Goal: Task Accomplishment & Management: Complete application form

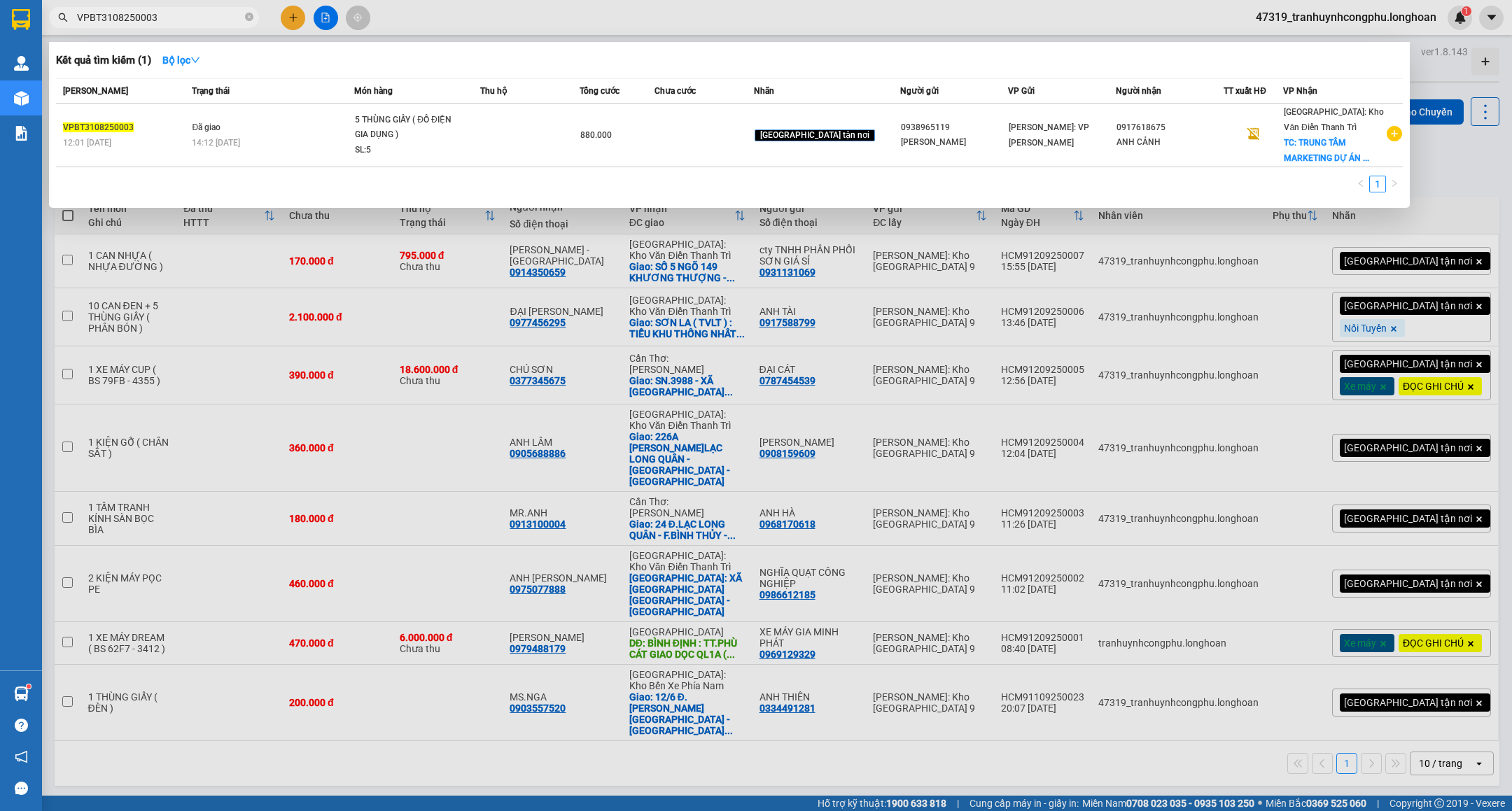
click at [462, 250] on div at bounding box center [756, 405] width 1512 height 811
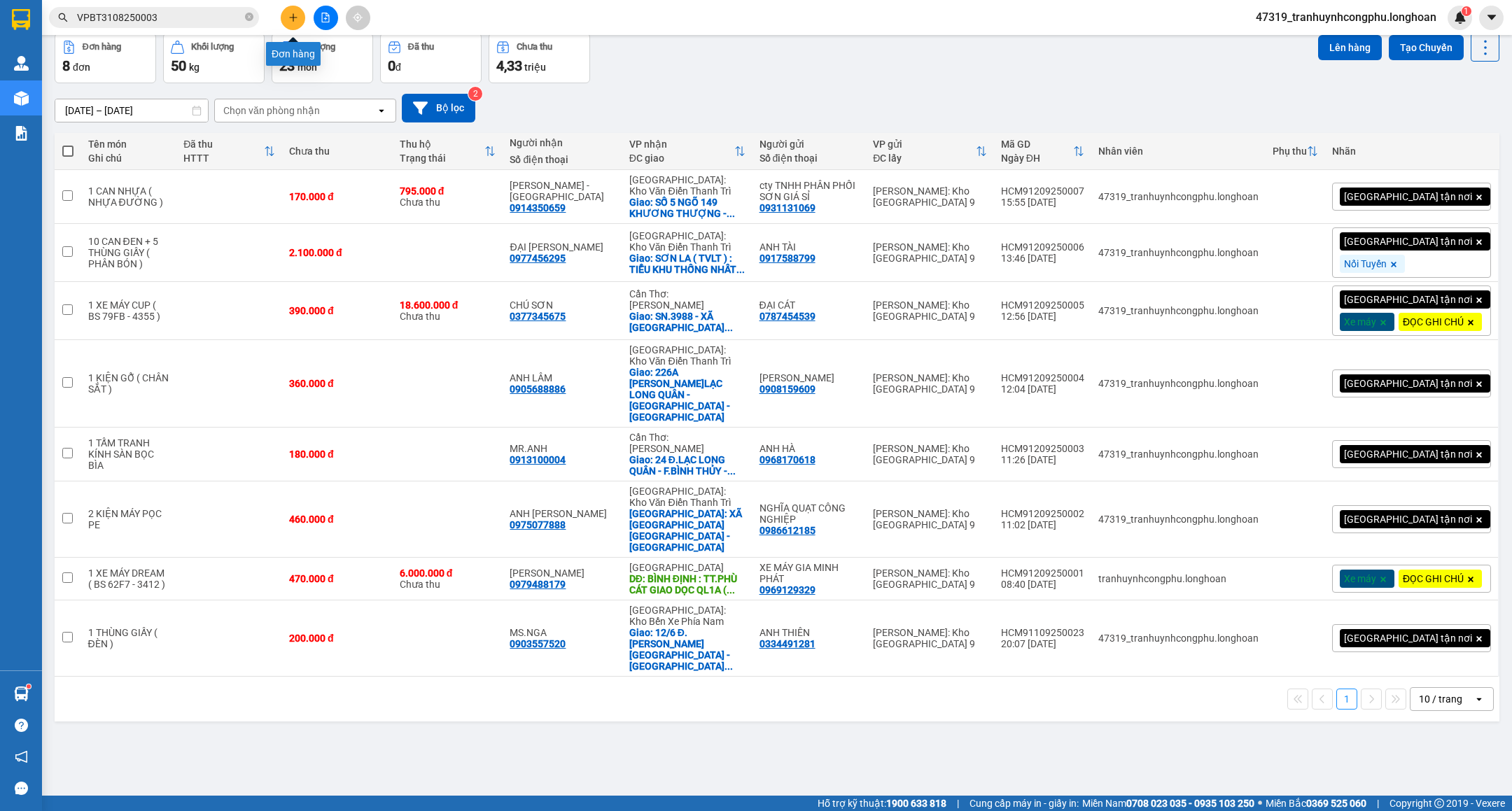
click at [299, 17] on button at bounding box center [293, 18] width 25 height 25
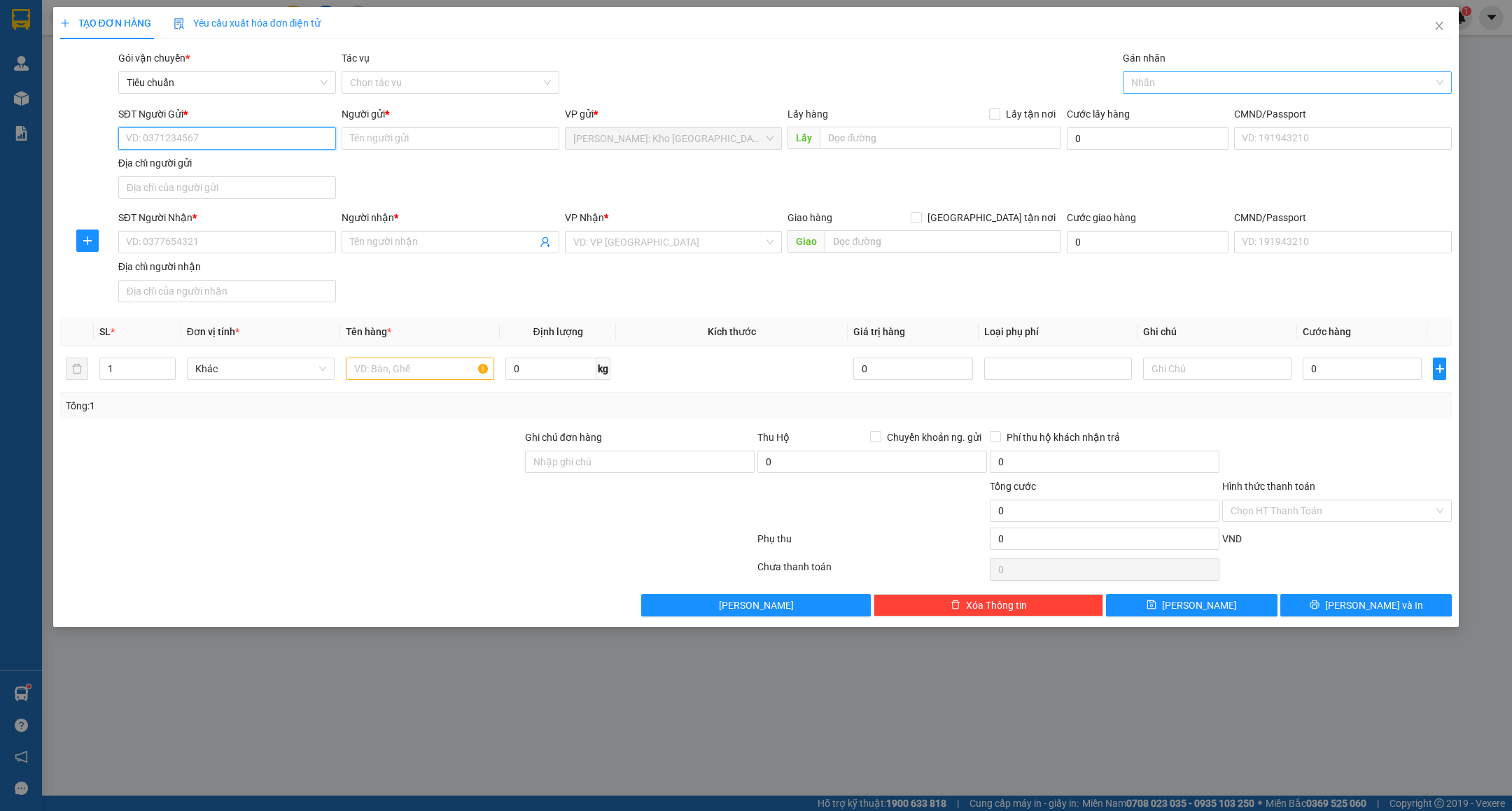
click at [1162, 75] on div at bounding box center [1281, 83] width 308 height 17
type input "gtn"
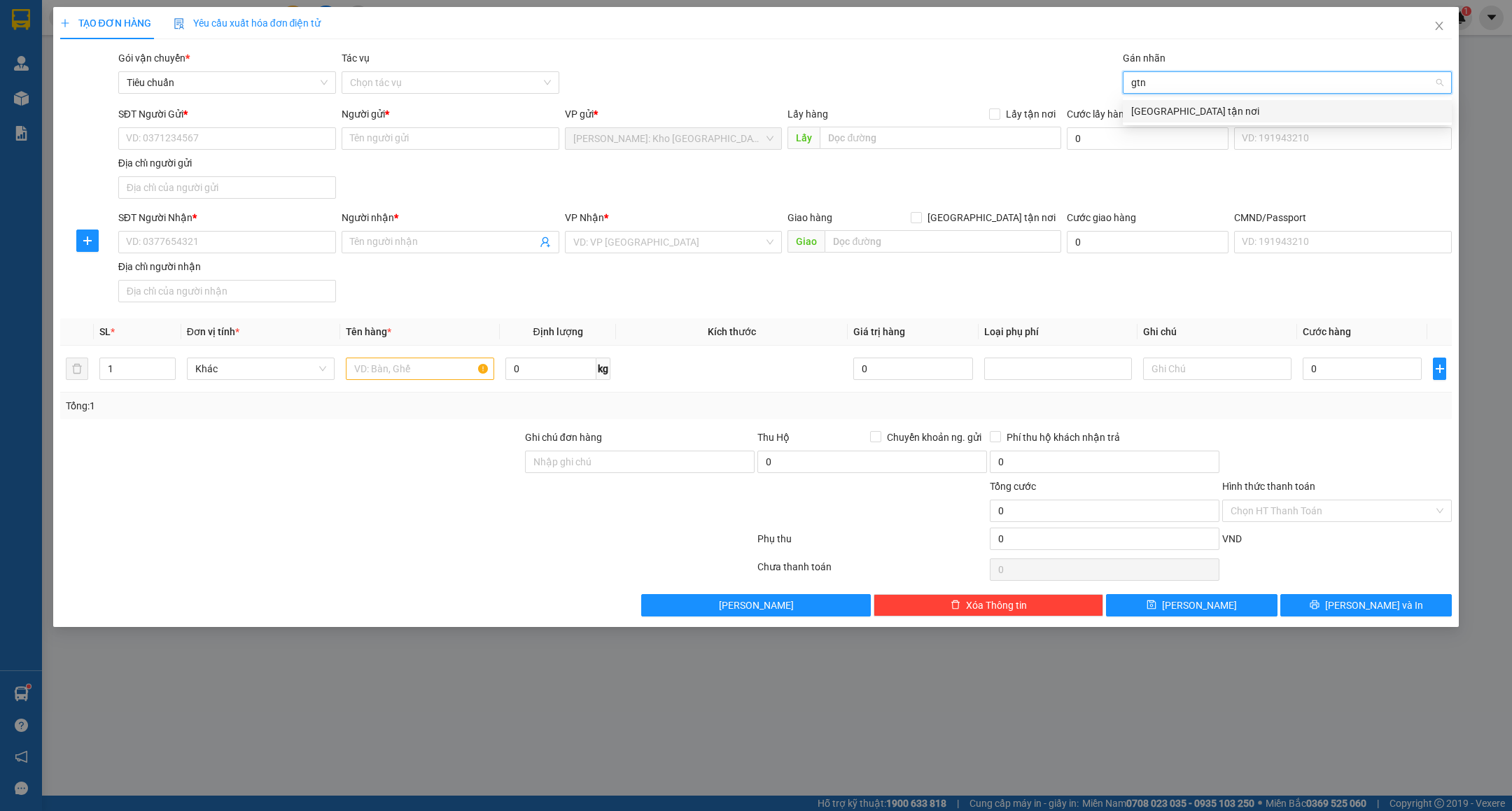
click at [1159, 118] on div "[GEOGRAPHIC_DATA] tận nơi" at bounding box center [1287, 111] width 313 height 15
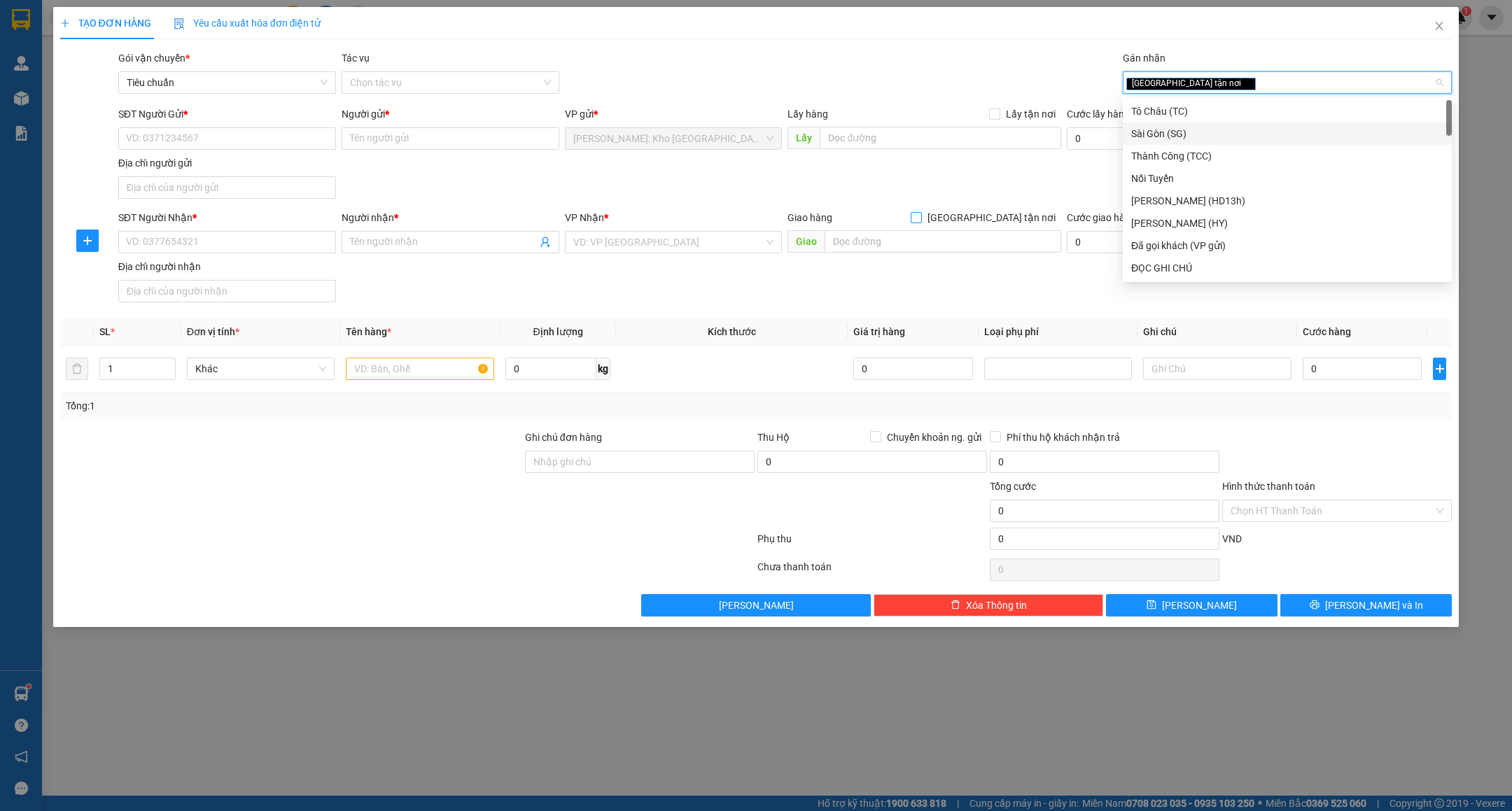
click at [920, 221] on input "[GEOGRAPHIC_DATA] tận nơi" at bounding box center [916, 217] width 10 height 10
checkbox input "true"
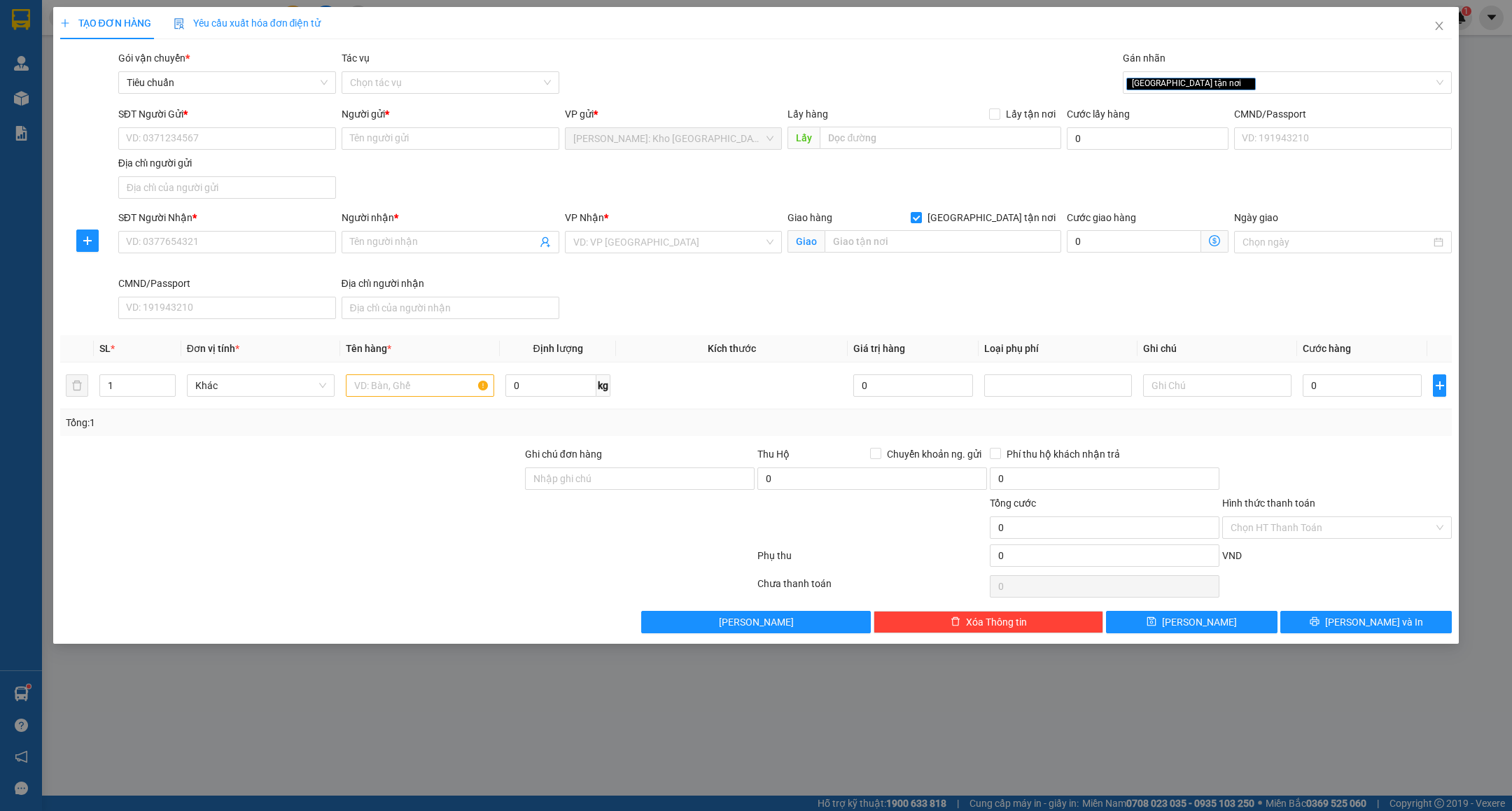
click at [660, 227] on div "VP Nhận *" at bounding box center [674, 221] width 218 height 21
click at [661, 250] on input "search" at bounding box center [669, 242] width 191 height 21
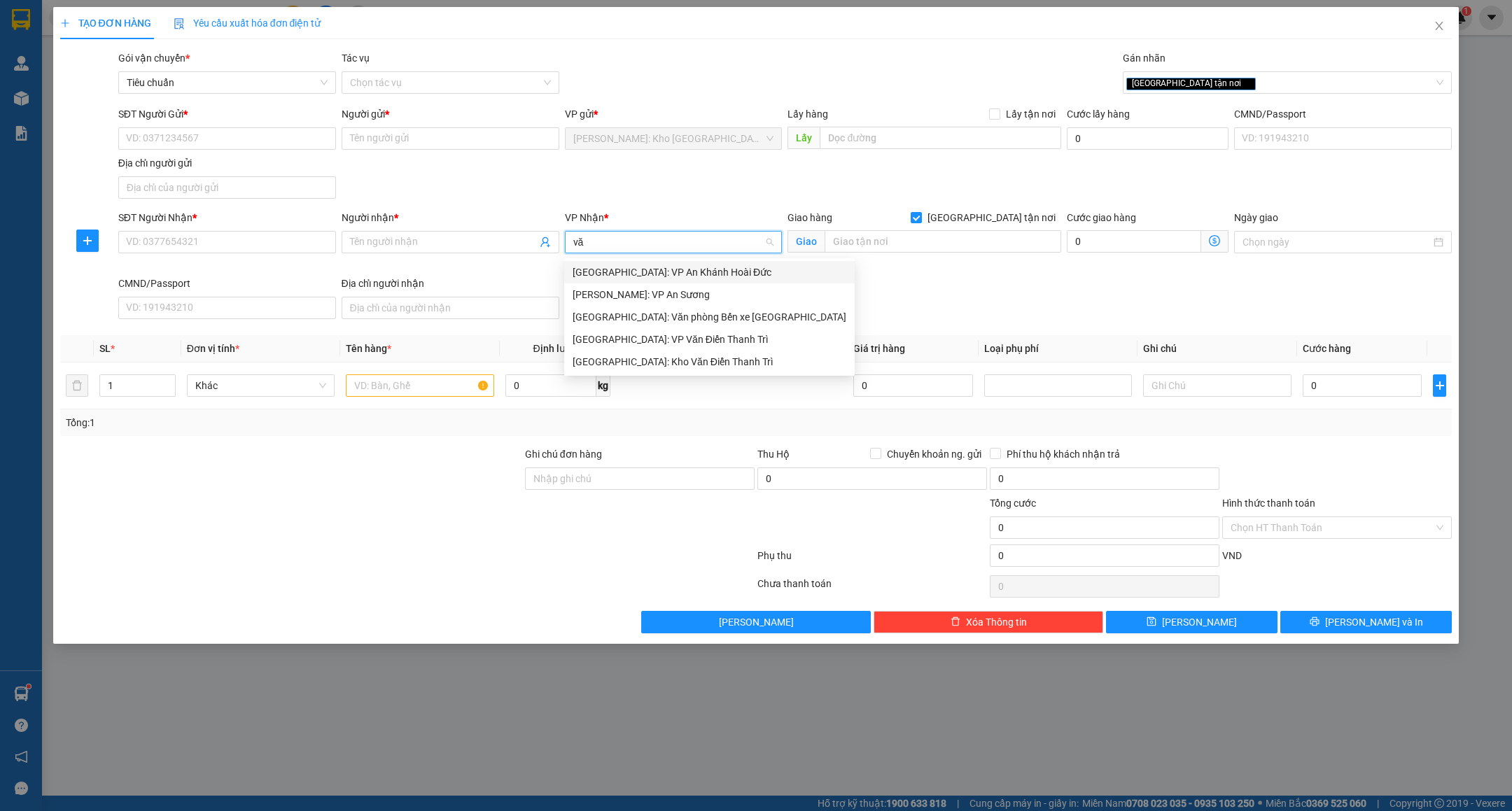
type input "văn"
click at [639, 319] on div "[GEOGRAPHIC_DATA]: Kho Văn Điển Thanh Trì" at bounding box center [709, 317] width 273 height 15
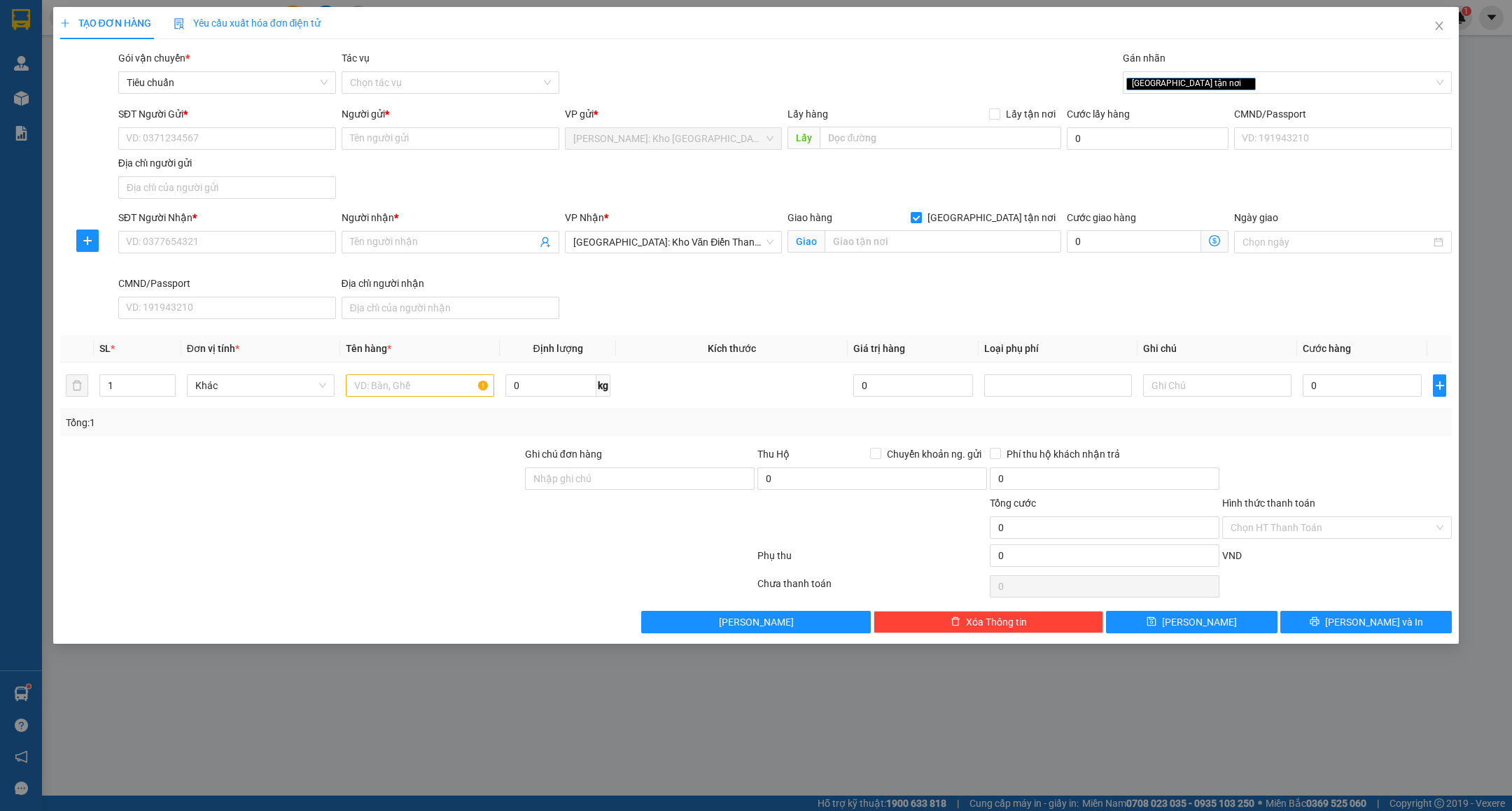
click at [256, 120] on div "SĐT Người Gửi *" at bounding box center [227, 114] width 218 height 15
click at [256, 127] on input "SĐT Người Gửi *" at bounding box center [227, 138] width 218 height 22
click at [250, 131] on input "SĐT Người Gửi *" at bounding box center [227, 138] width 218 height 22
click at [250, 139] on input "0943274007" at bounding box center [227, 138] width 218 height 22
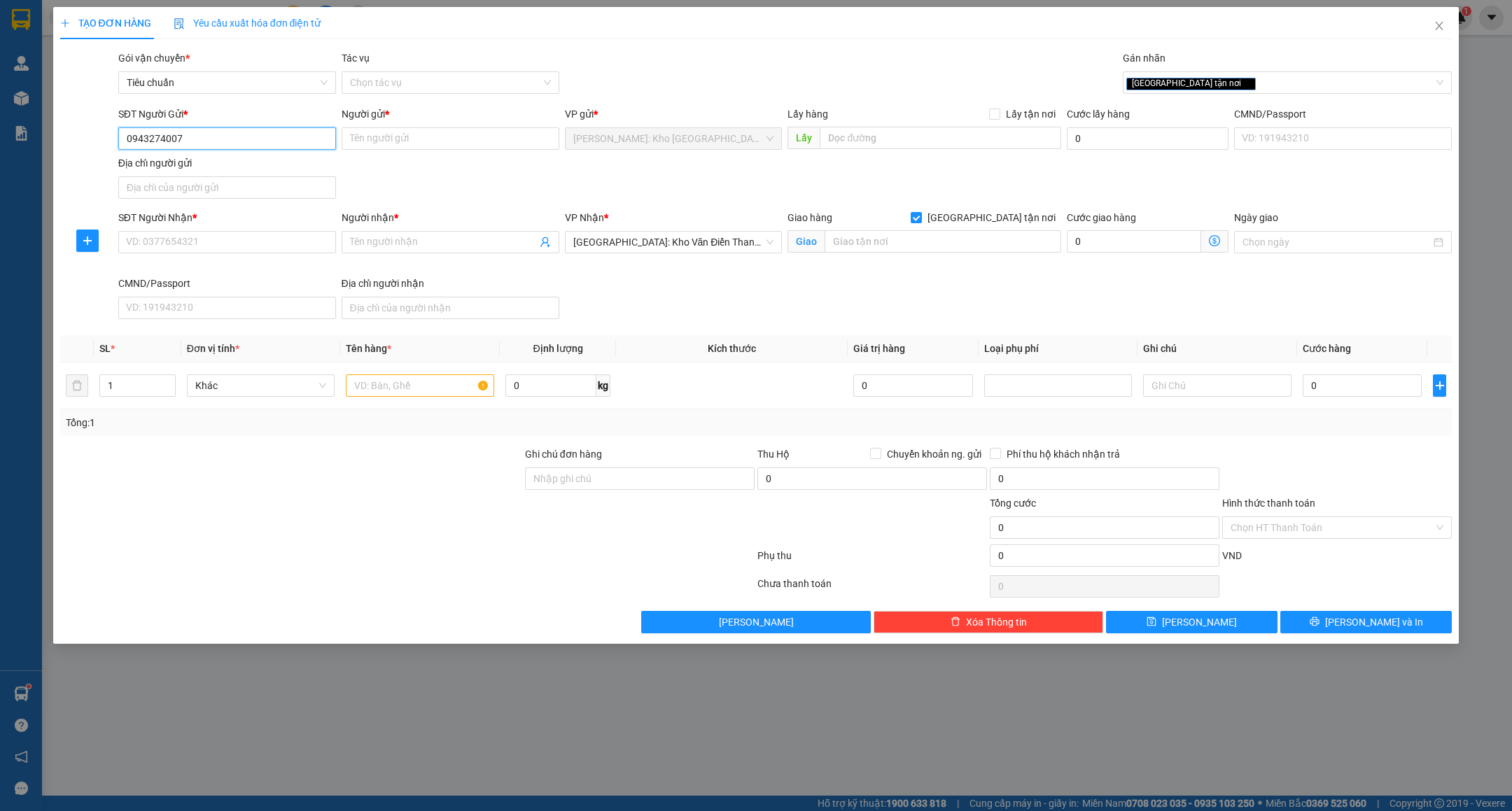
type input "0943274007"
click at [471, 148] on input "Người gửi *" at bounding box center [450, 138] width 218 height 22
type input "n"
type input "[PERSON_NAME]"
click at [204, 250] on input "SĐT Người Nhận *" at bounding box center [227, 242] width 218 height 22
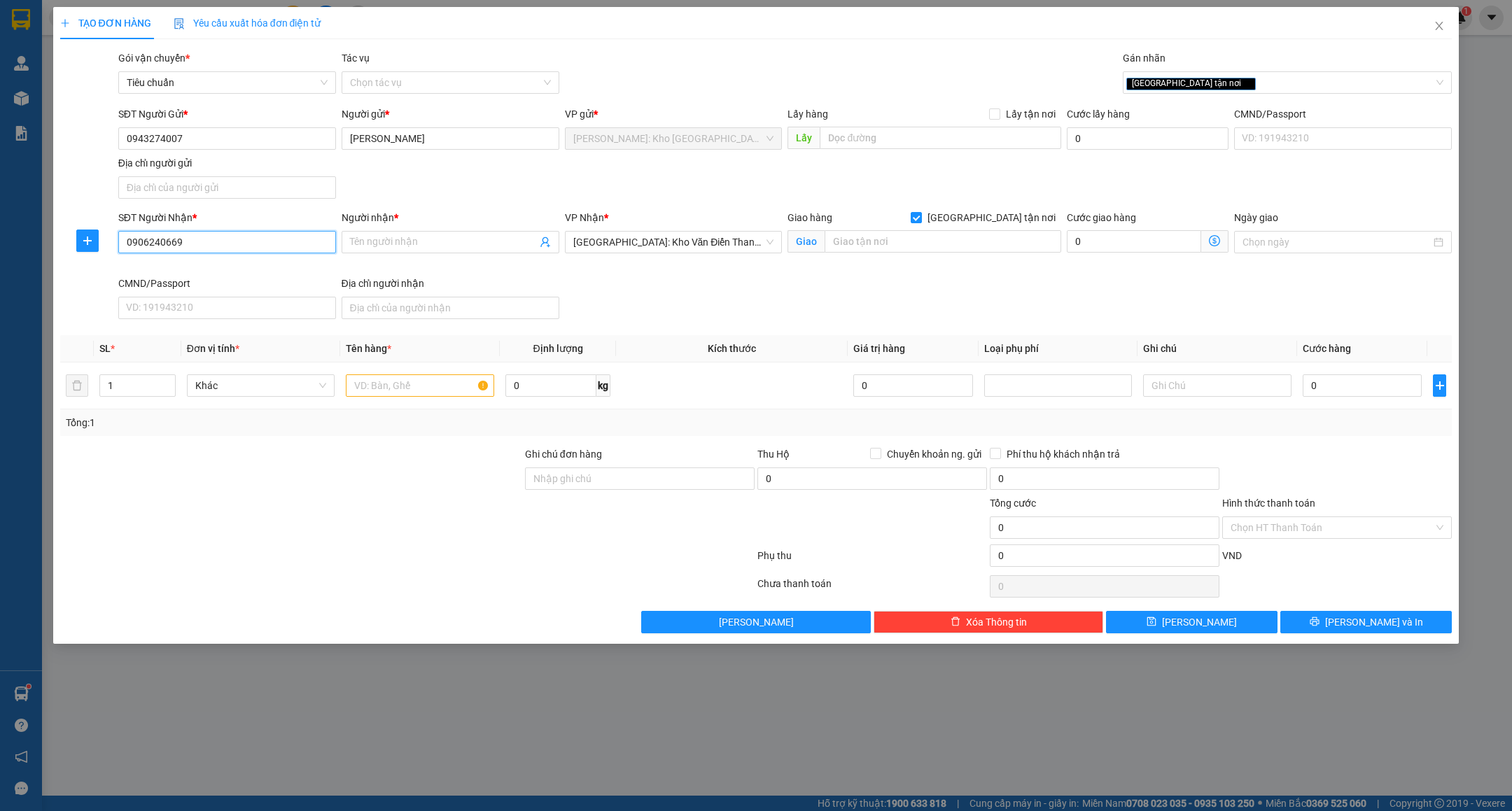
click at [208, 245] on input "0906240669" at bounding box center [227, 242] width 218 height 22
type input "0906240669"
click at [417, 252] on span at bounding box center [450, 242] width 218 height 22
type input "[PERSON_NAME]"
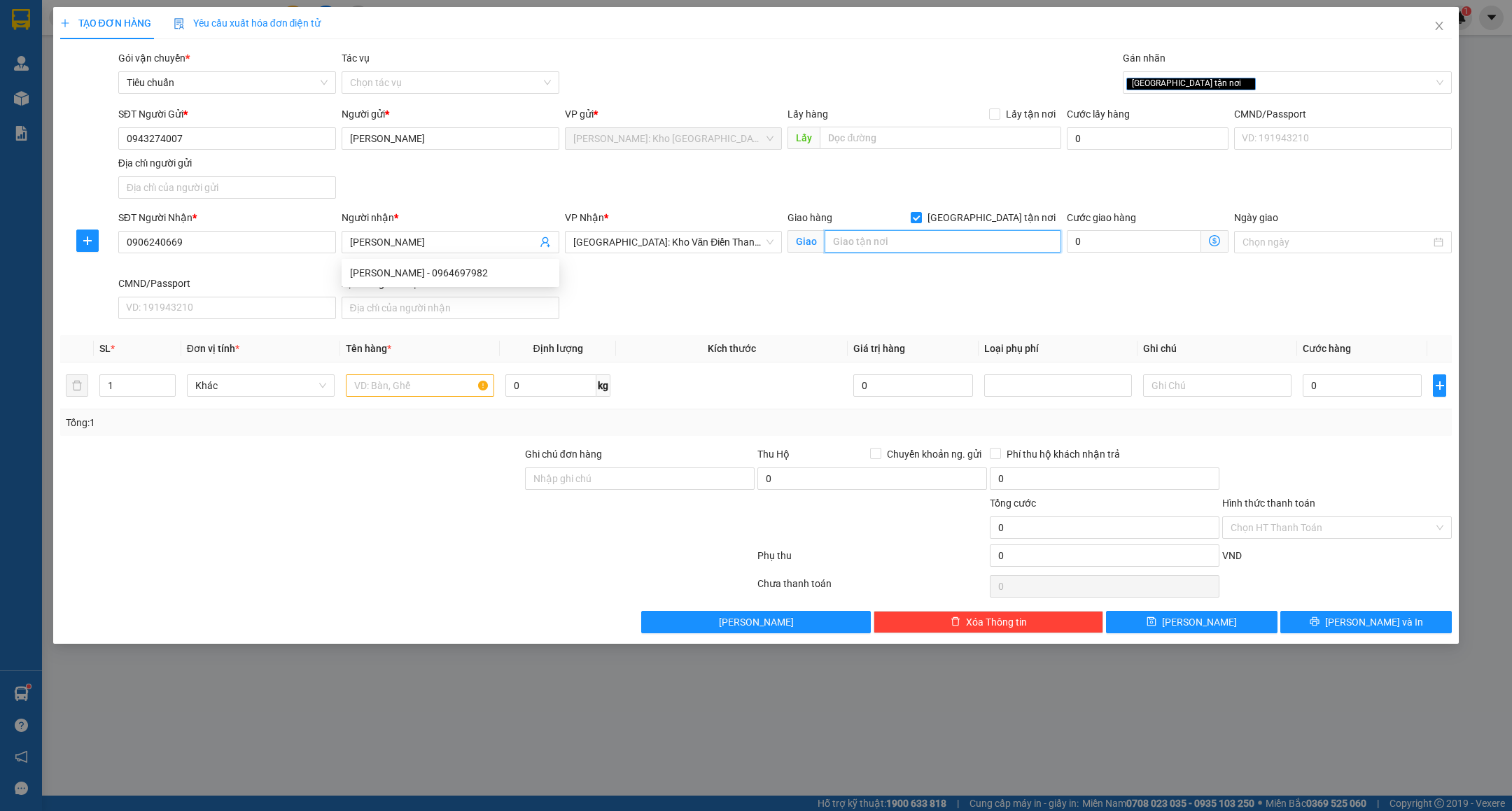
click at [891, 250] on input "text" at bounding box center [943, 241] width 237 height 22
type input "NHÀ SÁCH THÀNH NAM - SỐ 1 Đ.NGUYỄN CẢNH DI - ĐẠI KIM - HOÀNG MAI - HÀ NỘI ( 18-…"
click at [437, 396] on input "text" at bounding box center [420, 385] width 148 height 22
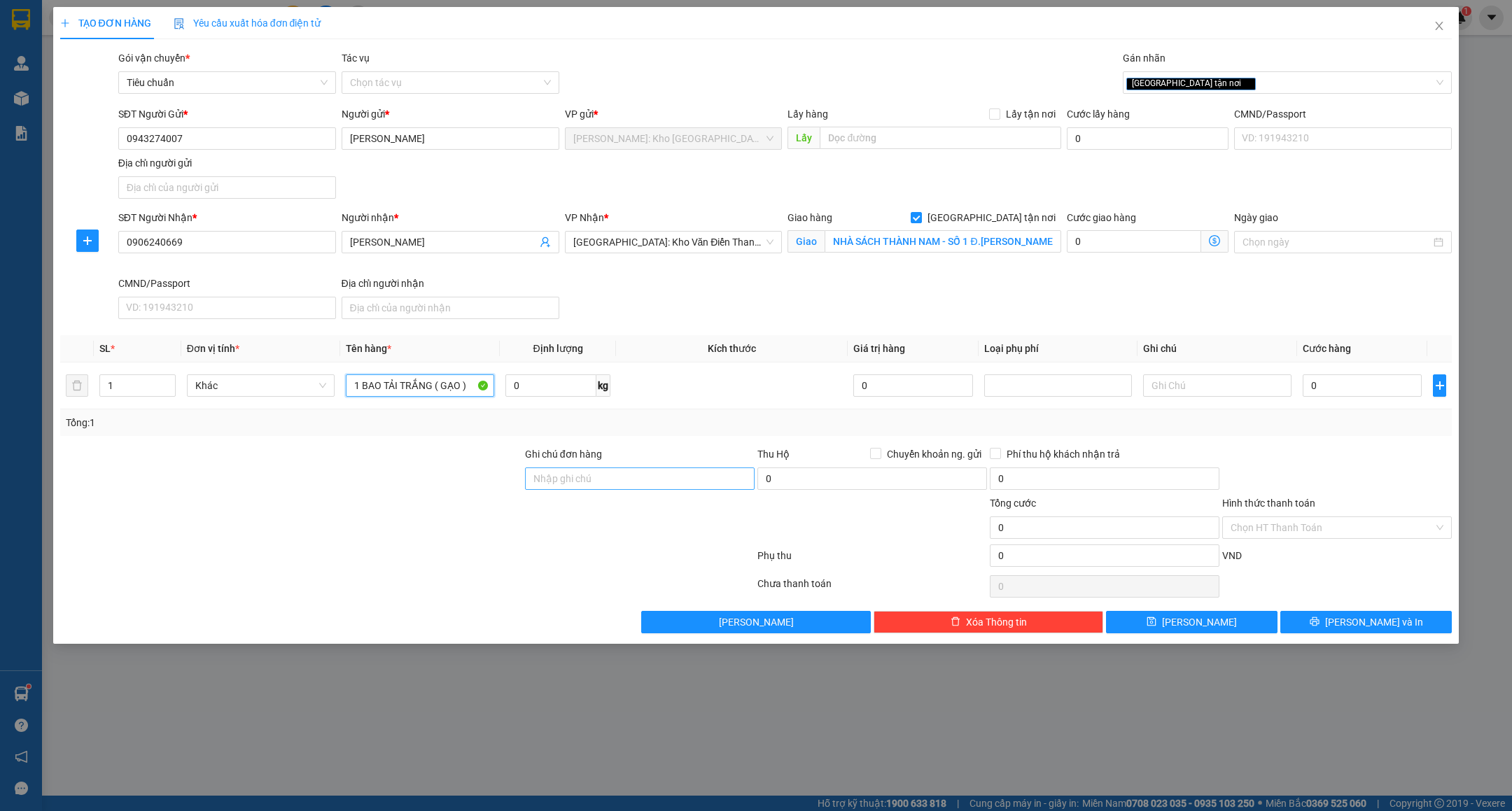
type input "1 BAO TẢI TRẮNG ( GẠO )"
click at [599, 470] on input "Ghi chú đơn hàng" at bounding box center [639, 478] width 229 height 22
type input "VẬN CHUYỂN NHẸ TAY - HƯ VỠ KHÔNG ĐỀN"
click at [538, 525] on div at bounding box center [639, 520] width 232 height 49
click at [840, 189] on div "SĐT Người Gửi * 0943274007 Người gửi * NGÔ KHẮC CHÍNH VP gửi * Hồ Chí Minh: Kho…" at bounding box center [786, 155] width 1340 height 98
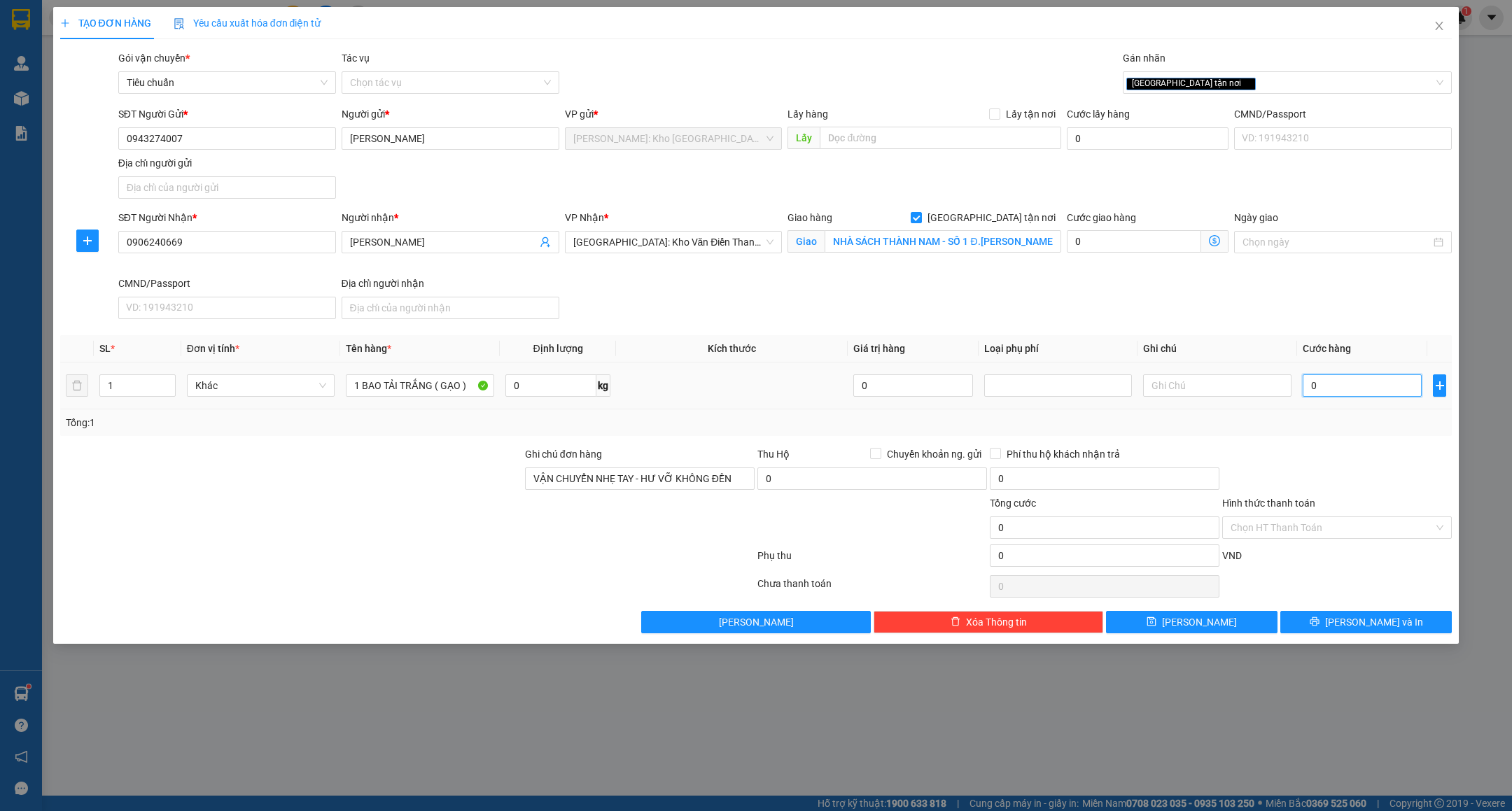
click at [1336, 385] on input "0" at bounding box center [1362, 385] width 119 height 22
type input "2"
type input "26"
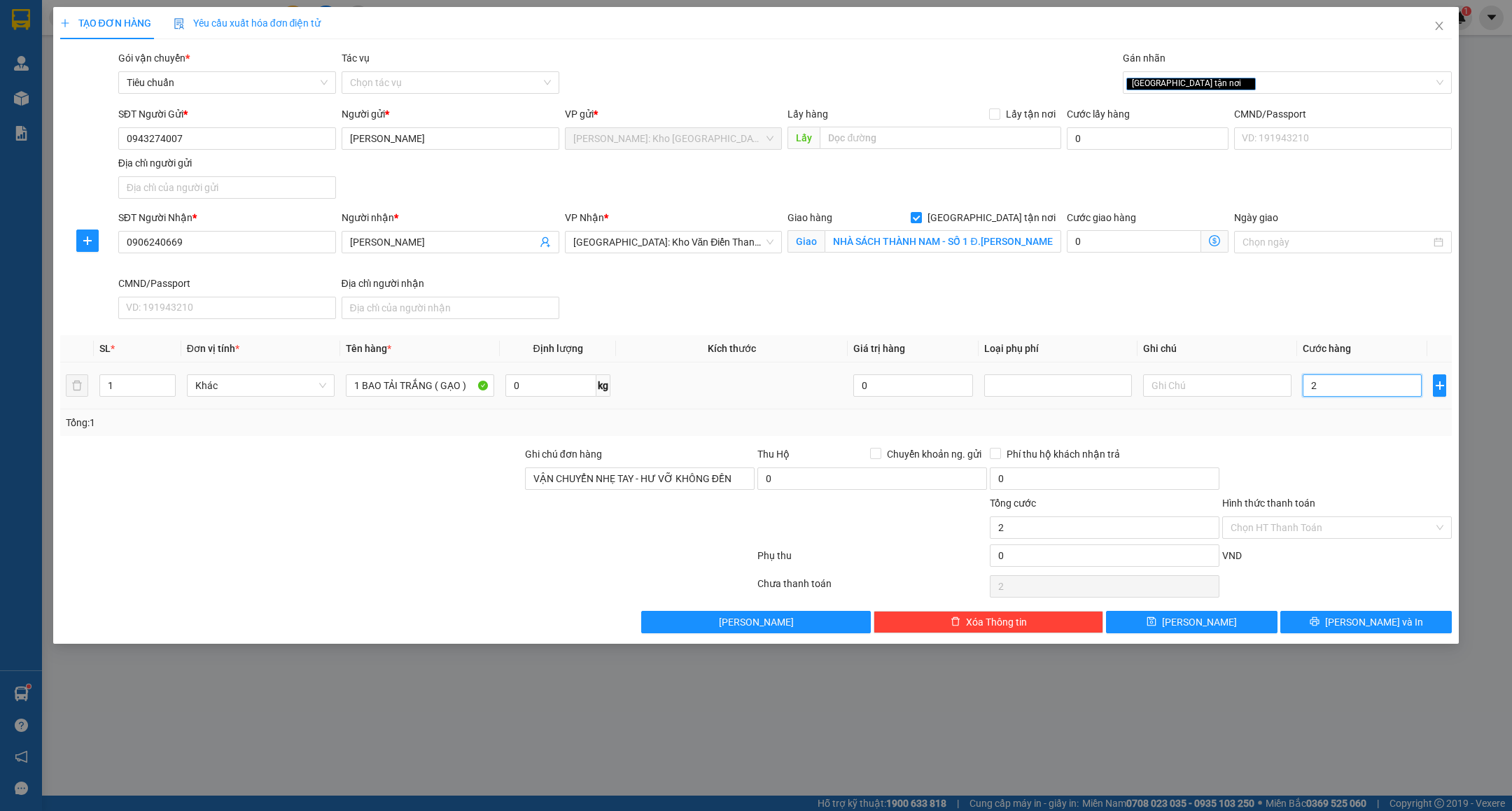
type input "26"
type input "260"
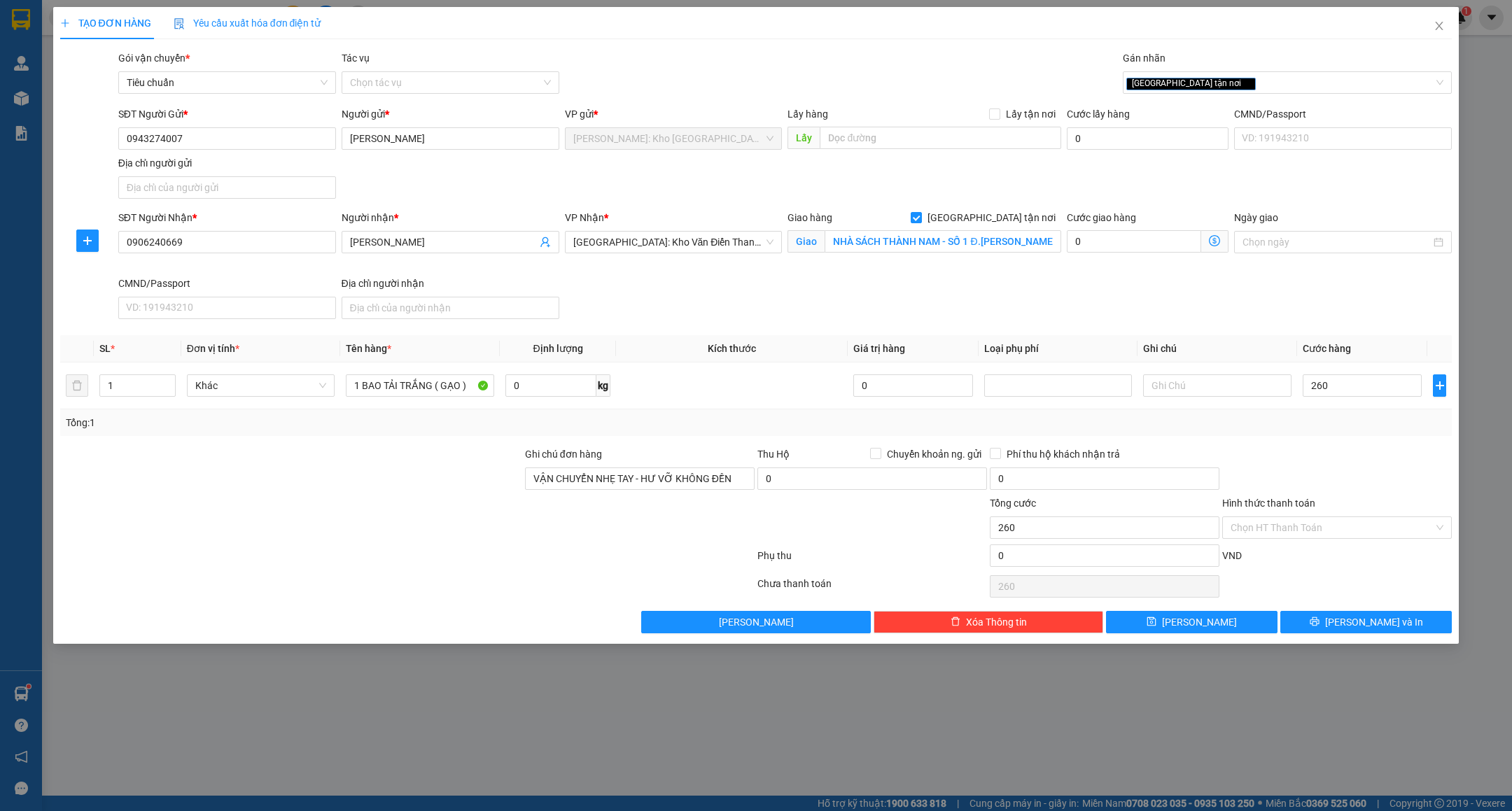
type input "260.000"
click at [1354, 446] on div "Transit Pickup Surcharge Ids Transit Deliver Surcharge Ids Transit Deliver Surc…" at bounding box center [756, 342] width 1393 height 583
click at [1344, 451] on div at bounding box center [1337, 470] width 232 height 49
click at [1278, 535] on input "Hình thức thanh toán" at bounding box center [1332, 527] width 203 height 21
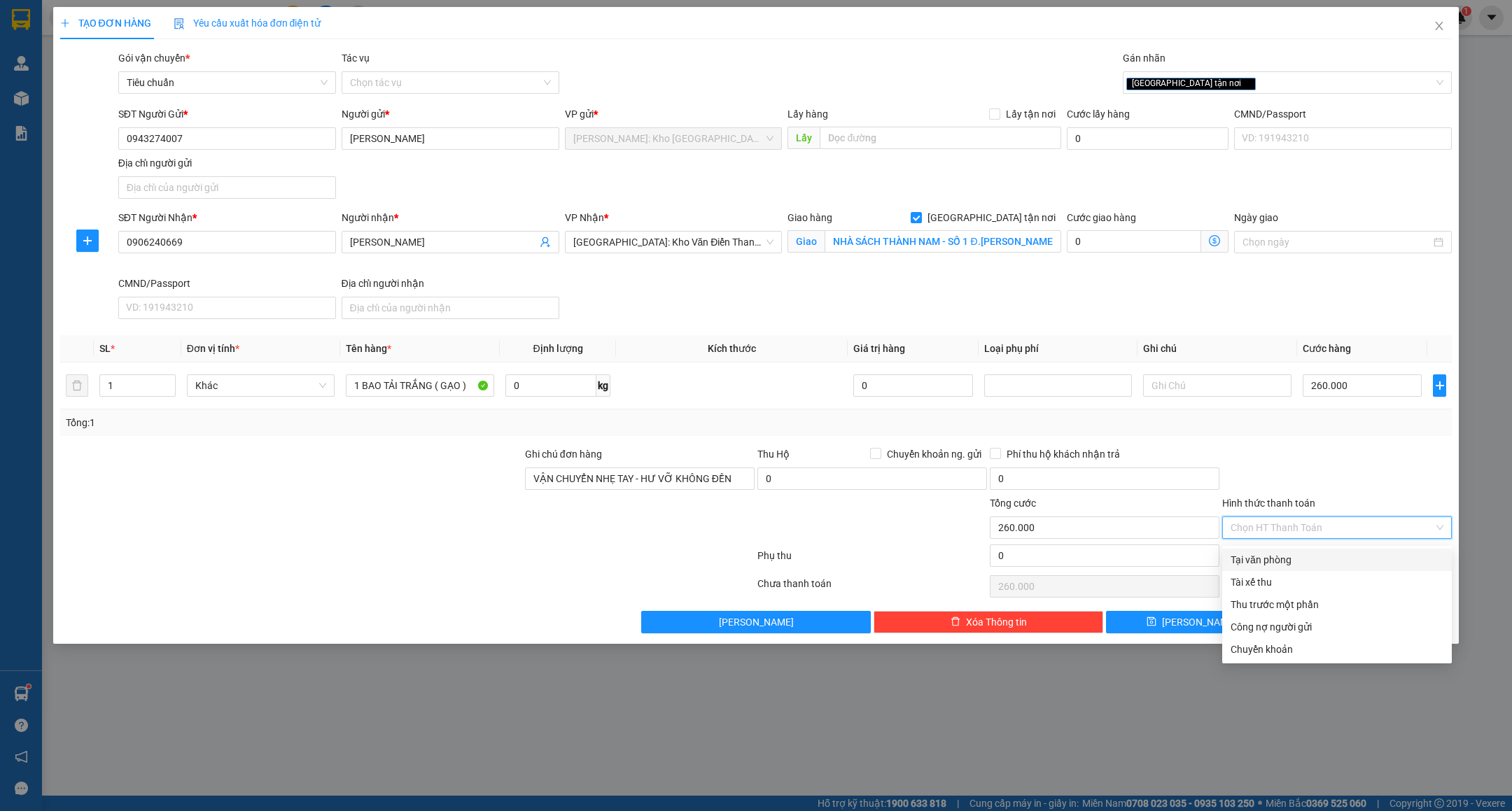
click at [1284, 561] on div "Tại văn phòng" at bounding box center [1337, 560] width 213 height 15
type input "0"
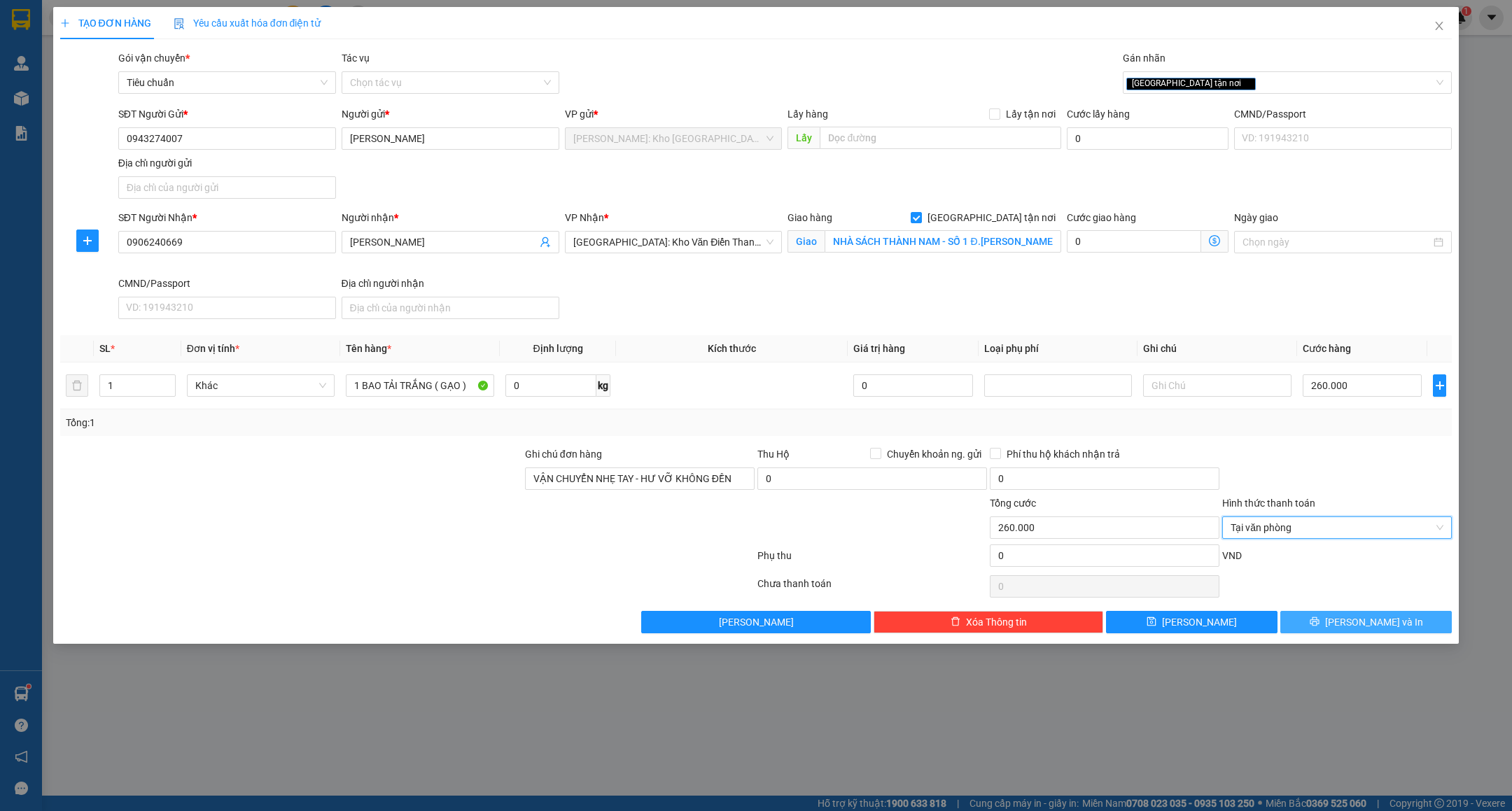
click at [1307, 628] on button "[PERSON_NAME] và In" at bounding box center [1366, 621] width 171 height 22
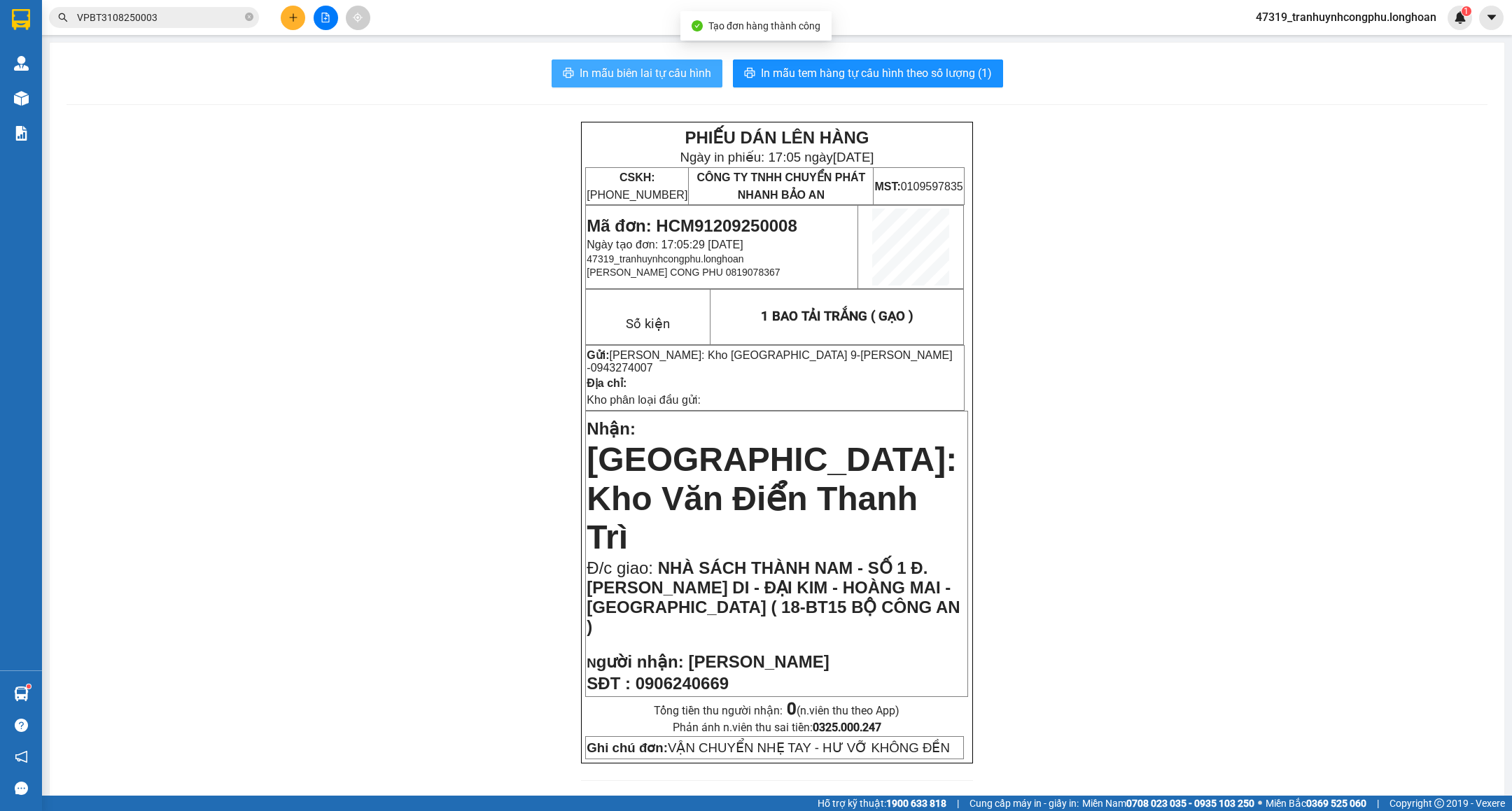
click at [656, 67] on span "In mẫu biên lai tự cấu hình" at bounding box center [646, 73] width 132 height 17
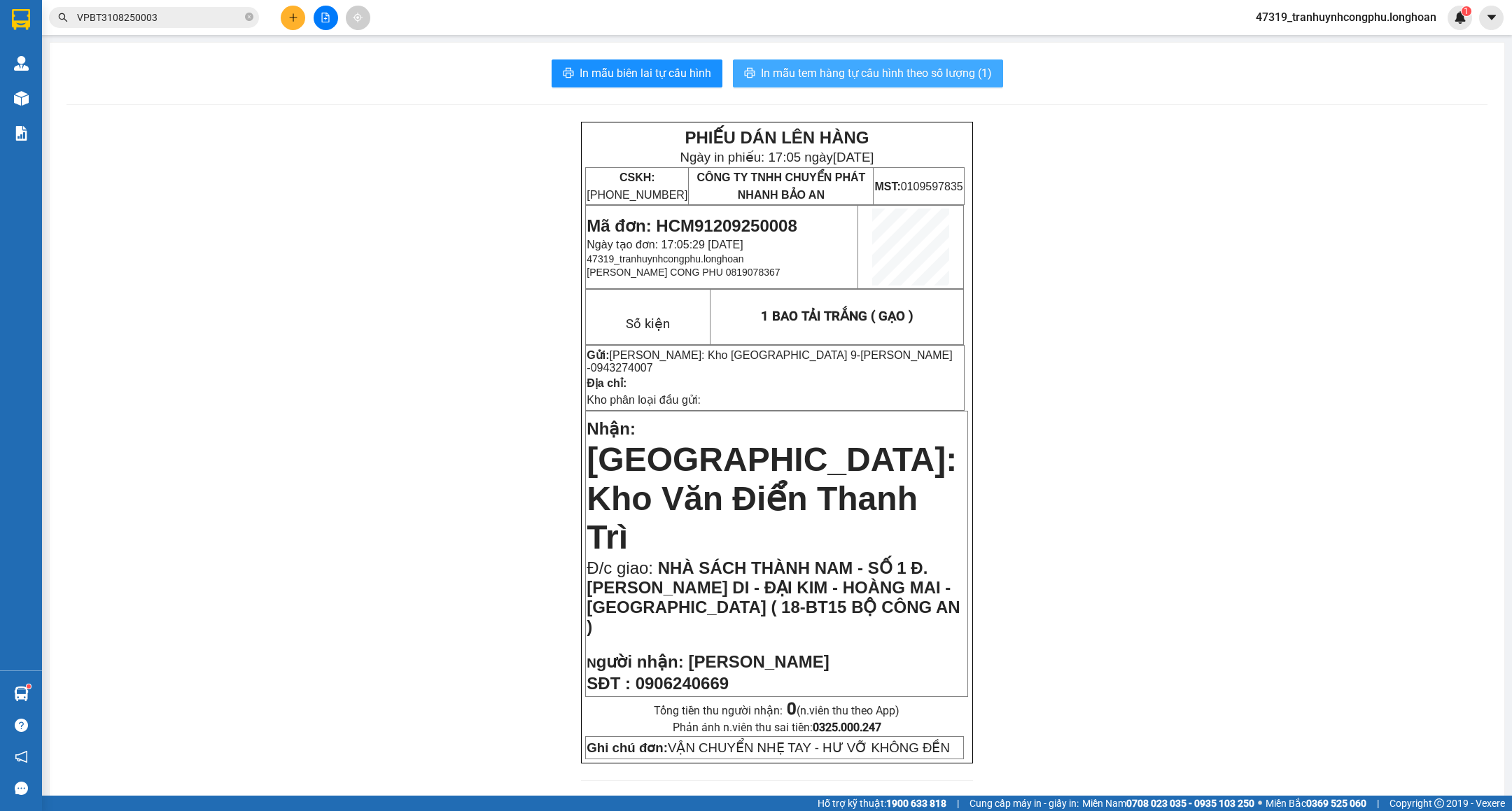
click at [849, 72] on span "In mẫu tem hàng tự cấu hình theo số lượng (1)" at bounding box center [876, 73] width 231 height 17
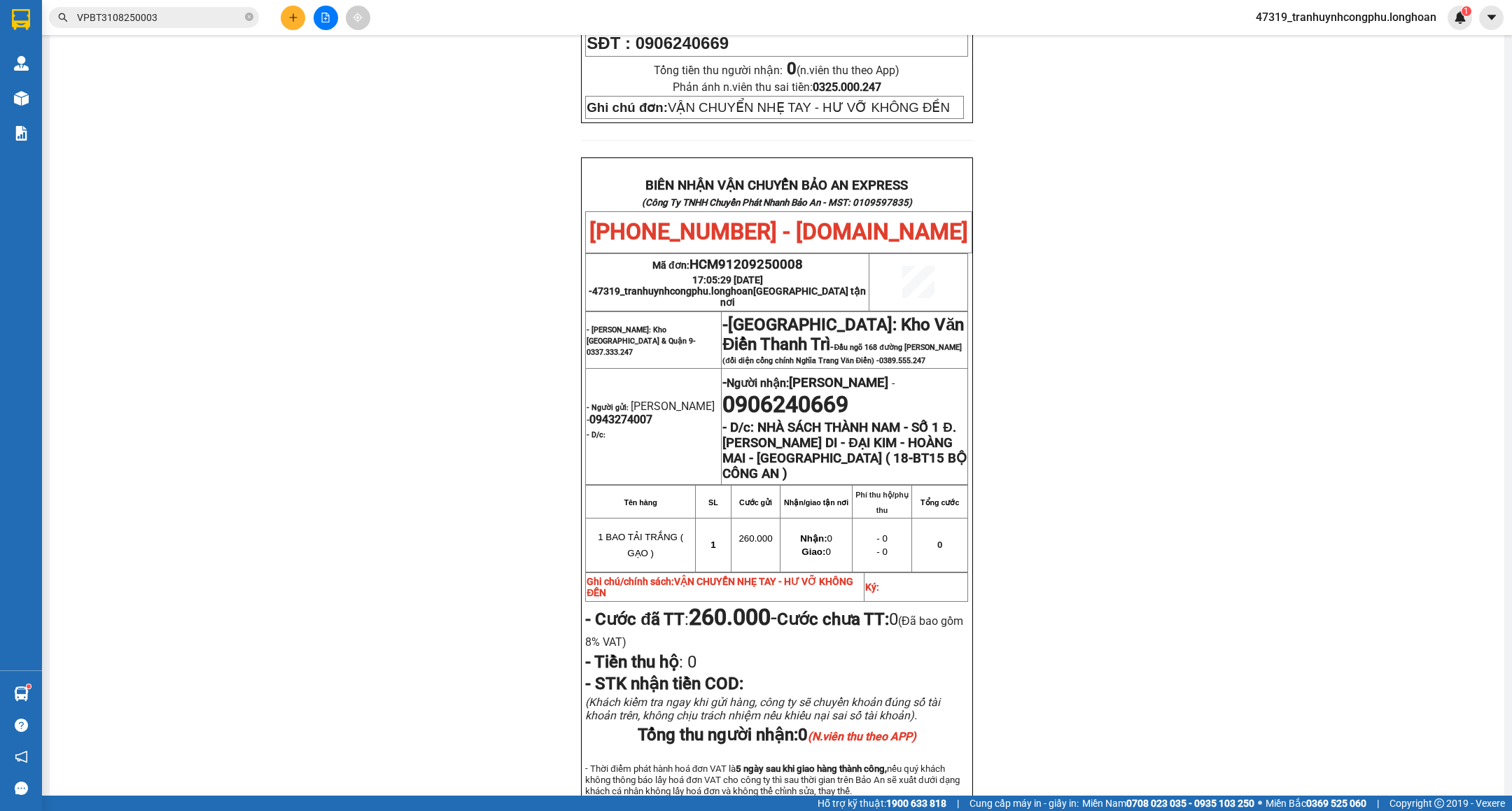
scroll to position [651, 0]
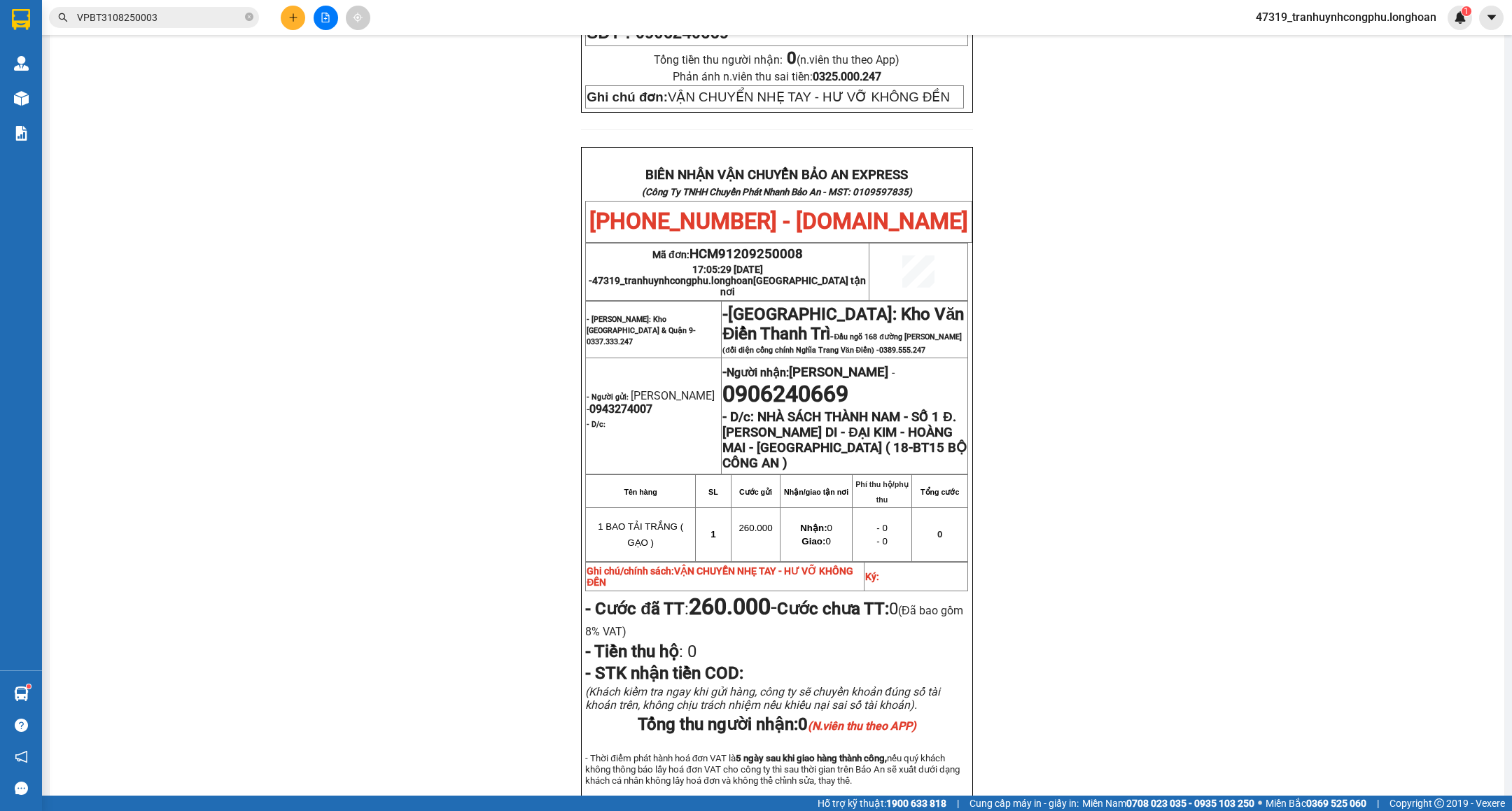
click at [776, 246] on span "HCM91209250008" at bounding box center [746, 254] width 114 height 15
copy span "HCM91209250008"
click at [355, 320] on div "PHIẾU DÁN LÊN HÀNG Ngày in phiếu: 17:20 ngày 12-09-2025 CSKH: 1900.06.88.33 CÔN…" at bounding box center [777, 182] width 1421 height 1423
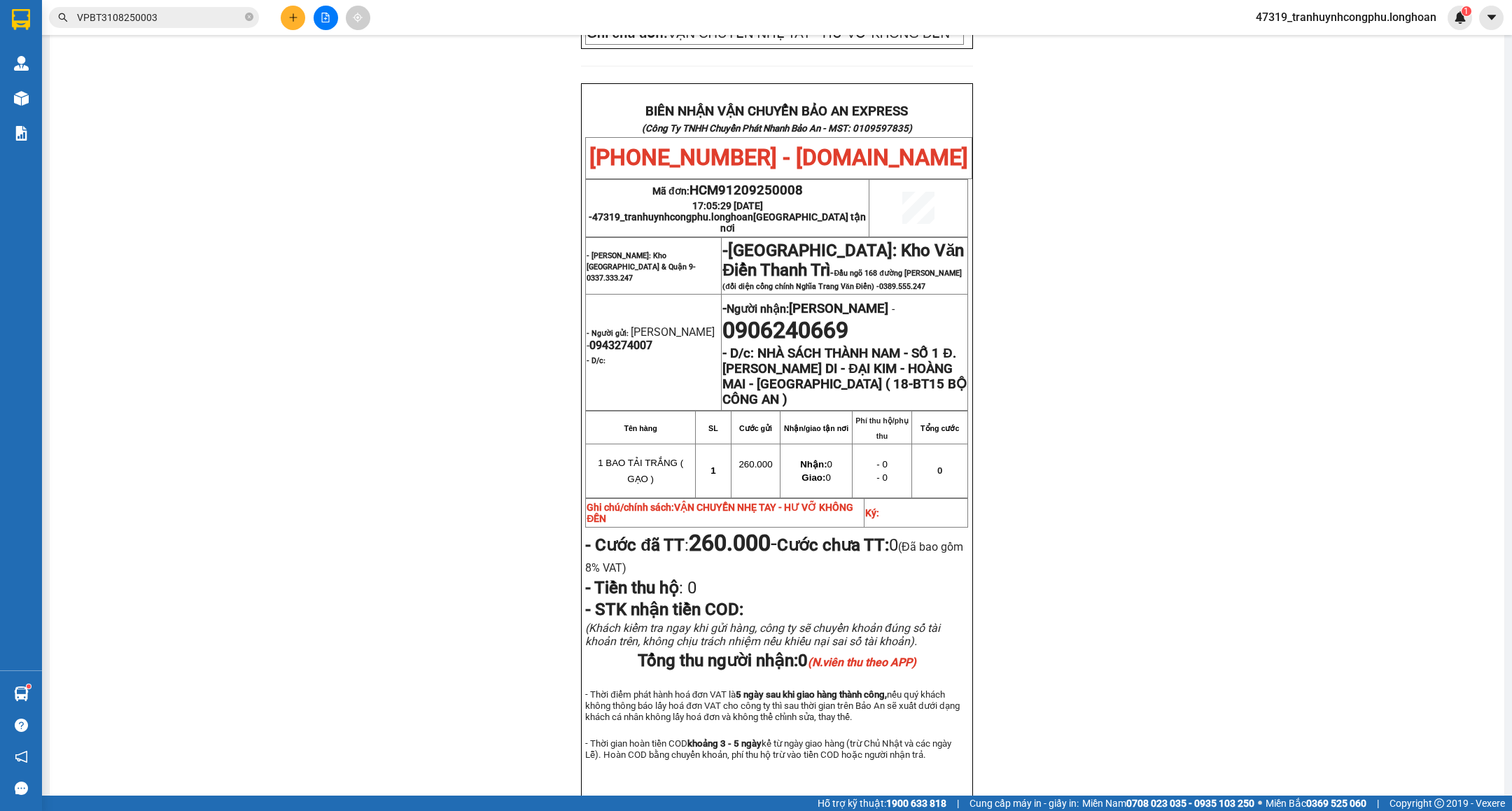
scroll to position [739, 0]
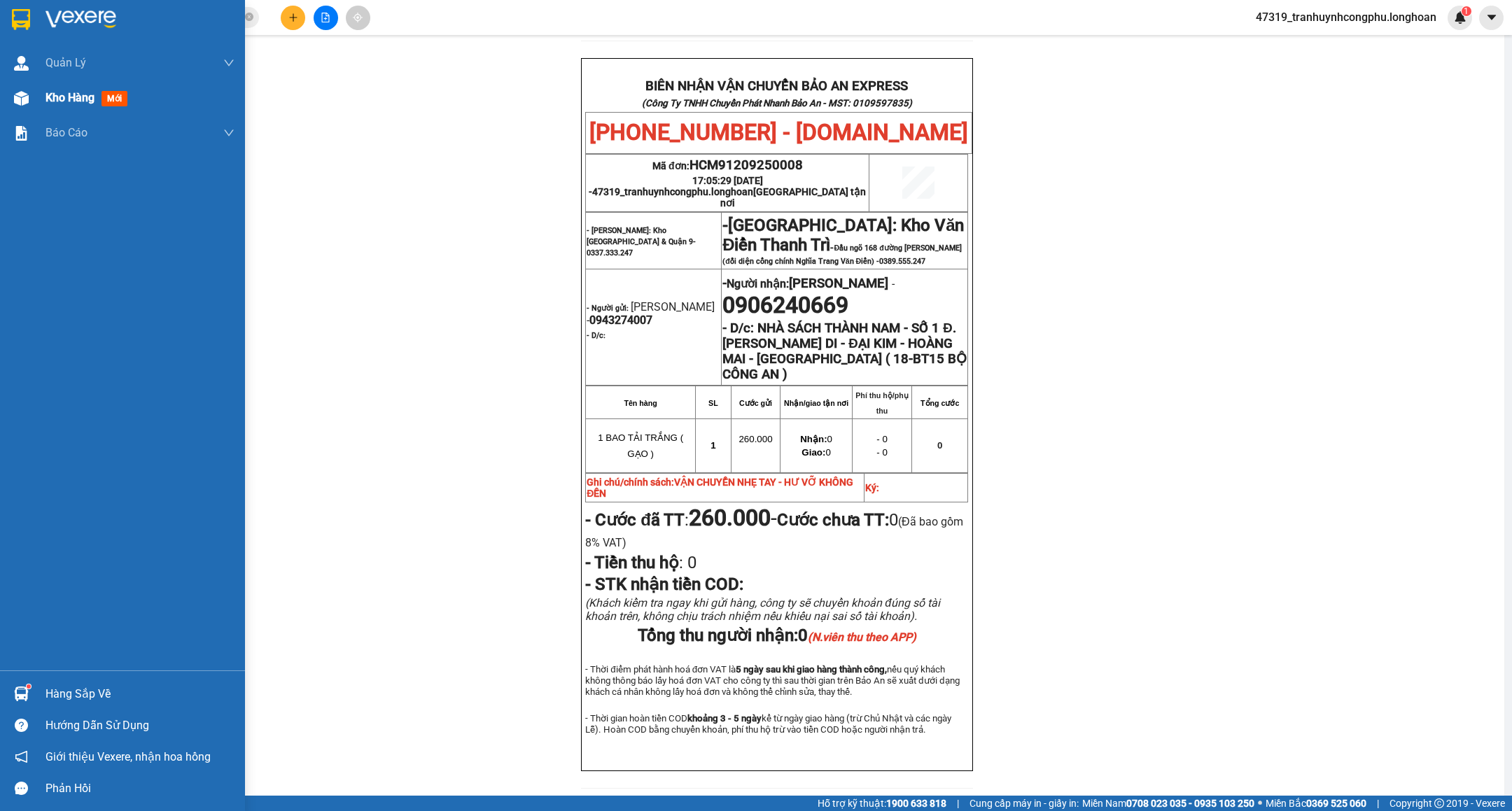
click at [26, 109] on div at bounding box center [22, 98] width 25 height 25
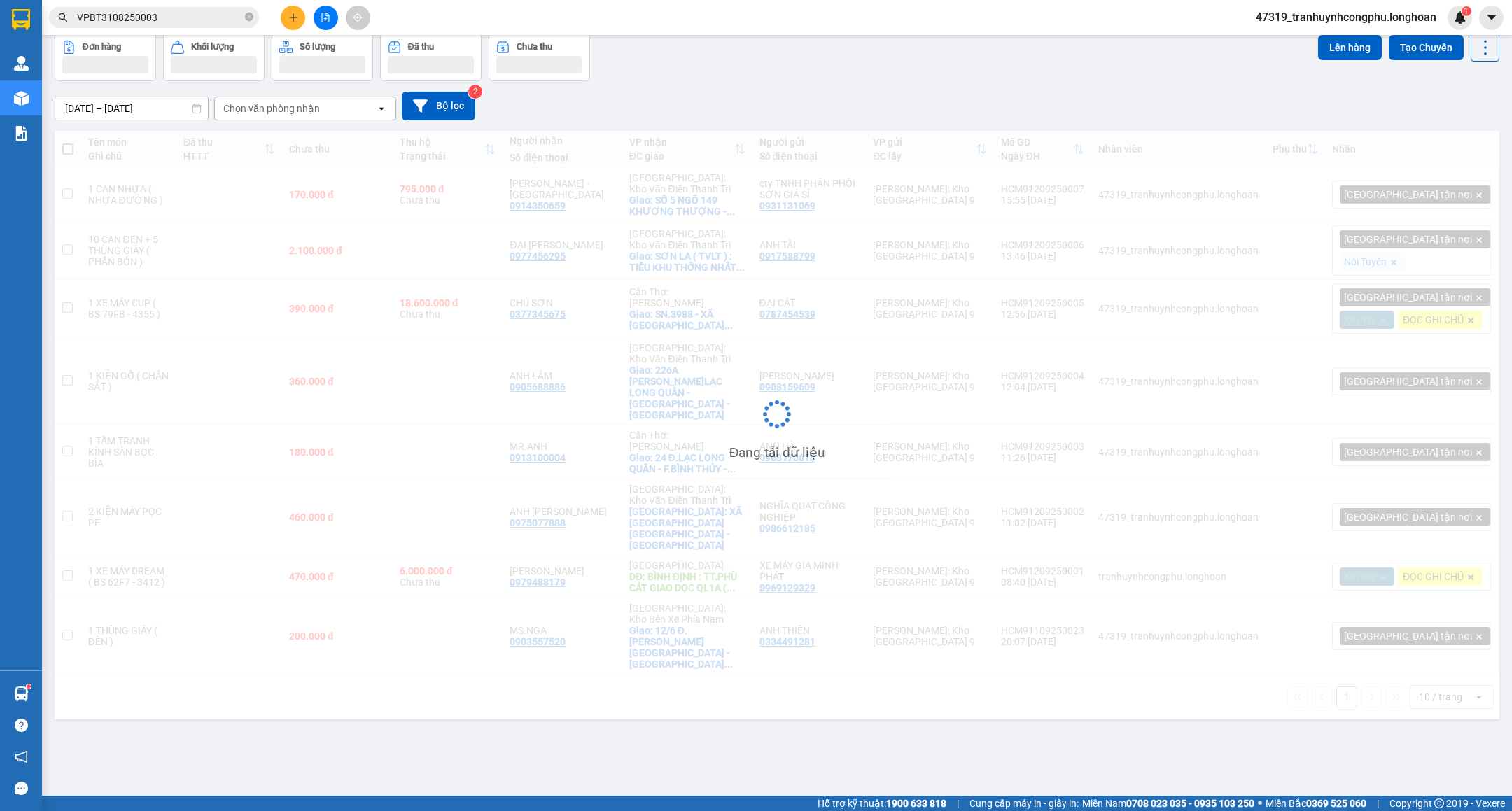
scroll to position [65, 0]
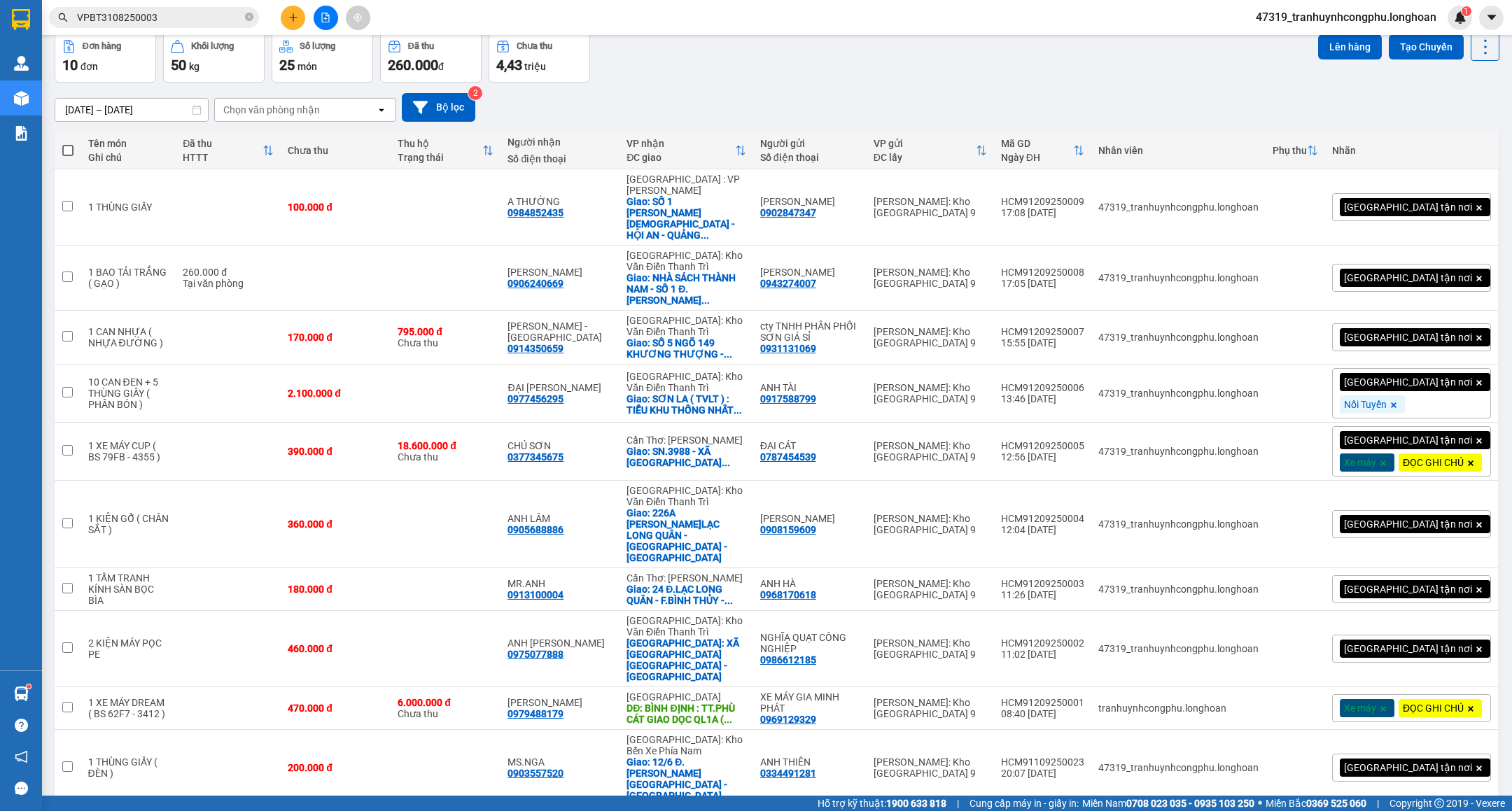
click at [750, 77] on div "Đơn hàng 10 đơn Khối lượng 50 kg Số lượng 25 món Đã thu 260.000 đ Chưa thu 4,43…" at bounding box center [777, 57] width 1445 height 51
click at [1379, 200] on button at bounding box center [1389, 207] width 20 height 25
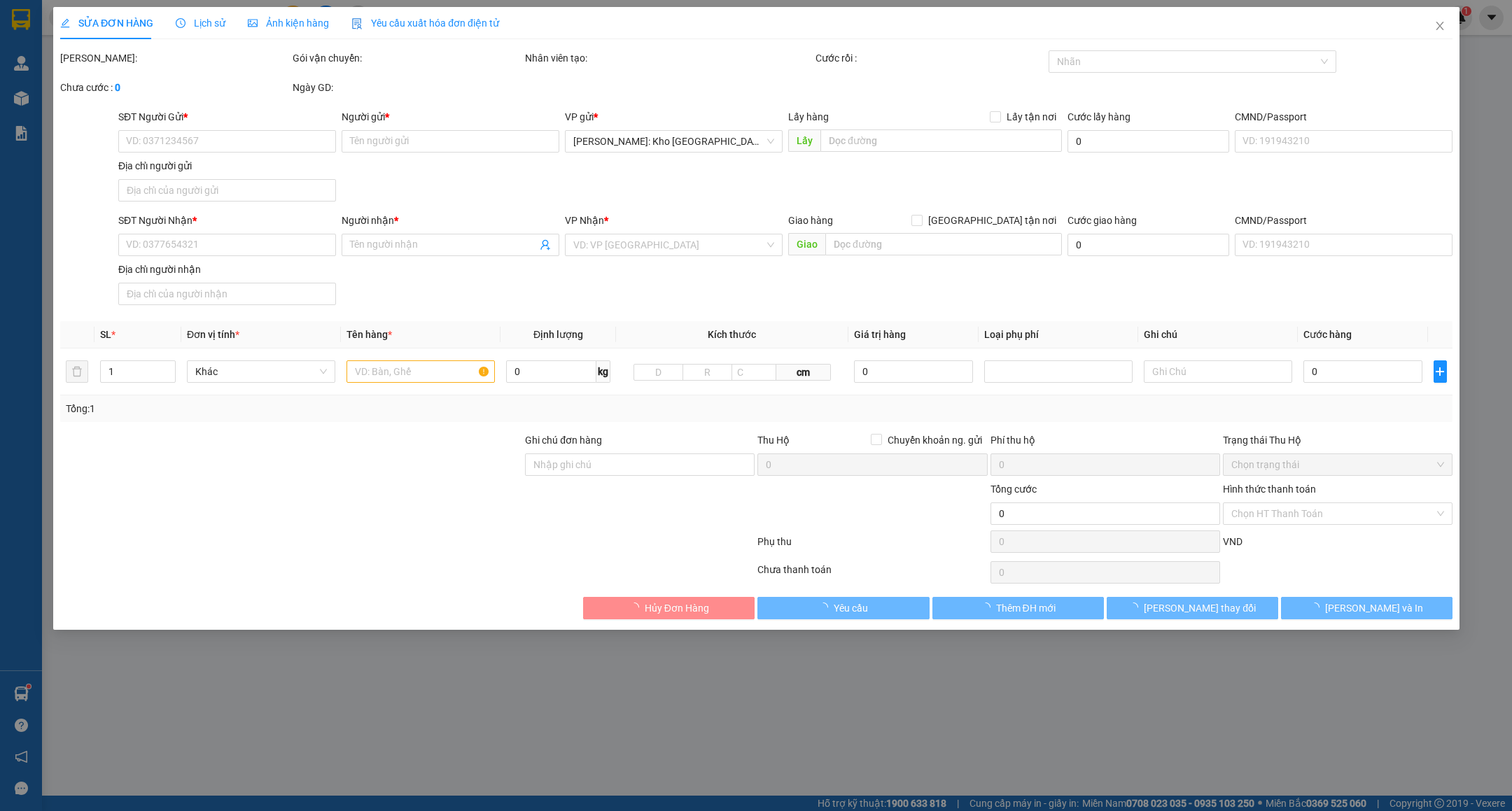
type input "0902847347"
type input "[PERSON_NAME]"
type input "0984852435"
type input "A THƯỜNG"
checkbox input "true"
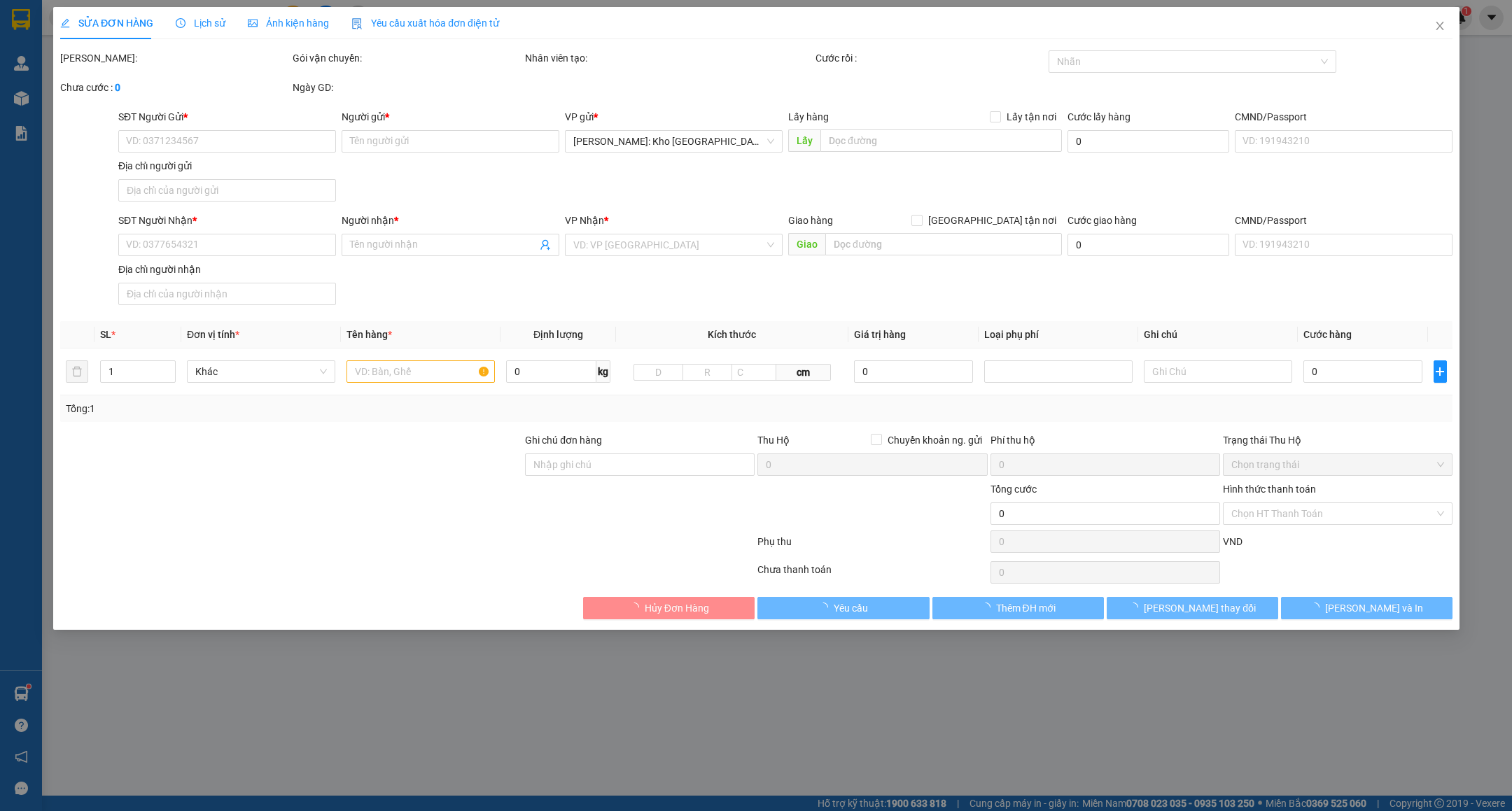
type input "SỐ 1 PHẠM HỒNG THÁI - HỘI AN - QUẢNG NAM"
type input "VẬN CHUYỂN NHẸ TAY - HƯ VỠ KHÔNG ĐỀN"
type input "100.000"
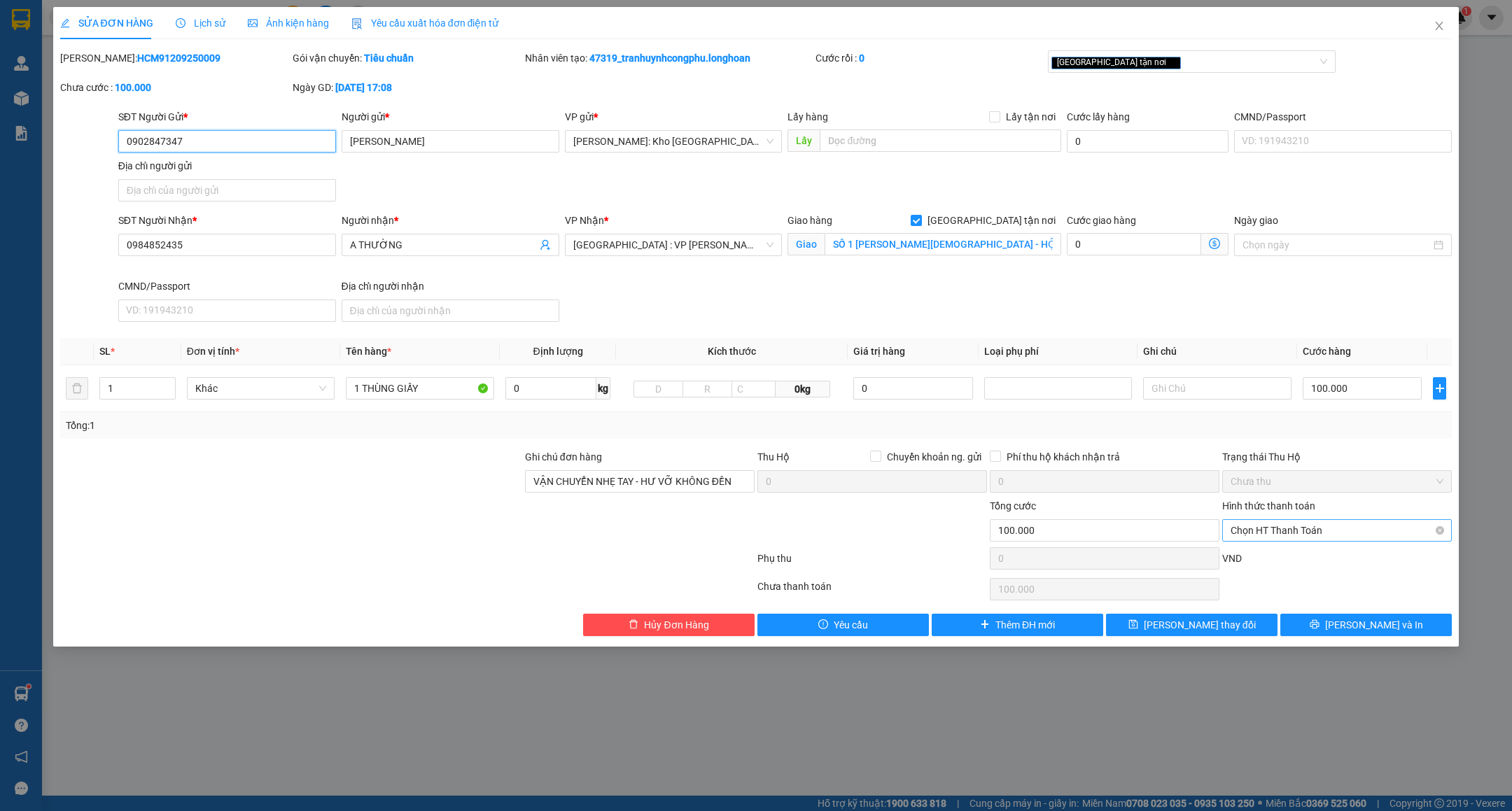
click at [1308, 524] on span "Chọn HT Thanh Toán" at bounding box center [1337, 530] width 213 height 21
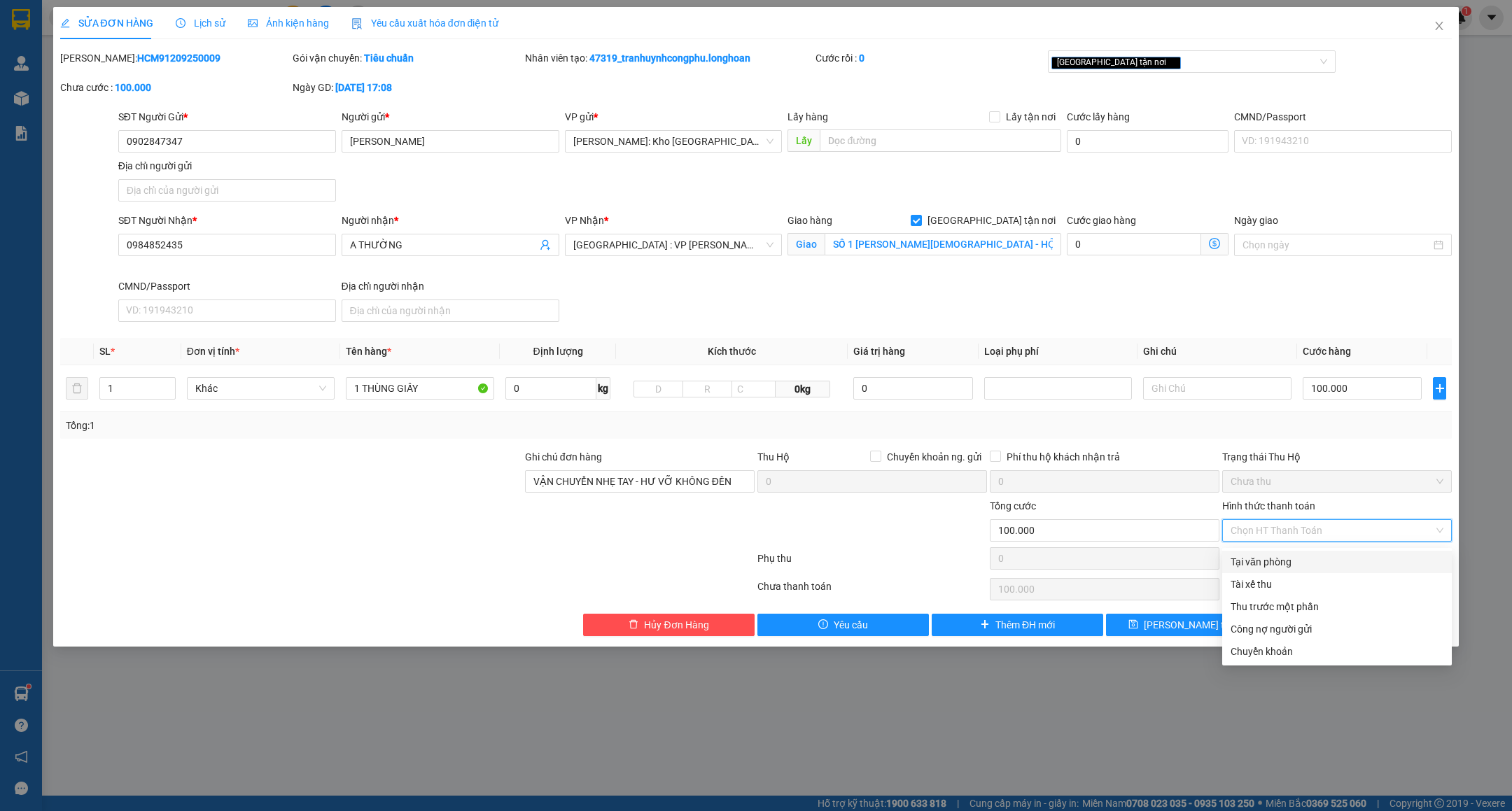
click at [1183, 564] on div "Total Paid Fee 0 Total UnPaid Fee 100.000 Cash Collection Total Fee Mã ĐH: HCM9…" at bounding box center [756, 343] width 1393 height 586
click at [1318, 559] on div "Tại văn phòng" at bounding box center [1337, 562] width 213 height 15
type input "0"
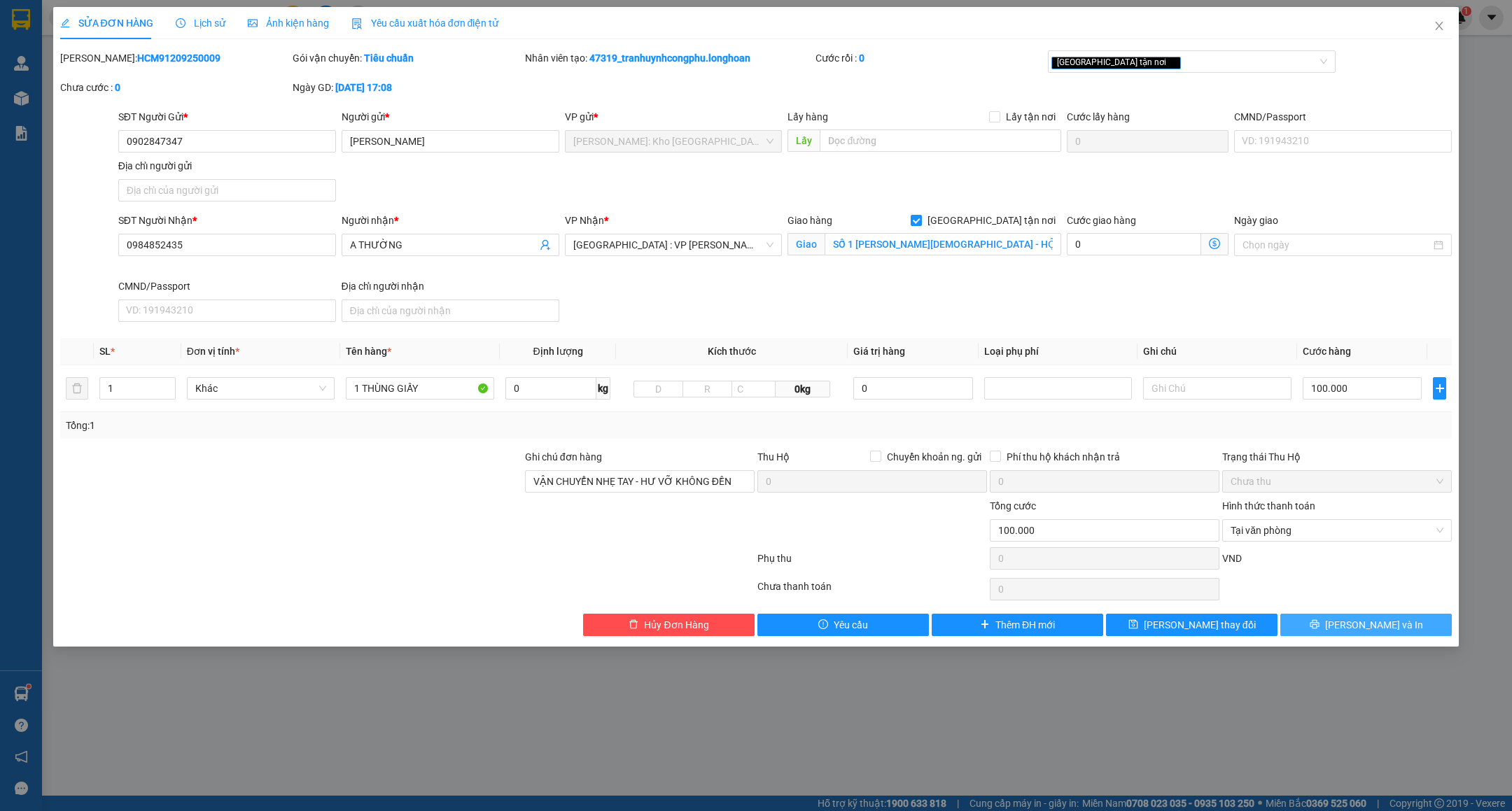
drag, startPoint x: 1355, startPoint y: 624, endPoint x: 1359, endPoint y: 640, distance: 16.5
click at [1355, 622] on span "[PERSON_NAME] và In" at bounding box center [1374, 625] width 98 height 15
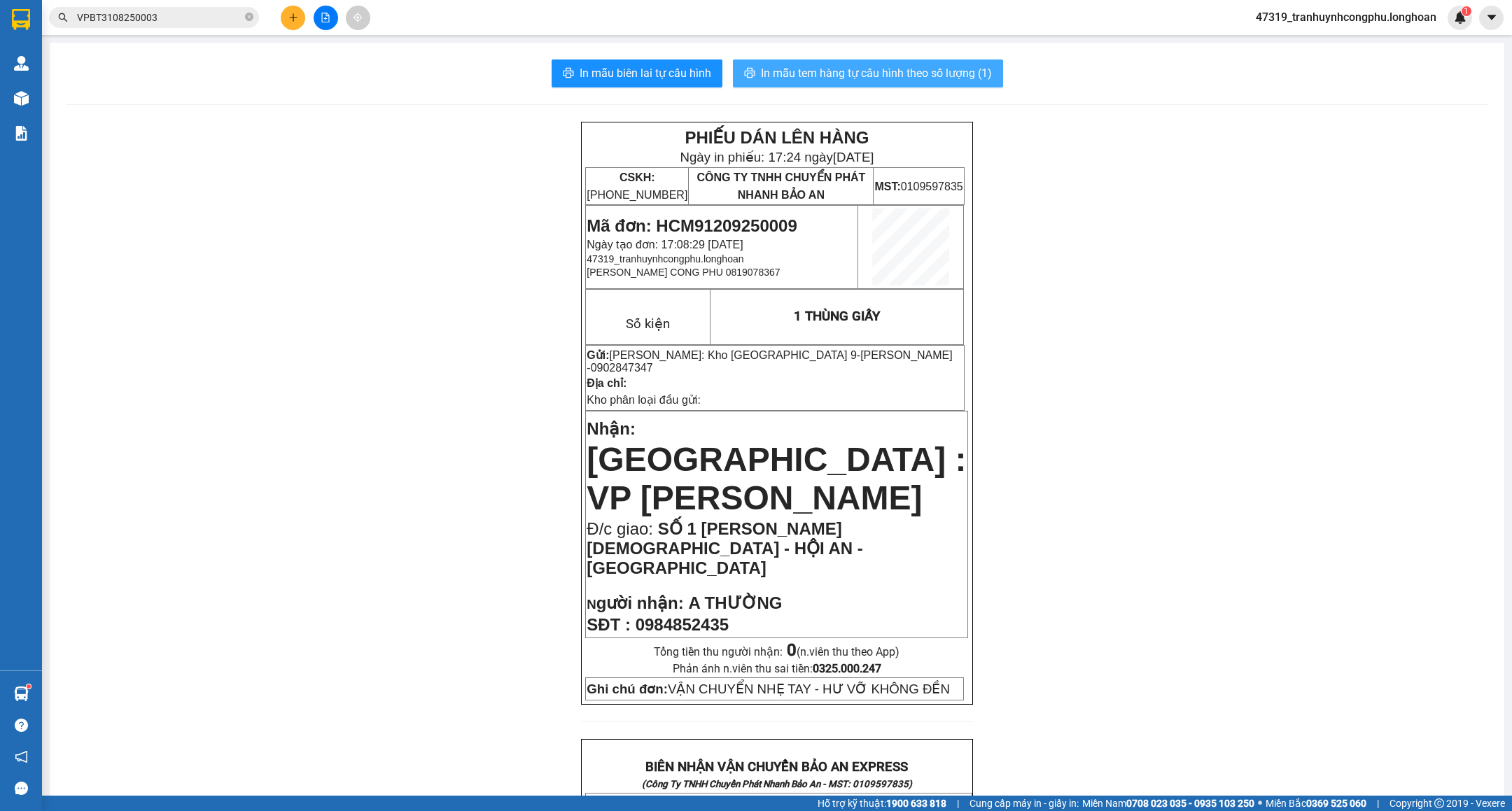
click at [889, 66] on span "In mẫu tem hàng tự cấu hình theo số lượng (1)" at bounding box center [876, 73] width 231 height 17
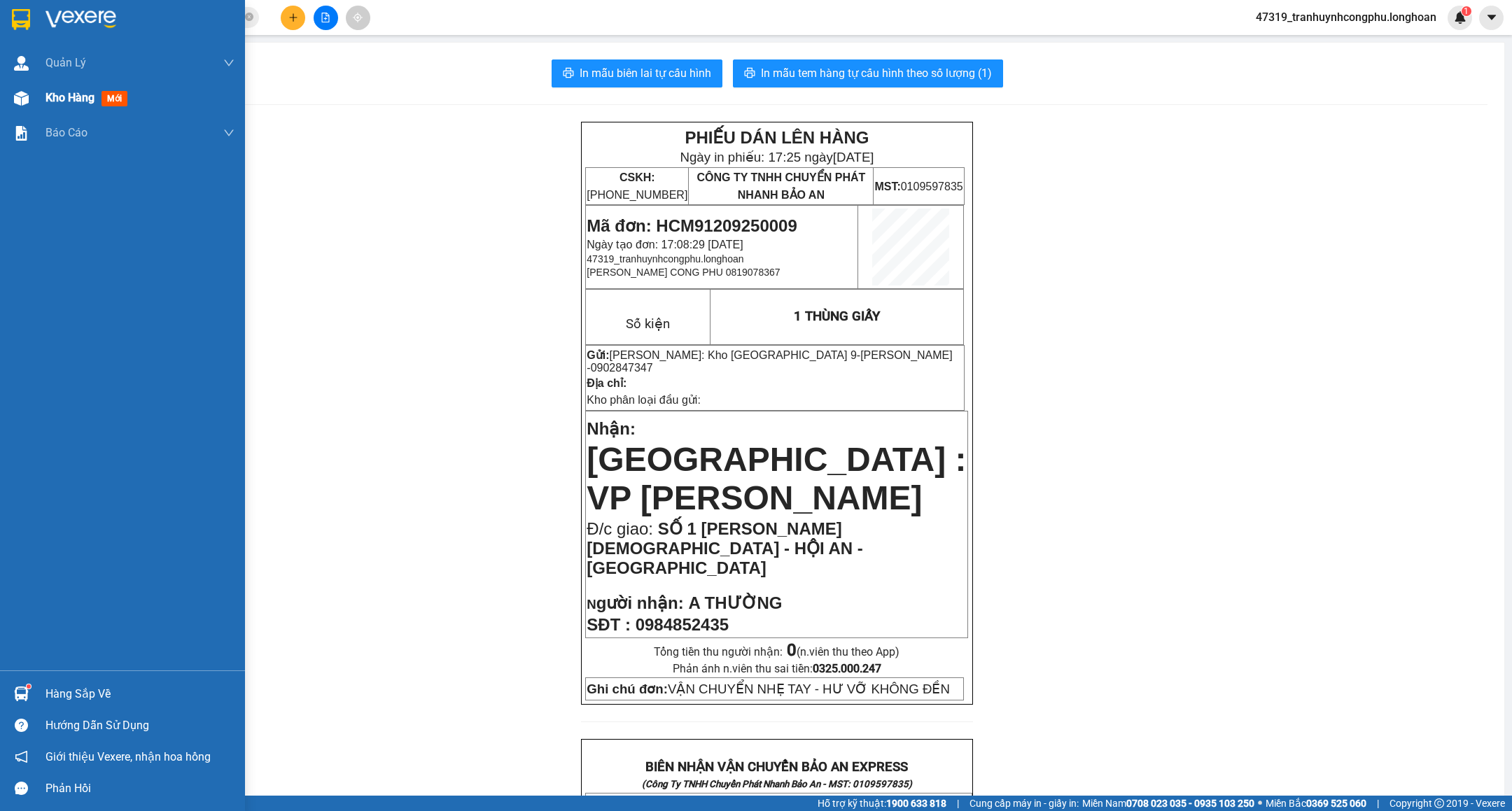
click at [20, 98] on img at bounding box center [21, 97] width 14 height 14
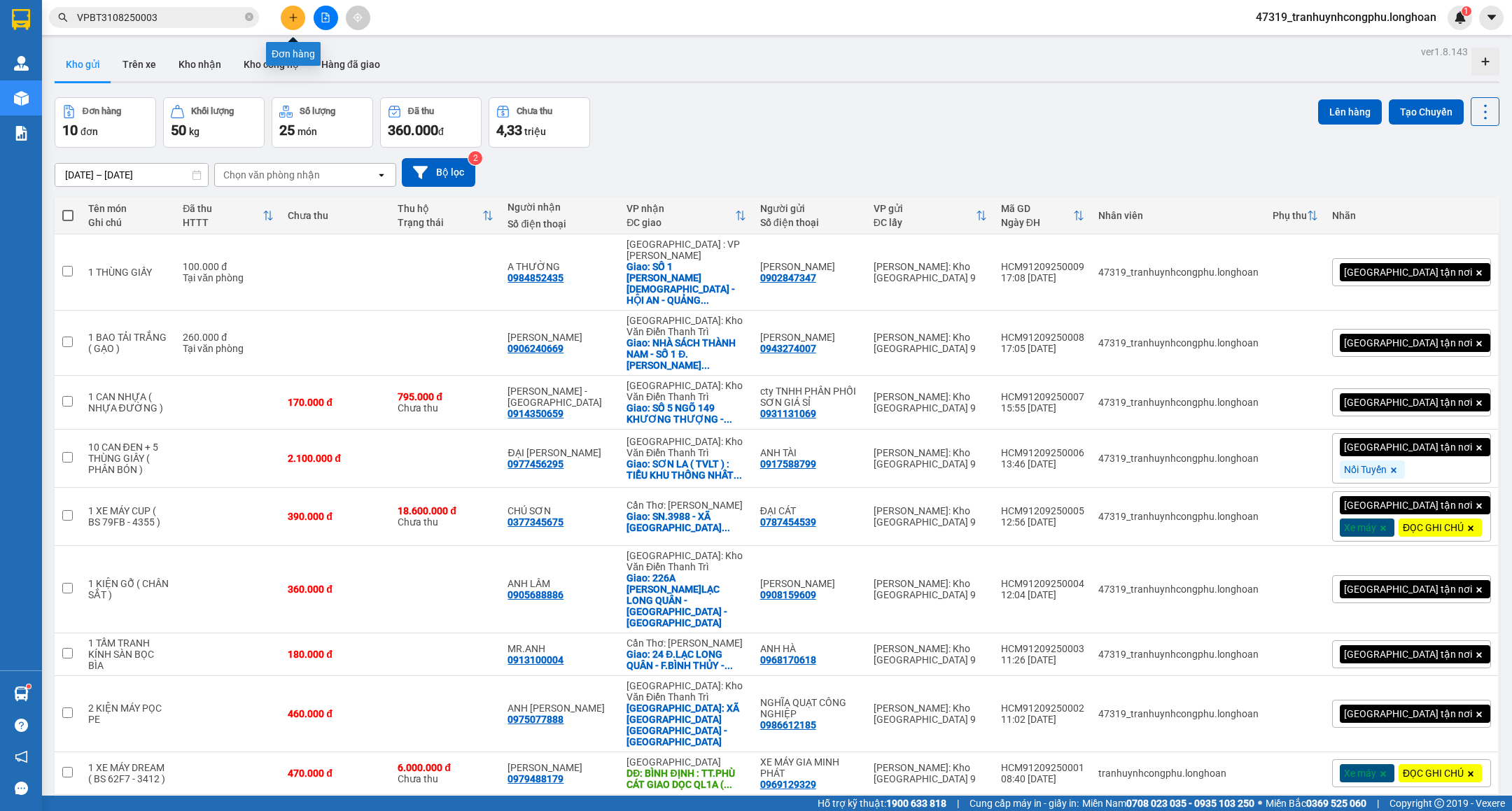
click at [297, 21] on icon "plus" at bounding box center [293, 17] width 10 height 10
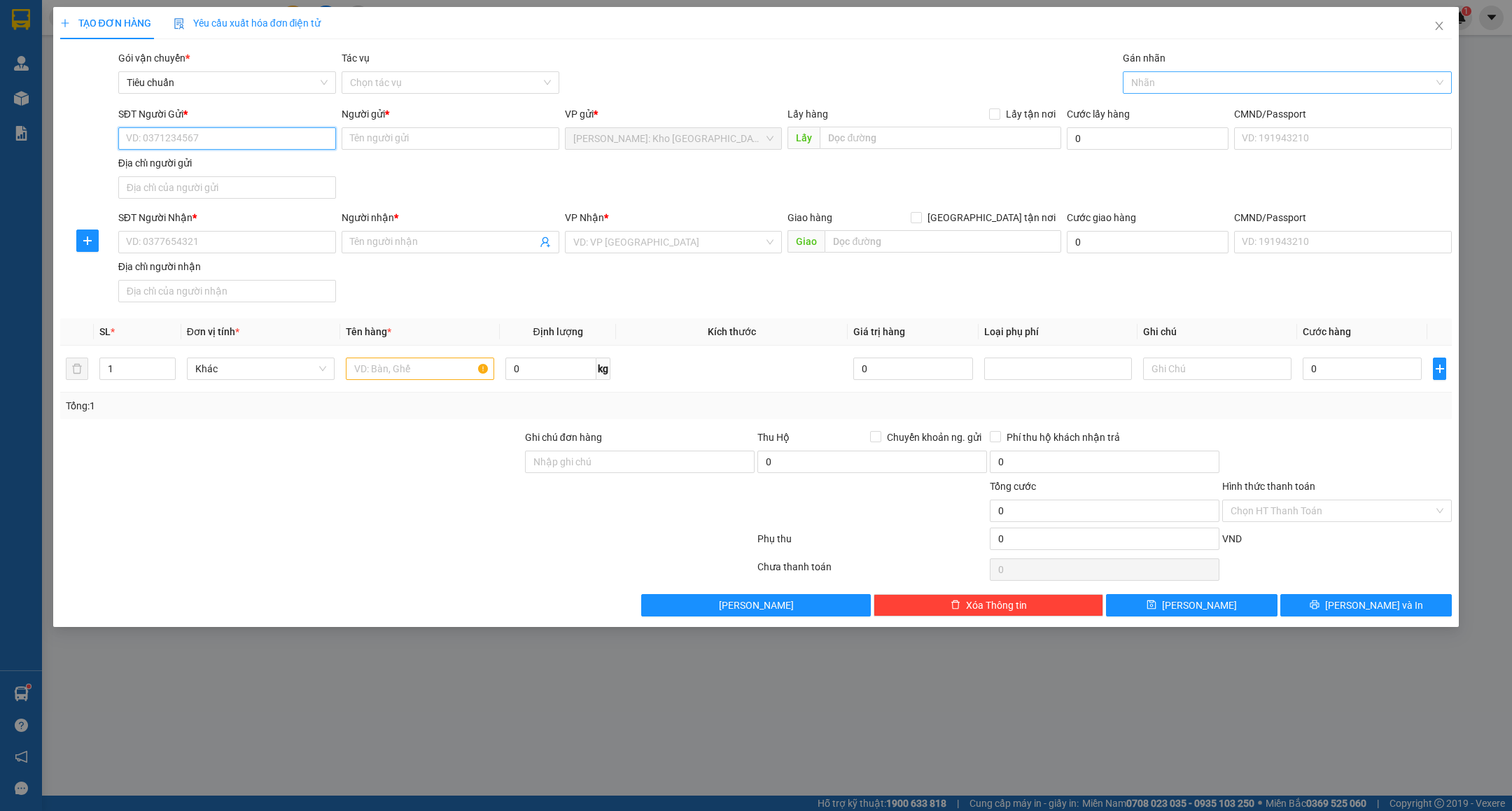
click at [1198, 76] on div at bounding box center [1281, 83] width 308 height 17
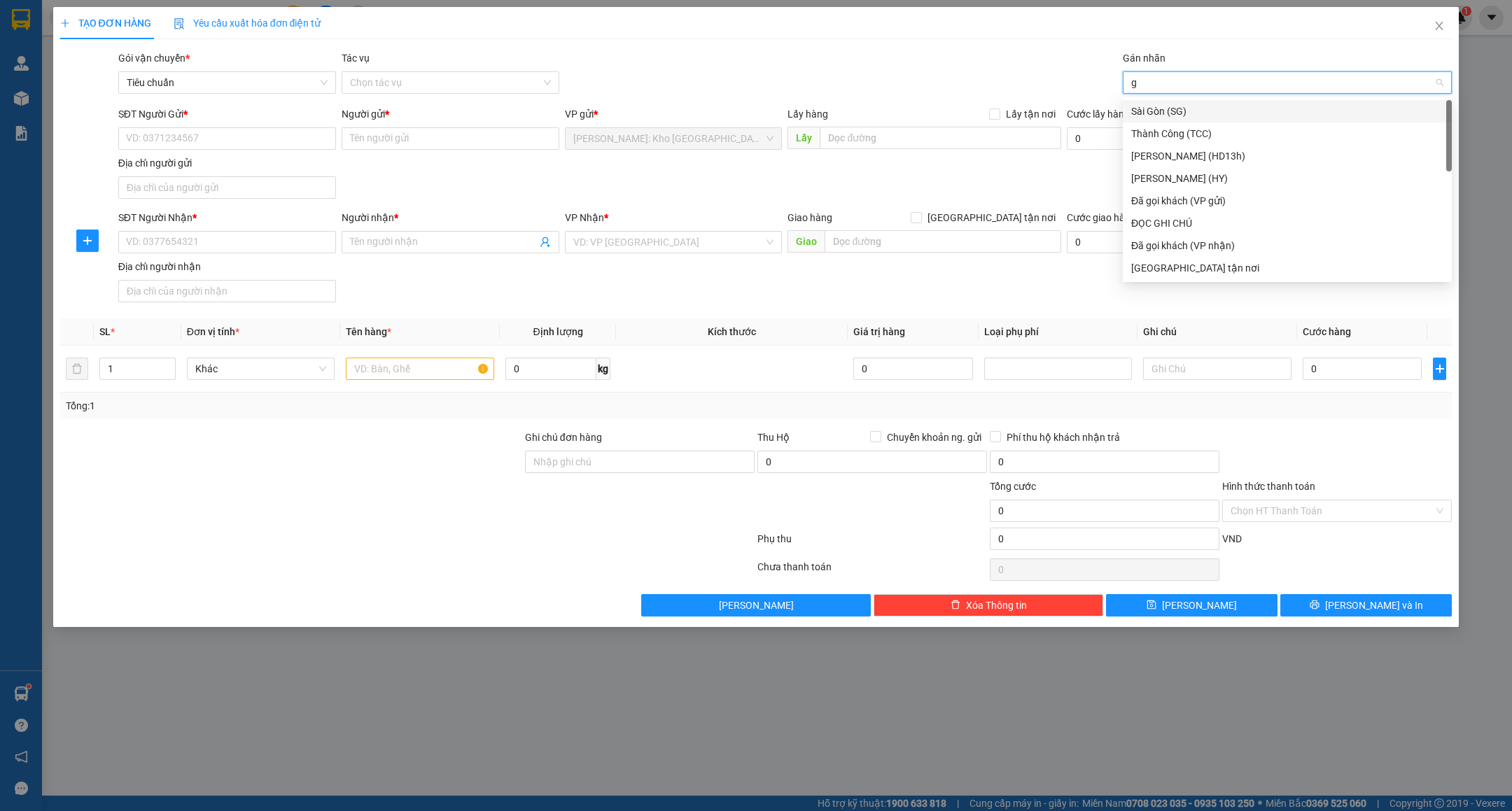
type input "gt"
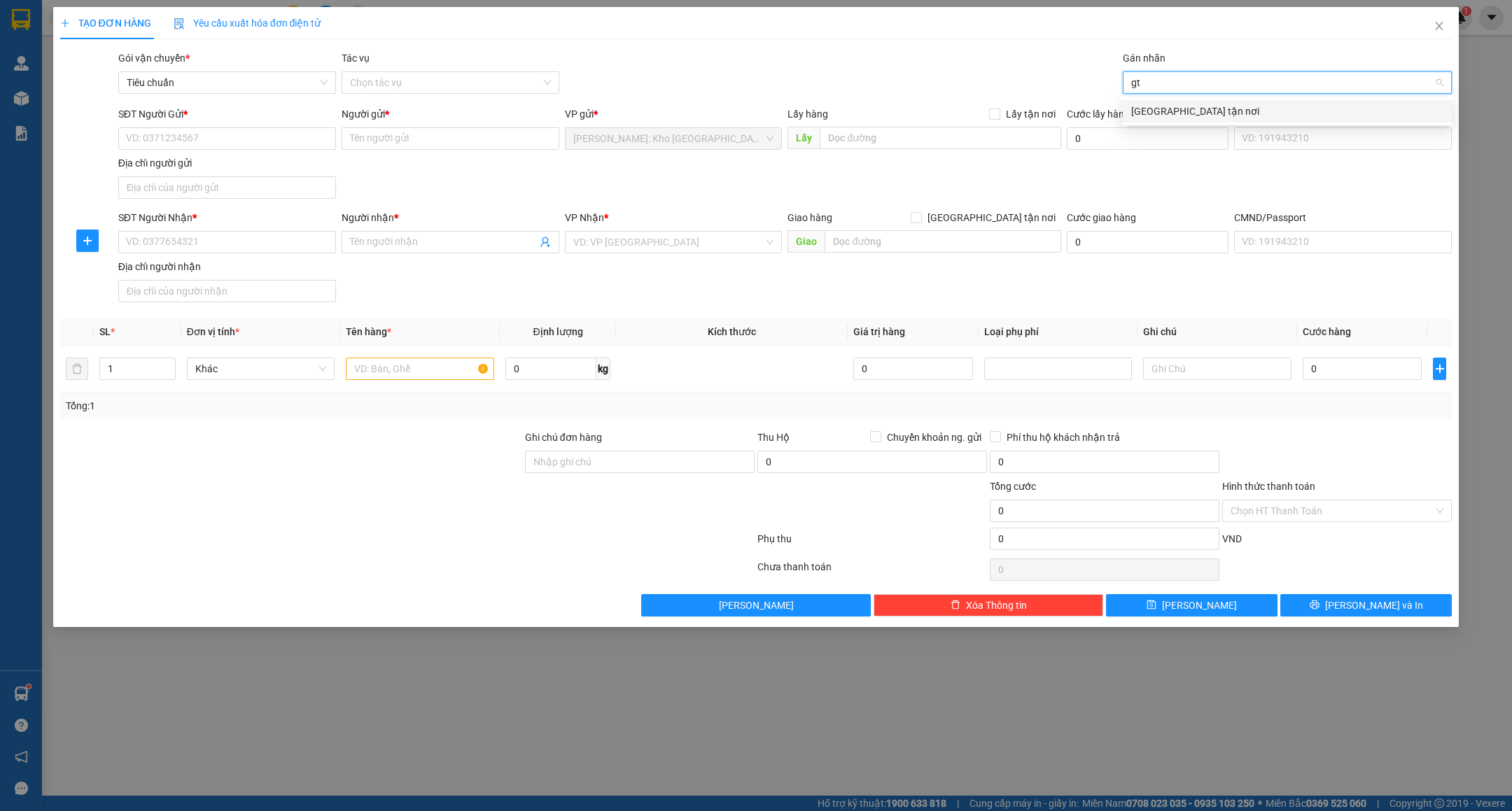
click at [1166, 107] on div "[GEOGRAPHIC_DATA] tận nơi" at bounding box center [1287, 111] width 313 height 15
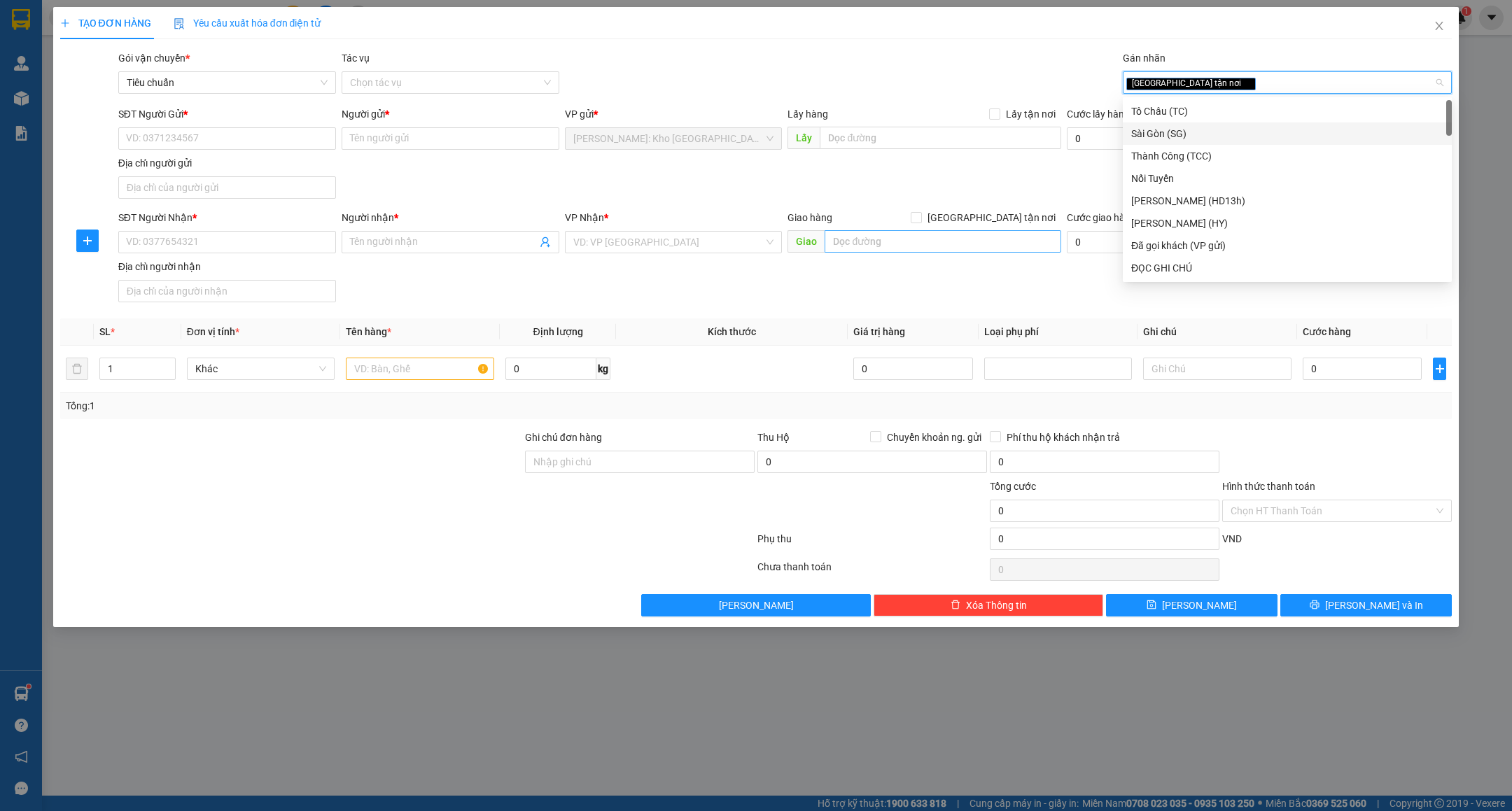
click at [1006, 223] on span "[GEOGRAPHIC_DATA] tận nơi" at bounding box center [992, 218] width 140 height 15
click at [920, 222] on input "[GEOGRAPHIC_DATA] tận nơi" at bounding box center [916, 217] width 10 height 10
checkbox input "true"
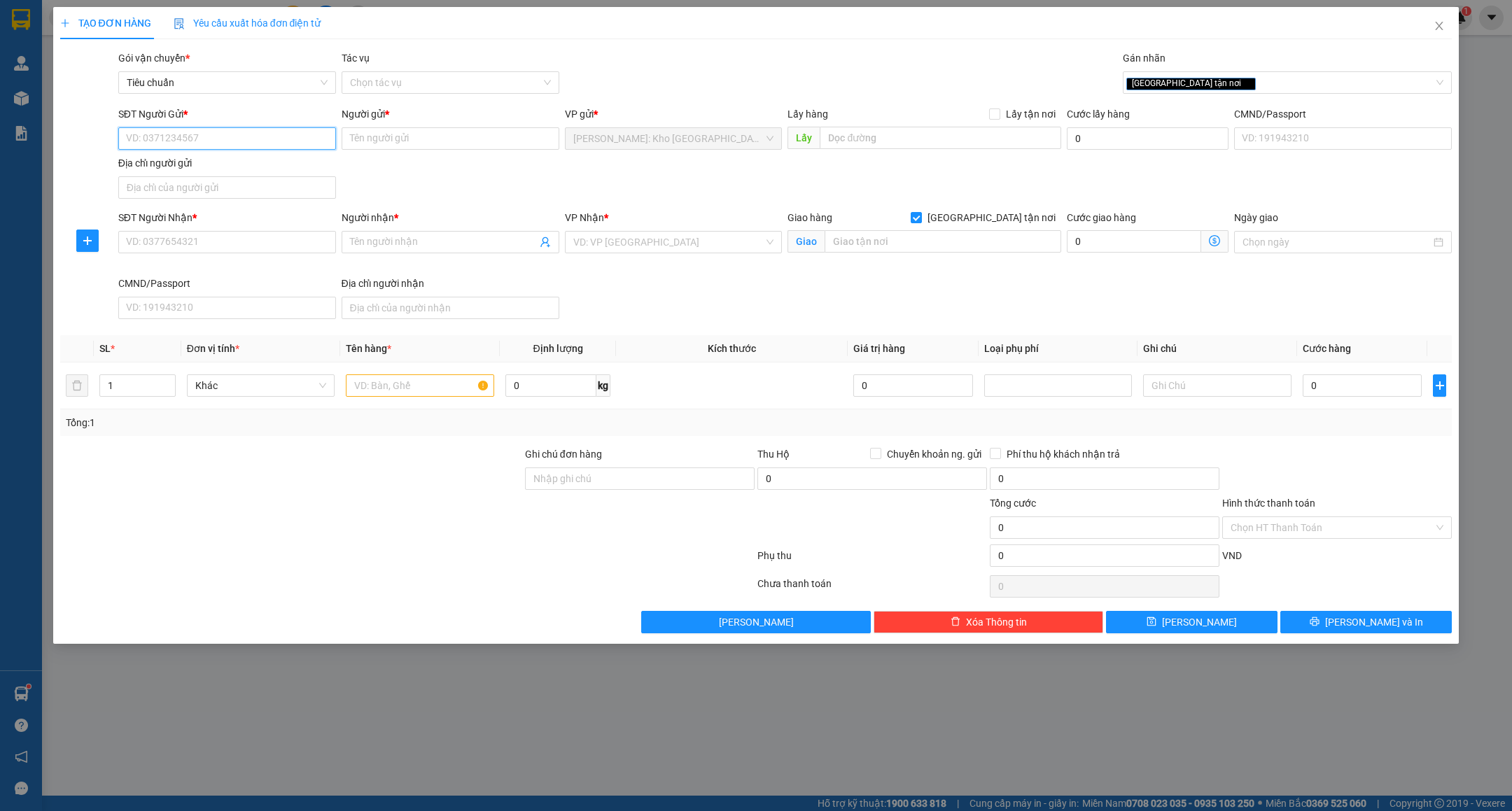
click at [231, 143] on input "SĐT Người Gửi *" at bounding box center [227, 138] width 218 height 22
paste input "0815854056"
type input "0815854056"
click at [234, 161] on div "0815854056 - kim oanh" at bounding box center [227, 168] width 201 height 15
type input "kim oanh"
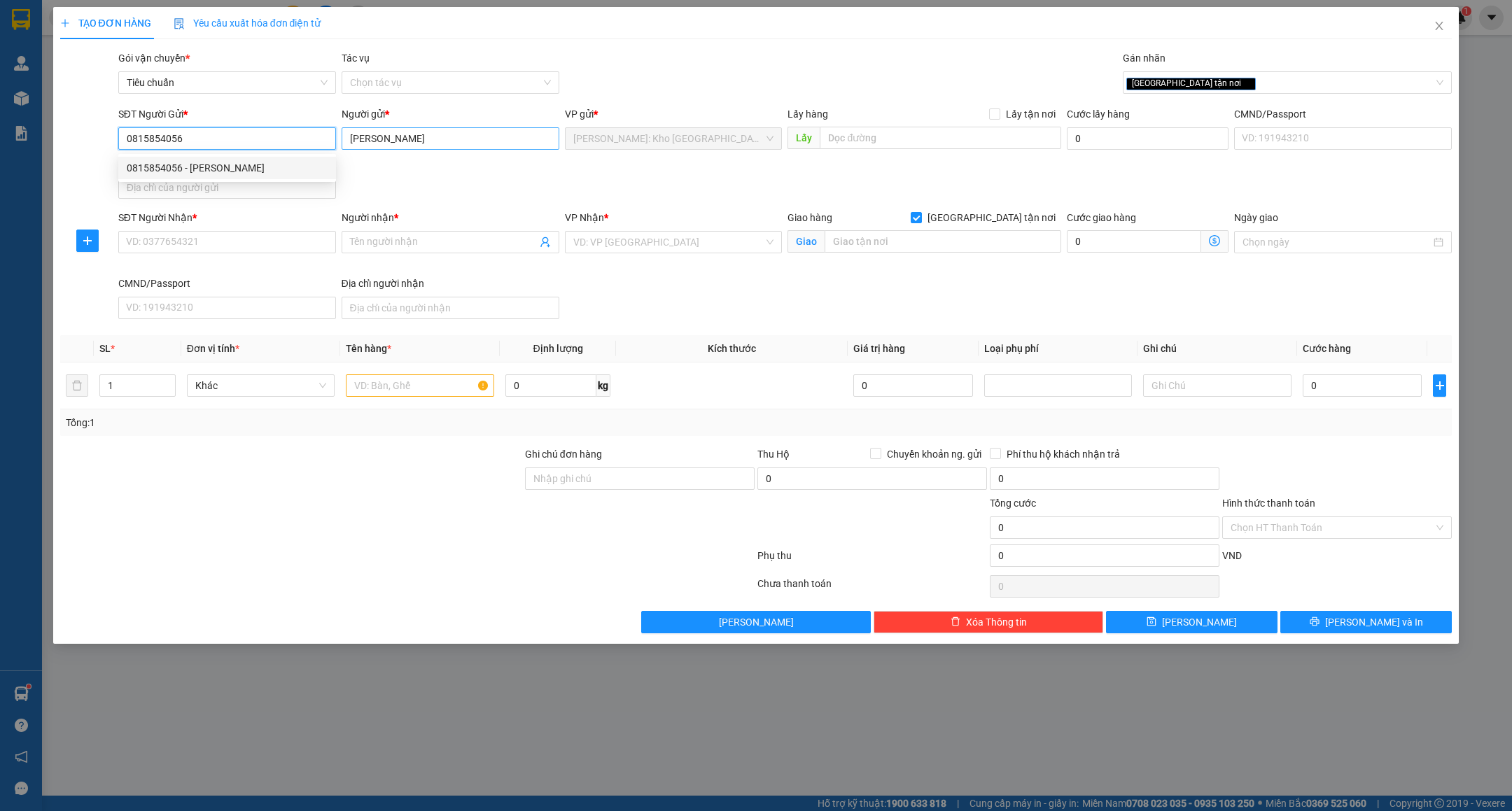
type input "0815854056"
click at [421, 129] on input "kim oanh" at bounding box center [450, 138] width 218 height 22
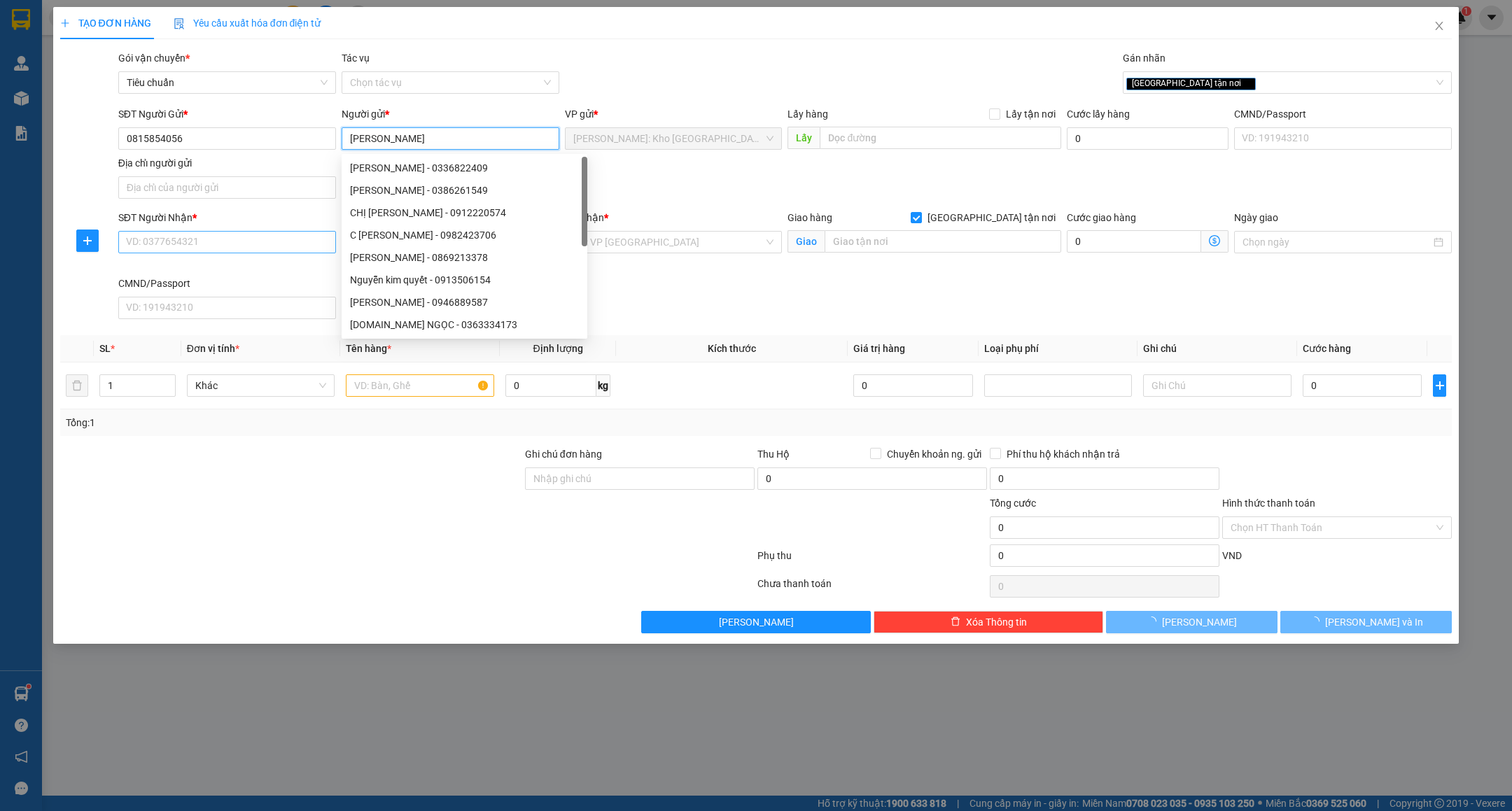
type input "[PERSON_NAME]"
click at [231, 236] on input "SĐT Người Nhận *" at bounding box center [227, 242] width 218 height 22
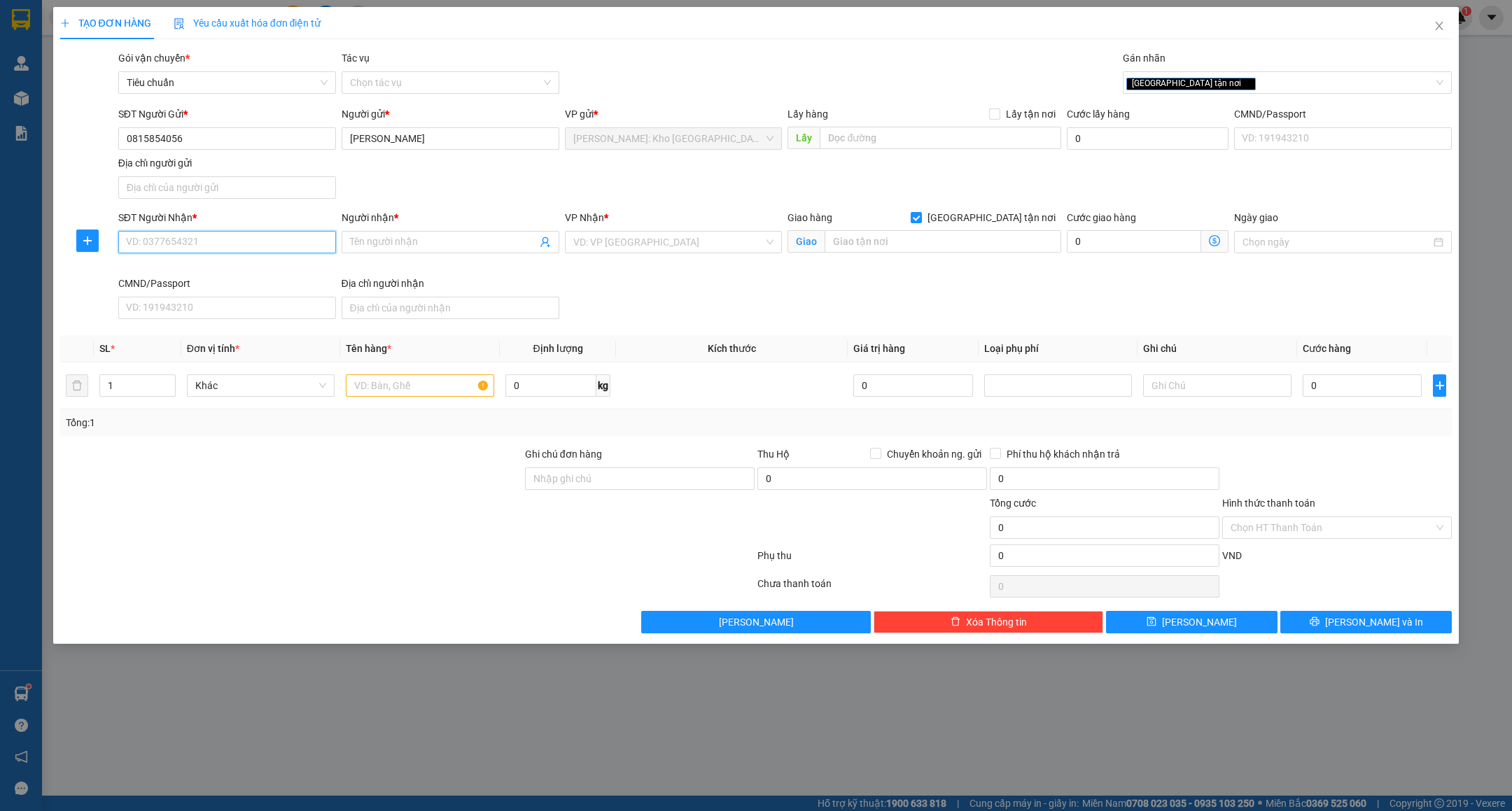
paste input "0918055718"
type input "0918055718"
click at [442, 236] on input "Người nhận *" at bounding box center [443, 242] width 187 height 15
type input "Mr.Hiểu"
click at [631, 247] on input "search" at bounding box center [669, 242] width 191 height 21
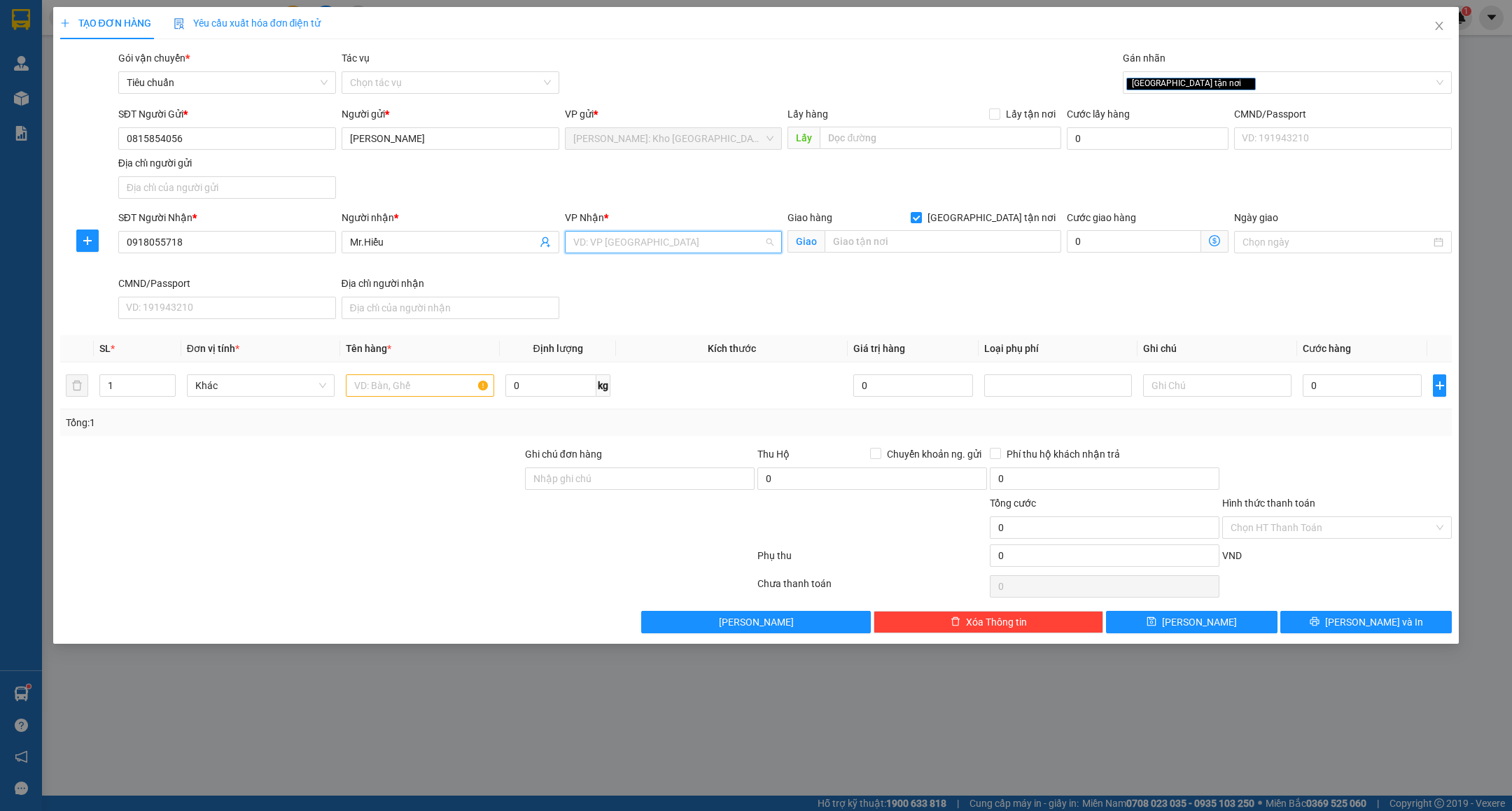
click at [635, 246] on input "search" at bounding box center [669, 242] width 191 height 21
type input "cần"
click at [640, 275] on div "Cần Thơ: [PERSON_NAME]" at bounding box center [673, 272] width 201 height 15
click at [857, 235] on input "text" at bounding box center [943, 241] width 237 height 22
paste input "Nhà Máy Siba Bạc Liêu -Lô E9, Đường N2, KCN Trà Pha, Phường 8, TP.Bạc Liêu"
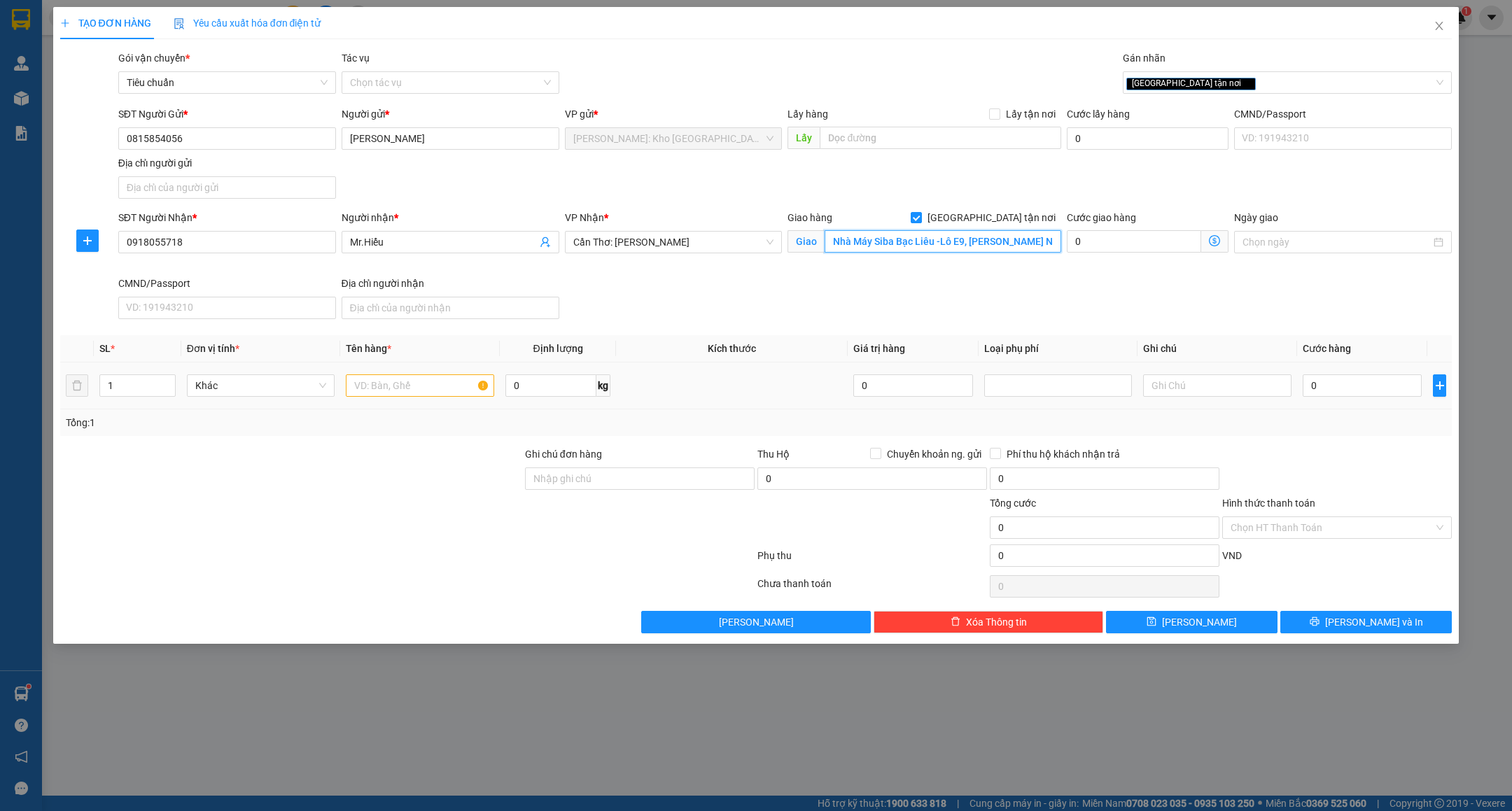
scroll to position [0, 124]
type input "Nhà Máy Siba Bạc Liêu -Lô E9, Đường N2, KCN Trà Pha, Phường 8, TP.Bạc Liêu"
click at [401, 399] on div at bounding box center [420, 385] width 148 height 28
click at [135, 393] on input "1" at bounding box center [138, 386] width 75 height 21
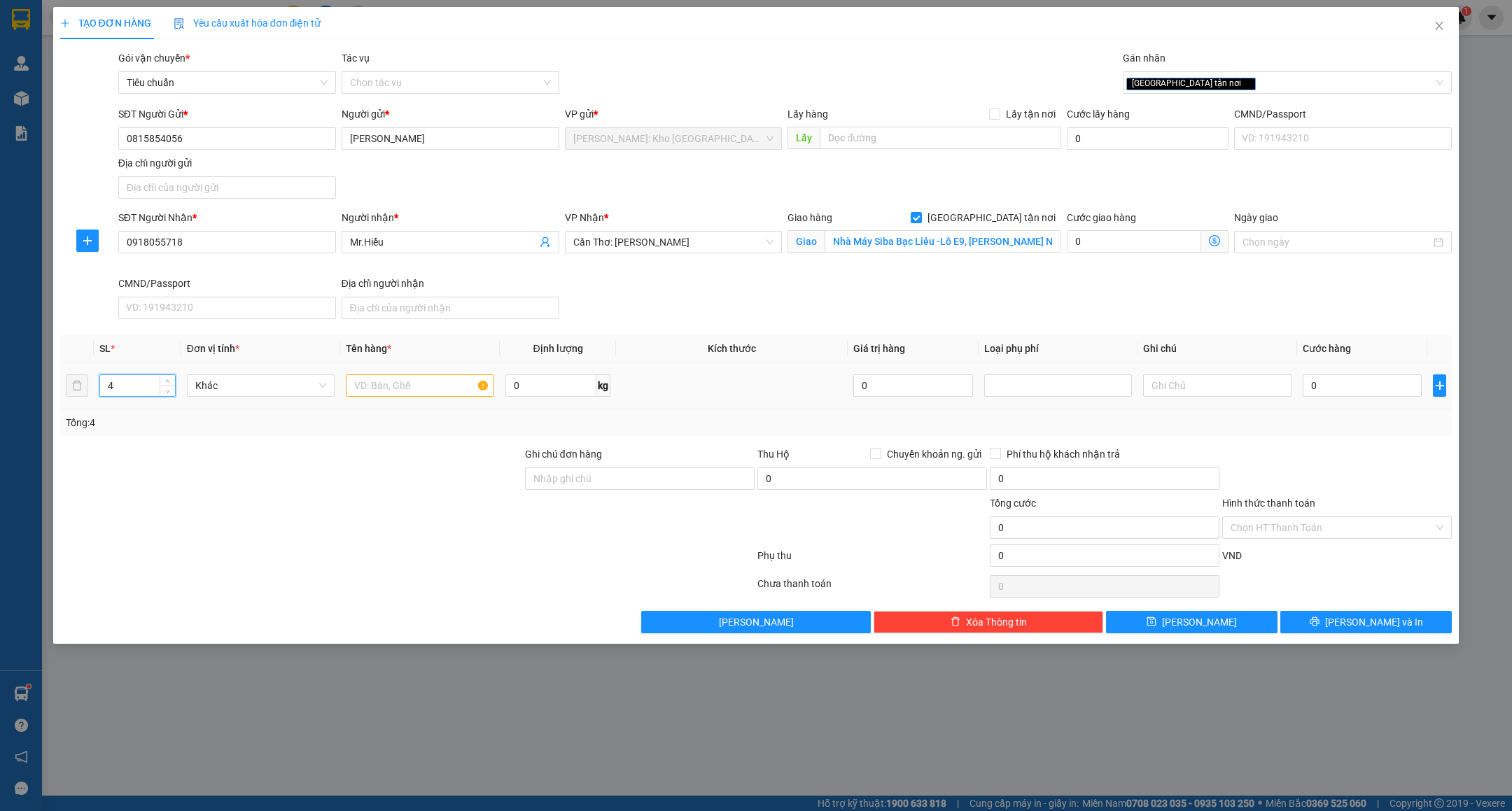
type input "4"
click at [435, 378] on input "text" at bounding box center [420, 385] width 148 height 22
type input "4 KIỆN TẢI VÀNG"
click at [549, 385] on input "0" at bounding box center [551, 385] width 91 height 22
type input "100"
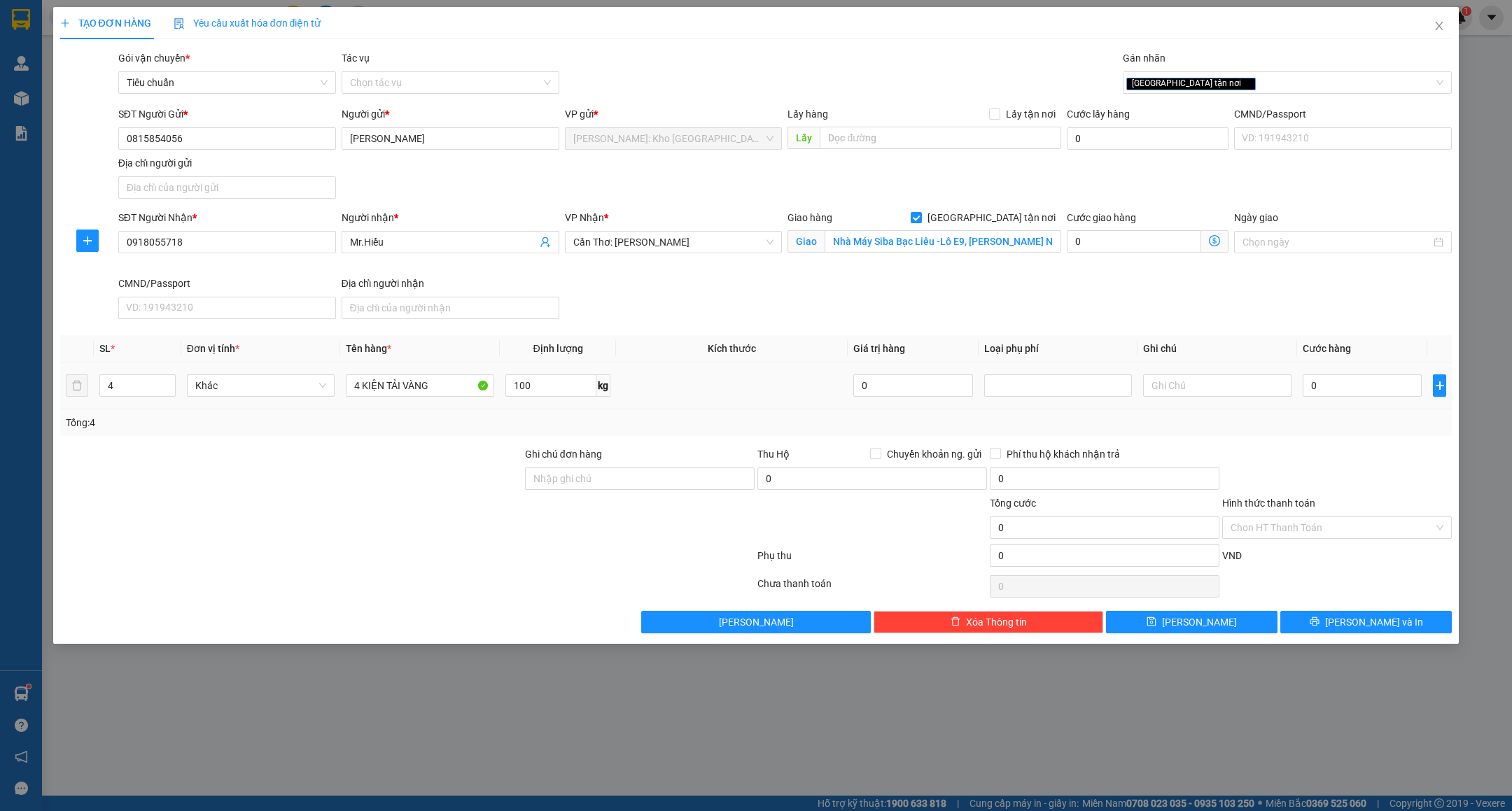
click at [677, 410] on td at bounding box center [732, 385] width 231 height 47
click at [1328, 393] on input "0" at bounding box center [1362, 385] width 119 height 22
type input "2"
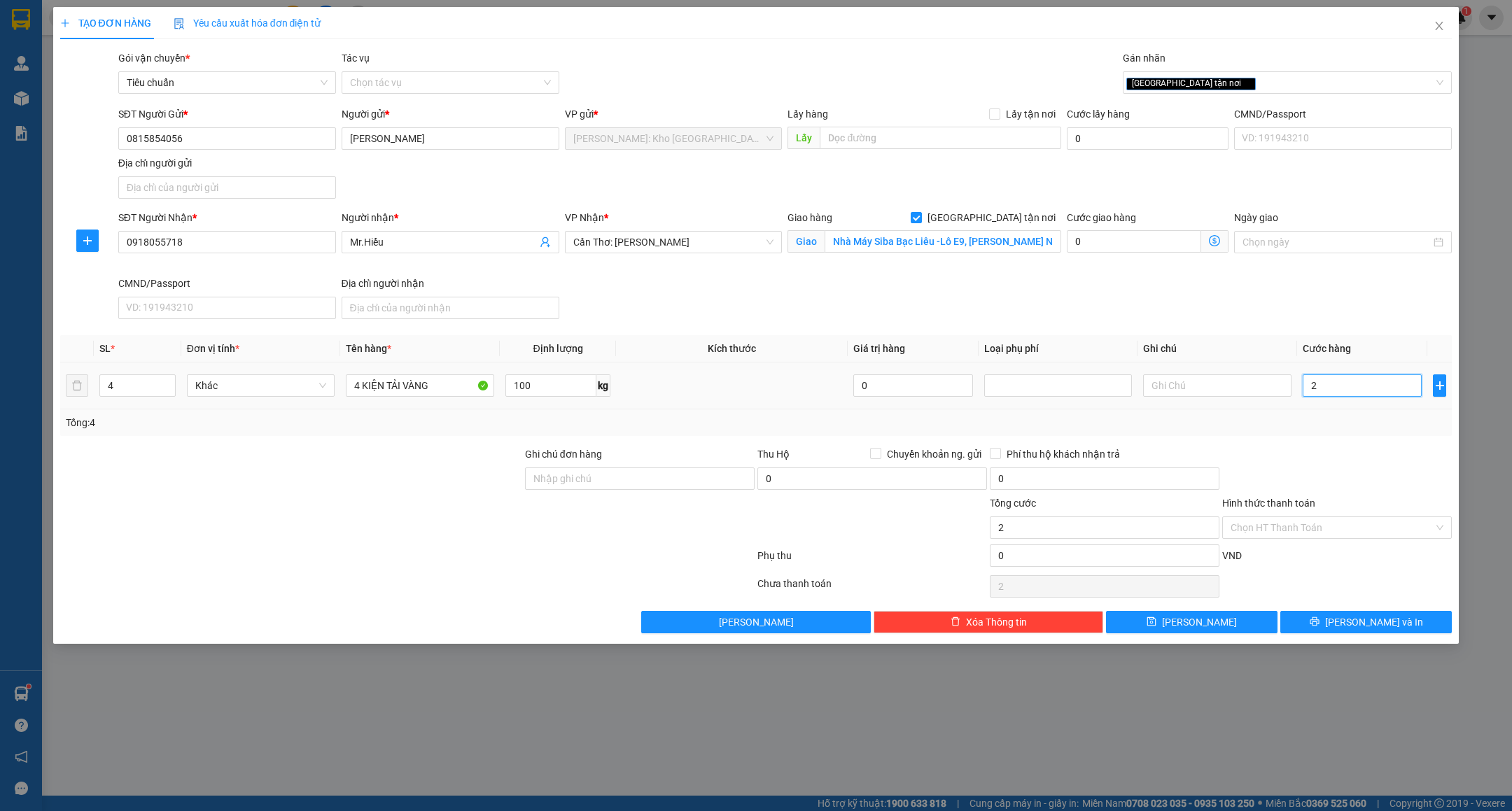
type input "25"
type input "250"
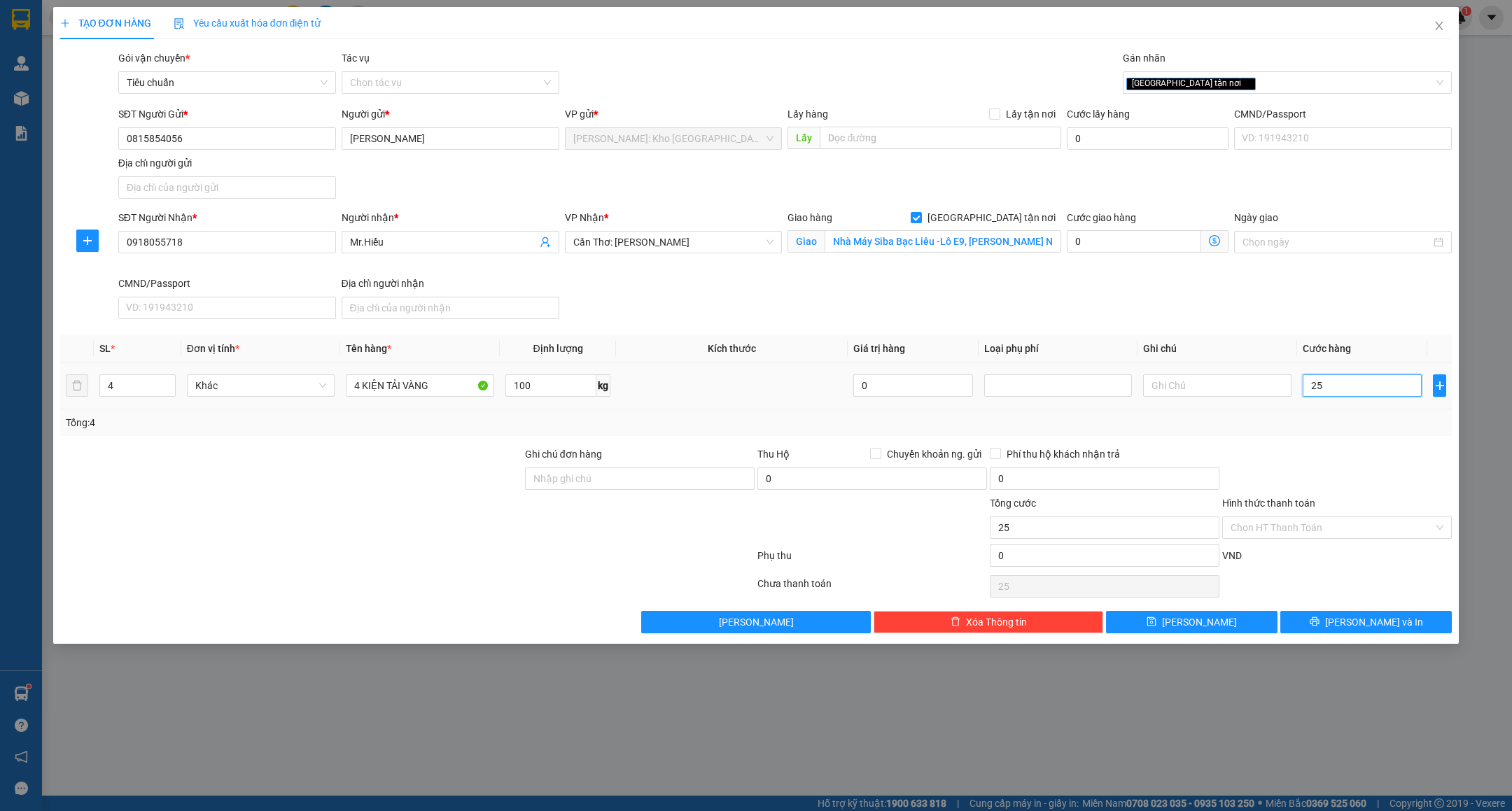
type input "250"
click at [1344, 445] on div "Transit Pickup Surcharge Ids Transit Deliver Surcharge Ids Transit Deliver Surc…" at bounding box center [756, 342] width 1393 height 583
type input "250.000"
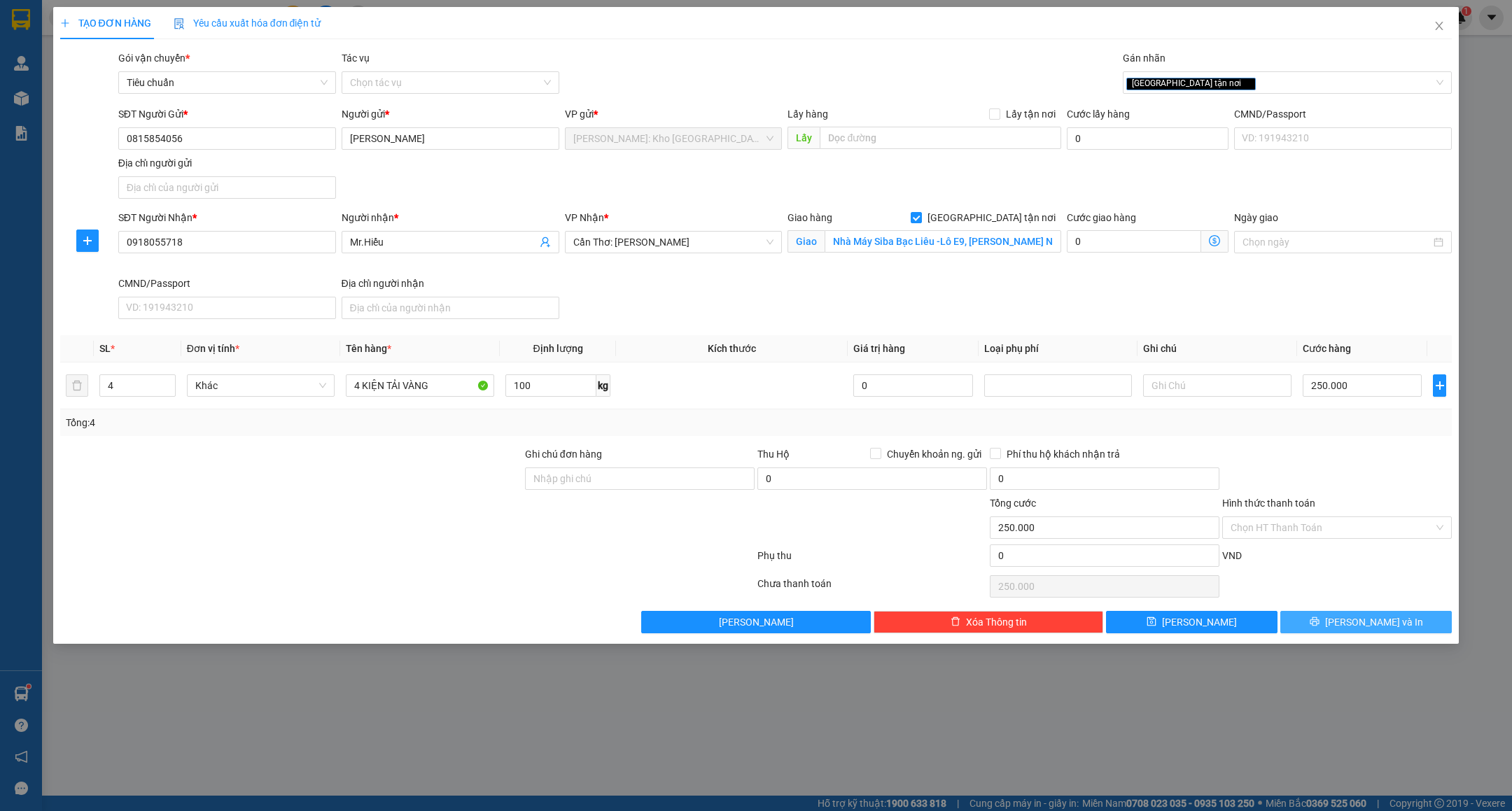
click at [1315, 626] on button "[PERSON_NAME] và In" at bounding box center [1366, 621] width 171 height 22
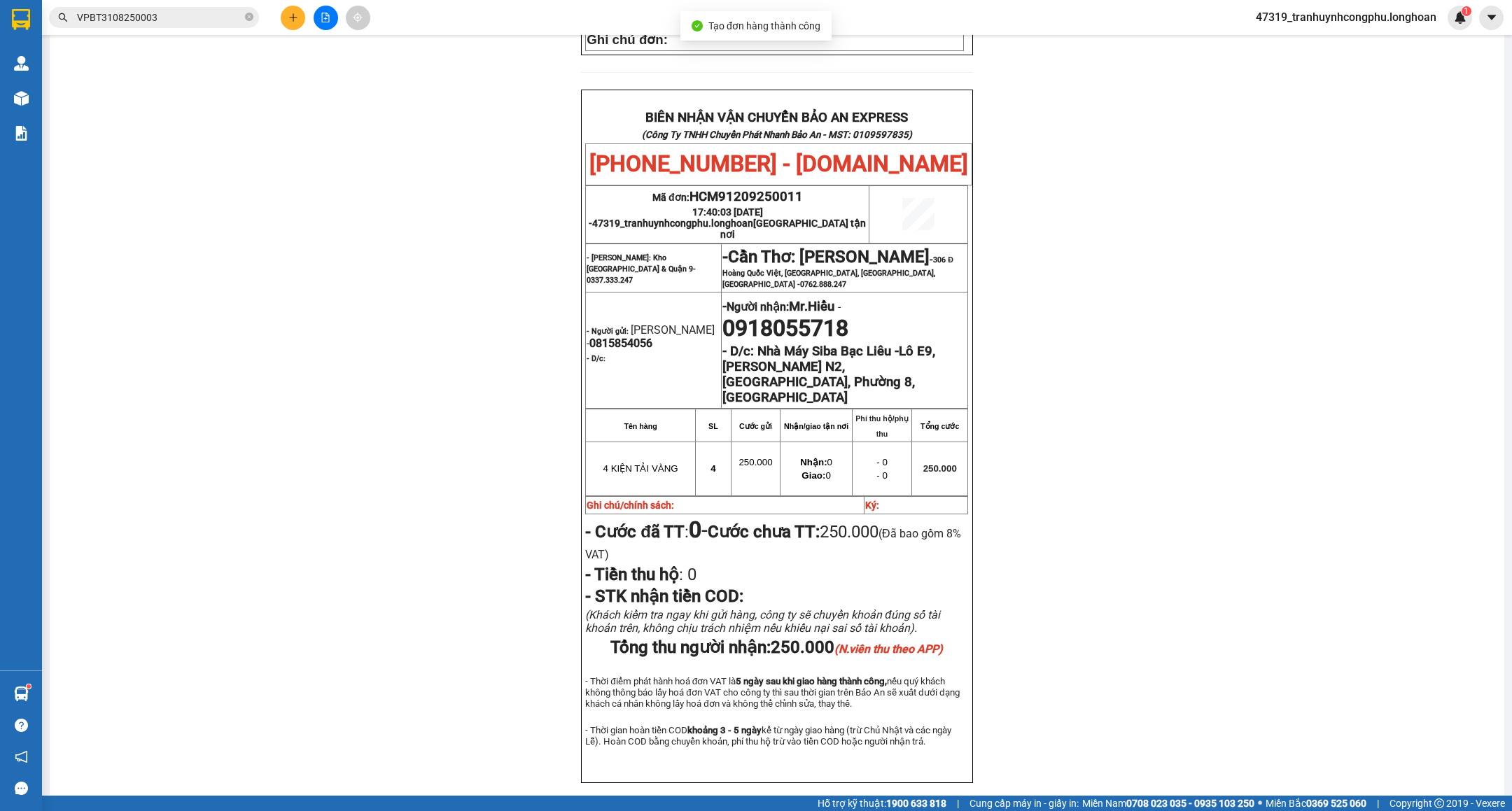
scroll to position [637, 0]
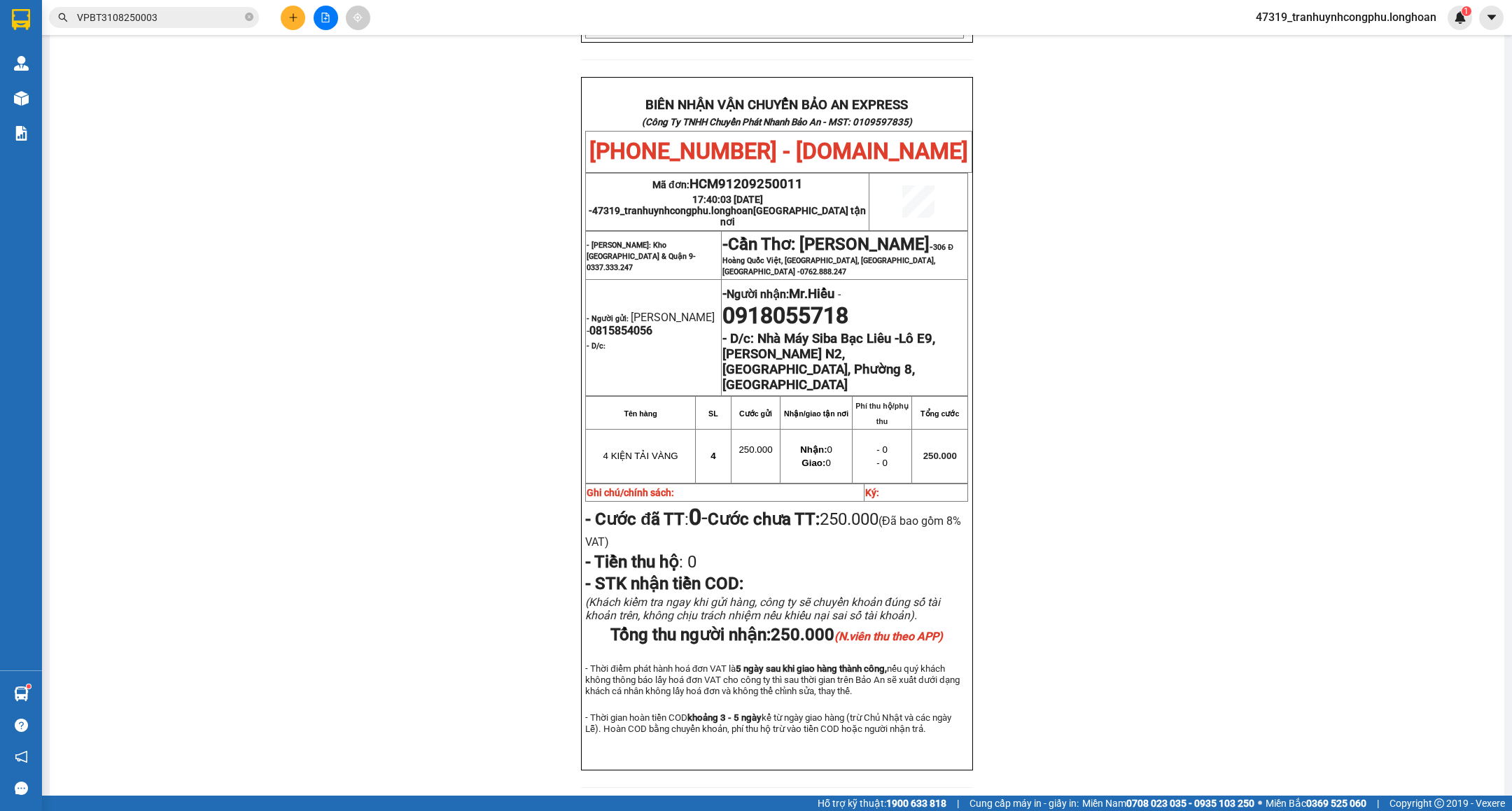
click at [151, 21] on input "VPBT3108250003" at bounding box center [160, 17] width 165 height 15
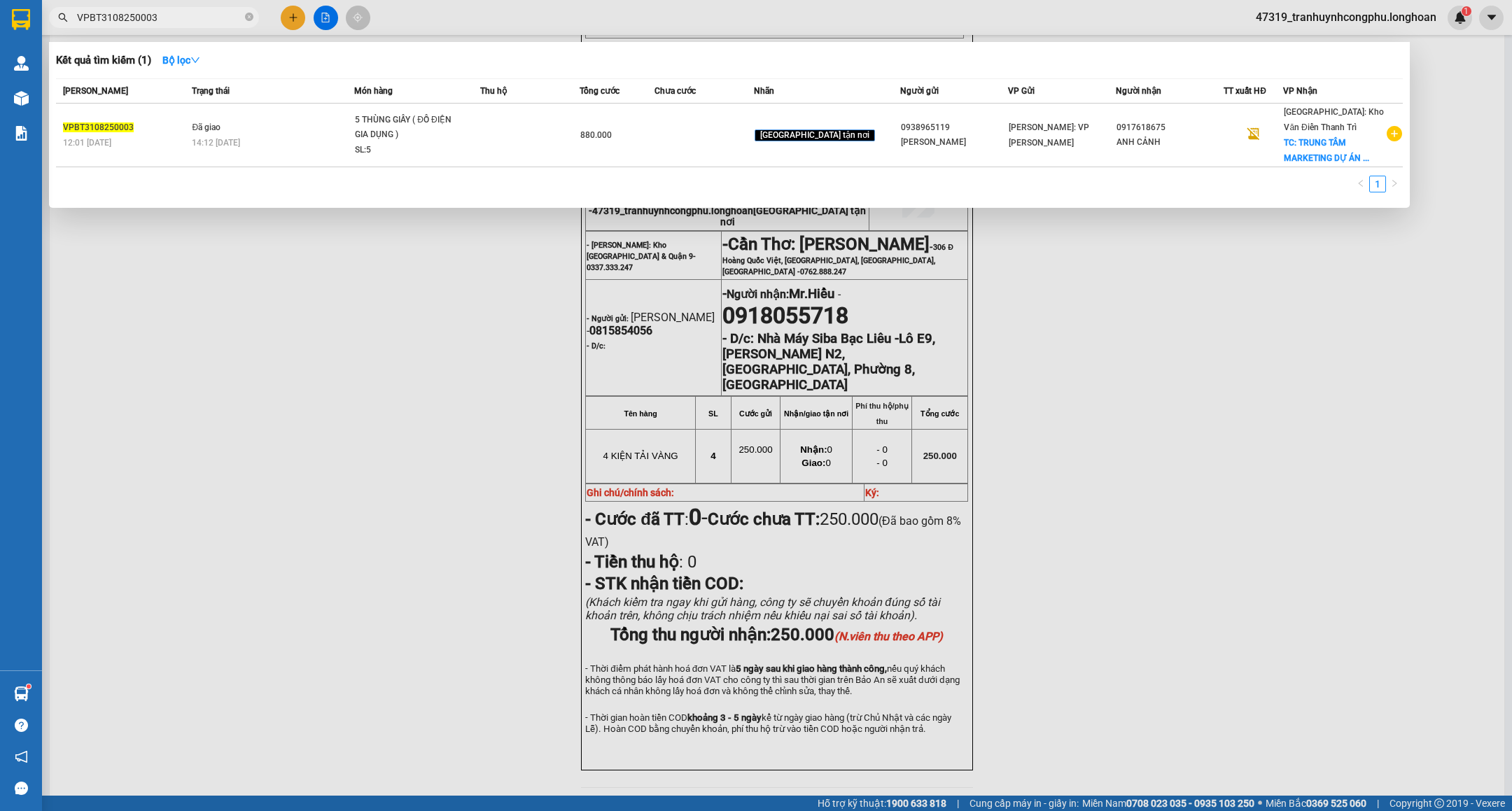
click at [195, 288] on div at bounding box center [756, 405] width 1512 height 811
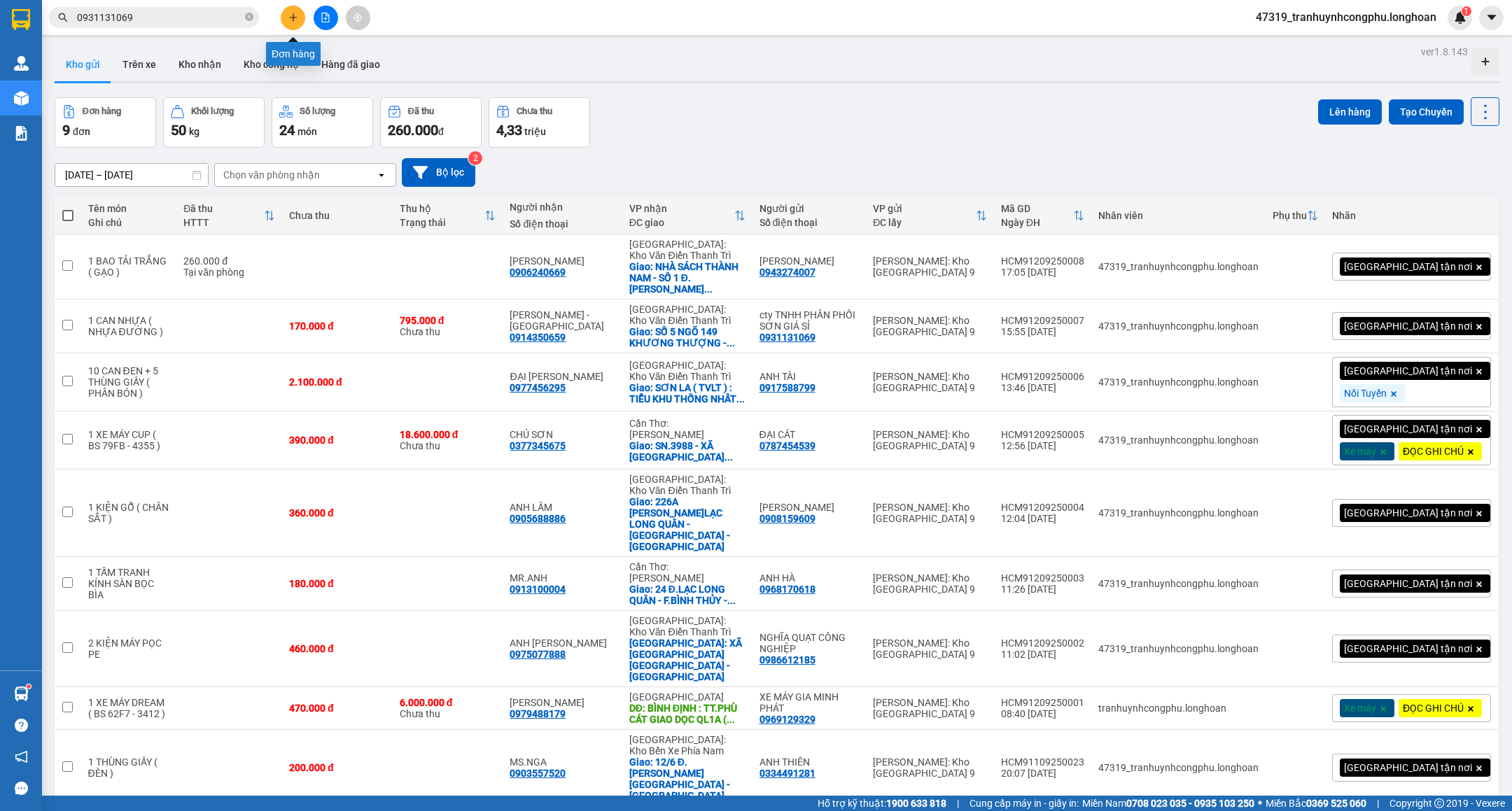
click at [284, 20] on button at bounding box center [293, 18] width 25 height 25
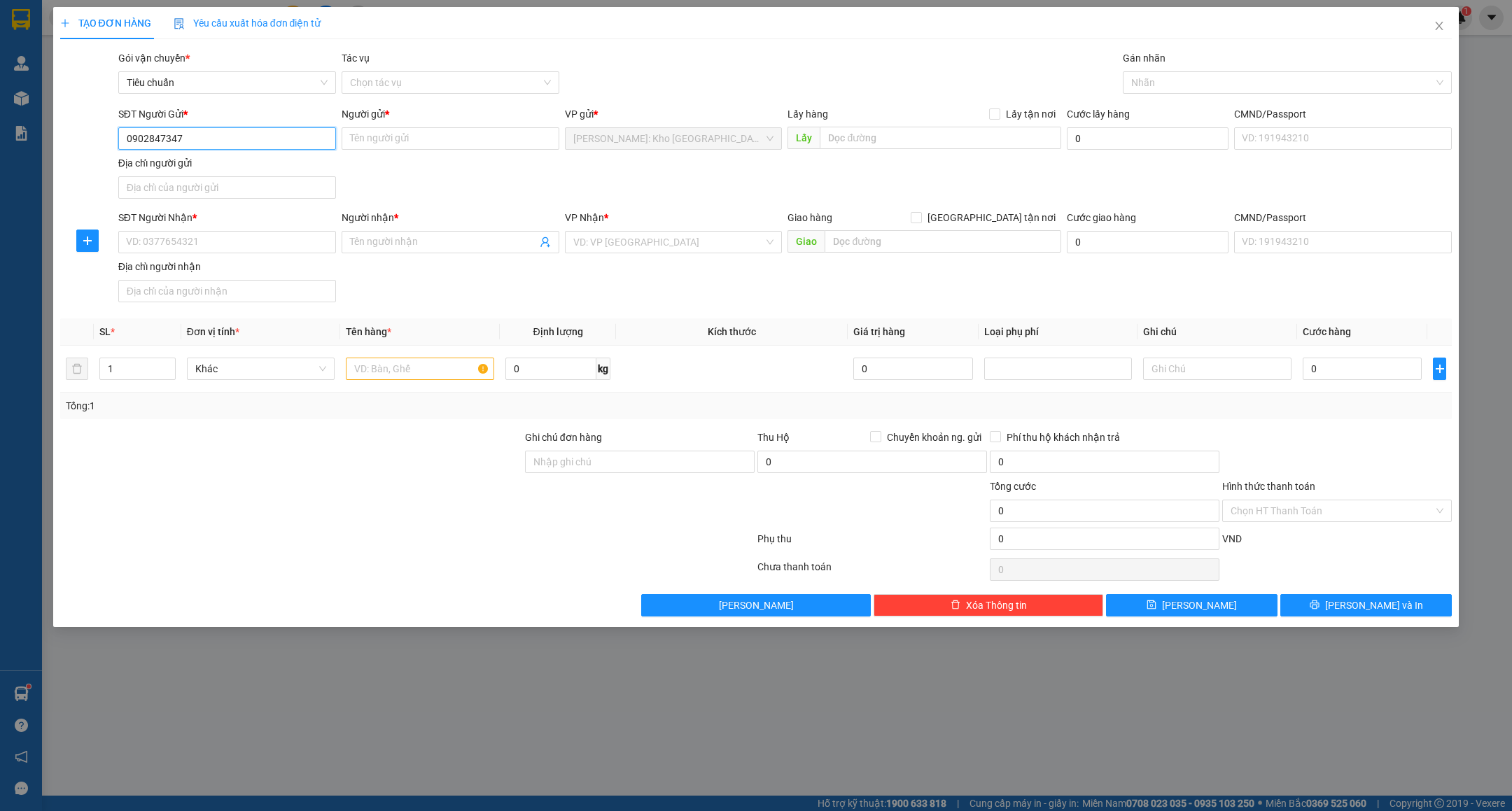
type input "0902847347"
click at [246, 117] on div "SĐT Người Gửi *" at bounding box center [227, 114] width 218 height 15
click at [246, 127] on input "0902847347" at bounding box center [227, 138] width 218 height 22
click at [240, 133] on input "0902847347" at bounding box center [227, 138] width 218 height 22
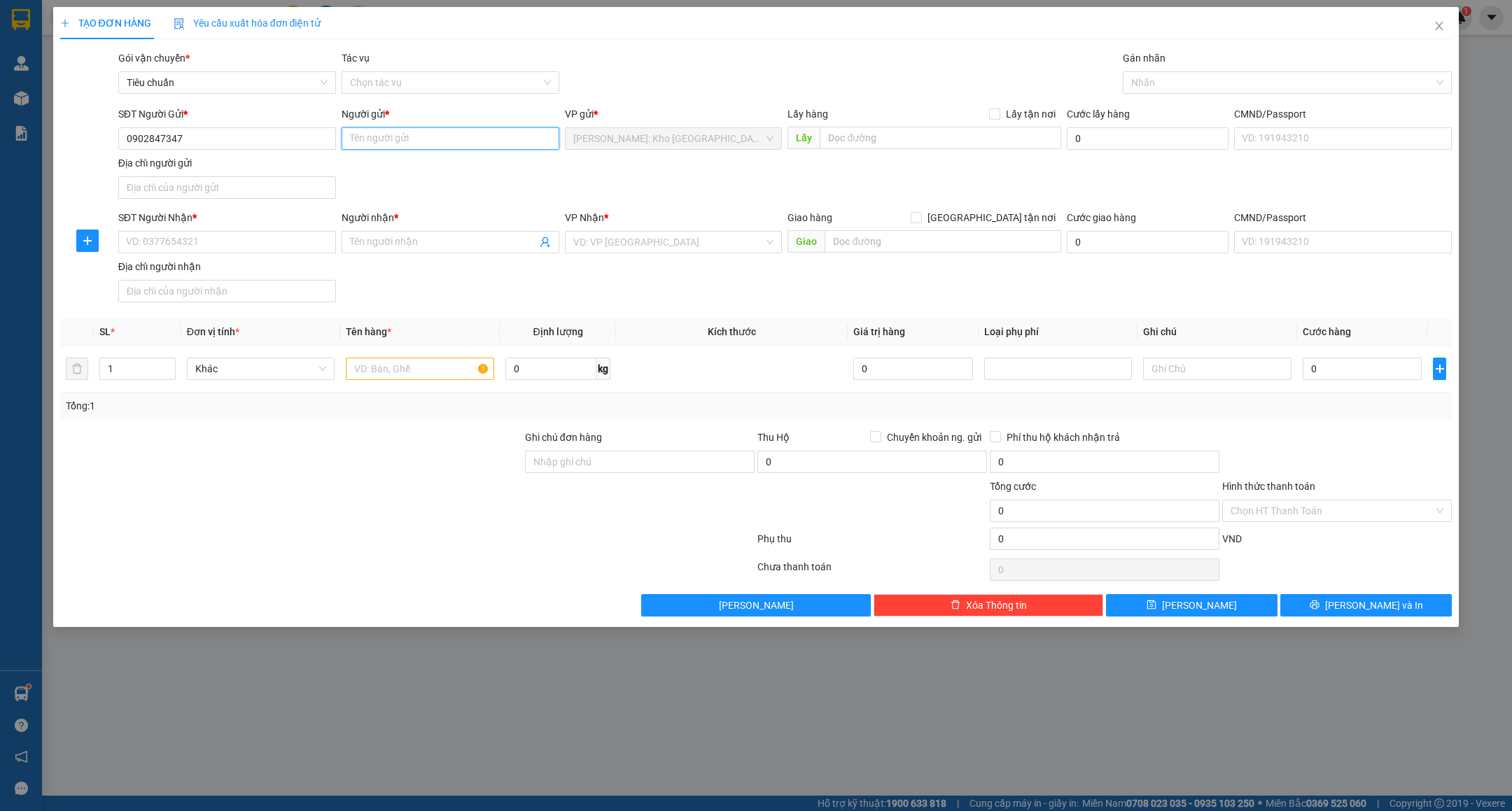
click at [417, 150] on input "Người gửi *" at bounding box center [450, 138] width 218 height 22
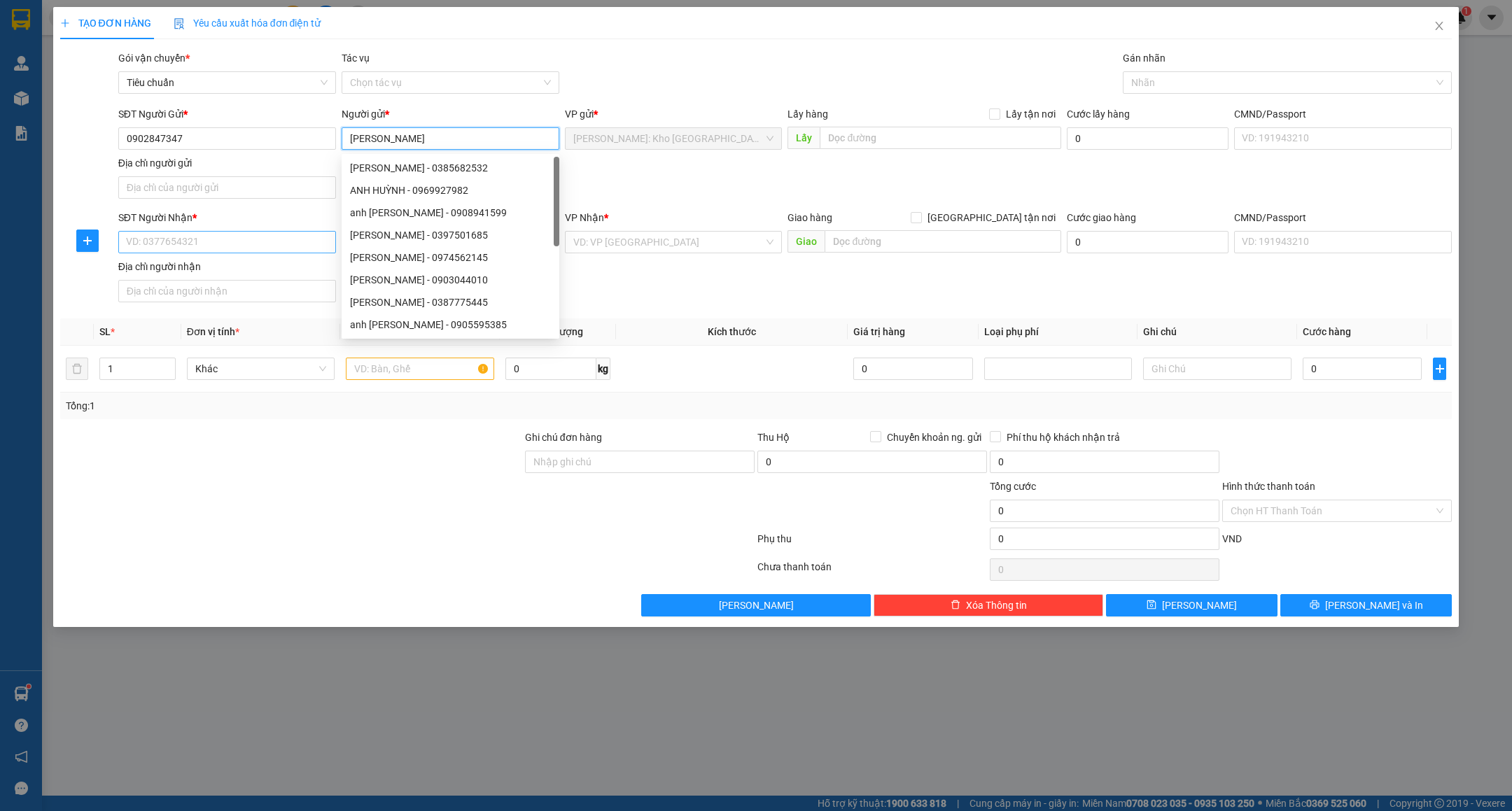
type input "[PERSON_NAME]"
click at [297, 247] on input "SĐT Người Nhận *" at bounding box center [227, 242] width 218 height 22
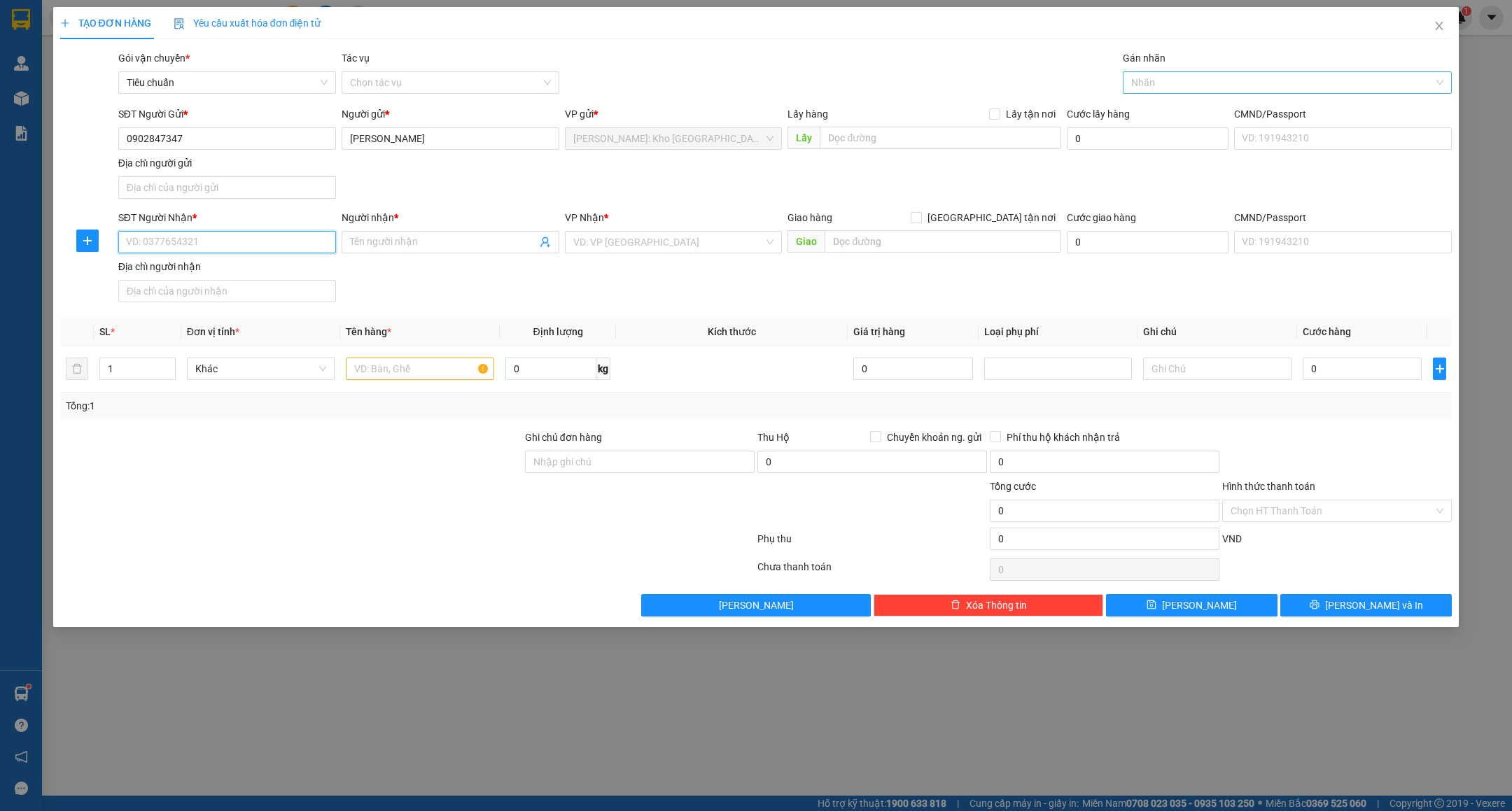
click at [1177, 77] on div at bounding box center [1281, 83] width 308 height 17
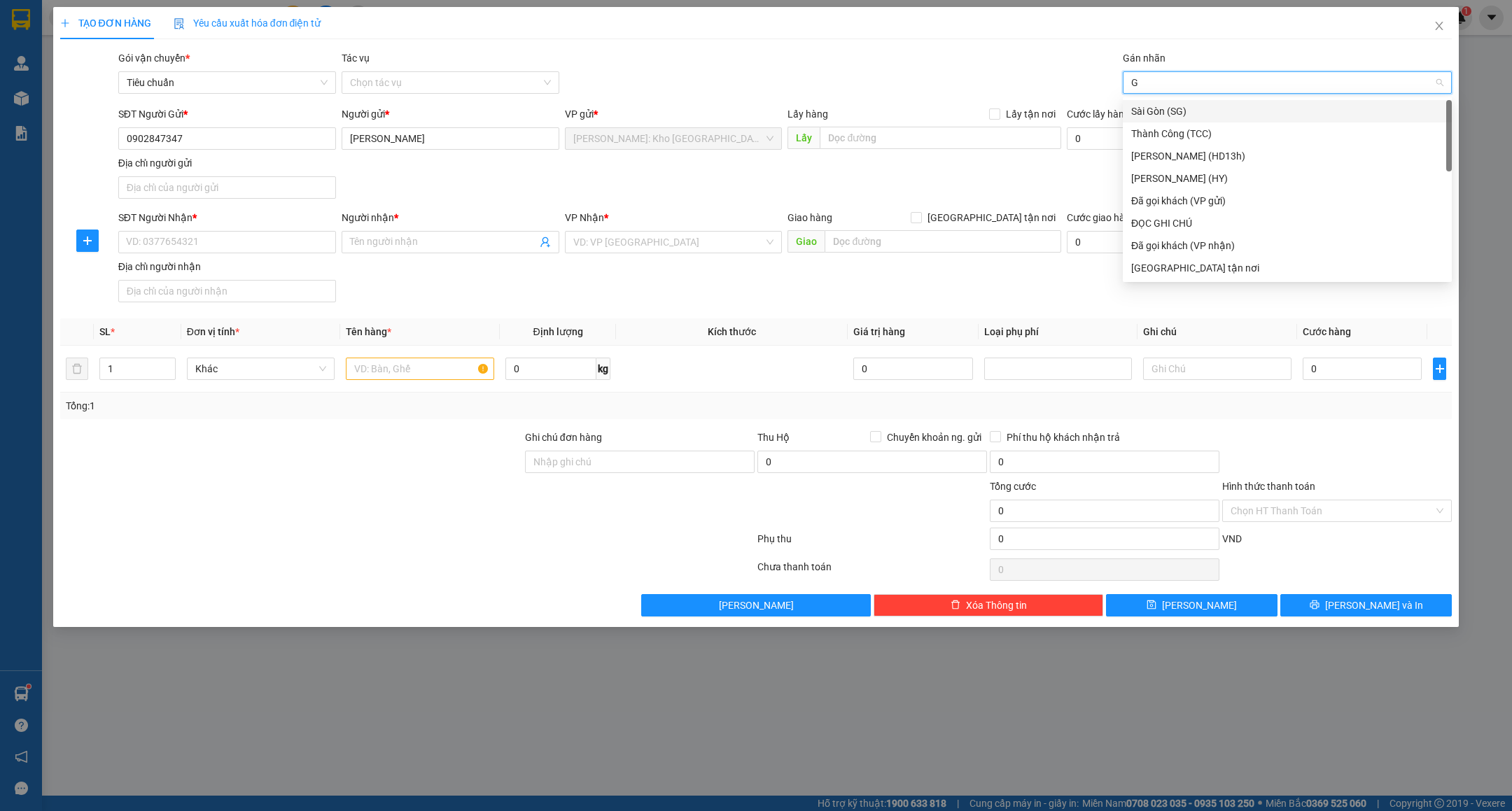
type input "GT"
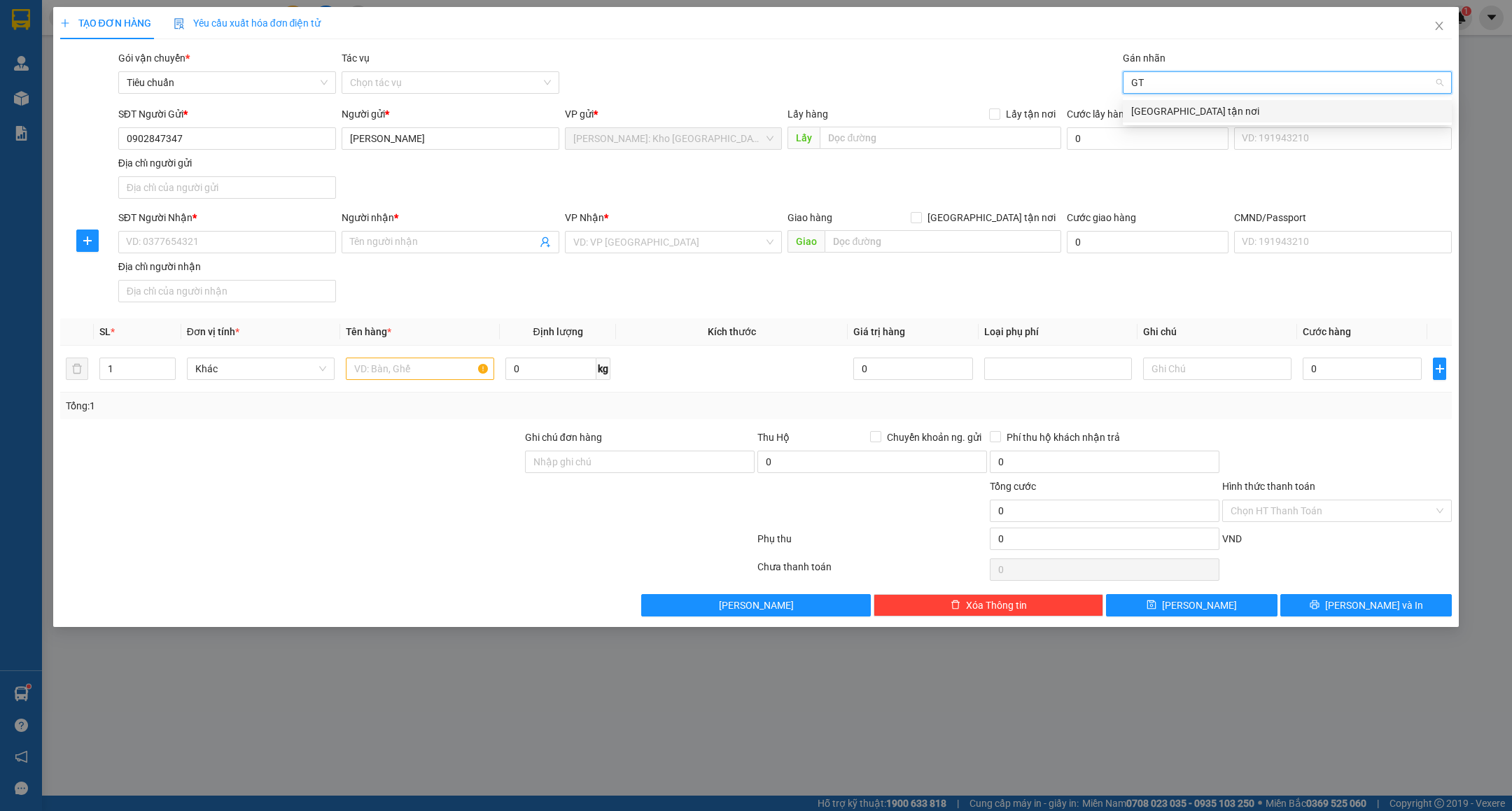
click at [1162, 103] on div "[GEOGRAPHIC_DATA] tận nơi" at bounding box center [1287, 111] width 313 height 15
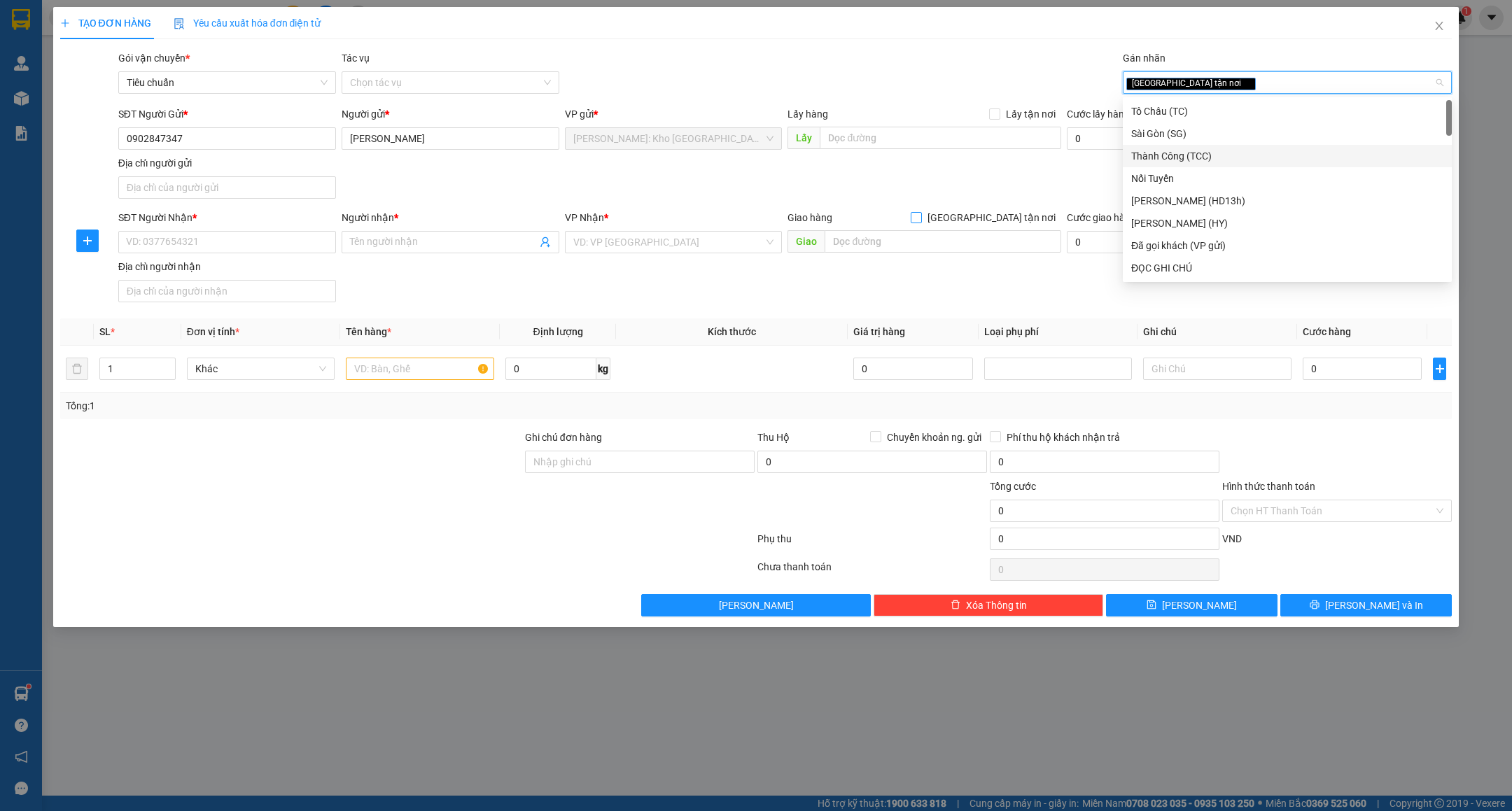
click at [1030, 215] on span "[GEOGRAPHIC_DATA] tận nơi" at bounding box center [992, 218] width 140 height 15
click at [920, 215] on input "[GEOGRAPHIC_DATA] tận nơi" at bounding box center [916, 217] width 10 height 10
checkbox input "true"
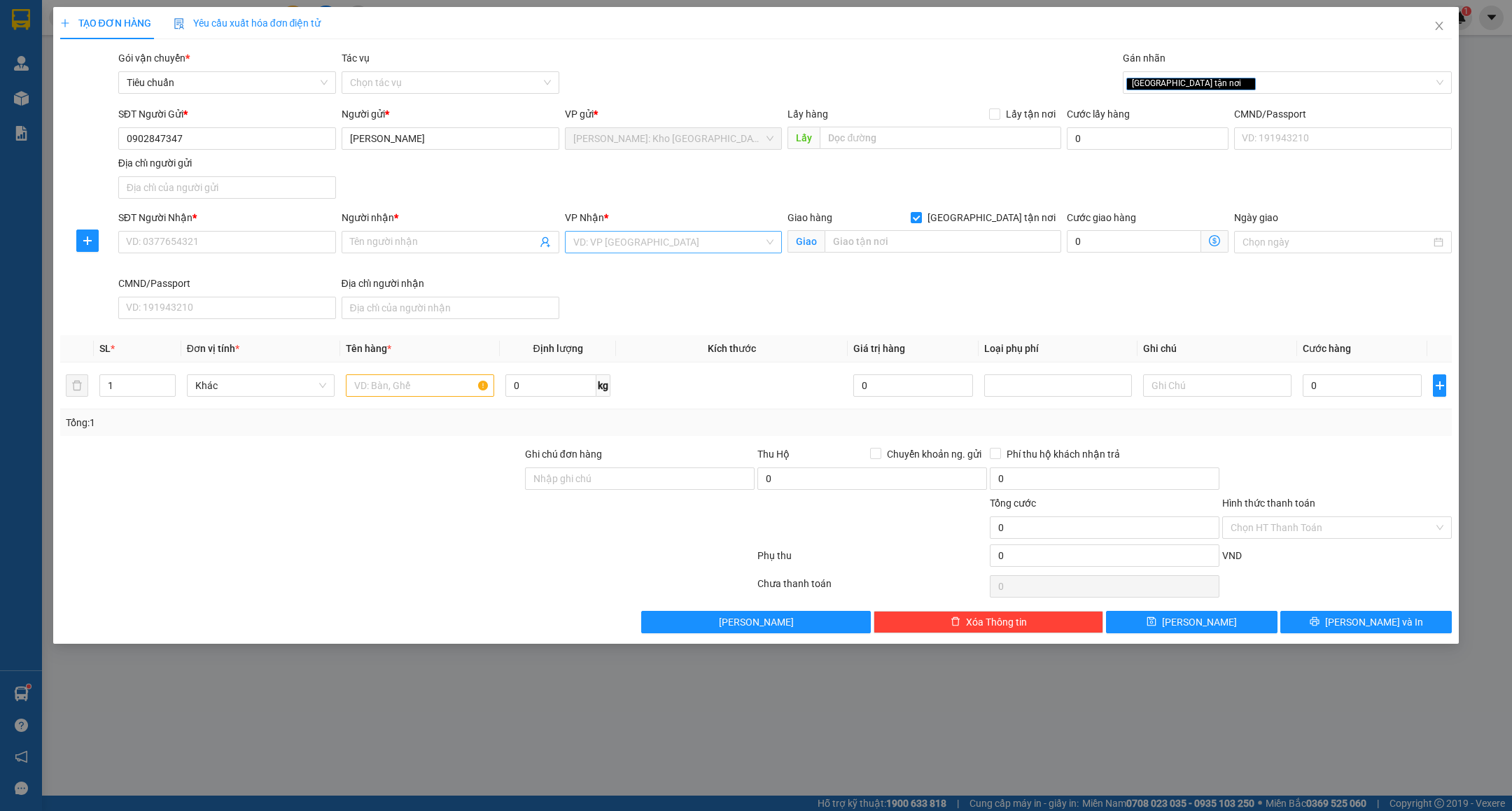
click at [624, 248] on input "search" at bounding box center [669, 242] width 191 height 21
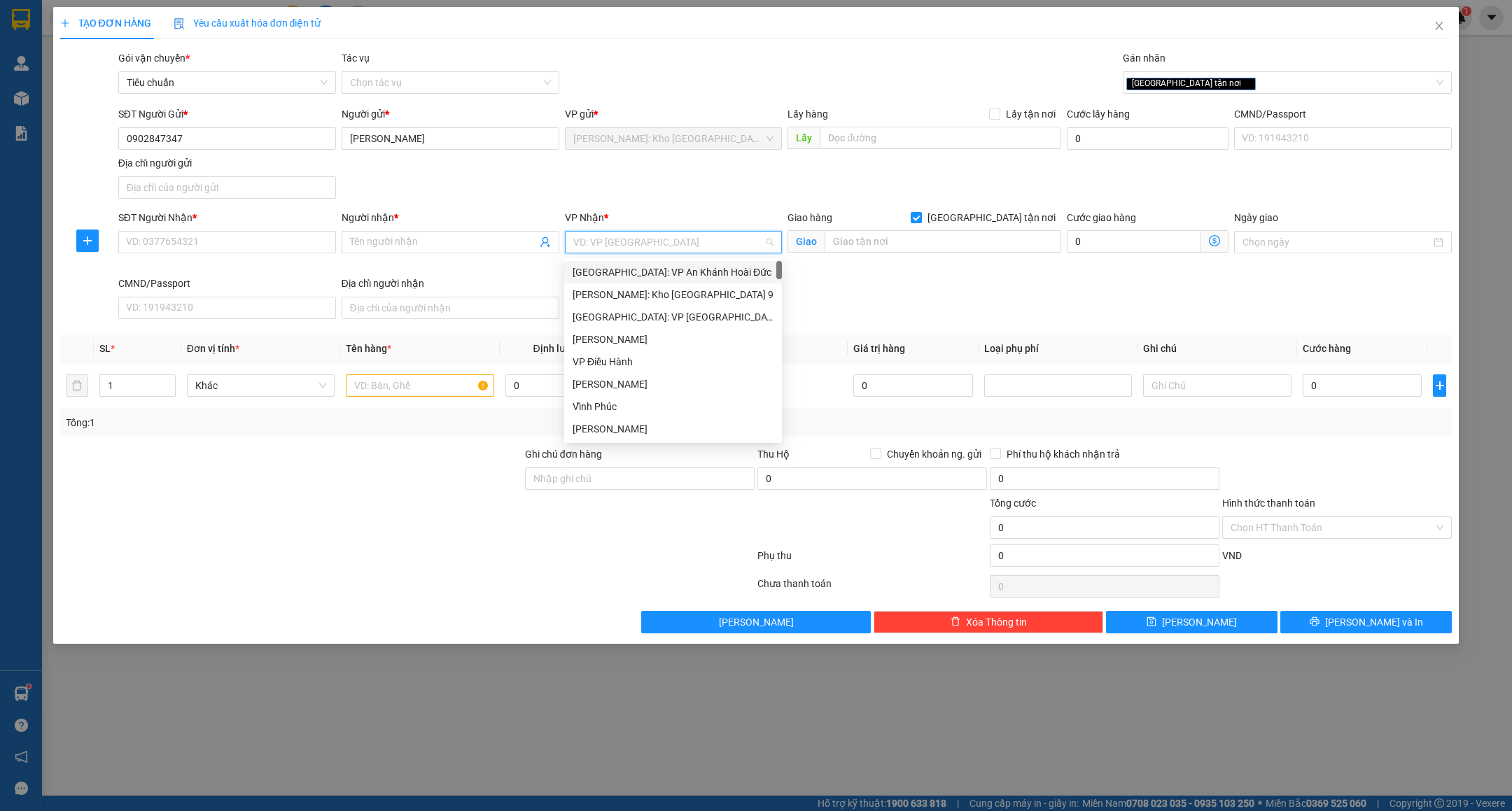
type input "D"
type input "ĐA"
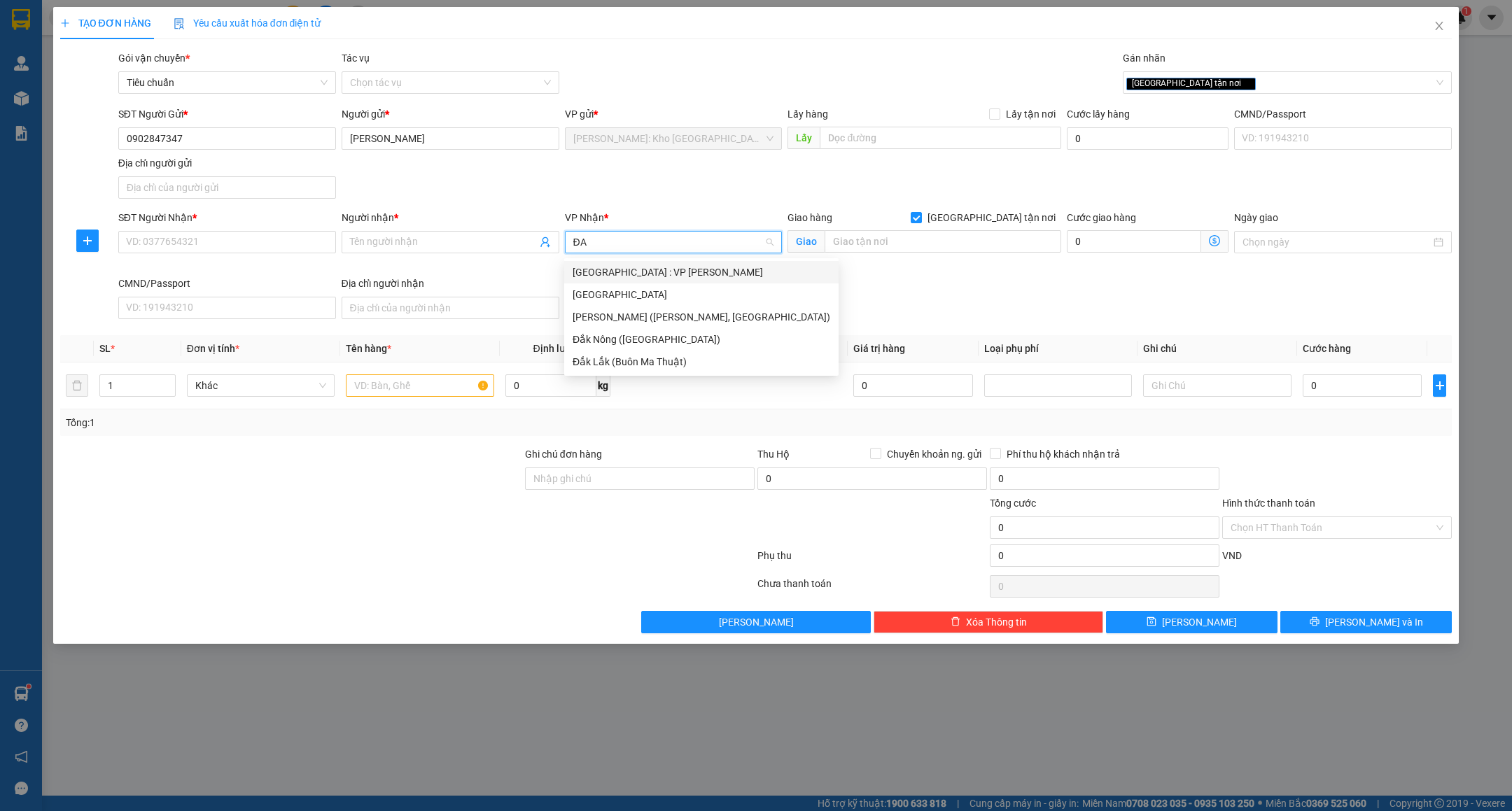
click at [614, 267] on div "[GEOGRAPHIC_DATA] : VP [PERSON_NAME]" at bounding box center [702, 272] width 258 height 15
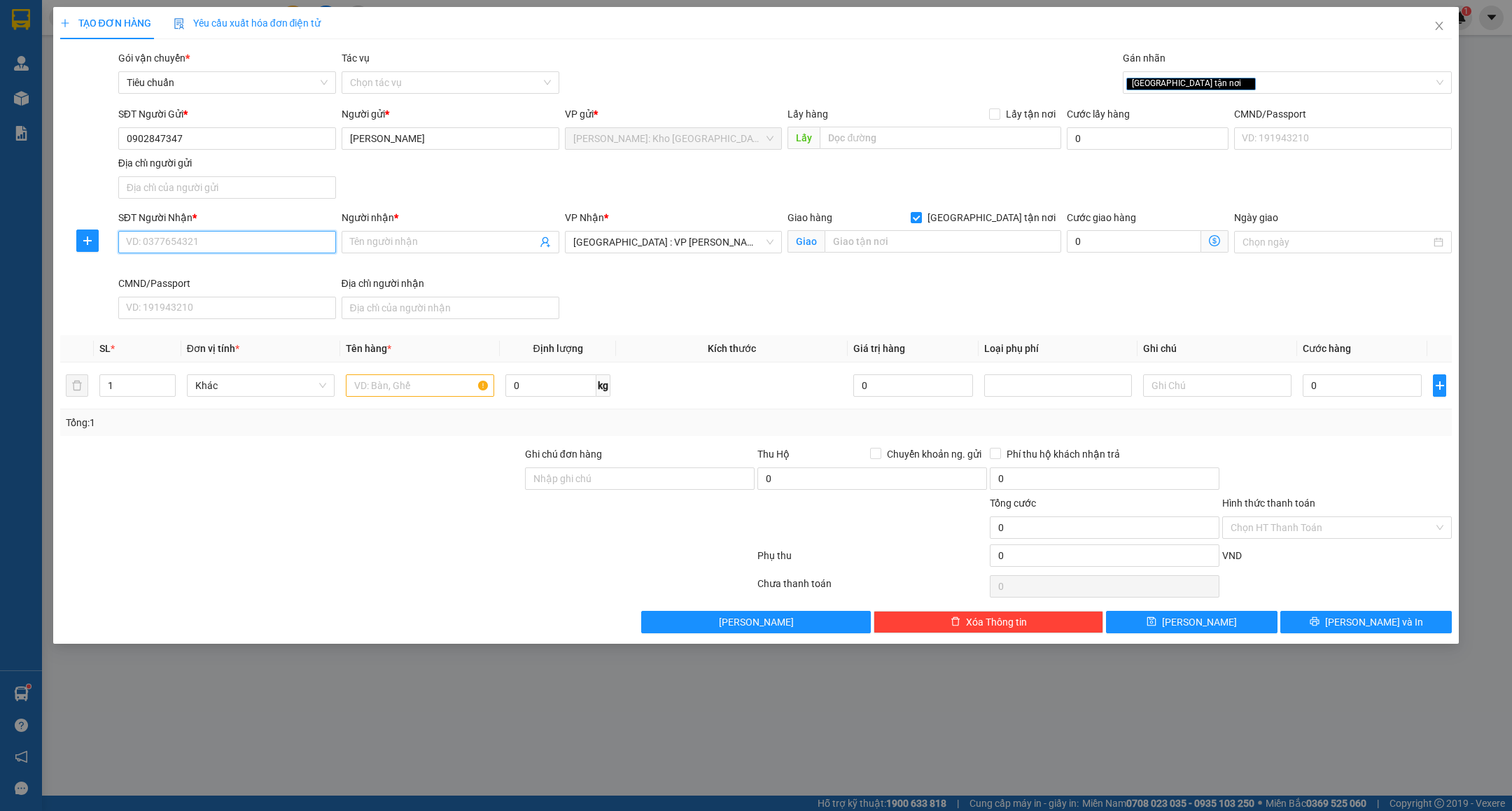
click at [275, 252] on input "SĐT Người Nhận *" at bounding box center [227, 242] width 218 height 22
type input "0984852435"
click at [248, 275] on div "0984852435 - A TRƯỜNG" at bounding box center [227, 273] width 201 height 15
type input "A TRƯỜNG"
type input "số 1 Phạm Hồng Thái, Hội An, Quảng Nam"
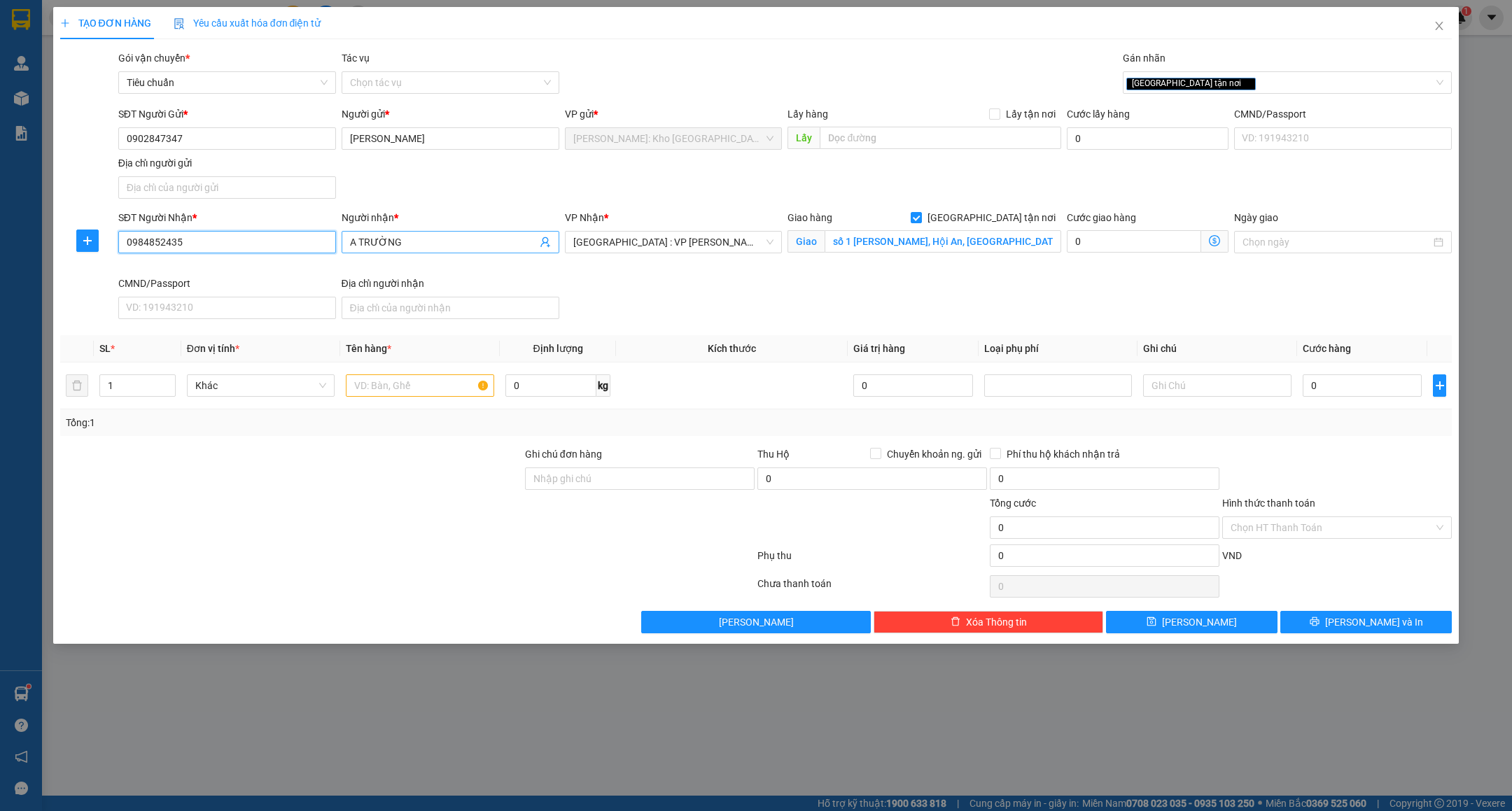
type input "0984852435"
click at [449, 250] on input "A TRƯỜNG" at bounding box center [443, 242] width 187 height 15
type input "A THƯỜNG"
click at [1040, 244] on input "số 1 Phạm Hồng Thái, Hội An, Quảng Nam" at bounding box center [943, 241] width 237 height 22
paste input "SỐ 1 PHẠM HỒNG THÁI - HỘI AN - QUẢNG NAM"
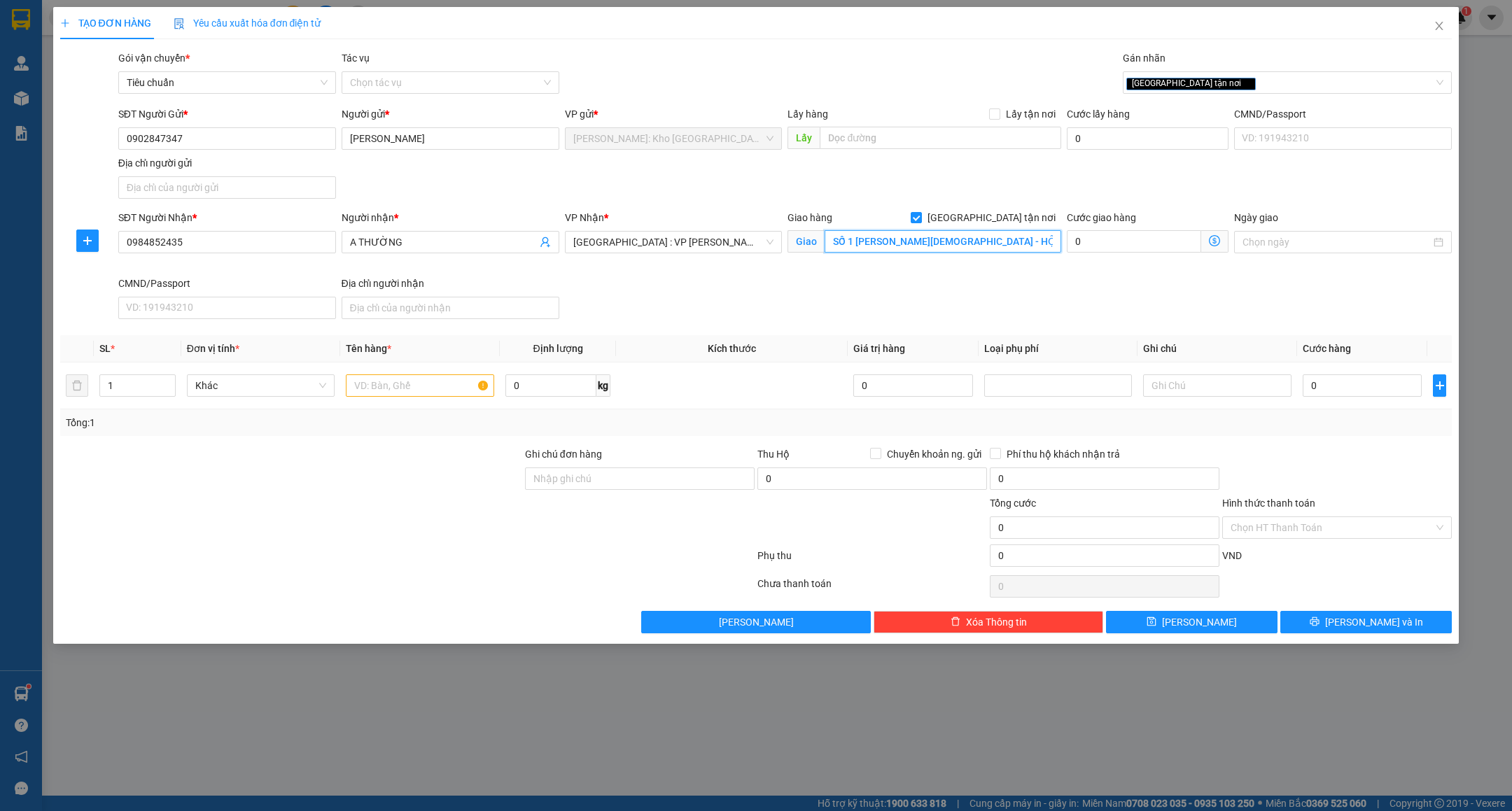
scroll to position [0, 3]
type input "SỐ 1 PHẠM HỒNG THÁI - HỘI AN - QUẢNG NAM"
click at [929, 301] on div "SĐT Người Nhận * 0984852435 Người nhận * A THƯỜNG VP Nhận * Đà Nẵng : VP Thanh …" at bounding box center [786, 267] width 1340 height 115
click at [370, 389] on input "text" at bounding box center [420, 385] width 148 height 22
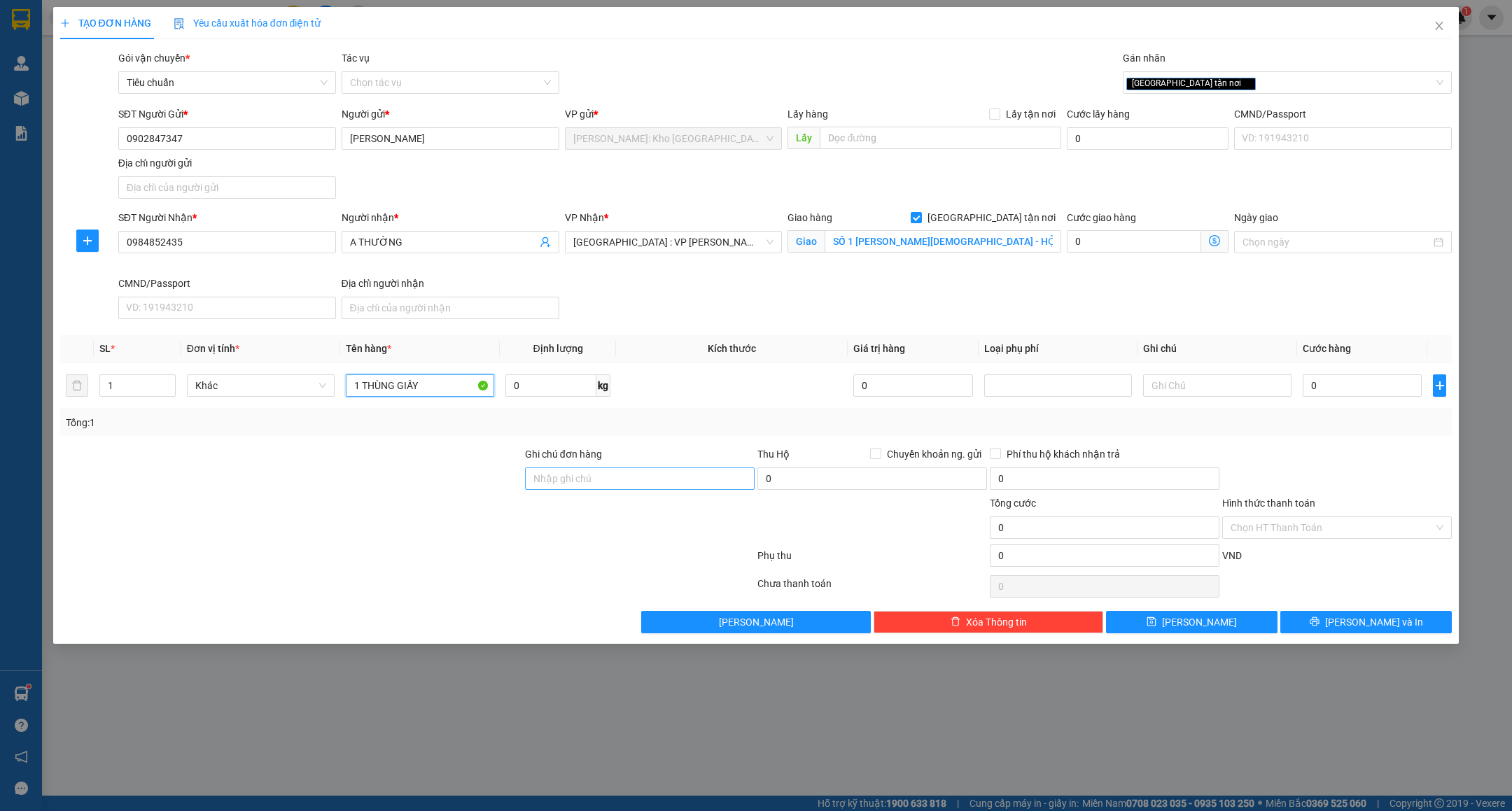
type input "1 THÙNG GIẤY"
click at [544, 490] on input "Ghi chú đơn hàng" at bounding box center [639, 478] width 229 height 22
type input "VẬN CHUYỂN NHẸ TAY - HƯ VỠ KHÔNG ĐỀN"
click at [653, 541] on div at bounding box center [639, 520] width 232 height 49
click at [414, 383] on input "1 THÙNG GIẤY" at bounding box center [420, 385] width 148 height 22
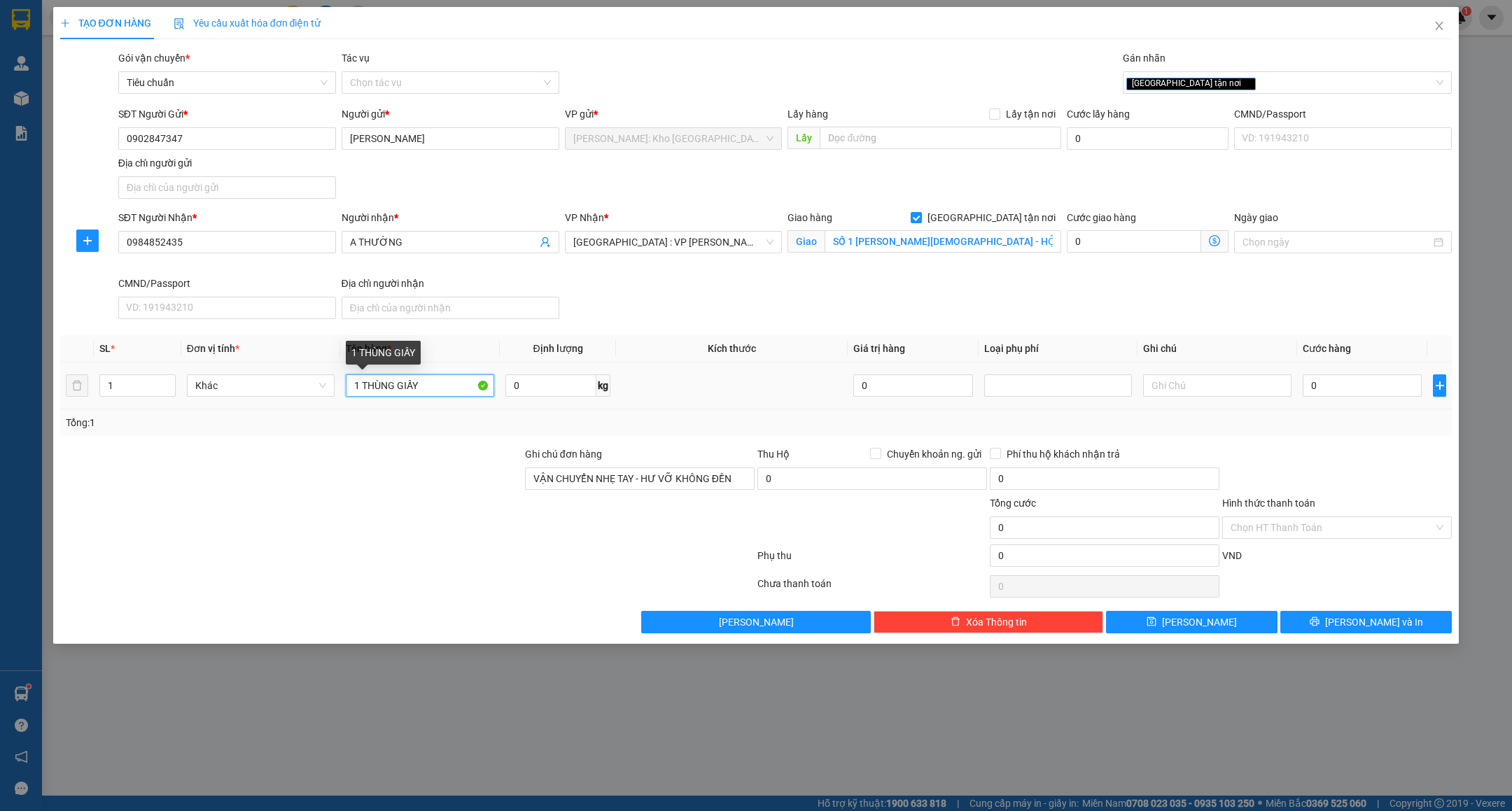
click at [448, 389] on input "1 THÙNG GIẤY" at bounding box center [420, 385] width 148 height 22
click at [463, 466] on div at bounding box center [292, 470] width 464 height 49
click at [1326, 380] on input "0" at bounding box center [1362, 385] width 119 height 22
type input "1"
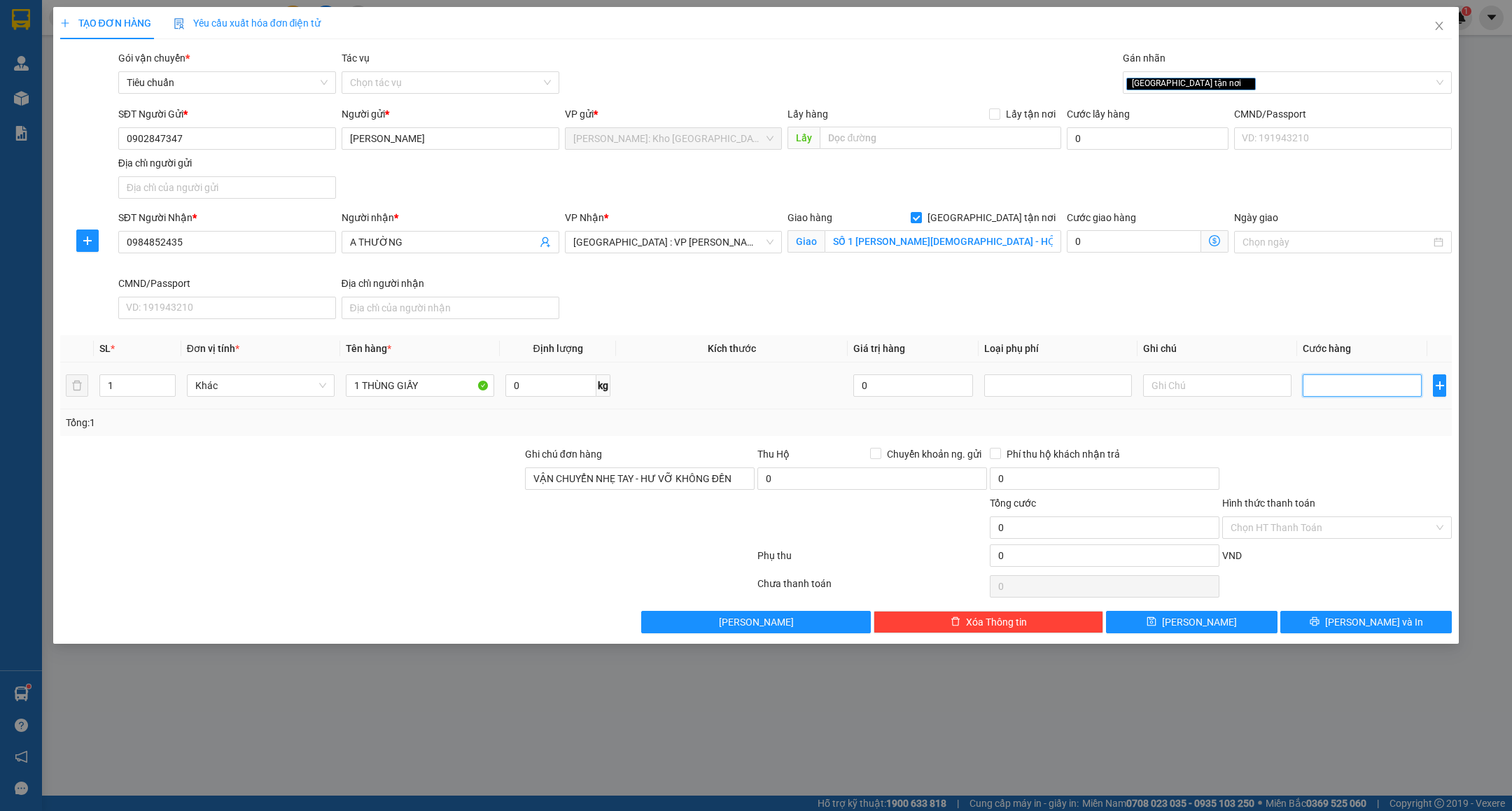
type input "1"
type input "10"
type input "100"
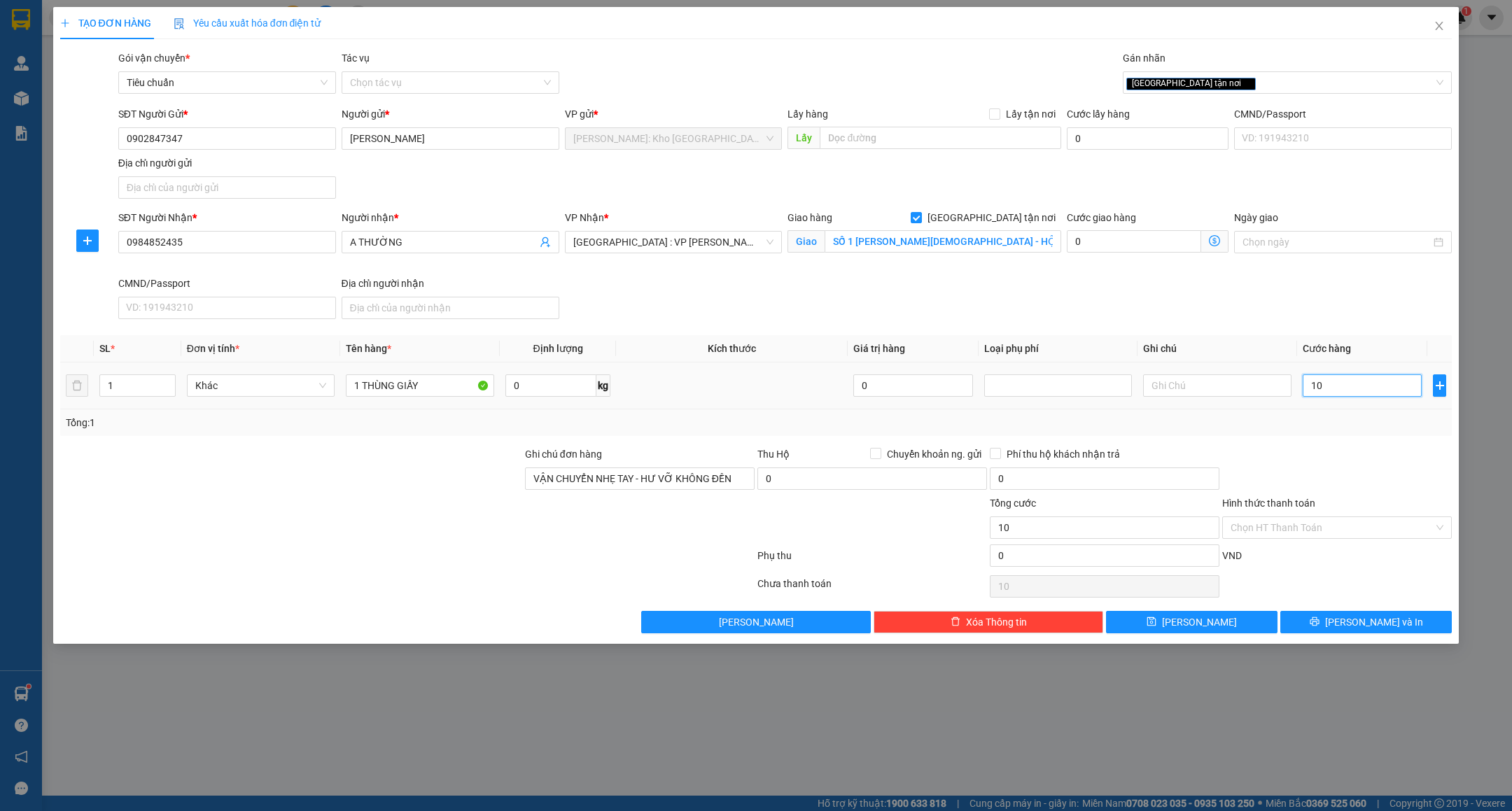
type input "100"
type input "100.000"
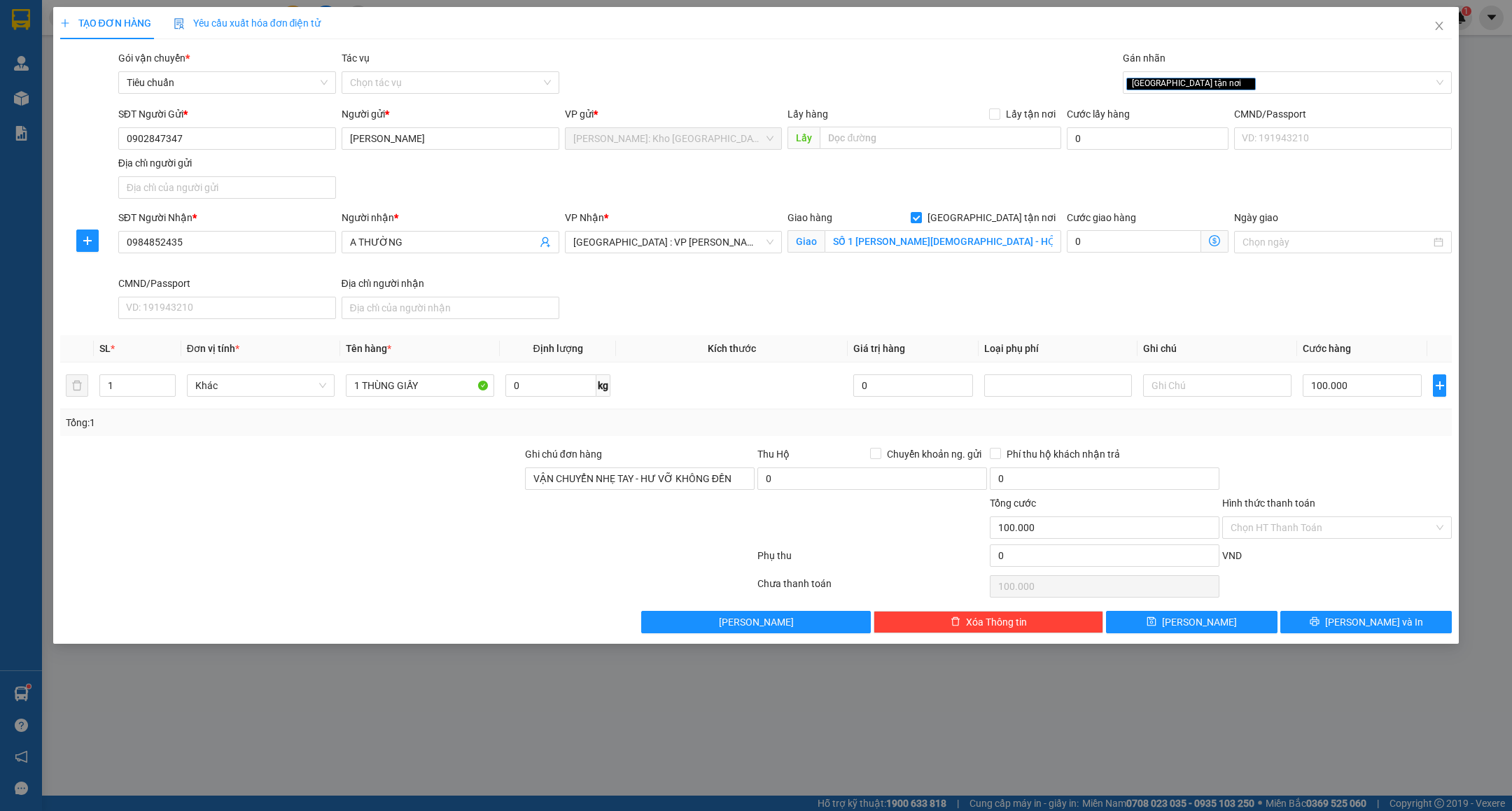
click at [1308, 430] on div "Tổng: 1" at bounding box center [756, 422] width 1381 height 15
click at [1328, 630] on button "[PERSON_NAME] và In" at bounding box center [1366, 621] width 171 height 22
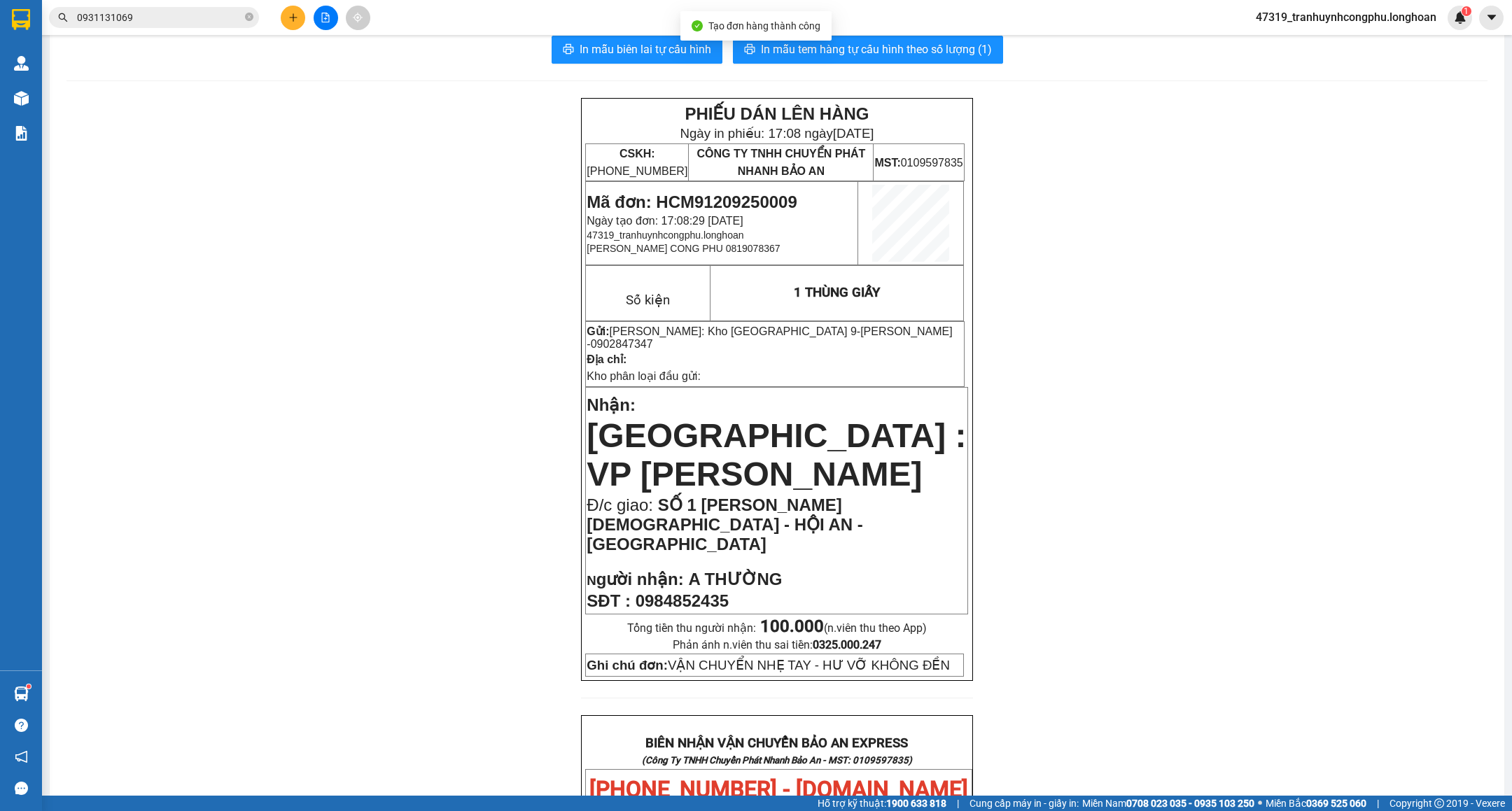
scroll to position [20, 0]
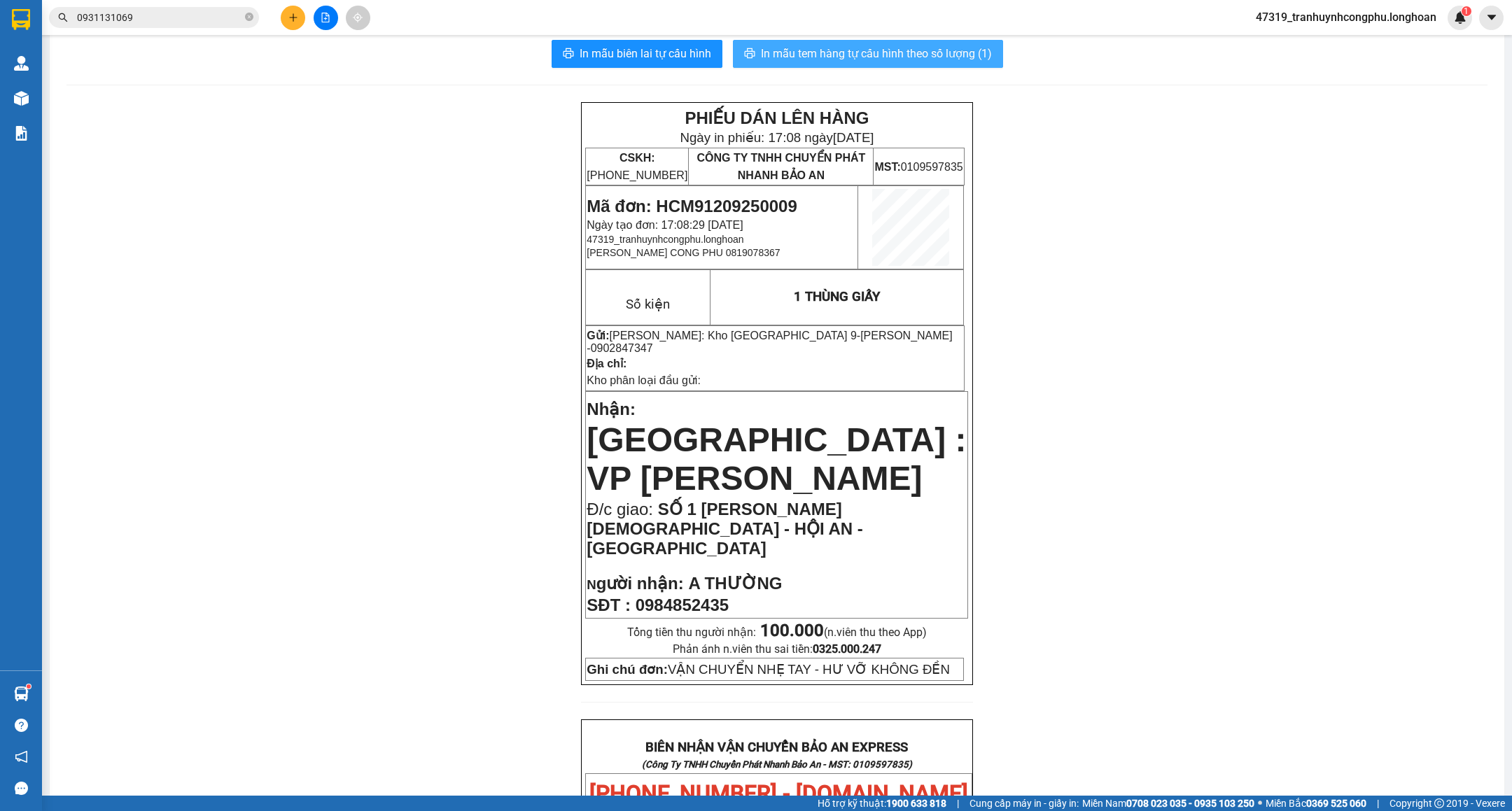
click at [940, 51] on span "In mẫu tem hàng tự cấu hình theo số lượng (1)" at bounding box center [876, 53] width 231 height 17
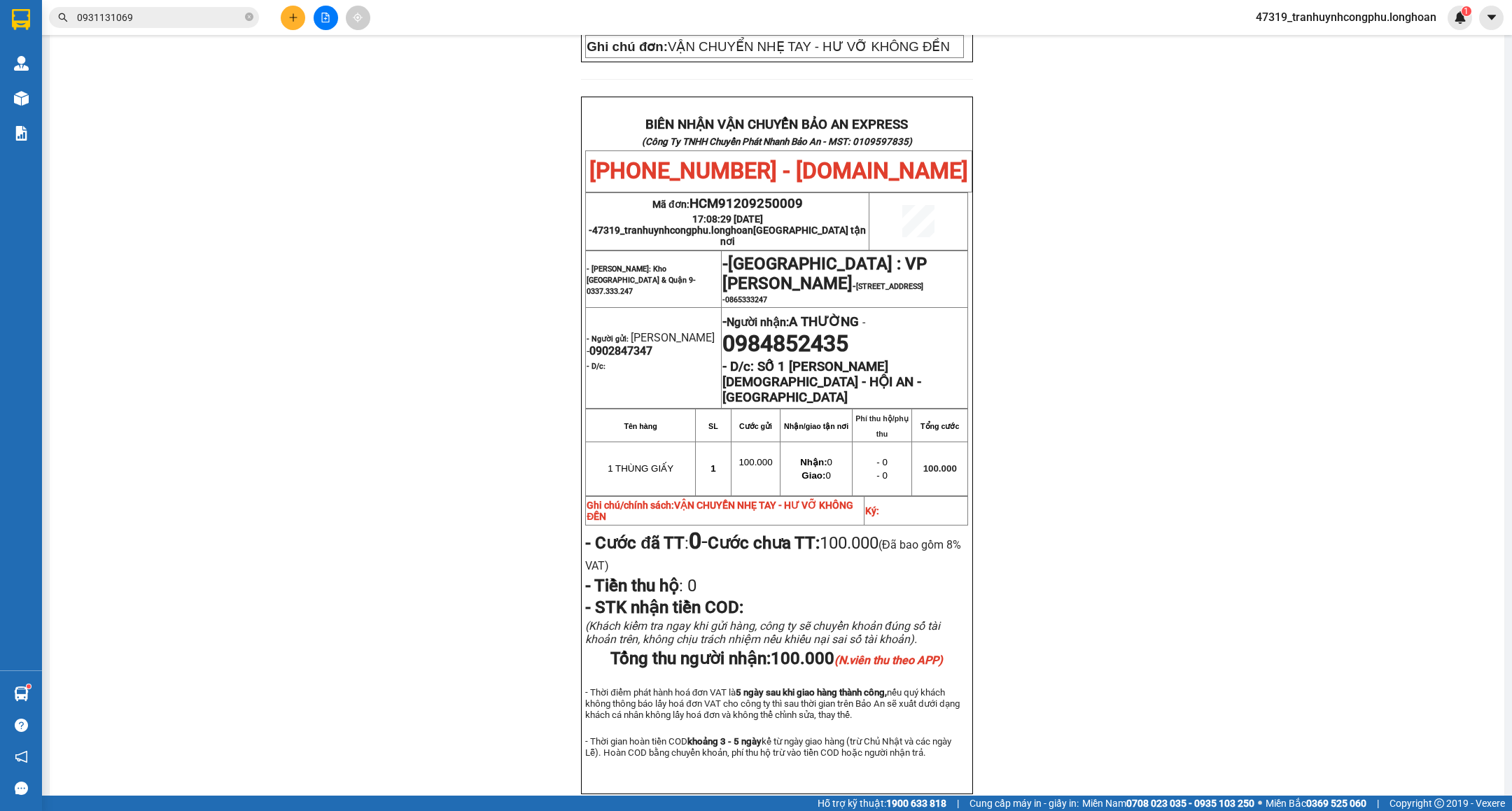
scroll to position [641, 0]
click at [734, 198] on span "HCM91209250009" at bounding box center [746, 205] width 114 height 15
copy span "HCM91209250009"
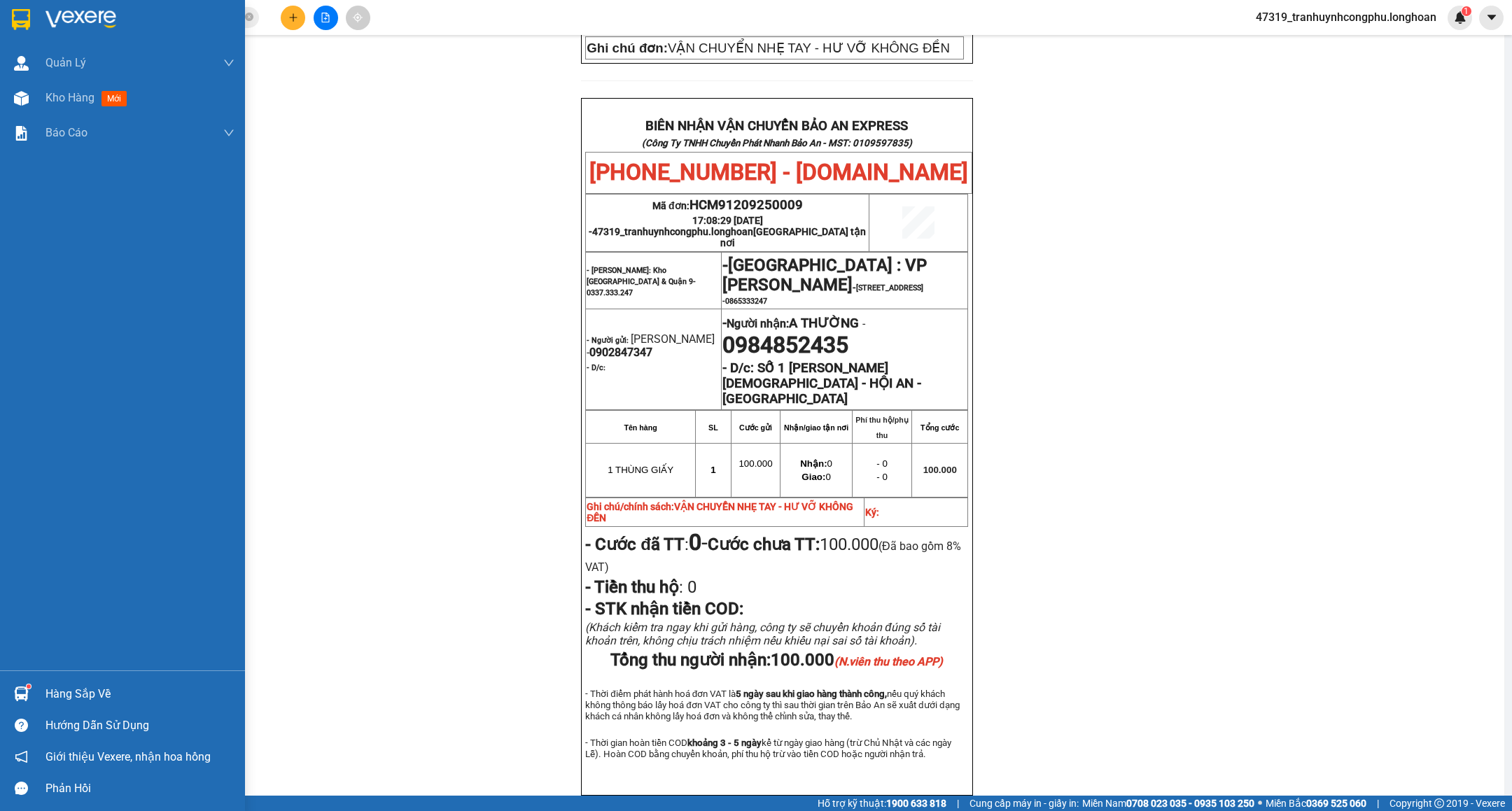
click at [33, 93] on div "Kho hàng mới" at bounding box center [122, 97] width 245 height 35
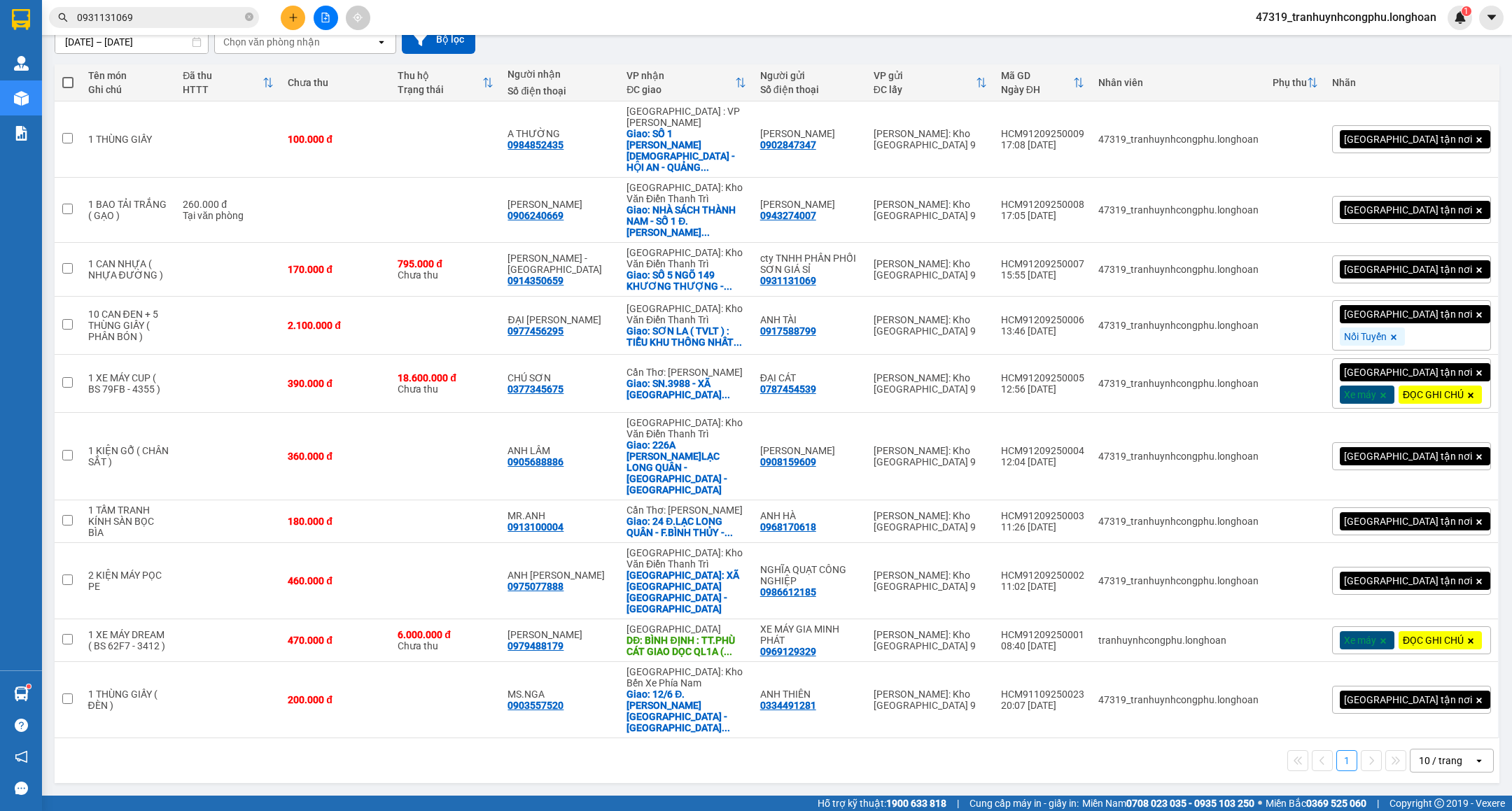
scroll to position [74, 0]
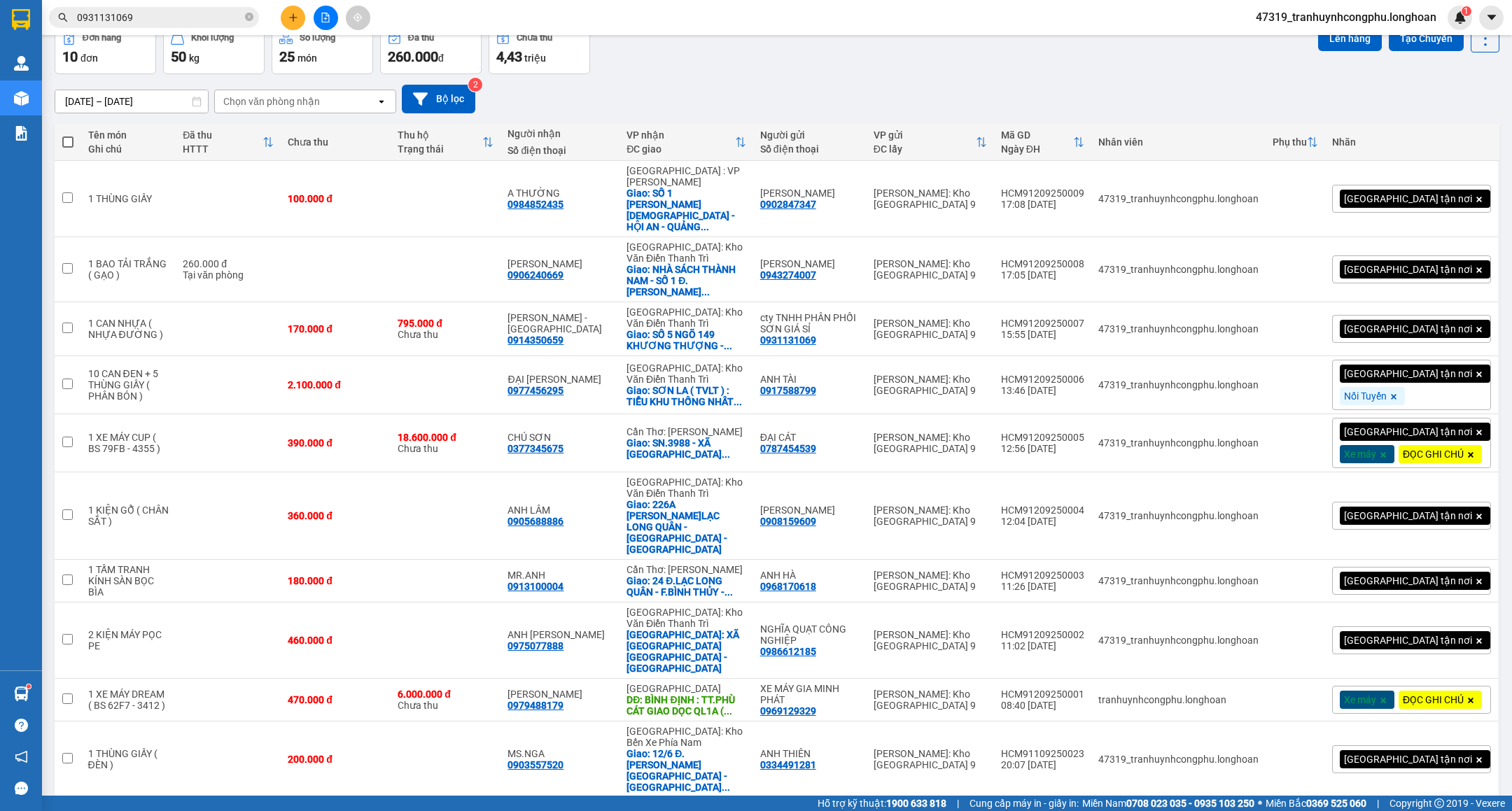
click at [297, 17] on icon "plus" at bounding box center [293, 17] width 10 height 10
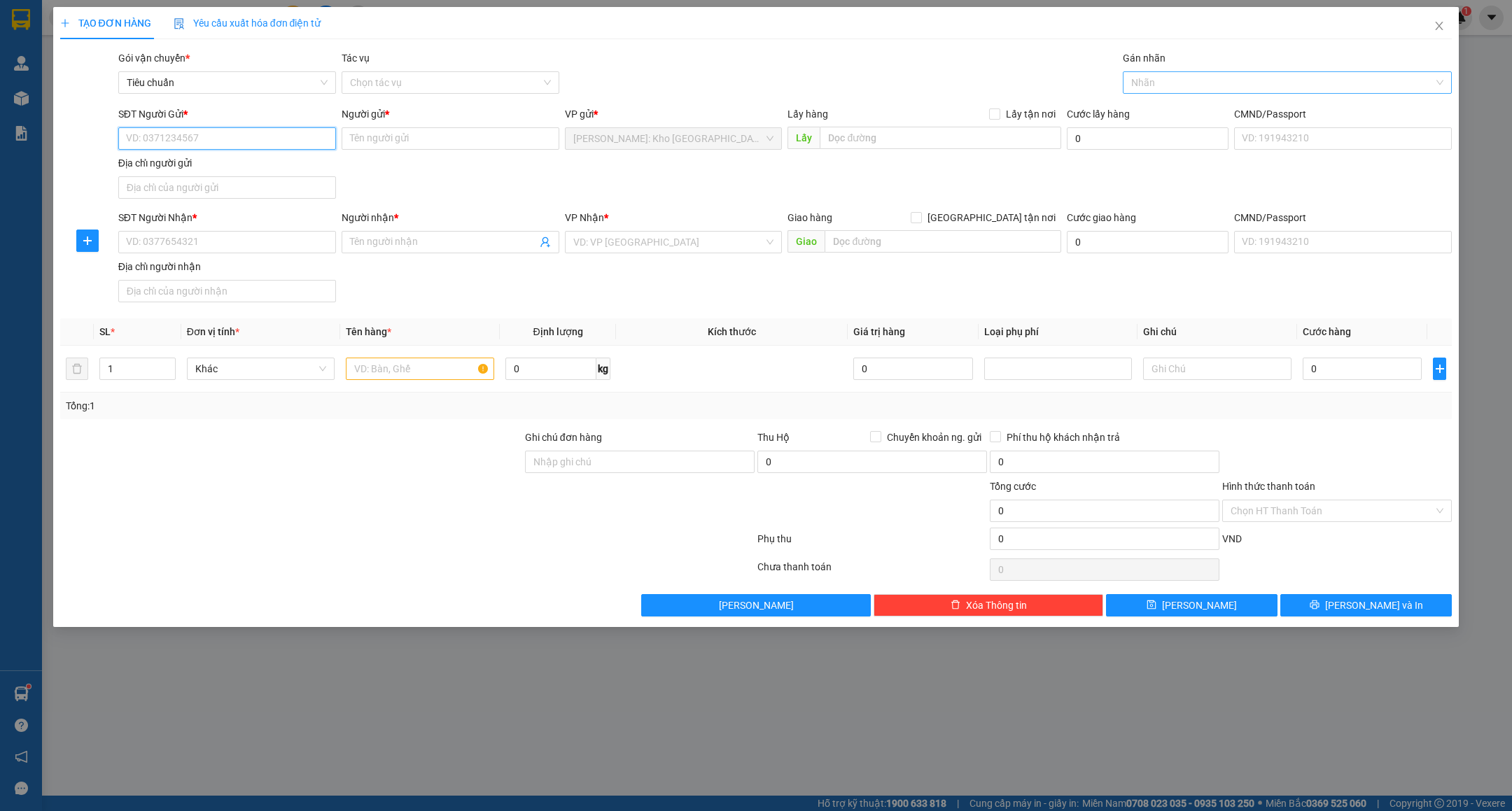
click at [1157, 88] on div at bounding box center [1281, 83] width 308 height 17
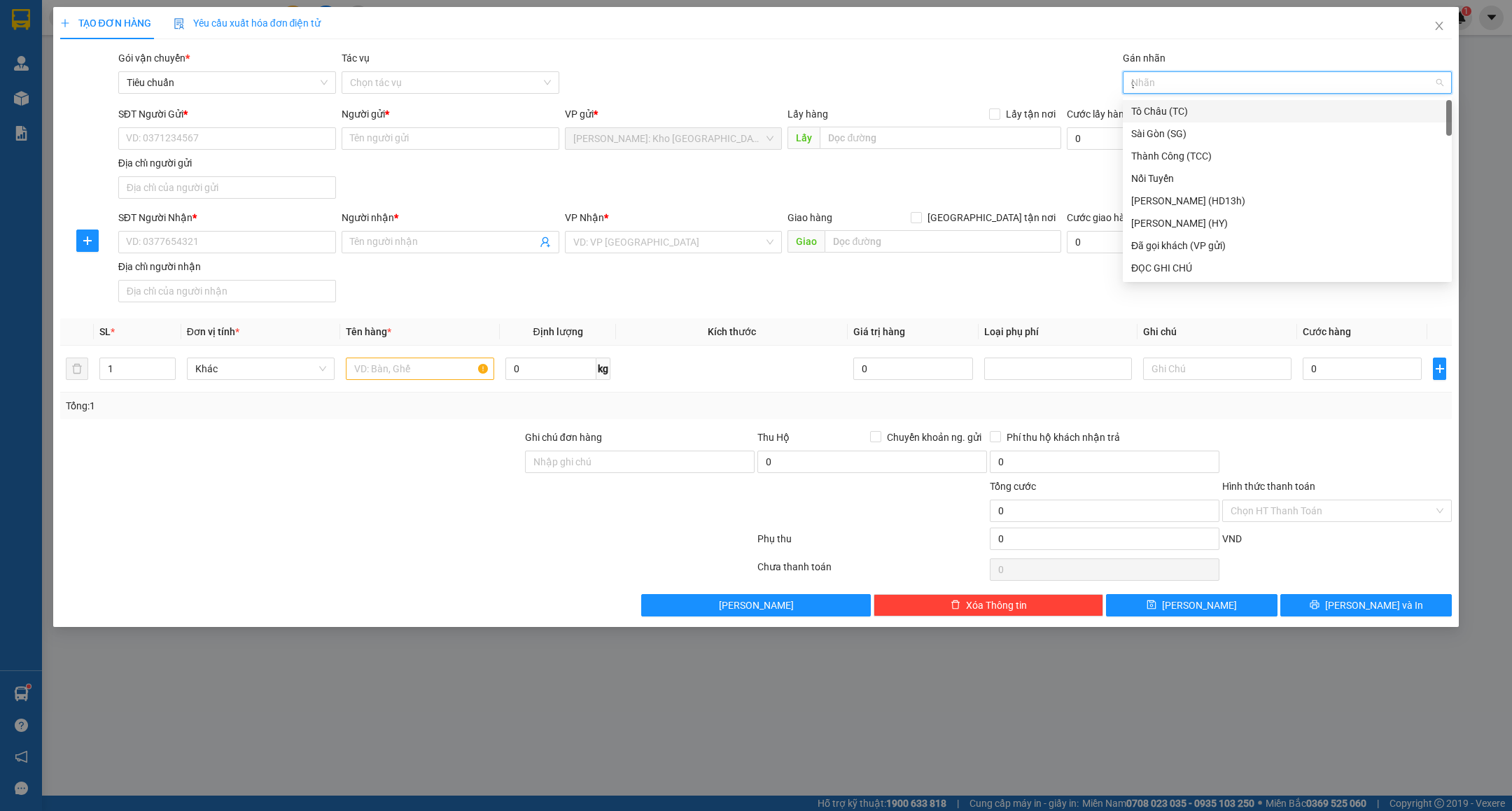
type input "gt"
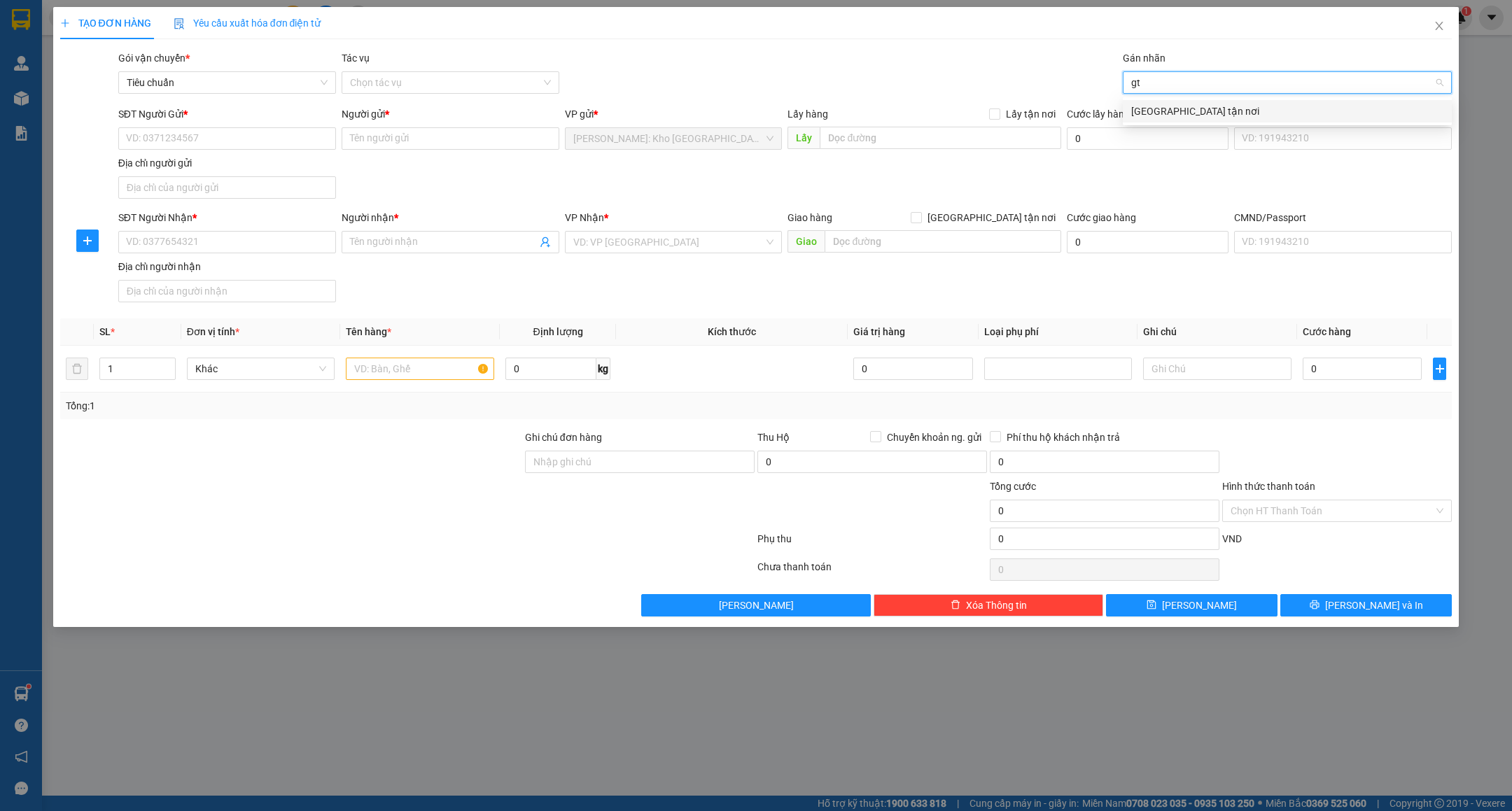
click at [1136, 114] on div "[GEOGRAPHIC_DATA] tận nơi" at bounding box center [1287, 111] width 313 height 15
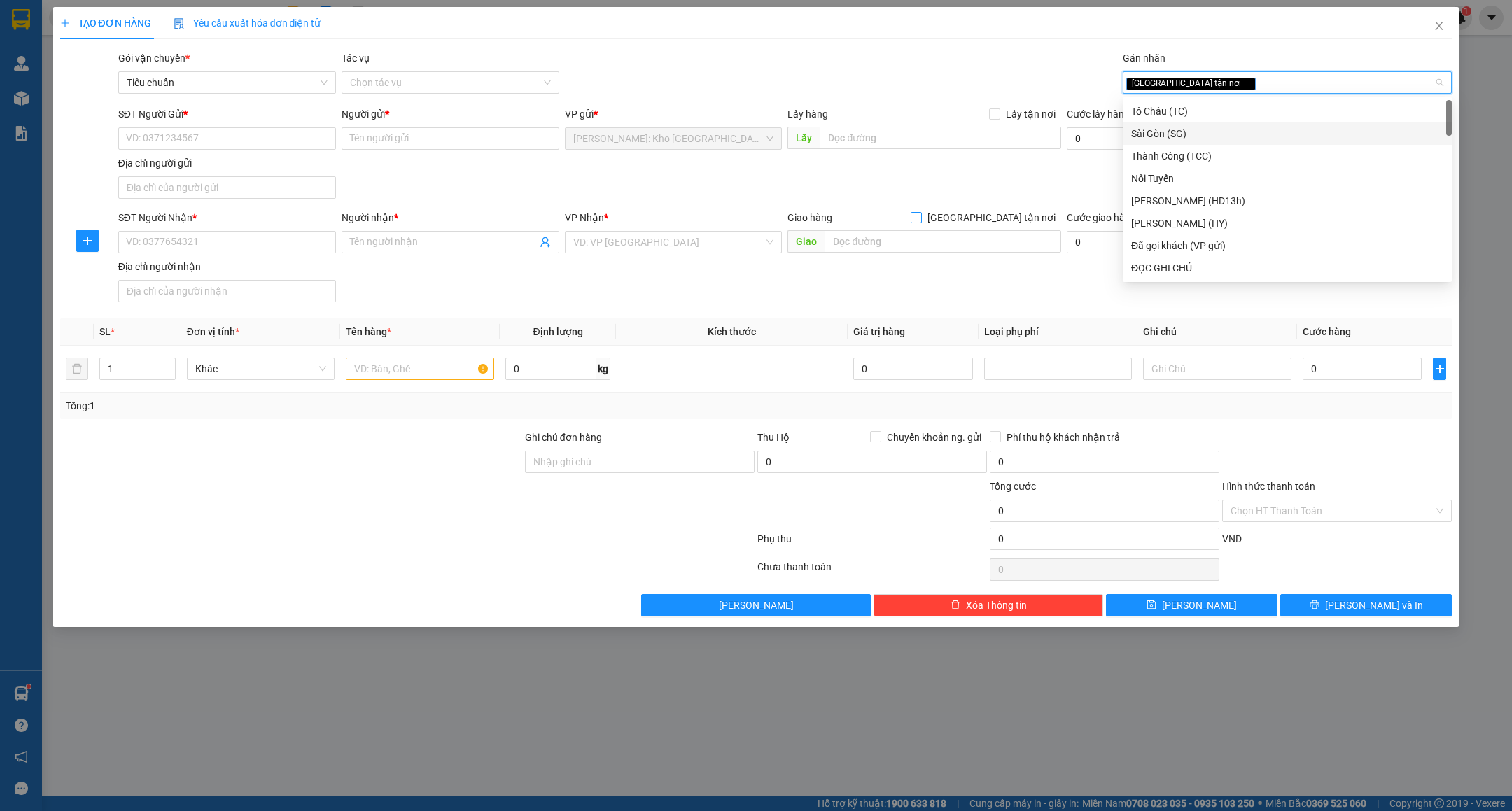
click at [1026, 212] on span "[GEOGRAPHIC_DATA] tận nơi" at bounding box center [992, 218] width 140 height 15
click at [920, 212] on input "[GEOGRAPHIC_DATA] tận nơi" at bounding box center [916, 217] width 10 height 10
checkbox input "true"
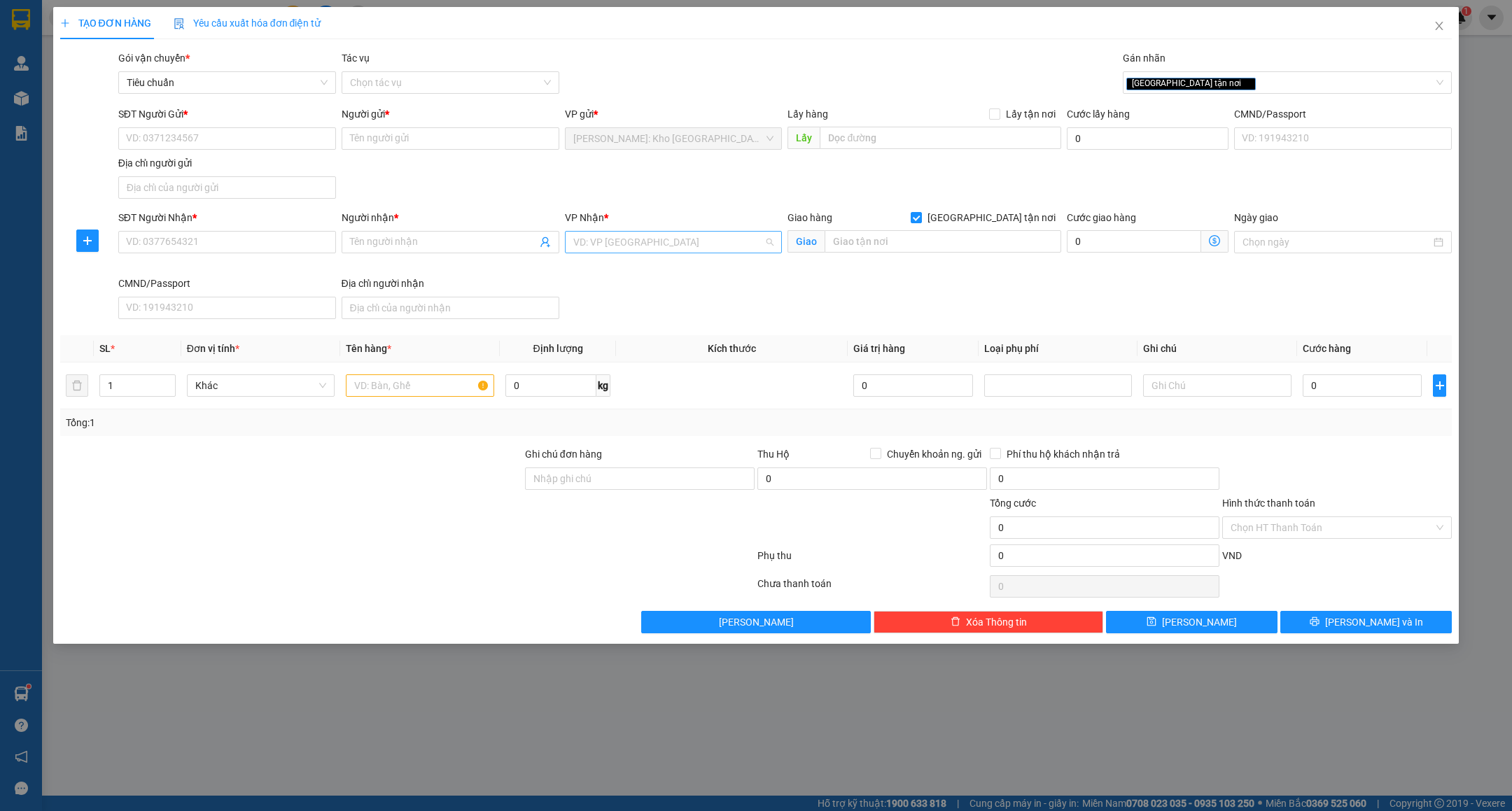
click at [701, 235] on input "search" at bounding box center [669, 242] width 191 height 21
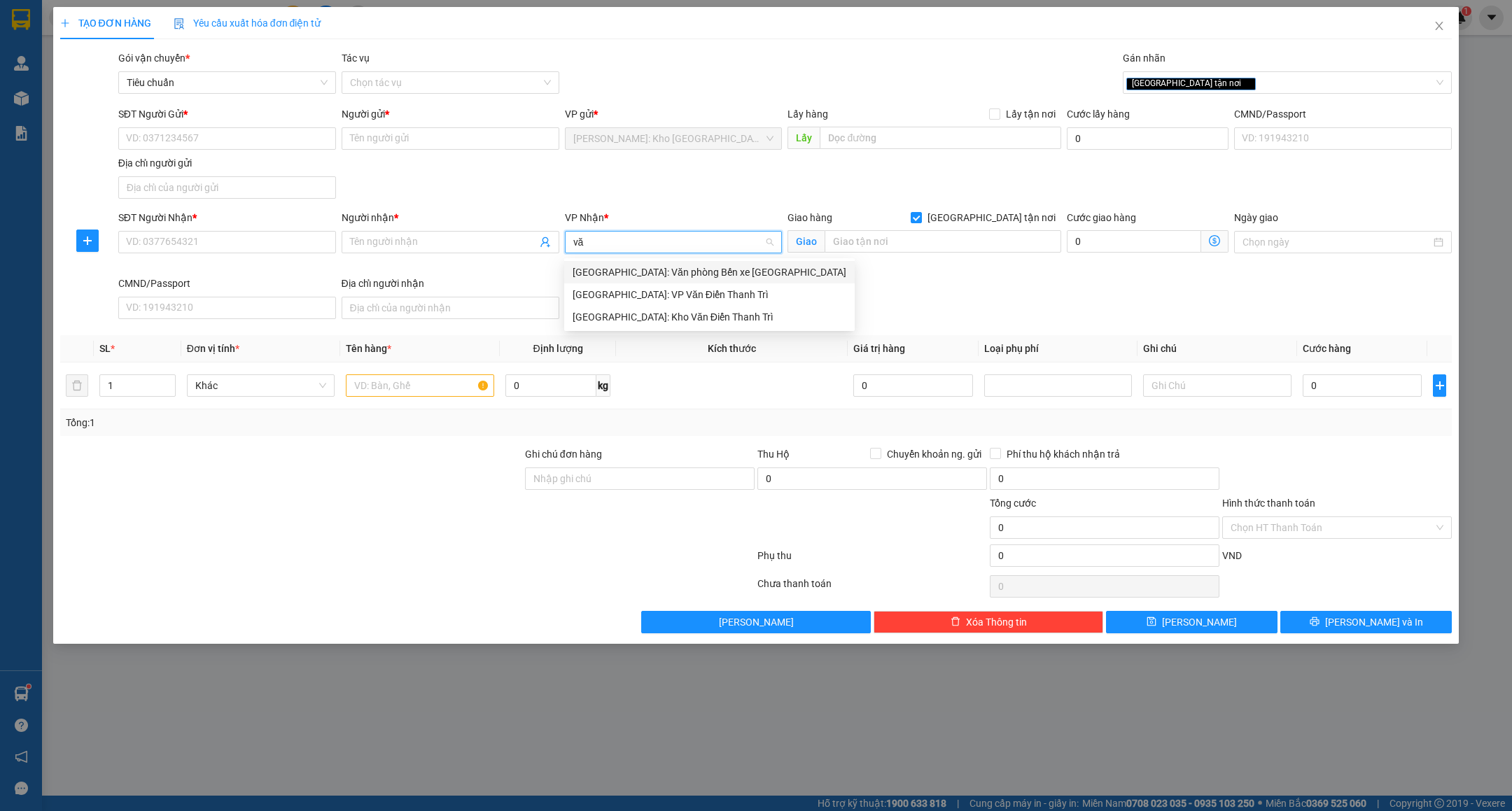
type input "văn"
click at [629, 312] on div "[GEOGRAPHIC_DATA]: Kho Văn Điển Thanh Trì" at bounding box center [709, 317] width 273 height 15
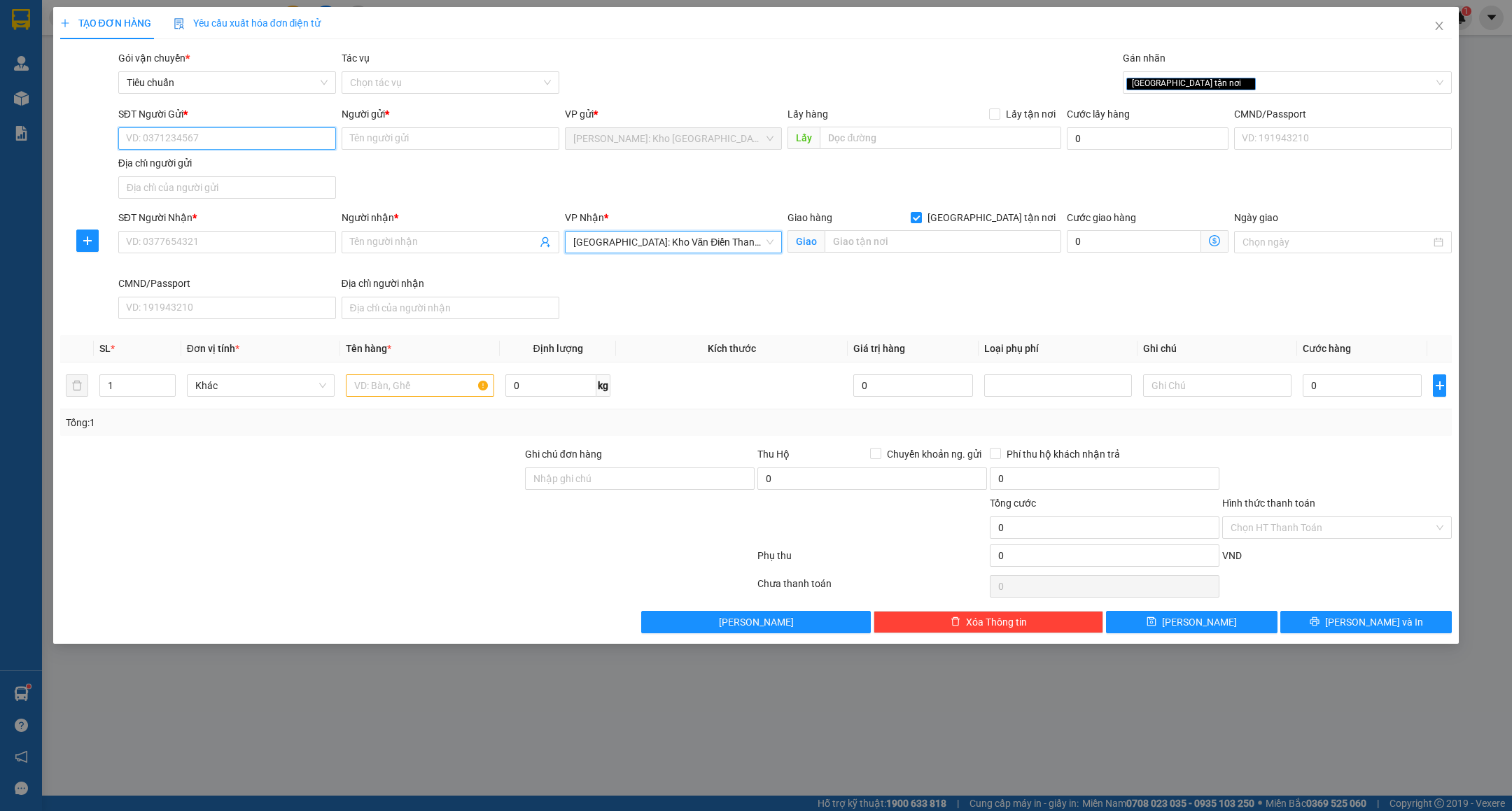
click at [255, 128] on input "SĐT Người Gửi *" at bounding box center [227, 138] width 218 height 22
click at [268, 135] on input "0904119691" at bounding box center [227, 138] width 218 height 22
type input "0904119691"
click at [412, 138] on input "Người gửi *" at bounding box center [450, 138] width 218 height 22
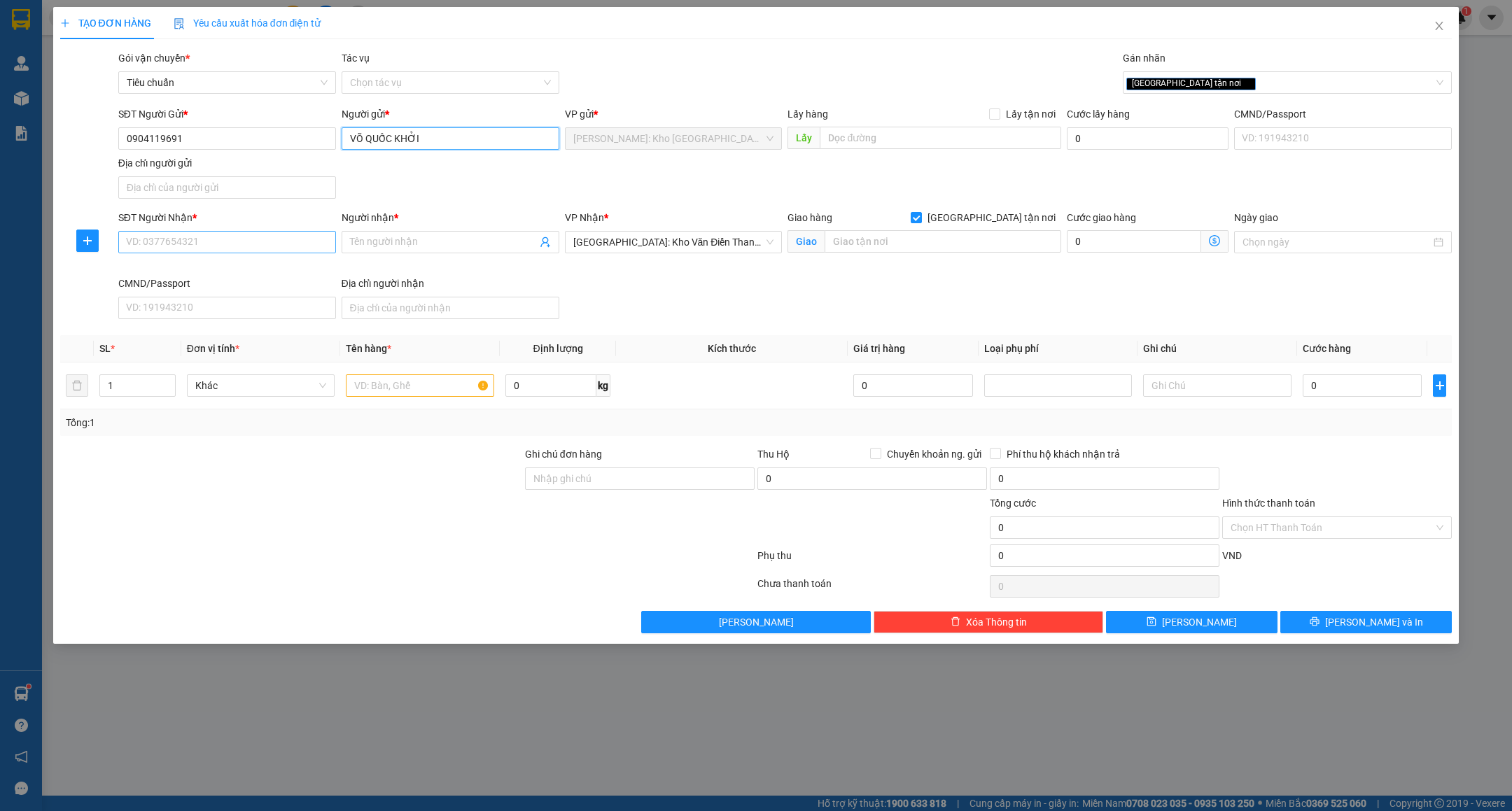
type input "VÕ QUỐC KHỞI"
click at [263, 242] on input "SĐT Người Nhận *" at bounding box center [227, 242] width 218 height 22
click at [287, 242] on input "0974497170" at bounding box center [227, 242] width 218 height 22
type input "0974497170"
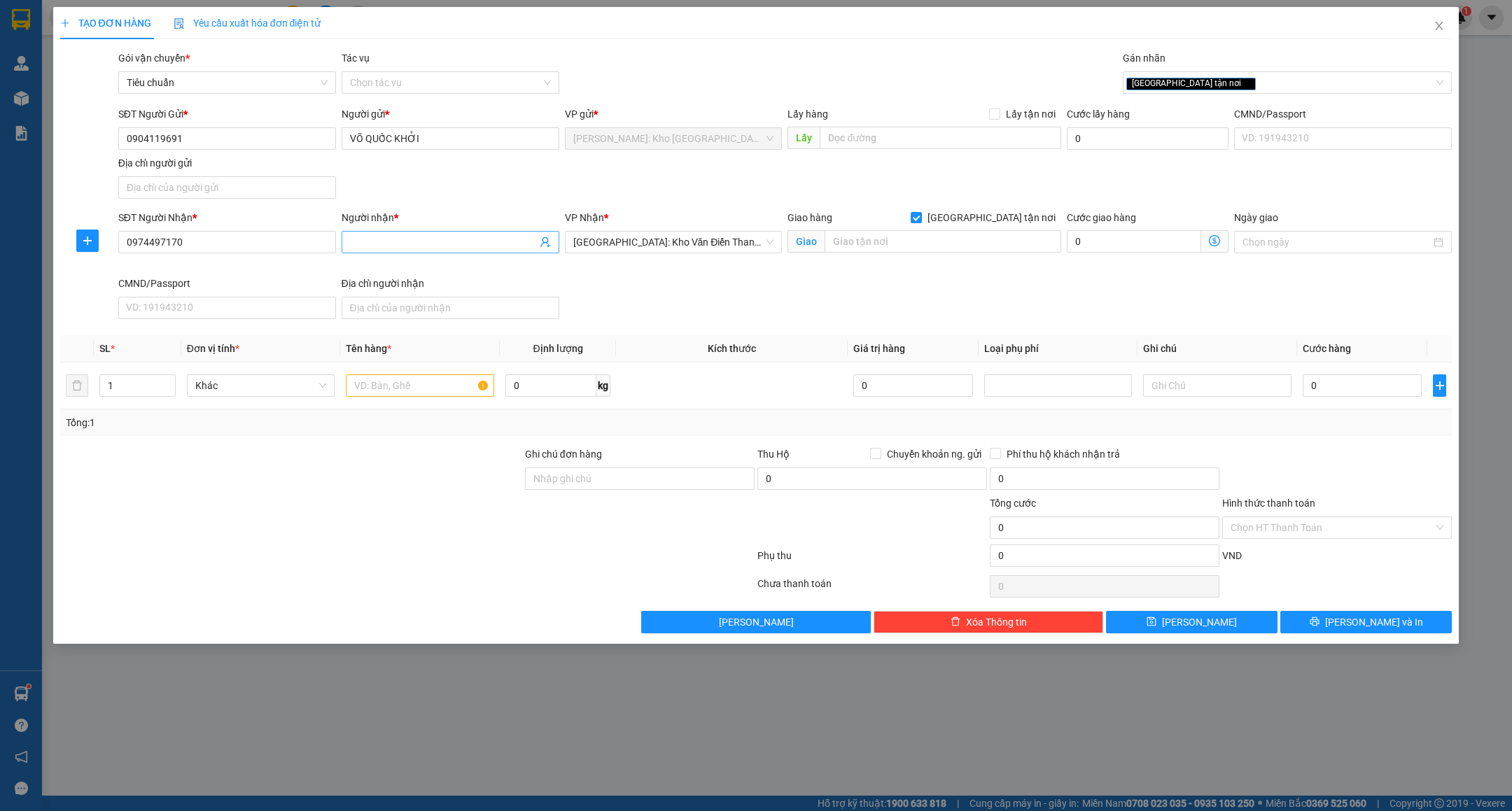
click at [373, 250] on input "Người nhận *" at bounding box center [443, 242] width 187 height 15
type input "D"
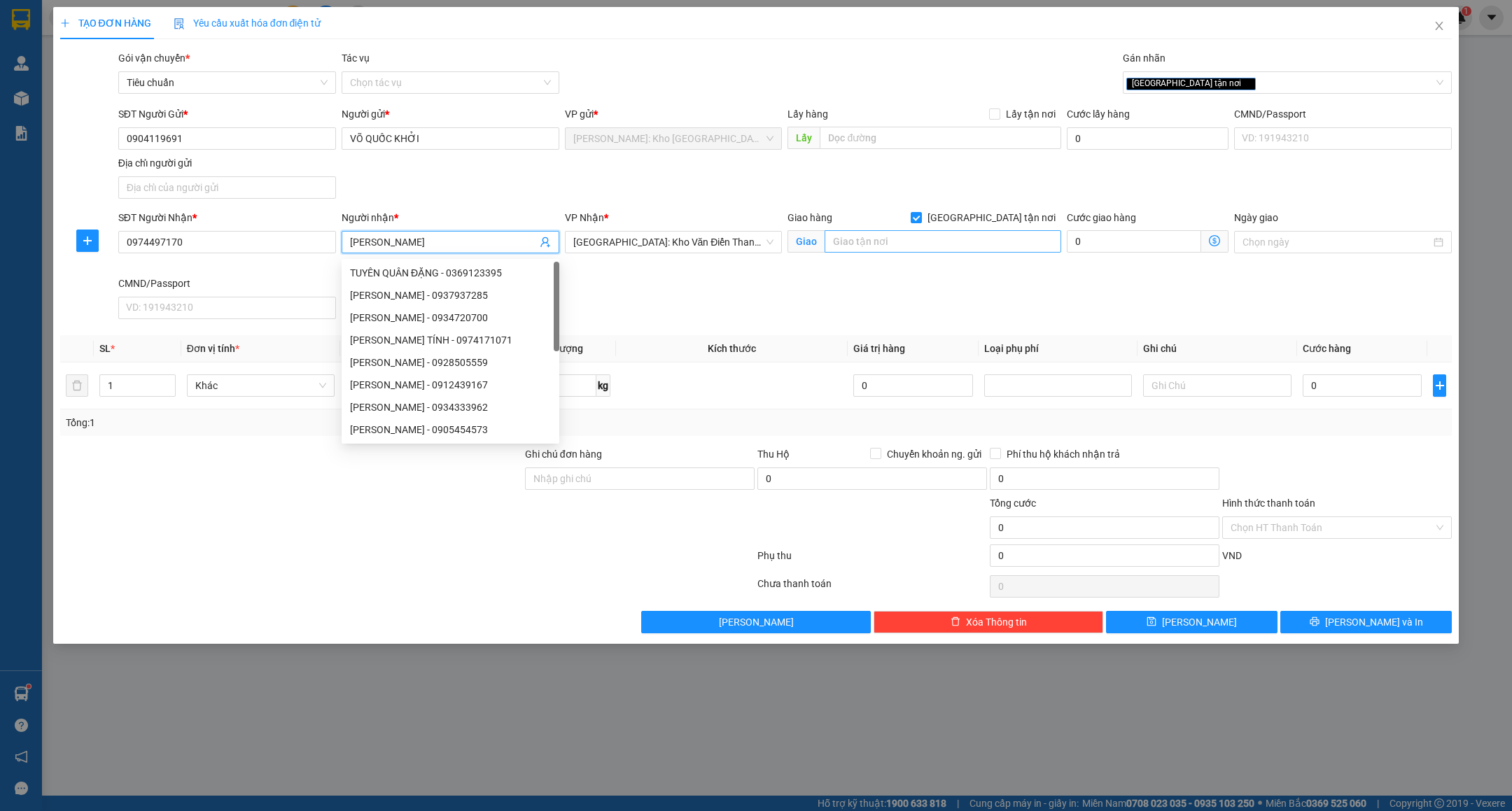
type input "[PERSON_NAME]"
click at [893, 234] on input "text" at bounding box center [943, 241] width 237 height 22
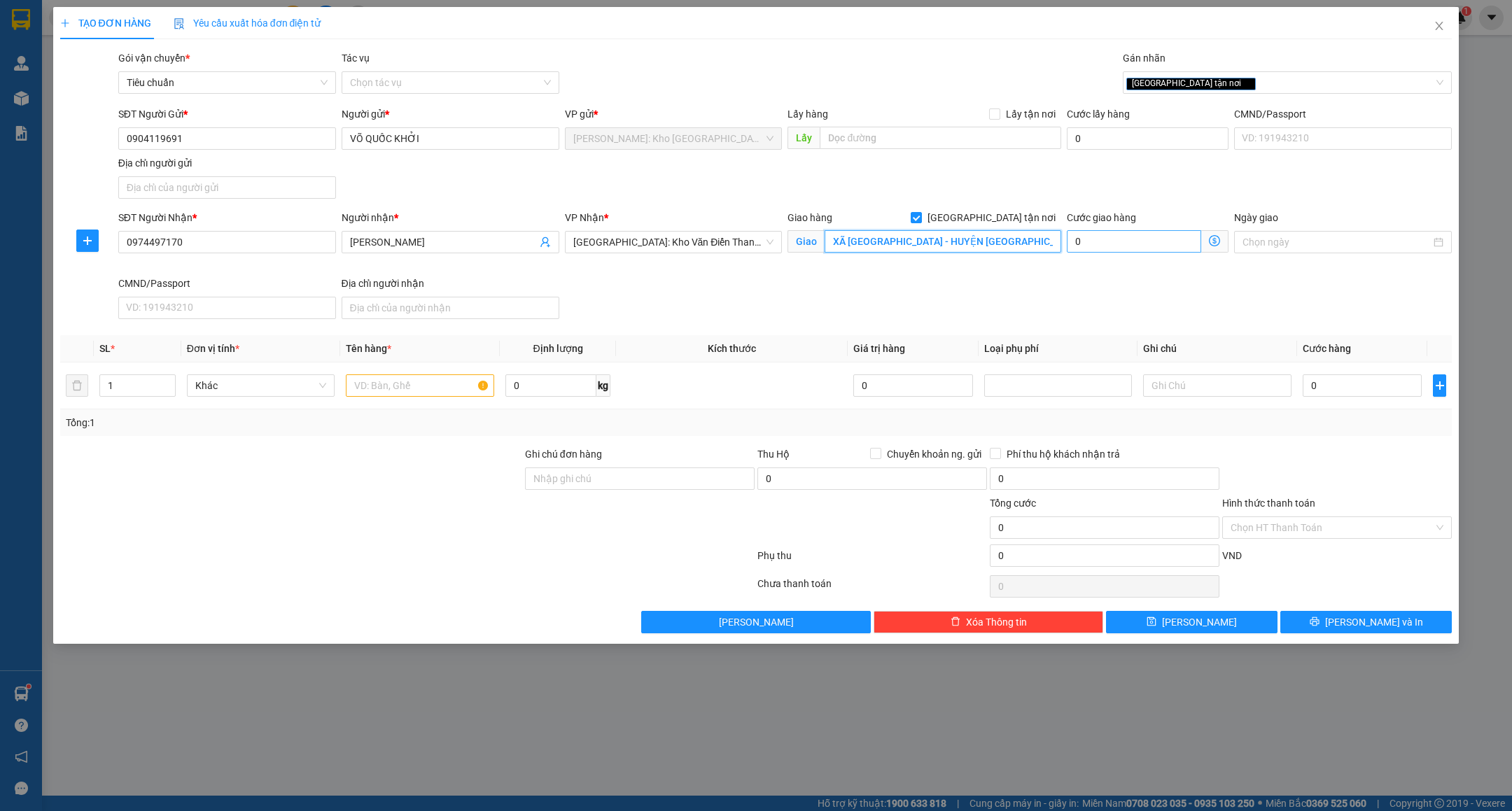
scroll to position [0, 5]
type input "XÃ ĐÔNG XÁ - HUYỆN ĐÔNG HƯNG - THÁI BÌNH"
click at [404, 395] on input "text" at bounding box center [420, 385] width 148 height 22
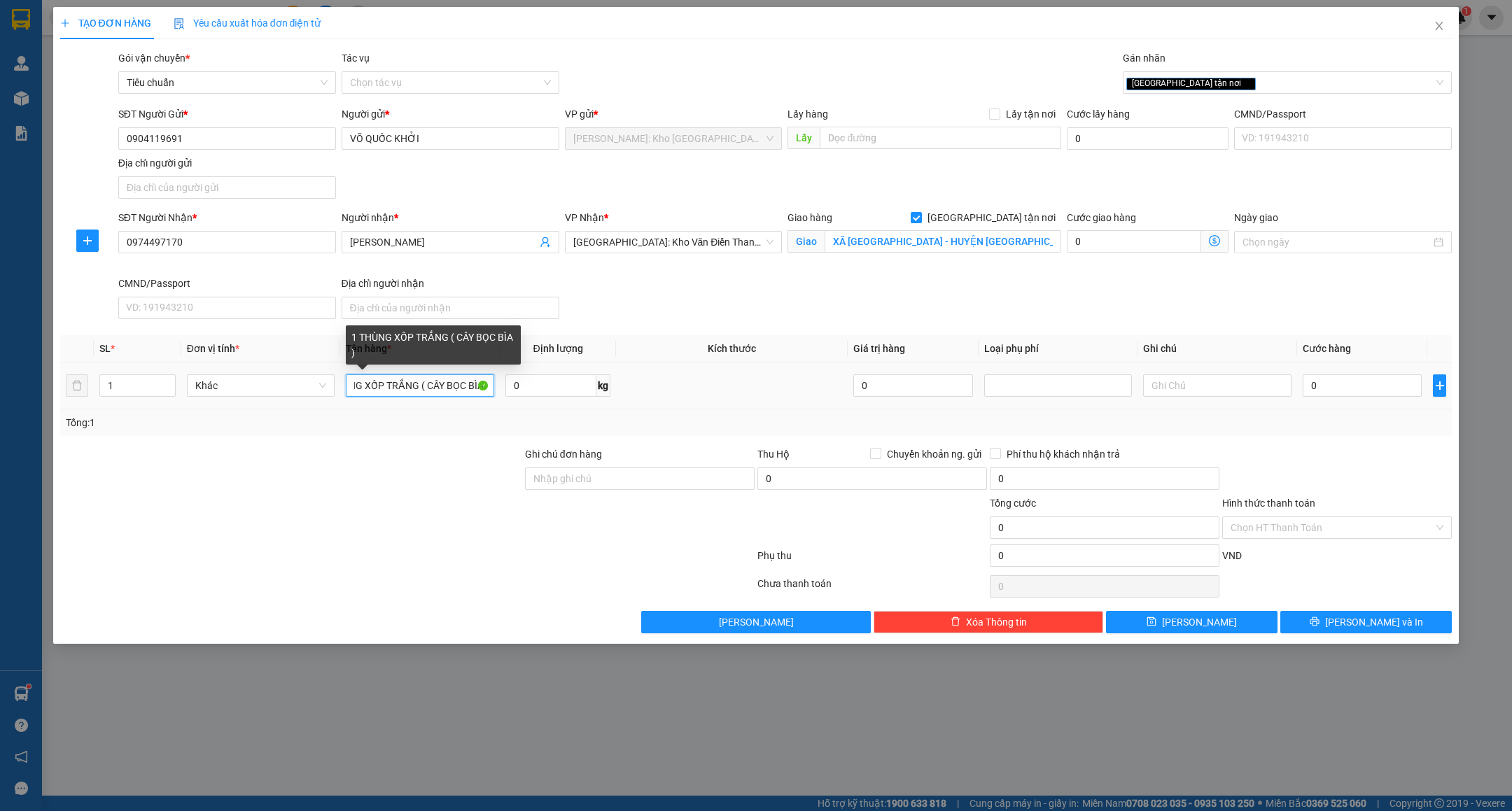
scroll to position [0, 38]
type input "1 THÙNG XỐP TRẮNG ( CÂY BỌC BÌA )"
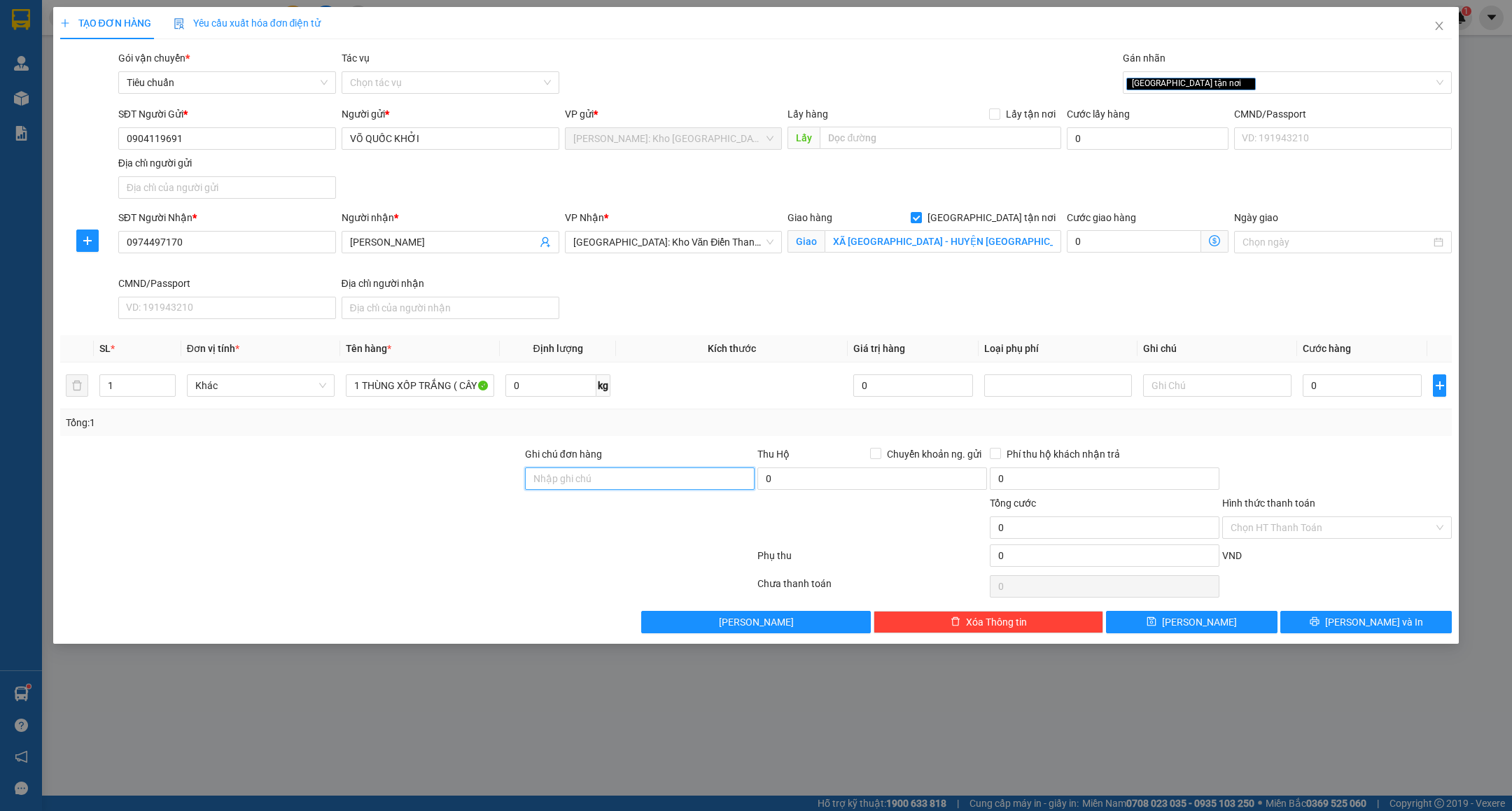
click at [599, 485] on input "Ghi chú đơn hàng" at bounding box center [639, 478] width 229 height 22
paste input "HÀNG DỄ VỠ VẬN CHUYỂN NHẸ TAY - HƯ VỠ KHÔNG ĐỀN"
type input "HÀNG DỄ VỠ VẬN CHUYỂN NHẸ TAY - HƯ VỠ KHÔNG ĐỀN"
click at [451, 488] on div at bounding box center [292, 470] width 464 height 49
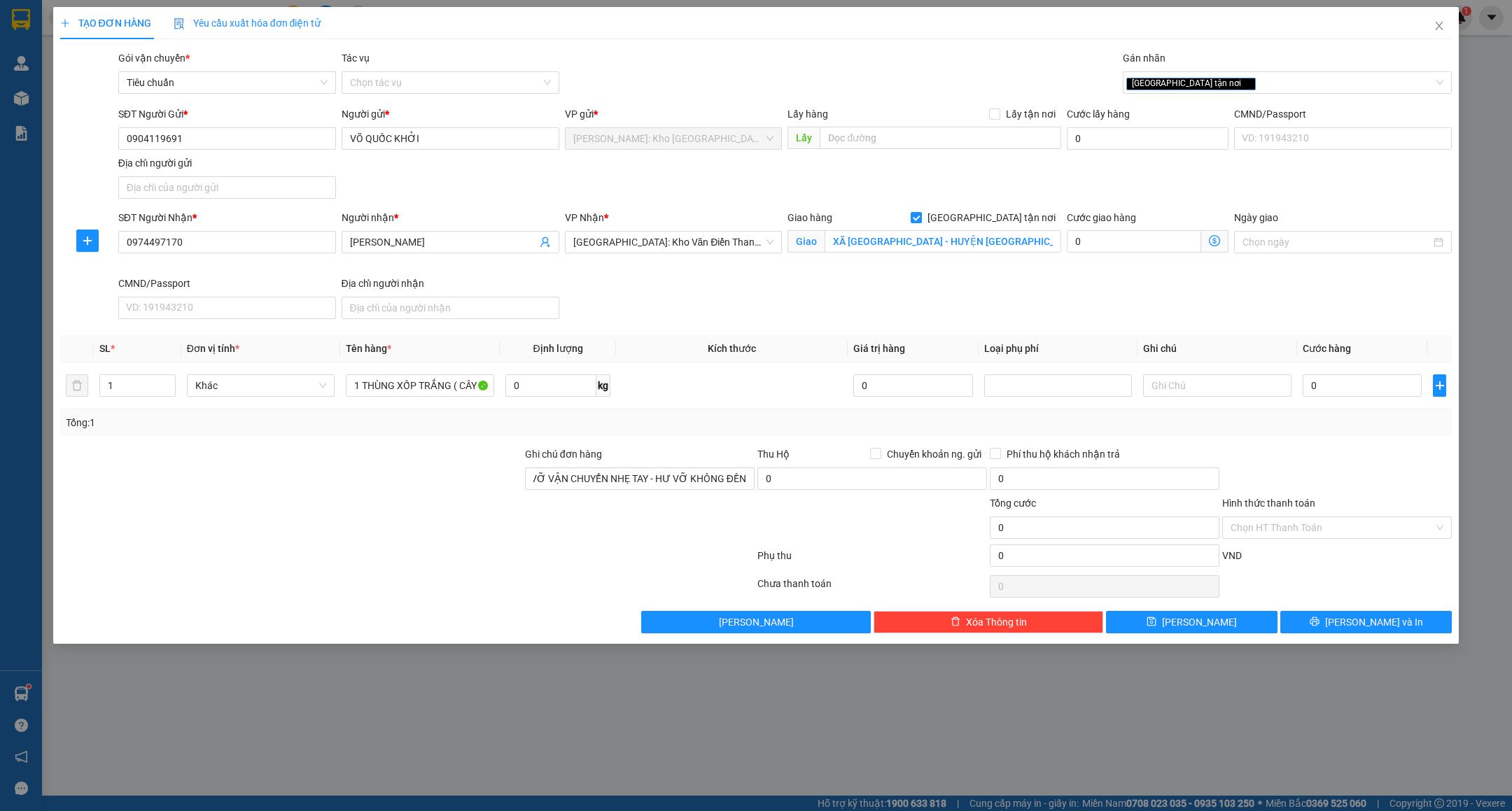
scroll to position [0, 0]
click at [912, 246] on input "XÃ ĐÔNG XÁ - HUYỆN ĐÔNG HƯNG - THÁI BÌNH" at bounding box center [943, 241] width 237 height 22
click at [1378, 396] on input "0" at bounding box center [1362, 385] width 119 height 22
type input "2"
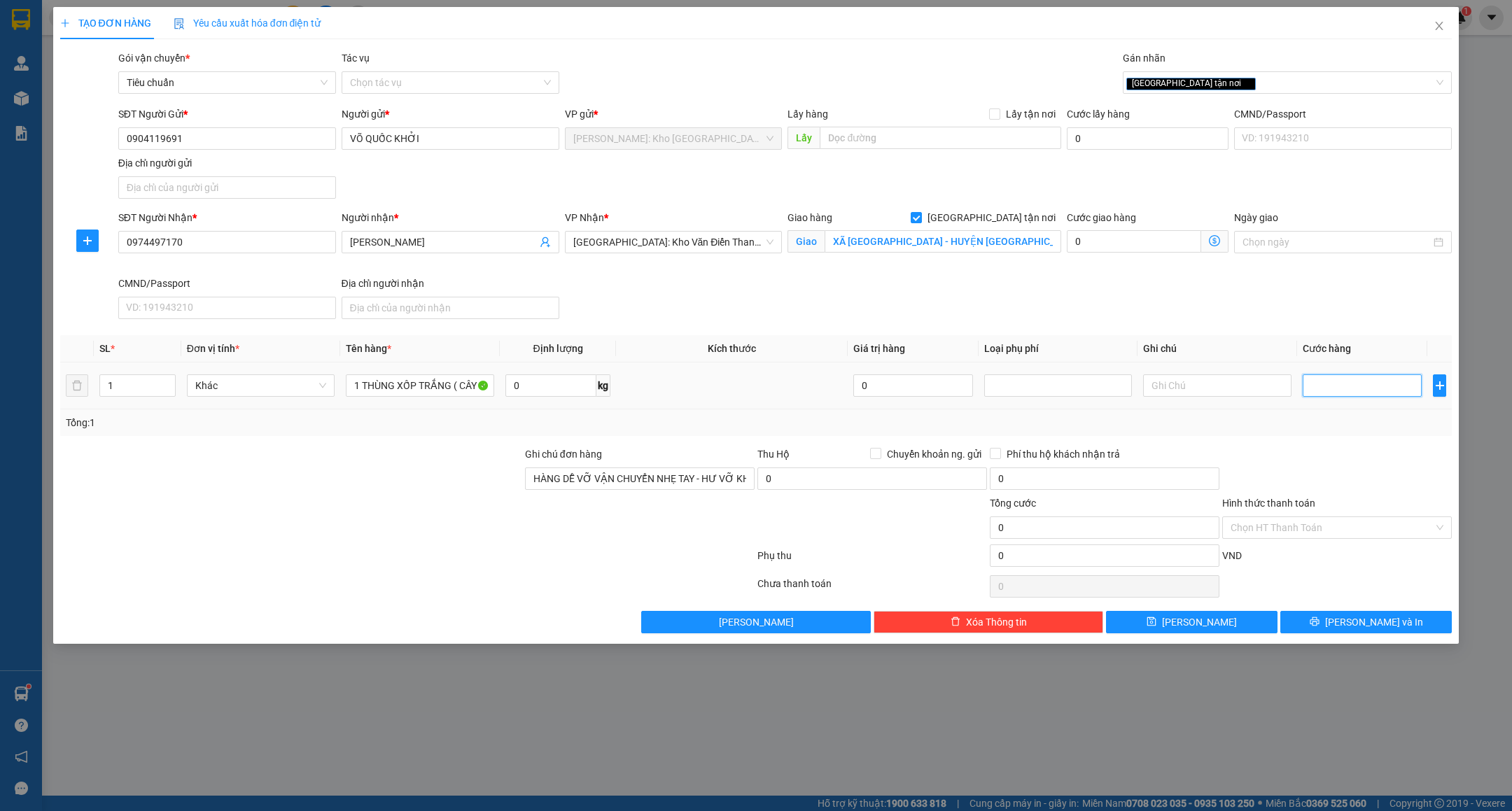
type input "2"
type input "24"
type input "240"
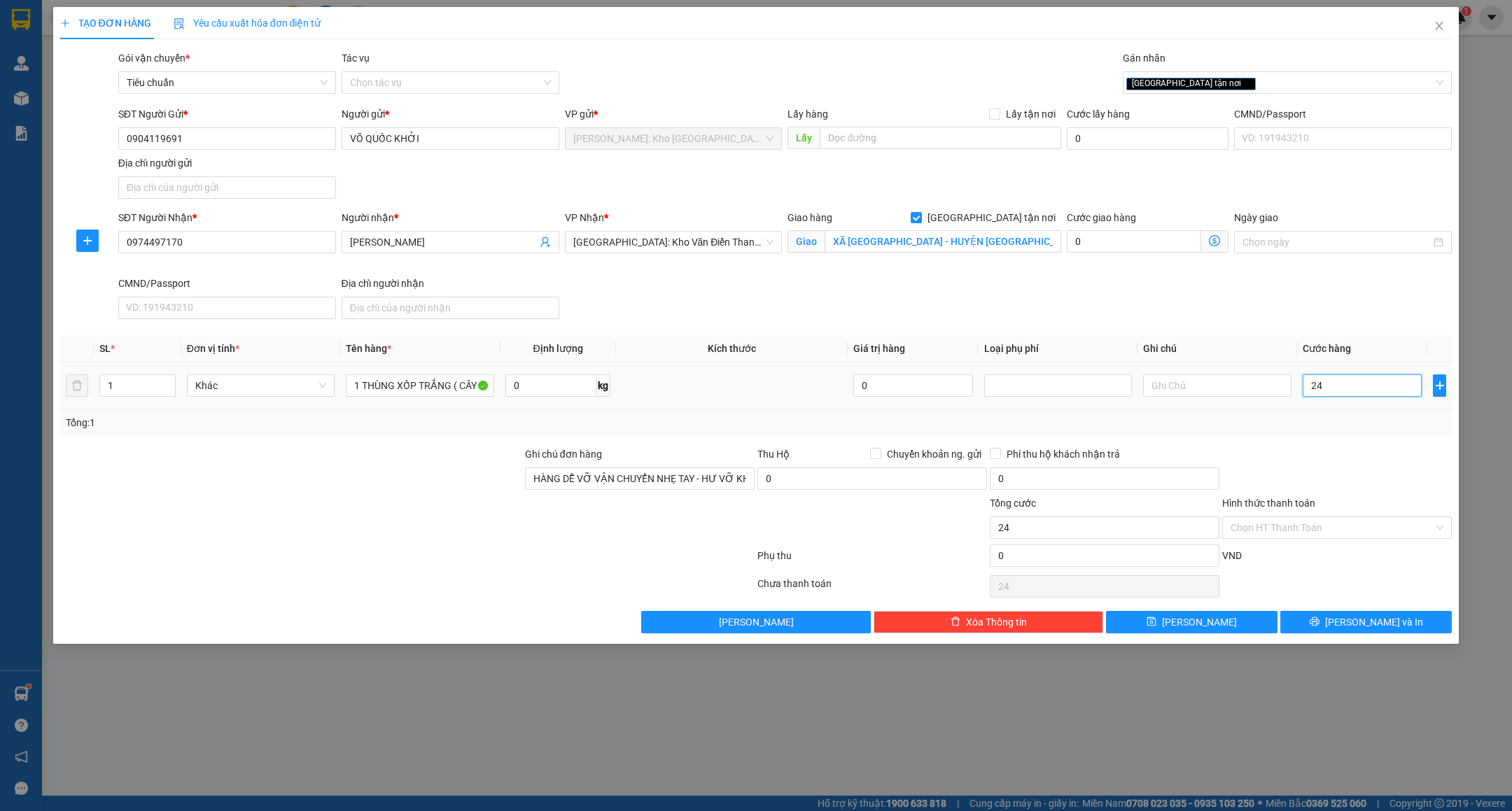
type input "240"
type input "240.000"
click at [1339, 450] on div at bounding box center [1337, 470] width 232 height 49
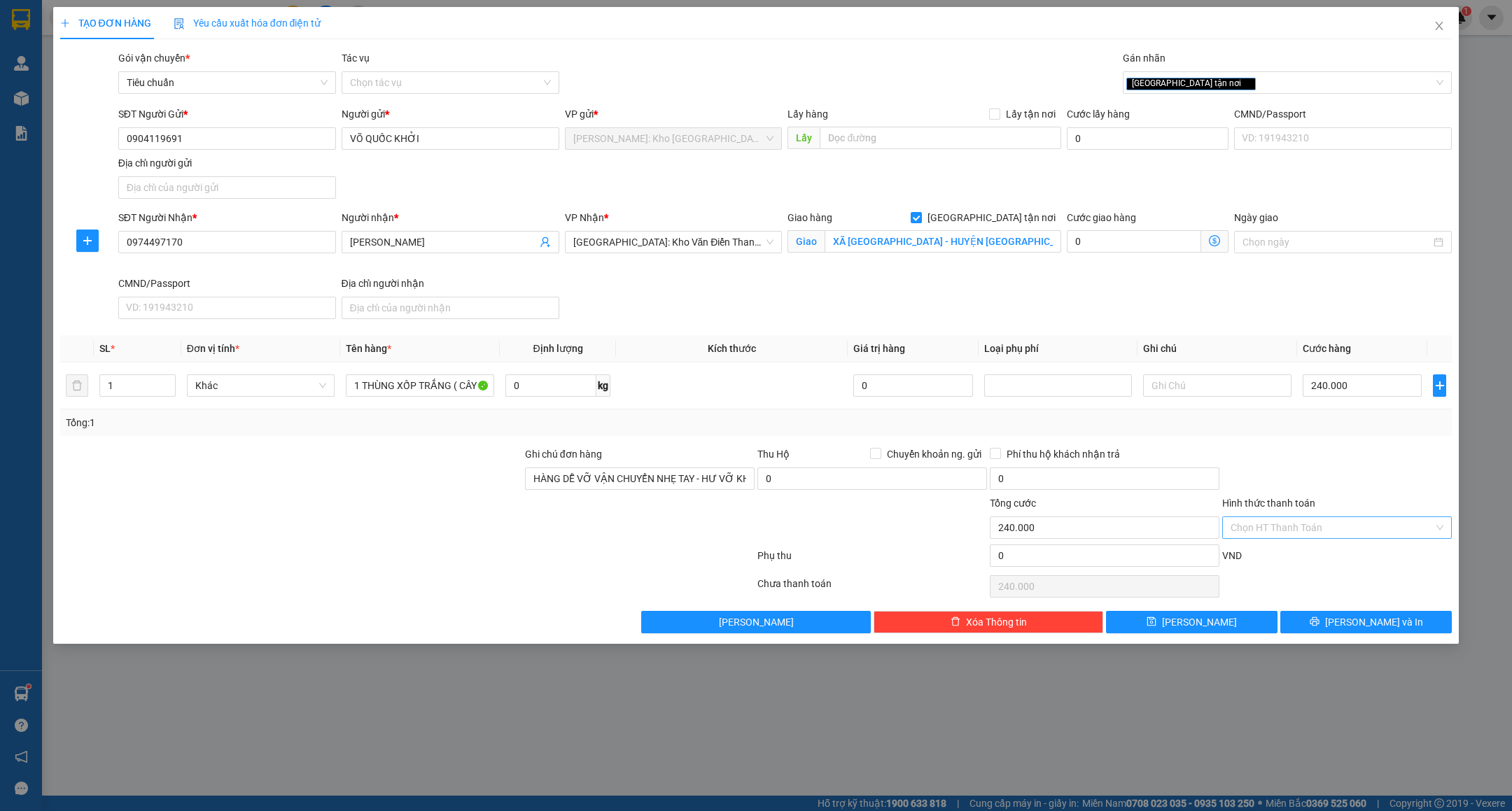
click at [1279, 521] on input "Hình thức thanh toán" at bounding box center [1332, 527] width 203 height 21
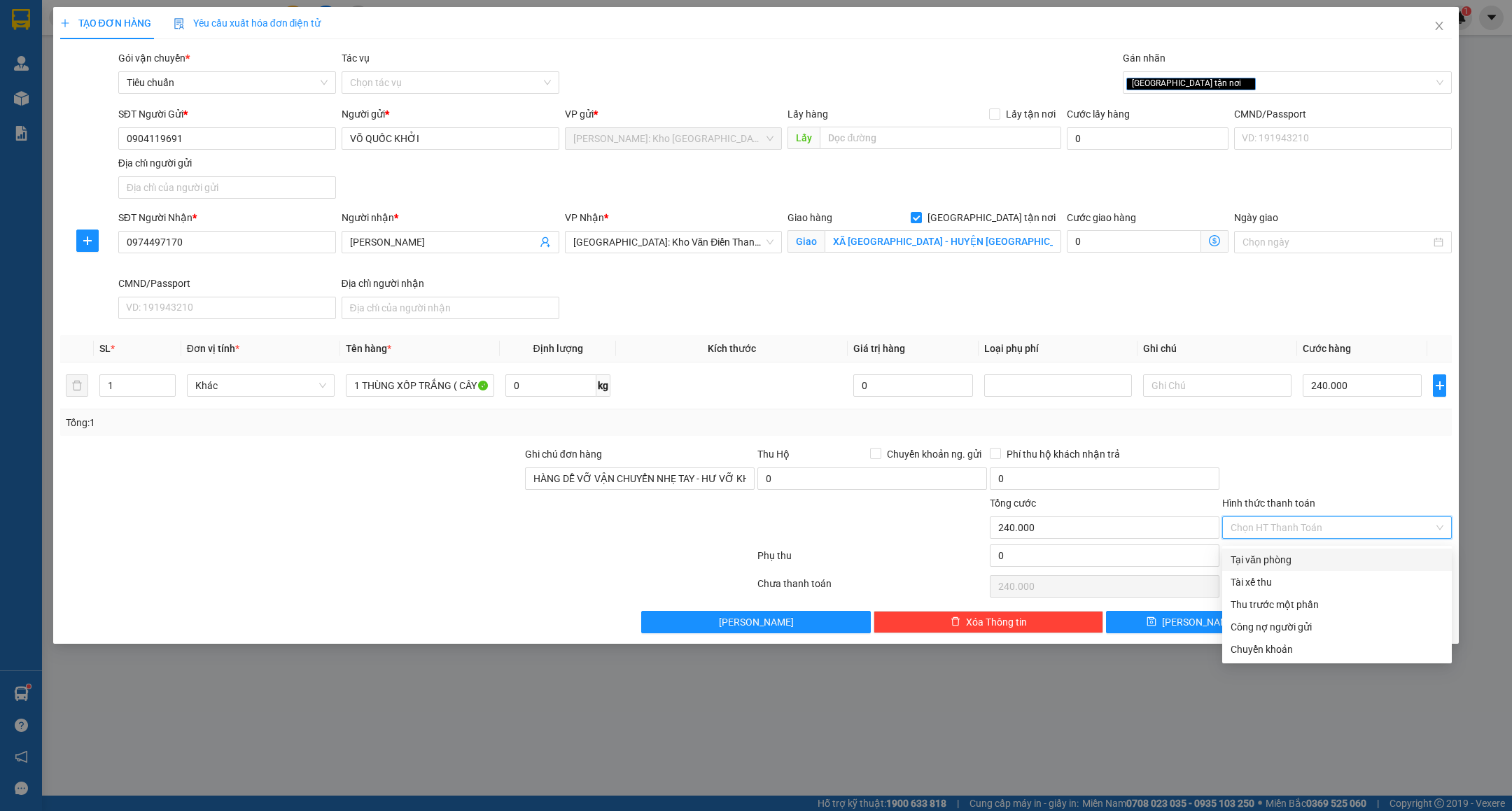
click at [1284, 556] on div "Tại văn phòng" at bounding box center [1337, 560] width 213 height 15
type input "0"
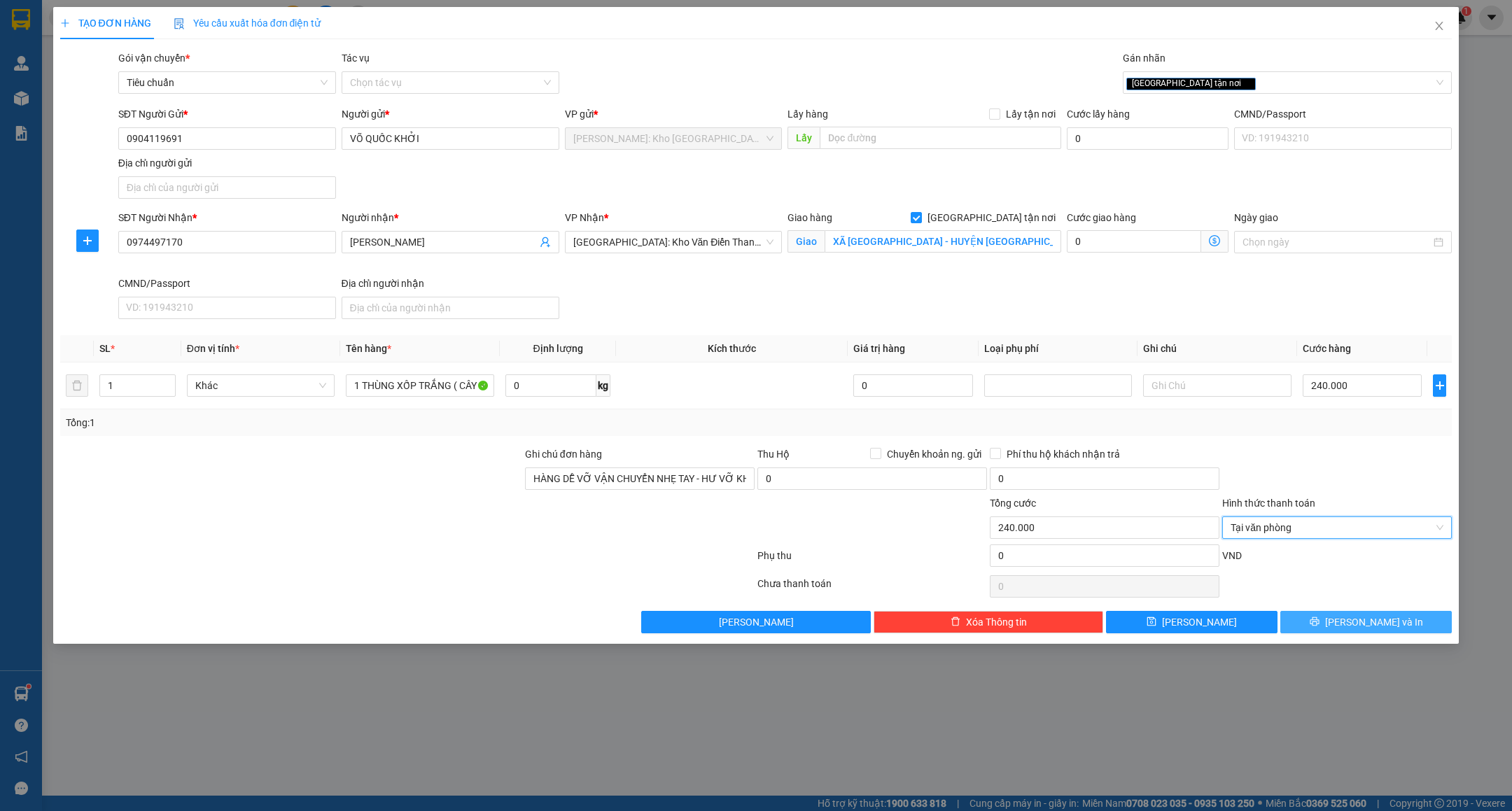
click at [1329, 629] on button "[PERSON_NAME] và In" at bounding box center [1366, 621] width 171 height 22
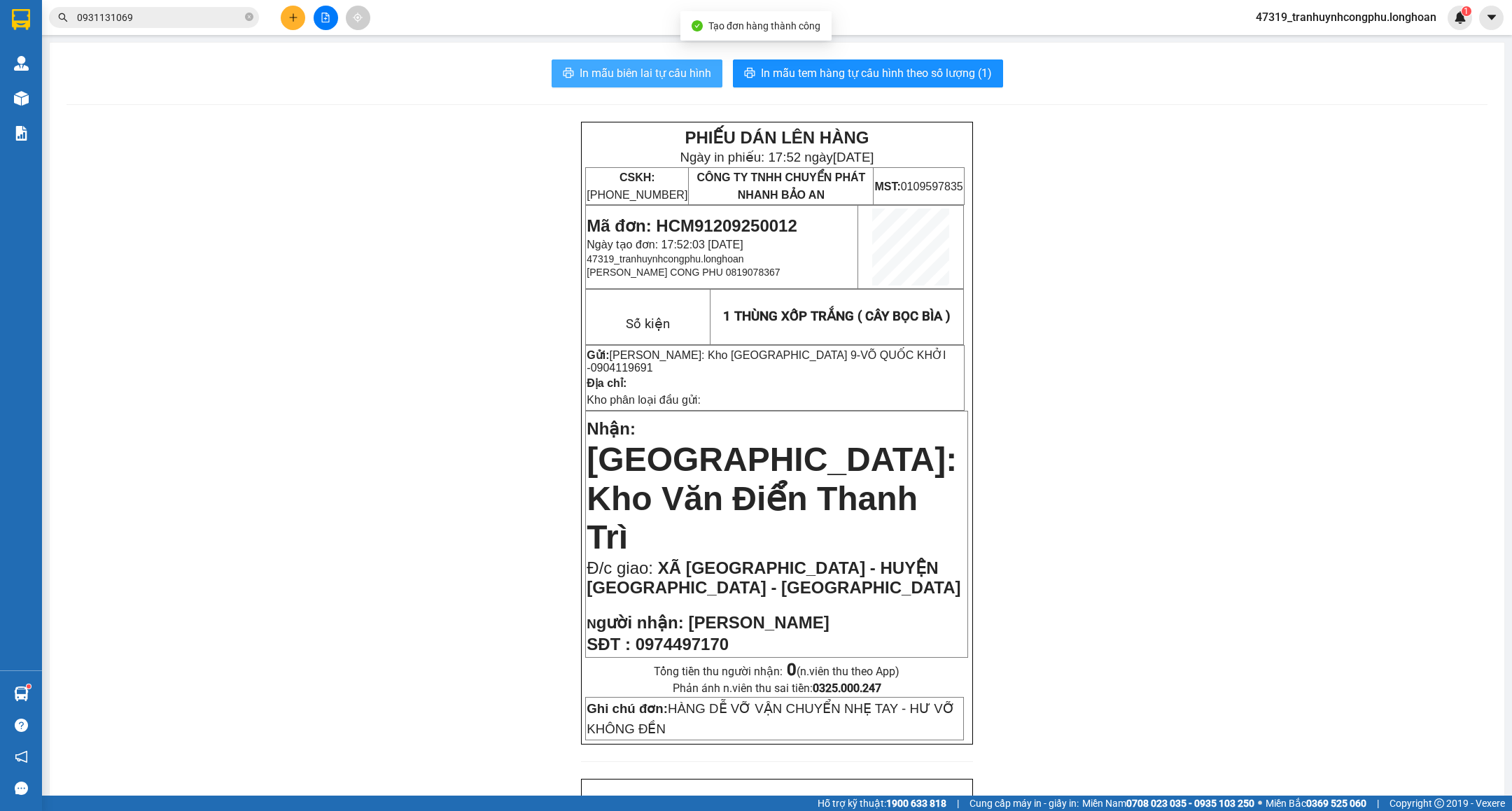
click at [628, 80] on span "In mẫu biên lai tự cấu hình" at bounding box center [646, 73] width 132 height 17
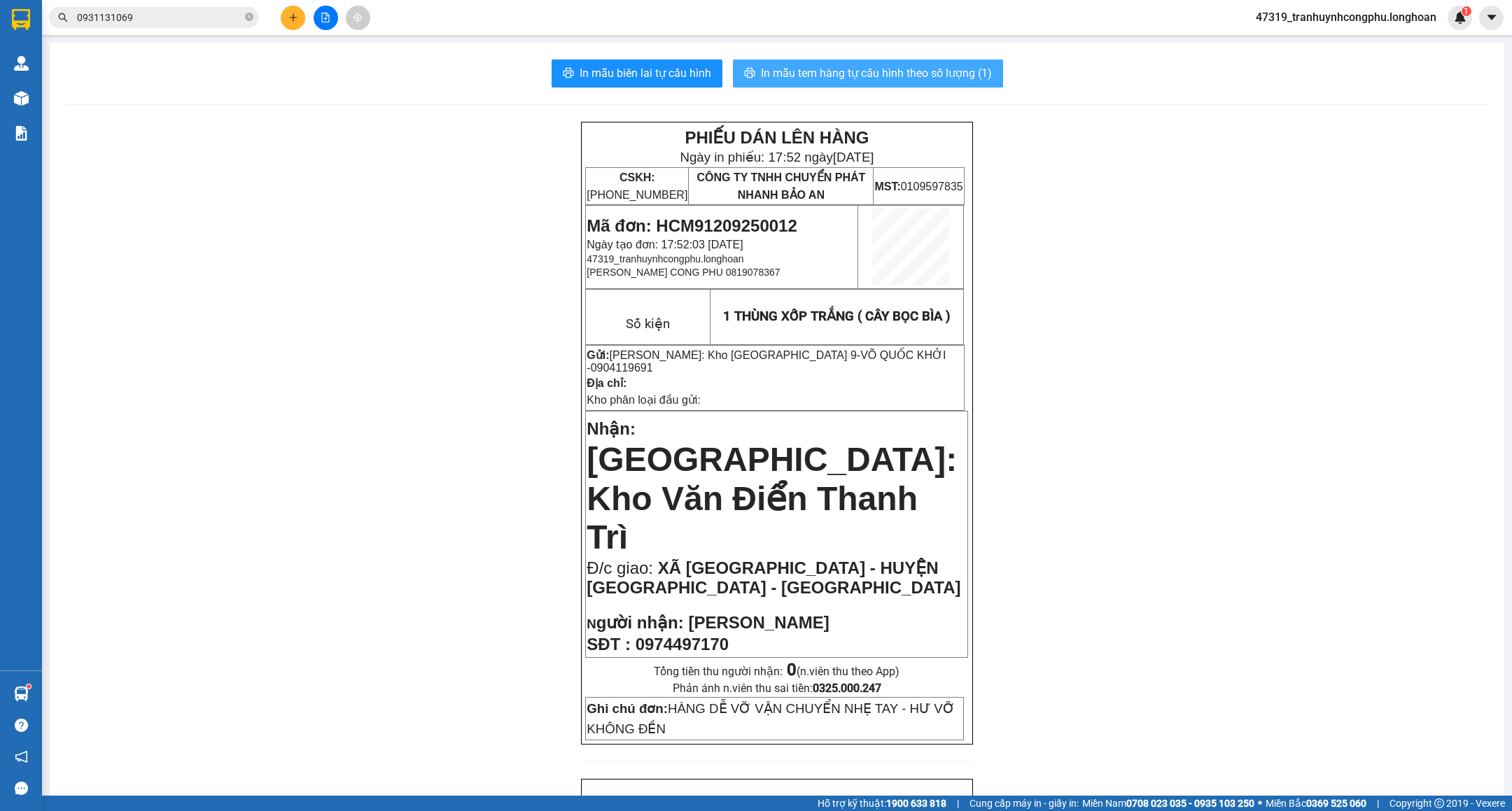
click at [910, 67] on span "In mẫu tem hàng tự cấu hình theo số lượng (1)" at bounding box center [876, 73] width 231 height 17
click at [834, 72] on span "In mẫu tem hàng tự cấu hình theo số lượng (1)" at bounding box center [876, 73] width 231 height 17
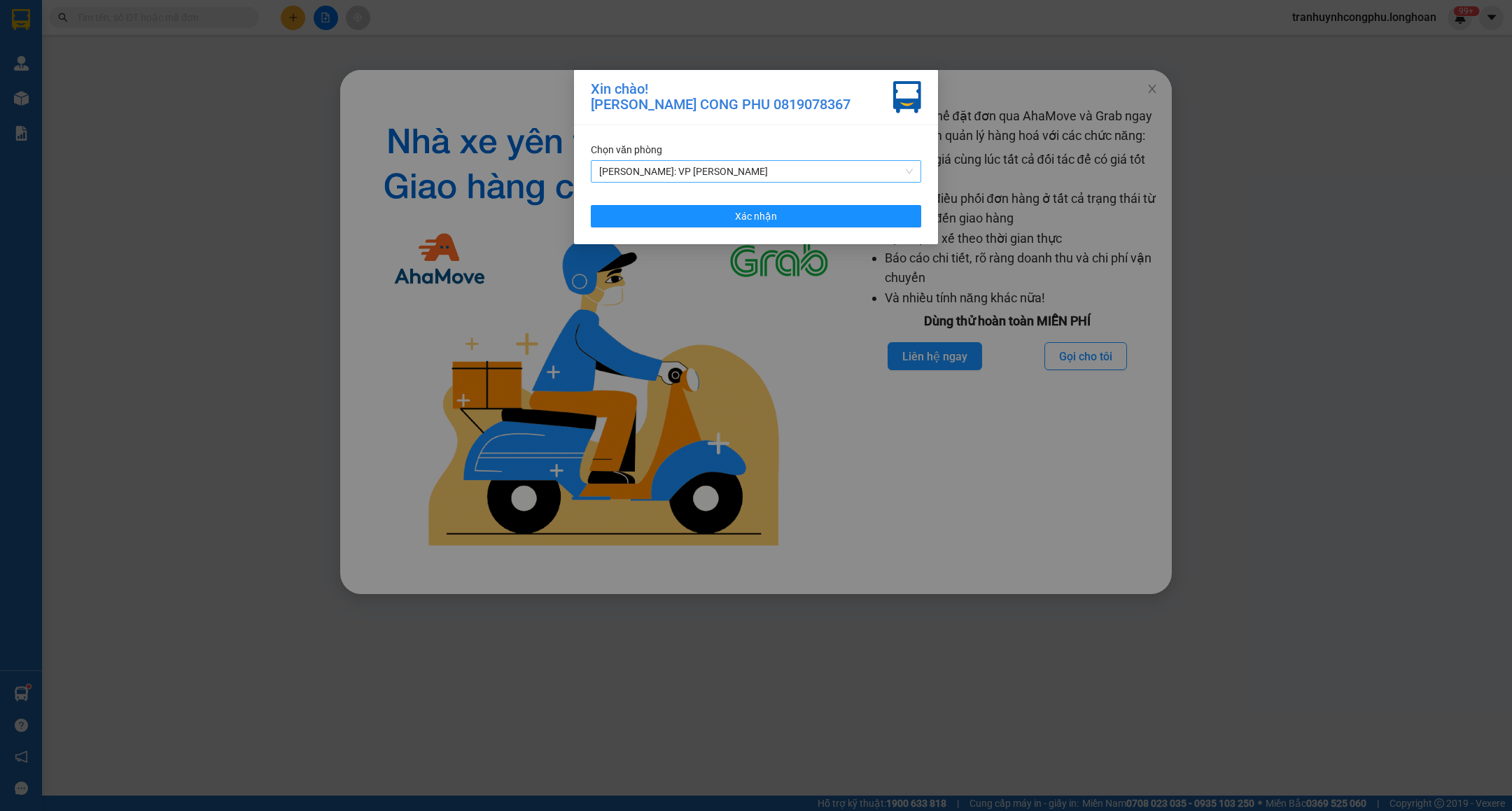
click at [839, 174] on span "[PERSON_NAME]: VP [PERSON_NAME]" at bounding box center [756, 171] width 313 height 21
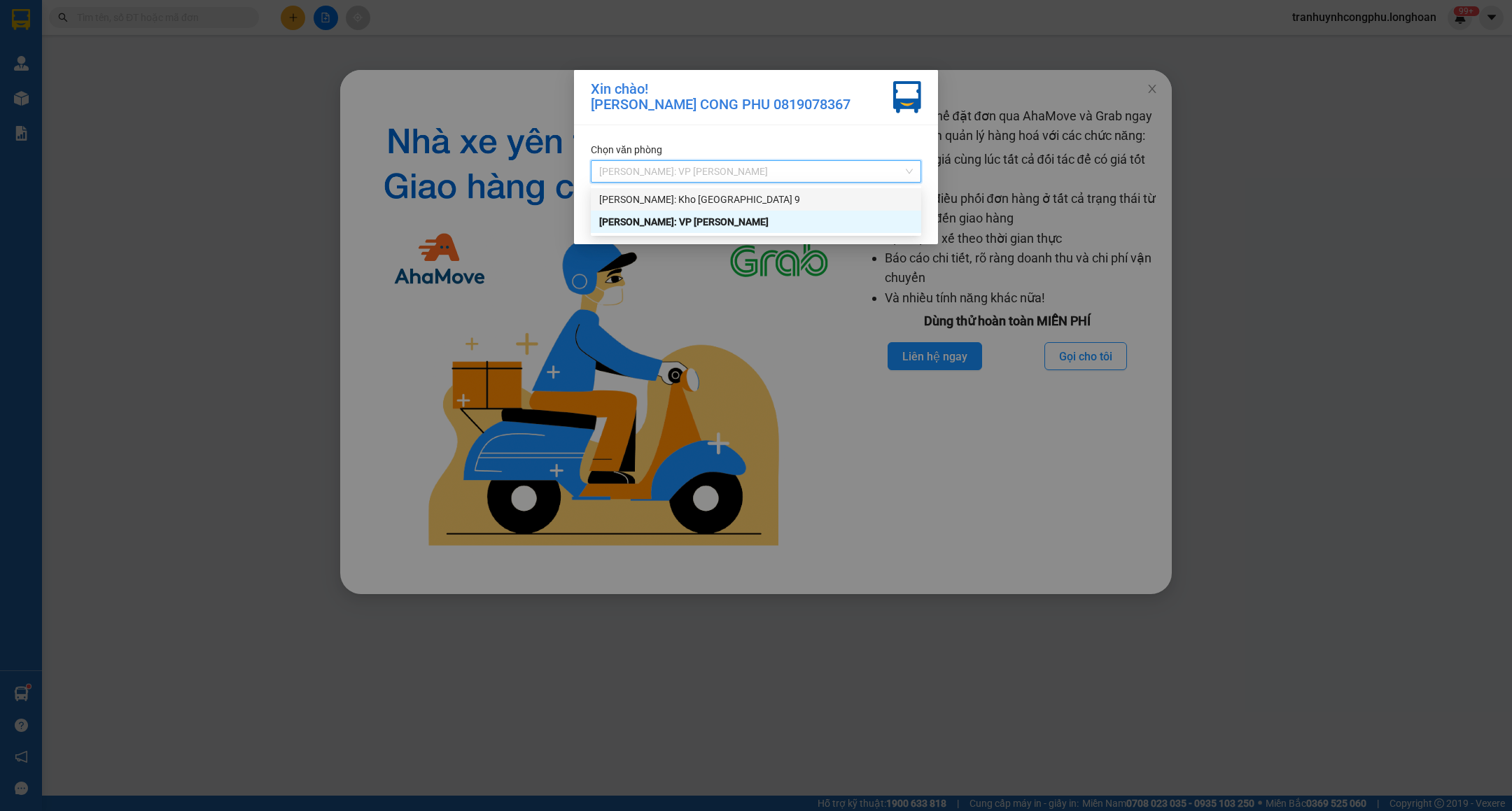
click at [808, 198] on div "[PERSON_NAME]: Kho [GEOGRAPHIC_DATA] 9" at bounding box center [756, 200] width 313 height 15
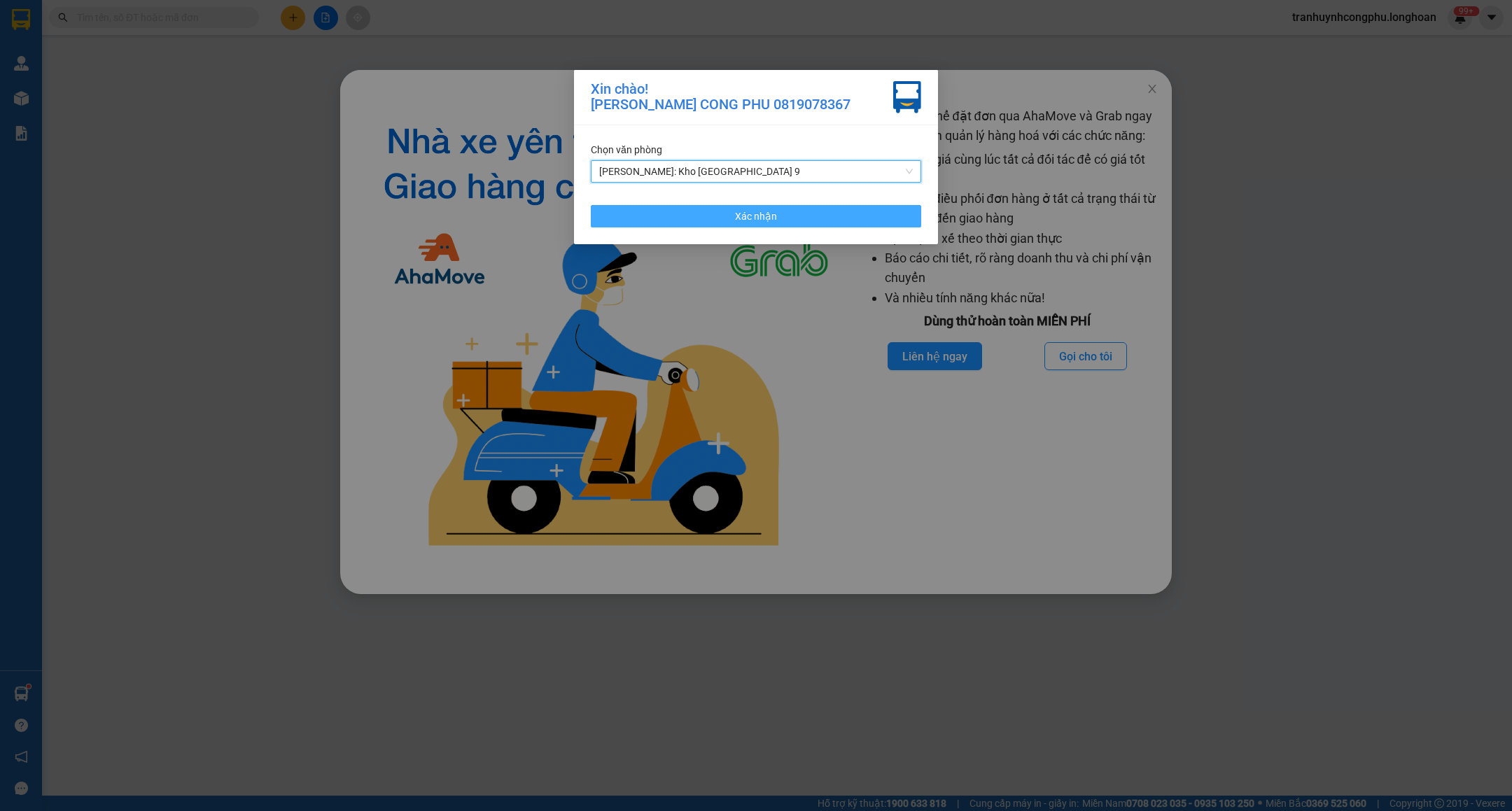
click at [807, 205] on button "Xác nhận" at bounding box center [756, 216] width 331 height 22
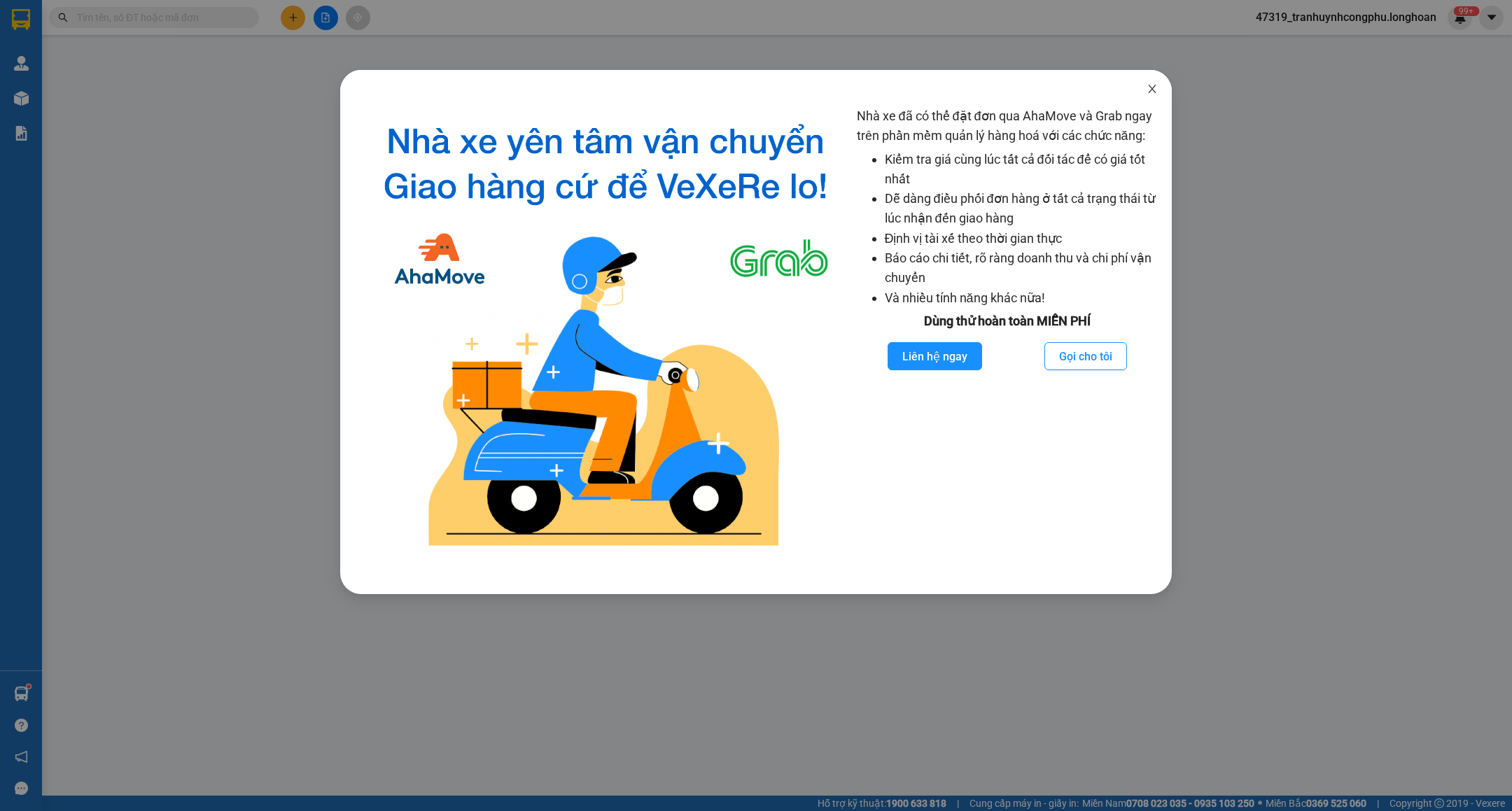
click at [1156, 90] on icon "close" at bounding box center [1153, 89] width 11 height 11
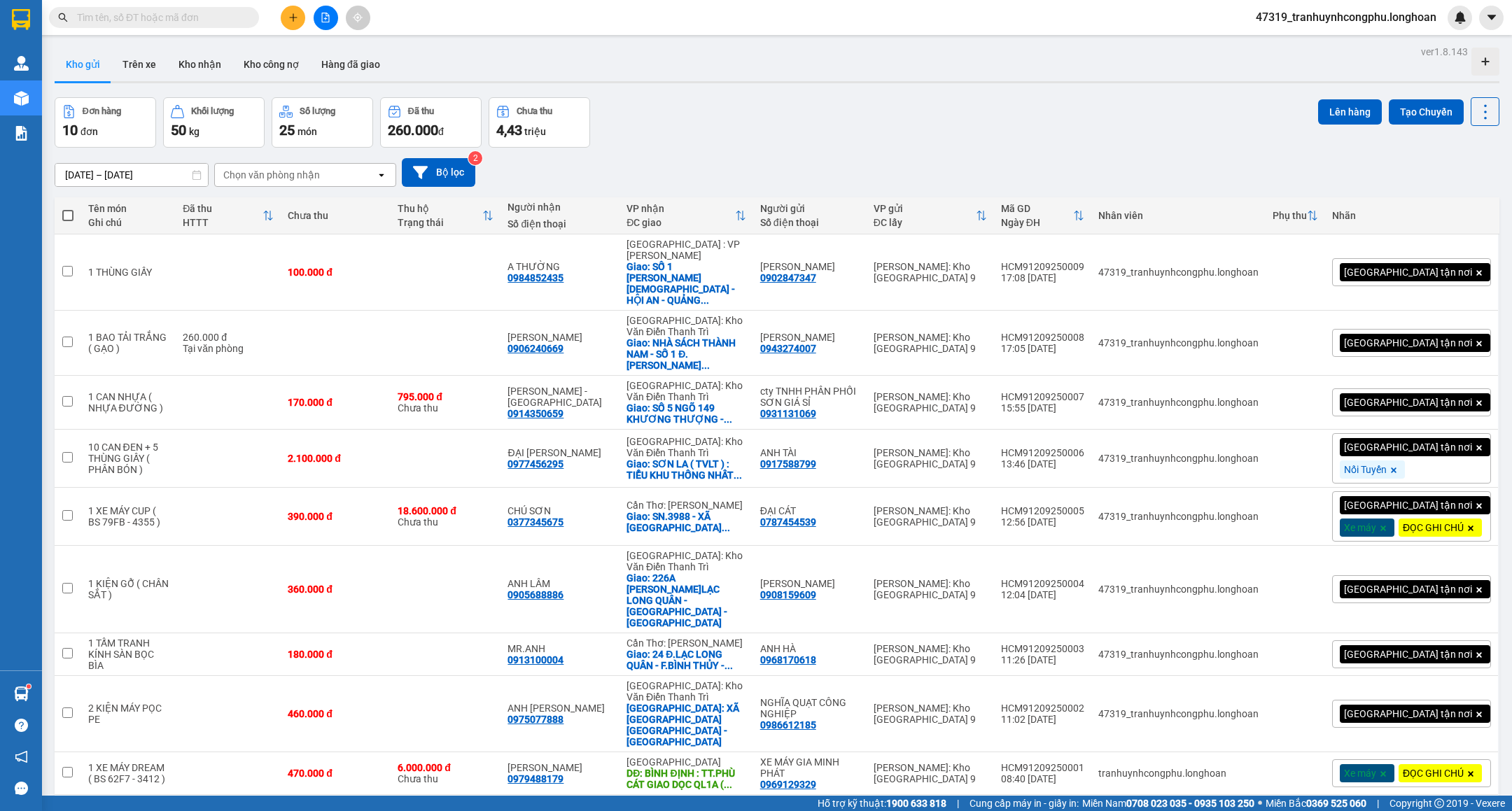
click at [294, 26] on button at bounding box center [293, 18] width 25 height 25
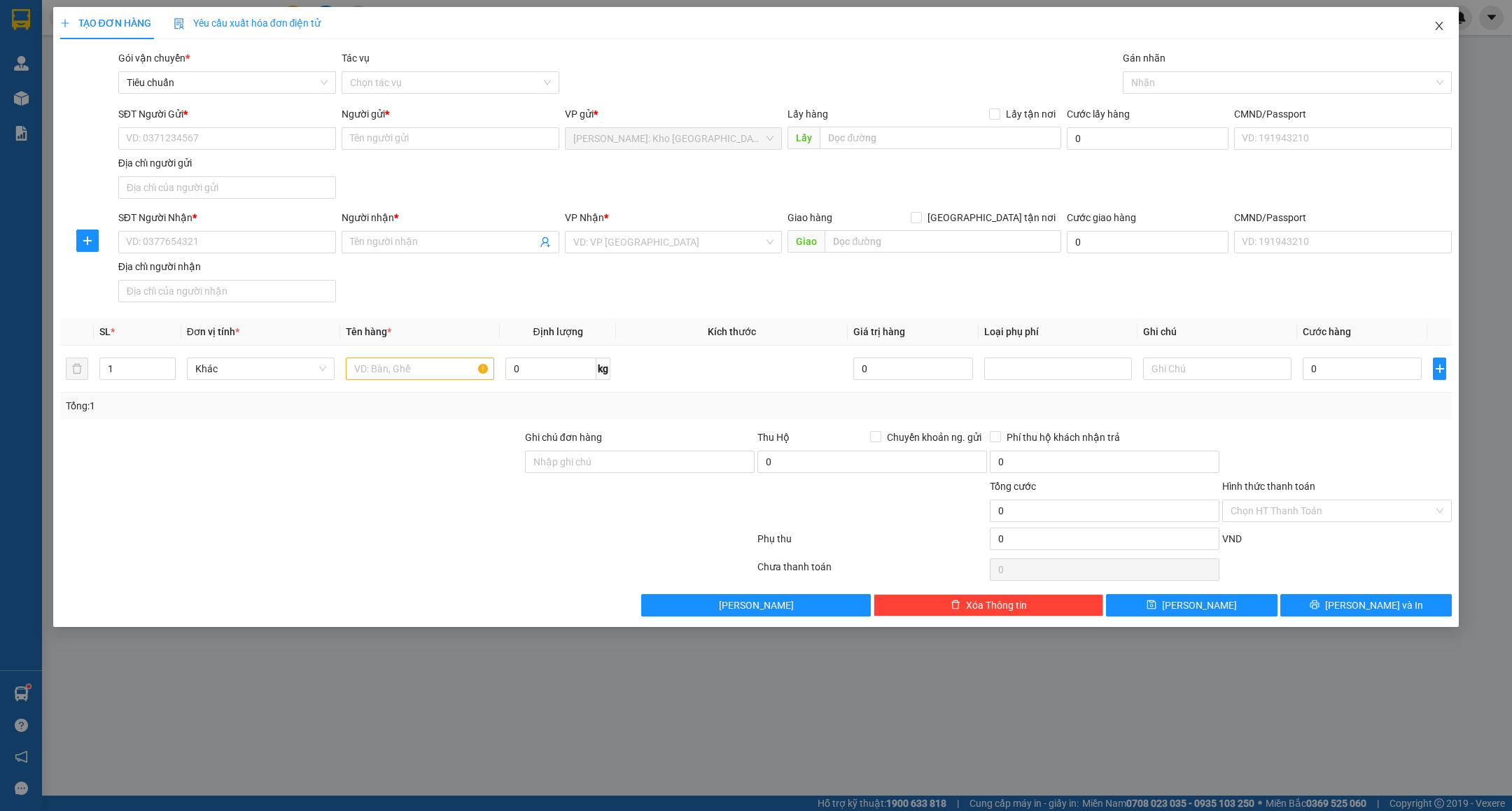
click at [1443, 23] on icon "close" at bounding box center [1439, 26] width 11 height 11
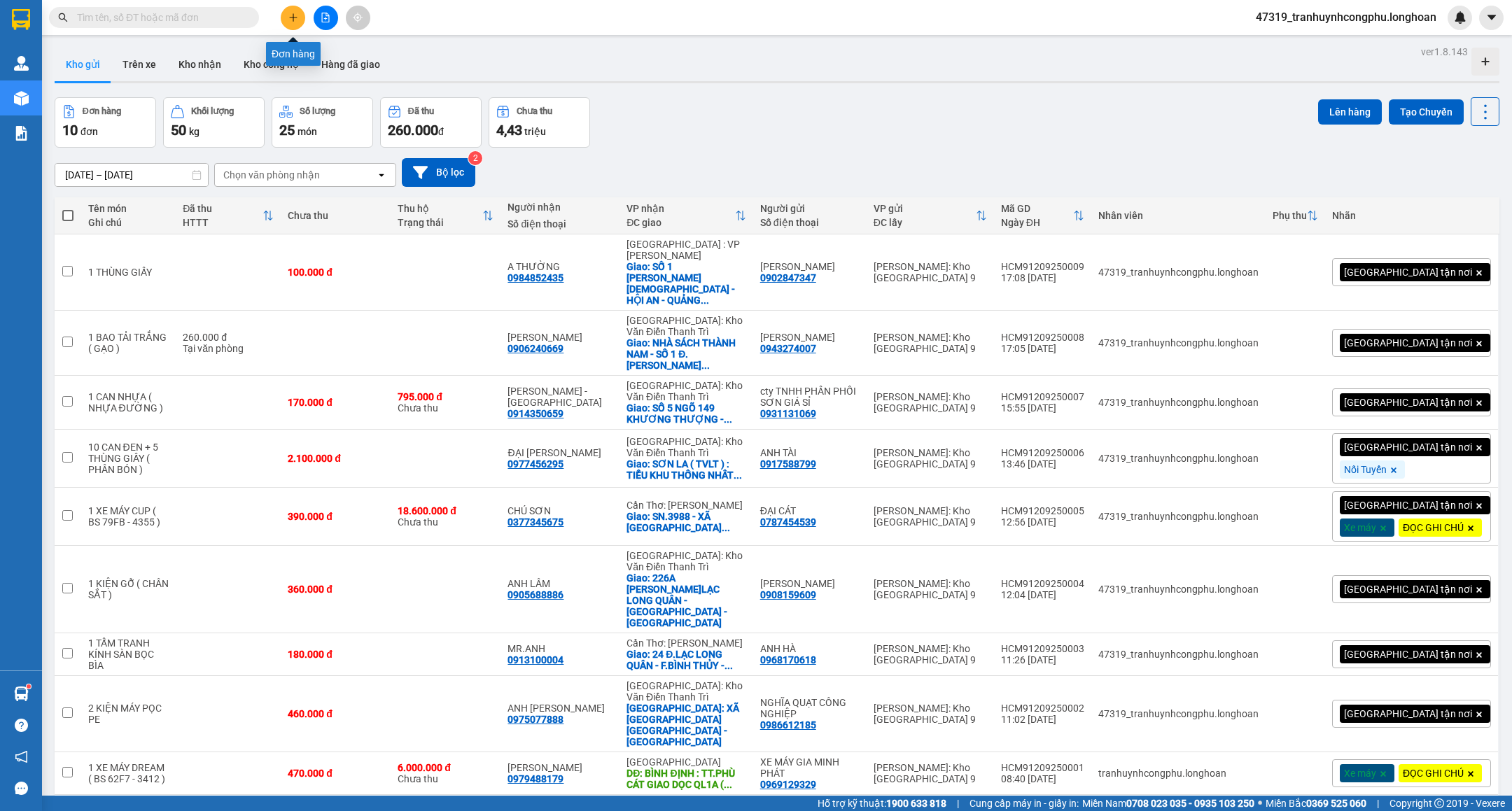
click at [294, 9] on button at bounding box center [293, 18] width 25 height 25
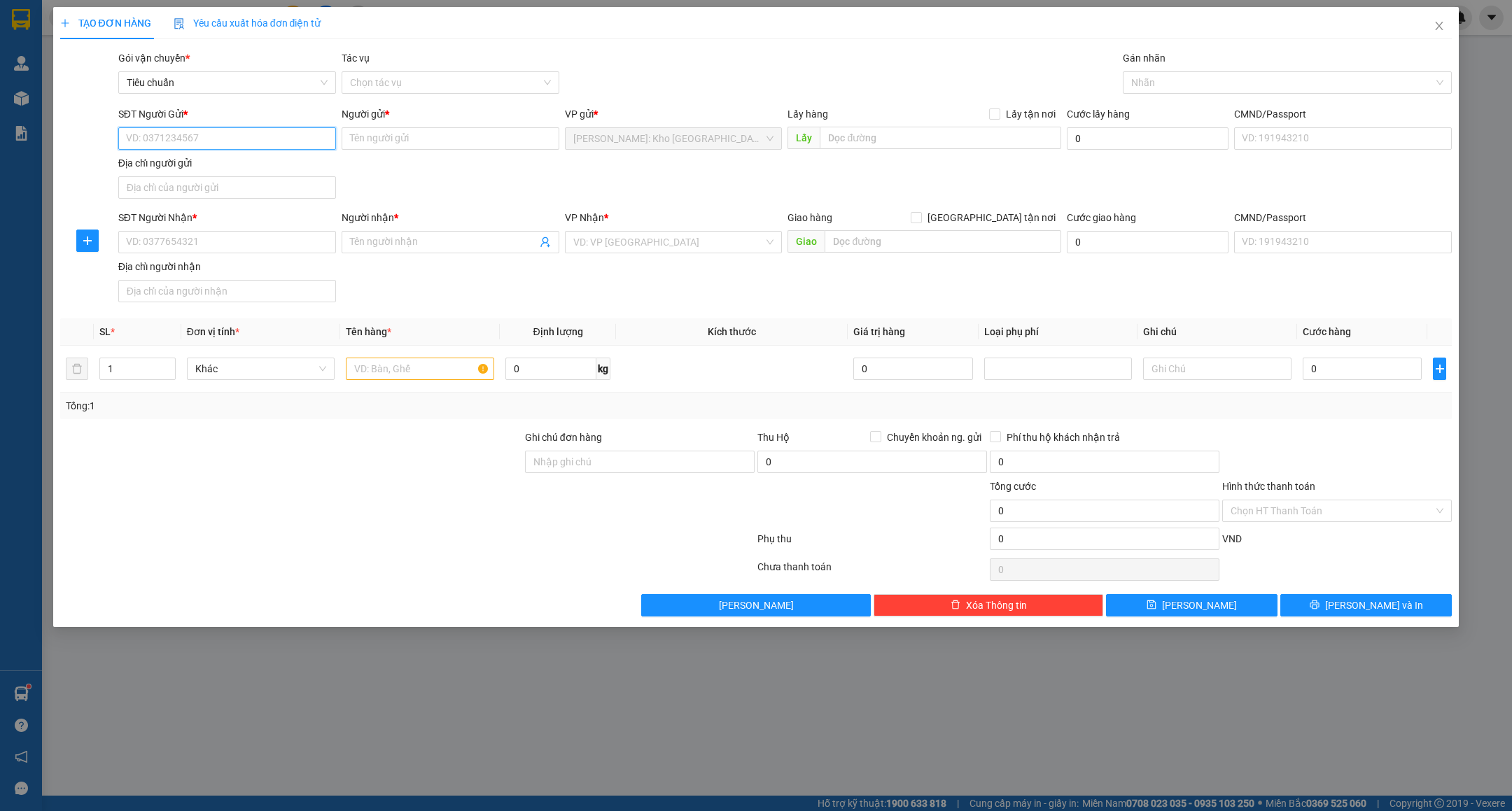
paste input "0909037569"
type input "0909037569"
click at [267, 162] on div "0909037569 - THANH NGHĨA" at bounding box center [227, 168] width 201 height 15
type input "THANH NGHĨA"
type input "0909037569"
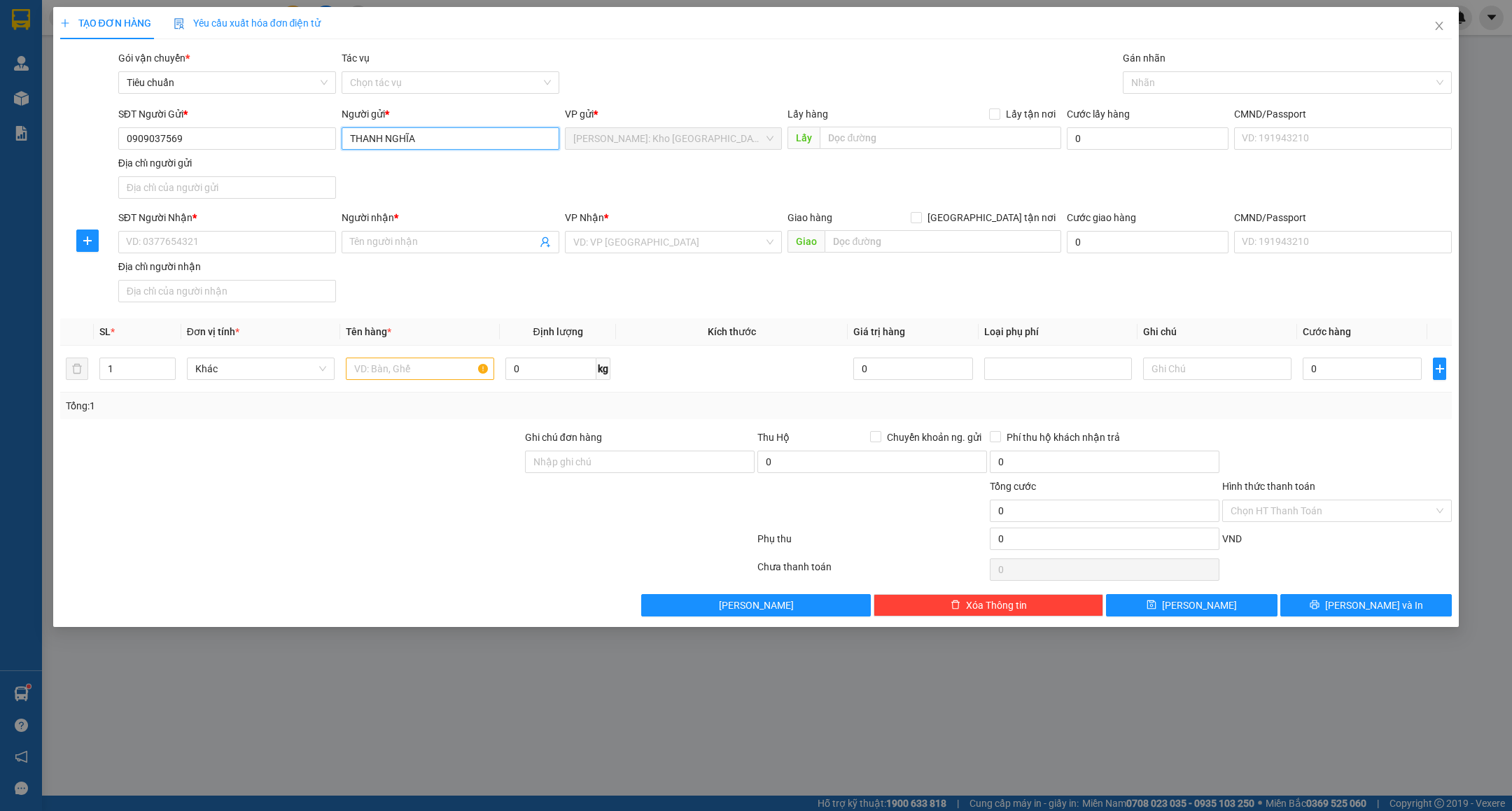
click at [452, 143] on input "THANH NGHĨA" at bounding box center [450, 138] width 218 height 22
type input "NGUYỄN THANH NGHĨA"
click at [196, 252] on input "SĐT Người Nhận *" at bounding box center [227, 242] width 218 height 22
click at [196, 252] on input "0986712283" at bounding box center [227, 242] width 218 height 22
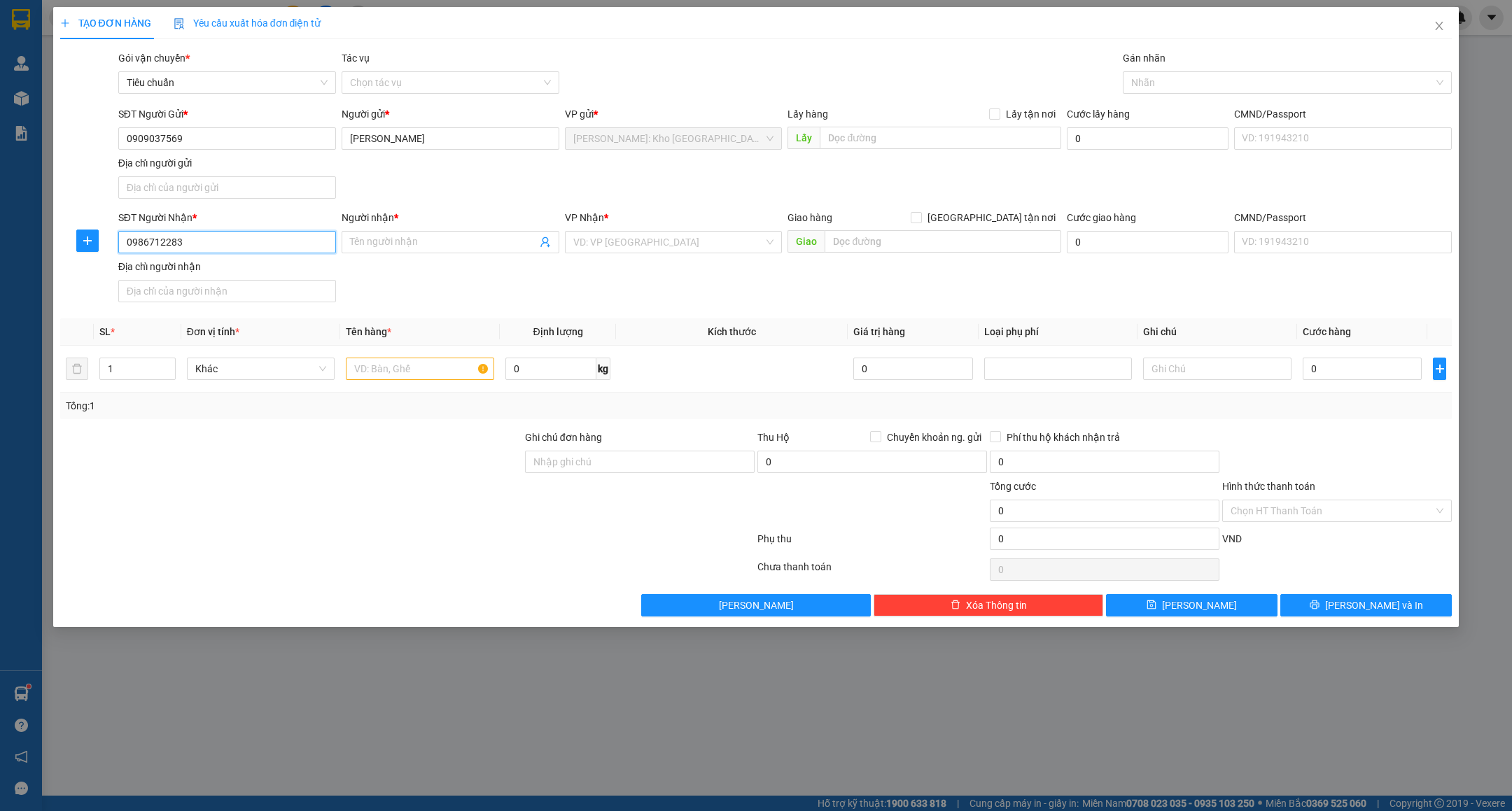
type input "0986712283"
click at [380, 247] on input "Người nhận *" at bounding box center [443, 242] width 187 height 15
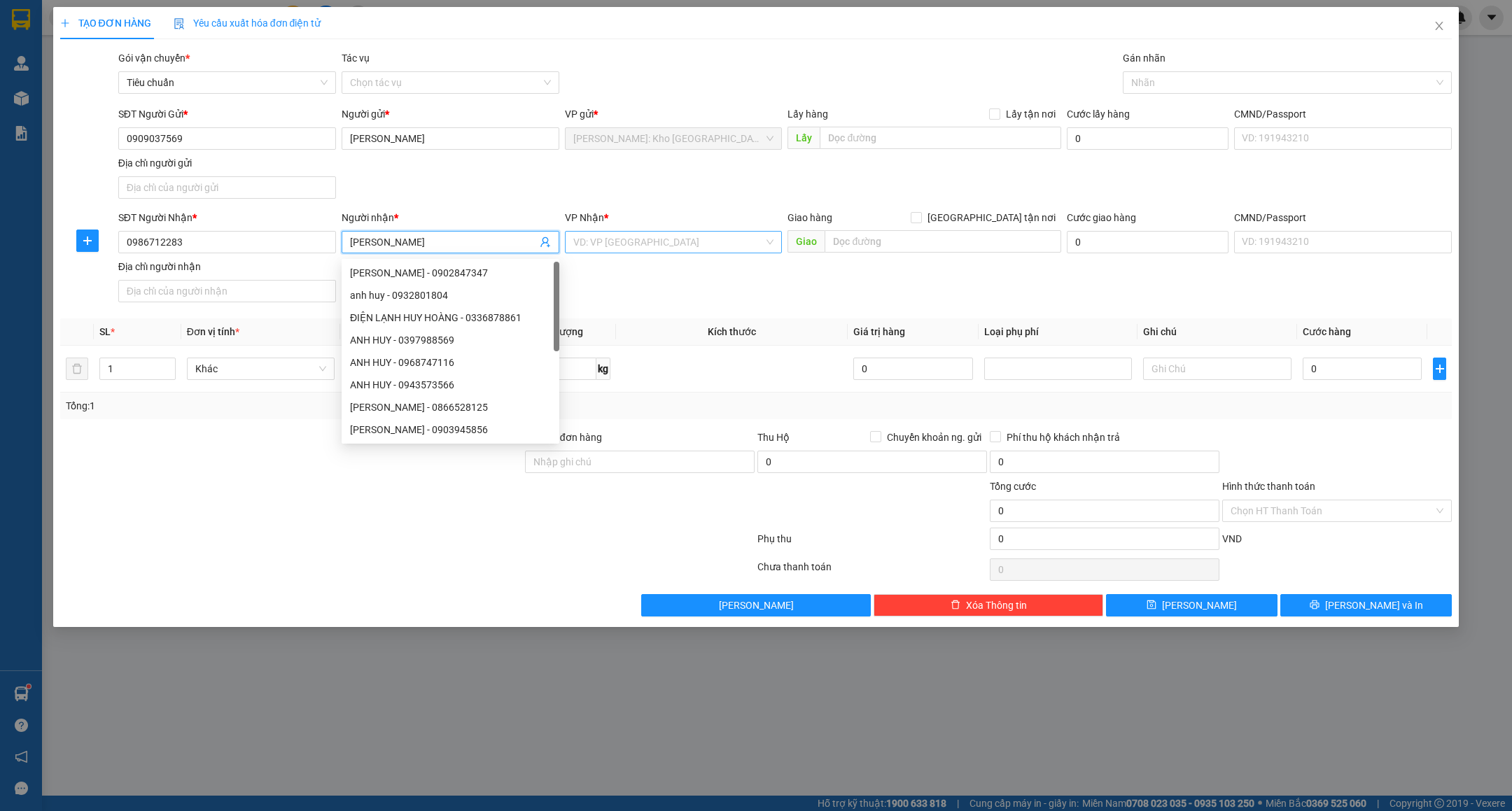
type input "ANH HUY"
click at [624, 250] on input "search" at bounding box center [669, 242] width 191 height 21
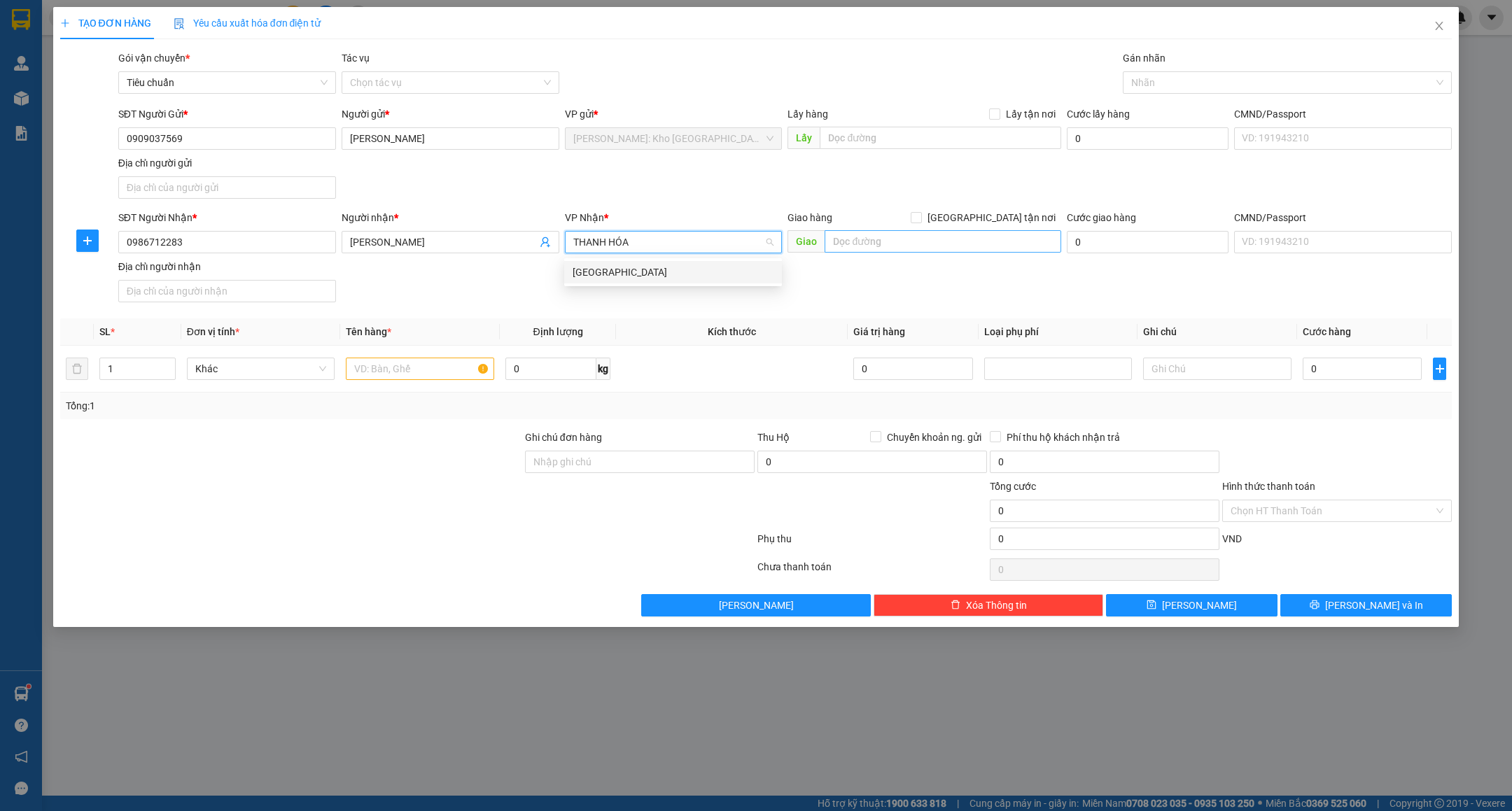
type input "THANH HÓA"
click at [960, 240] on input "text" at bounding box center [943, 241] width 237 height 22
click at [763, 250] on input "search" at bounding box center [669, 242] width 191 height 21
type input "THANH HÓA"
click at [680, 282] on div "Thanh Hóa" at bounding box center [673, 271] width 218 height 22
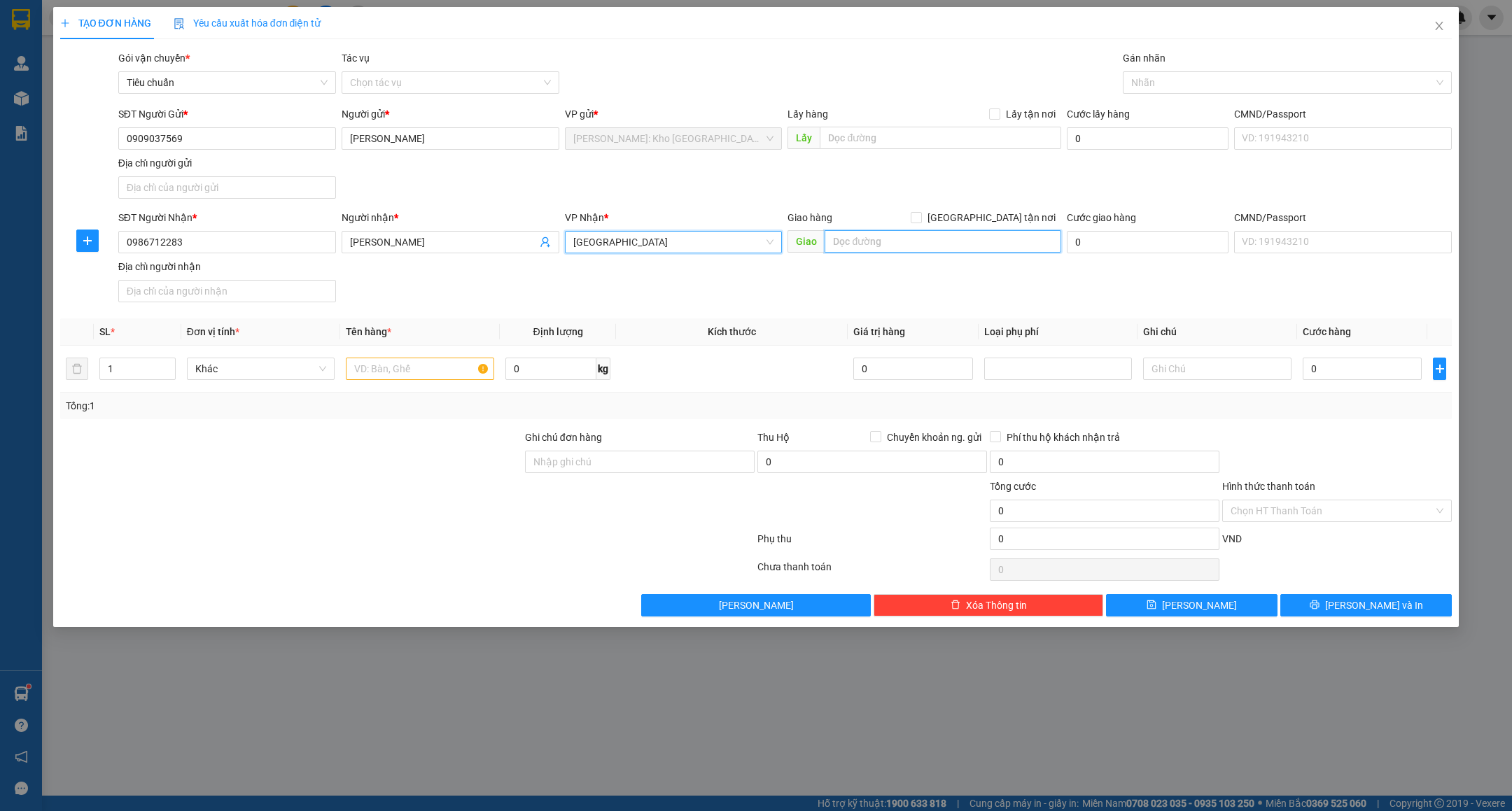
click at [868, 238] on input "text" at bounding box center [943, 241] width 237 height 22
type input "THANH HÓA : TĨNH GIA GIAO TRÊN QL1A"
click at [131, 368] on input "1" at bounding box center [138, 369] width 75 height 21
type input "5"
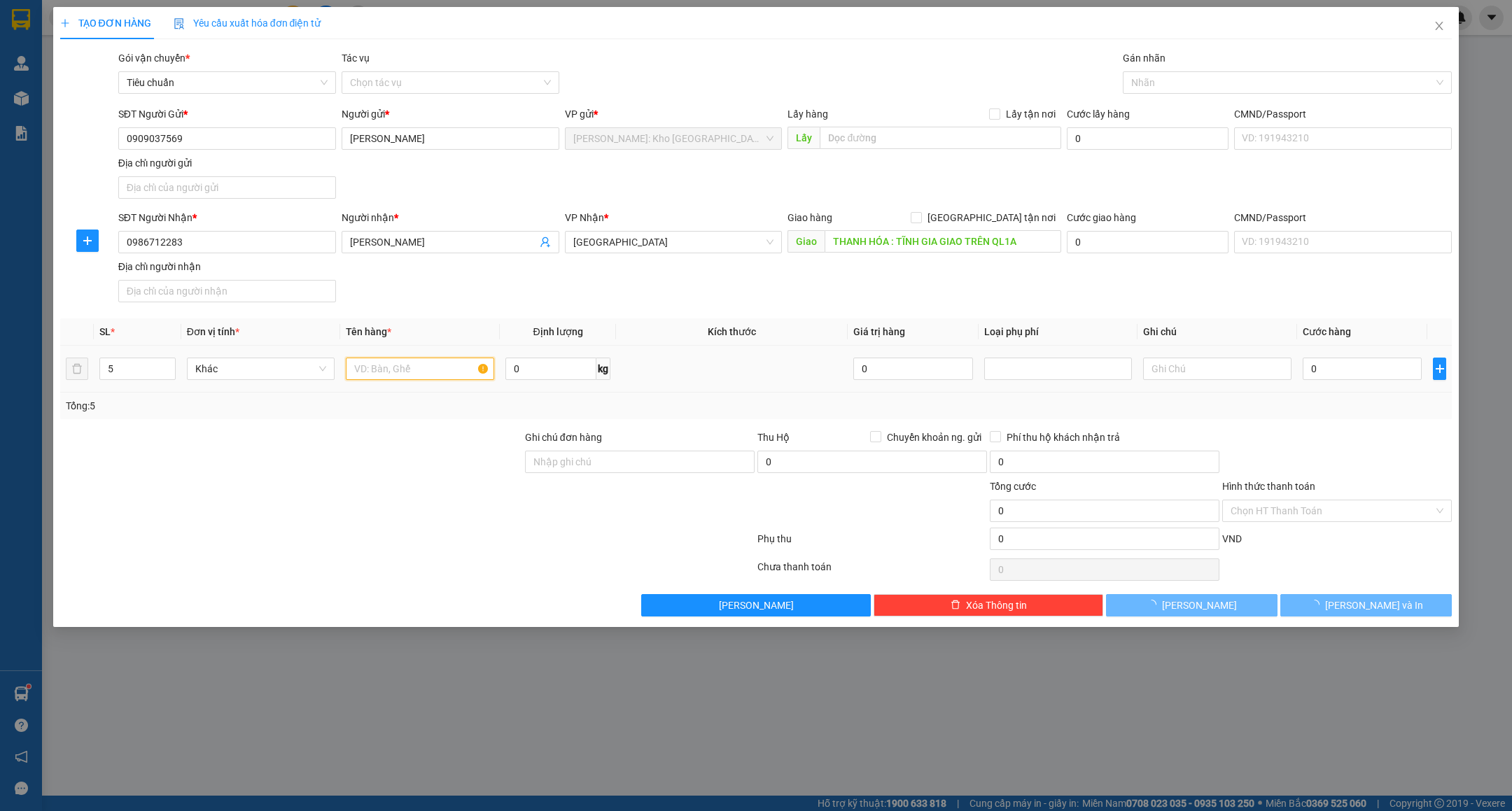
click at [403, 368] on input "text" at bounding box center [420, 368] width 148 height 22
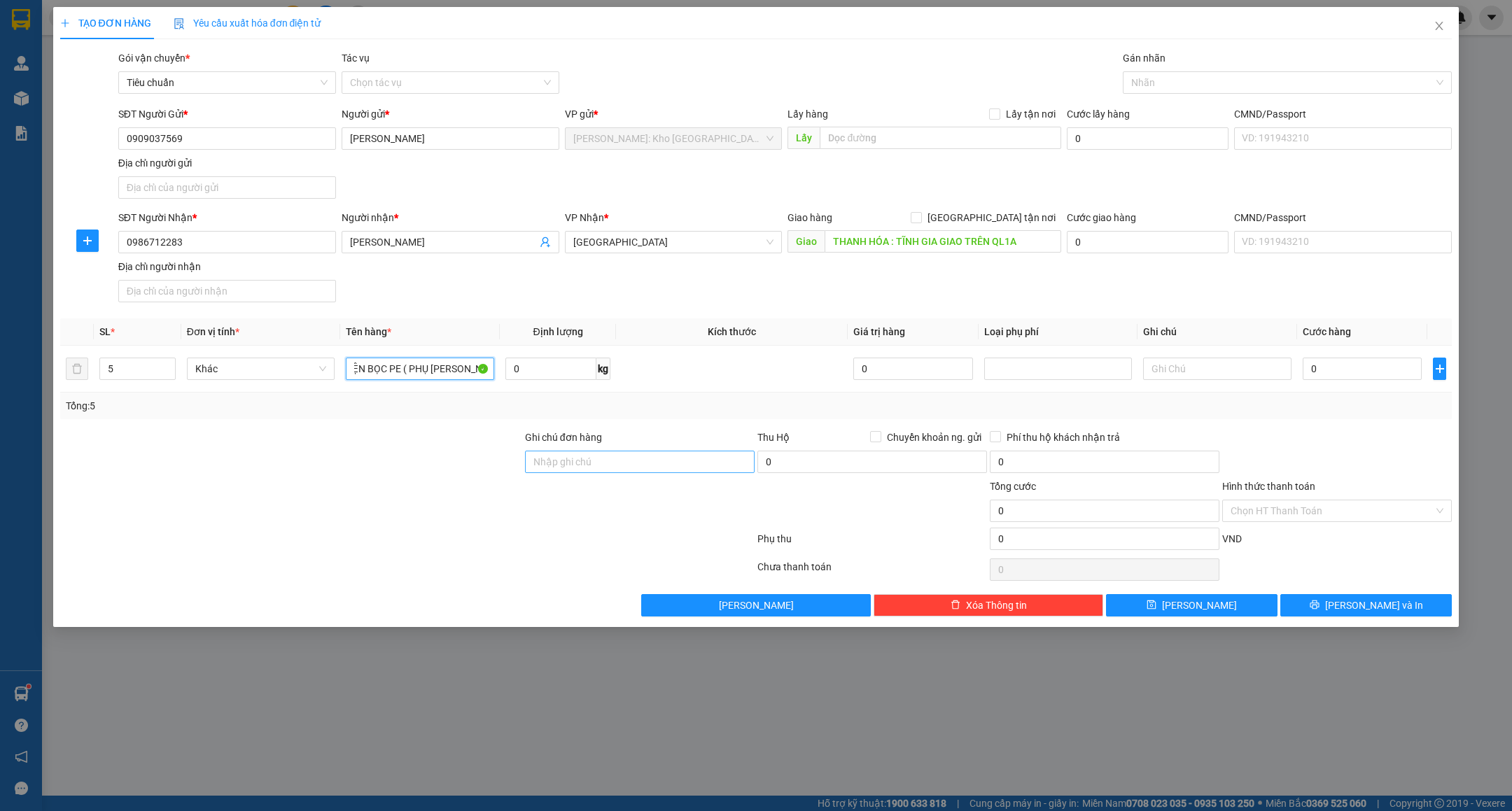
type input "5 KIỆN BỌC PE ( PHỤ TÙNG OTO )"
click at [639, 459] on input "Ghi chú đơn hàng" at bounding box center [639, 461] width 229 height 22
type input "N"
paste input "NHẬN NGUYÊN KIỆN GIAO NGUYÊN KIỆN - HƯ VỠ KHÔNG ĐỀN"
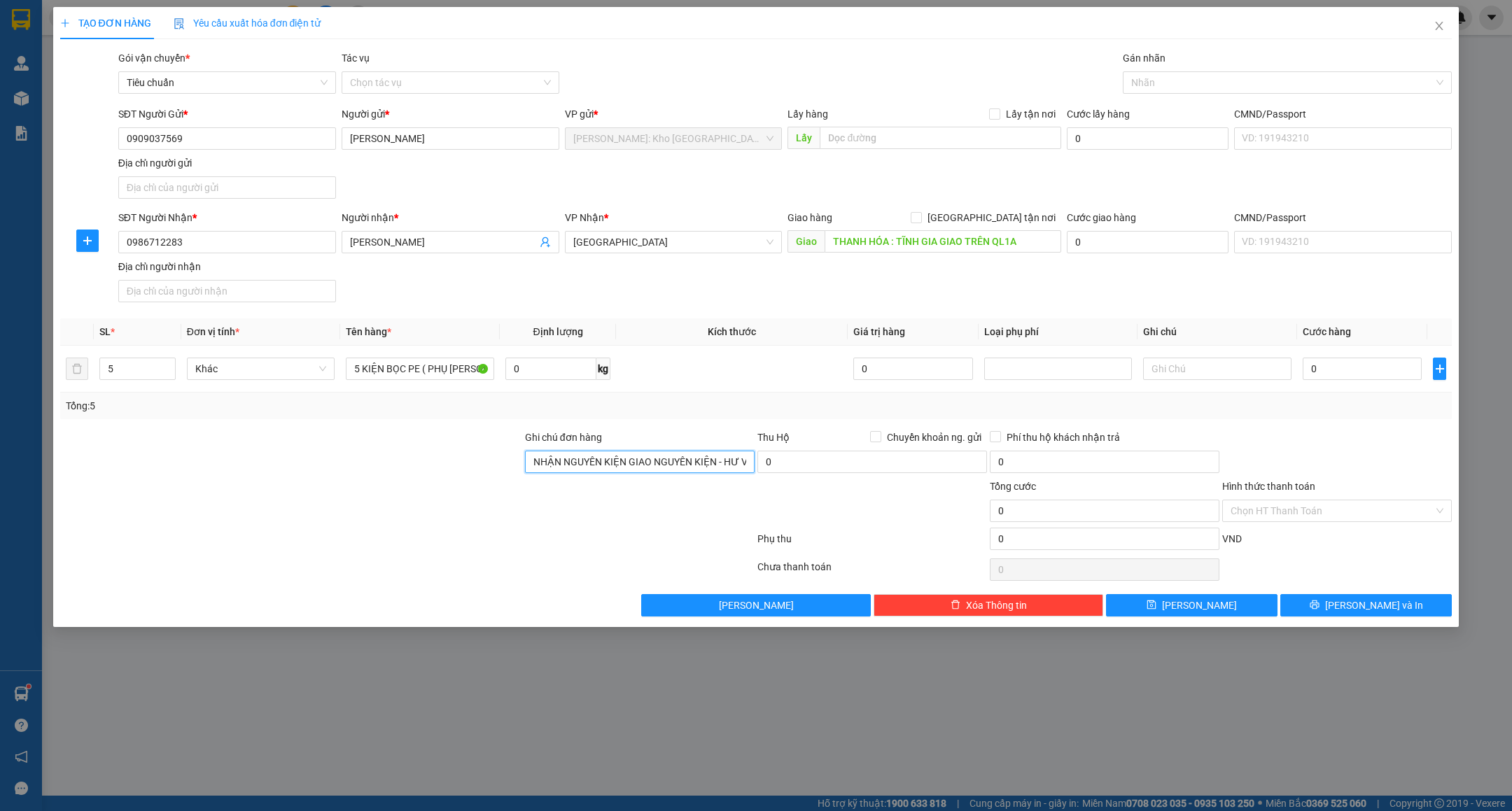
scroll to position [0, 68]
type input "NHẬN NGUYÊN KIỆN GIAO NGUYÊN KIỆN - HƯ VỠ KHÔNG ĐỀN"
click at [528, 378] on input "0" at bounding box center [551, 368] width 91 height 22
type input "80"
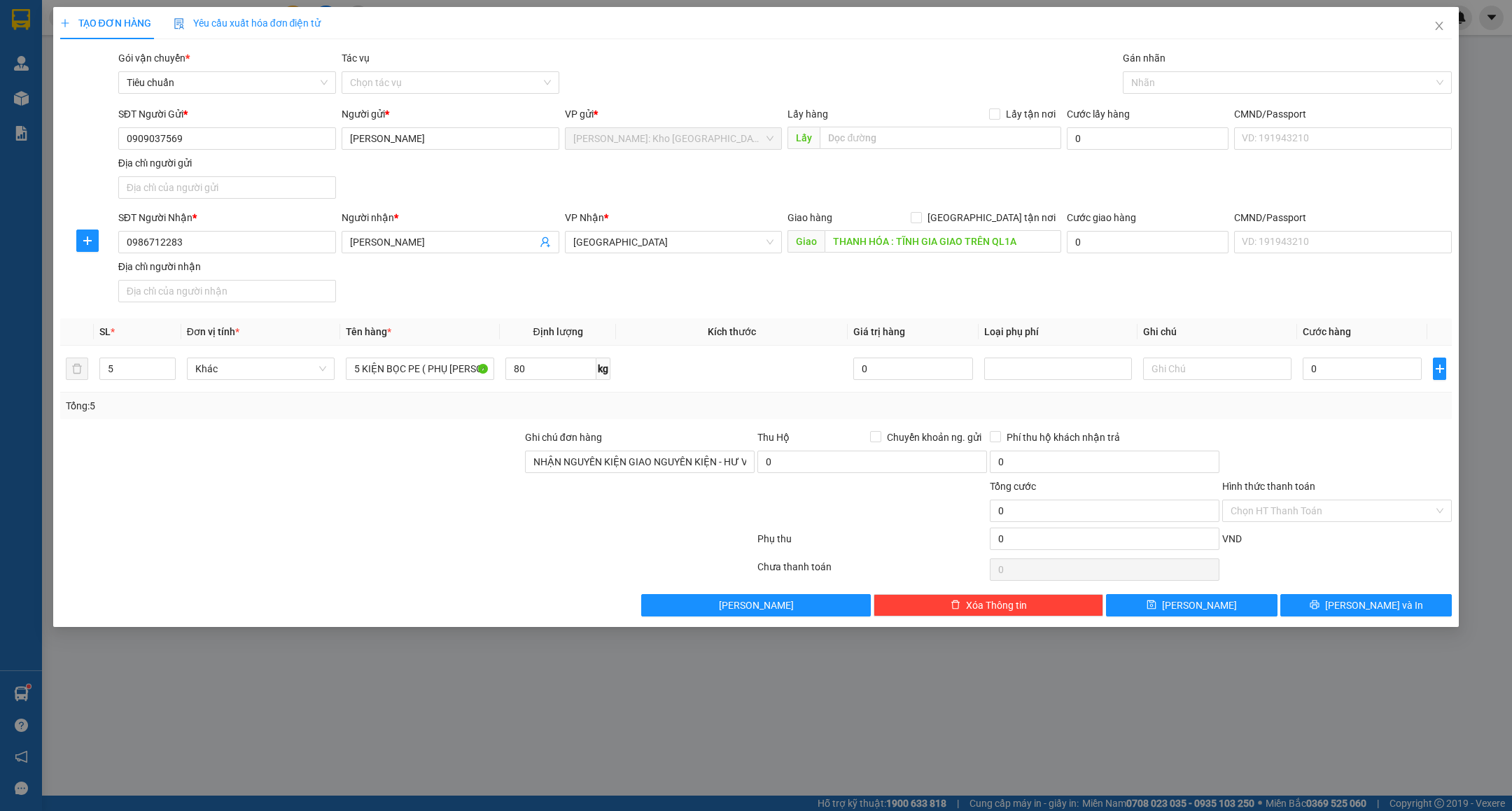
click at [429, 464] on div at bounding box center [292, 454] width 464 height 49
click at [1353, 380] on input "0" at bounding box center [1362, 368] width 119 height 22
type input "5"
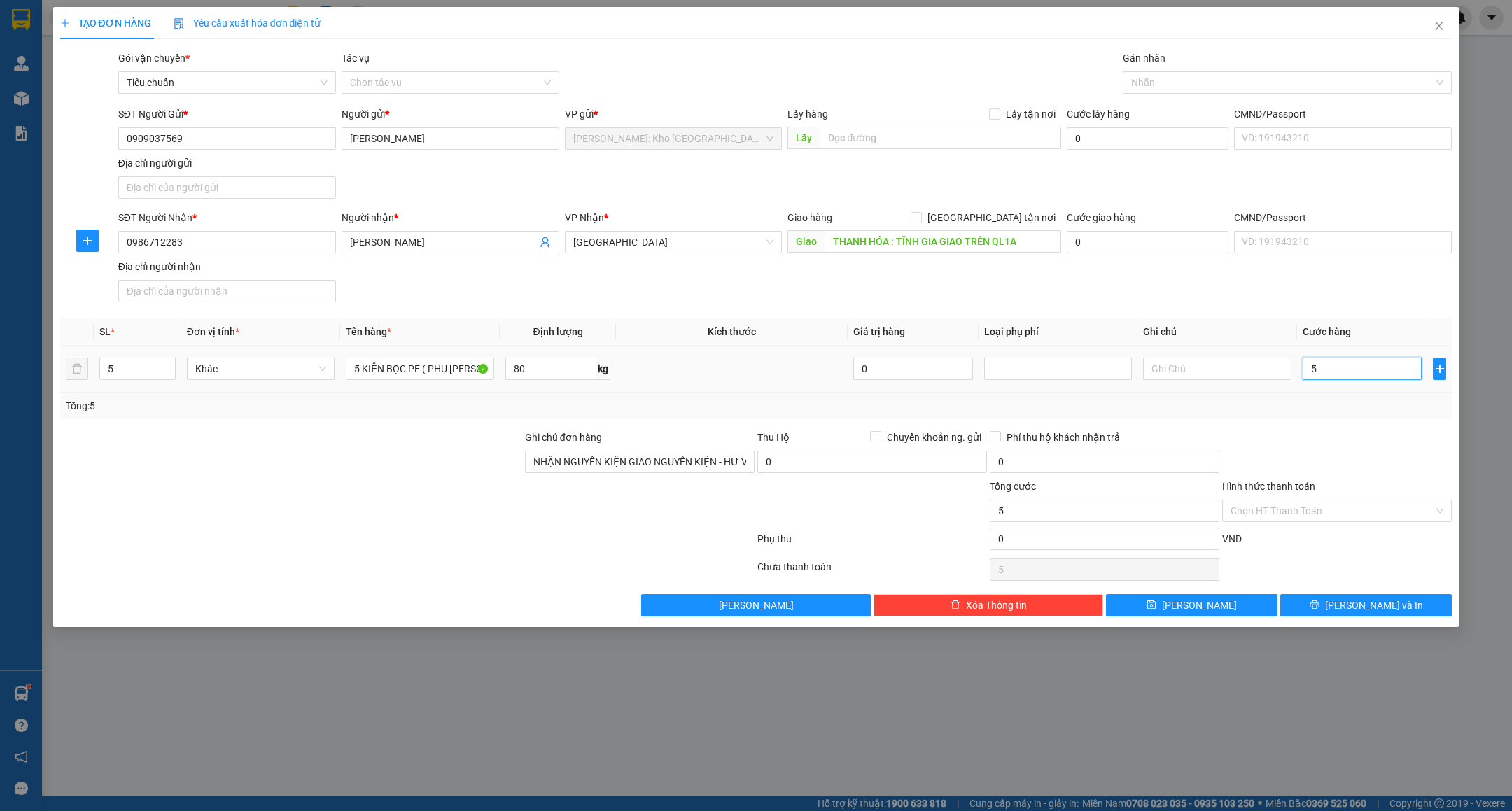
type input "52"
type input "520"
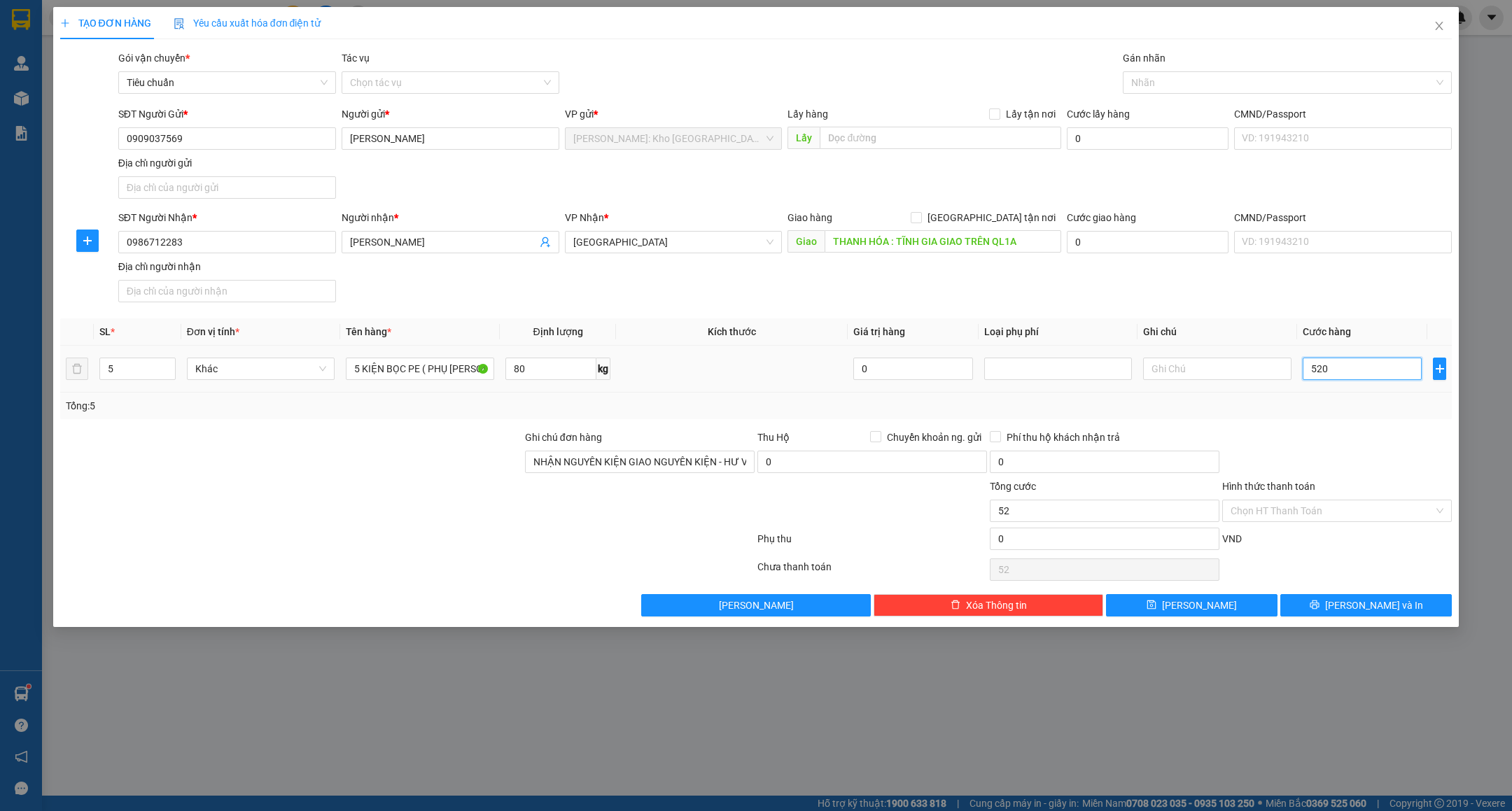
type input "520"
type input "520.000"
click at [1336, 454] on div at bounding box center [1337, 454] width 232 height 49
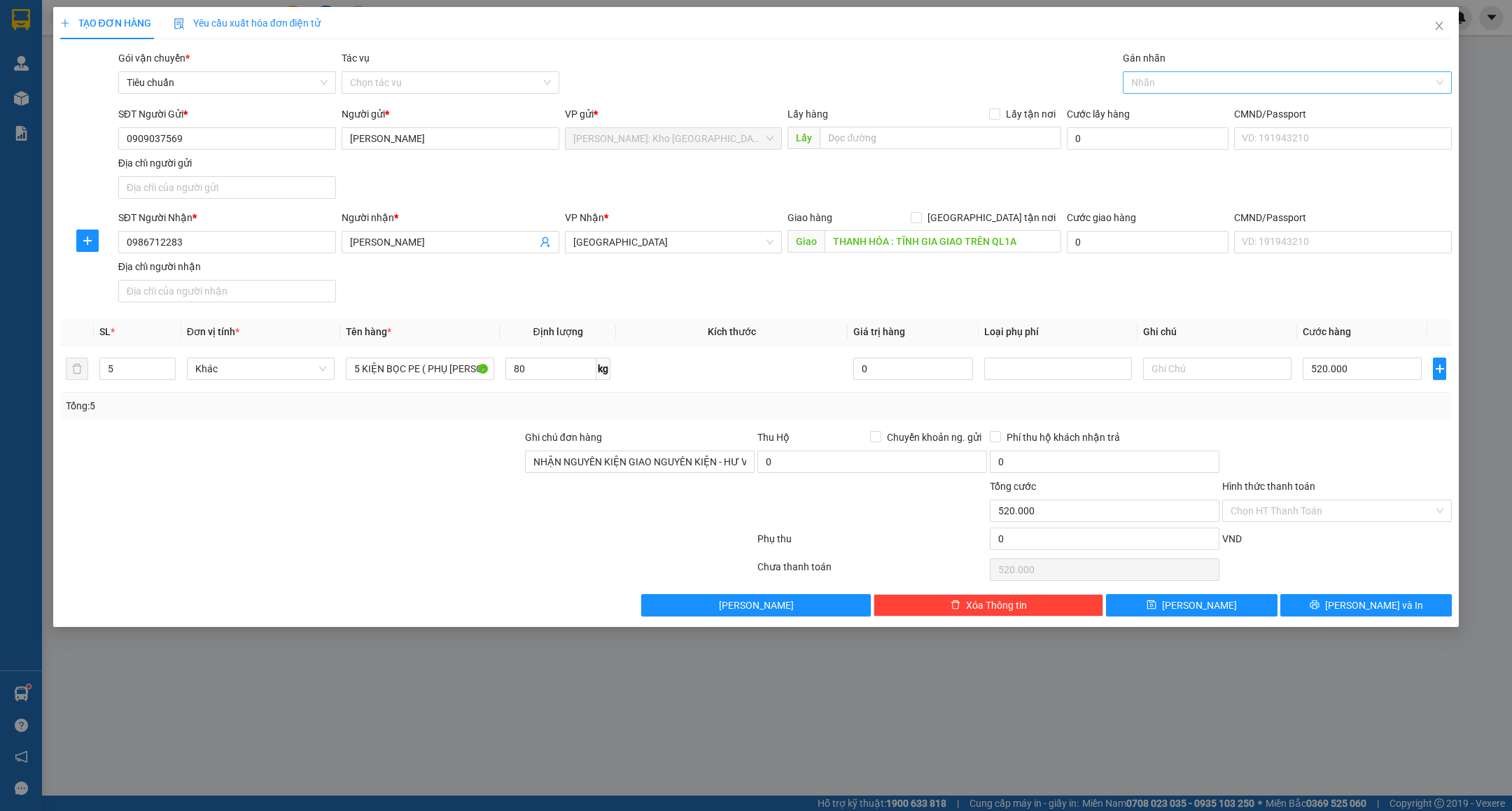
click at [1177, 82] on div at bounding box center [1281, 83] width 308 height 17
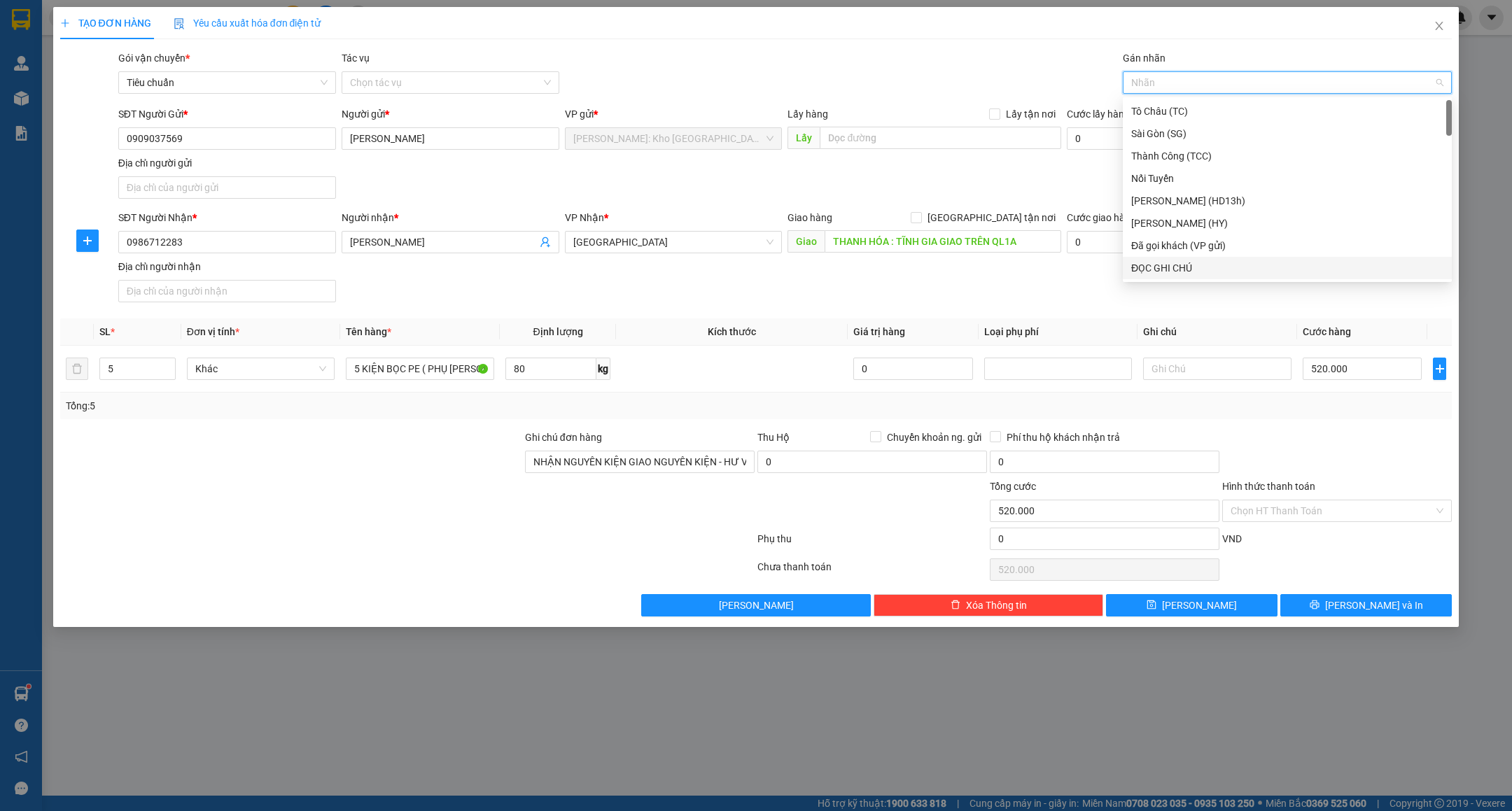
click at [1353, 438] on div at bounding box center [1337, 454] width 232 height 49
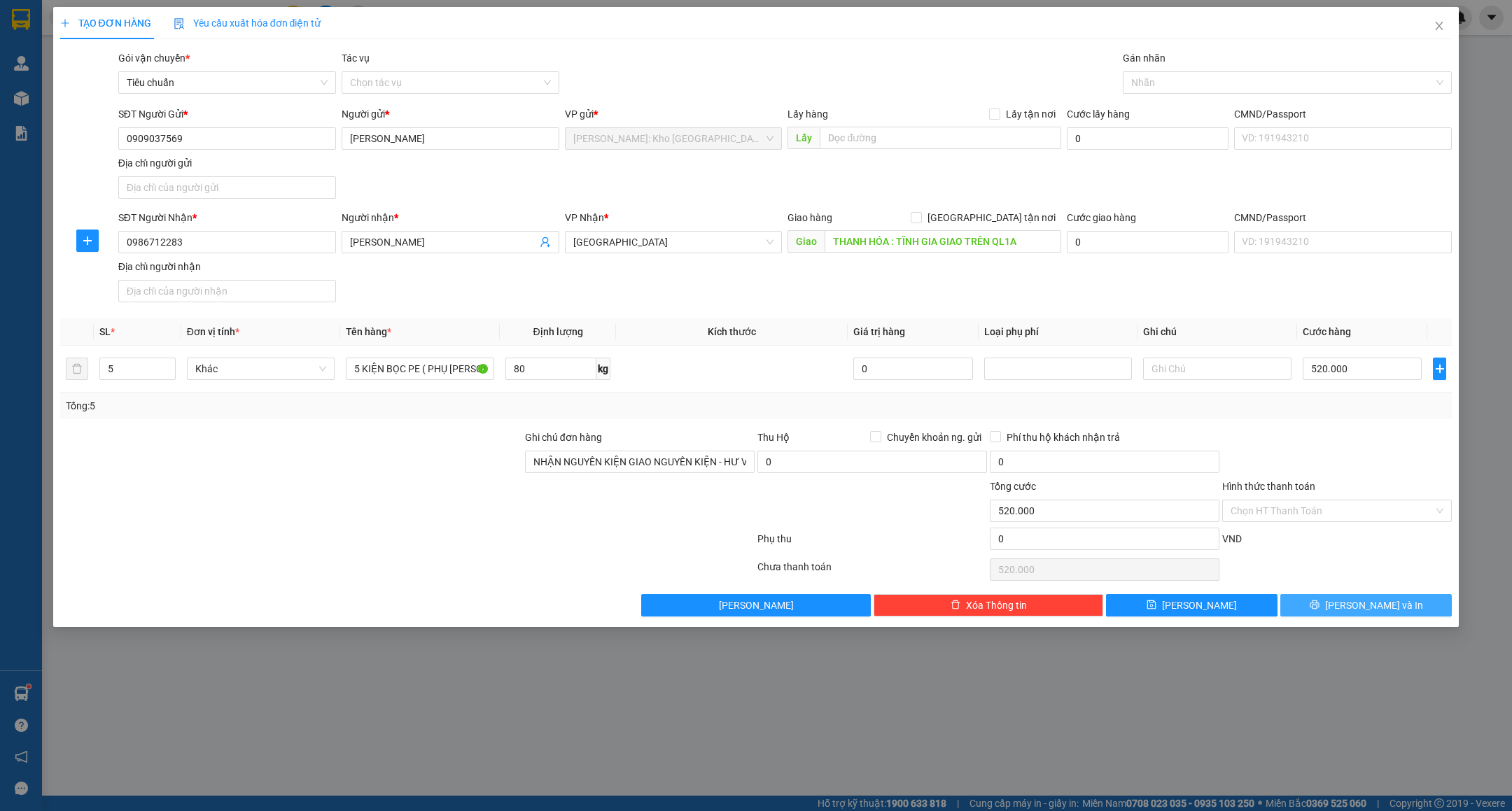
click at [1378, 613] on span "[PERSON_NAME] và In" at bounding box center [1374, 606] width 98 height 15
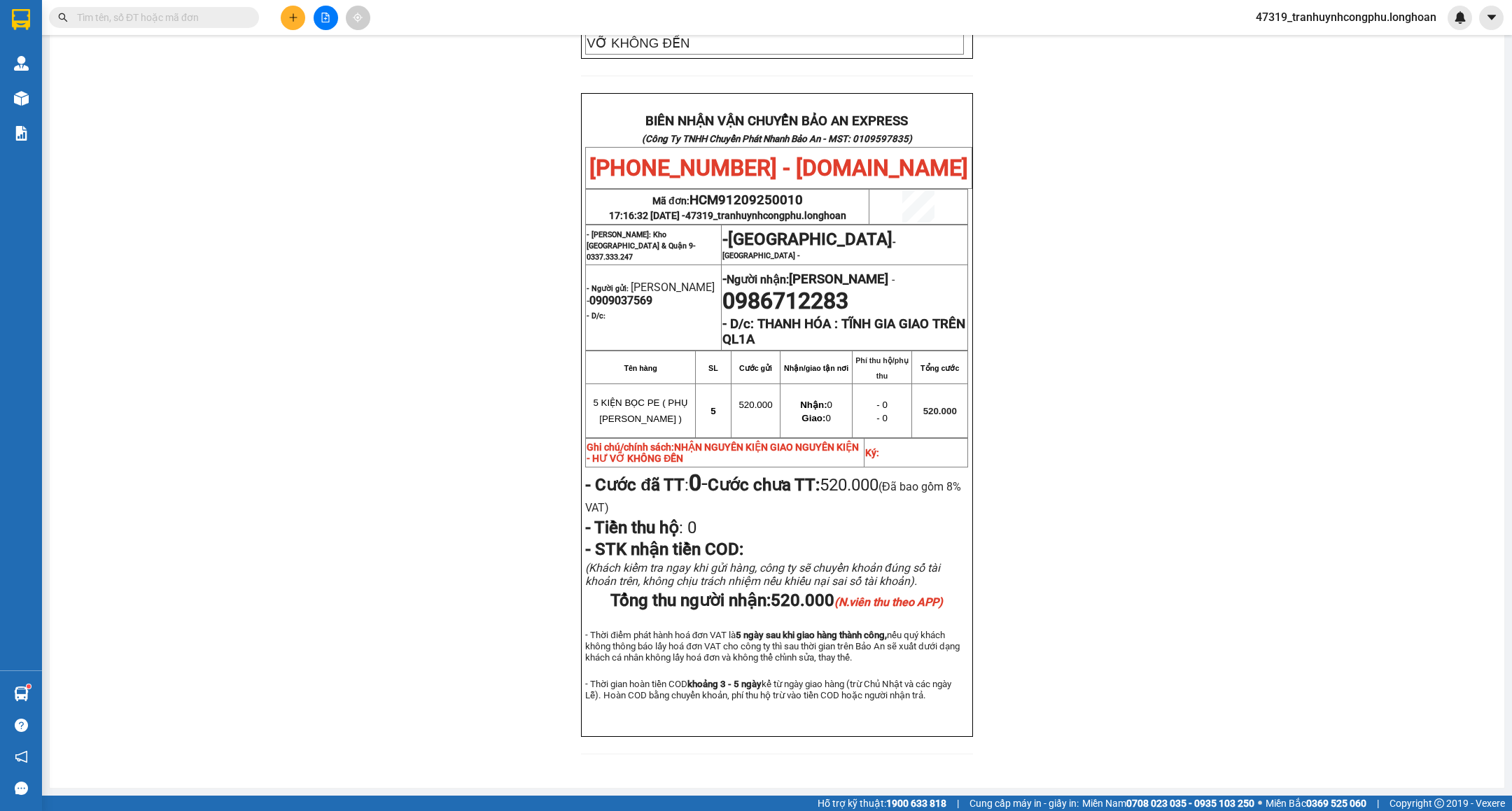
scroll to position [626, 0]
click at [1261, 468] on div "PHIẾU DÁN LÊN HÀNG Ngày in phiếu: 17:16 ngày 12-09-2025 CSKH: 1900.06.88.33 CÔN…" at bounding box center [777, 142] width 1421 height 1257
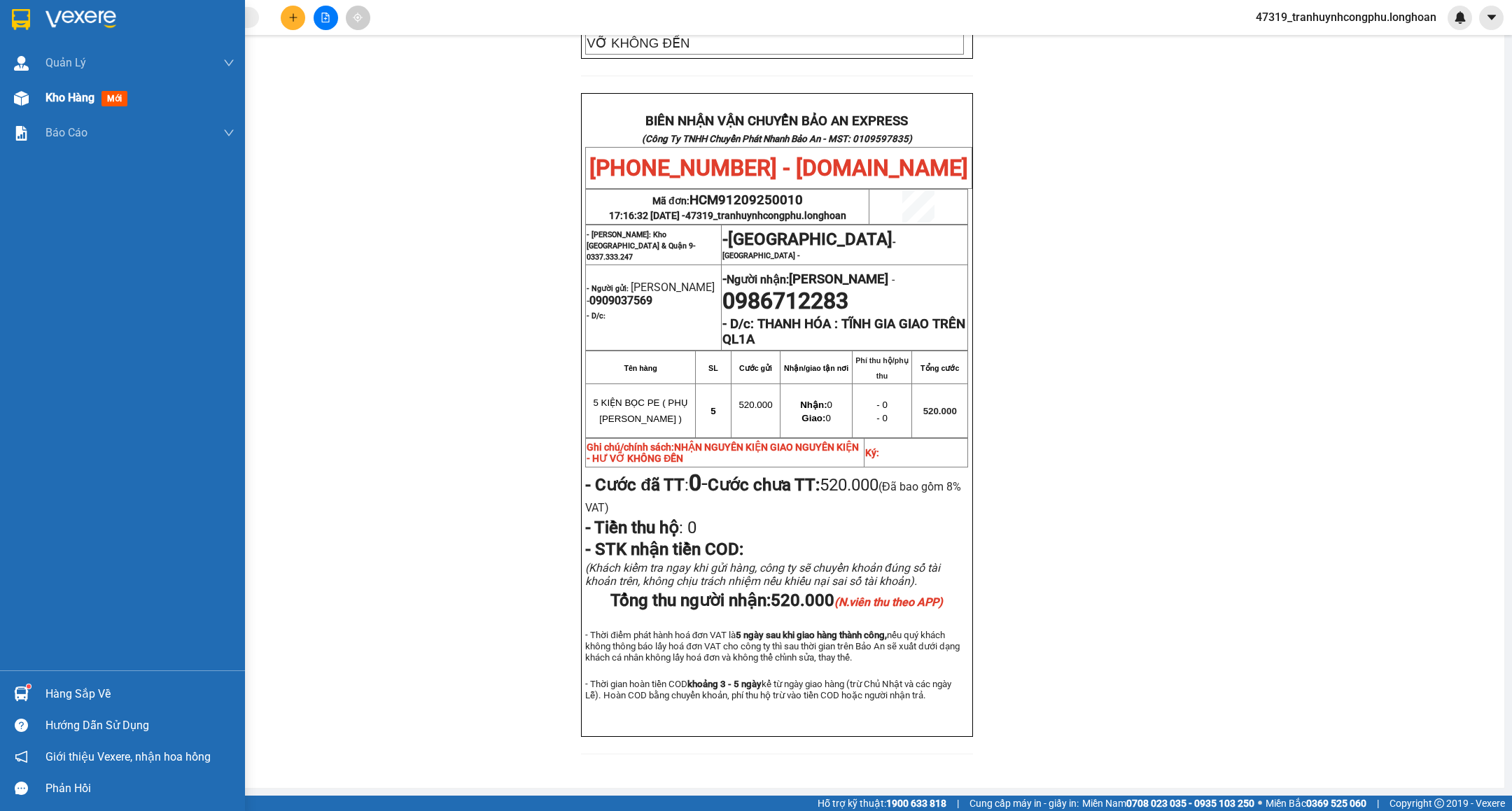
click at [72, 91] on span "Kho hàng" at bounding box center [70, 97] width 49 height 13
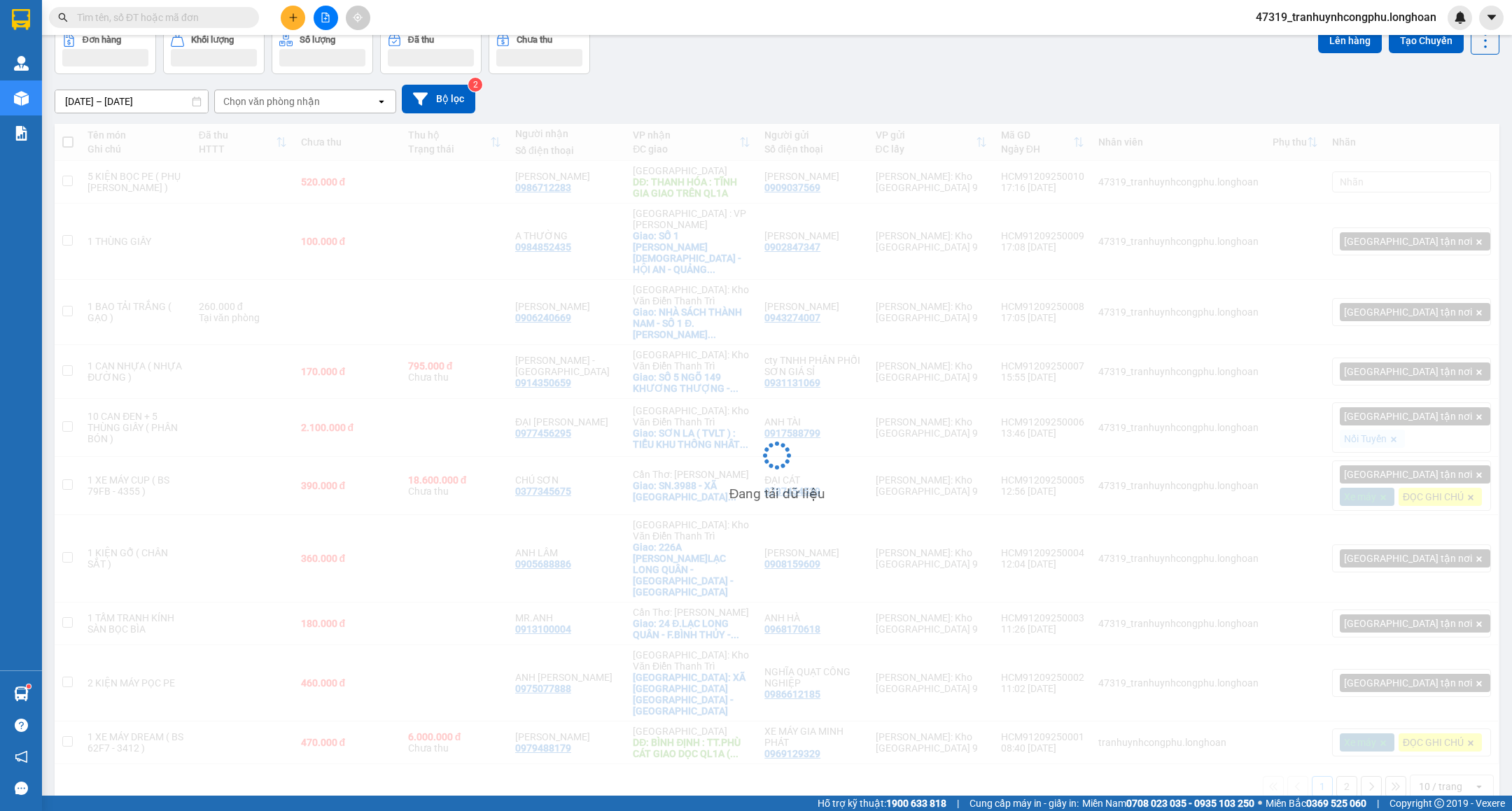
scroll to position [65, 0]
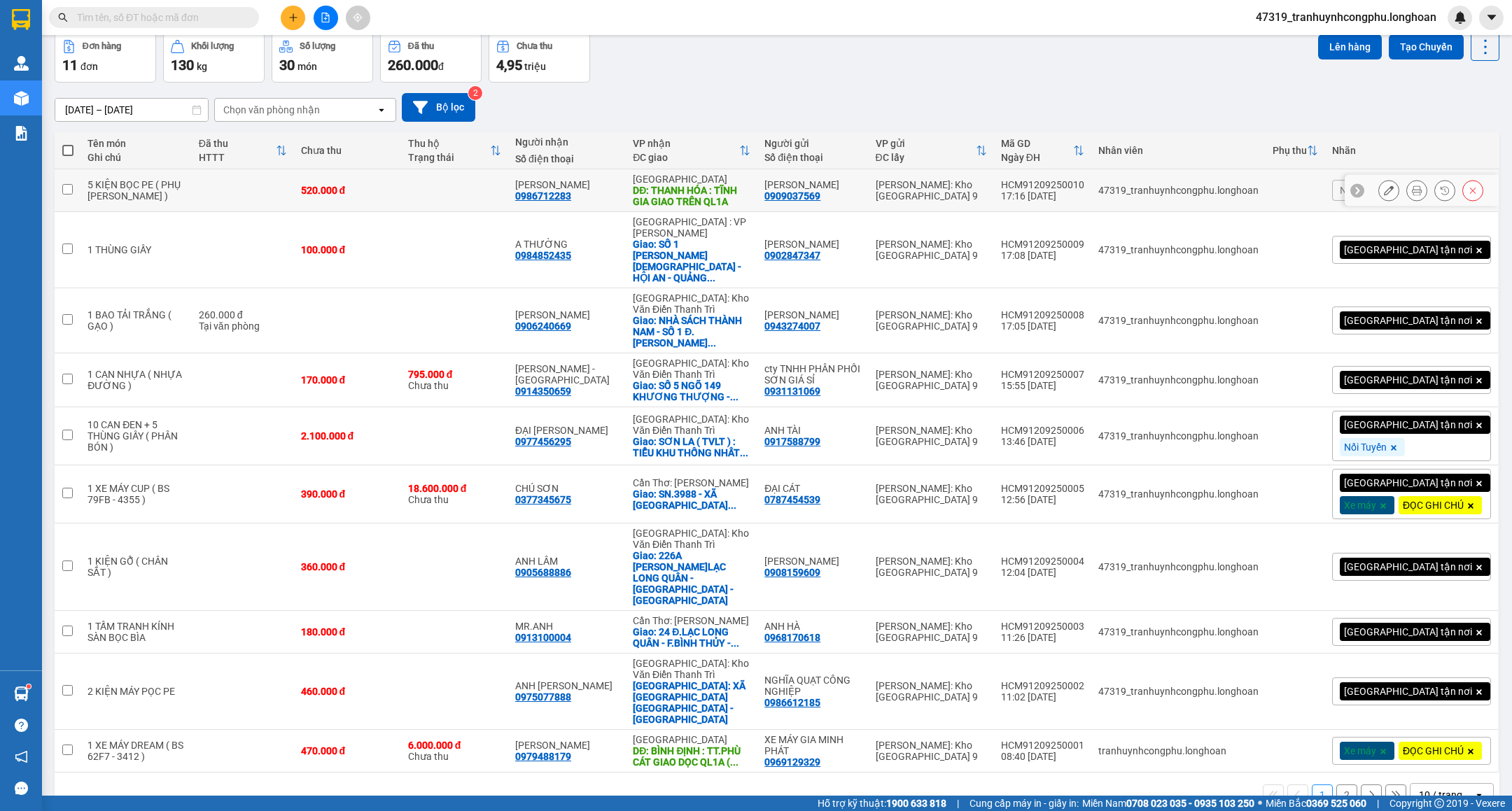
click at [1468, 192] on icon at bounding box center [1473, 190] width 10 height 10
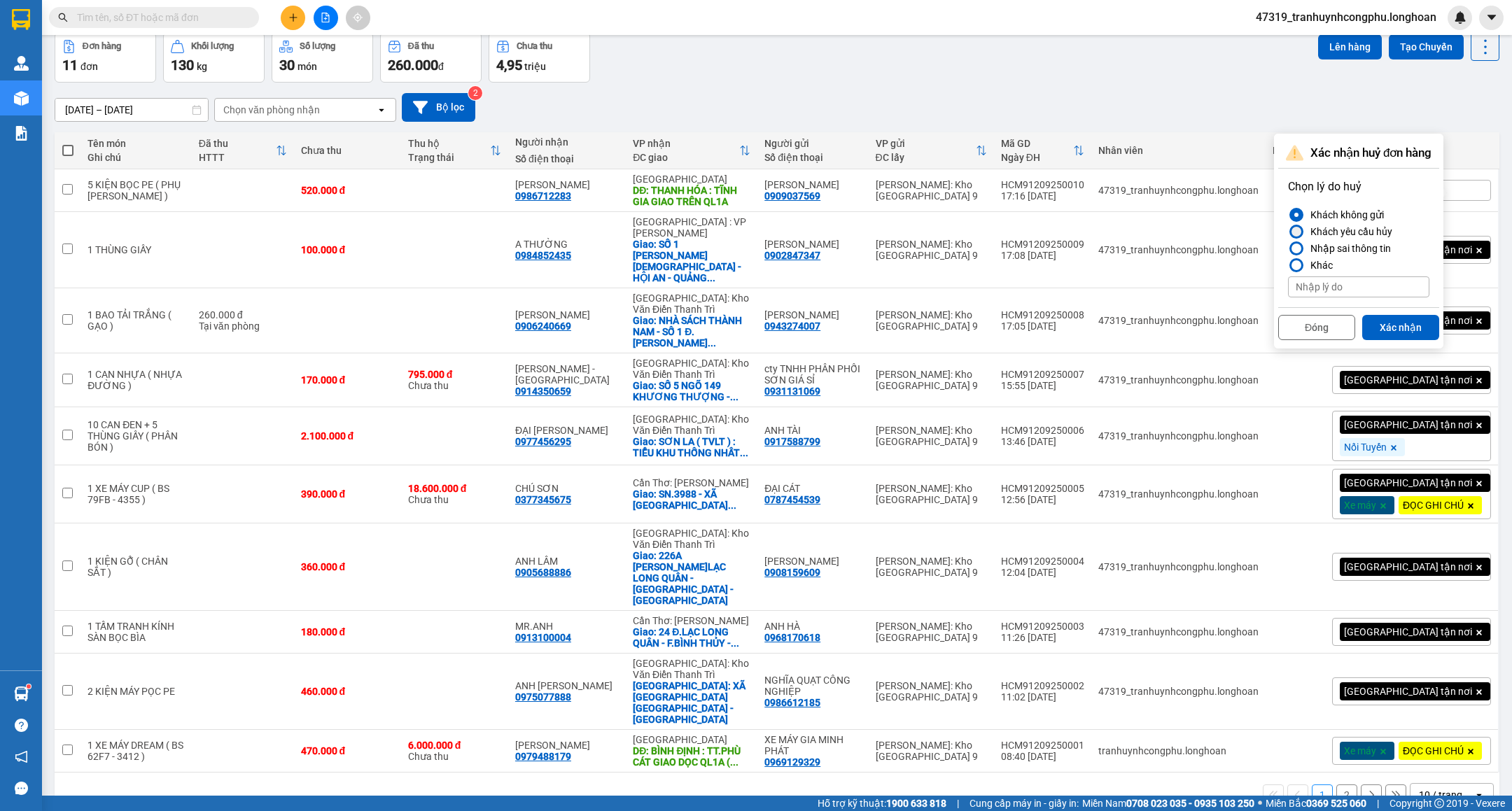
click at [1324, 227] on div "Khách yêu cầu hủy" at bounding box center [1349, 232] width 88 height 17
click at [1288, 231] on input "Khách yêu cầu hủy" at bounding box center [1288, 231] width 0 height 0
click at [1315, 261] on div "Khác" at bounding box center [1318, 266] width 28 height 17
click at [1288, 266] on input "Khác" at bounding box center [1288, 266] width 0 height 0
click at [1312, 229] on div "Khách yêu cầu hủy" at bounding box center [1349, 232] width 88 height 17
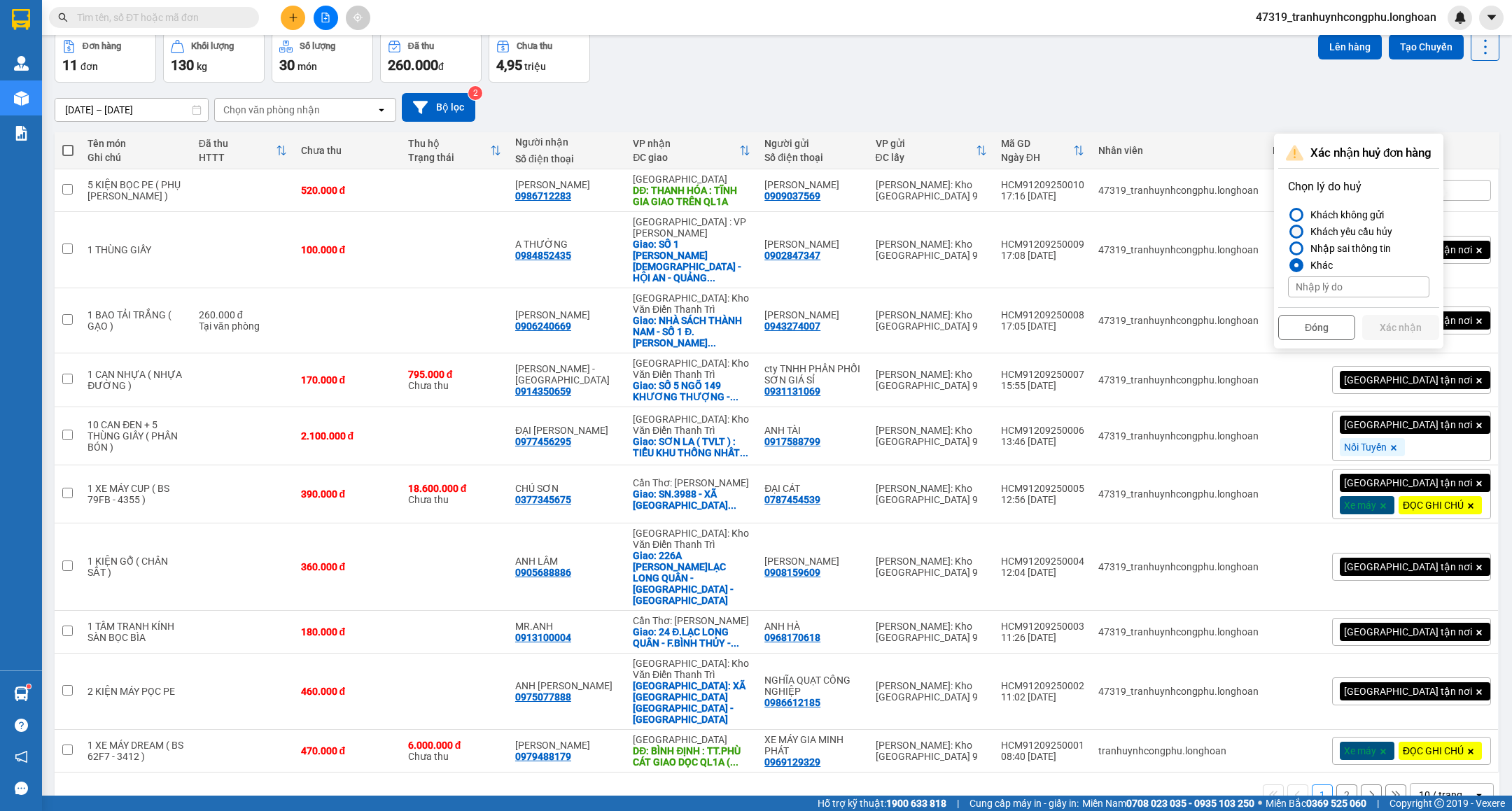
click at [1288, 231] on input "Khách yêu cầu hủy" at bounding box center [1288, 231] width 0 height 0
click at [1394, 323] on button "Xác nhận" at bounding box center [1400, 328] width 77 height 25
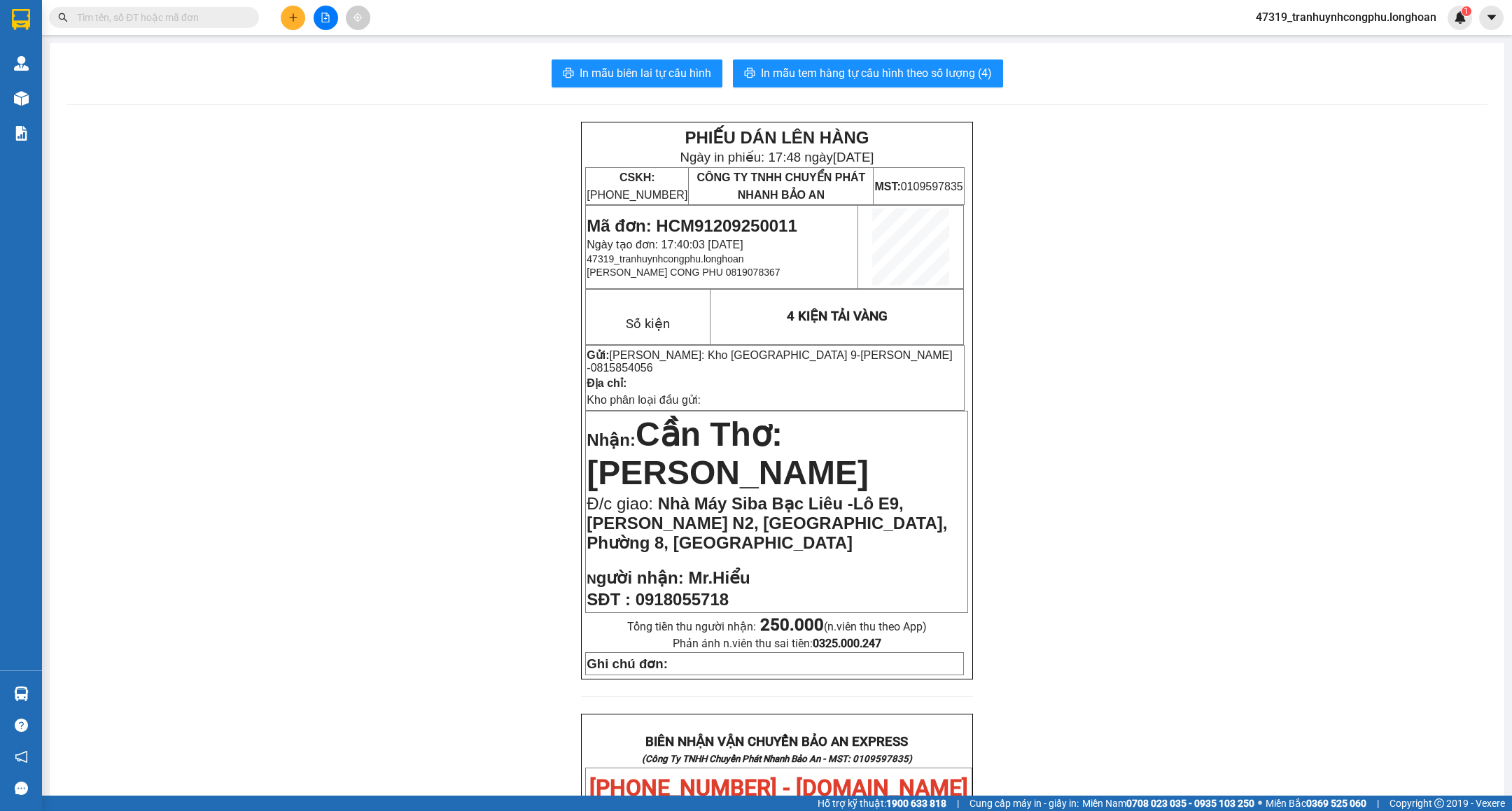
click at [440, 420] on div "PHIẾU DÁN LÊN HÀNG Ngày in phiếu: 17:48 [DATE] CSKH: [PHONE_NUMBER] CÔNG TY TNH…" at bounding box center [777, 781] width 1421 height 1320
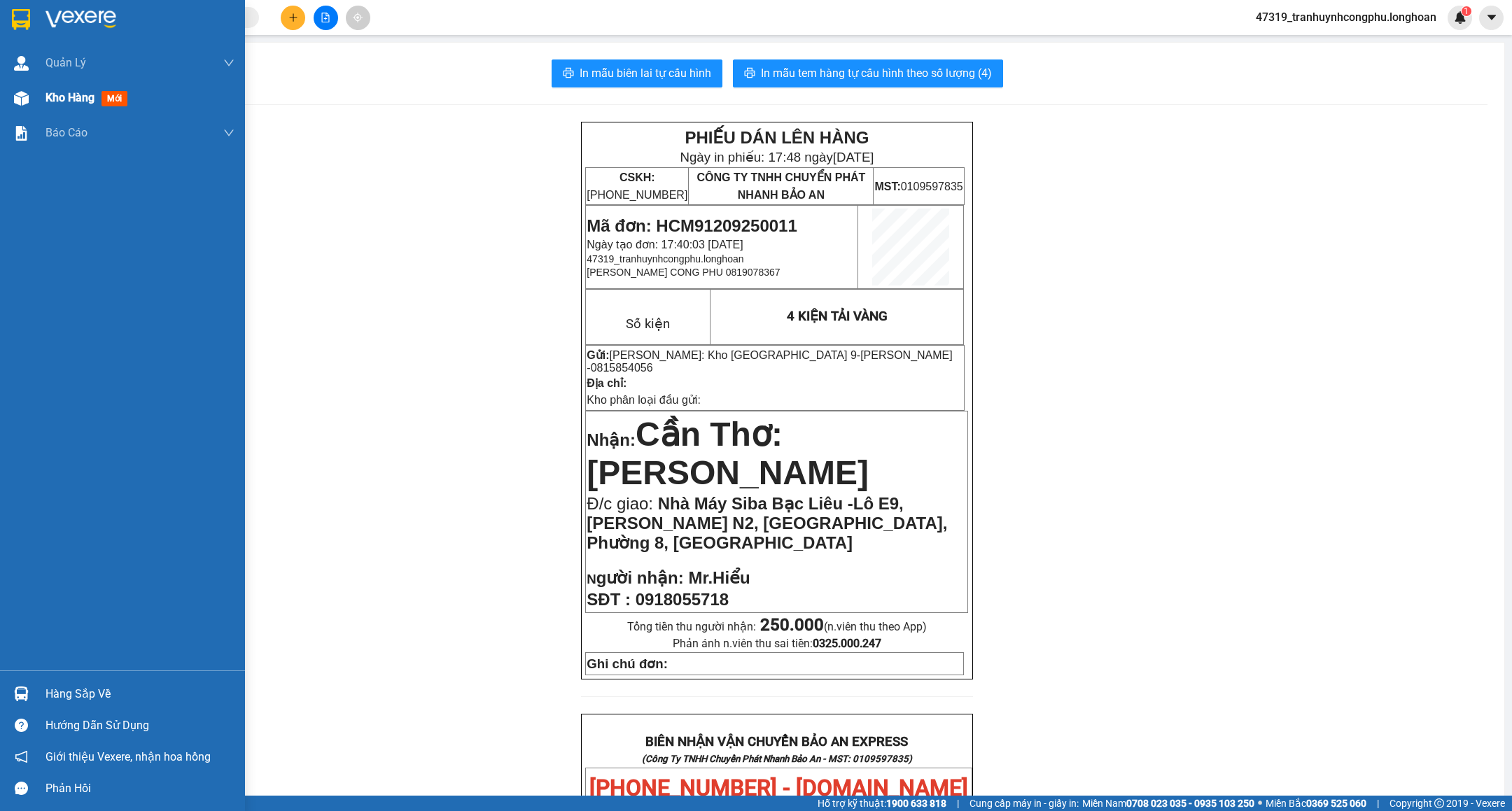
click at [51, 103] on span "Kho hàng" at bounding box center [70, 97] width 49 height 13
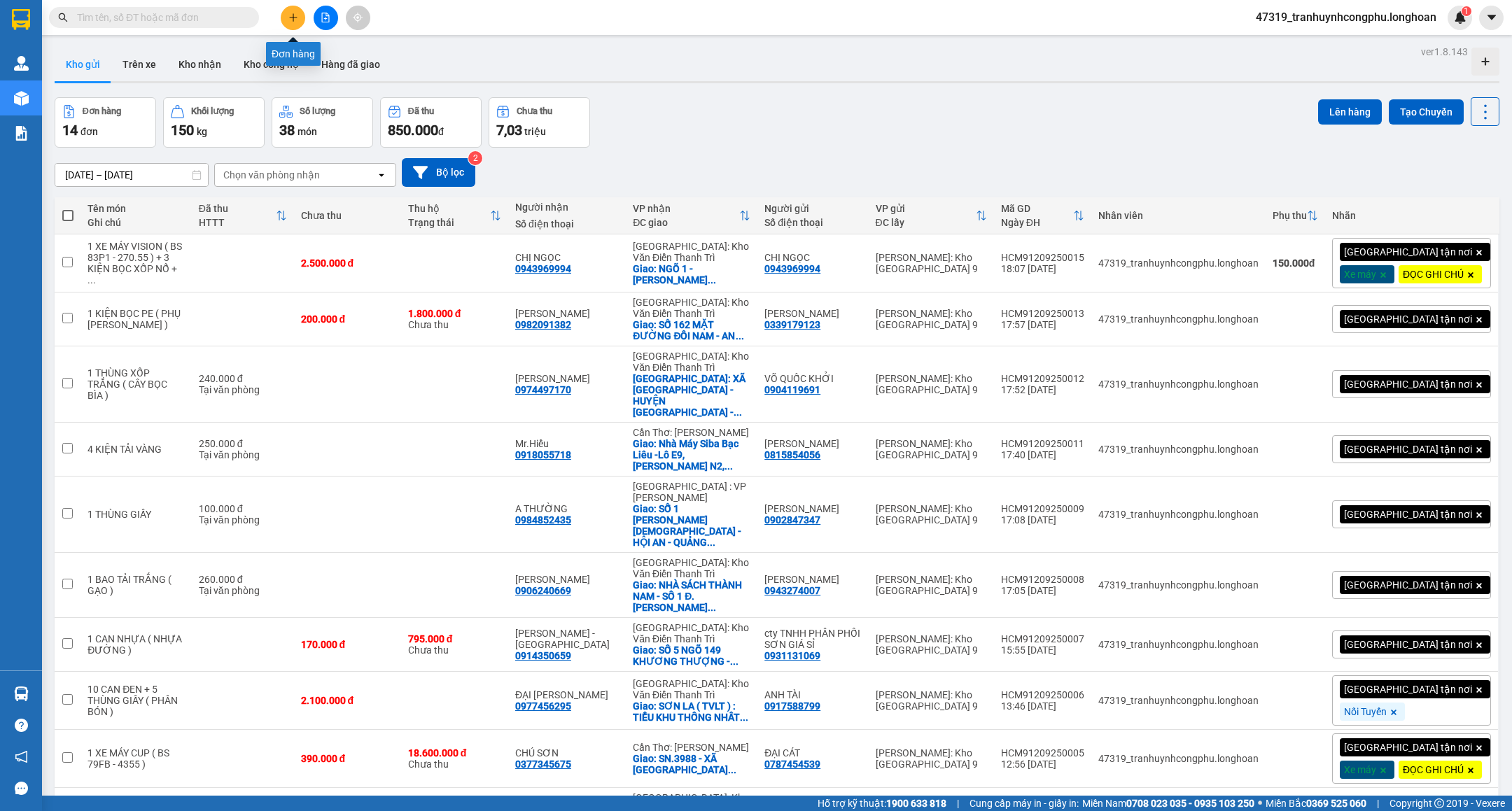
click at [301, 11] on button at bounding box center [293, 18] width 25 height 25
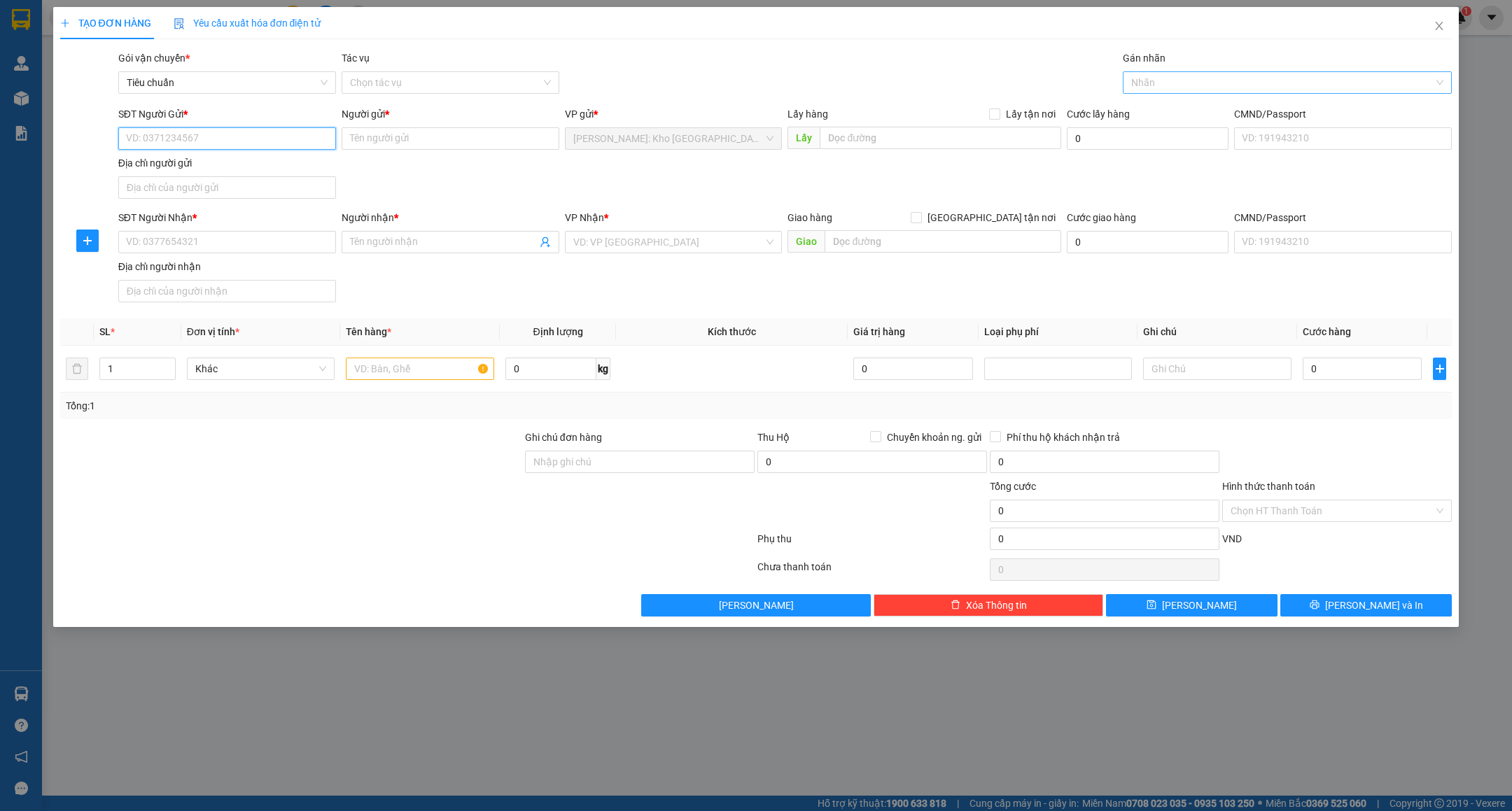
click at [1149, 75] on div at bounding box center [1281, 83] width 308 height 17
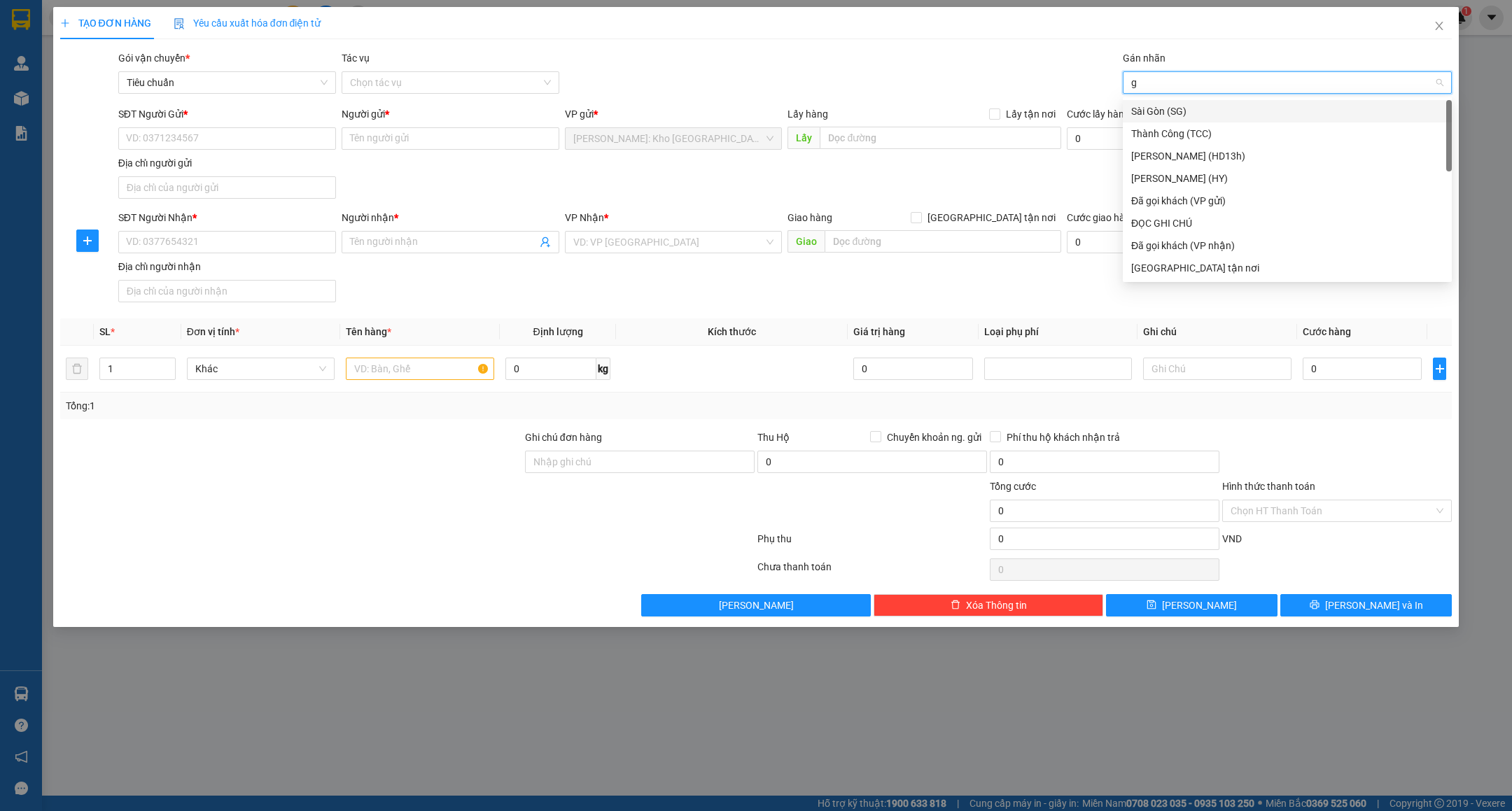
type input "gt"
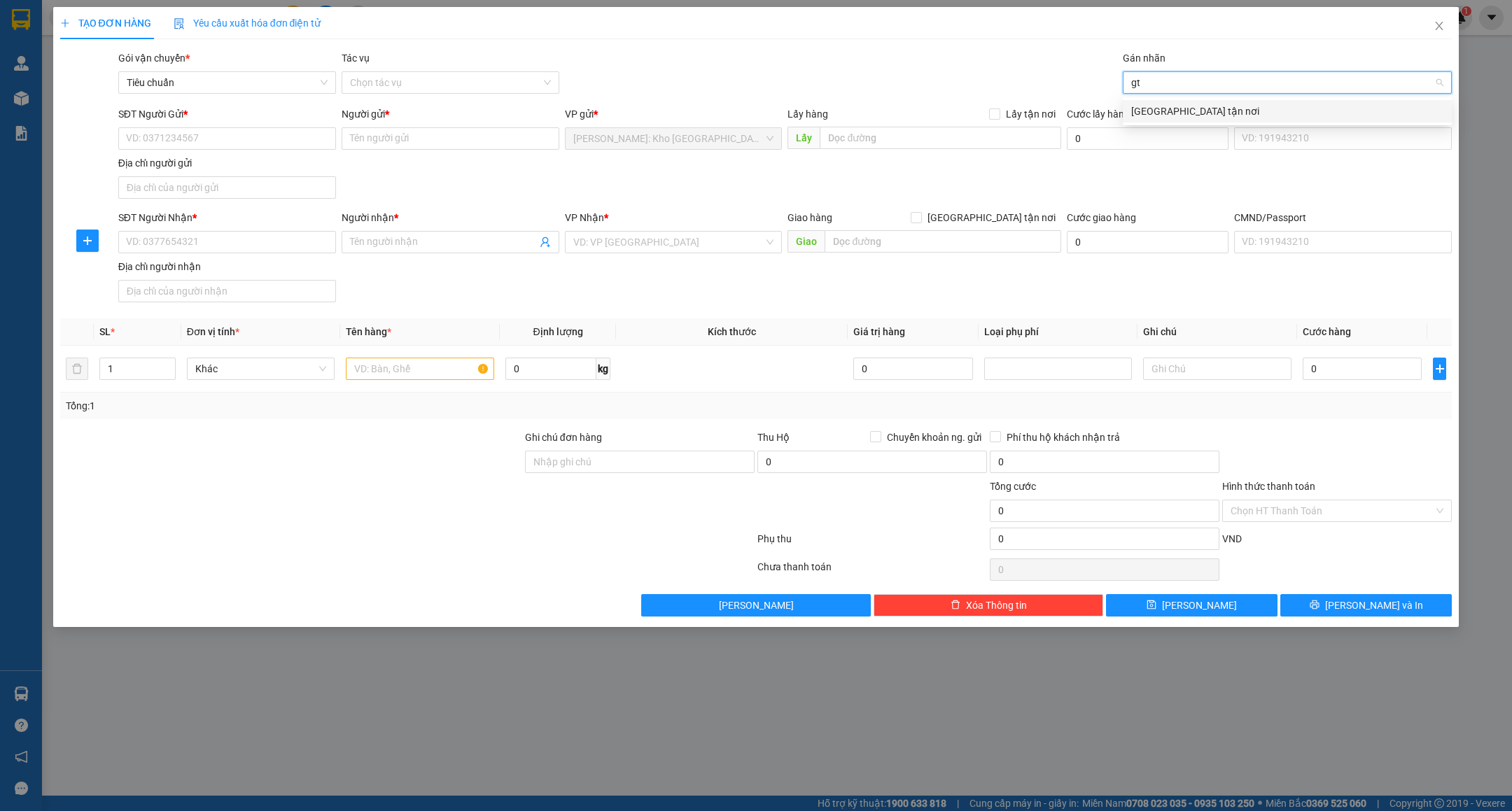
click at [1217, 108] on div "[GEOGRAPHIC_DATA] tận nơi" at bounding box center [1287, 111] width 313 height 15
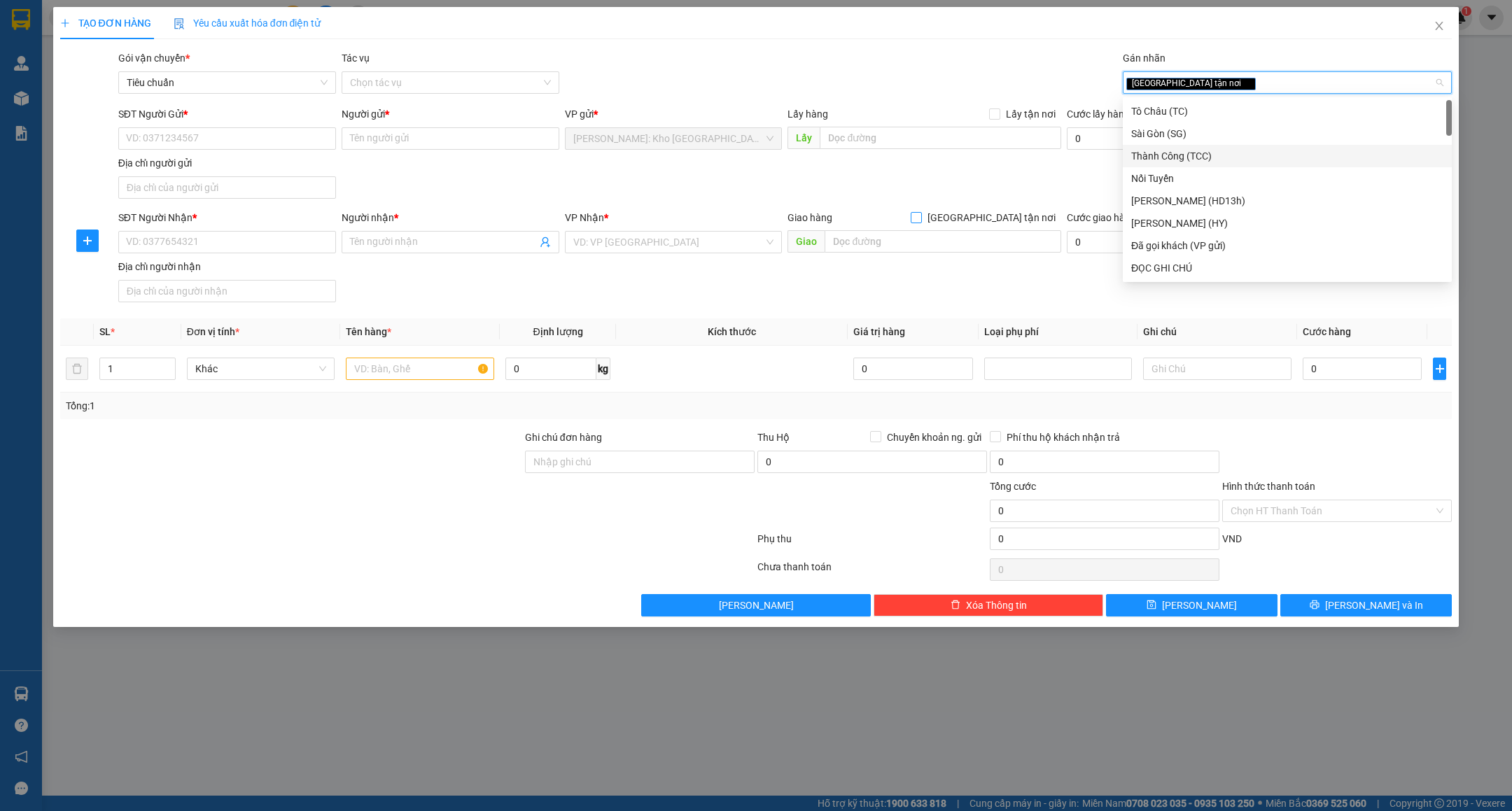
click at [1004, 224] on span "[GEOGRAPHIC_DATA] tận nơi" at bounding box center [992, 218] width 140 height 15
click at [920, 222] on input "[GEOGRAPHIC_DATA] tận nơi" at bounding box center [916, 217] width 10 height 10
checkbox input "true"
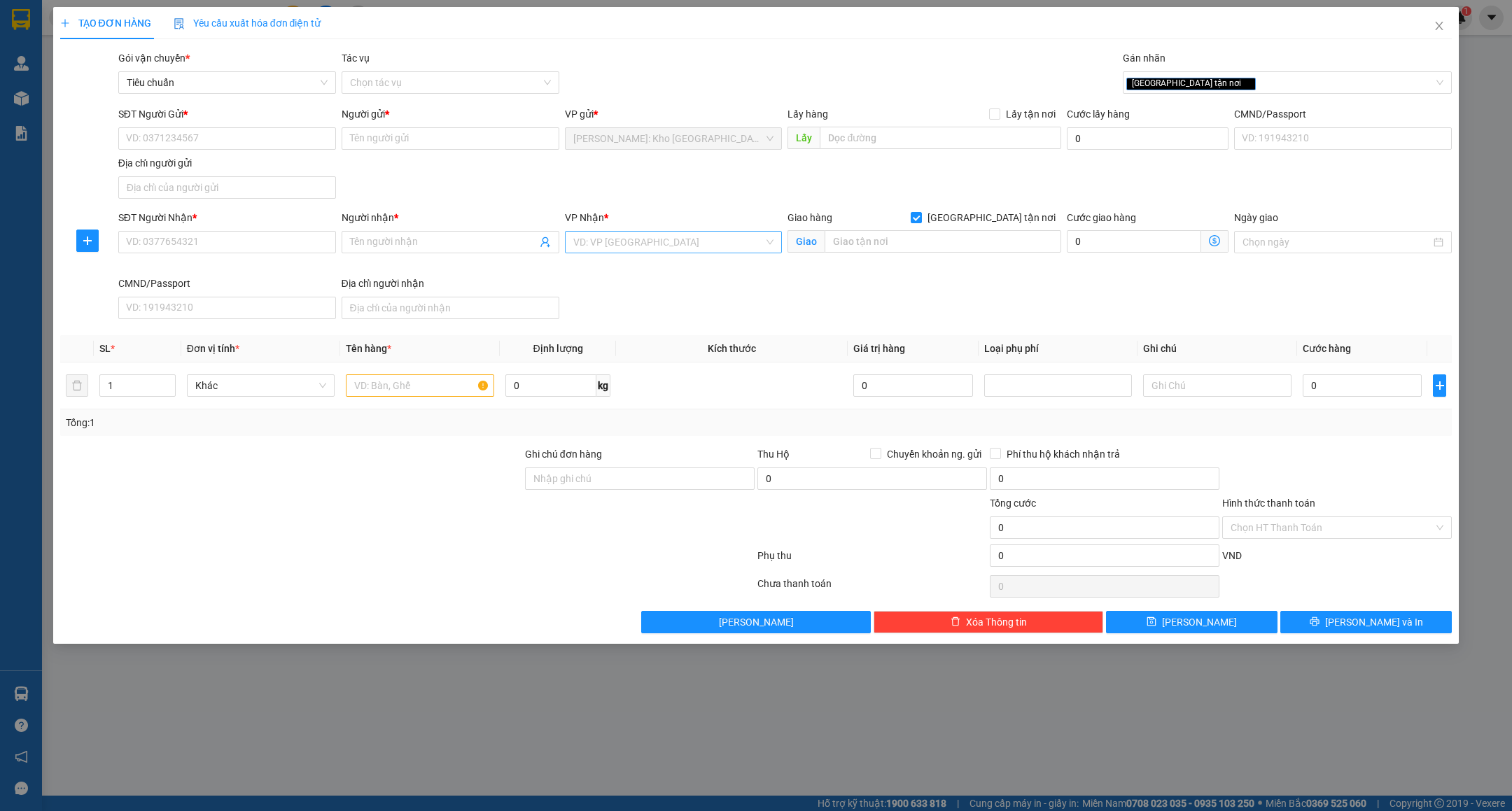
click at [719, 250] on input "search" at bounding box center [669, 242] width 191 height 21
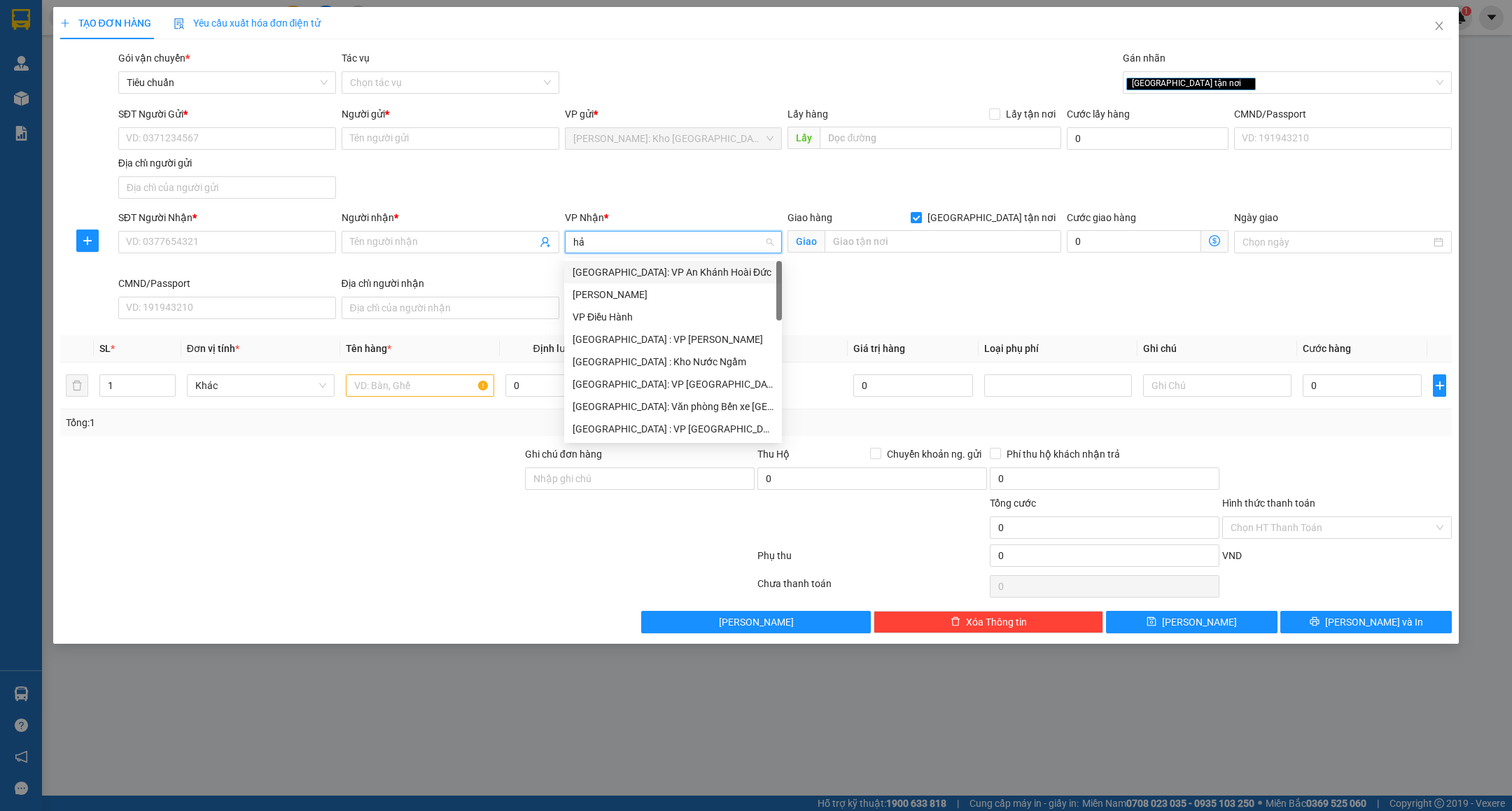
type input "hải"
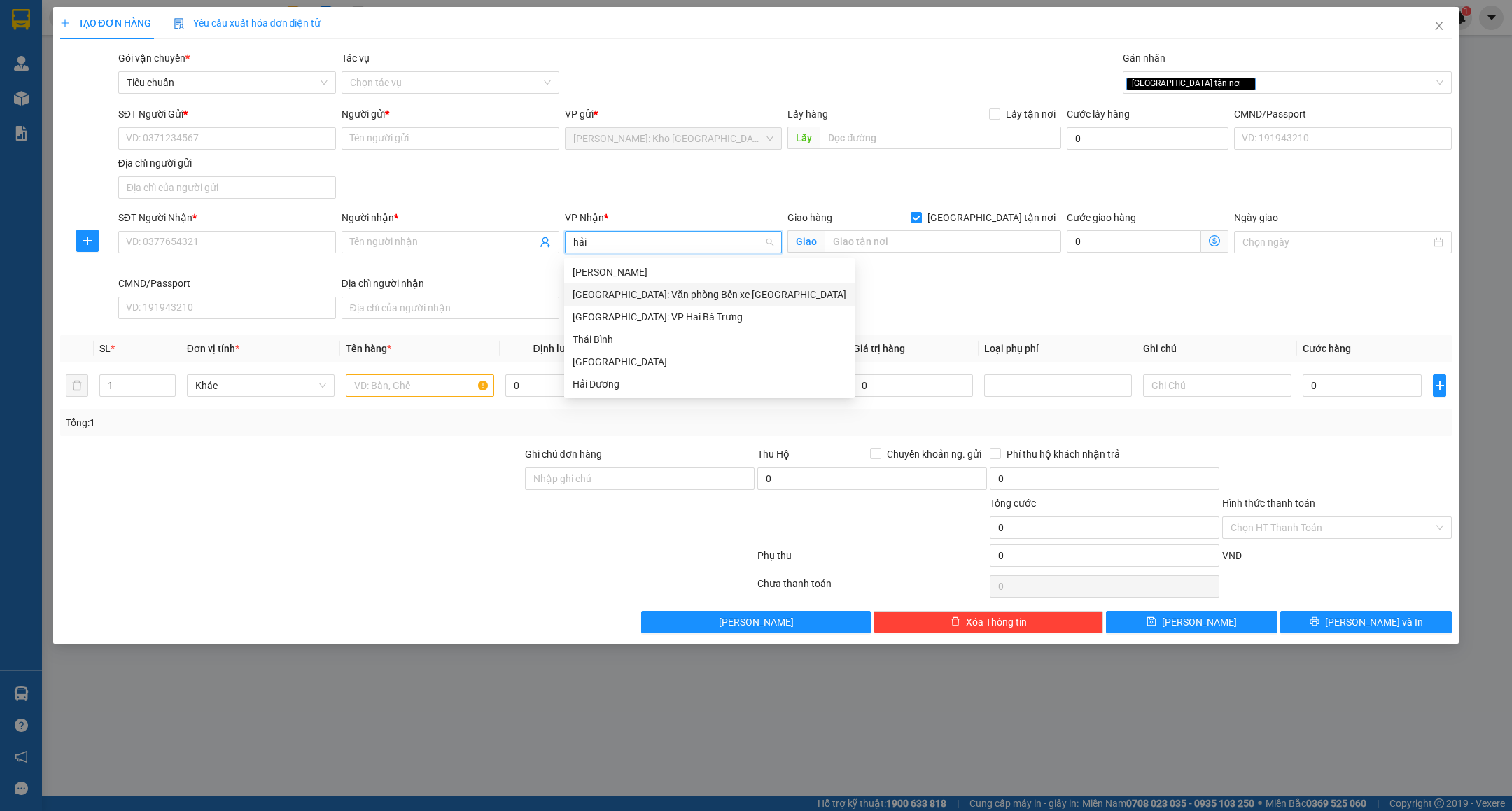
click at [677, 294] on div "[GEOGRAPHIC_DATA]: Văn phòng Bến xe [GEOGRAPHIC_DATA]" at bounding box center [709, 294] width 273 height 15
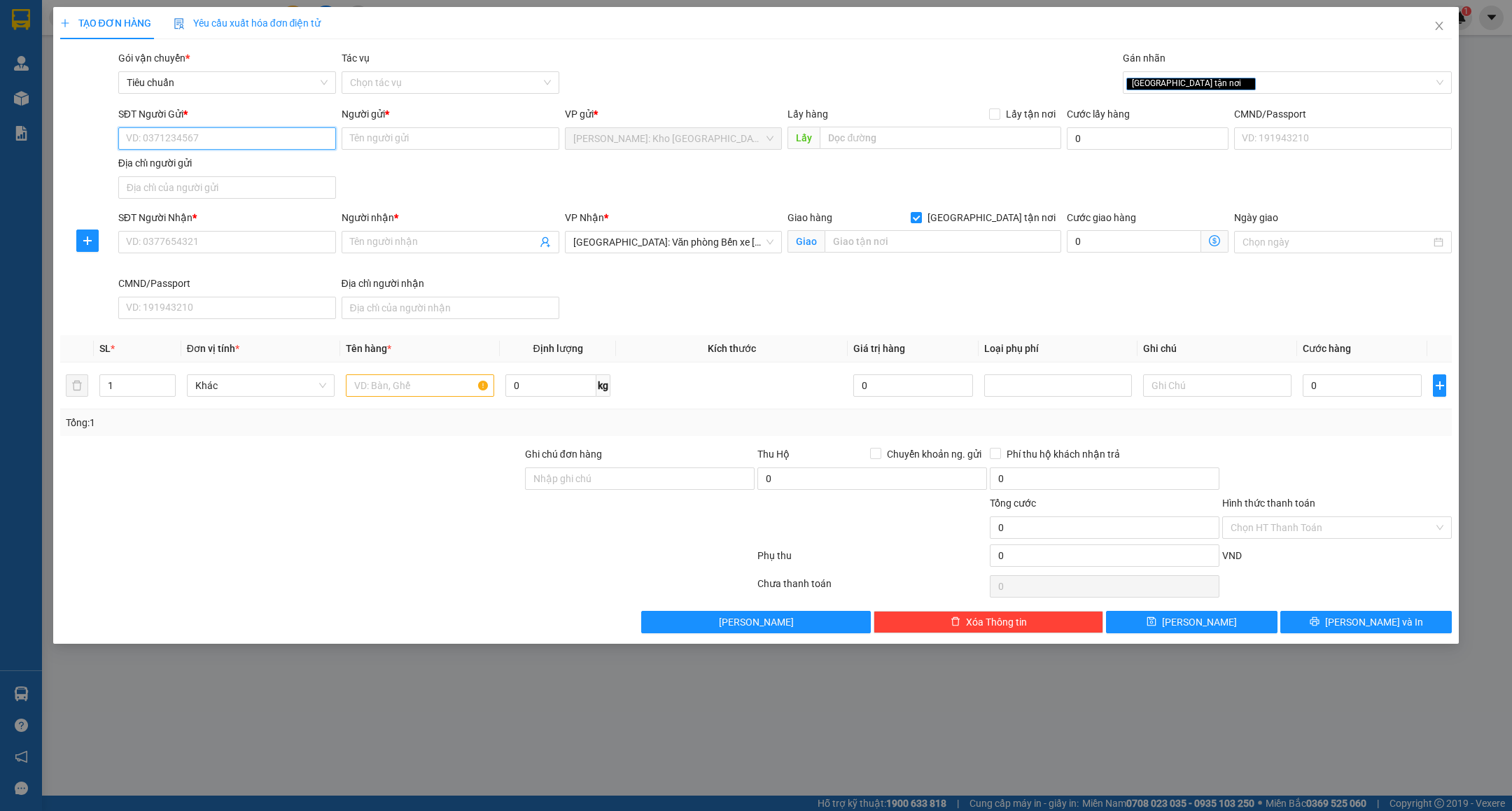
click at [198, 135] on input "SĐT Người Gửi *" at bounding box center [227, 138] width 218 height 22
type input "0973554987"
click at [213, 164] on div "0973554987 - ANH VIỆT" at bounding box center [227, 168] width 201 height 15
type input "ANH VIỆT"
click at [221, 137] on input "0973554987" at bounding box center [227, 138] width 218 height 22
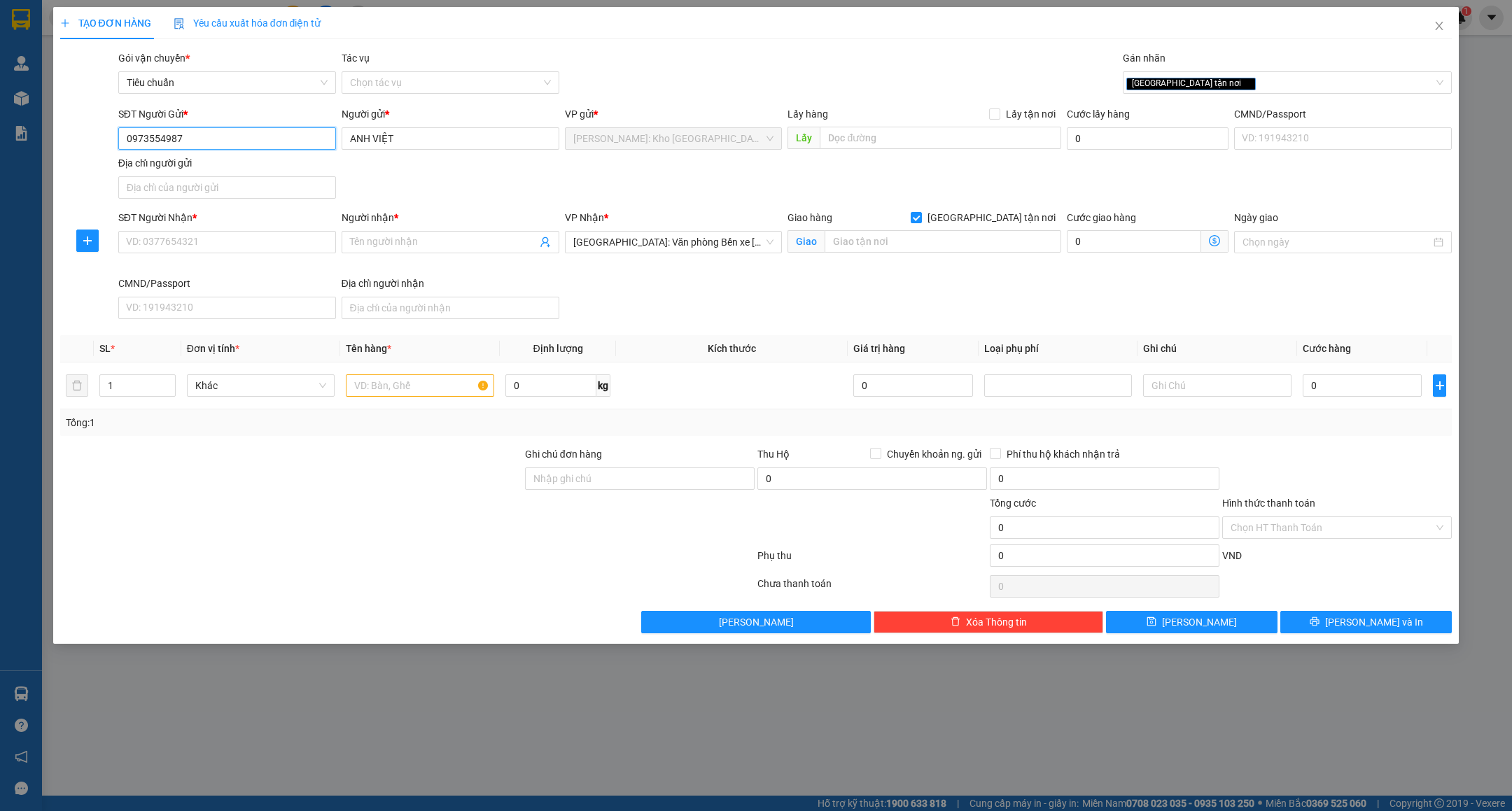
click at [221, 137] on input "0973554987" at bounding box center [227, 138] width 218 height 22
type input "0973554987"
click at [202, 245] on input "SĐT Người Nhận *" at bounding box center [227, 242] width 218 height 22
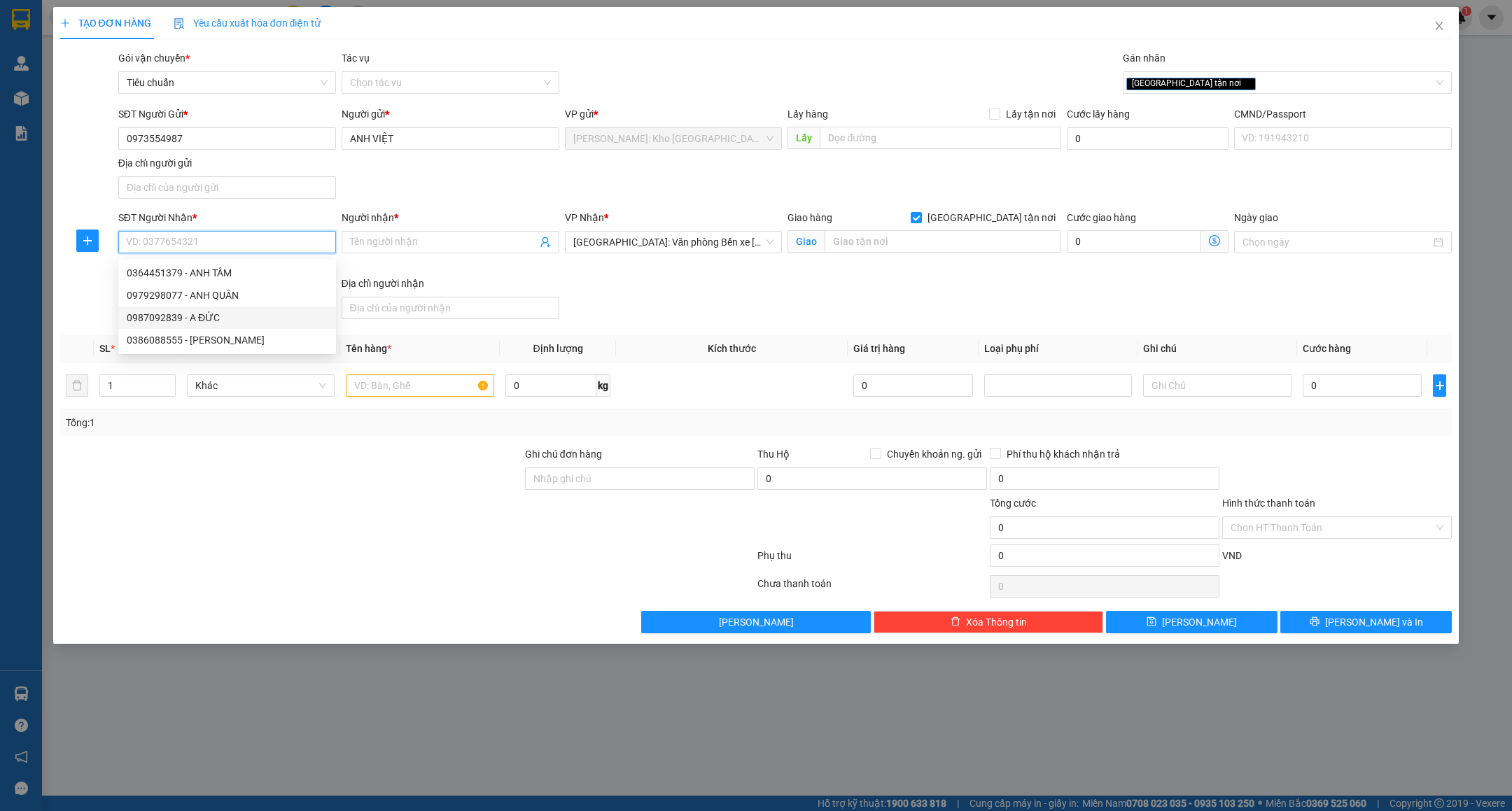
click at [198, 315] on div "0987092839 - A ĐỨC" at bounding box center [227, 318] width 201 height 15
type input "0987092839"
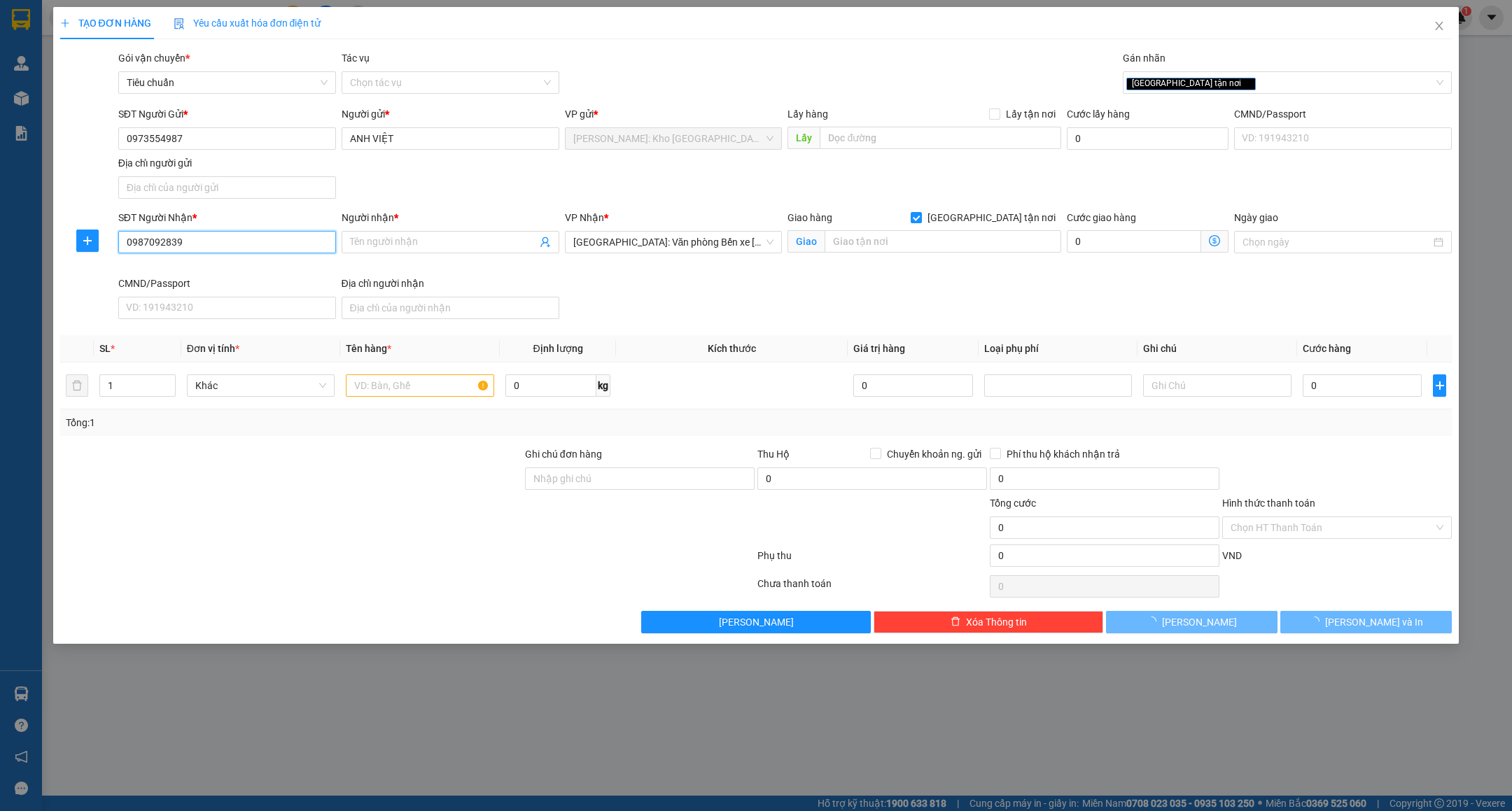
type input "A ĐỨC"
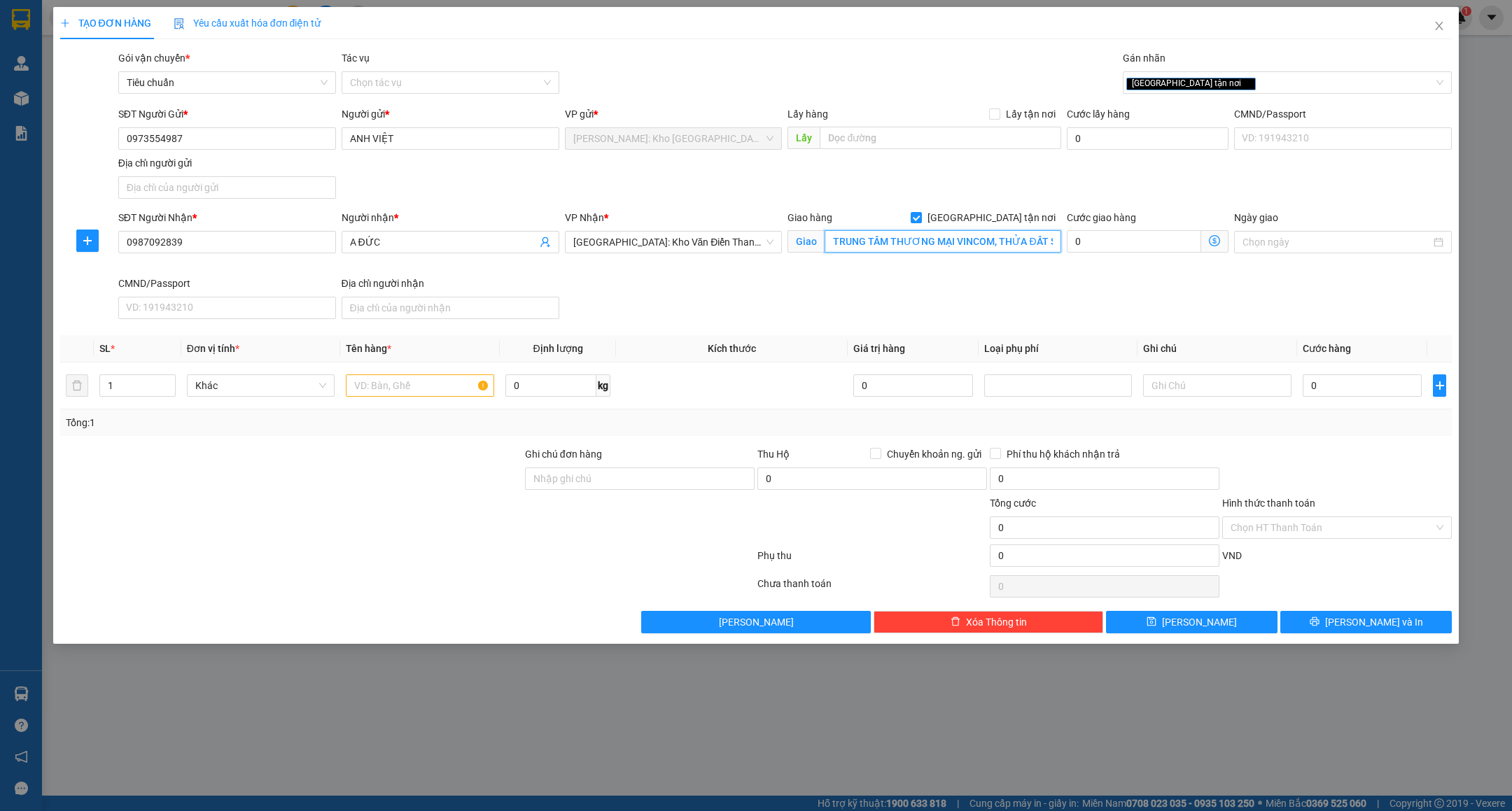
click at [860, 235] on input "TRUNG TÂM THƯƠNG MẠI VINCOM, THỬA ĐẤT SỐ 1128, TỜ BẢN ĐỒ SỐ 05, KHU ĐÔ THỊ SINH…" at bounding box center [943, 241] width 237 height 22
type input "TRUNG TÂ"
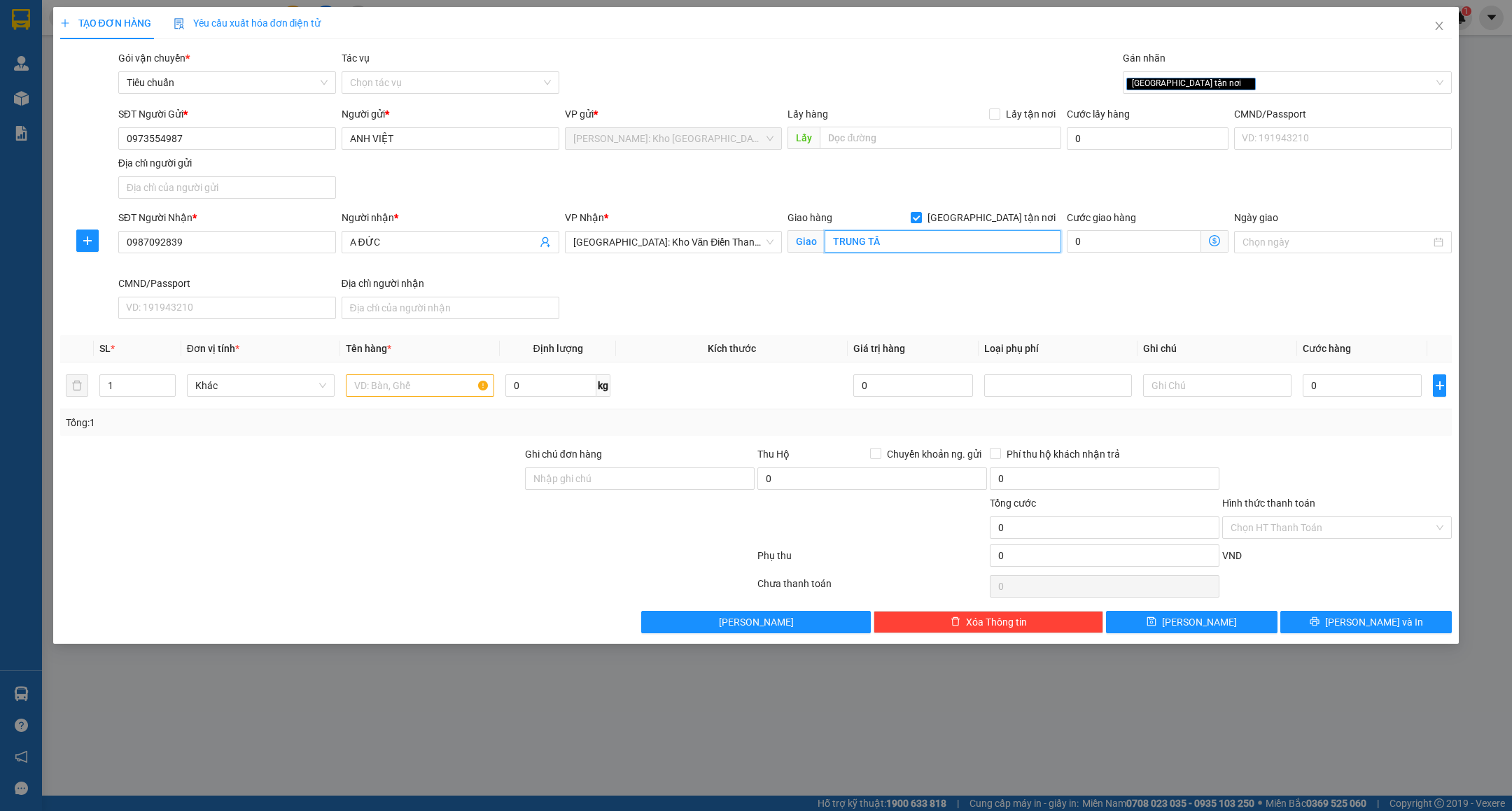
click at [860, 235] on input "TRUNG TÂ" at bounding box center [943, 241] width 237 height 22
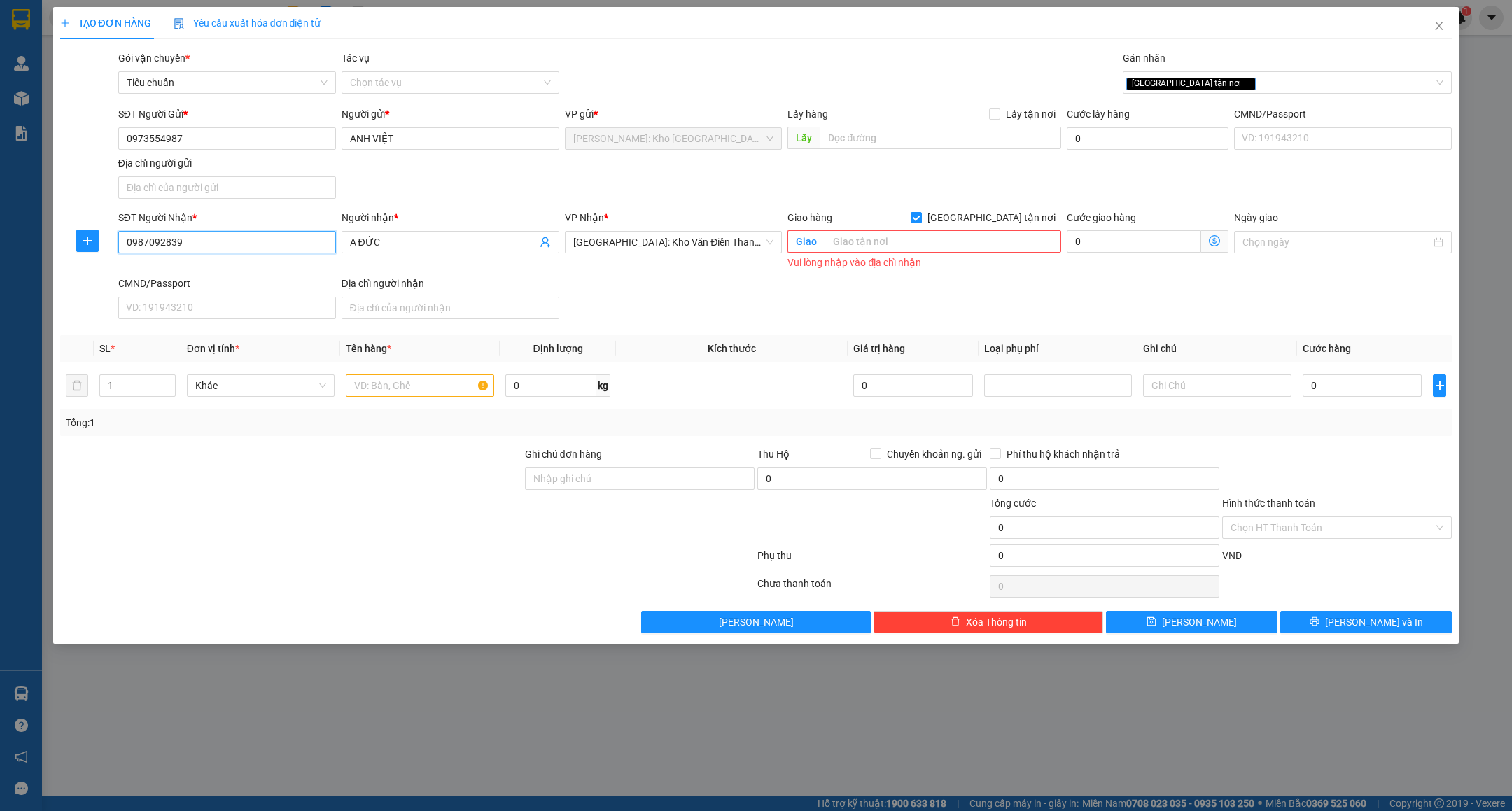
click at [240, 238] on input "0987092839" at bounding box center [227, 242] width 218 height 22
click at [871, 247] on input "text" at bounding box center [943, 241] width 237 height 22
type input "t"
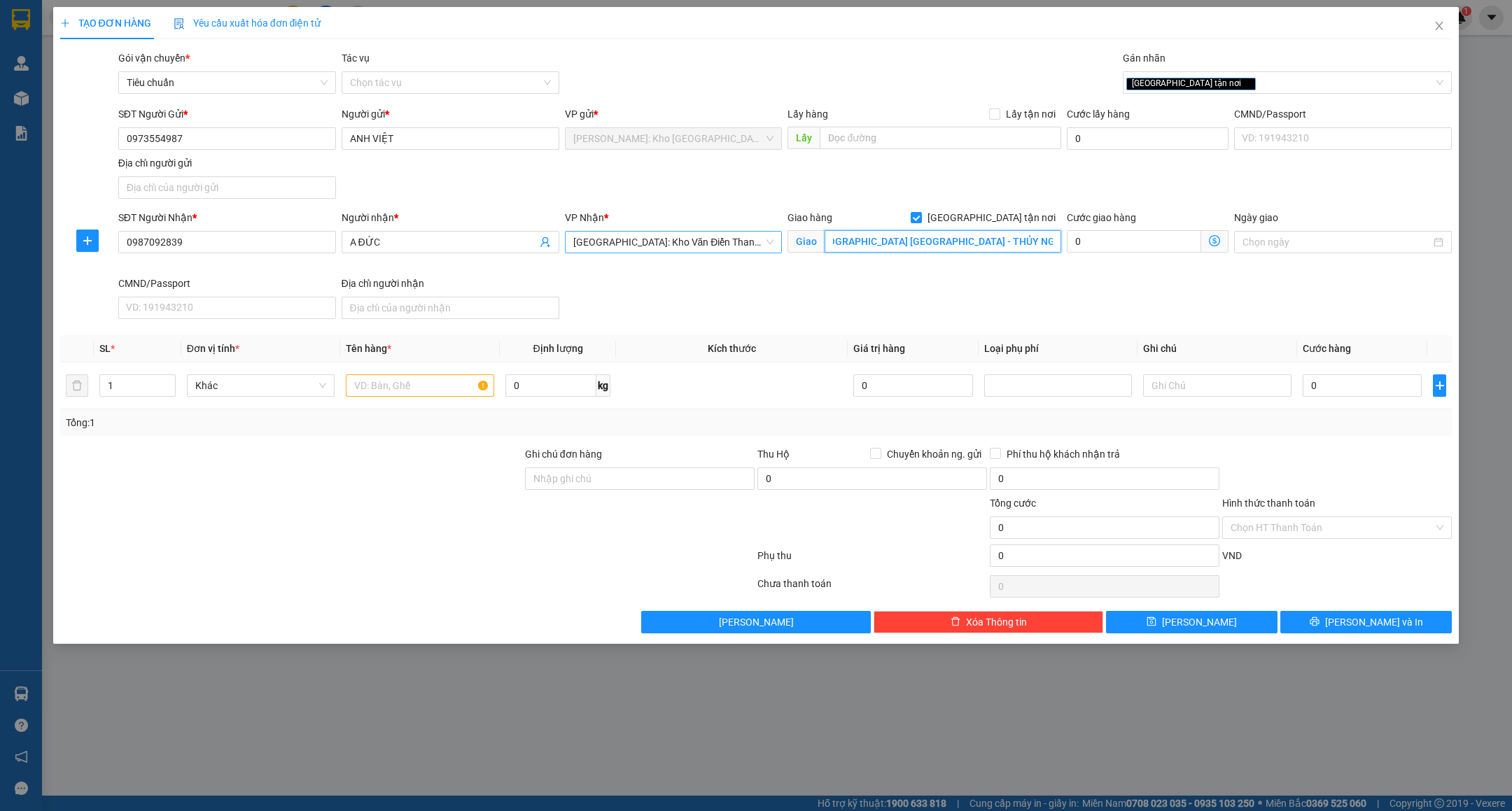
click at [648, 242] on span "[GEOGRAPHIC_DATA]: Kho Văn Điển Thanh Trì" at bounding box center [674, 242] width 201 height 21
type input "TTTM VINCOM - TÒA NHÀ VINCOM MEGA MALL VŨ YÊN - THỦY NGUYÊN - HẢI PHÒNG"
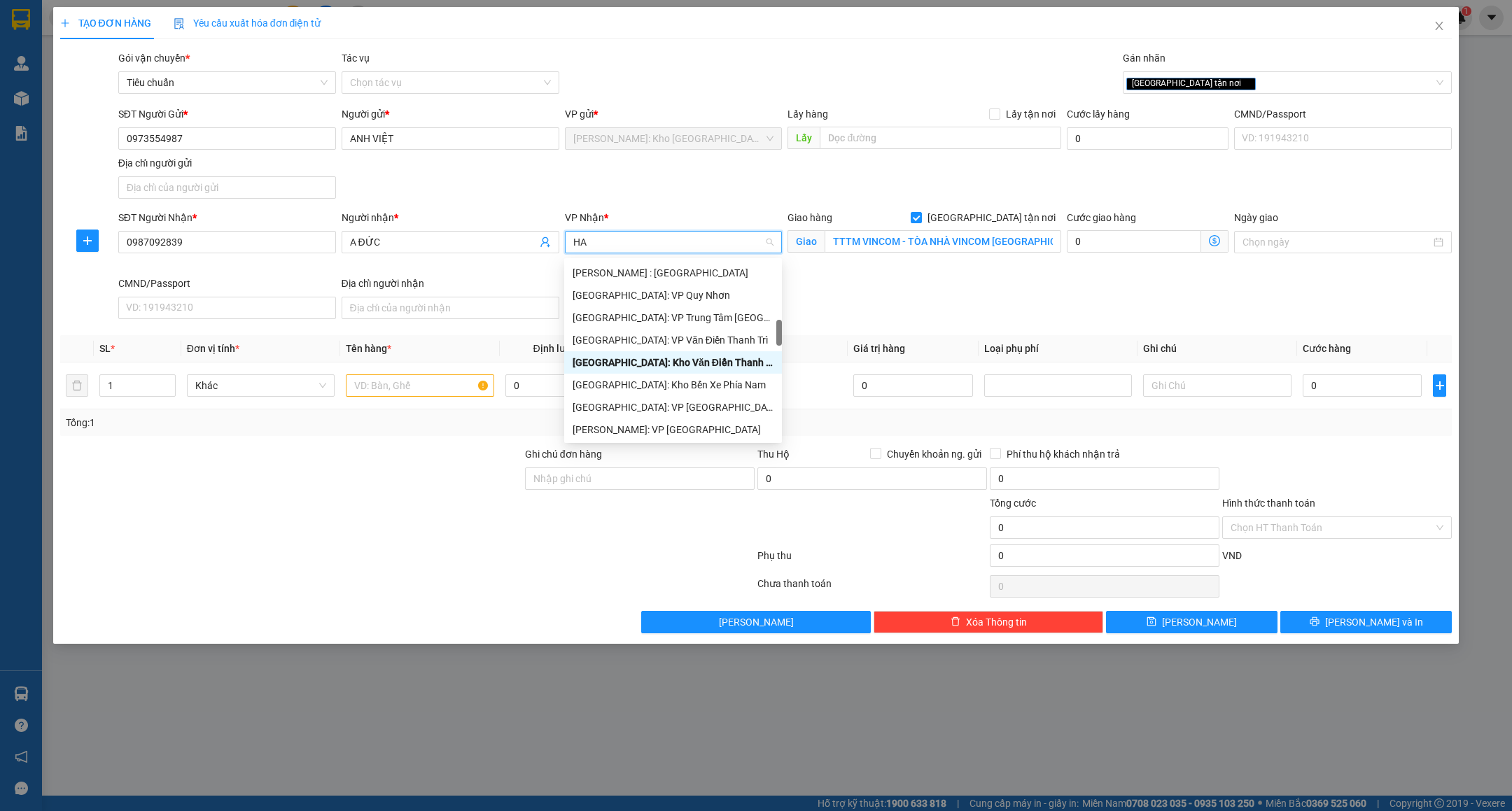
scroll to position [313, 0]
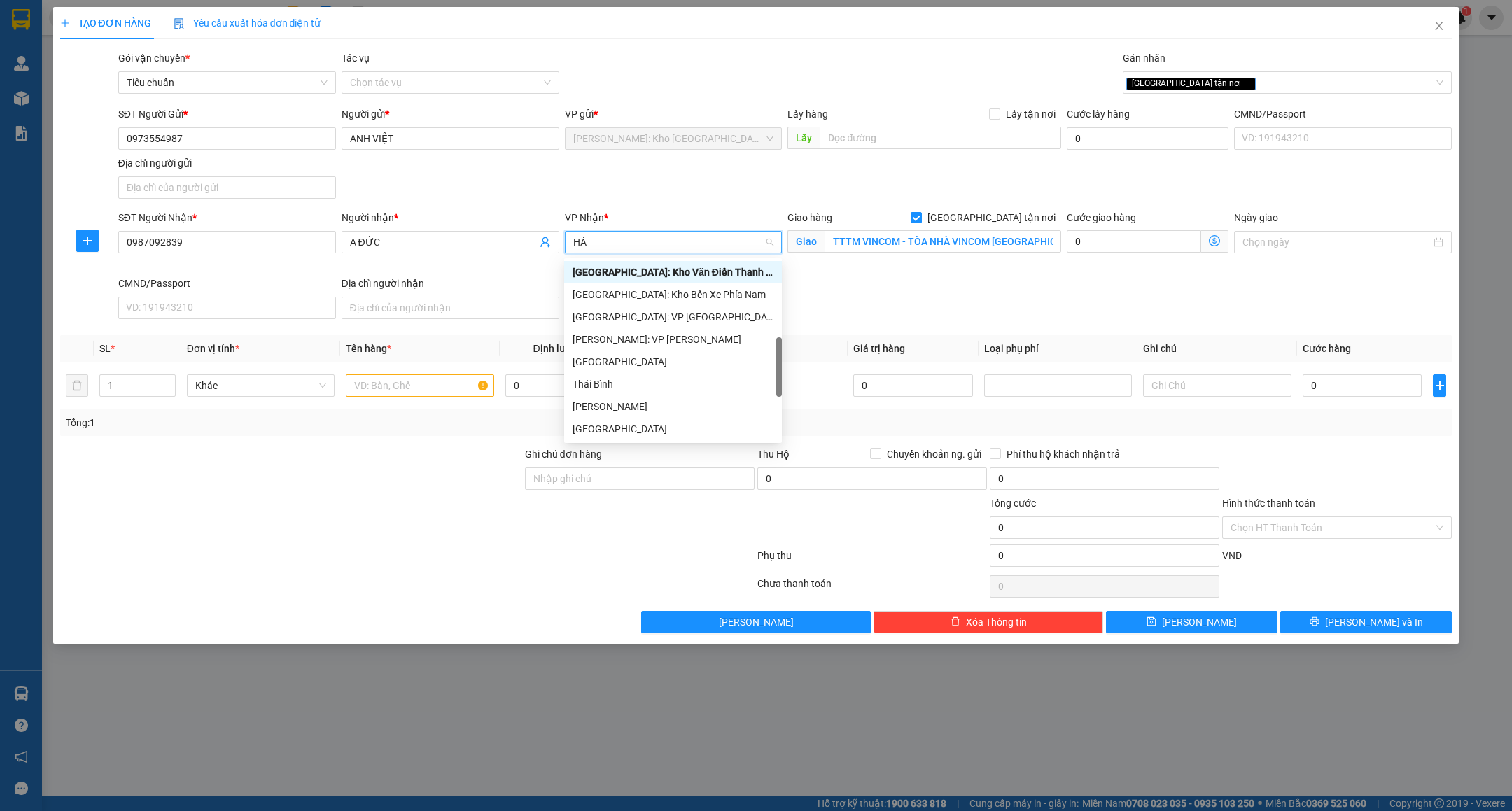
type input "HẢI"
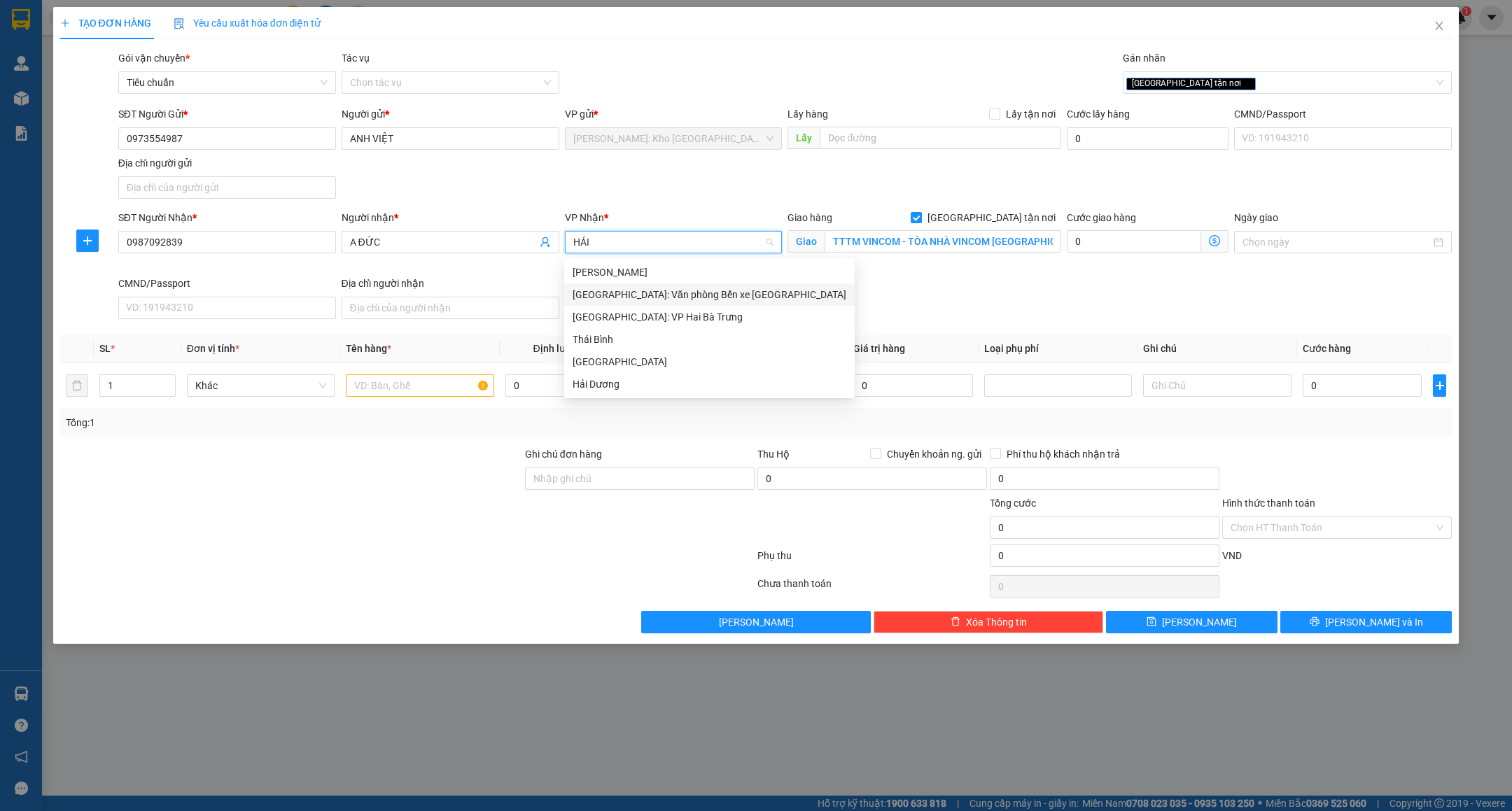
click at [669, 296] on div "[GEOGRAPHIC_DATA]: Văn phòng Bến xe [GEOGRAPHIC_DATA]" at bounding box center [709, 294] width 273 height 15
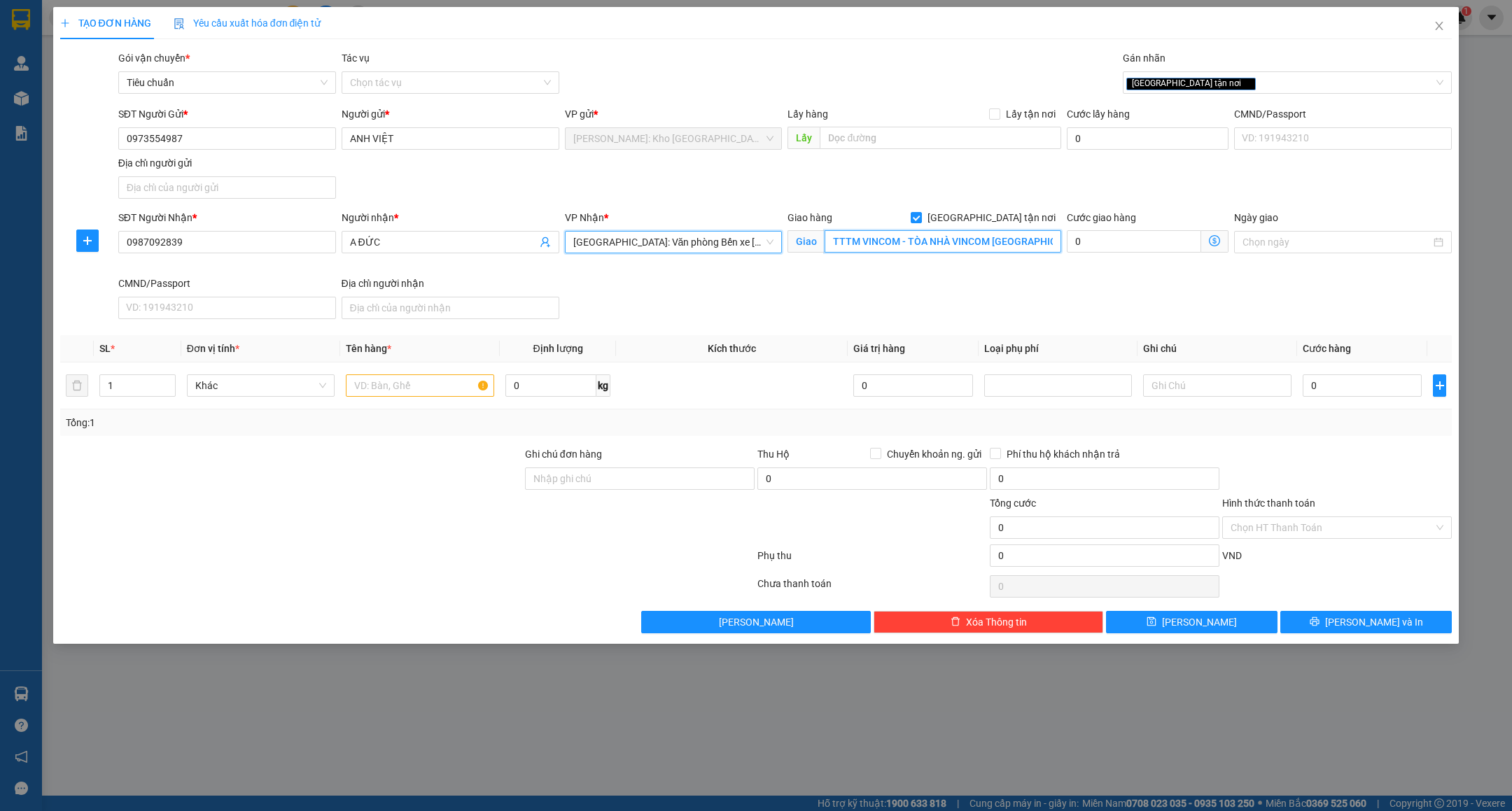
click at [983, 245] on input "TTTM VINCOM - TÒA NHÀ VINCOM MEGA MALL VŨ YÊN - THỦY NGUYÊN - HẢI PHÒNG" at bounding box center [943, 241] width 237 height 22
click at [987, 322] on div "SĐT Người Nhận * 0987092839 Người nhận * A ĐỨC VP Nhận * Hải Phòng: Văn phòng B…" at bounding box center [786, 267] width 1340 height 115
click at [866, 231] on input "TTTM VINCOM - TÒA NHÀ VINCOM MEGA MALL VŨ YÊN - THỦY NGUYÊN - HẢI PHÒNG" at bounding box center [943, 241] width 237 height 22
click at [1048, 736] on div "TẠO ĐƠN HÀNG Yêu cầu xuất hóa đơn điện tử Transit Pickup Surcharge Ids Transit …" at bounding box center [756, 405] width 1512 height 811
click at [1338, 395] on input "0" at bounding box center [1362, 385] width 119 height 22
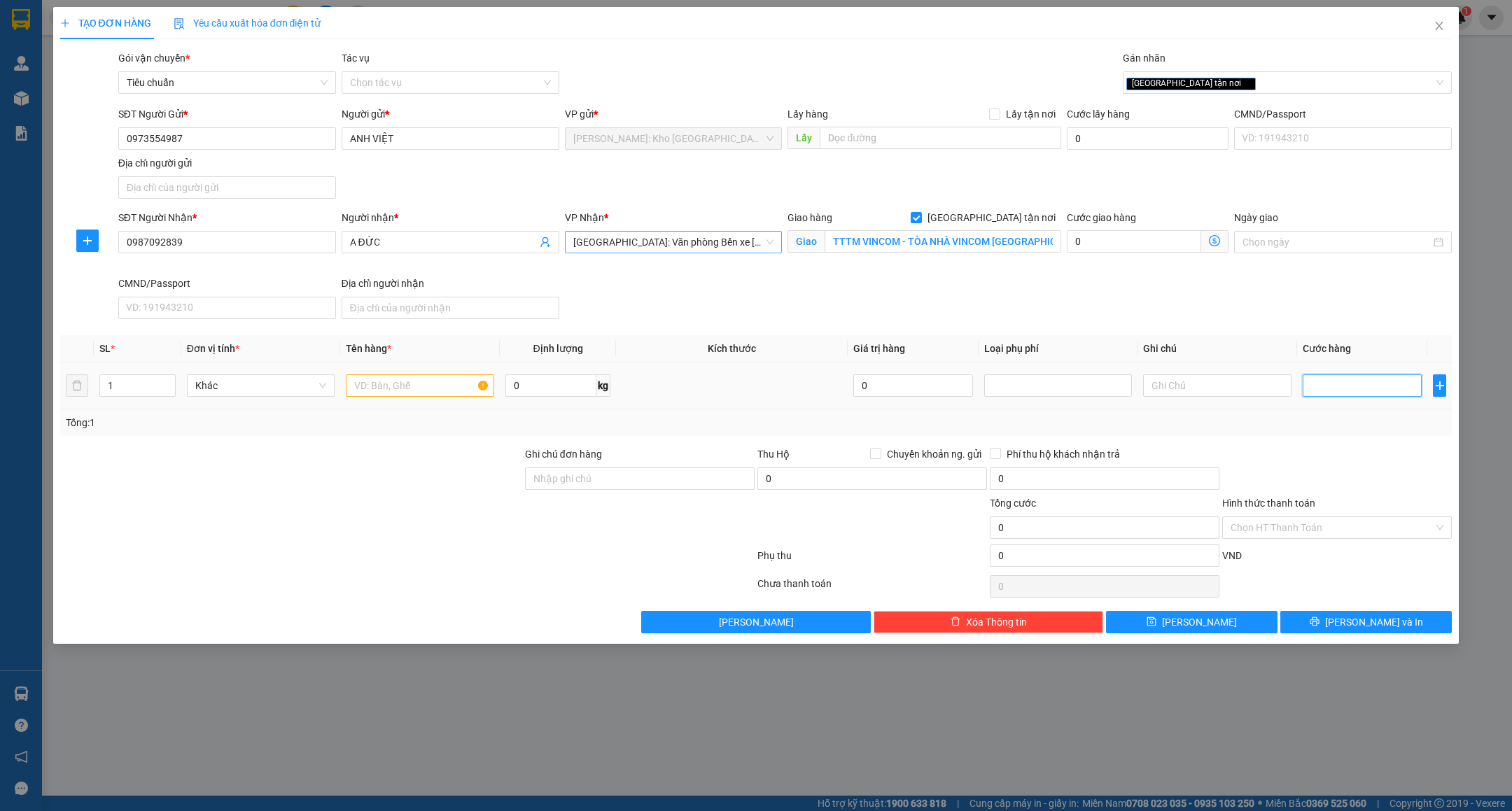
type input "3"
type input "38"
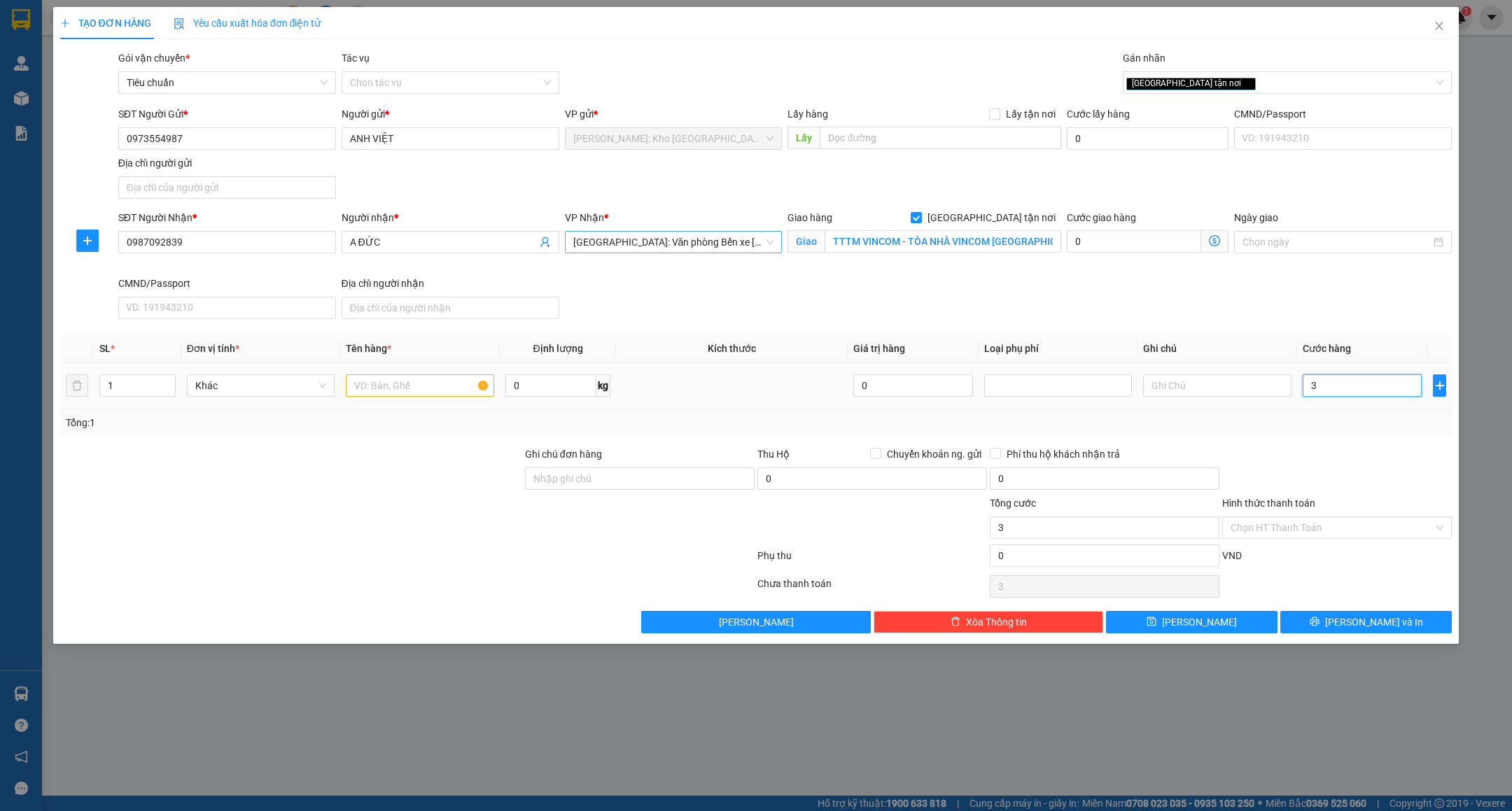
type input "38"
type input "380"
type input "380.000"
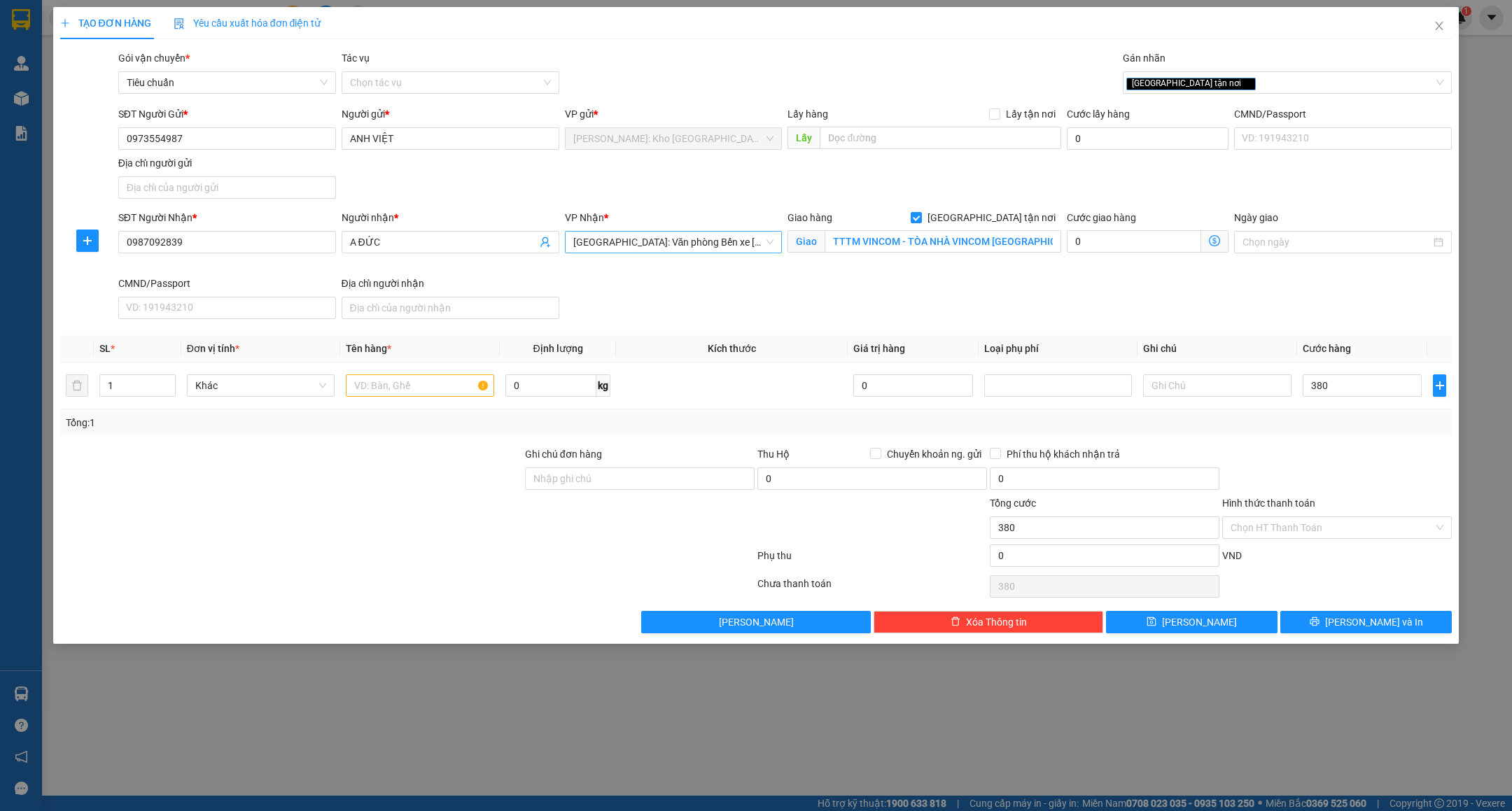
type input "380.000"
click at [1297, 456] on div at bounding box center [1337, 470] width 232 height 49
click at [384, 383] on input "text" at bounding box center [420, 385] width 148 height 22
type input "2"
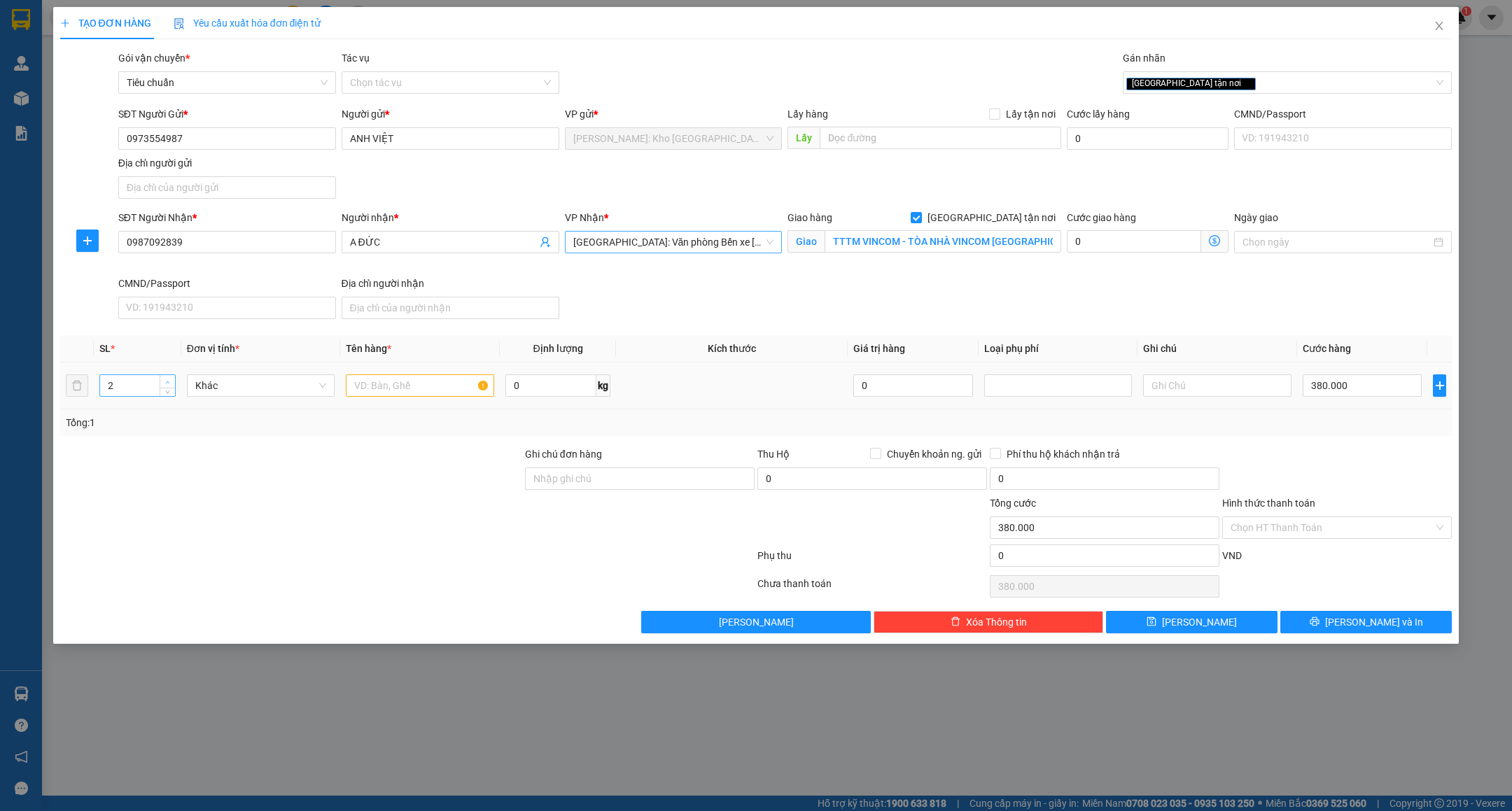
click at [163, 380] on span "Increase Value" at bounding box center [167, 381] width 15 height 12
click at [373, 385] on input "text" at bounding box center [420, 385] width 148 height 22
type input "0"
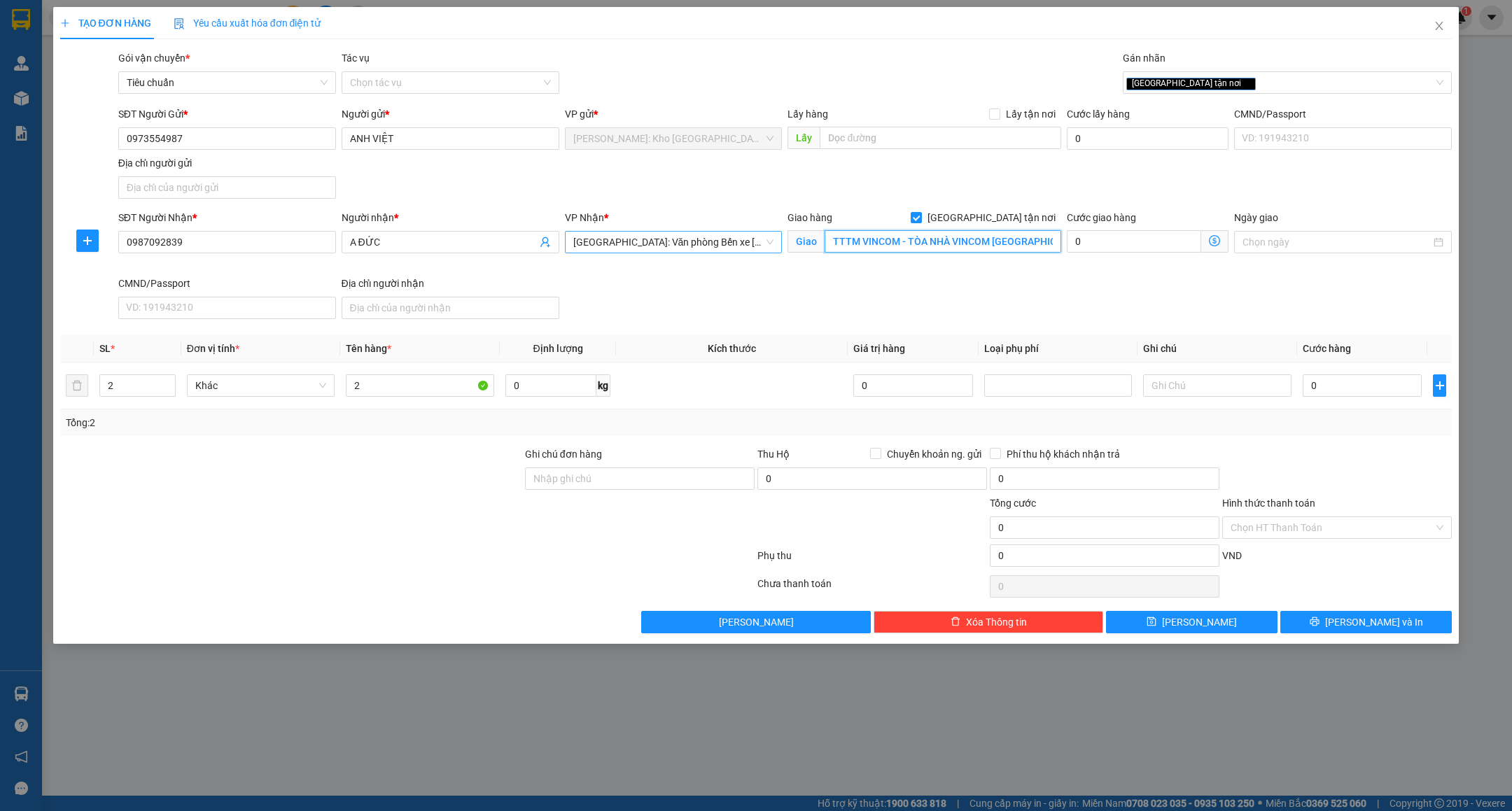
click at [865, 245] on input "TTTM VINCOM - TÒA NHÀ VINCOM MEGA MALL VŨ YÊN - THỦY NGUYÊN - HẢI PHÒNG" at bounding box center [943, 241] width 237 height 22
click at [416, 395] on input "2" at bounding box center [420, 385] width 148 height 22
click at [905, 250] on input "TTTM VINCOM - TÒA NHÀ VINCOM MEGA MALL VŨ YÊN - THỦY NGUYÊN - HẢI PHÒNG" at bounding box center [943, 241] width 237 height 22
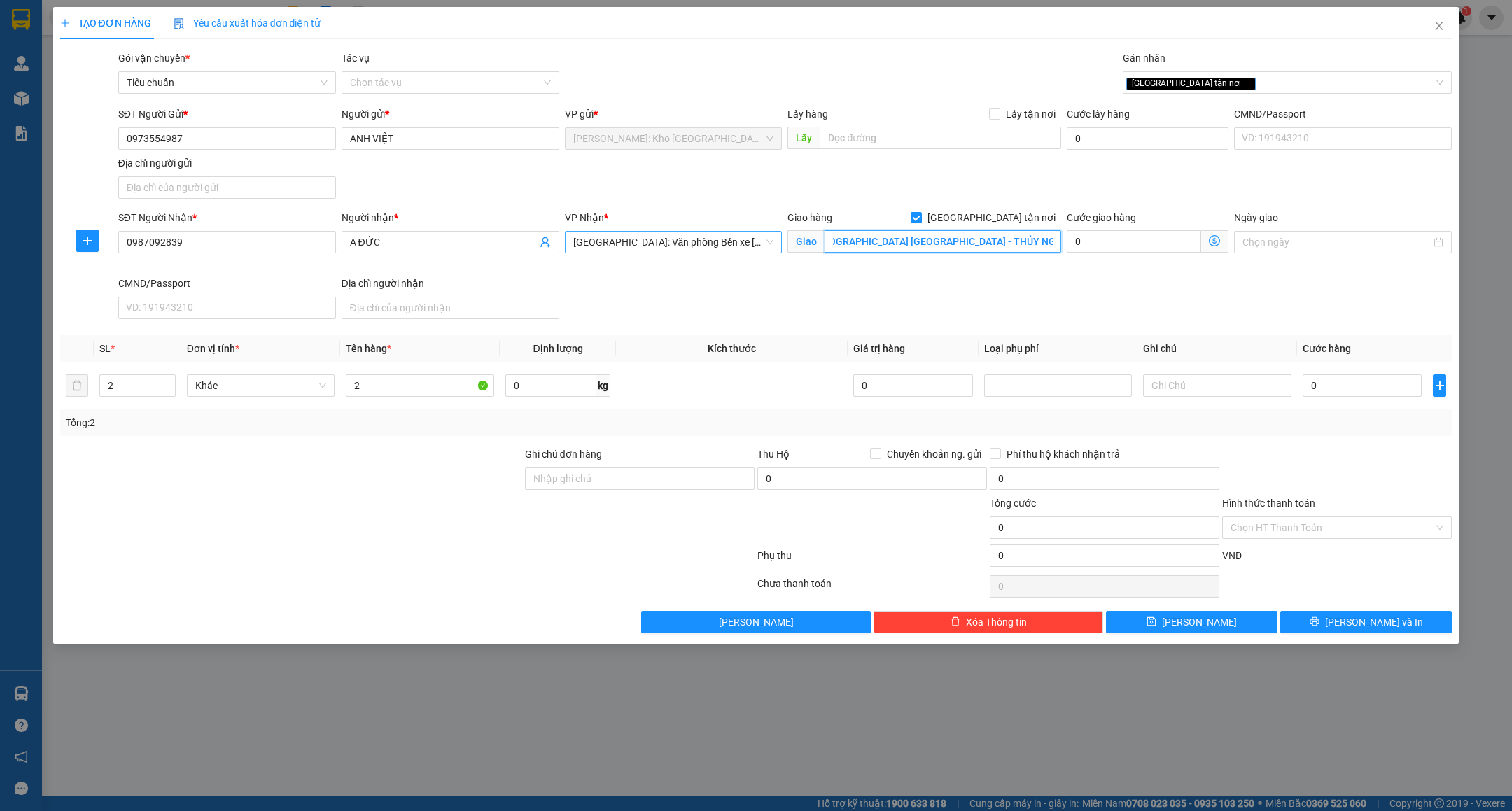
scroll to position [0, 180]
click at [868, 247] on input "TTTM VINCOM - TÒA NHÀ VINCOM MEGA MALL VŨ YÊN - THỦY NGUYÊN - HẢI PHÒNG" at bounding box center [943, 241] width 237 height 22
click at [406, 395] on input "2" at bounding box center [420, 385] width 148 height 22
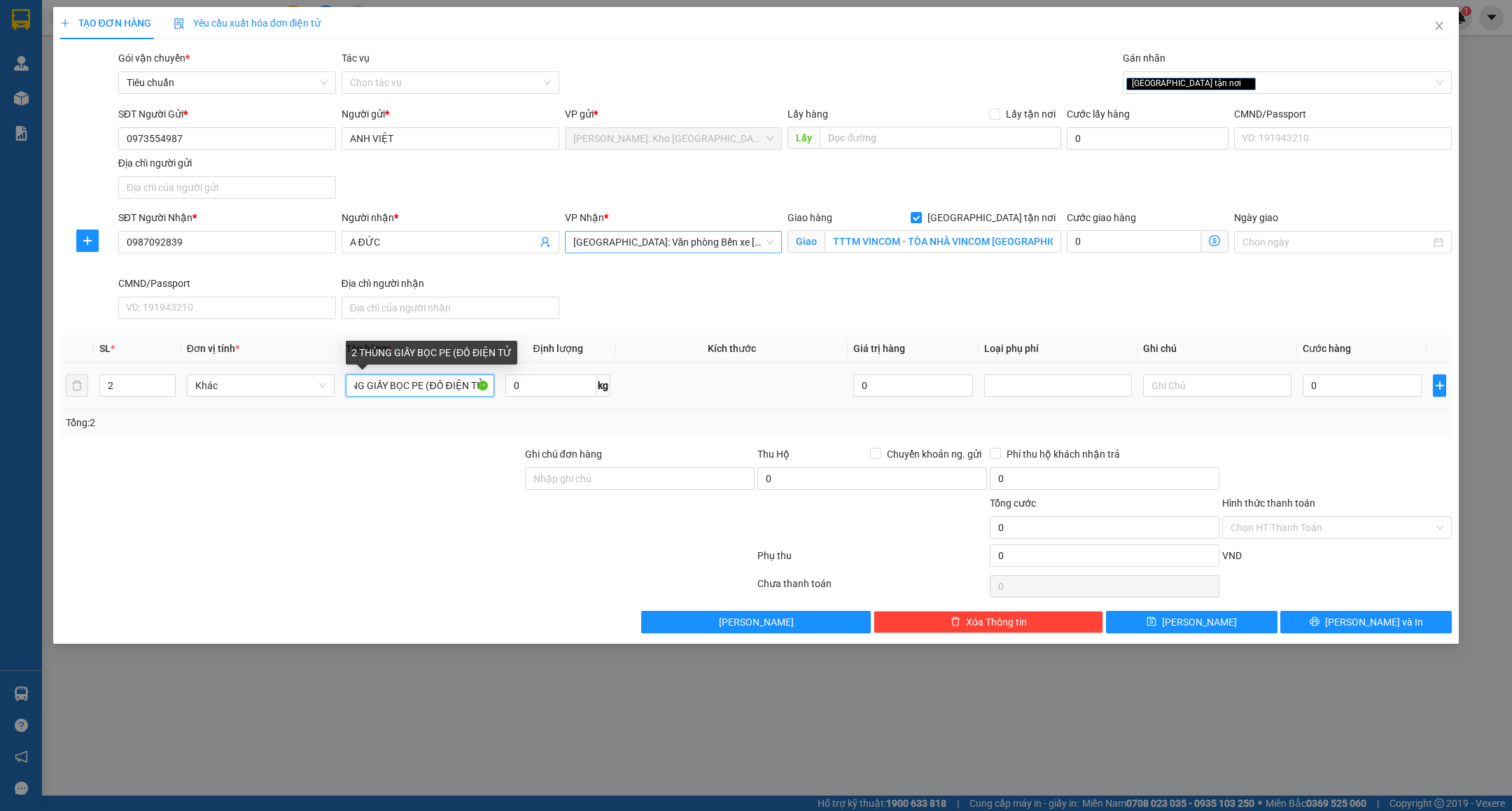
scroll to position [0, 35]
type input "2 THÙNG GIẤY BỌC PE (ĐỒ ĐIỆN TỬ )"
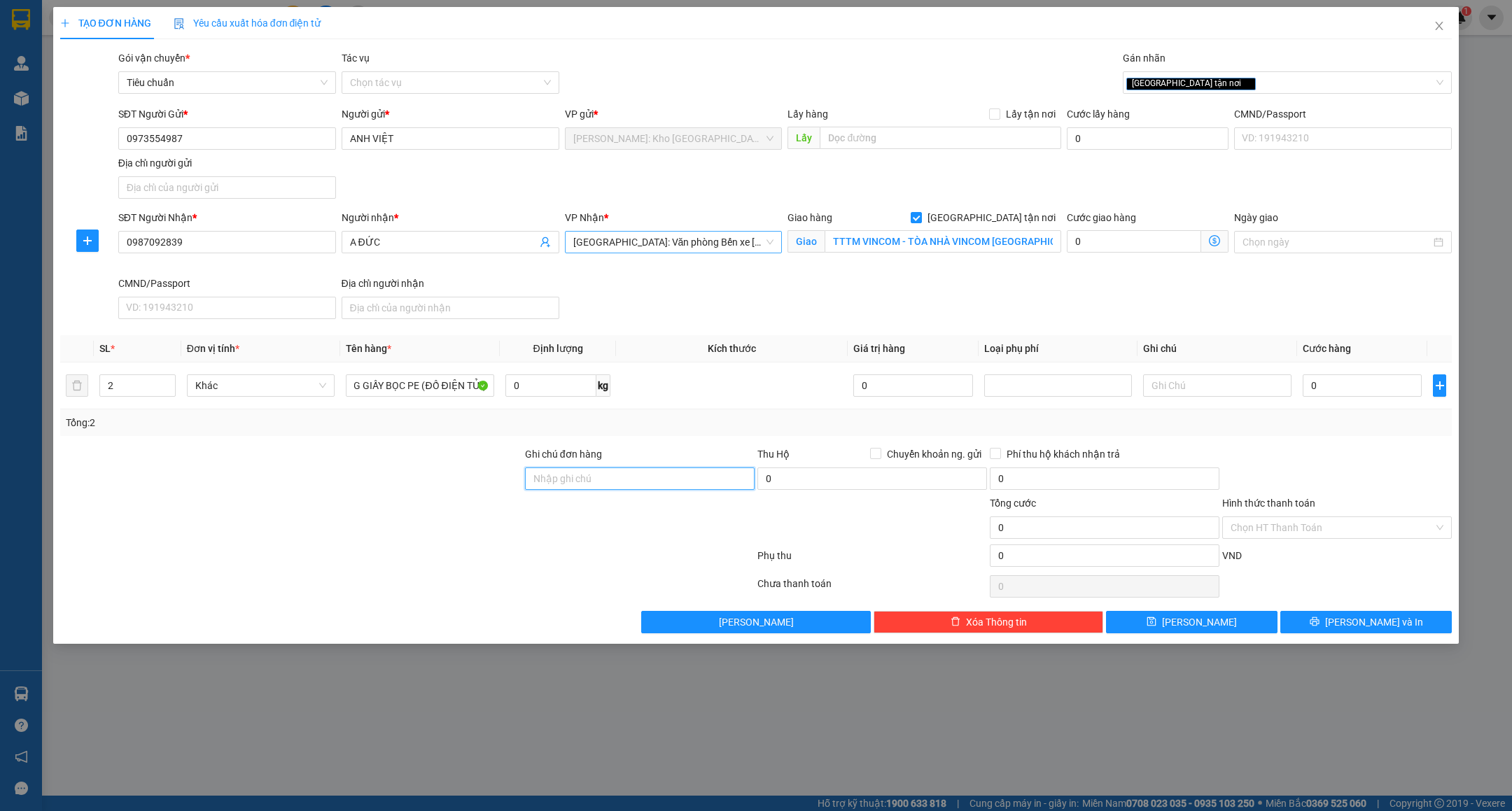
click at [576, 490] on input "Ghi chú đơn hàng" at bounding box center [639, 478] width 229 height 22
paste input "NHẬN NGUYÊN KIỆN GIAO NGUYÊN KIỆN - HƯ VỠ KHÔNG ĐỀN"
type input "NHẬN NGUYÊN KIỆN GIAO NGUYÊN KIỆN - HƯ VỠ KHÔNG ĐỀN"
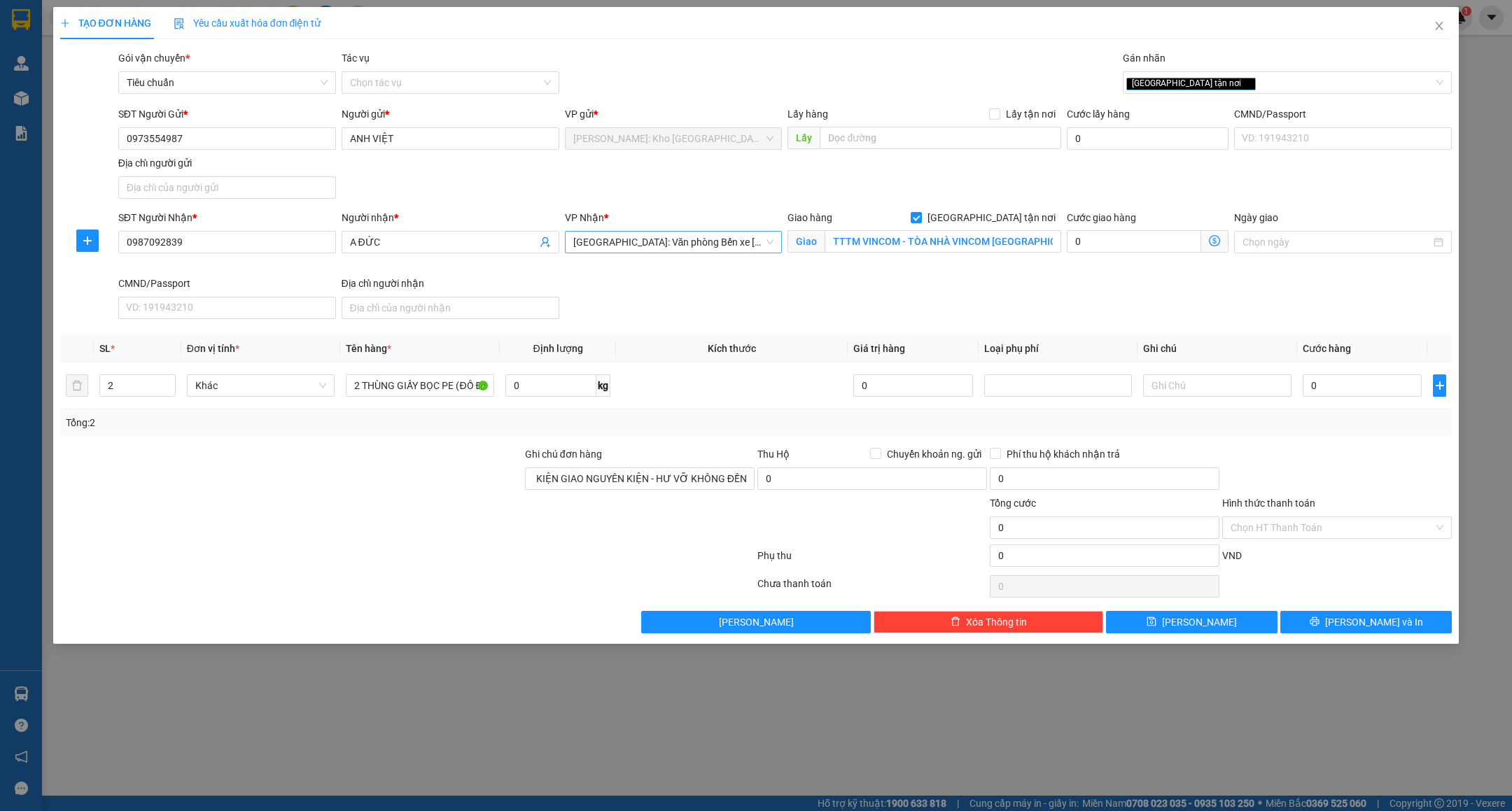
click at [491, 517] on div at bounding box center [292, 520] width 464 height 49
click at [1338, 384] on input "0" at bounding box center [1362, 385] width 119 height 22
click at [899, 770] on div "TẠO ĐƠN HÀNG Yêu cầu xuất hóa đơn điện tử Transit Pickup Surcharge Ids Transit …" at bounding box center [756, 405] width 1512 height 811
click at [1350, 386] on input "0" at bounding box center [1362, 385] width 119 height 22
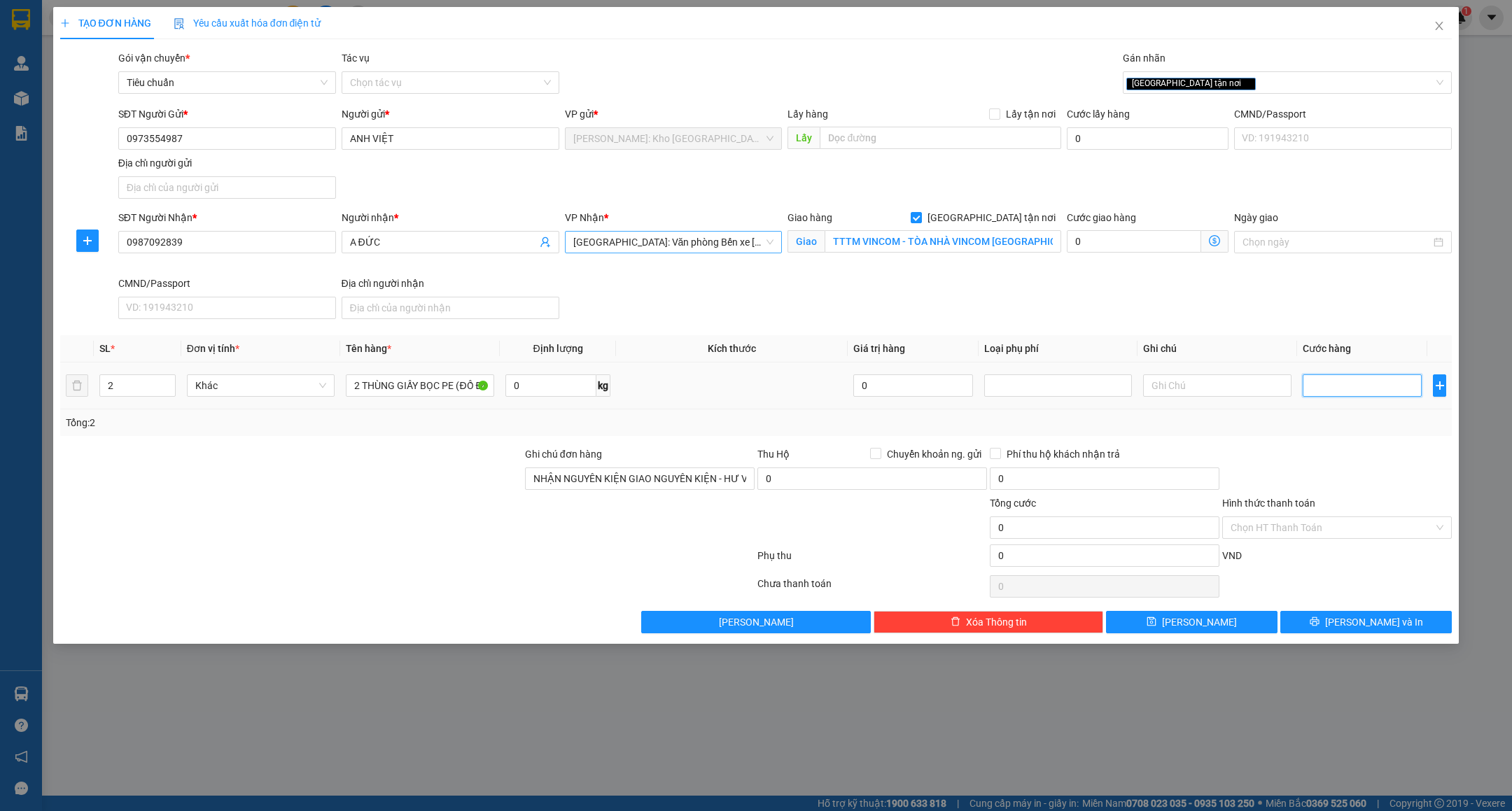
type input "3"
type input "38"
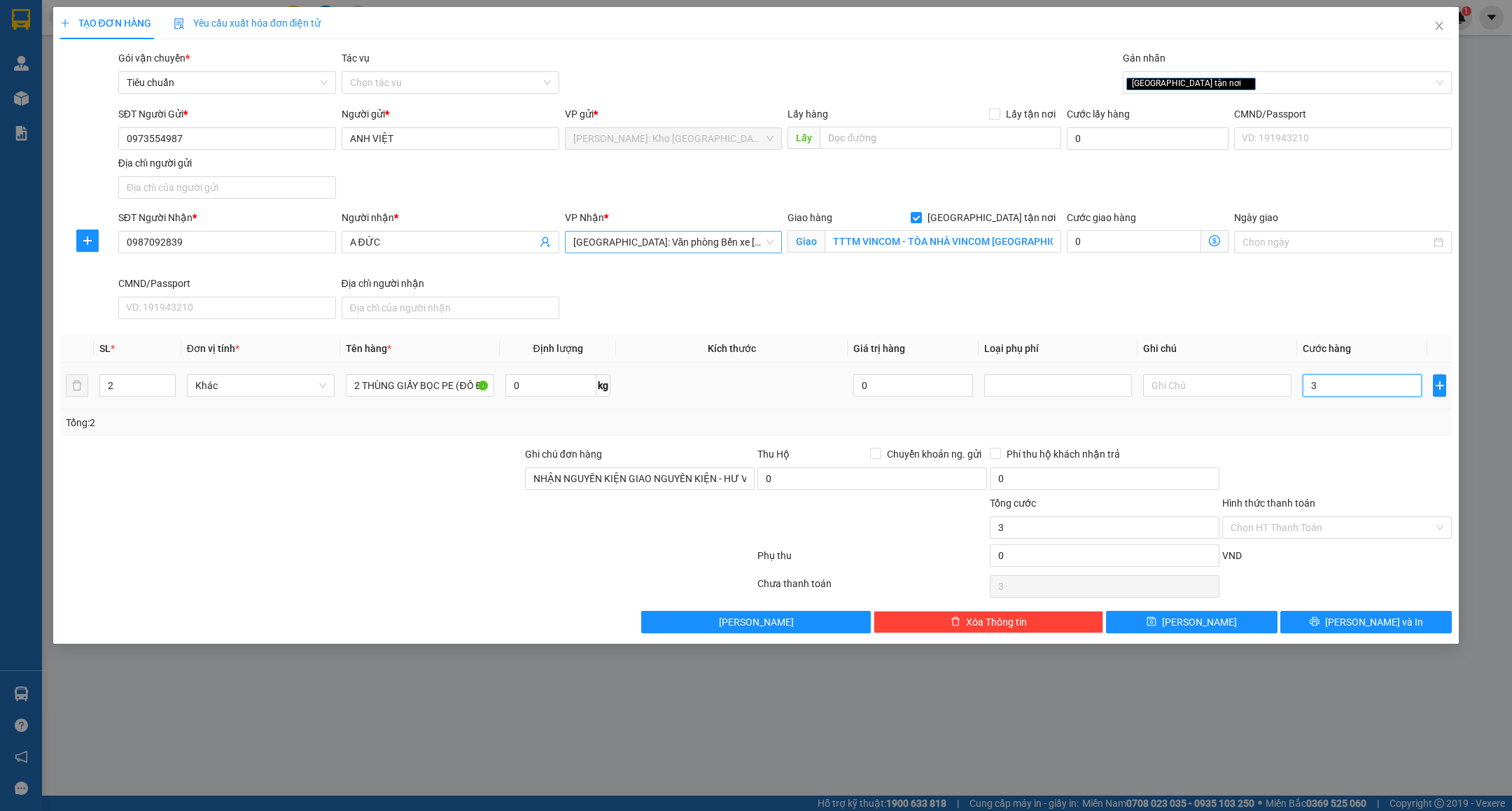
type input "38"
type input "380"
type input "380.000"
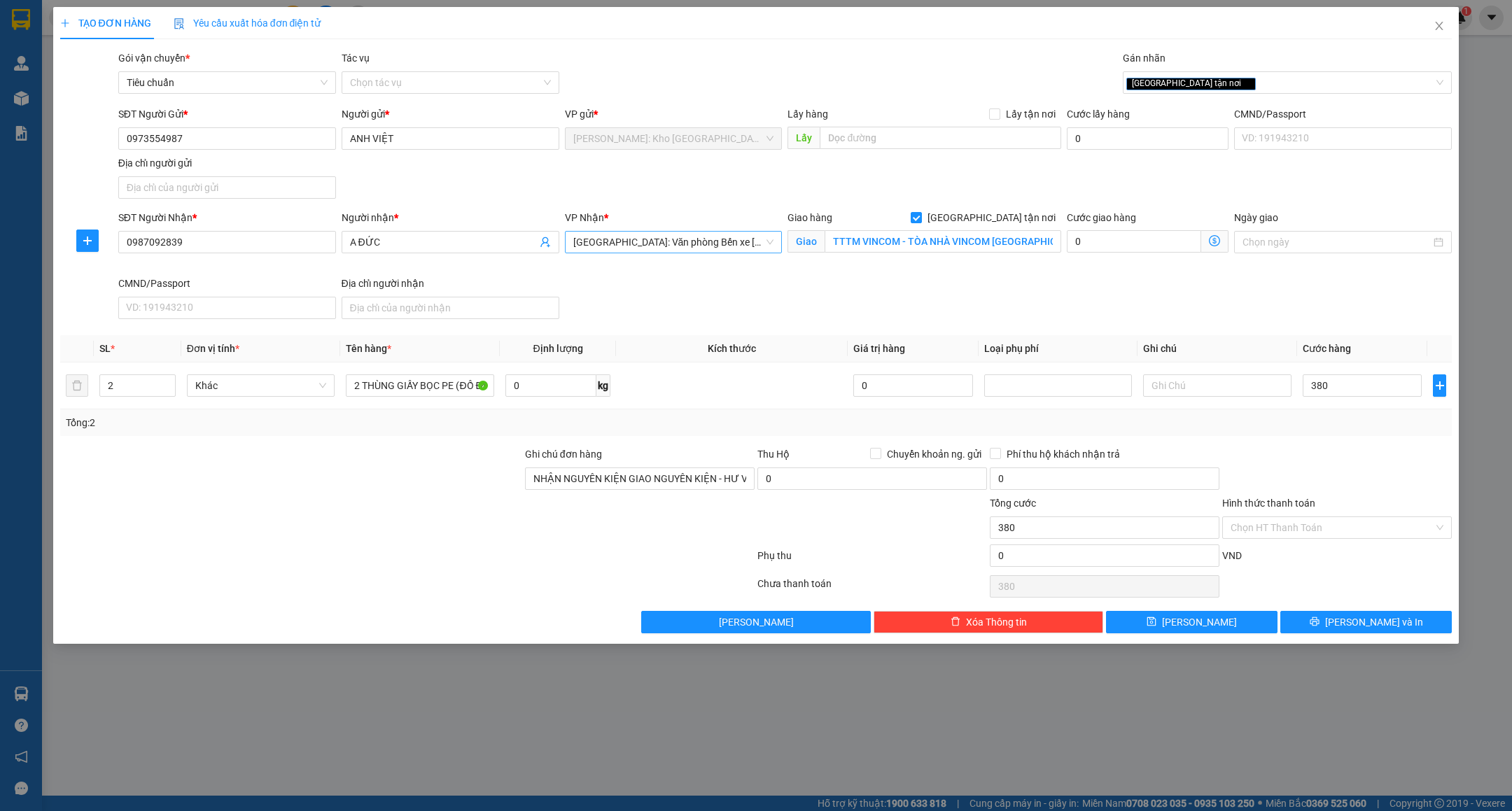
type input "380.000"
click at [1392, 448] on div "Transit Pickup Surcharge Ids Transit Deliver Surcharge Ids Transit Deliver Surc…" at bounding box center [756, 342] width 1393 height 583
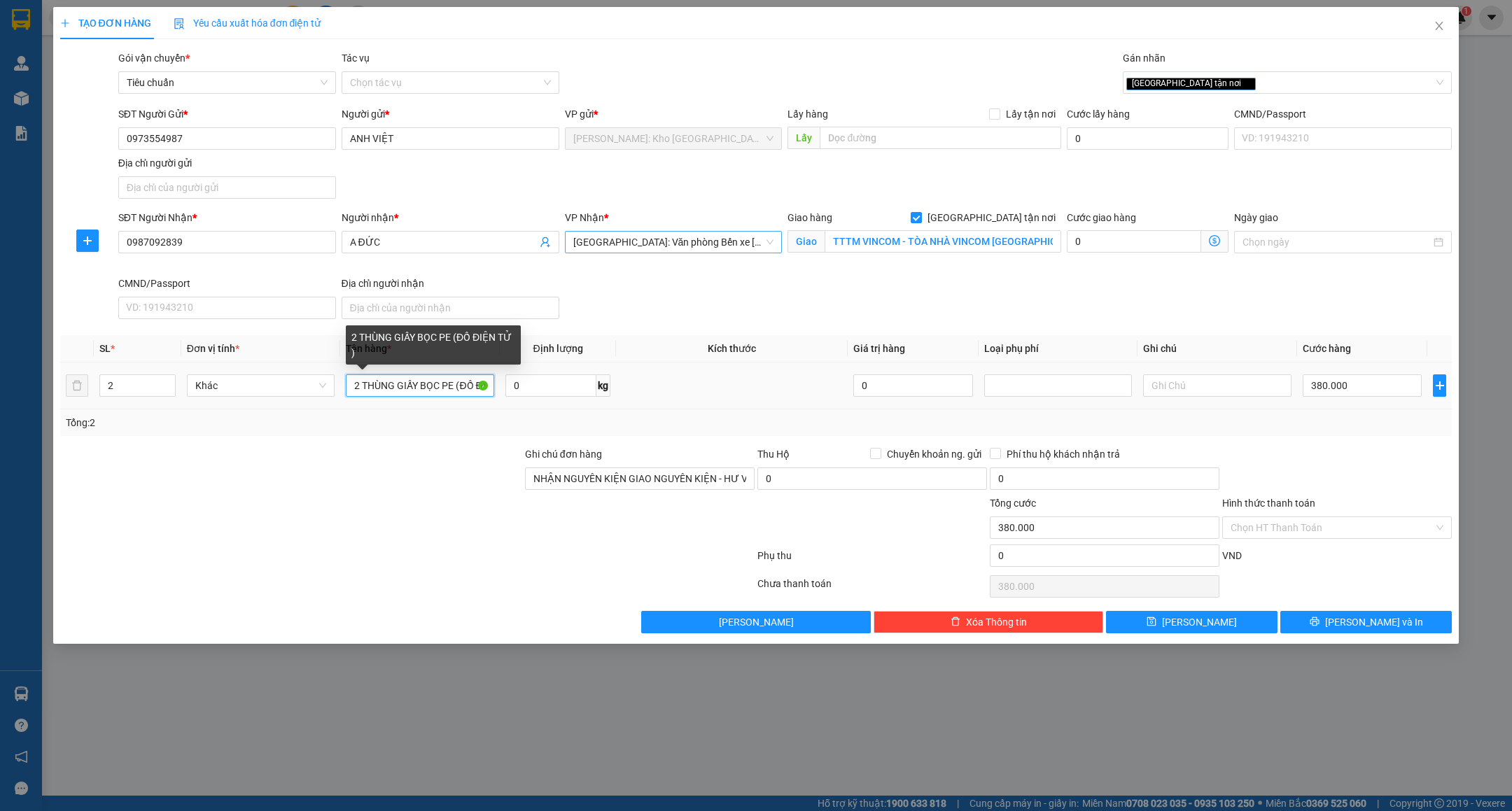
click at [457, 385] on input "2 THÙNG GIẤY BỌC PE (ĐỒ ĐIỆN TỬ )" at bounding box center [420, 385] width 148 height 22
type input "2 THÙNG GIẤY BỌC PE ( ĐỒ ĐIỆN TỬ )"
click at [1313, 533] on input "Hình thức thanh toán" at bounding box center [1332, 527] width 203 height 21
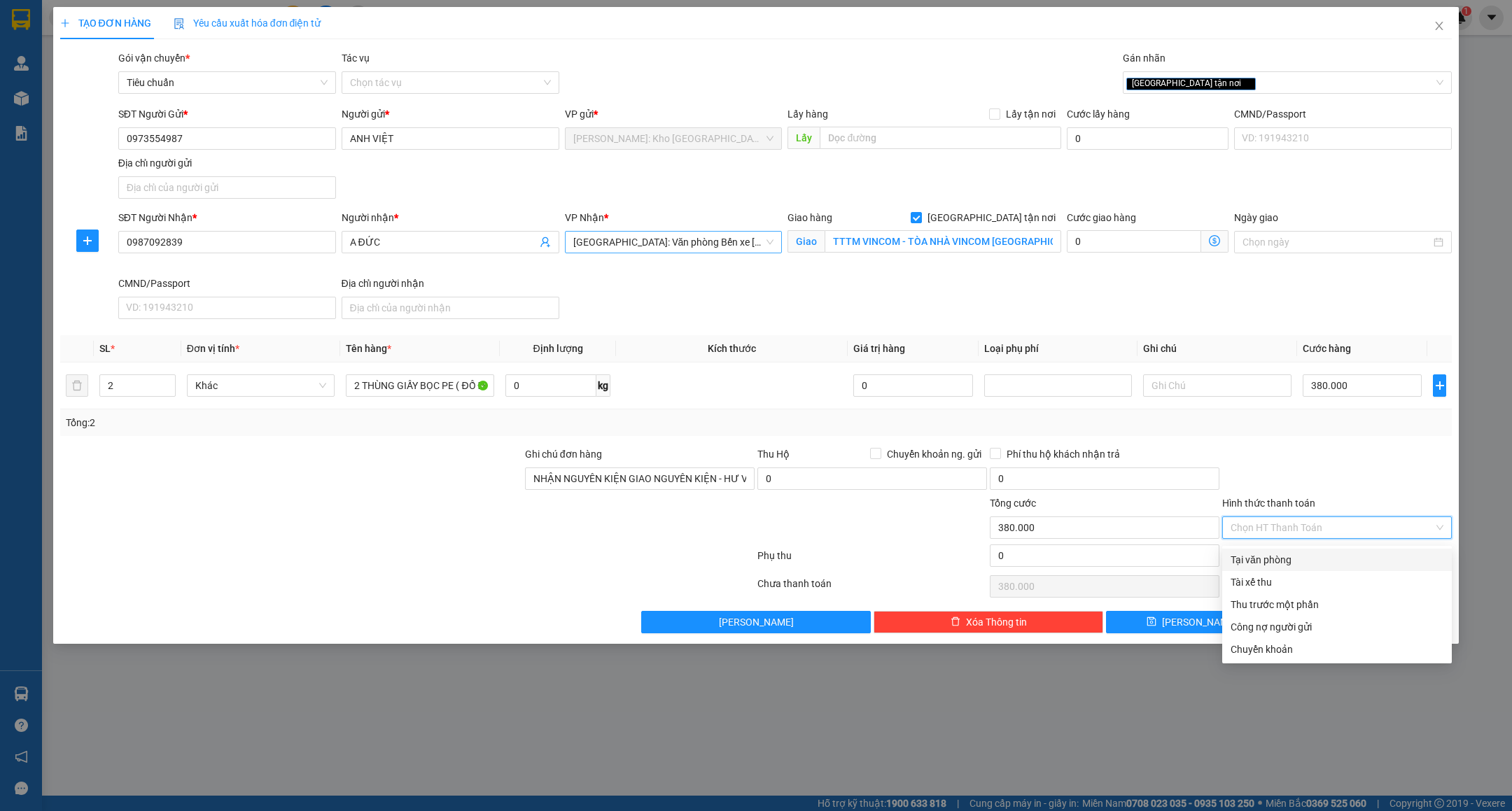
drag, startPoint x: 1291, startPoint y: 554, endPoint x: 1319, endPoint y: 585, distance: 41.8
click at [1290, 554] on div "Tại văn phòng" at bounding box center [1337, 560] width 213 height 15
type input "0"
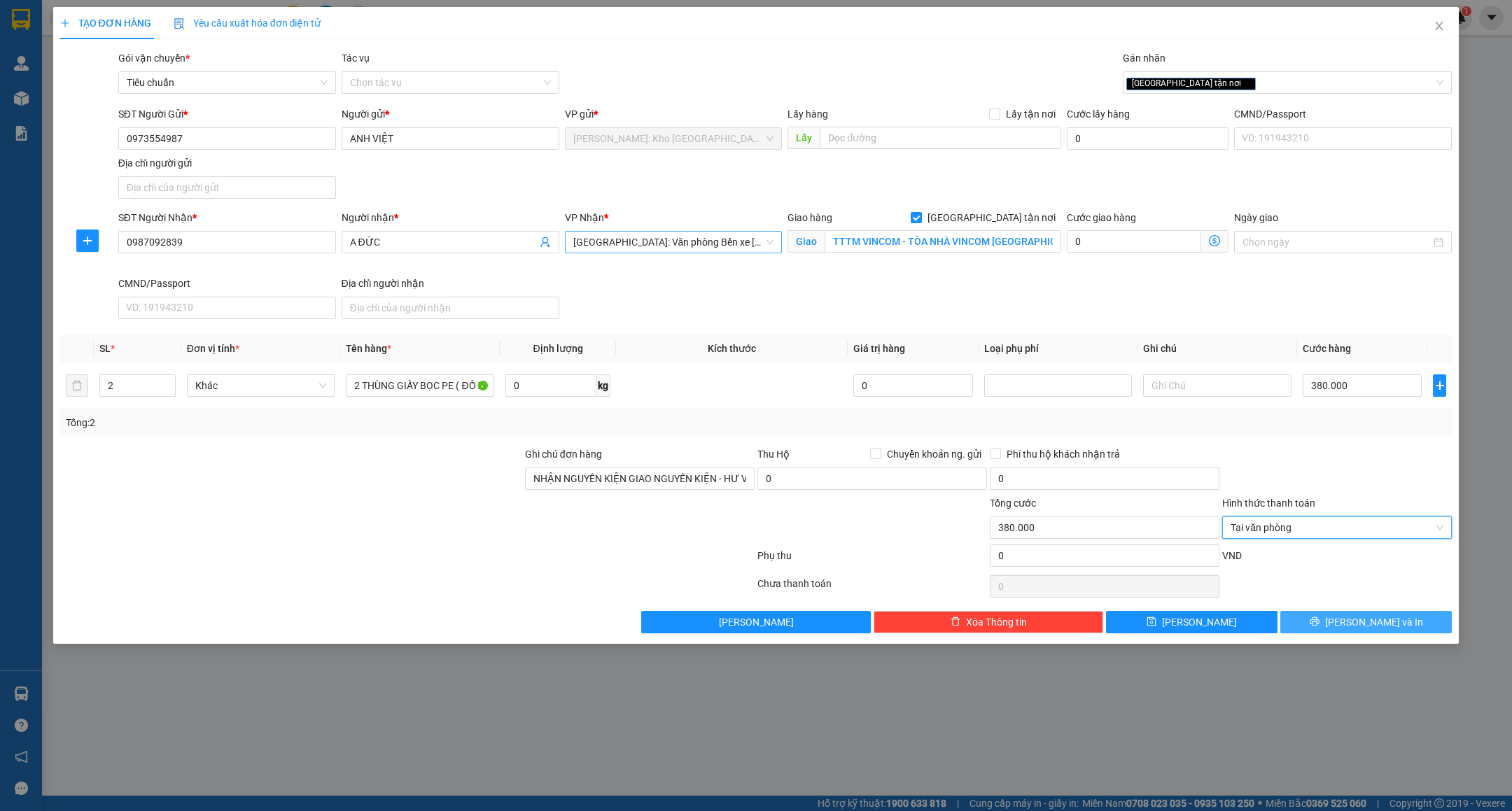
click at [1320, 619] on button "[PERSON_NAME] và In" at bounding box center [1366, 621] width 171 height 22
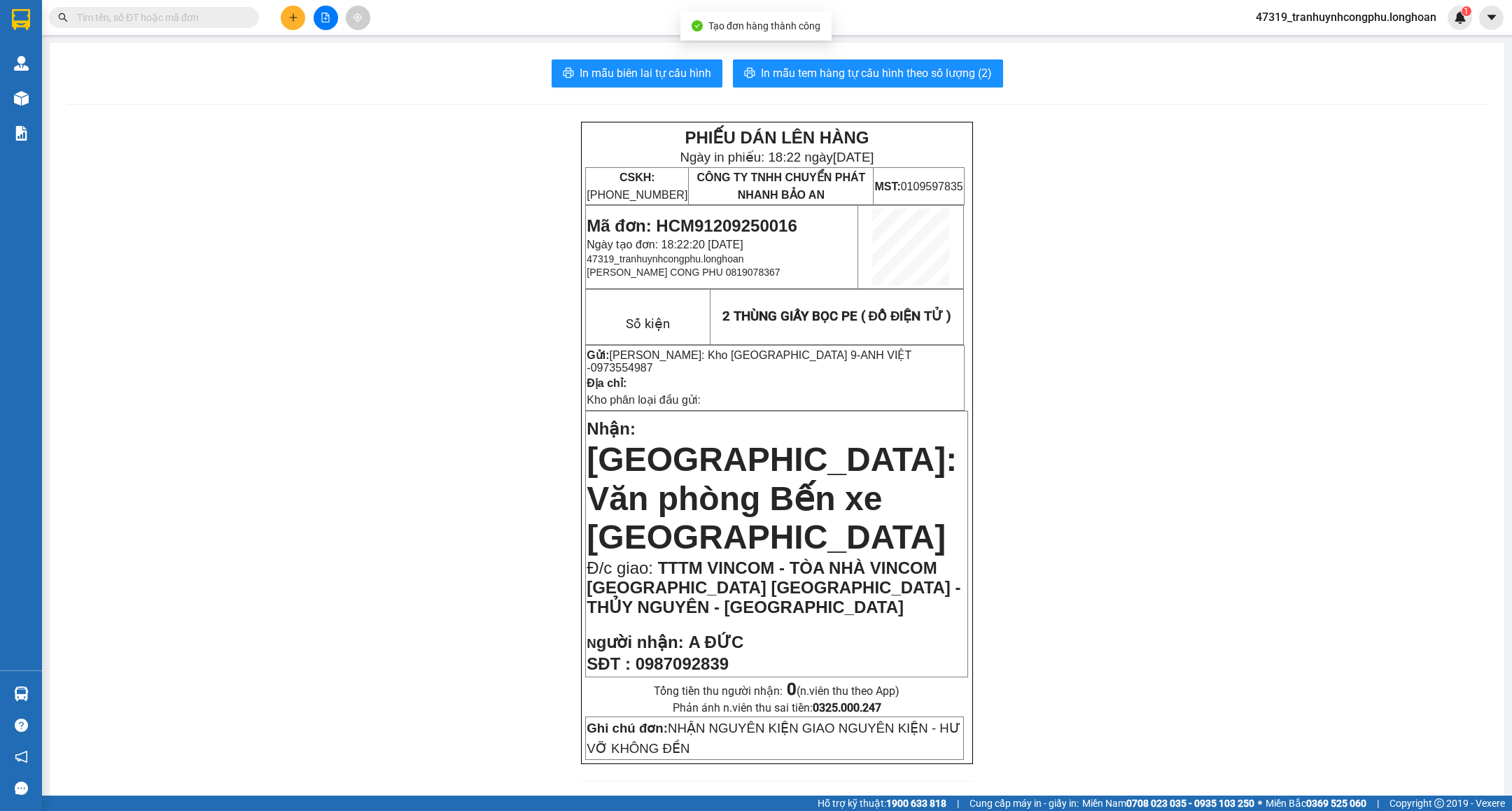
click at [670, 56] on div "In mẫu biên lai tự cấu hình In mẫu tem hàng tự cấu hình theo số lượng (2) PHIẾU…" at bounding box center [777, 803] width 1455 height 1521
click at [669, 74] on span "In mẫu biên lai tự cấu hình" at bounding box center [646, 73] width 132 height 17
click at [914, 57] on div "In mẫu biên lai tự cấu hình In mẫu tem hàng tự cấu hình theo số lượng (2) PHIẾU…" at bounding box center [777, 803] width 1455 height 1521
click at [912, 70] on span "In mẫu tem hàng tự cấu hình theo số lượng (2)" at bounding box center [876, 73] width 231 height 17
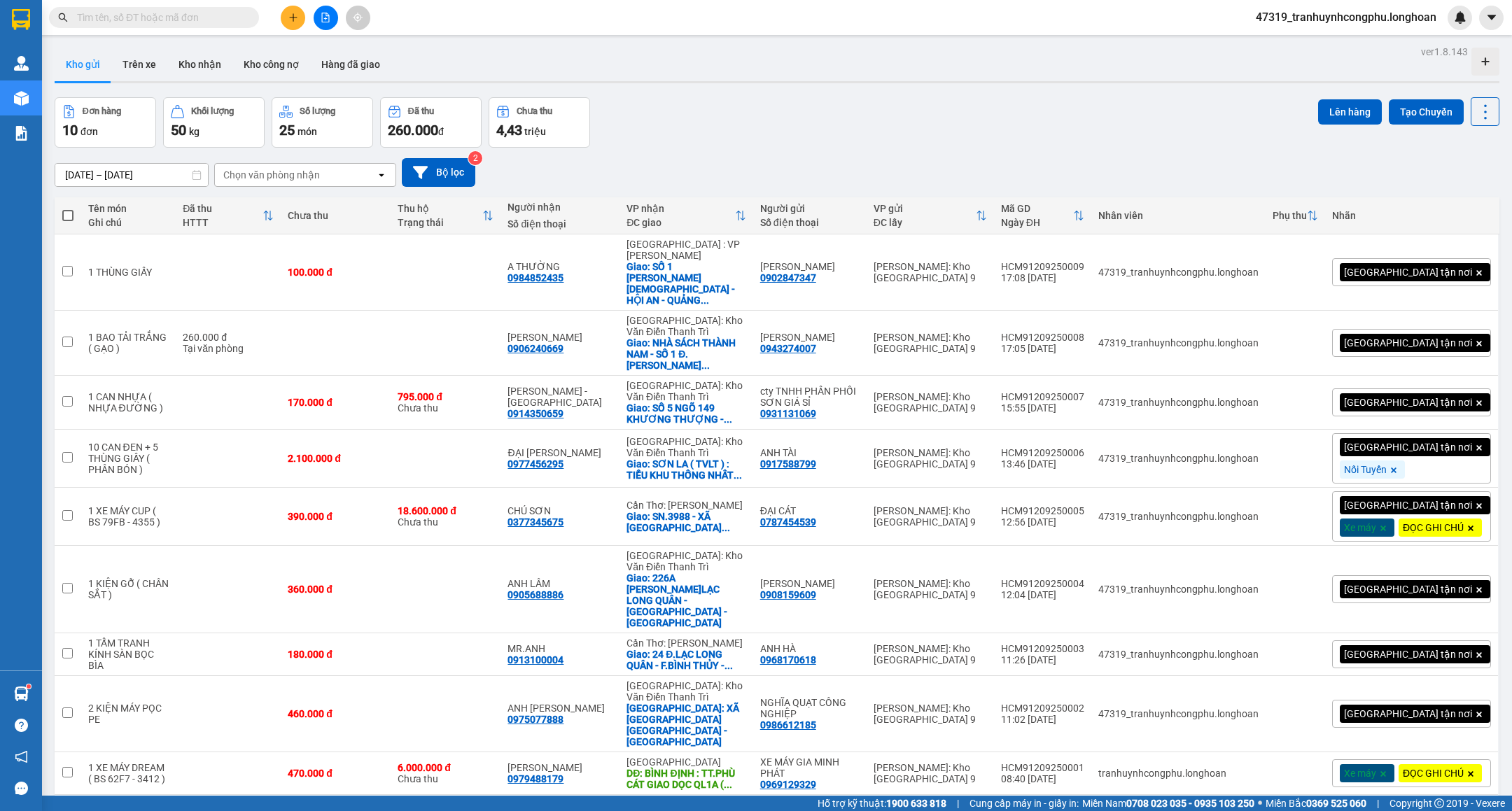
scroll to position [65, 0]
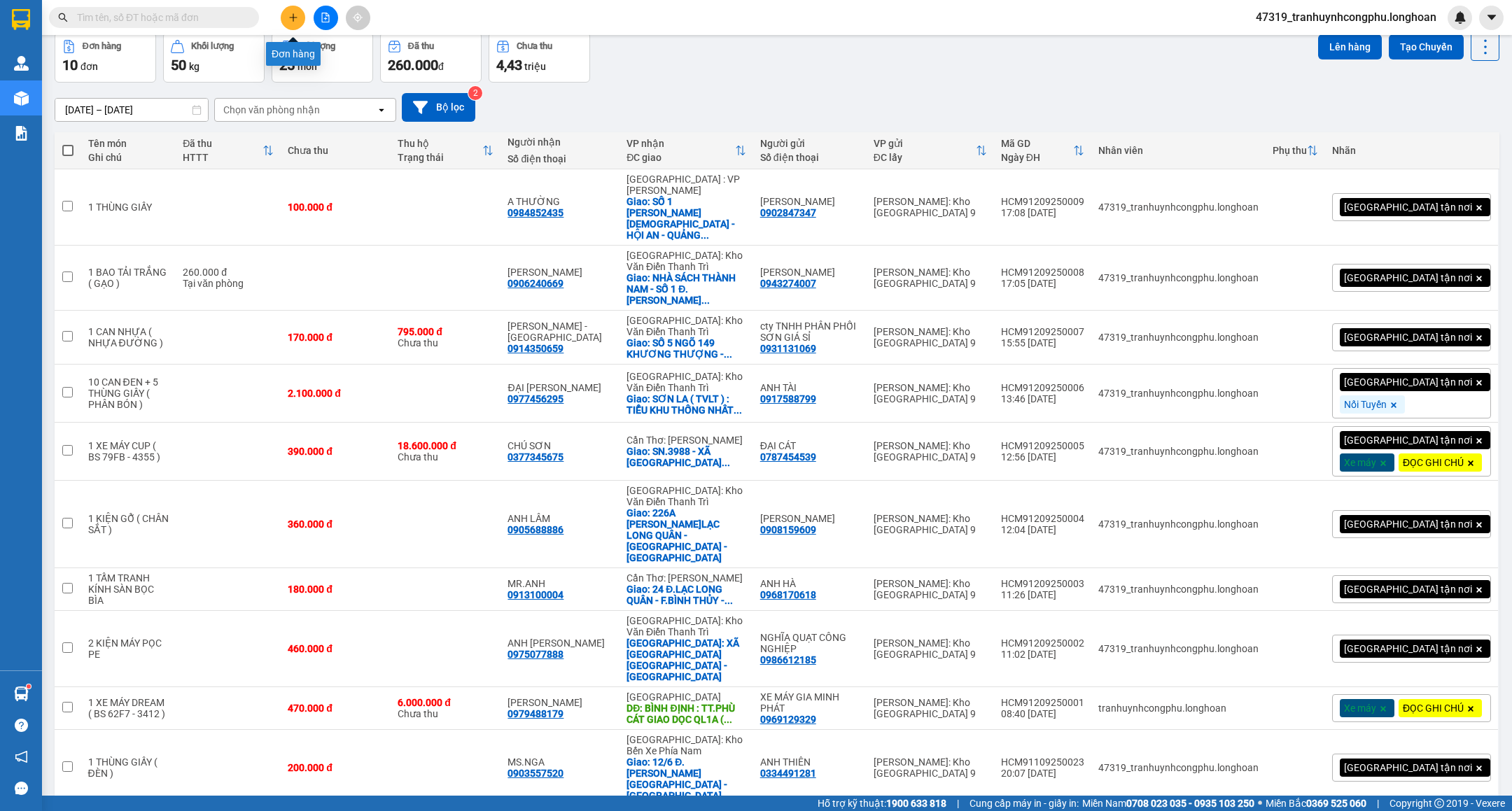
click at [291, 15] on icon "plus" at bounding box center [293, 17] width 10 height 10
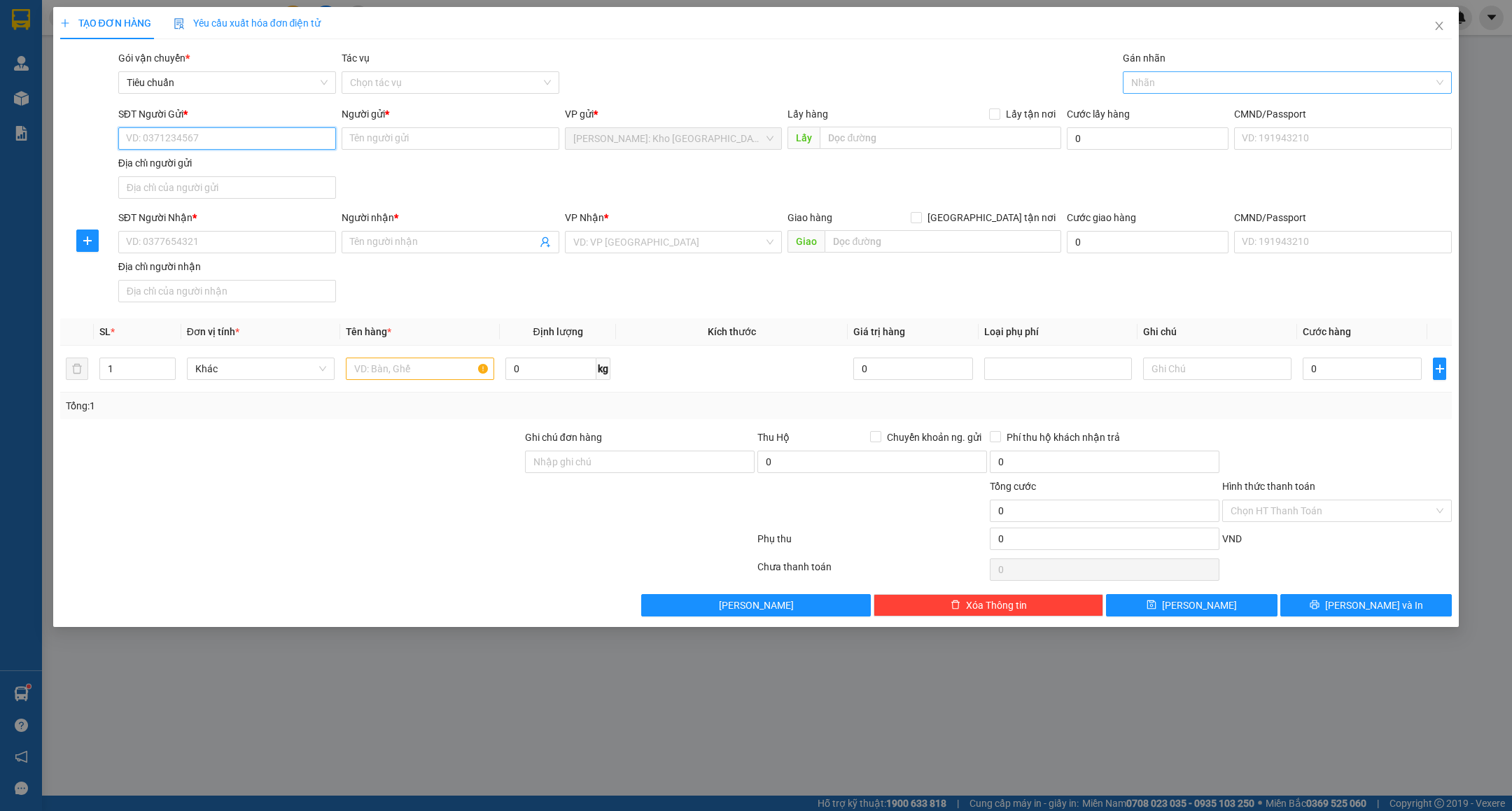
click at [1178, 78] on div at bounding box center [1281, 83] width 308 height 17
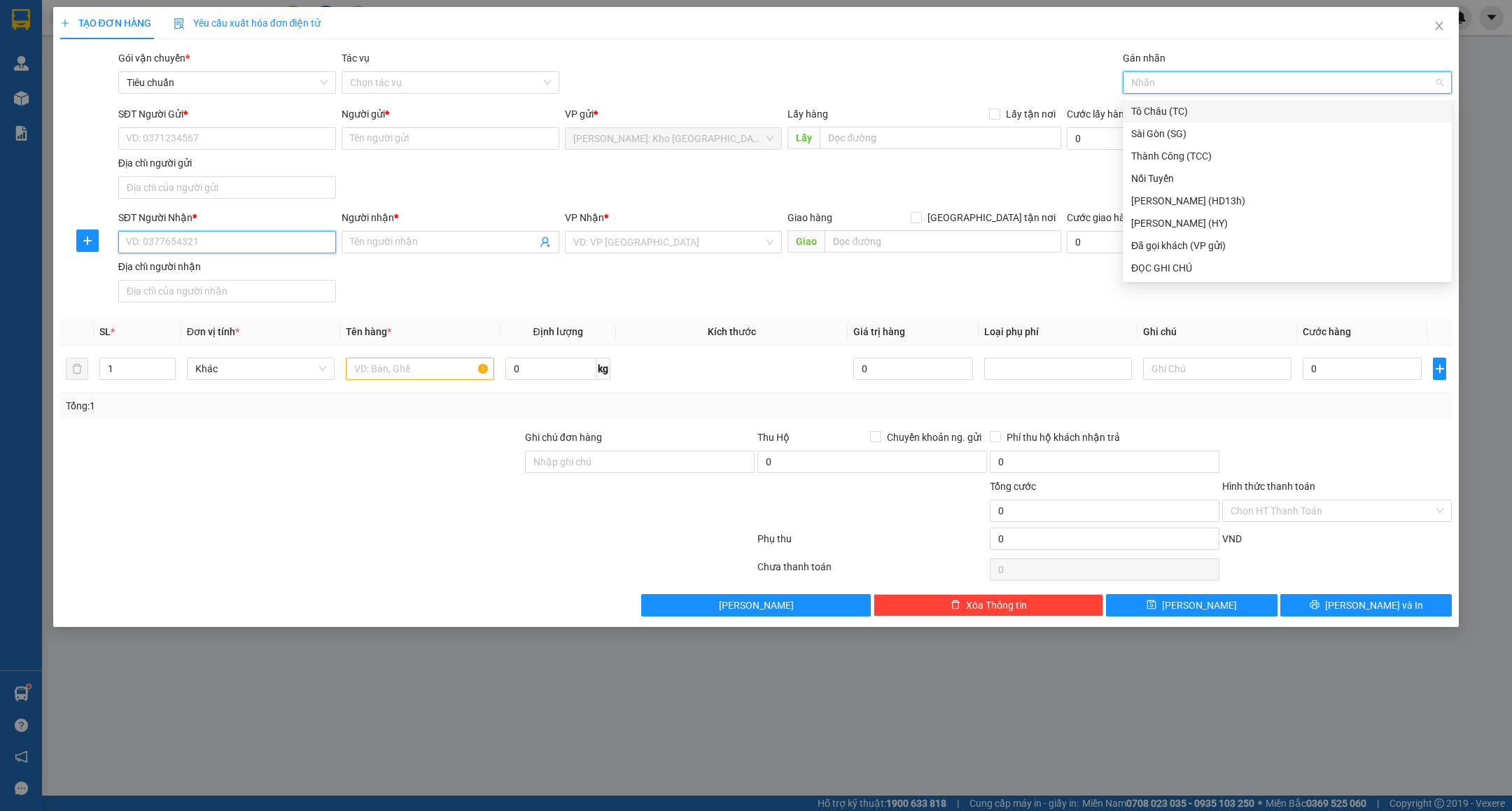
click at [198, 245] on input "SĐT Người Nhận *" at bounding box center [227, 242] width 218 height 22
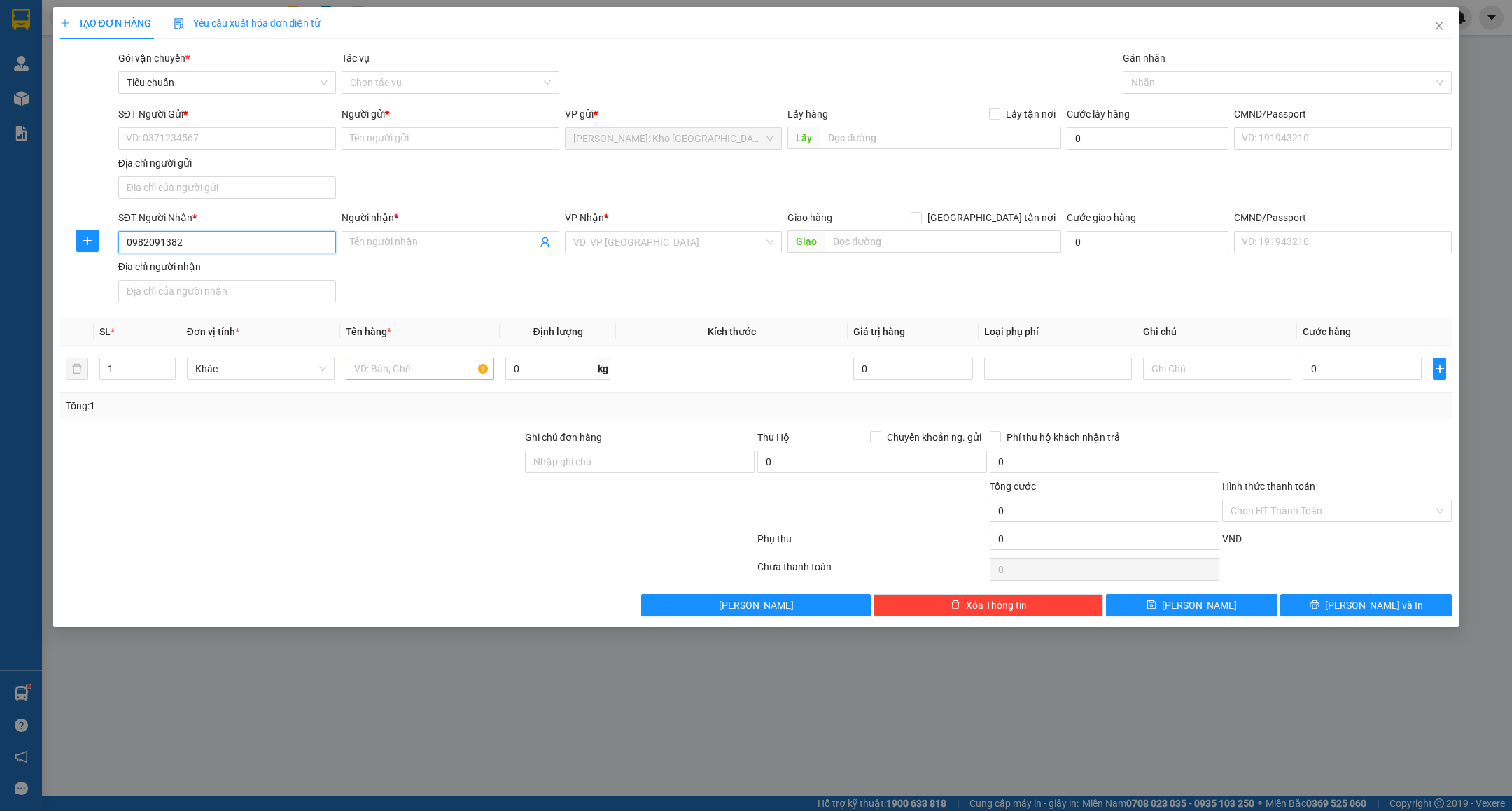
click at [210, 245] on input "0982091382" at bounding box center [227, 242] width 218 height 22
type input "0982091382"
click at [437, 253] on span at bounding box center [450, 242] width 218 height 22
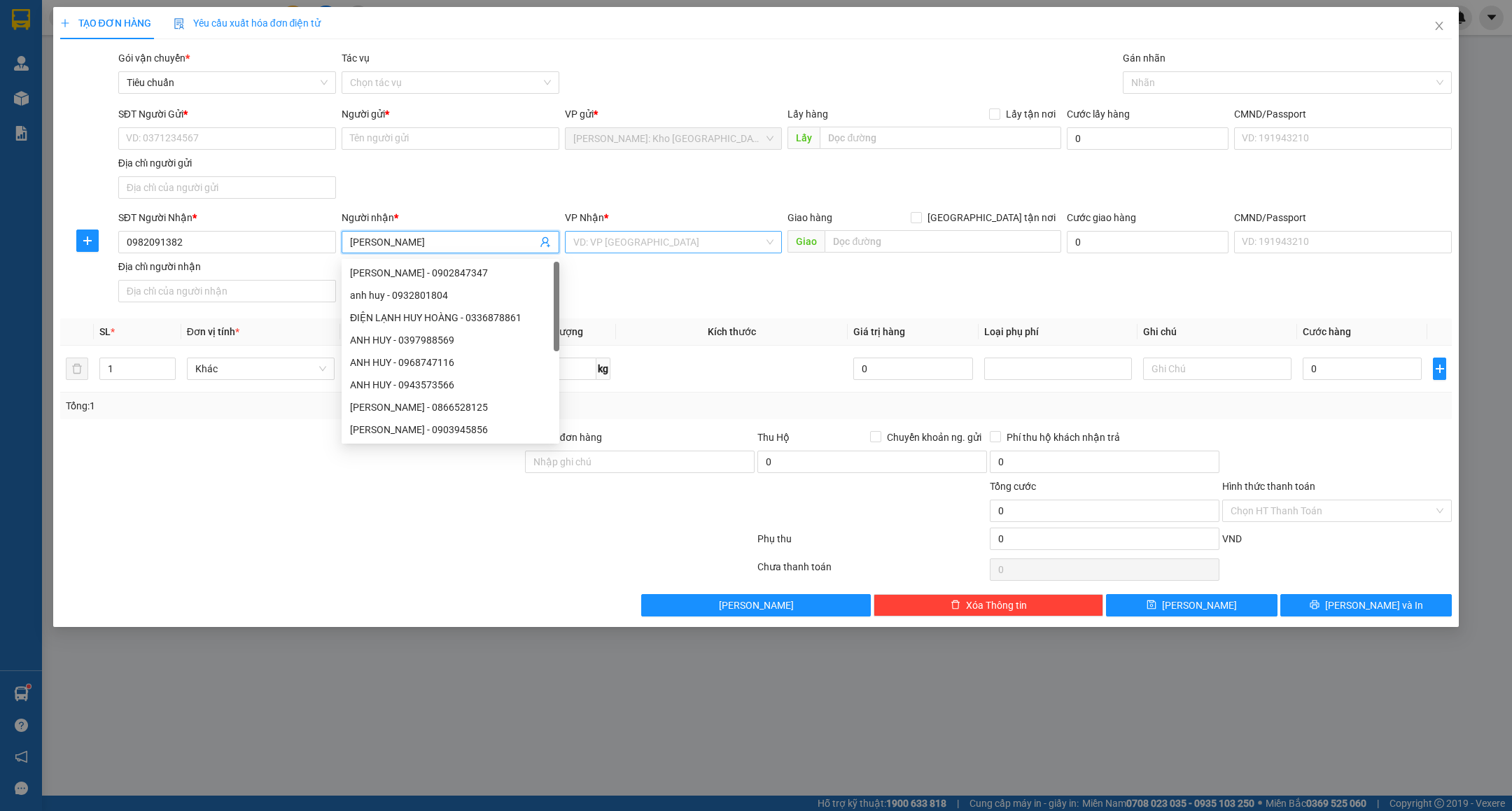
type input "[PERSON_NAME]"
click at [603, 242] on input "search" at bounding box center [669, 242] width 191 height 21
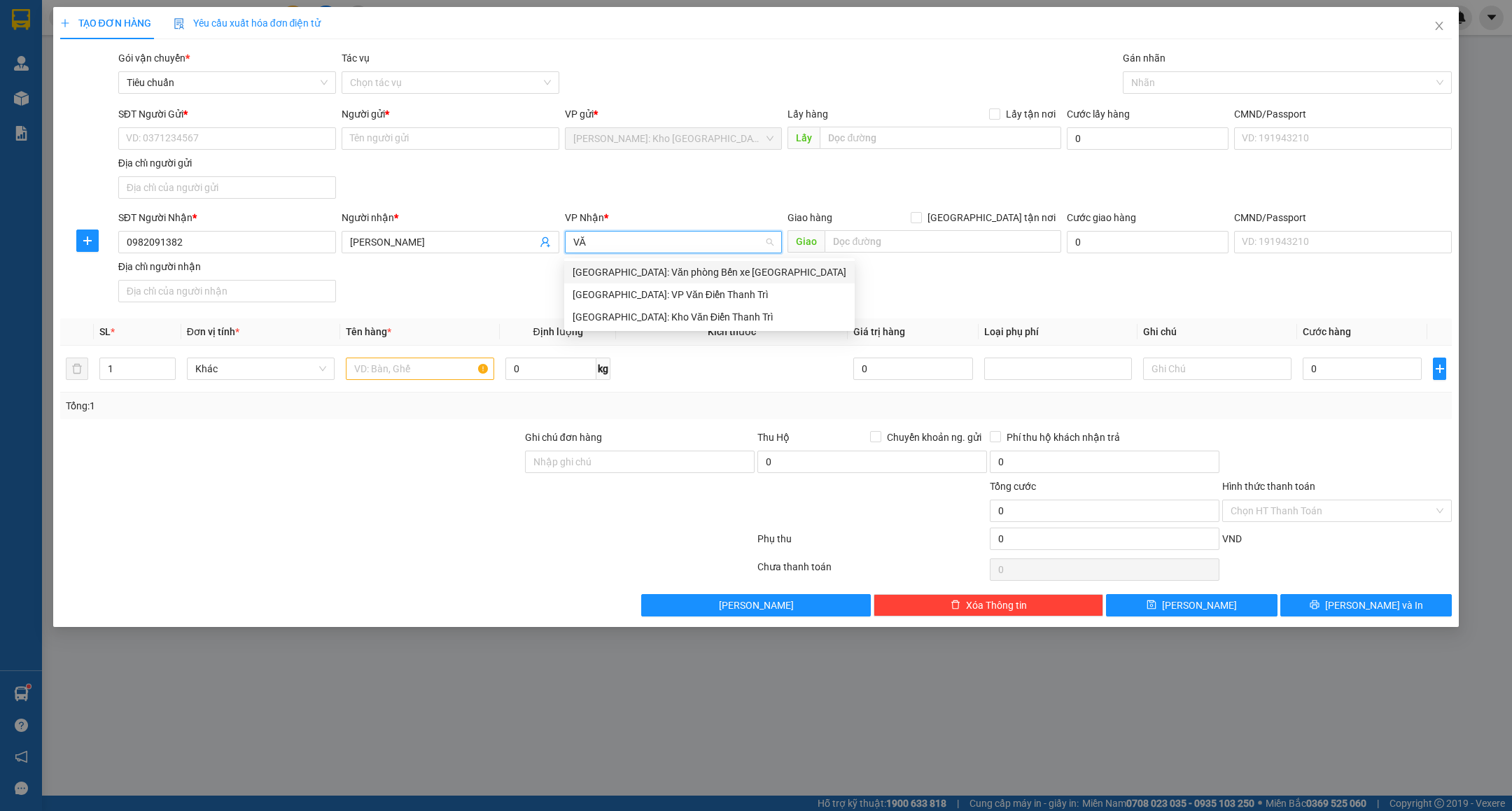
type input "VĂN"
click at [629, 313] on div "[GEOGRAPHIC_DATA]: Kho Văn Điển Thanh Trì" at bounding box center [709, 317] width 273 height 15
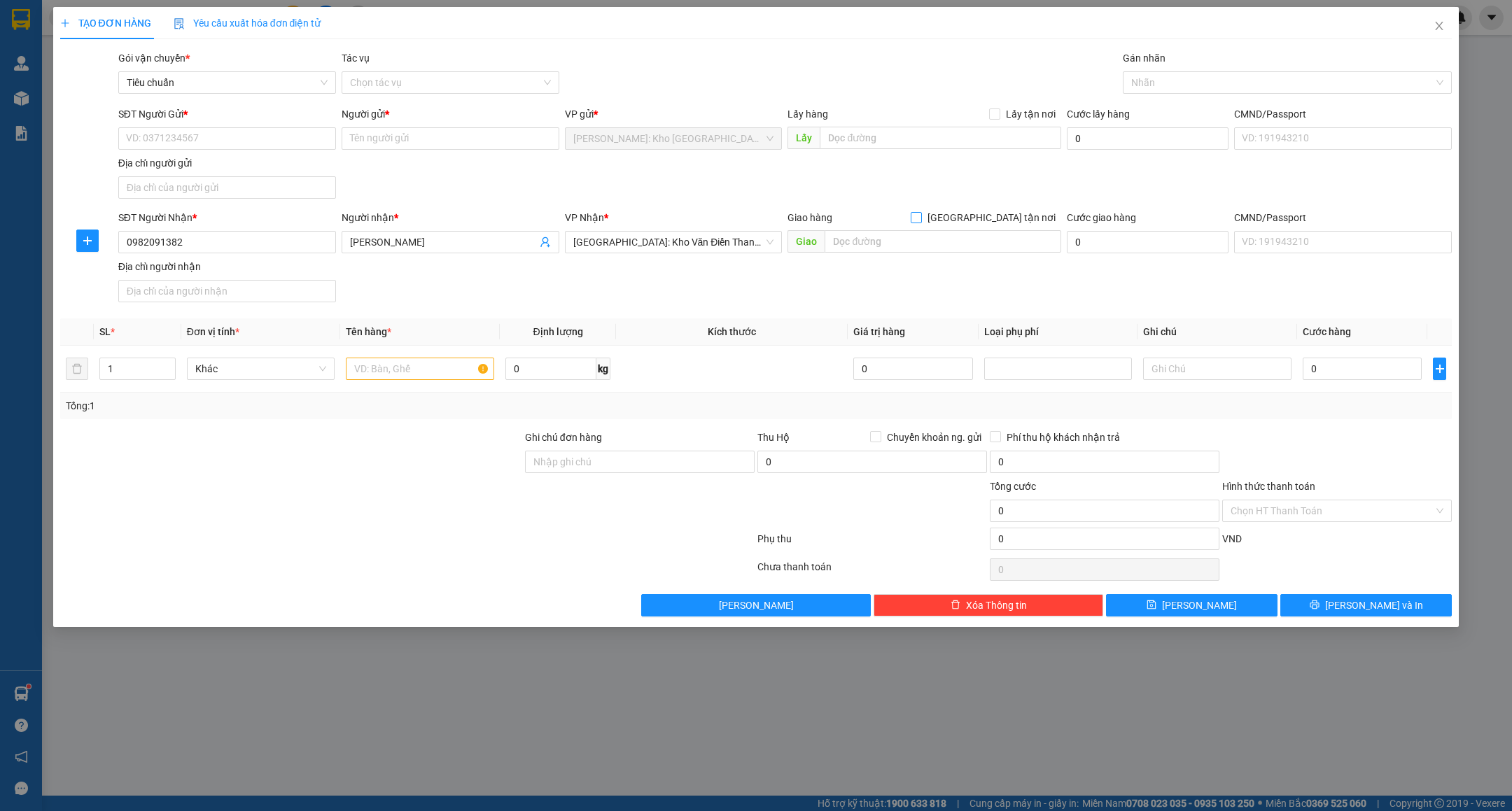
click at [1002, 221] on span "[GEOGRAPHIC_DATA] tận nơi" at bounding box center [992, 218] width 140 height 15
click at [920, 221] on input "[GEOGRAPHIC_DATA] tận nơi" at bounding box center [916, 217] width 10 height 10
checkbox input "true"
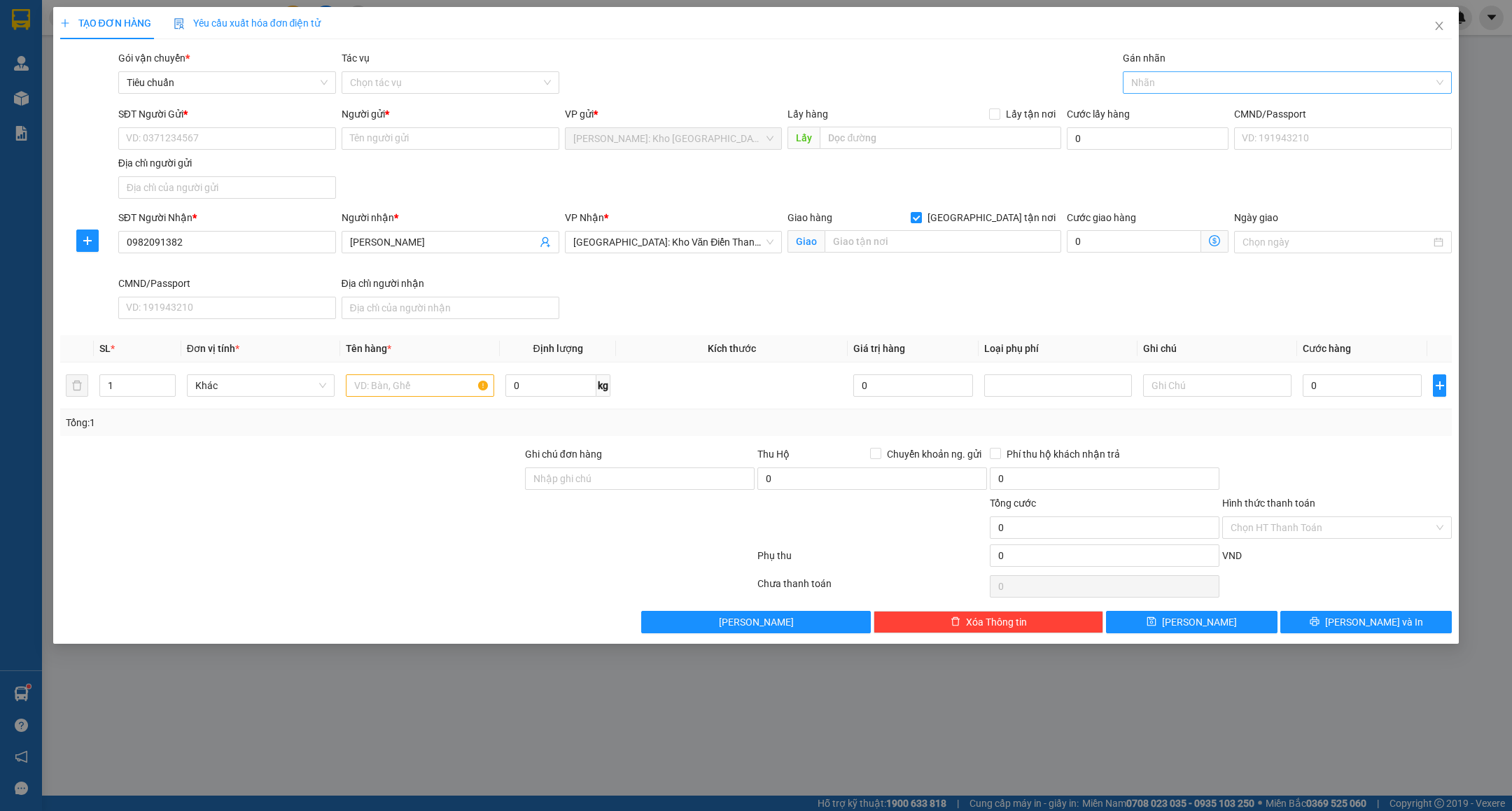
click at [1153, 75] on div at bounding box center [1281, 83] width 308 height 17
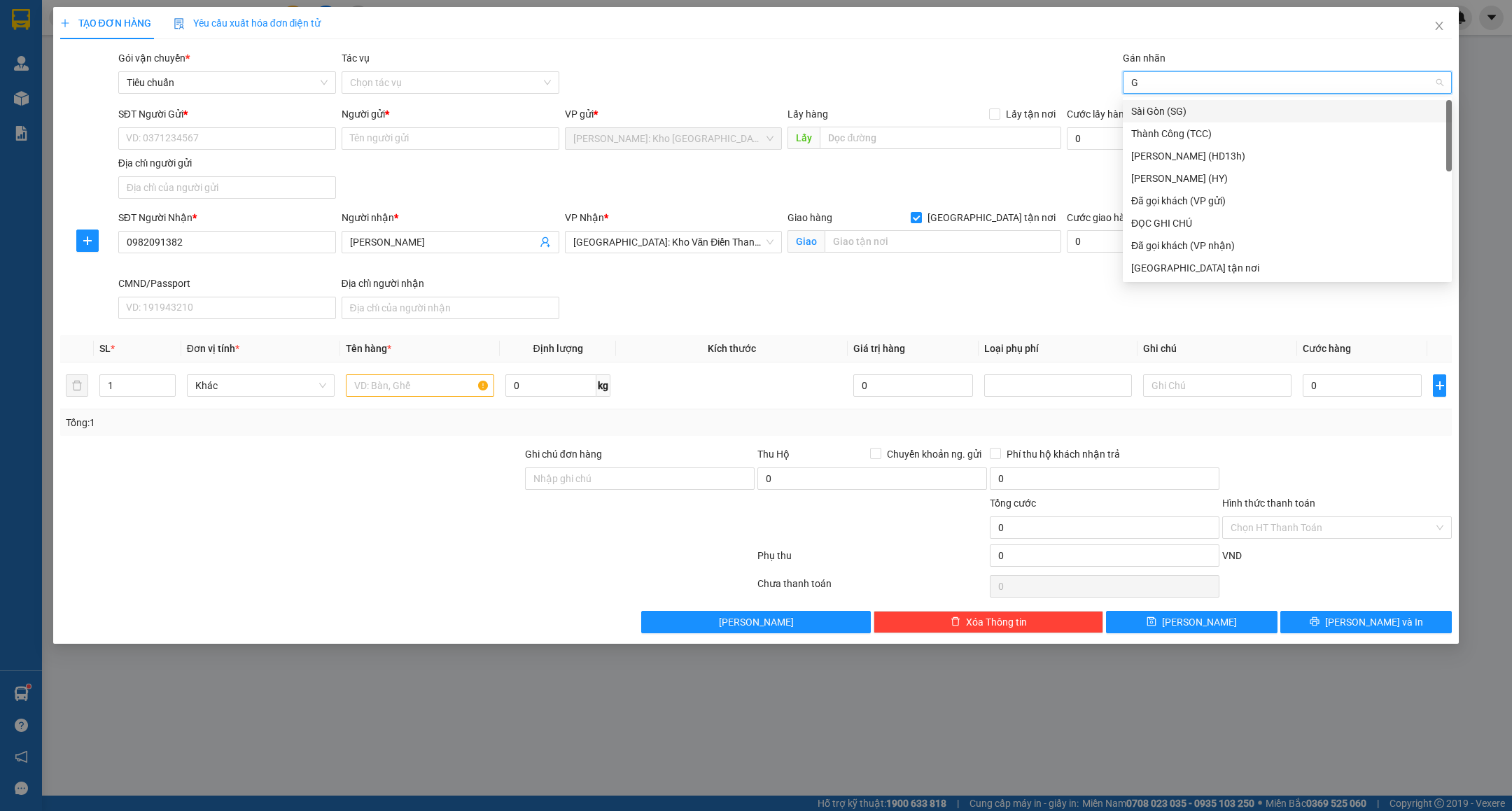
type input "GT"
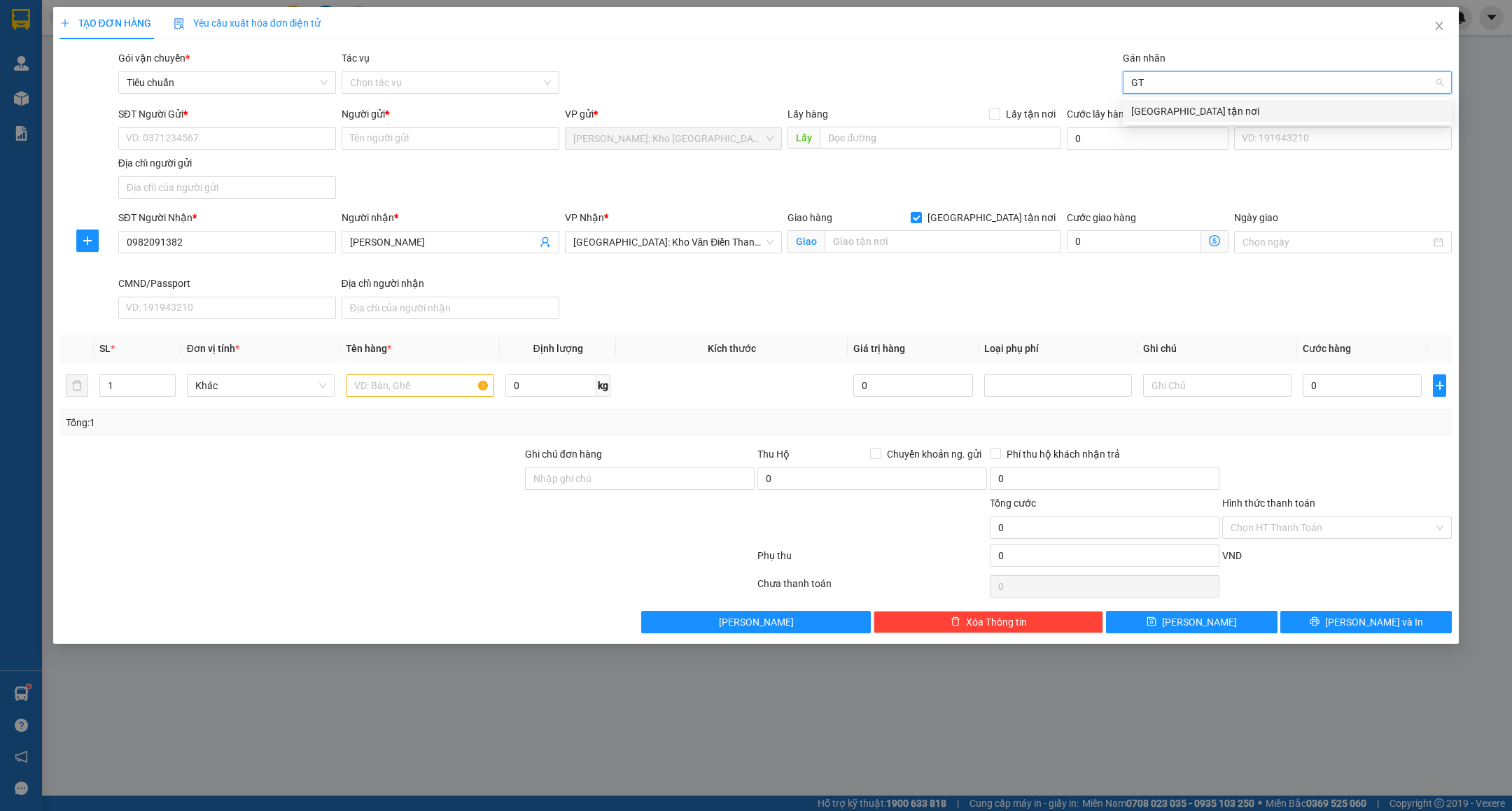
click at [1143, 107] on div "[GEOGRAPHIC_DATA] tận nơi" at bounding box center [1287, 111] width 313 height 15
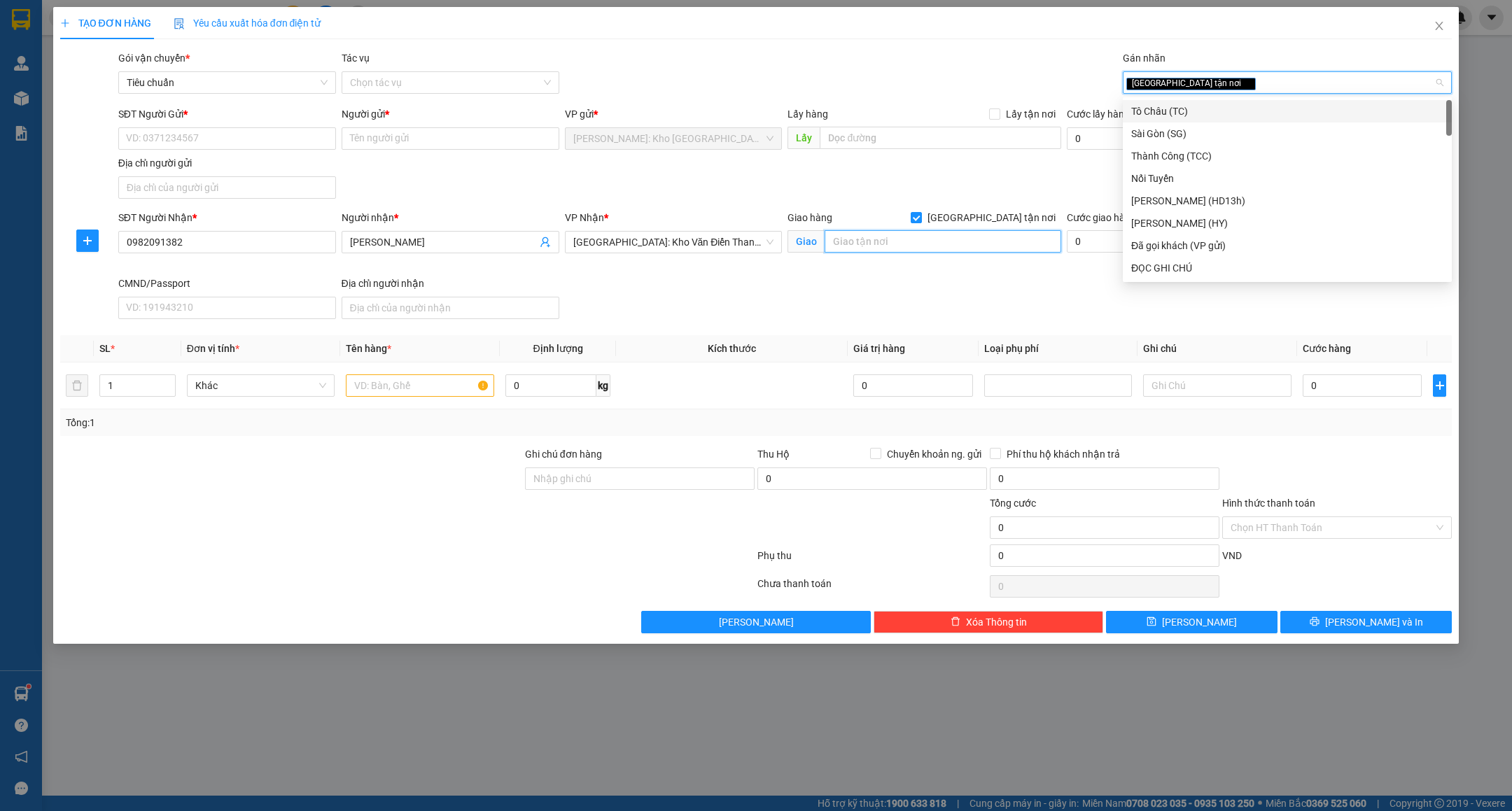
click at [897, 252] on input "text" at bounding box center [943, 241] width 237 height 22
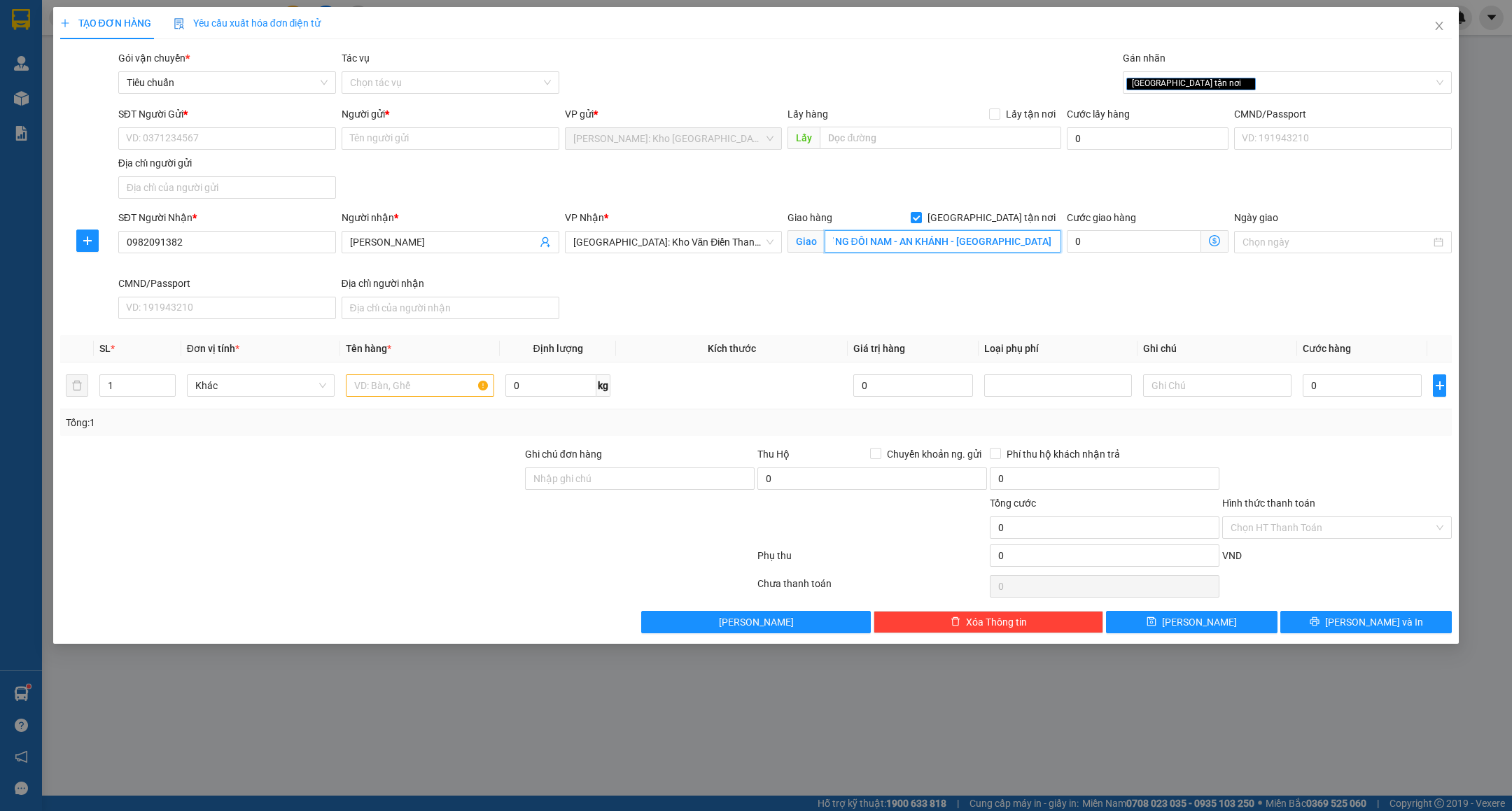
scroll to position [0, 84]
click at [880, 246] on input "SÔ 162 MẶT ĐƯỜNG ĐÔI NAM - AN KHÁNH - HOÀI ĐỨC - HÀ NỘI" at bounding box center [943, 241] width 237 height 22
type input "SỐ 162 MẶT ĐƯỜNG ĐÔI NAM - AN KHÁNH - HOÀI ĐỨC - HÀ NỘI"
click at [196, 135] on input "SĐT Người Gửi *" at bounding box center [227, 138] width 218 height 22
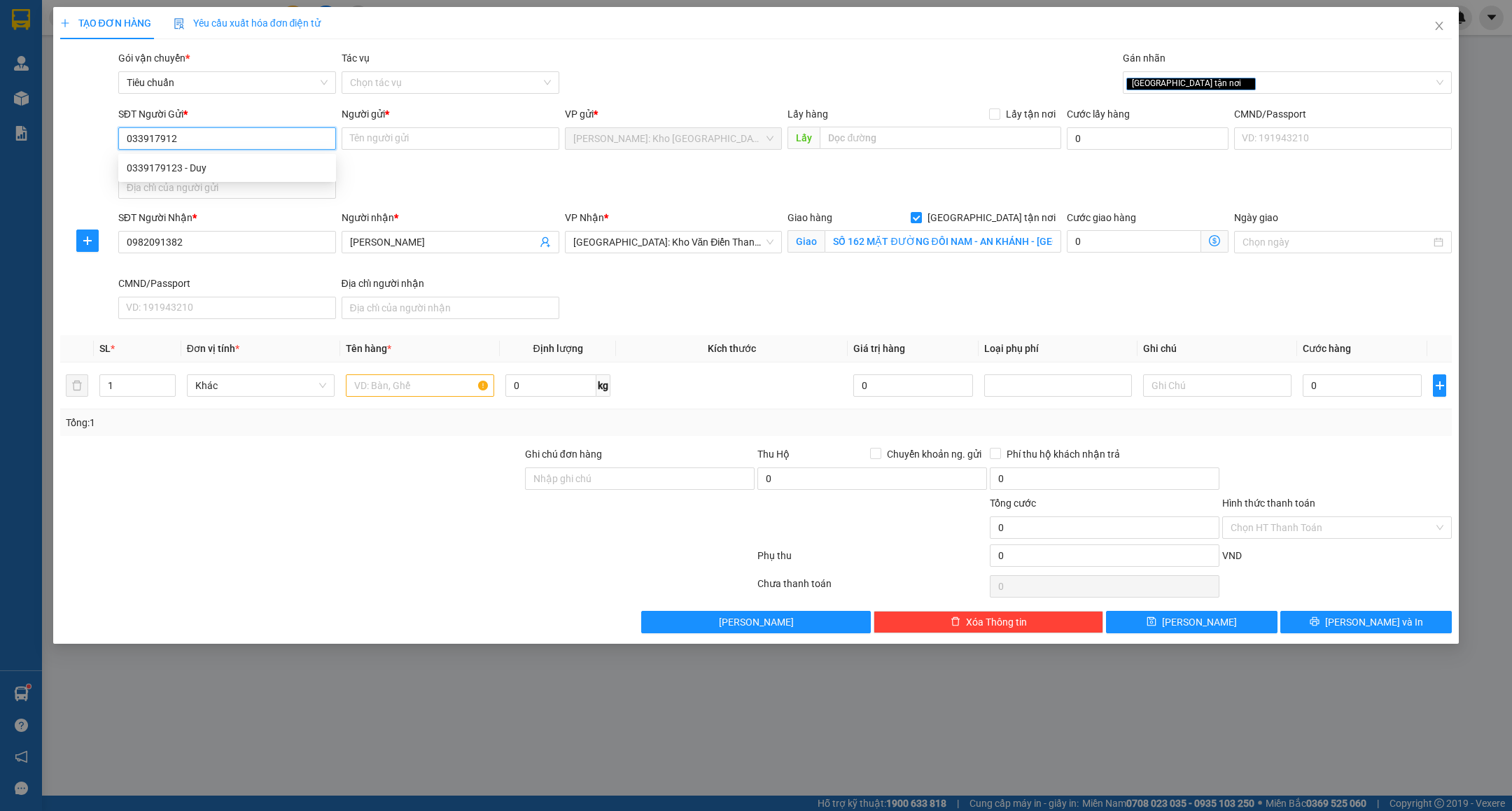
type input "0339179123"
click at [248, 163] on div "0339179123 - Duy" at bounding box center [227, 168] width 201 height 15
type input "Duy"
checkbox input "true"
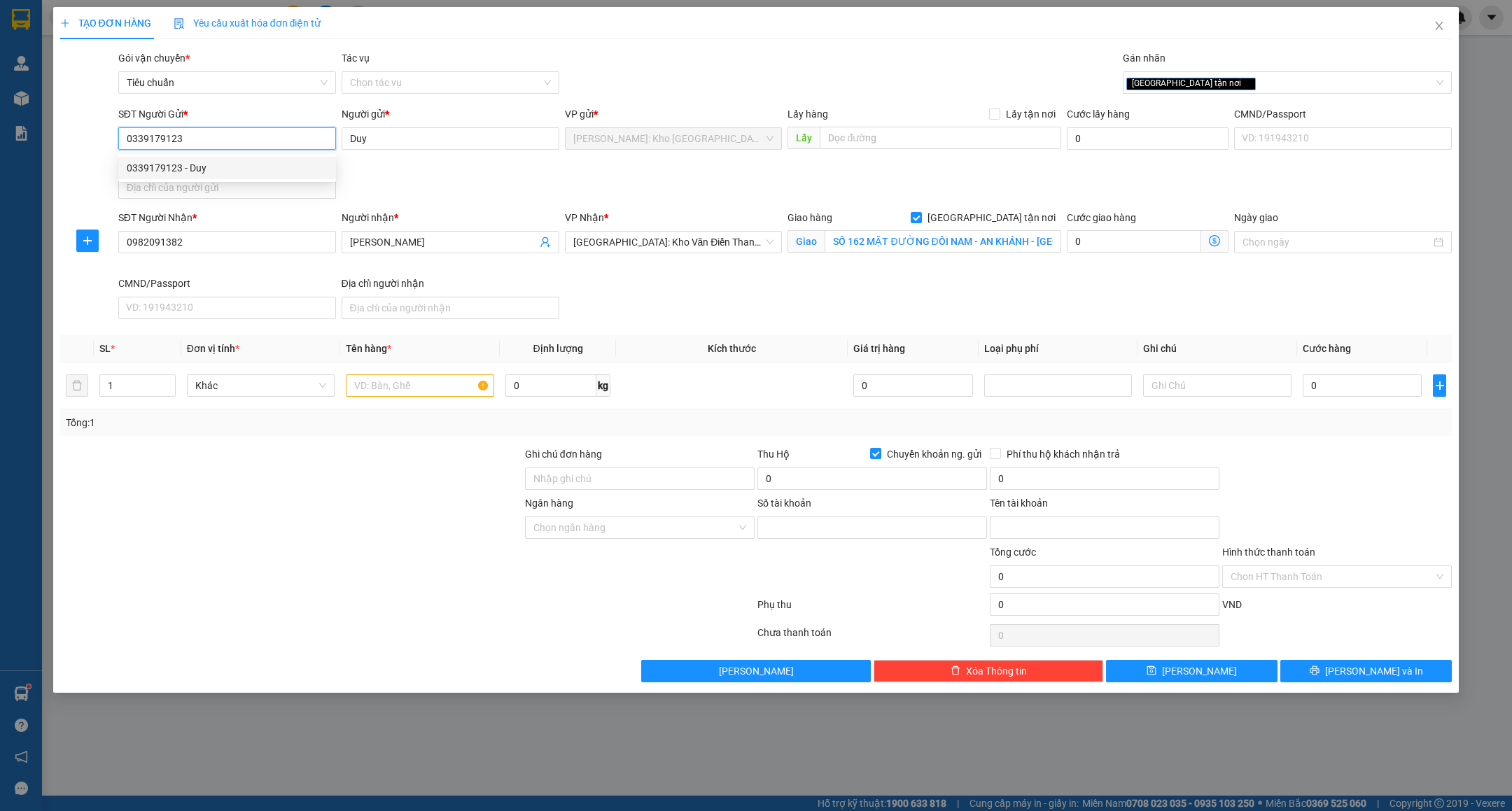
type input "999996966868"
type input "PHAM NGO TAN DUY"
type input "0339179123"
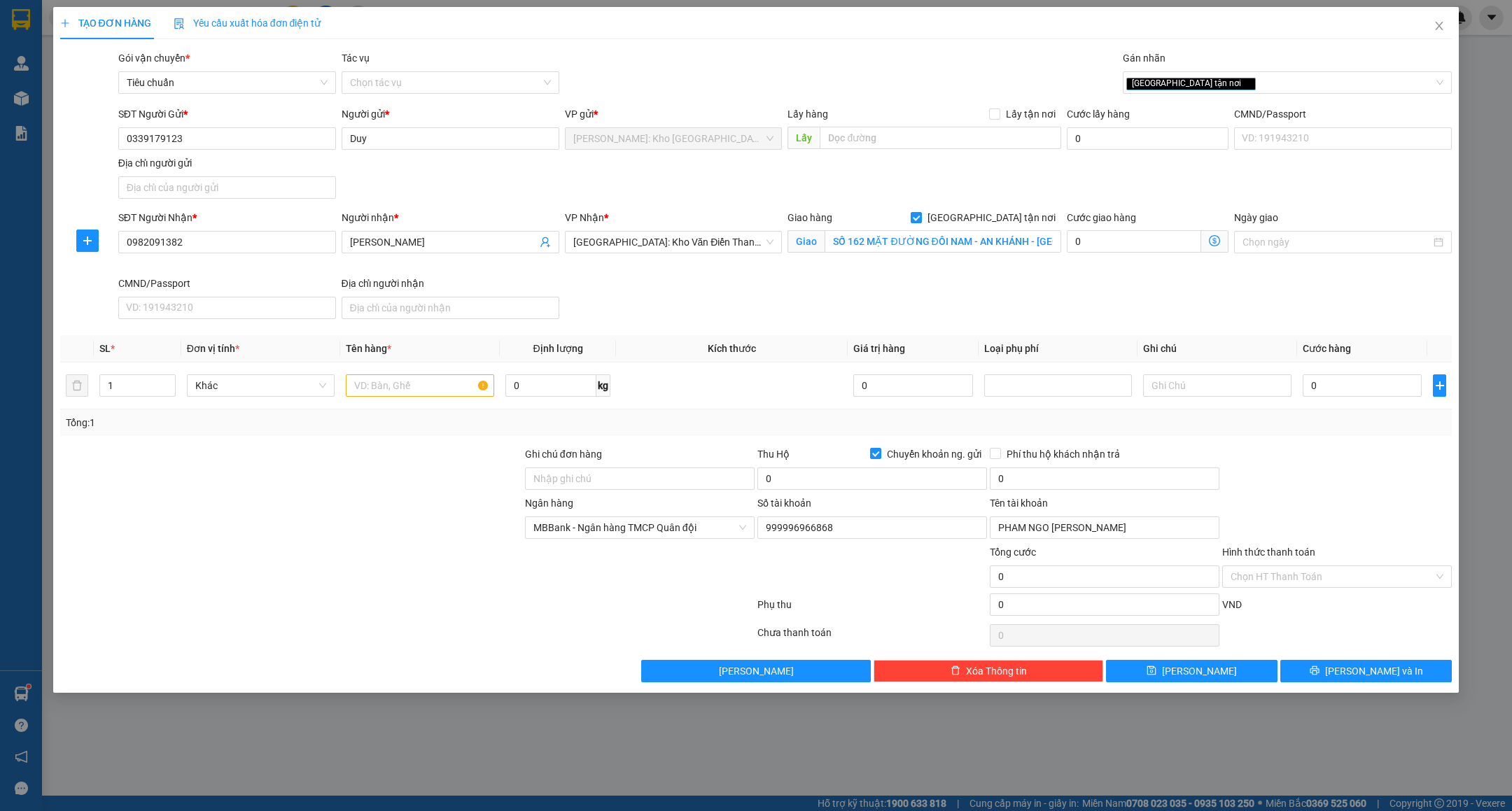
click at [421, 151] on div "Người gửi * Duy" at bounding box center [450, 130] width 218 height 49
click at [421, 149] on input "Duy" at bounding box center [450, 138] width 218 height 22
click at [421, 142] on input "Duy" at bounding box center [450, 138] width 218 height 22
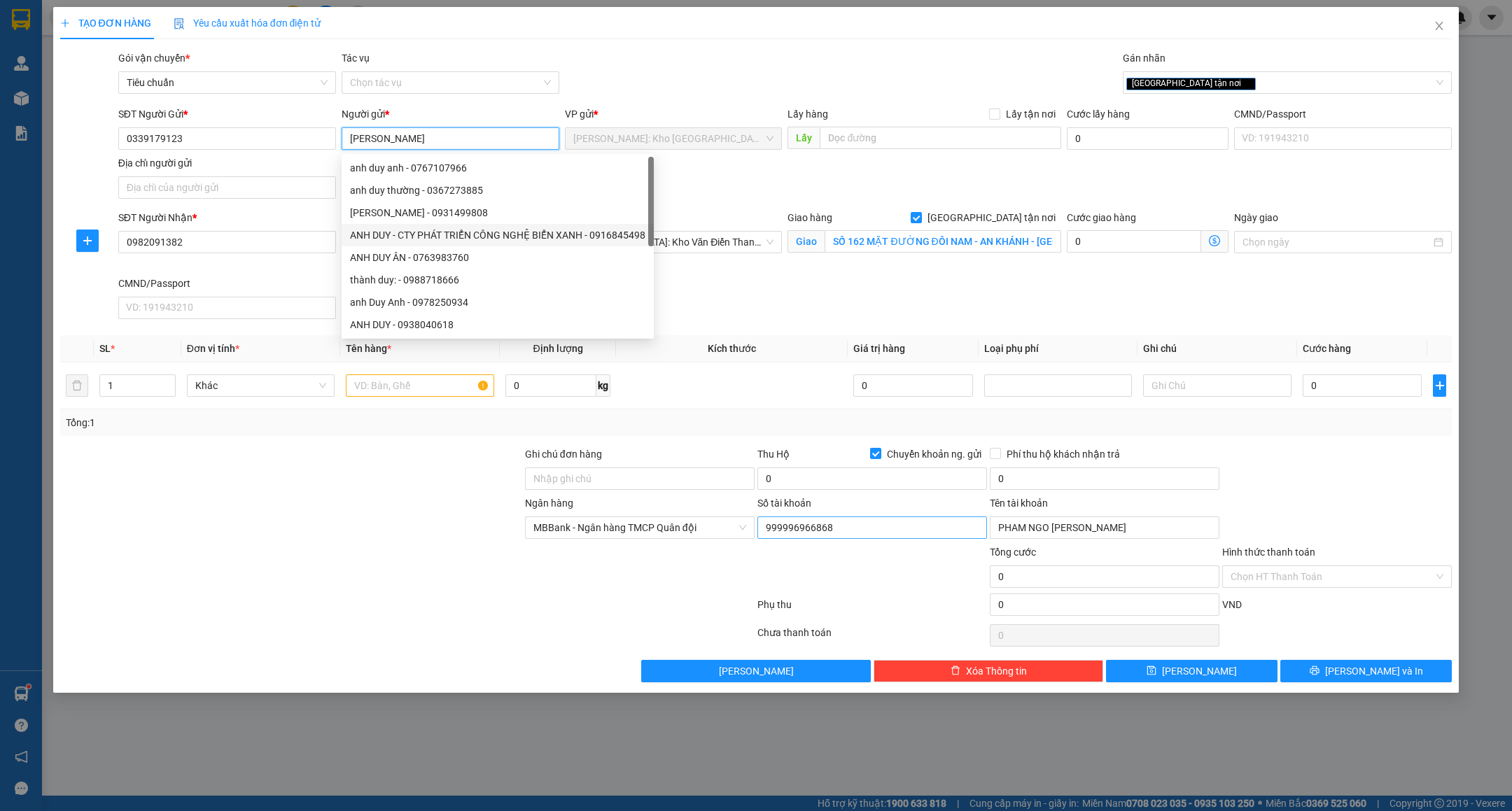
type input "[PERSON_NAME]"
click at [901, 535] on input "999996966868" at bounding box center [873, 527] width 229 height 22
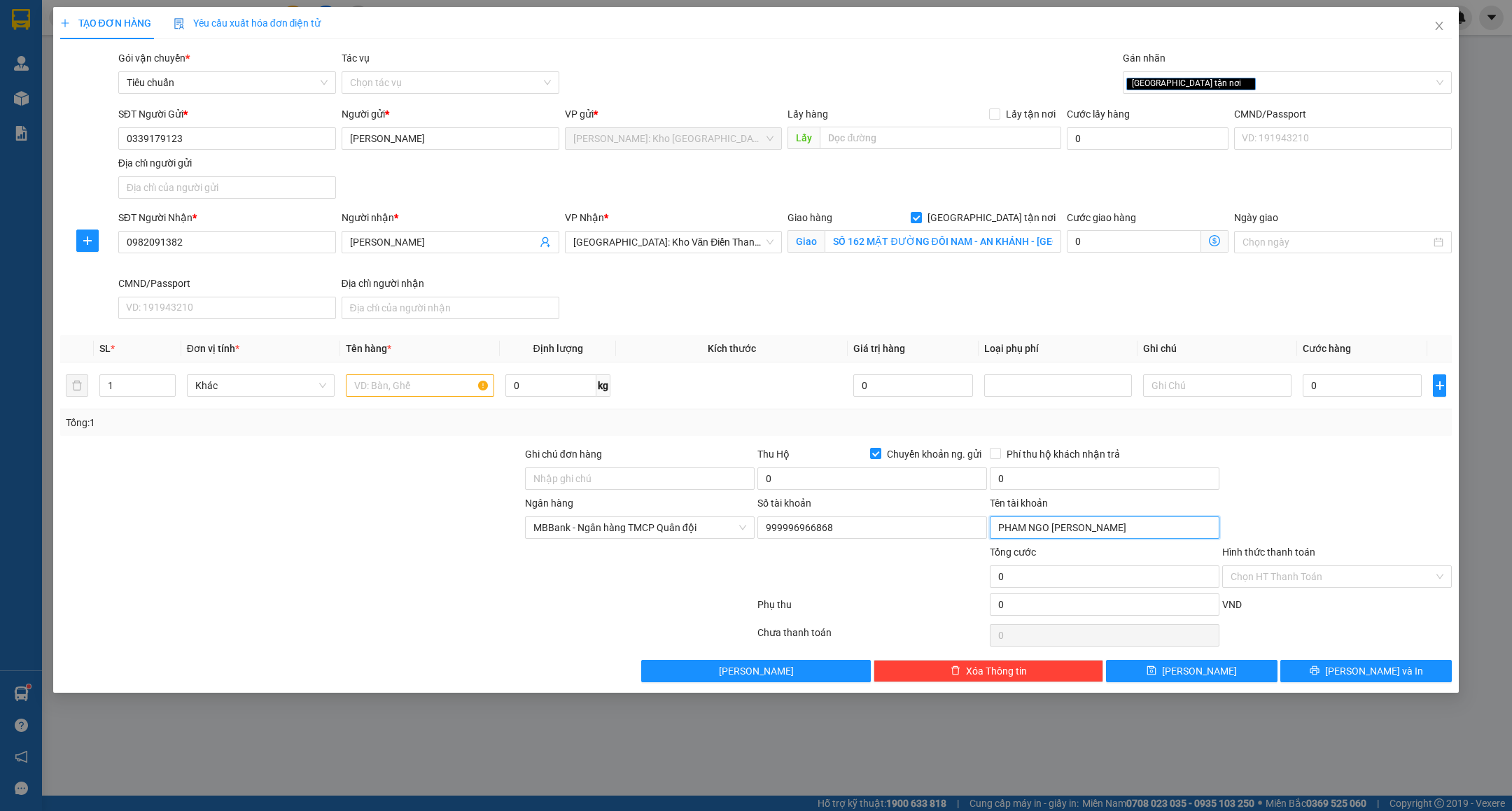
click at [1131, 527] on input "PHAM NGO TAN DUY" at bounding box center [1105, 527] width 229 height 22
click at [673, 485] on input "Ghi chú đơn hàng" at bounding box center [639, 478] width 229 height 22
paste input "HÀNG DỄ VỠ VẬN CHUYỂN NHẸ TAY - HƯ VỠ KHÔNG ĐỀN"
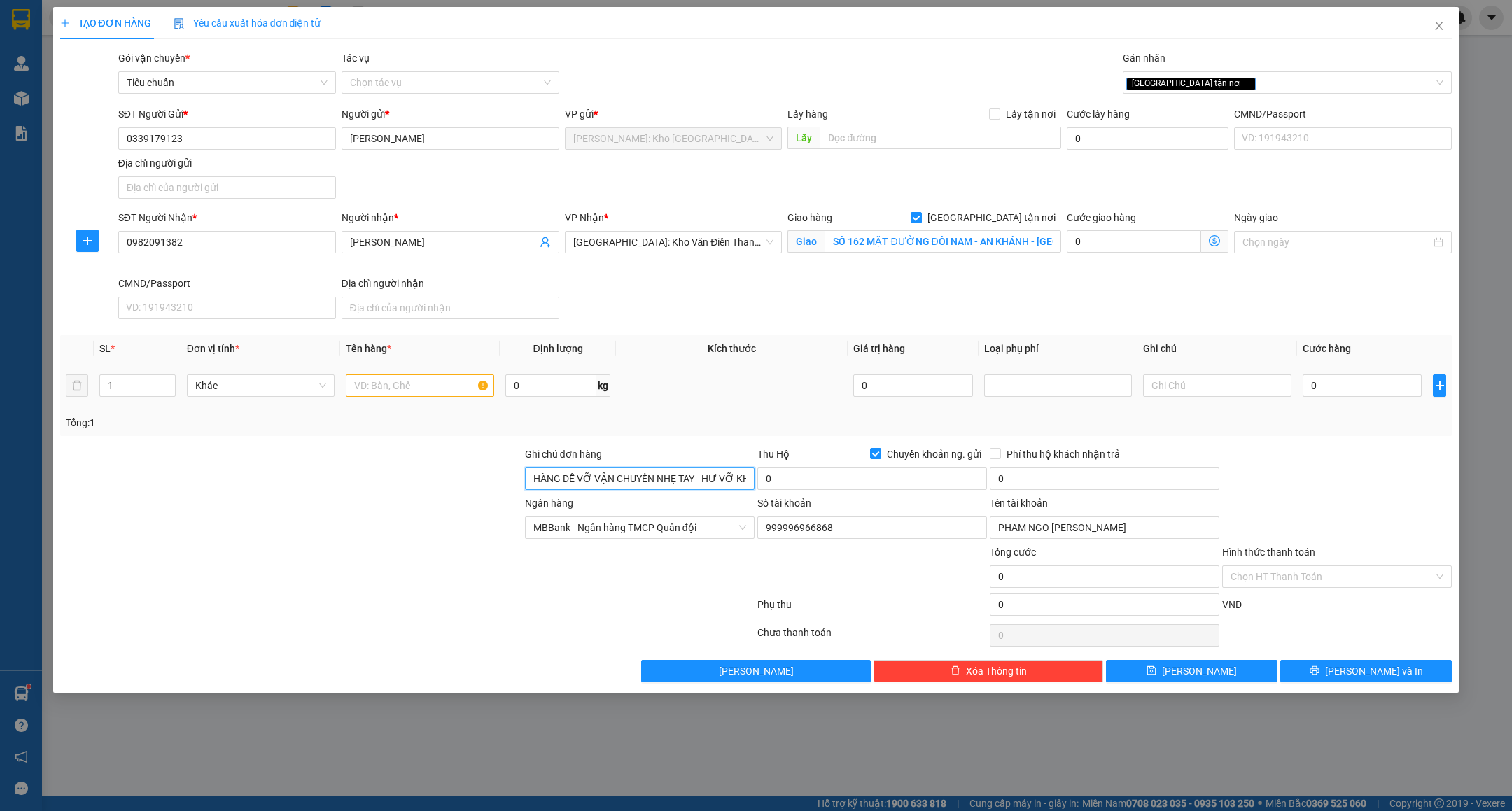
scroll to position [0, 46]
type input "HÀNG DỄ VỠ VẬN CHUYỂN NHẸ TAY - HƯ VỠ KHÔNG ĐỀN"
click at [424, 393] on input "text" at bounding box center [420, 385] width 148 height 22
type input "1 KIỆN BỌC PE ( PHỤ [PERSON_NAME] )"
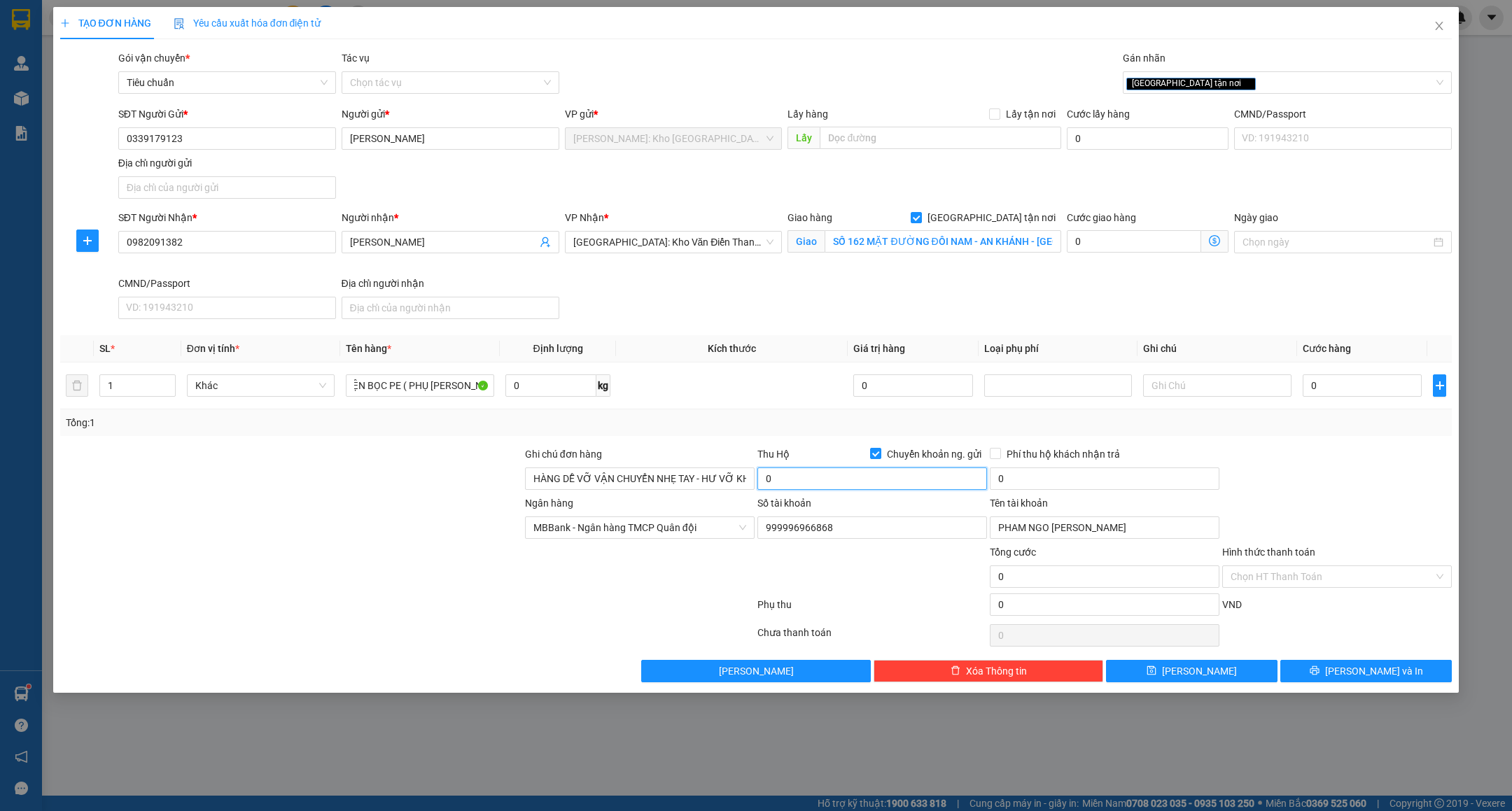
click at [777, 485] on input "0" at bounding box center [873, 478] width 229 height 22
type input "1.800.000"
click at [818, 428] on div "Tổng: 1" at bounding box center [756, 422] width 1381 height 15
click at [1056, 482] on input "0" at bounding box center [1105, 478] width 229 height 22
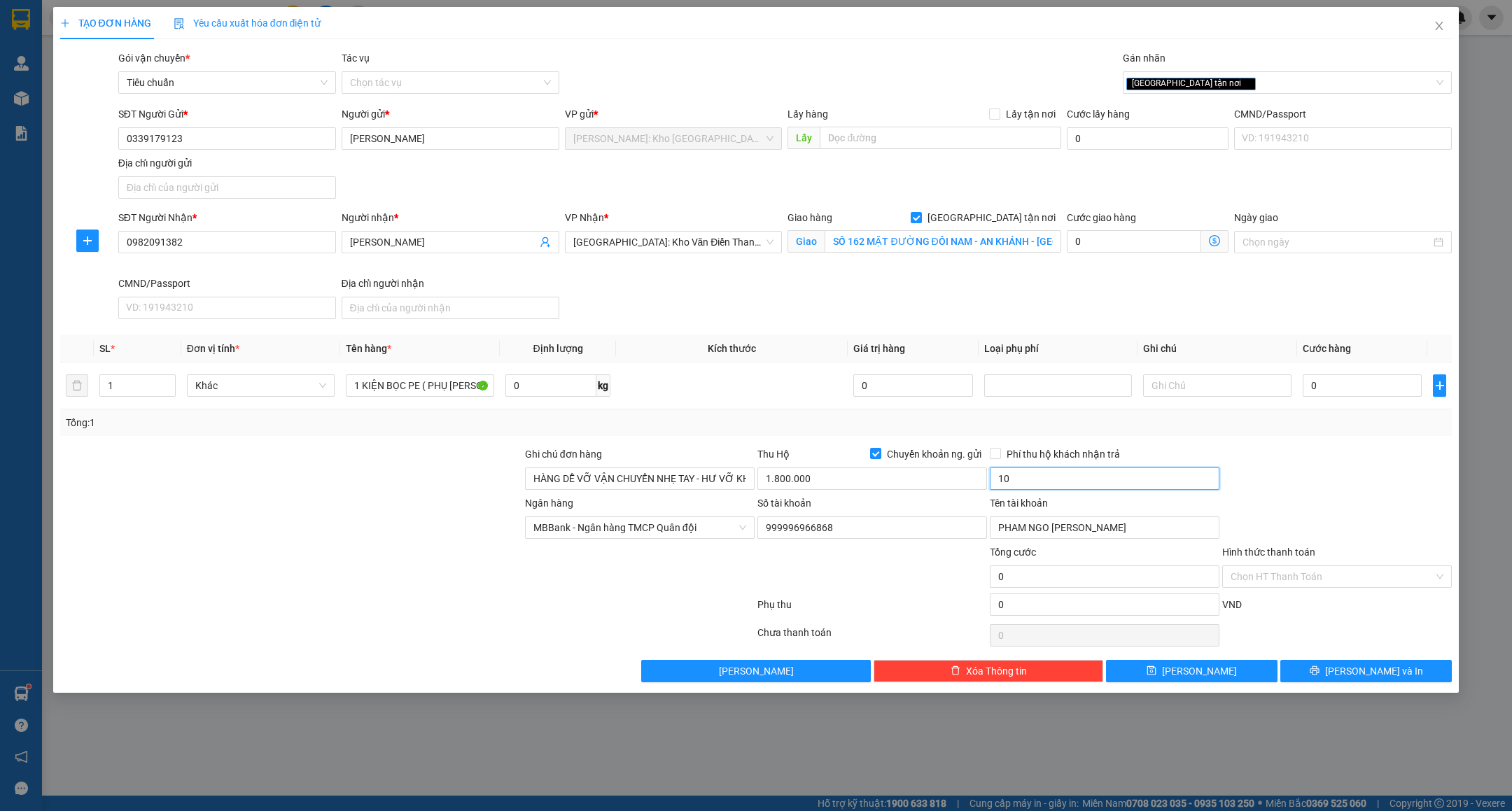
type input "10.000"
click at [1271, 485] on div at bounding box center [1337, 470] width 232 height 49
click at [1376, 502] on div "Ngân hàng MBBank - Ngân hàng TMCP Quân đội Số tài khoản 999996966868 Tên tài kh…" at bounding box center [757, 520] width 1395 height 49
click at [1330, 396] on input "0" at bounding box center [1362, 385] width 119 height 22
type input "2"
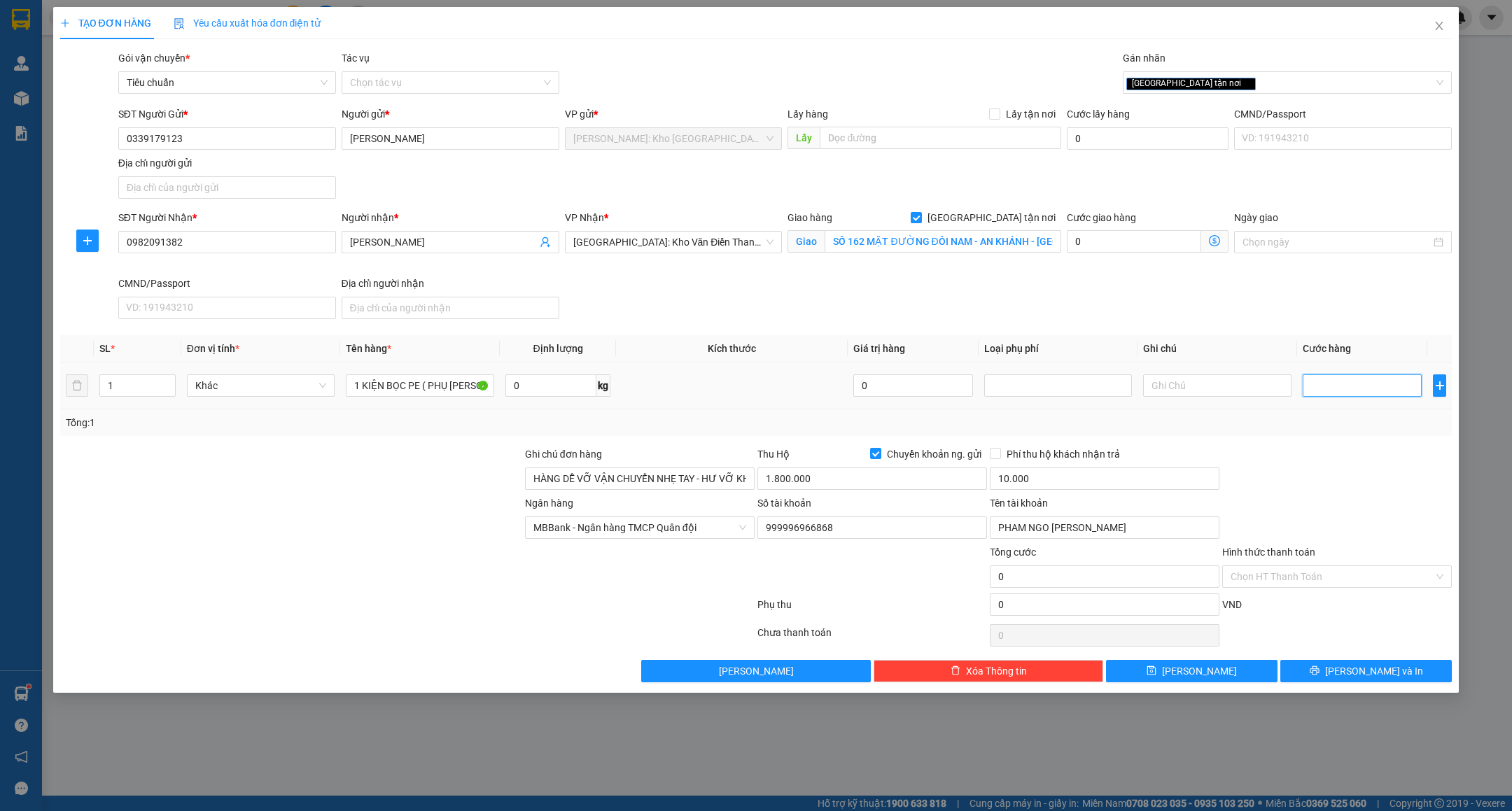
type input "2"
type input "20"
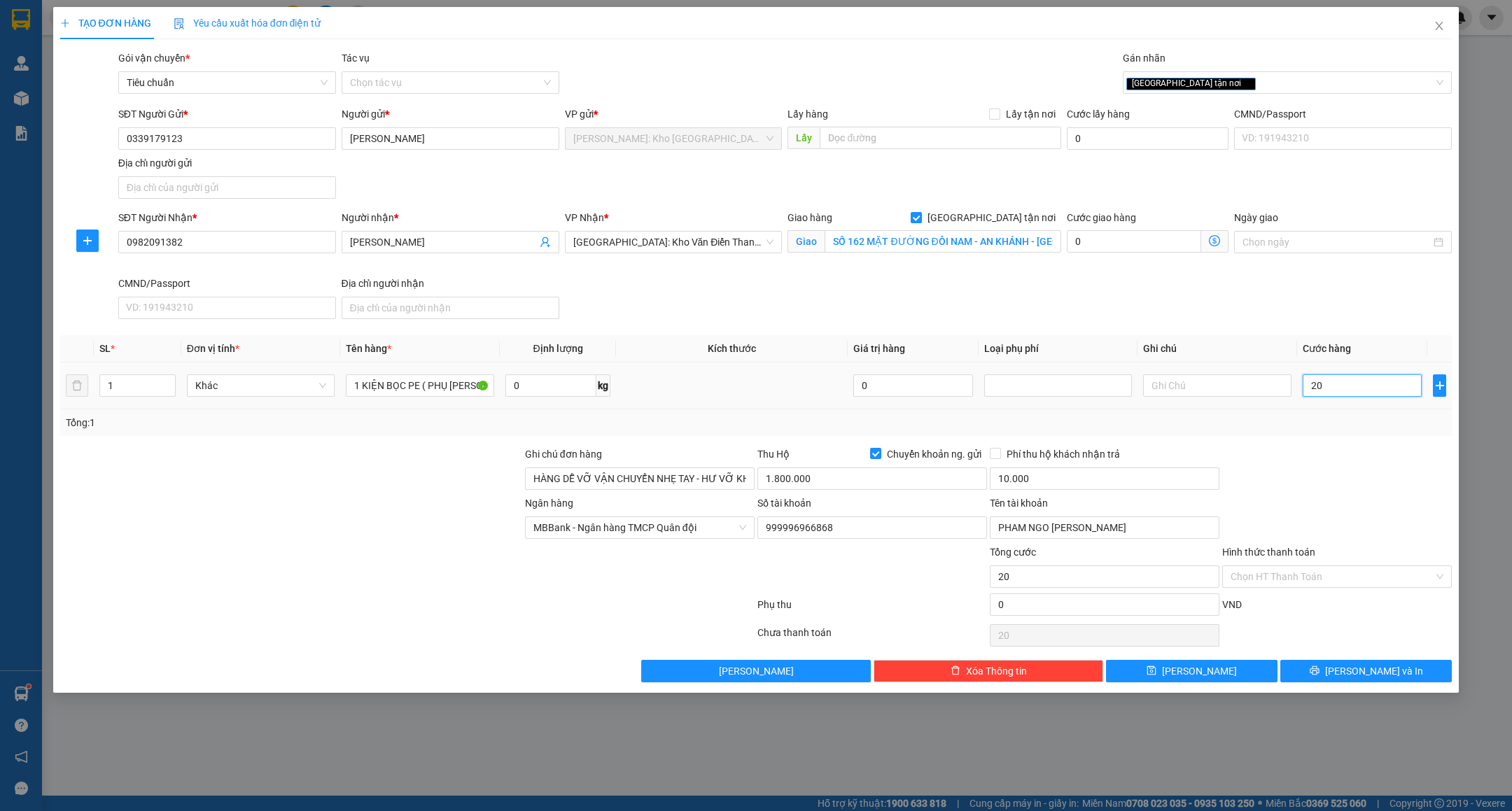
type input "200"
type input "200.000"
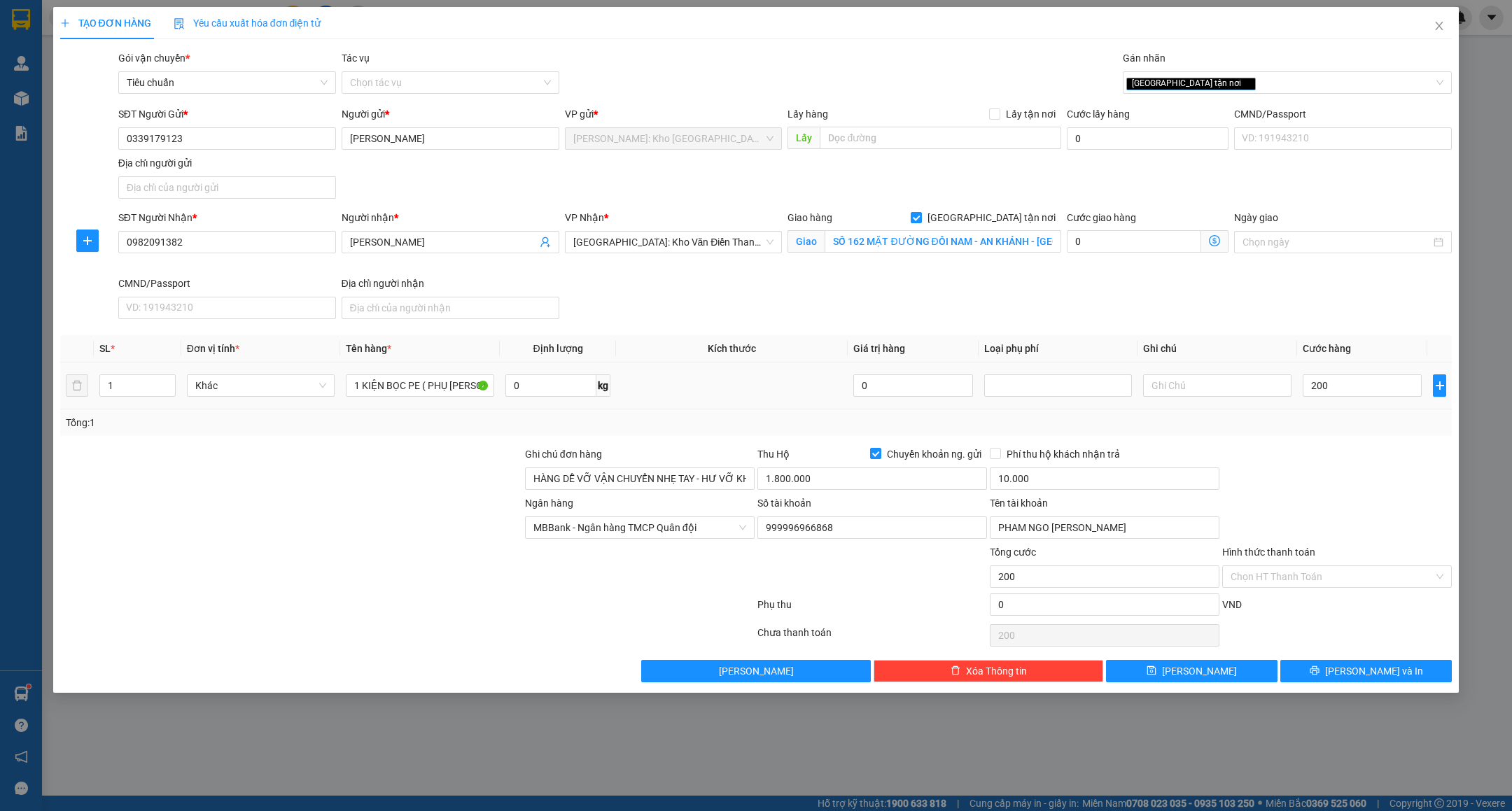
type input "200.000"
click at [1323, 468] on div at bounding box center [1337, 470] width 232 height 49
click at [1323, 674] on button "[PERSON_NAME] và In" at bounding box center [1366, 671] width 171 height 22
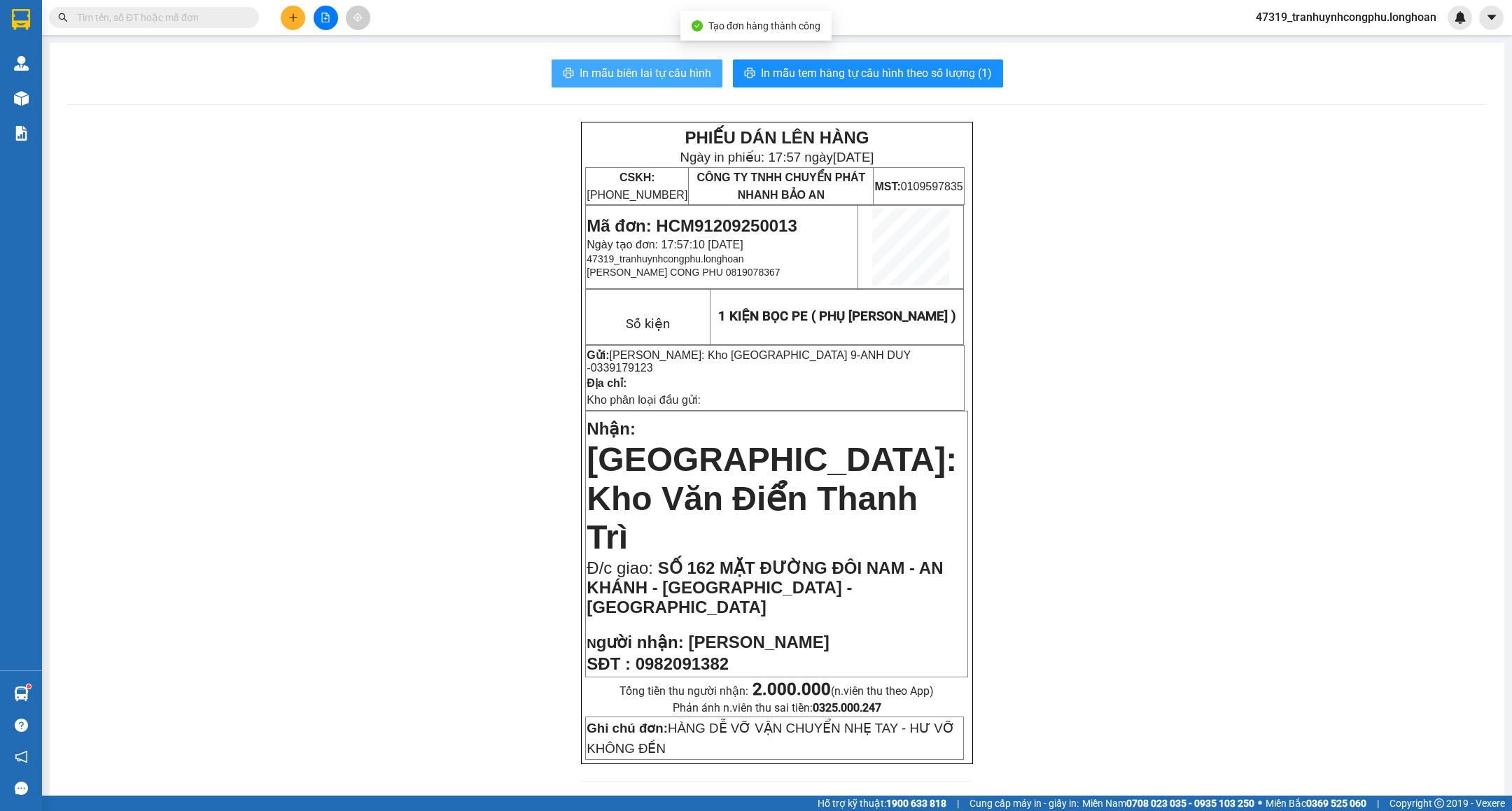
click at [653, 61] on button "In mẫu biên lai tự cấu hình" at bounding box center [637, 73] width 171 height 28
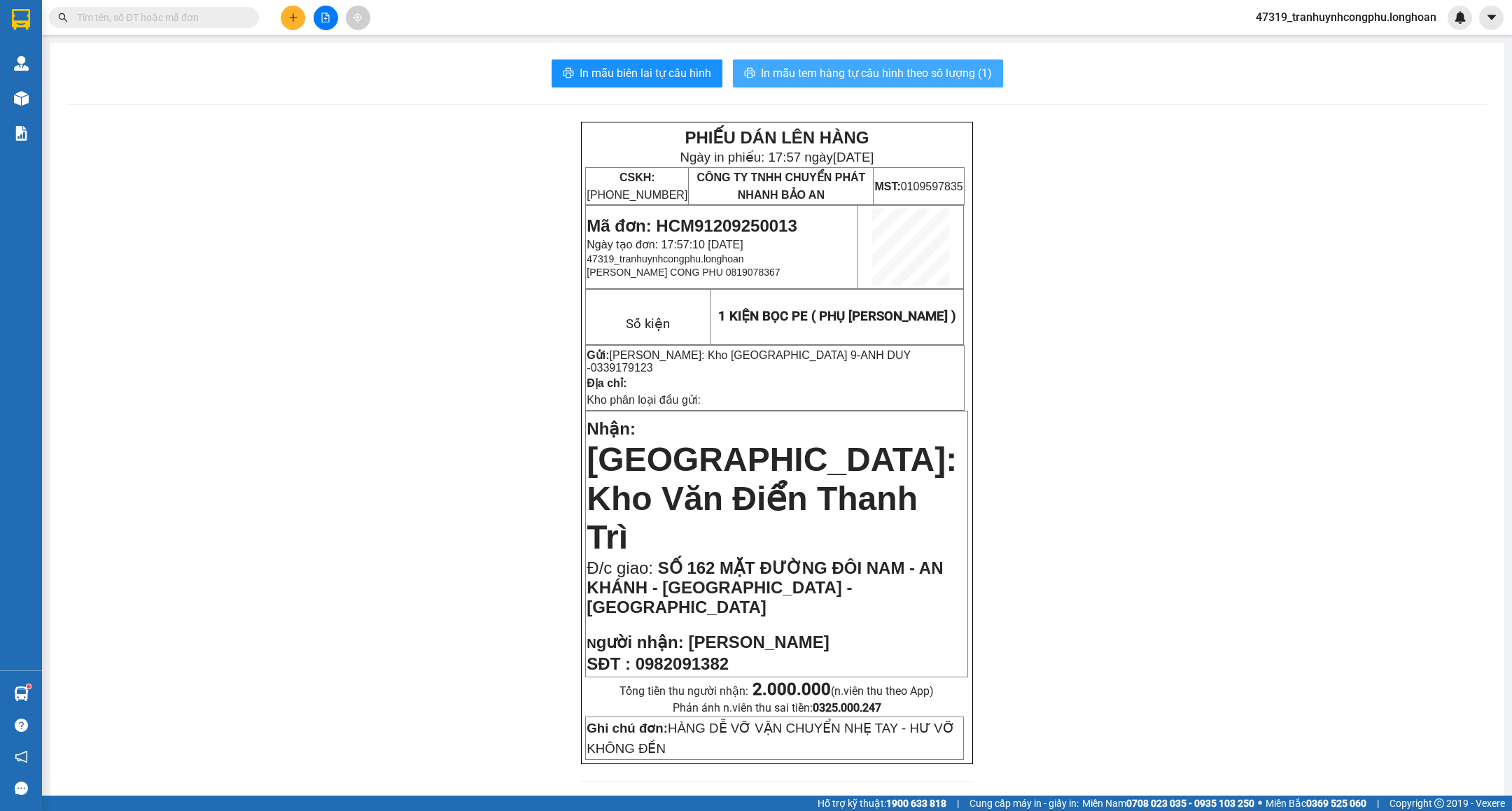
click at [927, 70] on span "In mẫu tem hàng tự cấu hình theo số lượng (1)" at bounding box center [876, 73] width 231 height 17
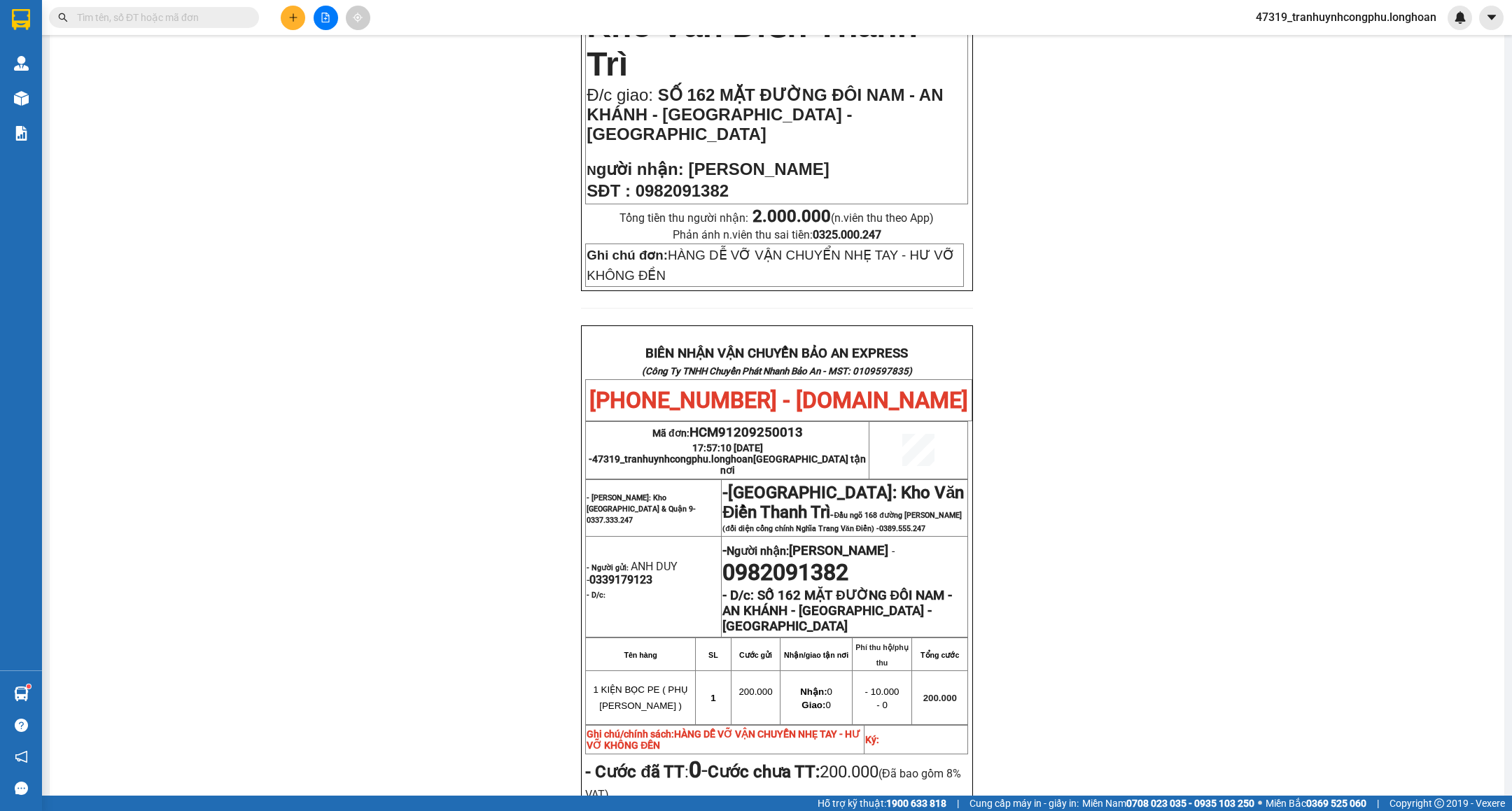
scroll to position [17, 0]
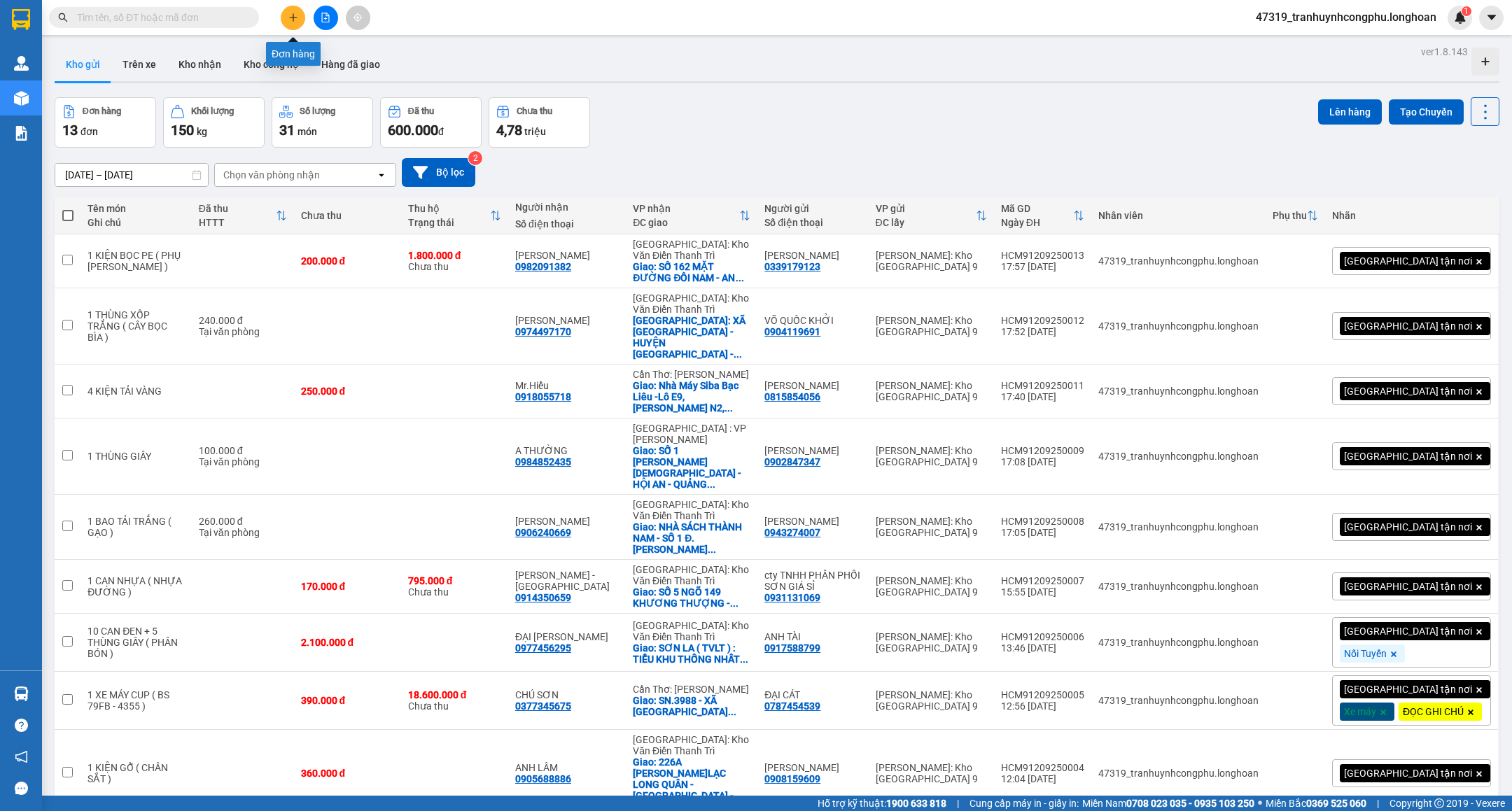
click at [292, 24] on button at bounding box center [293, 18] width 25 height 25
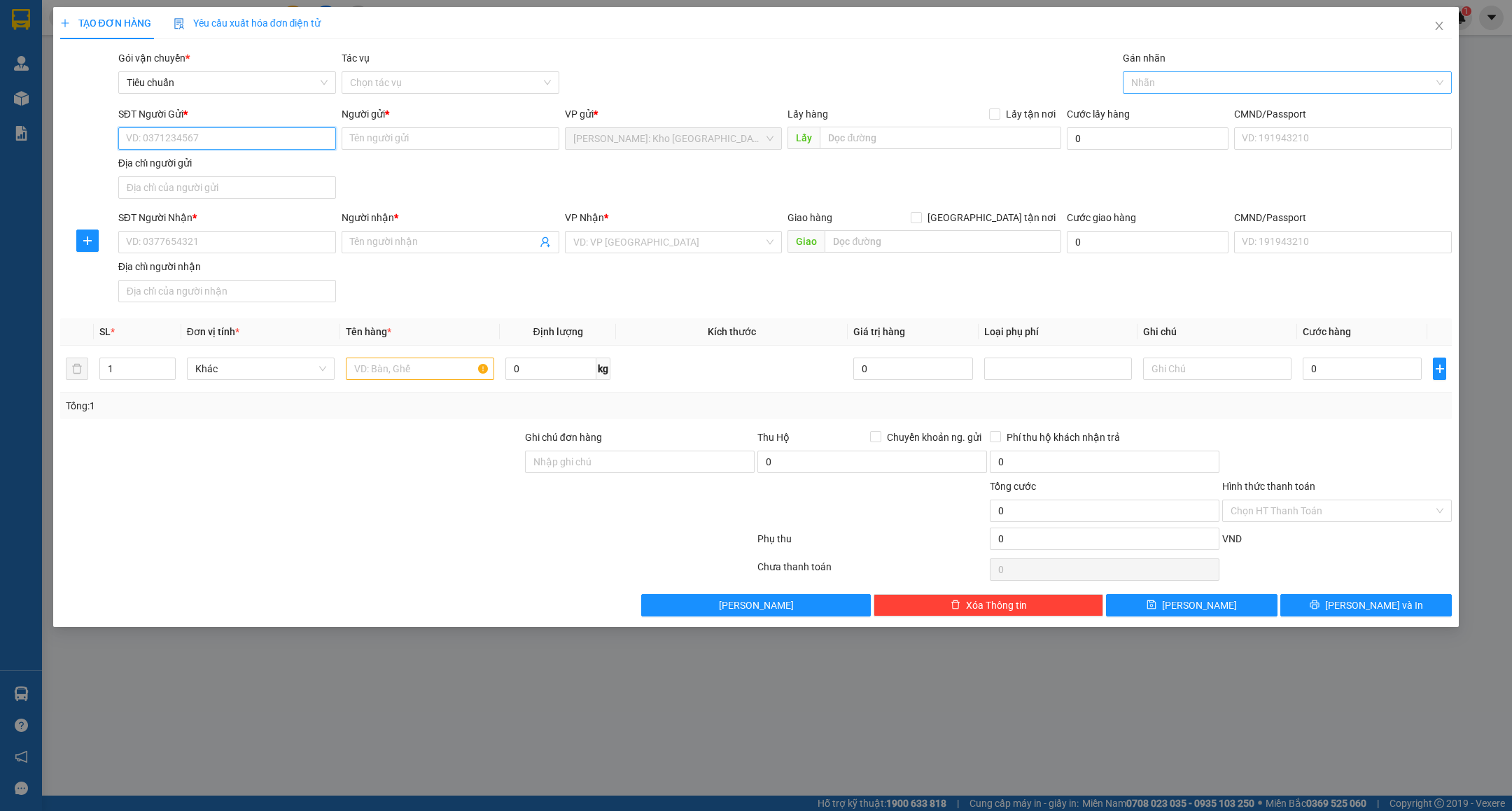
click at [1199, 87] on div at bounding box center [1281, 83] width 308 height 17
type input "XE"
click at [1174, 107] on div "Xe máy" at bounding box center [1287, 111] width 313 height 15
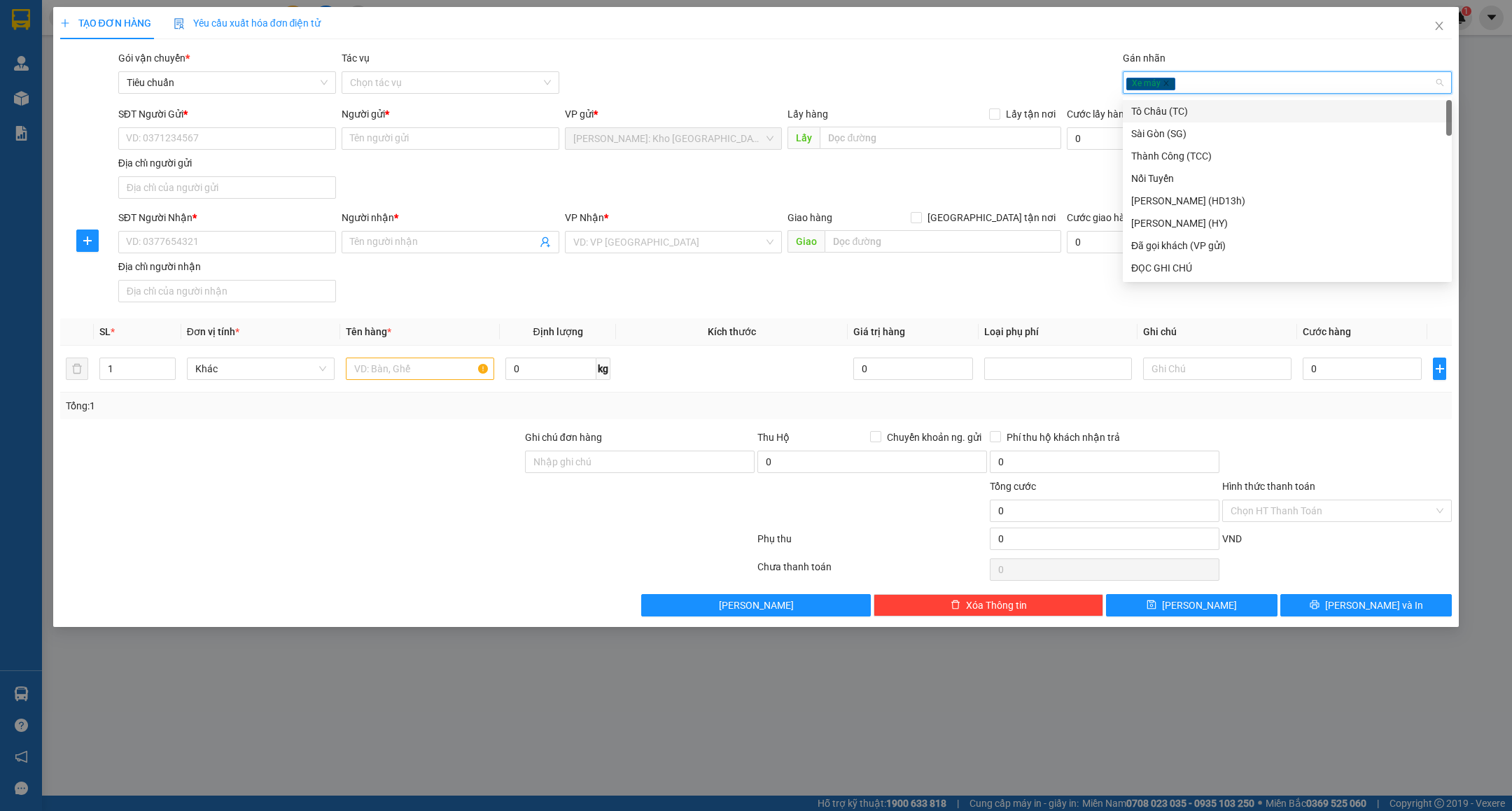
type input "D"
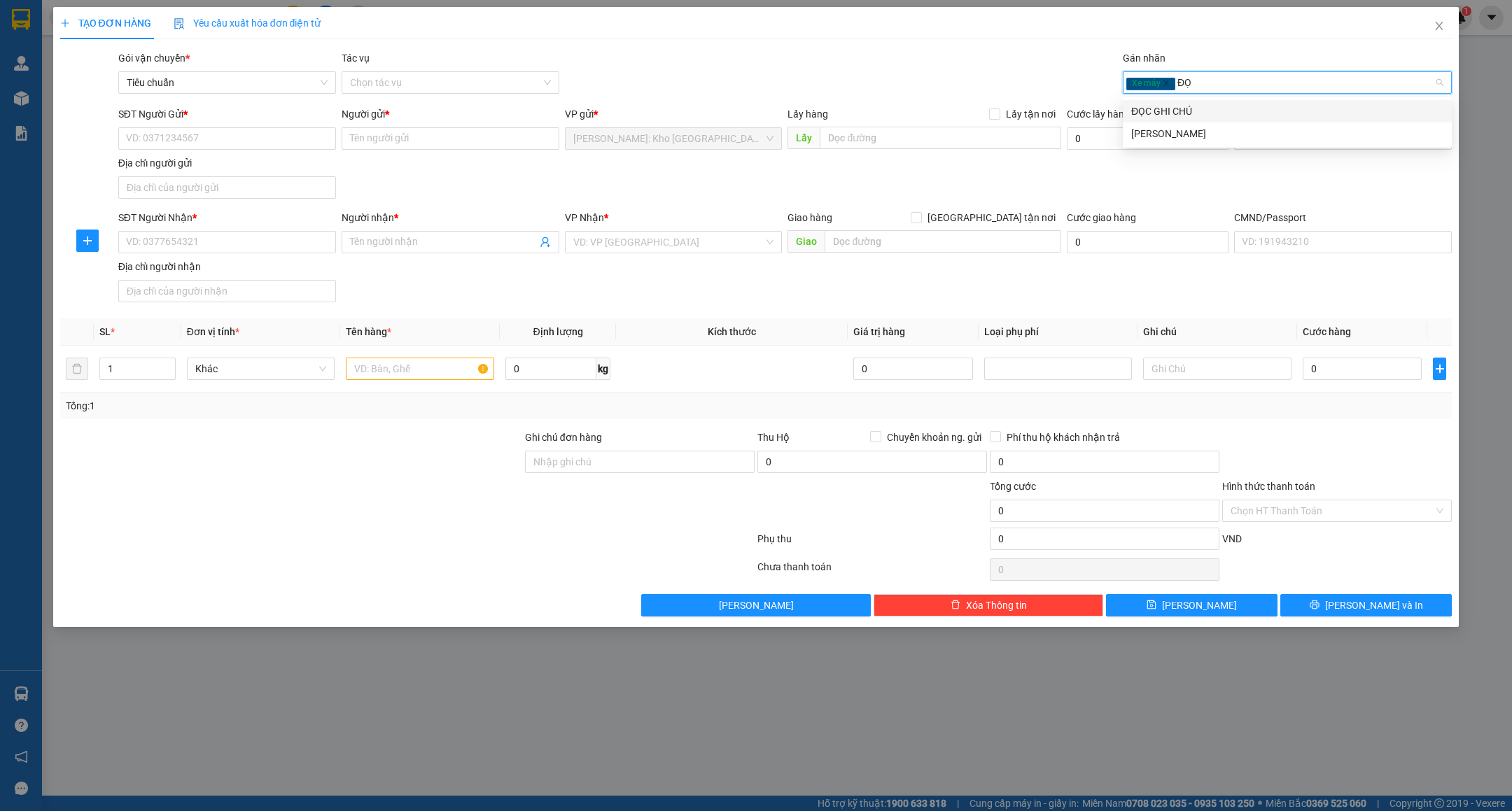
type input "ĐỌC"
click at [1173, 108] on div "ĐỌC GHI CHÚ" at bounding box center [1287, 111] width 313 height 15
type input "GTN"
click at [1182, 109] on div "[GEOGRAPHIC_DATA] tận nơi" at bounding box center [1287, 111] width 313 height 15
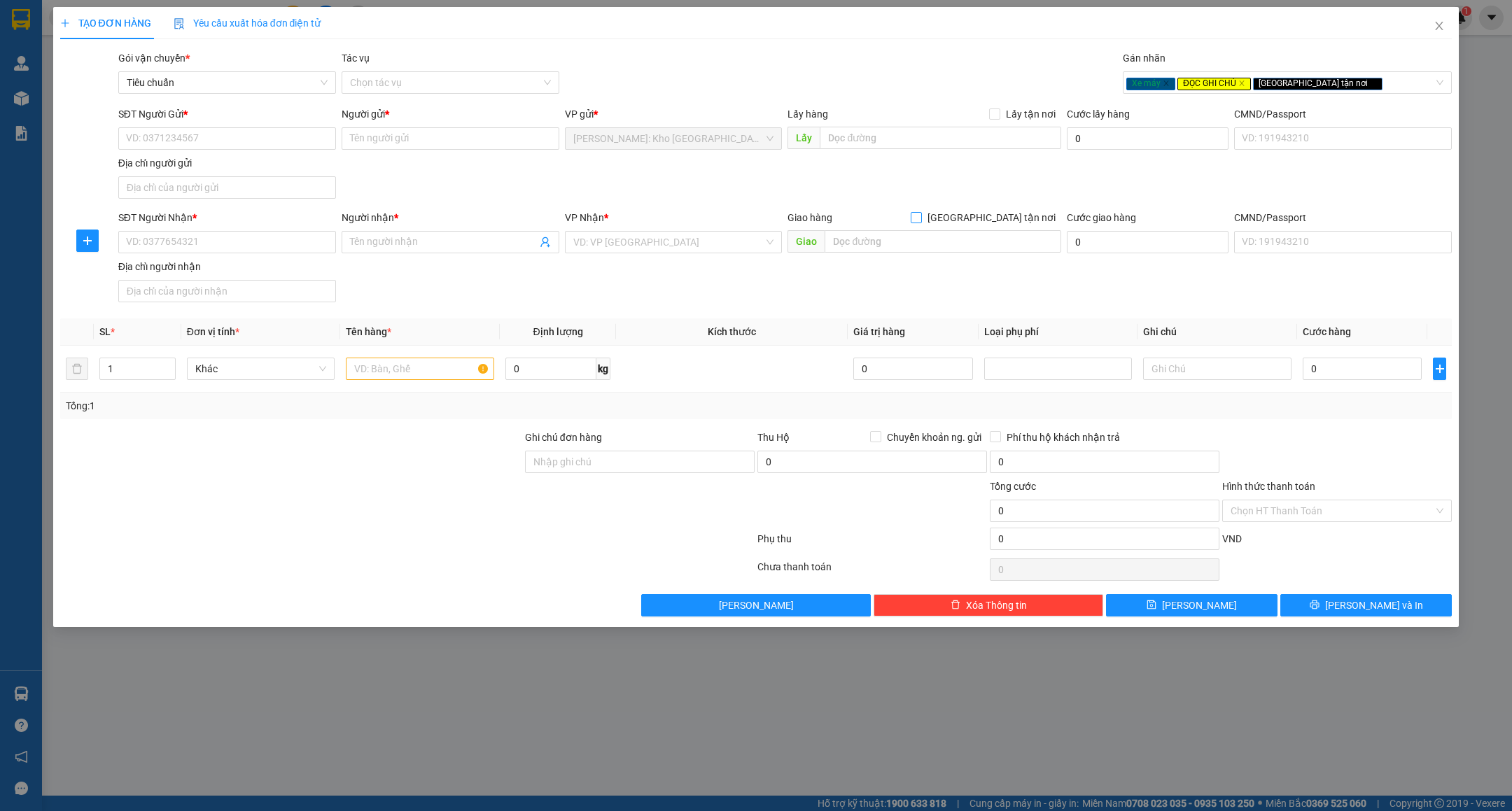
click at [1008, 212] on span "[GEOGRAPHIC_DATA] tận nơi" at bounding box center [992, 218] width 140 height 15
click at [920, 212] on input "[GEOGRAPHIC_DATA] tận nơi" at bounding box center [916, 217] width 10 height 10
checkbox input "true"
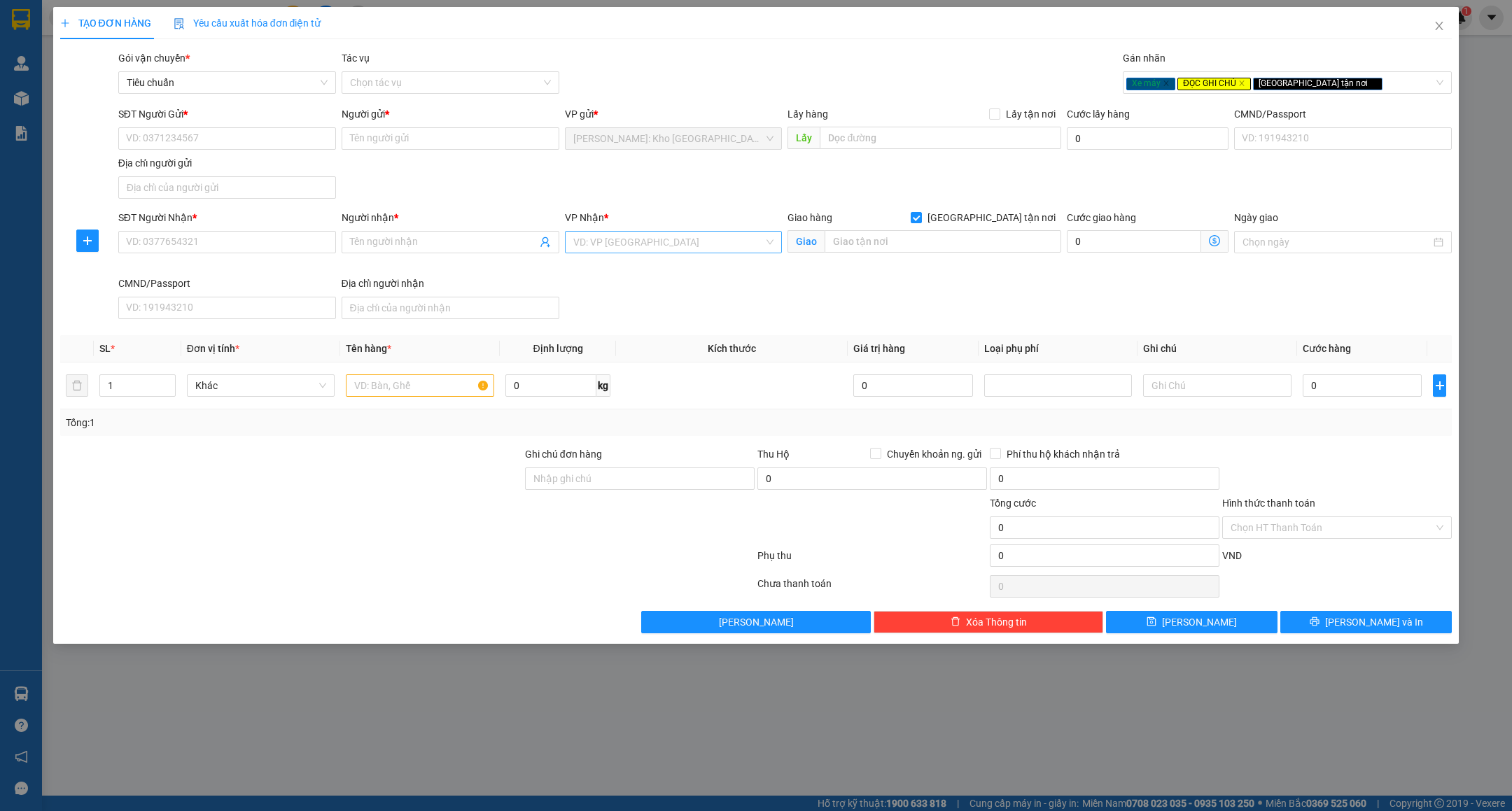
click at [731, 247] on input "search" at bounding box center [669, 242] width 191 height 21
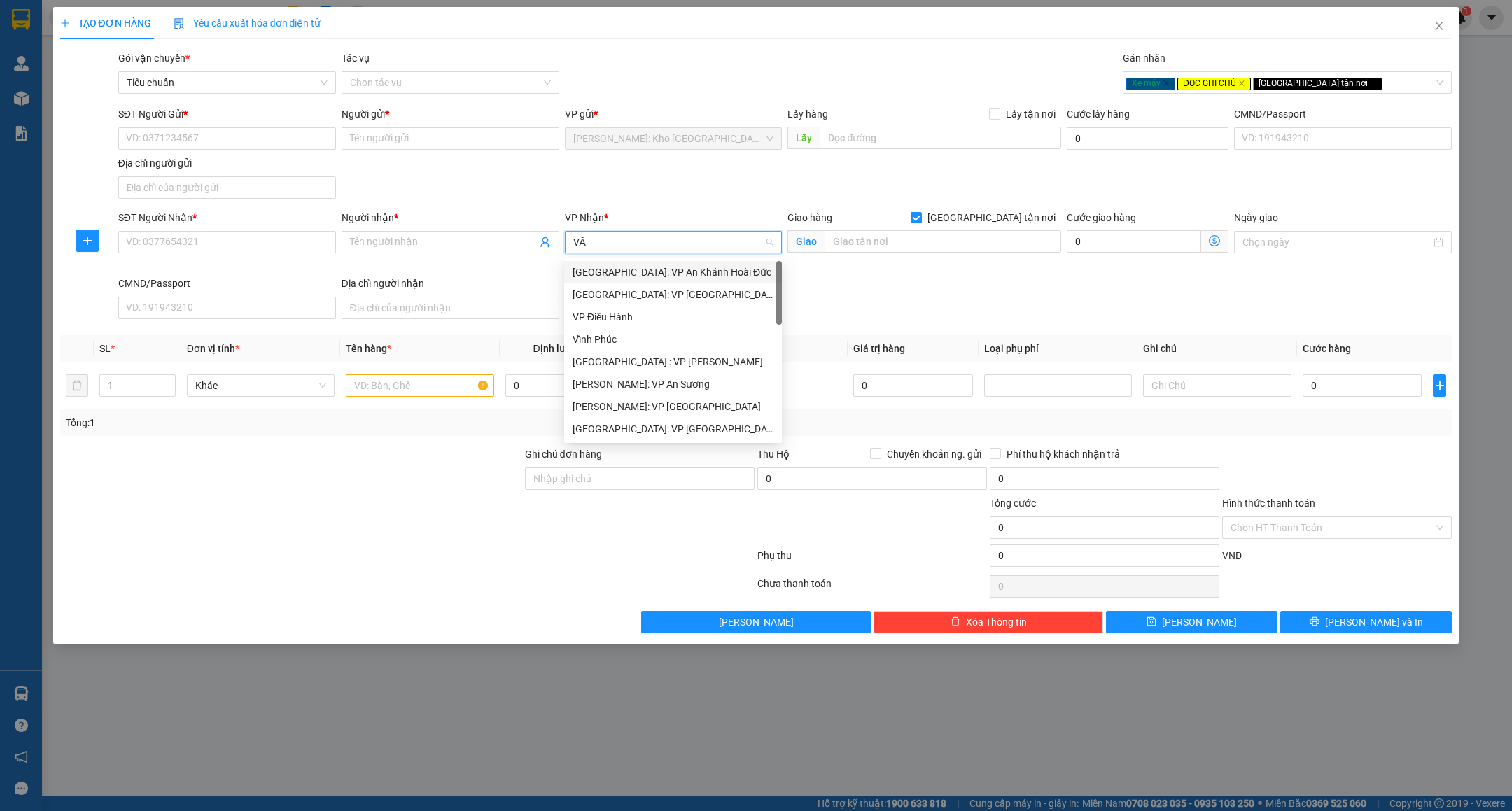
type input "VĂN"
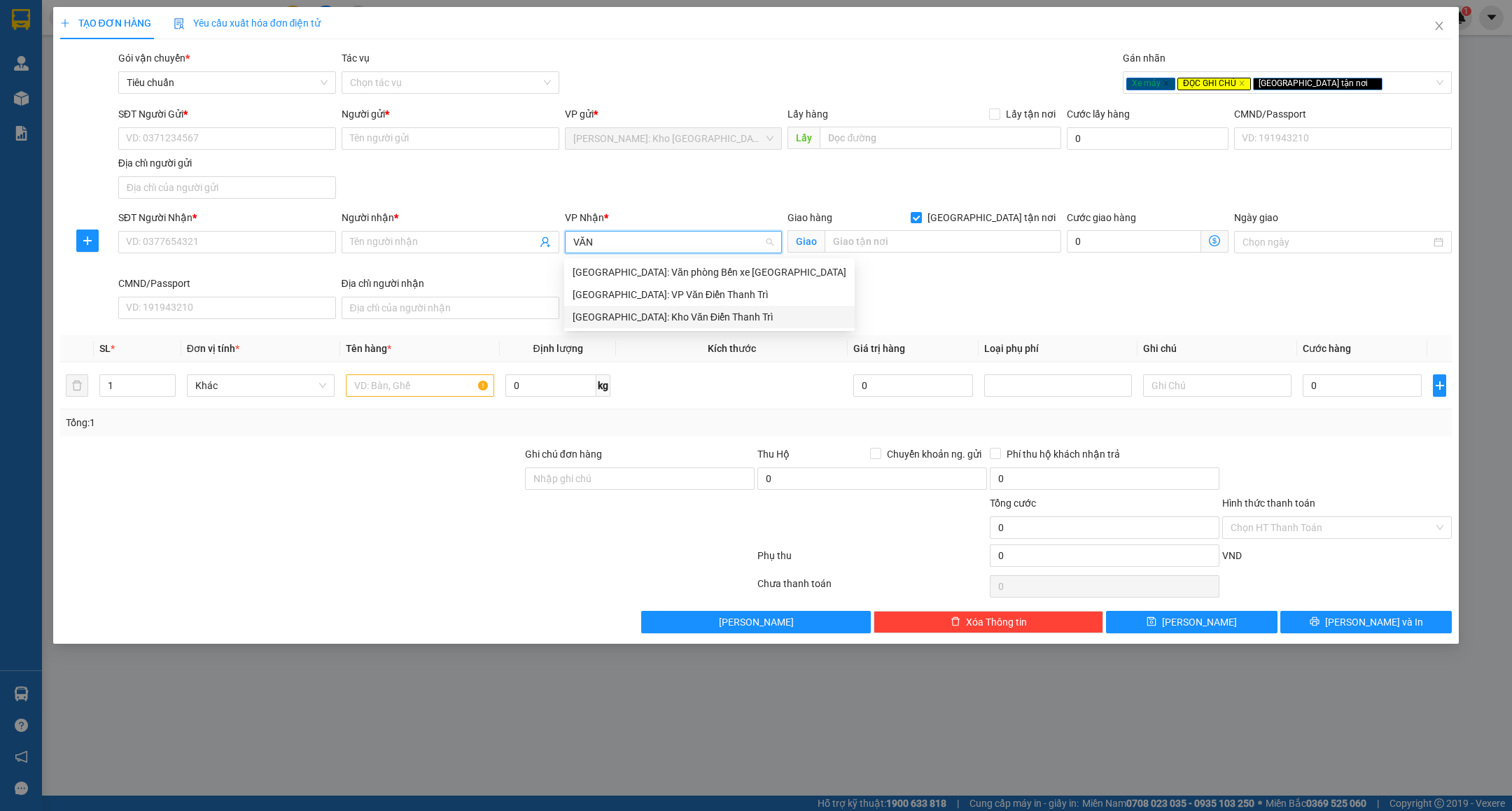
click at [626, 310] on div "[GEOGRAPHIC_DATA]: Kho Văn Điển Thanh Trì" at bounding box center [709, 317] width 273 height 15
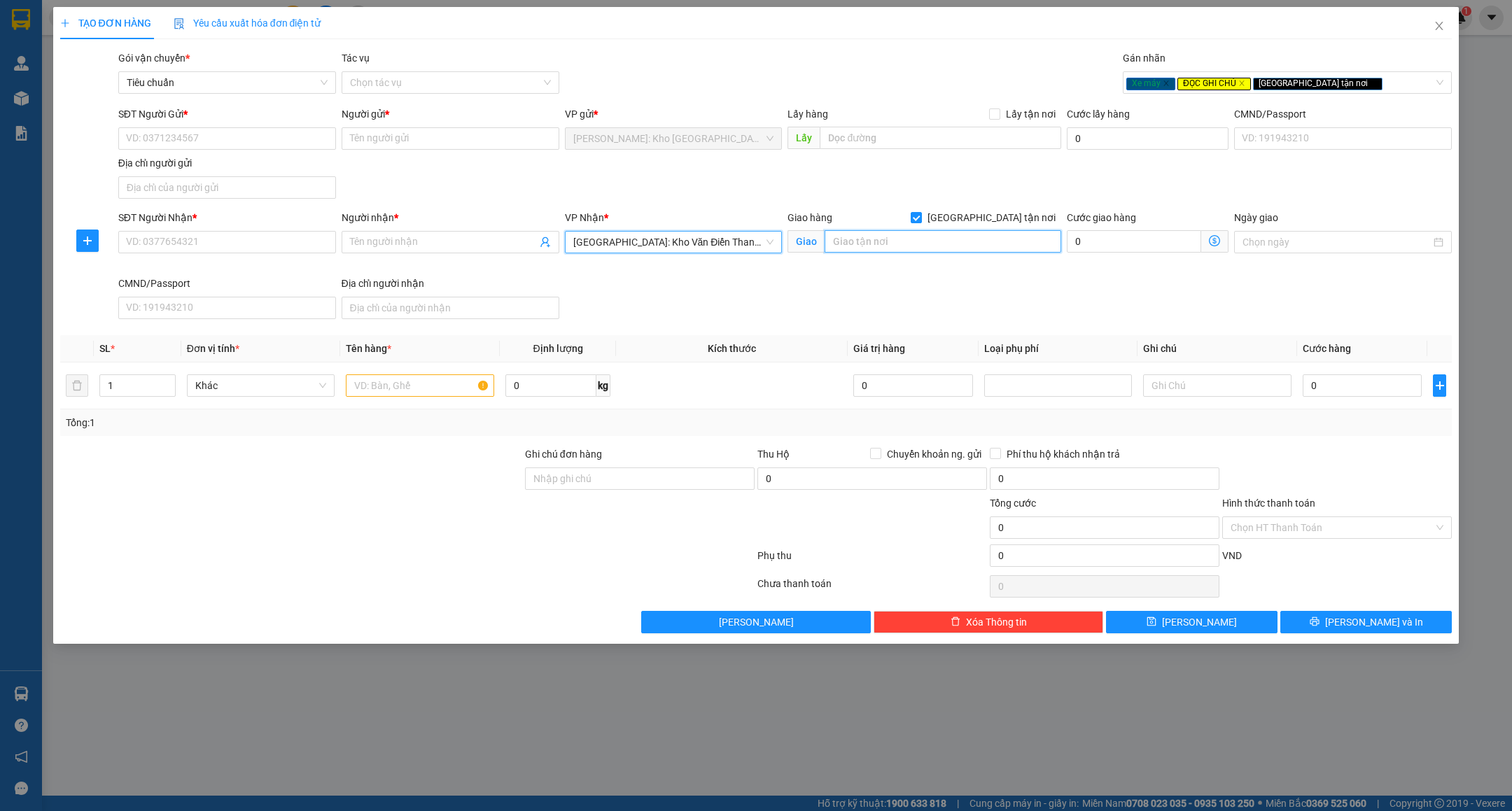
click at [874, 235] on input "text" at bounding box center [943, 241] width 237 height 22
type input "NGÕ 1 - [PERSON_NAME] - [GEOGRAPHIC_DATA] - [GEOGRAPHIC_DATA] - [GEOGRAPHIC_DAT…"
click at [240, 127] on input "SĐT Người Gửi *" at bounding box center [227, 138] width 218 height 22
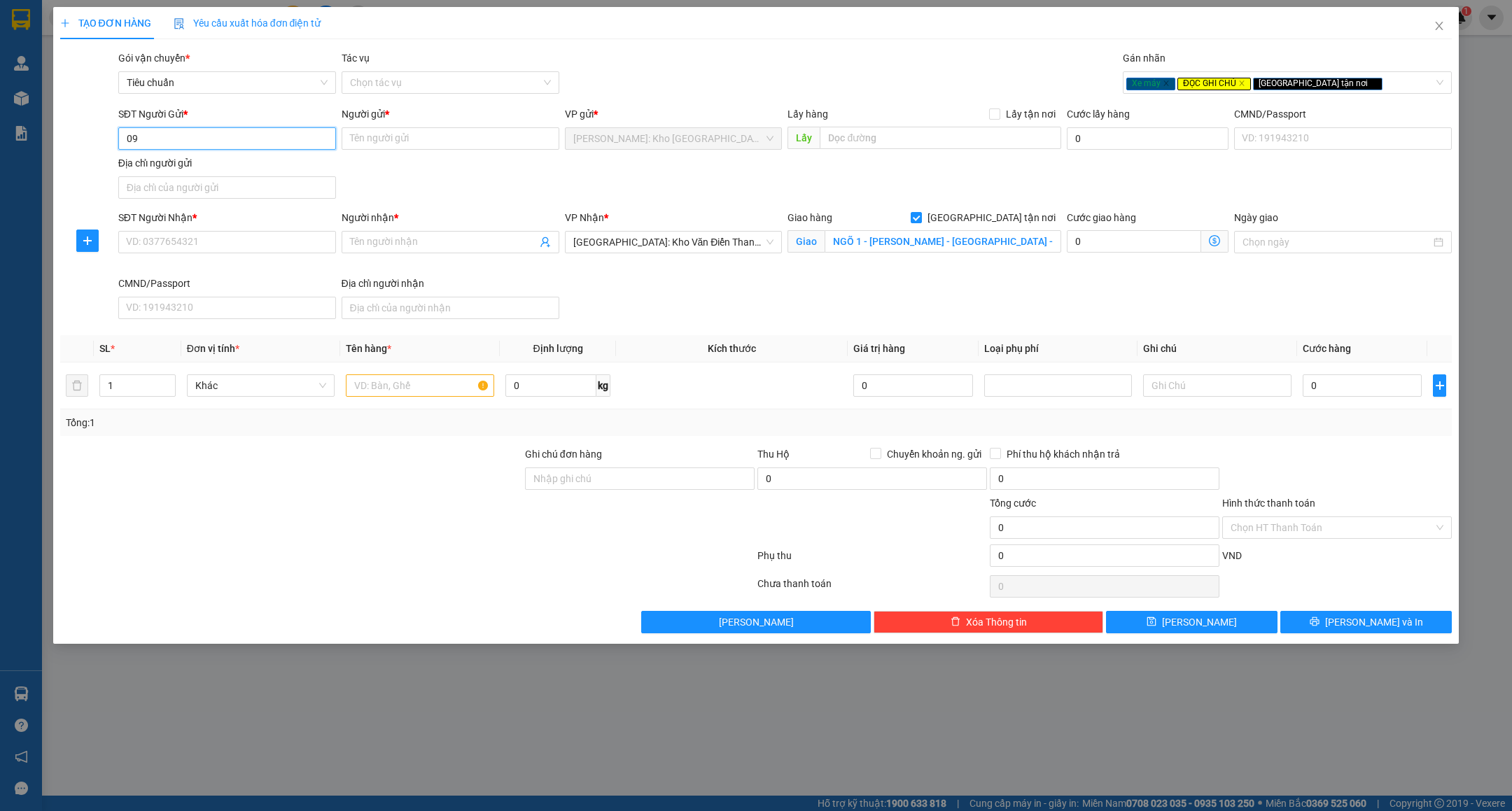
type input "0"
paste input "0943969994"
type input "0943969994"
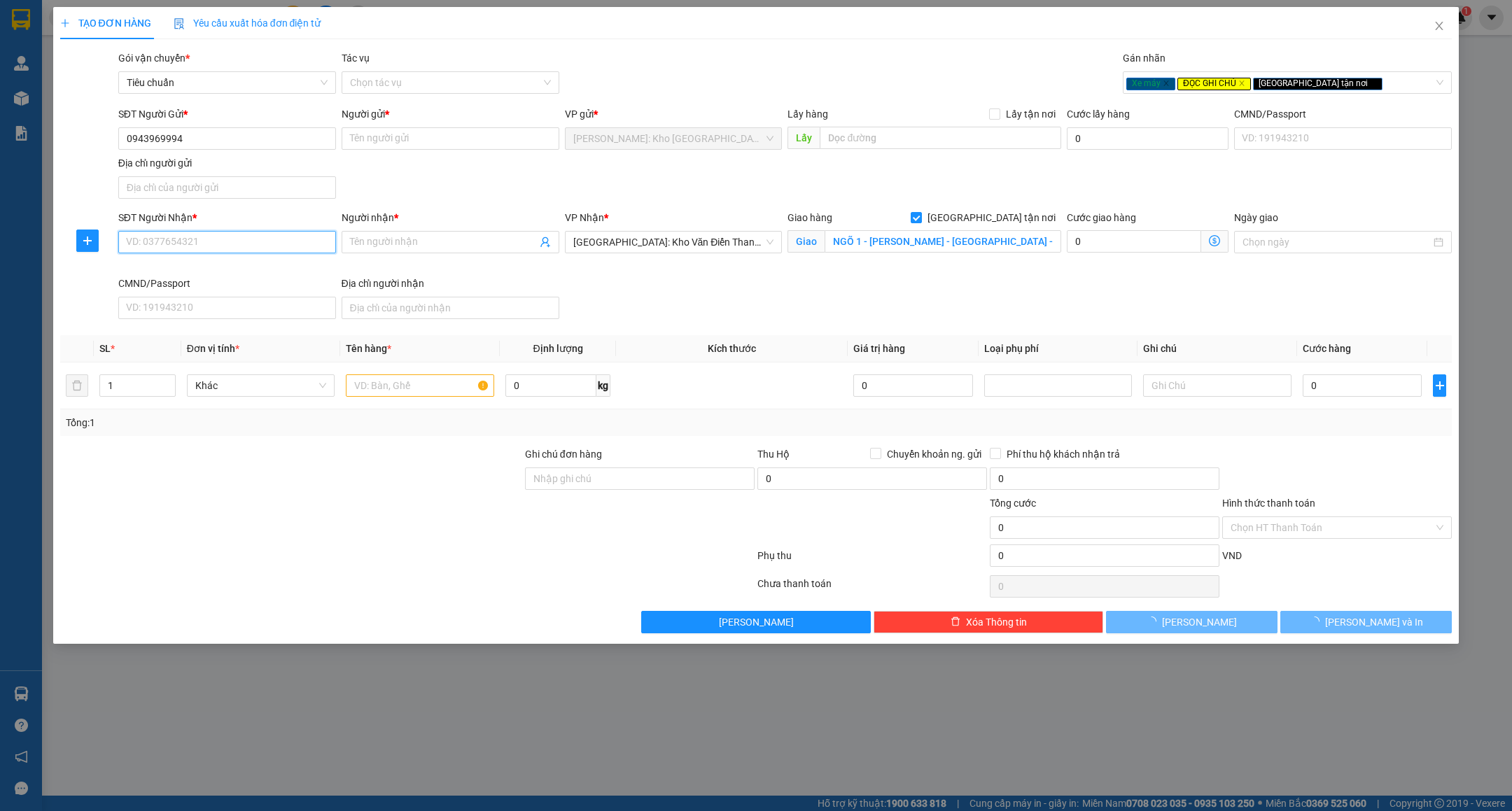
click at [219, 245] on input "SĐT Người Nhận *" at bounding box center [227, 242] width 218 height 22
paste input "0943969994"
type input "0943969994"
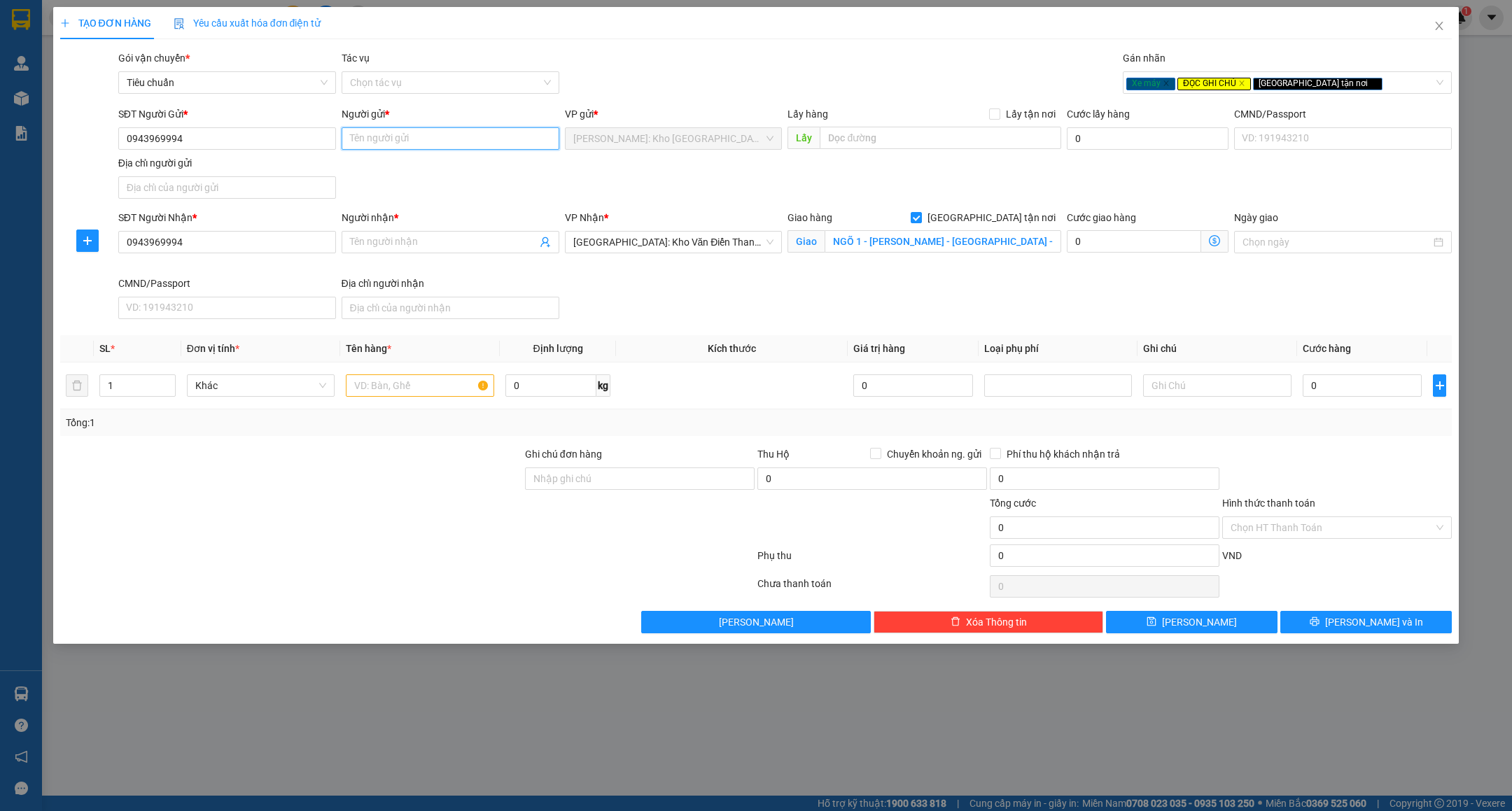
click at [396, 138] on input "Người gửi *" at bounding box center [450, 138] width 218 height 22
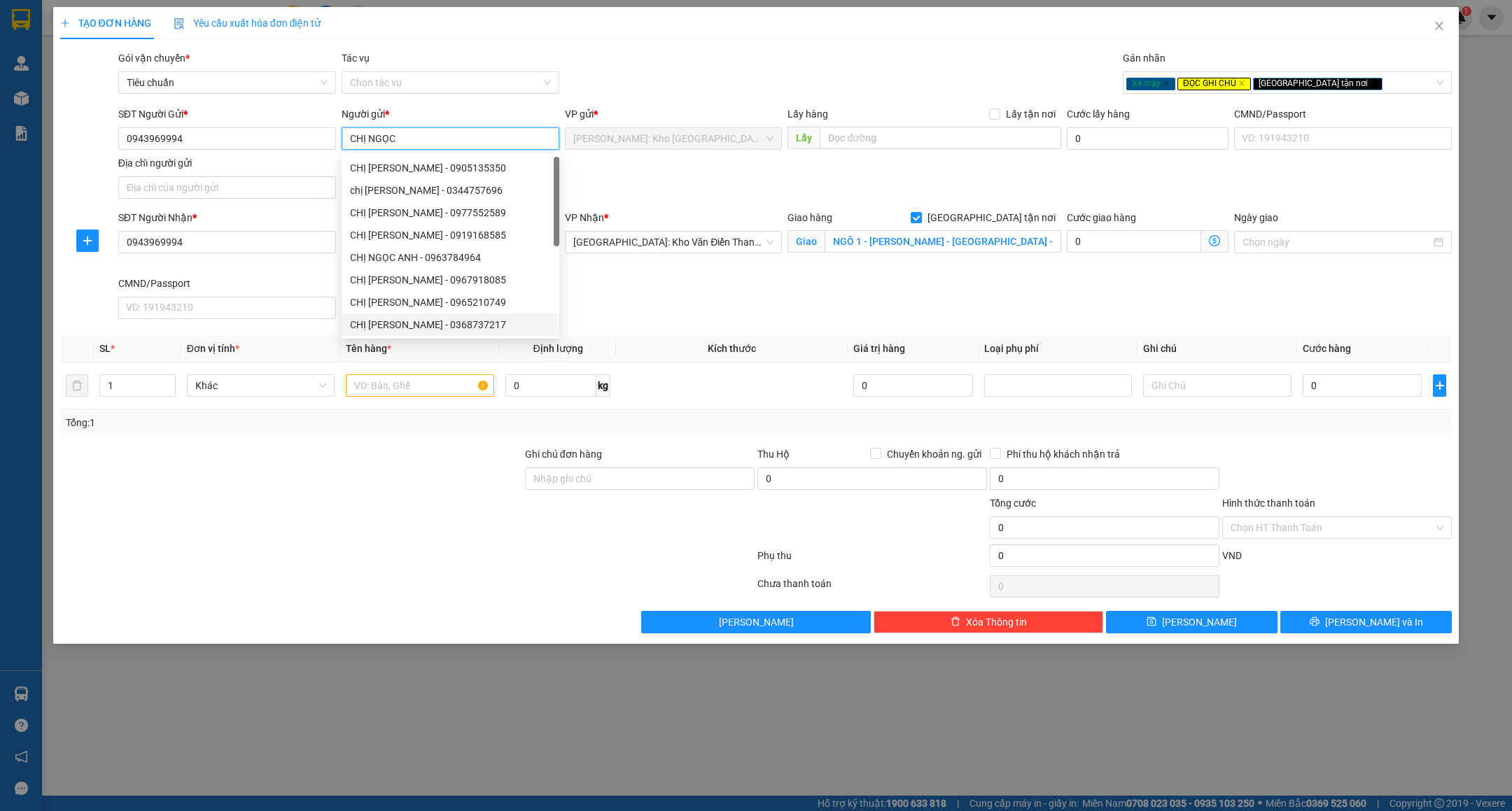
type input "CHỊ NGỌC"
click at [533, 629] on div "Lưu nháp Xóa Thông tin [PERSON_NAME] và In" at bounding box center [757, 621] width 1395 height 22
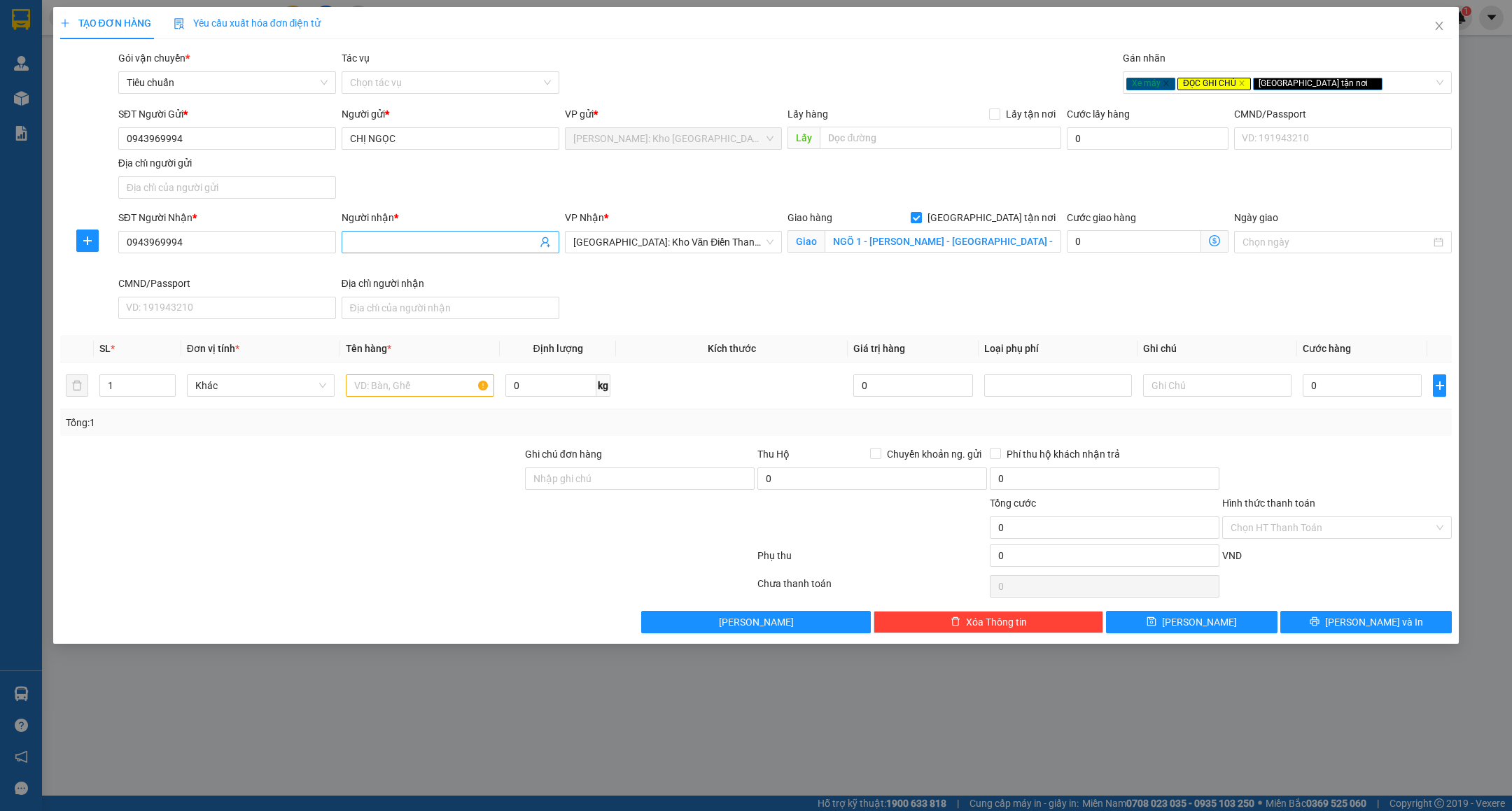
click at [412, 248] on input "Người nhận *" at bounding box center [443, 242] width 187 height 15
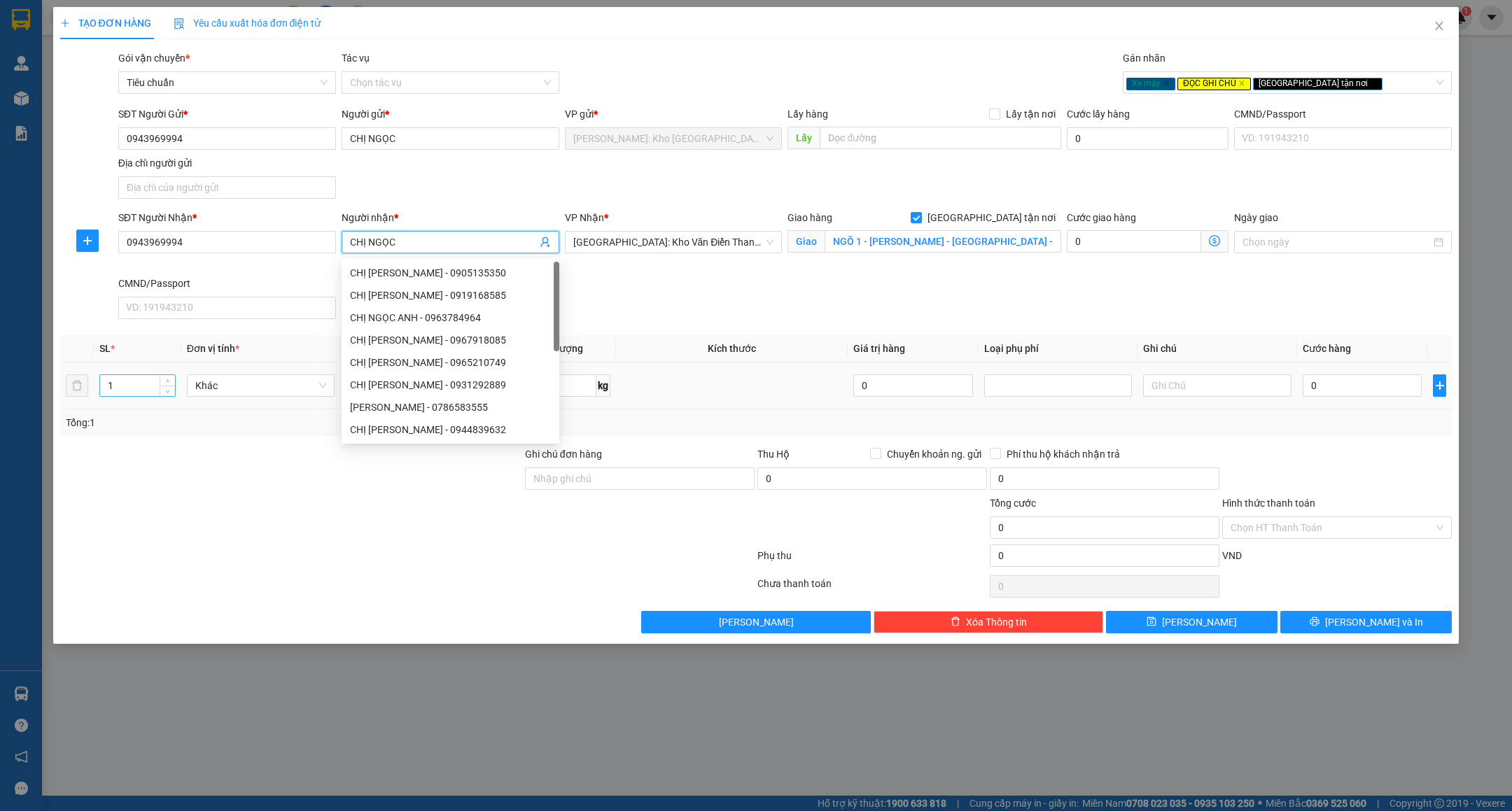
type input "CHỊ NGỌC"
click at [149, 383] on input "1" at bounding box center [138, 386] width 75 height 21
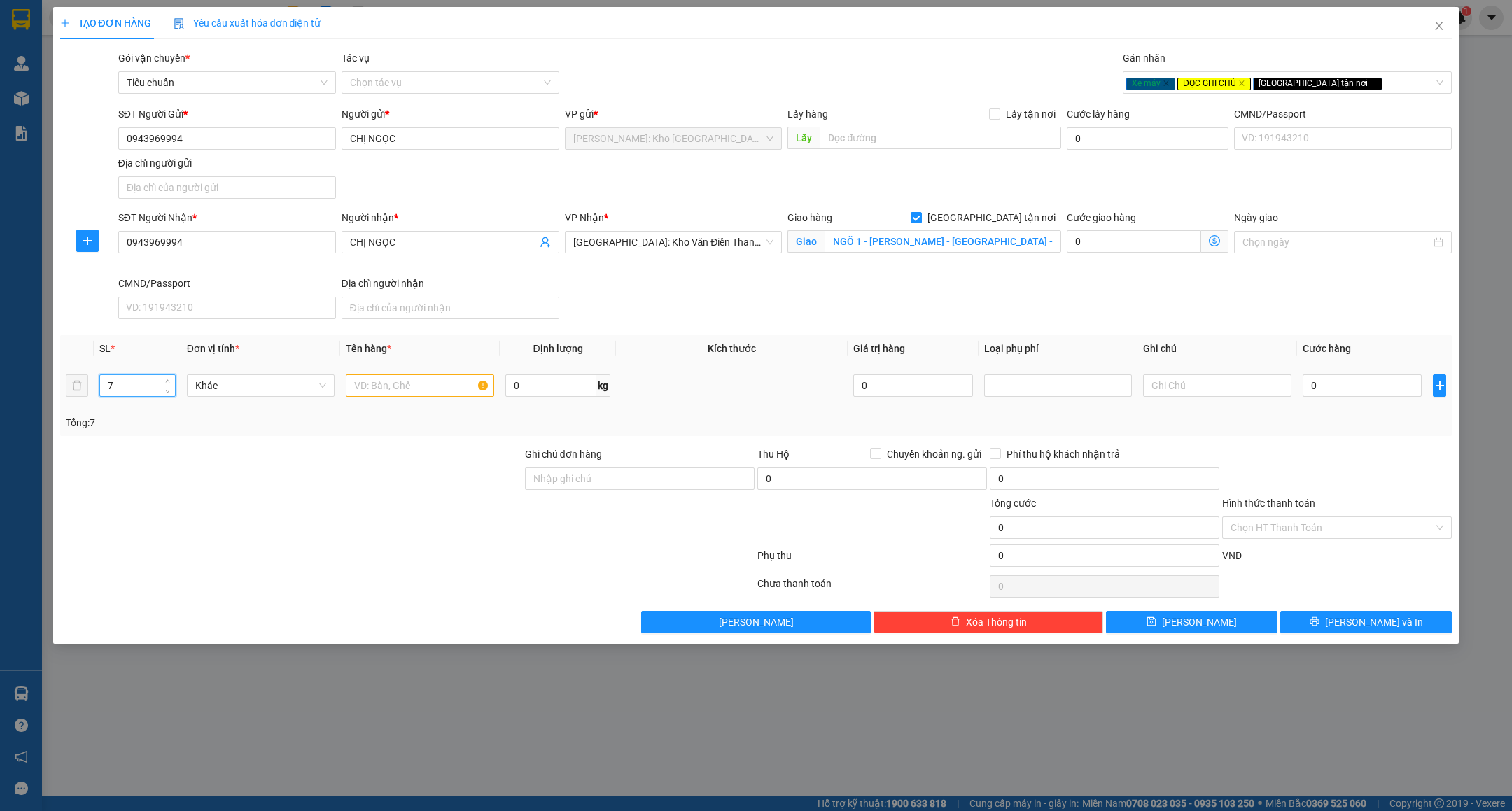
type input "7"
click at [380, 395] on input "text" at bounding box center [420, 385] width 148 height 22
type input "3"
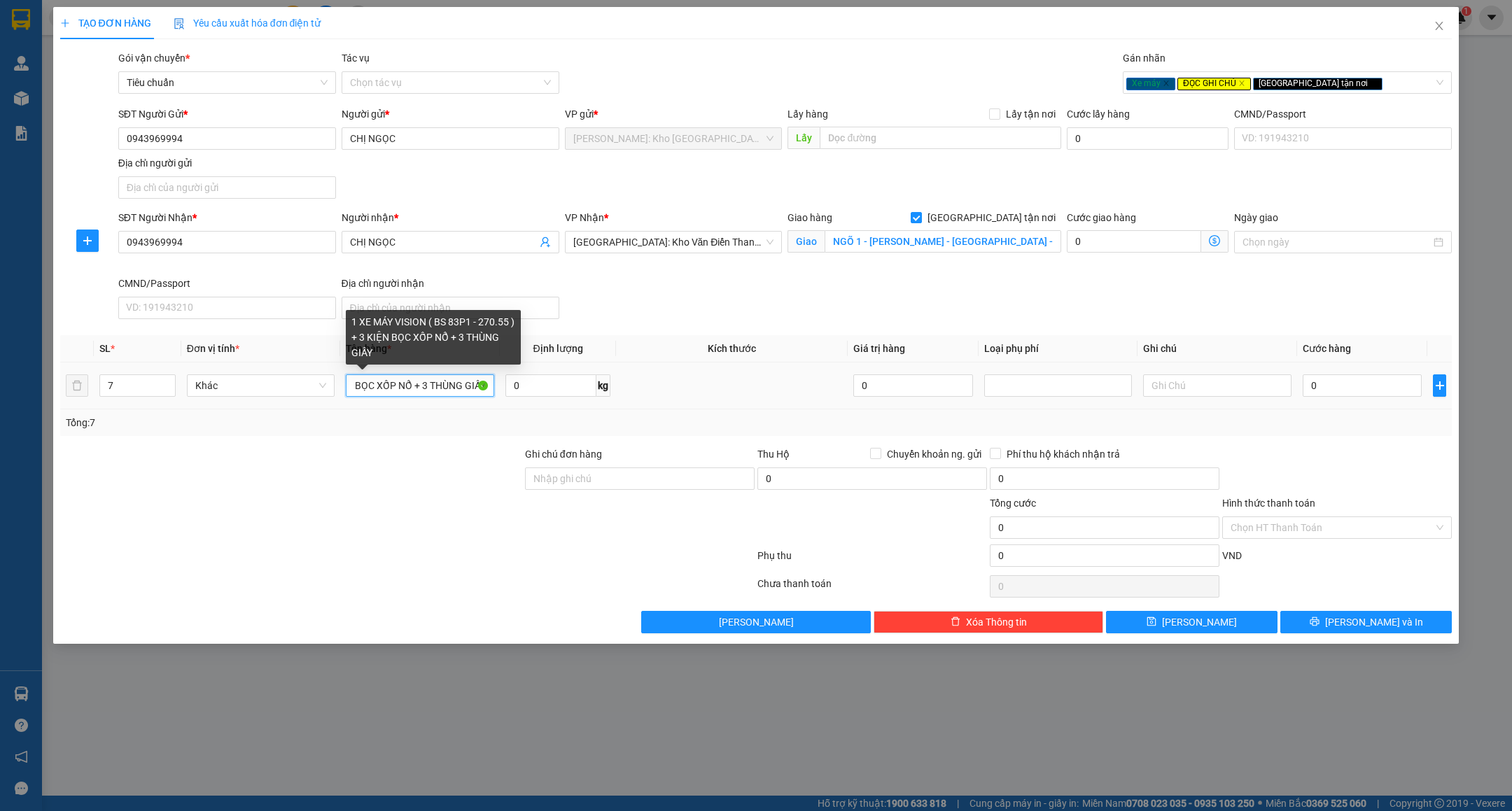
scroll to position [0, 210]
type input "1 XE MÁY VISION ( BS 83P1 - 270.55 ) + 3 KIỆN BỌC XỐP NỔ + 3 THÙNG GIẤY"
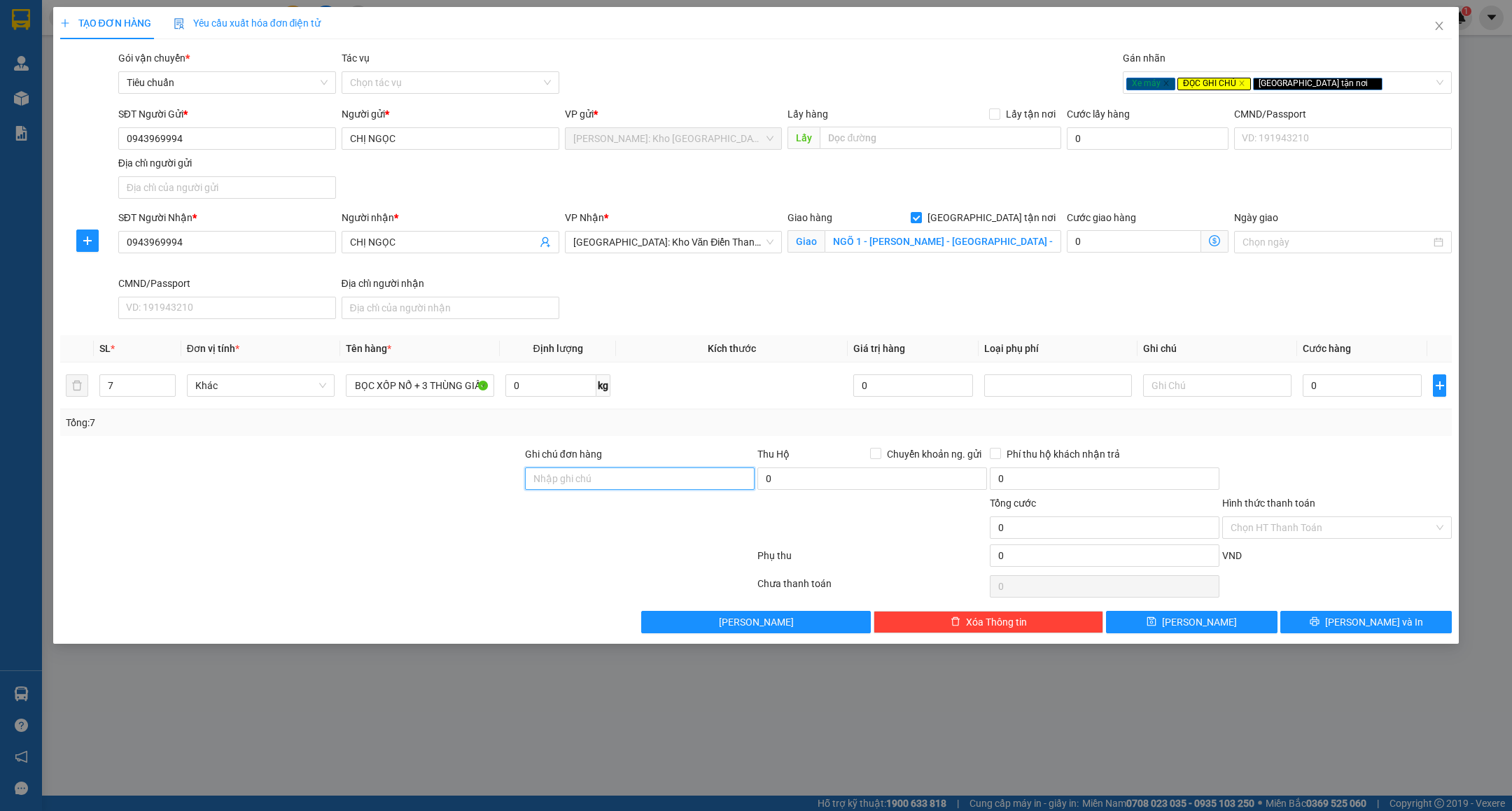
click at [567, 475] on input "Ghi chú đơn hàng" at bounding box center [639, 478] width 229 height 22
click at [605, 479] on input "Ghi chú đơn hàng" at bounding box center [639, 478] width 229 height 22
type input "CHÌA KHÓA QUẤN TAY LÁI - GIẤY TỜ XE KHÁCH GIỮ"
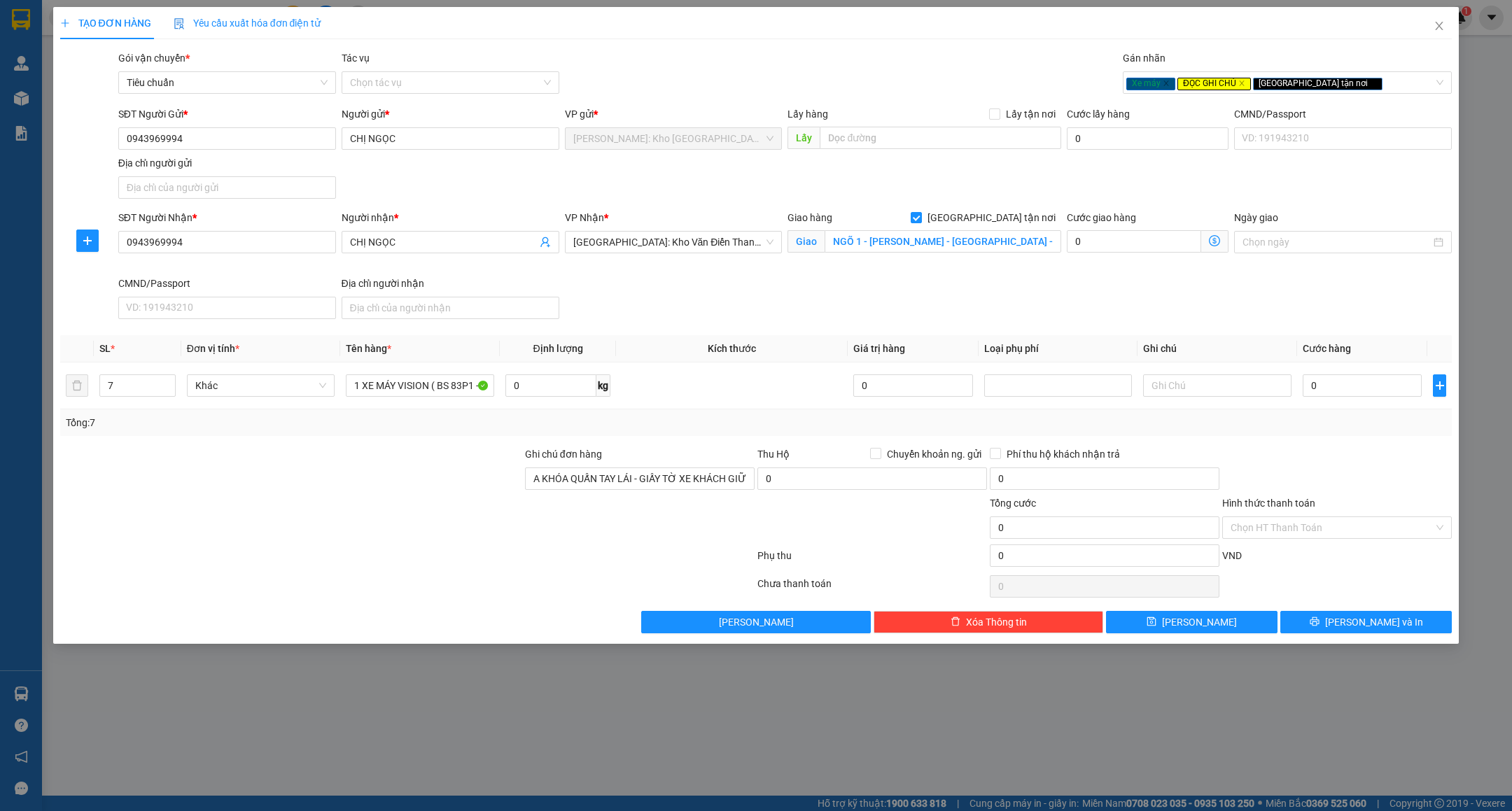
click at [591, 548] on div at bounding box center [408, 558] width 698 height 28
click at [910, 225] on div "Giao hàng [GEOGRAPHIC_DATA] tận nơi" at bounding box center [924, 218] width 273 height 15
click at [915, 237] on input "NGÕ 1 - [PERSON_NAME] - [GEOGRAPHIC_DATA] - [GEOGRAPHIC_DATA] - [GEOGRAPHIC_DAT…" at bounding box center [943, 241] width 237 height 22
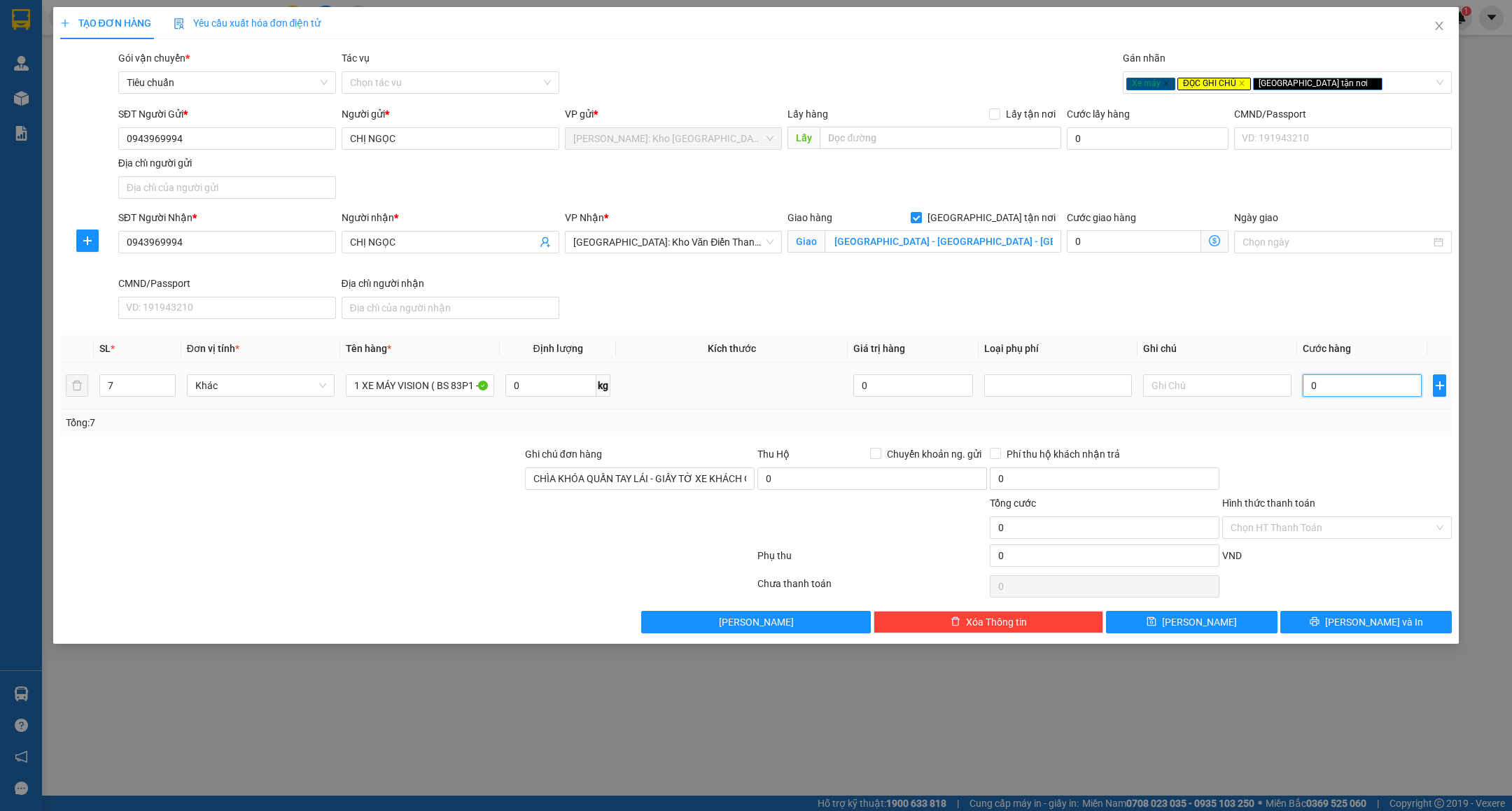
click at [1349, 385] on input "0" at bounding box center [1362, 385] width 119 height 22
type input "23"
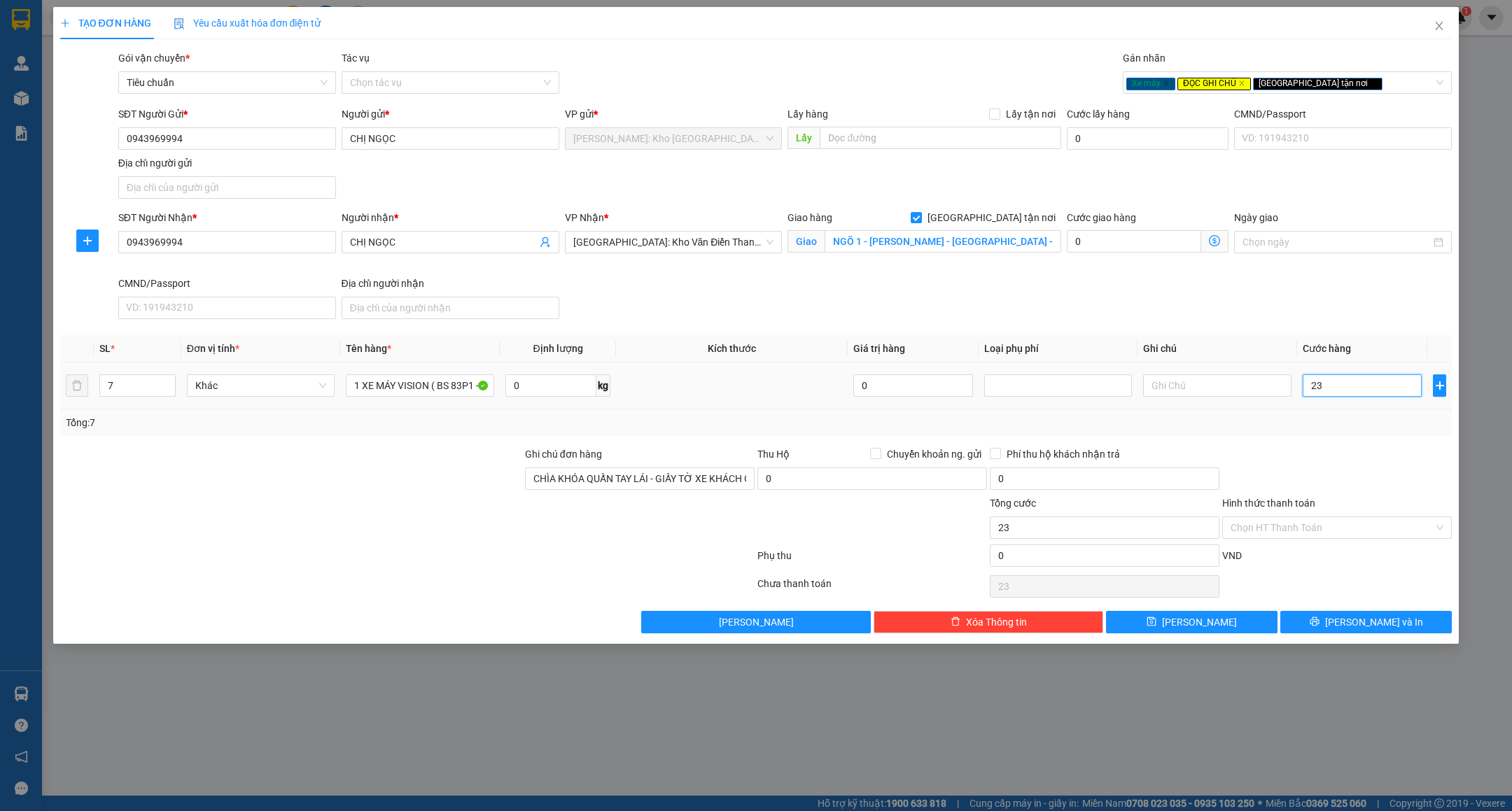
type input "236"
type input "2.360"
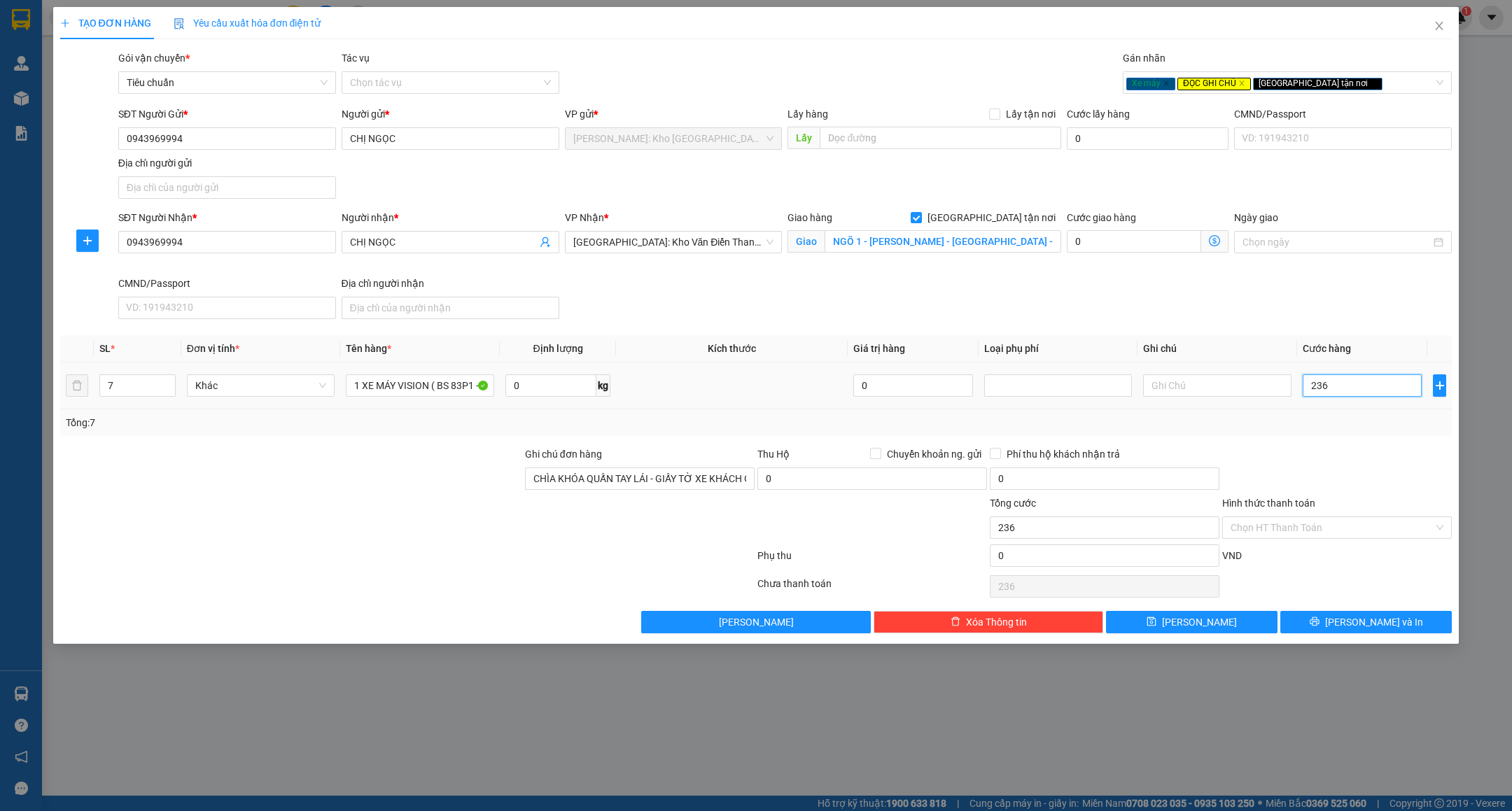
type input "2.360"
type input "2.360.000"
click at [1329, 448] on div "Transit Pickup Surcharge Ids Transit Deliver Surcharge Ids Transit Deliver Surc…" at bounding box center [756, 342] width 1393 height 583
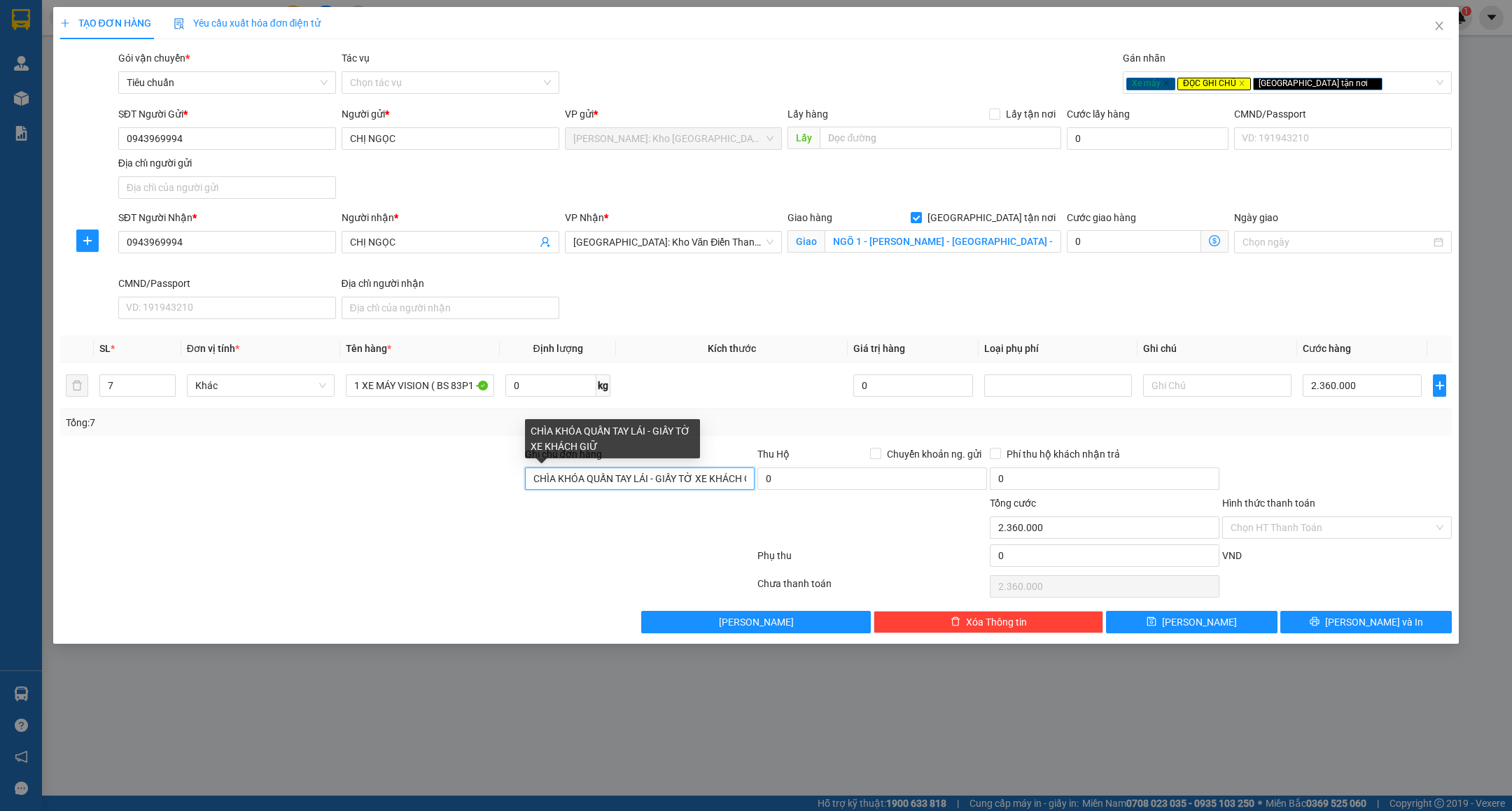
click at [532, 477] on input "CHÌA KHÓA QUẤN TAY LÁI - GIẤY TỜ XE KHÁCH GIỮ" at bounding box center [639, 478] width 229 height 22
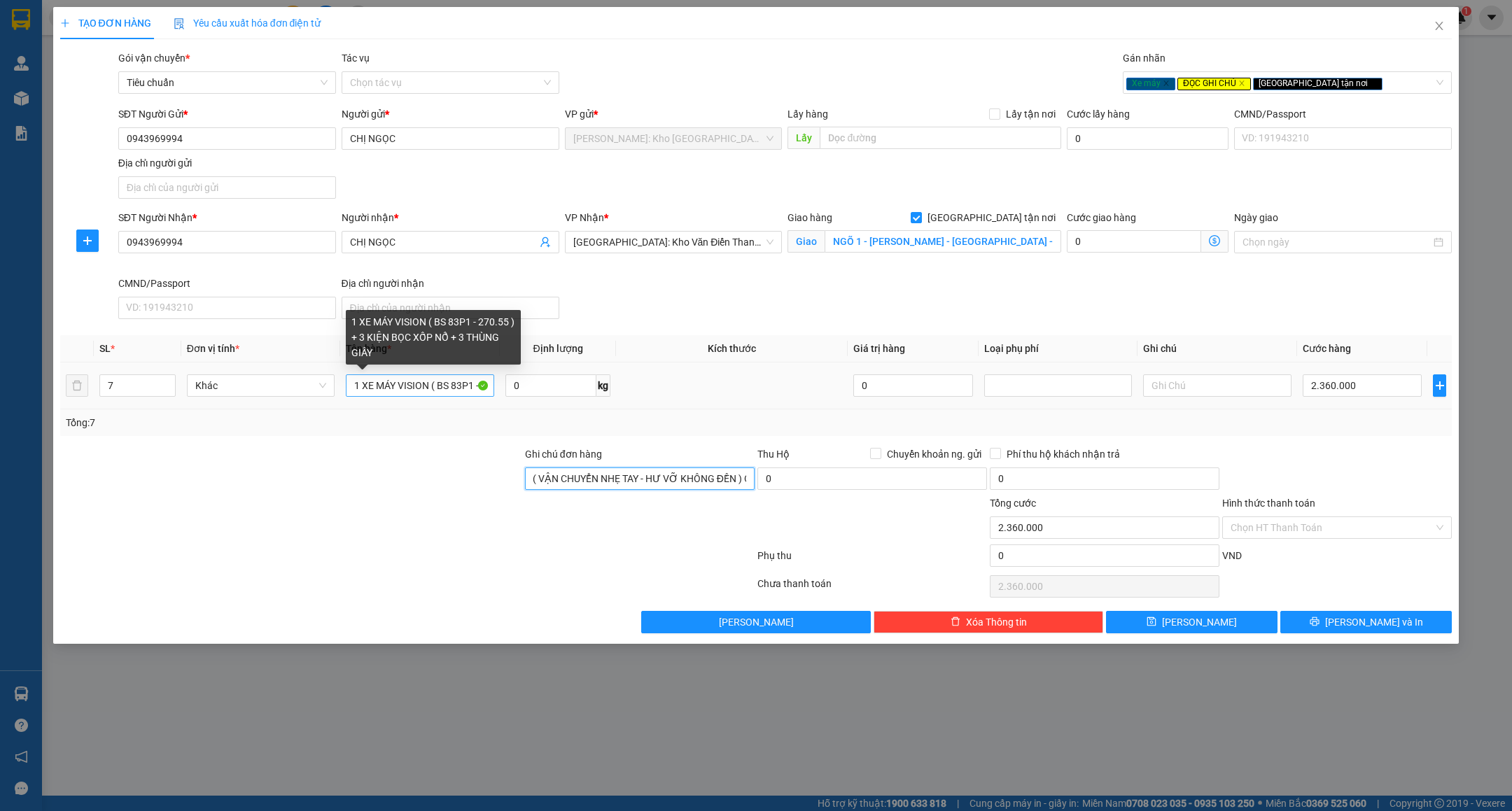
type input "( VẬN CHUYỂN NHẸ TAY - HƯ VỠ KHÔNG ĐỀN ) CHÌA KHÓA QUẤN TAY LÁI - GIẤY TỜ XE KH…"
click at [387, 382] on input "1 XE MÁY VISION ( BS 83P1 - 270.55 ) + 3 KIỆN BỌC XỐP NỔ + 3 THÙNG GIẤY" at bounding box center [420, 385] width 148 height 22
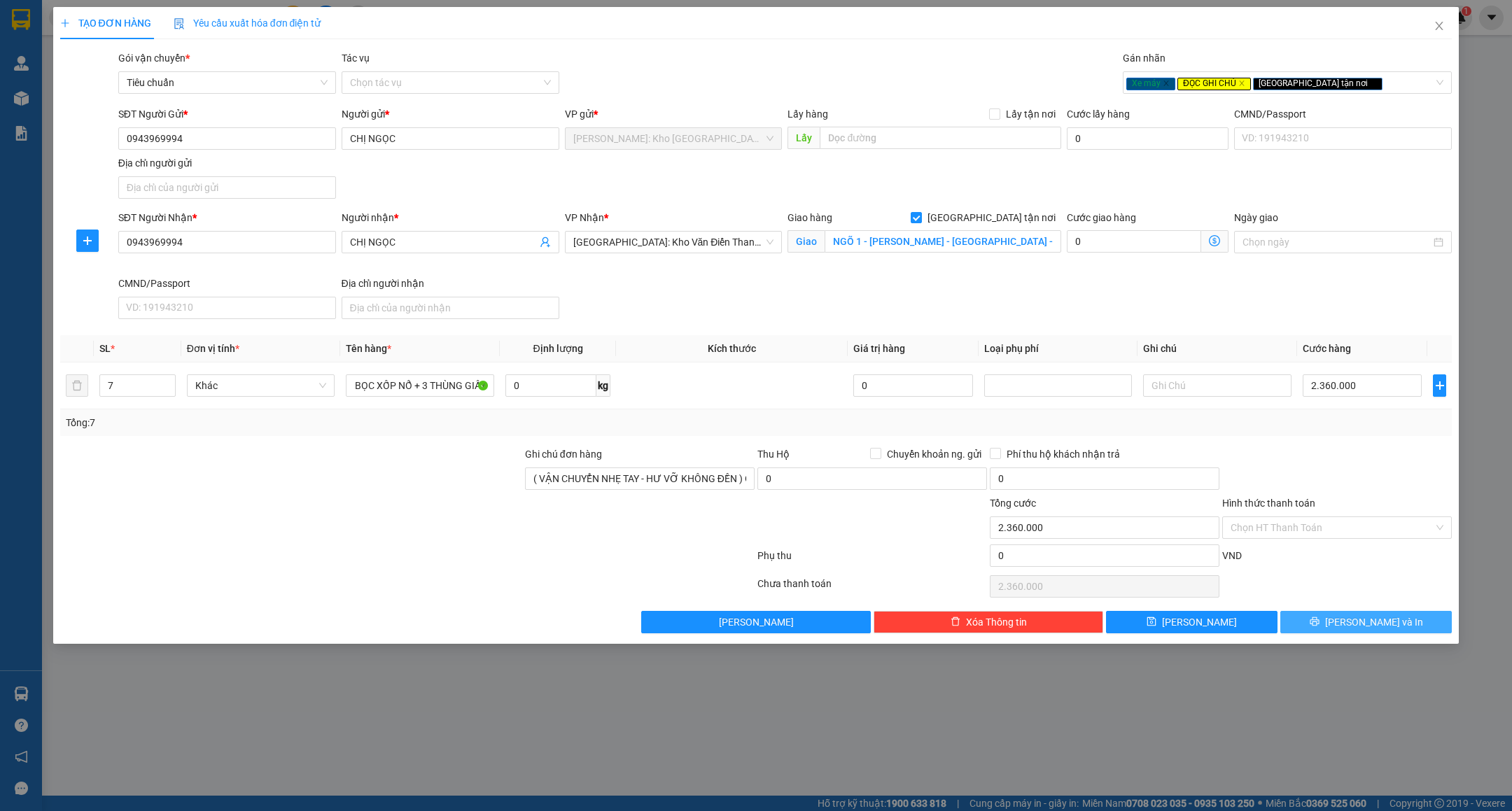
click at [1353, 626] on span "[PERSON_NAME] và In" at bounding box center [1374, 622] width 98 height 15
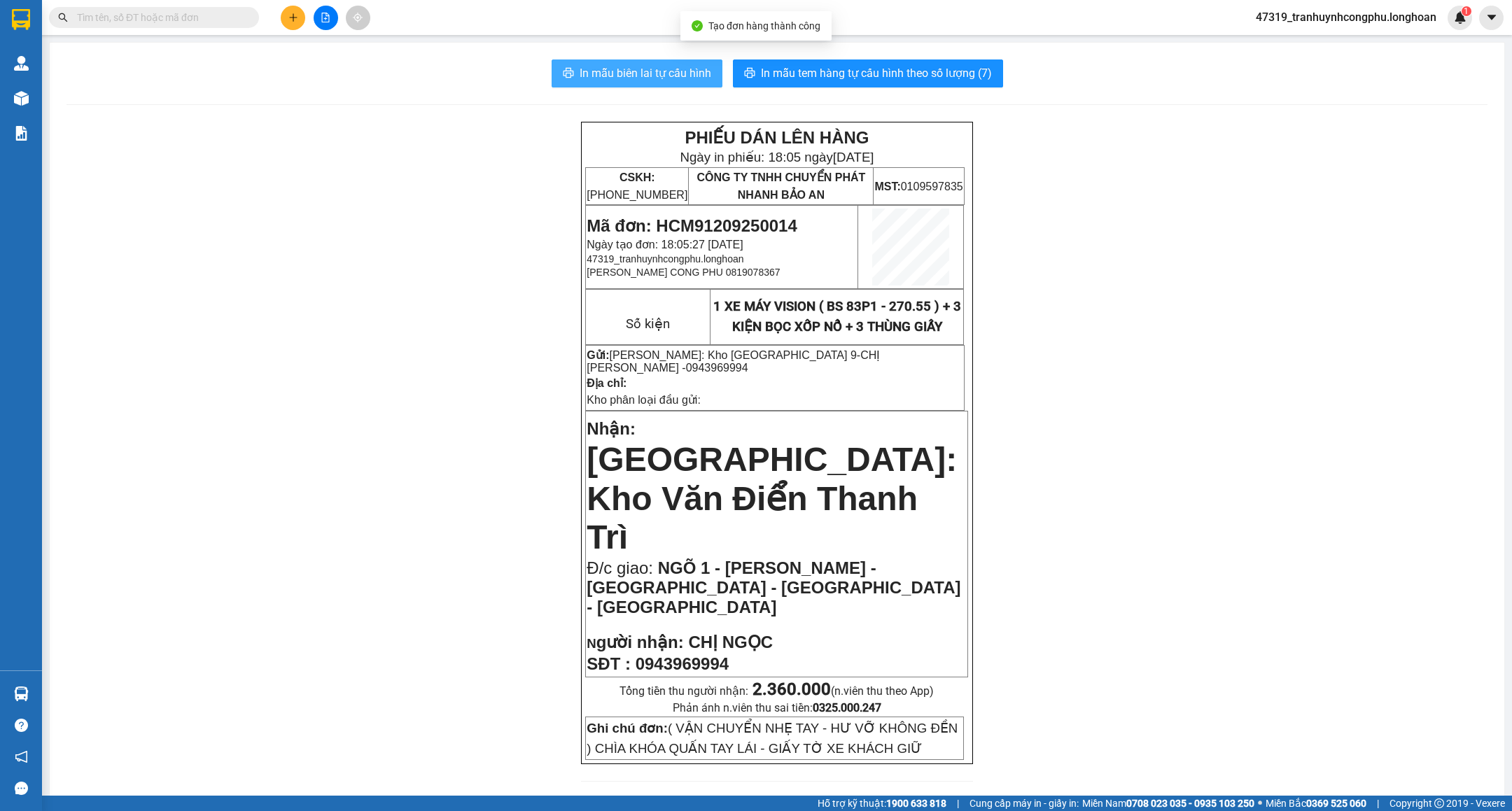
click at [662, 64] on button "In mẫu biên lai tự cấu hình" at bounding box center [637, 73] width 171 height 28
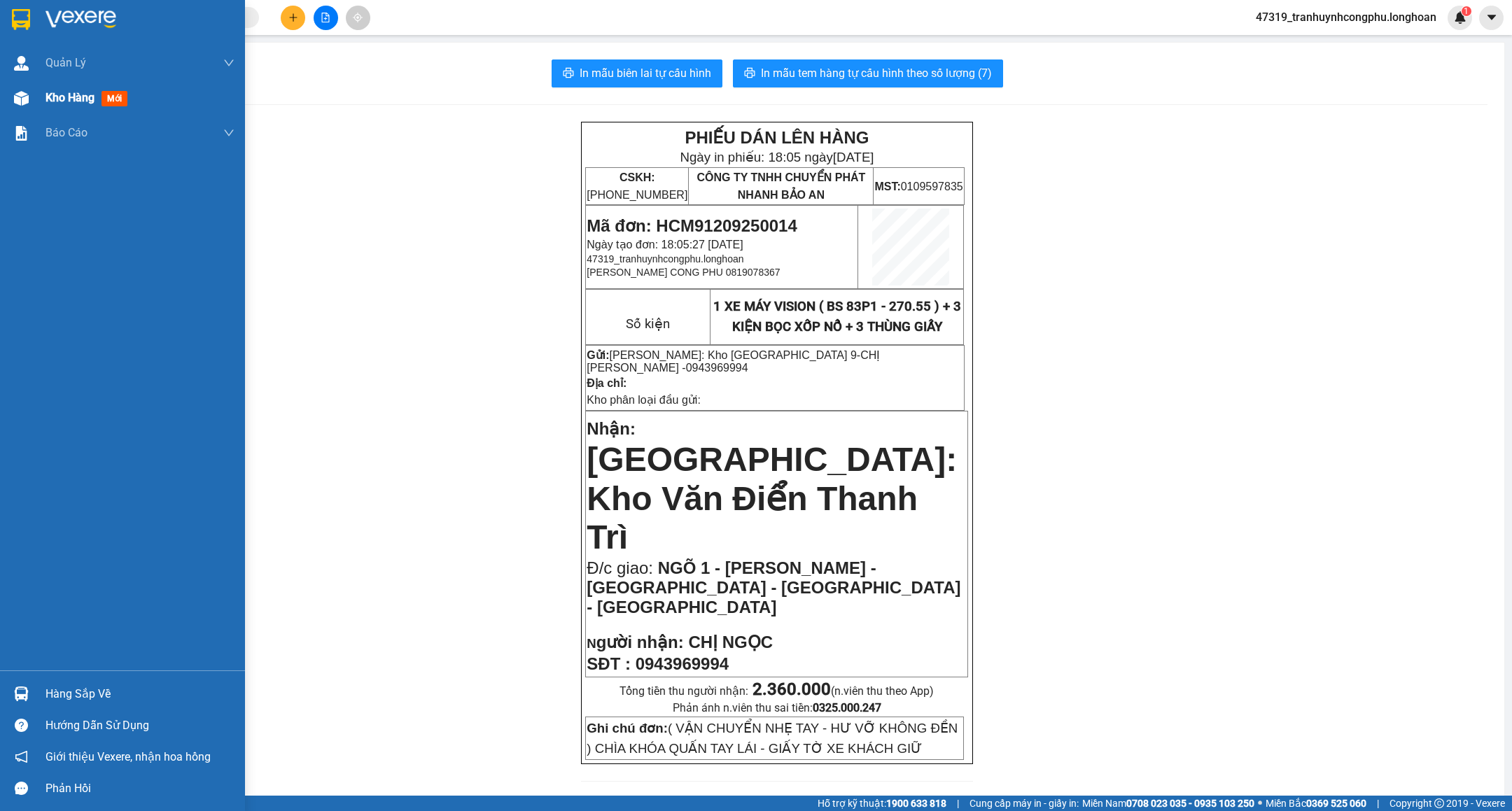
click at [70, 106] on div "Kho hàng mới" at bounding box center [90, 97] width 88 height 17
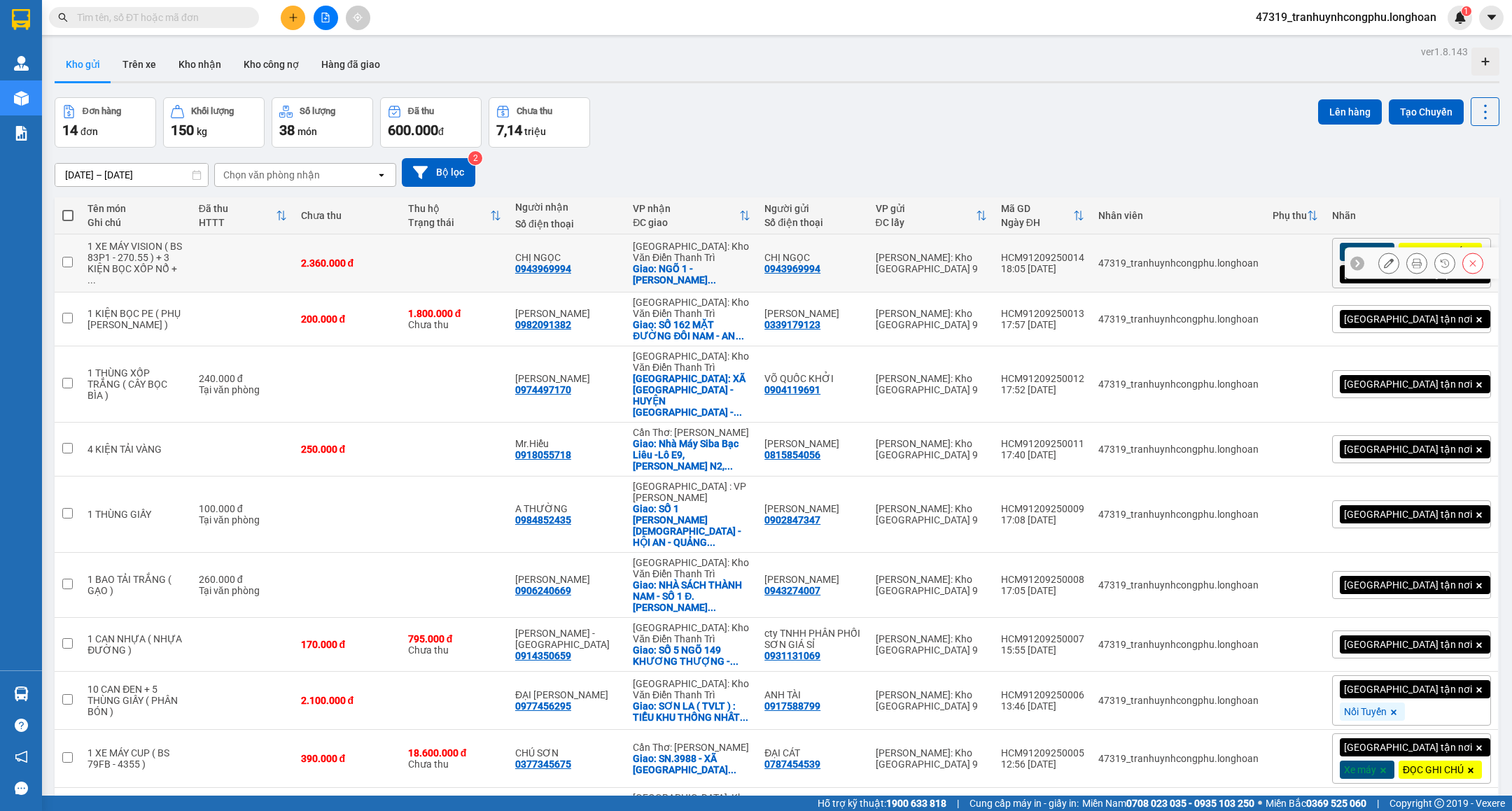
click at [1350, 279] on div at bounding box center [1421, 263] width 154 height 32
click at [1379, 273] on button at bounding box center [1389, 264] width 20 height 25
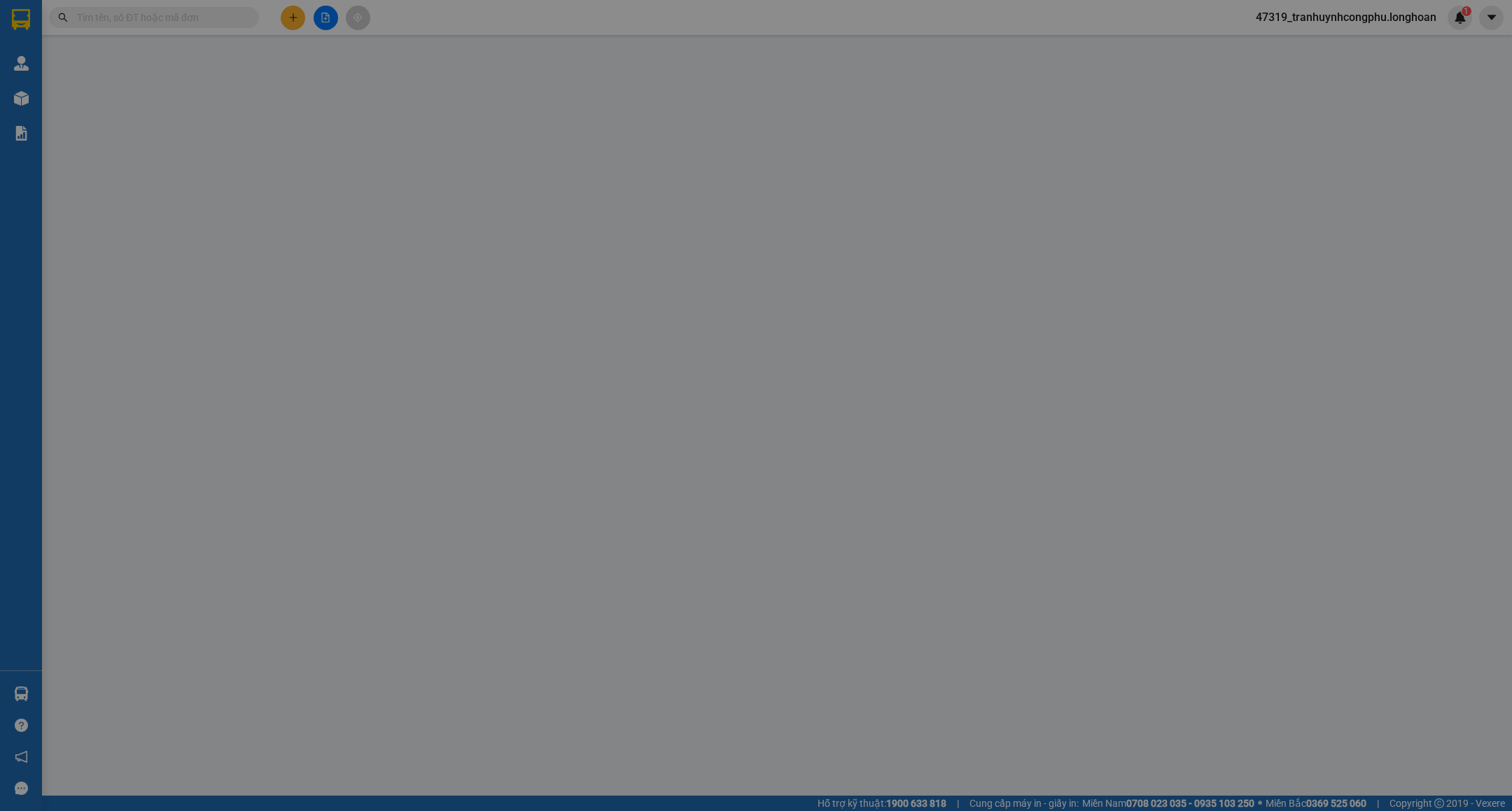
type input "0943969994"
type input "CHỊ NGỌC"
type input "0943969994"
type input "CHỊ NGỌC"
checkbox input "true"
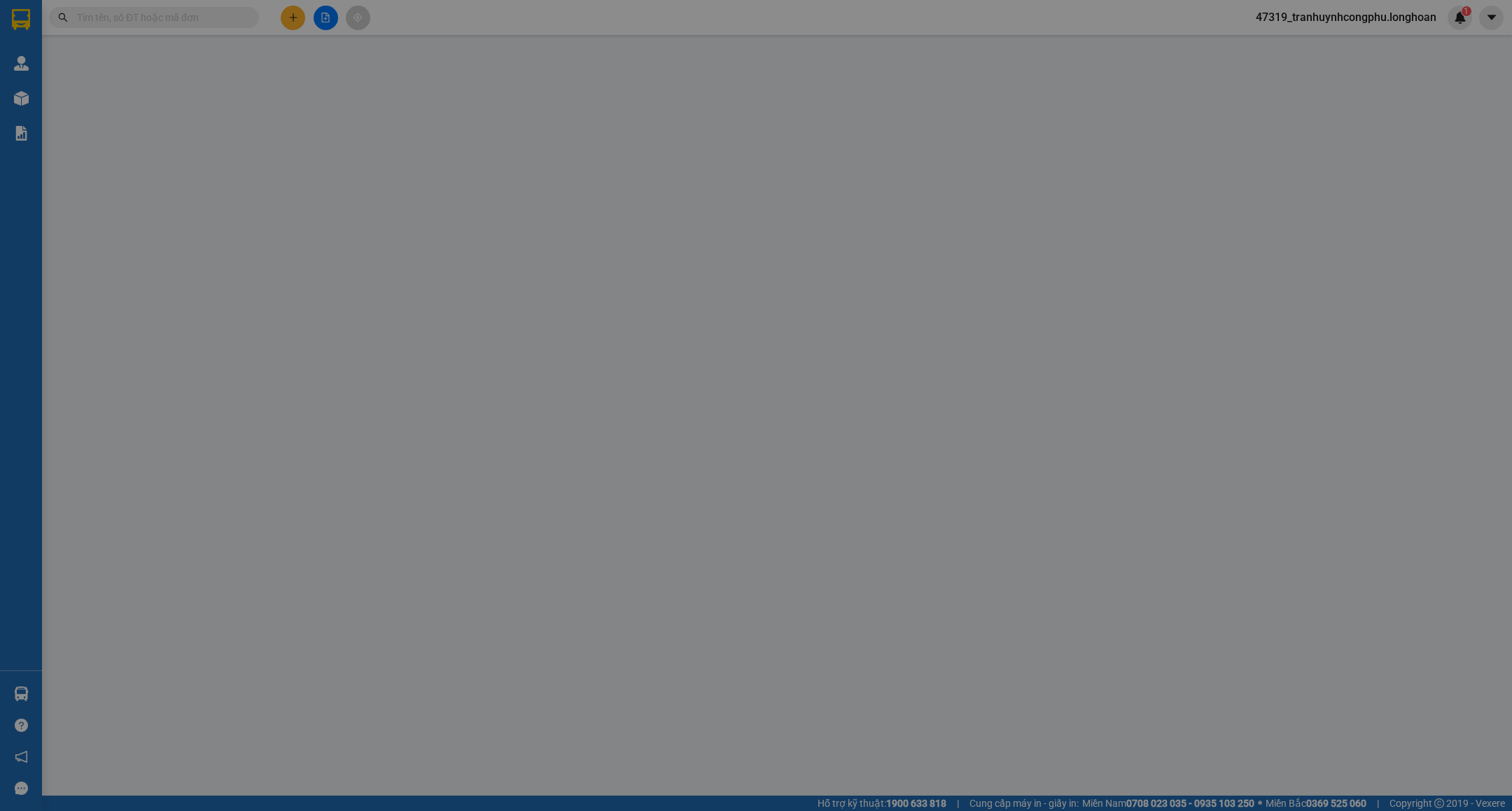
type input "NGÕ 1 - [PERSON_NAME] - [GEOGRAPHIC_DATA] - [GEOGRAPHIC_DATA] - [GEOGRAPHIC_DAT…"
type input "( VẬN CHUYỂN NHẸ TAY - HƯ VỠ KHÔNG ĐỀN ) CHÌA KHÓA QUẤN TAY LÁI - GIẤY TỜ XE KH…"
type input "2.360.000"
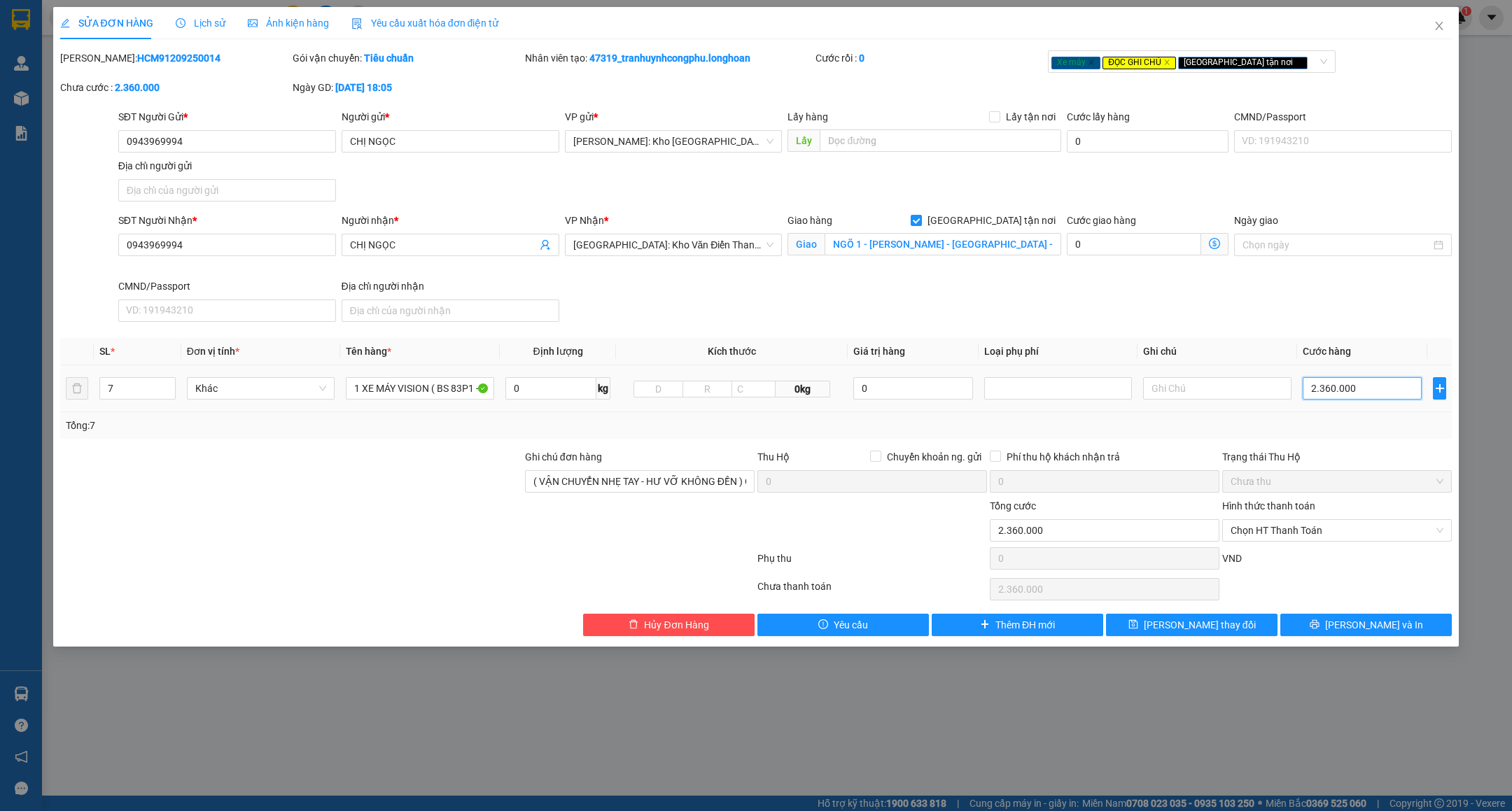
click at [1381, 387] on input "2.360.000" at bounding box center [1362, 388] width 119 height 22
type input "0"
type input "2"
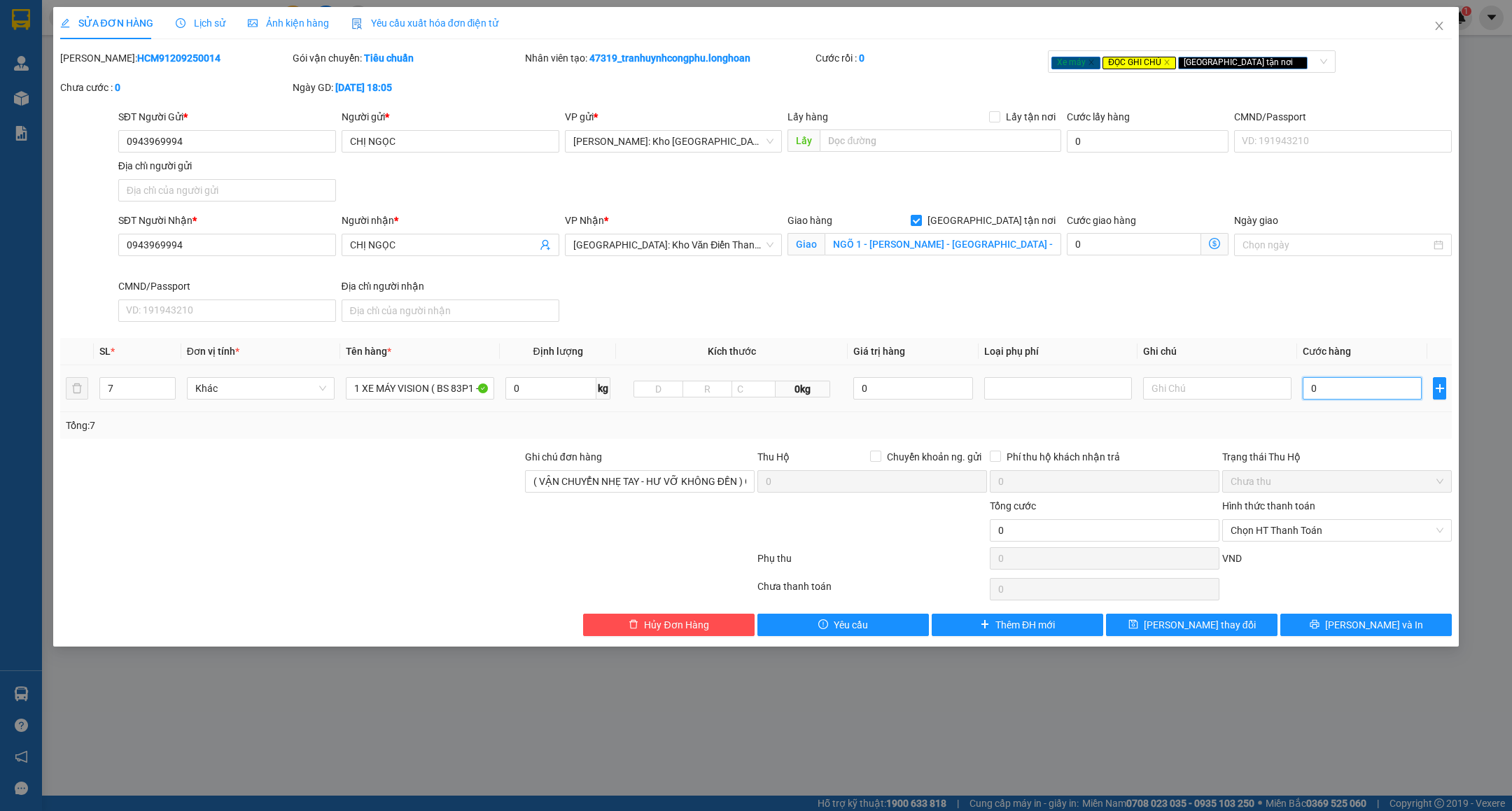
type input "2"
type input "02"
type input "23"
type input "023"
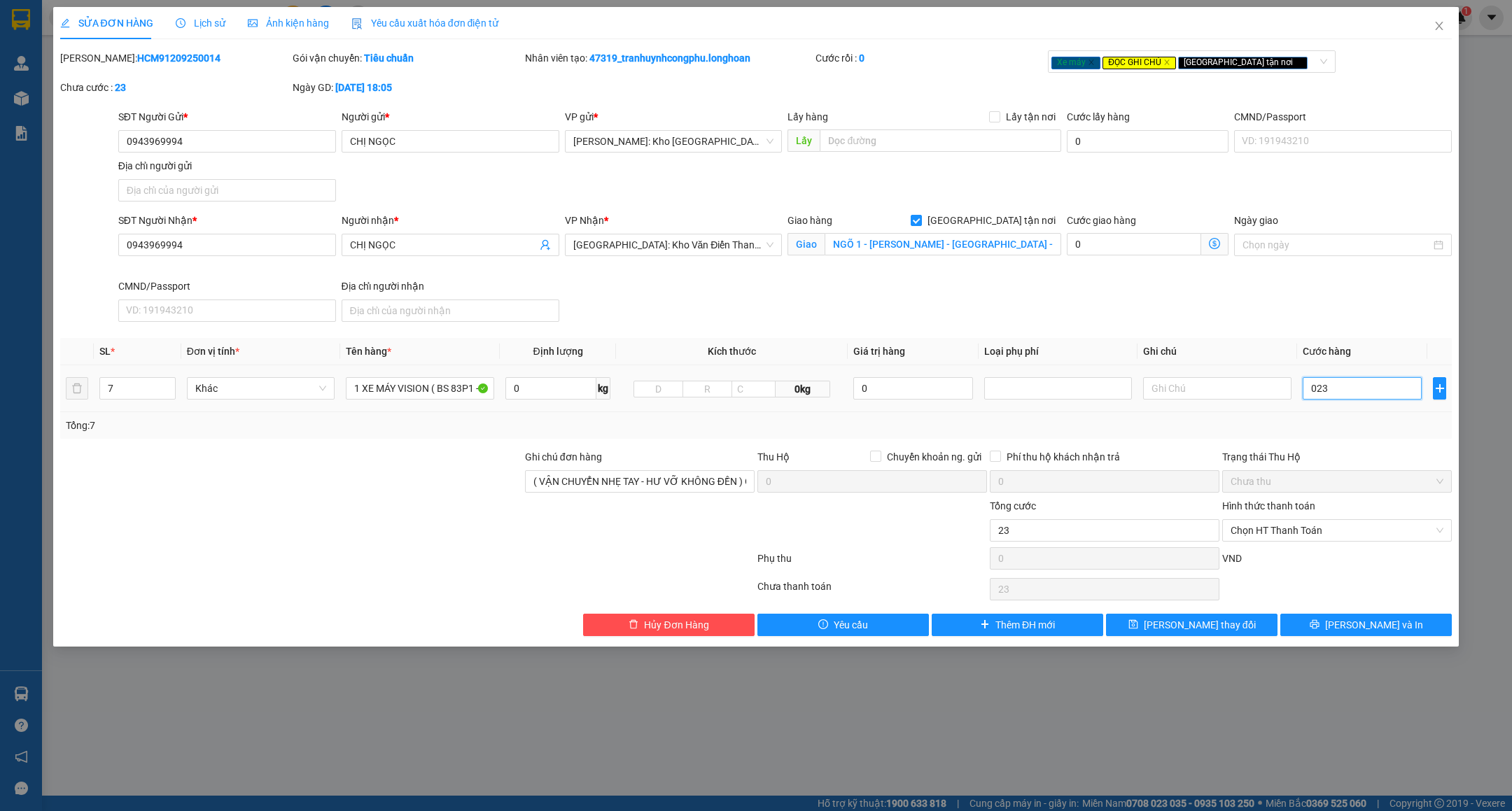
type input "235"
type input "0.235"
type input "2.350"
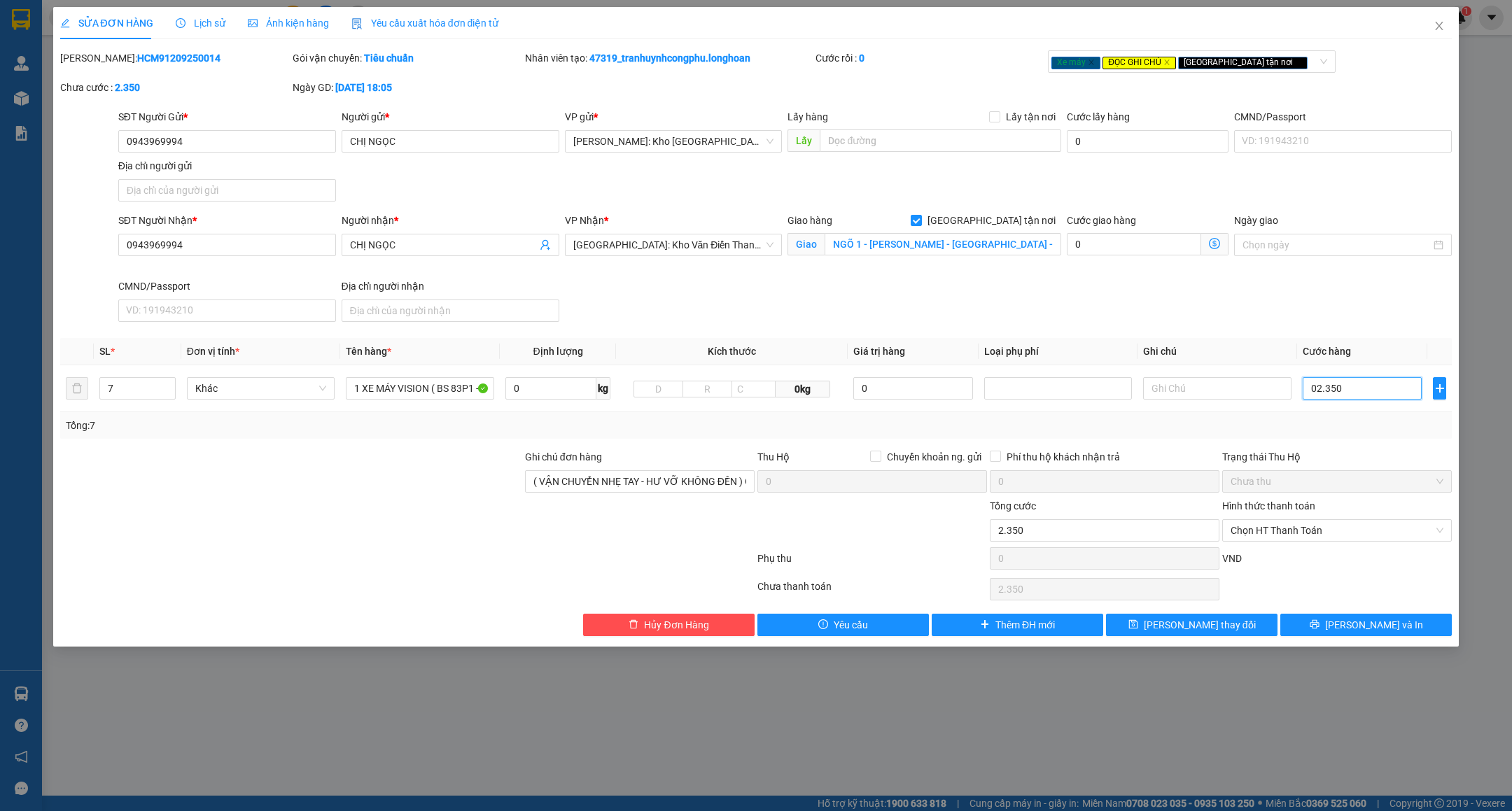
type input "02.350"
type input "2.350.000"
drag, startPoint x: 1374, startPoint y: 450, endPoint x: 1359, endPoint y: 457, distance: 16.6
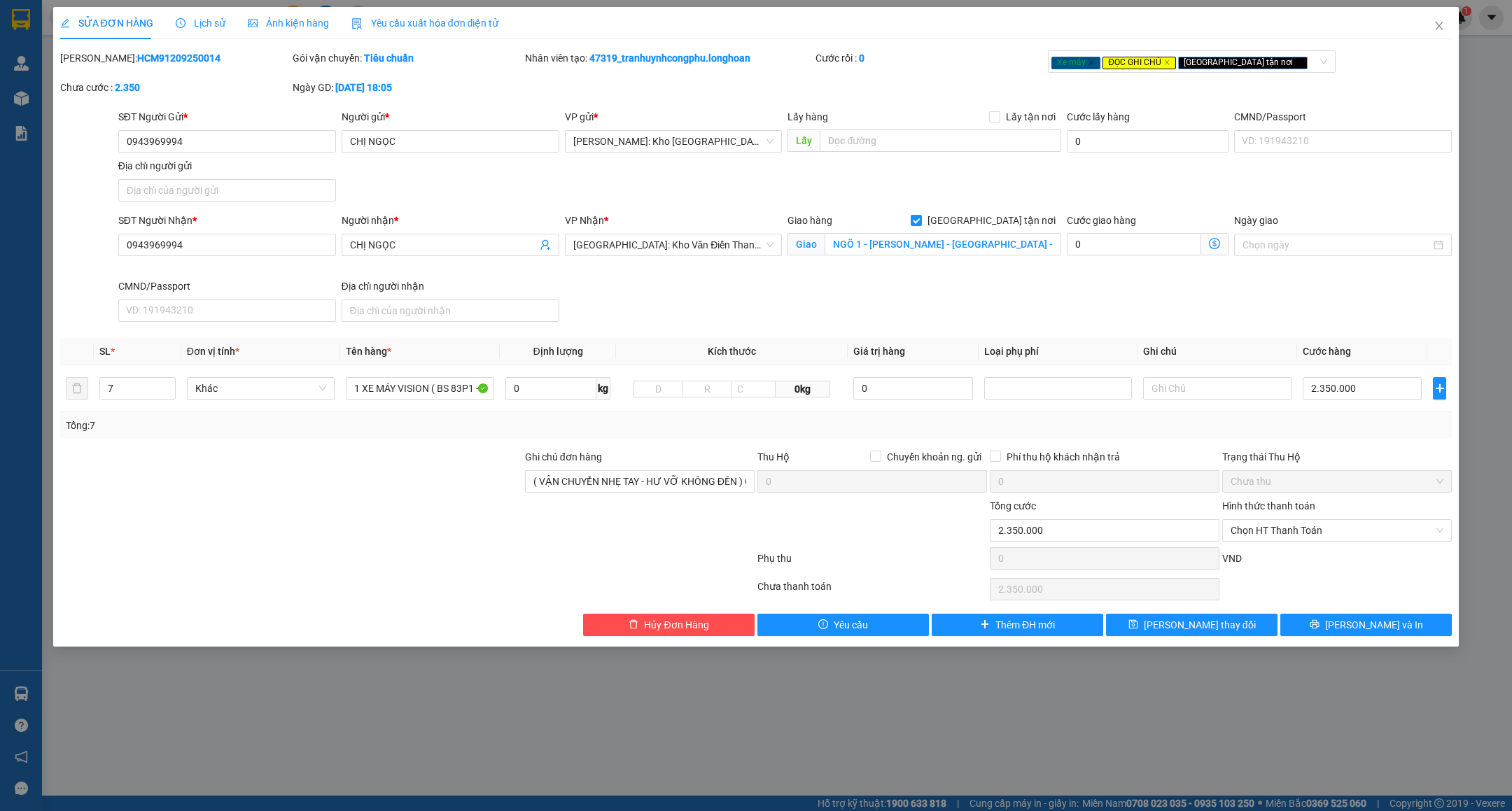
click at [1373, 450] on div "Total Paid Fee 0 Total UnPaid Fee 2.360.000 Cash Collection Total Fee Mã ĐH: HC…" at bounding box center [756, 343] width 1393 height 586
click at [1446, 28] on span "Close" at bounding box center [1439, 26] width 39 height 39
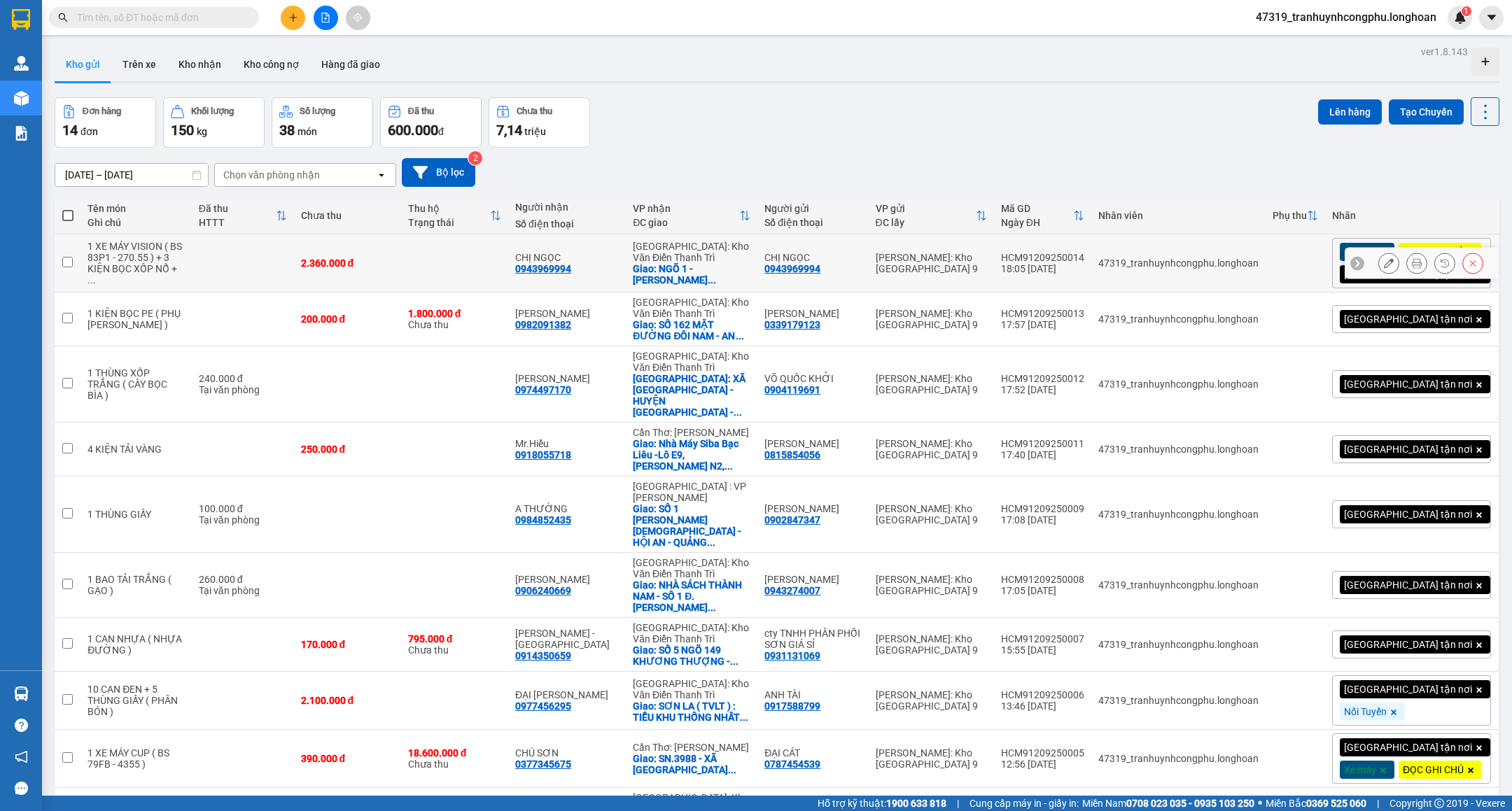
click at [1384, 268] on icon at bounding box center [1389, 263] width 10 height 10
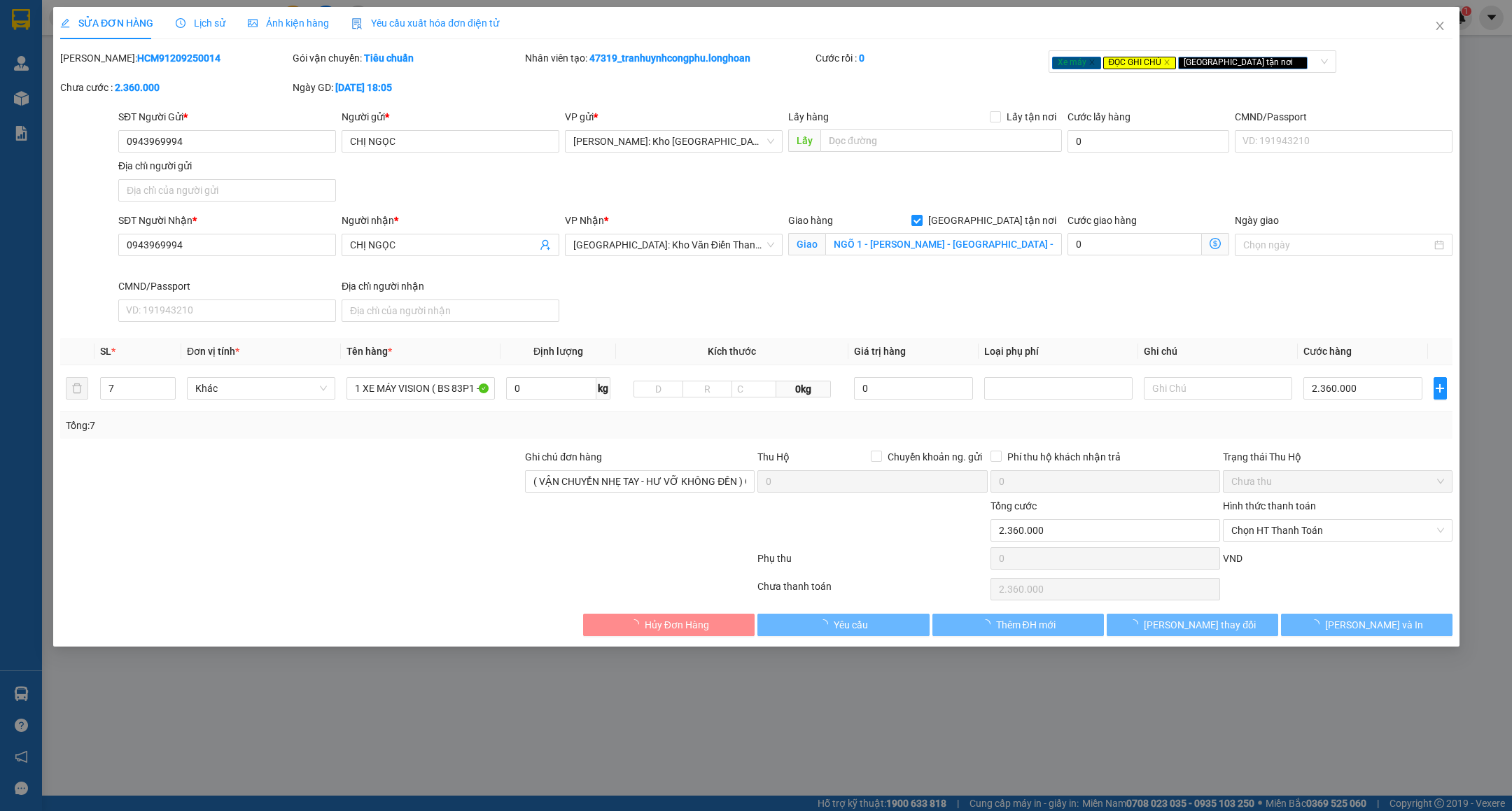
type input "0943969994"
type input "CHỊ NGỌC"
type input "0943969994"
type input "CHỊ NGỌC"
checkbox input "true"
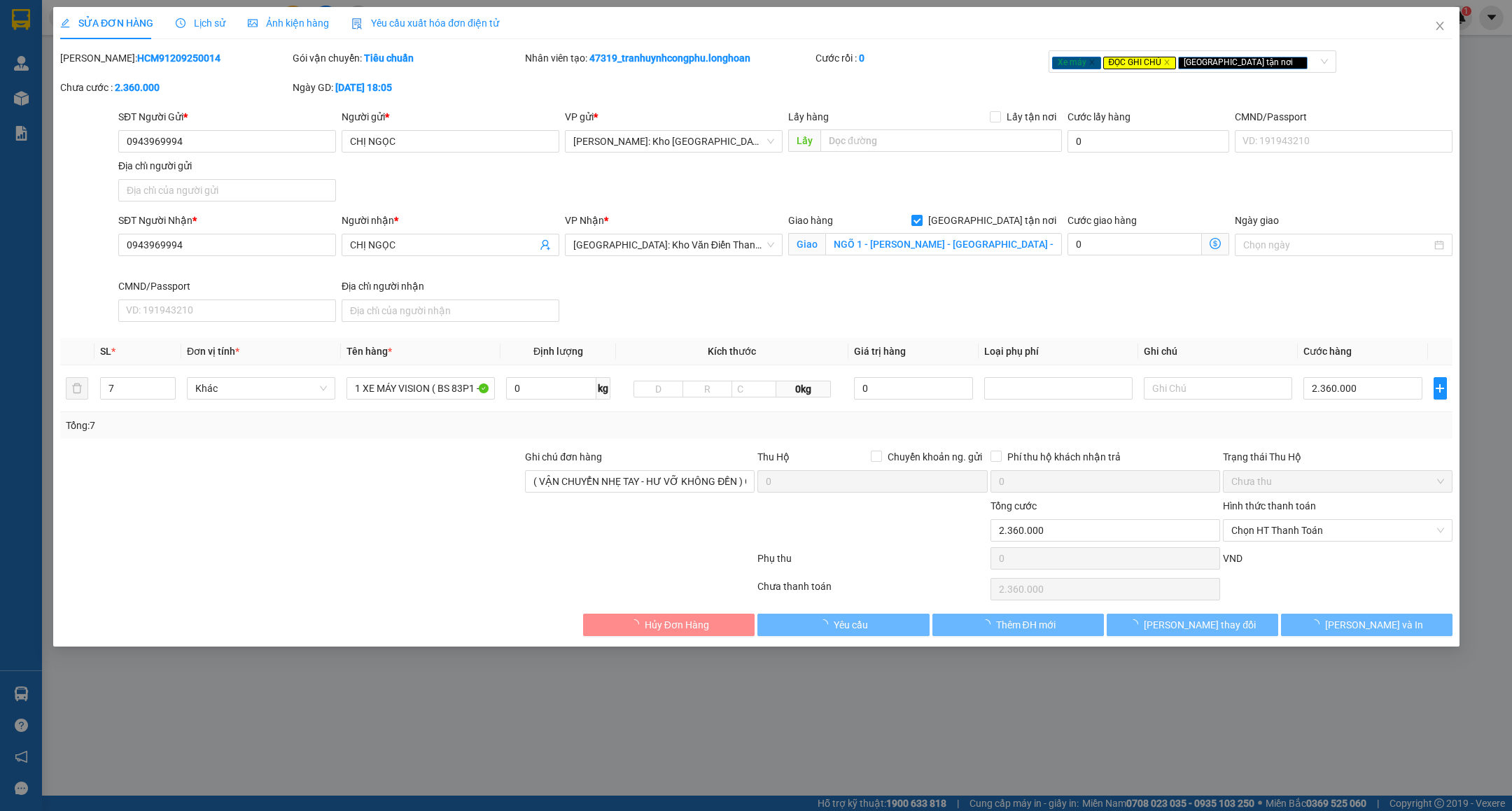
type input "NGÕ 1 - [PERSON_NAME] - [GEOGRAPHIC_DATA] - [GEOGRAPHIC_DATA] - [GEOGRAPHIC_DAT…"
type input "( VẬN CHUYỂN NHẸ TAY - HƯ VỠ KHÔNG ĐỀN ) CHÌA KHÓA QUẤN TAY LÁI - GIẤY TỜ XE KH…"
type input "2.360.000"
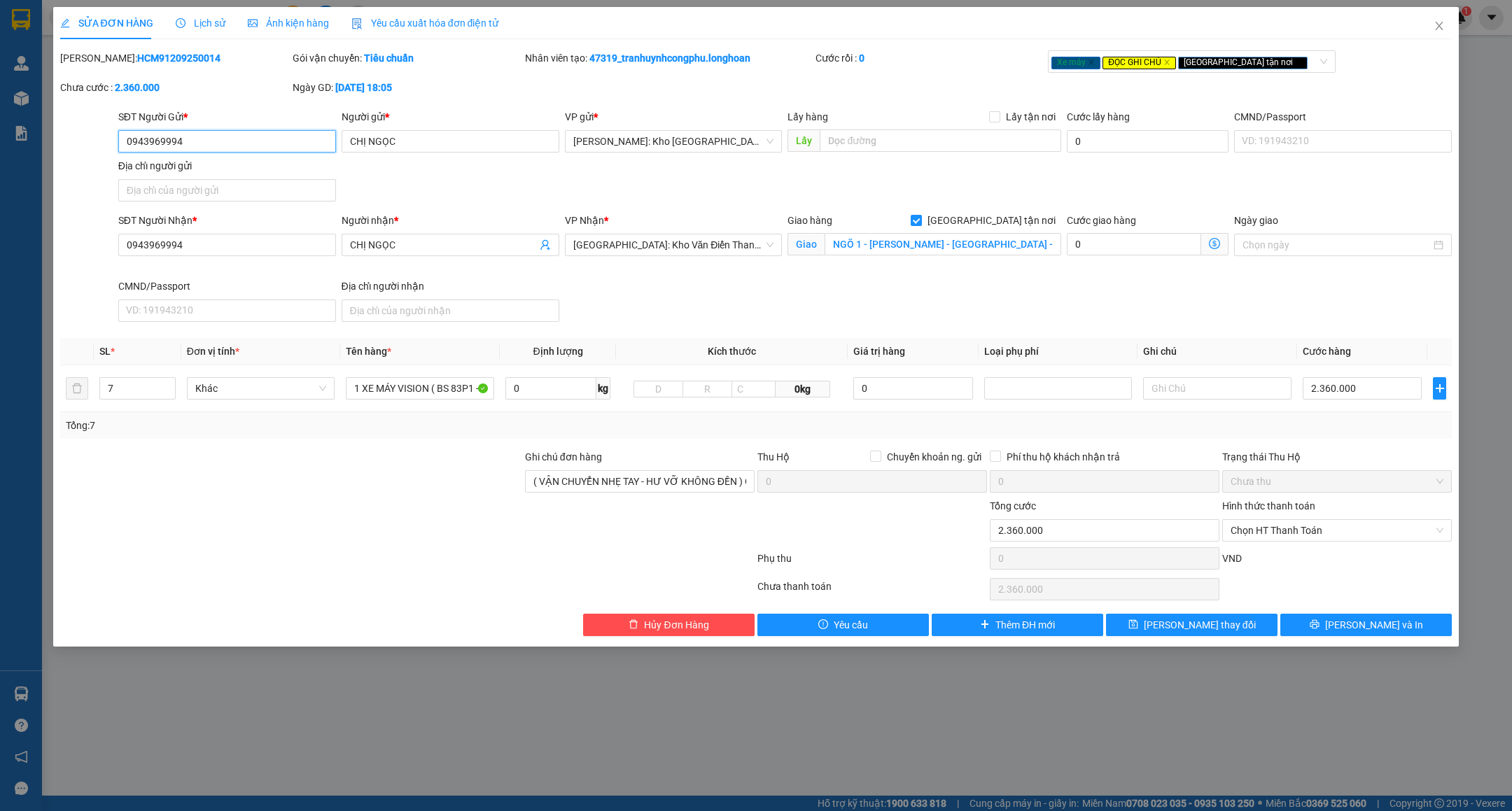
click at [208, 141] on input "0943969994" at bounding box center [227, 140] width 218 height 22
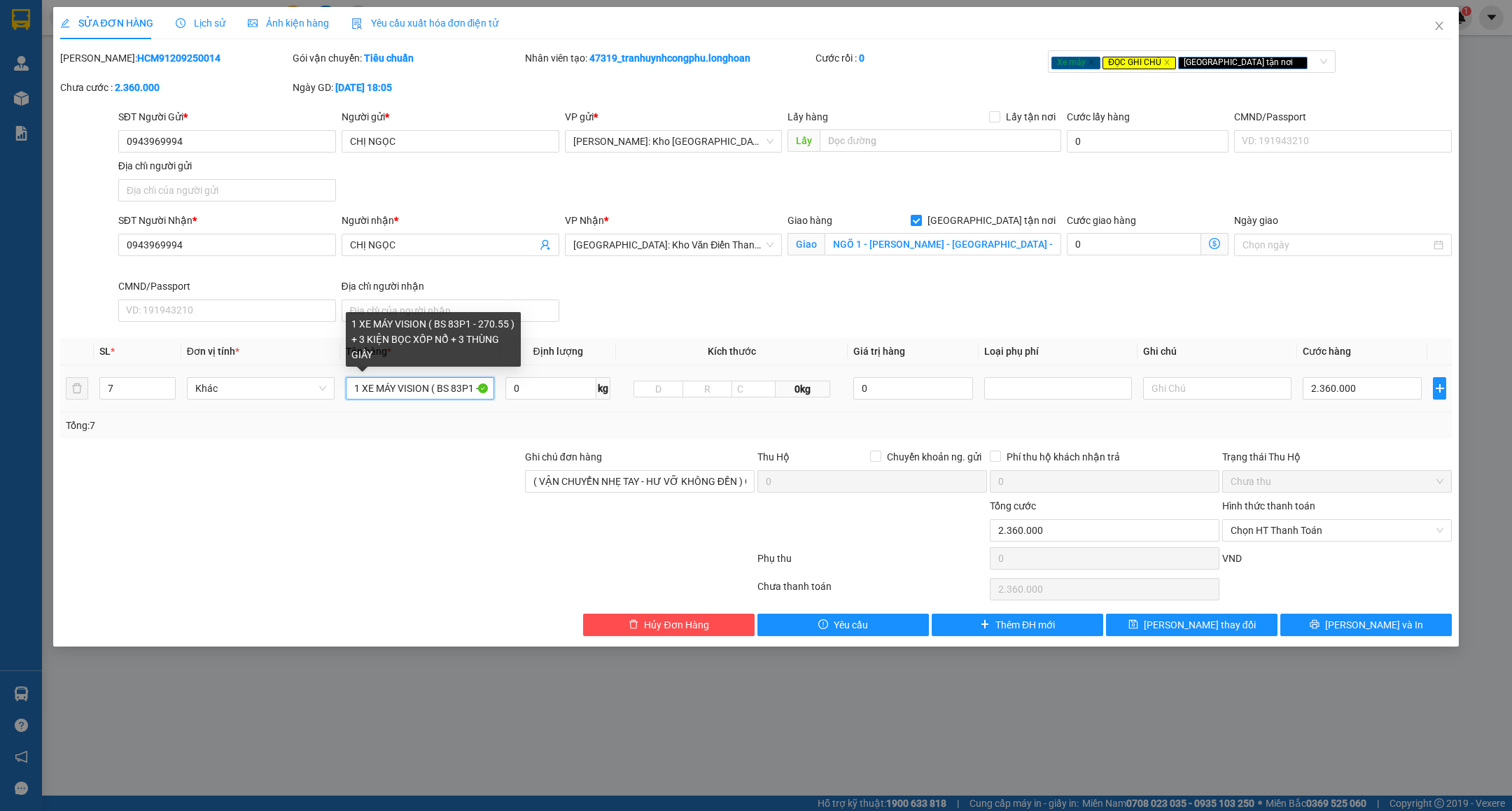
click at [448, 389] on input "1 XE MÁY VISION ( BS 83P1 - 270.55 ) + 3 KIỆN BỌC XỐP NỔ + 3 THÙNG GIẤY" at bounding box center [420, 388] width 148 height 22
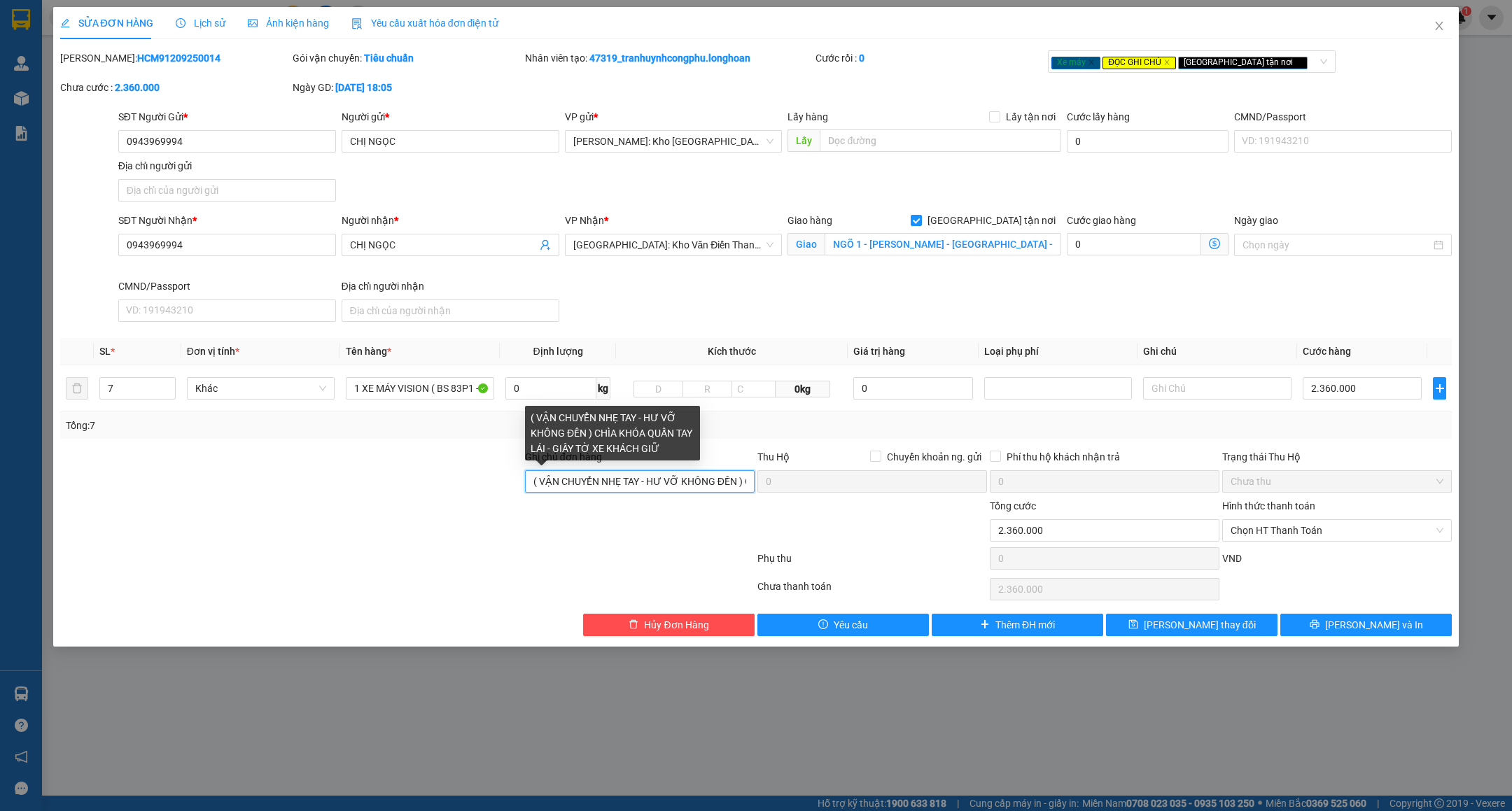
click at [603, 483] on input "( VẬN CHUYỂN NHẸ TAY - HƯ VỠ KHÔNG ĐỀN ) CHÌA KHÓA QUẤN TAY LÁI - GIẤY TỜ XE KH…" at bounding box center [639, 480] width 229 height 22
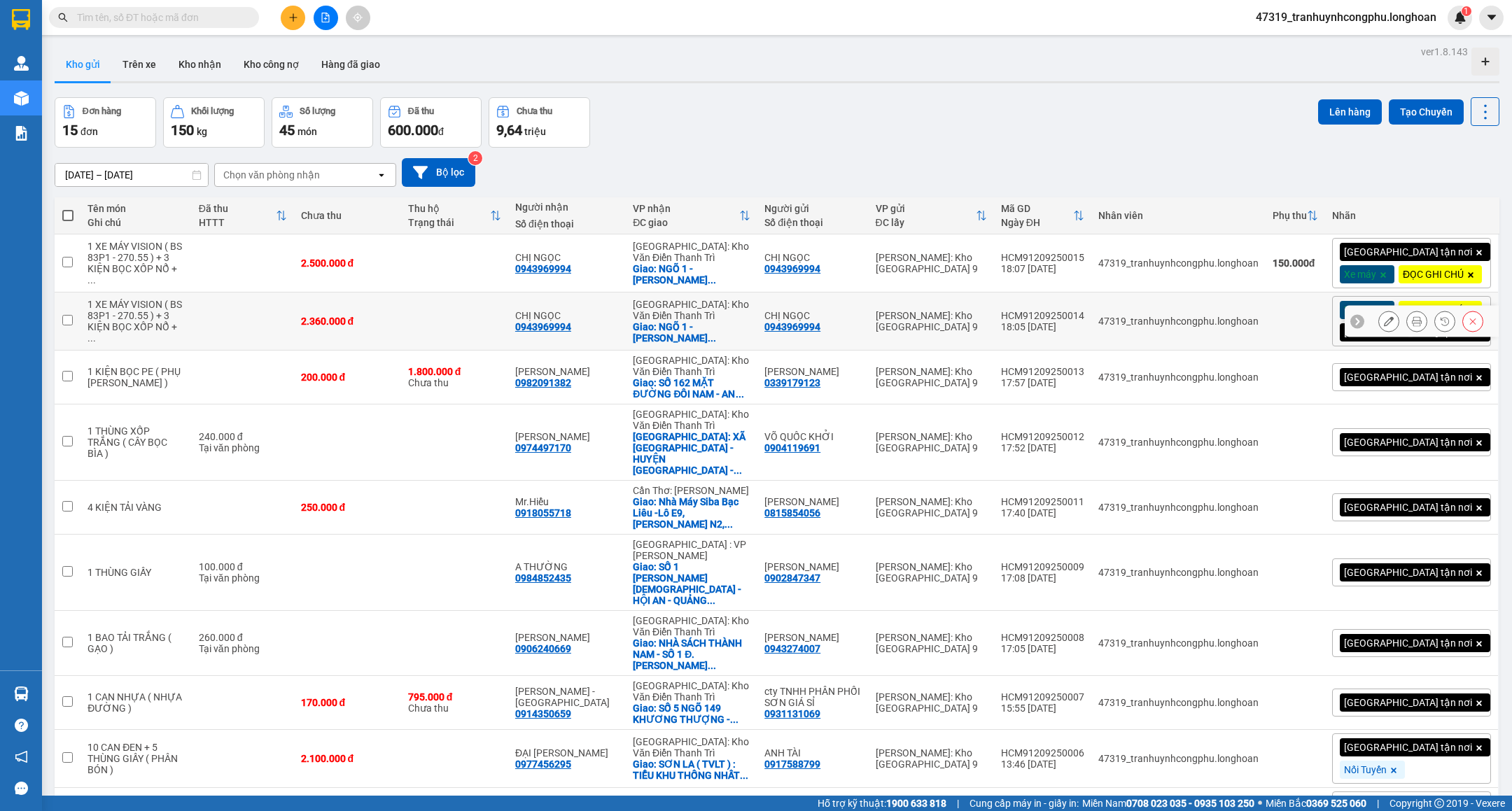
click at [1468, 326] on icon at bounding box center [1473, 321] width 10 height 10
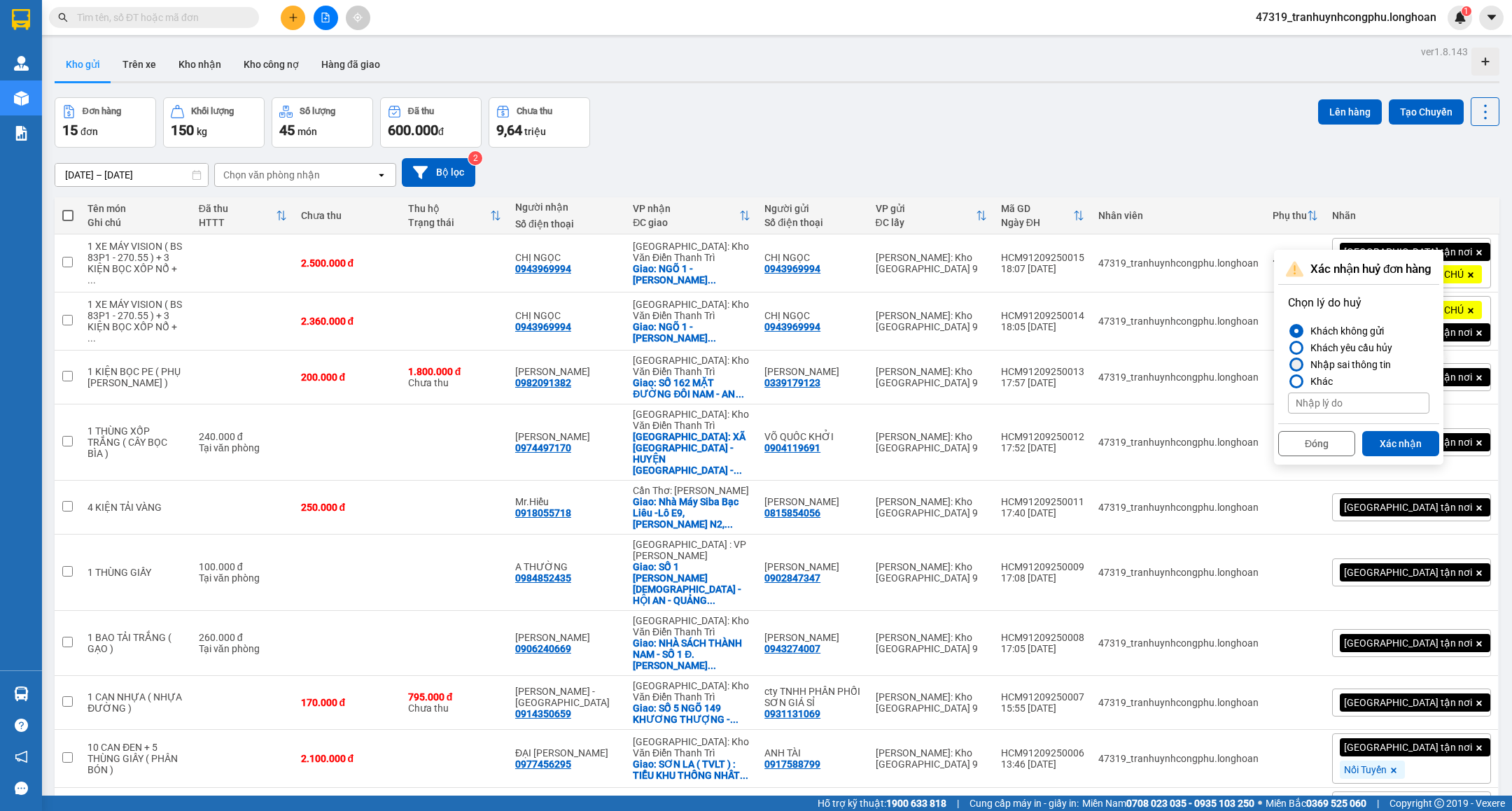
click at [1368, 364] on div "Nhập sai thông tin" at bounding box center [1348, 365] width 86 height 17
click at [1288, 365] on input "Nhập sai thông tin" at bounding box center [1288, 365] width 0 height 0
click at [1394, 439] on button "Xác nhận" at bounding box center [1400, 443] width 77 height 25
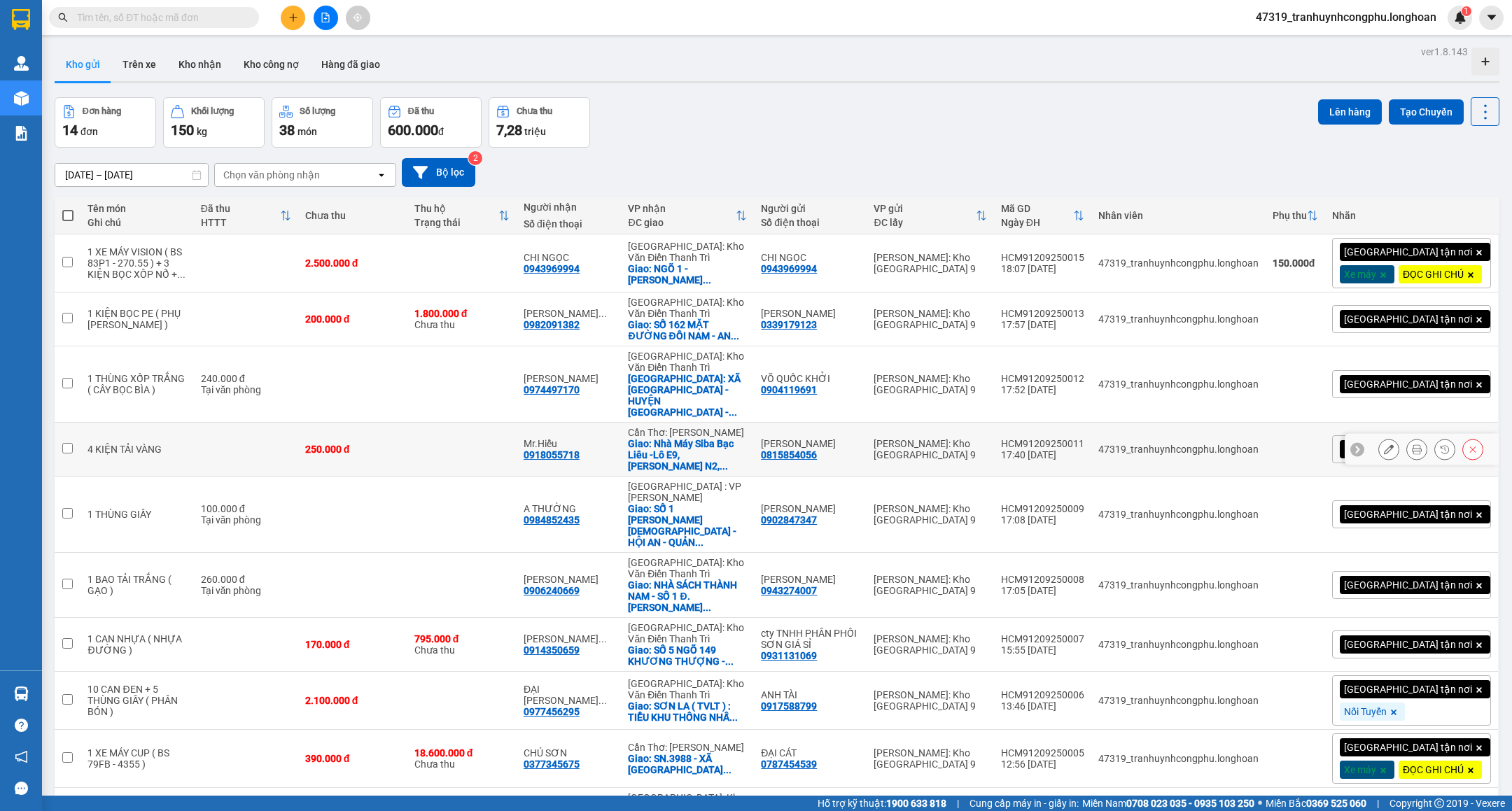
click at [1380, 446] on button at bounding box center [1389, 450] width 20 height 25
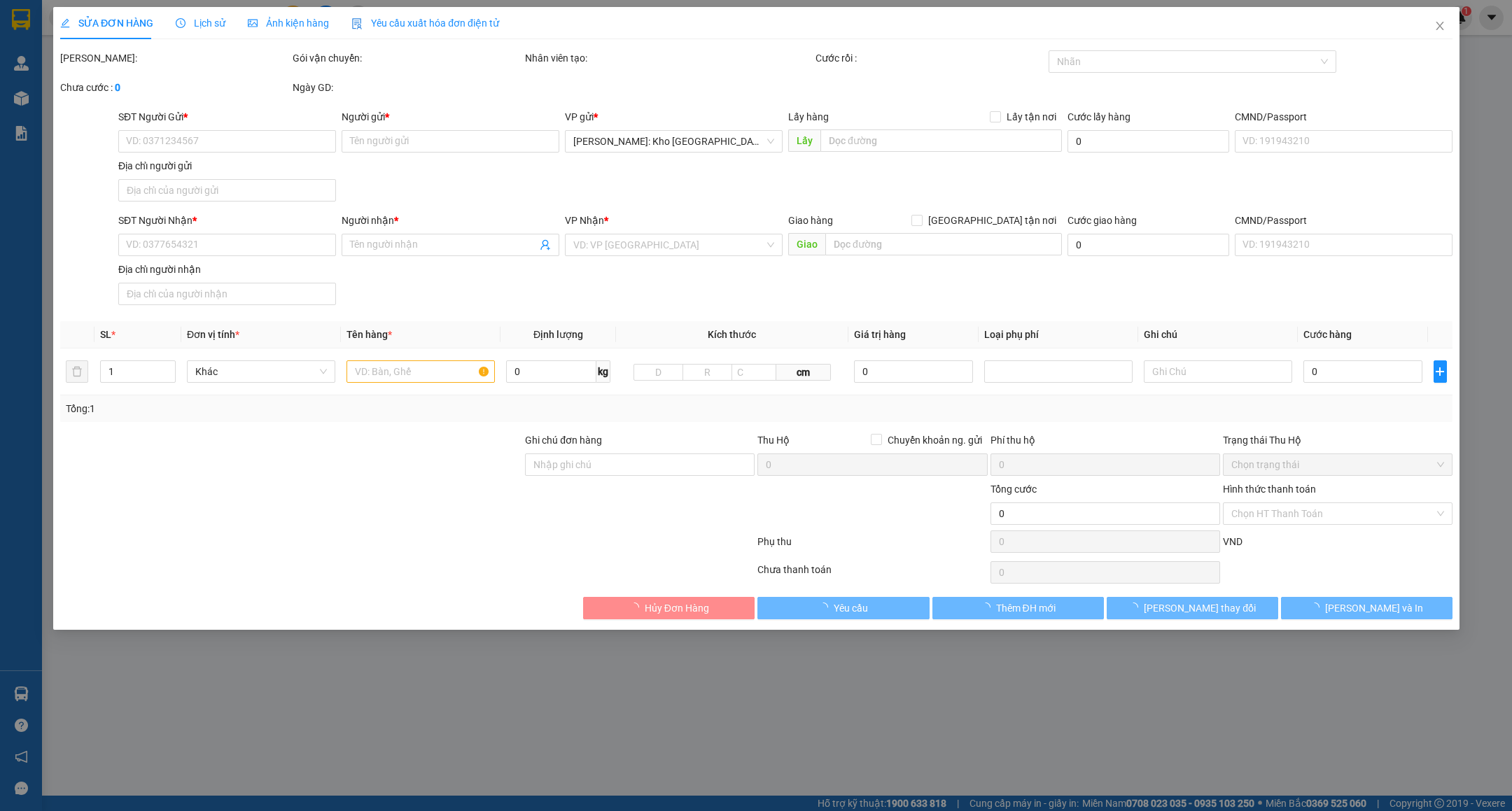
type input "0815854056"
type input "[PERSON_NAME]"
type input "0918055718"
type input "Mr.Hiểu"
checkbox input "true"
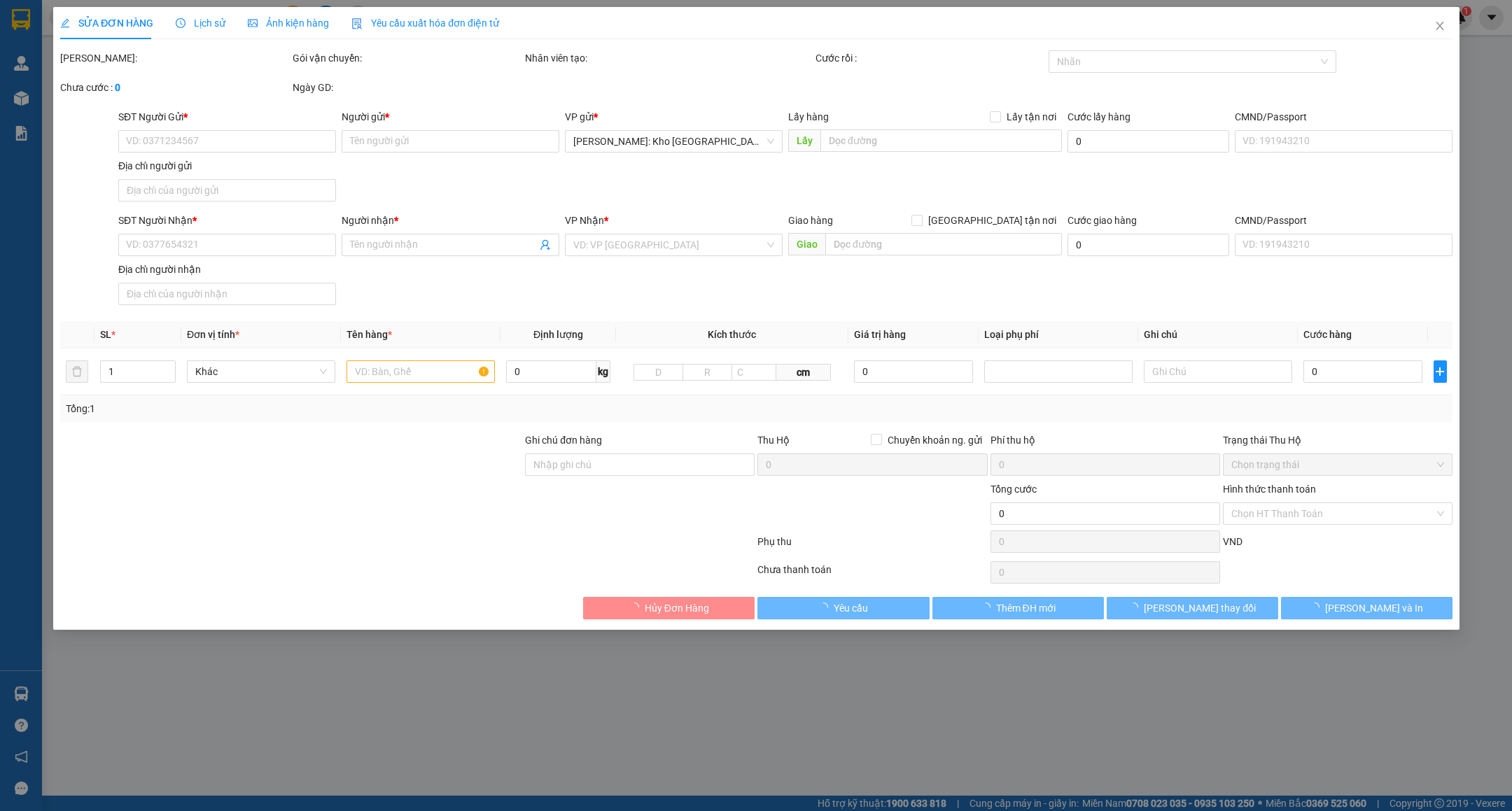
type input "Nhà Máy Siba Bạc Liêu -Lô E9, [PERSON_NAME] N2, [GEOGRAPHIC_DATA], Phường 8, [G…"
type input "250.000"
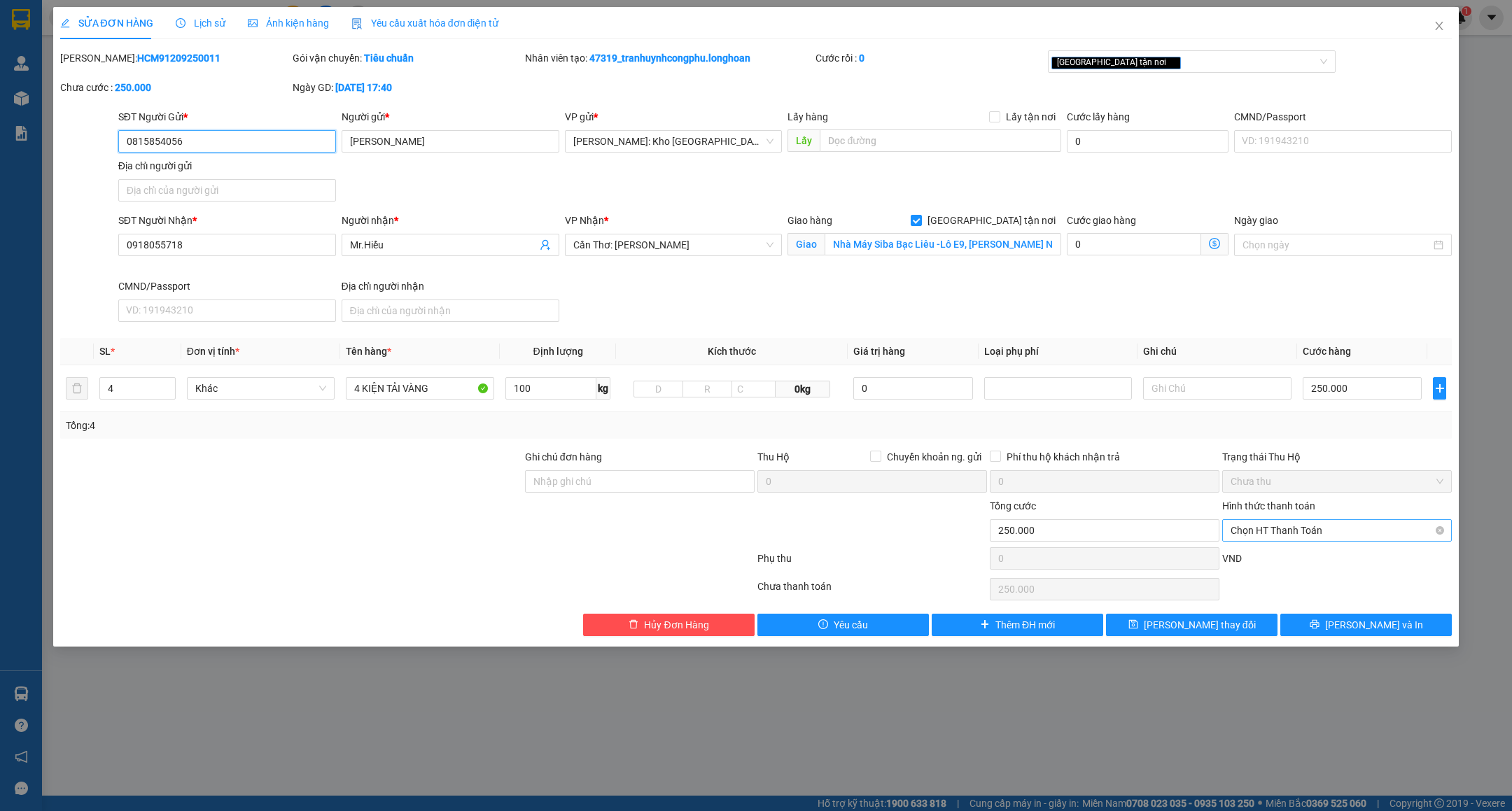
click at [1298, 523] on span "Chọn HT Thanh Toán" at bounding box center [1337, 530] width 213 height 21
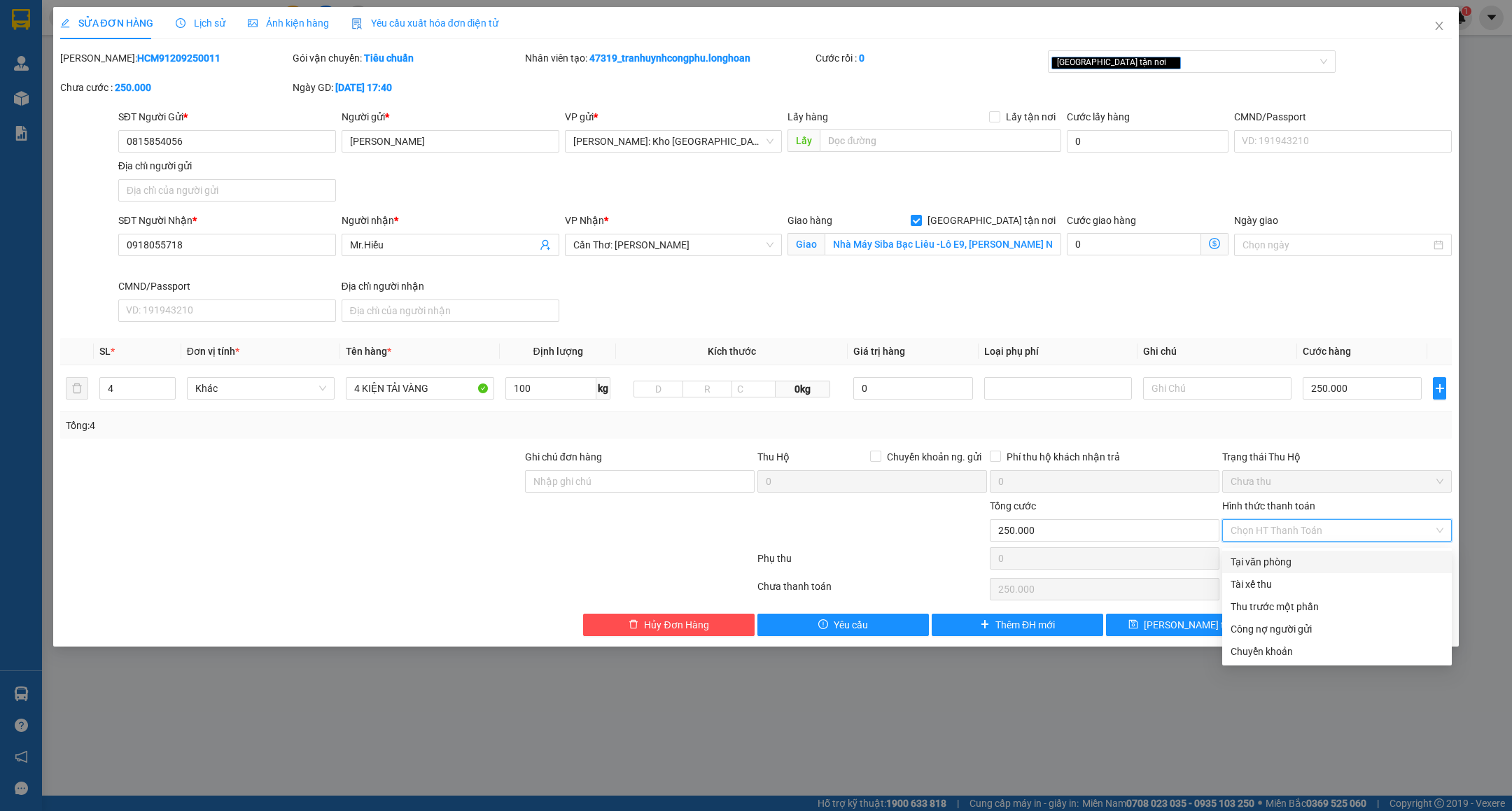
click at [1282, 559] on div "Tại văn phòng" at bounding box center [1337, 562] width 213 height 15
type input "0"
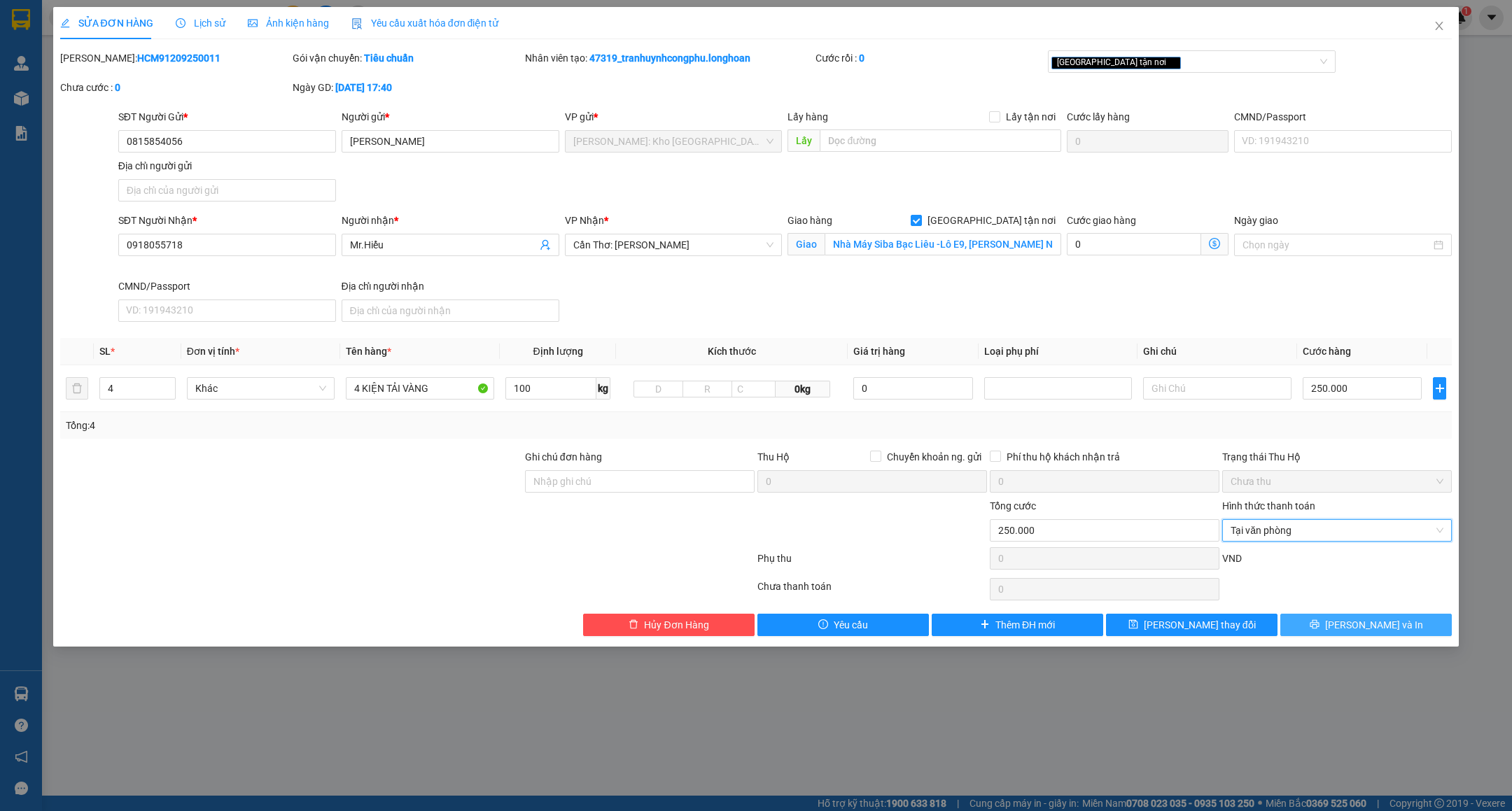
click at [1404, 636] on button "[PERSON_NAME] và In" at bounding box center [1366, 624] width 171 height 22
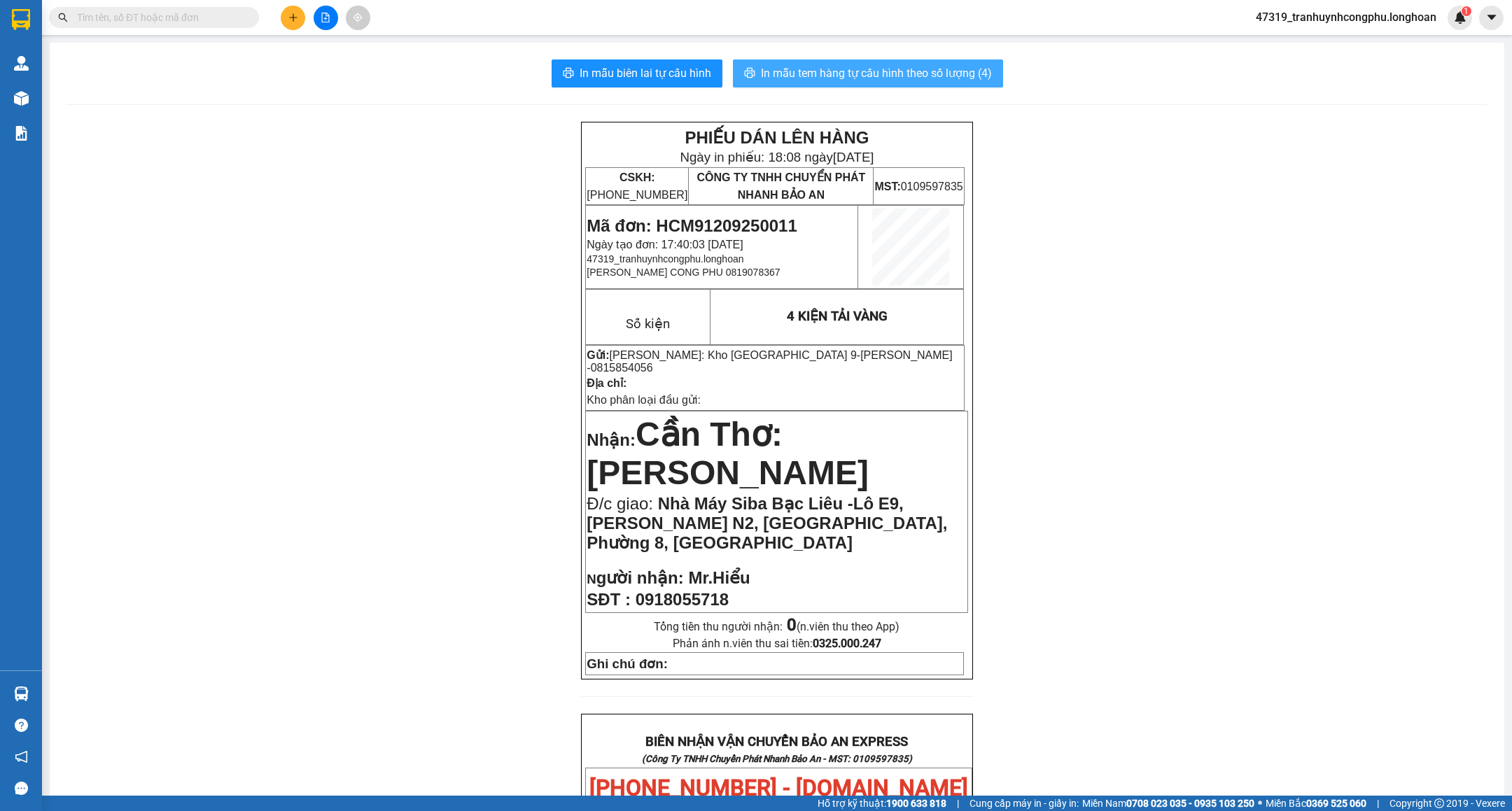
click at [831, 63] on button "In mẫu tem hàng tự cấu hình theo số lượng (4)" at bounding box center [868, 73] width 270 height 28
click at [389, 378] on div "PHIẾU DÁN LÊN HÀNG Ngày in phiếu: 18:10 [DATE] CSKH: [PHONE_NUMBER] CÔNG TY TNH…" at bounding box center [777, 781] width 1421 height 1320
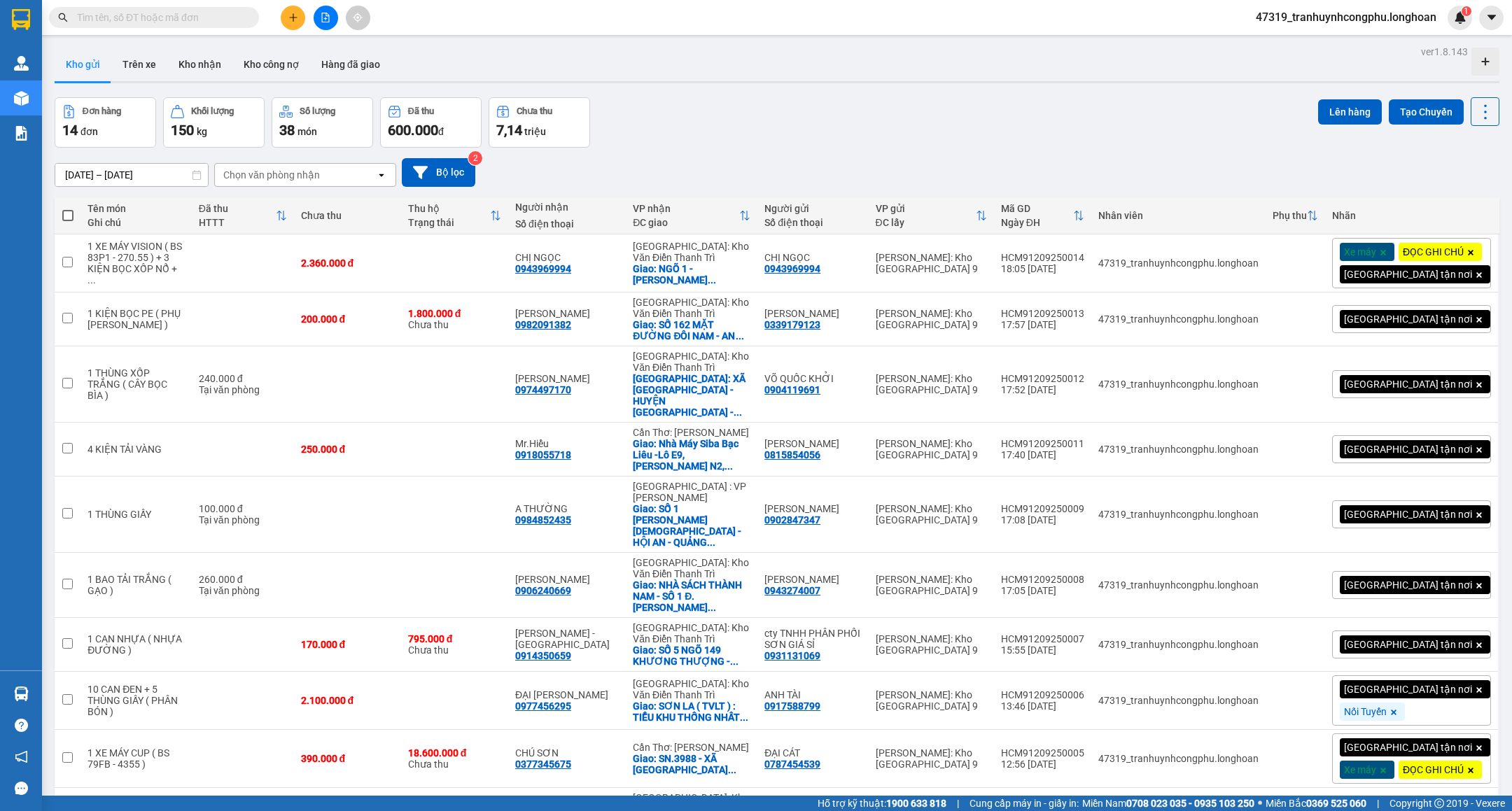
click at [284, 22] on button at bounding box center [293, 18] width 25 height 25
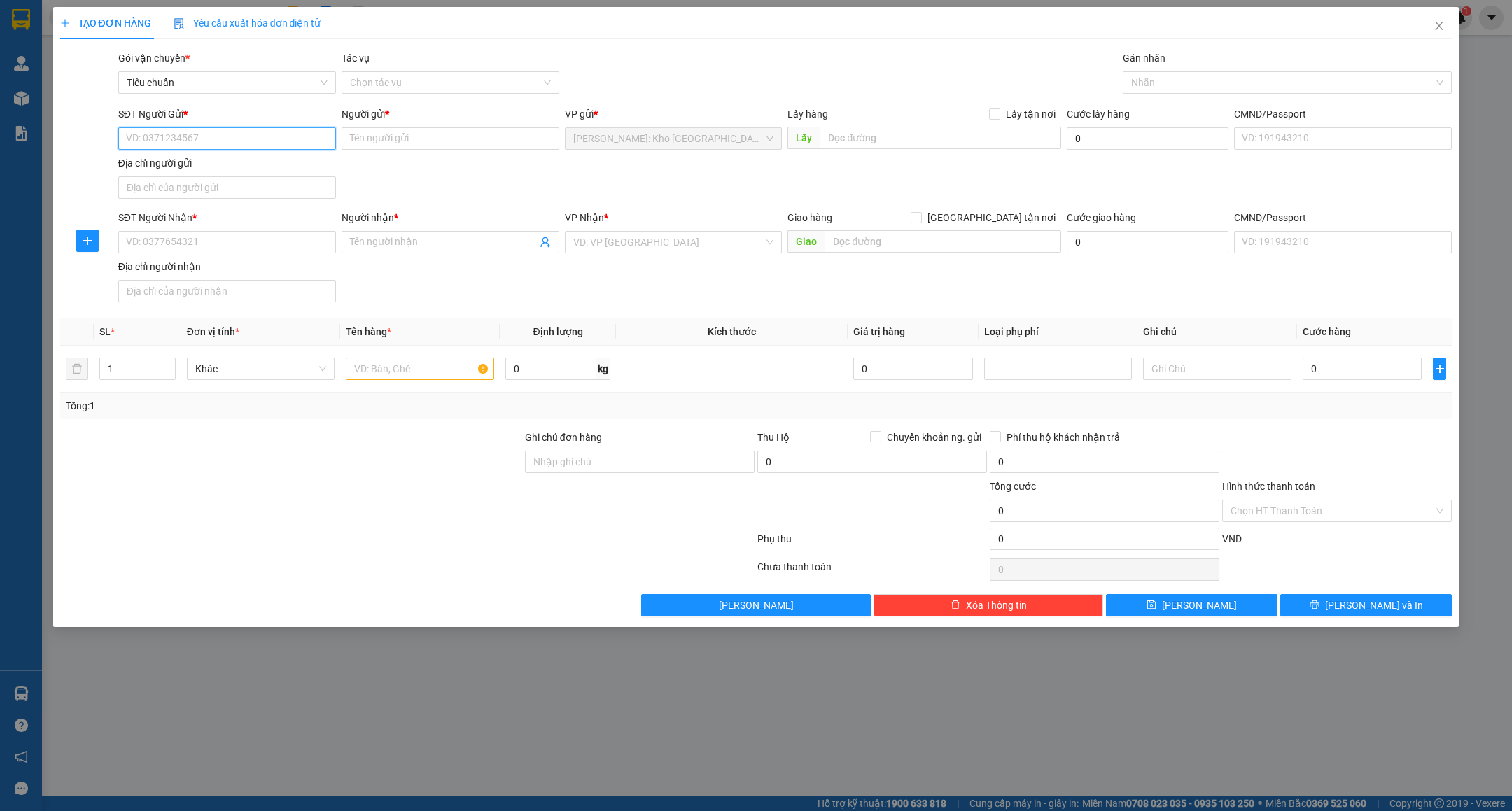
paste input "0943969994"
type input "0943969994"
click at [225, 162] on div "0943969994 - CHỊ [PERSON_NAME]" at bounding box center [227, 168] width 201 height 15
type input "CHỊ NGỌC"
type input "0943969994"
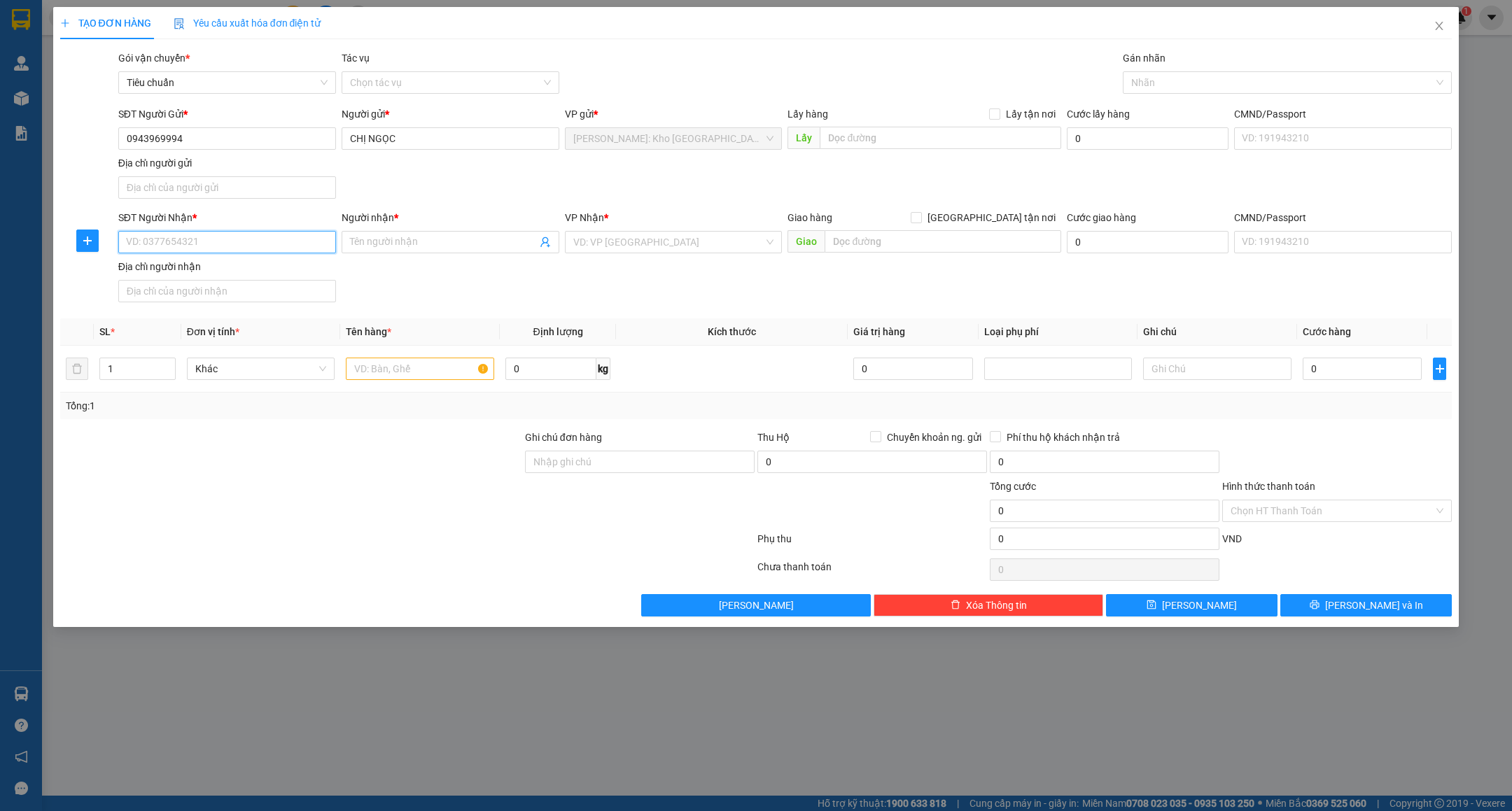
click at [213, 244] on input "SĐT Người Nhận *" at bounding box center [227, 242] width 218 height 22
click at [219, 273] on div "0943969994 - CHỊ [PERSON_NAME]" at bounding box center [227, 273] width 201 height 15
type input "0943969994"
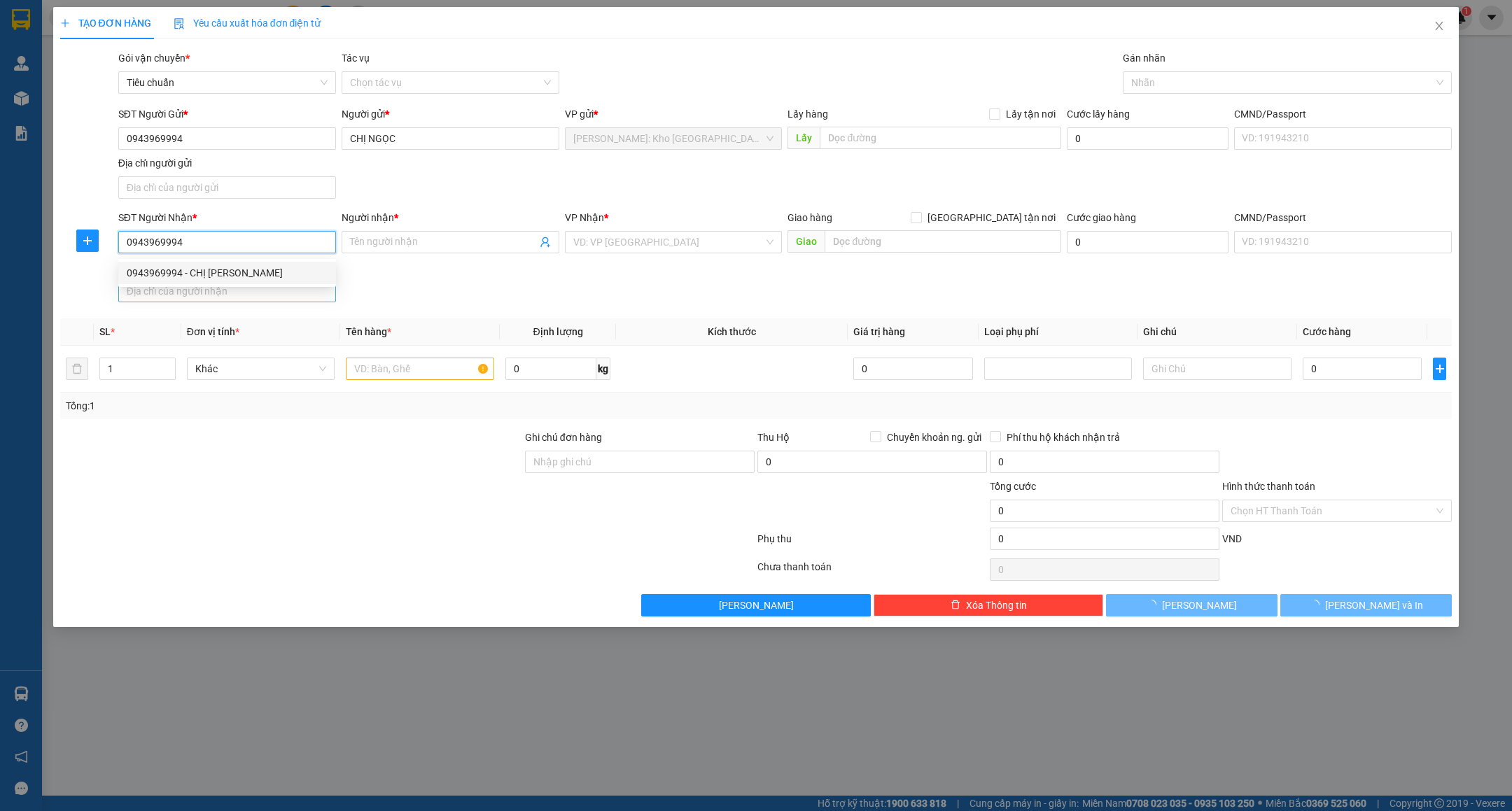
type input "CHỊ NGỌC"
checkbox input "true"
type input "NGÕ 1 - [PERSON_NAME] - [GEOGRAPHIC_DATA] - [GEOGRAPHIC_DATA] - [GEOGRAPHIC_DAT…"
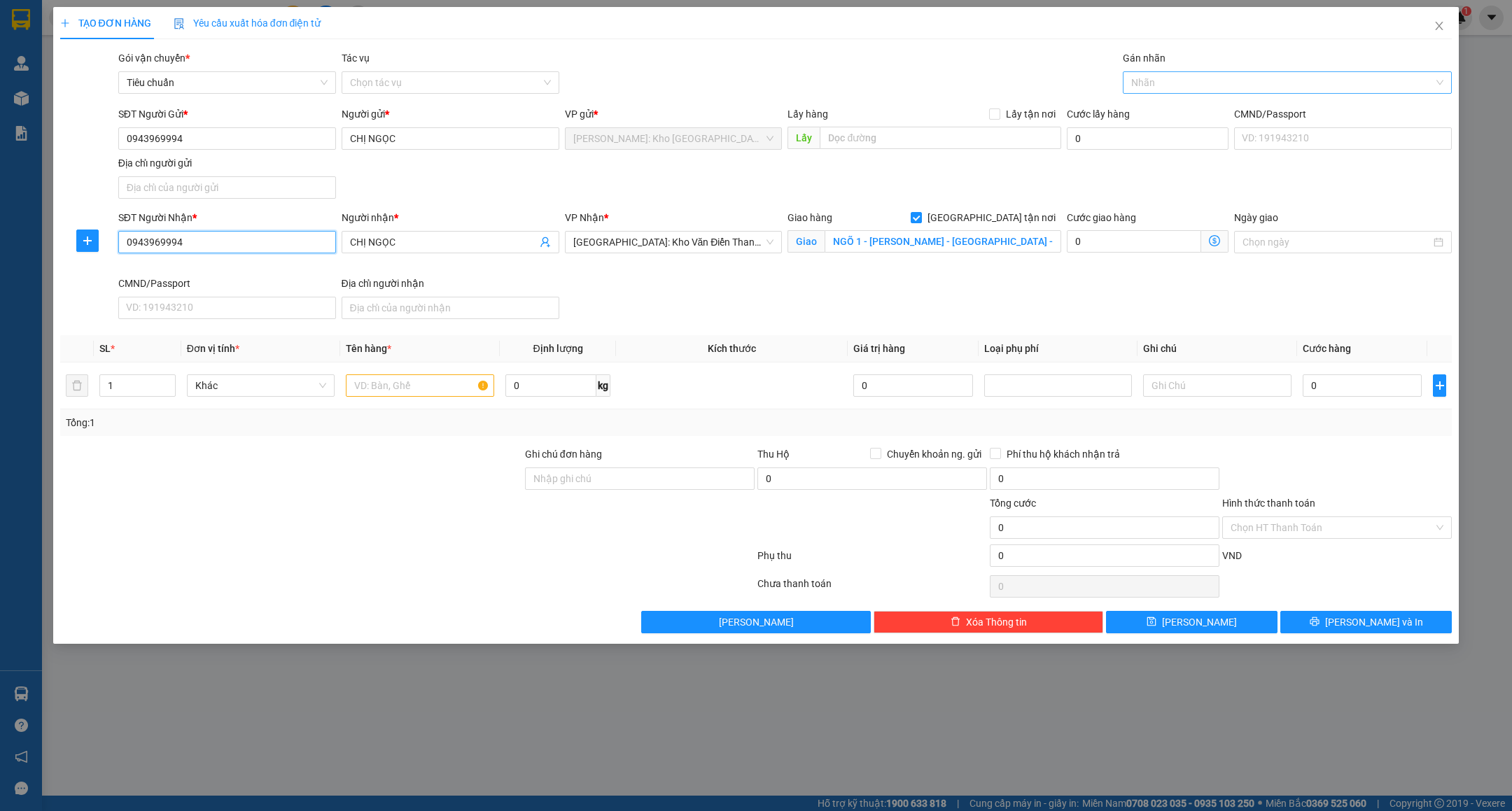
click at [1206, 88] on div at bounding box center [1281, 83] width 308 height 17
type input "GTN"
click at [1194, 103] on div "[GEOGRAPHIC_DATA] tận nơi" at bounding box center [1287, 111] width 313 height 15
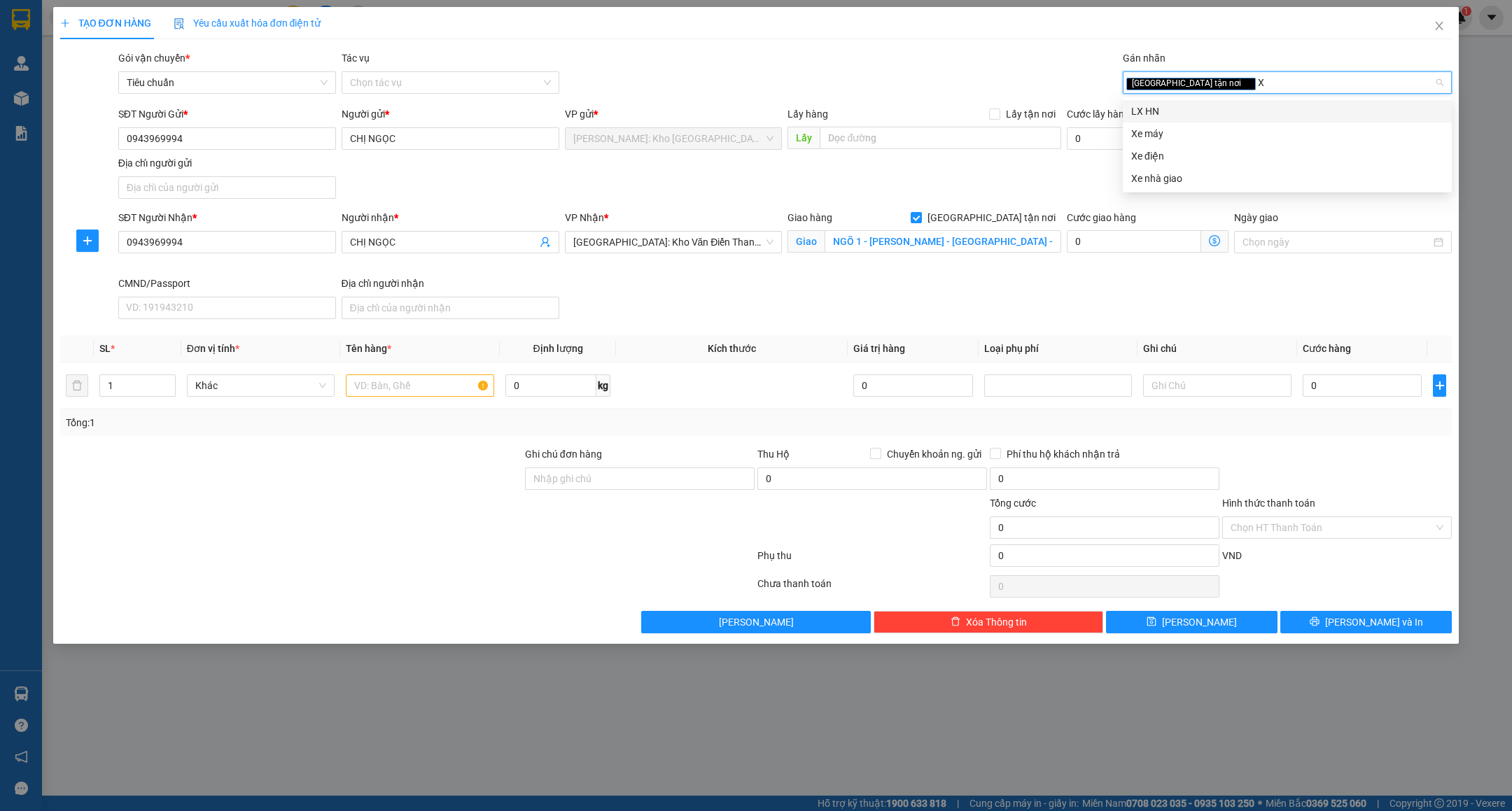
type input "XE"
click at [1194, 103] on div "Xe máy" at bounding box center [1287, 111] width 313 height 15
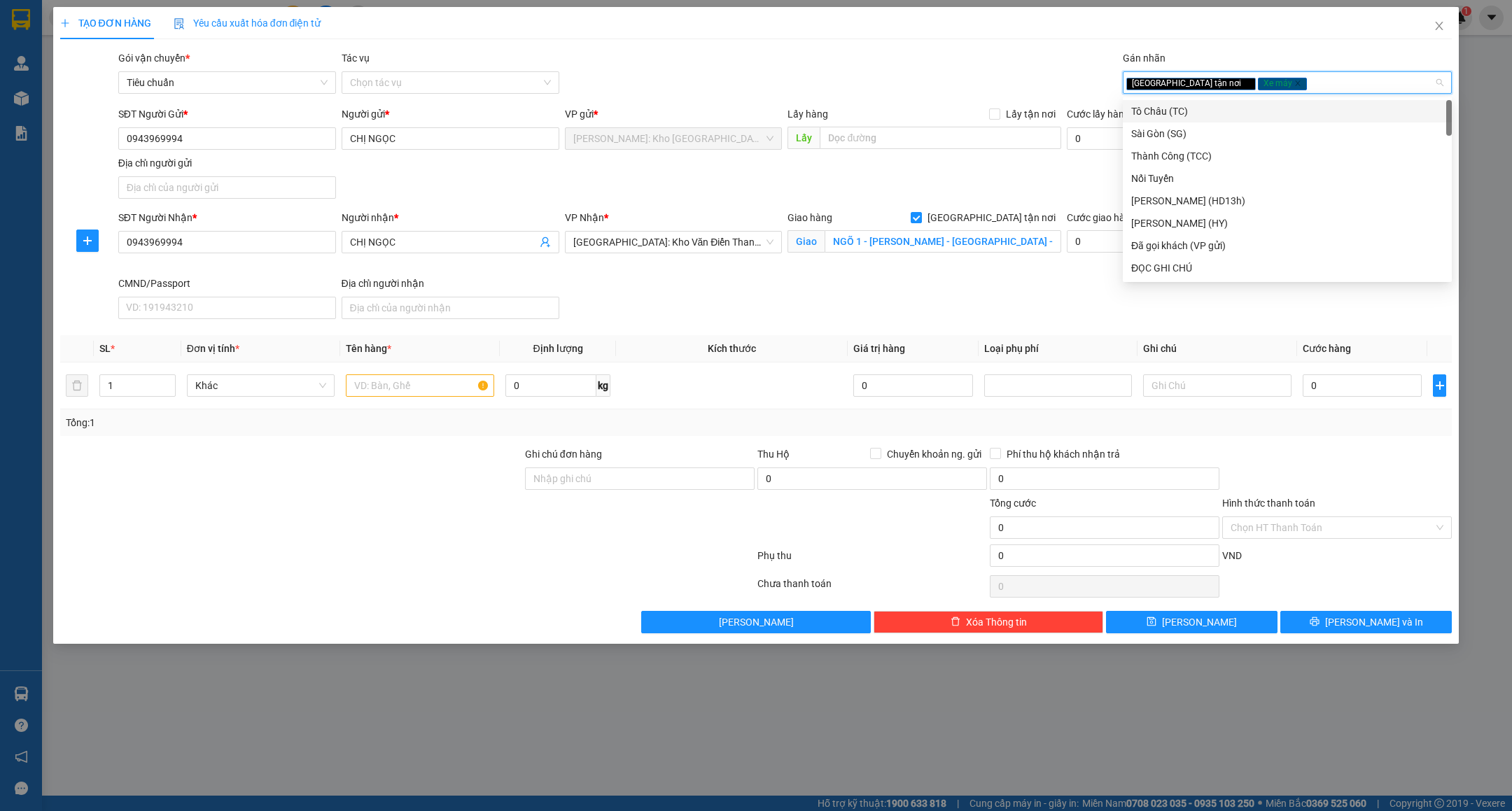
type input "D"
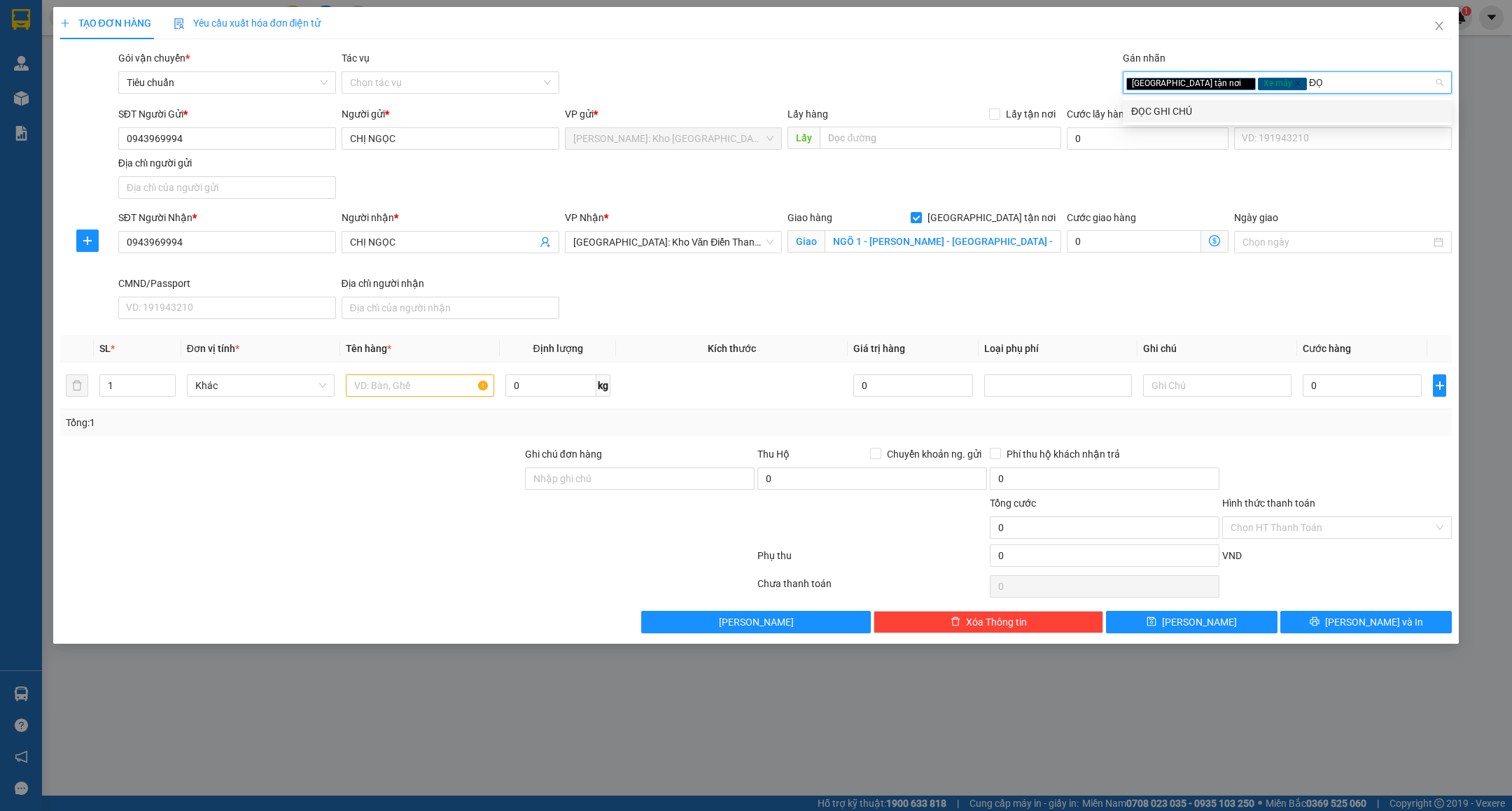
type input "ĐỌC"
click at [1194, 105] on div "ĐỌC GHI CHÚ" at bounding box center [1287, 111] width 313 height 15
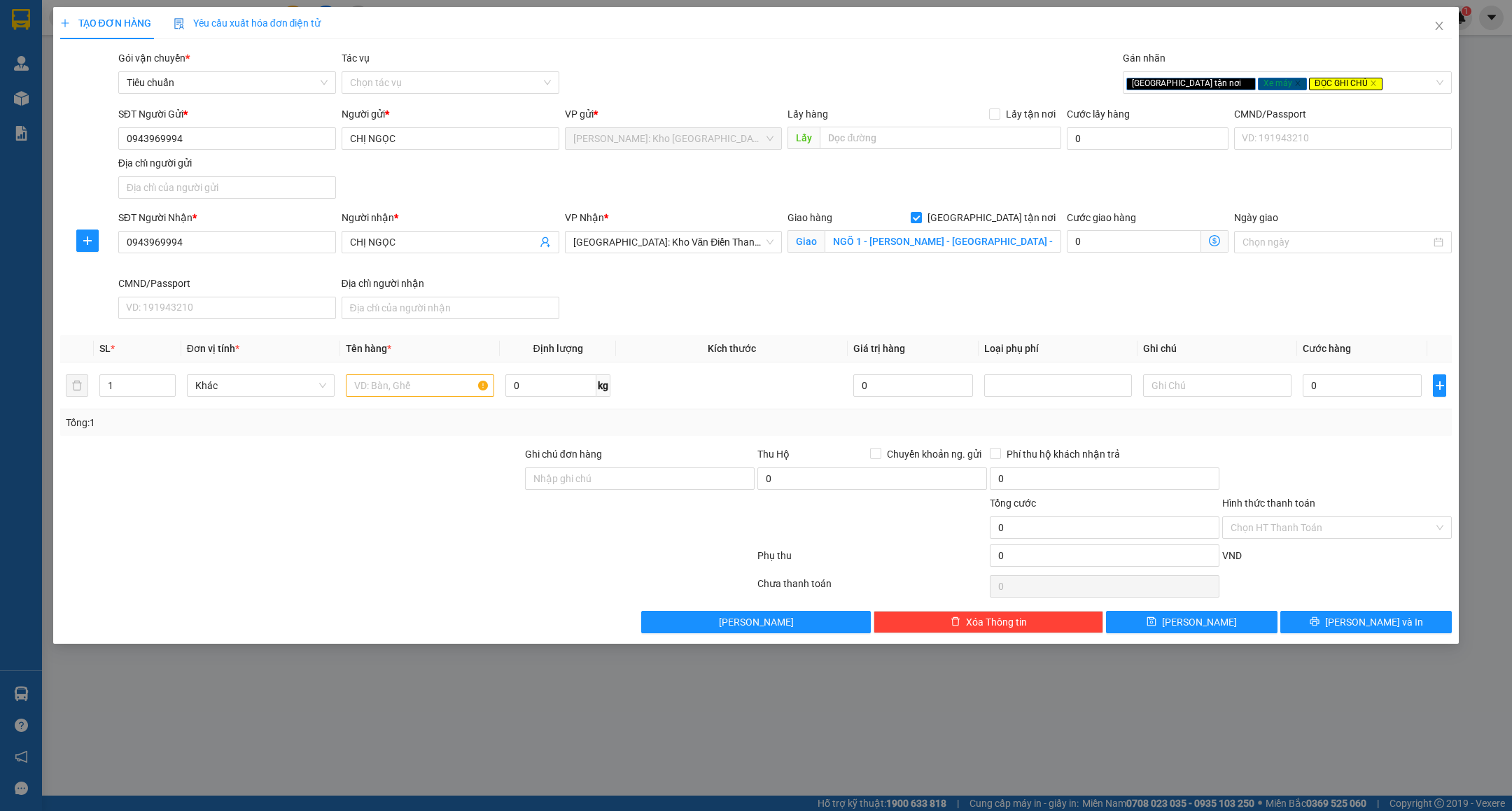
click at [881, 53] on div "Gói vận chuyển * Tiêu chuẩn Tác vụ Chọn tác vụ Gán nhãn Giao tận nơi Xe máy Đ…" at bounding box center [786, 75] width 1340 height 49
click at [142, 378] on input "1" at bounding box center [138, 386] width 75 height 21
type input "7"
click at [380, 387] on input "text" at bounding box center [420, 385] width 148 height 22
paste input "1 XE MÁY VISION ( BS 83P1 - 270.55 ) + 3 KIỆN BỌC XỐP NỔ + 3 THÙNG GIẤY"
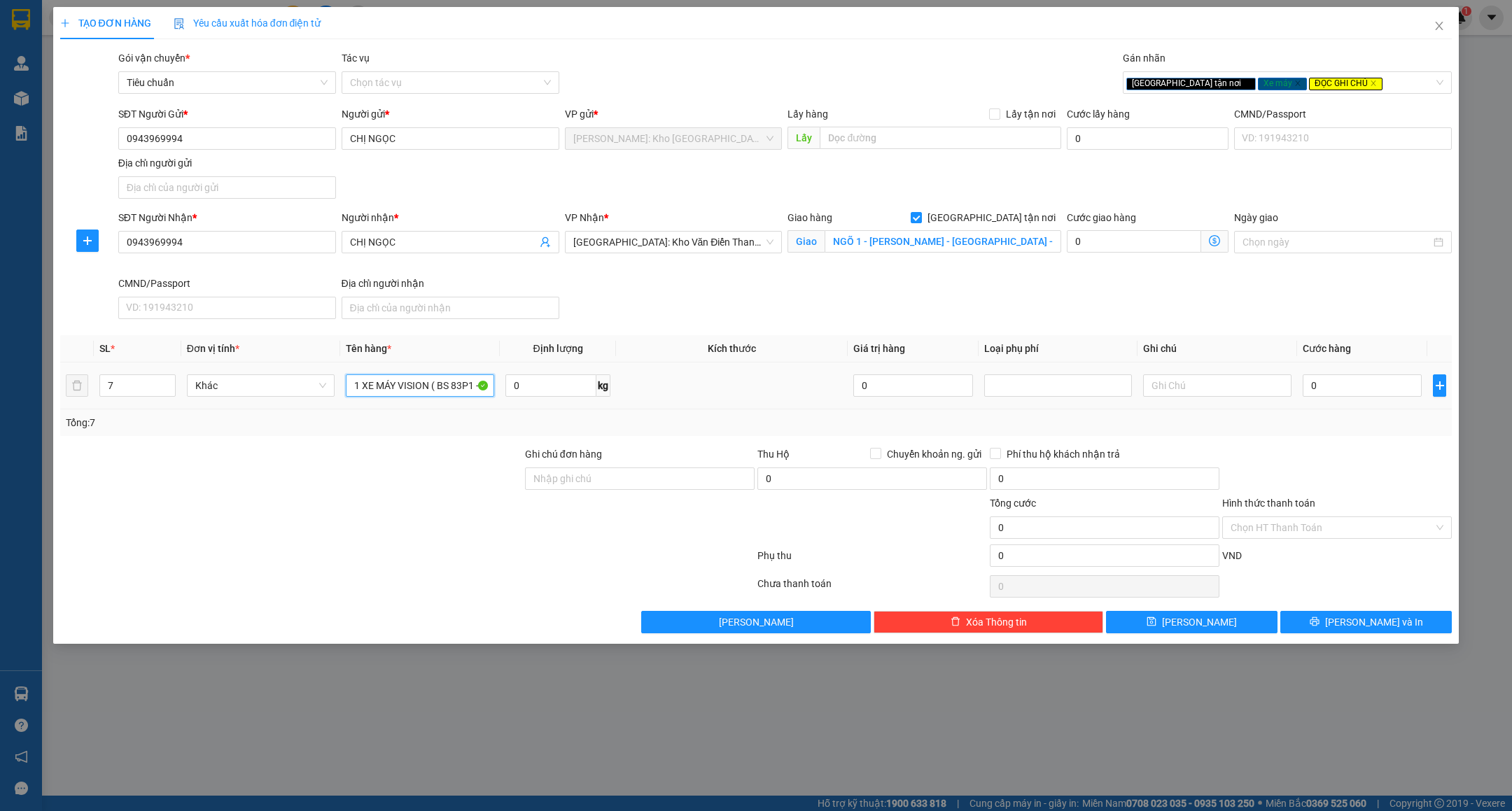
scroll to position [0, 210]
type input "1 XE MÁY VISION ( BS 83P1 - 270.55 ) + 3 KIỆN BỌC XỐP NỔ + 3 THÙNG GIẤY"
click at [567, 472] on input "Ghi chú đơn hàng" at bounding box center [639, 478] width 229 height 22
paste input "( VẬN CHUYỂN NHẸ TAY - HƯ VỠ KHÔNG ĐỀN ) CHÌA KHÓA QUẤN TAY LÁI - GIẤY TỜ XE KH…"
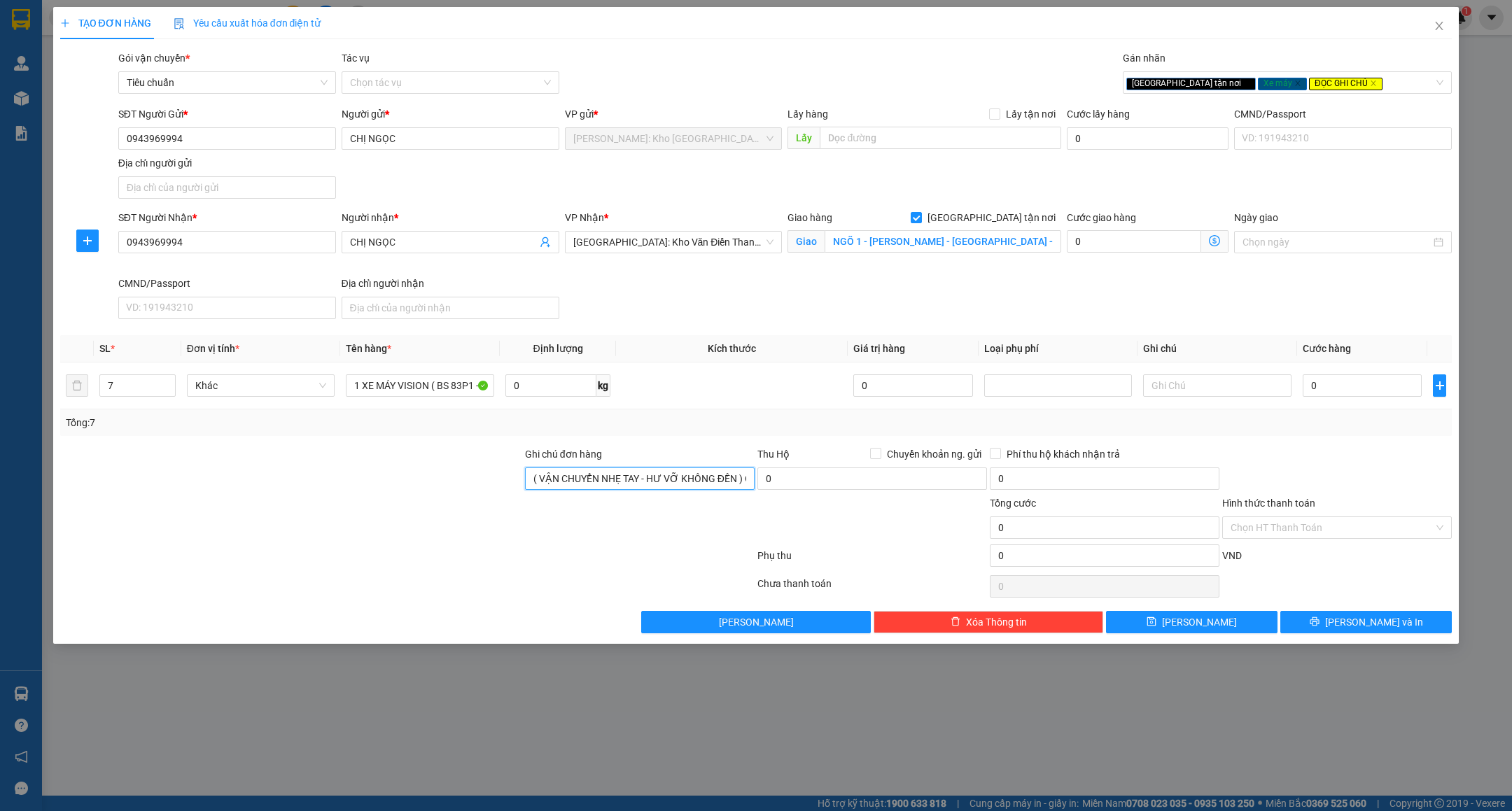
scroll to position [0, 231]
type input "( VẬN CHUYỂN NHẸ TAY - HƯ VỠ KHÔNG ĐỀN ) CHÌA KHÓA QUẤN TAY LÁI - GIẤY TỜ XE KH…"
click at [559, 580] on div at bounding box center [408, 586] width 698 height 28
click at [1342, 395] on input "0" at bounding box center [1362, 385] width 119 height 22
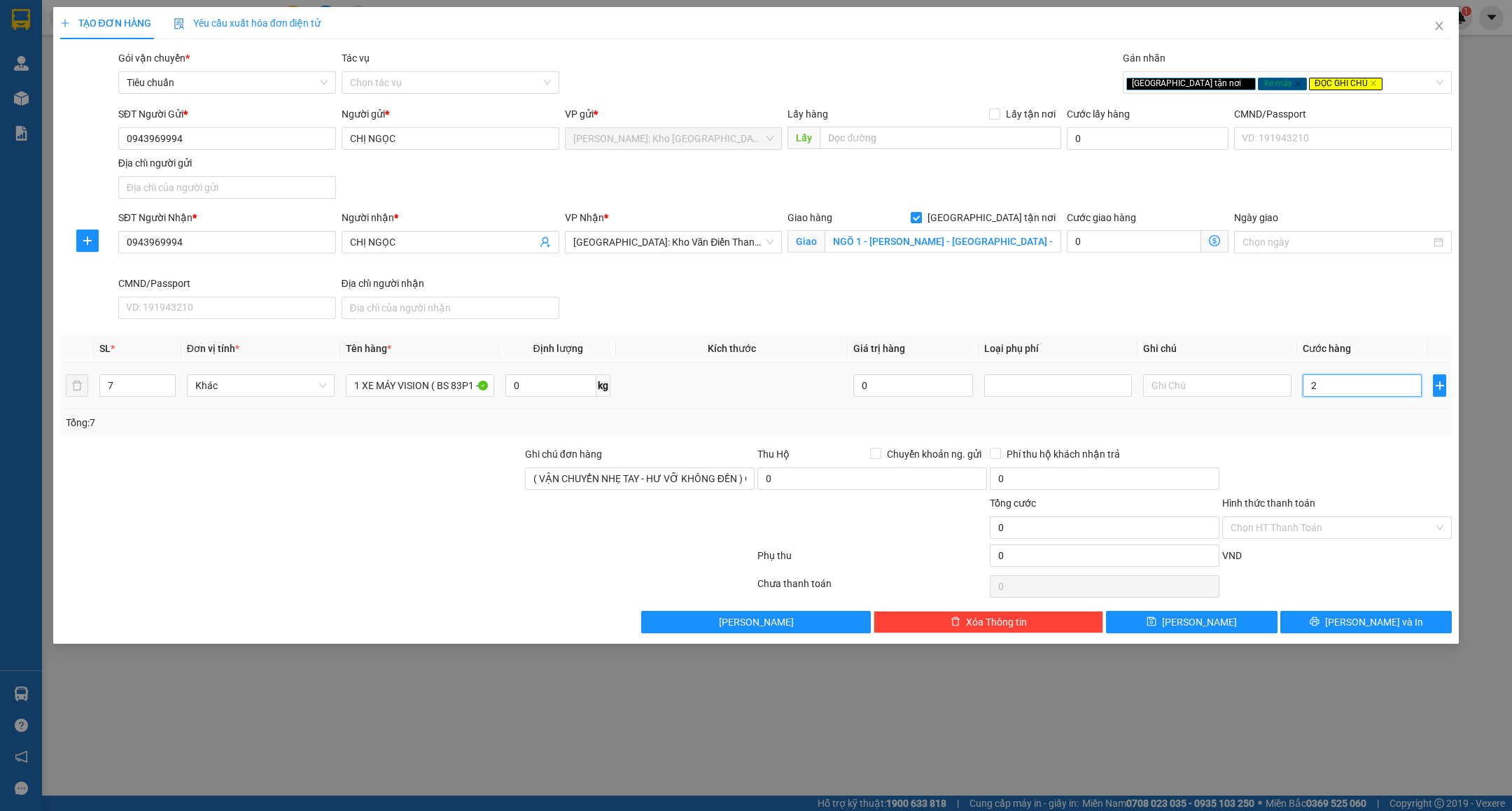
type input "23"
type input "235"
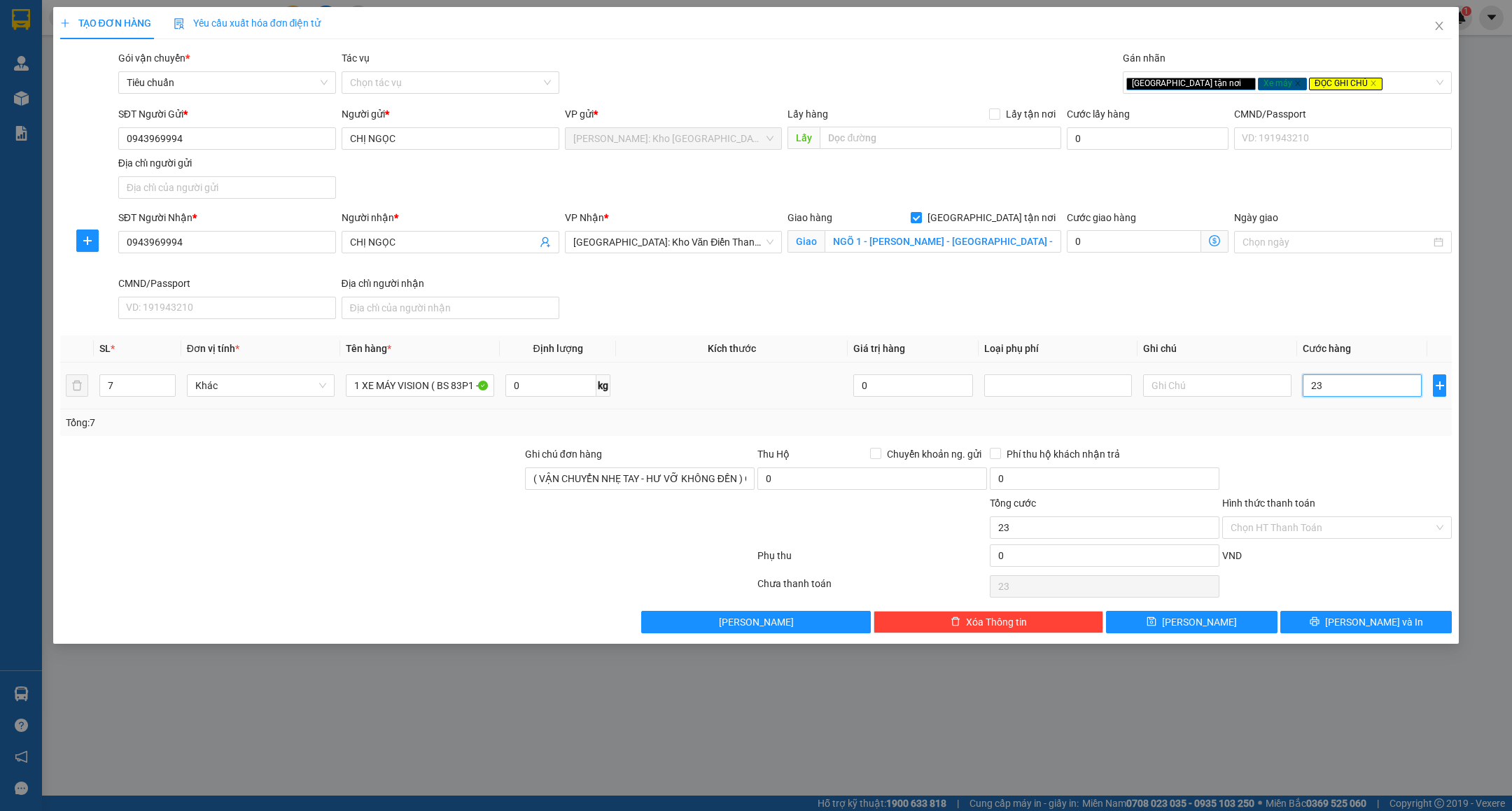
type input "235"
type input "2.350"
type input "2.350.000"
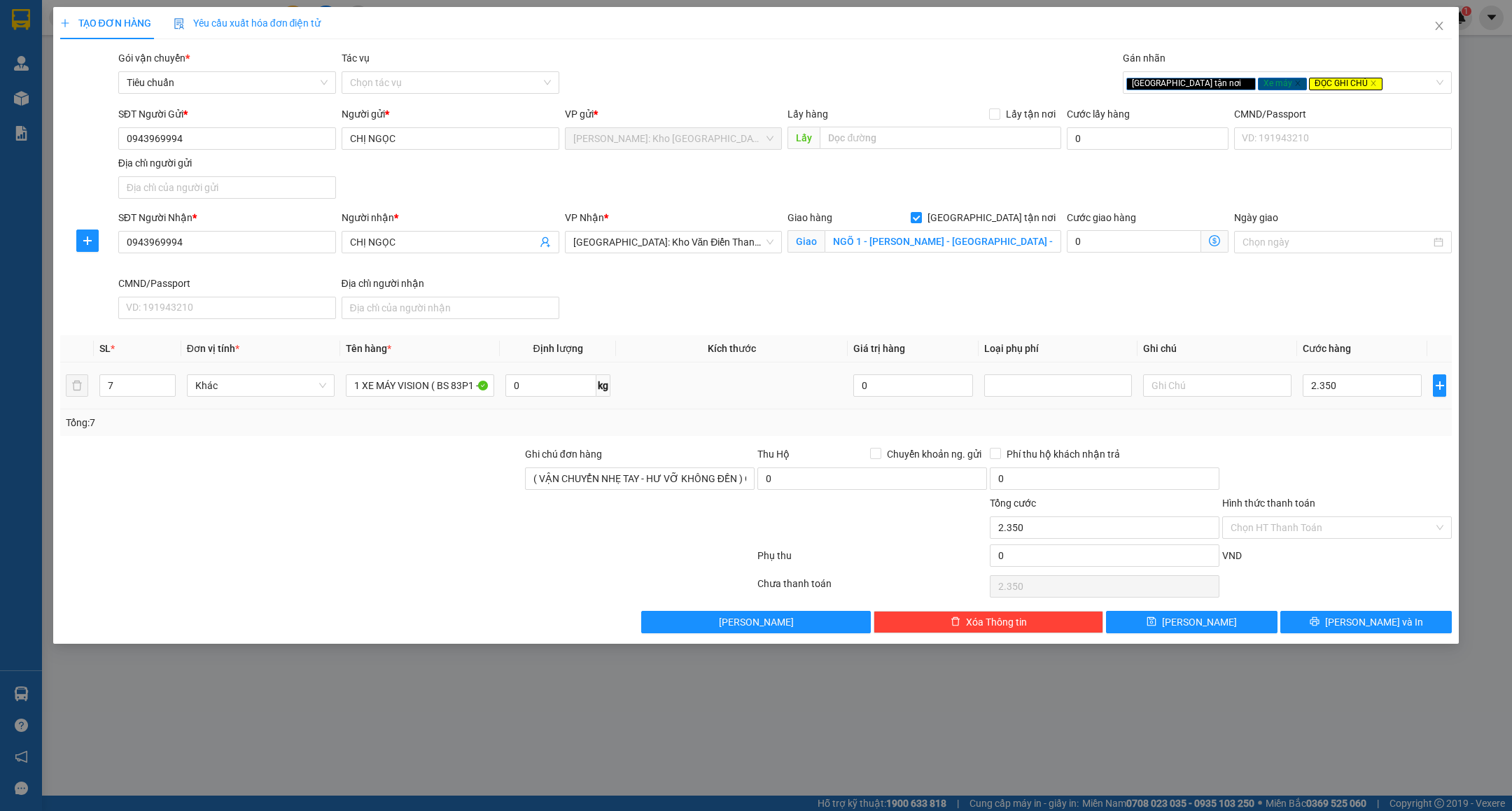
type input "2.350.000"
click at [1338, 443] on div "Transit Pickup Surcharge Ids Transit Deliver Surcharge Ids Transit Deliver Surc…" at bounding box center [756, 342] width 1393 height 583
click at [1042, 565] on input "0" at bounding box center [1105, 555] width 229 height 22
type input "1"
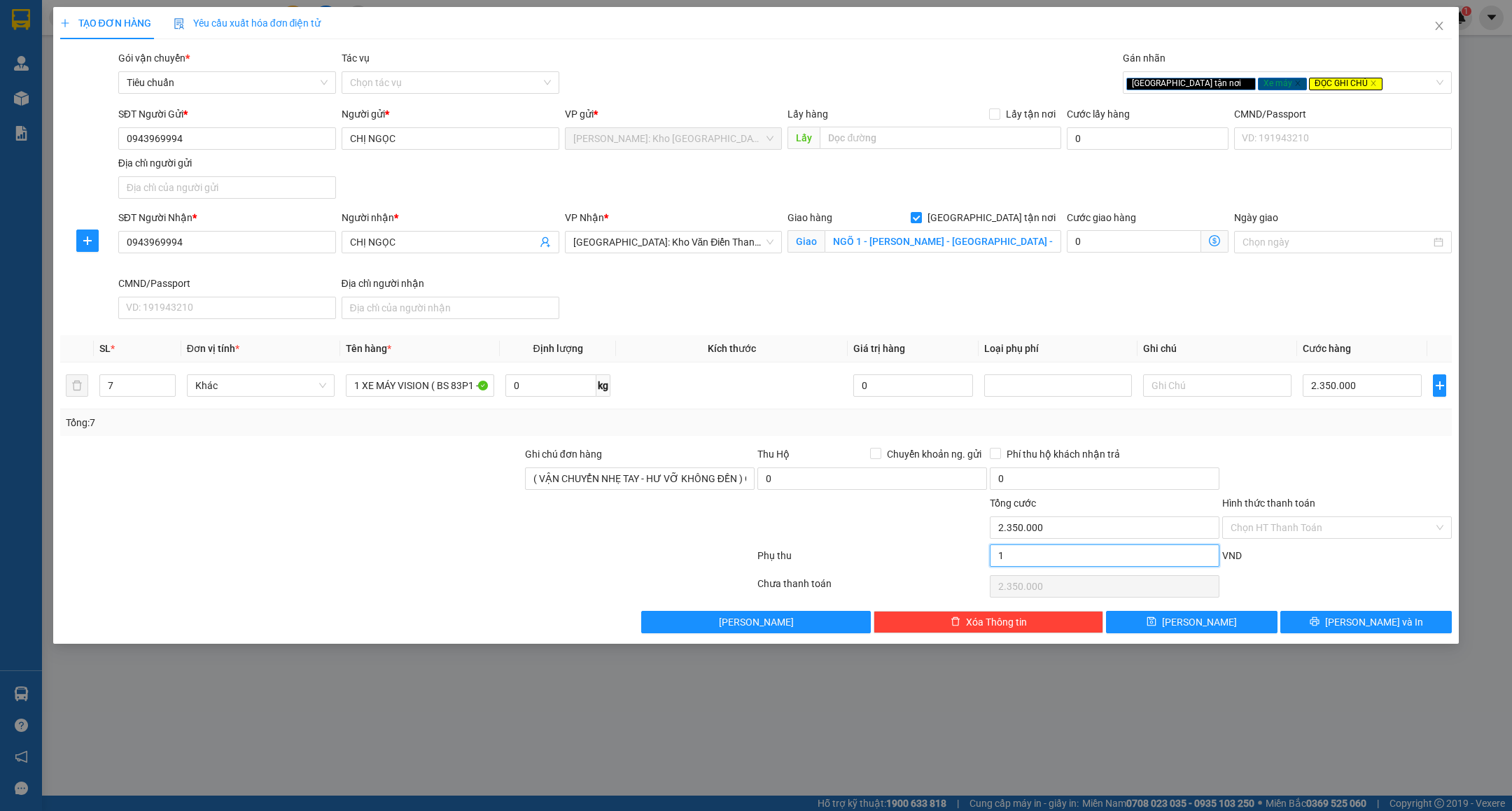
type input "2.350.015"
type input "15"
type input "2.350.015"
type input "2.350.150"
type input "150"
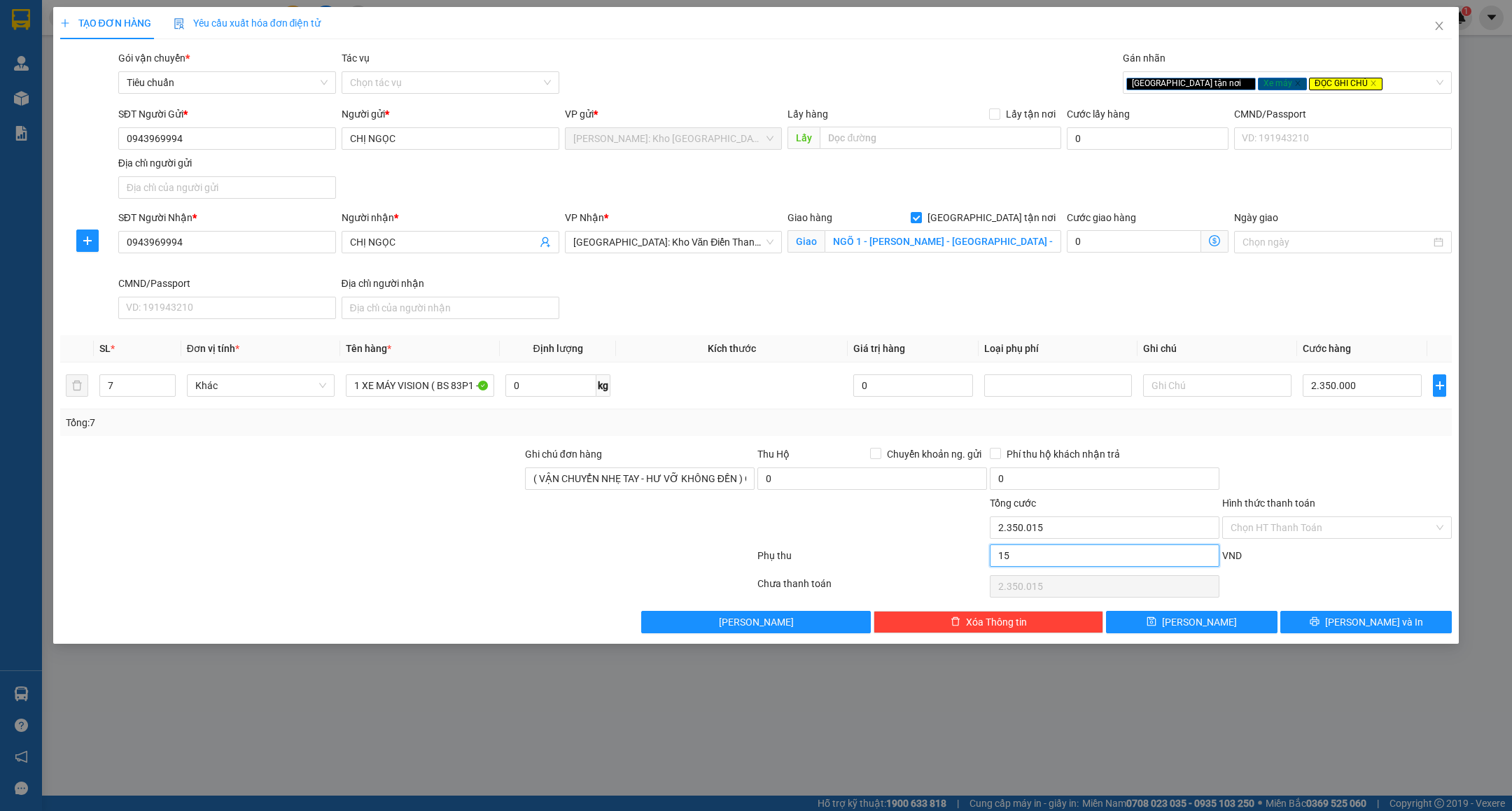
type input "2.350.150"
type input "150.000"
type input "2.500.000"
click at [901, 540] on div at bounding box center [872, 520] width 232 height 49
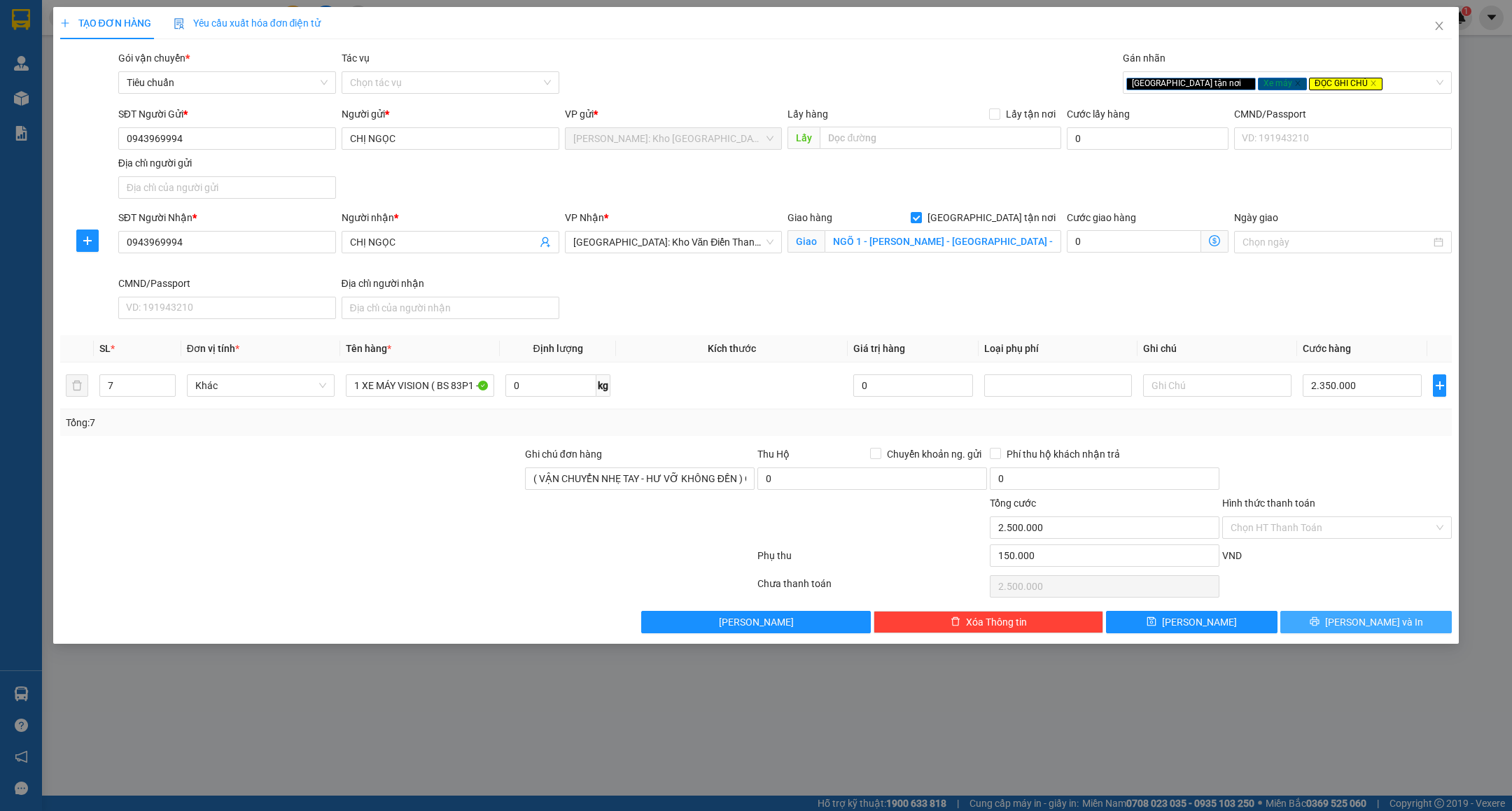
click at [1372, 626] on span "[PERSON_NAME] và In" at bounding box center [1374, 622] width 98 height 15
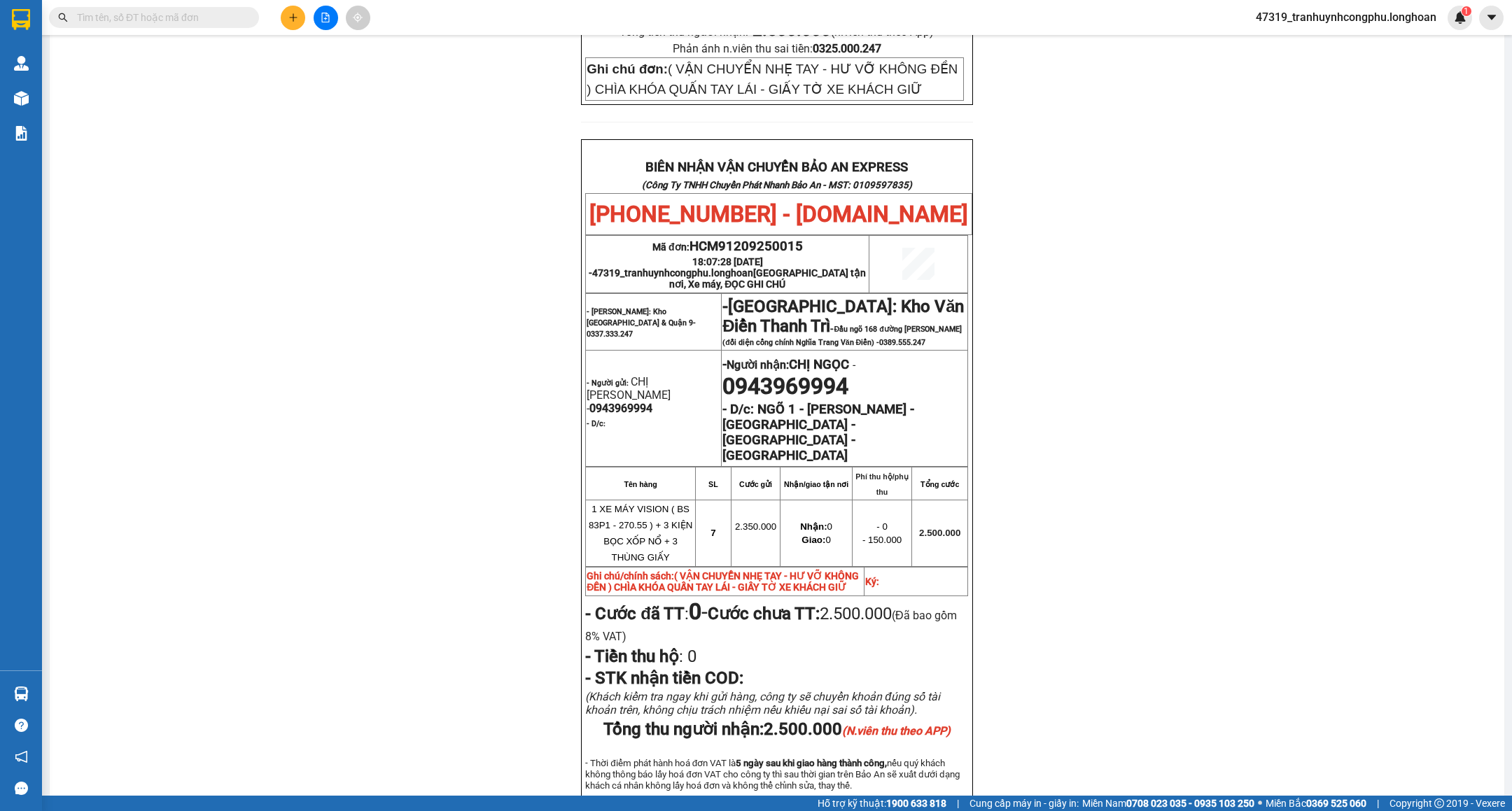
scroll to position [661, 0]
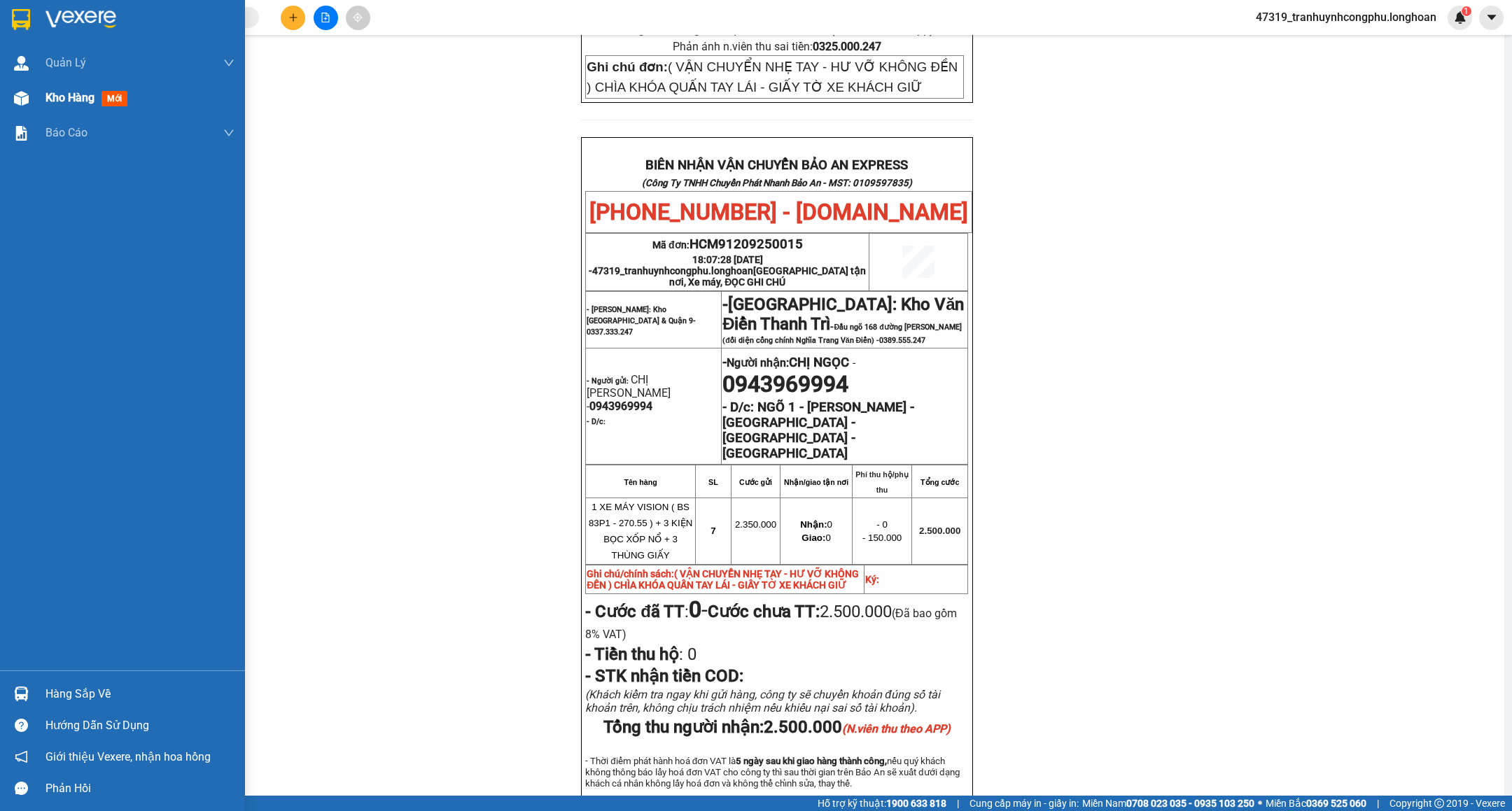
click at [88, 107] on div "Kho hàng mới" at bounding box center [140, 97] width 189 height 35
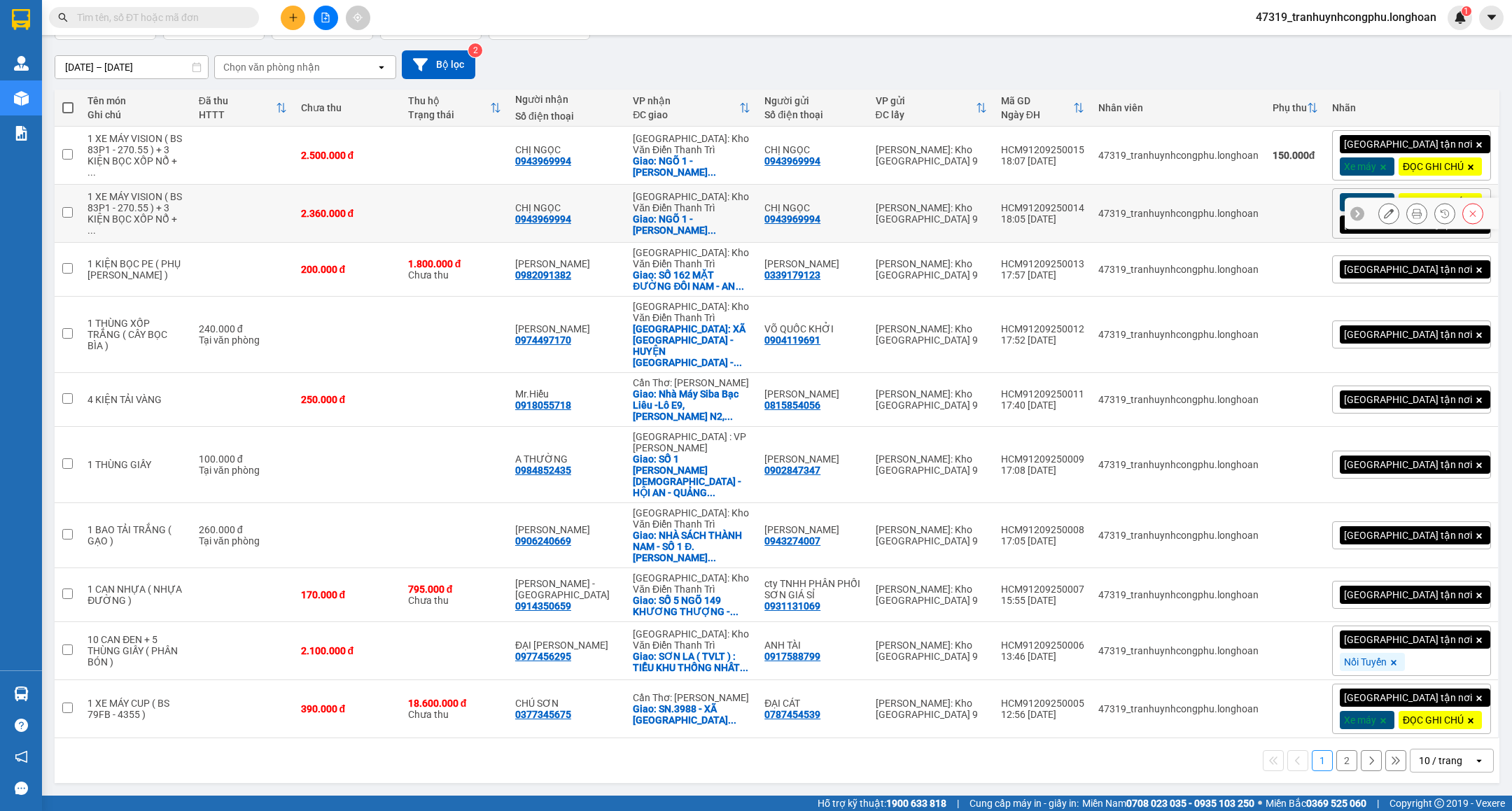
scroll to position [122, 0]
click at [1384, 156] on icon at bounding box center [1389, 155] width 10 height 10
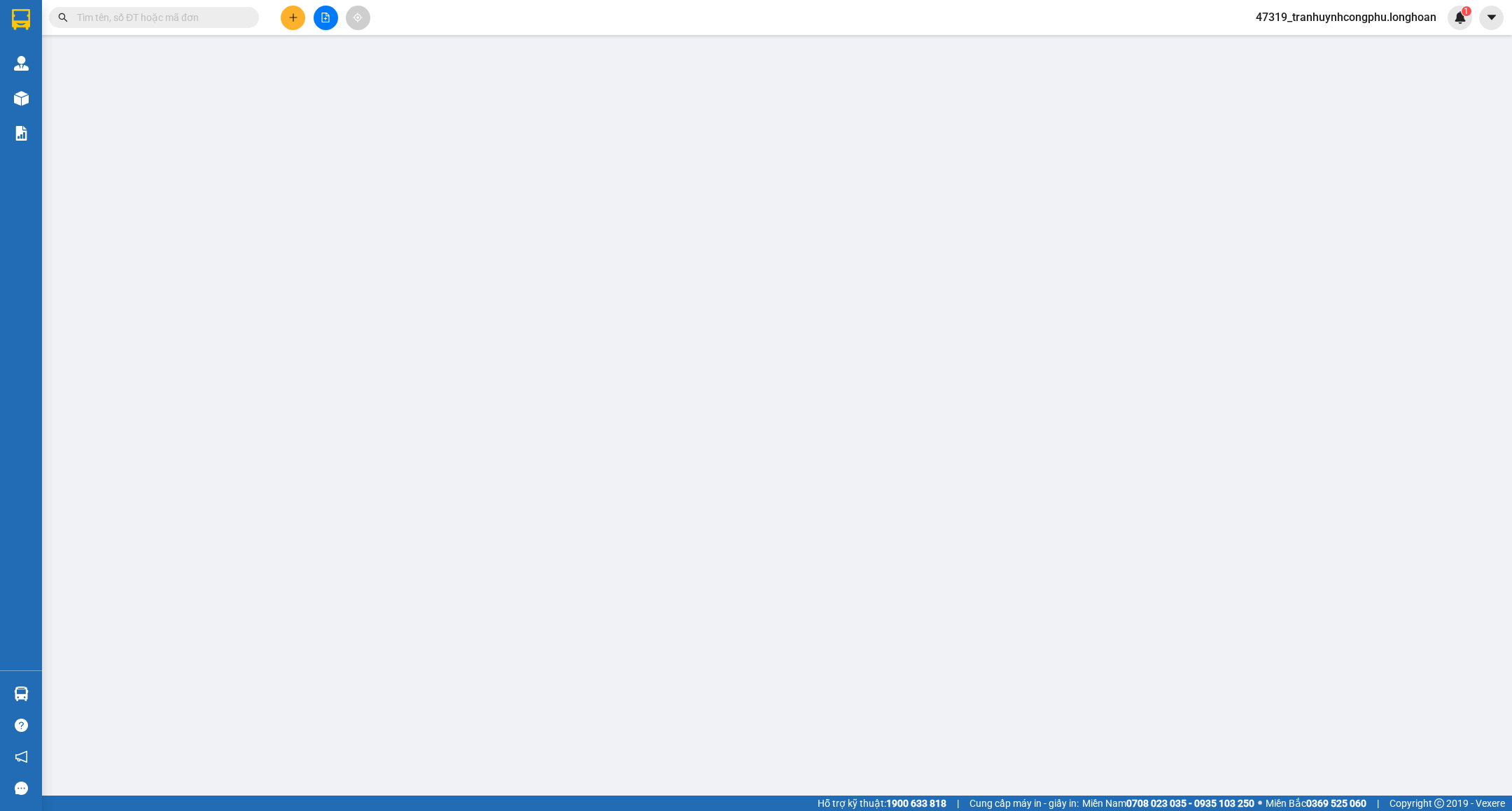
type input "0943969994"
type input "CHỊ NGỌC"
type input "0943969994"
type input "CHỊ NGỌC"
checkbox input "true"
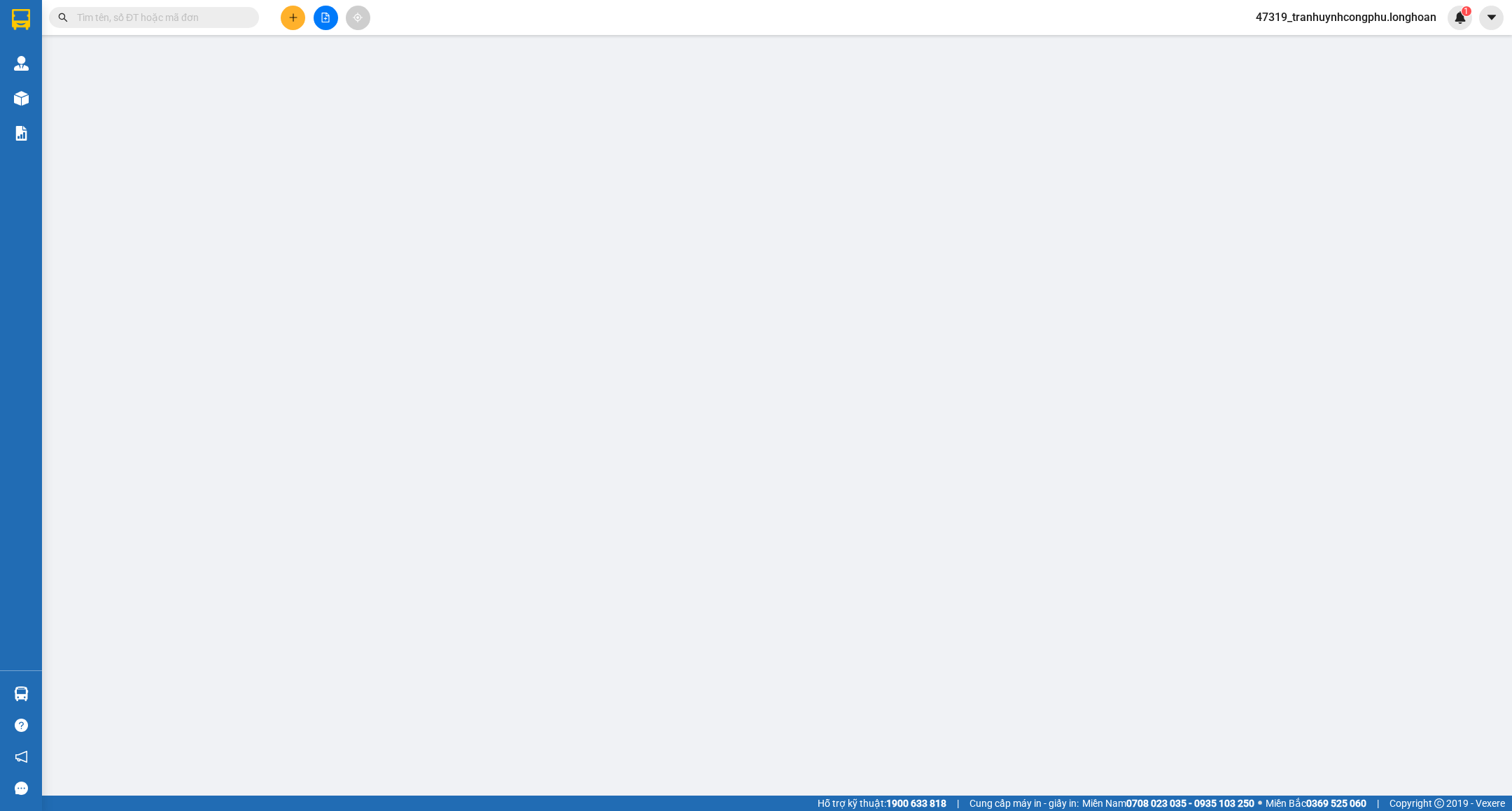
type input "NGÕ 1 - TRIỆU QUANG PHỤC - TRUNG THÀNH - PHỔ YÊN - THÁI NGUYÊN"
type input "( VẬN CHUYỂN NHẸ TAY - HƯ VỠ KHÔNG ĐỀN ) CHÌA KHÓA QUẤN TAY LÁI - GIẤY TỜ XE KH…"
type input "2.500.000"
type input "150.000"
type input "2.500.000"
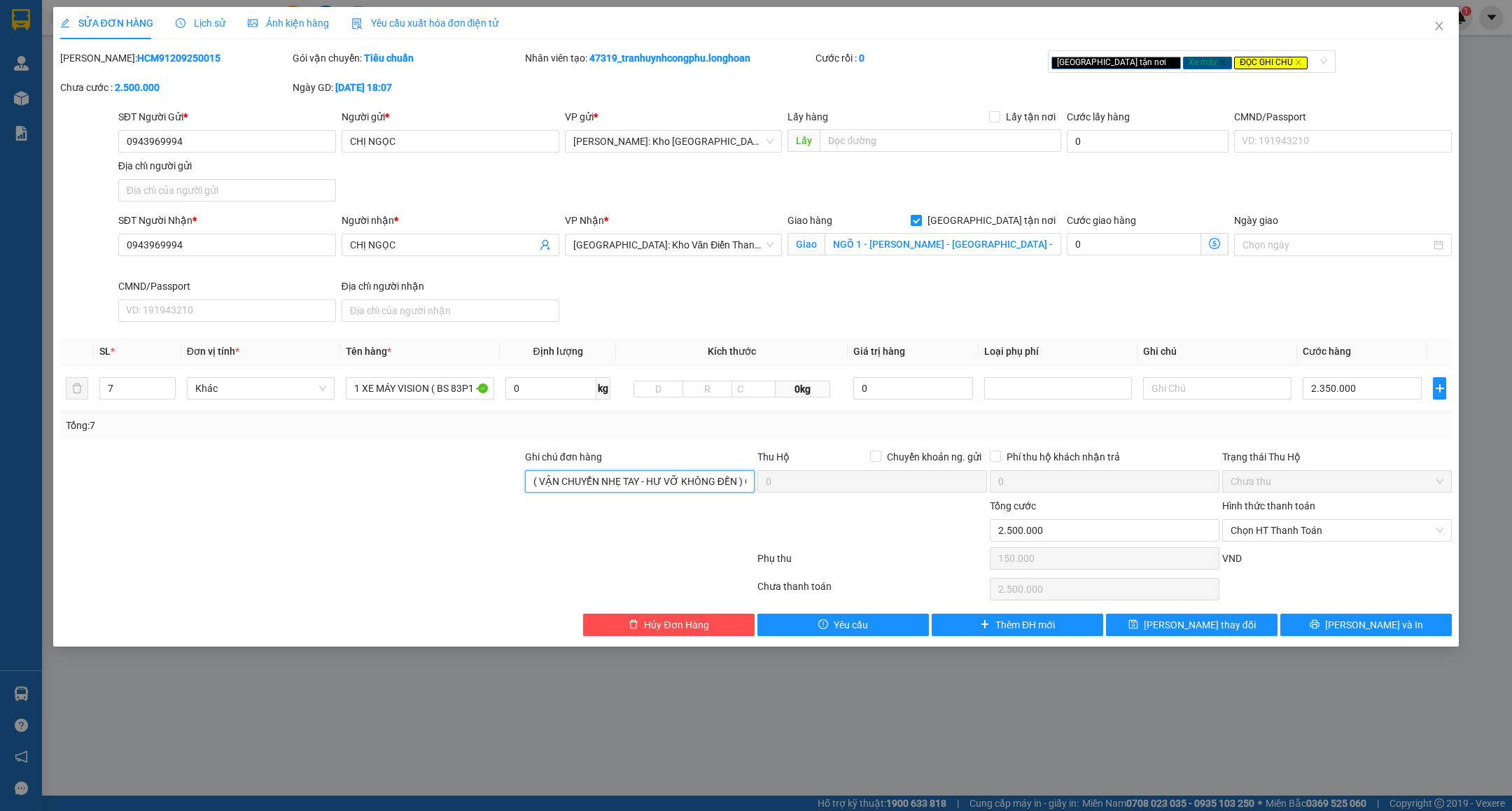
click at [704, 479] on input "( VẬN CHUYỂN NHẸ TAY - HƯ VỠ KHÔNG ĐỀN ) CHÌA KHÓA QUẤN TAY LÁI - GIẤY TỜ XE KH…" at bounding box center [639, 480] width 229 height 22
type input "( VẬN CHUYỂN NHẸ TAY - HƯ VỠ KHÔNG ĐỀN ) CHÌA KHÓA QUẤN TAY LÁI - GIẤY TỜ XE KH…"
click at [1357, 624] on span "[PERSON_NAME] và In" at bounding box center [1374, 625] width 98 height 15
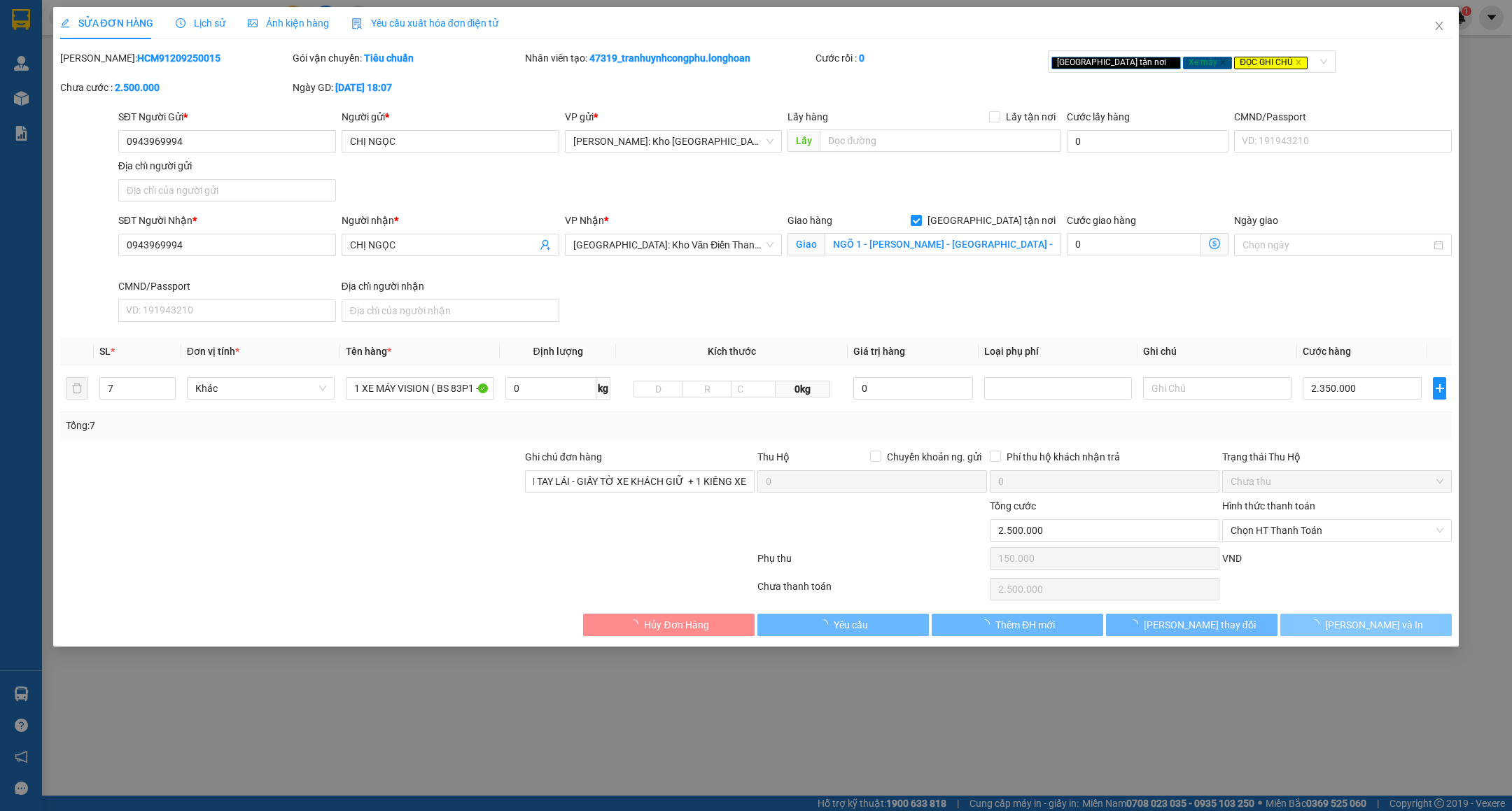
scroll to position [0, 0]
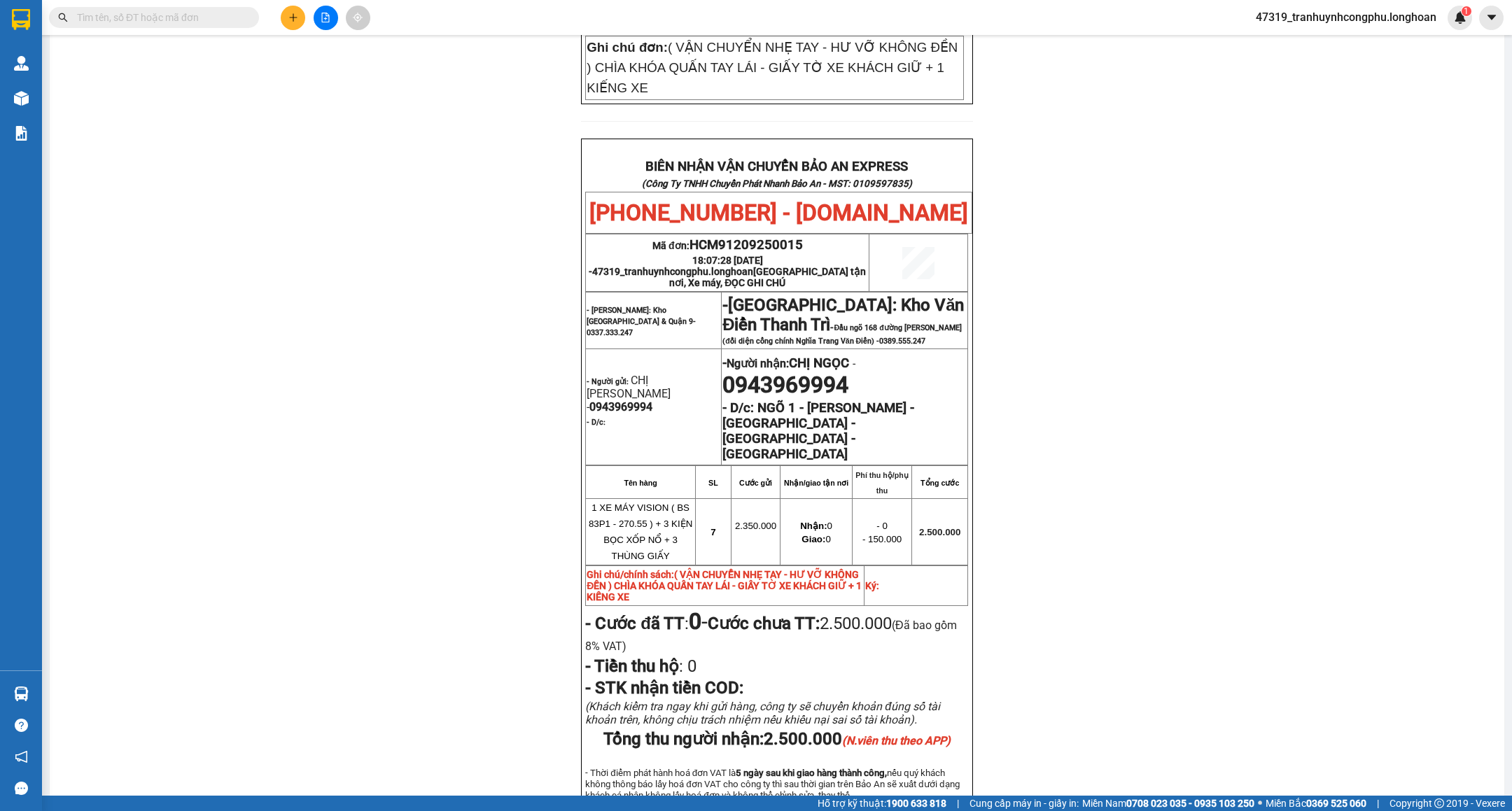
scroll to position [690, 0]
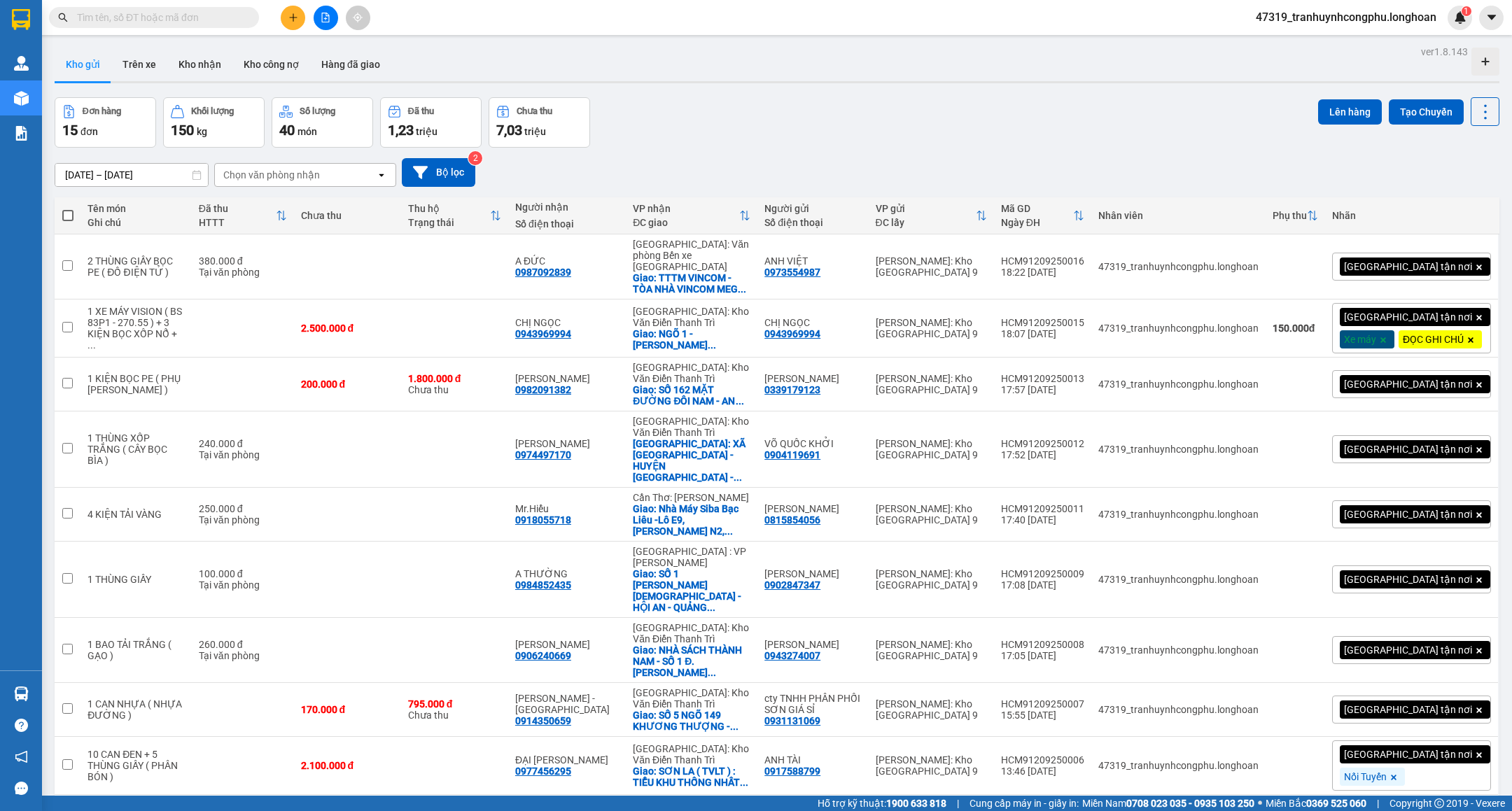
click at [292, 21] on icon "plus" at bounding box center [292, 17] width 1 height 8
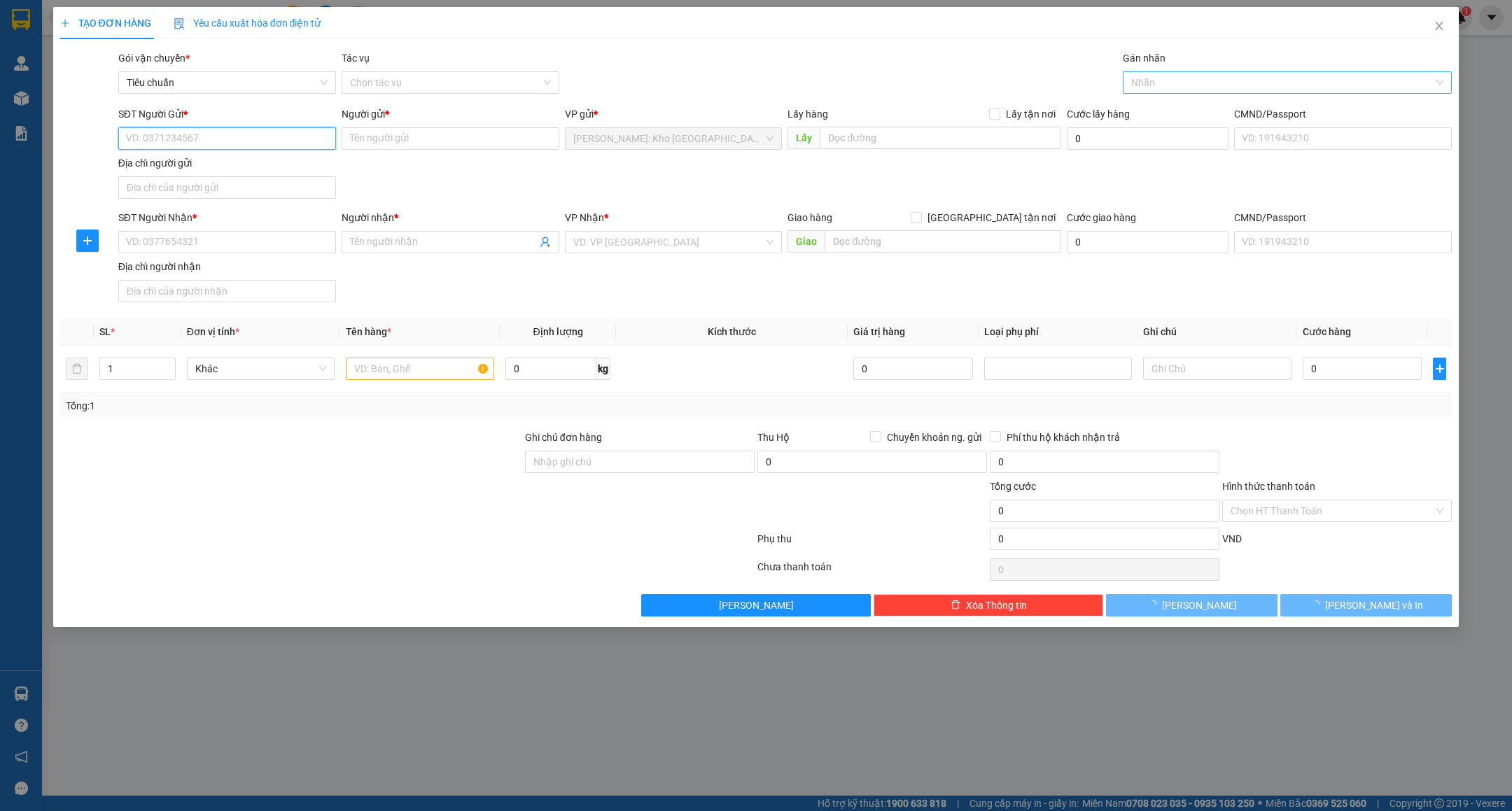
click at [1168, 75] on div at bounding box center [1281, 83] width 308 height 17
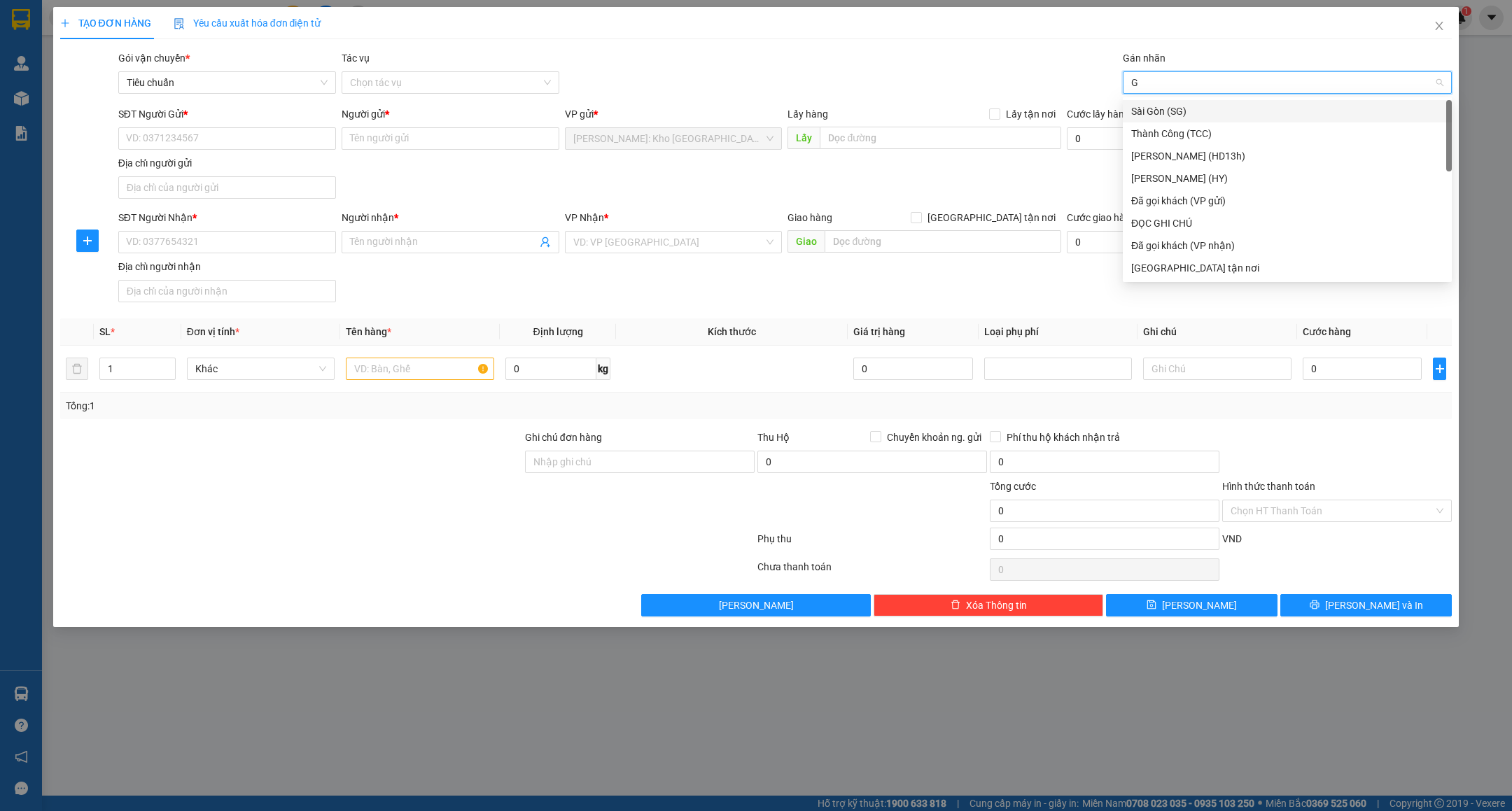
type input "GT"
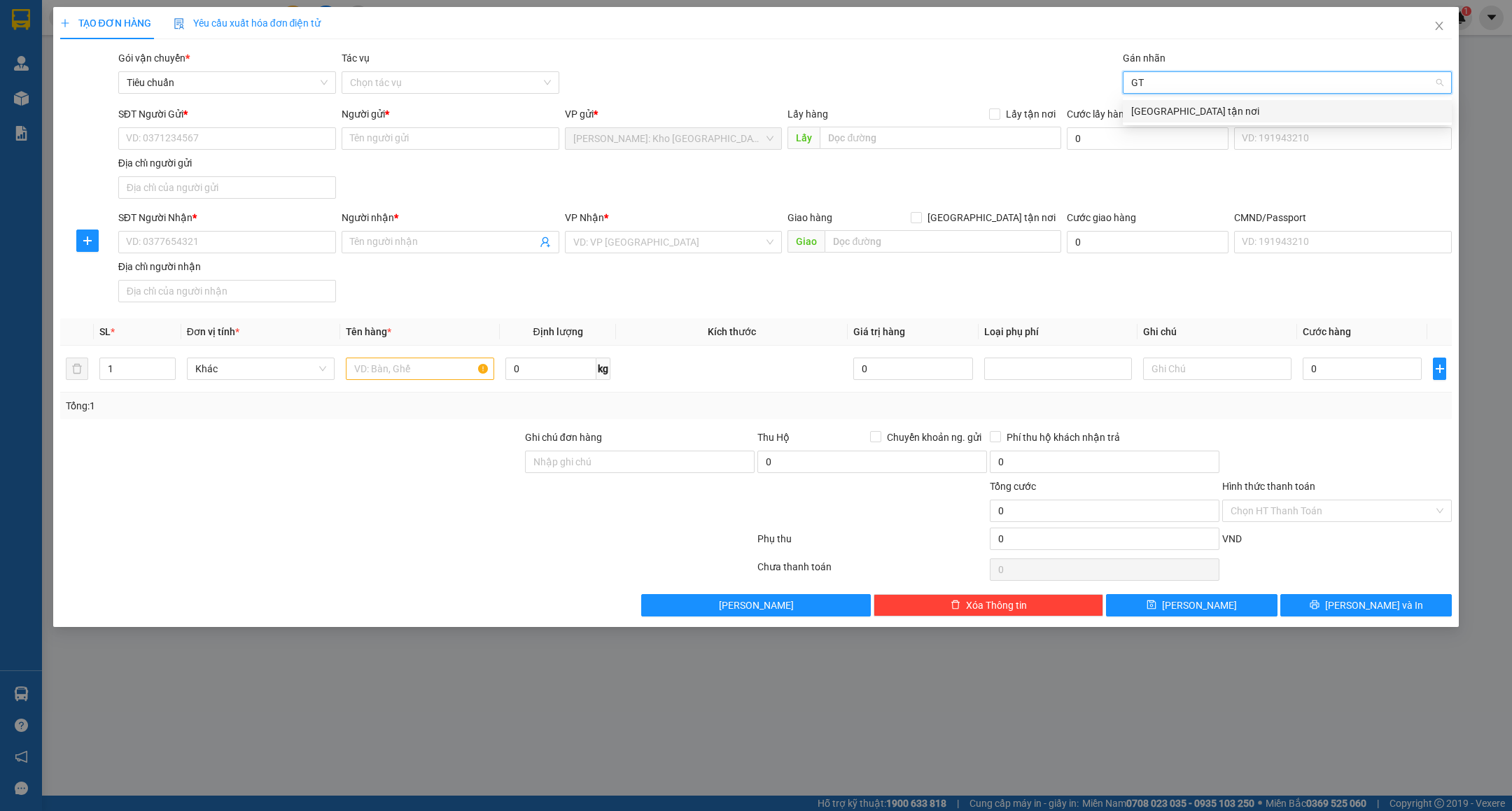
click at [1175, 107] on div "[GEOGRAPHIC_DATA] tận nơi" at bounding box center [1287, 111] width 313 height 15
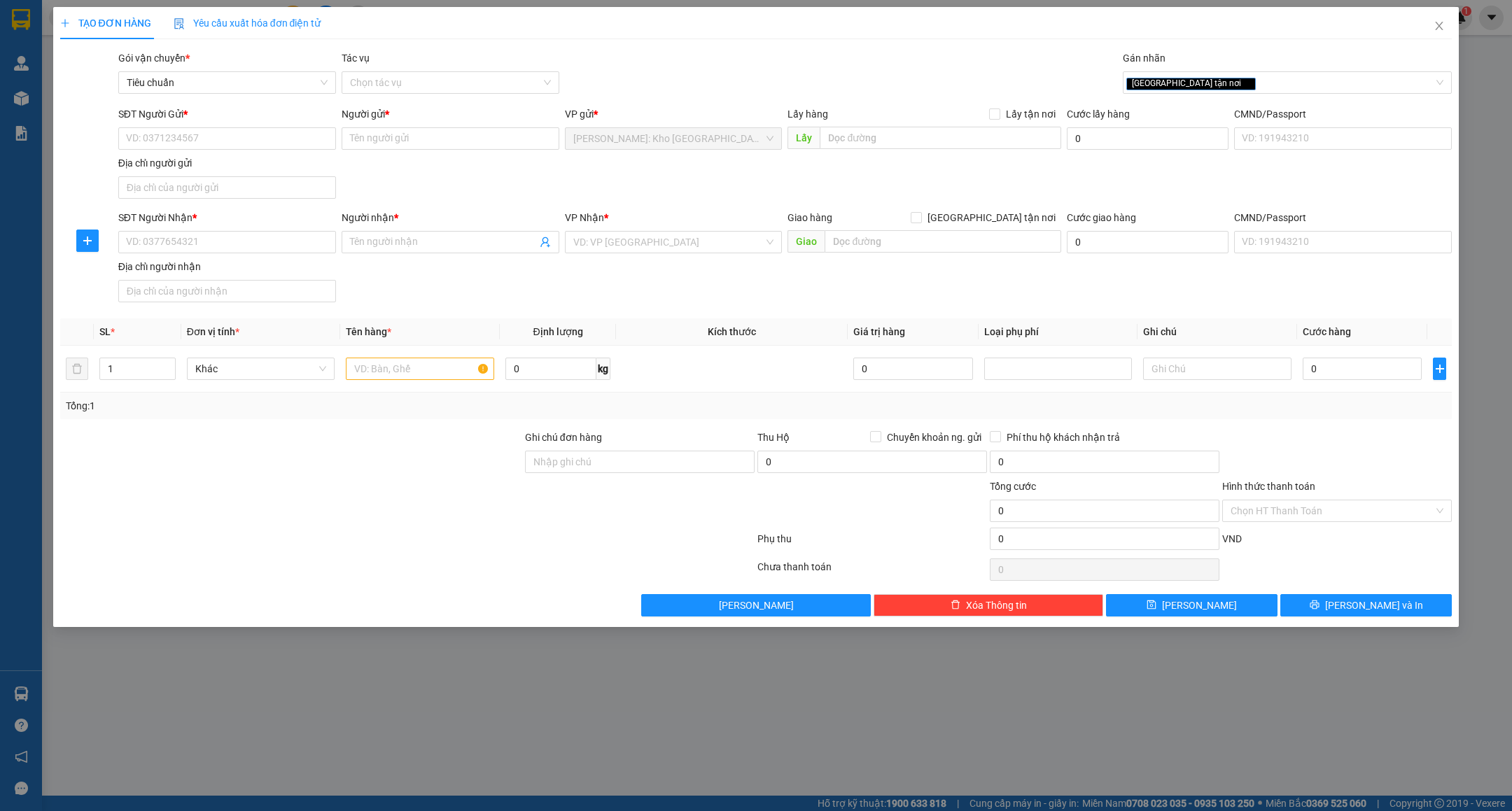
click at [982, 224] on div "Giao hàng [GEOGRAPHIC_DATA] tận nơi" at bounding box center [924, 218] width 273 height 15
click at [920, 222] on input "[GEOGRAPHIC_DATA] tận nơi" at bounding box center [916, 217] width 10 height 10
checkbox input "true"
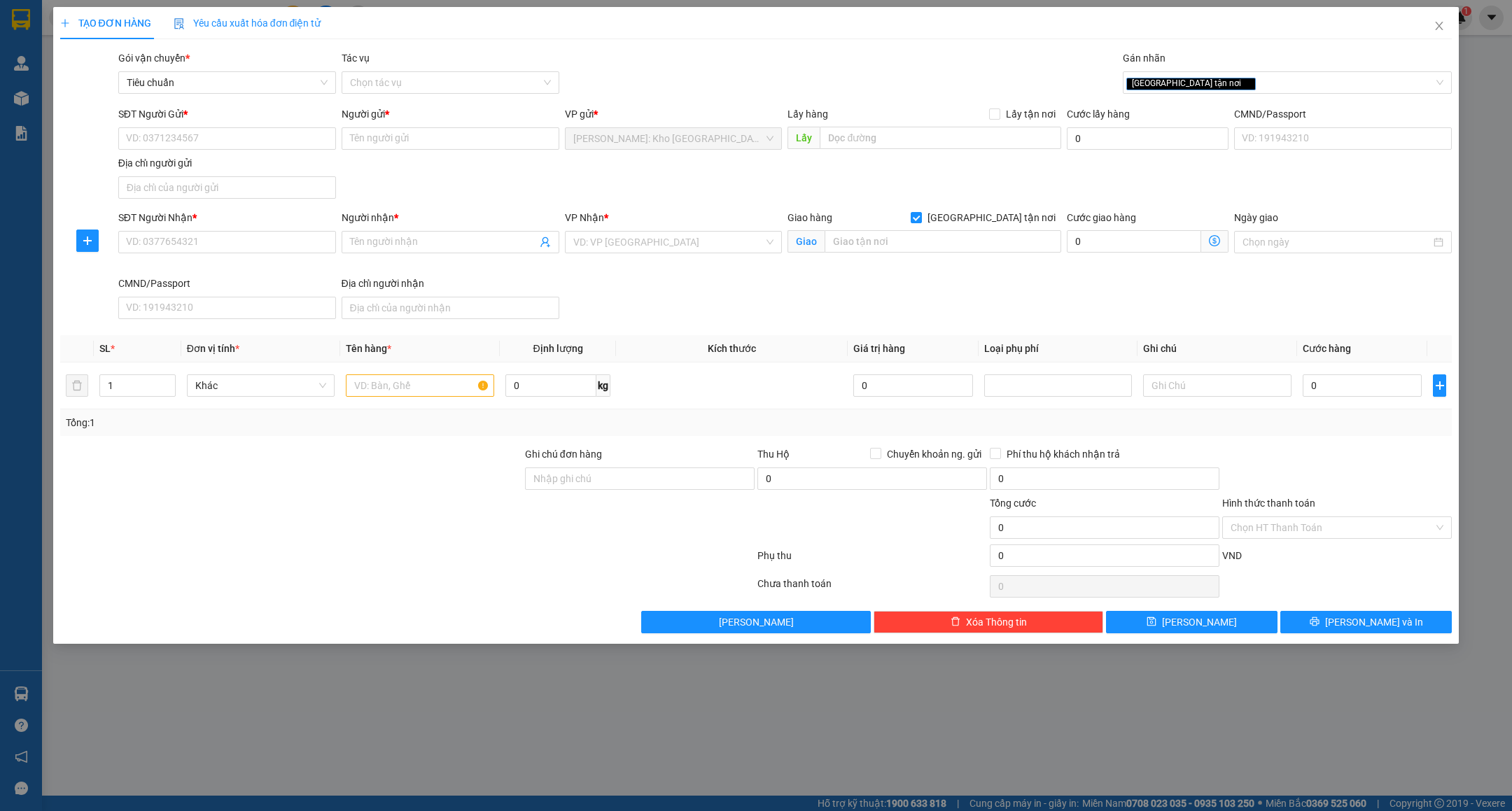
click at [660, 256] on div "VP Nhận * VD: VP [GEOGRAPHIC_DATA]" at bounding box center [674, 234] width 218 height 49
click at [660, 250] on input "search" at bounding box center [669, 242] width 191 height 21
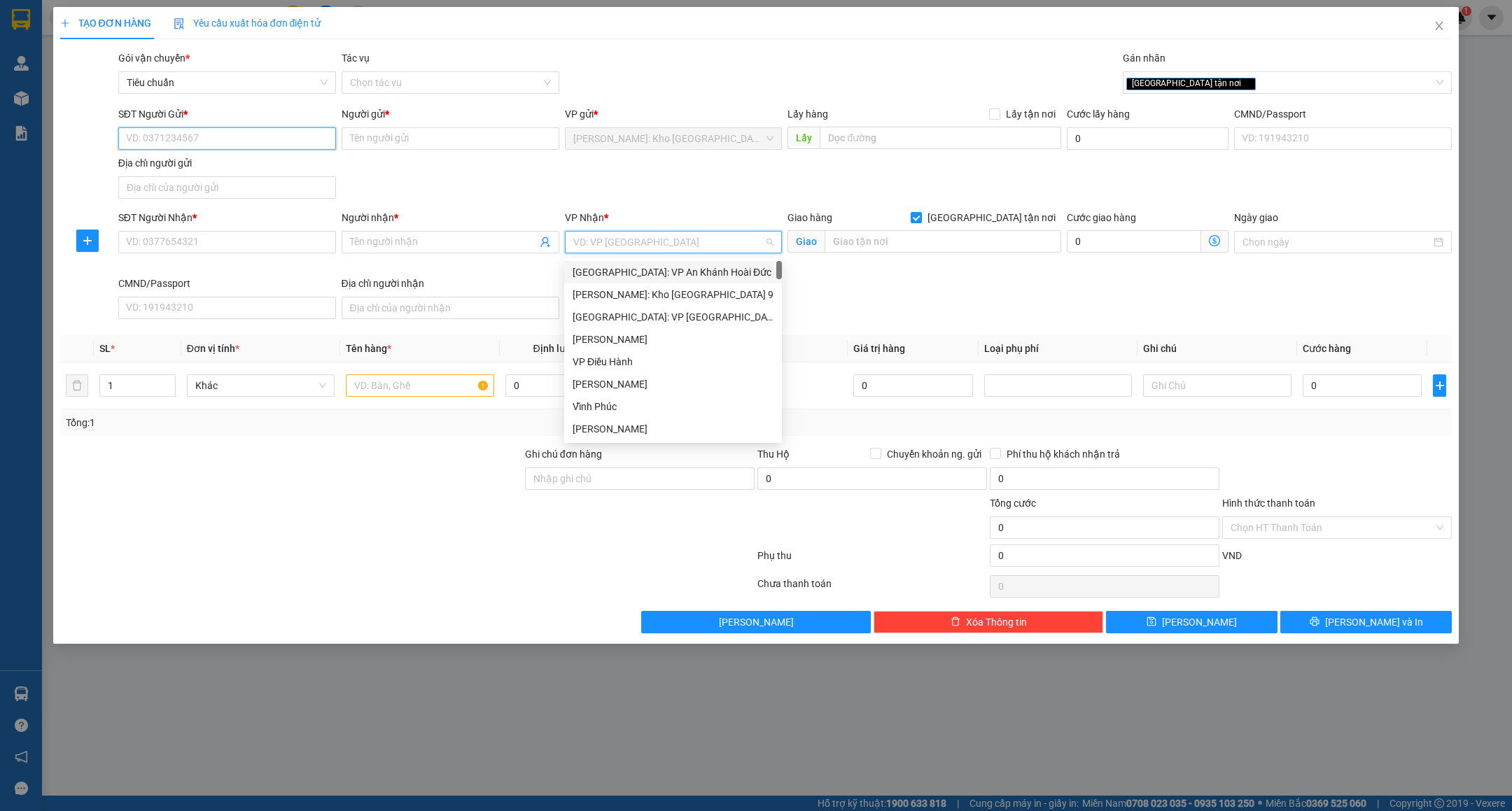
click at [192, 132] on input "SĐT Người Gửi *" at bounding box center [227, 138] width 218 height 22
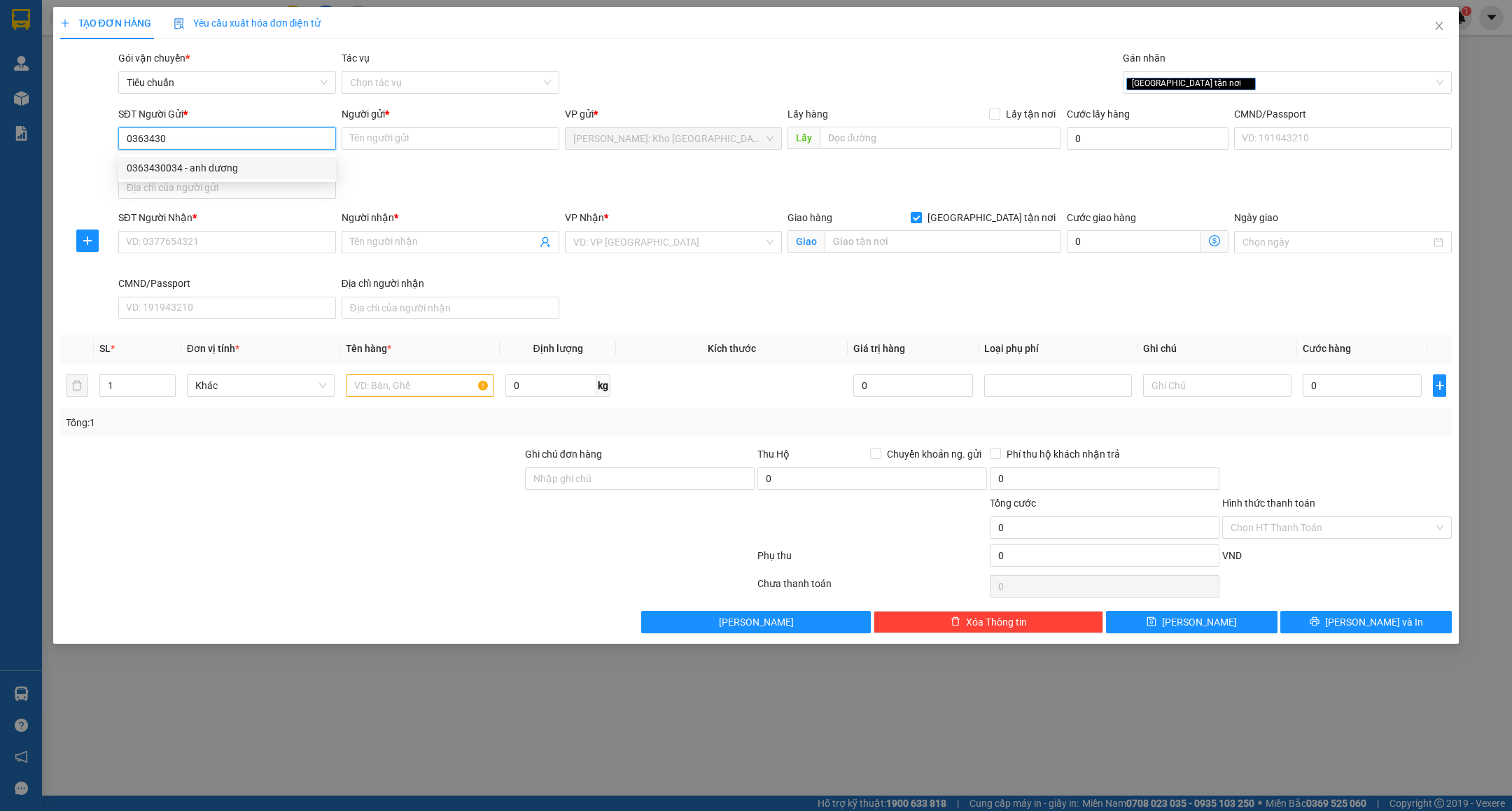
click at [245, 174] on div "0363430034 - anh dương" at bounding box center [227, 168] width 201 height 15
type input "0363430034"
type input "anh dương"
type input "0363430034"
click at [260, 233] on input "SĐT Người Nhận *" at bounding box center [227, 242] width 218 height 22
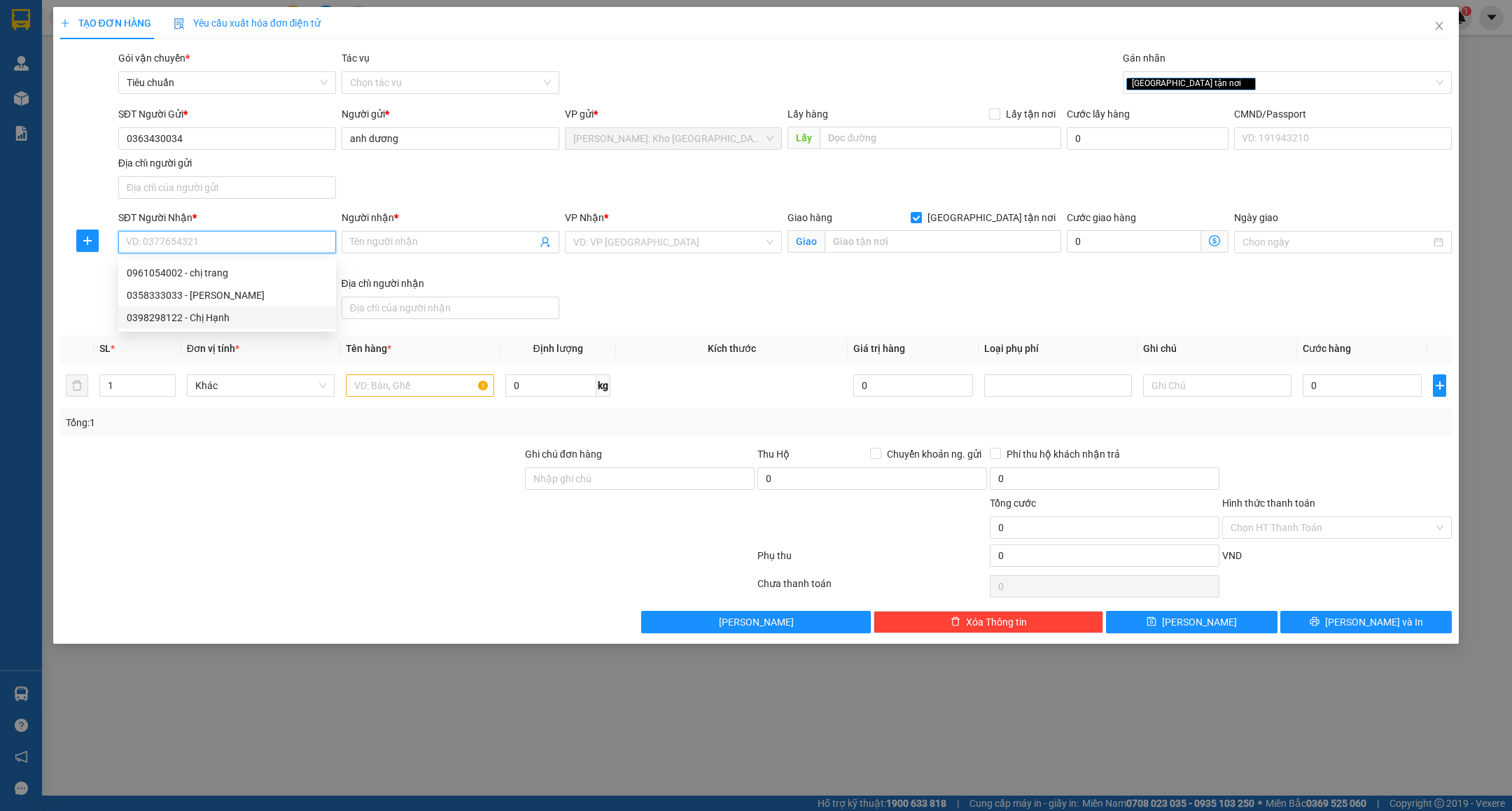
click at [202, 315] on div "0398298122 - Chị Hạnh" at bounding box center [227, 318] width 201 height 15
type input "0398298122"
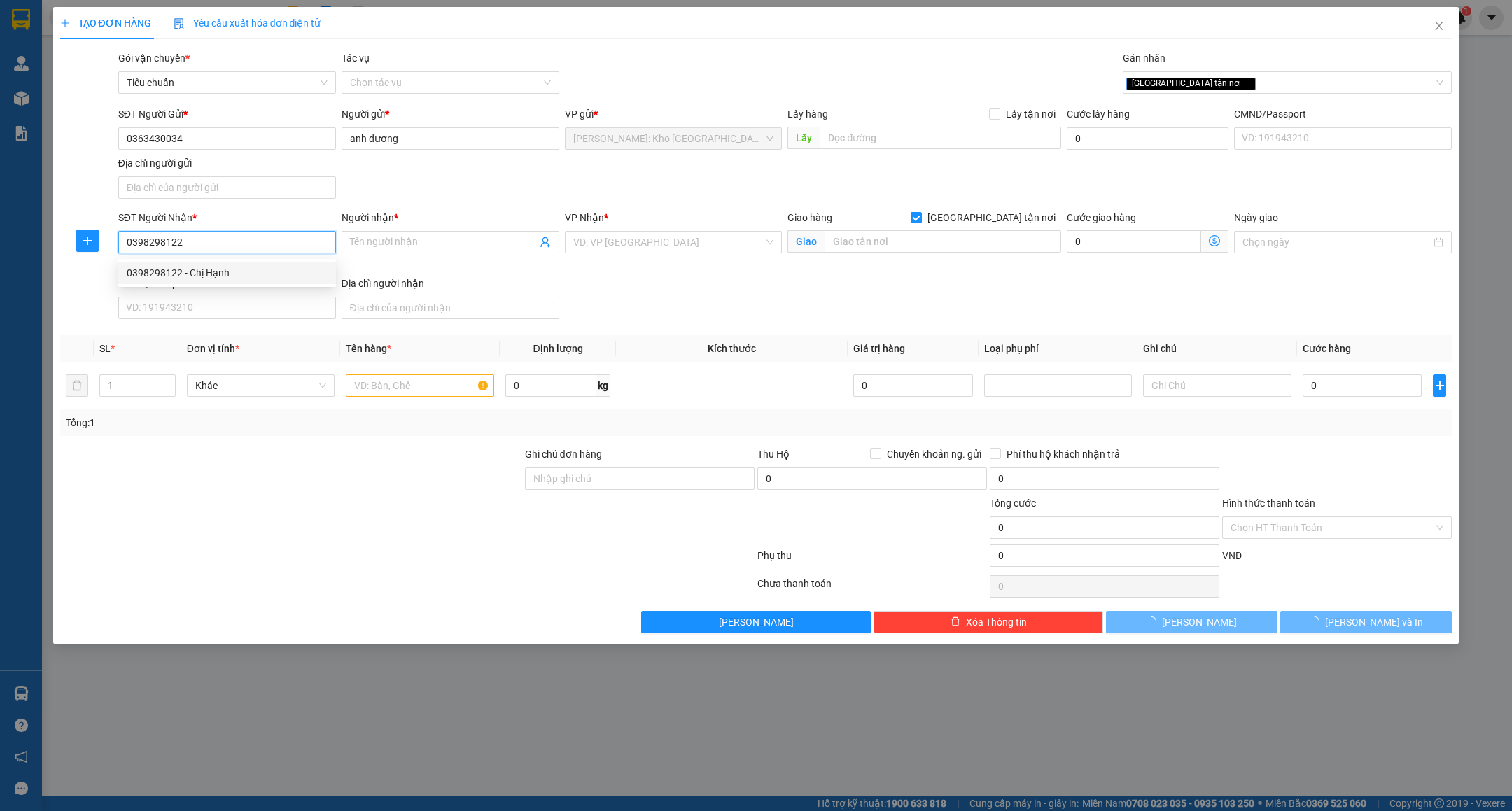
type input "Chị Hạnh"
type input "122 [PERSON_NAME], [GEOGRAPHIC_DATA], [GEOGRAPHIC_DATA]"
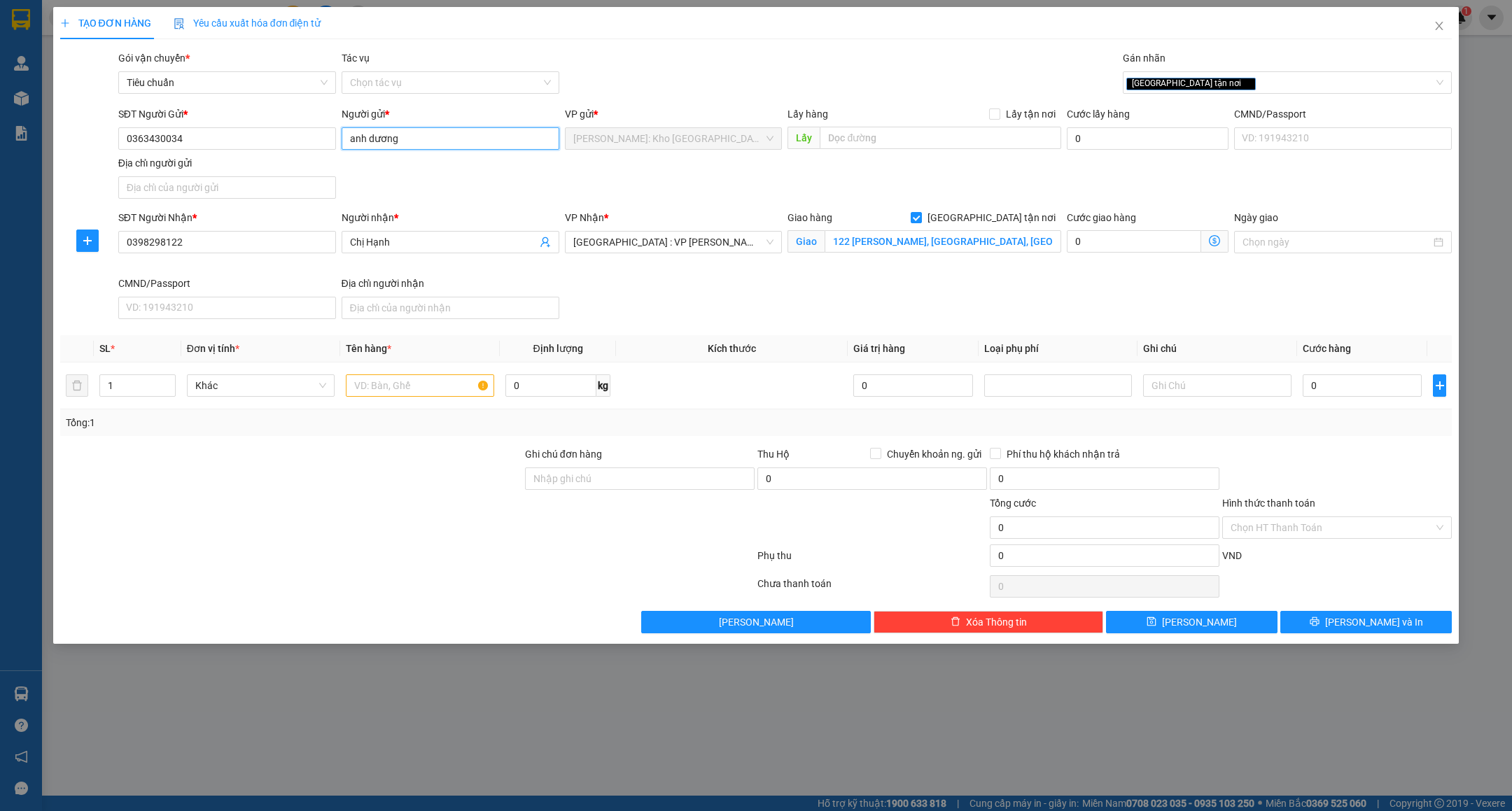
click at [464, 135] on input "anh dương" at bounding box center [450, 138] width 218 height 22
type input "ANH DƯƠNG"
click at [428, 240] on input "Chị Hạnh" at bounding box center [443, 242] width 187 height 15
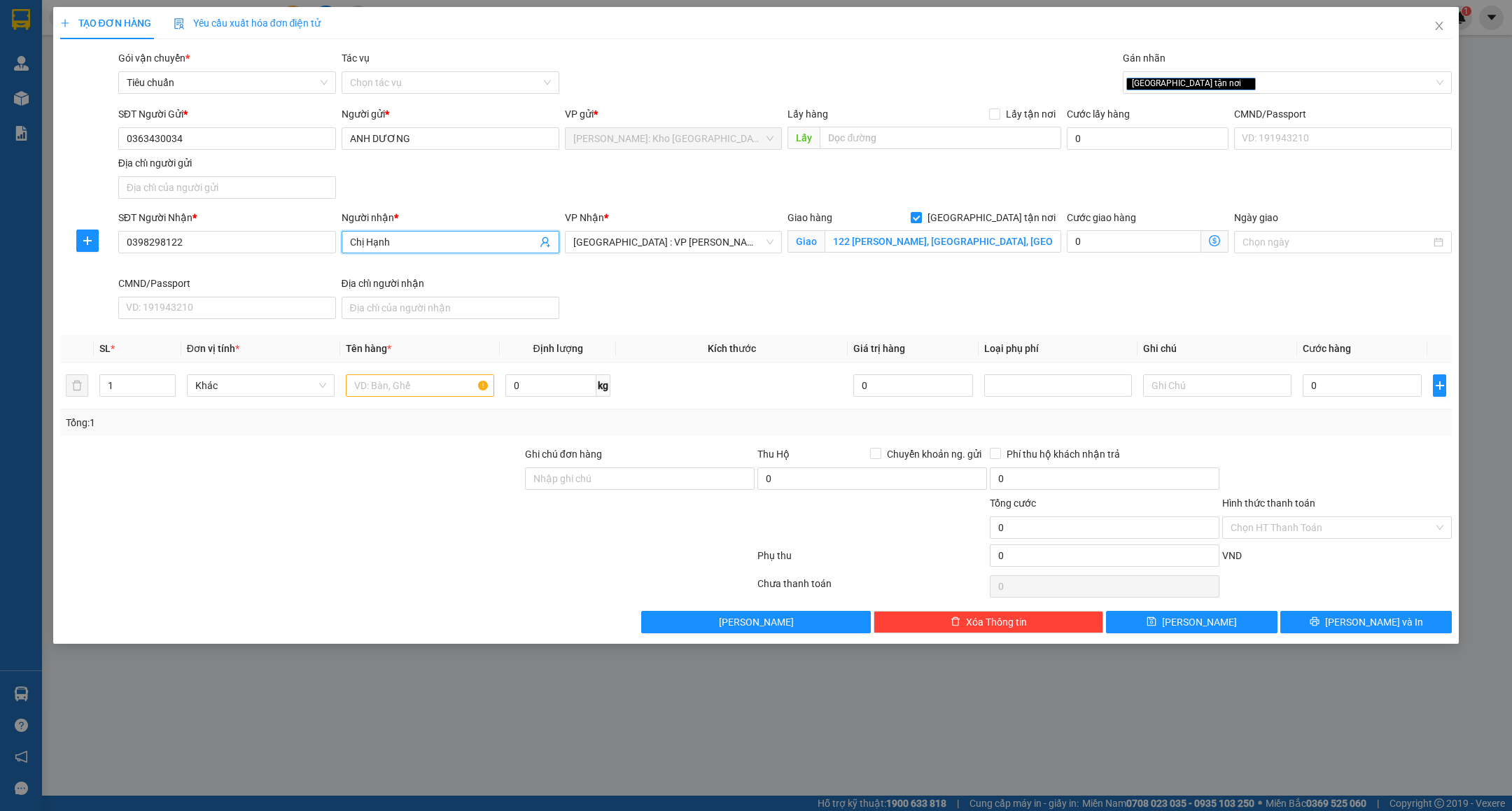
click at [428, 240] on body "Kết quả tìm kiếm ( 0 ) Bộ lọc No Data 47319_tranhuynhcongphu.longhoan 1 Quản Lý…" at bounding box center [756, 405] width 1512 height 811
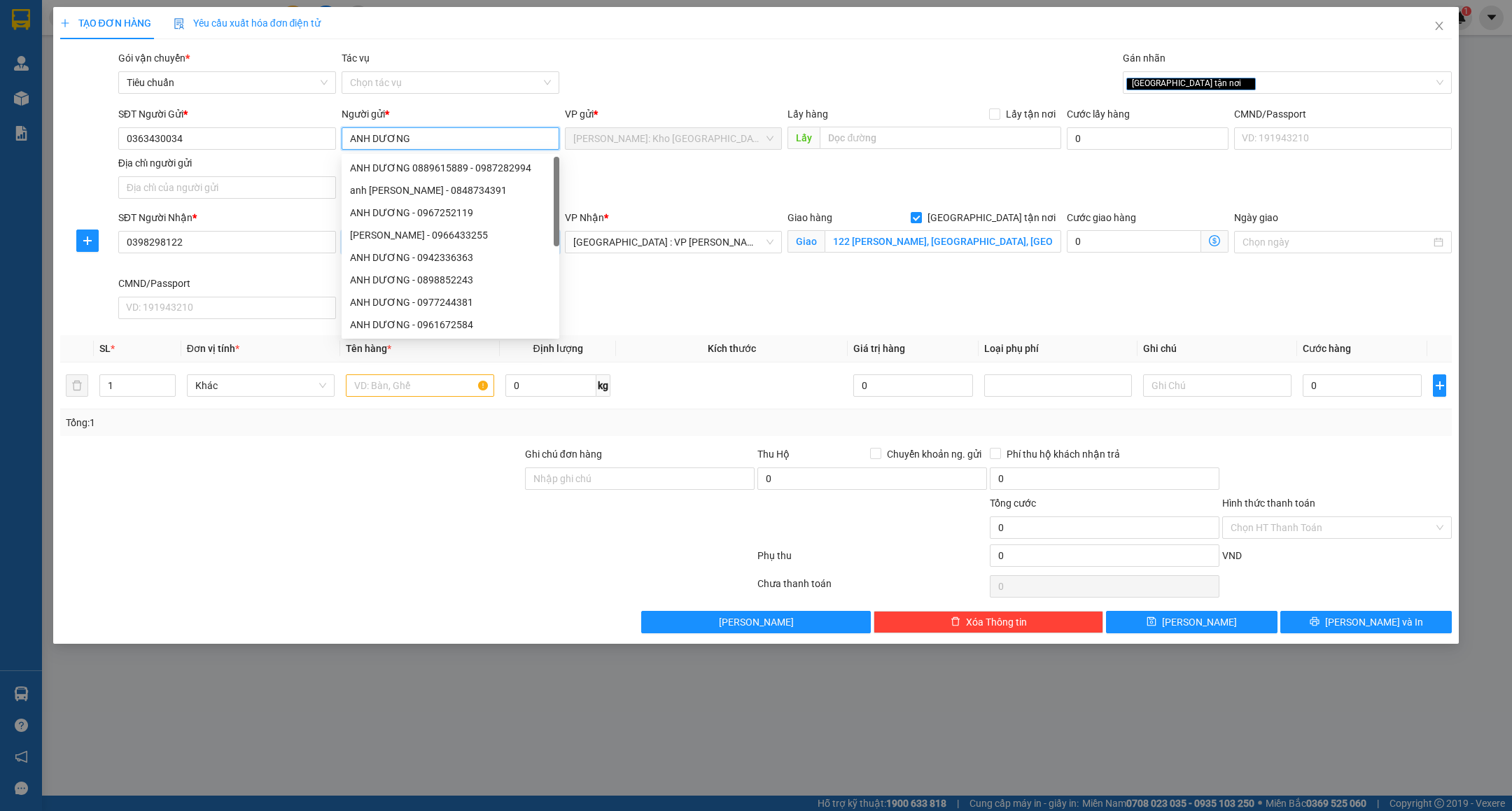
click at [428, 240] on div "Anh Dương - 0966433255" at bounding box center [450, 235] width 201 height 15
type input "0966433255"
type input "Anh Dương"
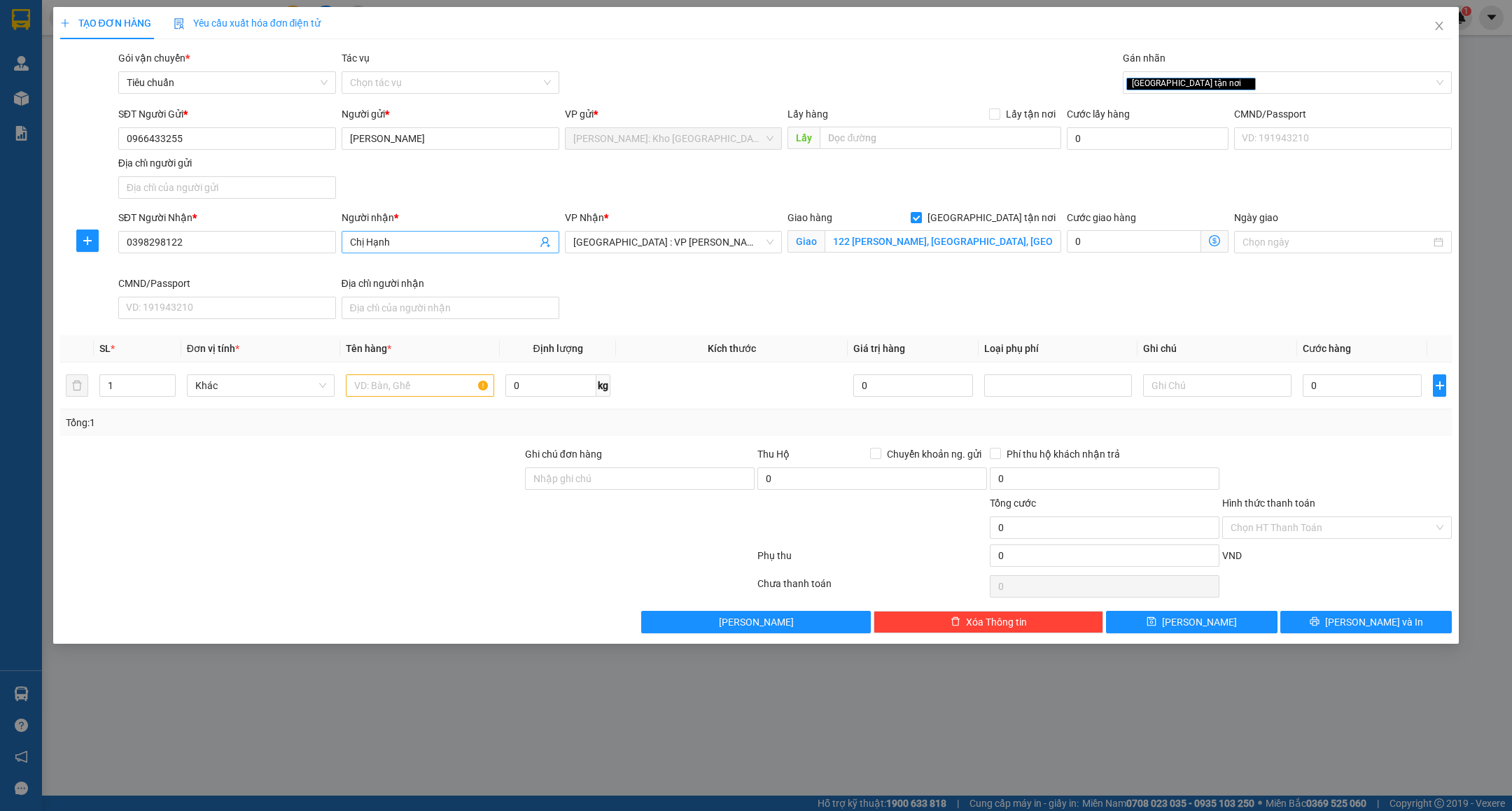
click at [428, 240] on input "Chị Hạnh" at bounding box center [443, 242] width 187 height 15
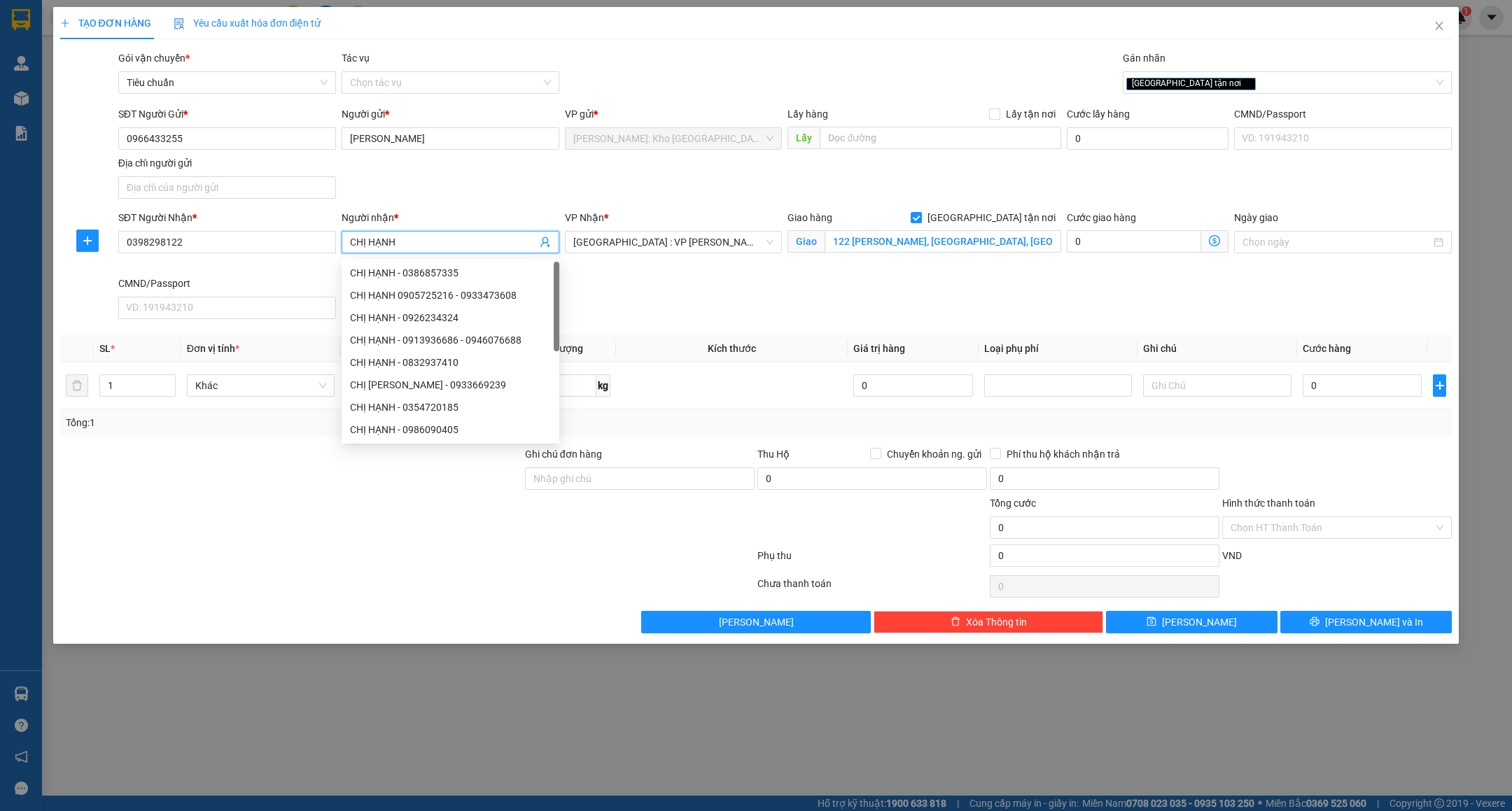
type input "CHỊ HẠNH"
click at [638, 183] on div "SĐT Người Gửi * 0966433255 Người gửi * Anh Dương VP gửi * Hồ Chí Minh: Kho Thủ …" at bounding box center [786, 155] width 1340 height 98
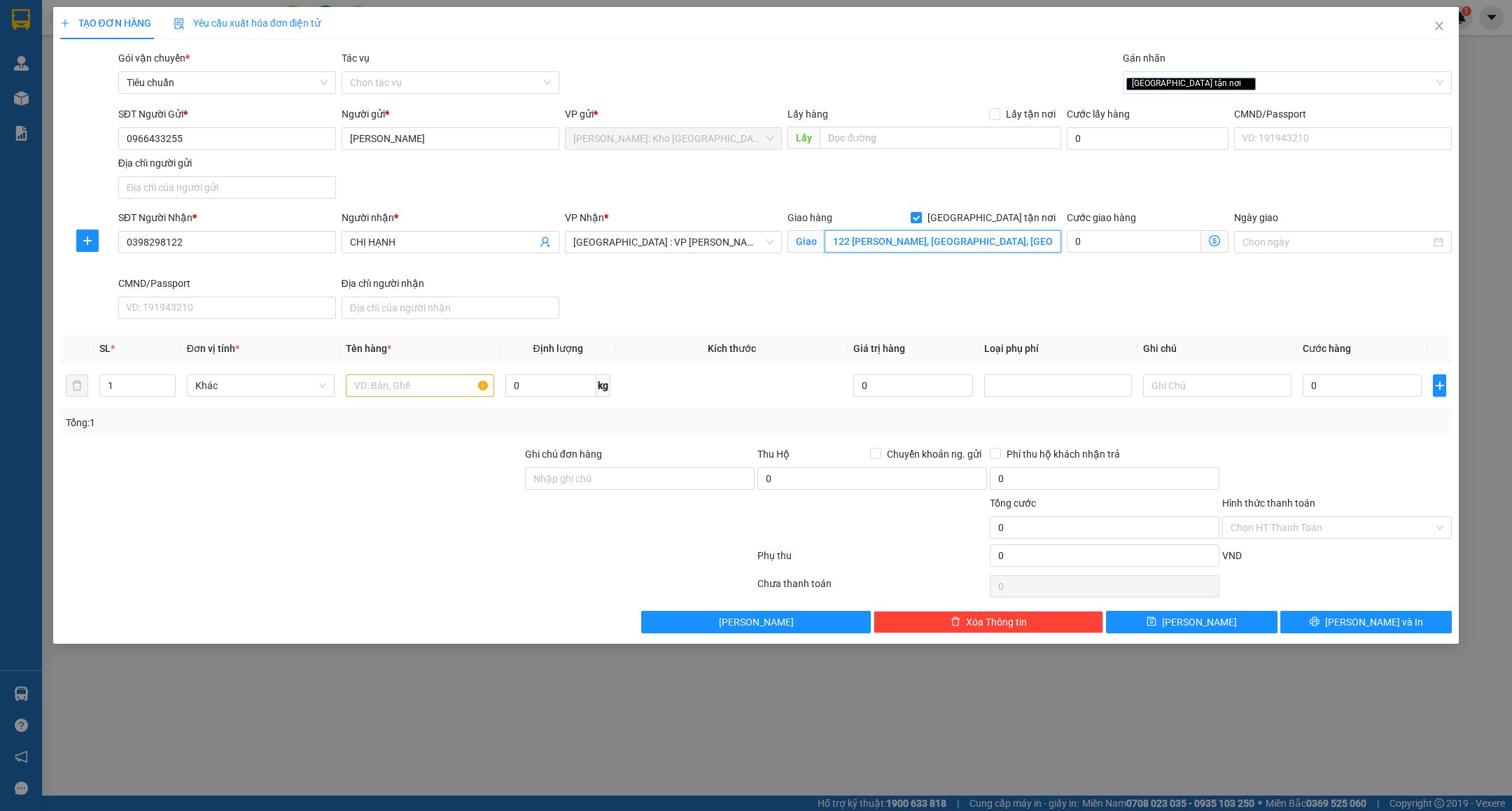
click at [1006, 244] on input "122 Nguyễn Văn Linh, Quận Hải Châu, Đà Nẵng" at bounding box center [943, 241] width 237 height 22
type input "122 Đ.Nguyễn Văn Linh - Quận Hải Châu - Đà Nẵng"
click at [112, 386] on input "1" at bounding box center [138, 386] width 75 height 21
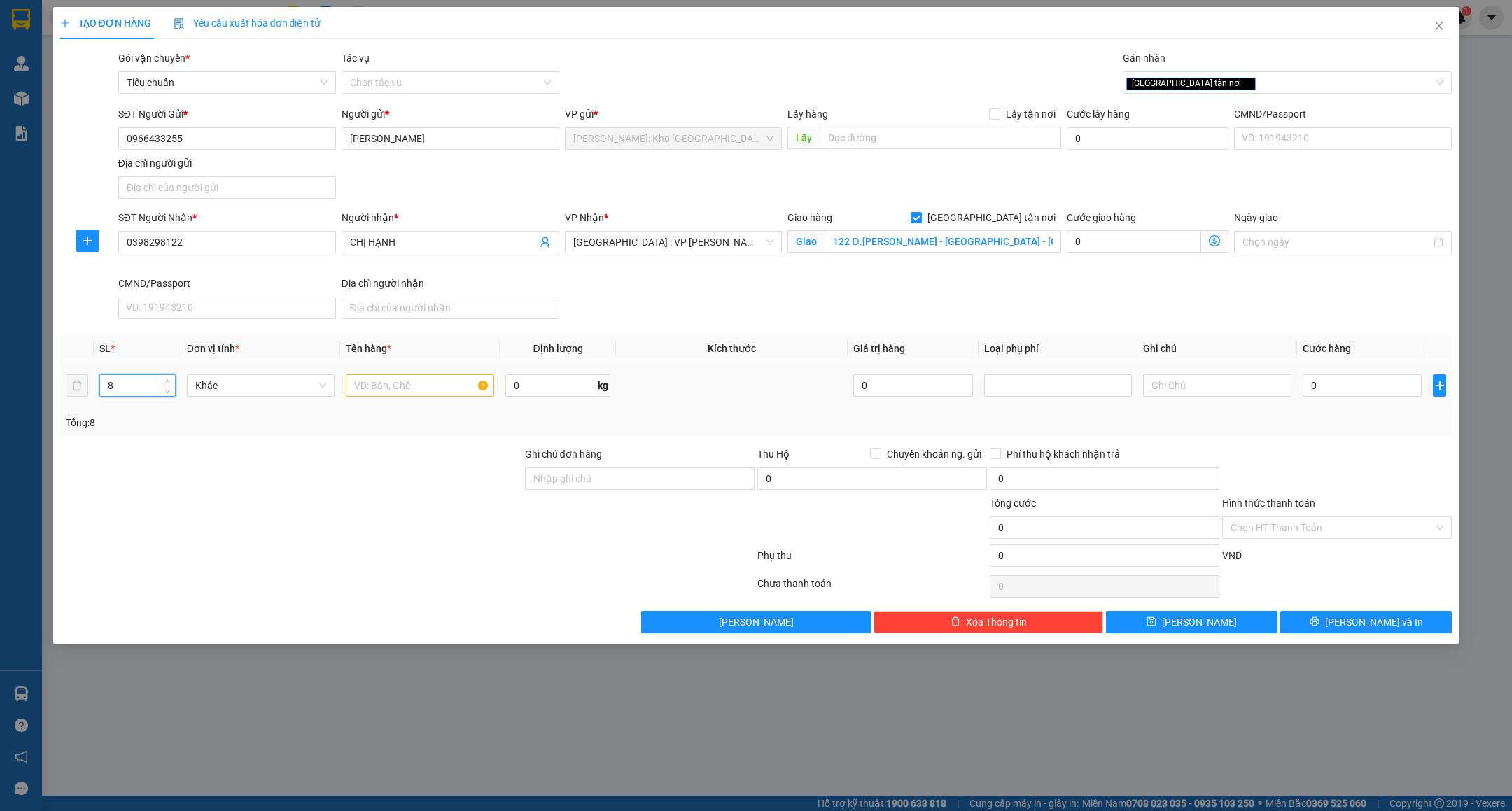
type input "8"
click at [370, 384] on input "text" at bounding box center [420, 385] width 148 height 22
type input "3"
type input "5 KIỆN PỌC PE + 3 BAO TẢI XANH"
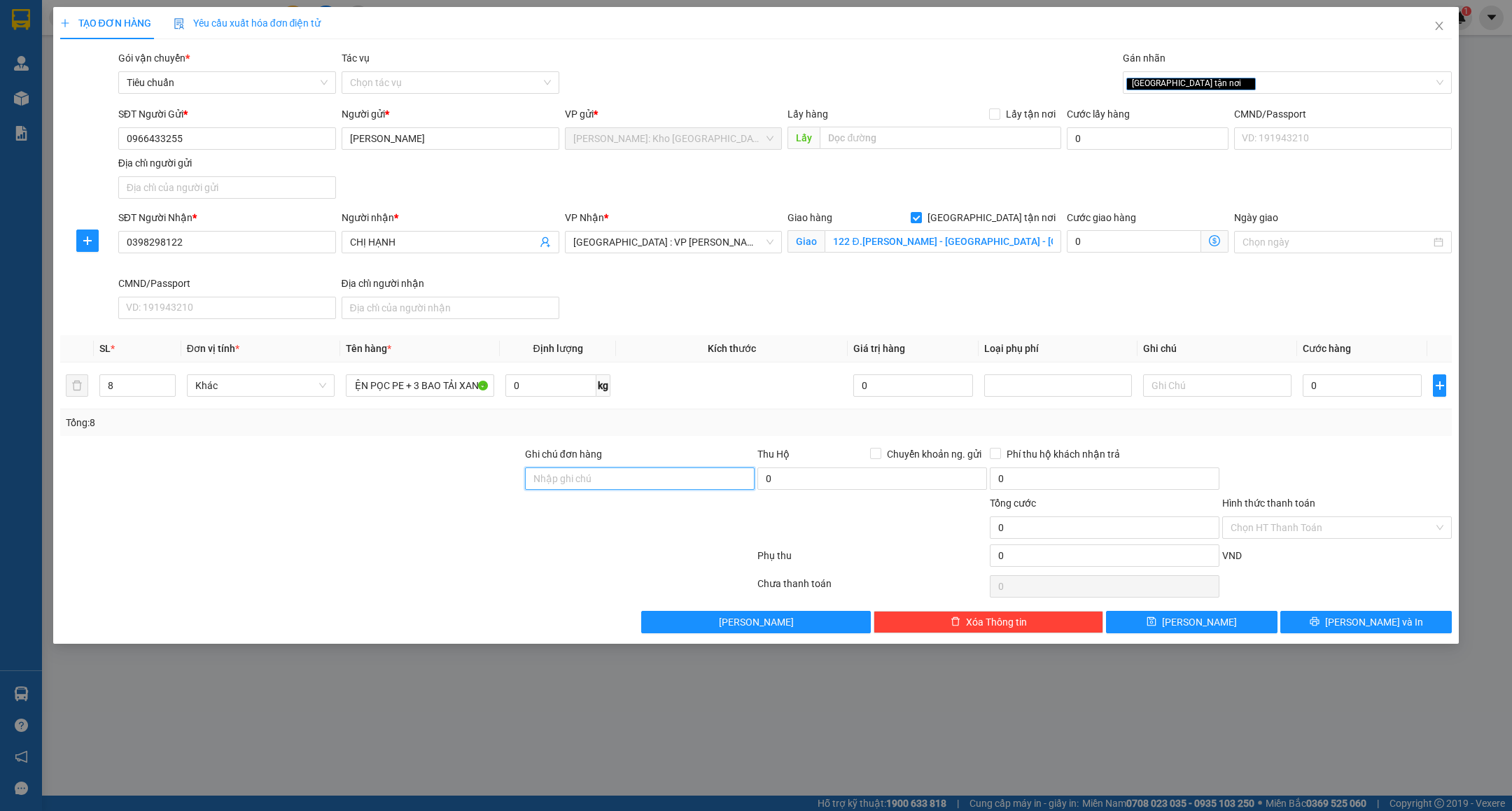
click at [577, 480] on input "Ghi chú đơn hàng" at bounding box center [639, 478] width 229 height 22
paste input "NHẬN NGUYÊN KIỆN GIAO NGUYÊN KIỆN - HƯ VỠ KHÔNG ĐỀN"
type input "NHẬN NGUYÊN KIỆN GIAO NGUYÊN KIỆN - HƯ VỠ KHÔNG ĐỀN"
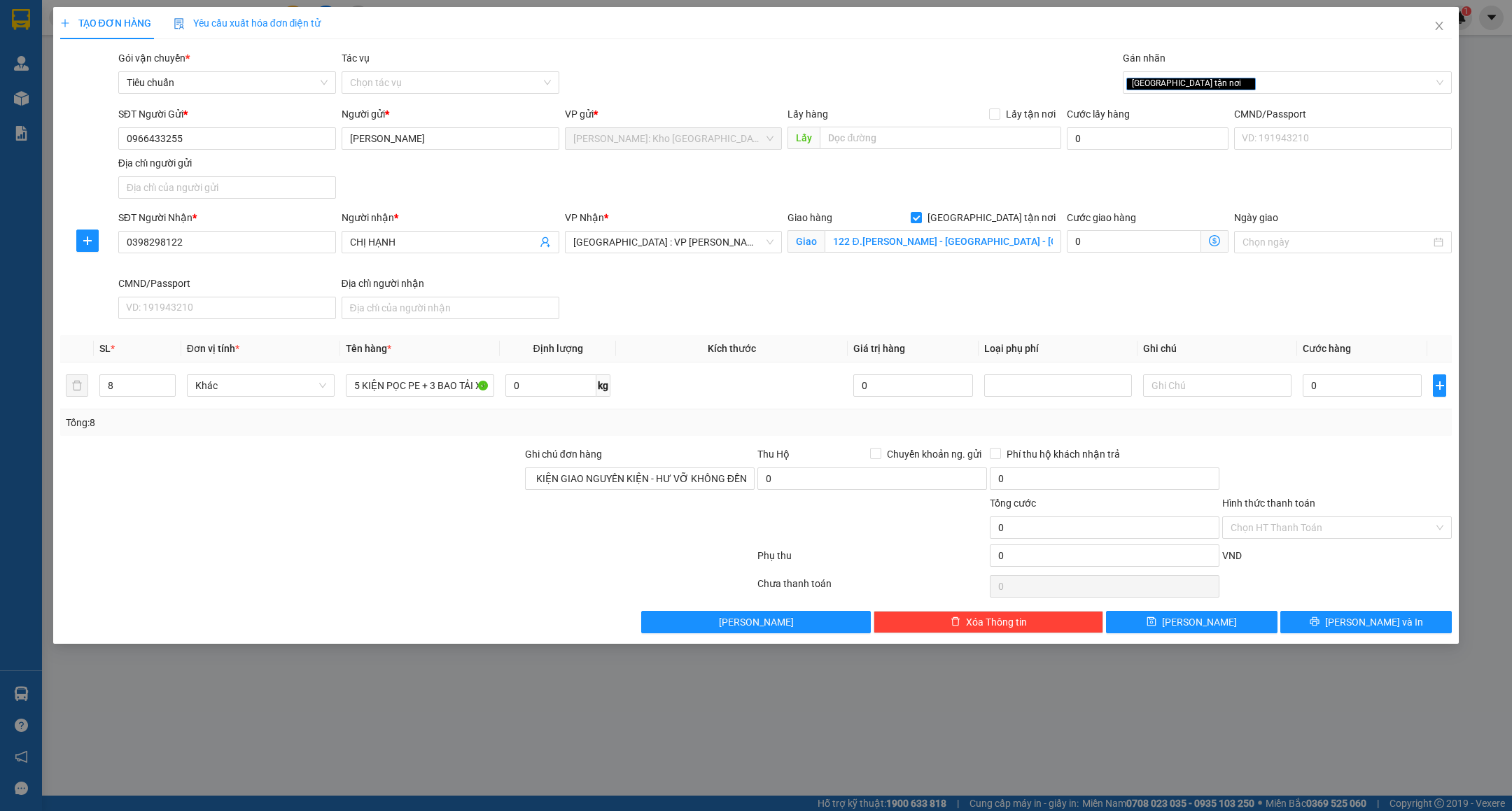
click at [551, 536] on div at bounding box center [639, 520] width 232 height 49
click at [599, 480] on input "NHẬN NGUYÊN KIỆN GIAO NGUYÊN KIỆN - HƯ VỠ KHÔNG ĐỀN" at bounding box center [639, 478] width 229 height 22
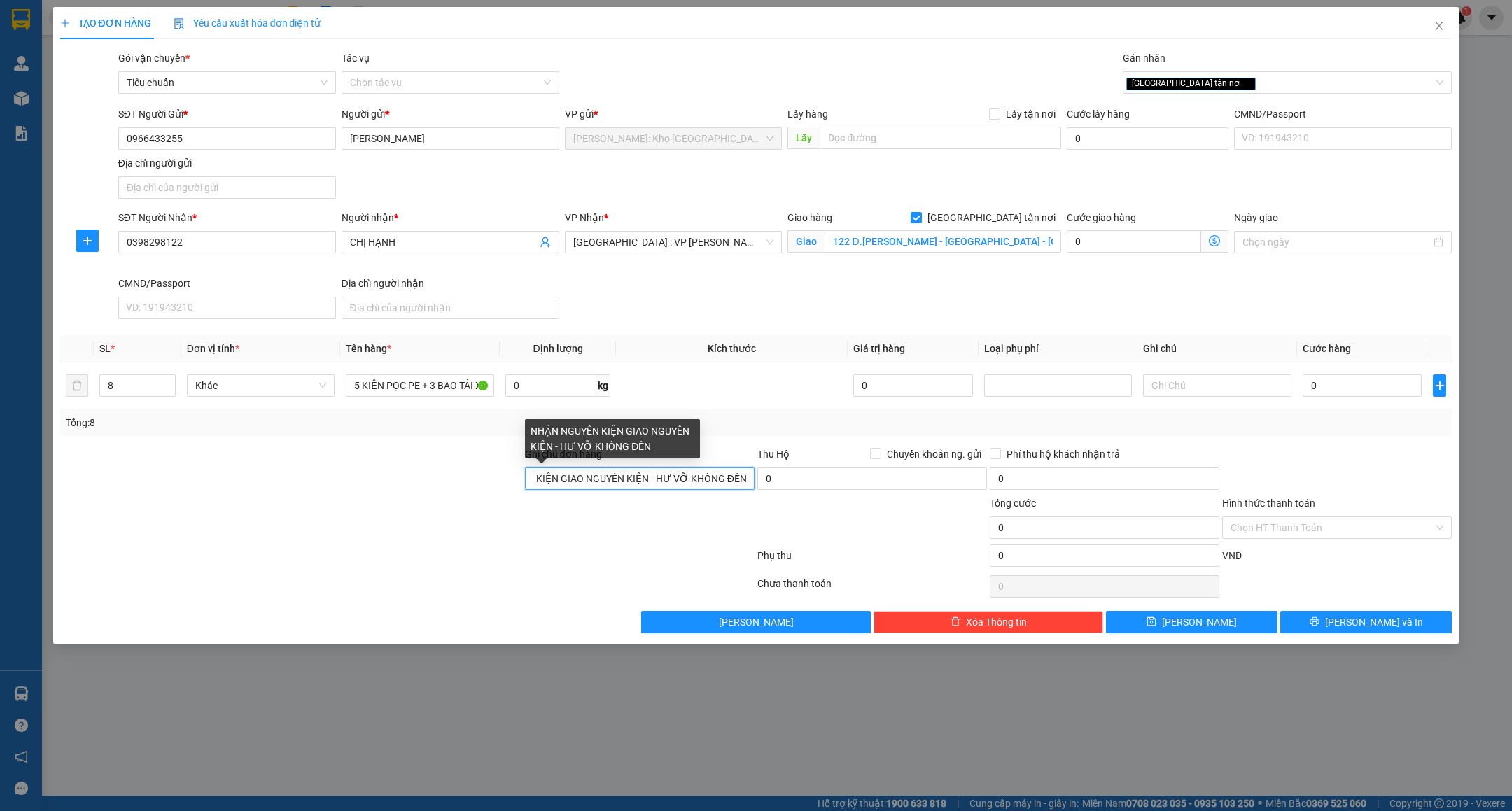
click at [629, 480] on input "NHẬN NGUYÊN KIỆN GIAO NGUYÊN KIỆN - HƯ VỠ KHÔNG ĐỀN" at bounding box center [639, 478] width 229 height 22
type input "VẬN CHUYỂN NHẸ TAY - HƯ VỠ KHÔNG ĐỀN"
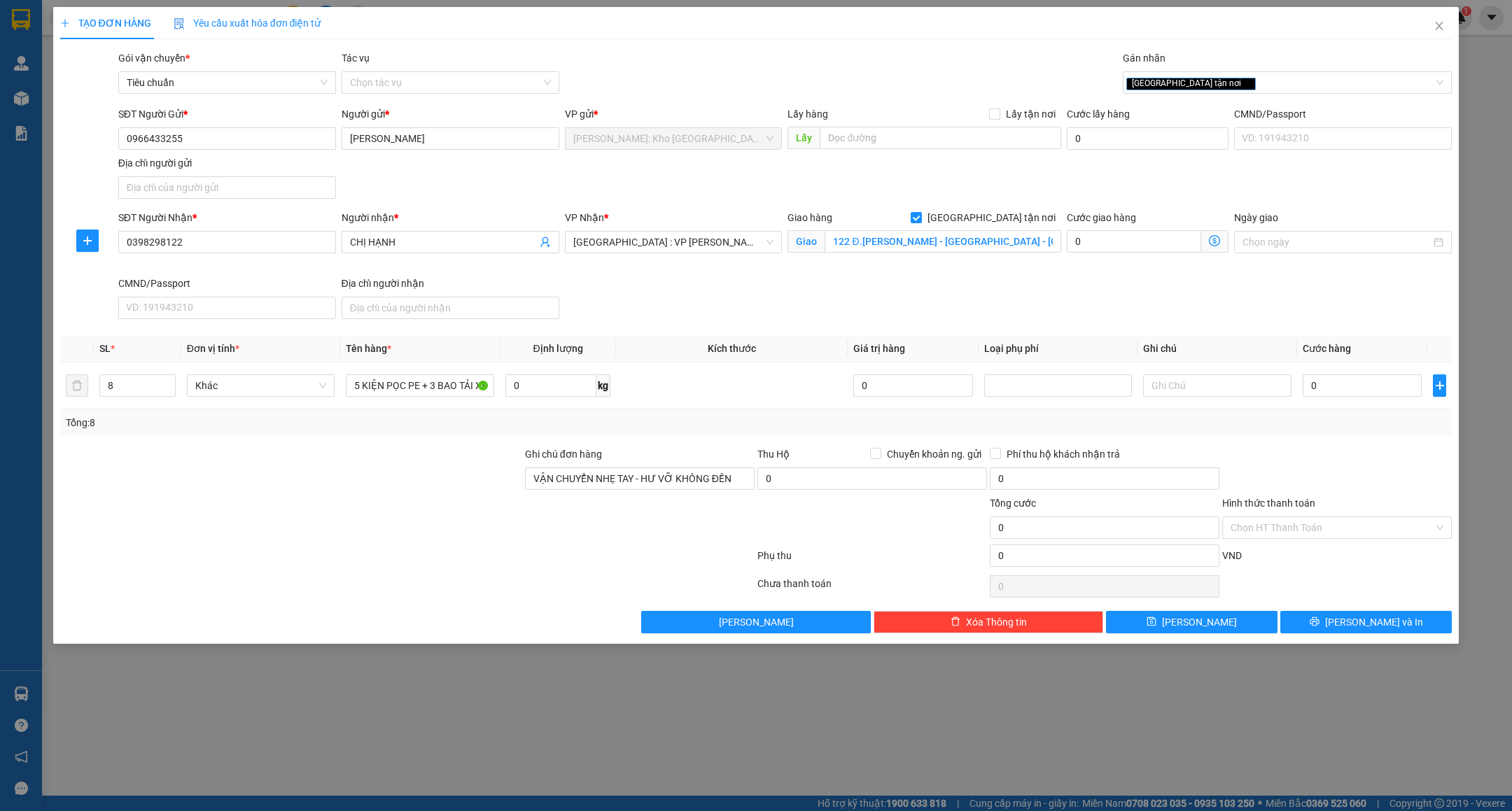
click at [614, 550] on div at bounding box center [408, 558] width 698 height 28
click at [250, 138] on input "0966433255" at bounding box center [227, 138] width 218 height 22
click at [456, 141] on input "Anh Dương" at bounding box center [450, 138] width 218 height 22
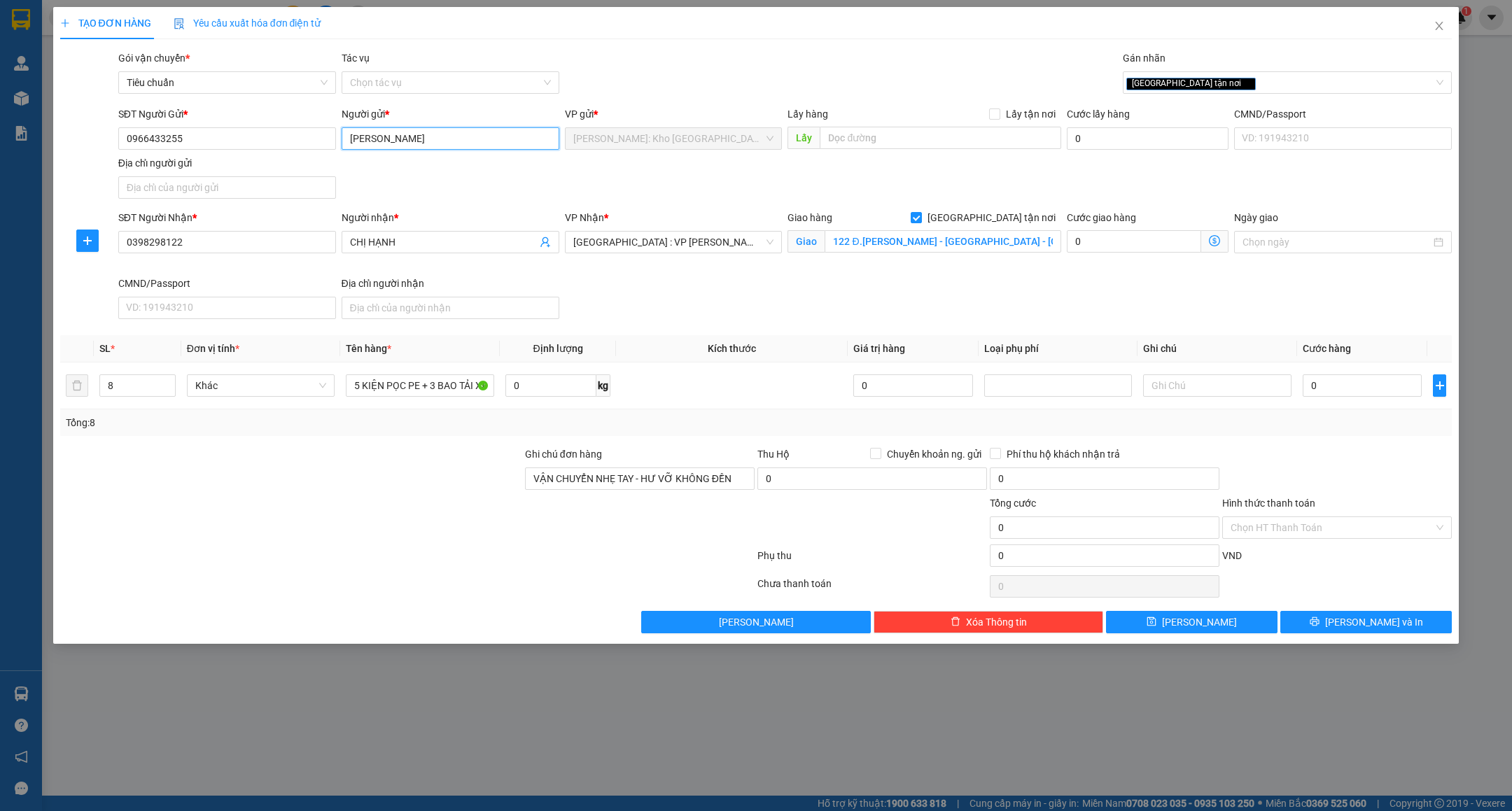
click at [456, 141] on input "Anh Dương" at bounding box center [450, 138] width 218 height 22
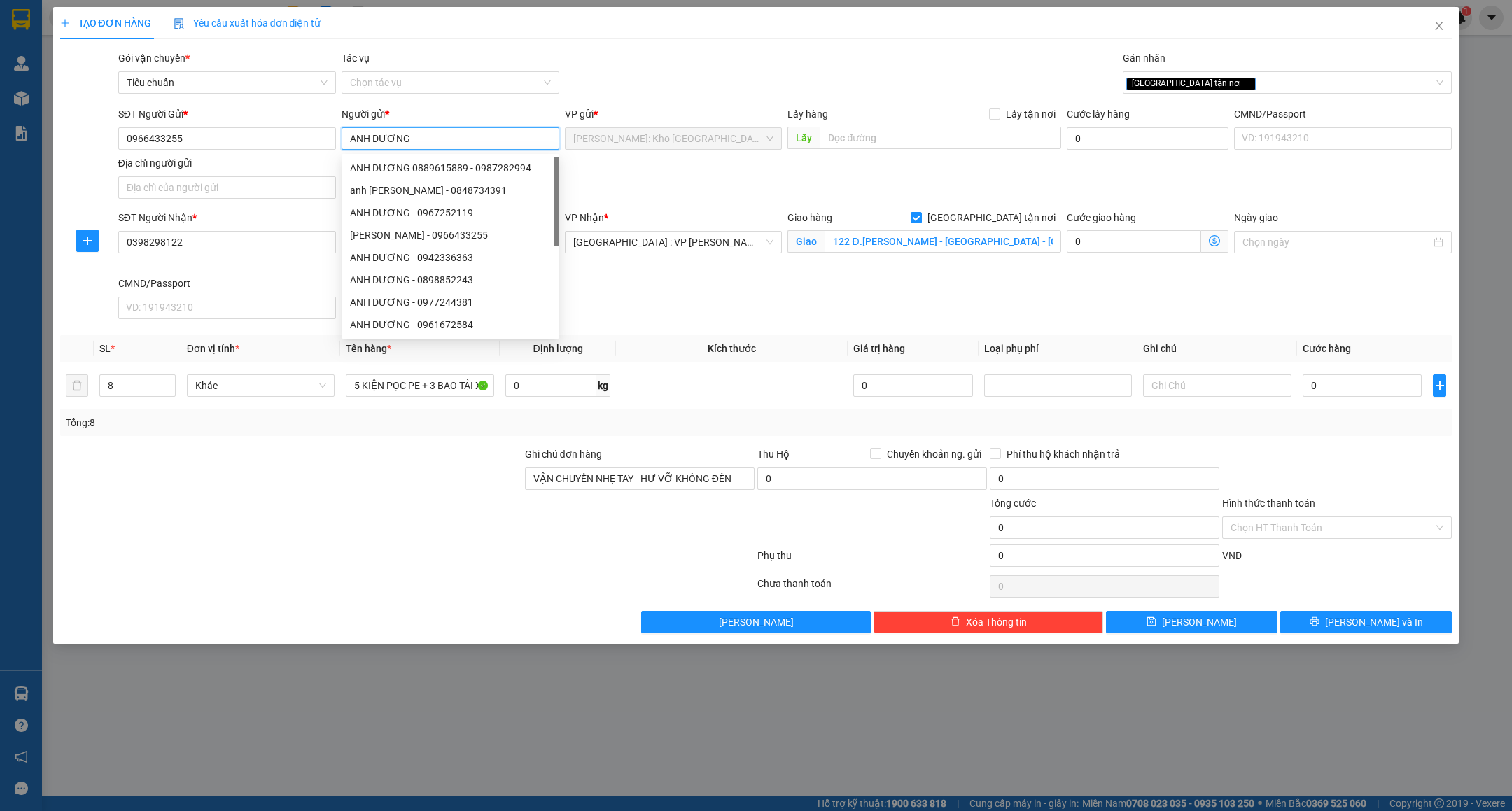
type input "ANH DƯƠNG"
click at [661, 57] on div "Gói vận chuyển * Tiêu chuẩn Tác vụ Chọn tác vụ Gán nhãn Giao tận nơi" at bounding box center [786, 75] width 1340 height 49
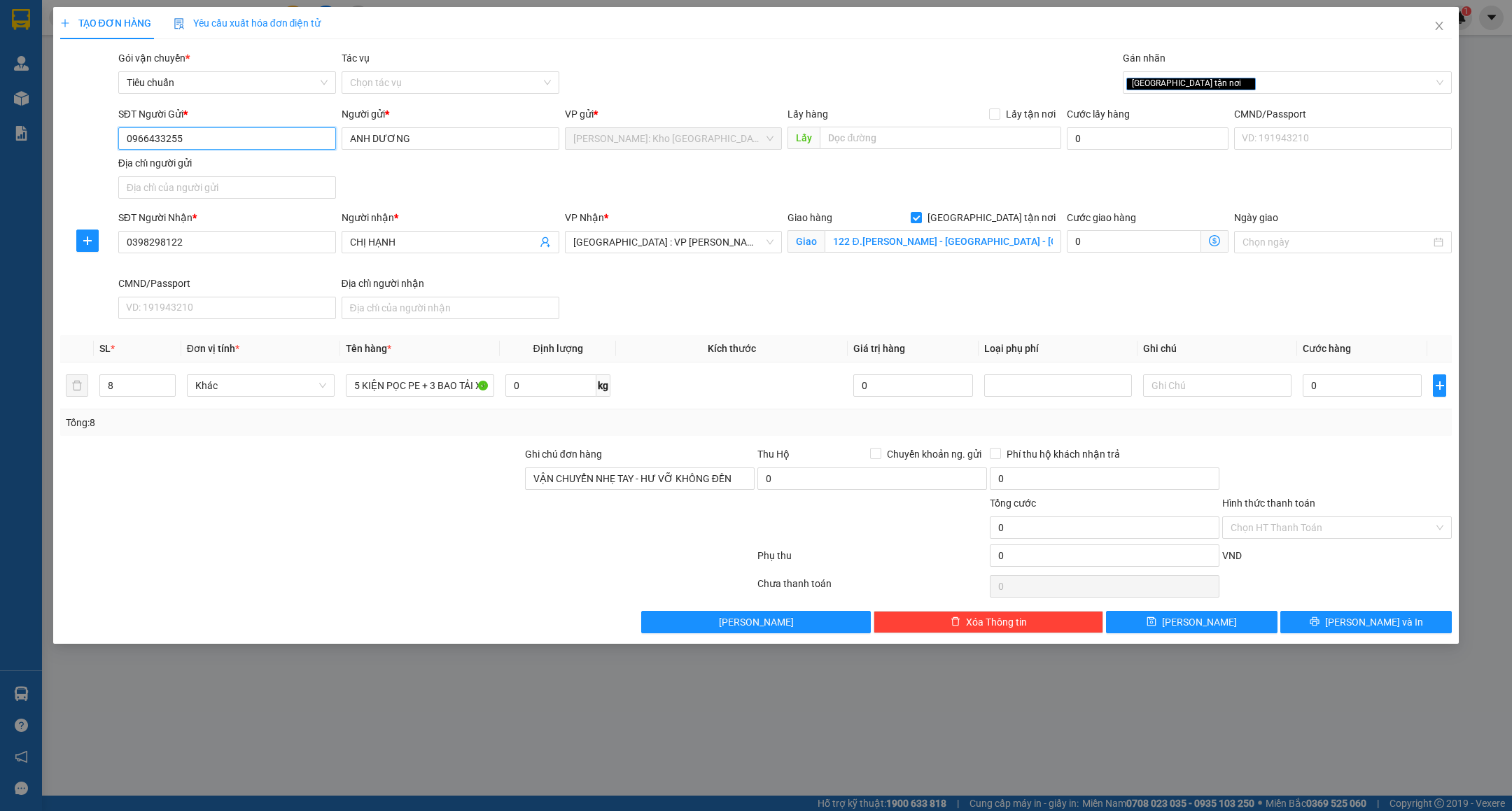
click at [224, 147] on input "0966433255" at bounding box center [227, 138] width 218 height 22
click at [235, 238] on input "0398298122" at bounding box center [227, 242] width 218 height 22
click at [270, 135] on input "0966433255" at bounding box center [227, 138] width 218 height 22
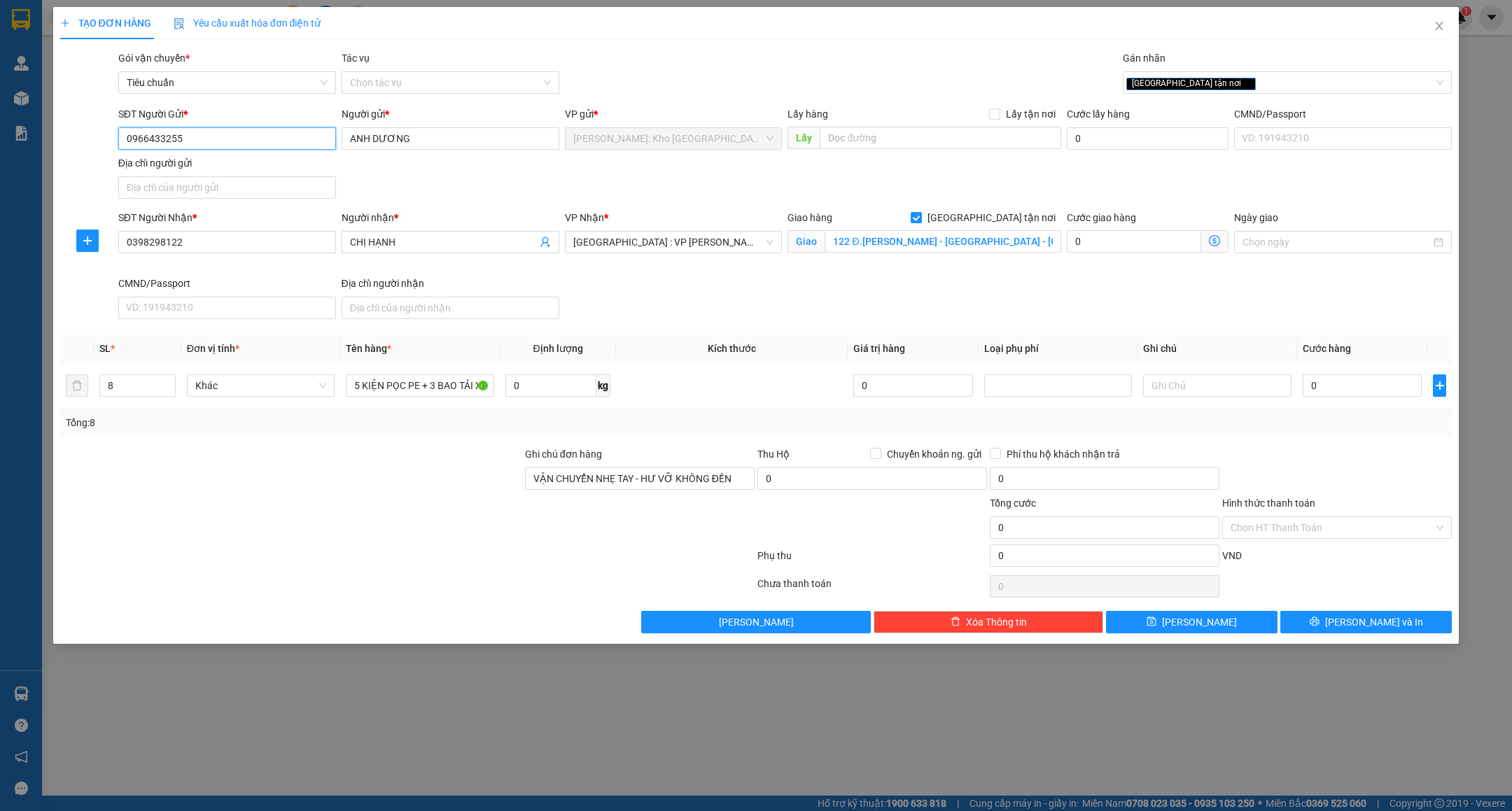
click at [270, 135] on input "0966433255" at bounding box center [227, 138] width 218 height 22
click at [225, 164] on div "0363430034 - anh dương" at bounding box center [227, 168] width 201 height 15
type input "0363430034"
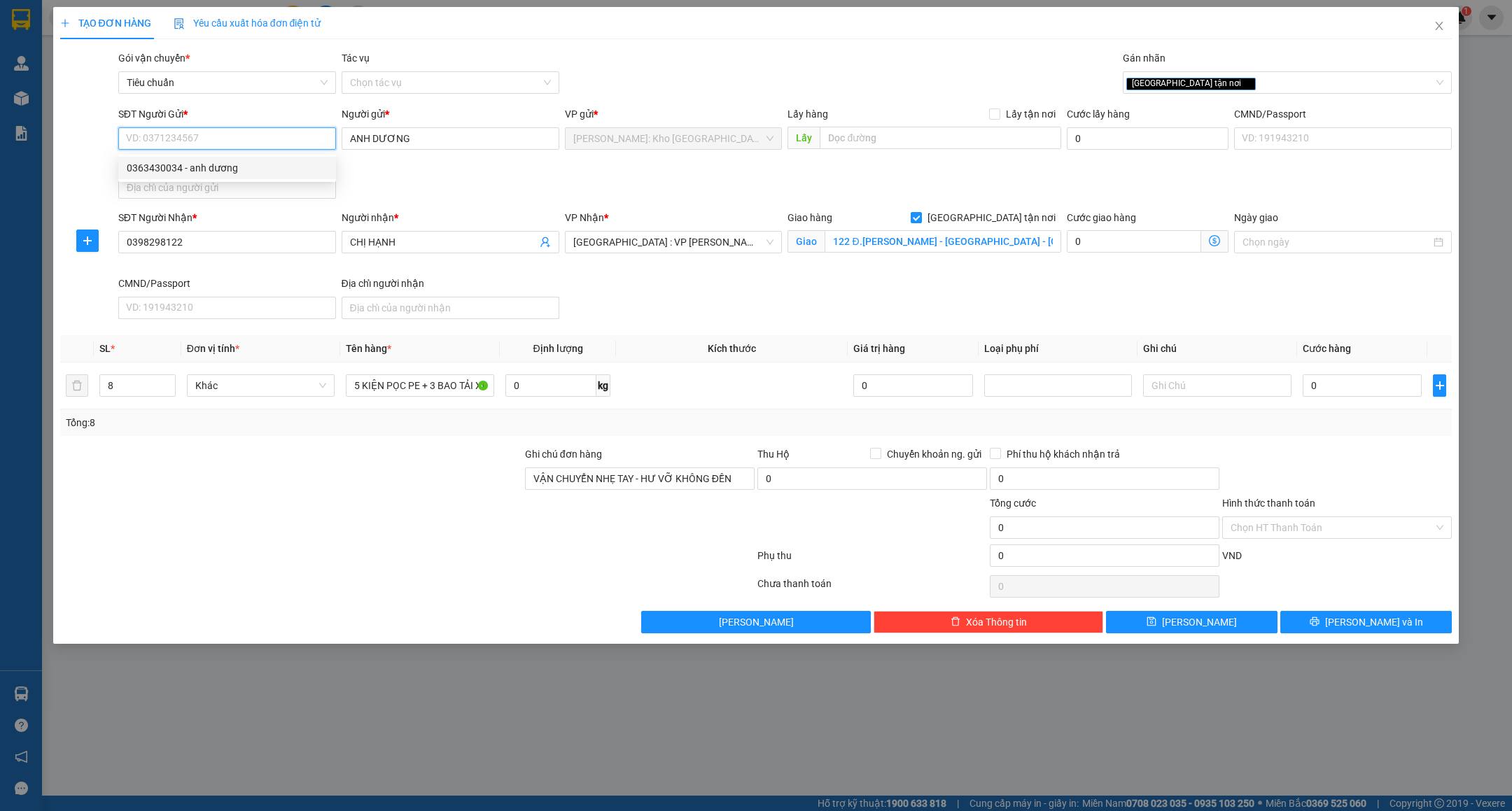
type input "anh dương"
type input "0363430034"
click at [387, 132] on input "anh dương" at bounding box center [450, 138] width 218 height 22
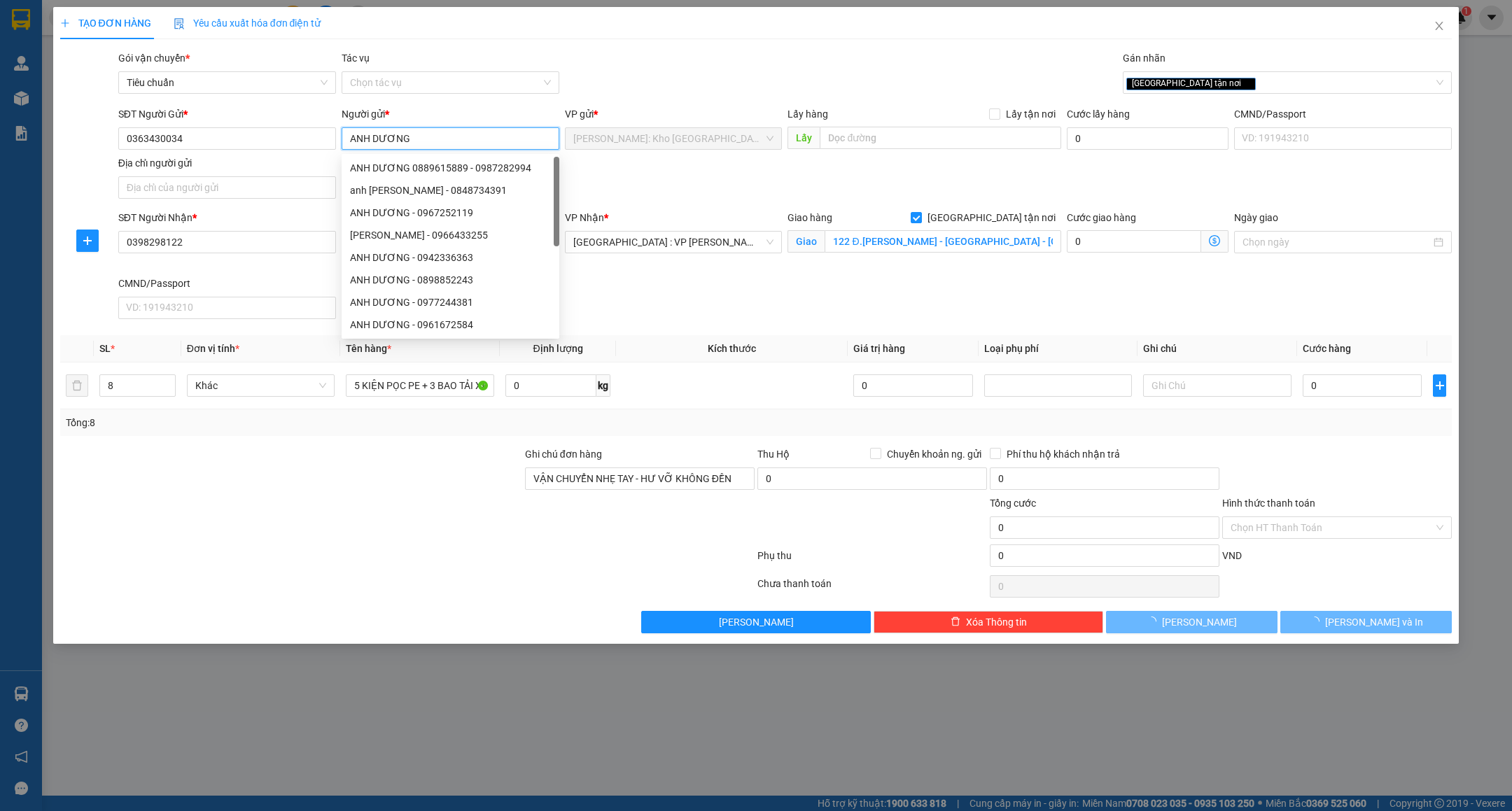
type input "ANH DƯƠNG"
click at [664, 51] on div "Gói vận chuyển * Tiêu chuẩn Tác vụ Chọn tác vụ Gán nhãn Giao tận nơi" at bounding box center [786, 75] width 1340 height 49
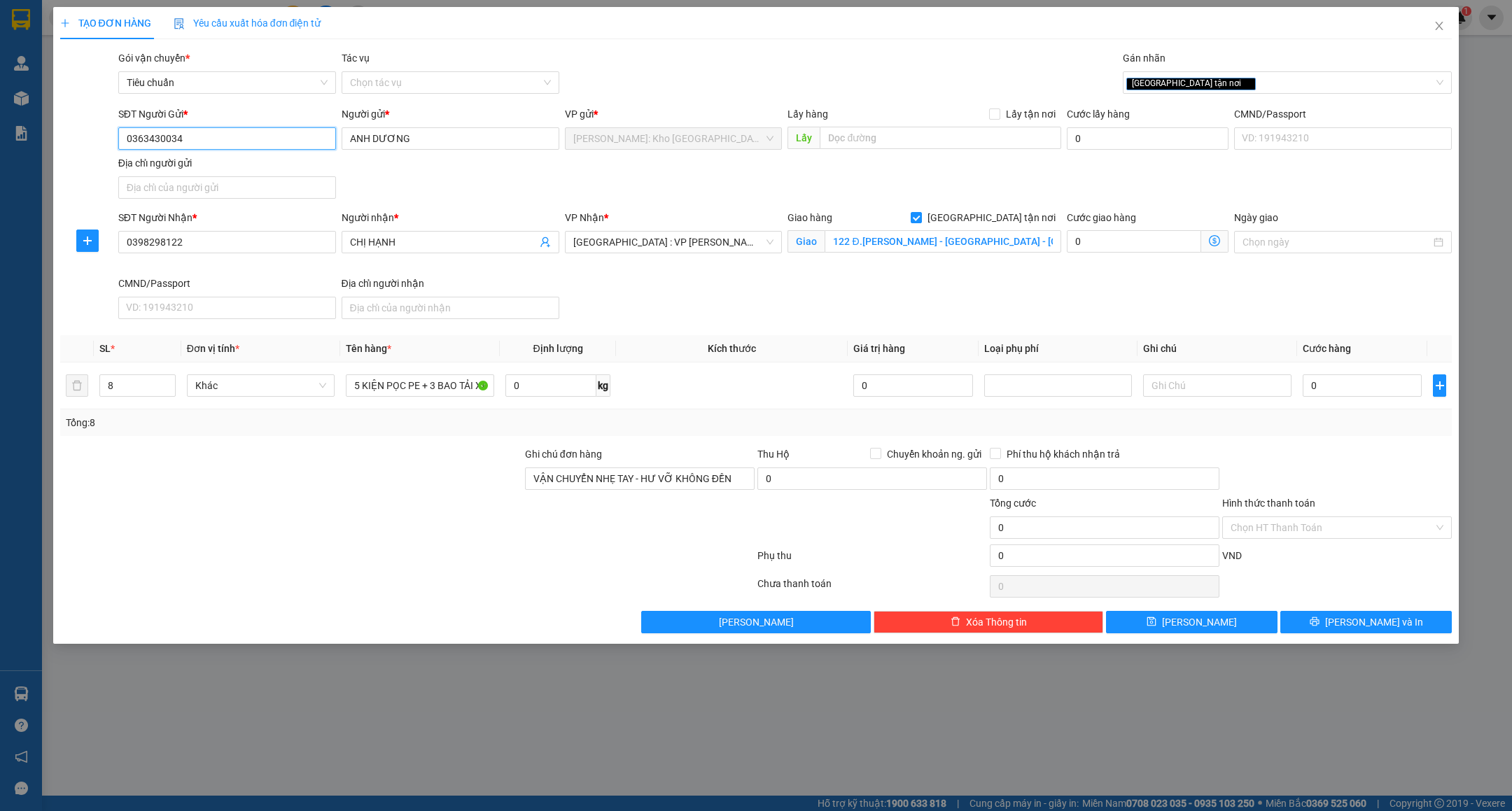
click at [257, 145] on input "0363430034" at bounding box center [227, 138] width 218 height 22
click at [1355, 384] on input "0" at bounding box center [1362, 385] width 119 height 22
type input "7"
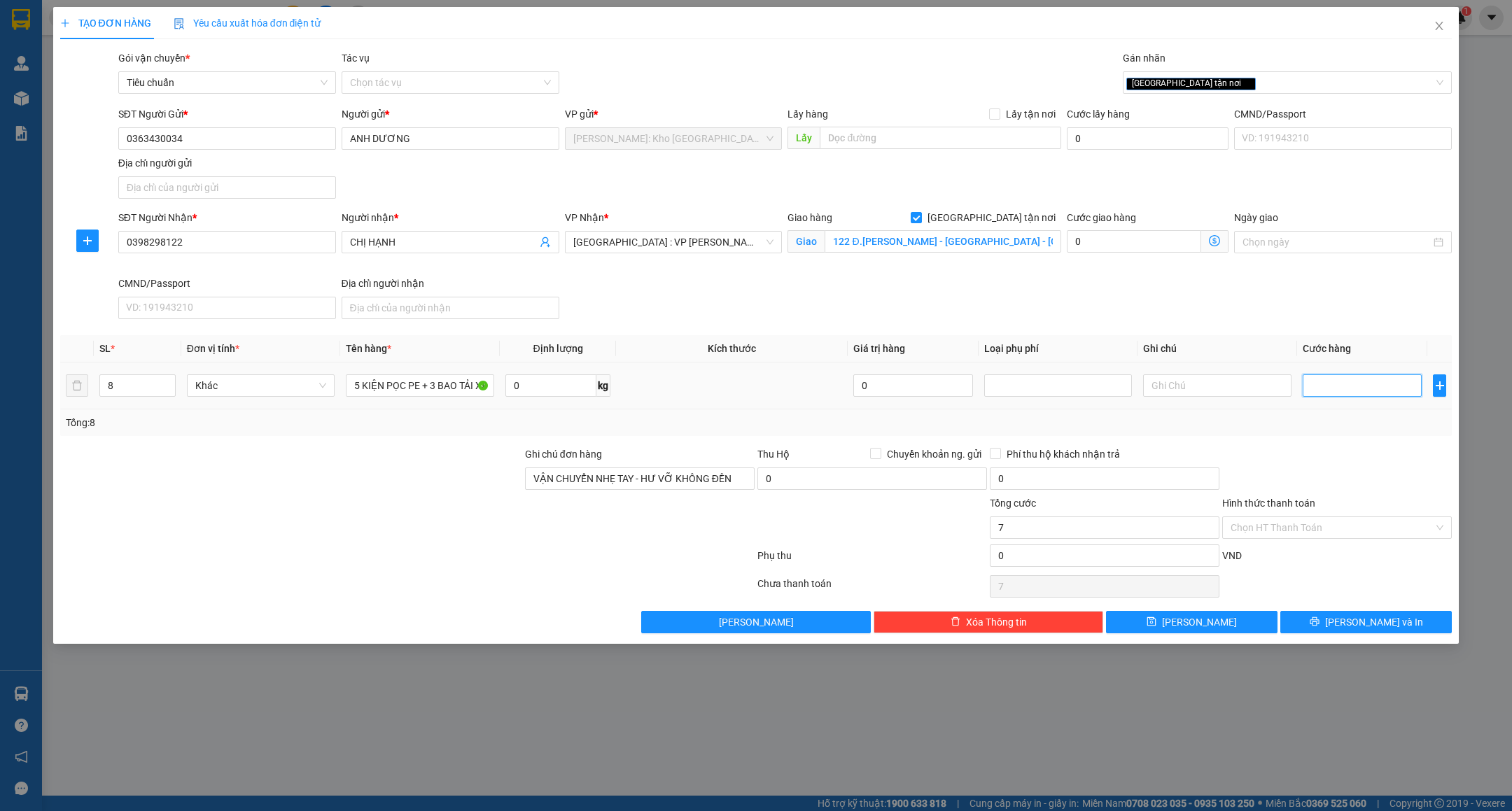
type input "7"
type input "0"
type input "8"
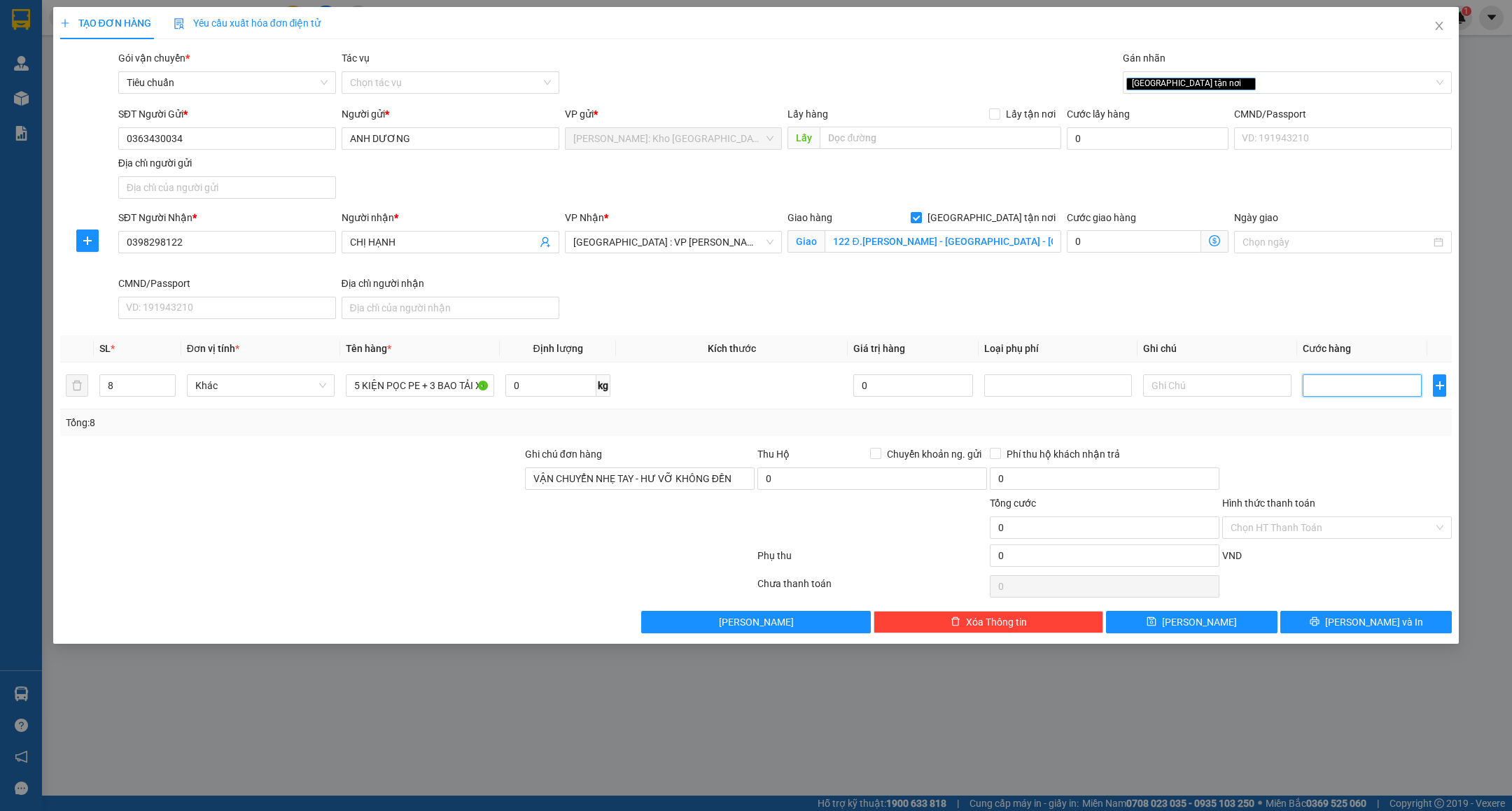
type input "8"
type input "80"
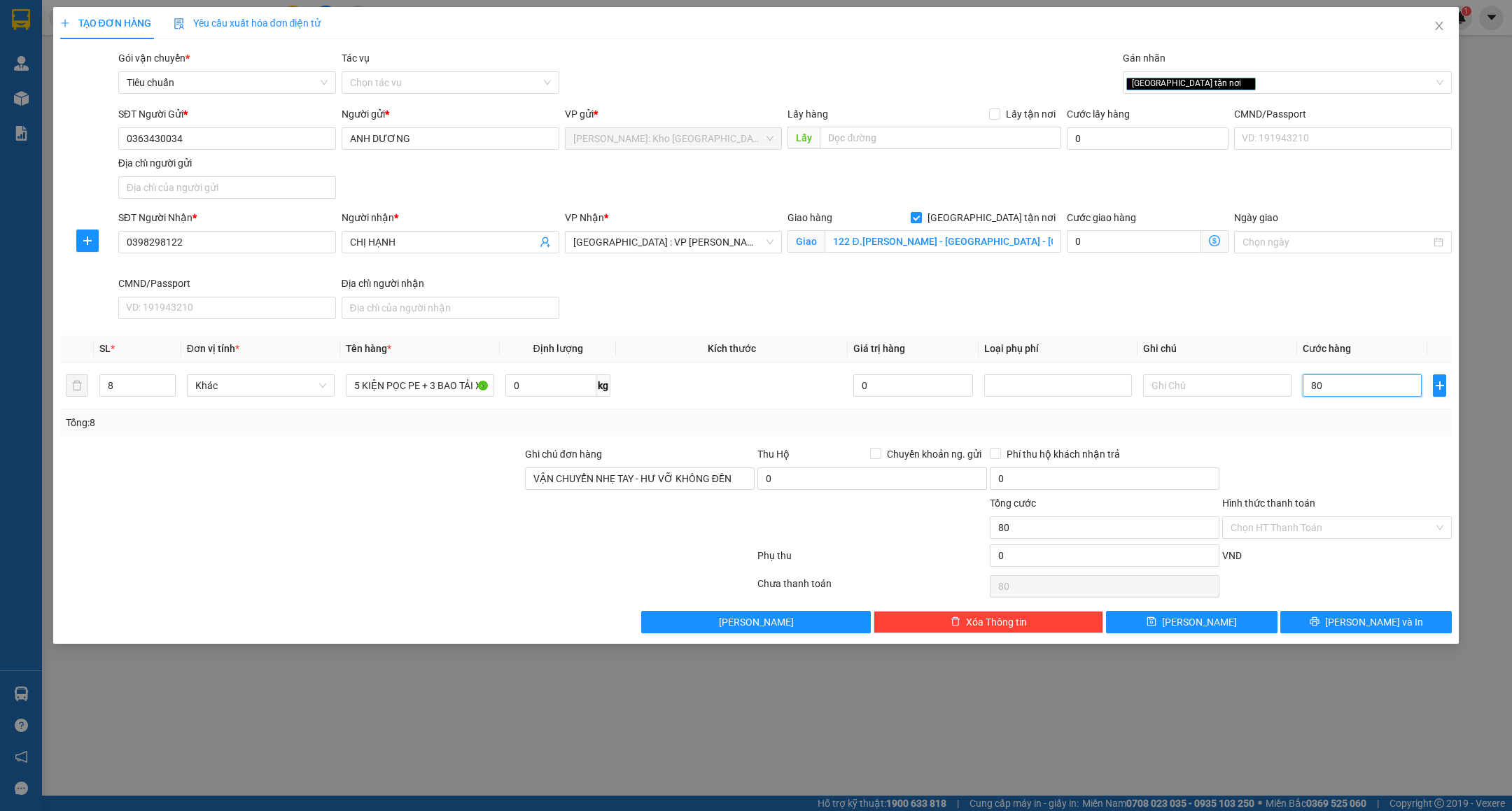
type input "800"
click at [1357, 500] on div "Hình thức thanh toán" at bounding box center [1337, 506] width 229 height 21
type input "800.000"
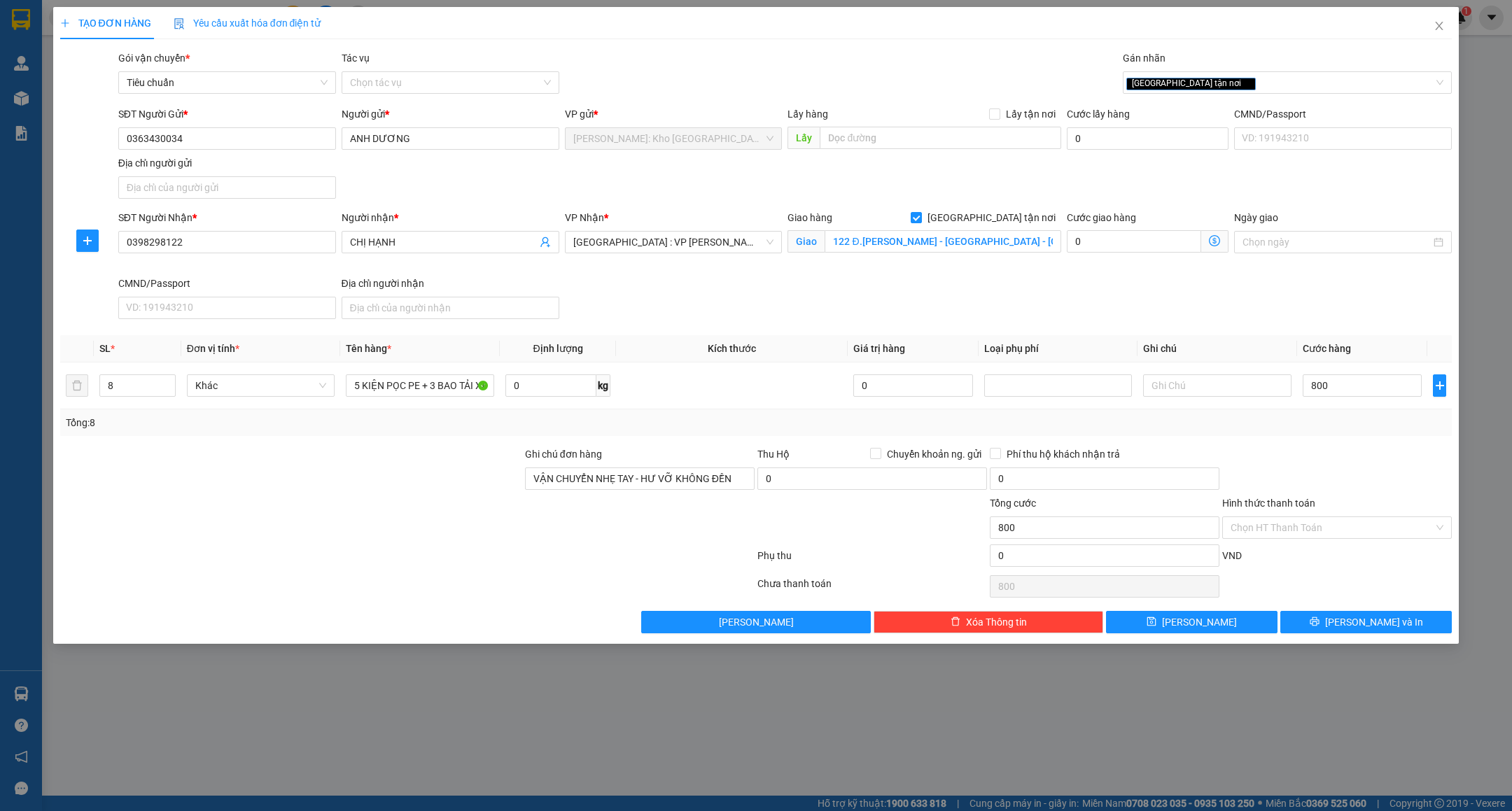
type input "800.000"
click at [1365, 468] on div at bounding box center [1337, 470] width 232 height 49
click at [1308, 628] on button "[PERSON_NAME] và In" at bounding box center [1366, 621] width 171 height 22
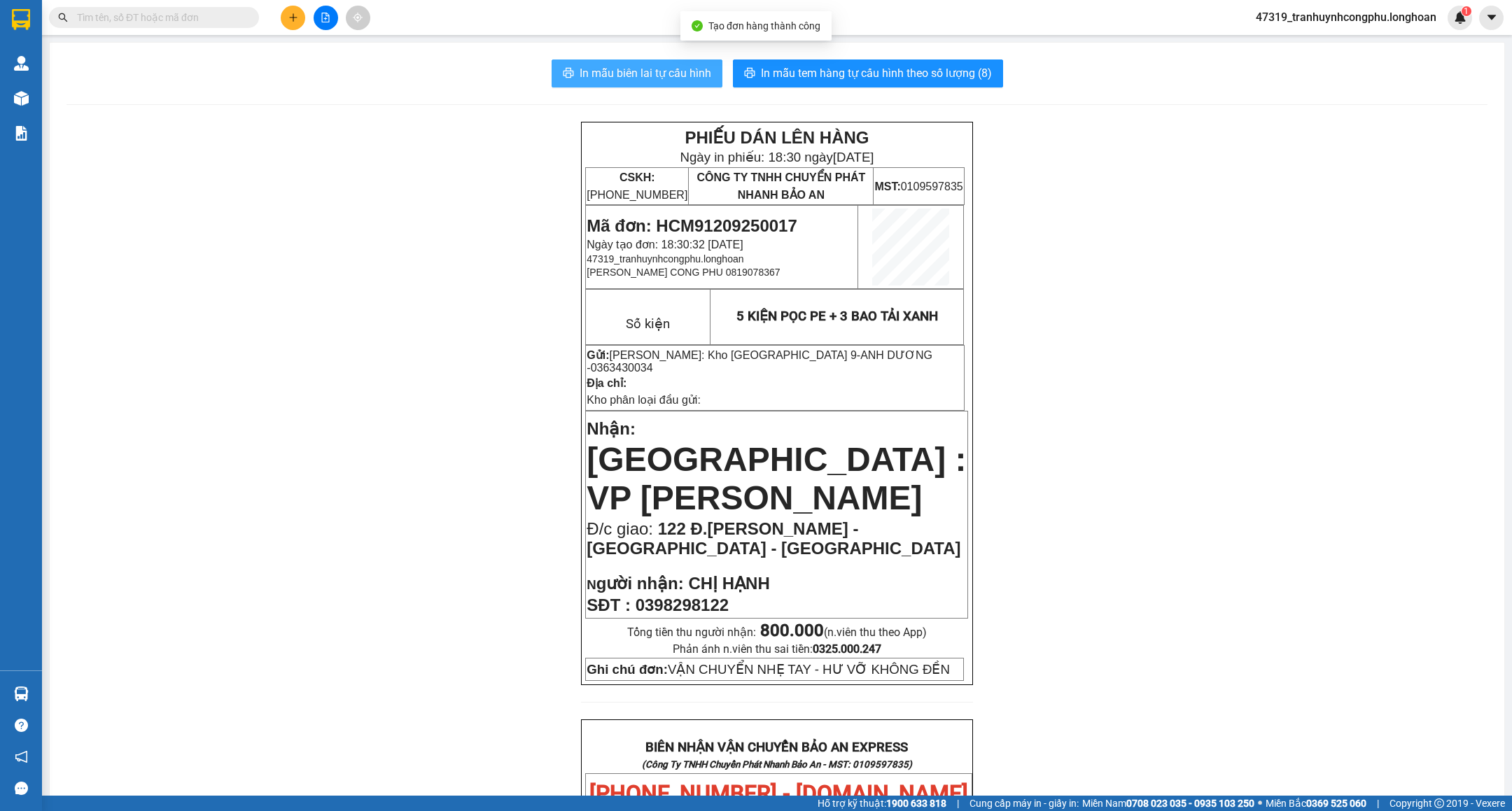
click at [648, 72] on span "In mẫu biên lai tự cấu hình" at bounding box center [646, 73] width 132 height 17
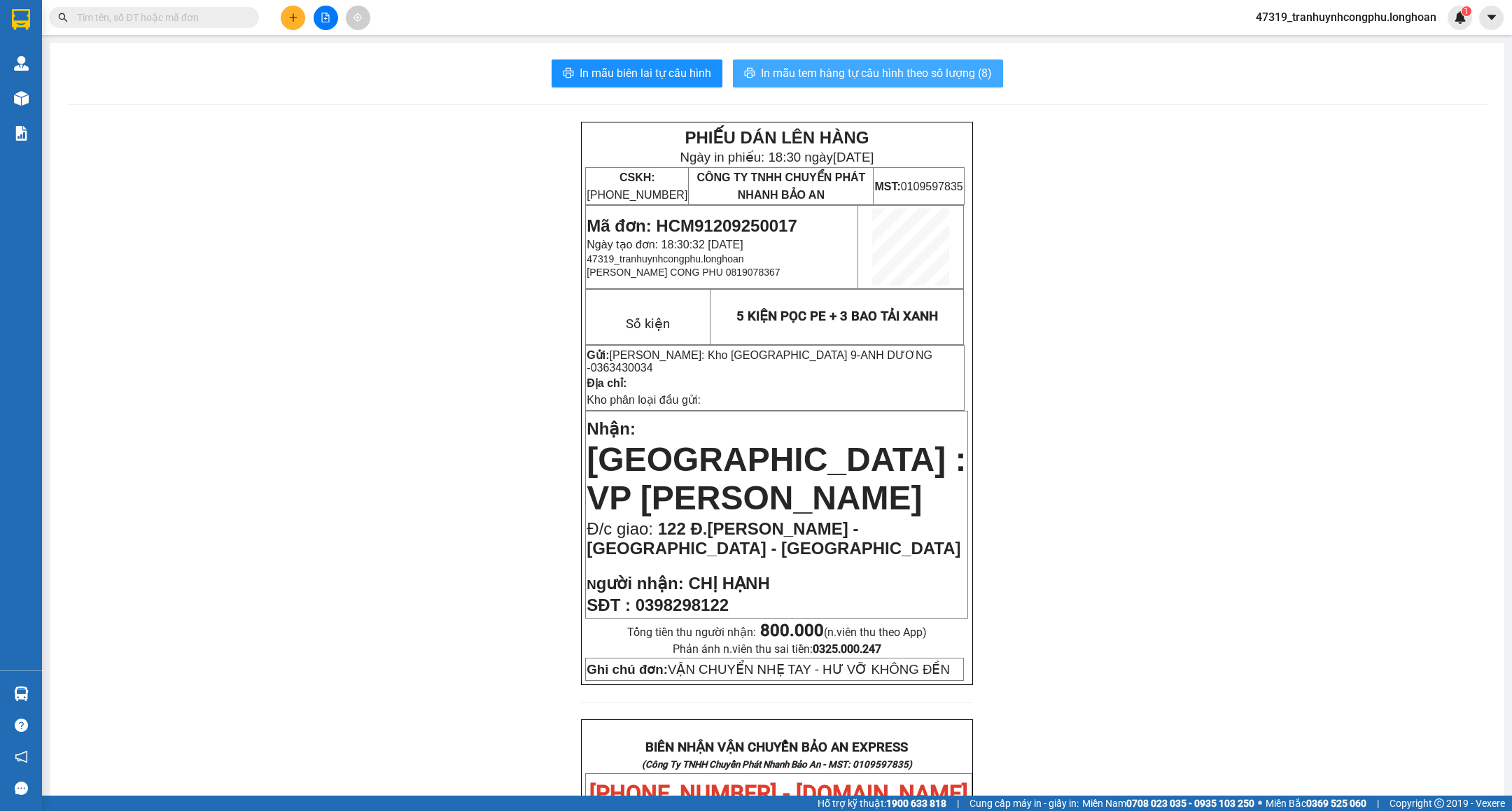
click at [918, 64] on button "In mẫu tem hàng tự cấu hình theo số lượng (8)" at bounding box center [868, 73] width 270 height 28
click at [302, 407] on div "PHIẾU DÁN LÊN HÀNG Ngày in phiếu: 18:39 ngày 12-09-2025 CSKH: 1900.06.88.33 CÔN…" at bounding box center [777, 786] width 1421 height 1330
click at [716, 219] on span "Mã đơn: HCM91209250017" at bounding box center [692, 225] width 210 height 19
copy span "HCM91209250017"
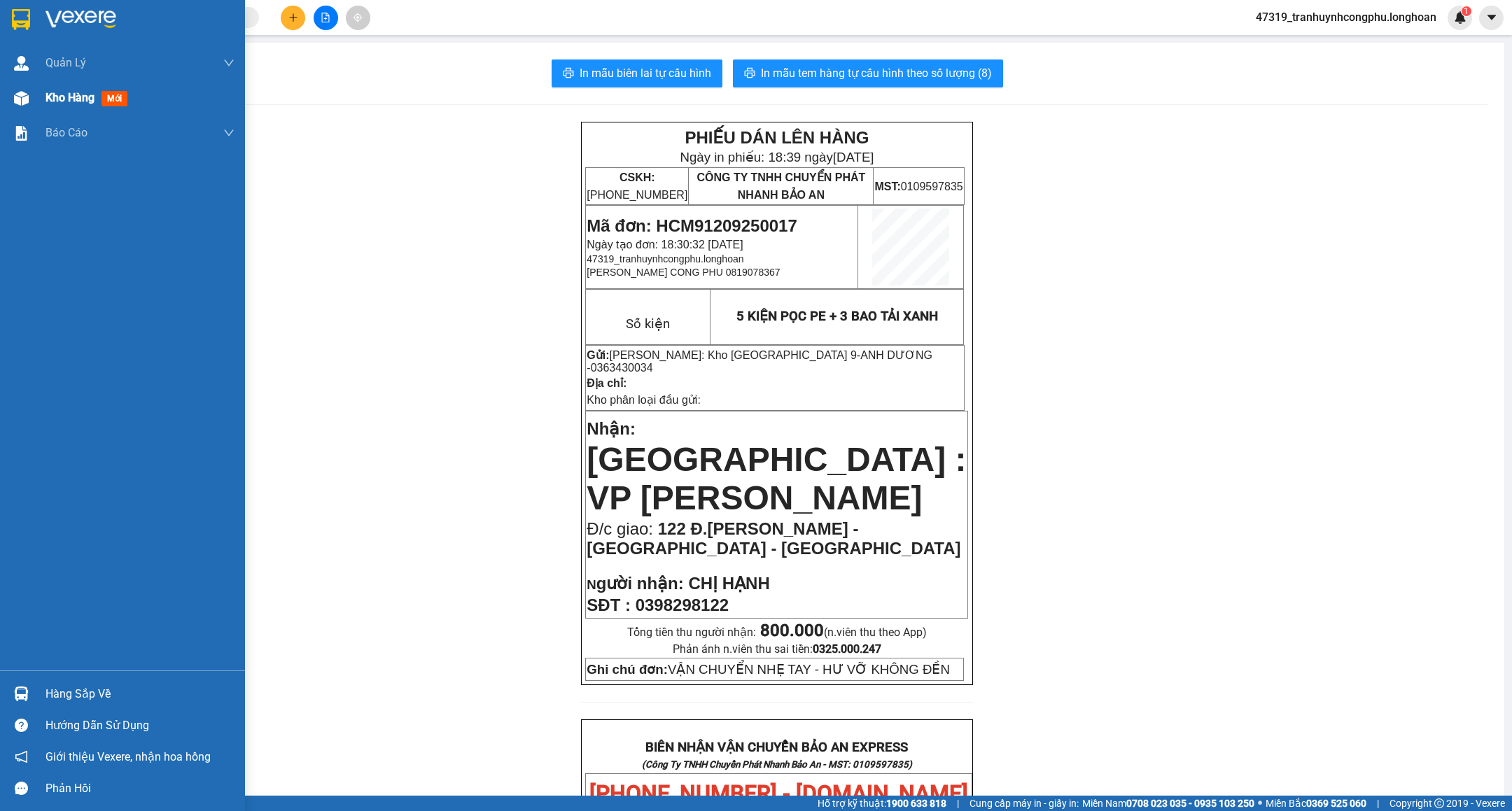
click at [40, 108] on div "Kho hàng mới" at bounding box center [122, 97] width 245 height 35
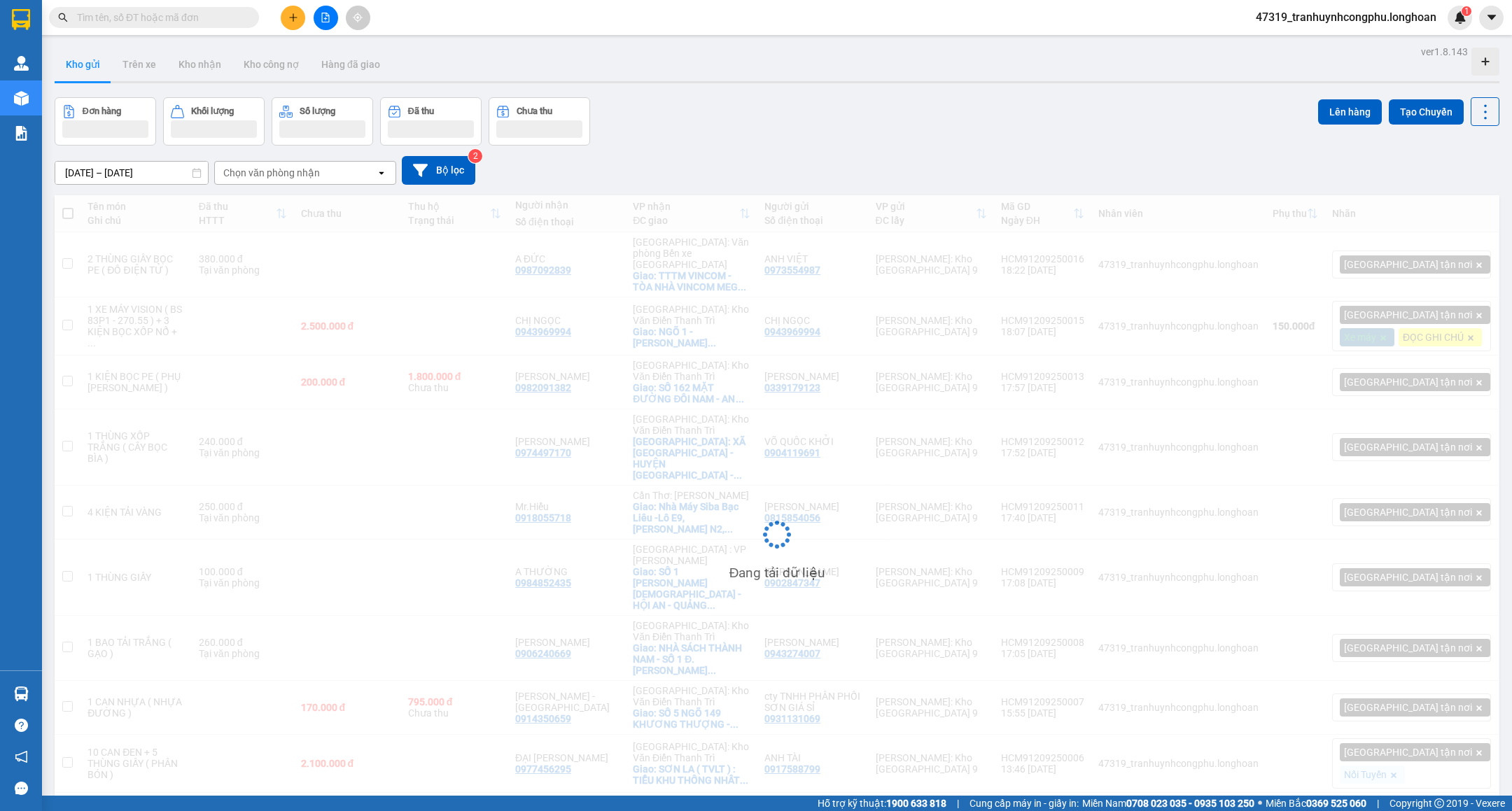
click at [162, 13] on input "text" at bounding box center [160, 17] width 165 height 15
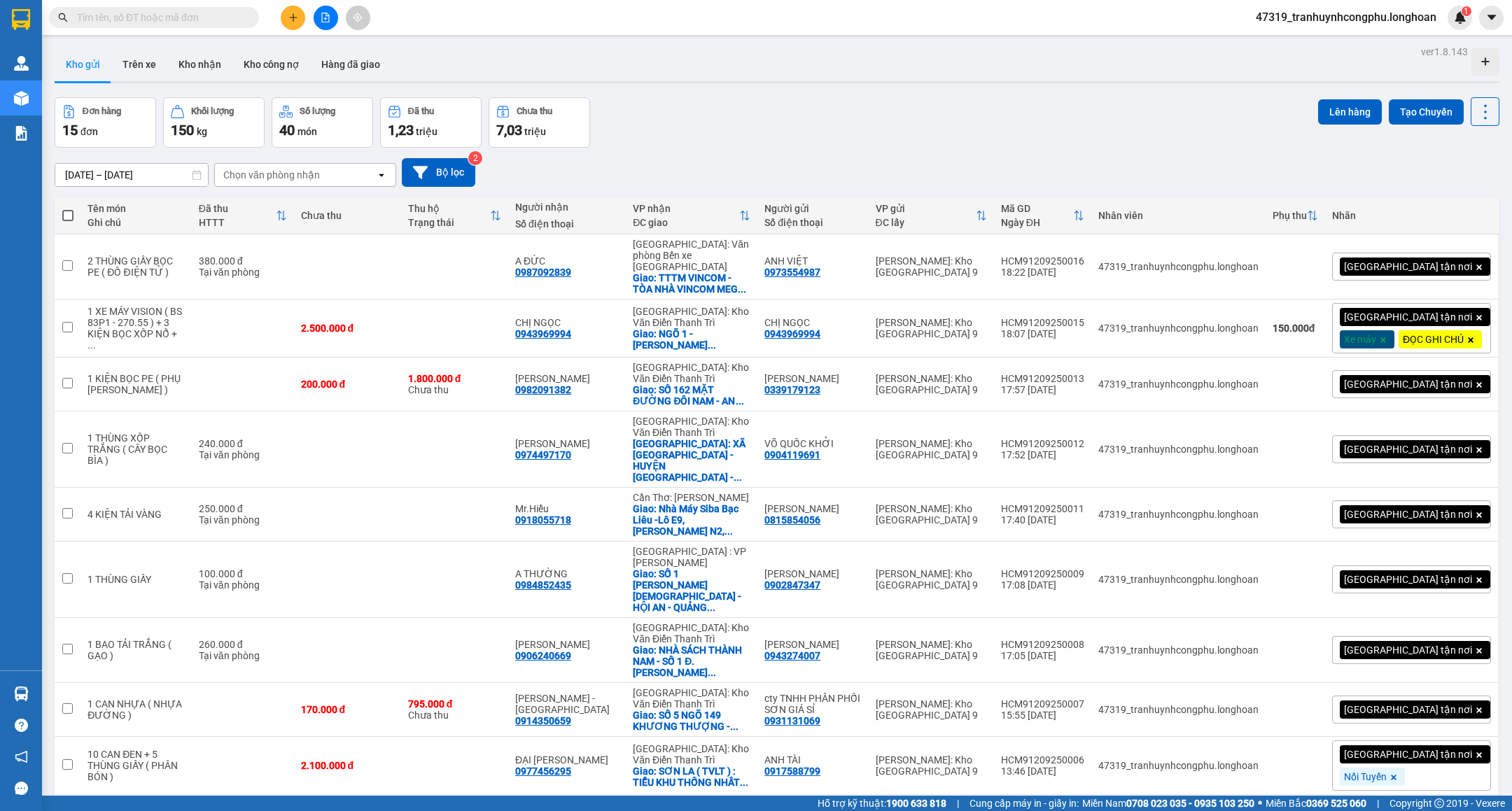
paste input "0966433255"
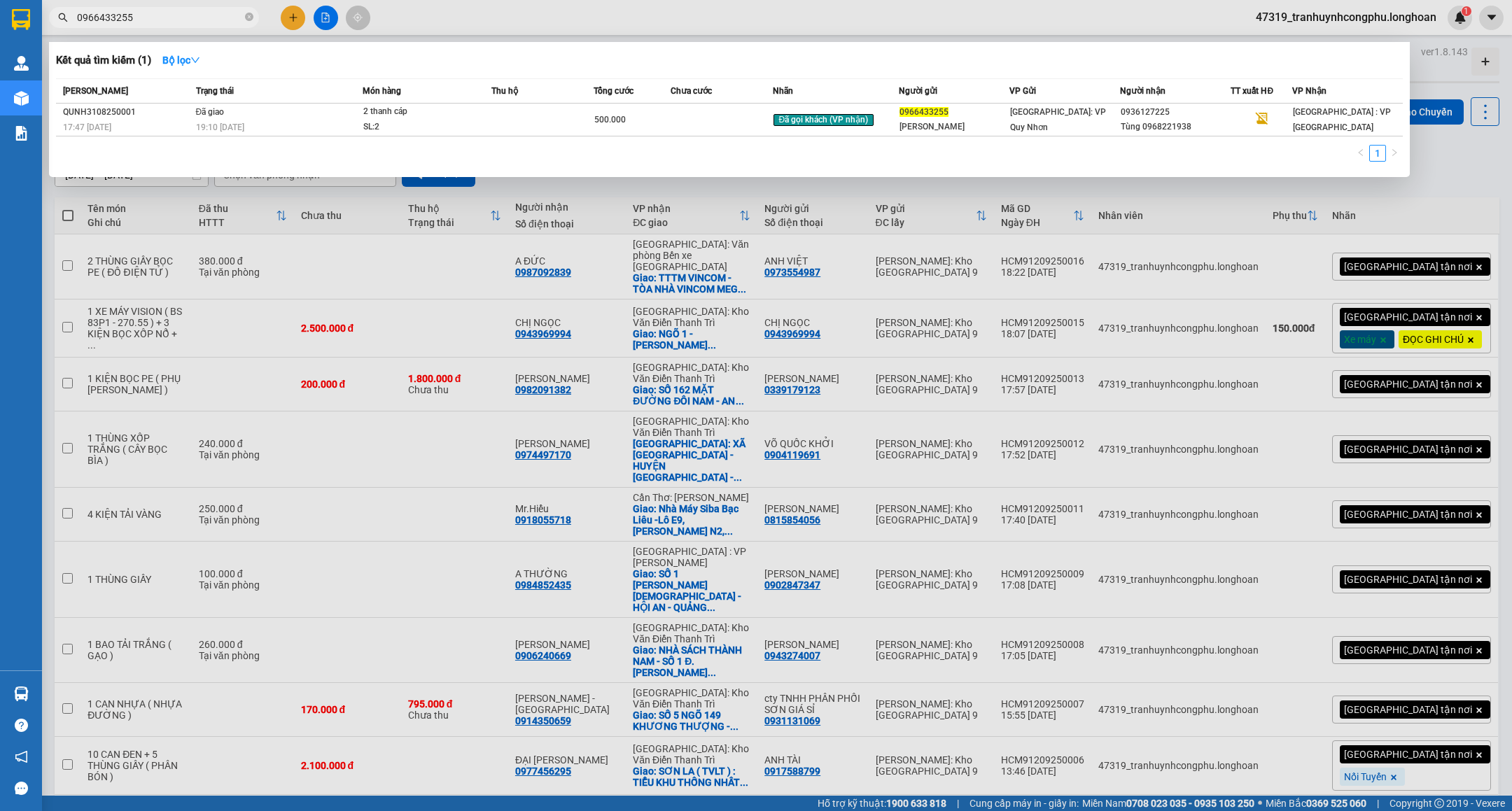
click at [213, 20] on input "0966433255" at bounding box center [160, 17] width 165 height 15
paste input "363430034"
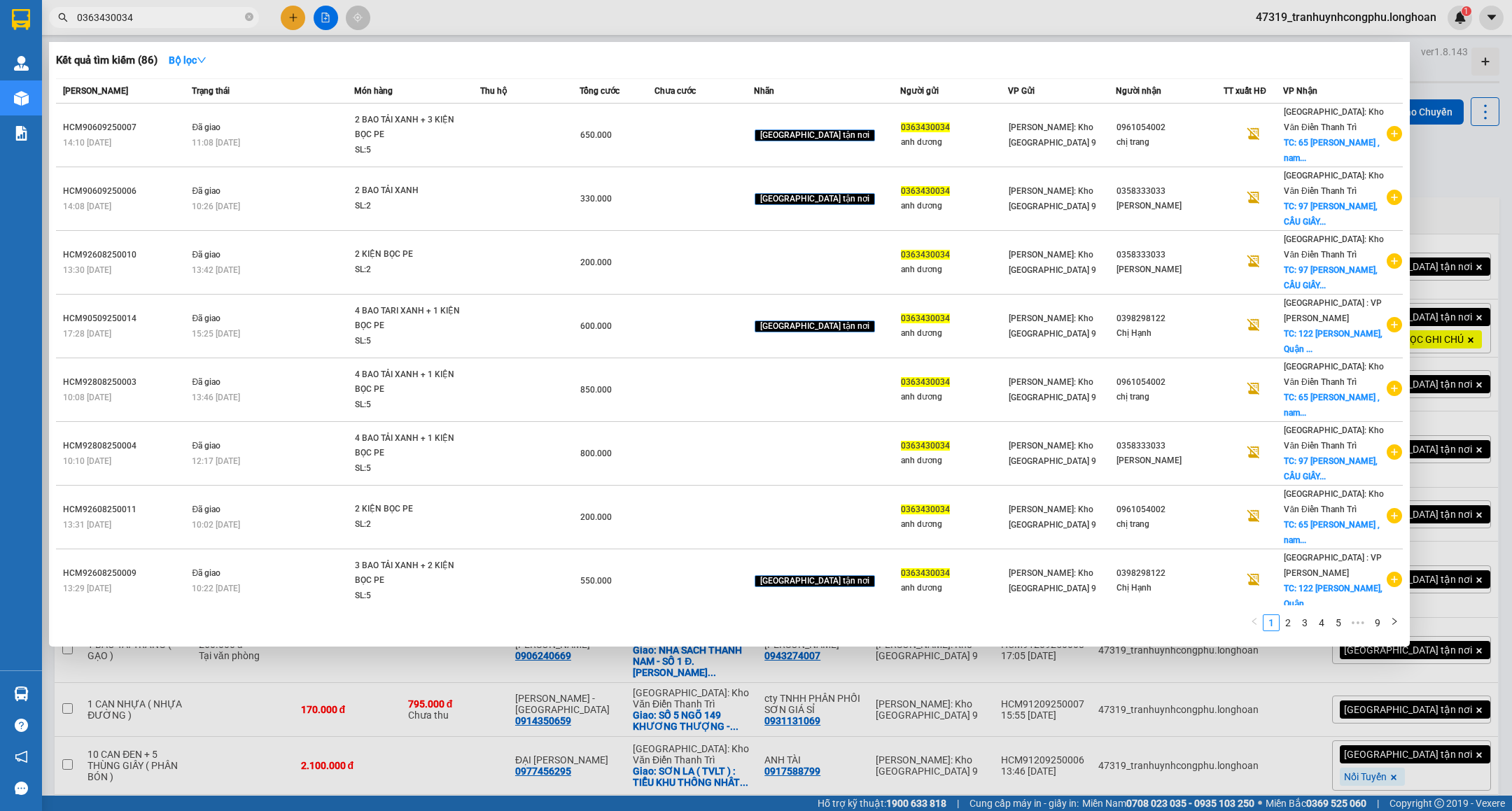
type input "0363430034"
click at [240, 17] on input "0363430034" at bounding box center [160, 17] width 165 height 15
click at [252, 12] on icon "close-circle" at bounding box center [248, 16] width 9 height 9
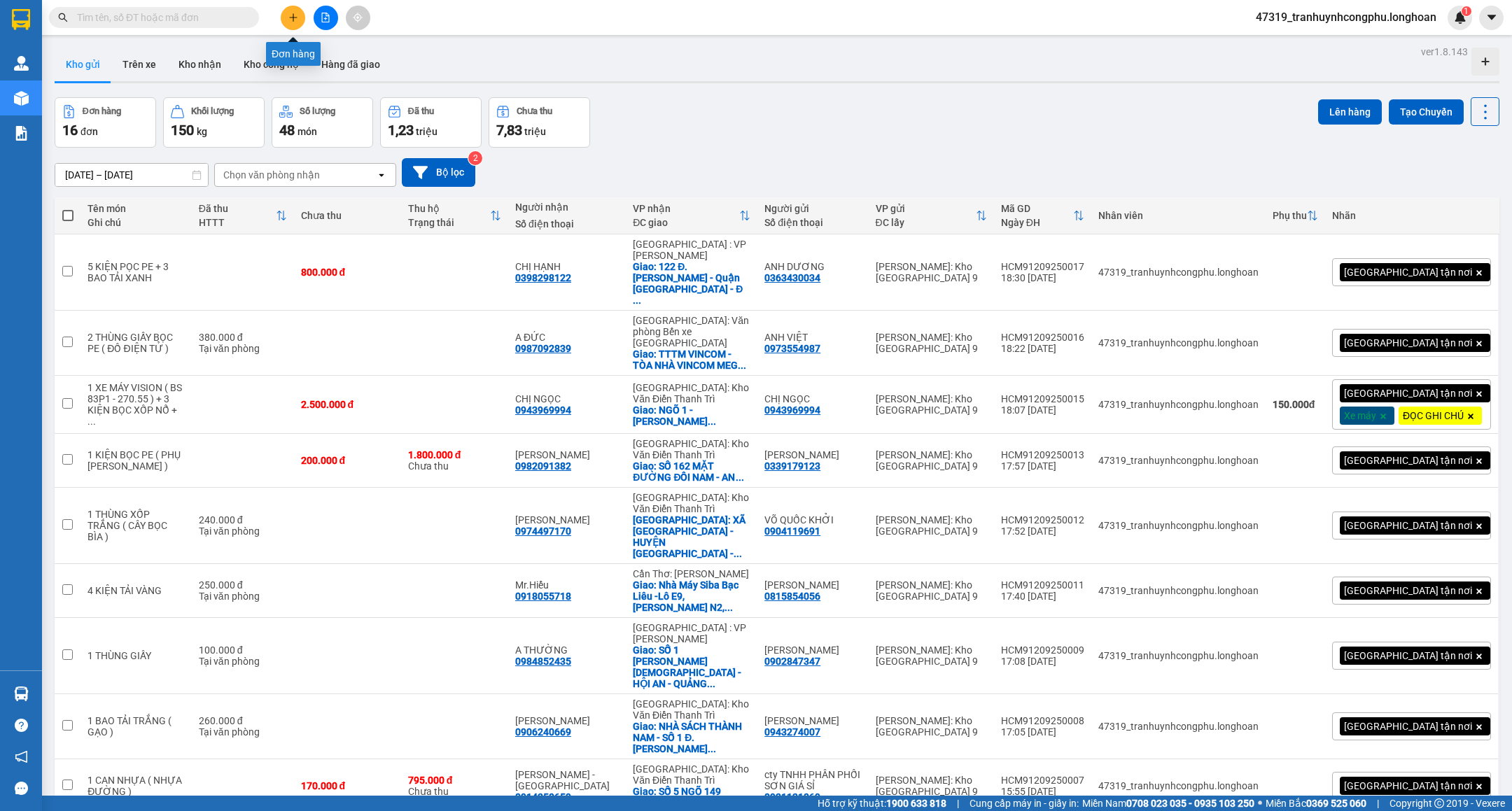
click at [291, 21] on icon "plus" at bounding box center [293, 17] width 10 height 10
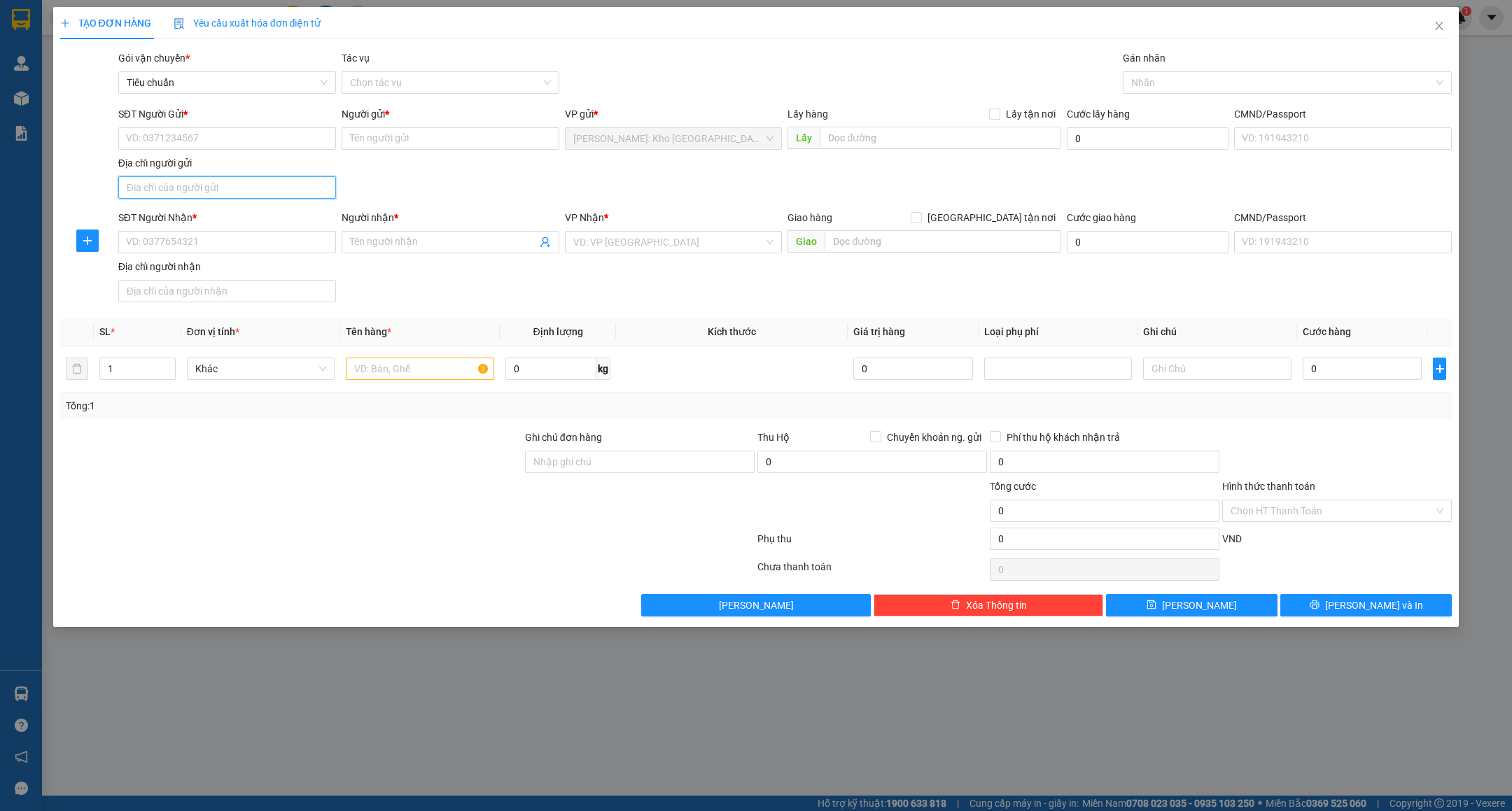
click at [175, 185] on input "Địa chỉ người gửi" at bounding box center [227, 187] width 218 height 22
click at [184, 250] on input "SĐT Người Nhận *" at bounding box center [227, 242] width 218 height 22
paste input "0913777795"
type input "0913777795"
click at [428, 245] on input "Người nhận *" at bounding box center [443, 242] width 187 height 15
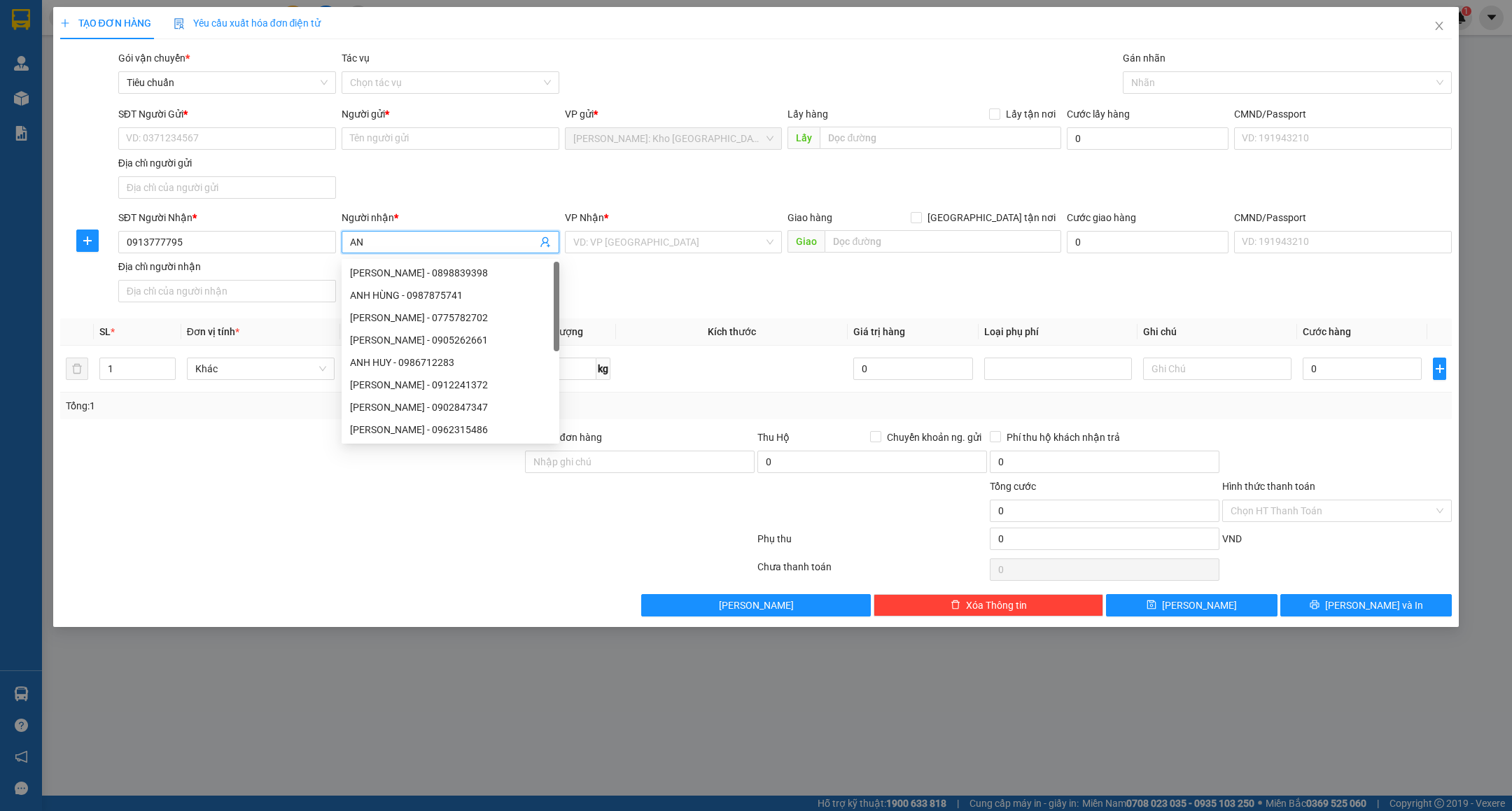
type input "A"
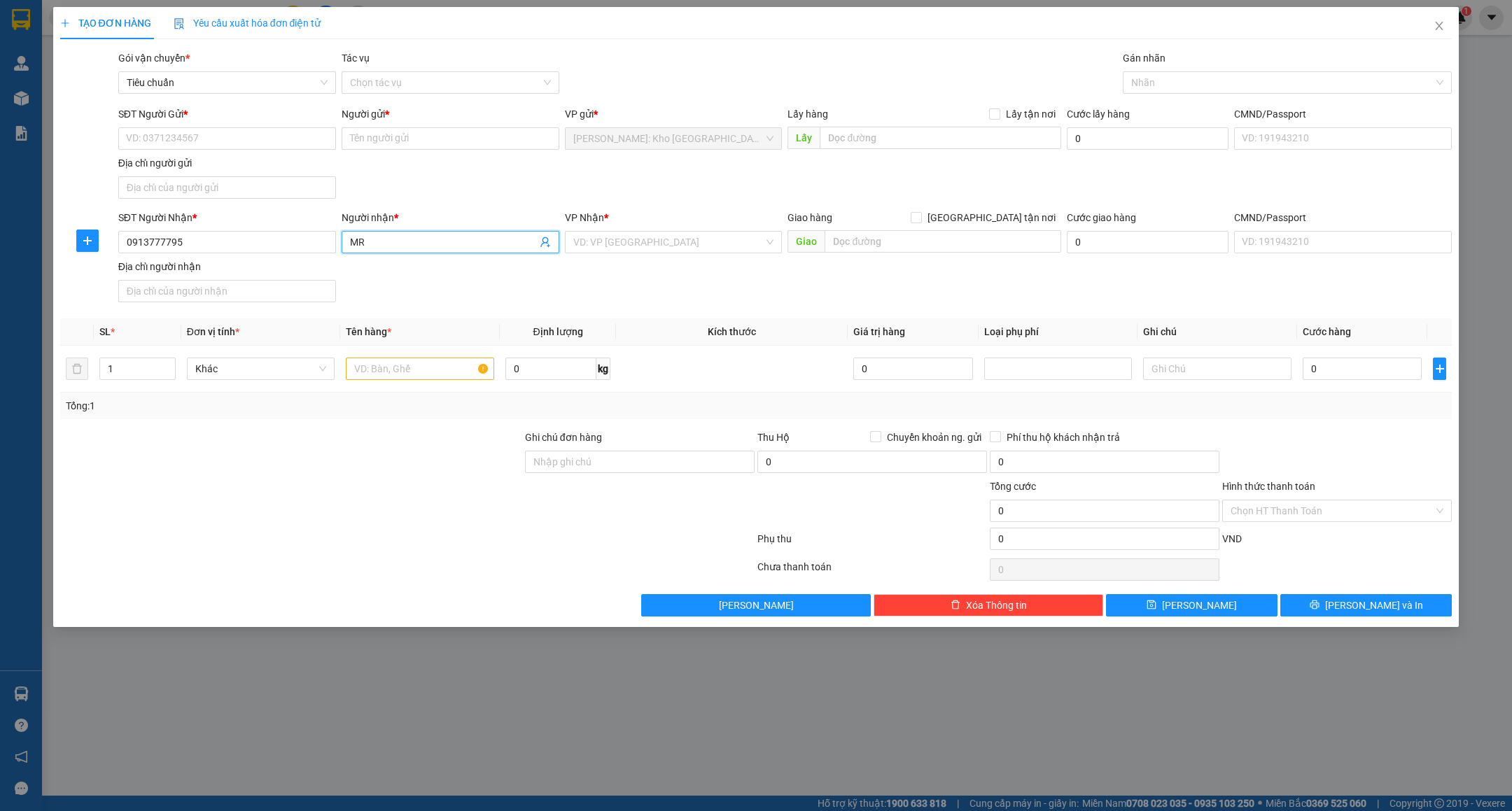
click at [416, 244] on input "MR" at bounding box center [443, 242] width 187 height 15
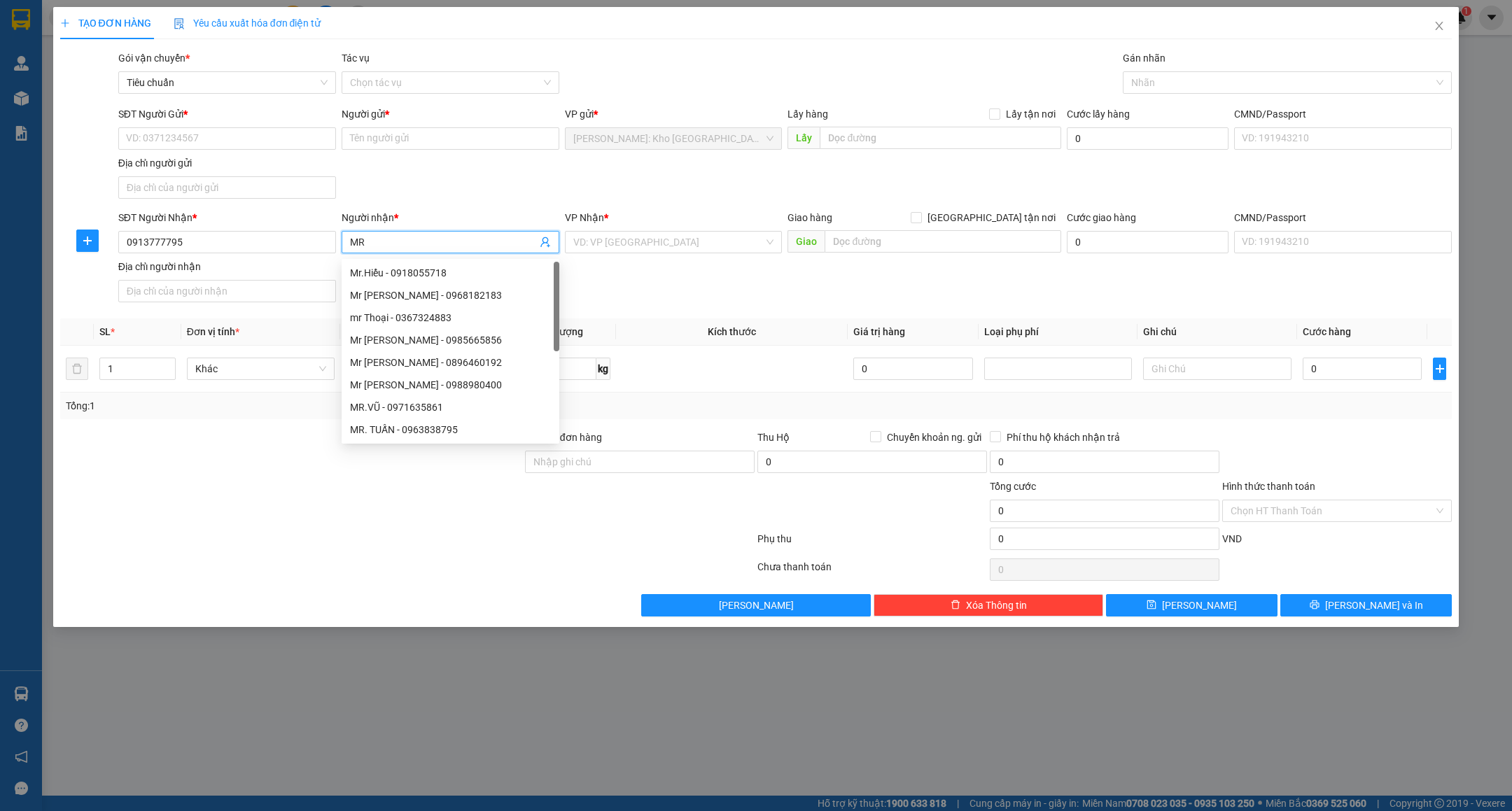
type input "M"
type input "ANH QUỐC"
click at [620, 238] on input "search" at bounding box center [669, 242] width 191 height 21
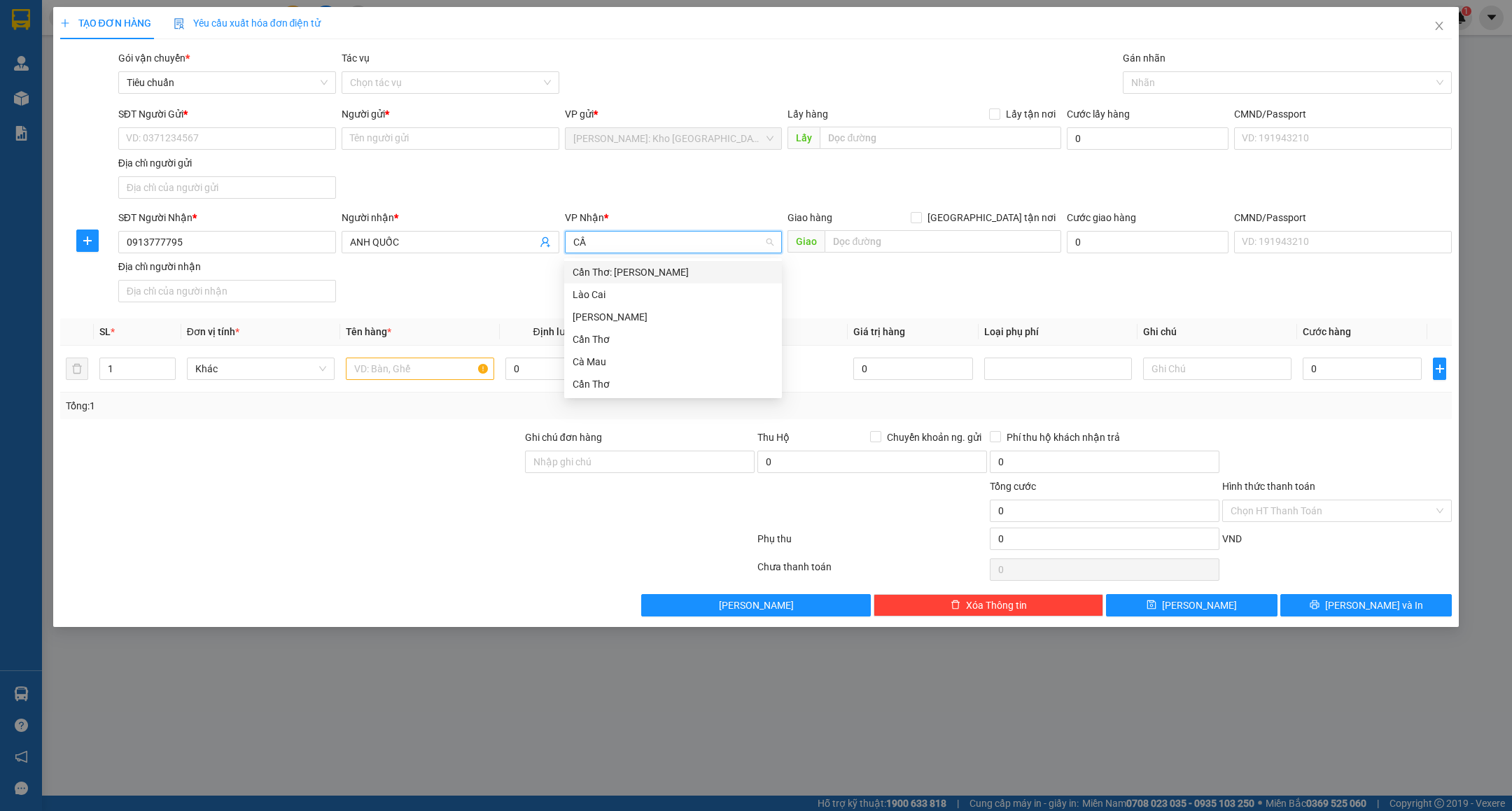
type input "CẦN"
click at [638, 275] on div "Cần Thơ: [PERSON_NAME]" at bounding box center [673, 272] width 201 height 15
drag, startPoint x: 991, startPoint y: 224, endPoint x: 1052, endPoint y: 168, distance: 82.8
click at [922, 224] on span at bounding box center [917, 218] width 11 height 11
click at [920, 222] on input "[GEOGRAPHIC_DATA] tận nơi" at bounding box center [916, 217] width 10 height 10
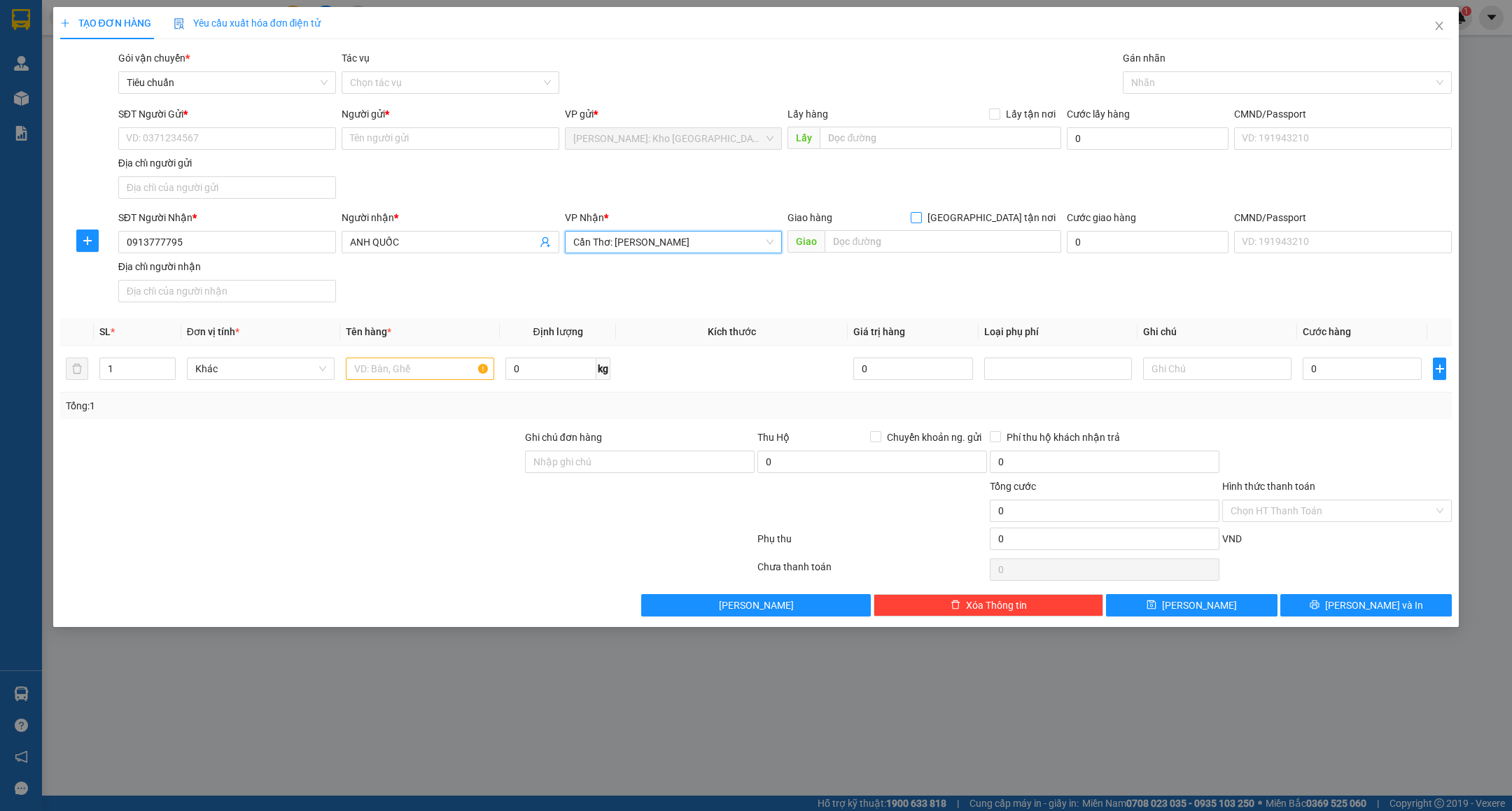
checkbox input "true"
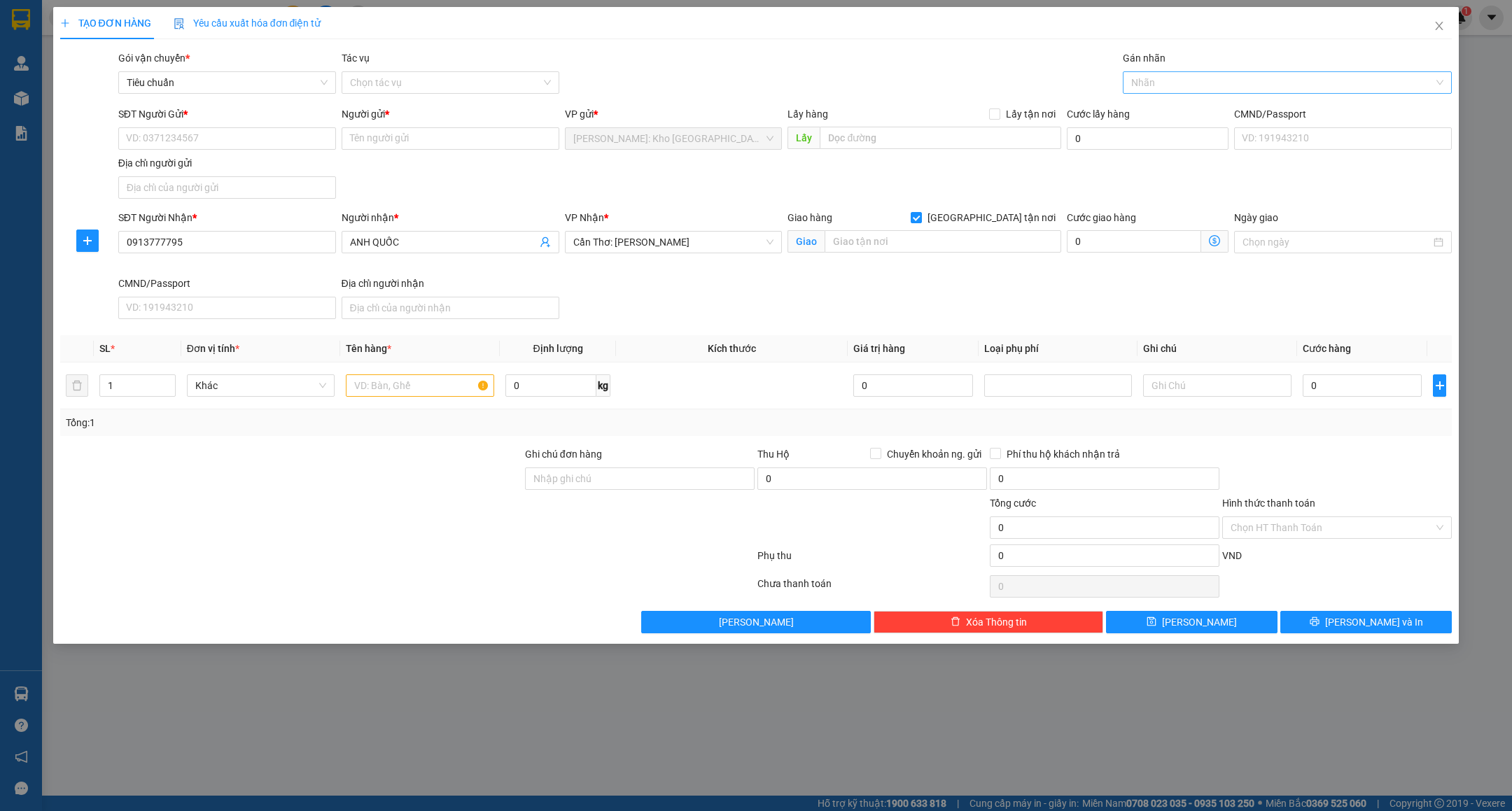
click at [1177, 75] on div at bounding box center [1281, 83] width 308 height 17
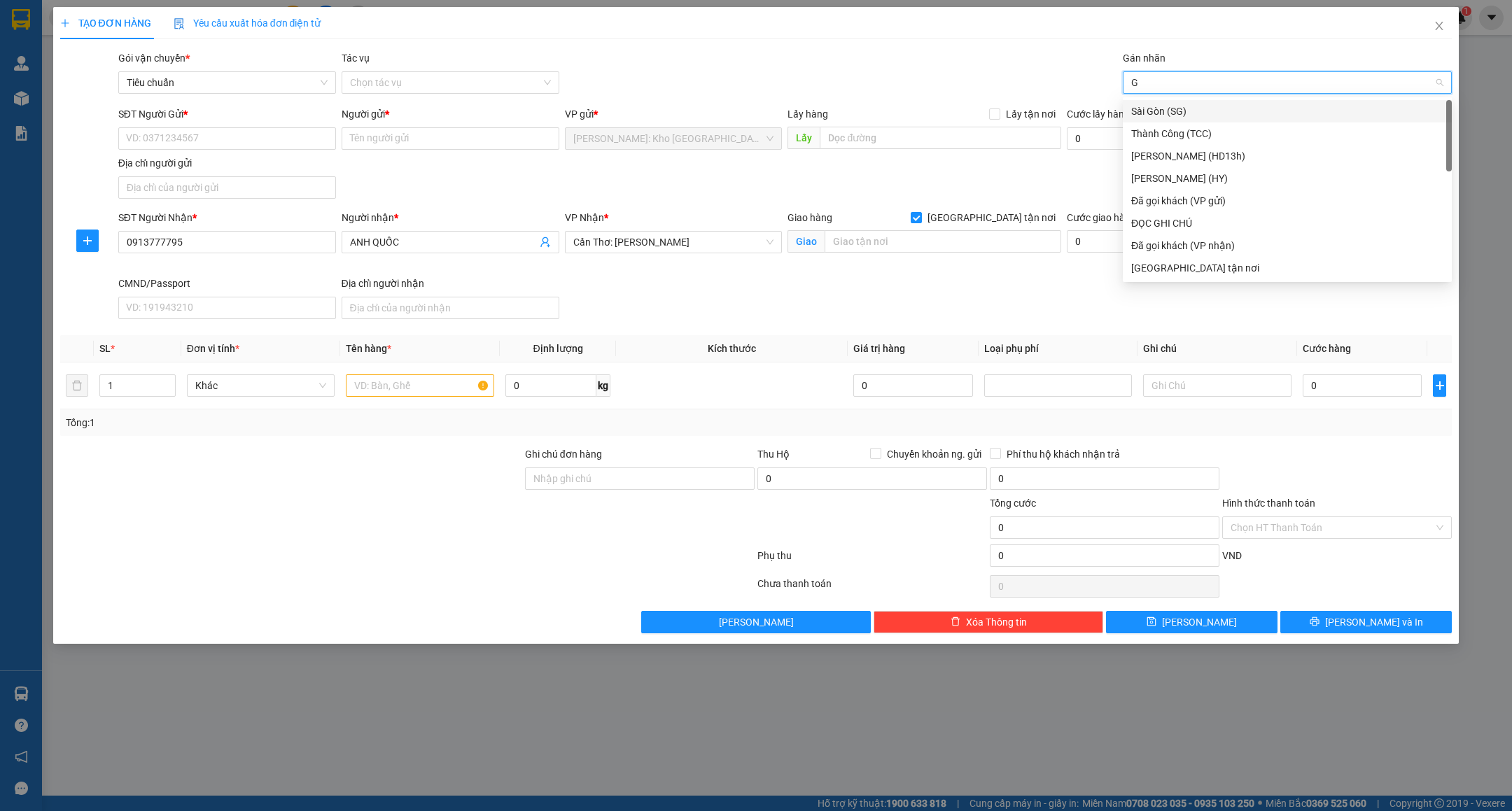
type input "GT"
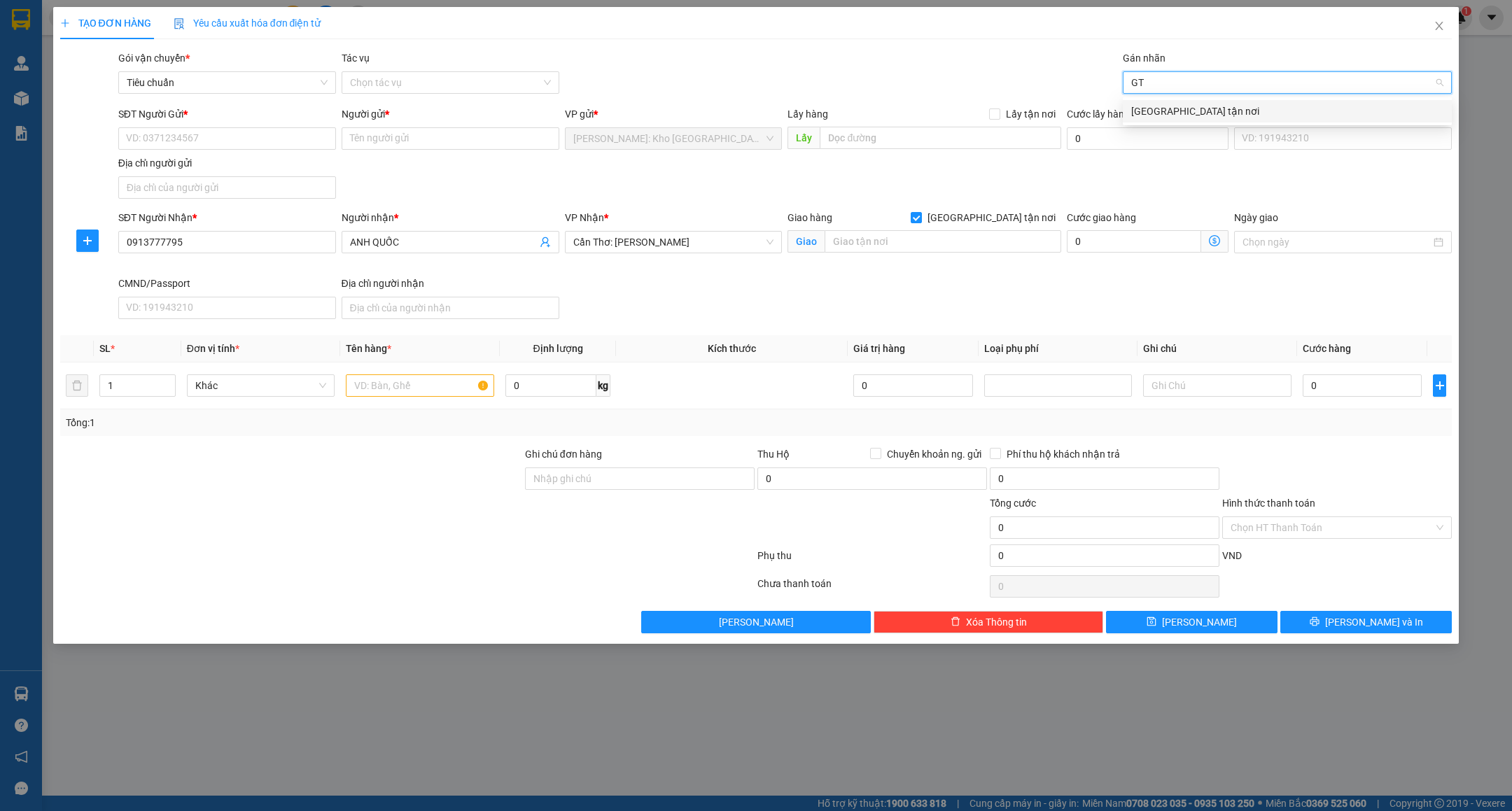
click at [1157, 100] on div "[GEOGRAPHIC_DATA] tận nơi" at bounding box center [1287, 111] width 329 height 22
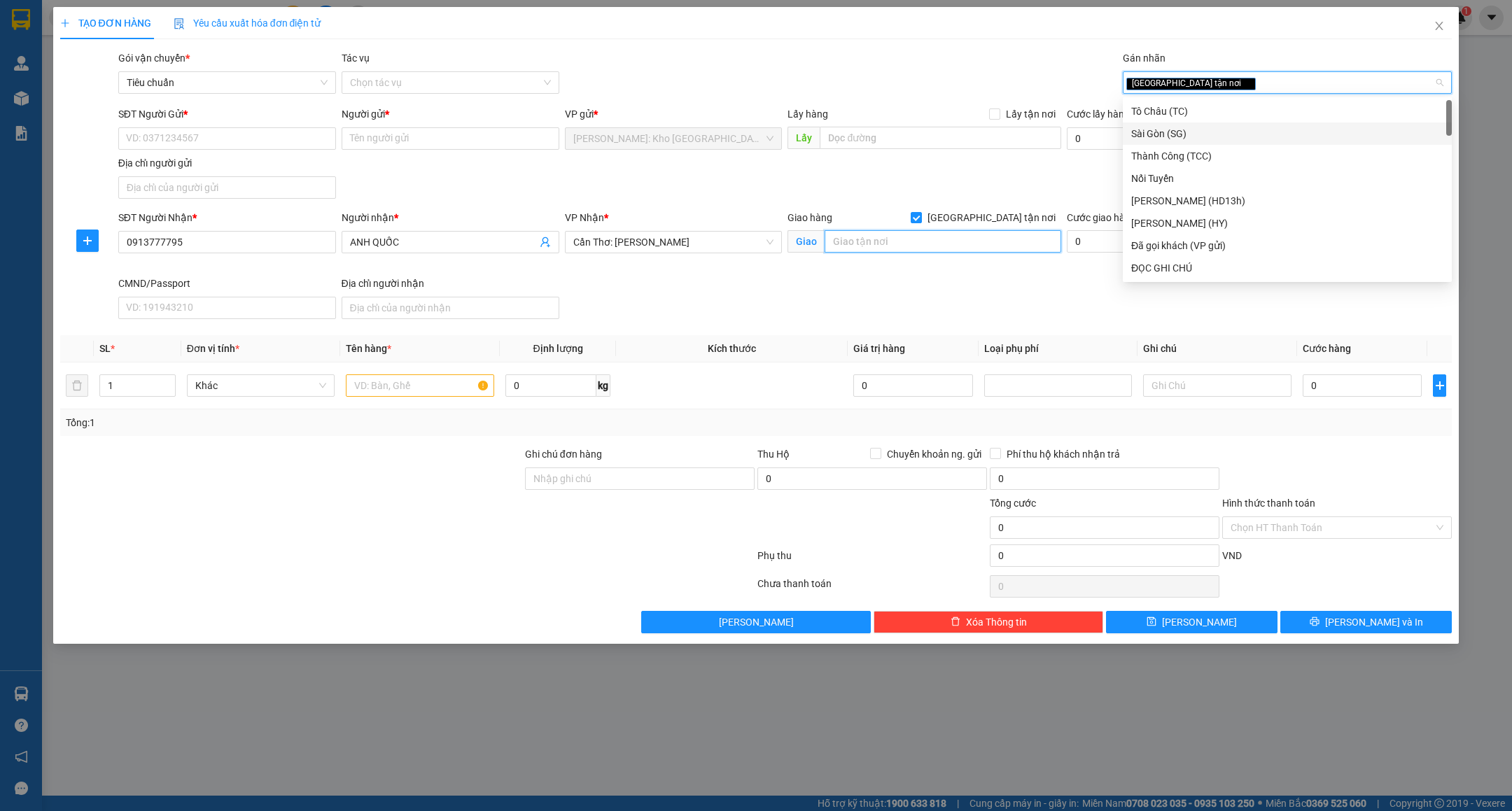
click at [908, 234] on input "text" at bounding box center [943, 241] width 237 height 22
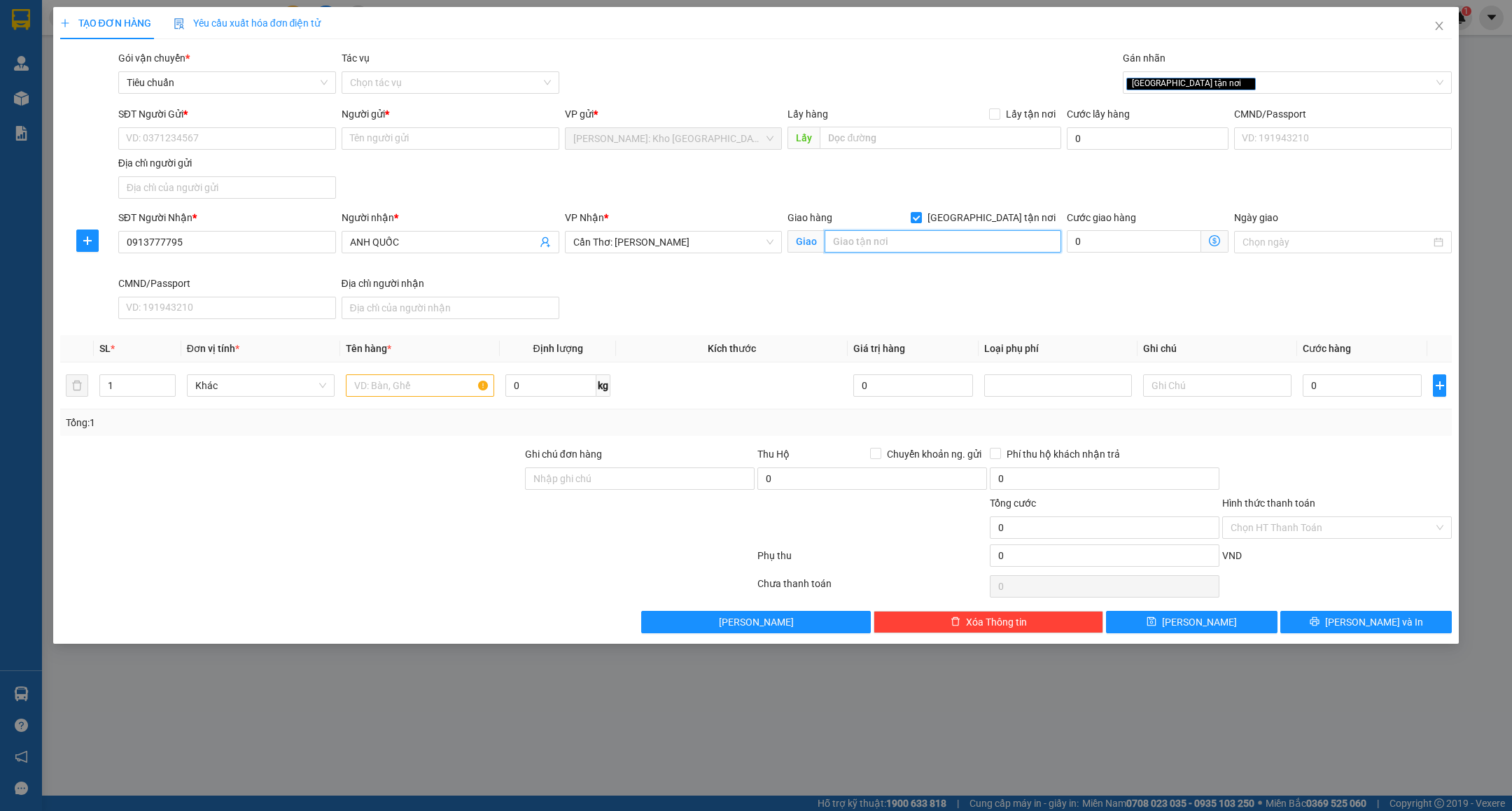
paste input "GẦN TRẠM CẤP NƯỚC [GEOGRAPHIC_DATA] - [GEOGRAPHIC_DATA] - [GEOGRAPHIC_DATA] - […"
type input "GẦN TRẠM CẤP NƯỚC [GEOGRAPHIC_DATA] - [GEOGRAPHIC_DATA] - [GEOGRAPHIC_DATA] - […"
click at [899, 247] on input "GẦN TRẠM CẤP NƯỚC [GEOGRAPHIC_DATA] - [GEOGRAPHIC_DATA] - [GEOGRAPHIC_DATA] - […" at bounding box center [943, 241] width 237 height 22
click at [162, 387] on span "Decrease Value" at bounding box center [167, 389] width 15 height 12
click at [142, 389] on input "1" at bounding box center [138, 386] width 75 height 21
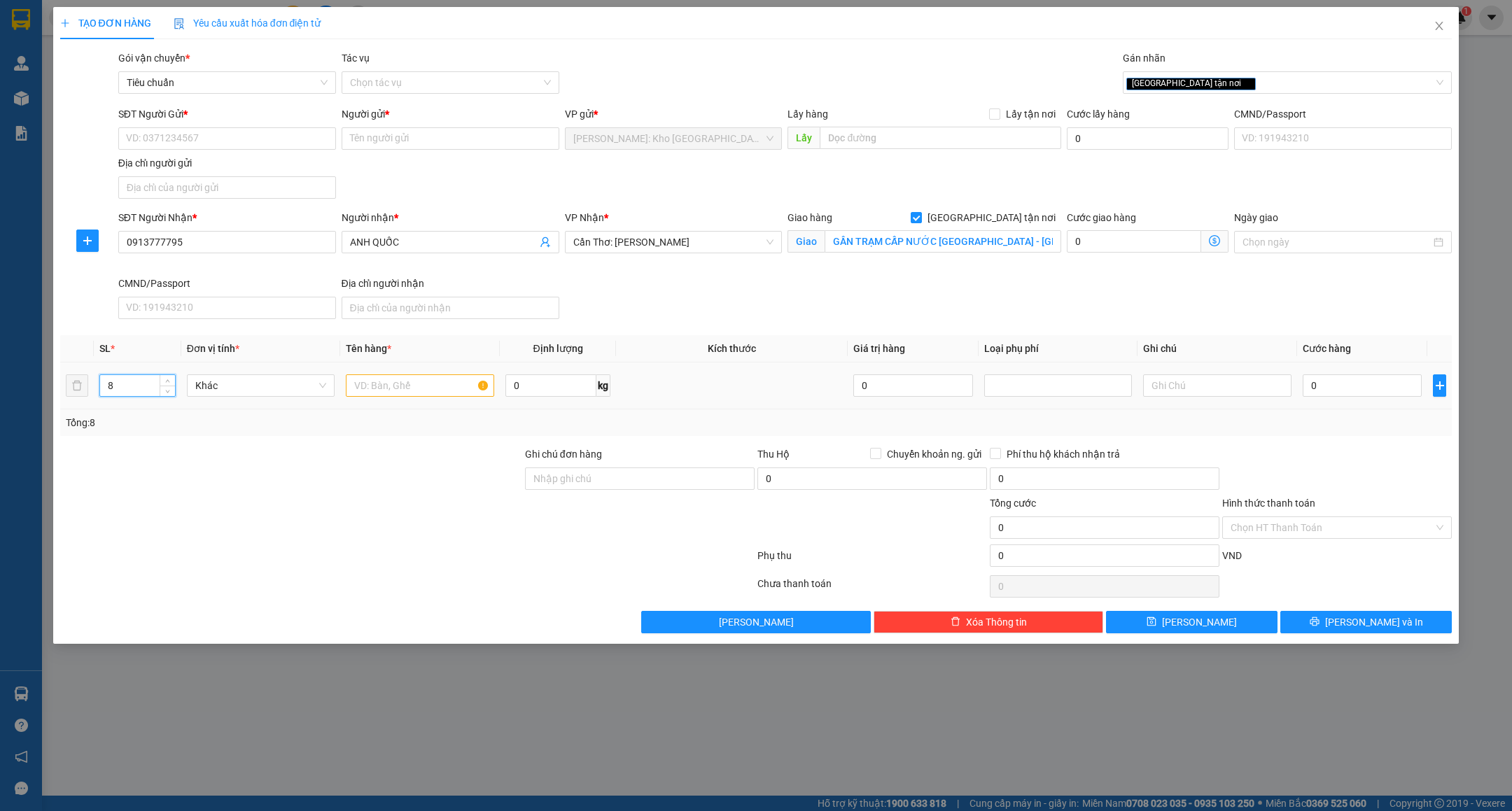
type input "8"
click at [427, 387] on input "text" at bounding box center [420, 385] width 148 height 22
type input "8 KIỆN GHẾ BỌC PE"
click at [661, 483] on input "Ghi chú đơn hàng" at bounding box center [639, 478] width 229 height 22
type input "VẬN CHUYỂN NHẸ TAY - HƯ VỠ KHÔNG ĐỀN"
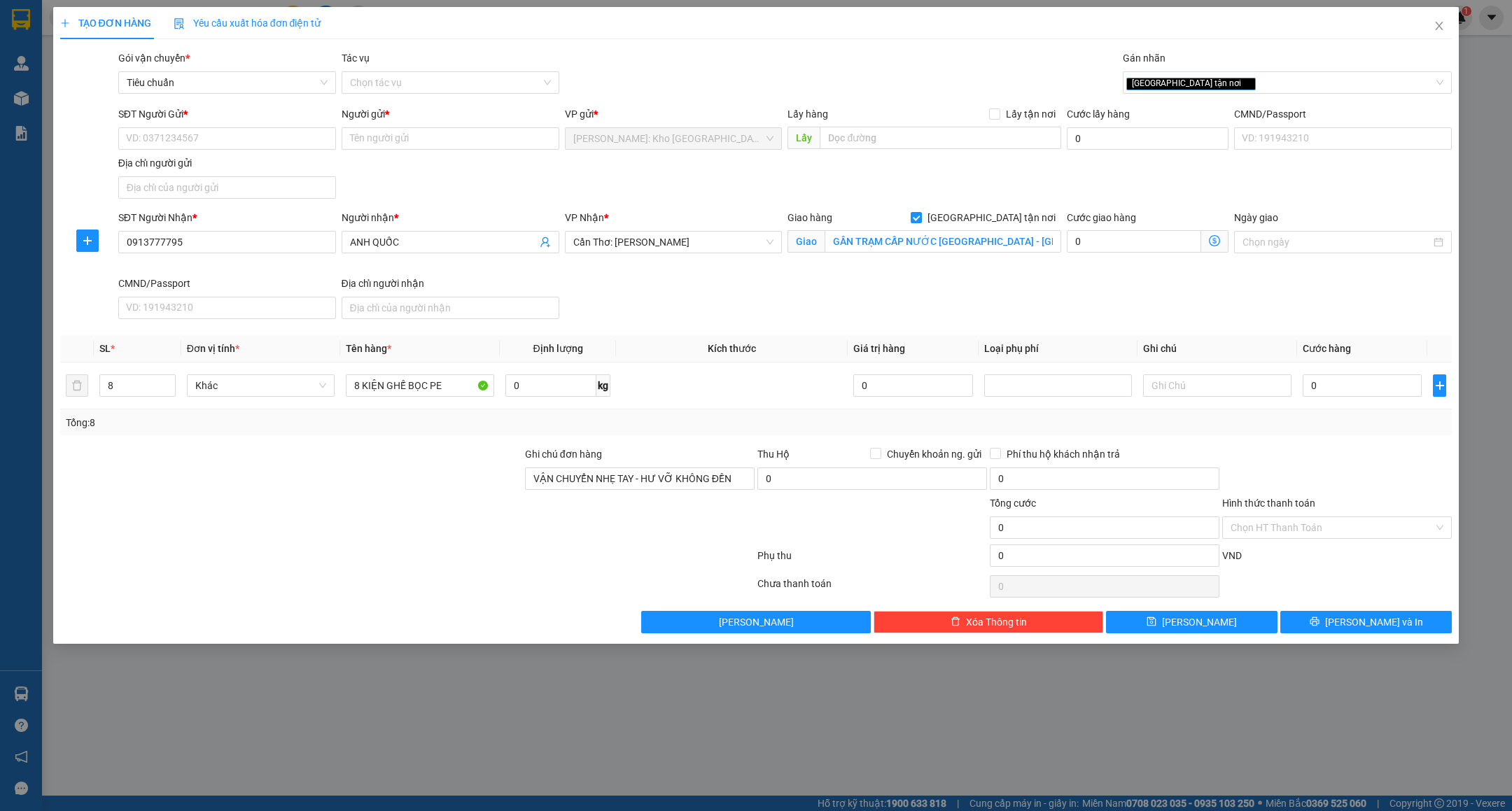
click at [512, 538] on div at bounding box center [292, 520] width 464 height 49
click at [280, 141] on input "SĐT Người Gửi *" at bounding box center [227, 138] width 218 height 22
paste input "0899597099"
type input "0899597099"
click at [456, 140] on input "Người gửi *" at bounding box center [450, 138] width 218 height 22
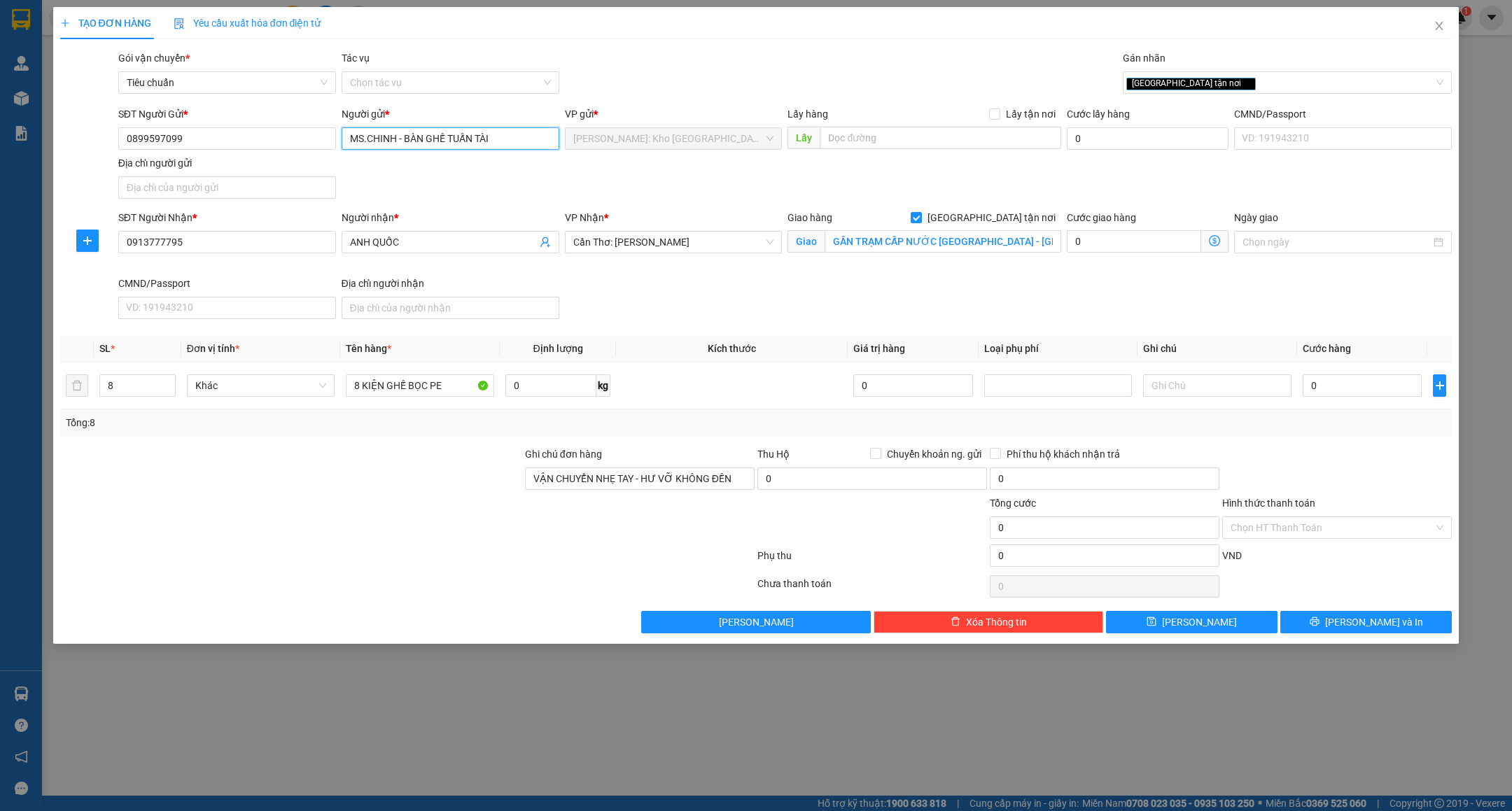
type input "MS.CHINH - BÀN GHẾ TUẤN TÀI"
click at [462, 187] on div "SĐT Người Gửi * 0899597099 Người gửi * MS.CHINH - BÀN GHẾ TUẤN TÀI MS.CHINH - B…" at bounding box center [786, 155] width 1340 height 98
click at [1350, 399] on div "0" at bounding box center [1362, 385] width 119 height 28
click at [1349, 396] on input "0" at bounding box center [1362, 385] width 119 height 22
type input "6"
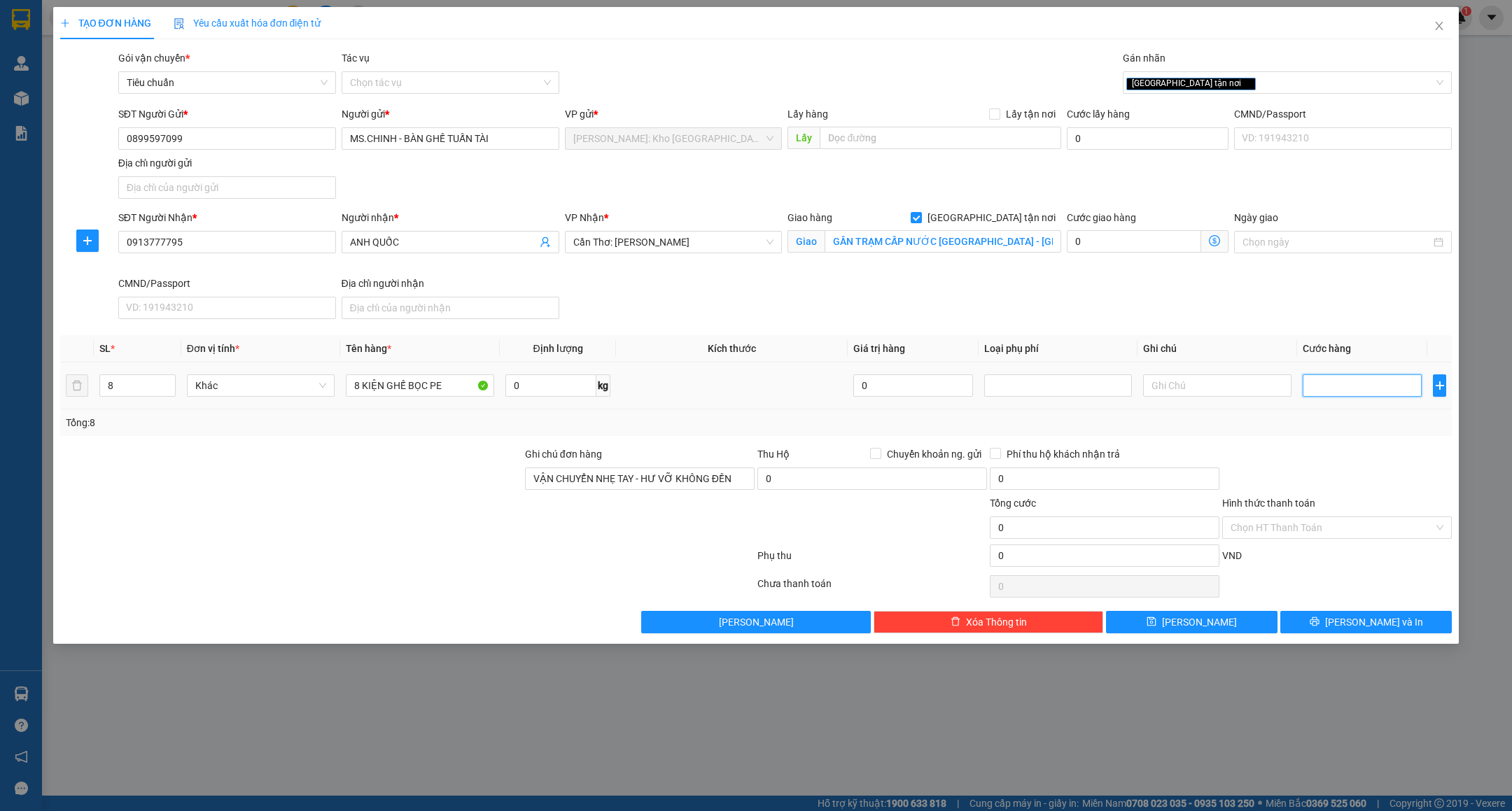
type input "6"
type input "60"
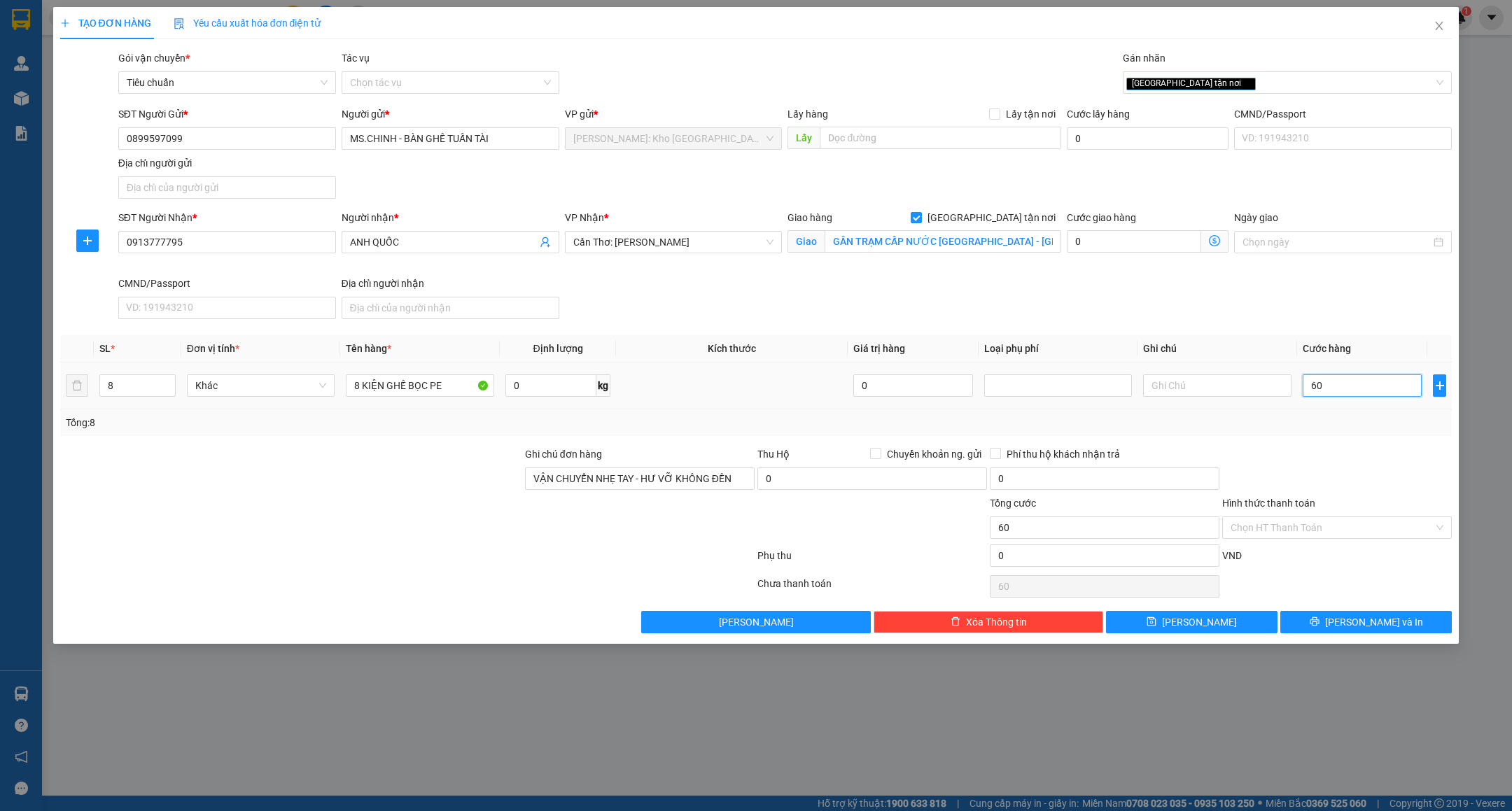
type input "600"
type input "600.000"
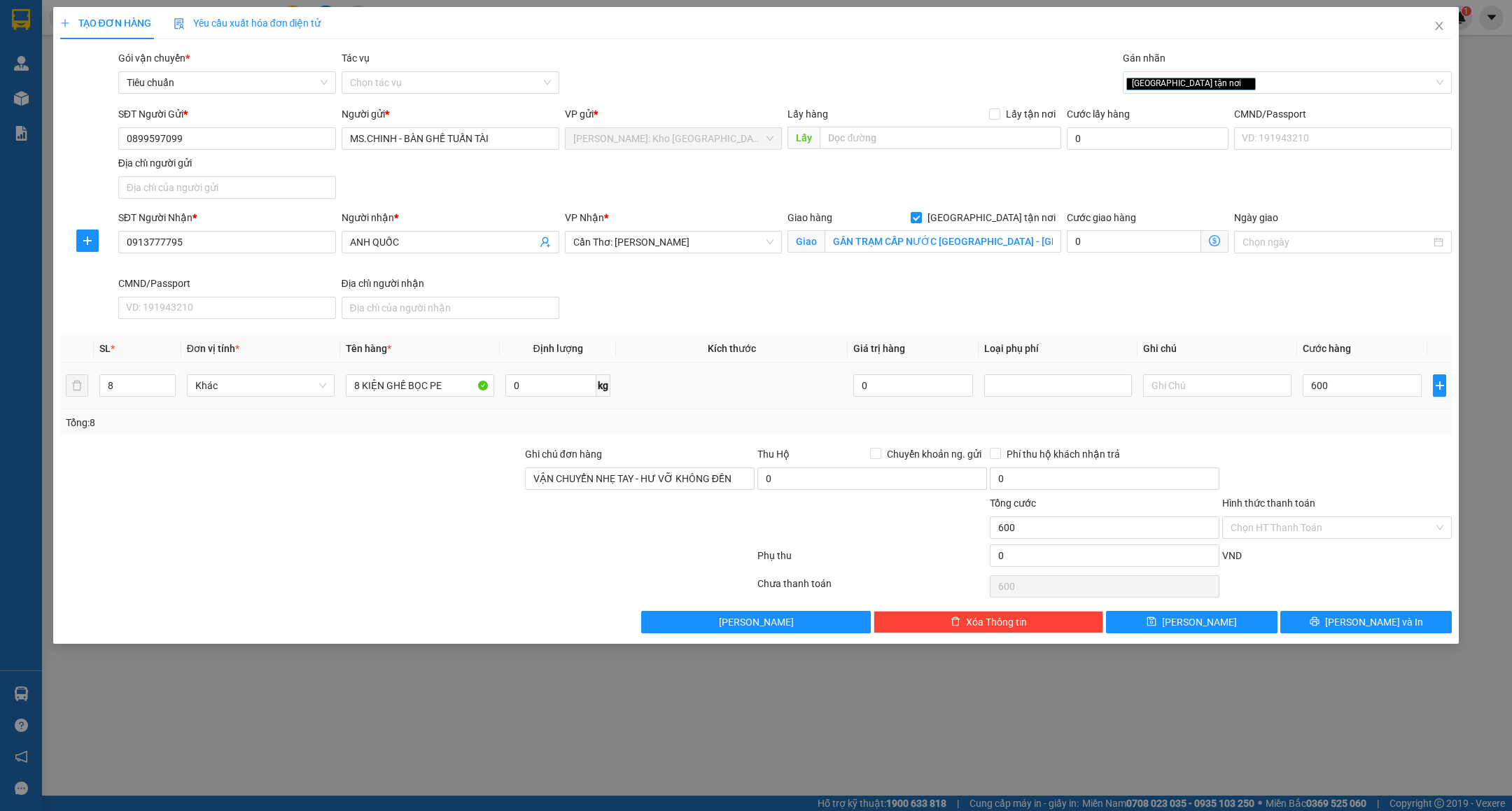
type input "600.000"
click at [1340, 429] on div "Tổng: 8" at bounding box center [756, 422] width 1381 height 15
click at [1323, 627] on button "[PERSON_NAME] và In" at bounding box center [1366, 621] width 171 height 22
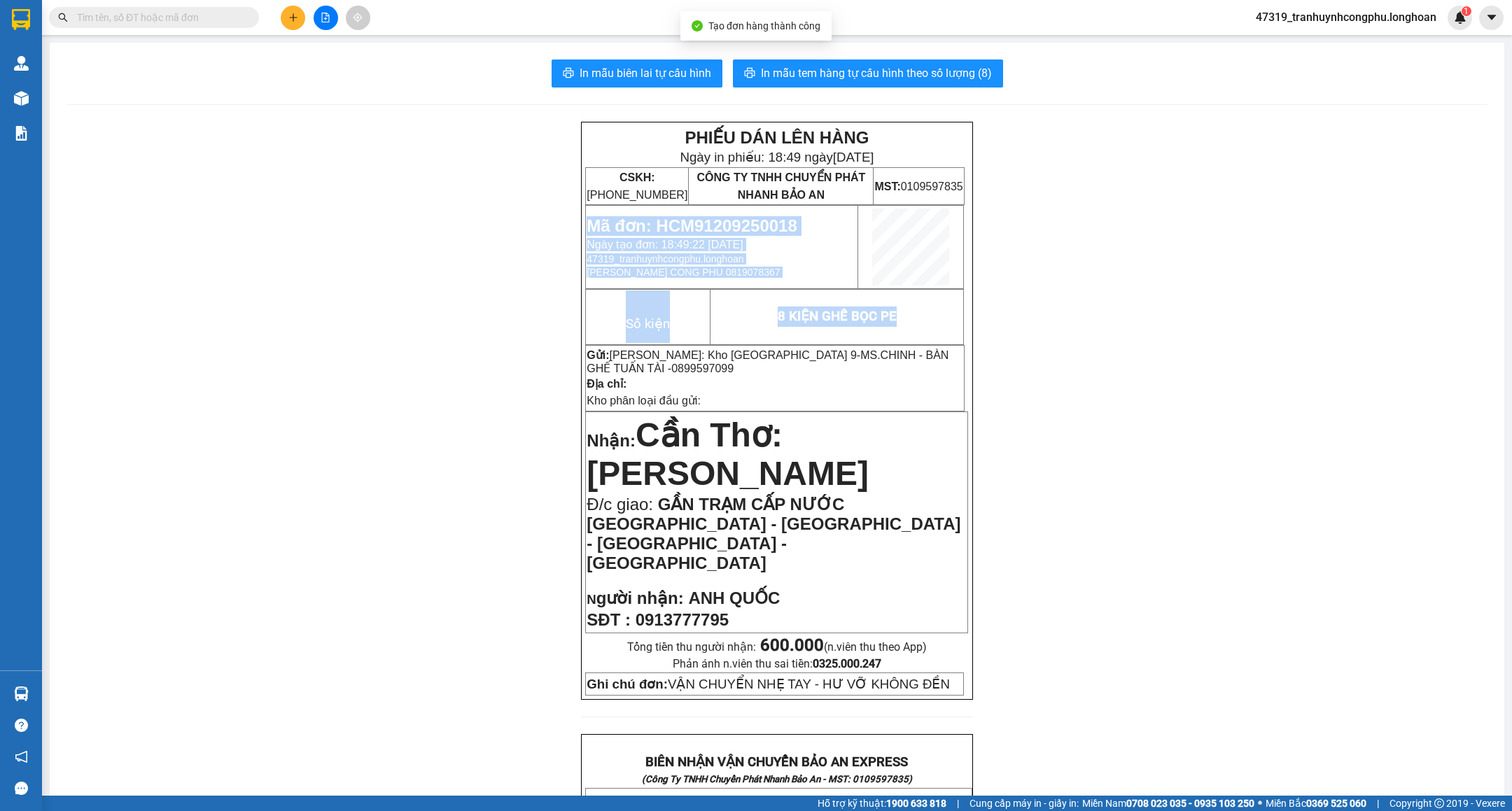
drag, startPoint x: 1496, startPoint y: 266, endPoint x: 1459, endPoint y: 391, distance: 130.4
click at [1459, 391] on main "In mẫu biên lai tự cấu hình In mẫu tem hàng tự cấu hình theo số lượng (8) PHIẾU…" at bounding box center [756, 397] width 1512 height 796
click at [1401, 401] on div "PHIẾU DÁN LÊN HÀNG Ngày in phiếu: 18:49 [DATE] CSKH: [PHONE_NUMBER] CÔNG TY TNH…" at bounding box center [777, 804] width 1421 height 1367
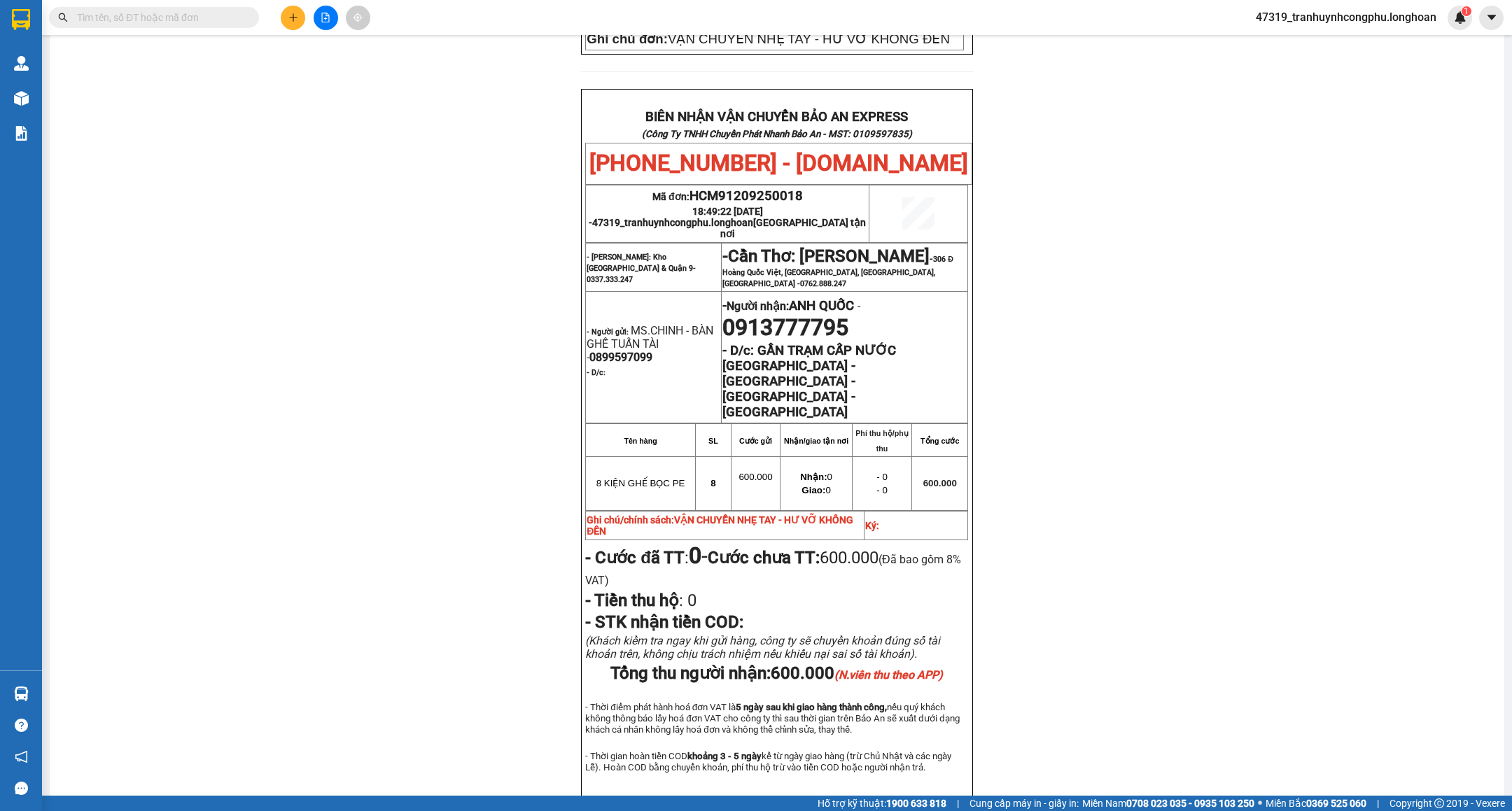
scroll to position [643, 0]
click at [1208, 382] on div "PHIẾU DÁN LÊN HÀNG Ngày in phiếu: 18:49 [DATE] CSKH: [PHONE_NUMBER] CÔNG TY TNH…" at bounding box center [777, 161] width 1421 height 1367
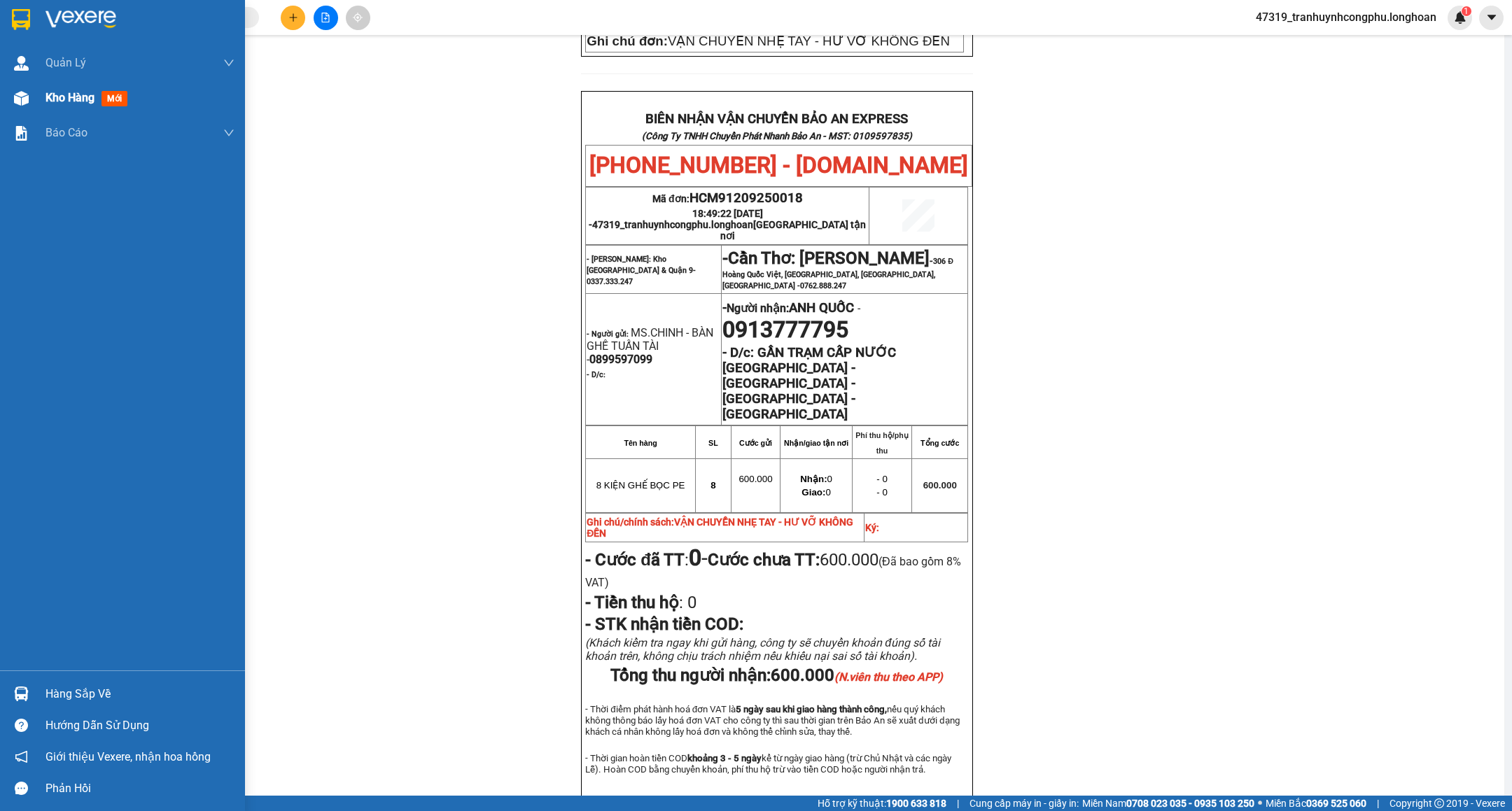
click at [28, 103] on img at bounding box center [21, 97] width 14 height 14
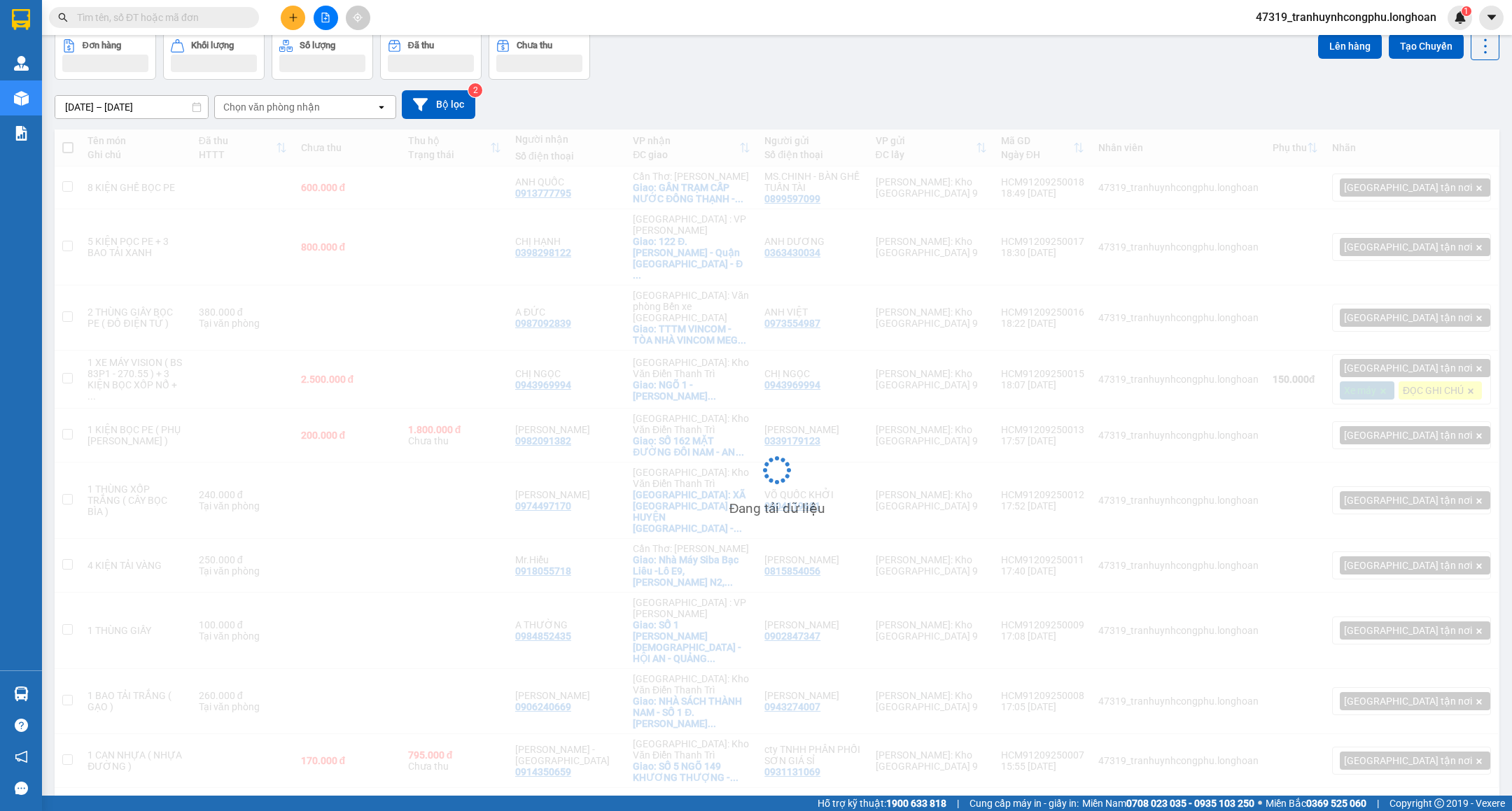
scroll to position [65, 0]
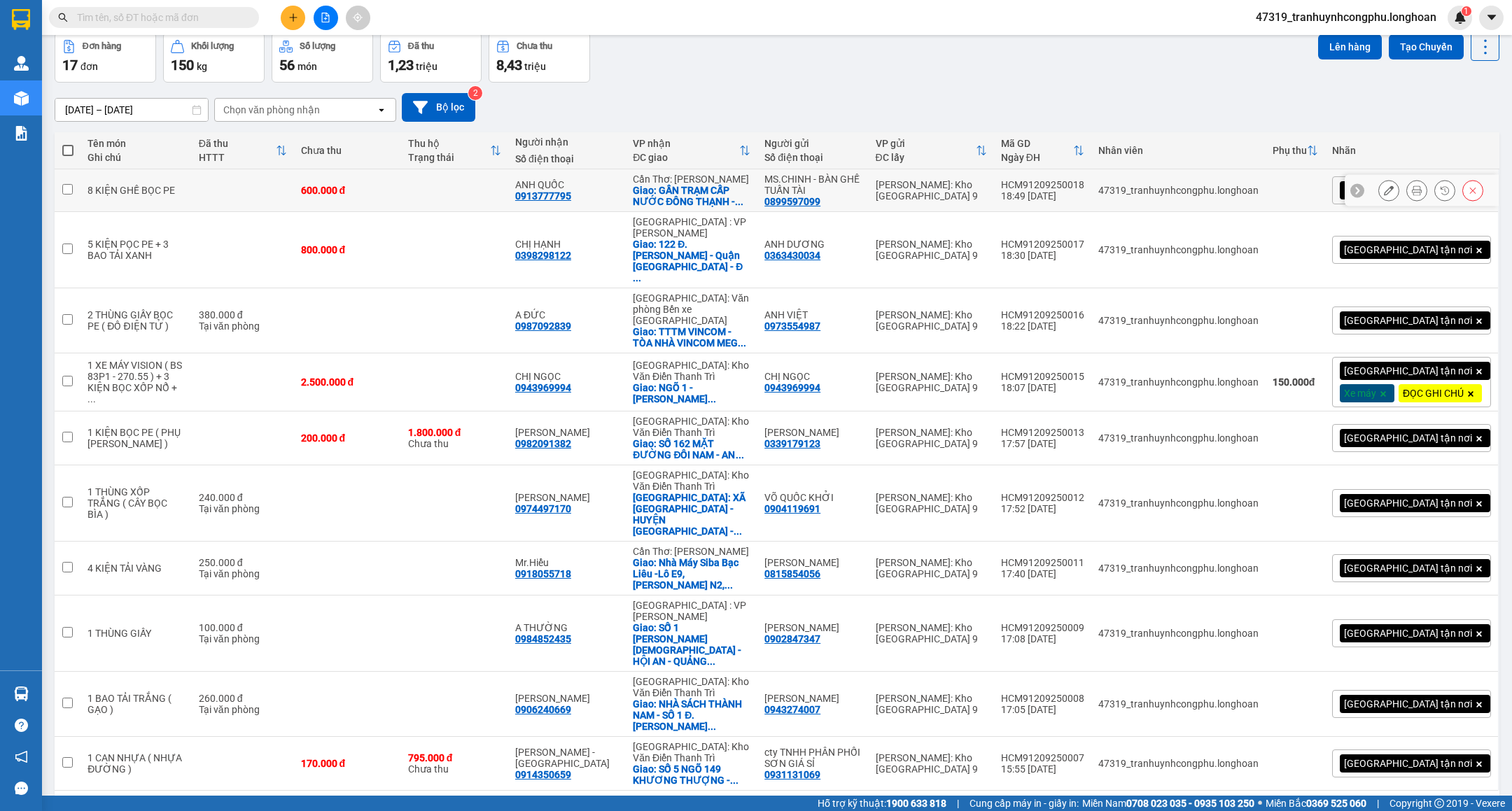
click at [1384, 187] on icon at bounding box center [1389, 190] width 10 height 10
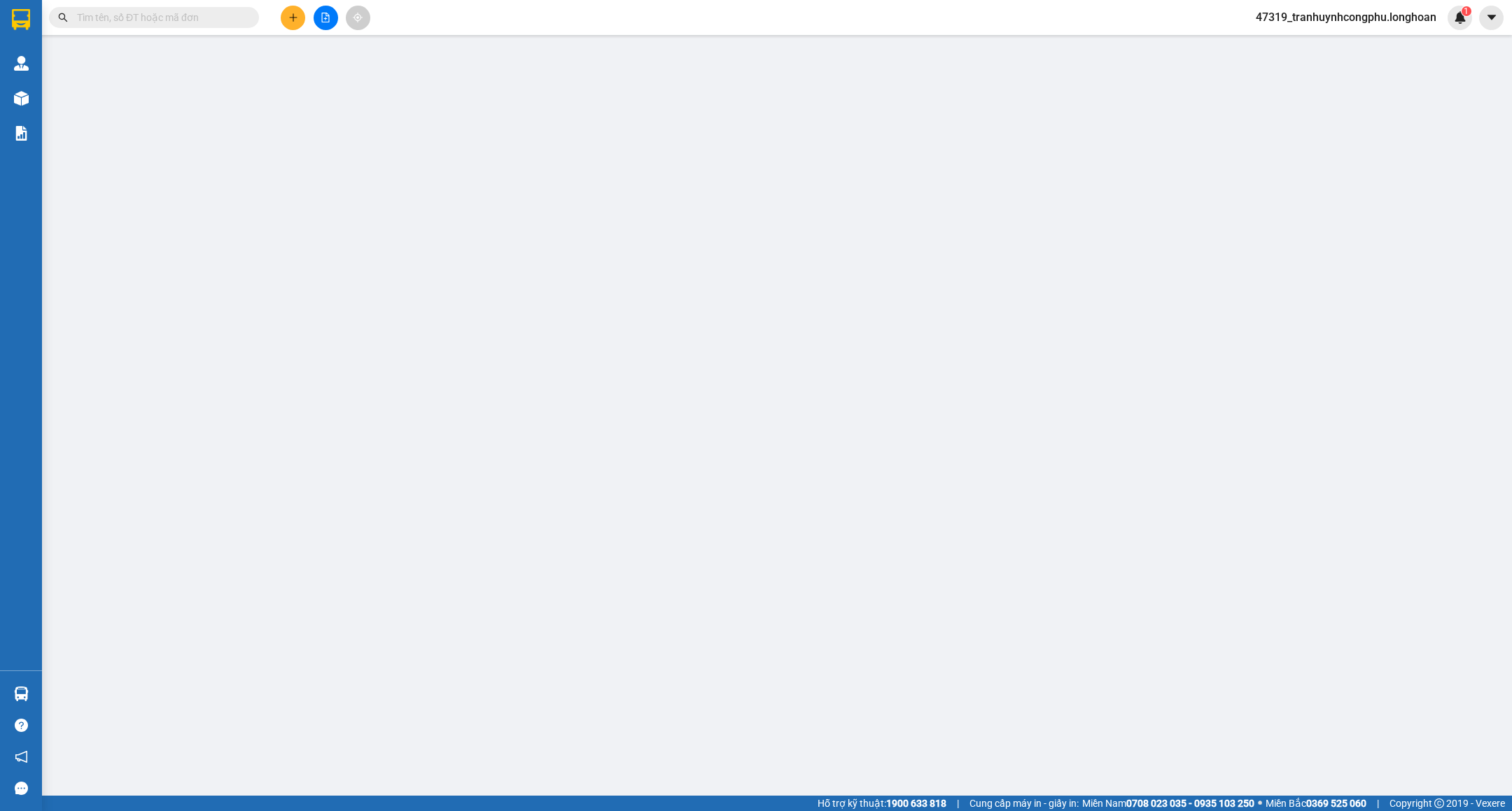
type input "0899597099"
type input "MS.CHINH - BÀN GHẾ TUẤN TÀI"
type input "0913777795"
type input "ANH QUỐC"
checkbox input "true"
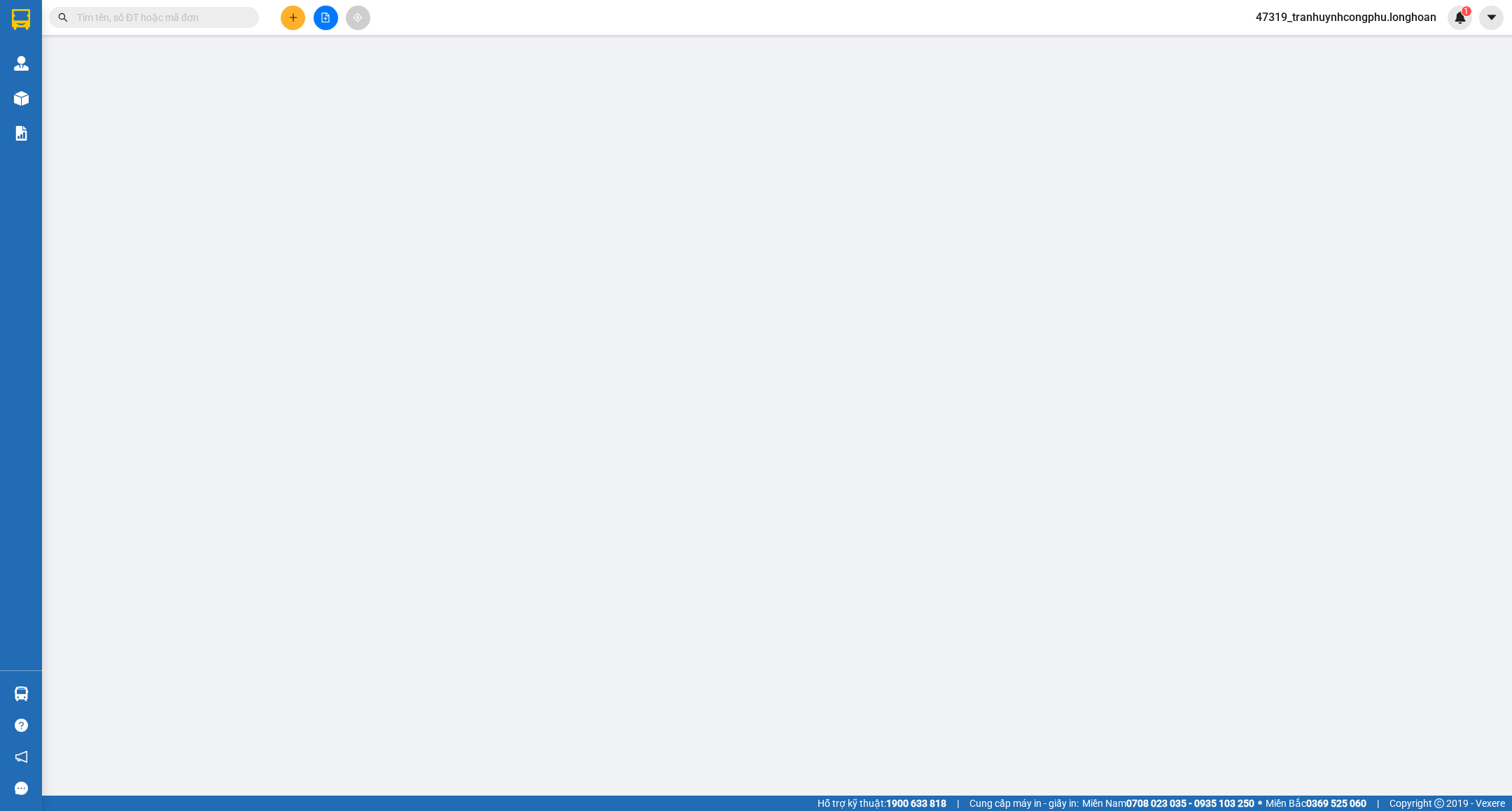
type input "GẦN TRẠM CẤP NƯỚC [GEOGRAPHIC_DATA] - [GEOGRAPHIC_DATA] - [GEOGRAPHIC_DATA] - […"
type input "VẬN CHUYỂN NHẸ TAY - HƯ VỠ KHÔNG ĐỀN"
type input "600.000"
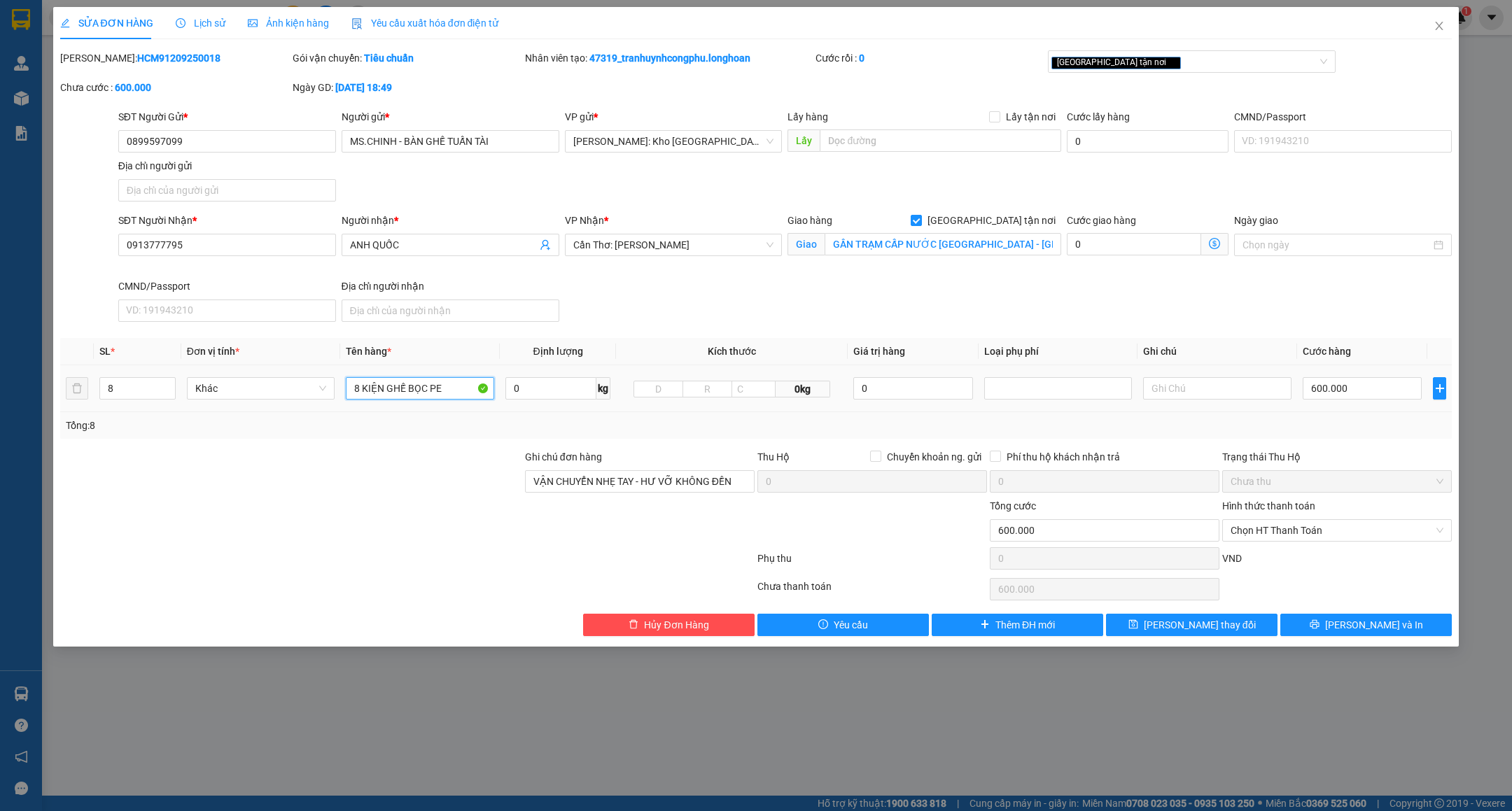
click at [470, 391] on input "8 KIỆN GHẾ BỌC PE" at bounding box center [420, 388] width 148 height 22
type input "8 KIỆN GHẾ BỌC XỐP NỔ"
click at [1361, 630] on span "[PERSON_NAME] và In" at bounding box center [1374, 625] width 98 height 15
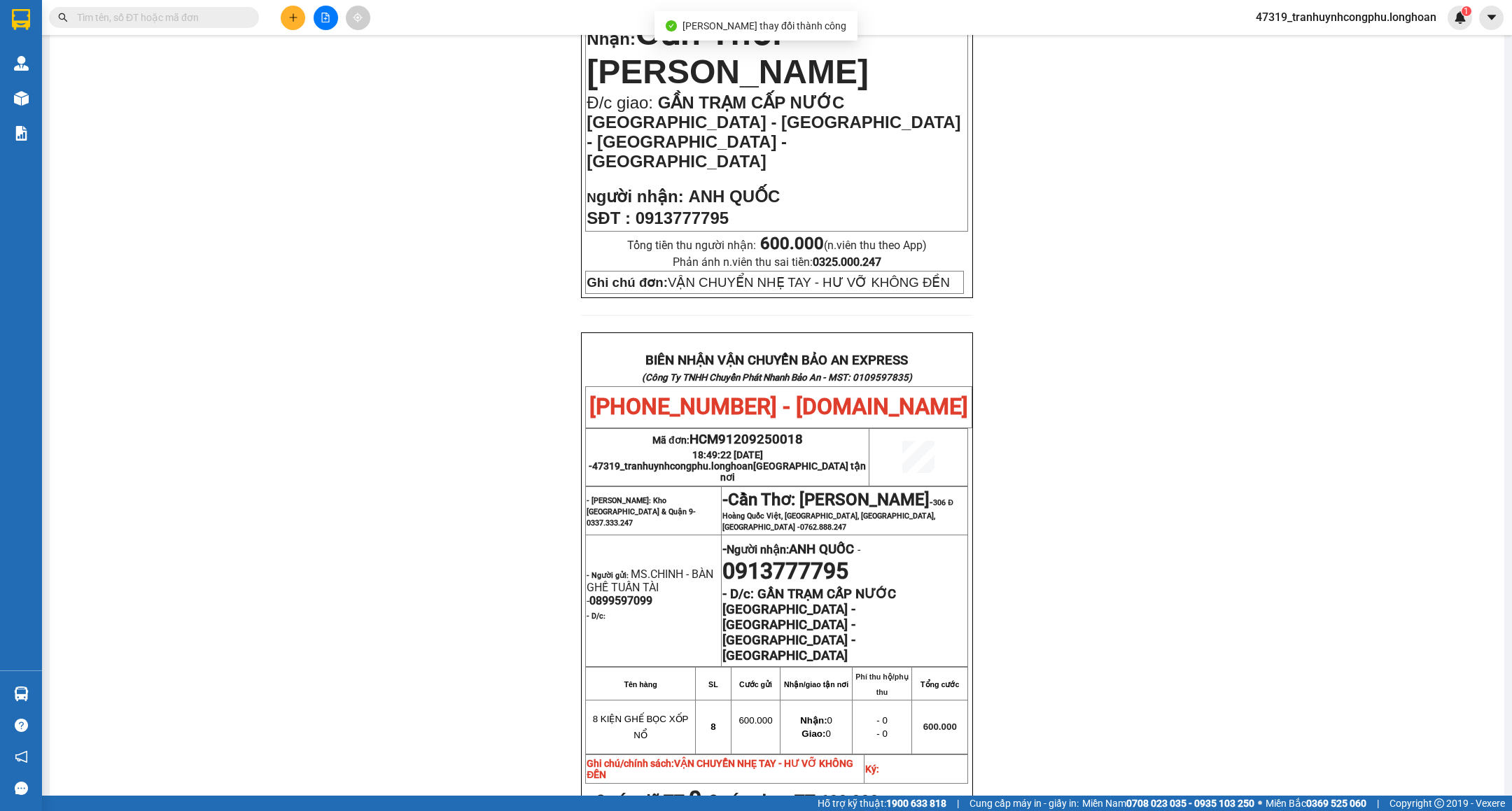
scroll to position [462, 0]
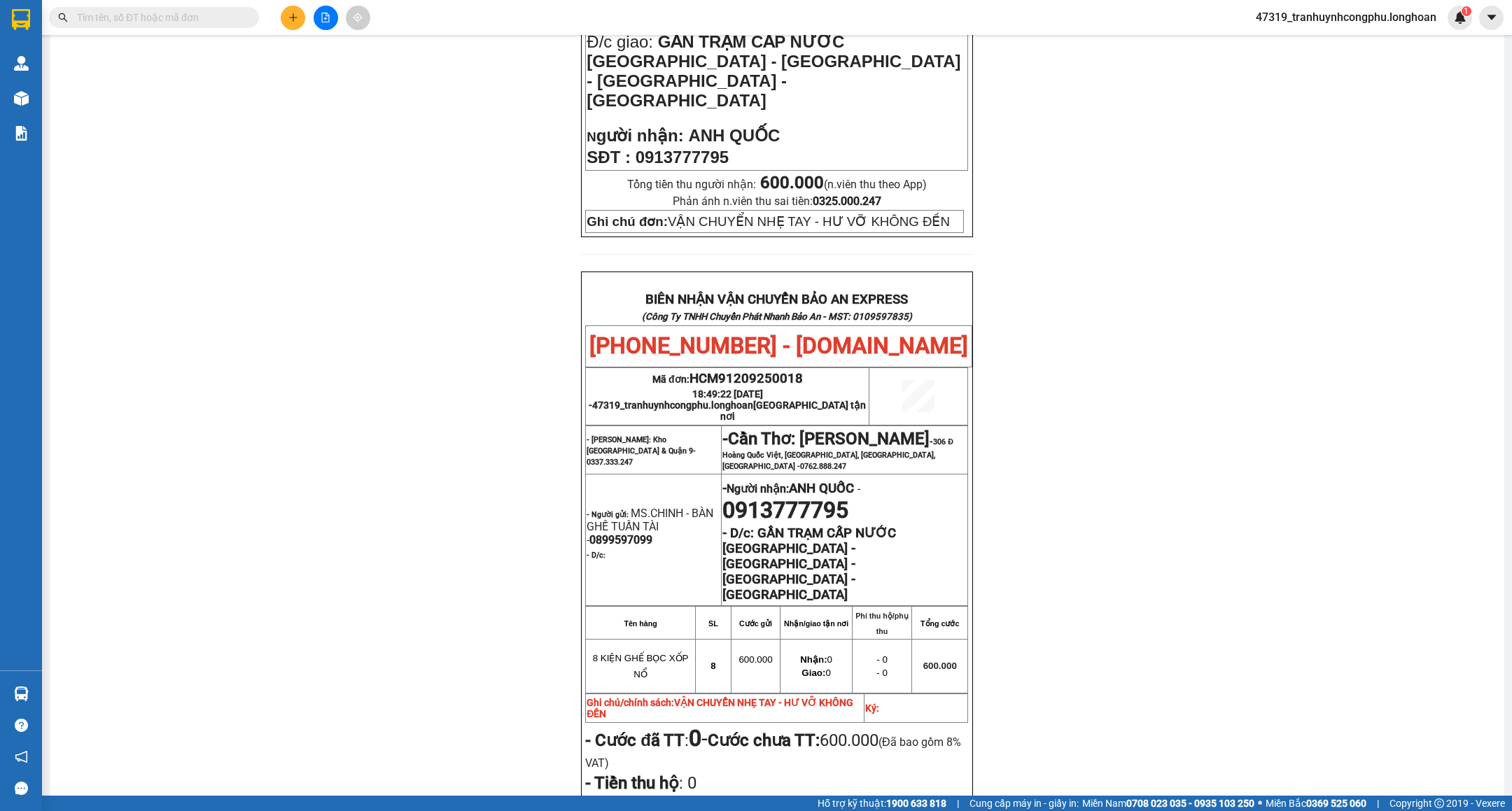
click at [490, 342] on div "PHIẾU DÁN LÊN HÀNG Ngày in phiếu: 18:53 [DATE] CSKH: [PHONE_NUMBER] CÔNG TY TNH…" at bounding box center [777, 342] width 1421 height 1367
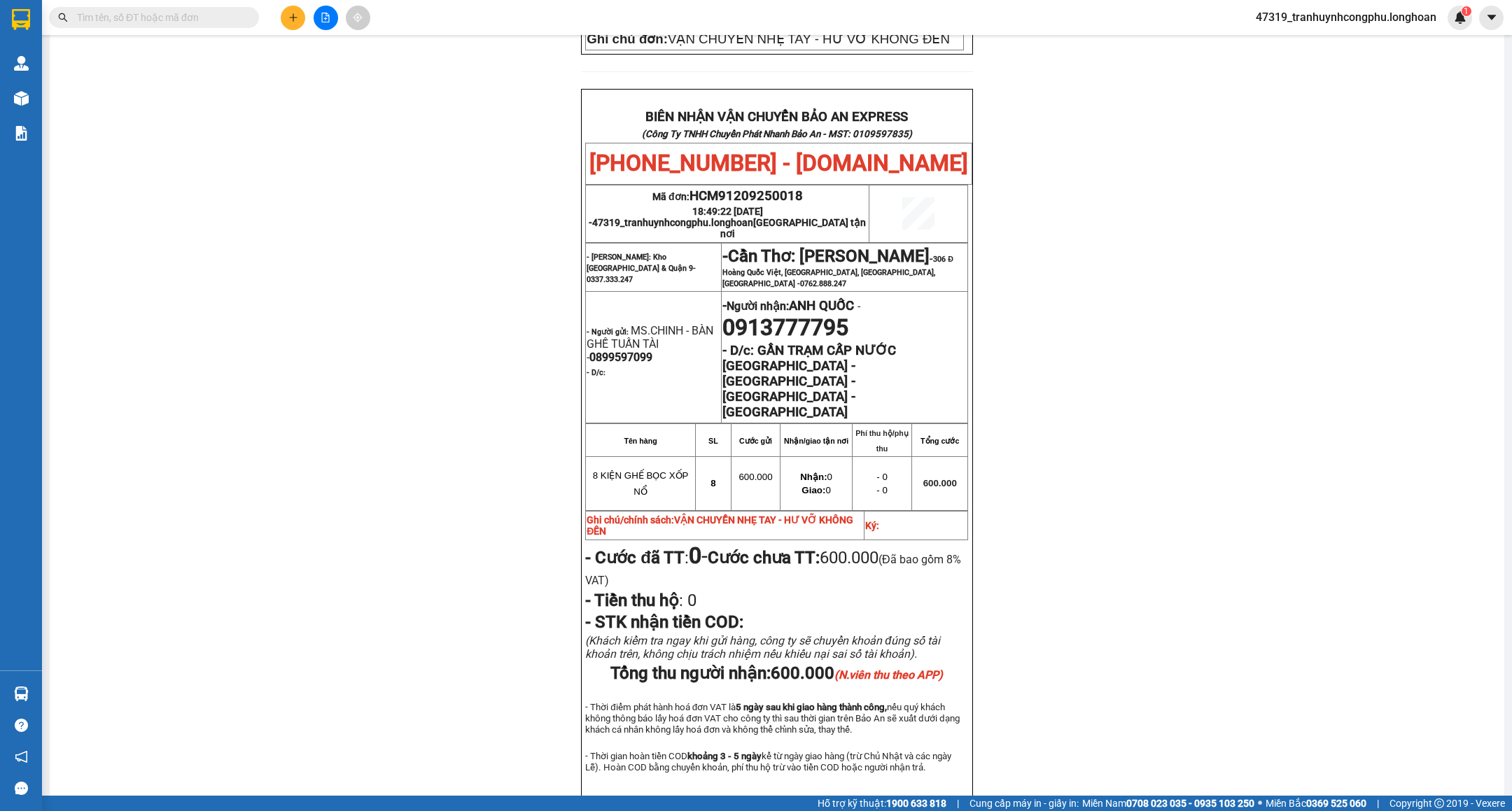
scroll to position [637, 0]
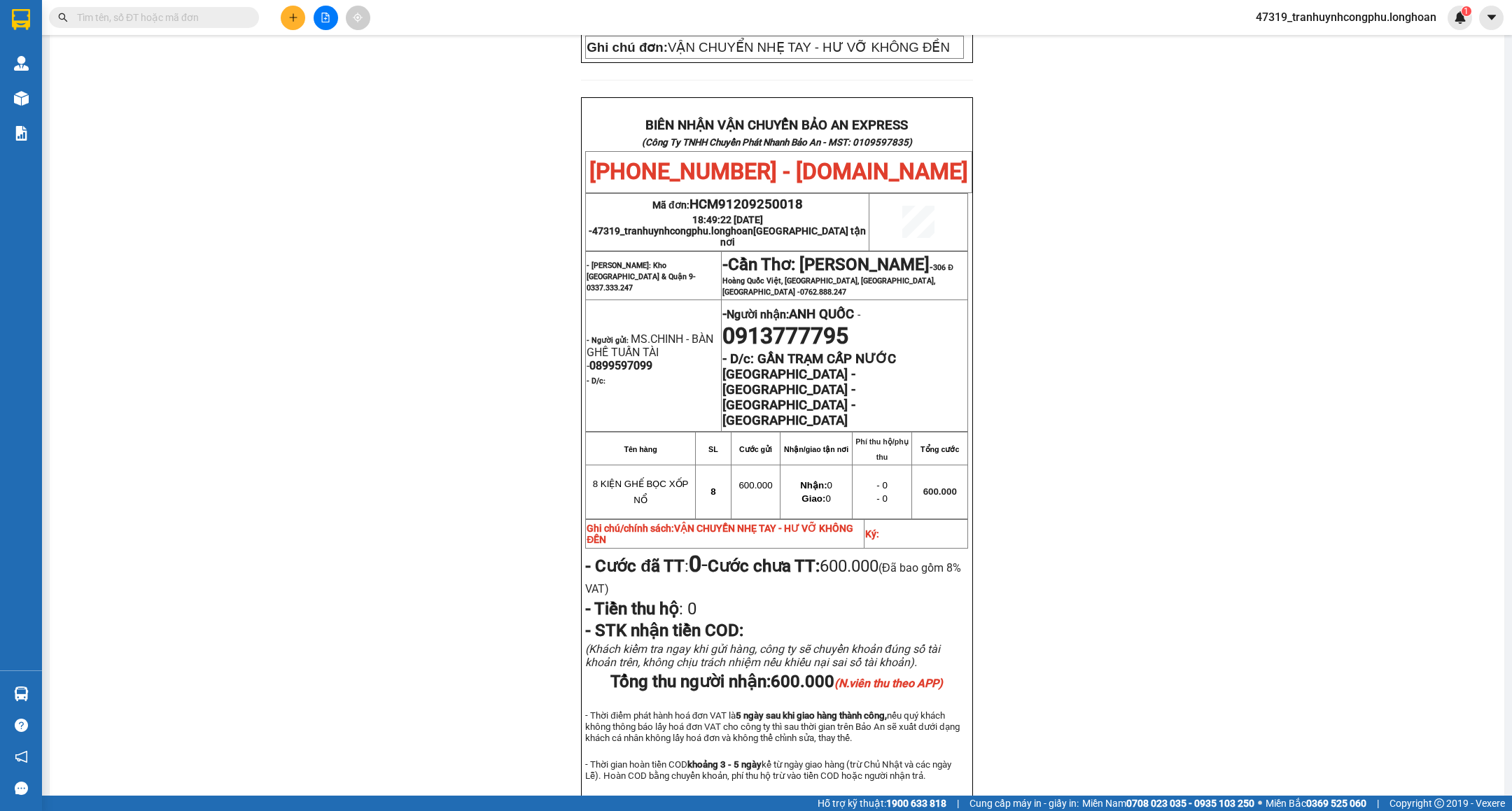
click at [277, 216] on div "PHIẾU DÁN LÊN HÀNG Ngày in phiếu: 18:53 [DATE] CSKH: [PHONE_NUMBER] CÔNG TY TNH…" at bounding box center [777, 168] width 1421 height 1367
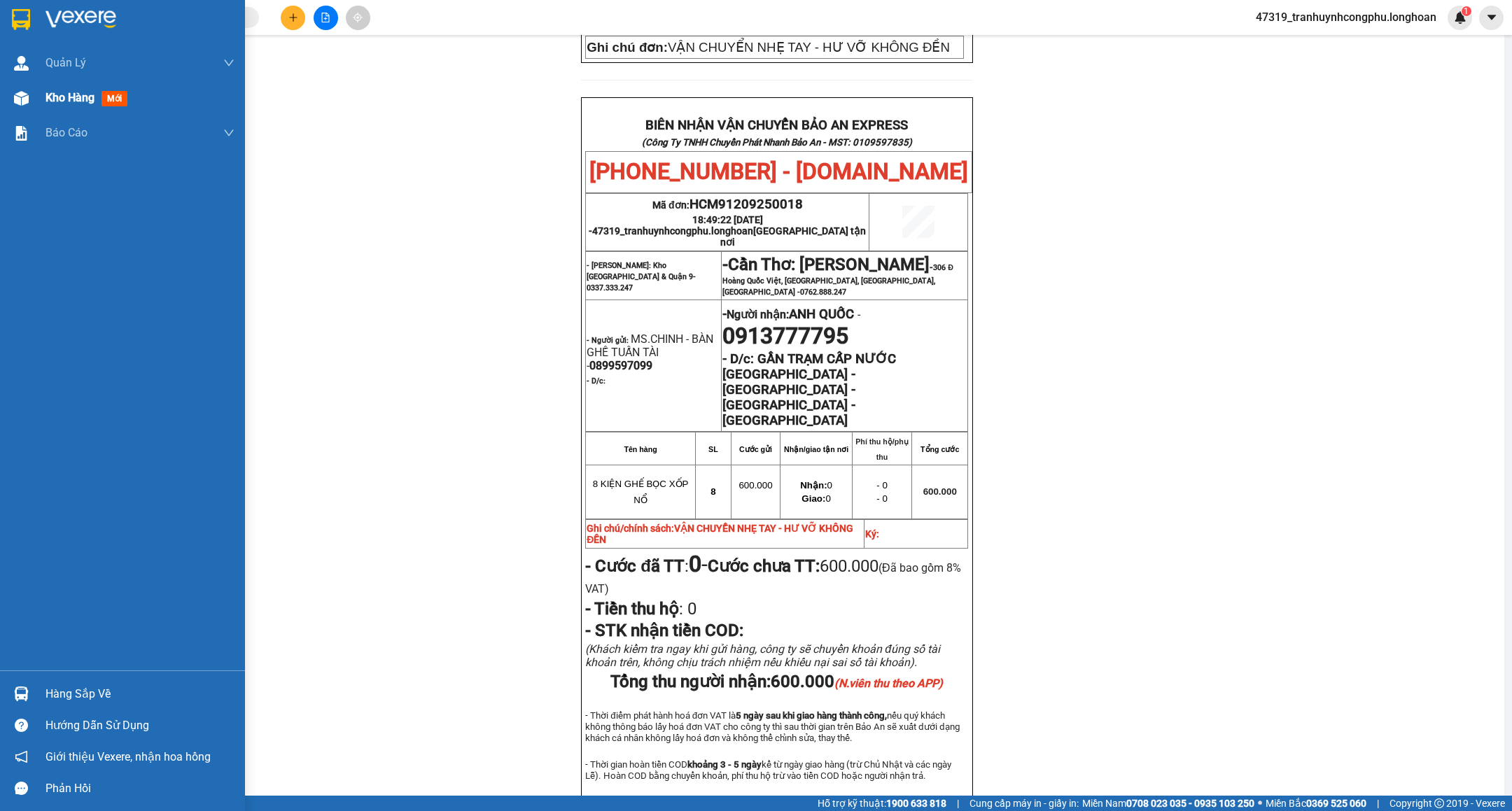
click at [63, 96] on span "Kho hàng" at bounding box center [70, 97] width 49 height 13
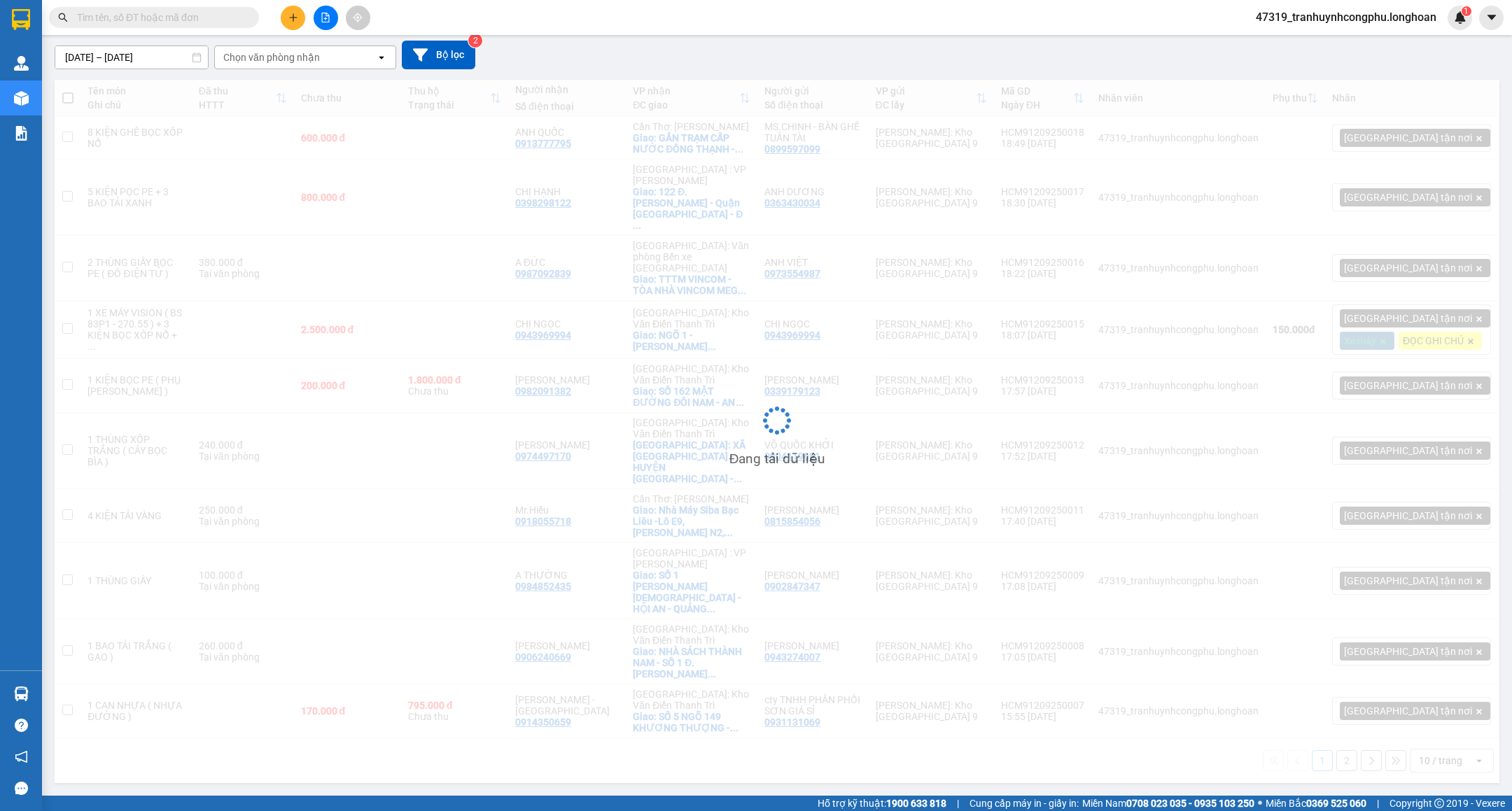
scroll to position [65, 0]
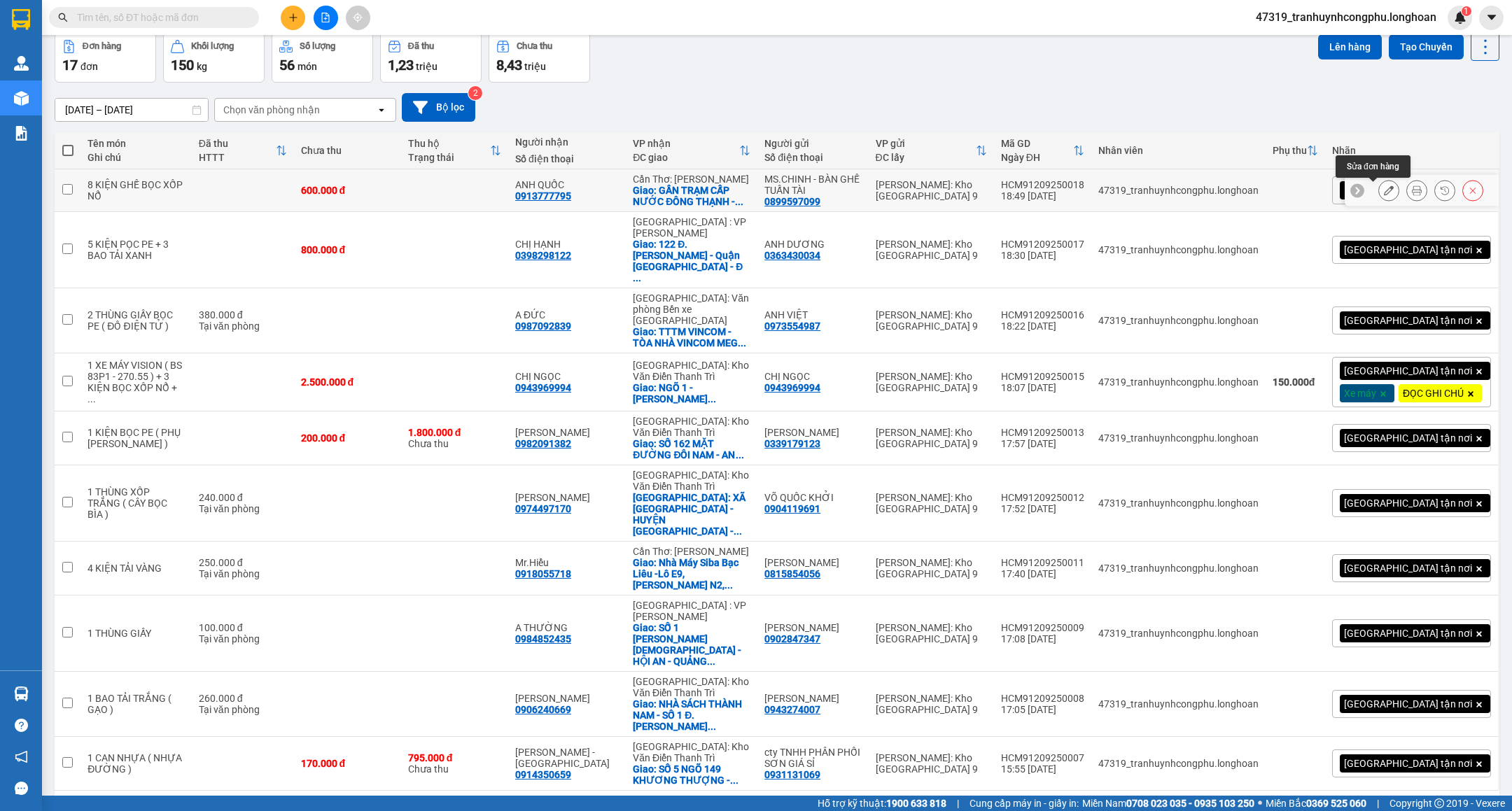
click at [1384, 194] on icon at bounding box center [1389, 190] width 10 height 10
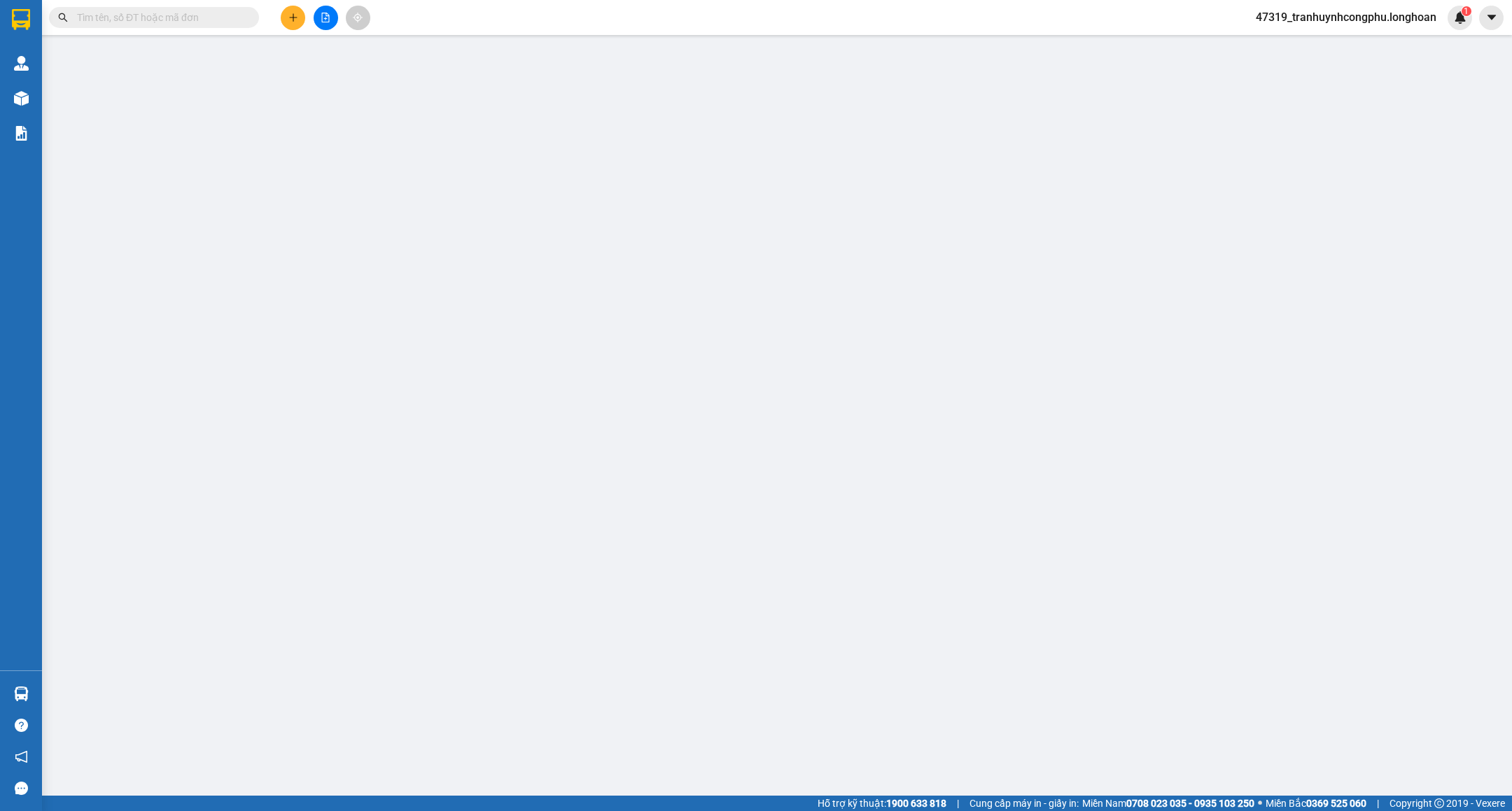
type input "0899597099"
type input "MS.CHINH - BÀN GHẾ TUẤN TÀI"
type input "0913777795"
type input "ANH QUỐC"
checkbox input "true"
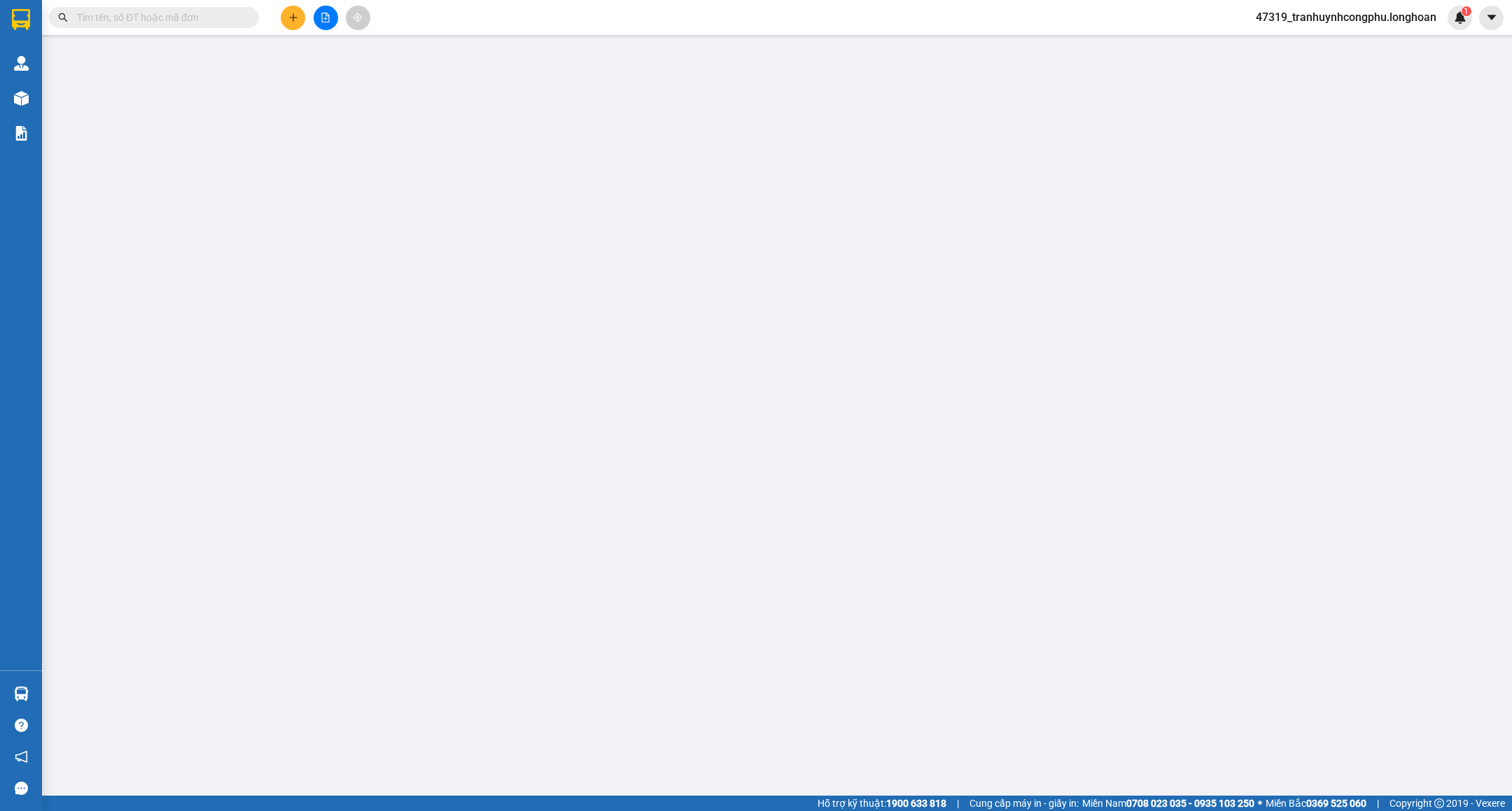
type input "GẦN TRẠM CẤP NƯỚC [GEOGRAPHIC_DATA] - [GEOGRAPHIC_DATA] - [GEOGRAPHIC_DATA] - […"
type input "VẬN CHUYỂN NHẸ TAY - HƯ VỠ KHÔNG ĐỀN"
type input "600.000"
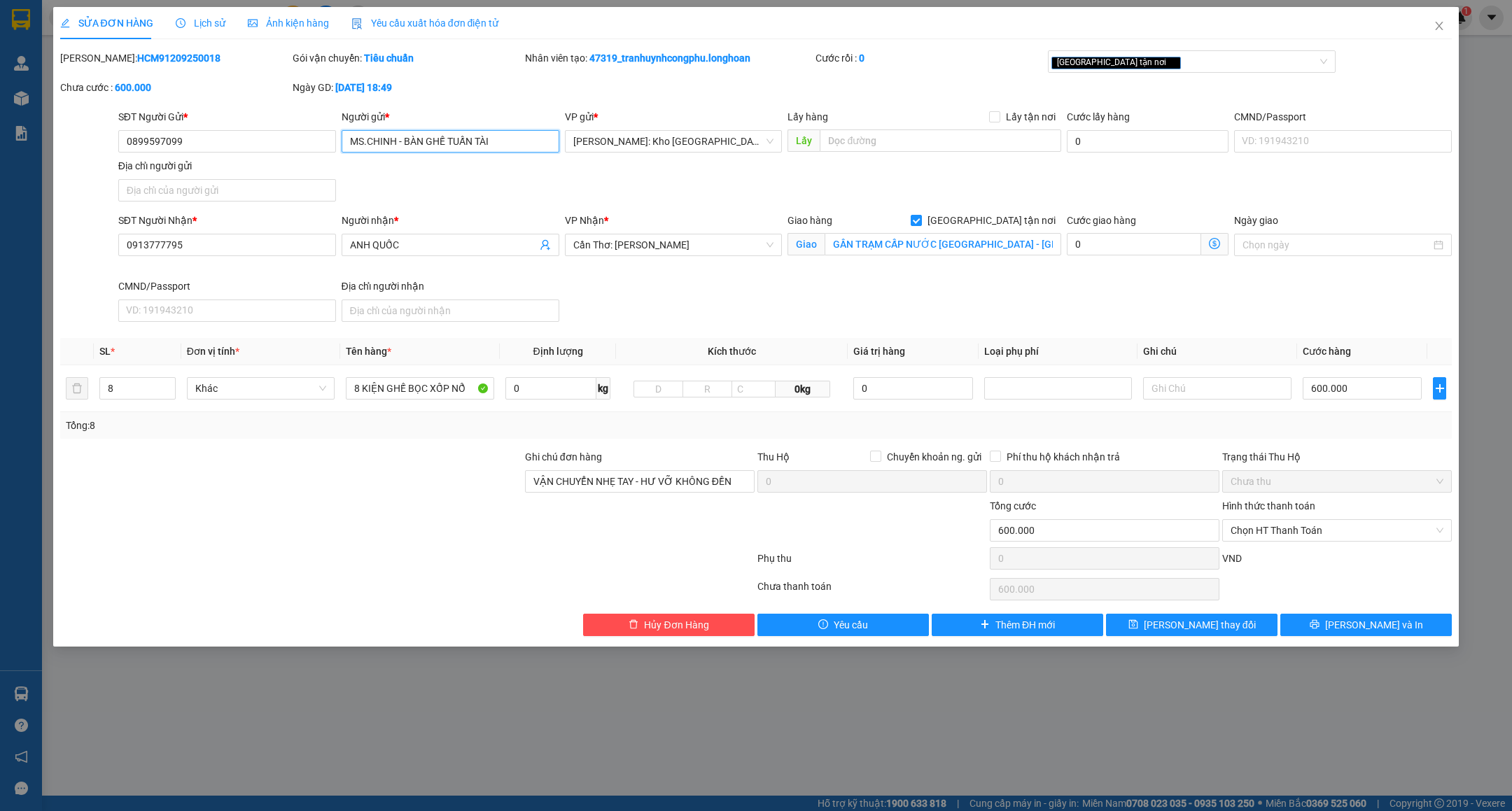
click at [405, 139] on input "MS.CHINH - BÀN GHẾ TUẤN TÀI" at bounding box center [450, 140] width 218 height 22
type input "BÀN GHẾ TUẤN TÀI"
click at [257, 132] on input "0899597099" at bounding box center [227, 140] width 218 height 22
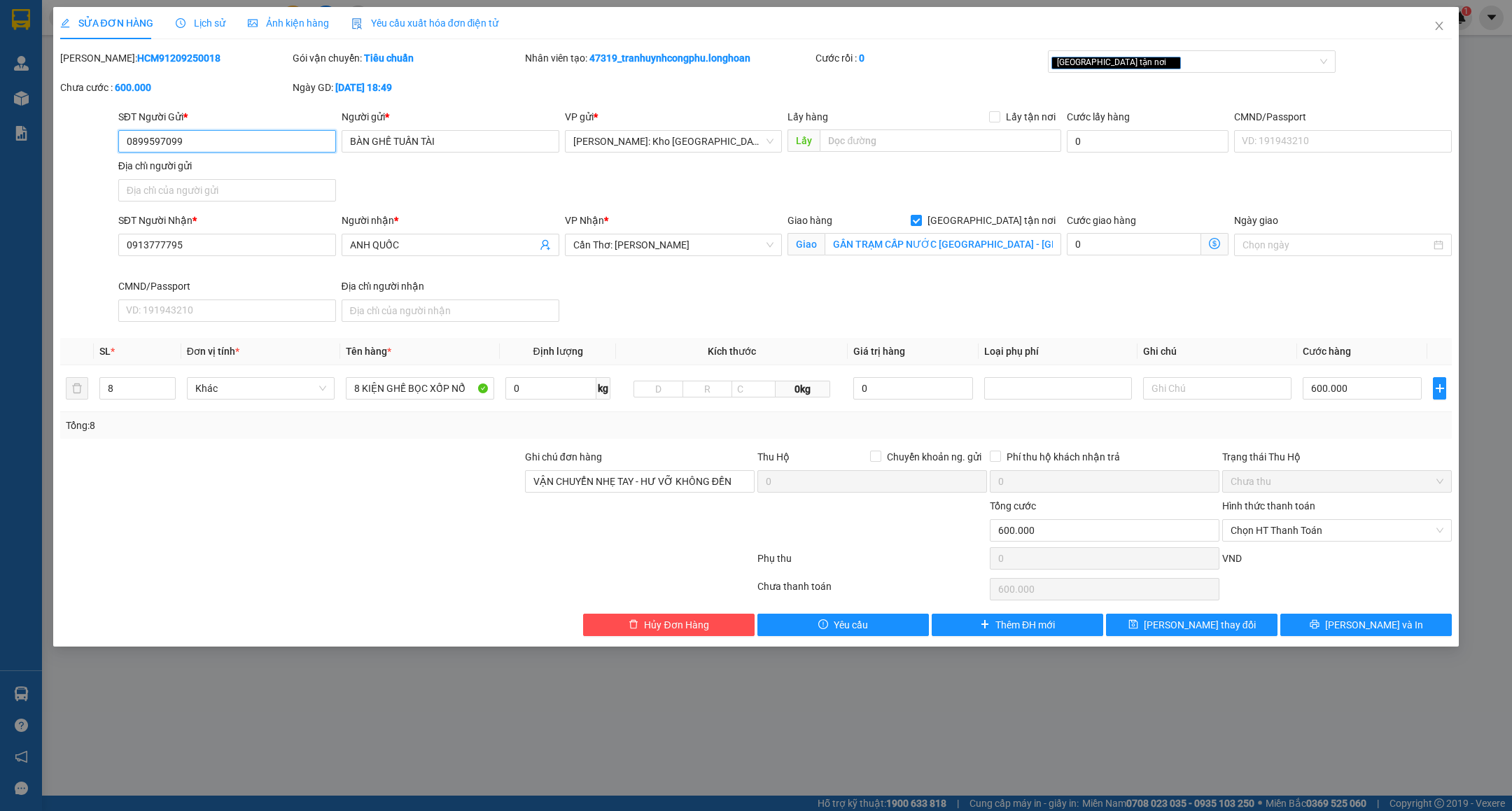
click at [257, 132] on input "0899597099" at bounding box center [227, 140] width 218 height 22
click at [255, 140] on input "0899597099" at bounding box center [227, 140] width 218 height 22
type input "089959709"
click at [259, 139] on input "089959709" at bounding box center [227, 140] width 218 height 22
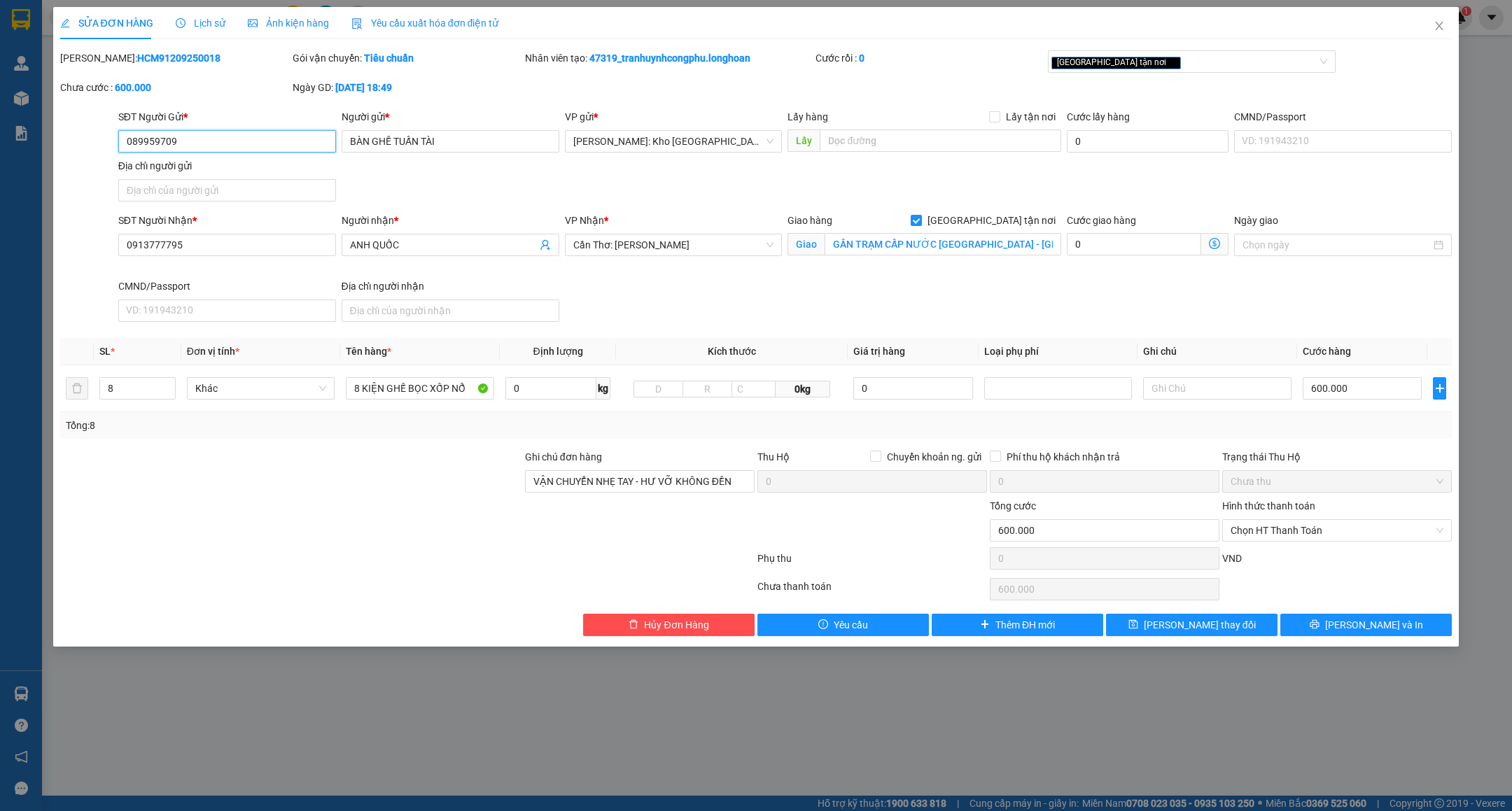
drag, startPoint x: 259, startPoint y: 139, endPoint x: 269, endPoint y: 154, distance: 18.0
click at [259, 140] on input "089959709" at bounding box center [227, 140] width 218 height 22
paste input "0399924566"
type input "0399924566"
click at [1370, 630] on span "[PERSON_NAME] và In" at bounding box center [1374, 625] width 98 height 15
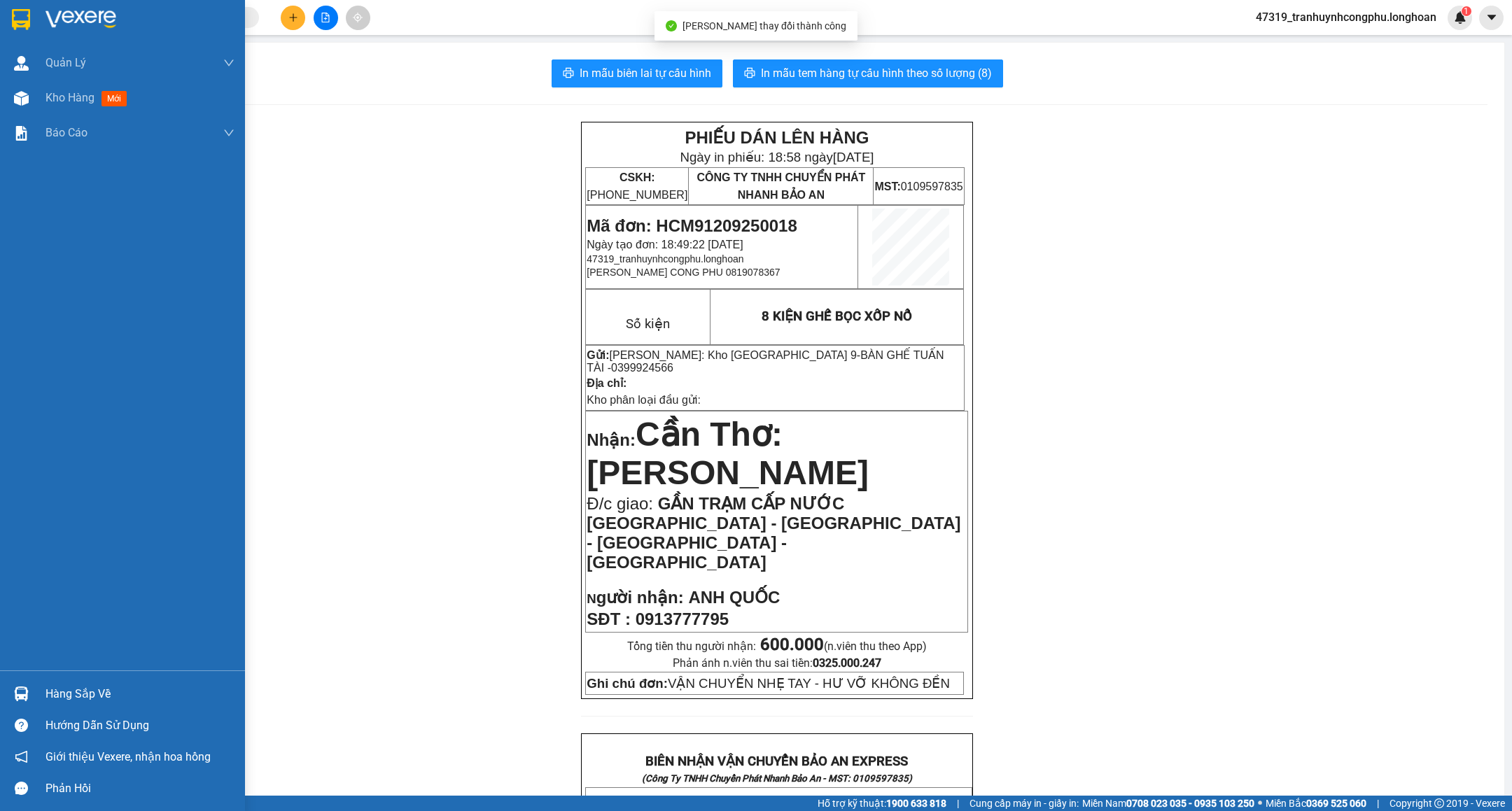
click at [38, 98] on div "Kho hàng mới" at bounding box center [122, 97] width 245 height 35
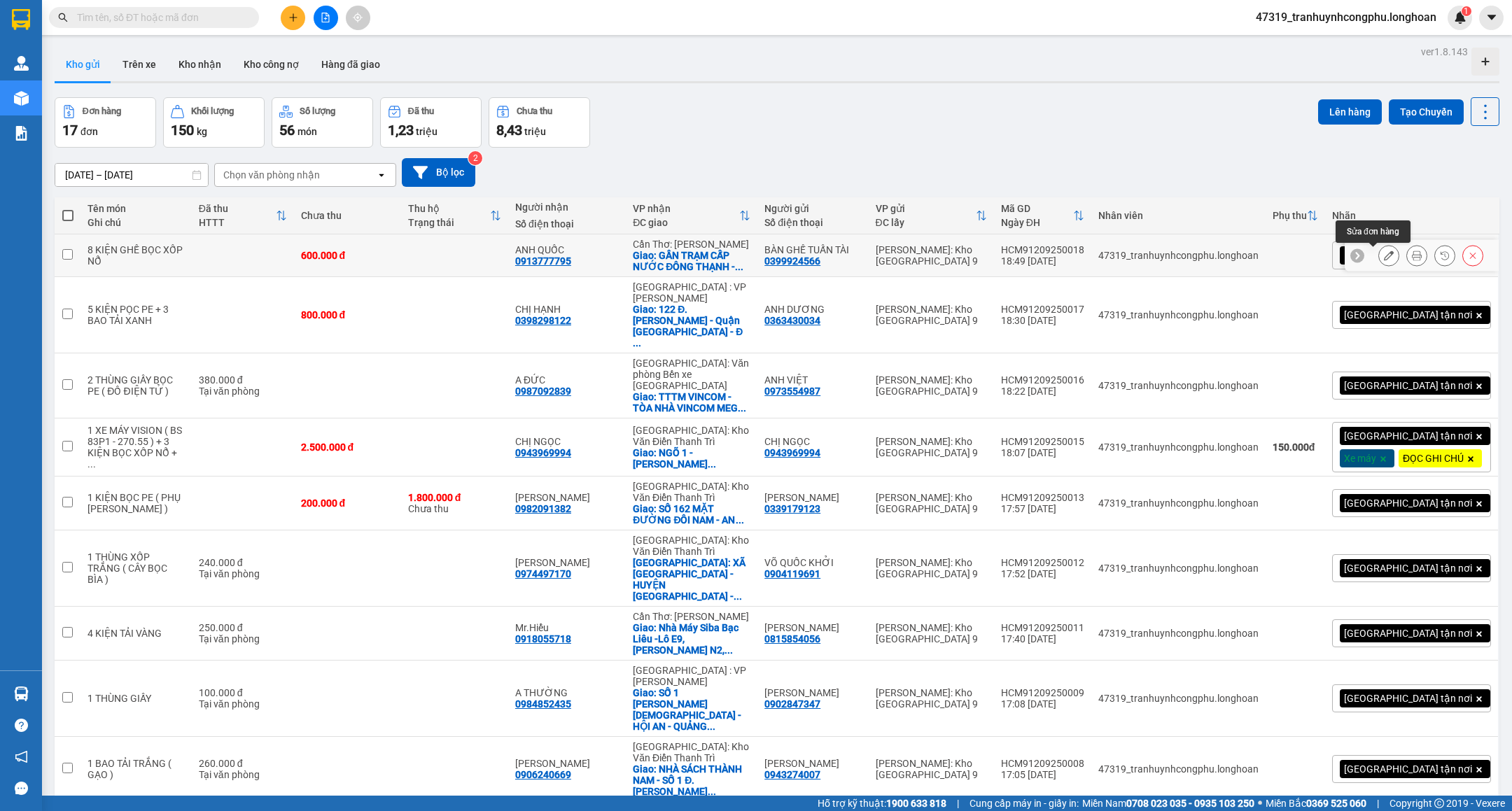
click at [1384, 256] on icon at bounding box center [1389, 255] width 10 height 10
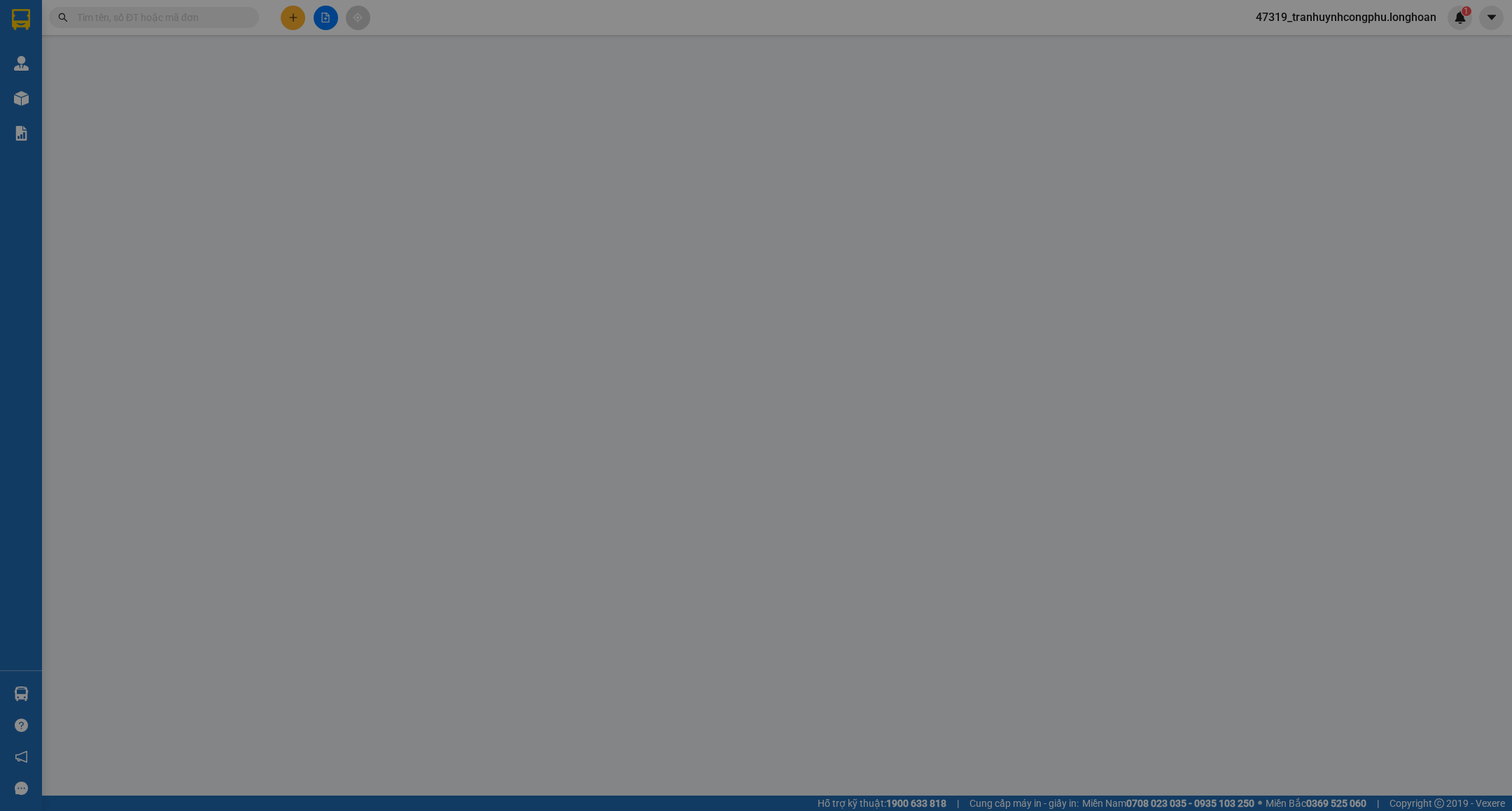
type input "0399924566"
type input "BÀN GHẾ TUẤN TÀI"
type input "0913777795"
type input "ANH QUỐC"
checkbox input "true"
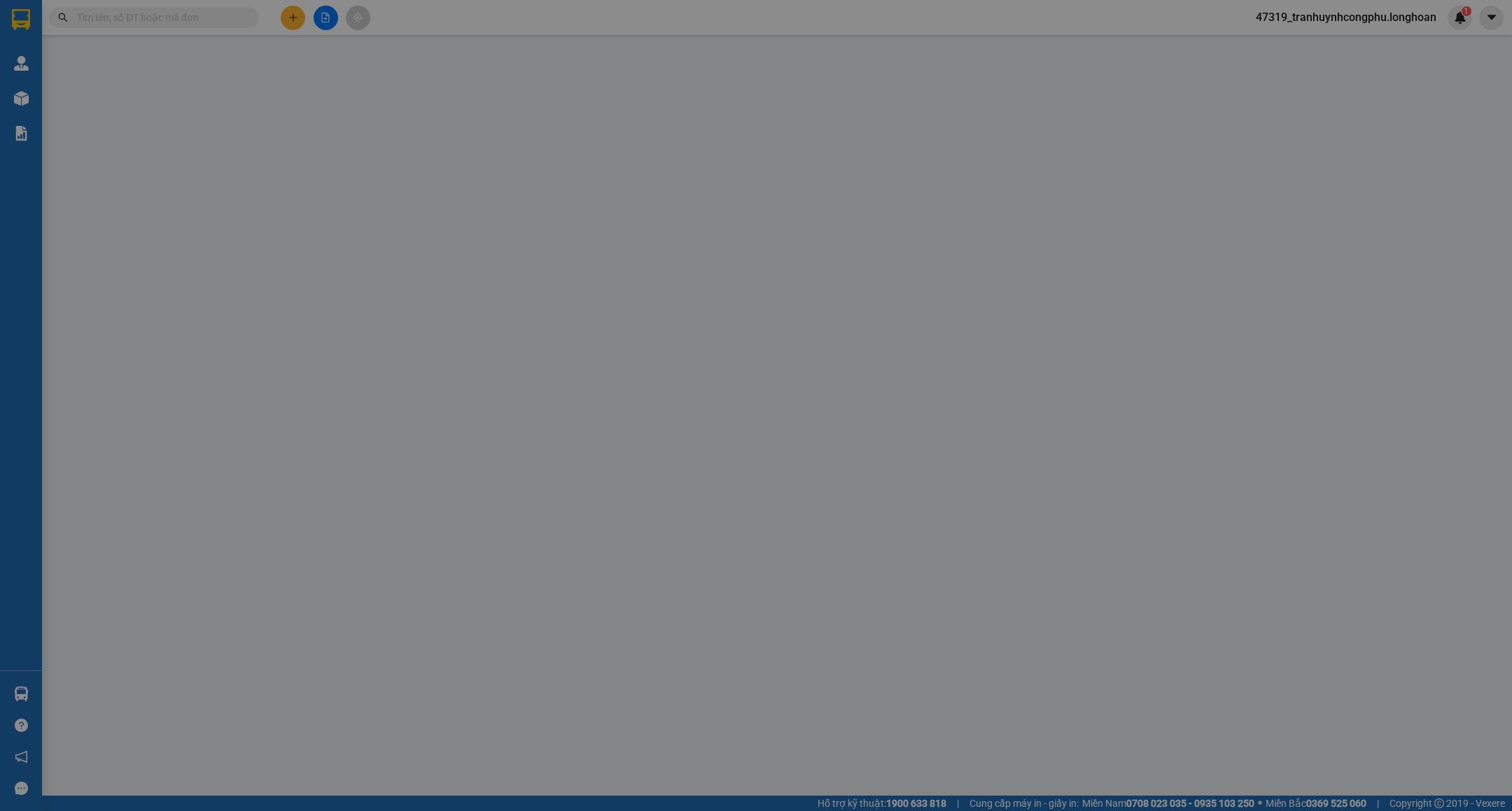
type input "GẦN TRẠM CẤP NƯỚC [GEOGRAPHIC_DATA] - [GEOGRAPHIC_DATA] - [GEOGRAPHIC_DATA] - […"
type input "VẬN CHUYỂN NHẸ TAY - HƯ VỠ KHÔNG ĐỀN"
type input "600.000"
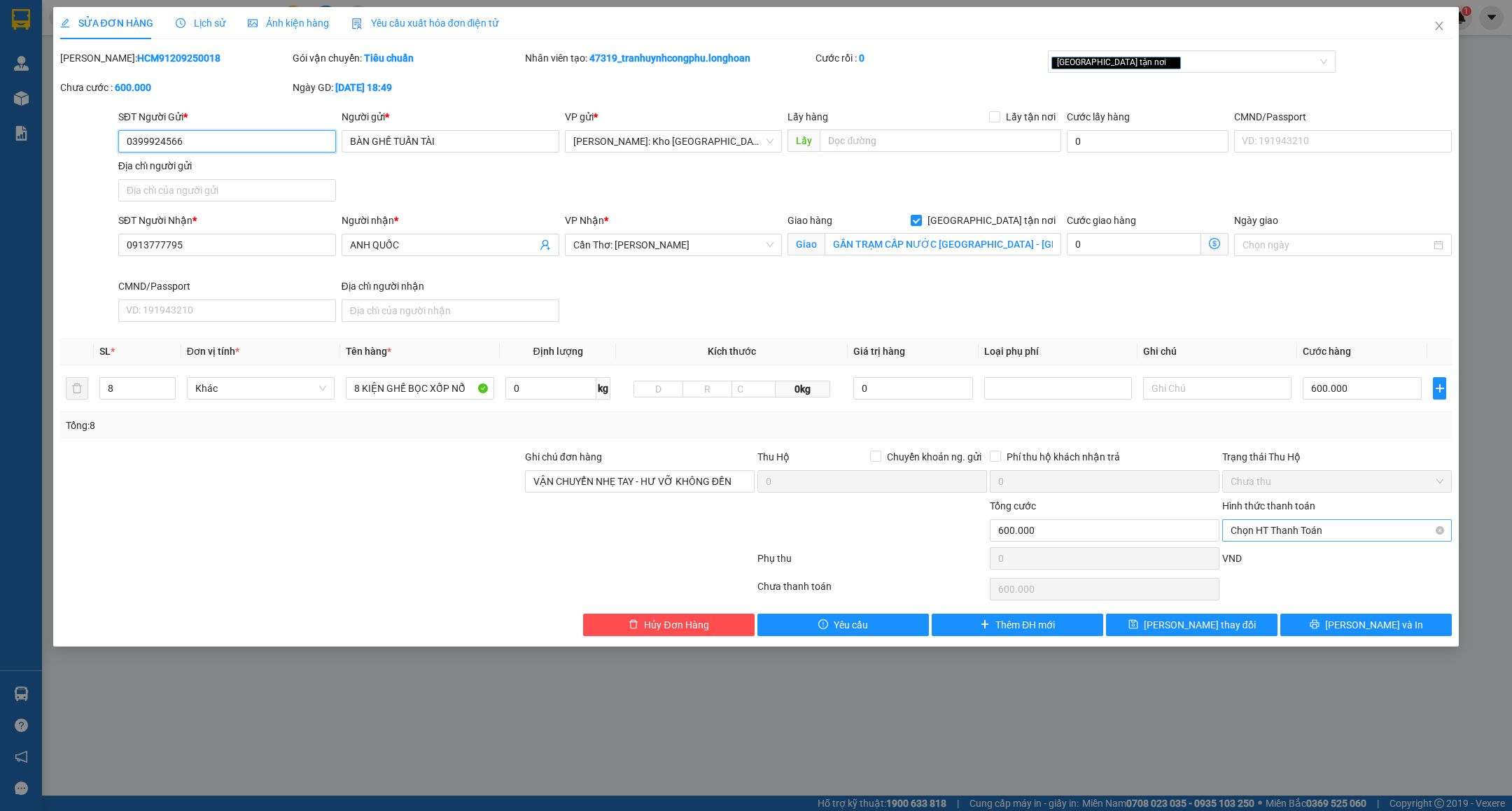
click at [1326, 530] on span "Chọn HT Thanh Toán" at bounding box center [1337, 530] width 213 height 21
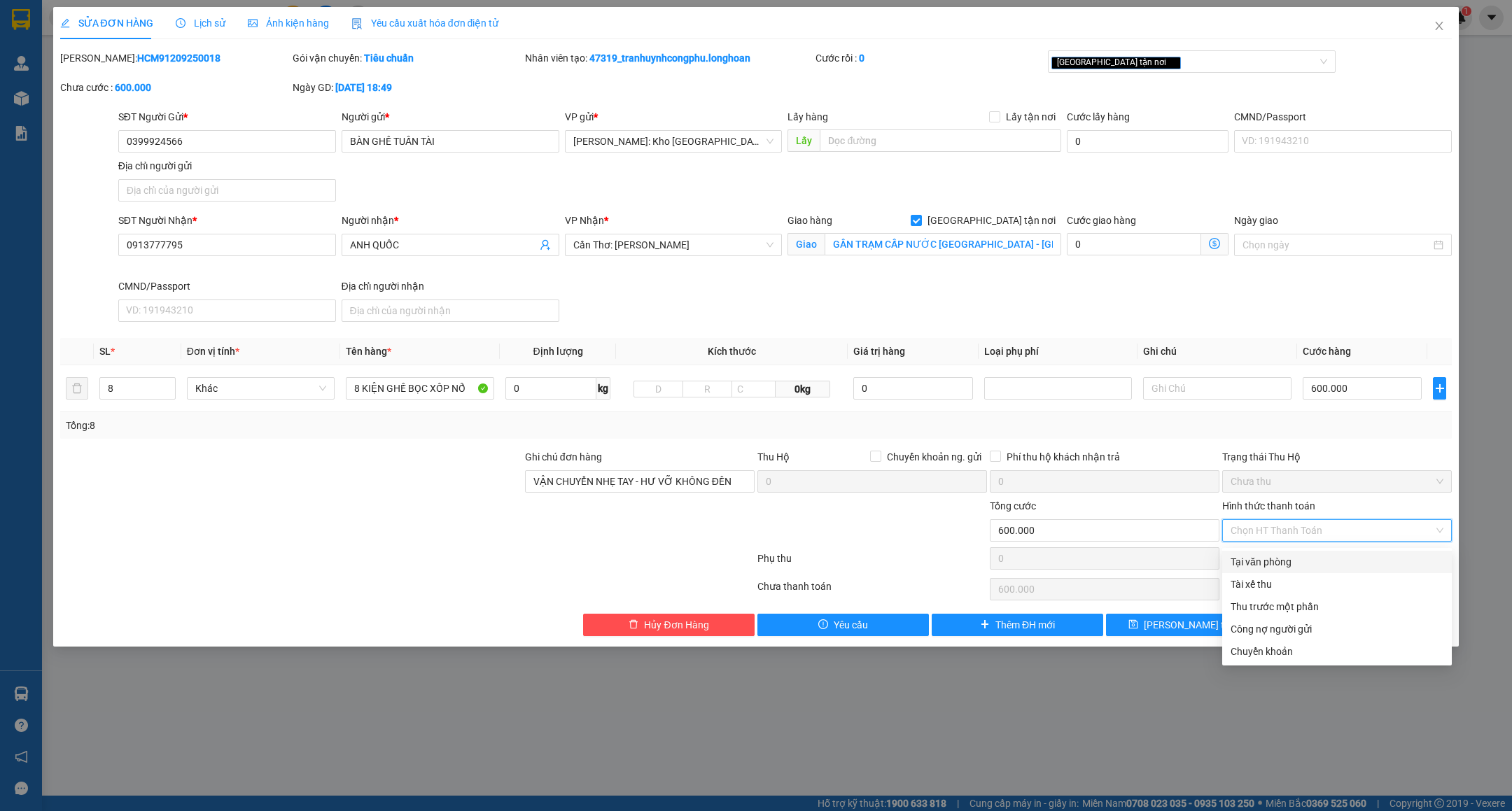
click at [1302, 557] on div "Tại văn phòng" at bounding box center [1337, 562] width 213 height 15
type input "0"
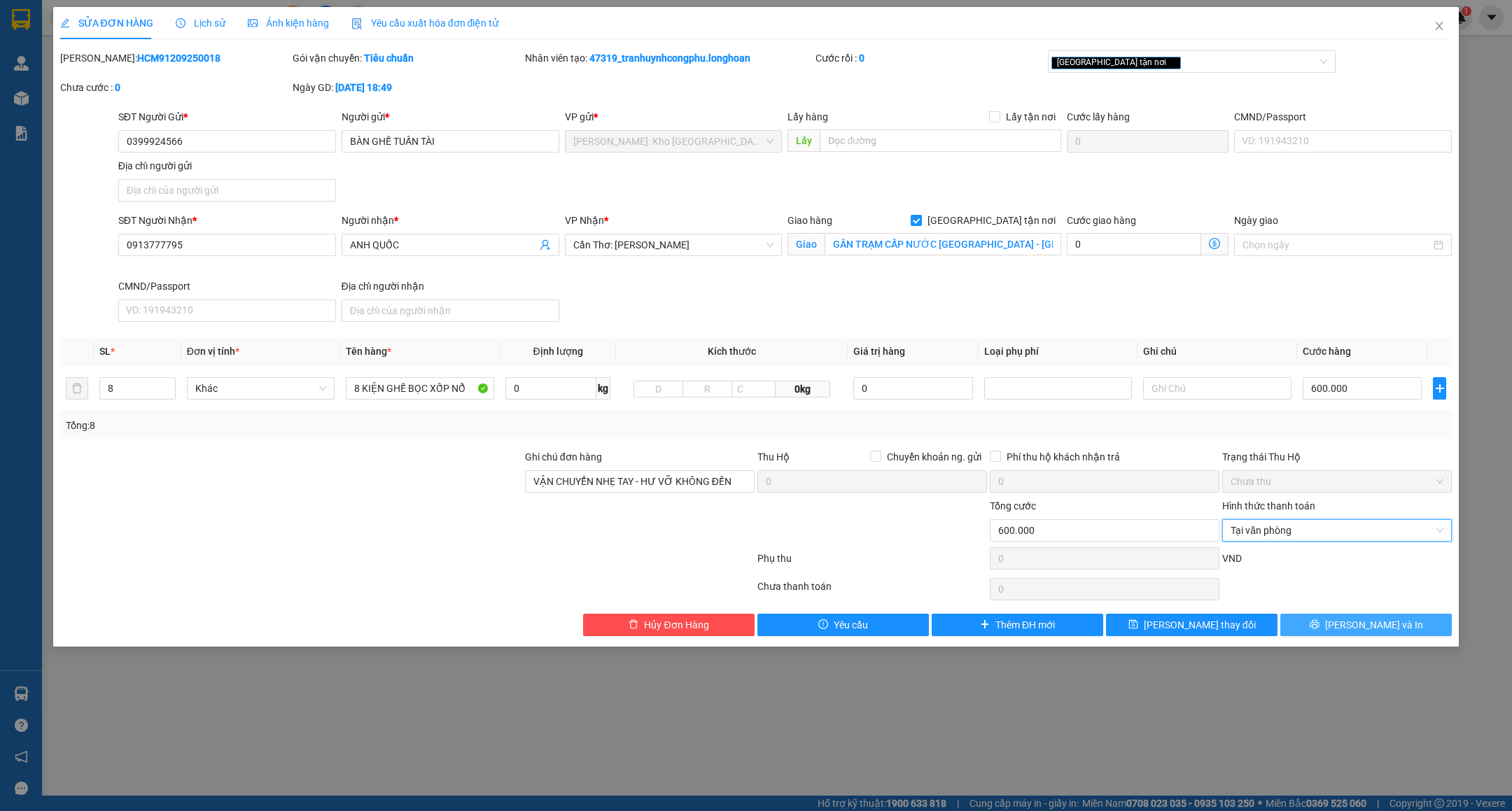
click at [1321, 622] on button "[PERSON_NAME] và In" at bounding box center [1366, 624] width 171 height 22
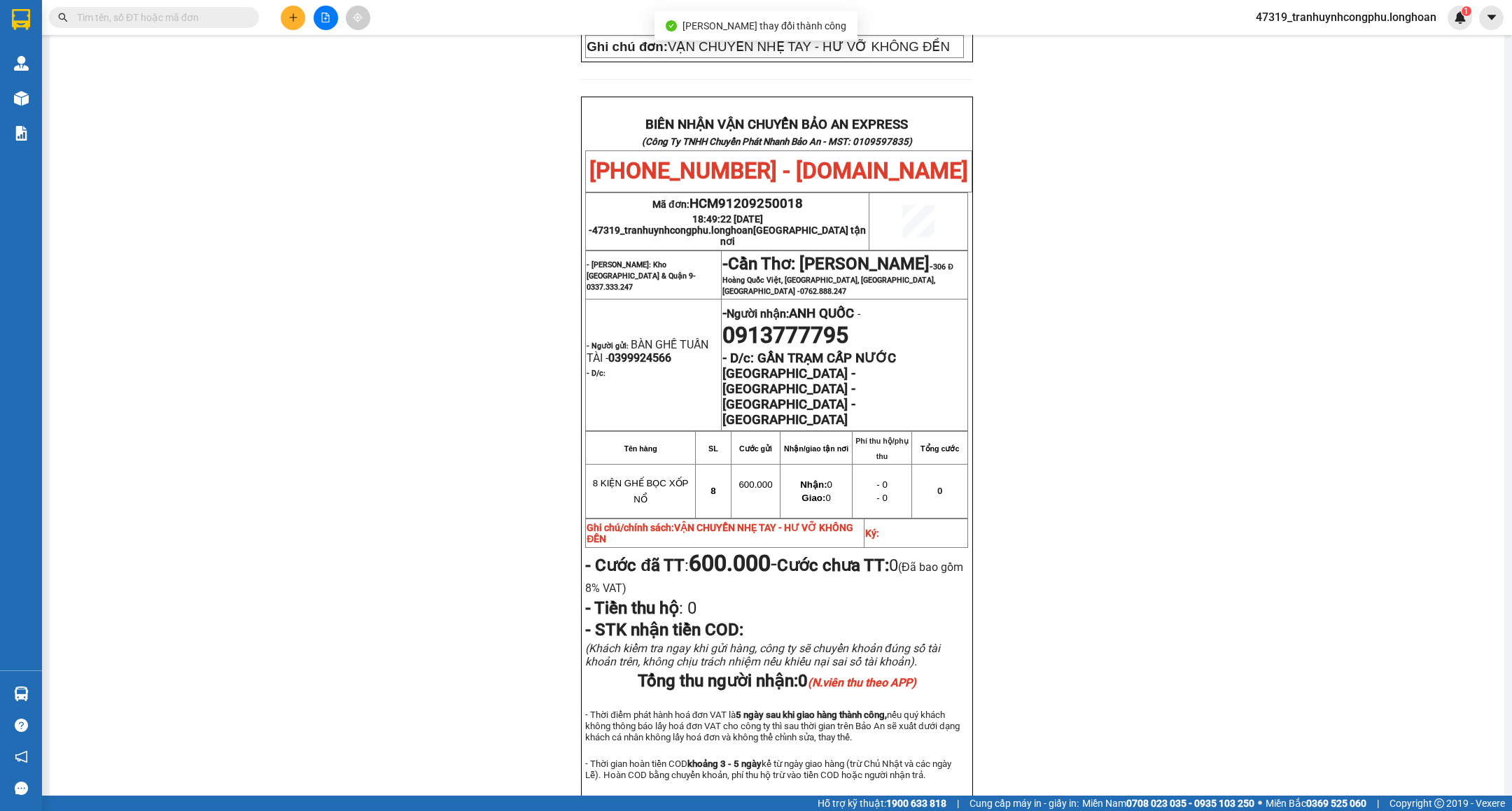
scroll to position [639, 0]
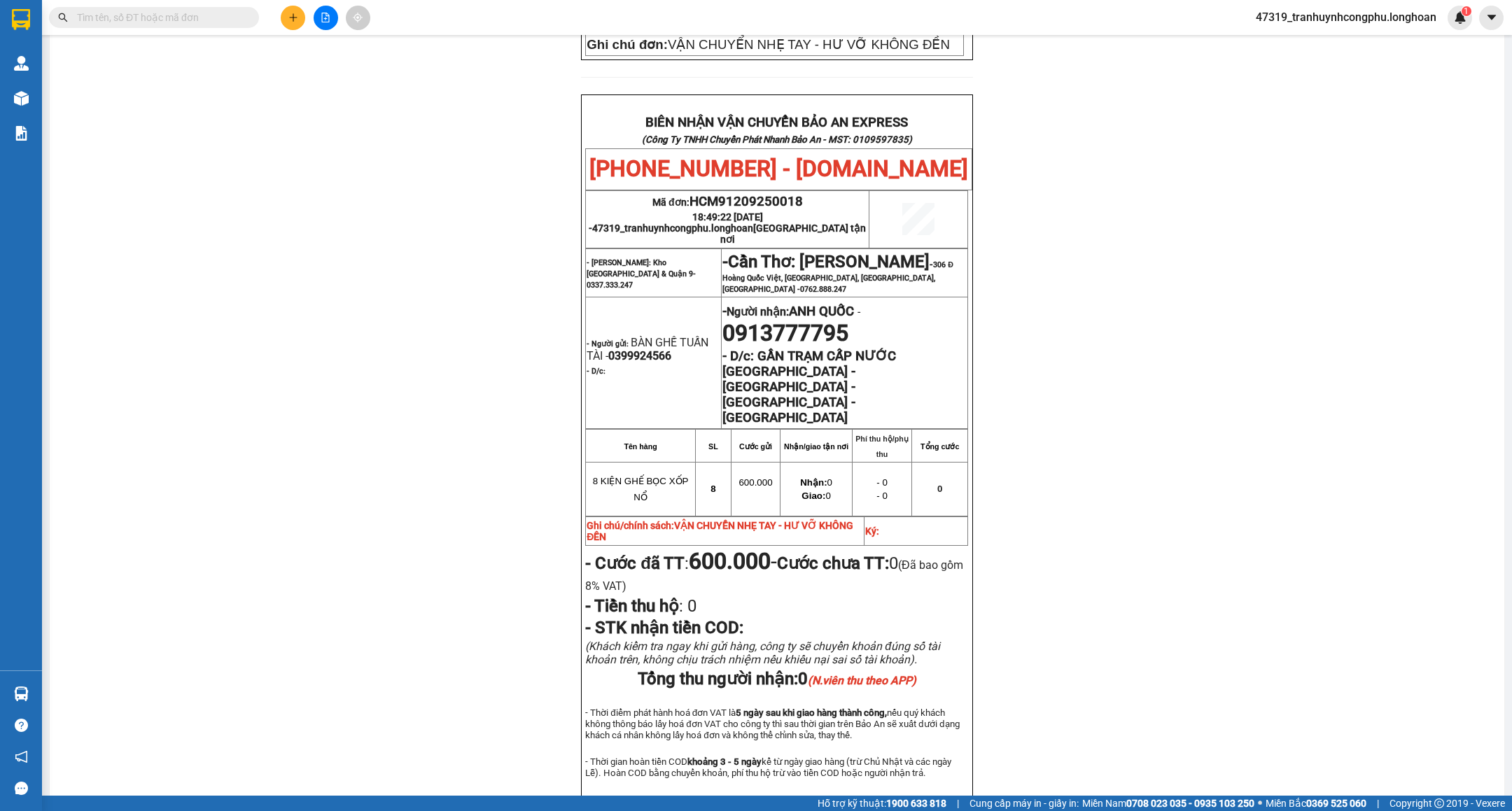
click at [1294, 519] on div "PHIẾU DÁN LÊN HÀNG Ngày in phiếu: 18:58 [DATE] CSKH: [PHONE_NUMBER] CÔNG TY TNH…" at bounding box center [777, 166] width 1421 height 1366
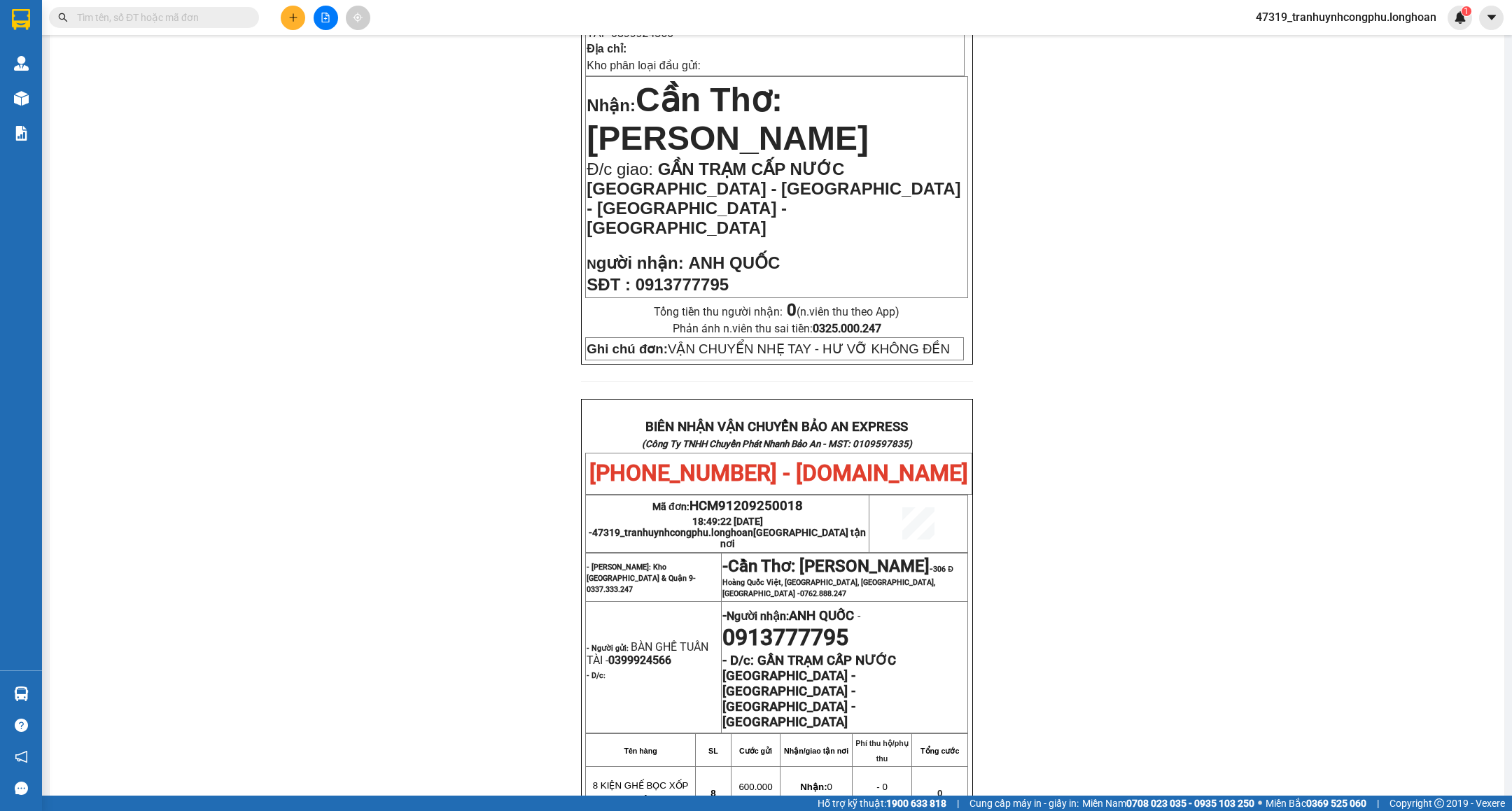
scroll to position [0, 0]
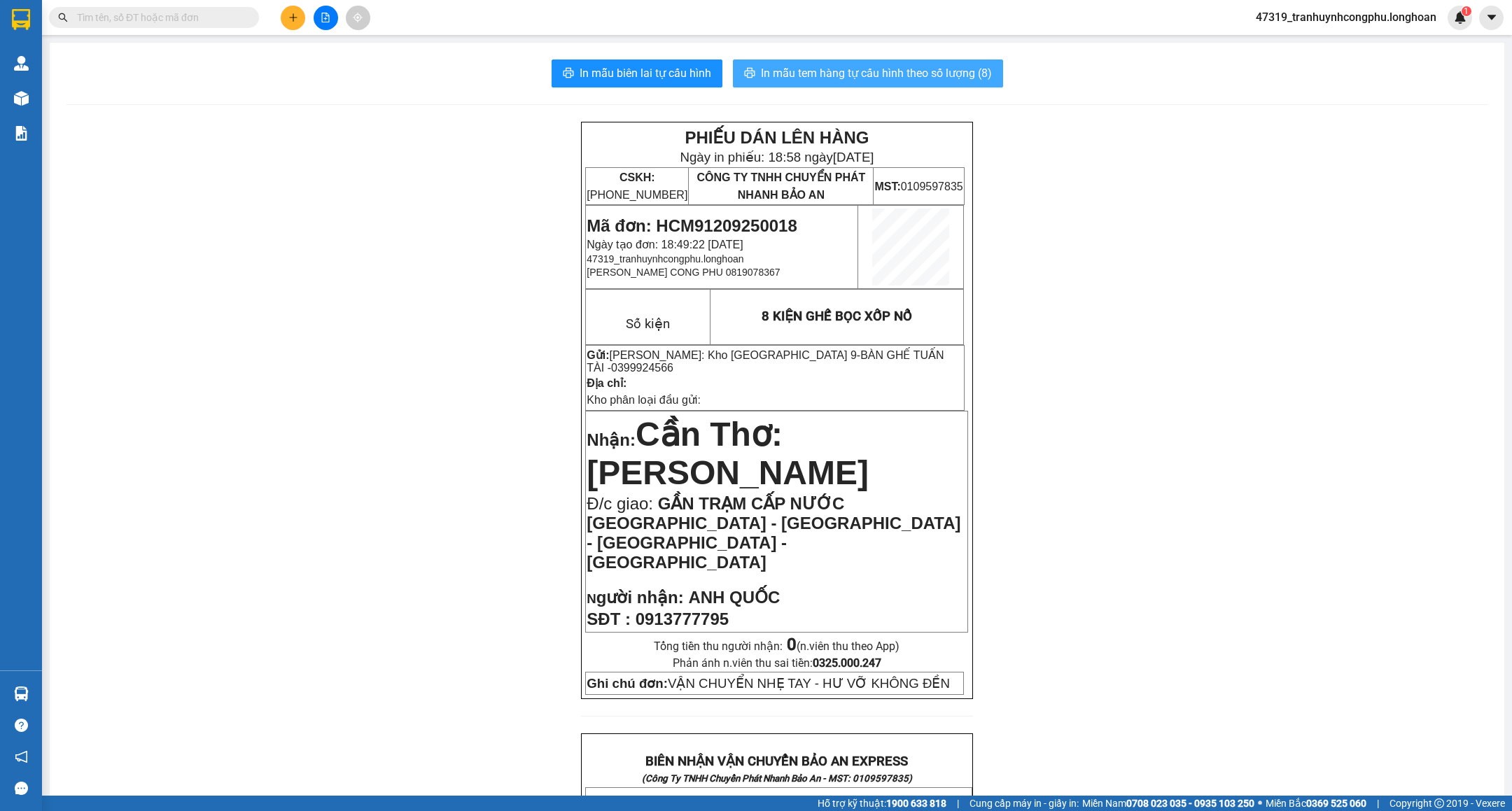
click at [841, 61] on button "In mẫu tem hàng tự cấu hình theo số lượng (8)" at bounding box center [868, 73] width 270 height 28
click at [716, 219] on span "Mã đơn: HCM91209250018" at bounding box center [692, 225] width 210 height 19
copy span "HCM91209250018"
click at [309, 311] on div "PHIẾU DÁN LÊN HÀNG Ngày in phiếu: 18:58 [DATE] CSKH: [PHONE_NUMBER] CÔNG TY TNH…" at bounding box center [777, 804] width 1421 height 1366
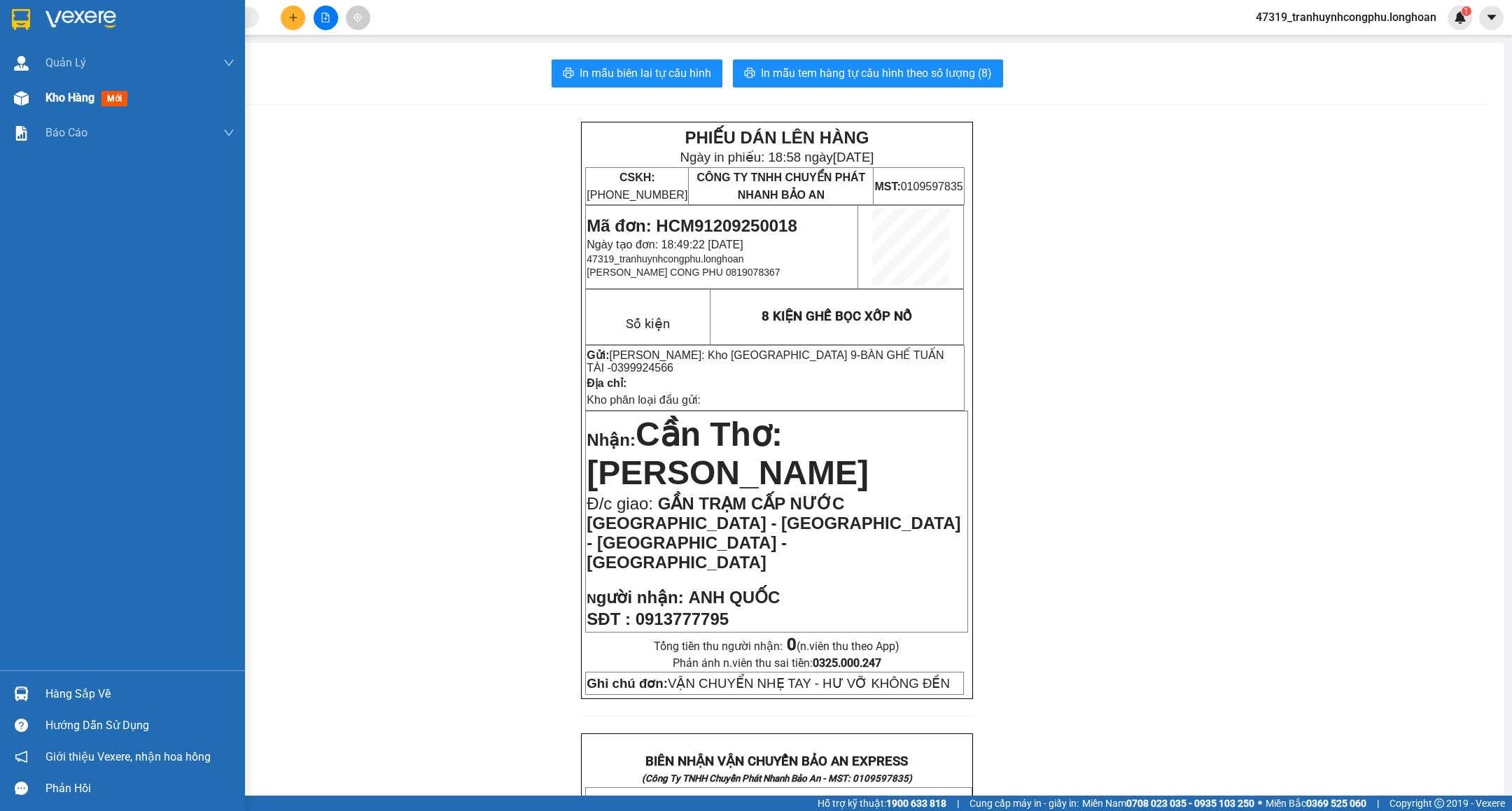
click at [72, 91] on span "Kho hàng" at bounding box center [70, 97] width 49 height 13
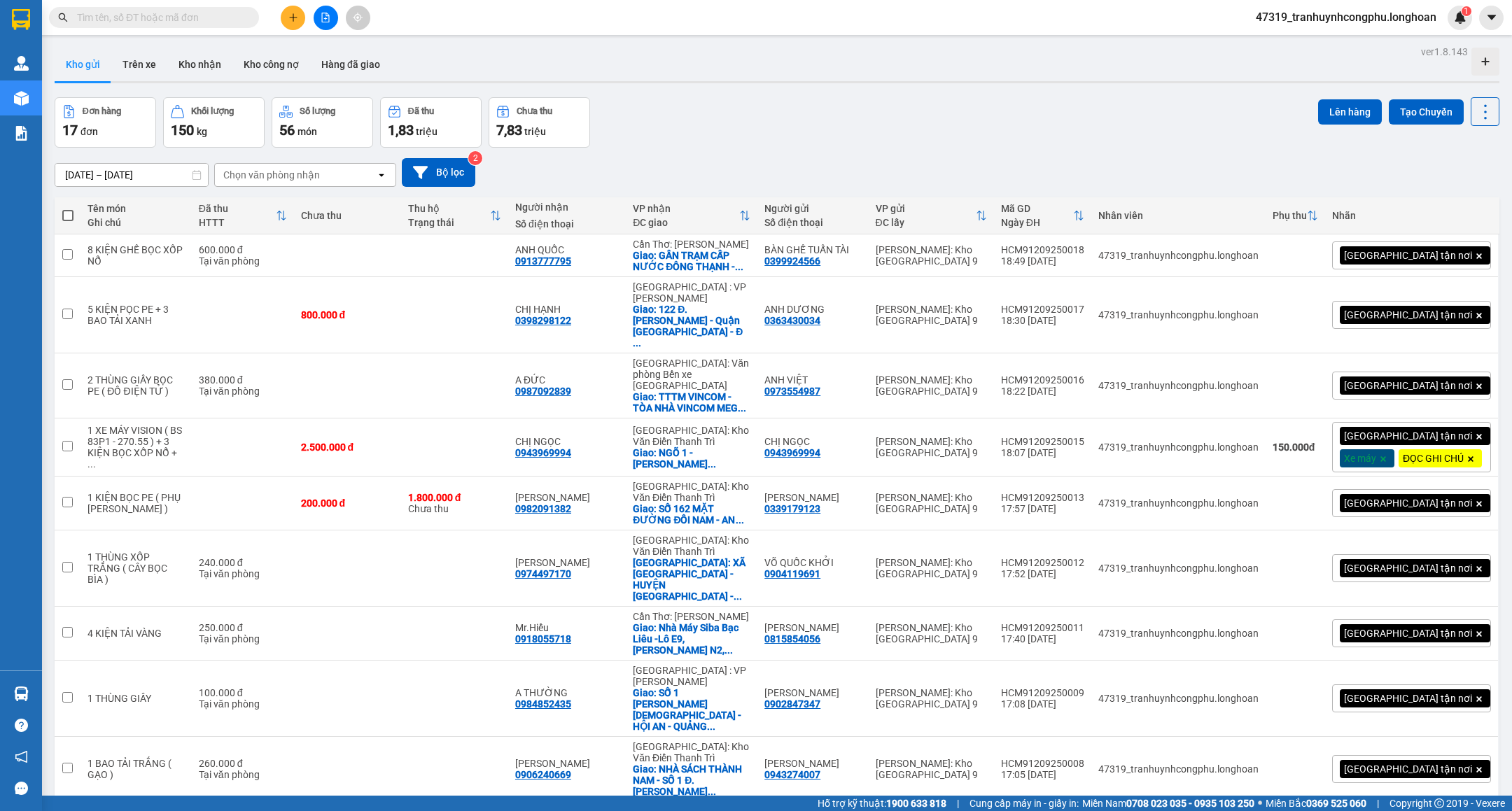
click at [763, 118] on div "Đơn hàng 17 đơn Khối lượng 150 kg Số lượng 56 món Đã thu 1,83 triệu Chưa thu 7,…" at bounding box center [777, 122] width 1445 height 51
click at [291, 20] on icon "plus" at bounding box center [293, 17] width 10 height 10
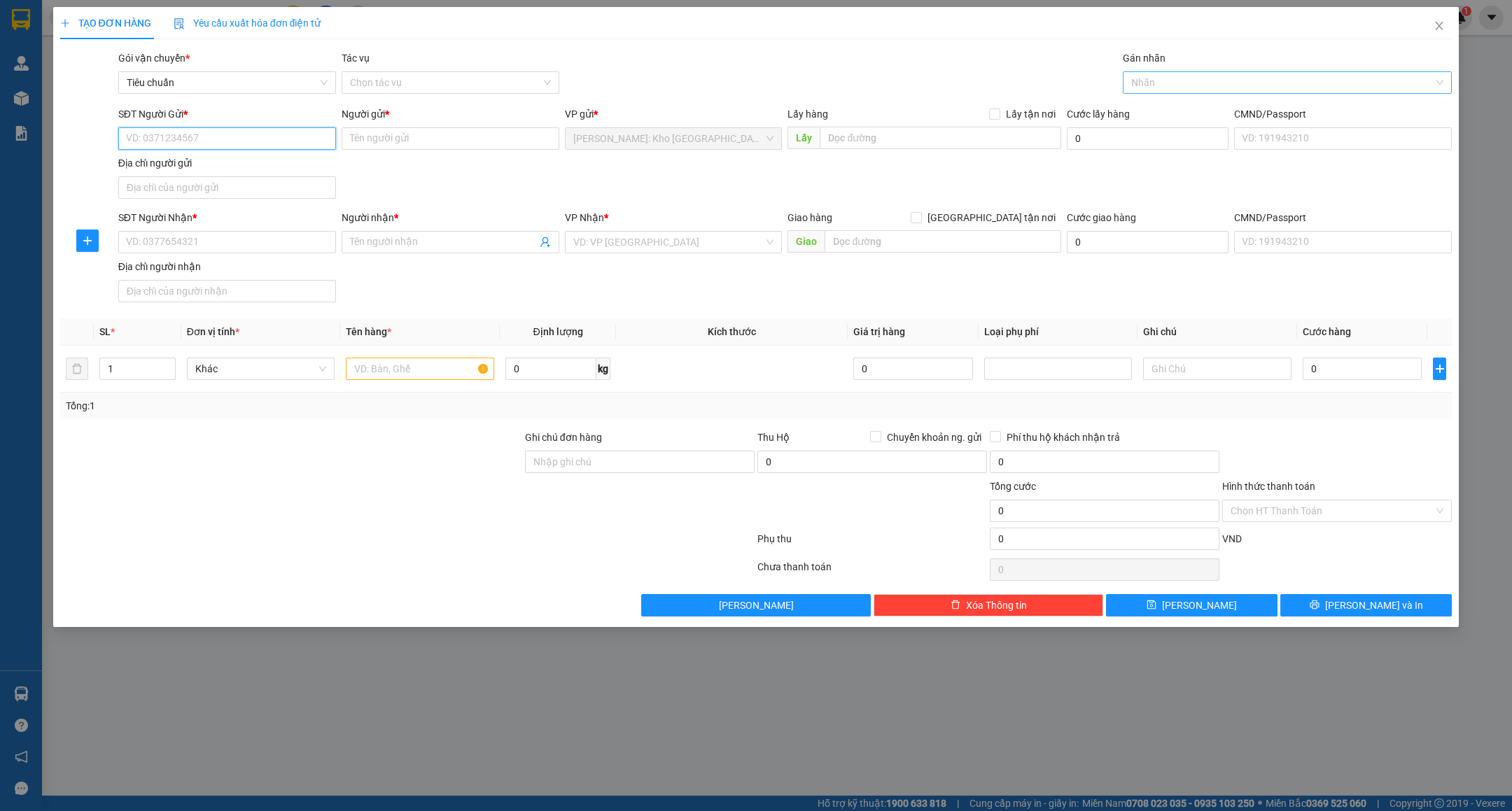
click at [1199, 87] on div at bounding box center [1281, 83] width 308 height 17
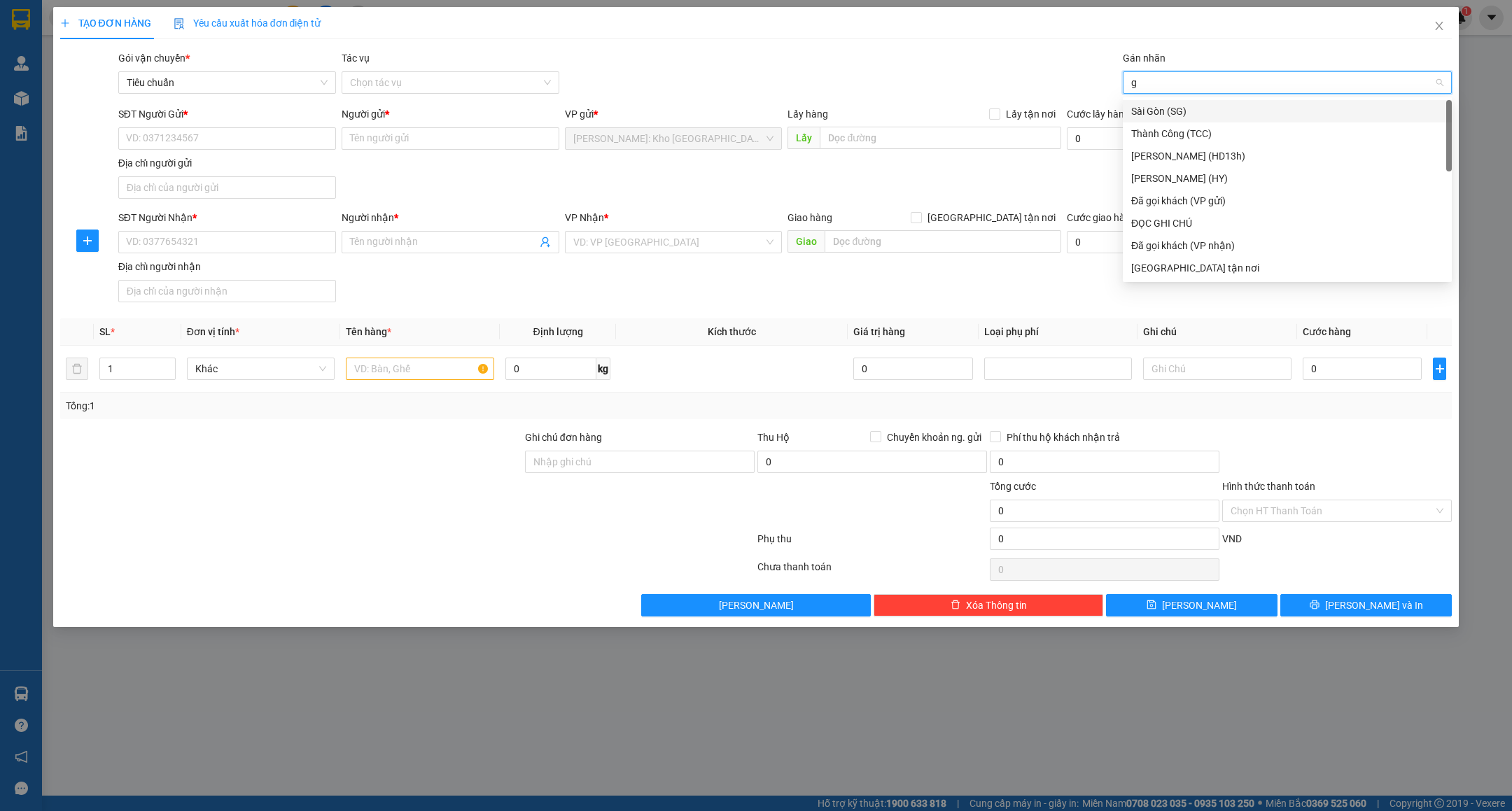
type input "gt"
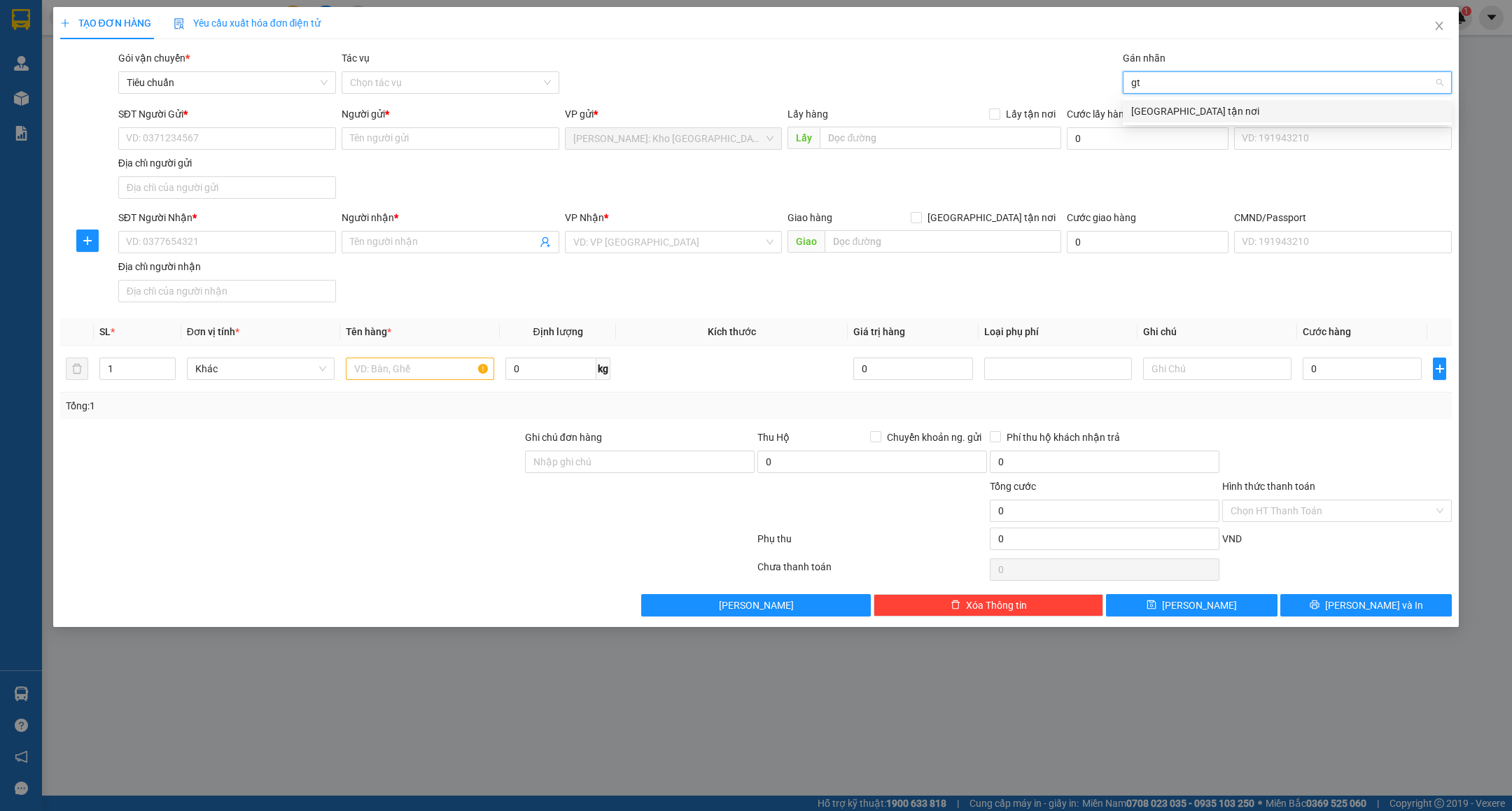
click at [1166, 112] on div "[GEOGRAPHIC_DATA] tận nơi" at bounding box center [1287, 111] width 313 height 15
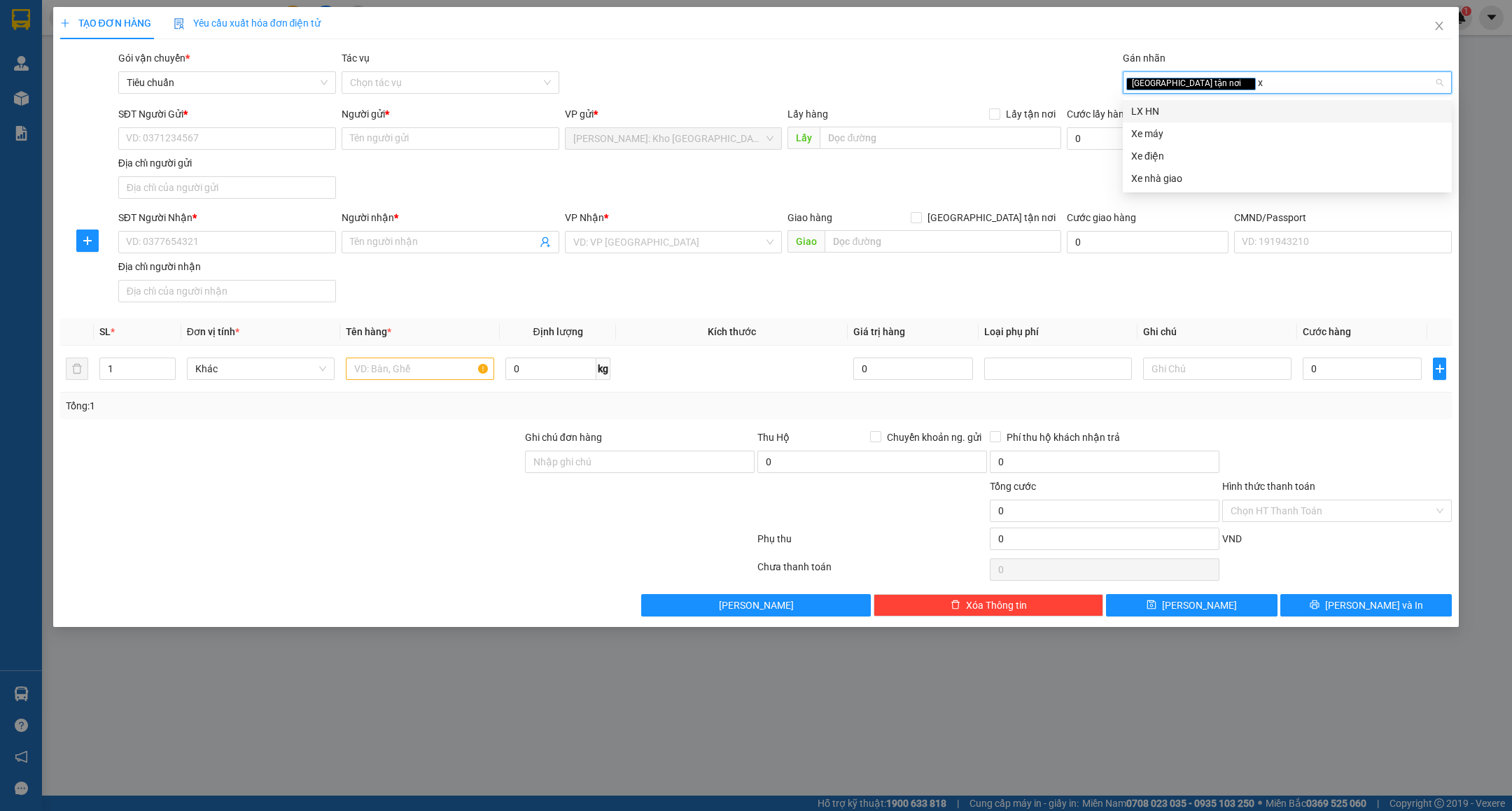
type input "xe"
click at [1177, 116] on div "Xe máy" at bounding box center [1287, 111] width 313 height 15
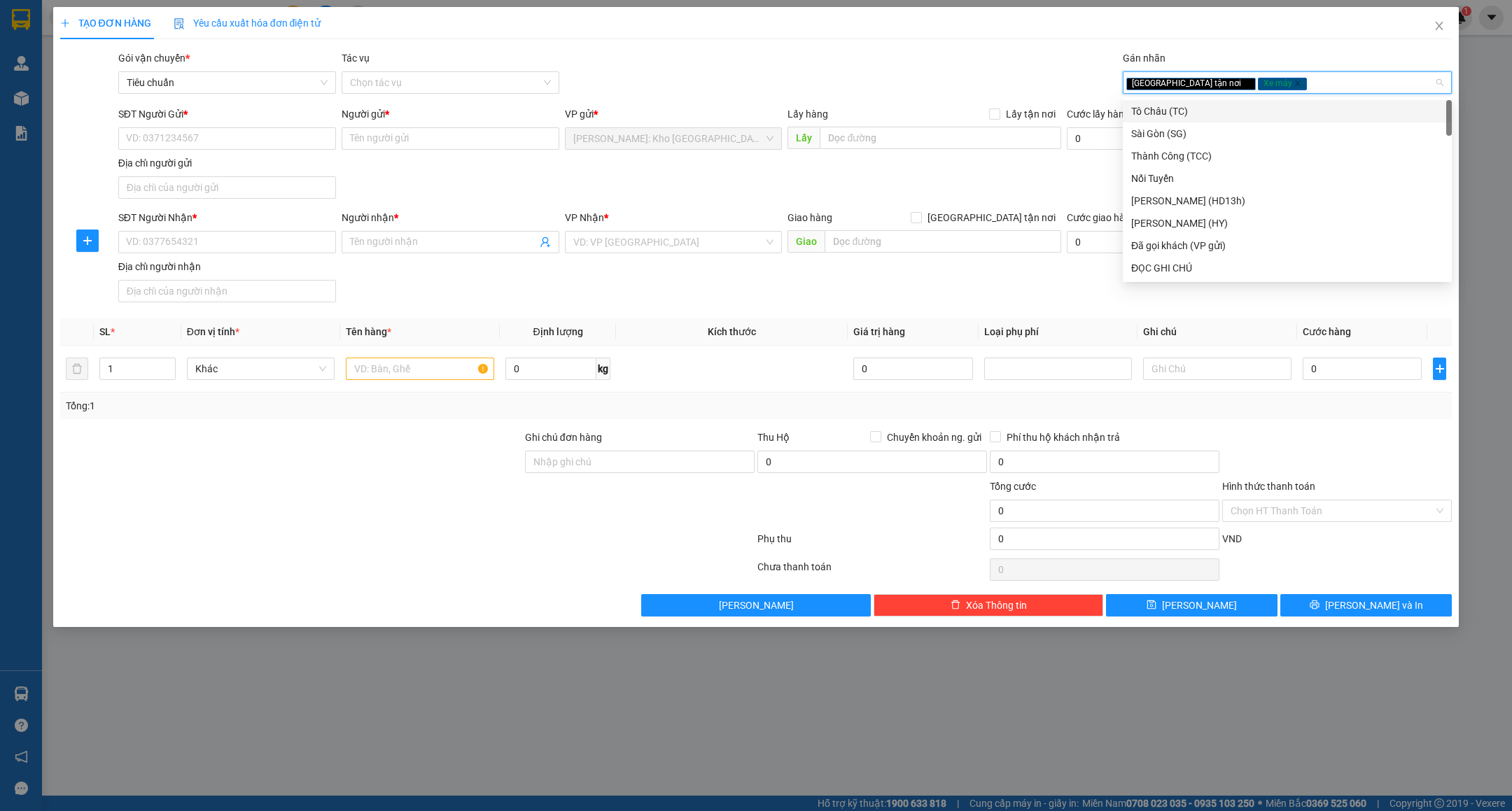
type input "d"
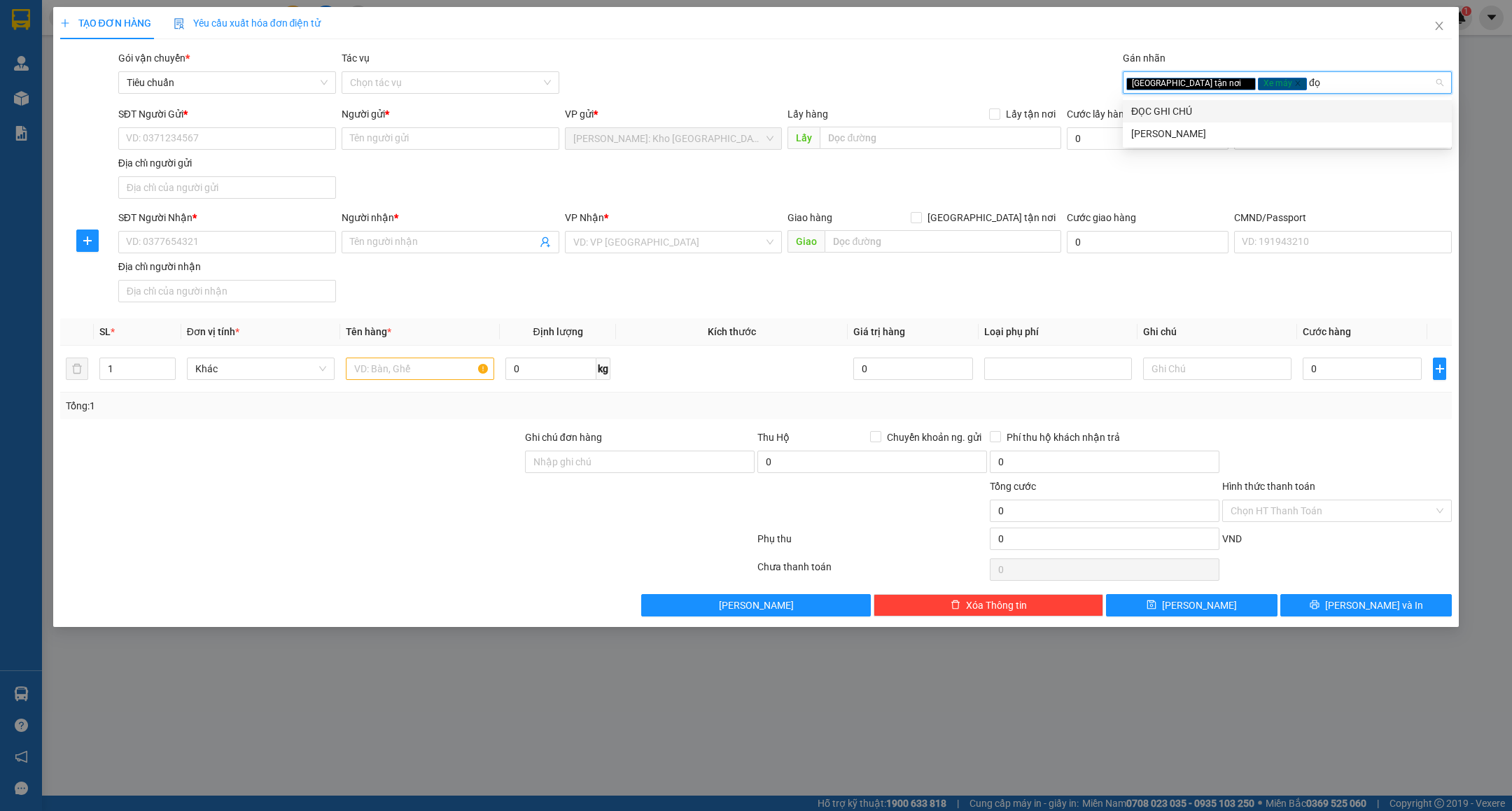
type input "đọc"
click at [1180, 114] on div "ĐỌC GHI CHÚ" at bounding box center [1287, 111] width 313 height 15
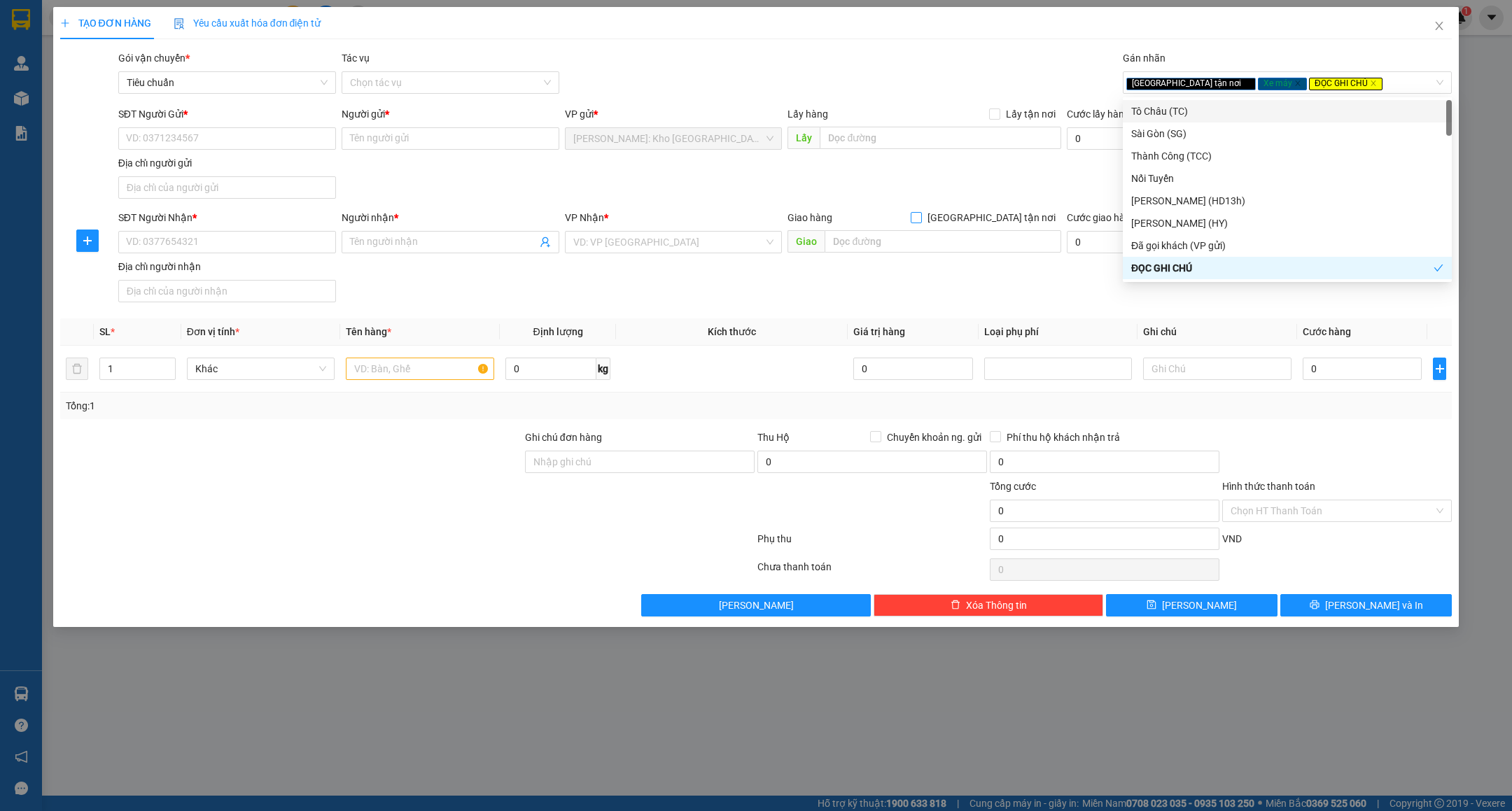
click at [1040, 223] on span "[GEOGRAPHIC_DATA] tận nơi" at bounding box center [992, 218] width 140 height 15
click at [920, 222] on input "[GEOGRAPHIC_DATA] tận nơi" at bounding box center [916, 217] width 10 height 10
checkbox input "true"
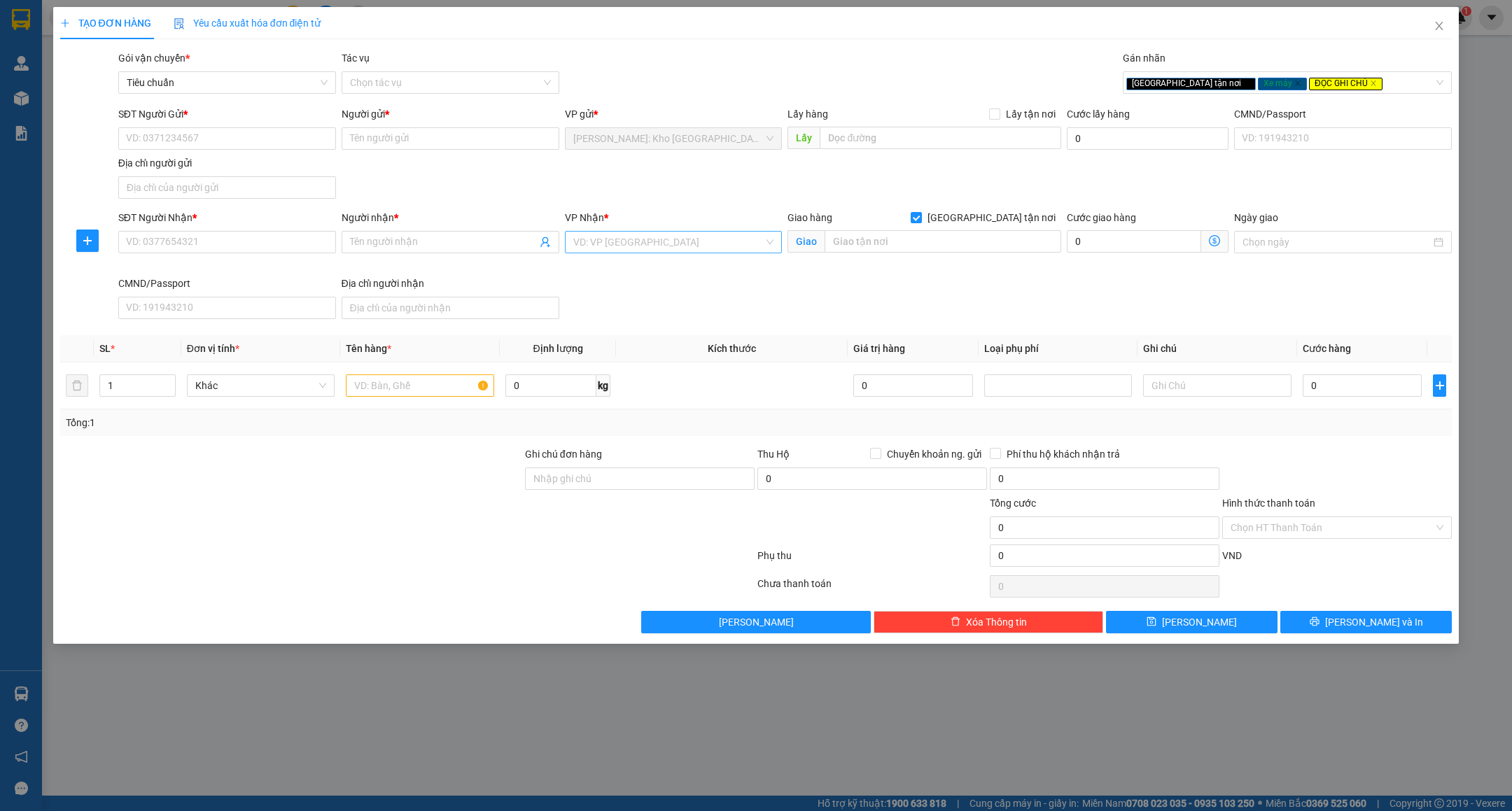
click at [683, 252] on input "search" at bounding box center [669, 242] width 191 height 21
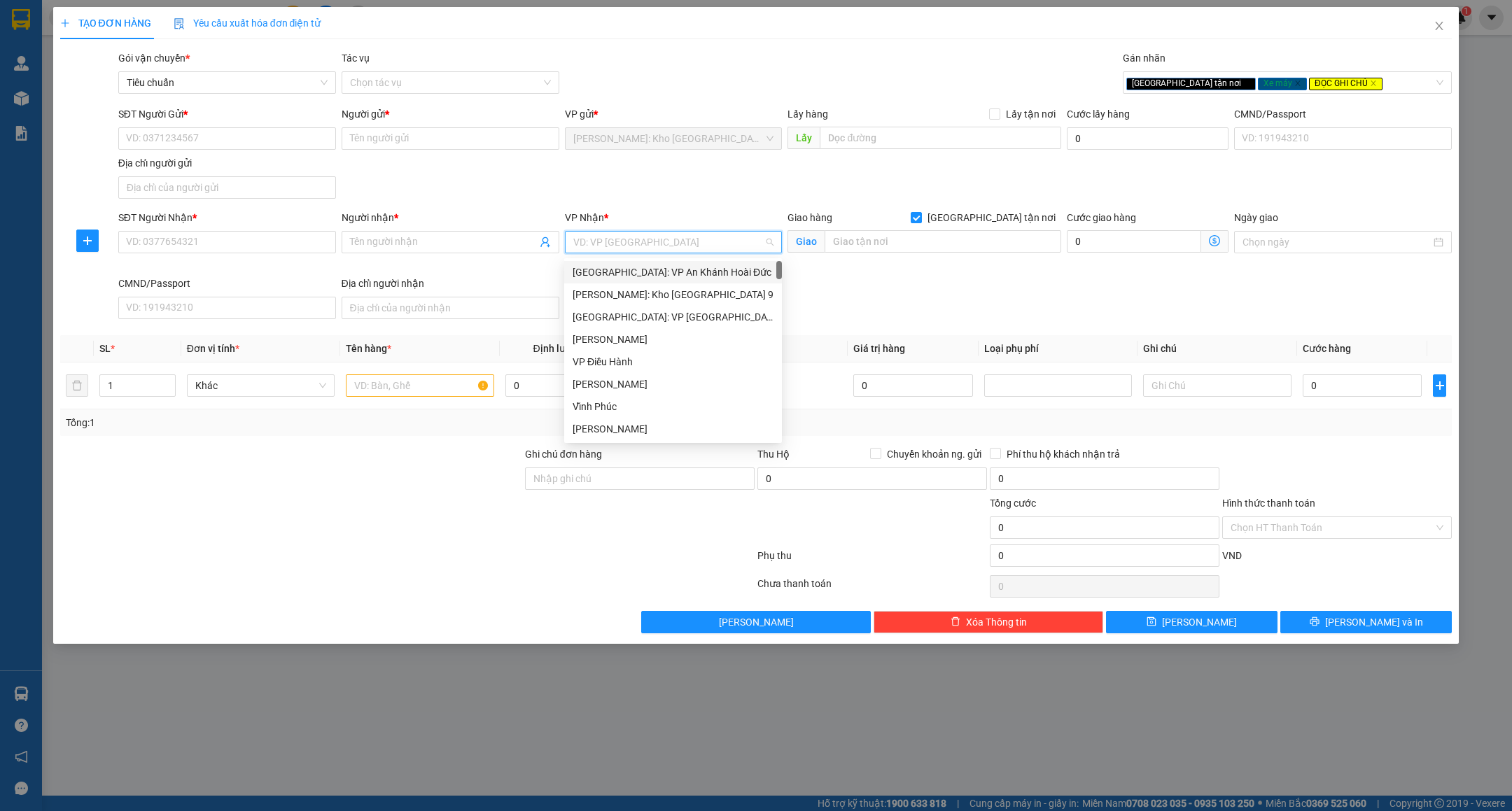
type input "D"
type input "ĐA"
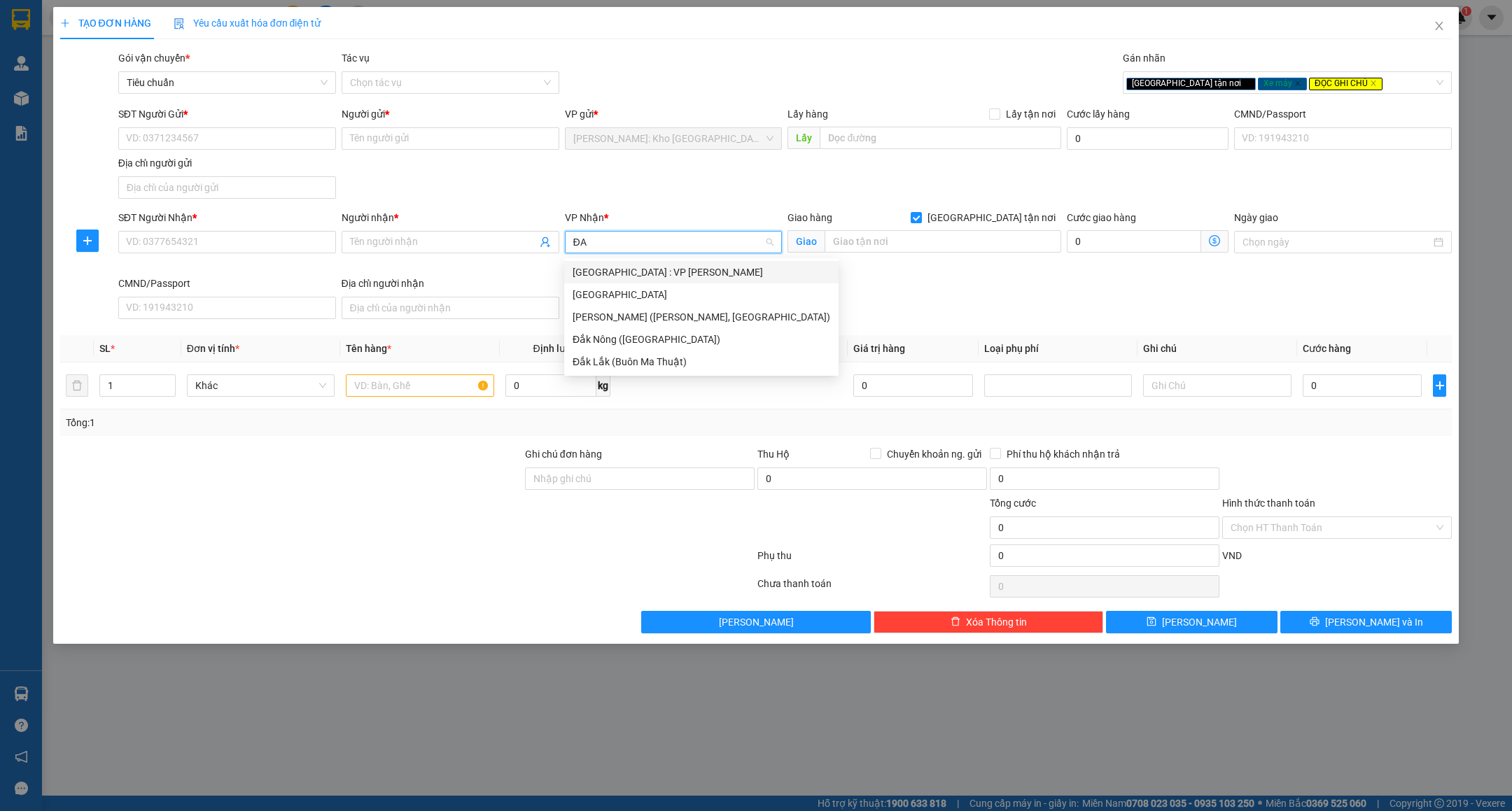
click at [666, 270] on div "[GEOGRAPHIC_DATA] : VP [PERSON_NAME]" at bounding box center [702, 272] width 258 height 15
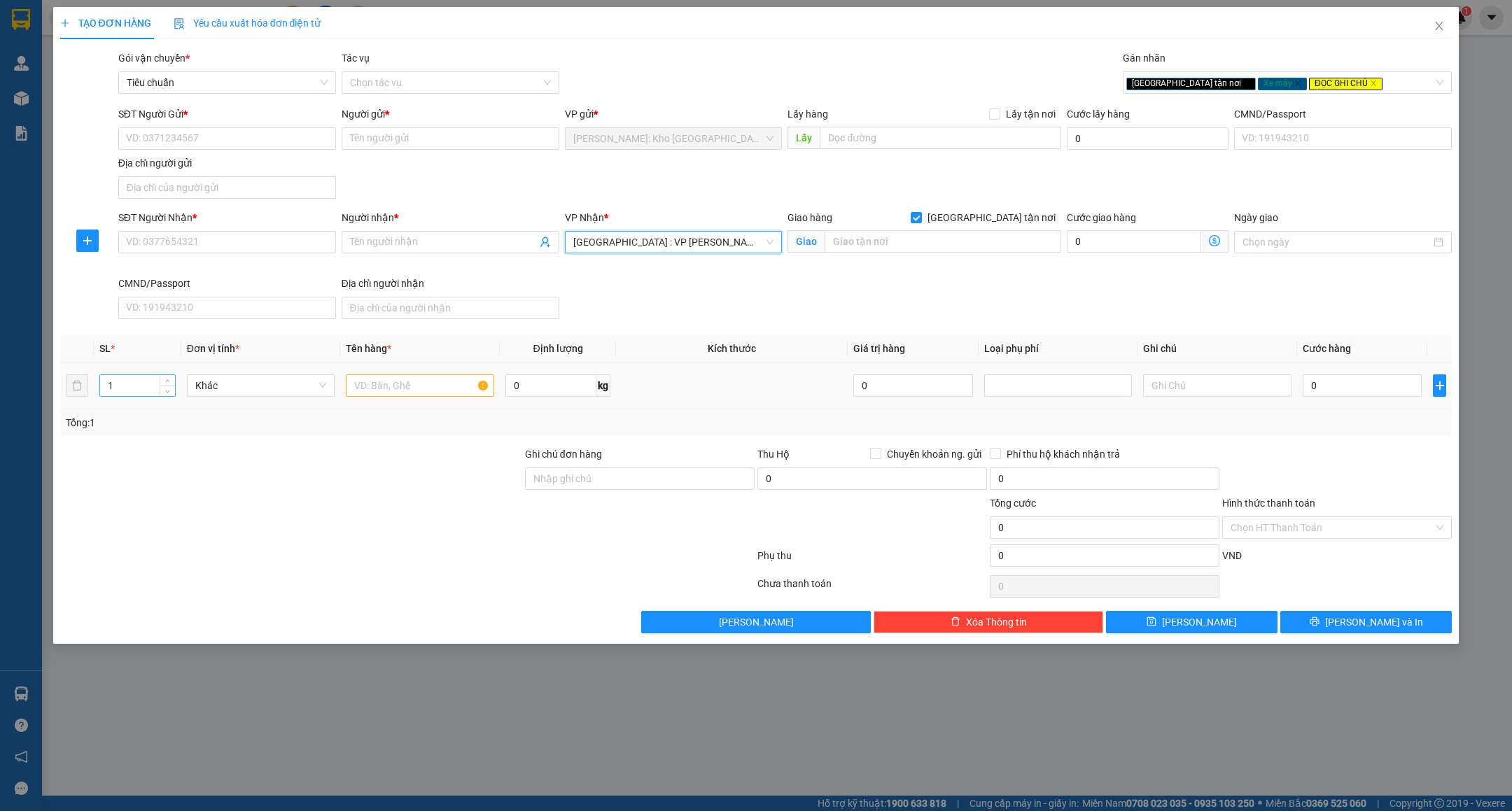
click at [156, 382] on input "1" at bounding box center [138, 386] width 75 height 21
type input "3"
click at [371, 387] on input "text" at bounding box center [420, 385] width 148 height 22
click at [1355, 89] on div "[GEOGRAPHIC_DATA] tận nơi Xe máy ĐỌC GHI CHÚ" at bounding box center [1281, 83] width 308 height 17
type input "3 XE MÁY VESPA ("
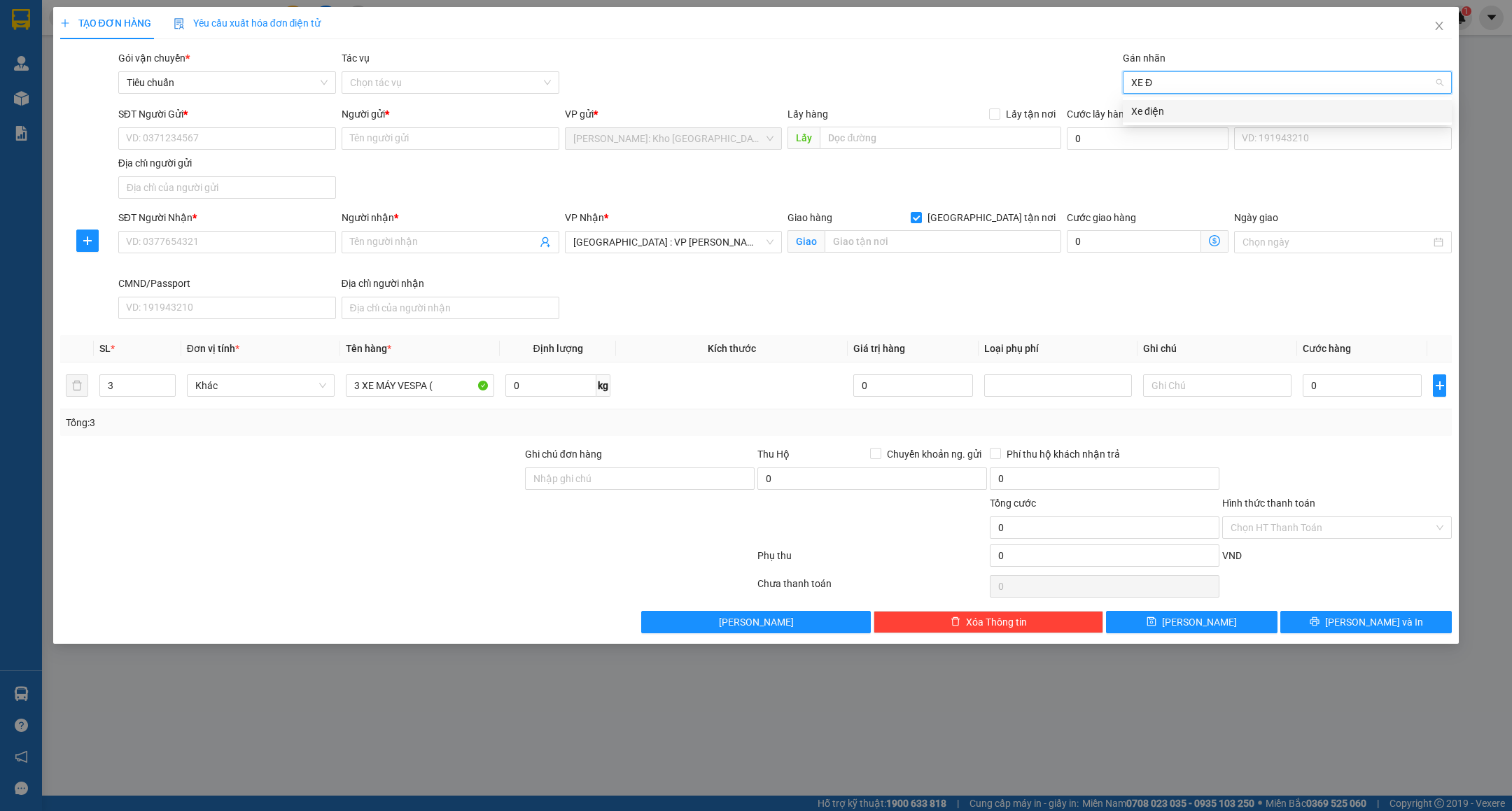
type input "XE"
click at [1180, 108] on div "Xe máy" at bounding box center [1287, 111] width 313 height 15
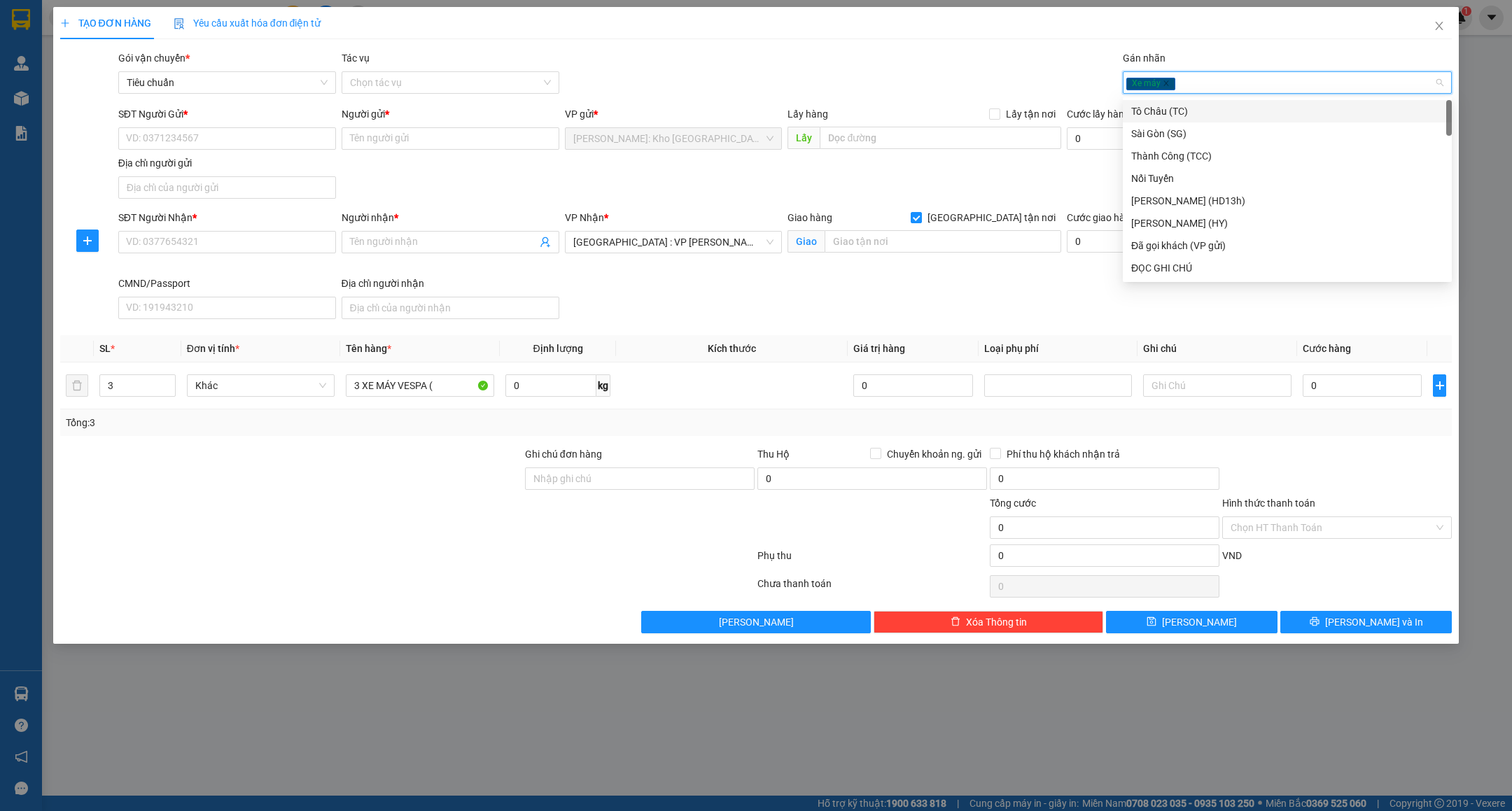
type input "D"
type input "ĐỌC"
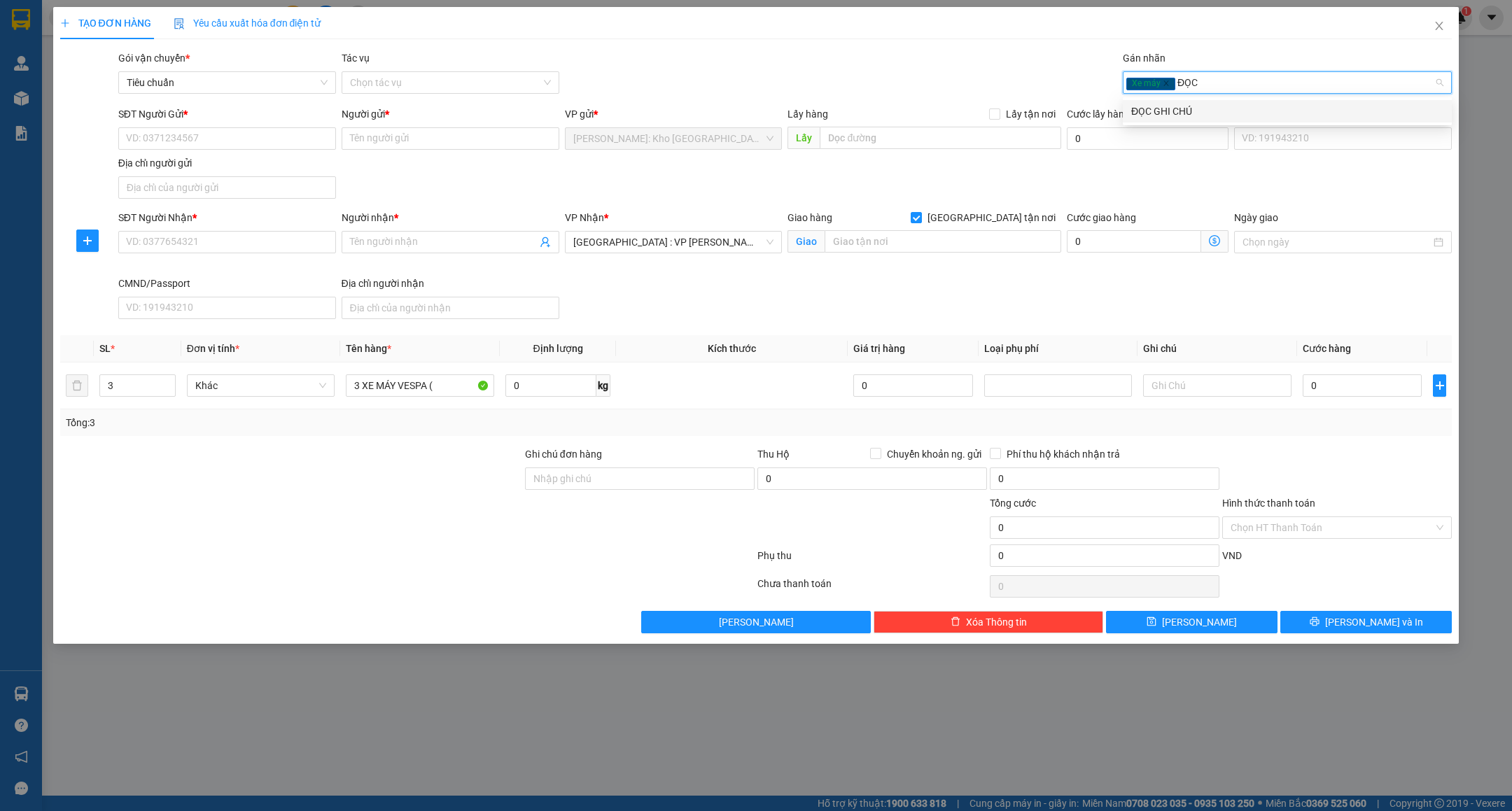
click at [1180, 109] on div "ĐỌC GHI CHÚ" at bounding box center [1287, 111] width 313 height 15
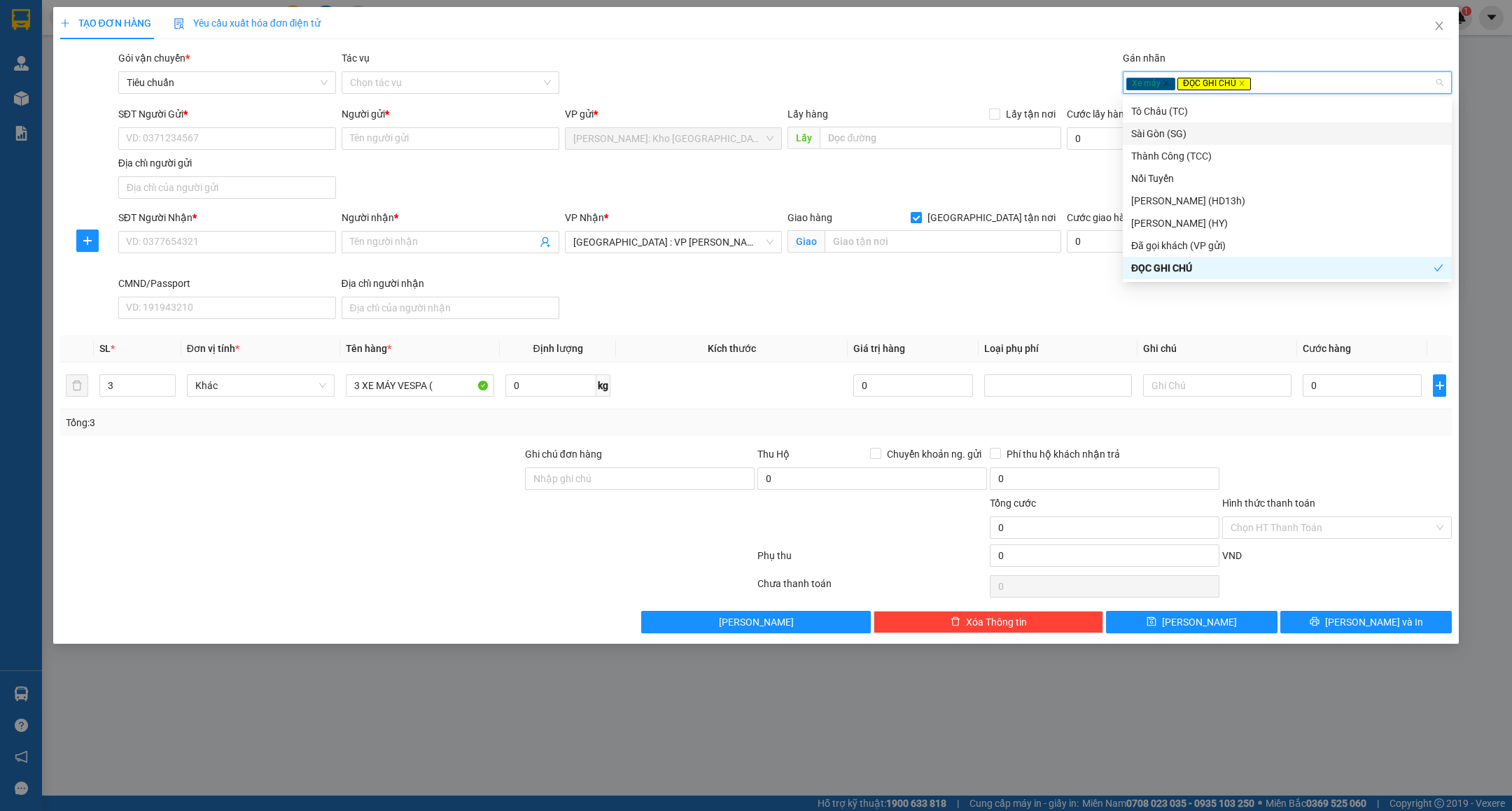
click at [1027, 212] on span "[GEOGRAPHIC_DATA] tận nơi" at bounding box center [992, 218] width 140 height 15
click at [920, 212] on input "[GEOGRAPHIC_DATA] tận nơi" at bounding box center [916, 217] width 10 height 10
checkbox input "false"
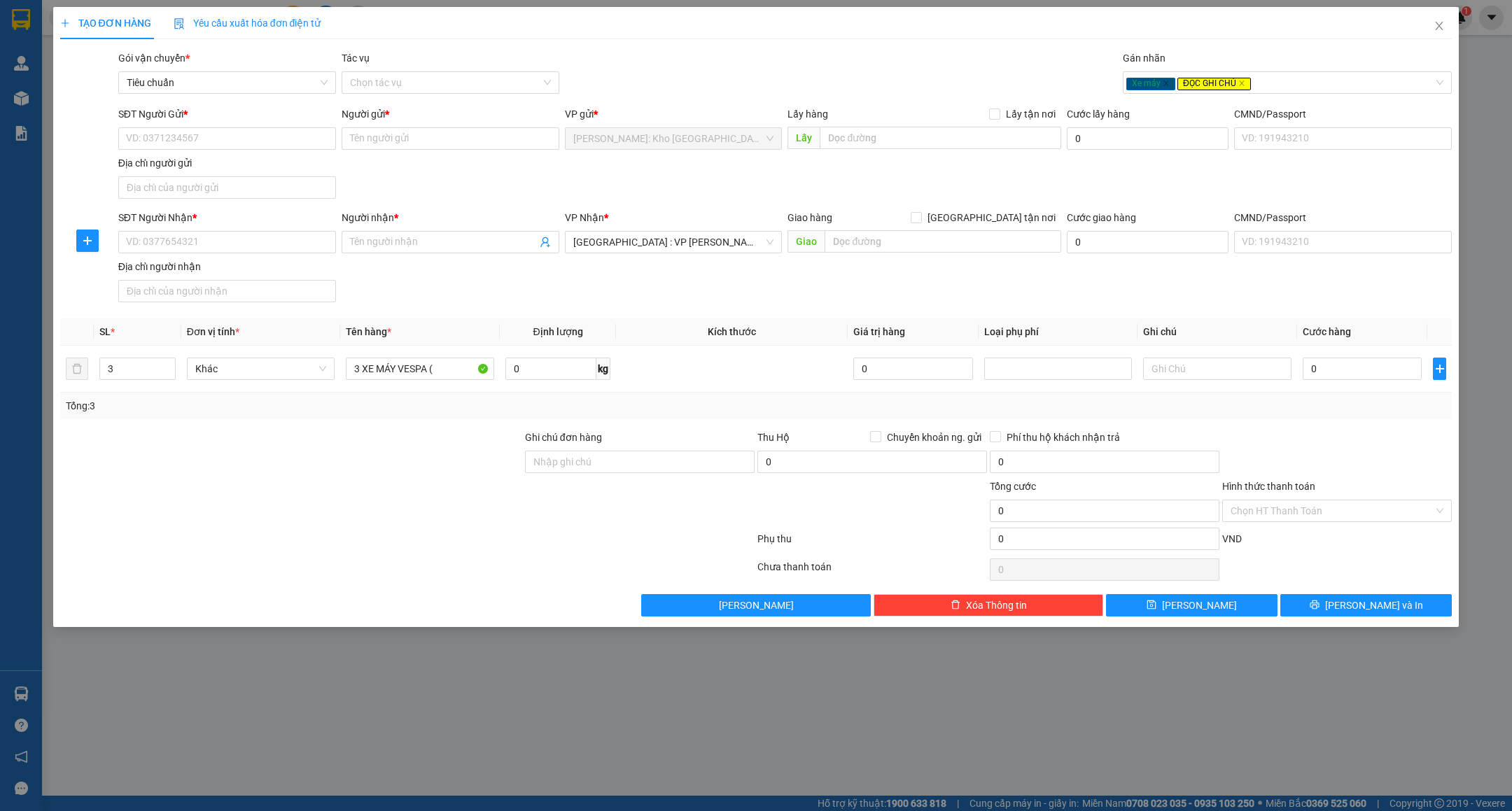
click at [916, 190] on div "SĐT Người Gửi * VD: 0371234567 Người gửi * Tên người gửi VP gửi * Hồ Chí Minh: …" at bounding box center [786, 155] width 1340 height 98
click at [442, 372] on input "3 XE MÁY VESPA (" at bounding box center [420, 368] width 148 height 22
type input "3 XE MÁY VESPA"
click at [596, 468] on input "Ghi chú đơn hàng" at bounding box center [639, 461] width 229 height 22
click at [712, 470] on input "CHÌA KHÓA QUẤN TAY LÁI -" at bounding box center [639, 461] width 229 height 22
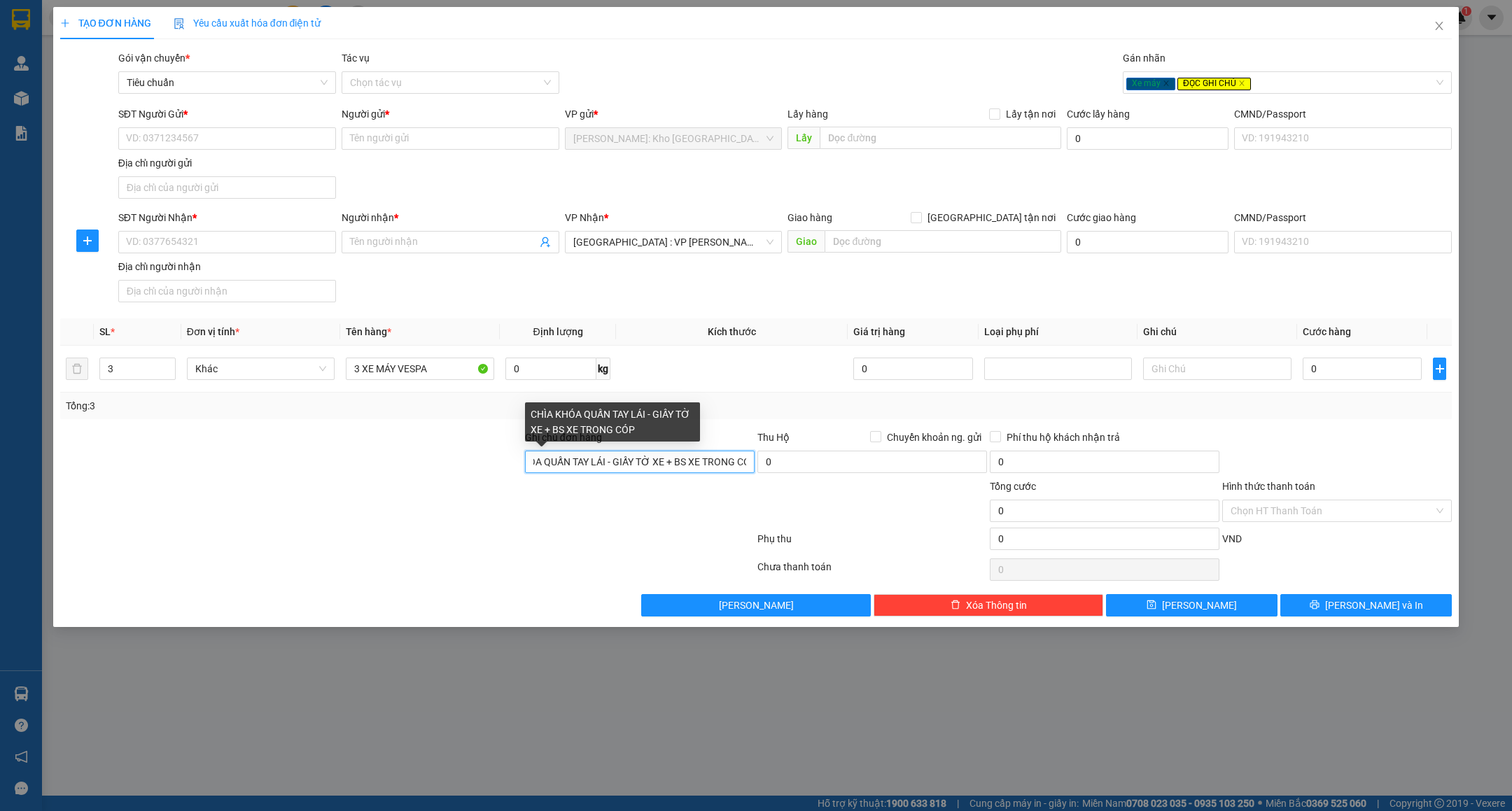
scroll to position [0, 57]
type input "CHÌA KHÓA QUẤN TAY LÁI - GIẤY TỜ XE + BS XE TRONG CÓP"
click at [568, 565] on div at bounding box center [408, 569] width 698 height 28
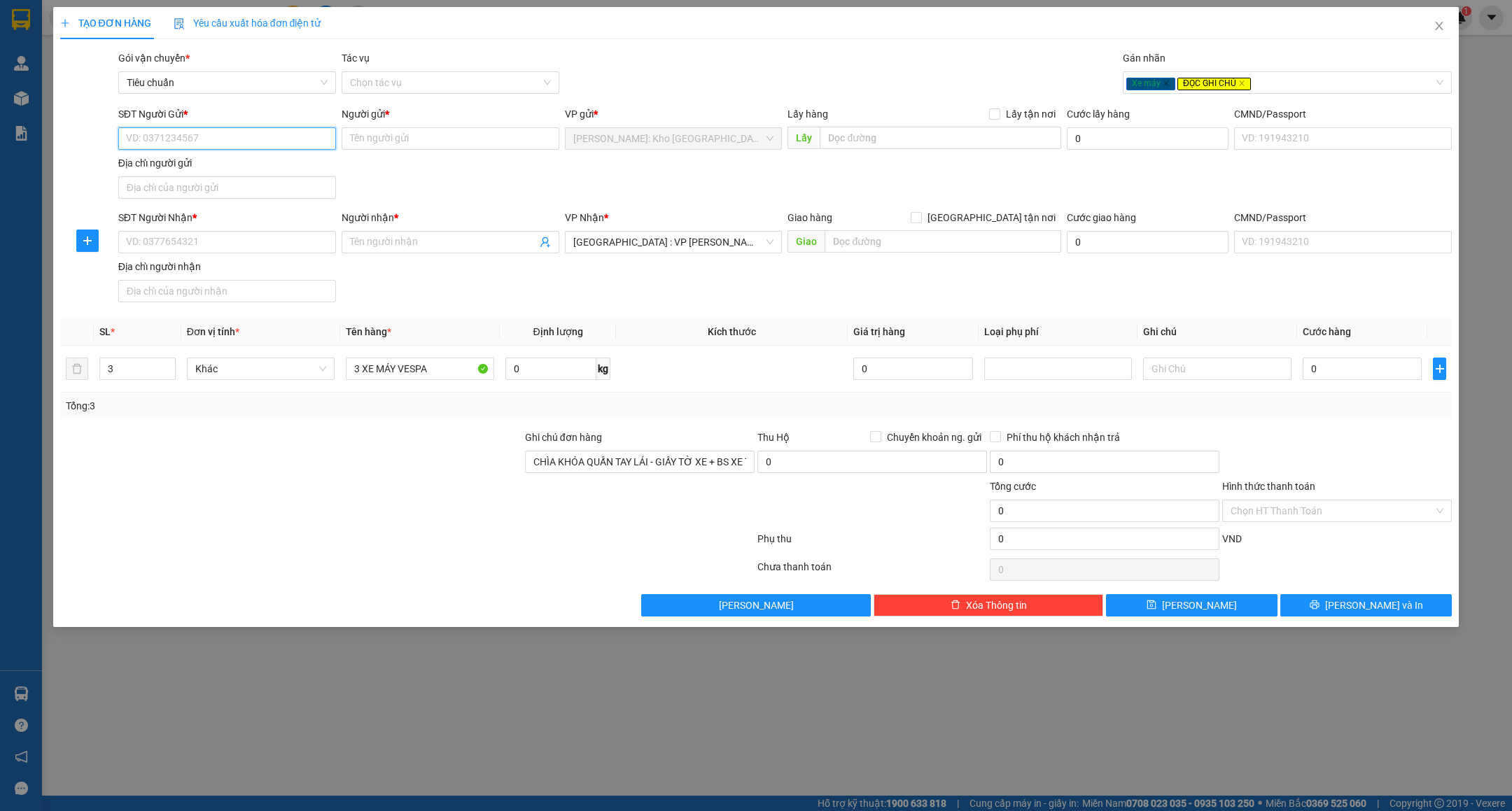
click at [255, 143] on input "SĐT Người Gửi *" at bounding box center [227, 138] width 218 height 22
type input "0982454548"
click at [237, 161] on div "0982454548 - đinh huy" at bounding box center [227, 168] width 201 height 15
type input "đinh huy"
checkbox input "true"
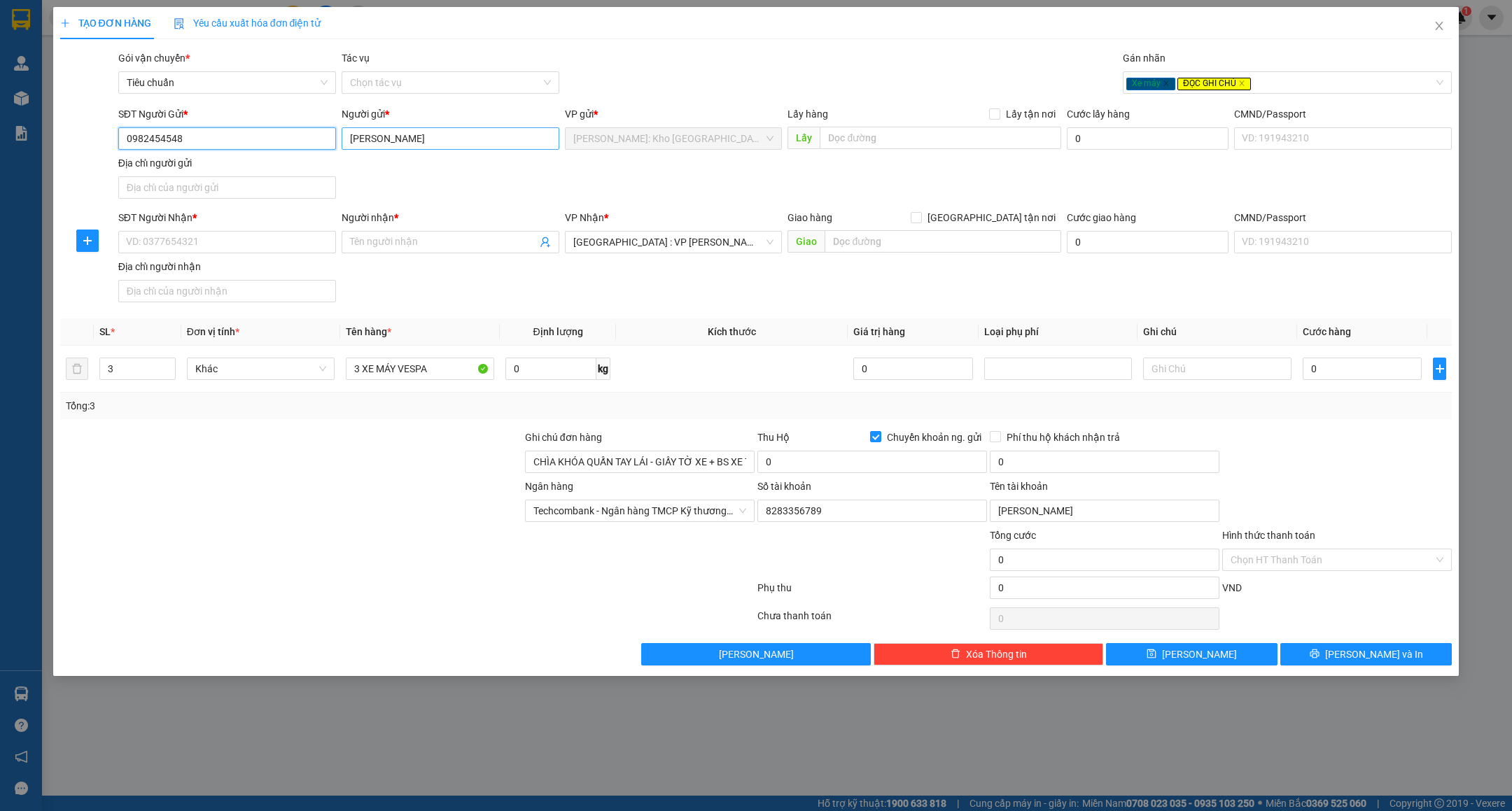
type input "0982454548"
click at [410, 133] on input "đinh huy" at bounding box center [450, 138] width 218 height 22
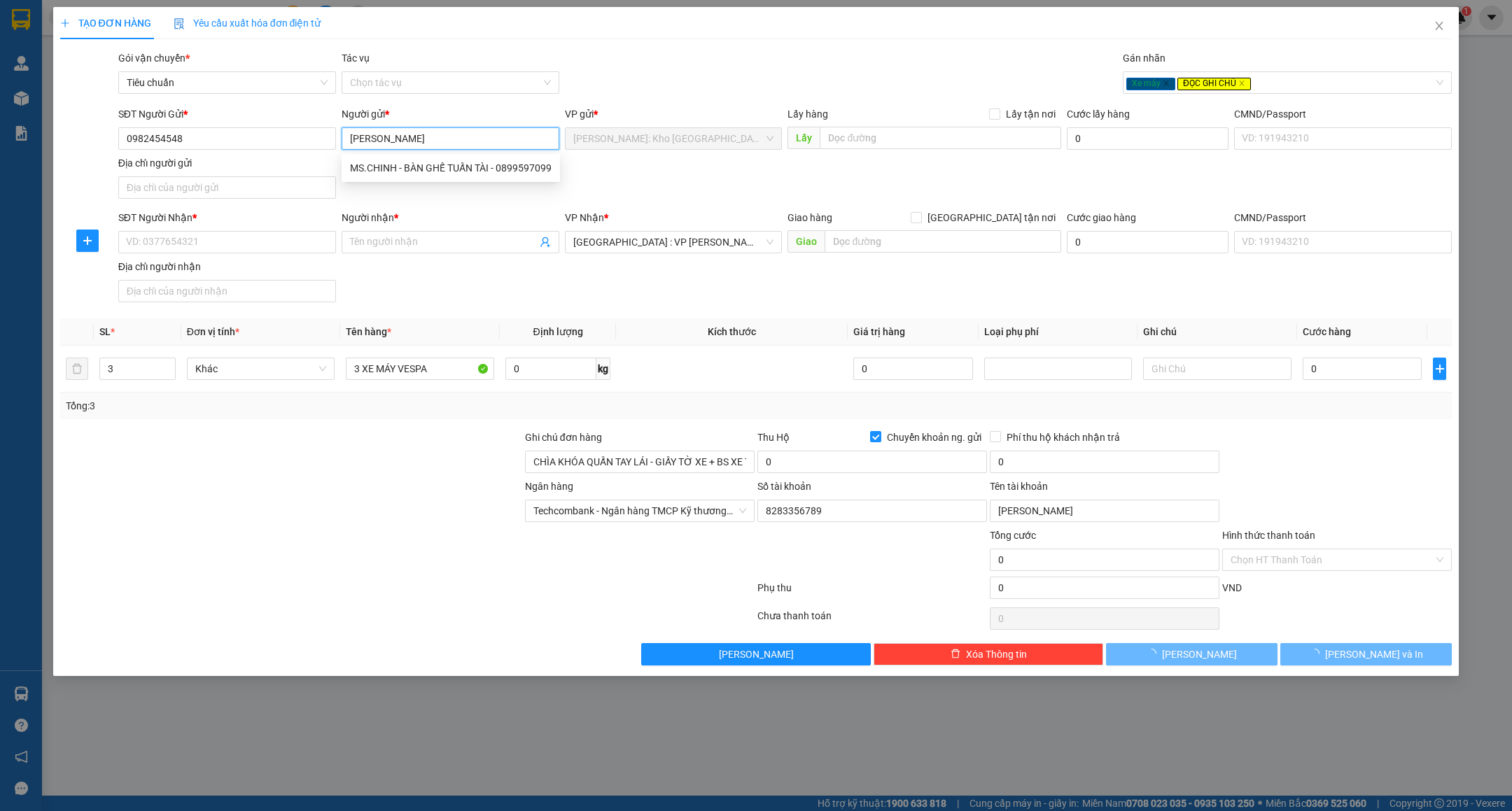
click at [447, 139] on input "DƯƠNG ĐÌNH HUY" at bounding box center [450, 138] width 218 height 22
type input "DƯƠNG ĐÌNH HUY"
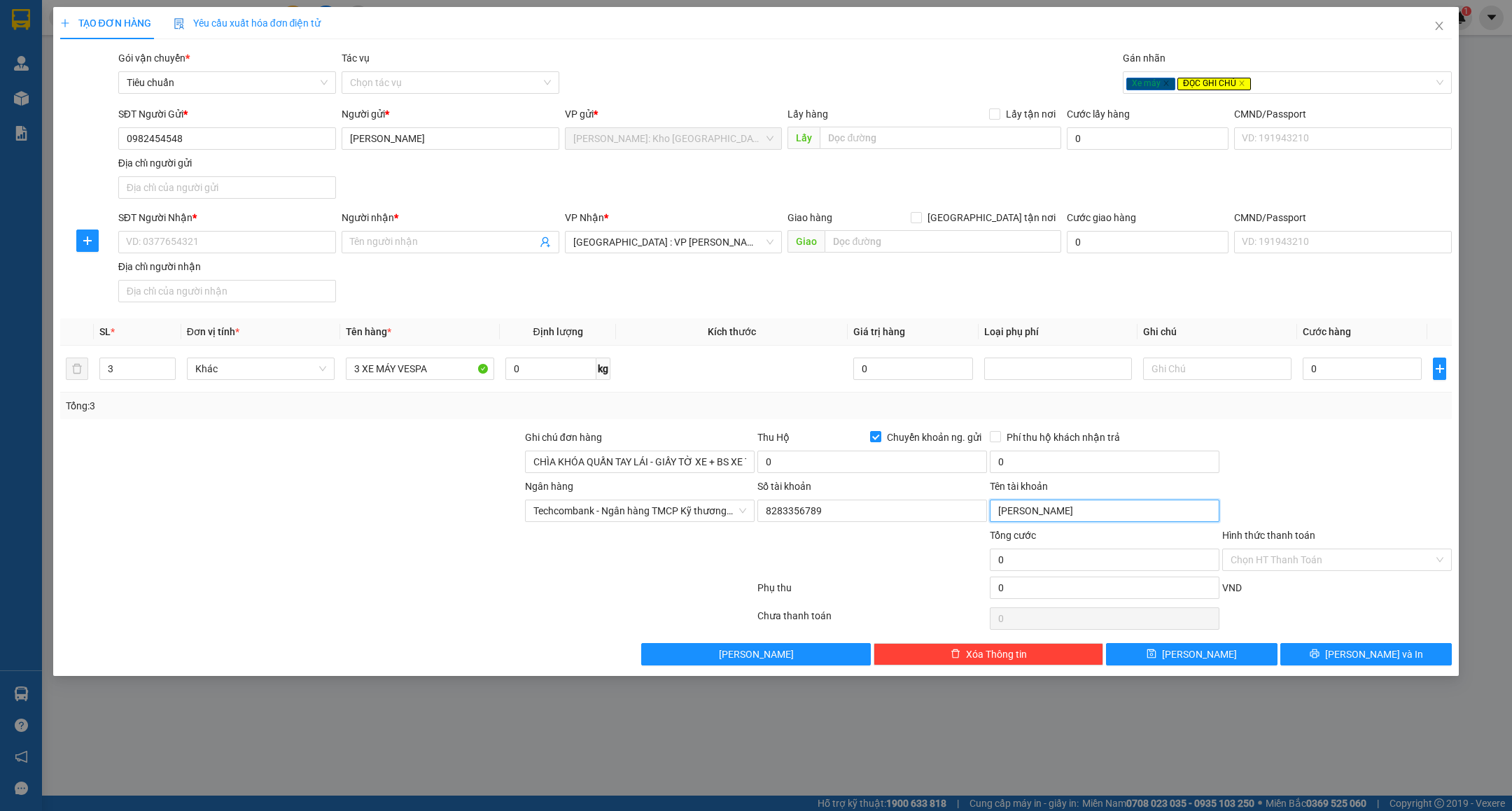
click at [1096, 512] on input "dương đình huy" at bounding box center [1105, 510] width 229 height 22
paste input "DƯƠNG ĐÌNH HUY"
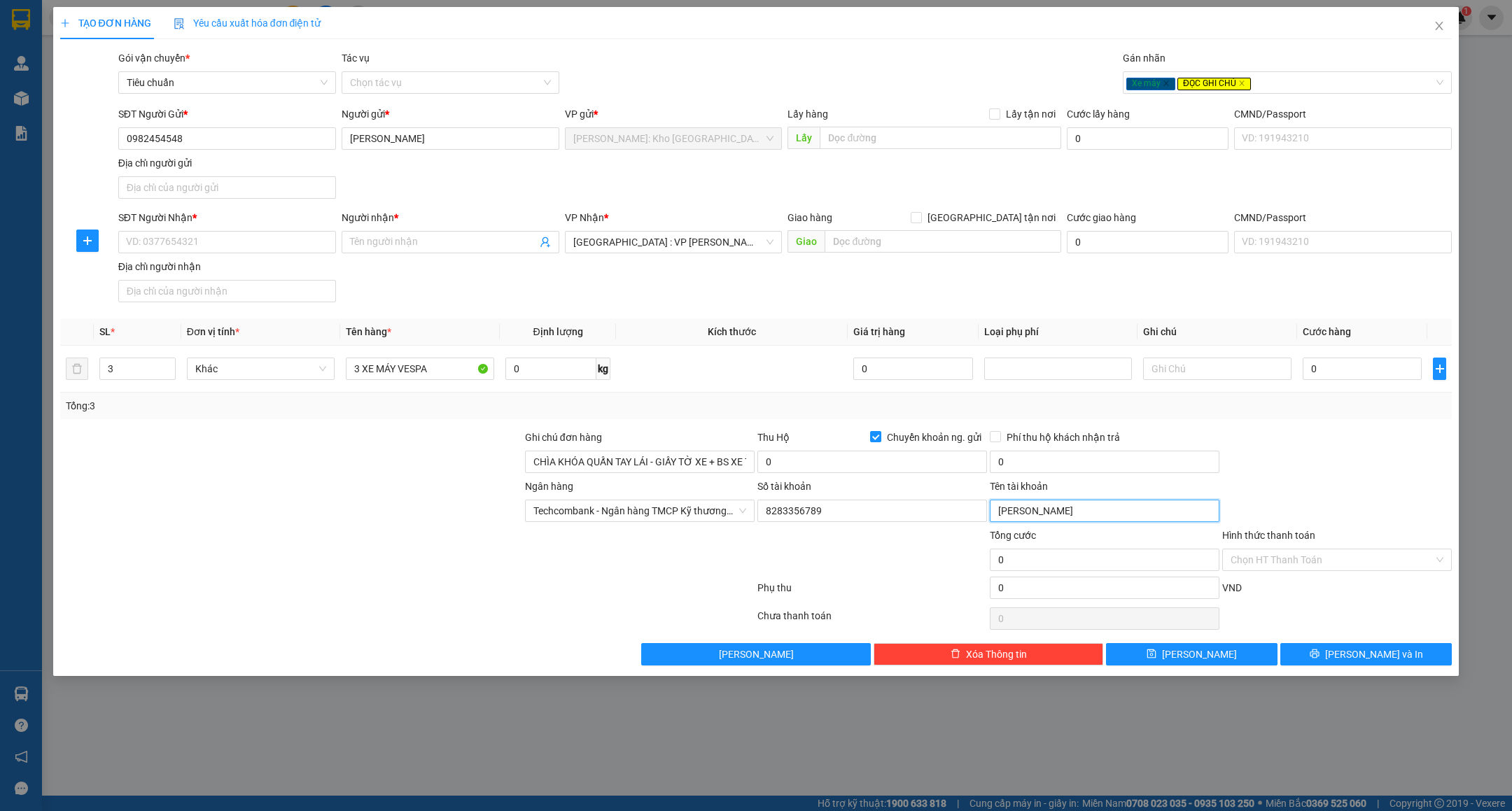
type input "DƯƠNG ĐÌNH HUY"
click at [637, 582] on div at bounding box center [408, 590] width 698 height 28
click at [931, 443] on span "Chuyển khoản ng. gửi" at bounding box center [934, 438] width 106 height 15
click at [880, 440] on input "Chuyển khoản ng. gửi" at bounding box center [875, 436] width 10 height 10
checkbox input "false"
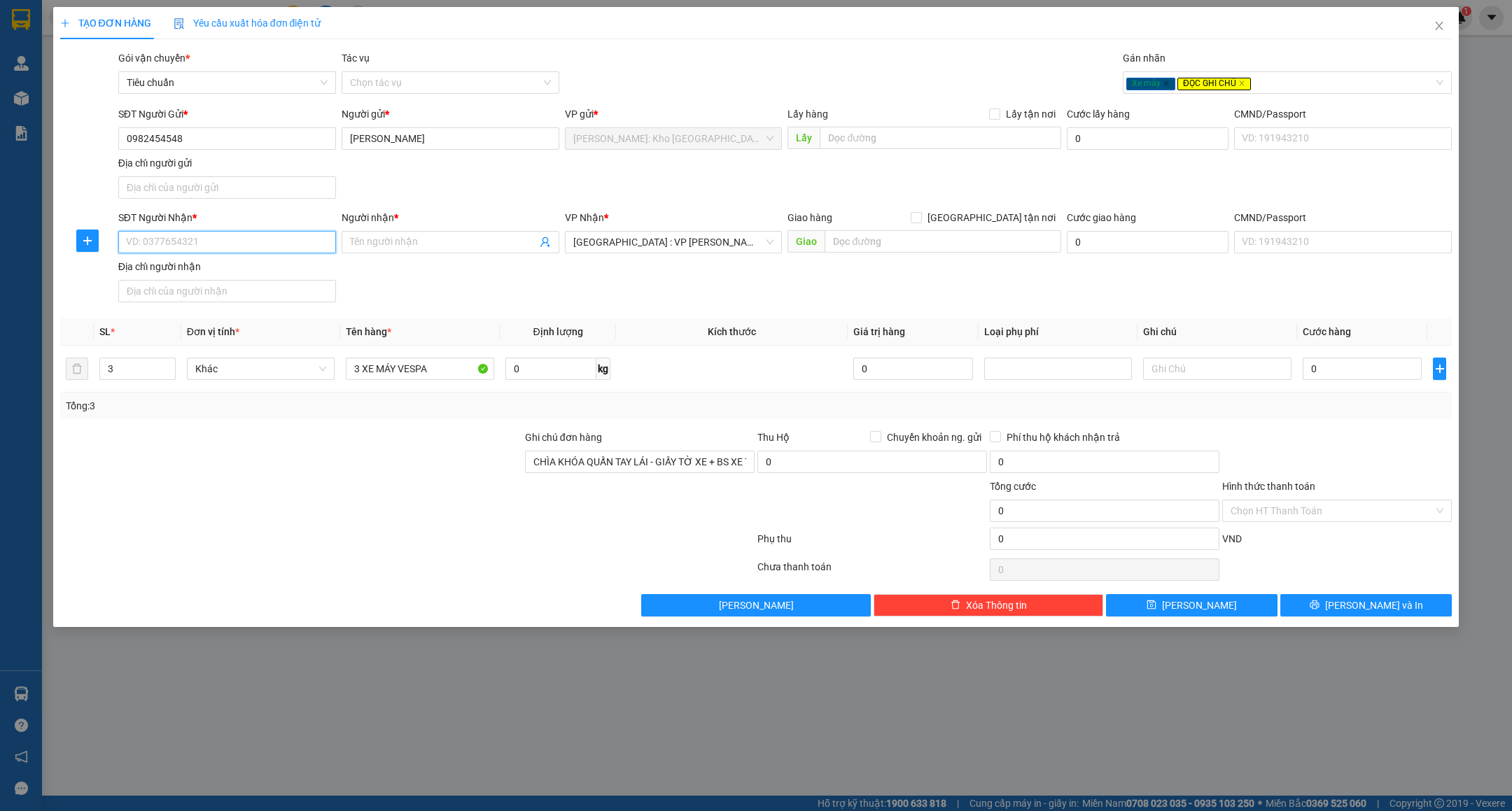
click at [265, 236] on input "SĐT Người Nhận *" at bounding box center [227, 242] width 218 height 22
click at [265, 236] on input "0905846683" at bounding box center [227, 242] width 218 height 22
paste input "32"
type input "0905846632"
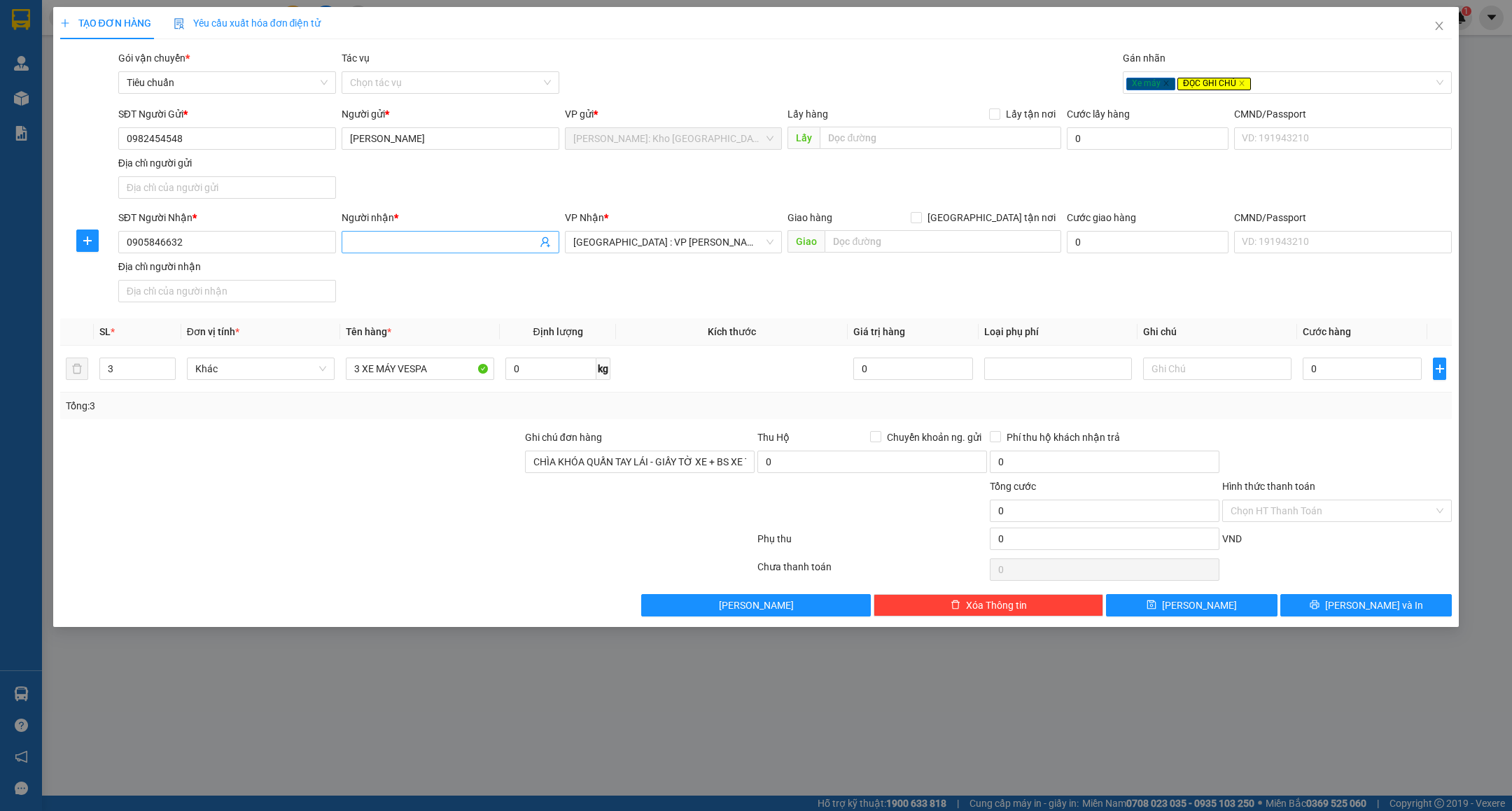
click at [371, 240] on input "Người nhận *" at bounding box center [443, 242] width 187 height 15
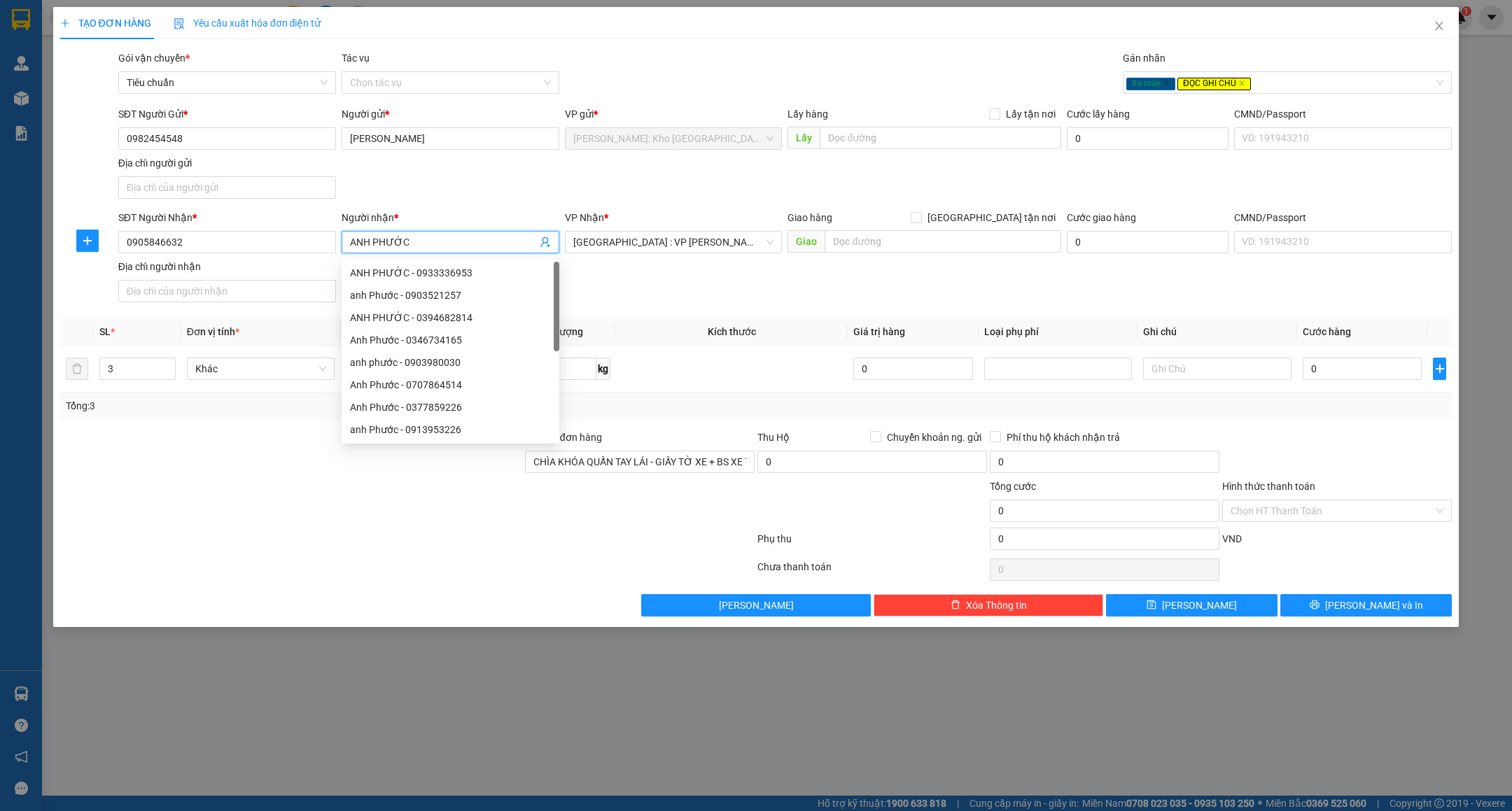
type input "ANH PHƯỚC"
click at [480, 204] on div "SĐT Người Gửi * 0982454548 Người gửi * DƯƠNG ĐÌNH HUY VP gửi * Hồ Chí Minh: Kho…" at bounding box center [786, 155] width 1340 height 98
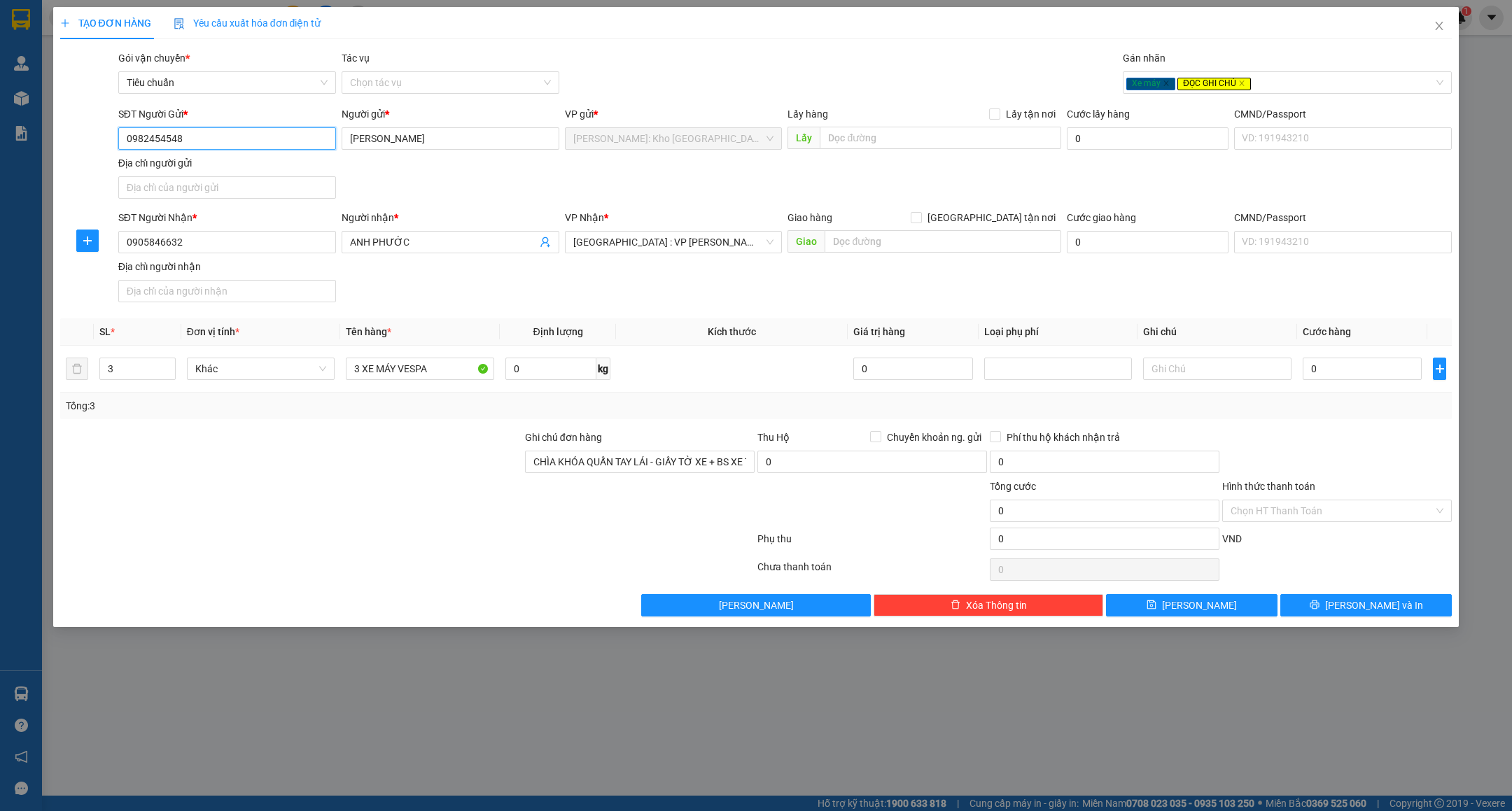
click at [200, 143] on input "0982454548" at bounding box center [227, 138] width 218 height 22
click at [407, 171] on div "SĐT Người Gửi * 0982454548 0982454548 Người gửi * DƯƠNG ĐÌNH HUY VP gửi * Hồ Ch…" at bounding box center [786, 155] width 1340 height 98
click at [1350, 373] on input "0" at bounding box center [1362, 368] width 119 height 22
type input "02"
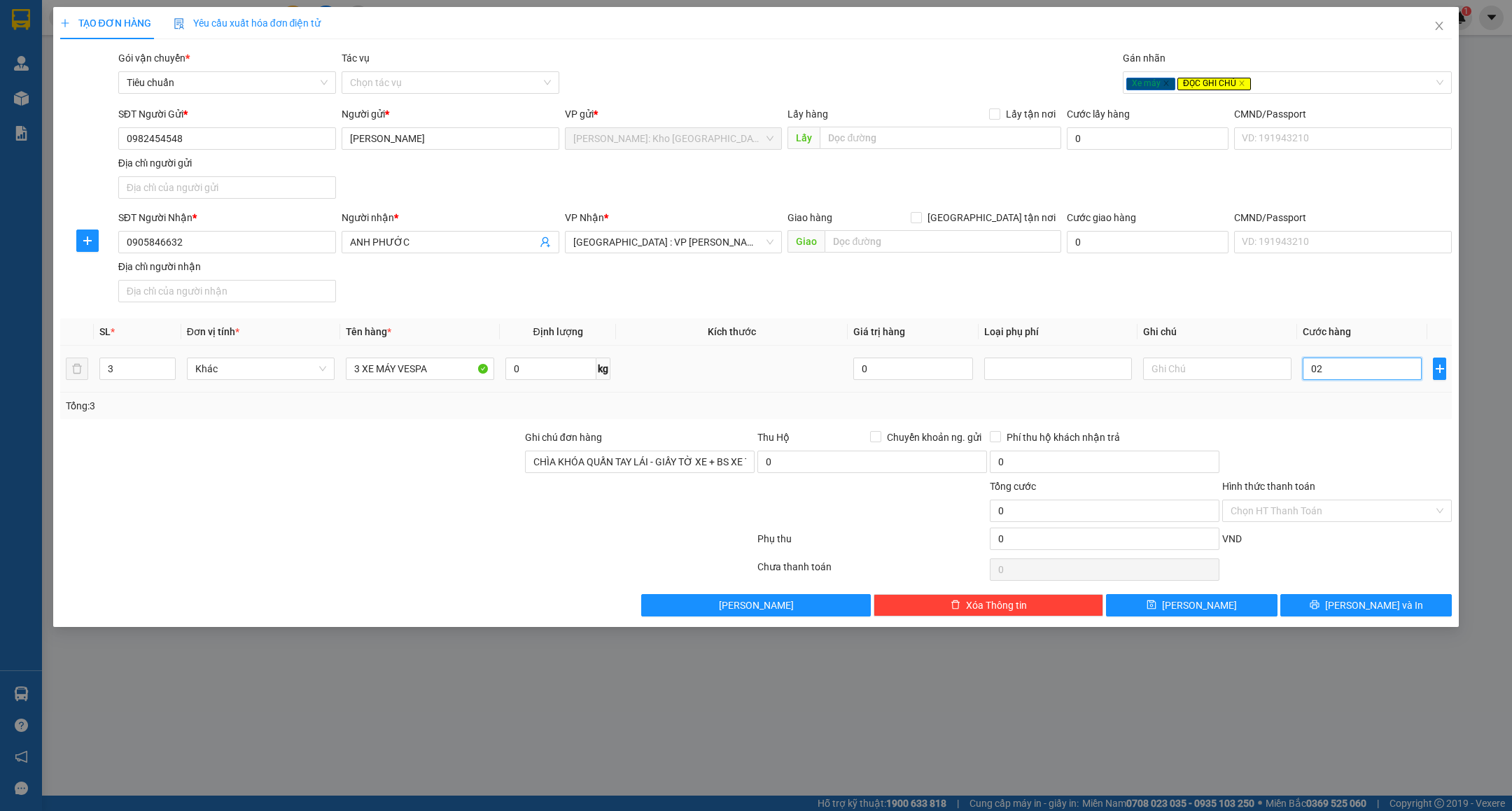
type input "2"
type input "027"
type input "27"
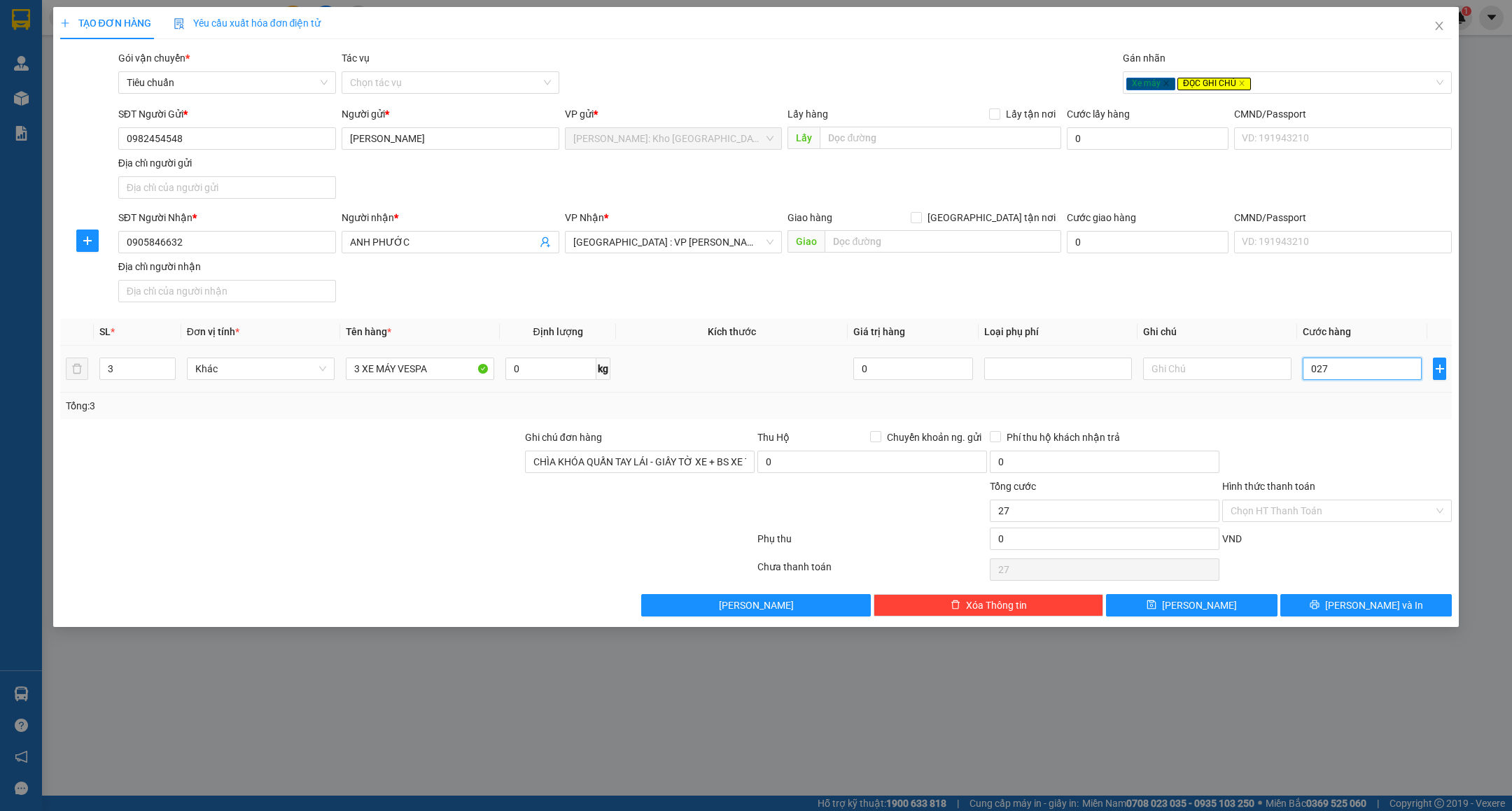
type input "0.279"
type input "279"
type input "02.790"
type input "2.790"
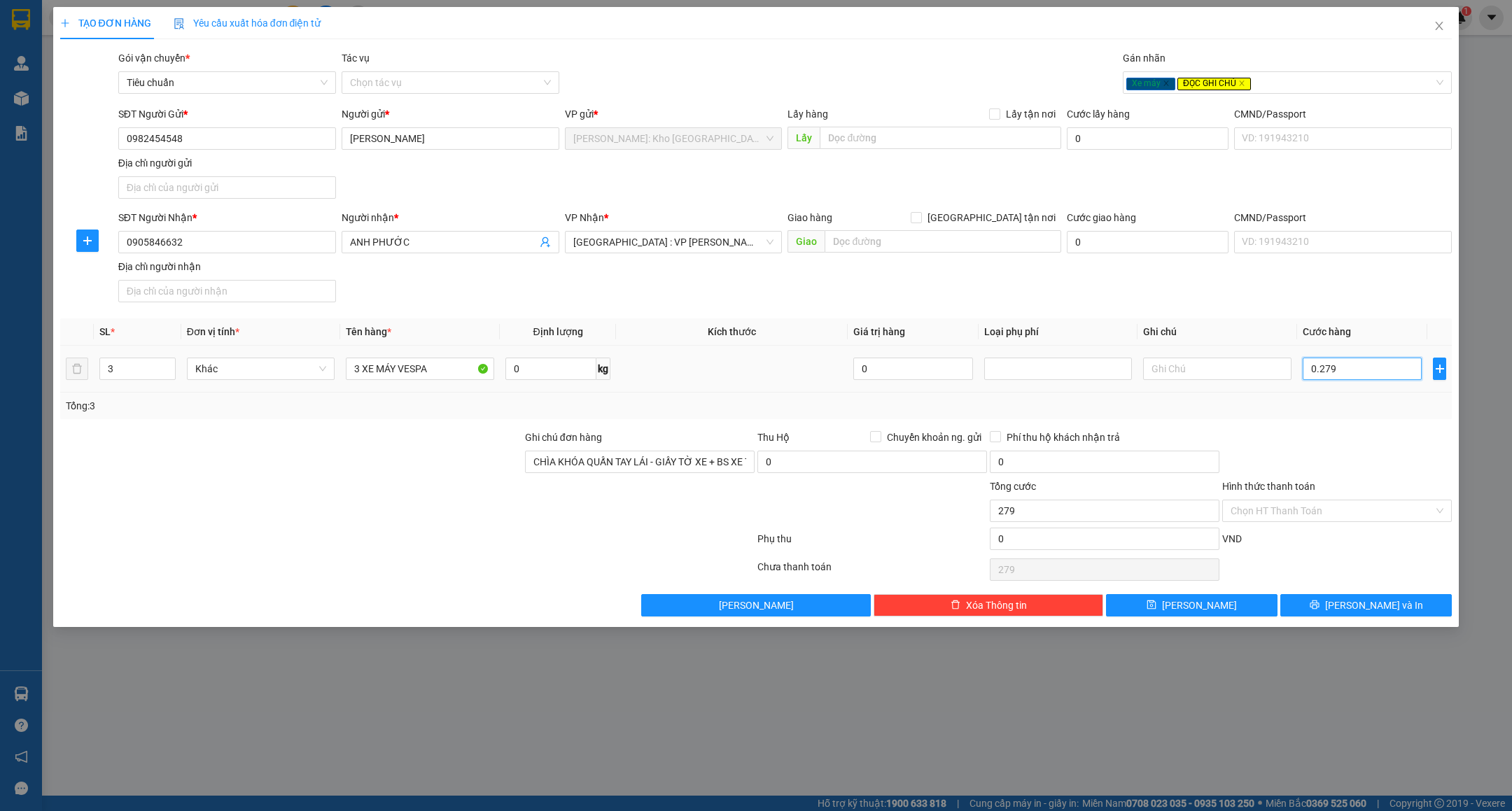
type input "2.790"
type input "2.790.000"
click at [1322, 447] on div at bounding box center [1337, 454] width 232 height 49
click at [1256, 519] on input "Hình thức thanh toán" at bounding box center [1332, 511] width 203 height 21
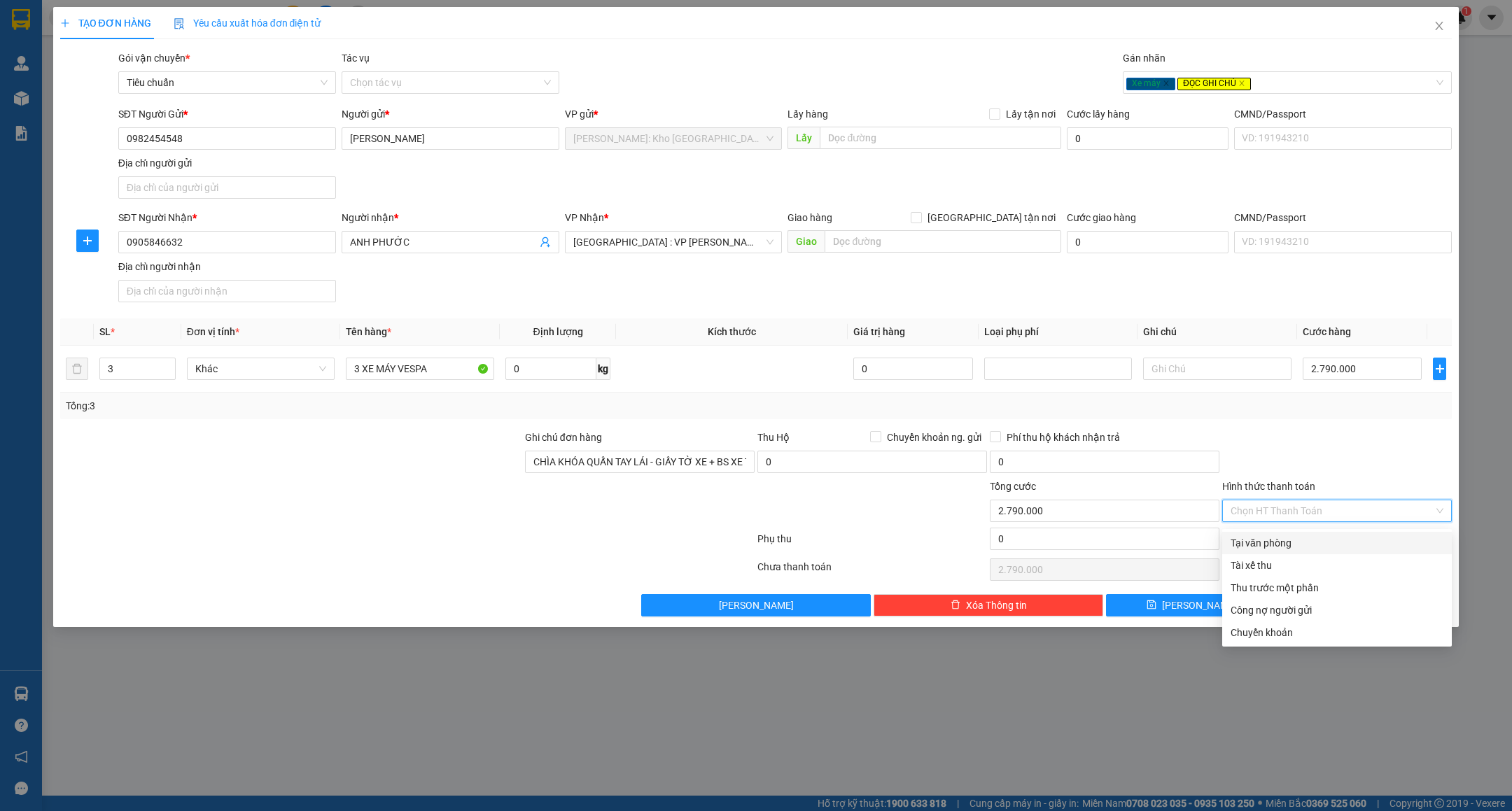
click at [1259, 542] on div "Tại văn phòng" at bounding box center [1337, 543] width 213 height 15
type input "0"
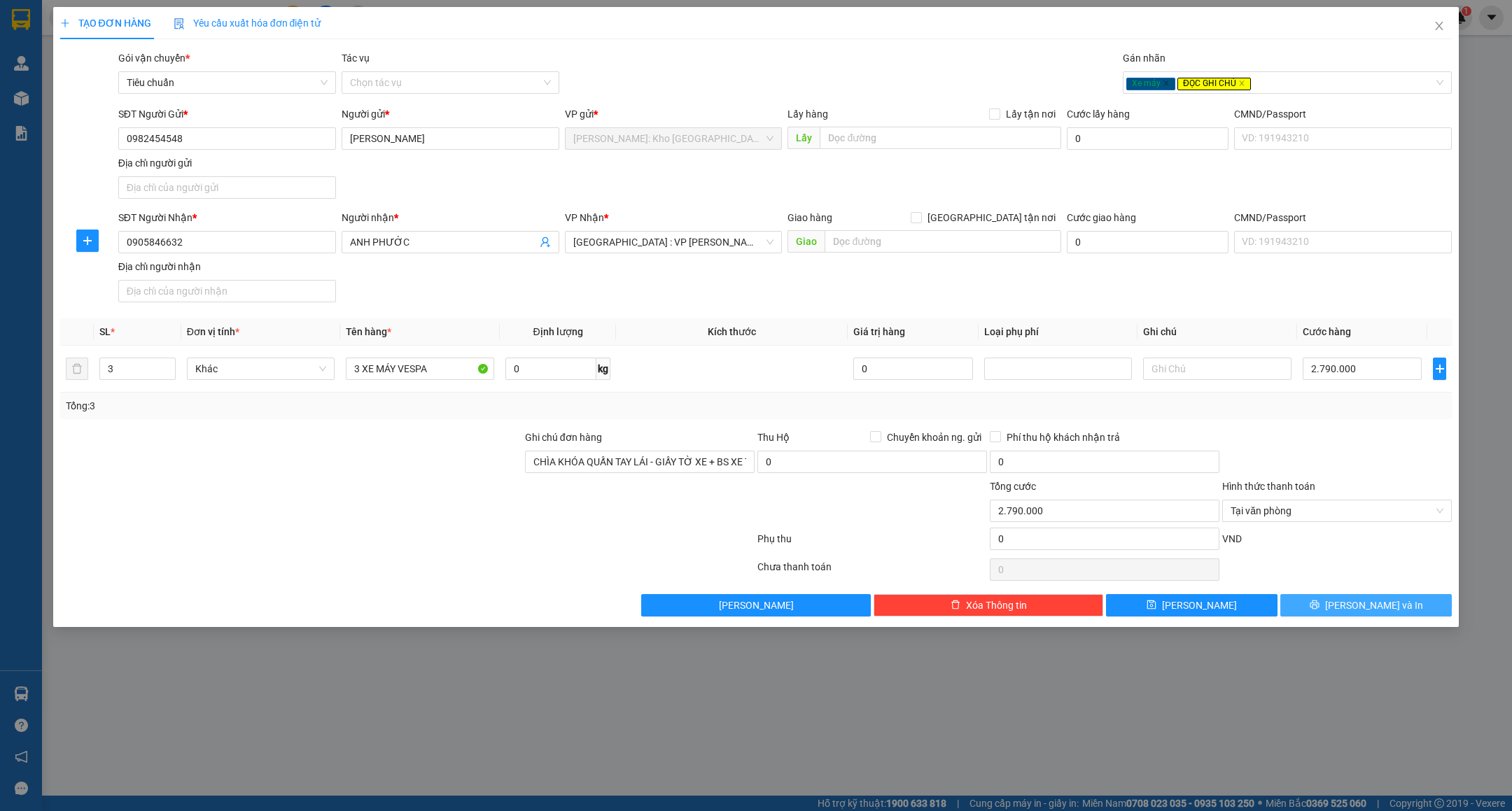
click at [1336, 611] on button "Lưu và In" at bounding box center [1366, 605] width 171 height 22
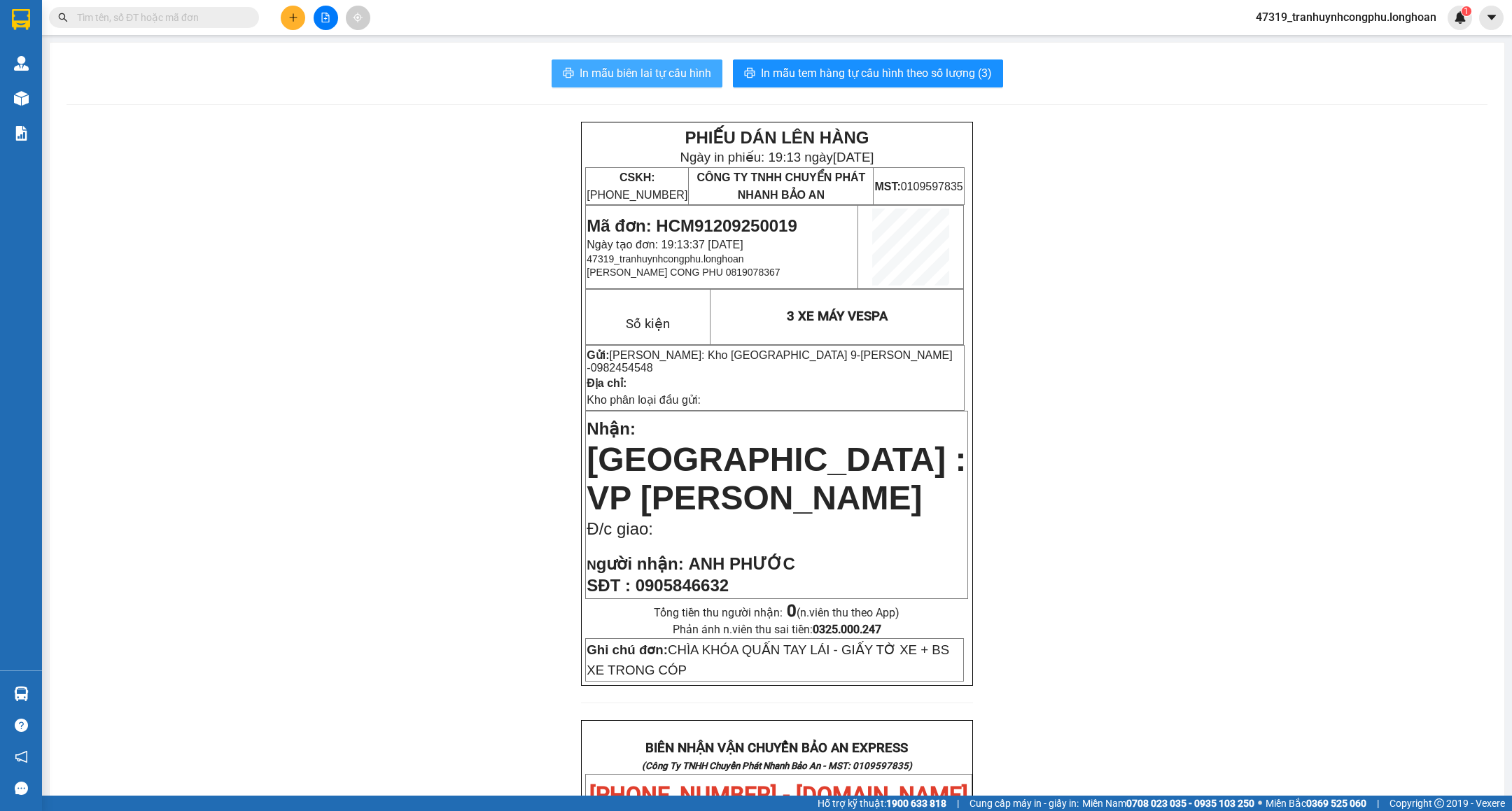
click at [642, 68] on span "In mẫu biên lai tự cấu hình" at bounding box center [646, 73] width 132 height 17
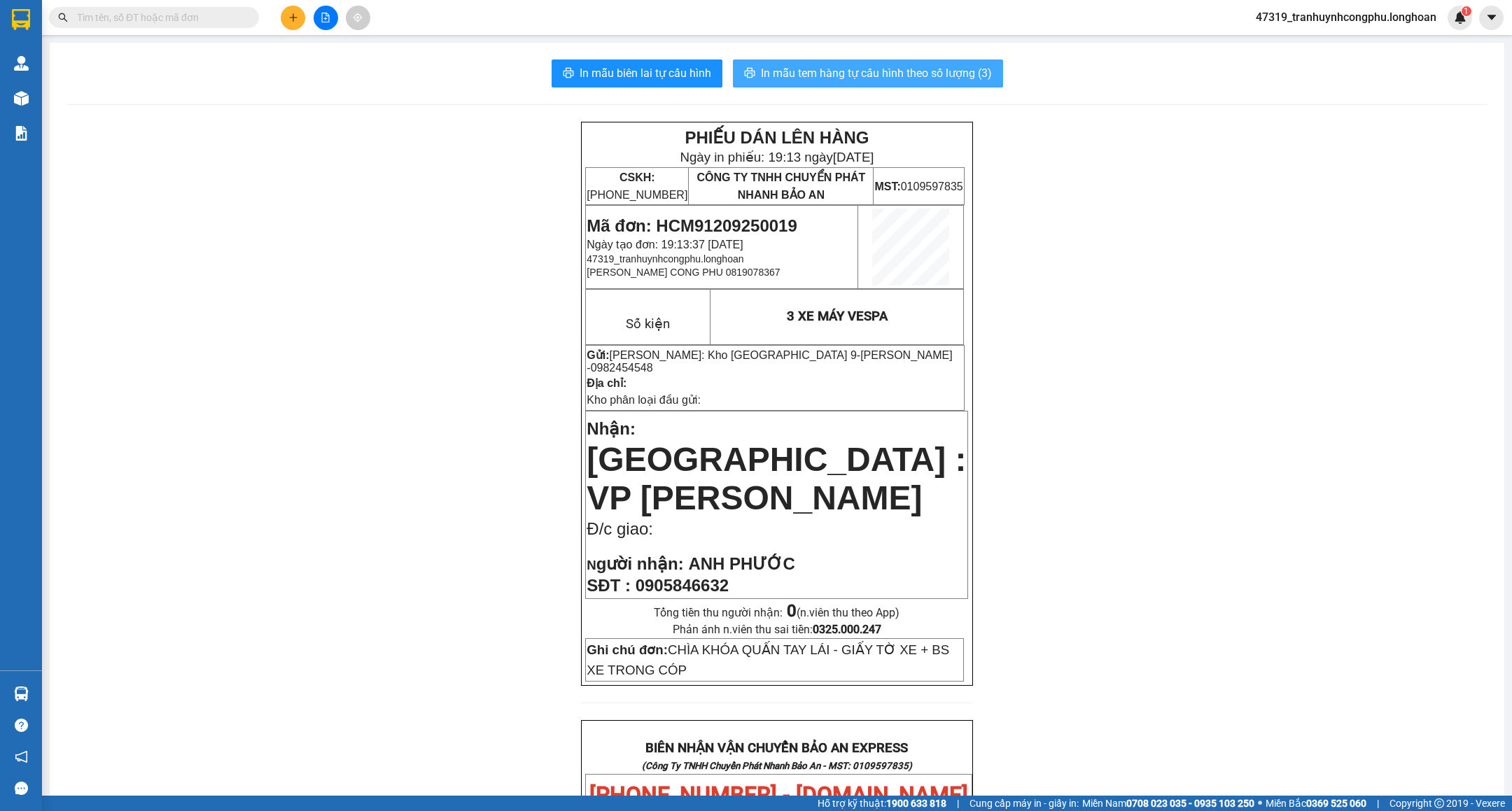
click at [979, 84] on button "In mẫu tem hàng tự cấu hình theo số lượng (3)" at bounding box center [868, 73] width 270 height 28
click at [698, 221] on span "Mã đơn: HCM91209250019" at bounding box center [692, 225] width 210 height 19
copy span "HCM91209250019"
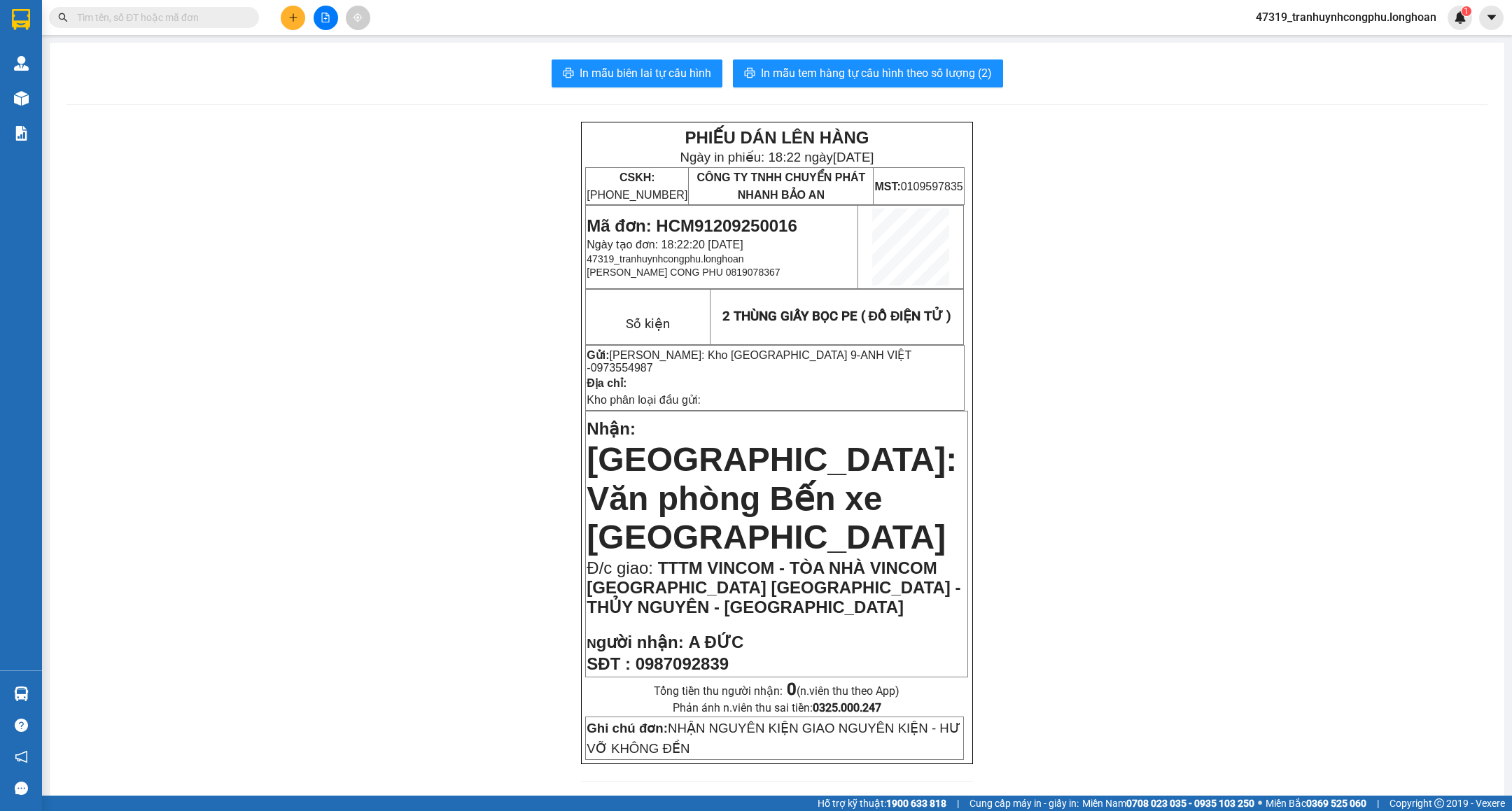
click at [748, 225] on span "Mã đơn: HCM91209250016" at bounding box center [692, 225] width 210 height 19
copy span "HCM91209250016"
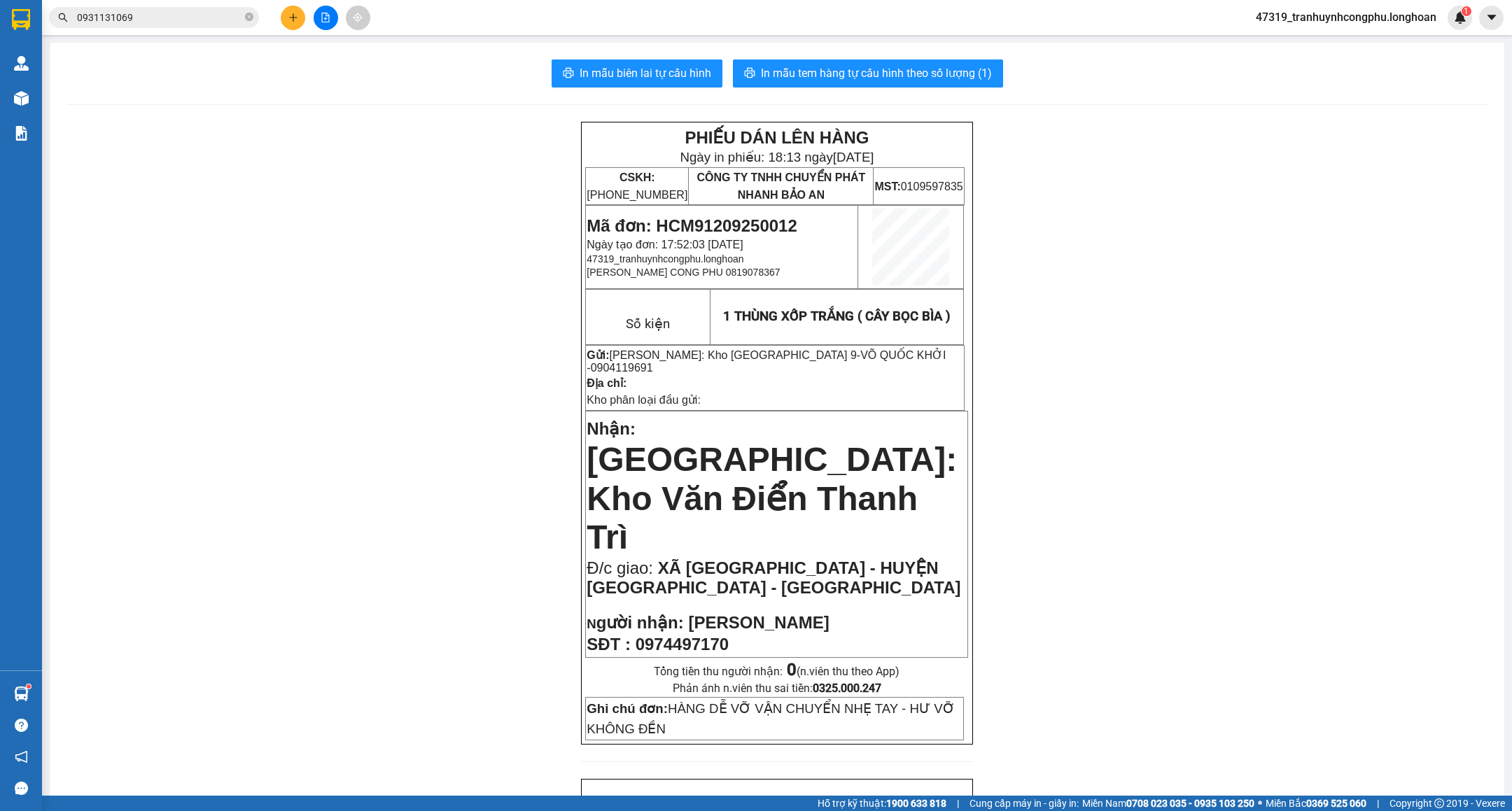
click at [763, 212] on td "Mã đơn: HCM91209250012 Ngày tạo đơn: 17:52:03 [DATE] 47319_tranhuynhcongphu.[PE…" at bounding box center [722, 246] width 272 height 83
click at [767, 221] on span "Mã đơn: HCM91209250012" at bounding box center [692, 225] width 210 height 19
copy span "HCM91209250012"
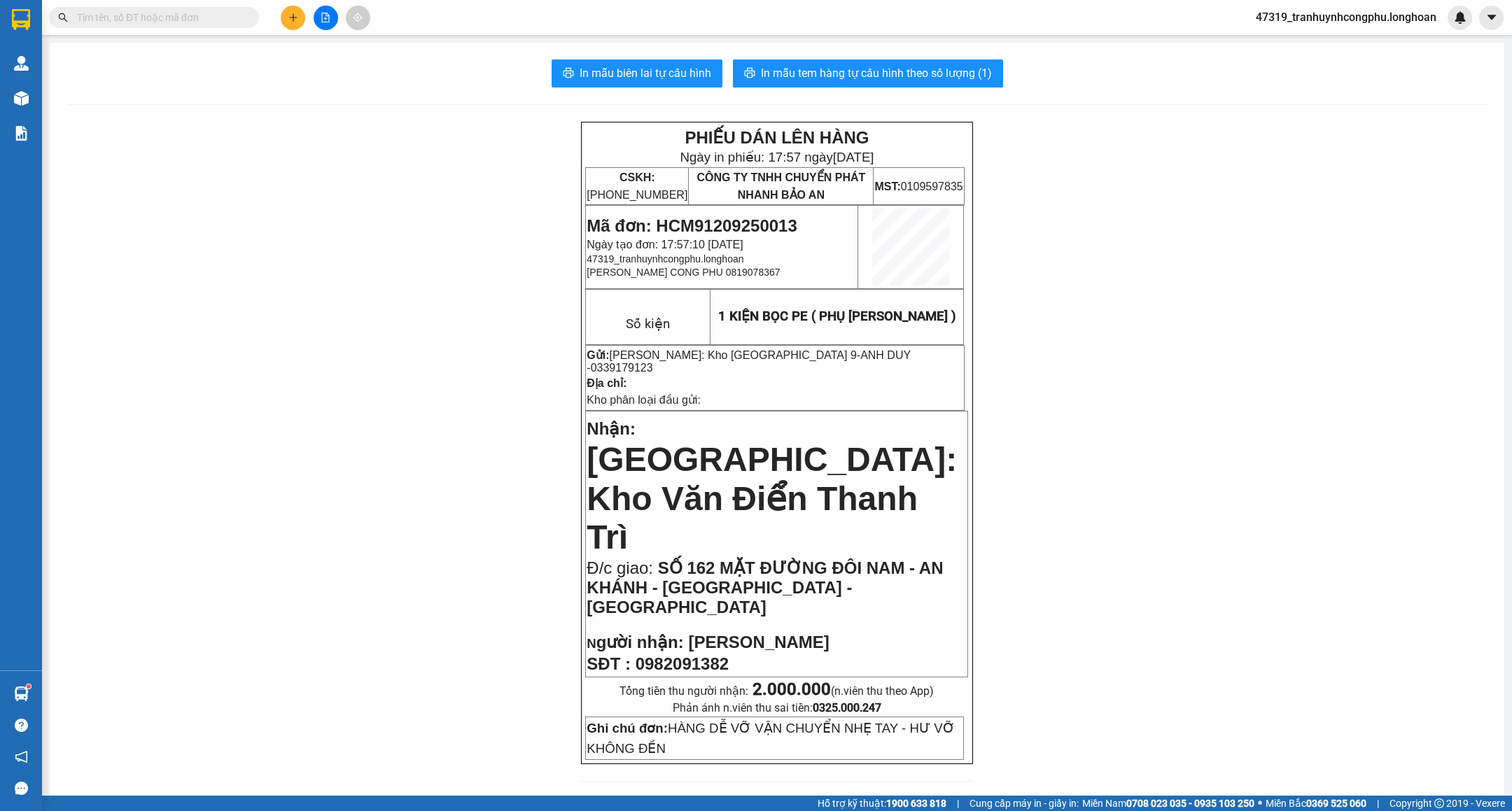
scroll to position [17, 0]
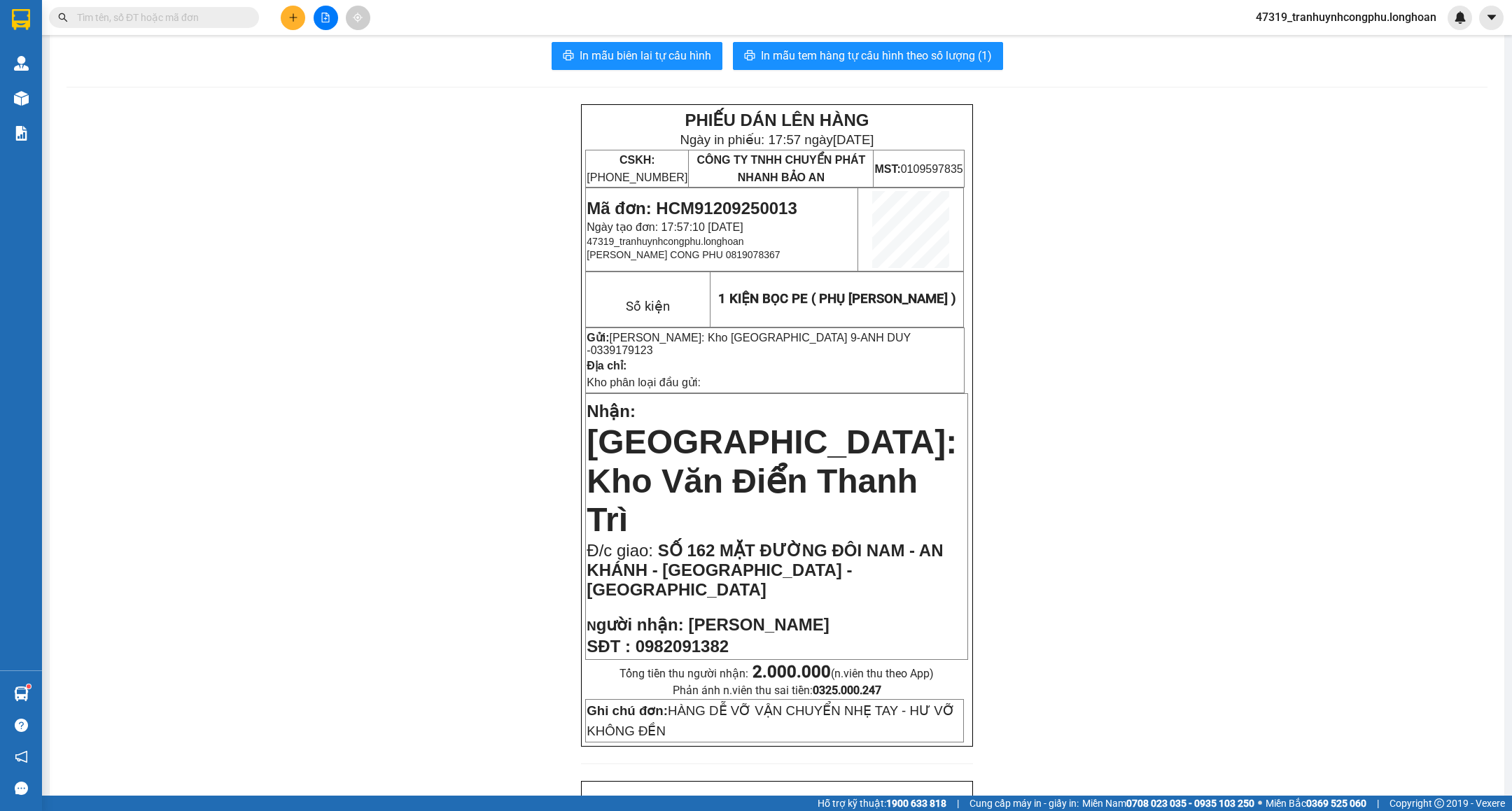
click at [708, 204] on span "Mã đơn: HCM91209250013" at bounding box center [692, 208] width 210 height 19
copy span "HCM91209250013"
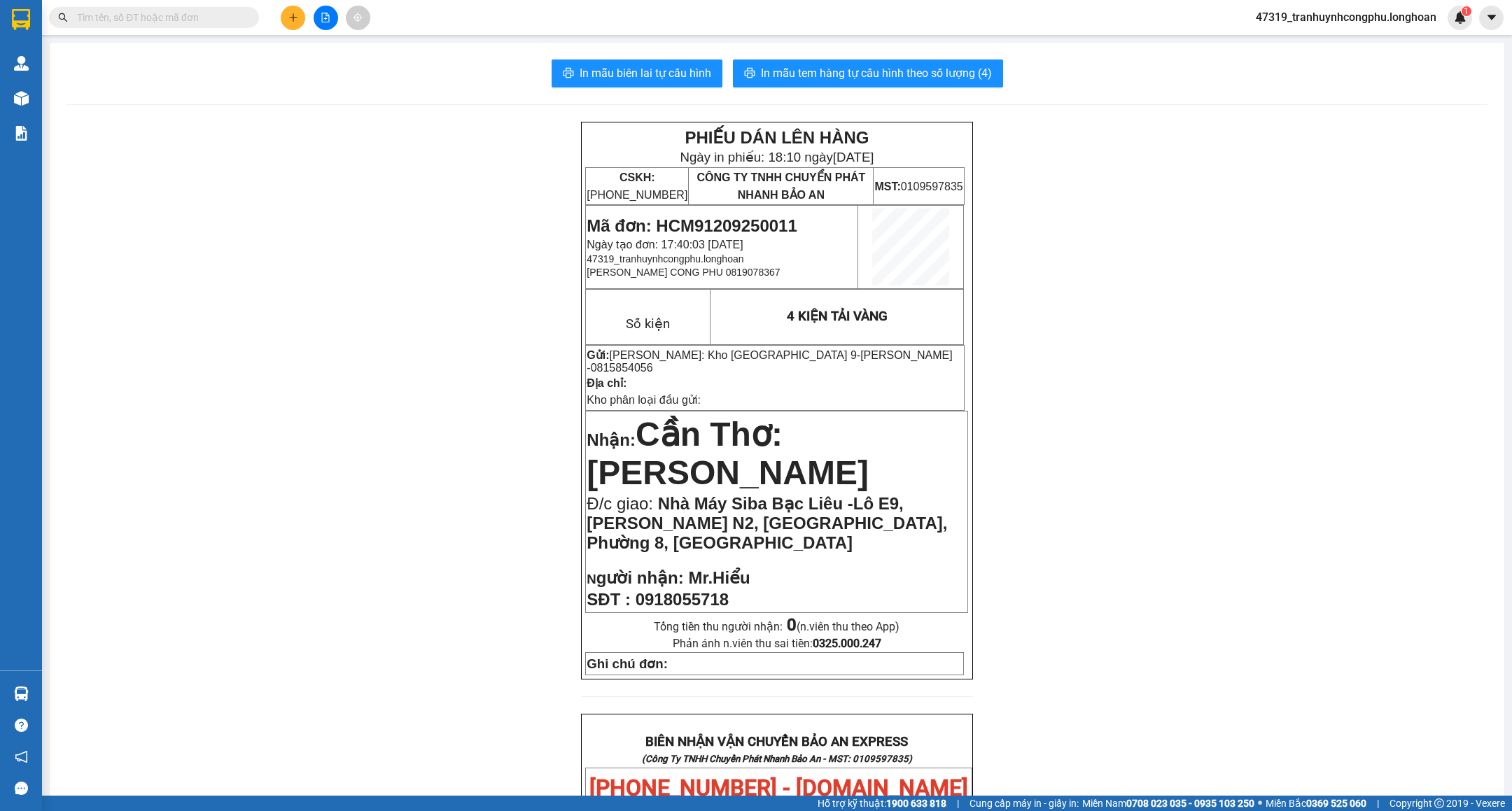
click at [735, 229] on span "Mã đơn: HCM91209250011" at bounding box center [692, 225] width 210 height 19
copy span "HCM91209250011"
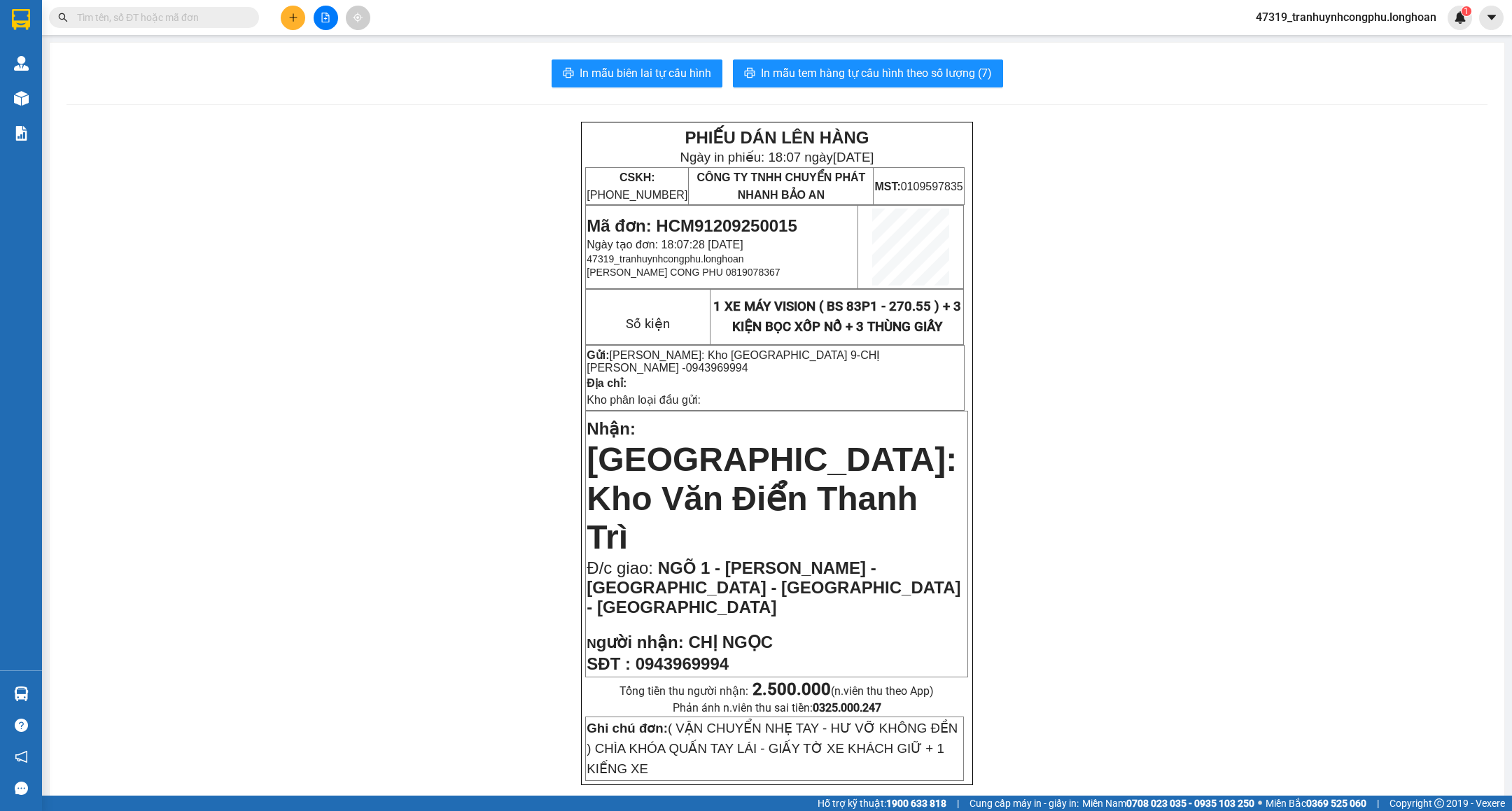
scroll to position [690, 0]
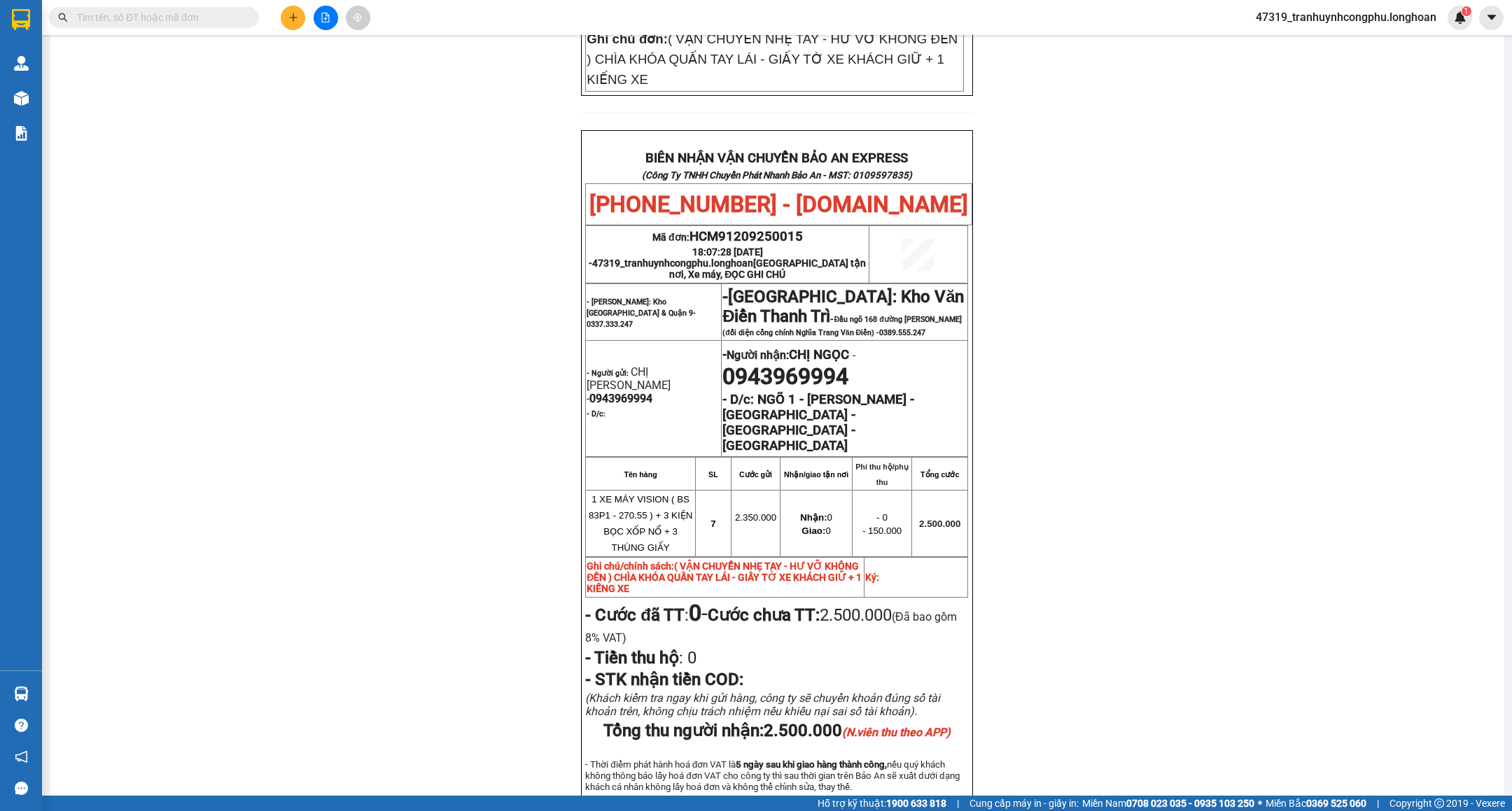
click at [214, 276] on div "PHIẾU DÁN LÊN HÀNG Ngày in phiếu: 18:07 [DATE] CSKH: [PHONE_NUMBER] CÔNG TY TNH…" at bounding box center [777, 166] width 1421 height 1468
click at [775, 229] on span "HCM91209250015" at bounding box center [746, 237] width 114 height 15
copy span "HCM91209250015"
click at [258, 299] on div "PHIẾU DÁN LÊN HÀNG Ngày in phiếu: 18:07 [DATE] CSKH: [PHONE_NUMBER] CÔNG TY TNH…" at bounding box center [777, 166] width 1421 height 1468
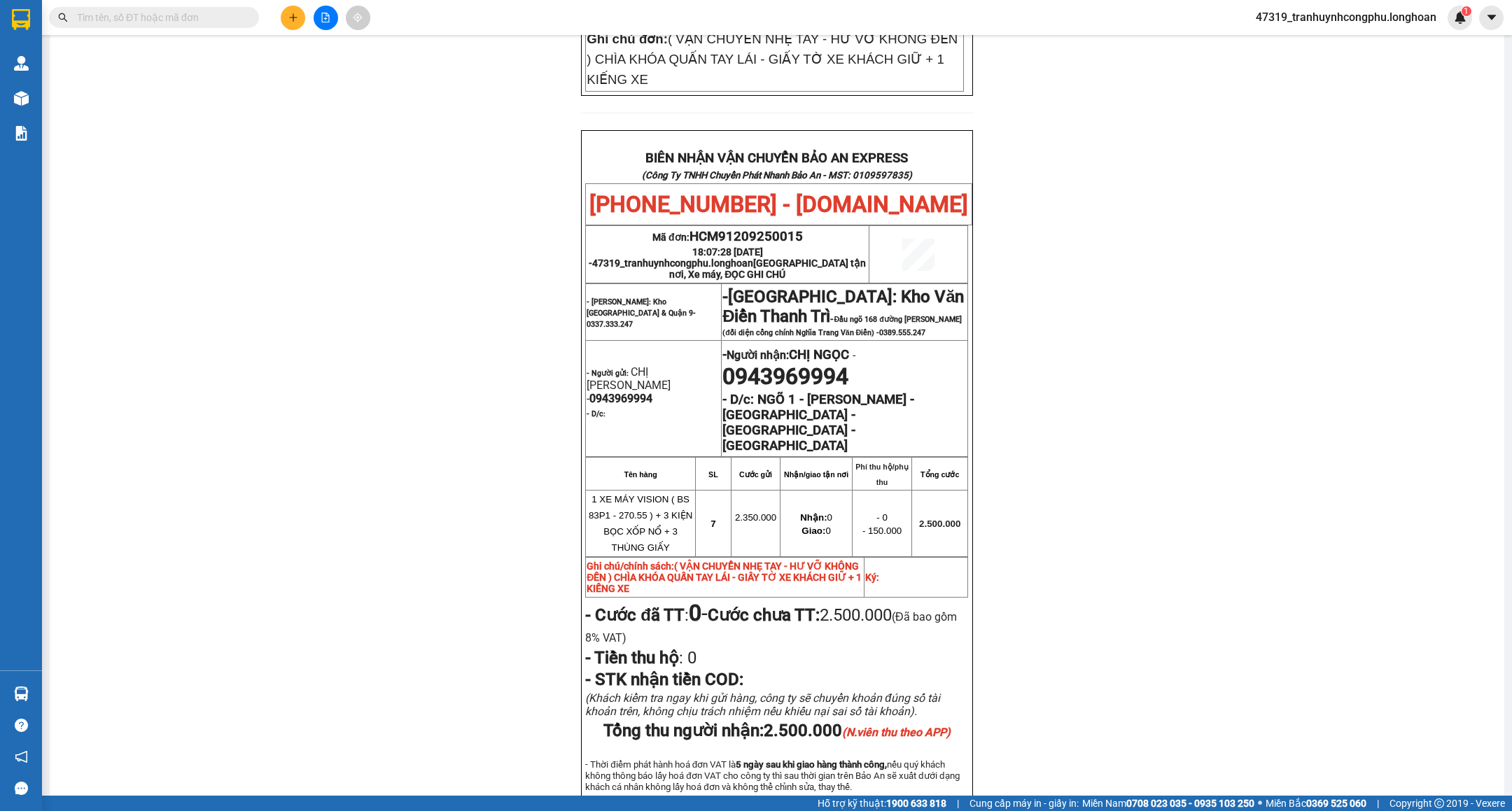
scroll to position [0, 0]
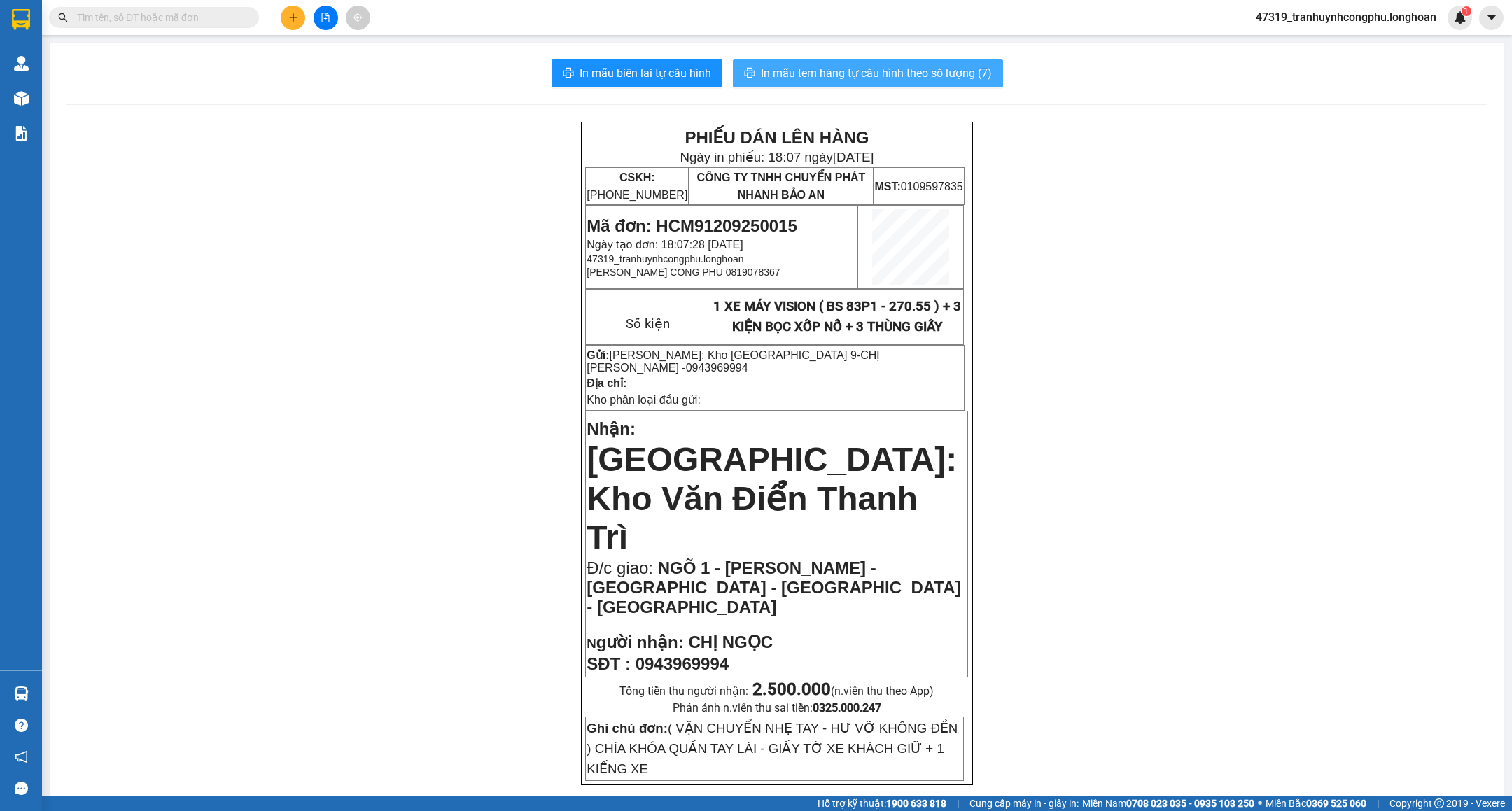
click at [857, 66] on span "In mẫu tem hàng tự cấu hình theo số lượng (7)" at bounding box center [876, 73] width 231 height 17
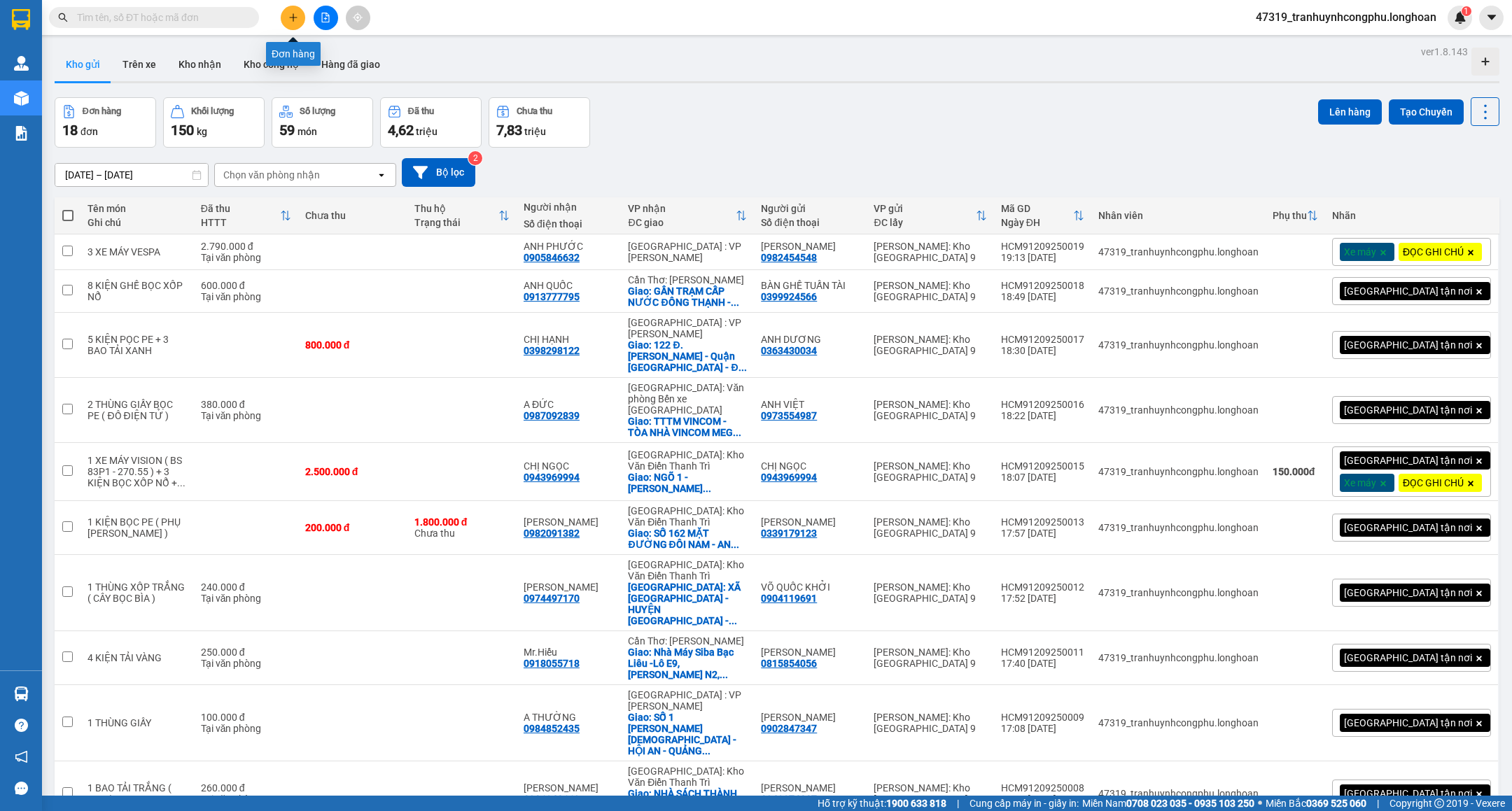
click at [292, 24] on button at bounding box center [293, 18] width 25 height 25
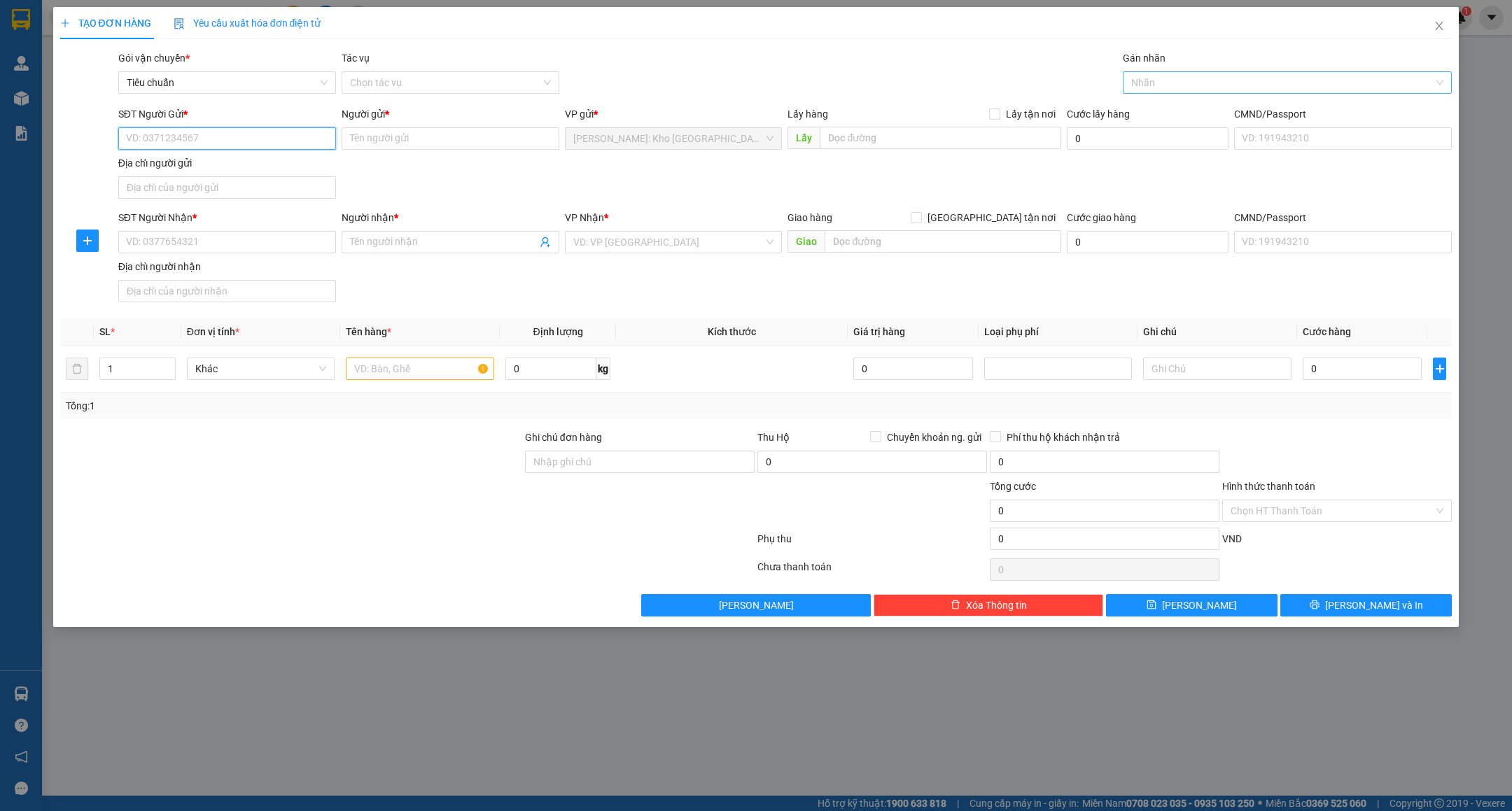
click at [1238, 86] on div at bounding box center [1281, 83] width 308 height 17
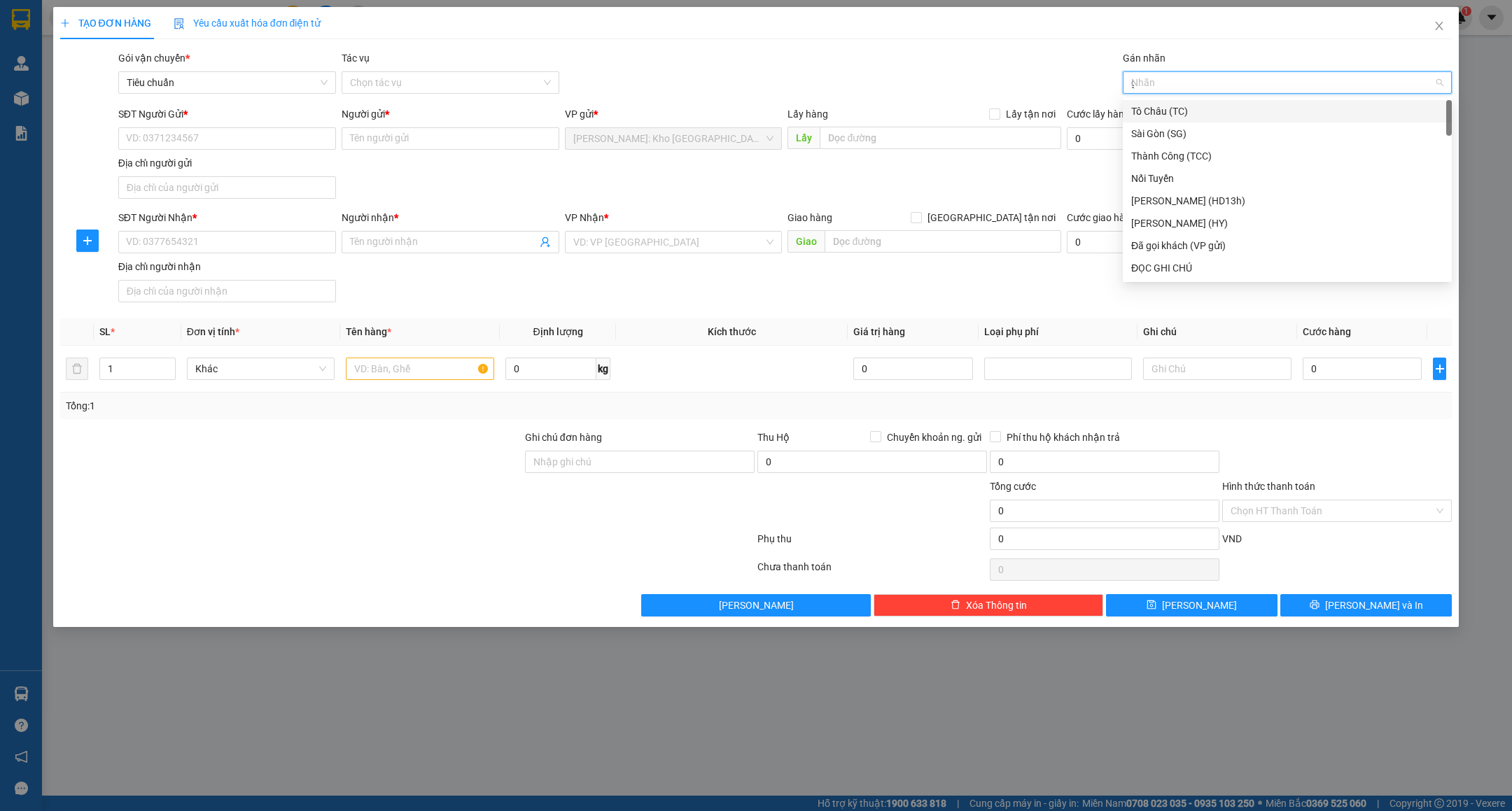
type input "gt"
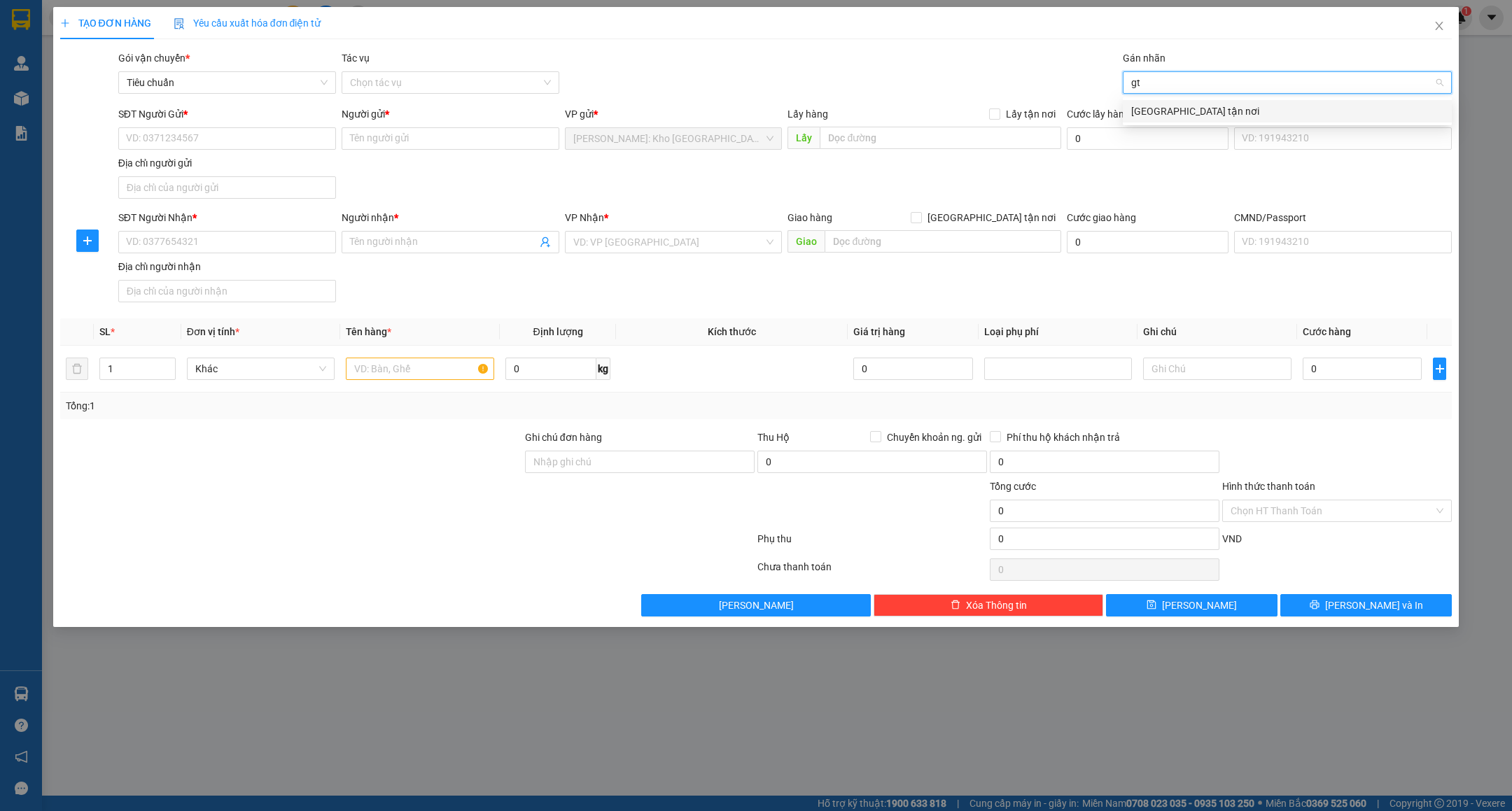
click at [1202, 114] on div "[GEOGRAPHIC_DATA] tận nơi" at bounding box center [1287, 111] width 313 height 15
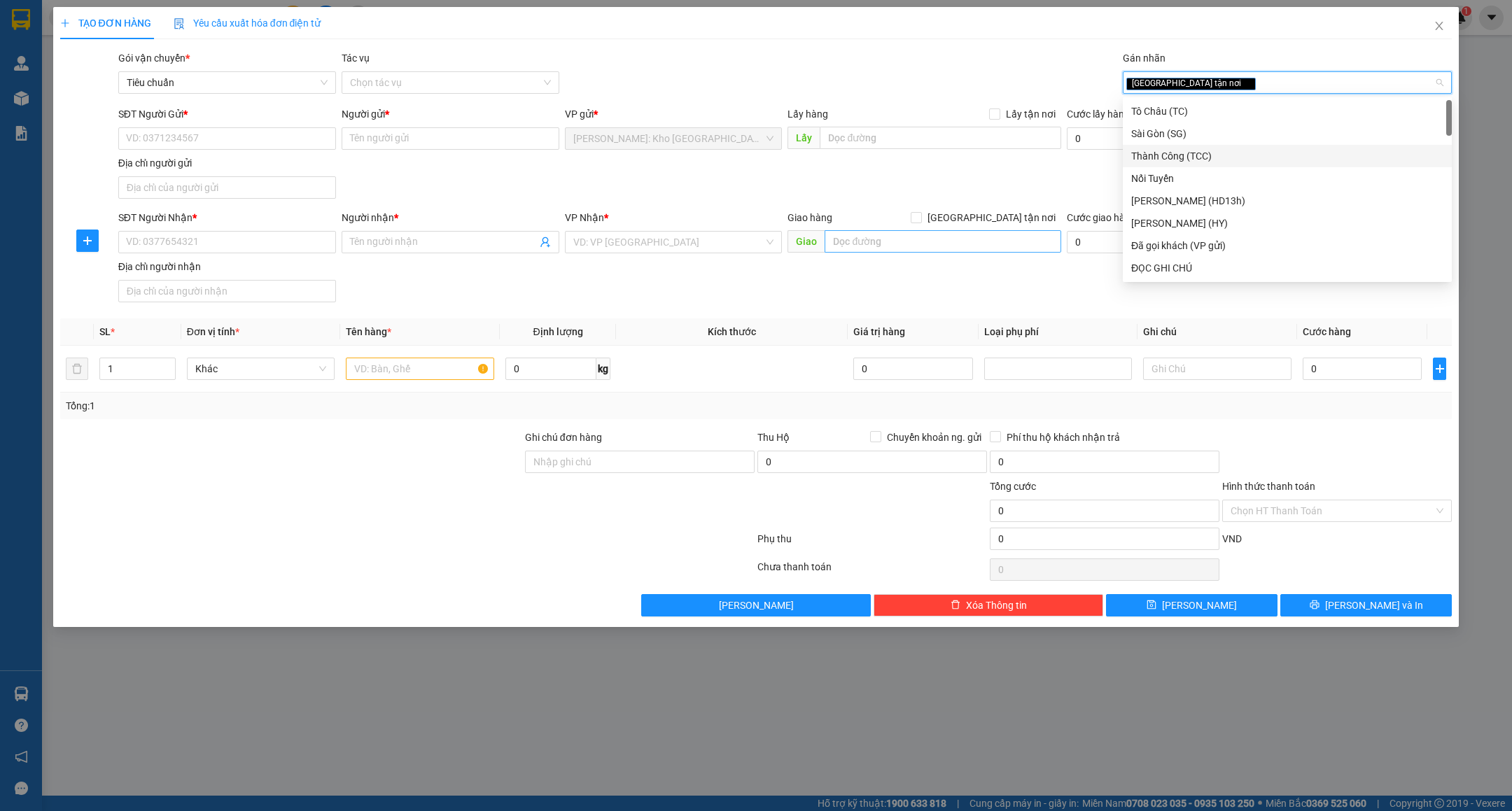
click at [1011, 210] on span "[GEOGRAPHIC_DATA] tận nơi" at bounding box center [992, 218] width 140 height 15
click at [920, 212] on input "[GEOGRAPHIC_DATA] tận nơi" at bounding box center [916, 217] width 10 height 10
checkbox input "true"
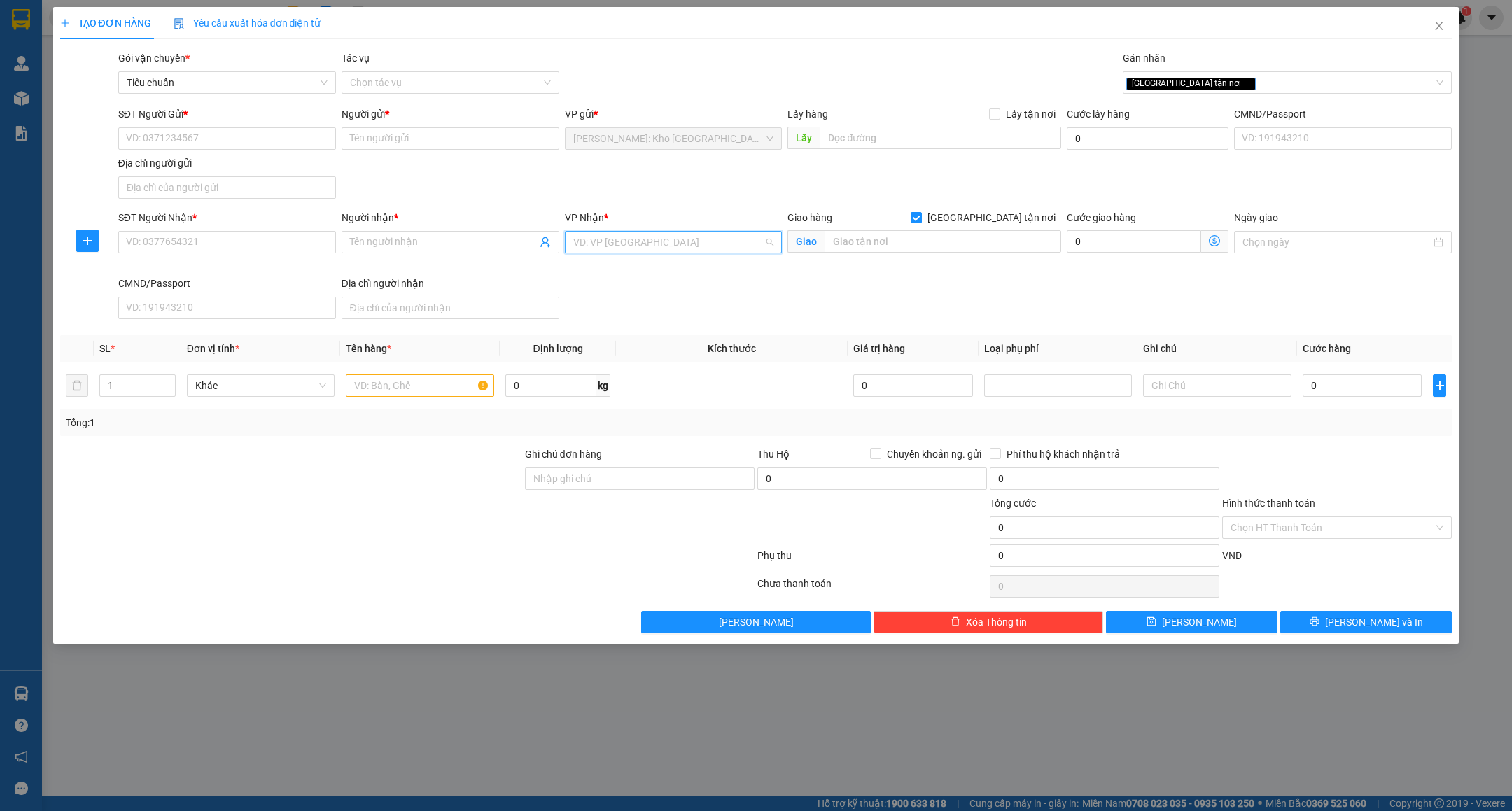
click at [747, 245] on input "search" at bounding box center [669, 242] width 191 height 21
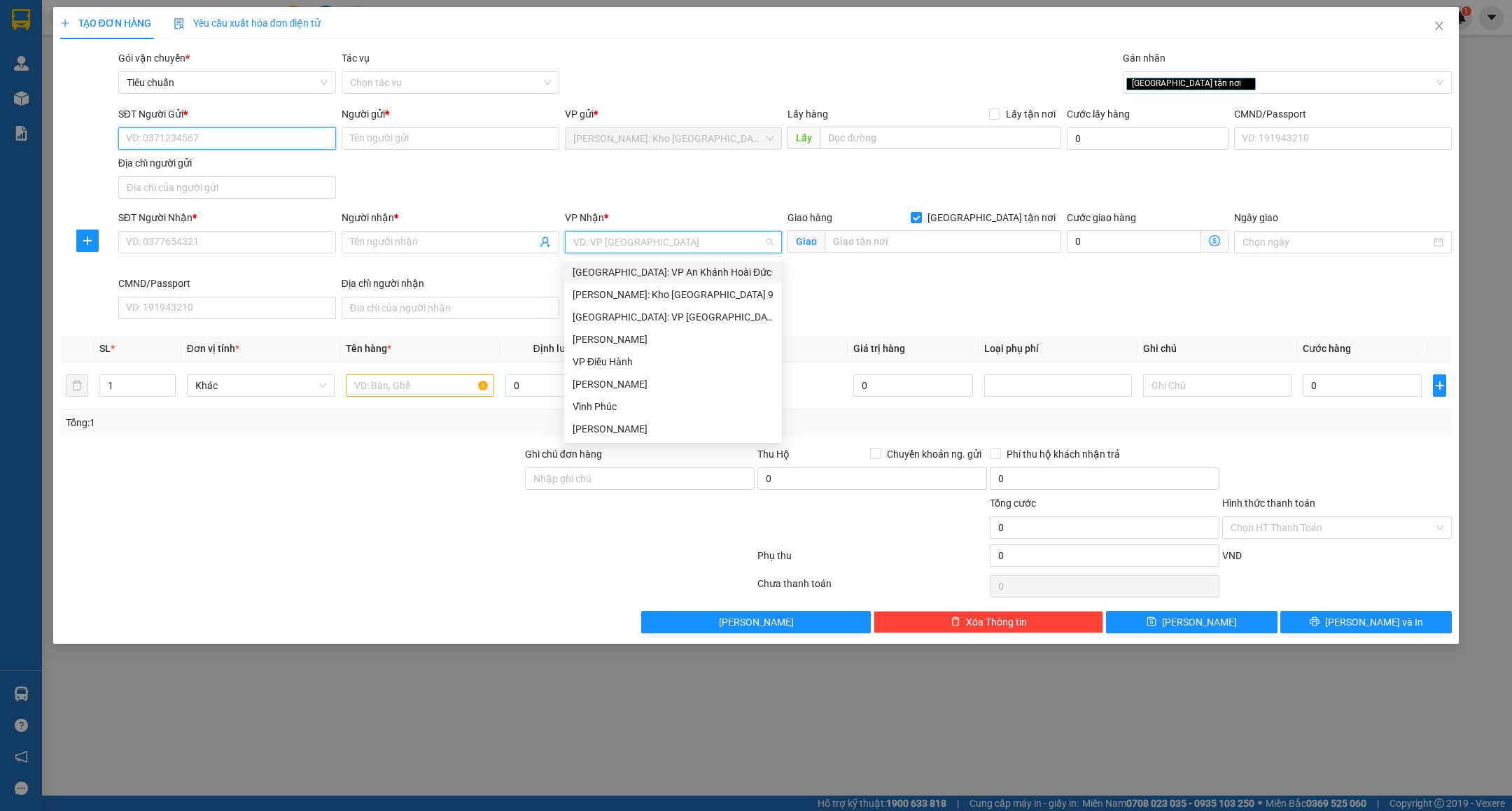
click at [208, 139] on input "SĐT Người Gửi *" at bounding box center [227, 138] width 218 height 22
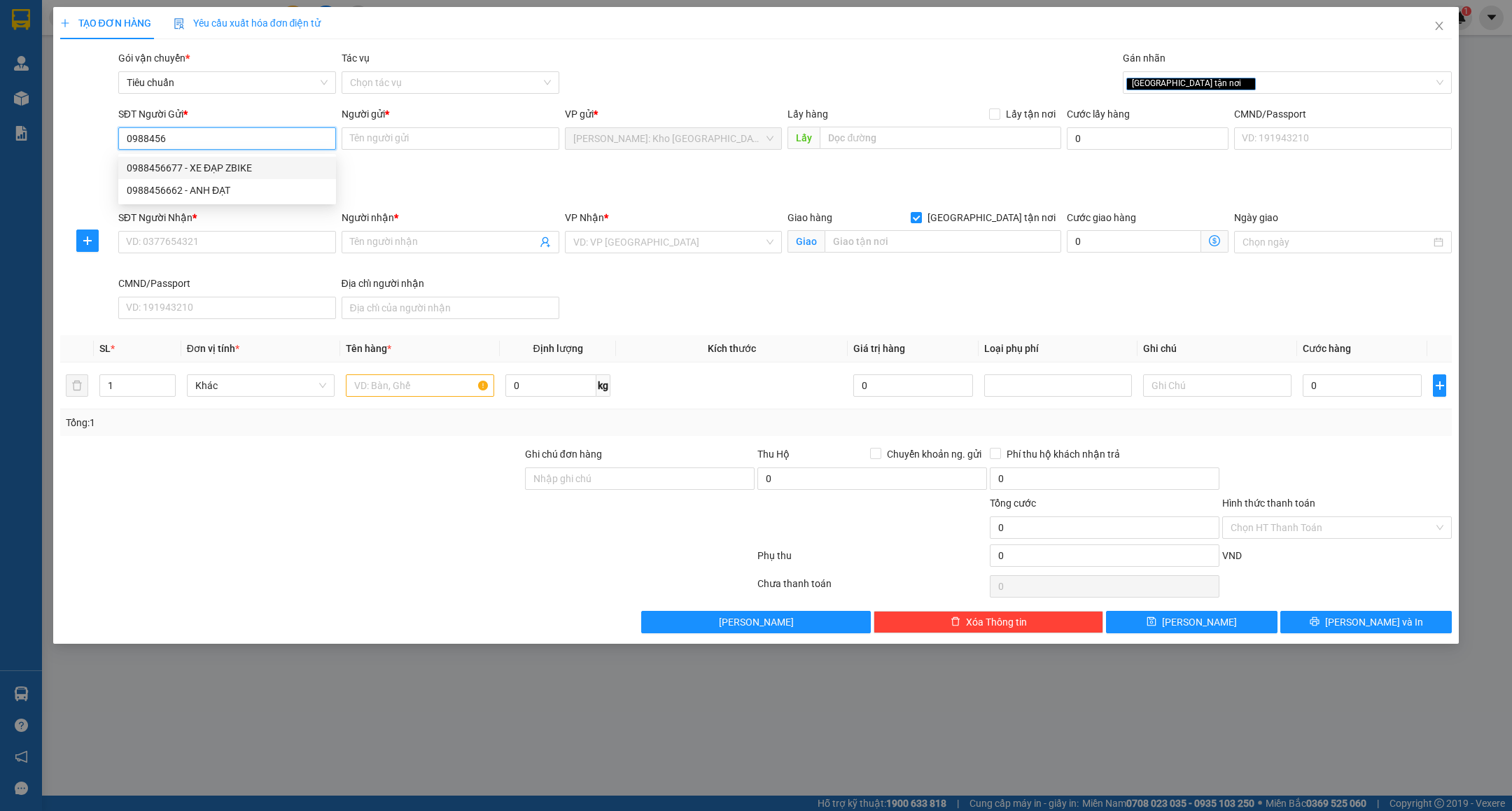
click at [256, 162] on div "0988456677 - XE ĐẠP ZBIKE" at bounding box center [227, 168] width 201 height 15
type input "0988456677"
type input "XE ĐẠP ZBIKE"
checkbox input "true"
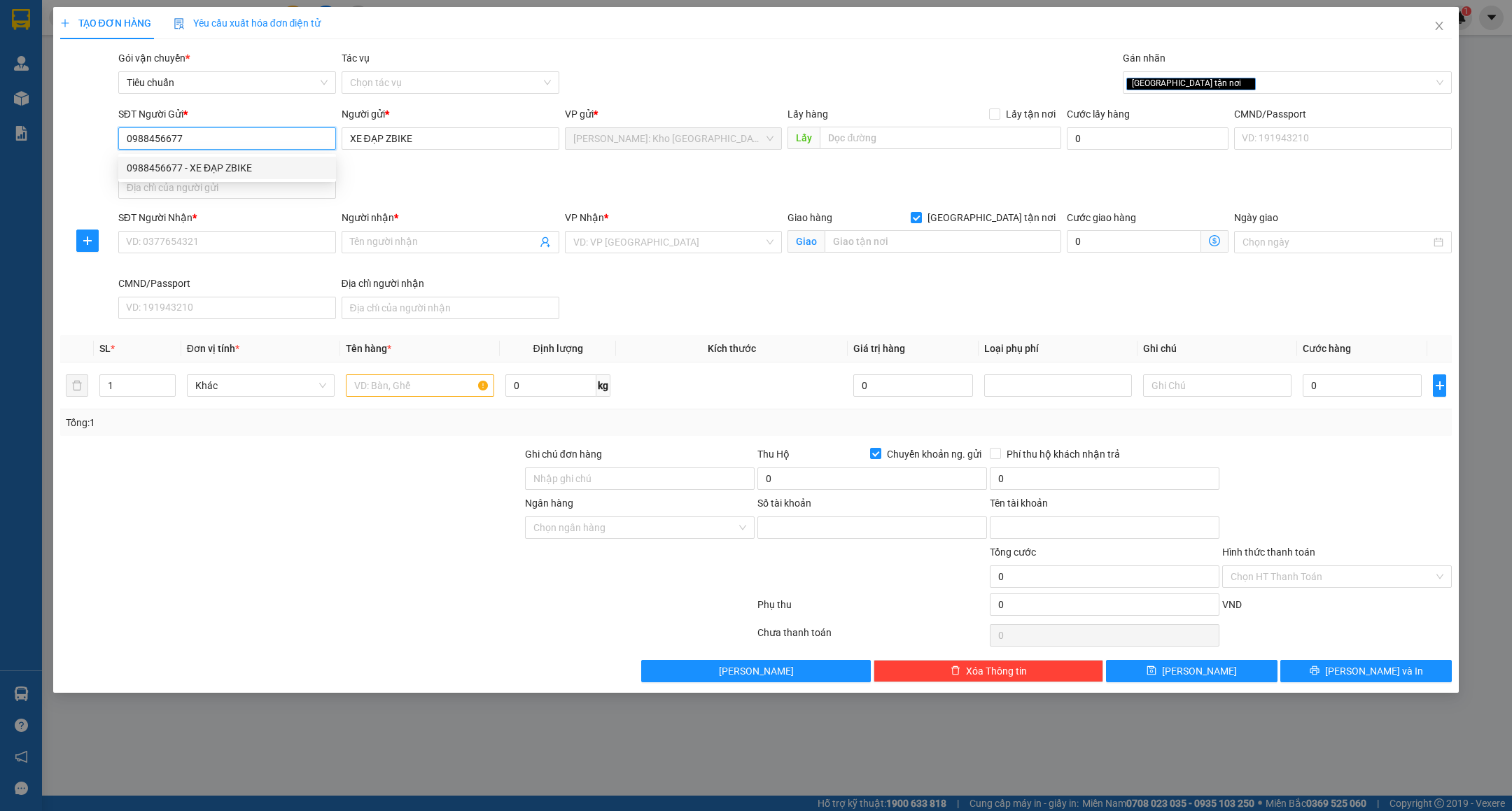
type input "0988456677"
type input "[PERSON_NAME]"
type input "0988456677"
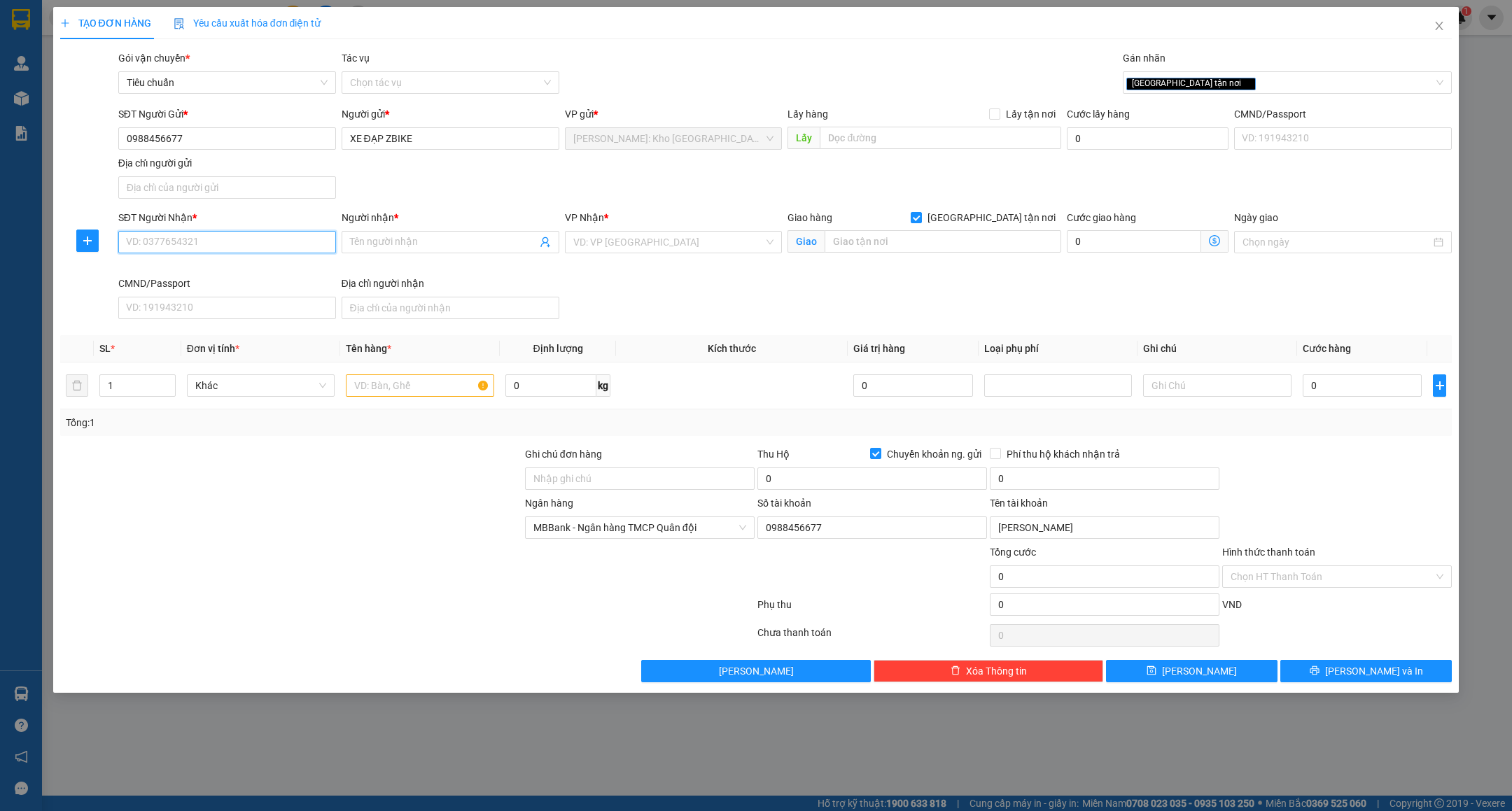
click at [250, 238] on input "SĐT Người Nhận *" at bounding box center [227, 242] width 218 height 22
click at [254, 235] on input "0948233886" at bounding box center [227, 242] width 218 height 22
type input "0948233886"
click at [451, 247] on input "Người nhận *" at bounding box center [443, 242] width 187 height 15
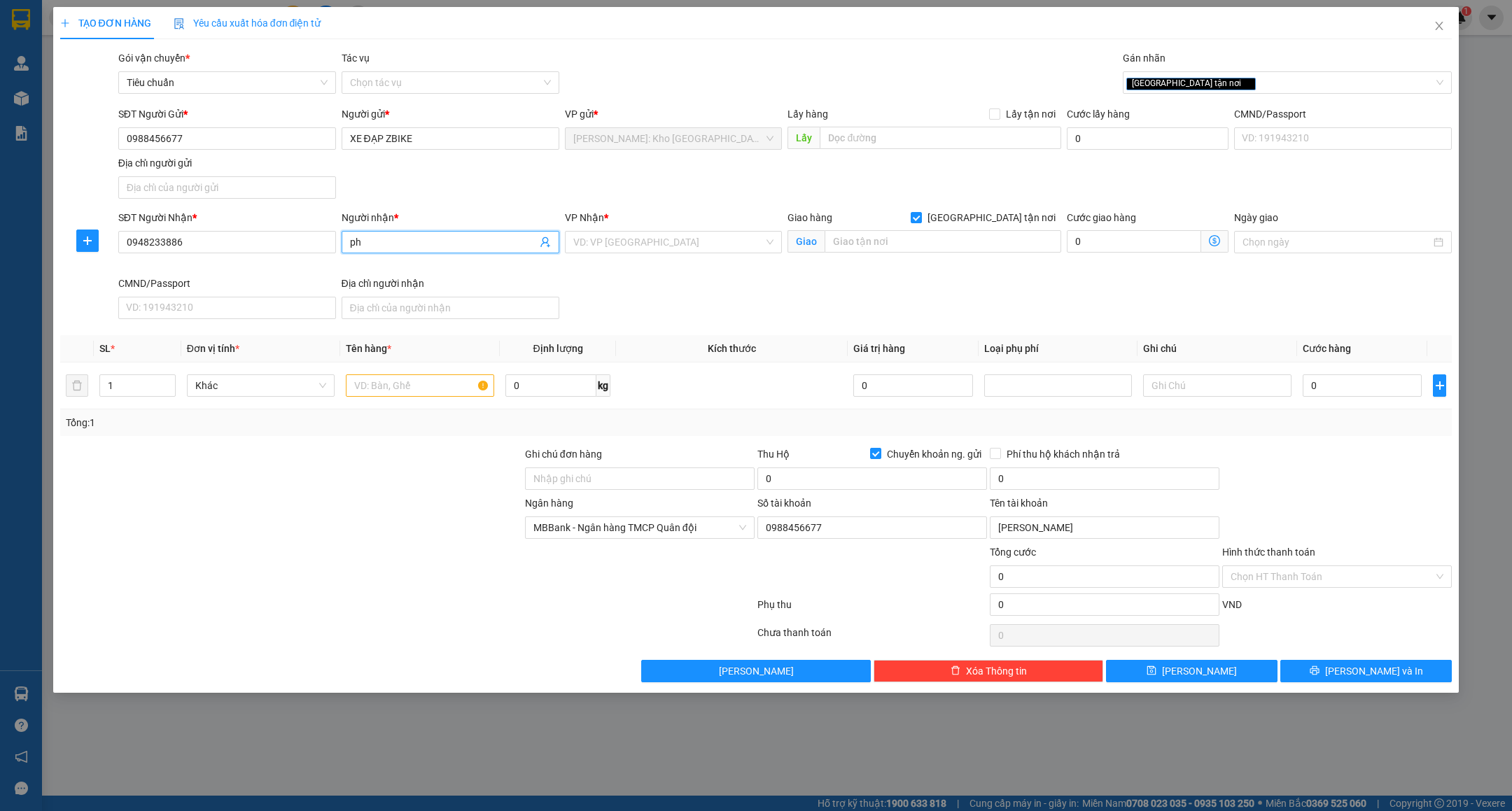
type input "p"
click at [387, 236] on input "[PERSON_NAME]" at bounding box center [443, 242] width 187 height 15
type input "[PERSON_NAME]"
click at [675, 248] on input "search" at bounding box center [669, 242] width 191 height 21
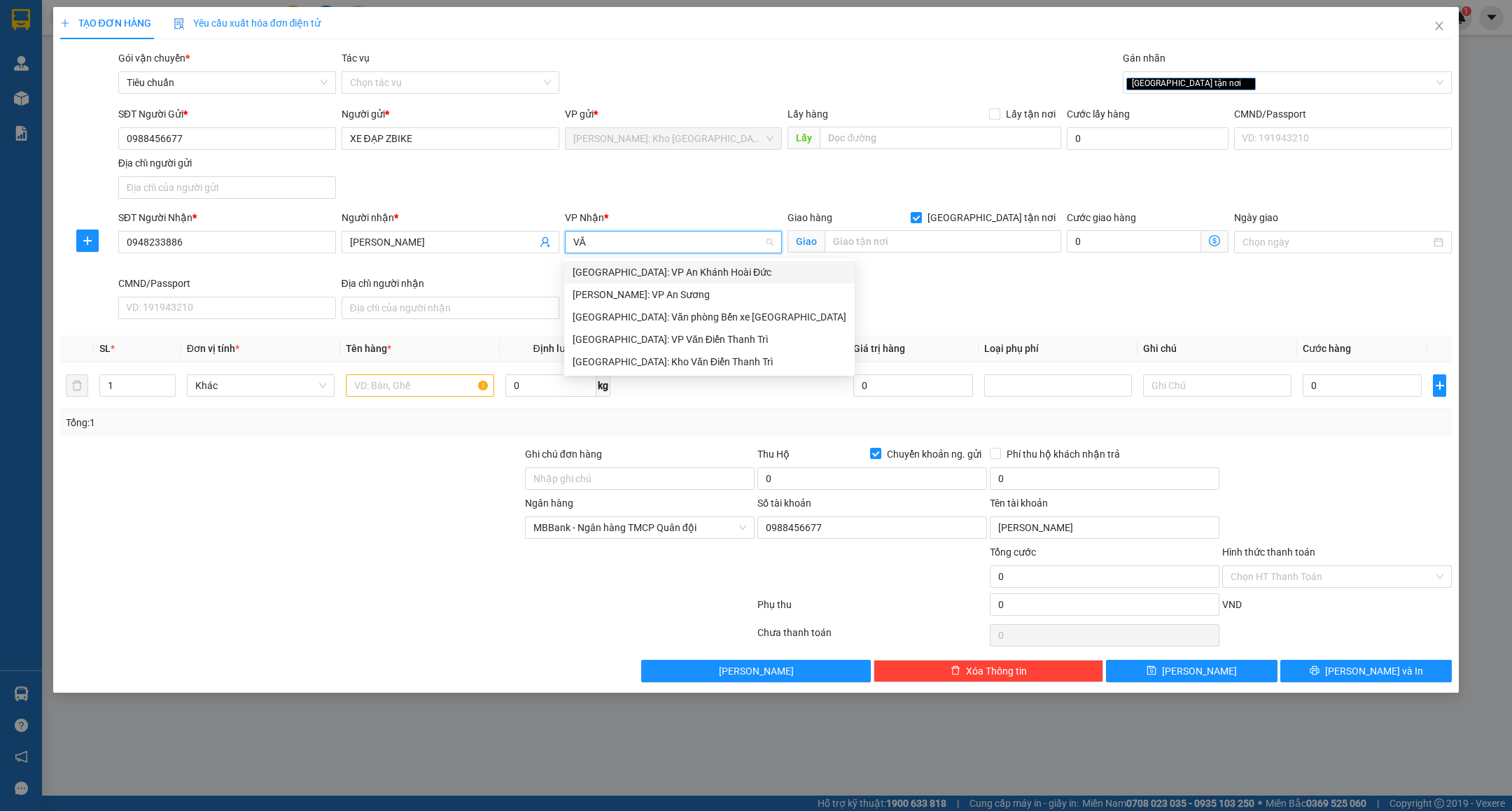
type input "VĂN"
click at [675, 315] on div "[GEOGRAPHIC_DATA]: Kho Văn Điển Thanh Trì" at bounding box center [709, 317] width 273 height 15
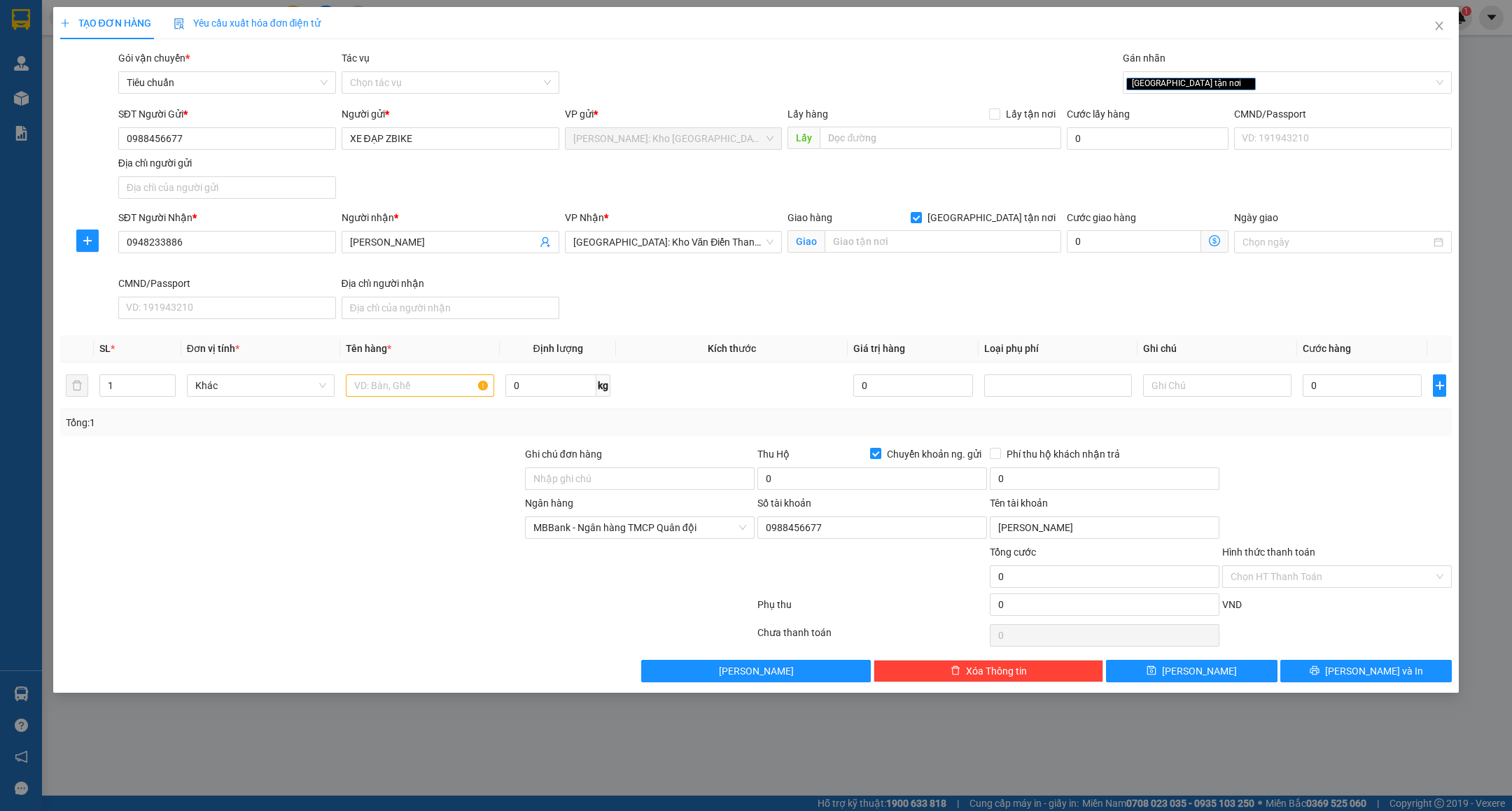
click at [859, 229] on div "Giao hàng [GEOGRAPHIC_DATA] tận nơi" at bounding box center [924, 221] width 273 height 21
click at [868, 246] on input "text" at bounding box center [943, 241] width 237 height 22
type input "SN 179 - XÓM THÁI LONG - HUYỆN [GEOGRAPHIC_DATA] - [GEOGRAPHIC_DATA]"
click at [389, 383] on input "text" at bounding box center [420, 385] width 148 height 22
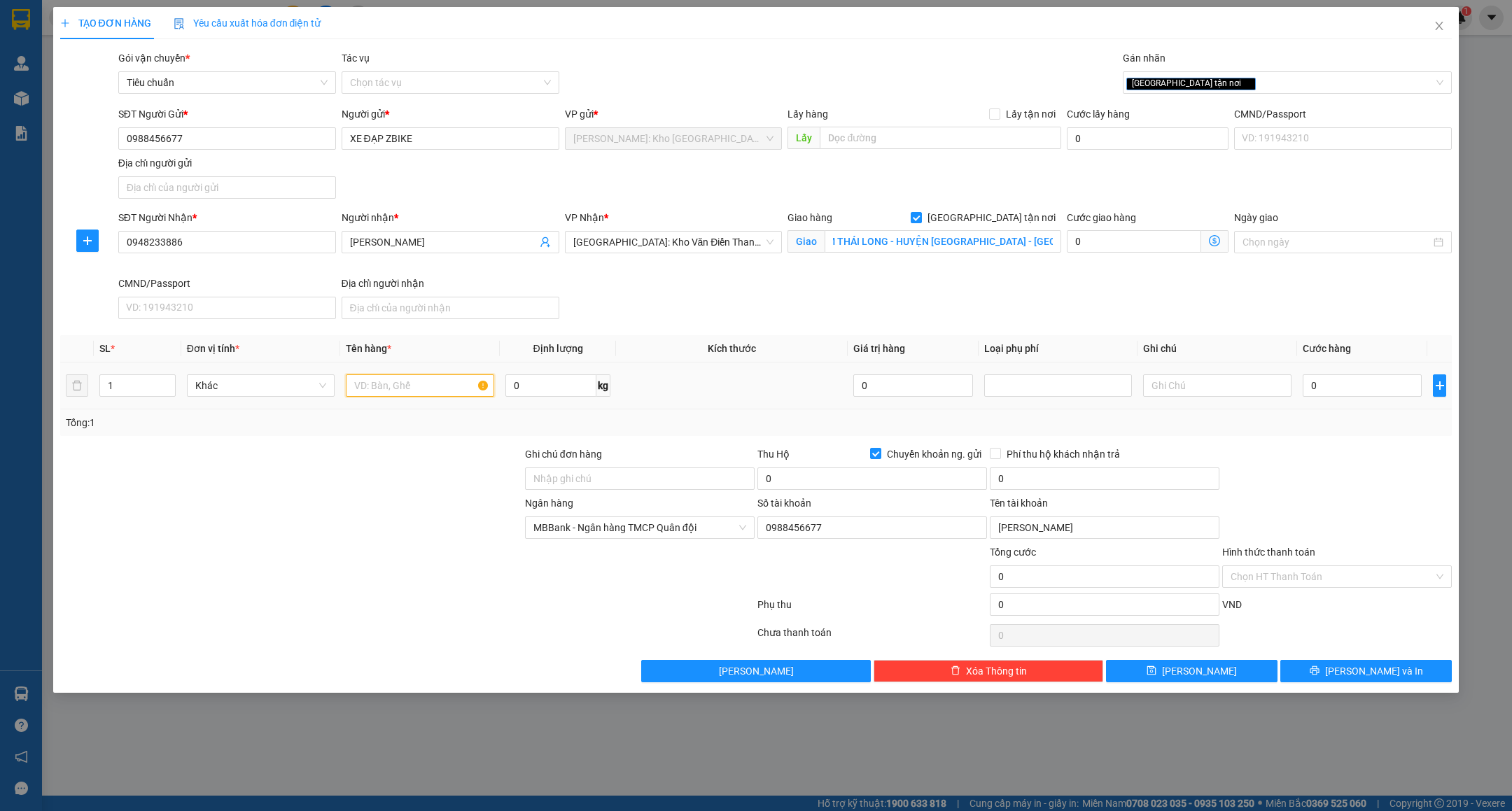
scroll to position [0, 0]
type input "1 XE ĐẠP BỌC XỐP NỔ"
click at [639, 472] on input "Ghi chú đơn hàng" at bounding box center [639, 478] width 229 height 22
type input "VẬN CHUYỂN NHẸ TAY - HƯ VỠ KHÔNG ĐỀN"
click at [1328, 385] on input "0" at bounding box center [1362, 385] width 119 height 22
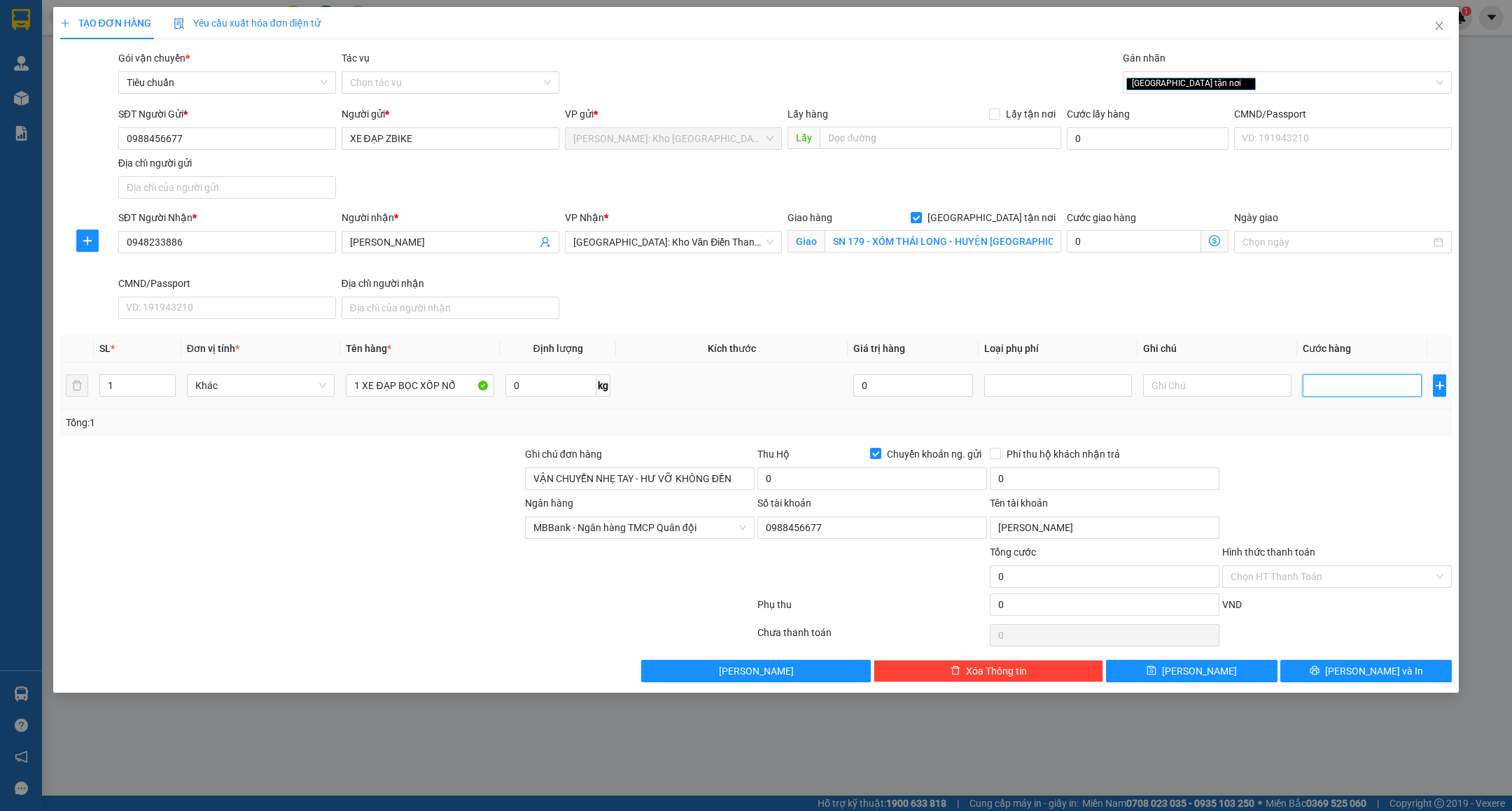
type input "5"
type input "55"
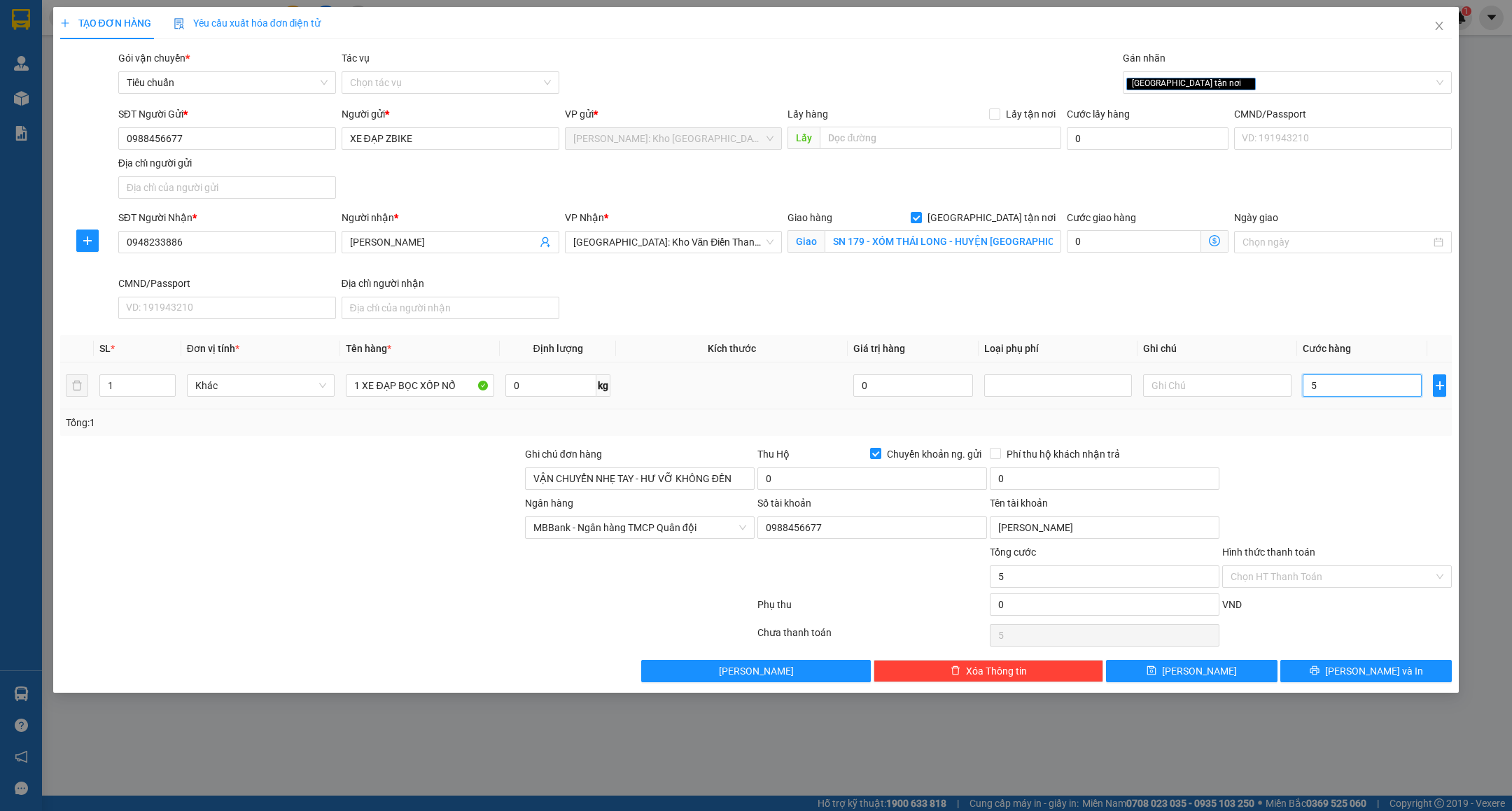
type input "55"
type input "550"
type input "550.000"
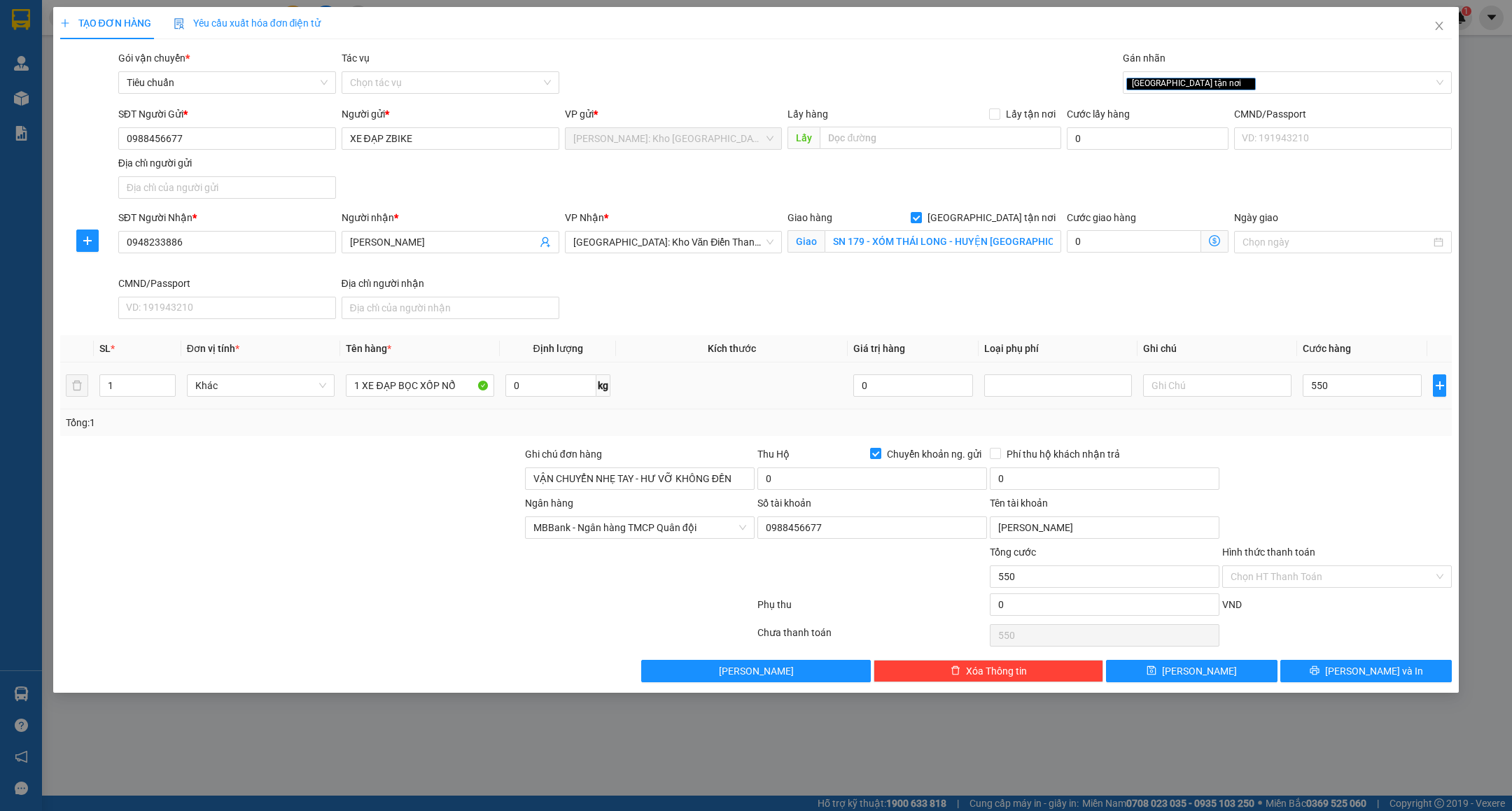
type input "550.000"
click at [1331, 483] on div at bounding box center [1337, 470] width 232 height 49
click at [891, 483] on input "0" at bounding box center [873, 478] width 229 height 22
click at [1287, 450] on div at bounding box center [1337, 470] width 232 height 49
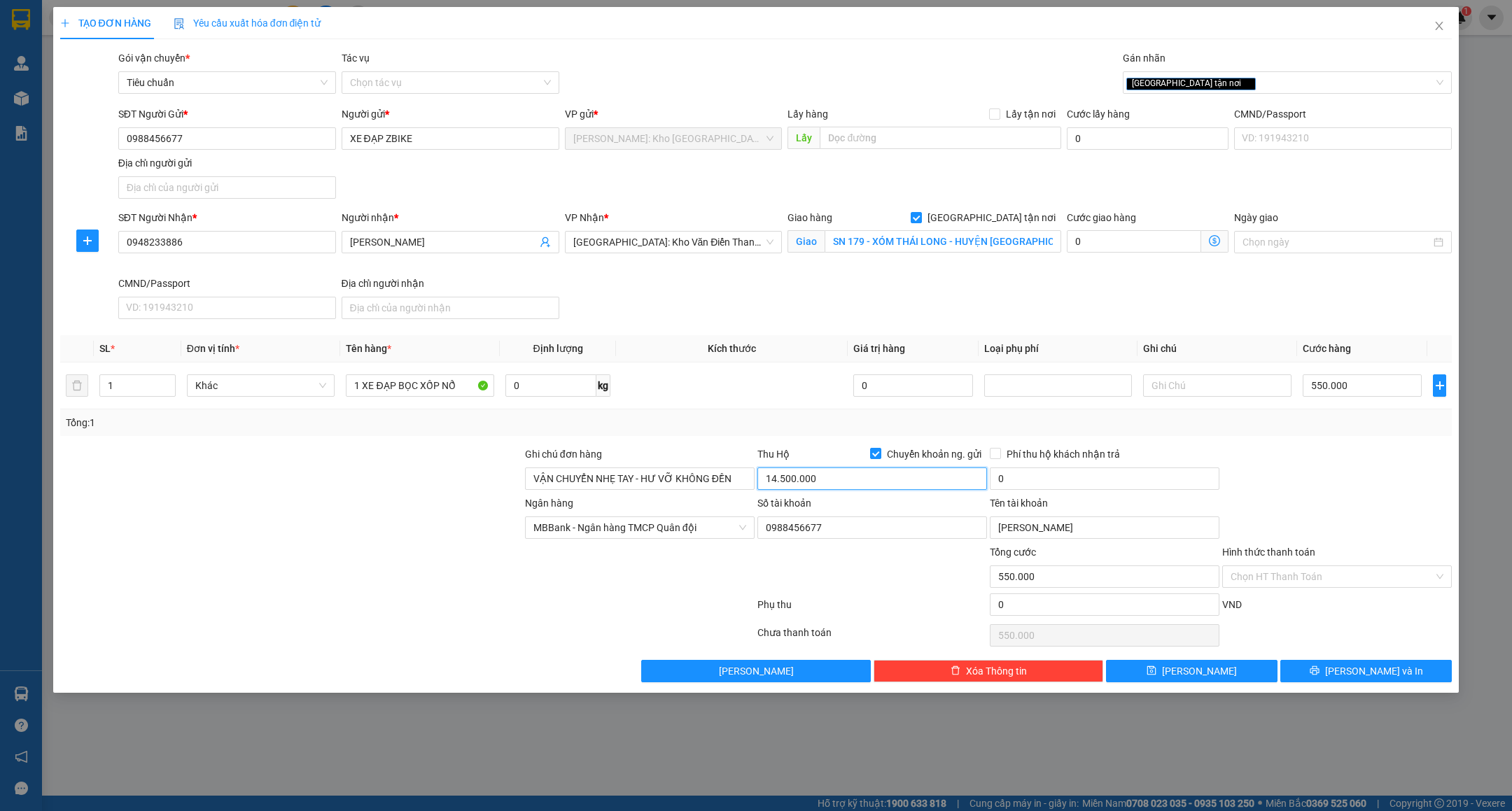
click at [845, 480] on input "14.500.000" at bounding box center [873, 478] width 229 height 22
type input "13.950.000"
click at [1294, 479] on div at bounding box center [1337, 470] width 232 height 49
click at [1071, 480] on input "0" at bounding box center [1105, 478] width 229 height 22
type input "35.000"
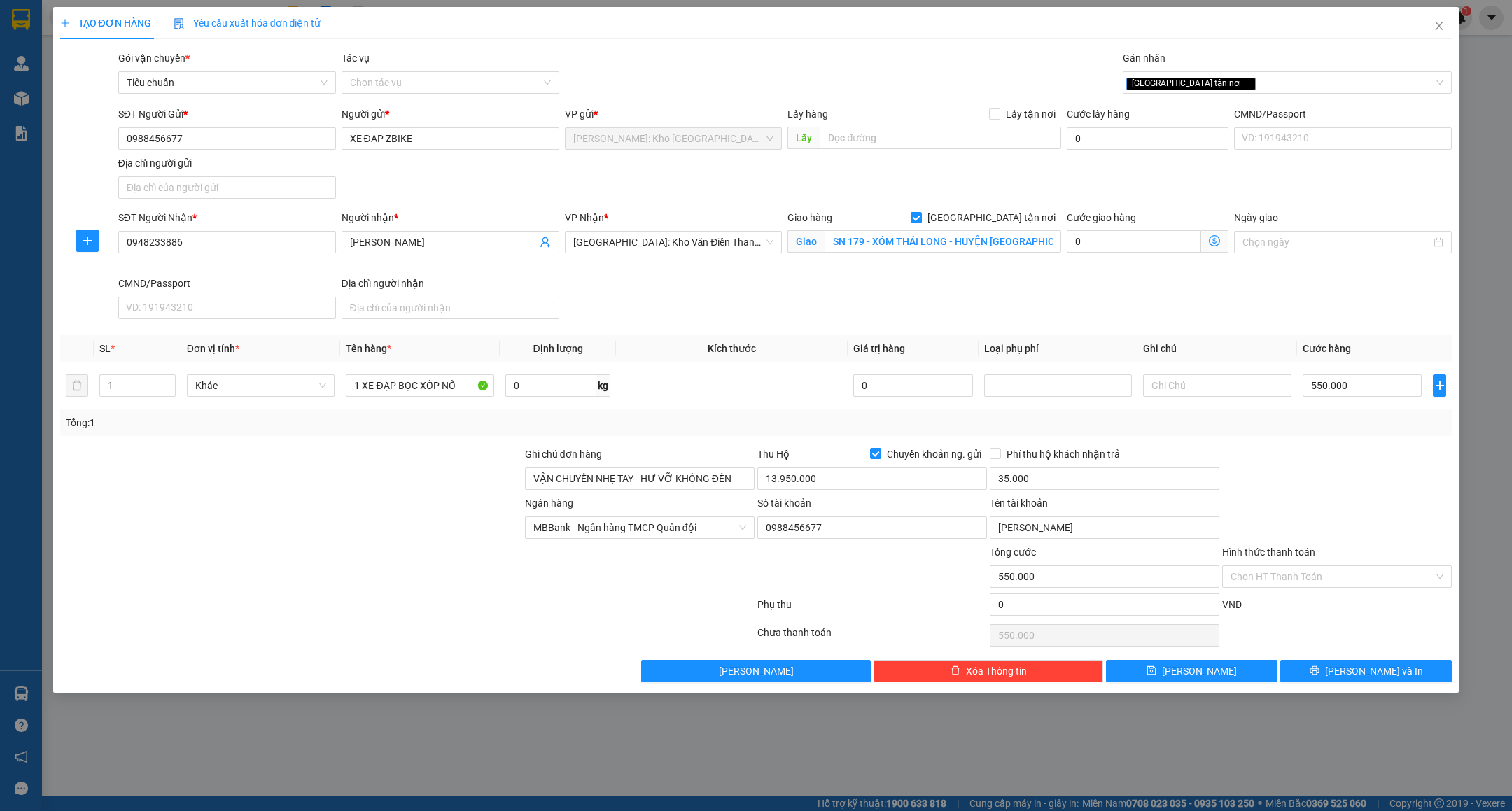
click at [1206, 436] on div "Tổng: 1" at bounding box center [756, 423] width 1393 height 27
click at [1291, 459] on div at bounding box center [1337, 470] width 232 height 49
click at [1366, 676] on span "[PERSON_NAME] và In" at bounding box center [1374, 671] width 98 height 15
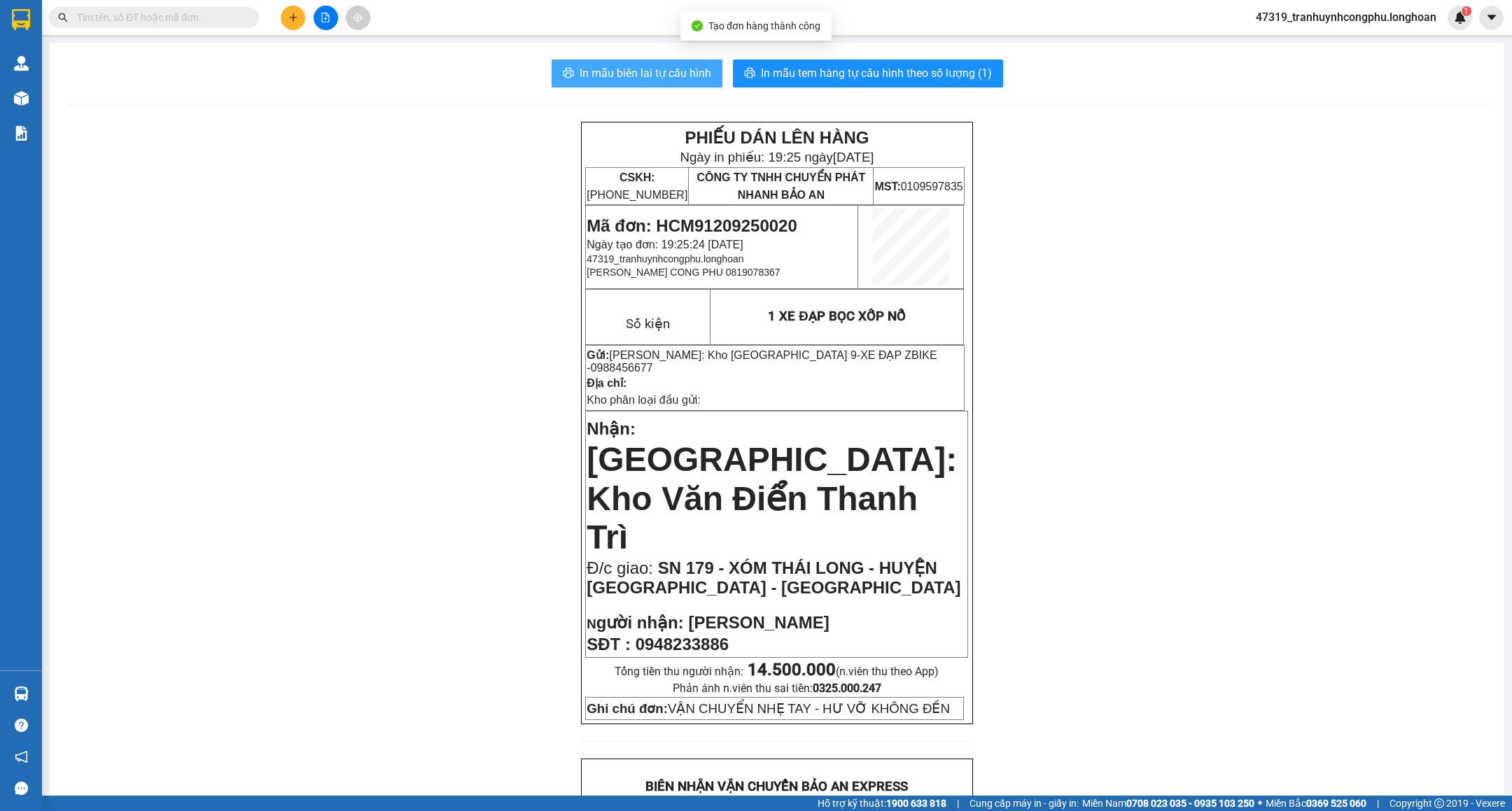
drag, startPoint x: 658, startPoint y: 76, endPoint x: 704, endPoint y: 175, distance: 109.2
click at [656, 75] on span "In mẫu biên lai tự cấu hình" at bounding box center [646, 73] width 132 height 17
click at [761, 223] on span "Mã đơn: HCM91209250020" at bounding box center [692, 225] width 210 height 19
click at [761, 221] on span "Mã đơn: HCM91209250020" at bounding box center [692, 225] width 210 height 19
copy span "HCM91209250020"
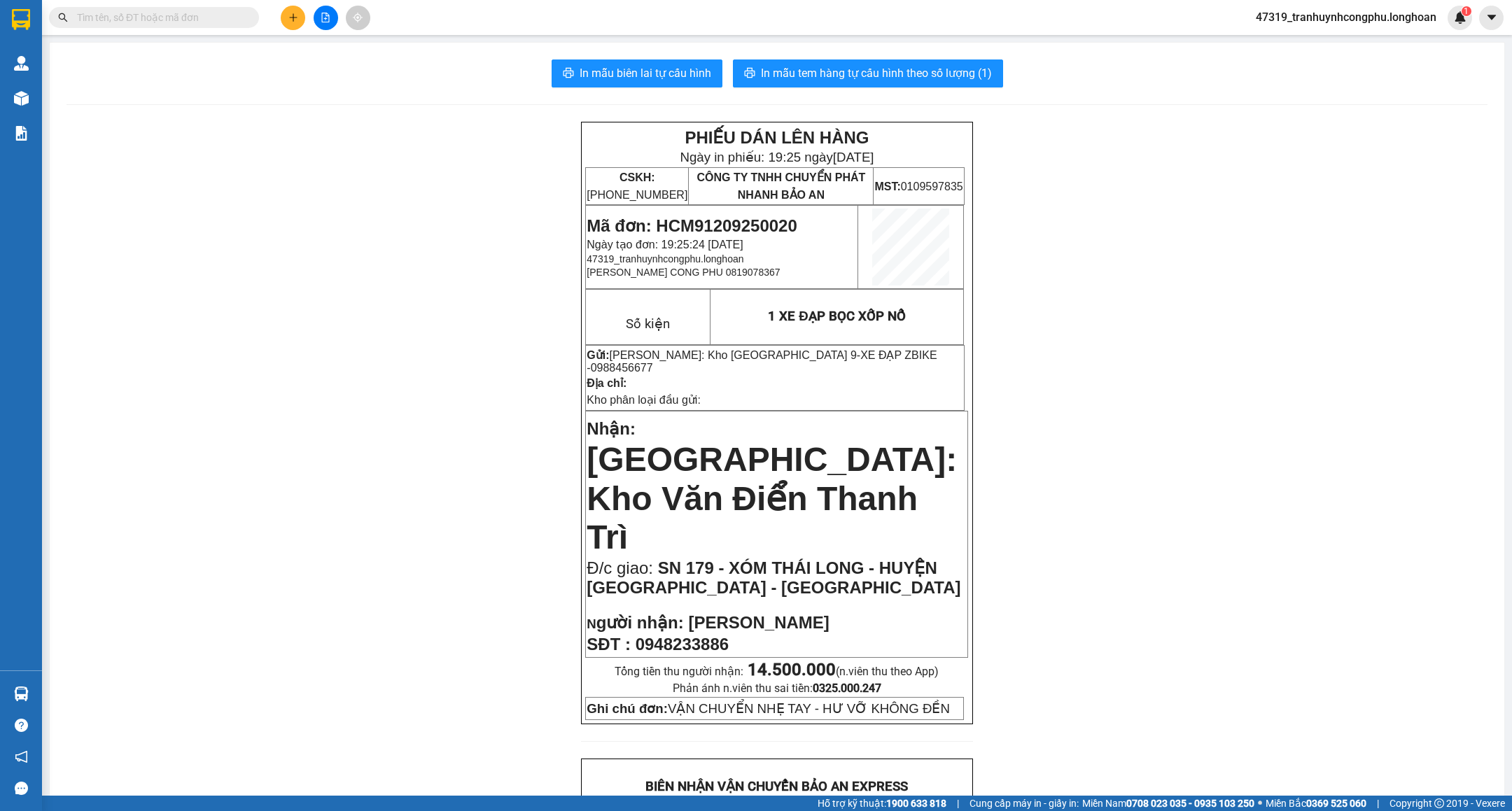
click at [761, 187] on span "CÔNG TY TNHH CHUYỂN PHÁT NHANH BẢO AN" at bounding box center [781, 185] width 169 height 30
click at [899, 76] on span "In mẫu tem hàng tự cấu hình theo số lượng (1)" at bounding box center [876, 73] width 231 height 17
click at [653, 362] on span "0988456677" at bounding box center [621, 368] width 62 height 11
click at [1371, 254] on div "PHIẾU DÁN LÊN HÀNG Ngày in phiếu: 19:26 [DATE] CSKH: [PHONE_NUMBER] CÔNG TY TNH…" at bounding box center [777, 815] width 1421 height 1388
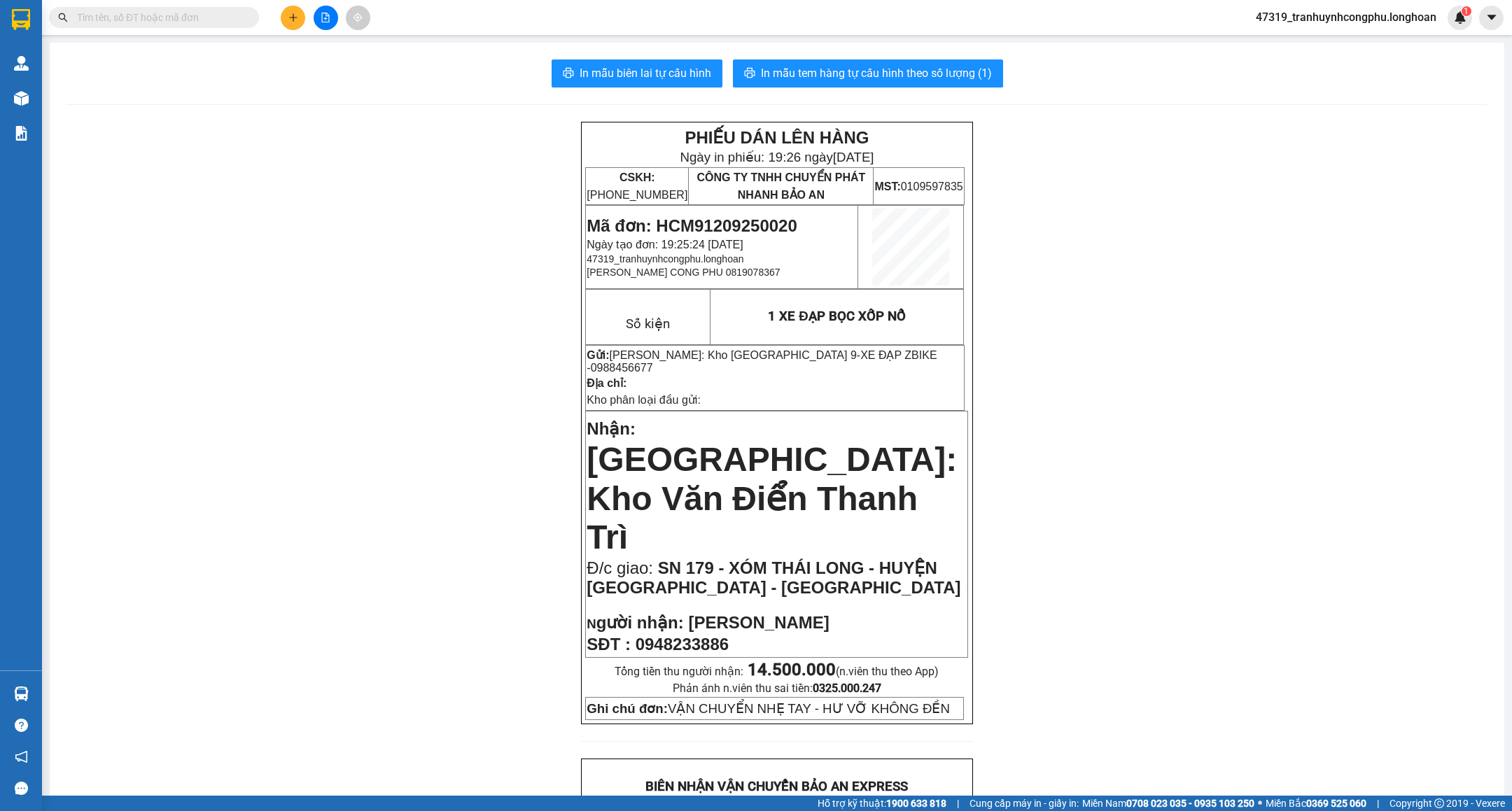
click at [410, 467] on div "PHIẾU DÁN LÊN HÀNG Ngày in phiếu: 19:26 [DATE] CSKH: [PHONE_NUMBER] CÔNG TY TNH…" at bounding box center [777, 815] width 1421 height 1388
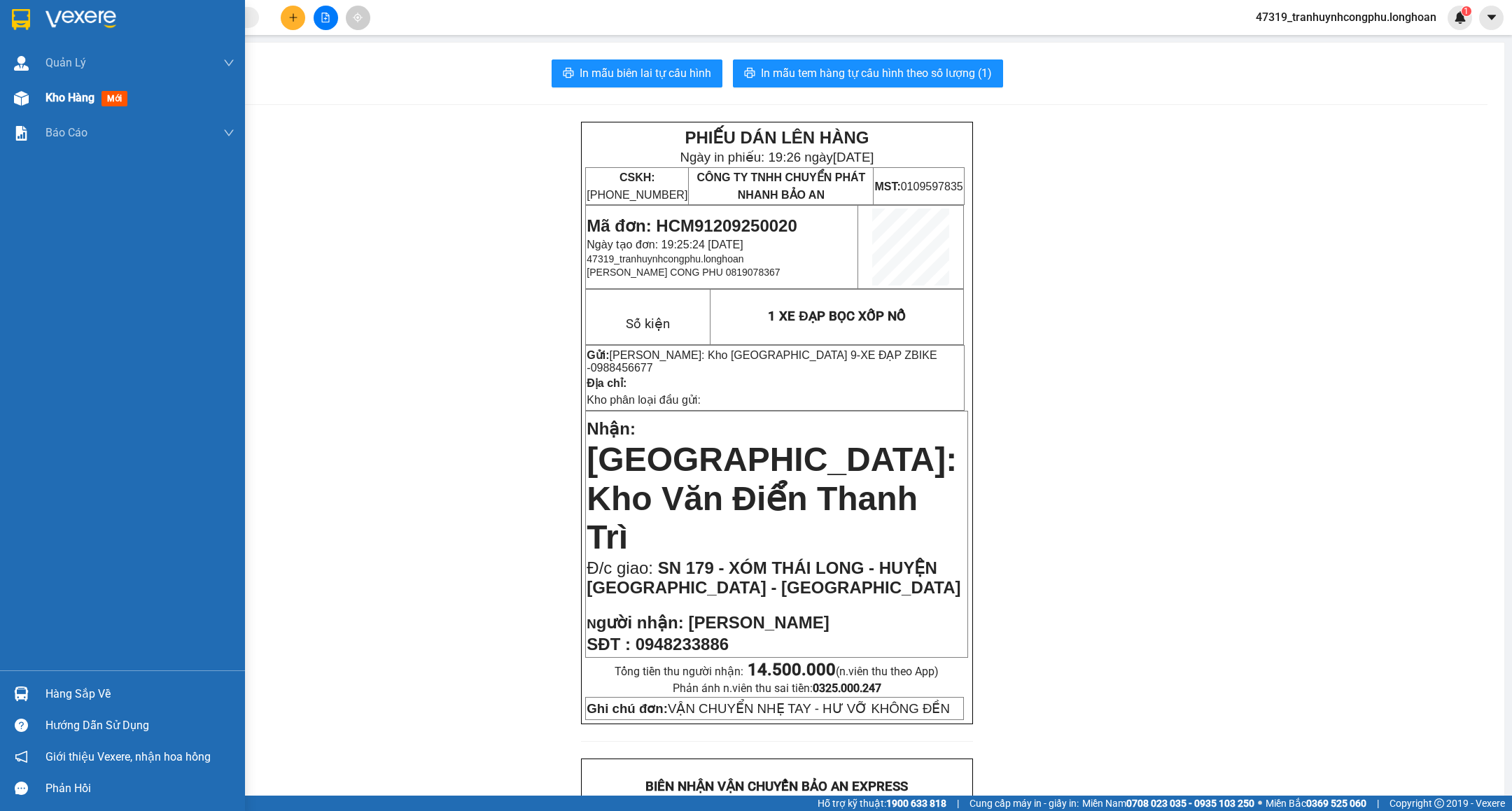
click at [11, 89] on div at bounding box center [22, 98] width 25 height 25
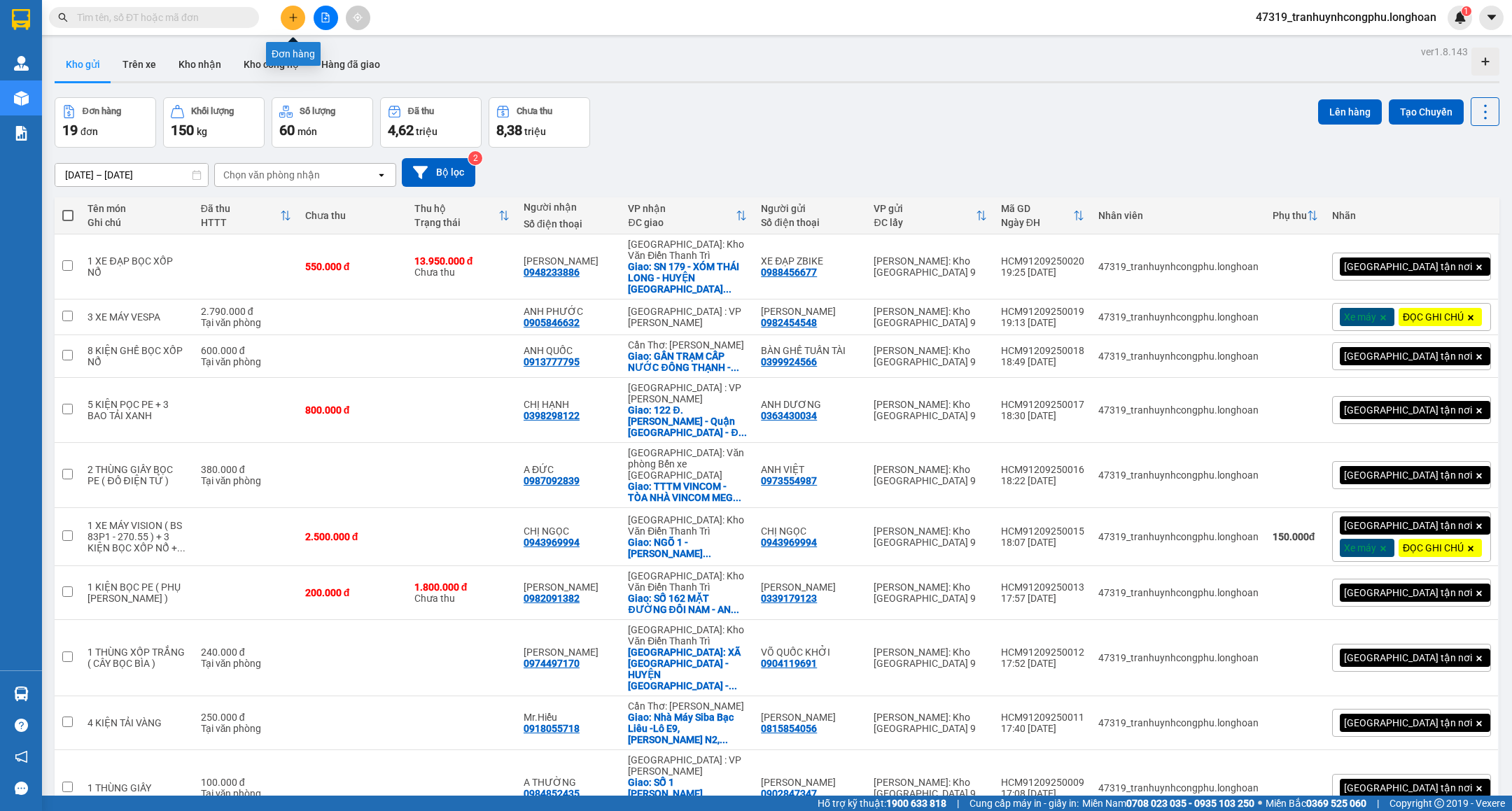
click at [292, 22] on icon "plus" at bounding box center [293, 17] width 10 height 10
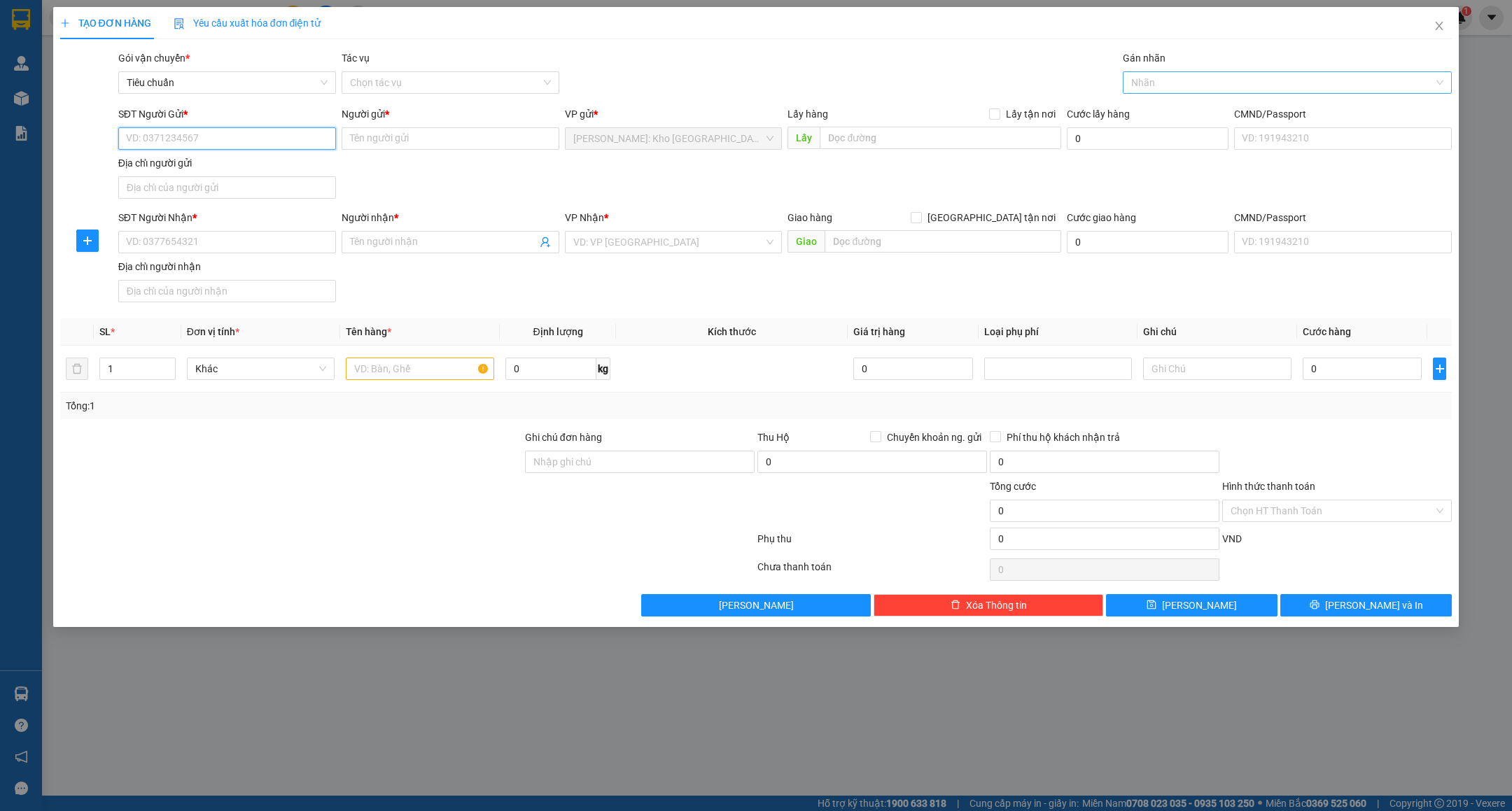
click at [1187, 90] on div at bounding box center [1281, 83] width 308 height 17
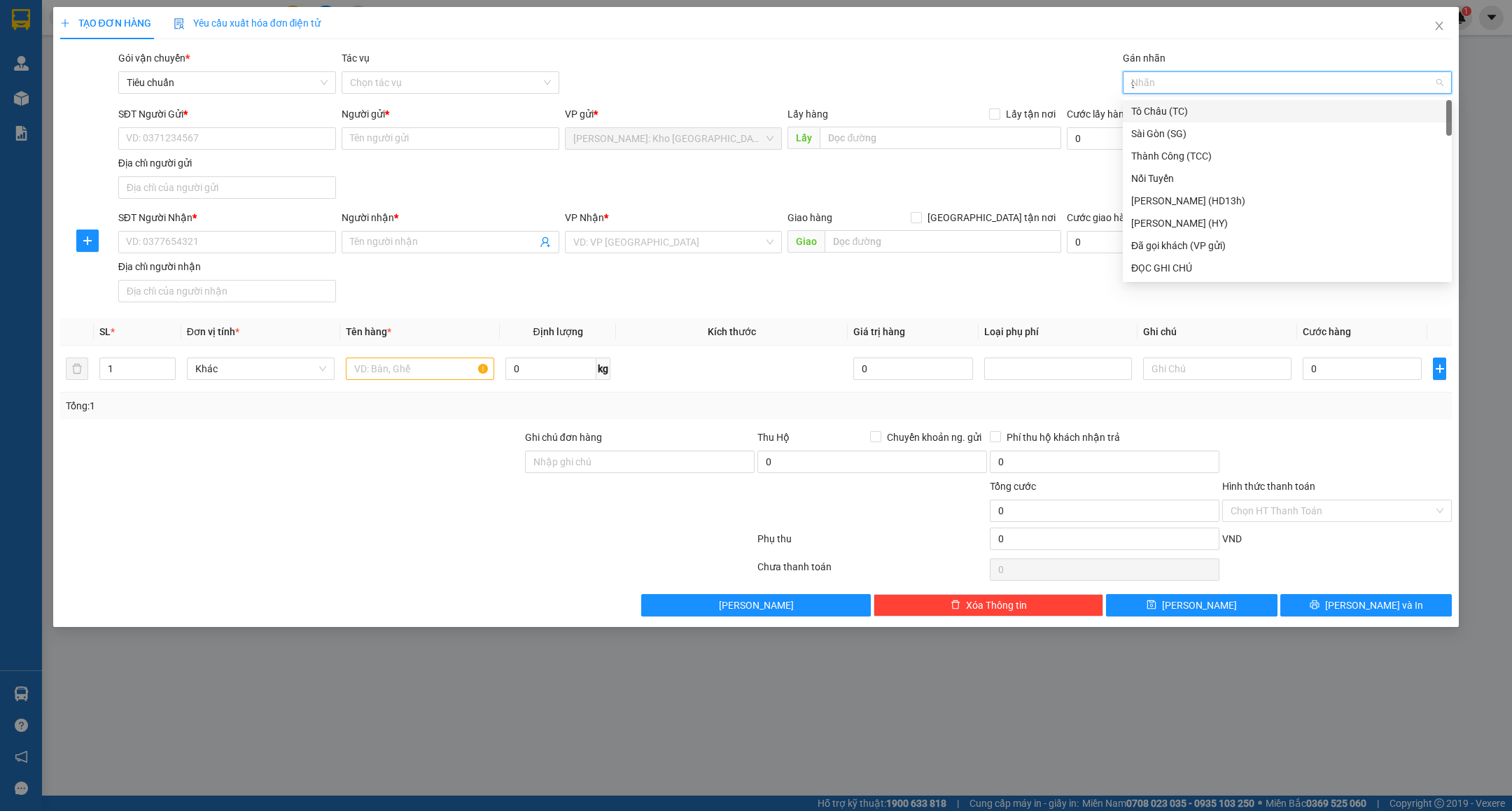
type input "gt"
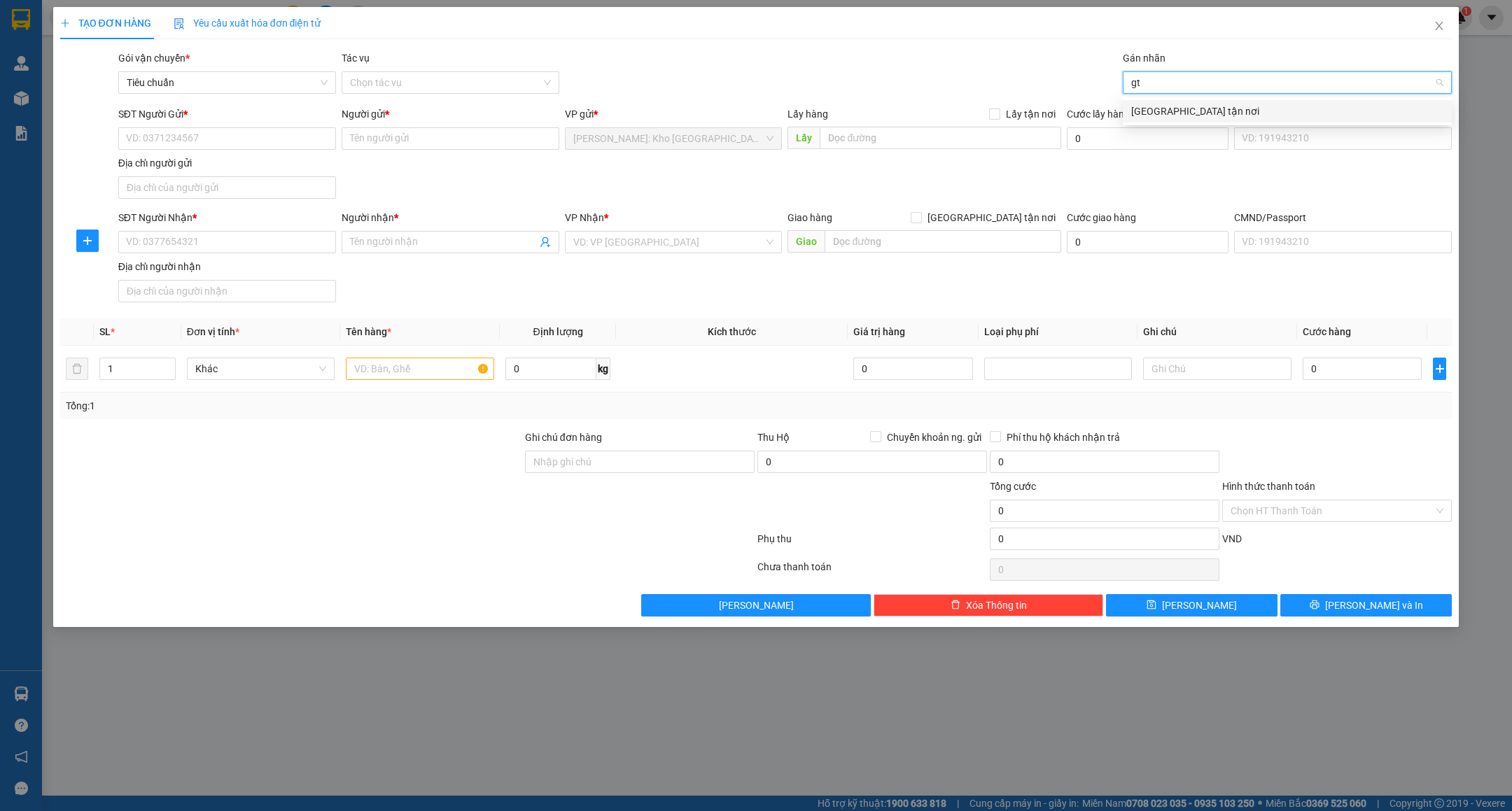
click at [1169, 110] on div "[GEOGRAPHIC_DATA] tận nơi" at bounding box center [1287, 111] width 313 height 15
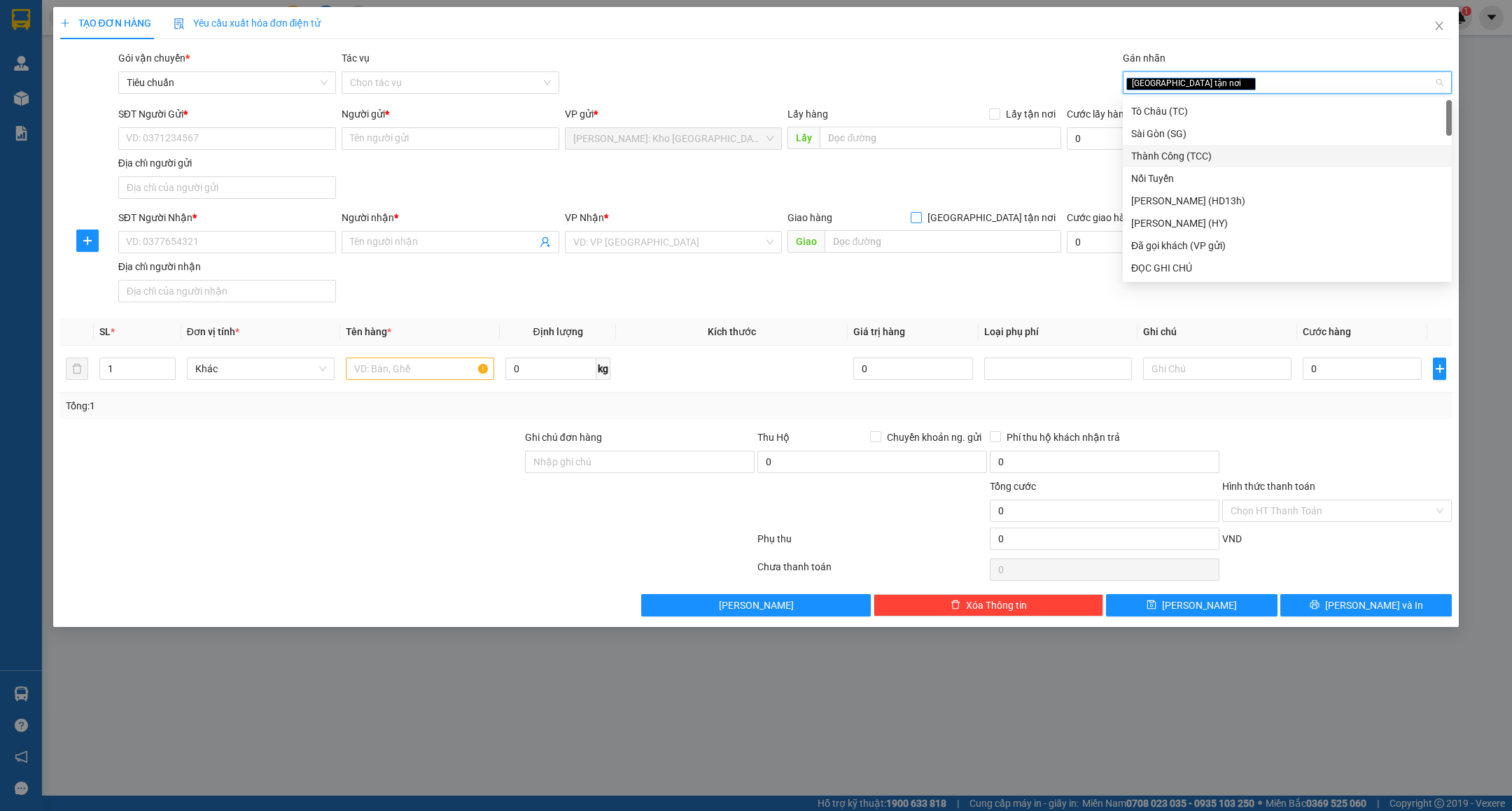
click at [1042, 216] on span "[GEOGRAPHIC_DATA] tận nơi" at bounding box center [992, 218] width 140 height 15
click at [920, 216] on input "[GEOGRAPHIC_DATA] tận nơi" at bounding box center [916, 217] width 10 height 10
checkbox input "true"
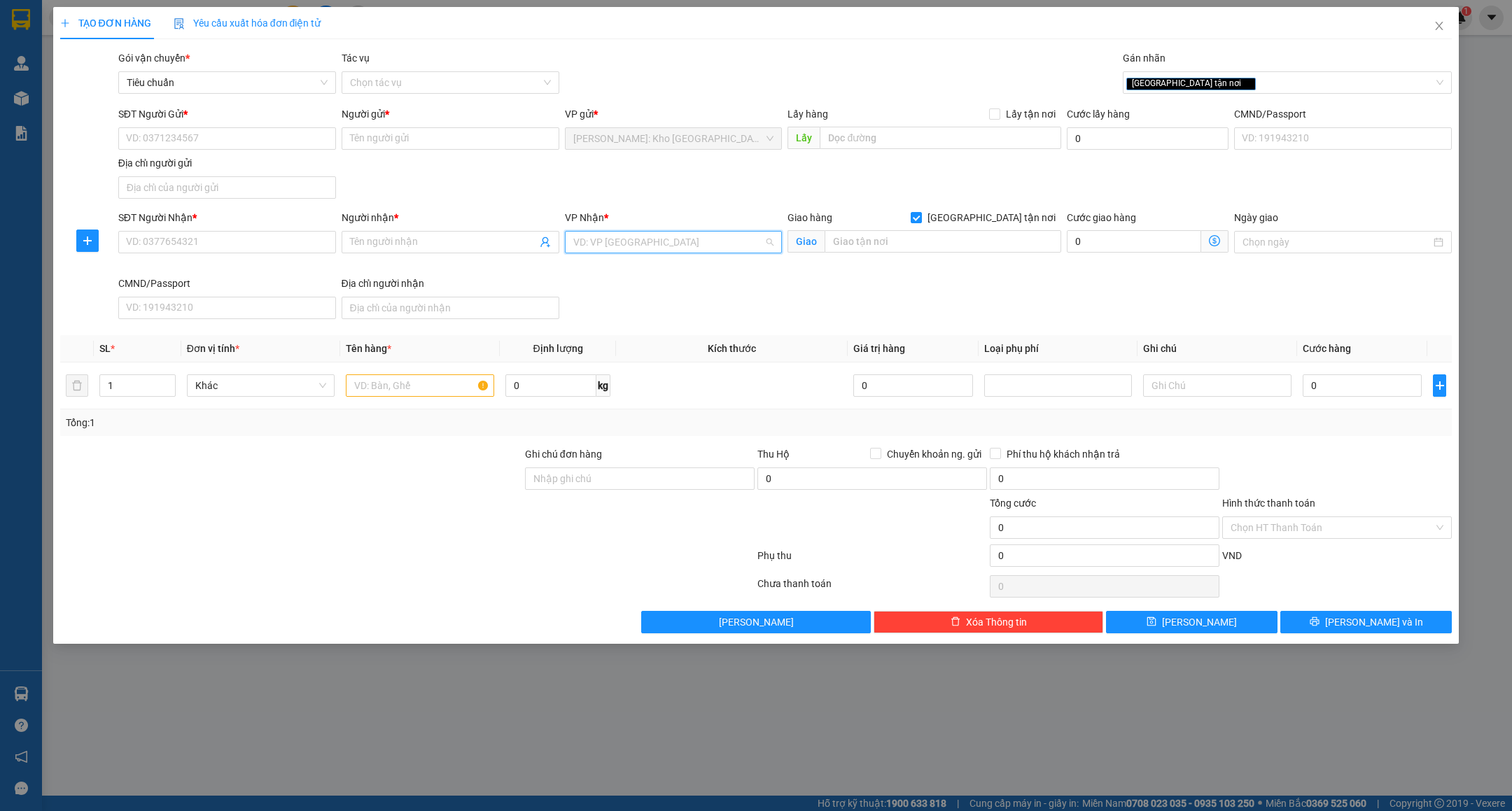
click at [666, 234] on input "search" at bounding box center [669, 242] width 191 height 21
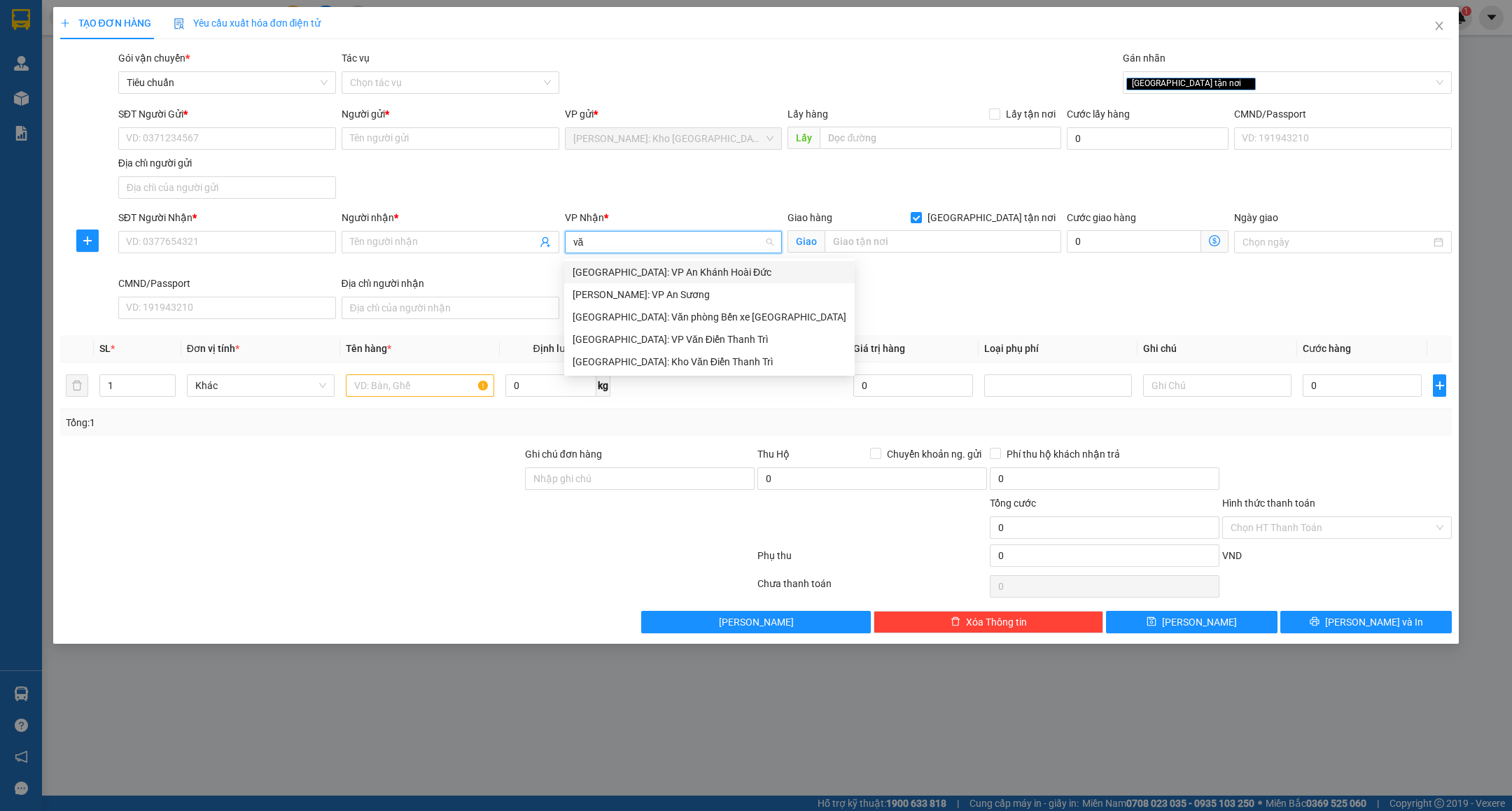
type input "văn"
click at [660, 320] on div "[GEOGRAPHIC_DATA]: Kho Văn Điển Thanh Trì" at bounding box center [709, 317] width 273 height 15
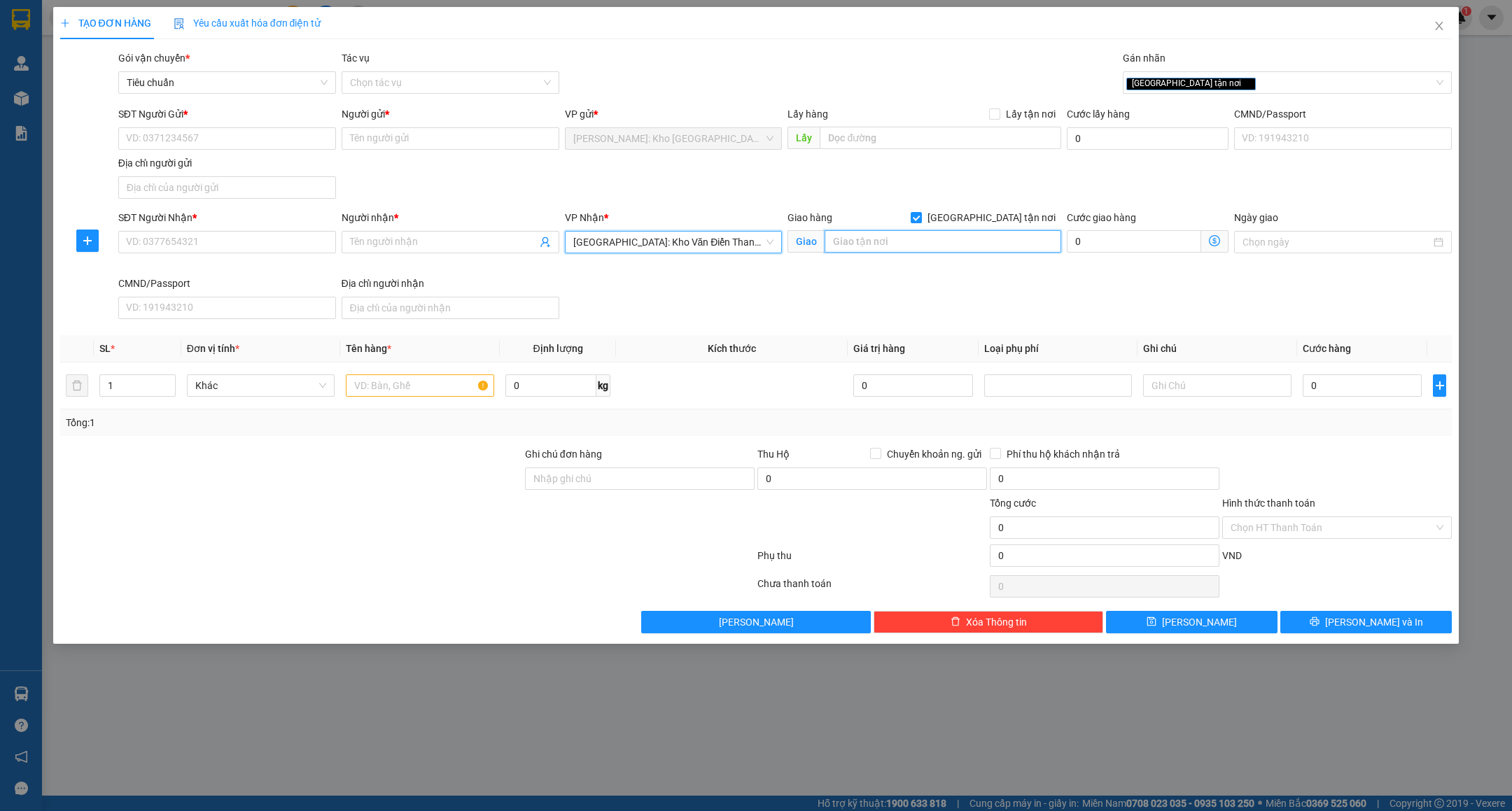
click at [910, 236] on input "text" at bounding box center [943, 241] width 237 height 22
type input "b"
type input "BẾN XE MỸ ĐÌNH - [GEOGRAPHIC_DATA]"
click at [376, 396] on input "text" at bounding box center [420, 385] width 148 height 22
type input "1 THÙNG GIẤY"
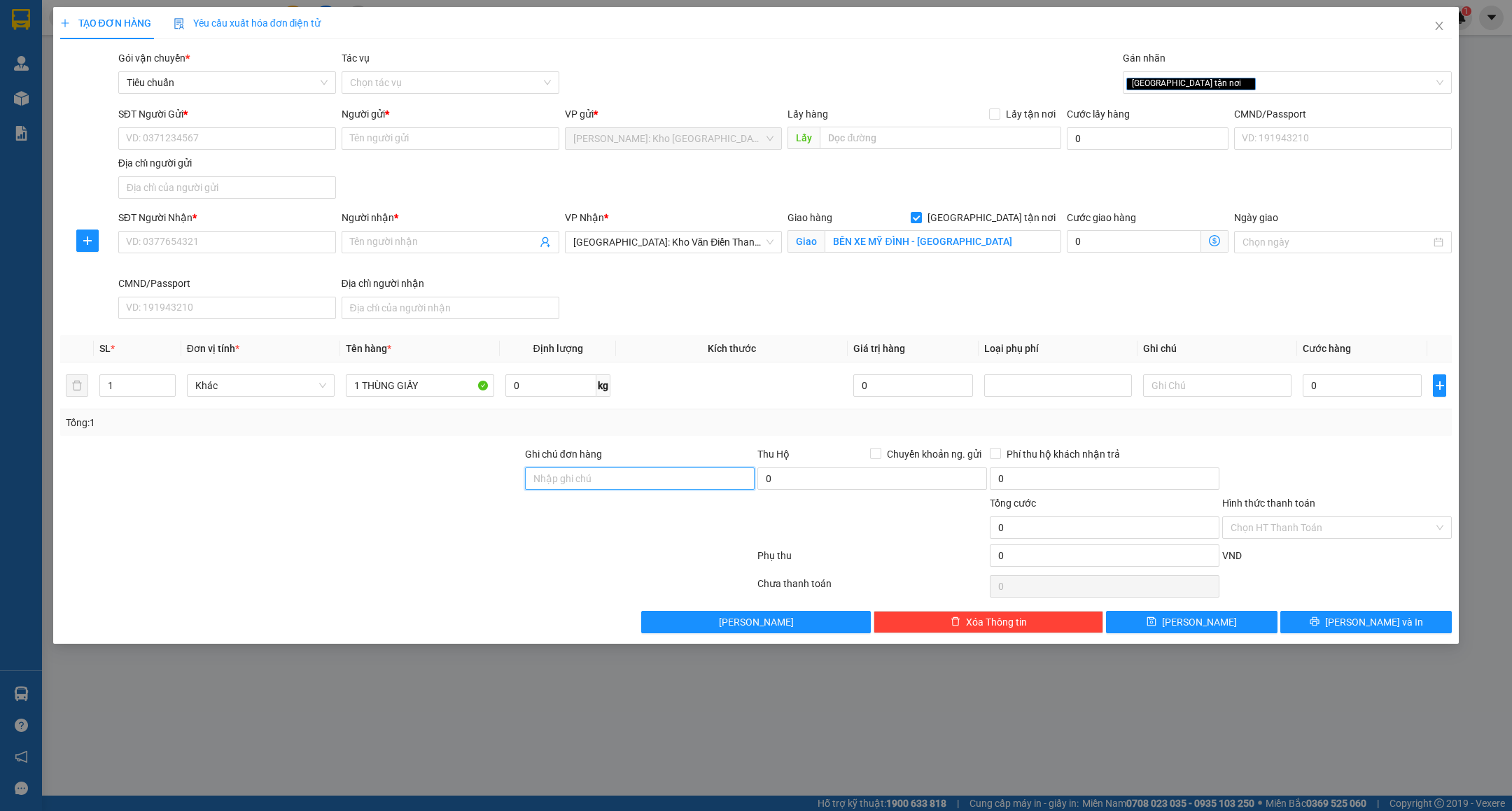
click at [598, 487] on input "Ghi chú đơn hàng" at bounding box center [639, 478] width 229 height 22
type input "VẬN CHUYỂN NHẸ TAY - HƯ VỠ KHÔNG ĐỀN"
click at [570, 569] on div at bounding box center [408, 558] width 698 height 28
click at [915, 706] on div "TẠO ĐƠN HÀNG Yêu cầu xuất hóa đơn điện tử Transit Pickup Surcharge Ids Transit …" at bounding box center [756, 405] width 1512 height 811
click at [182, 139] on input "SĐT Người Gửi *" at bounding box center [227, 138] width 218 height 22
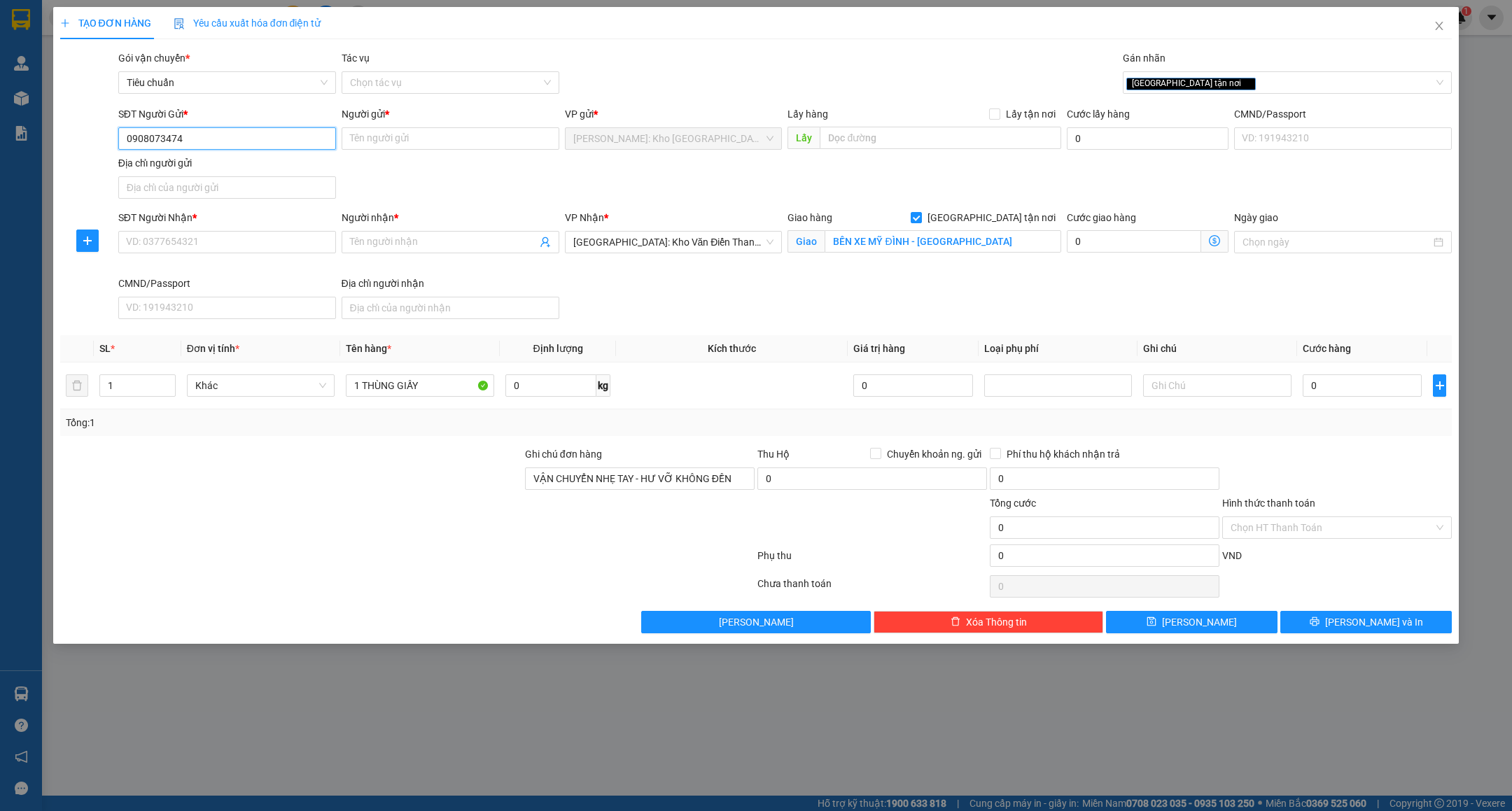
click at [182, 139] on input "0908073474" at bounding box center [227, 138] width 218 height 22
type input "0908073474"
click at [366, 139] on input "Người gửi *" at bounding box center [450, 138] width 218 height 22
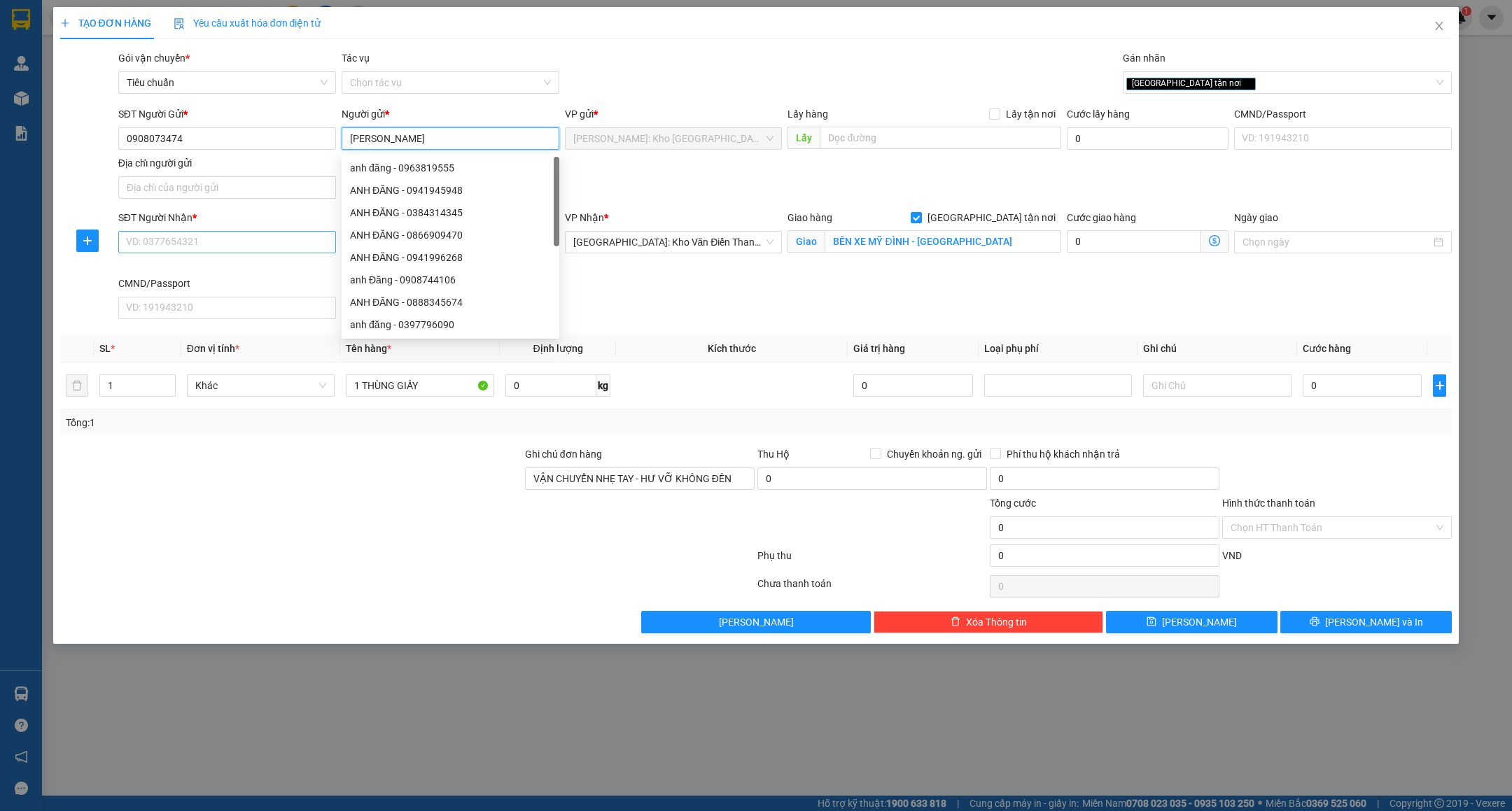
type input "[PERSON_NAME]"
click at [192, 236] on input "SĐT Người Nhận *" at bounding box center [227, 242] width 218 height 22
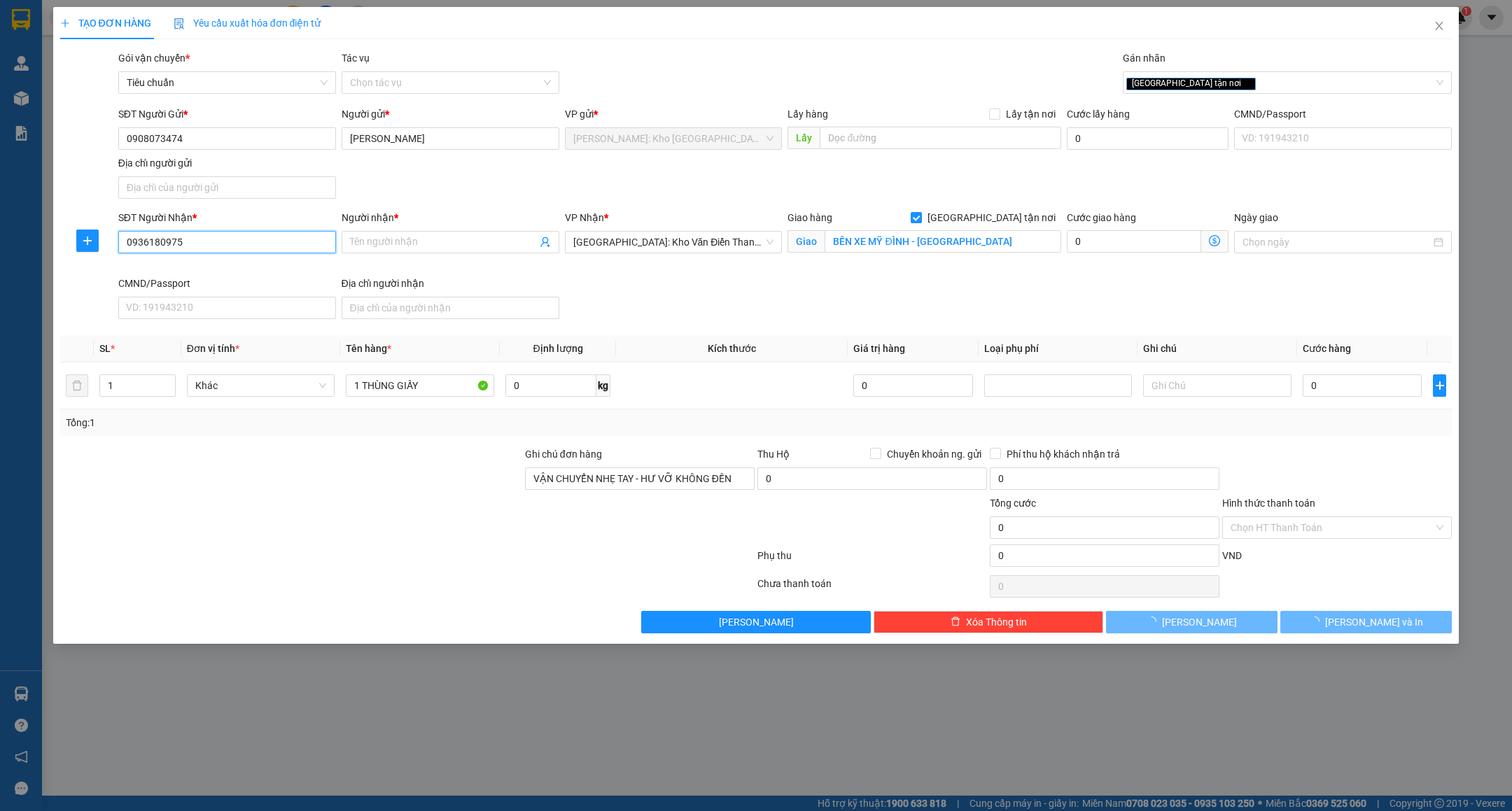
click at [192, 236] on input "0936180975" at bounding box center [227, 242] width 218 height 22
type input "0936180975"
click at [378, 245] on input "Người nhận *" at bounding box center [443, 242] width 187 height 15
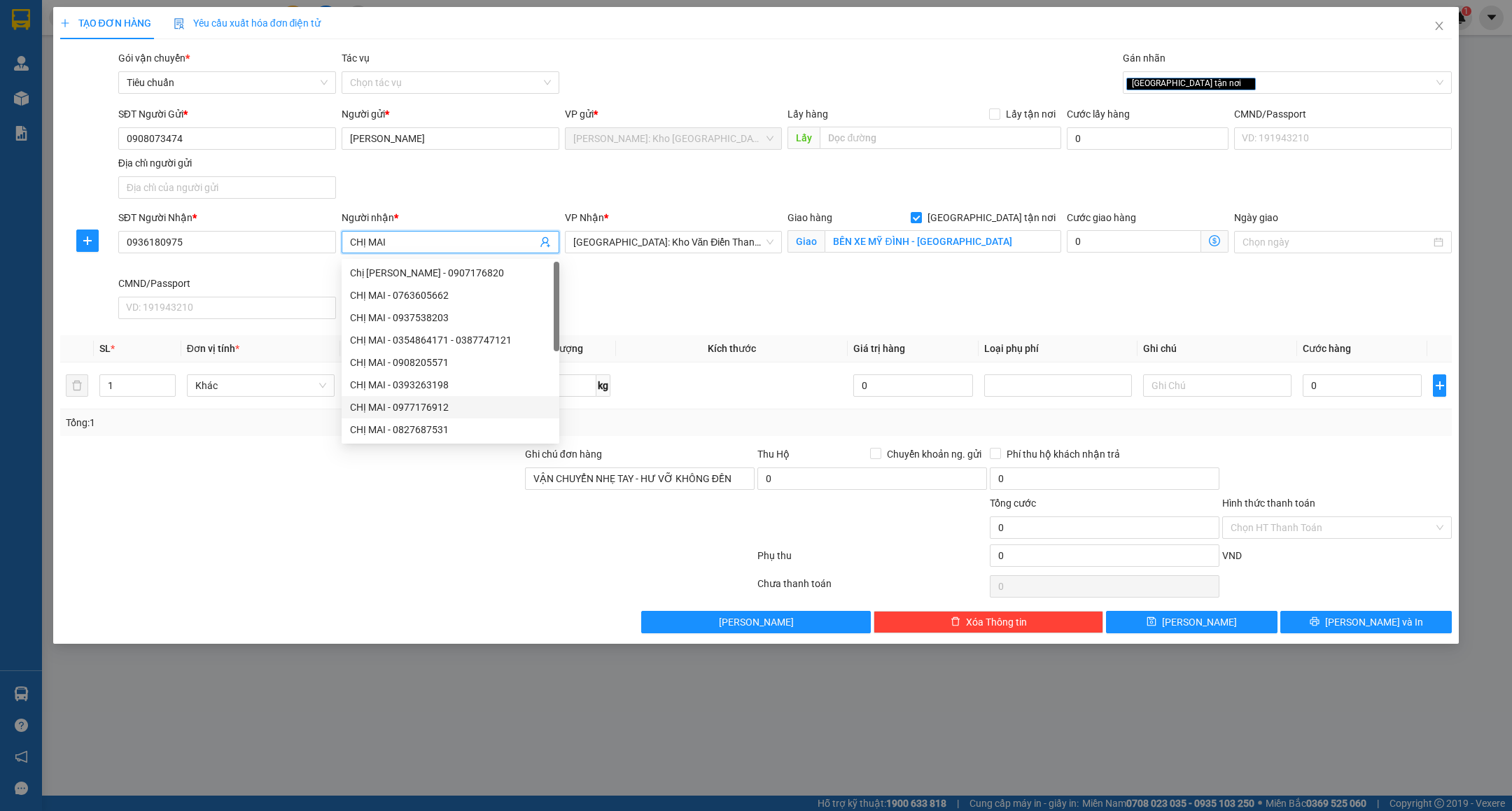
type input "CHỊ MAI"
click at [359, 530] on div at bounding box center [292, 520] width 464 height 49
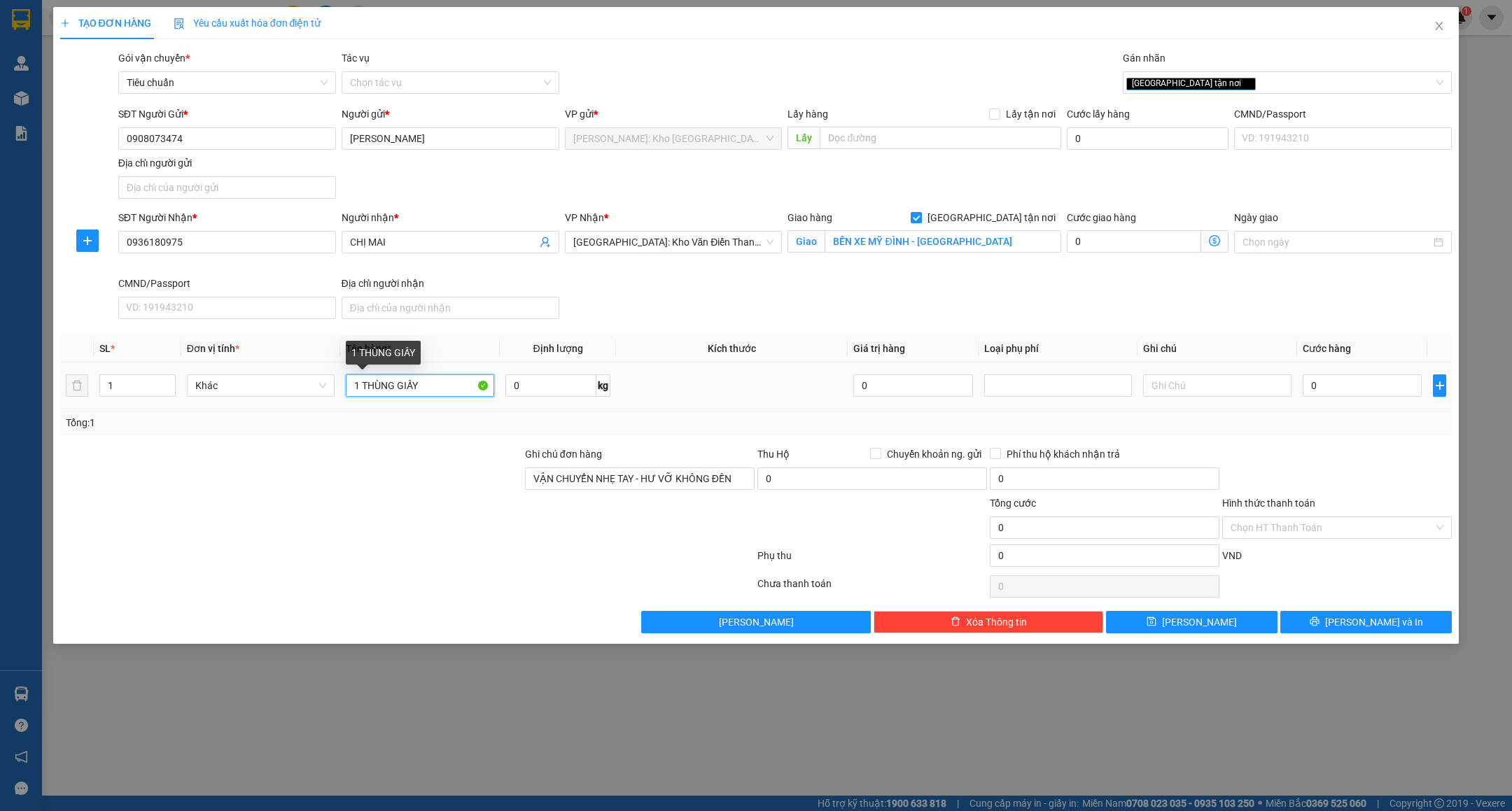
click at [456, 387] on input "1 THÙNG GIẤY" at bounding box center [420, 385] width 148 height 22
type input "1 THÙNG GIẤY ( ĐỒ DÙNG CÁ NHÂN )"
click at [1349, 384] on input "0" at bounding box center [1362, 385] width 119 height 22
type input "2"
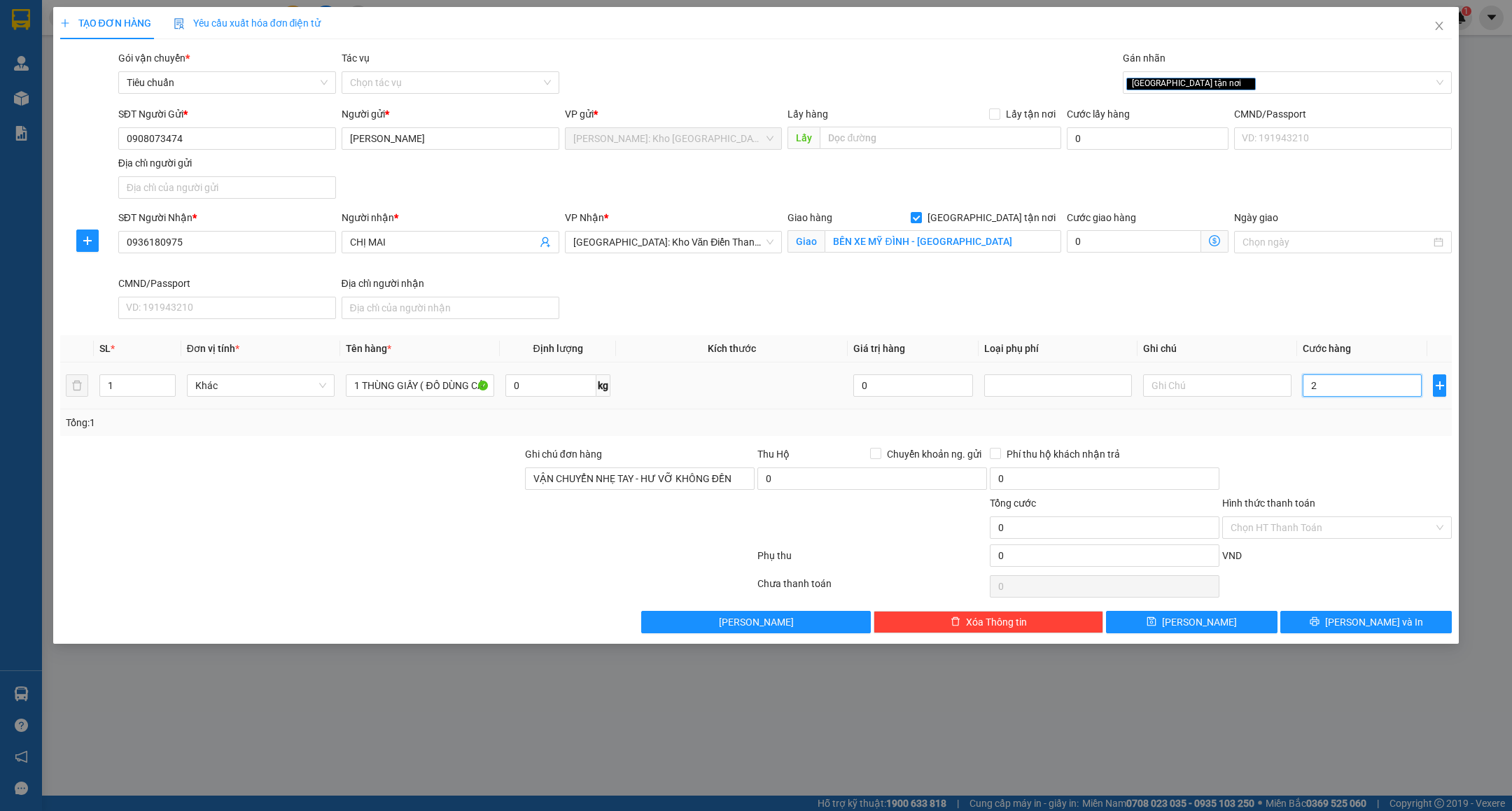
type input "2"
type input "28"
type input "280"
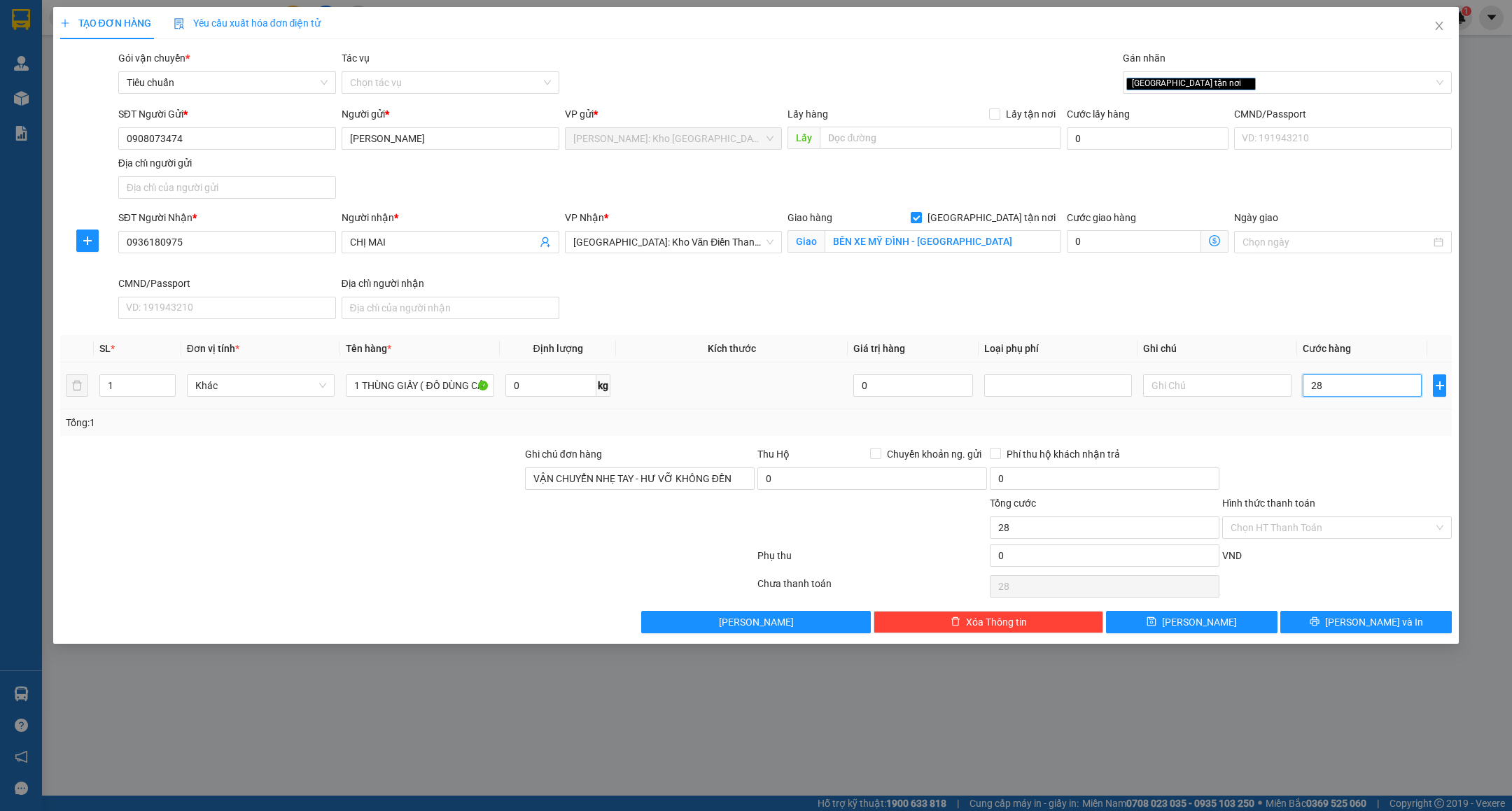
type input "280"
type input "280.000"
click at [1324, 454] on div at bounding box center [1337, 470] width 232 height 49
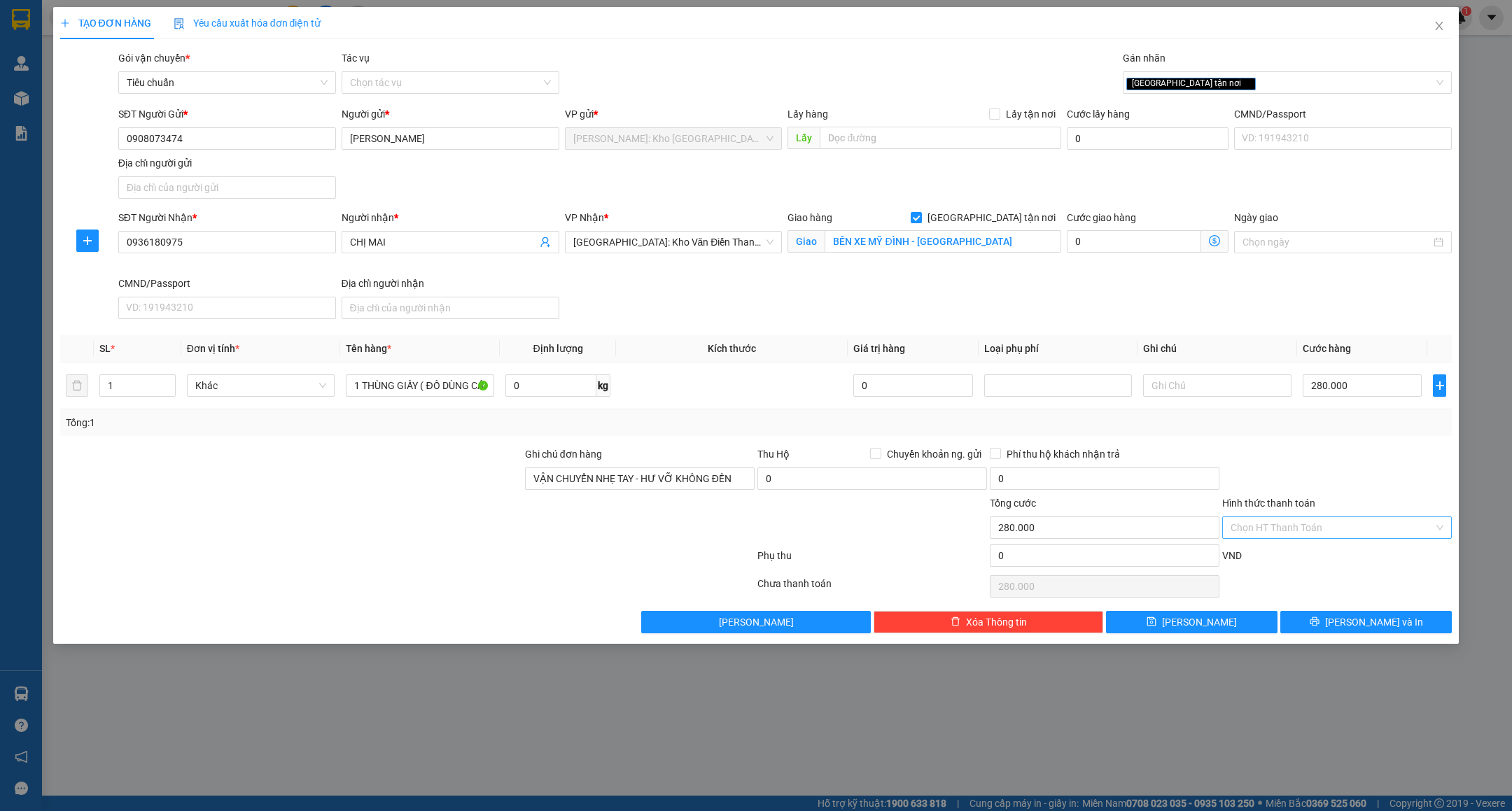
click at [1318, 525] on input "Hình thức thanh toán" at bounding box center [1332, 527] width 203 height 21
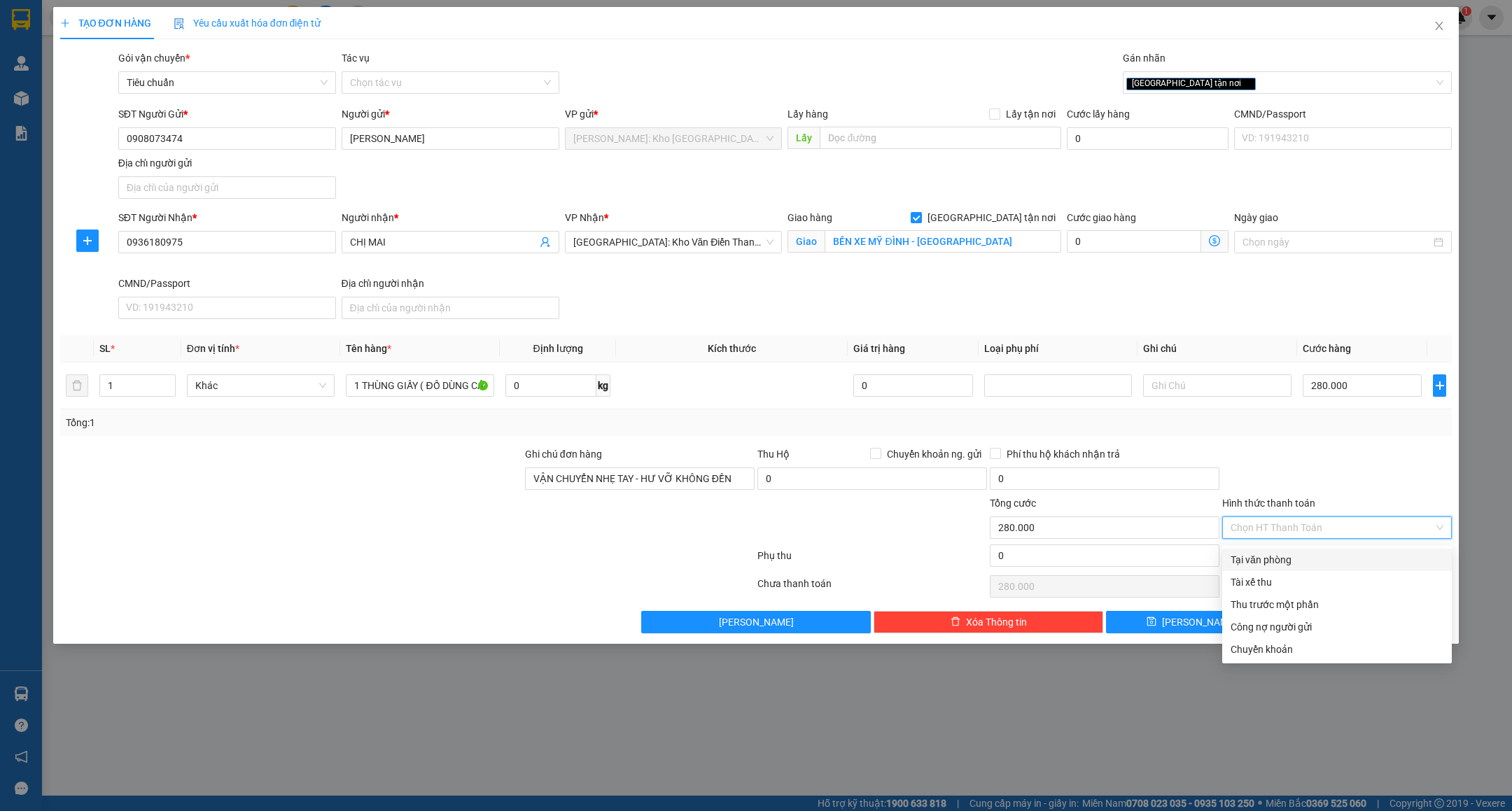
click at [1291, 555] on div "Tại văn phòng" at bounding box center [1337, 560] width 213 height 15
type input "0"
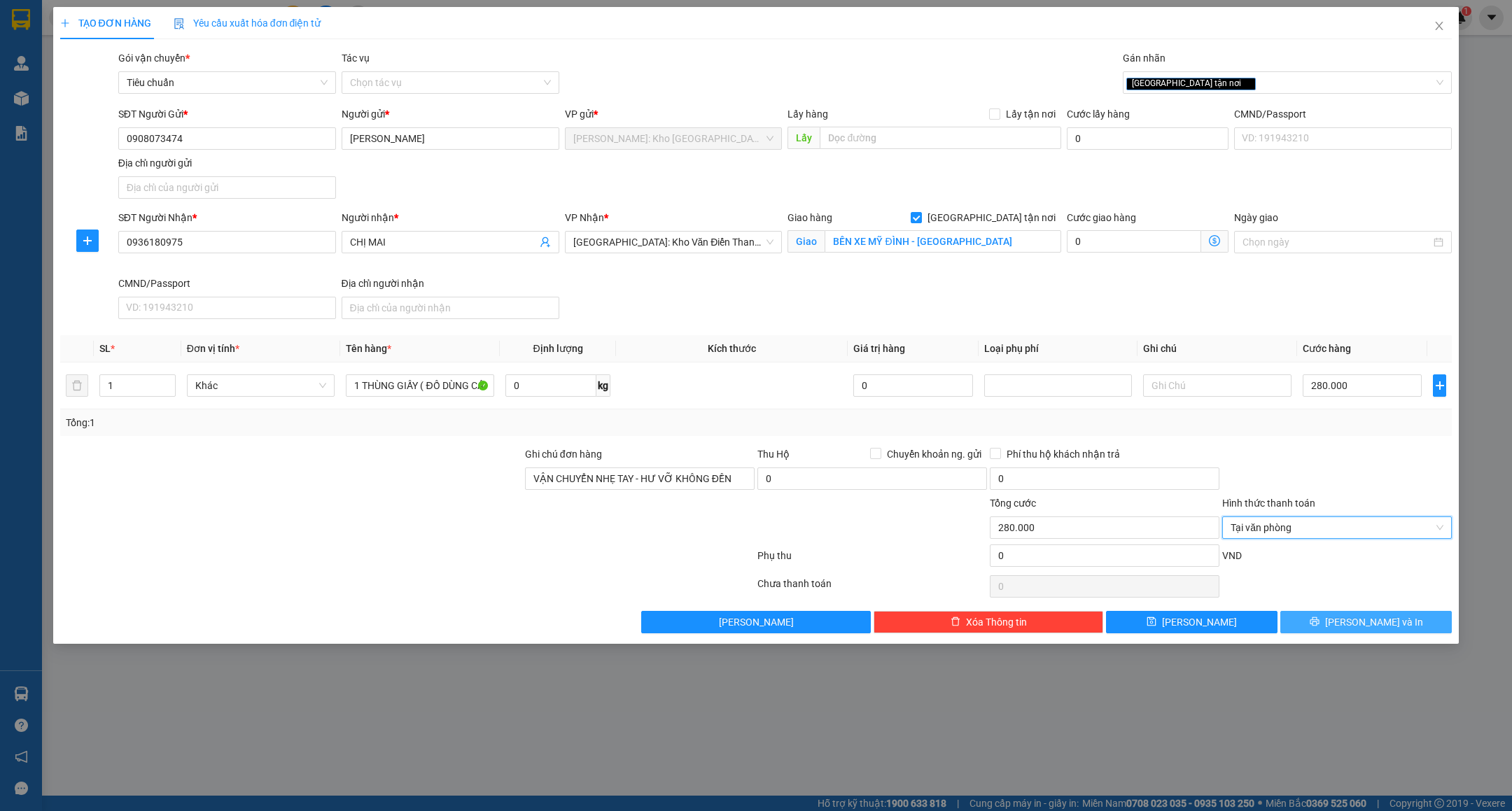
click at [1361, 629] on span "[PERSON_NAME] và In" at bounding box center [1374, 622] width 98 height 15
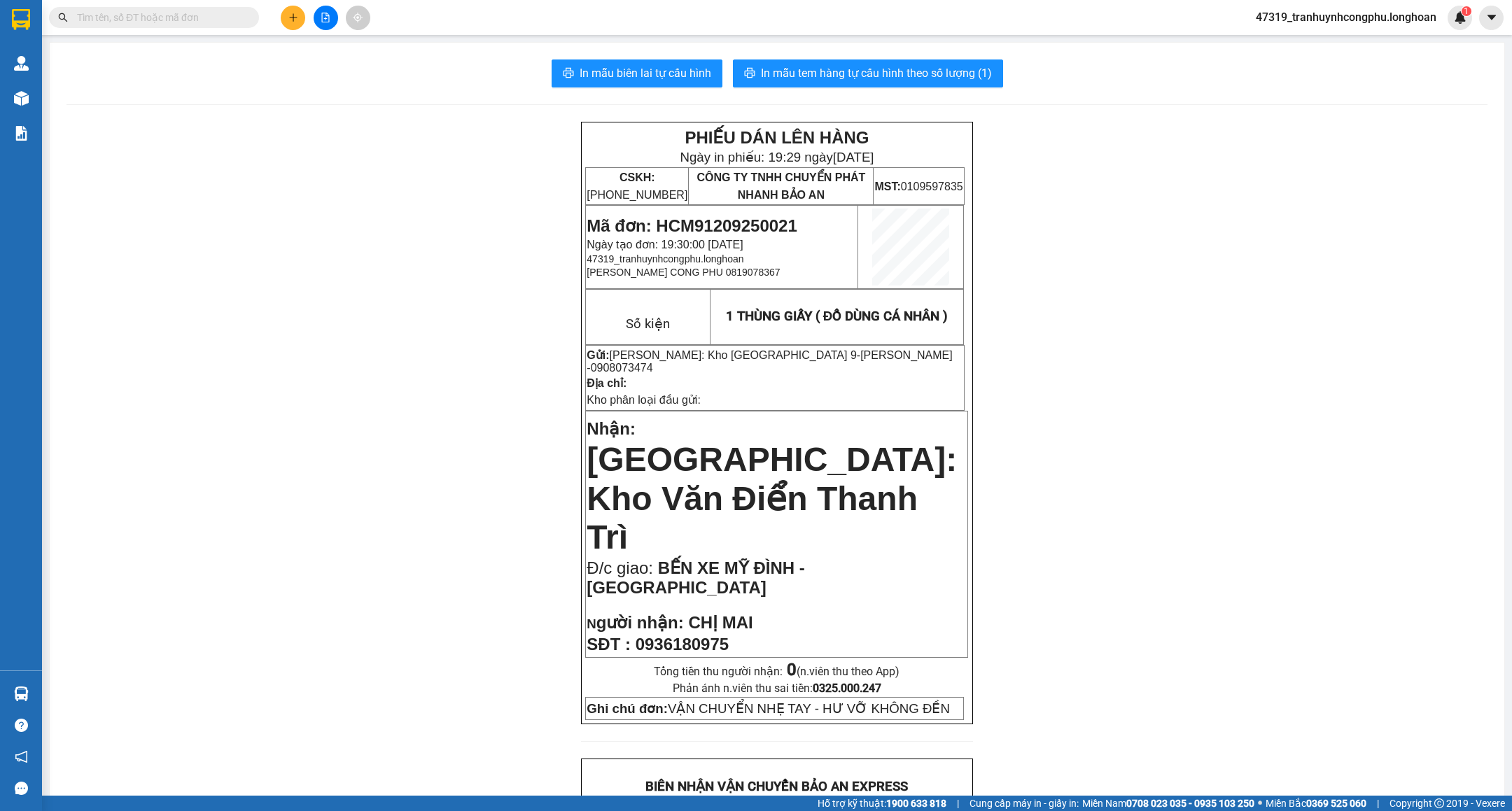
click at [759, 212] on td "Mã đơn: HCM91209250021 Ngày tạo đơn: 19:30:00 [DATE] 47319_tranhuynhcongphu.[PE…" at bounding box center [722, 246] width 272 height 83
click at [256, 212] on div "PHIẾU DÁN LÊN HÀNG Ngày in phiếu: 19:29 [DATE] CSKH: [PHONE_NUMBER] CÔNG TY TNH…" at bounding box center [777, 798] width 1421 height 1354
click at [945, 80] on span "In mẫu tem hàng tự cấu hình theo số lượng (1)" at bounding box center [876, 73] width 231 height 17
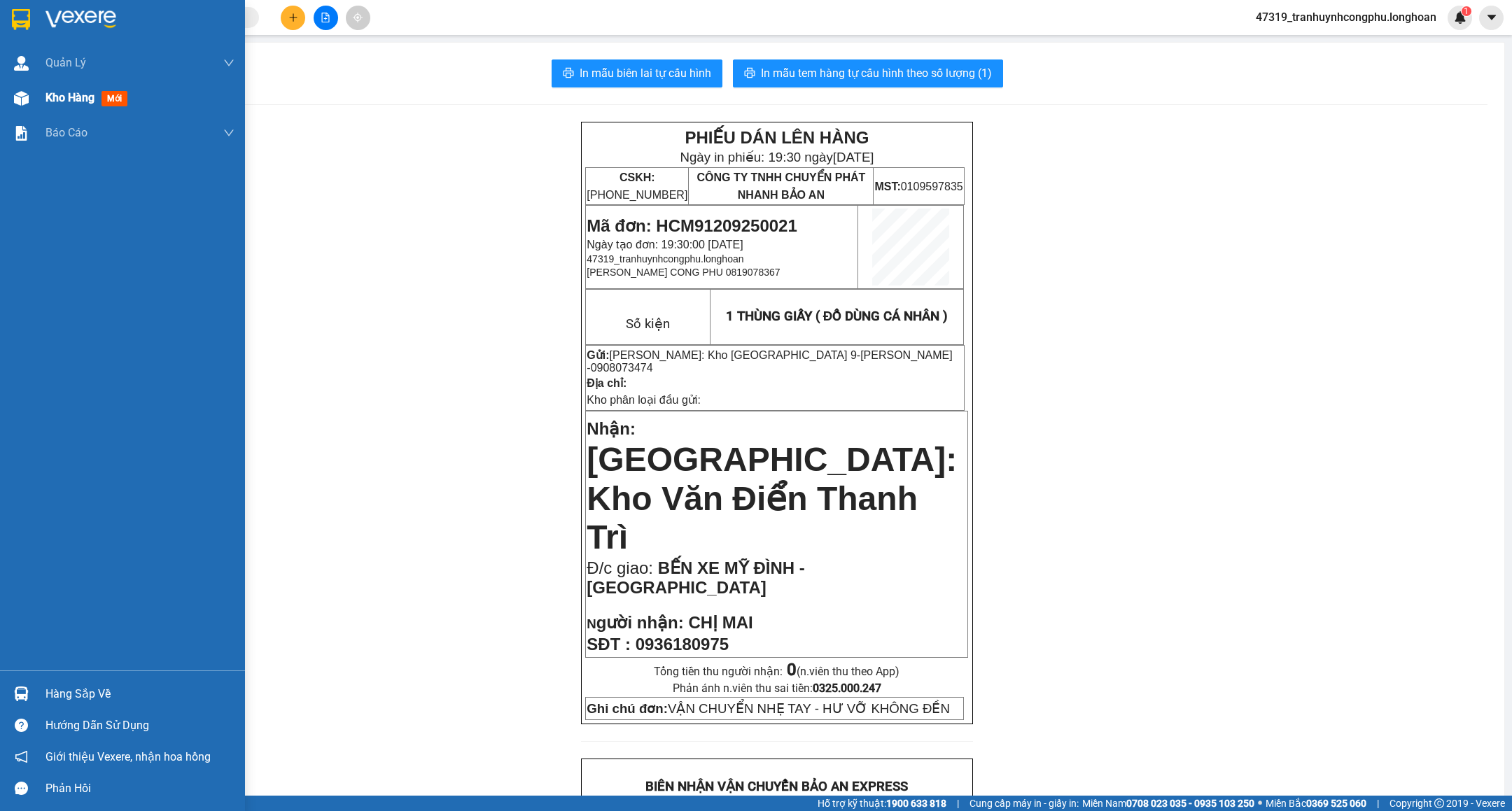
click at [14, 84] on div "Kho hàng mới" at bounding box center [122, 97] width 245 height 35
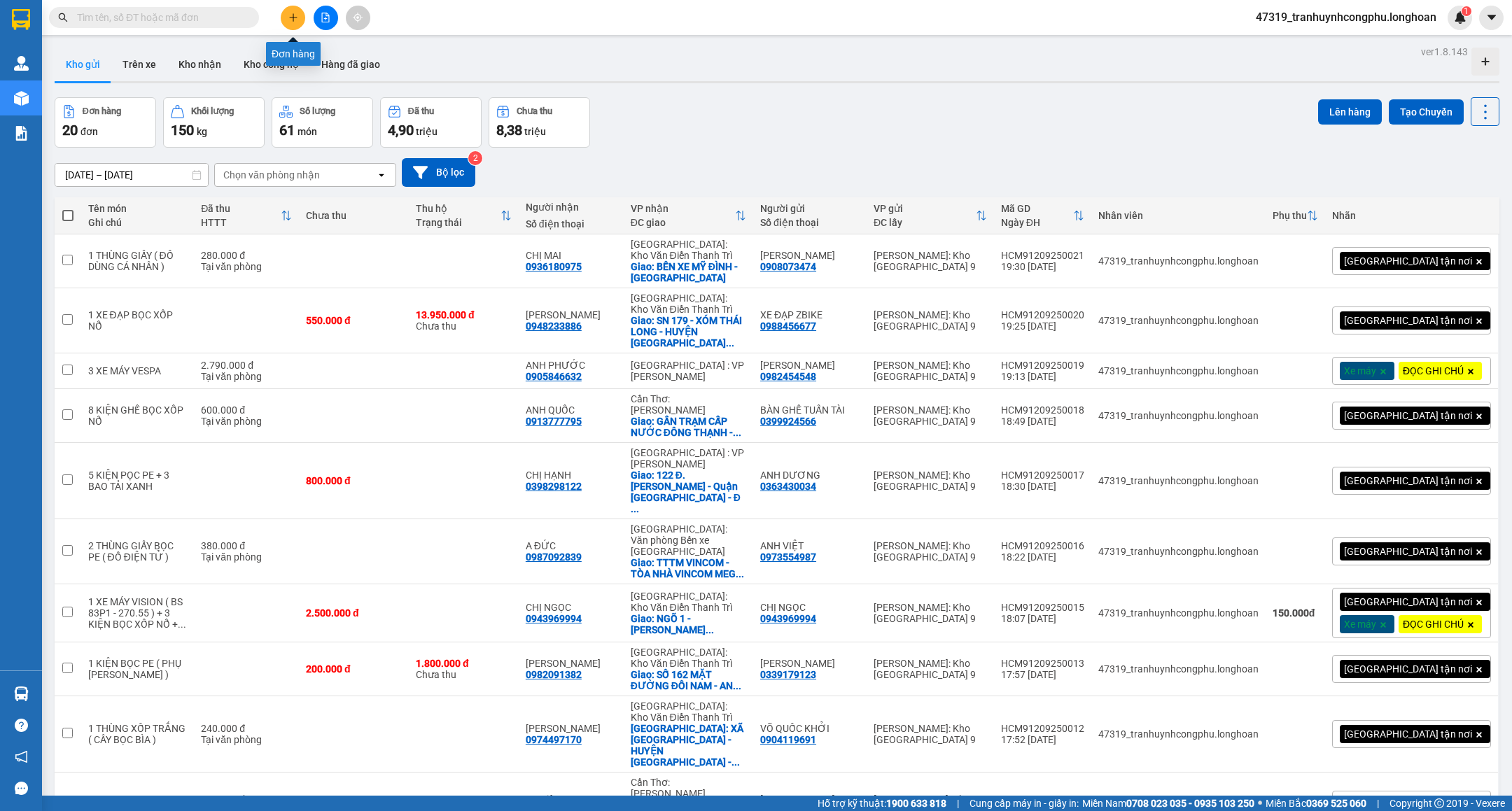
click at [291, 11] on button at bounding box center [293, 18] width 25 height 25
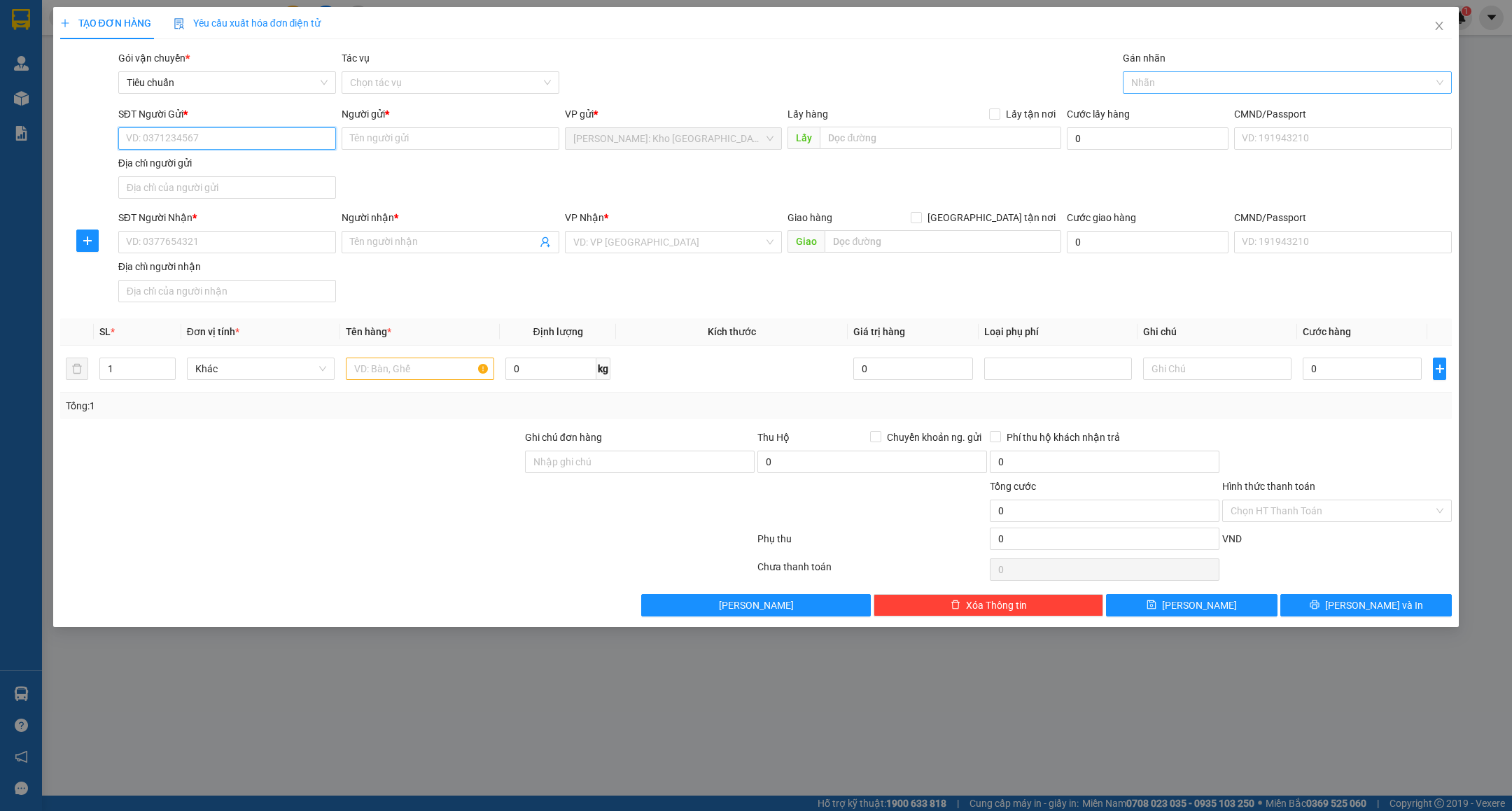
click at [1166, 82] on div at bounding box center [1281, 83] width 308 height 17
type input "XE"
click at [1172, 105] on div "Xe máy" at bounding box center [1287, 111] width 313 height 15
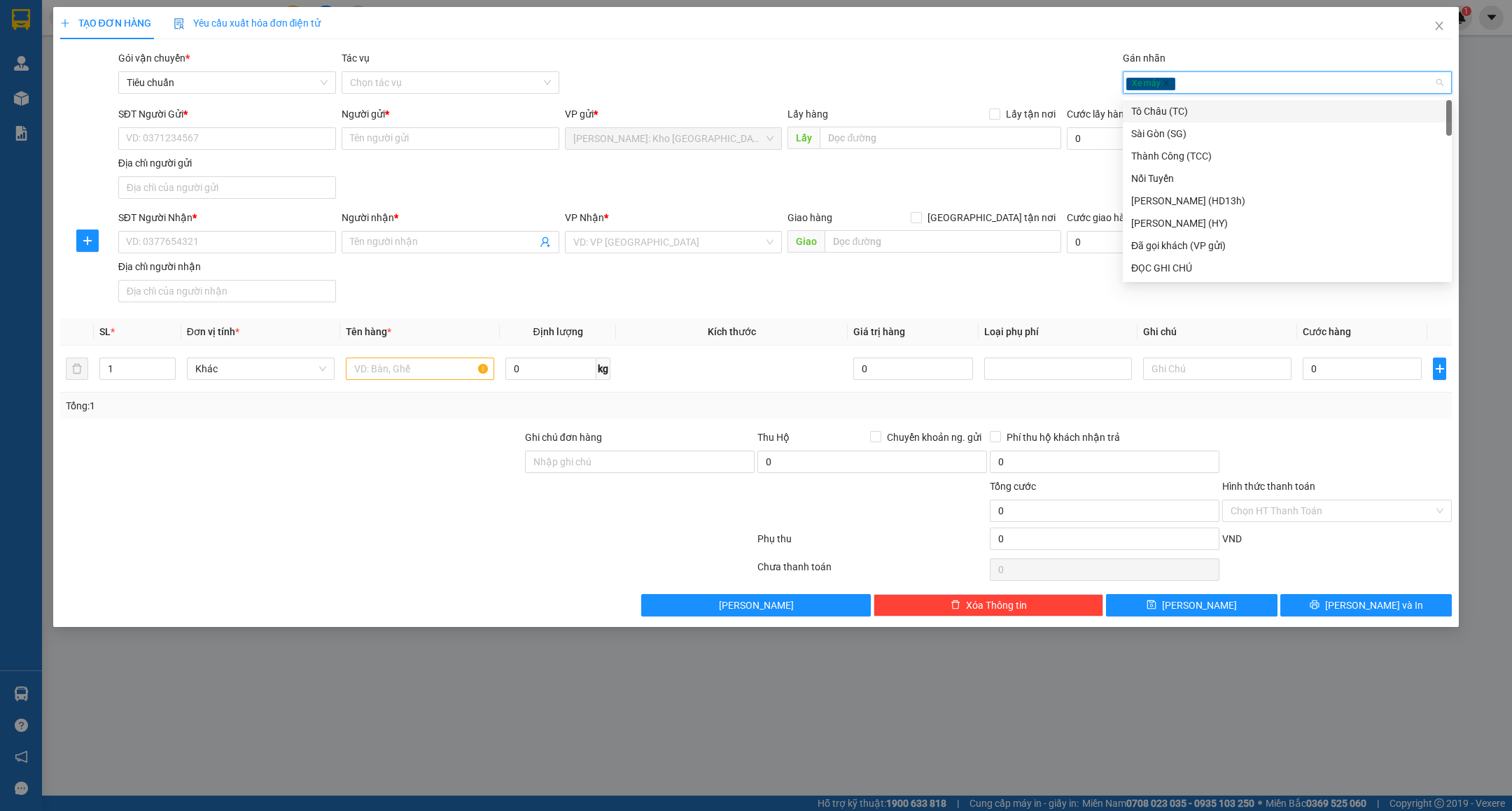
type input "D"
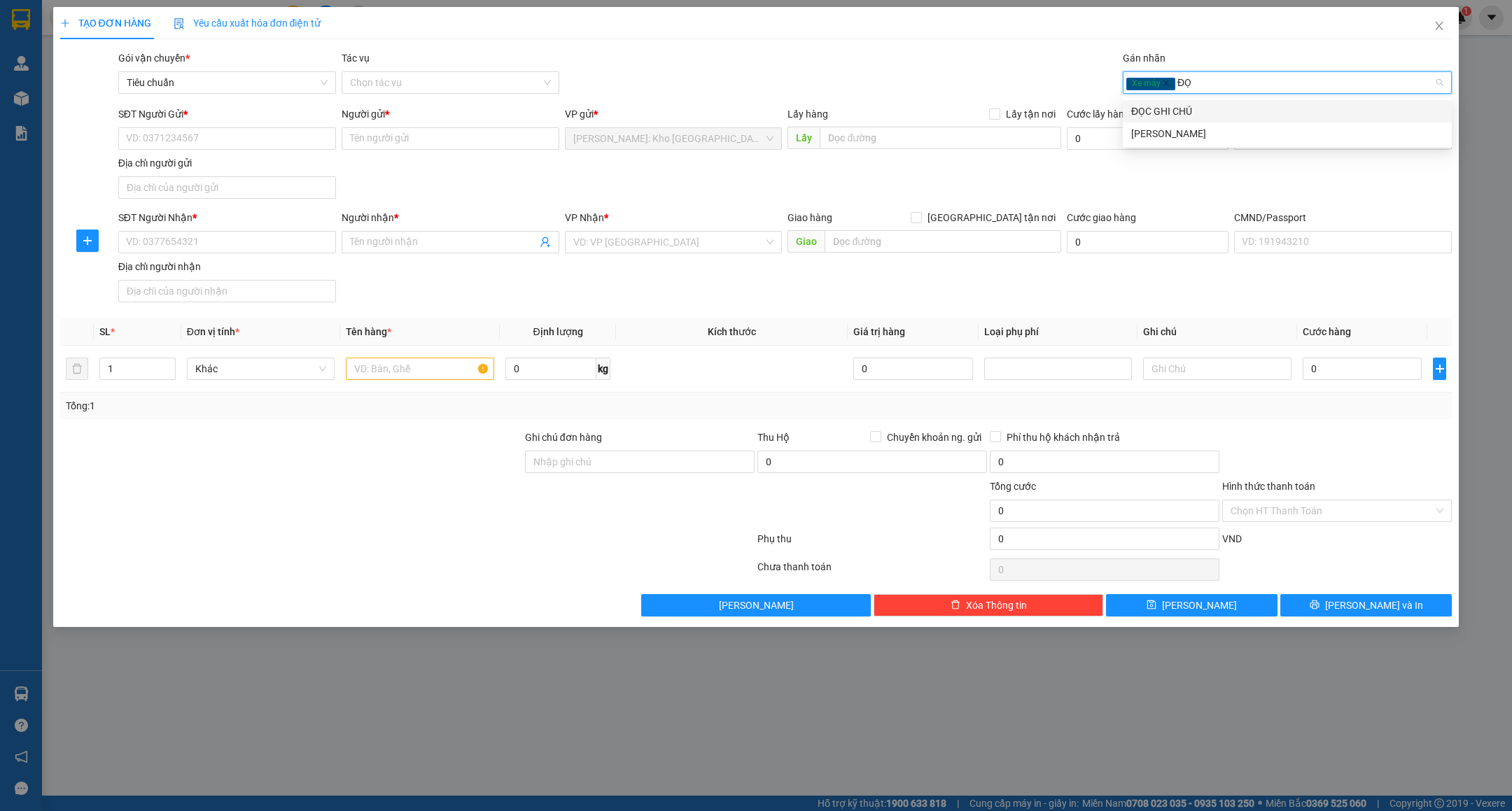
type input "ĐỌC"
click at [1172, 105] on div "ĐỌC GHI CHÚ" at bounding box center [1287, 111] width 313 height 15
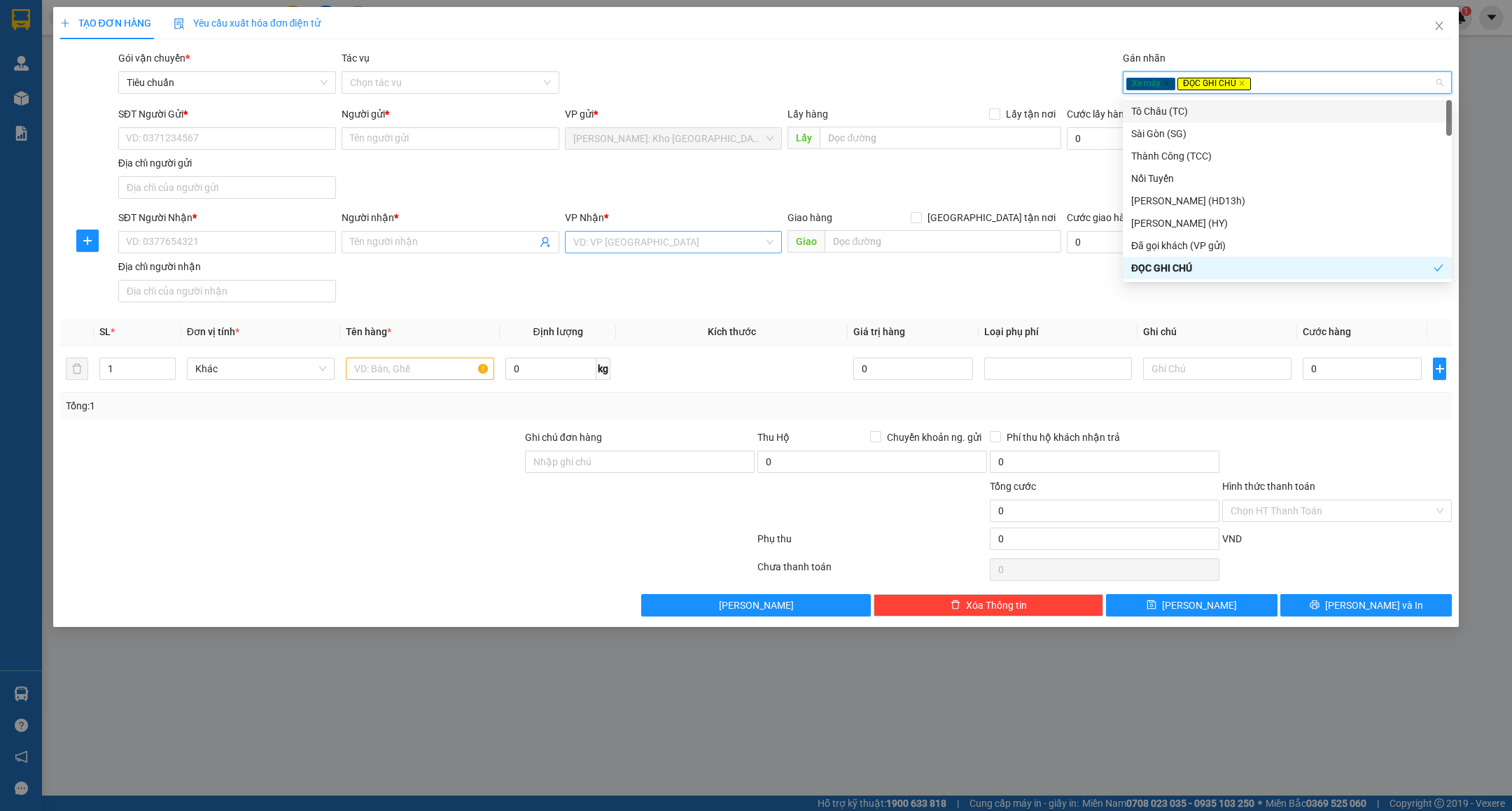
click at [683, 247] on input "search" at bounding box center [669, 242] width 191 height 21
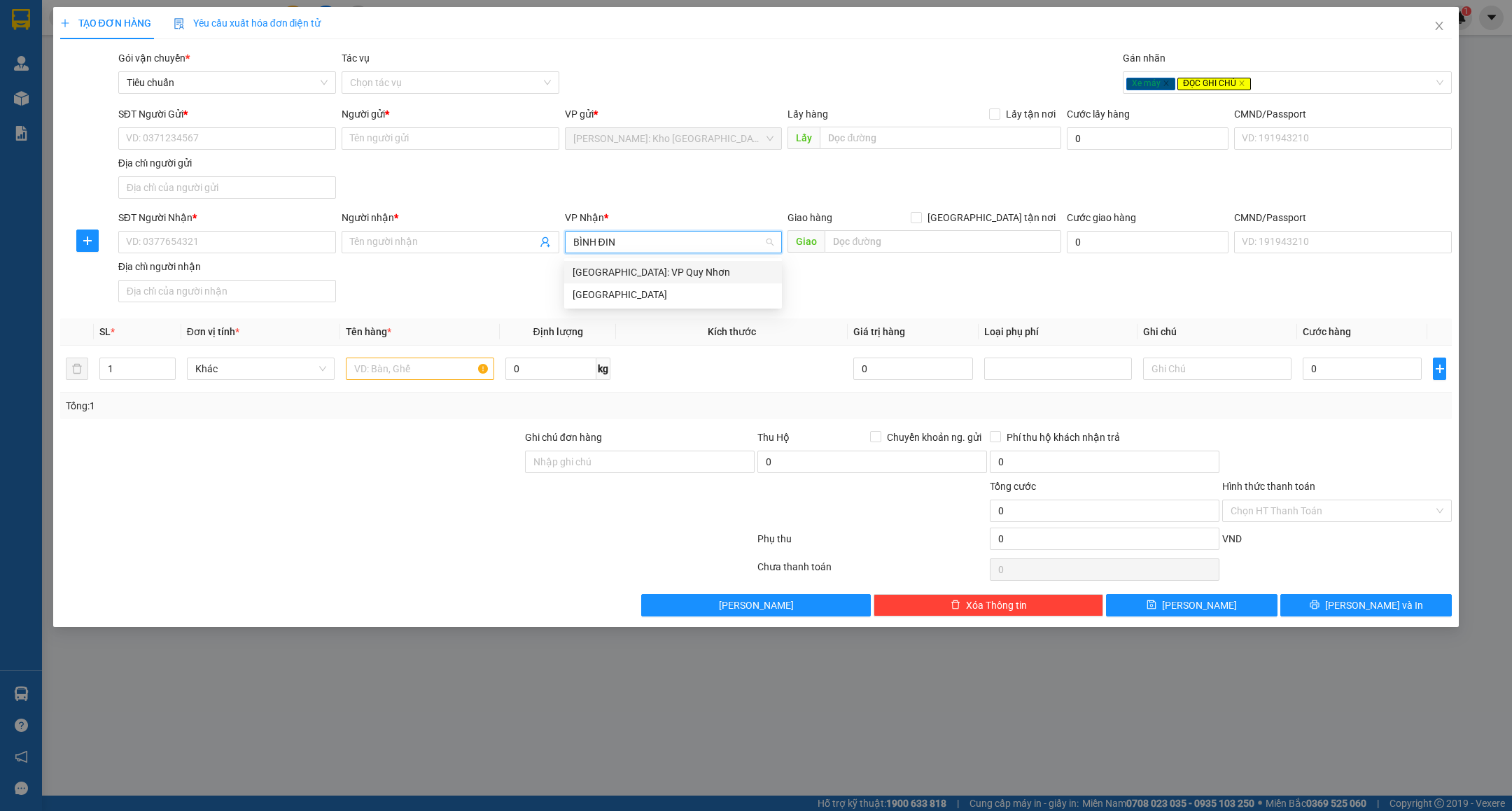
type input "BÌNH ĐINH"
click at [621, 289] on div "[GEOGRAPHIC_DATA]" at bounding box center [673, 294] width 201 height 15
click at [914, 245] on input "text" at bounding box center [943, 241] width 237 height 22
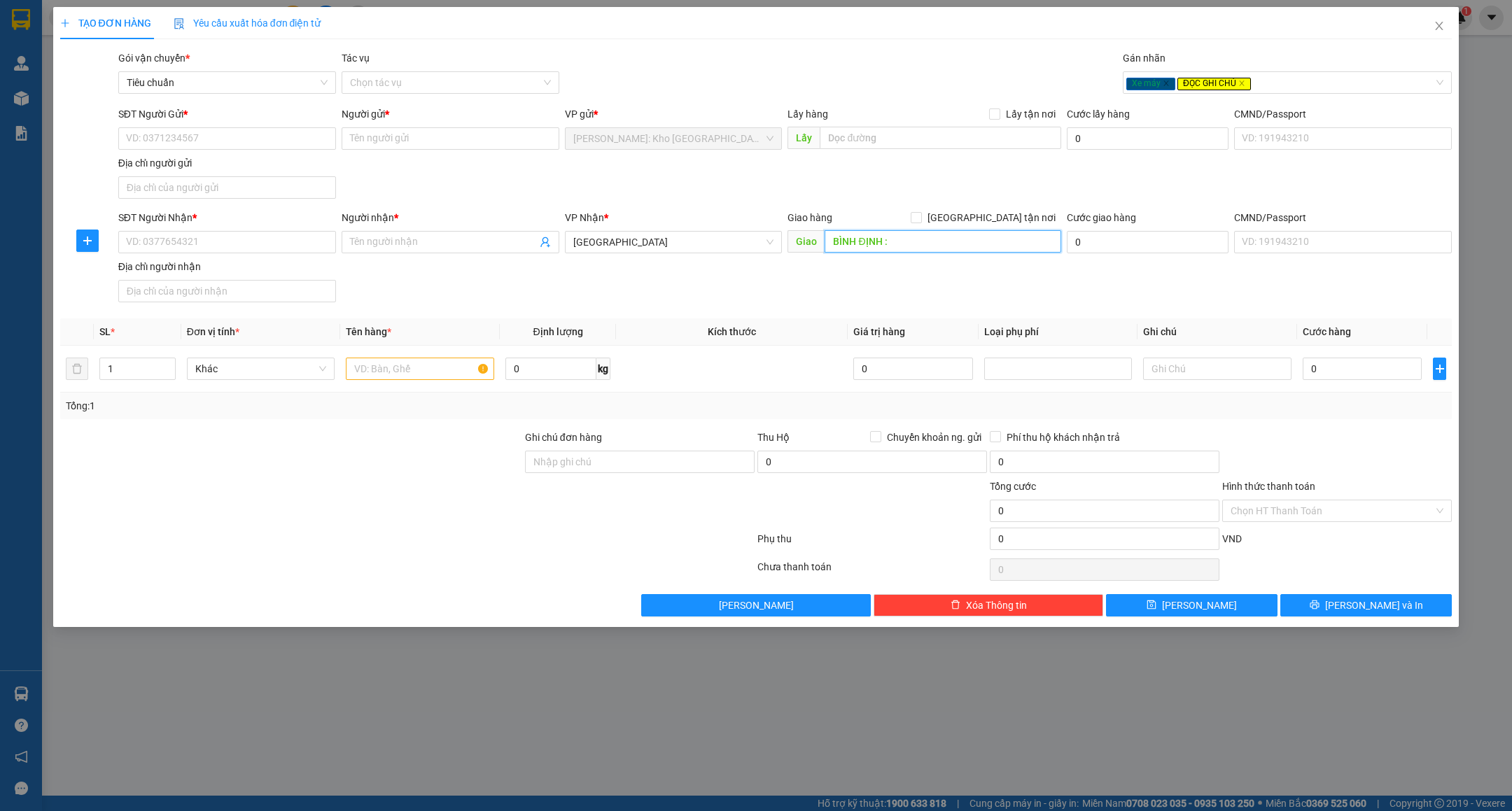
click at [958, 240] on input "BÌNH ĐỊNH :" at bounding box center [943, 241] width 237 height 22
click at [918, 240] on input "BÌNH ĐỊNH : PHÙ CÁT GIAO TRÊN QL1A ( [GEOGRAPHIC_DATA] )" at bounding box center [943, 241] width 237 height 22
type input "BÌNH ĐỊNH : PHÙ CÁT GIAO TRÊN QL1A ( [GEOGRAPHIC_DATA] )"
click at [210, 135] on input "SĐT Người Gửi *" at bounding box center [227, 138] width 218 height 22
type input "0377427797"
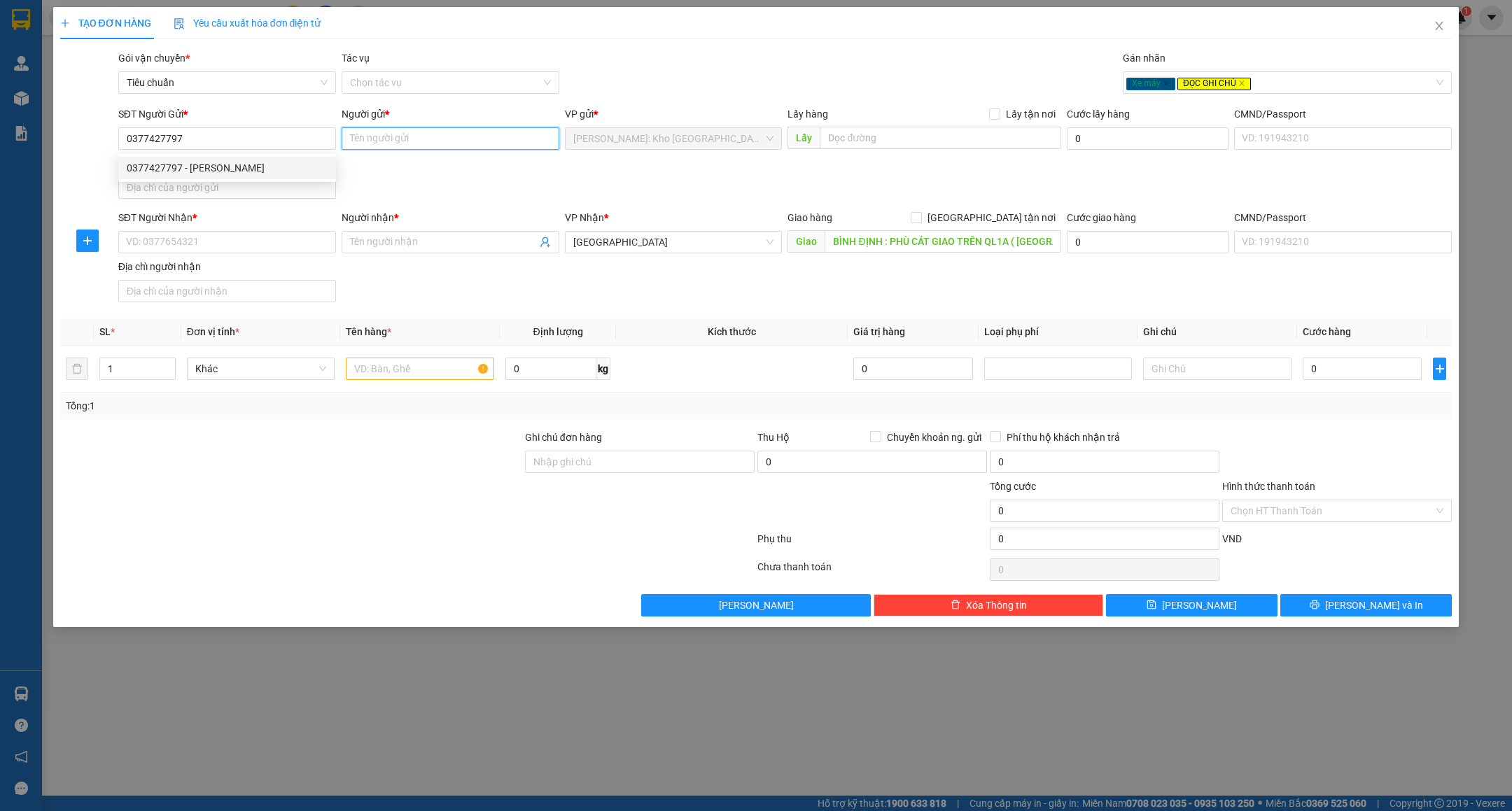
click at [391, 142] on input "Người gửi *" at bounding box center [450, 138] width 218 height 22
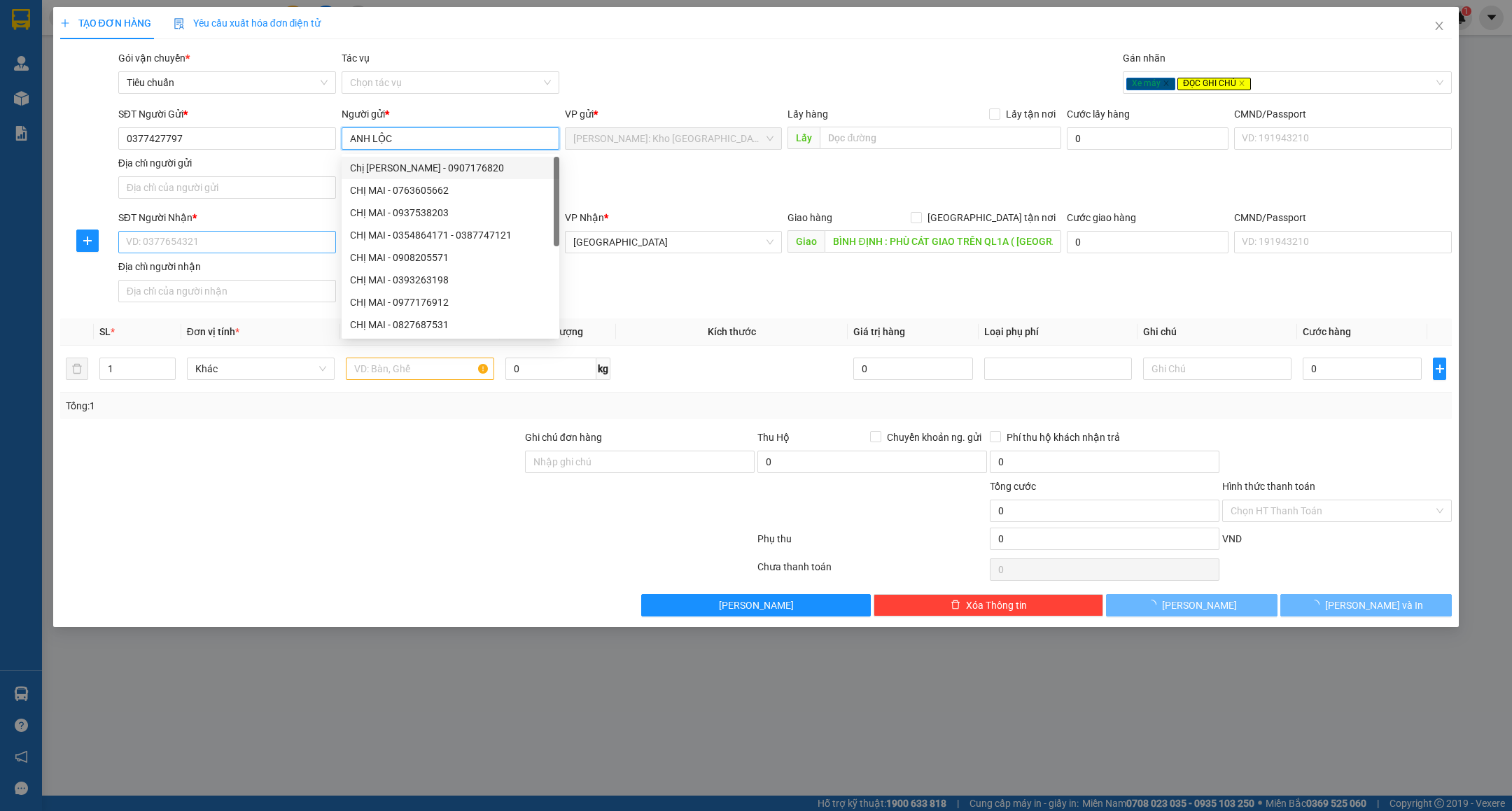
type input "ANH LỘC"
click at [219, 233] on input "SĐT Người Nhận *" at bounding box center [227, 242] width 218 height 22
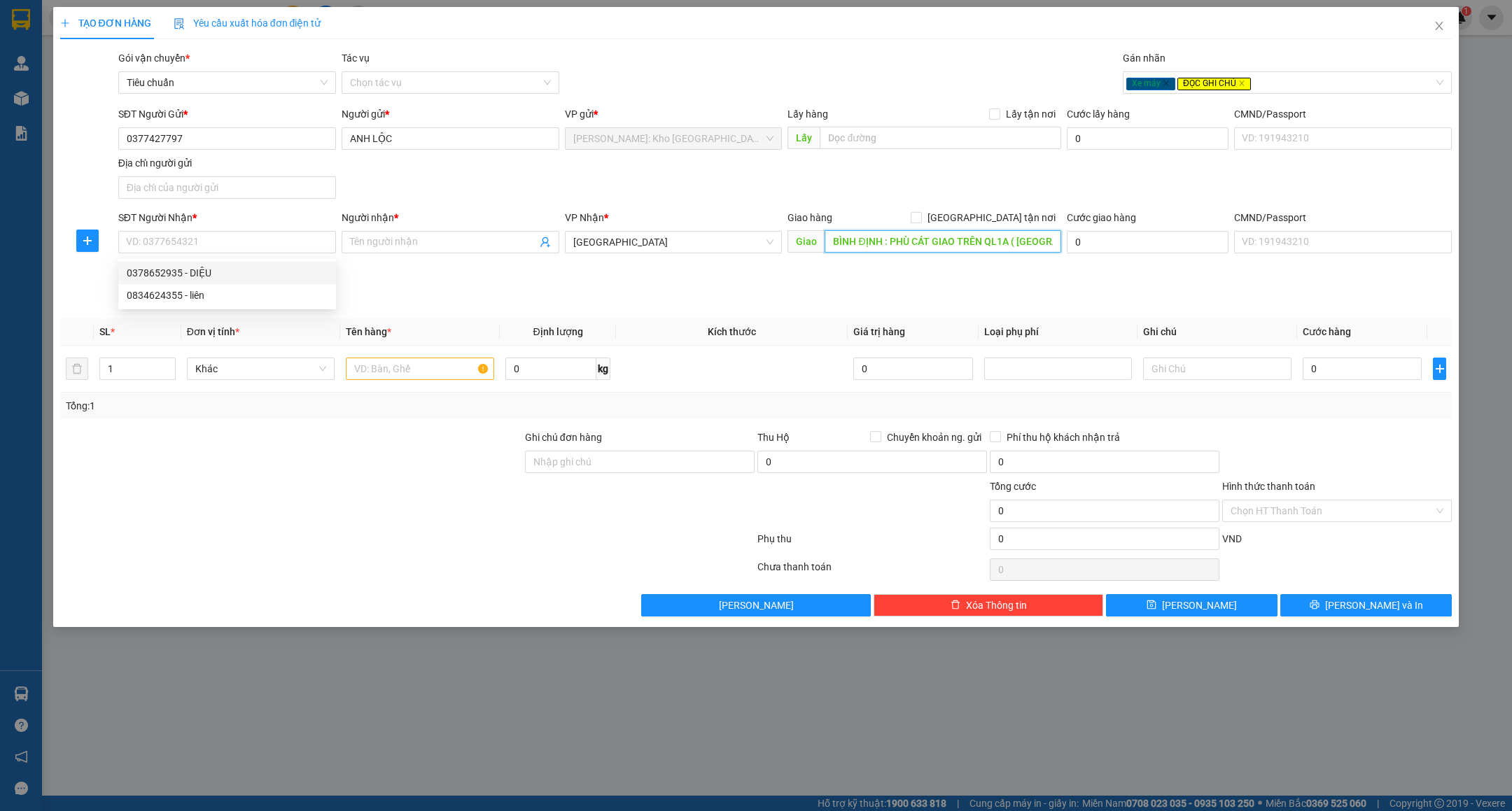
click at [896, 235] on input "BÌNH ĐỊNH : PHÙ CÁT GIAO TRÊN QL1A ( [GEOGRAPHIC_DATA] )" at bounding box center [943, 241] width 237 height 22
click at [208, 242] on input "SĐT Người Nhận *" at bounding box center [227, 242] width 218 height 22
click at [175, 290] on div "0834624355 - liên" at bounding box center [227, 295] width 201 height 15
type input "0834624355"
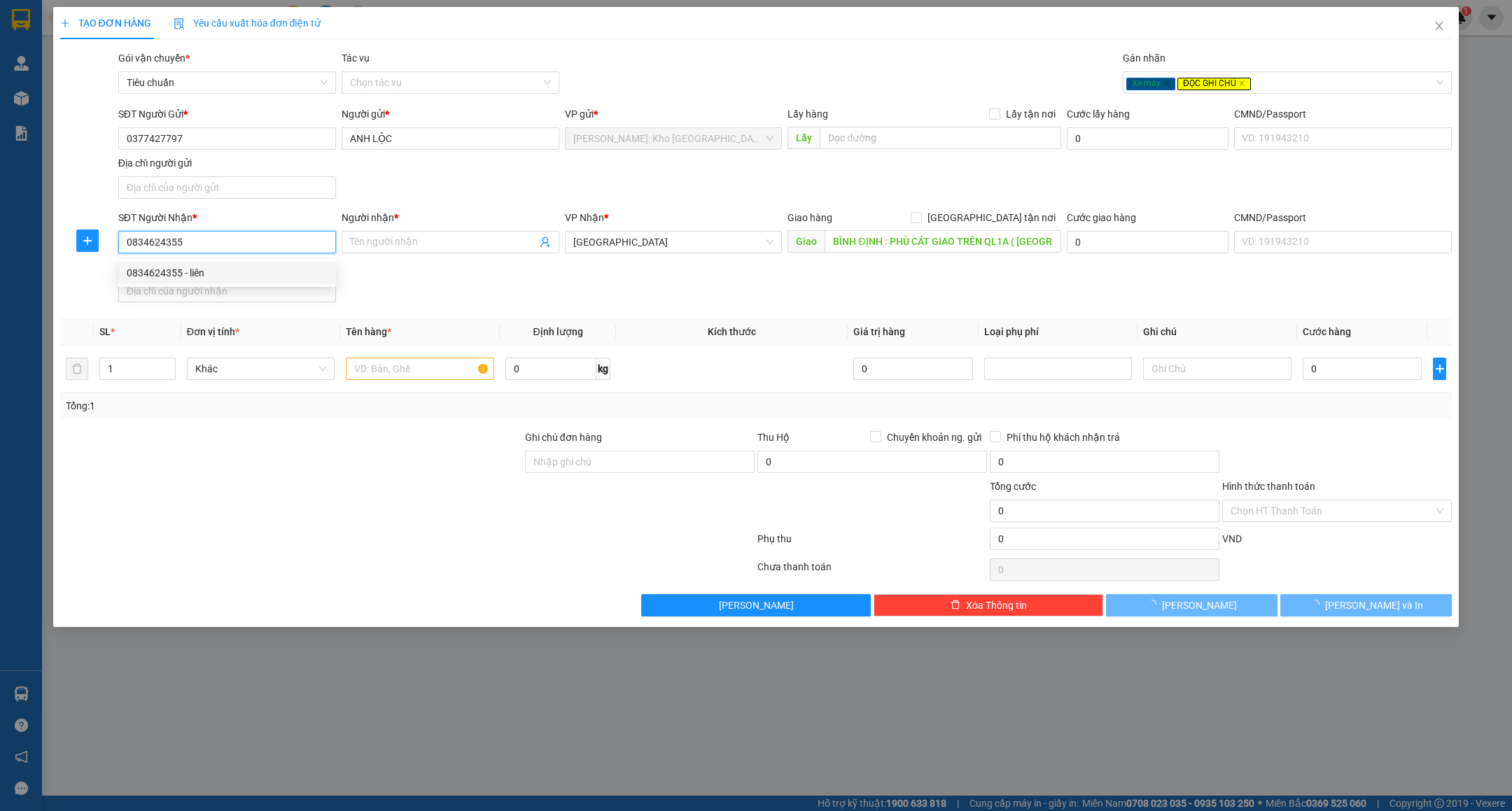
type input "liên"
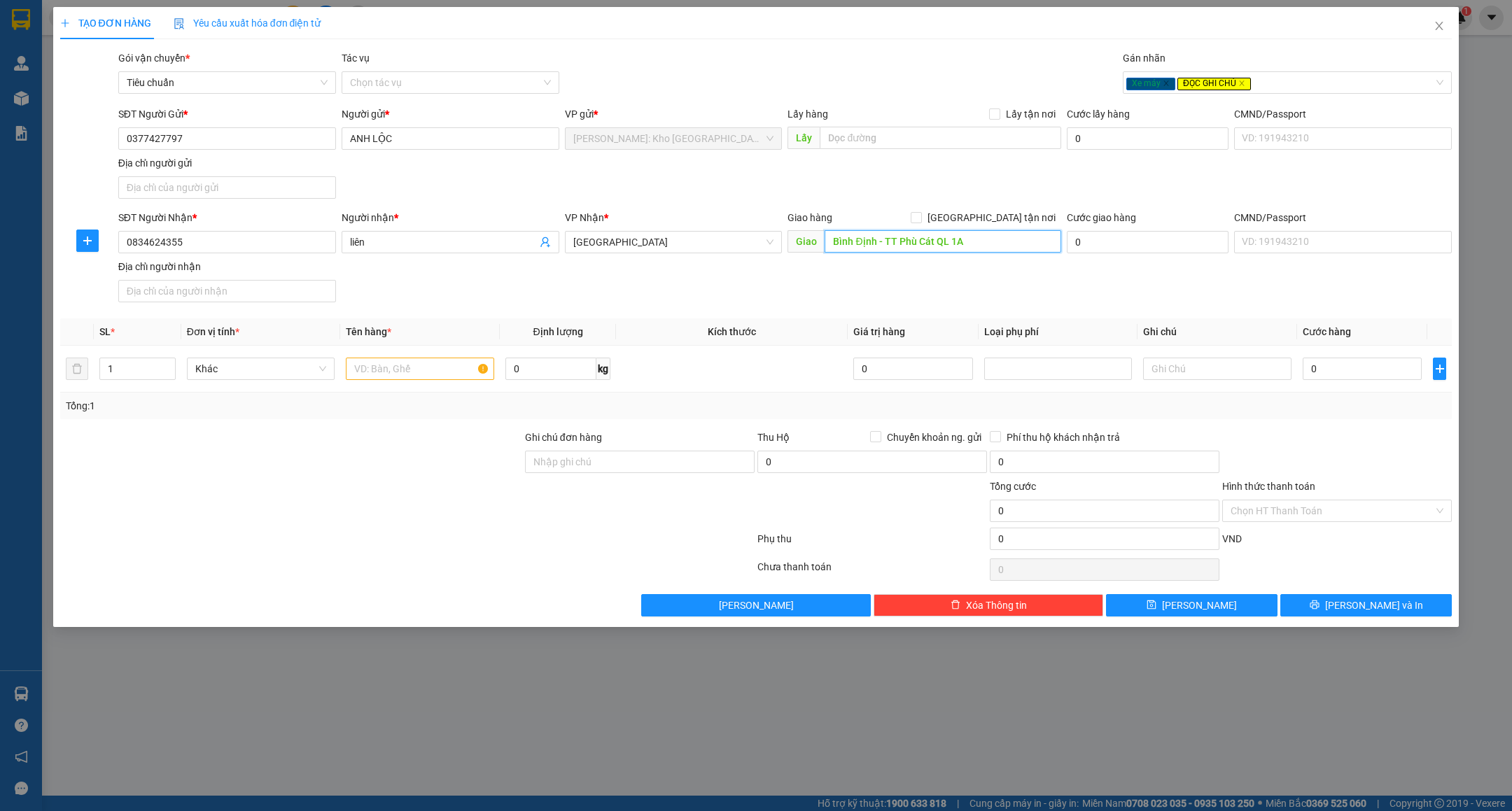
click at [926, 242] on input "Bình Định - TT Phù Cát QL 1A" at bounding box center [943, 241] width 237 height 22
paste input "NH ĐỊNH : PHÙ CÁT GIAO TRÊN QL1A ( [GEOGRAPHIC_DATA] )"
type input "BÌNH ĐỊNH : TT.PHÙ CÁT GIAO TRÊN QL1A ( [GEOGRAPHIC_DATA] )"
click at [447, 246] on input "liên" at bounding box center [443, 242] width 187 height 15
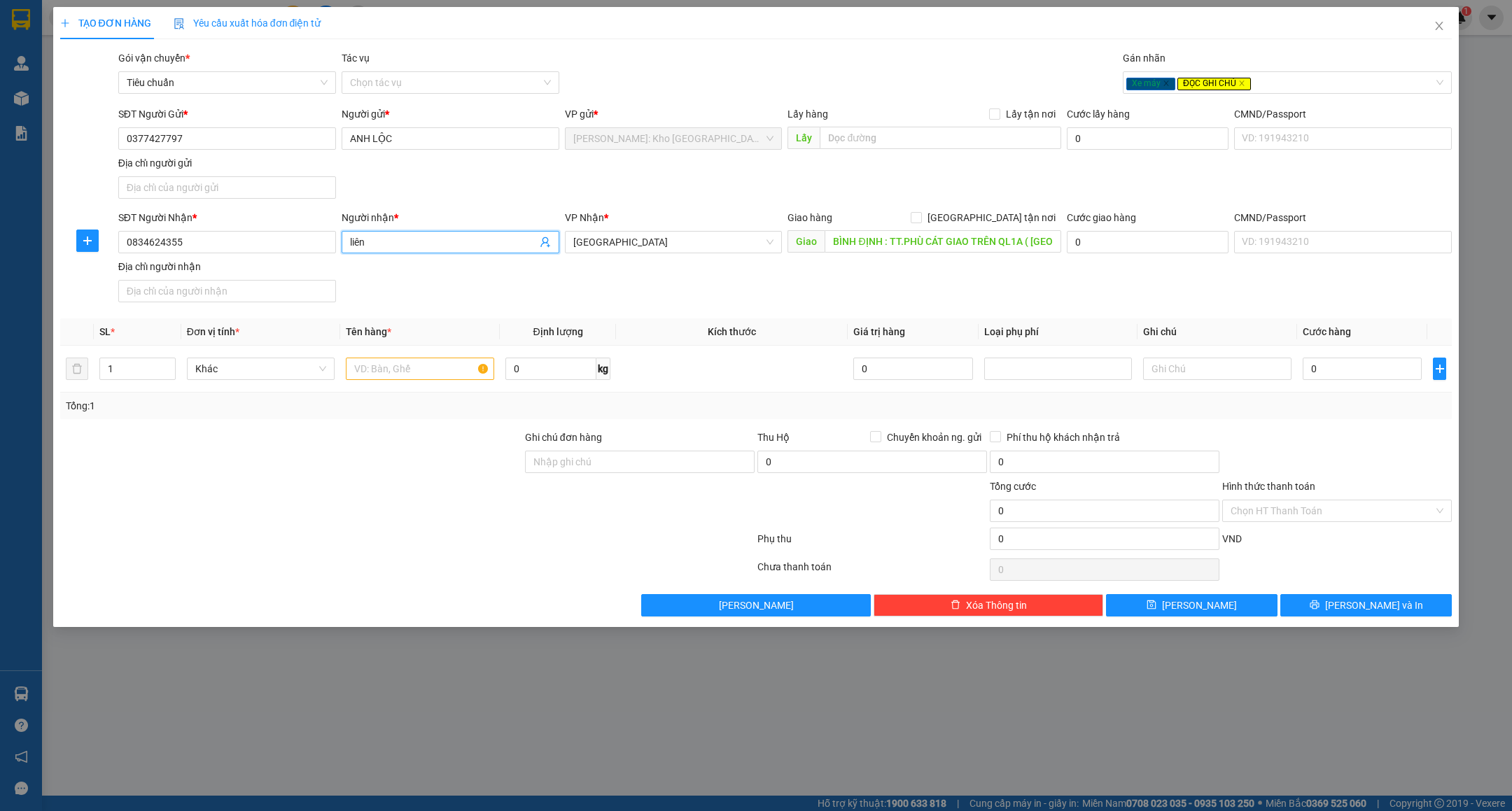
click at [447, 246] on input "liên" at bounding box center [443, 242] width 187 height 15
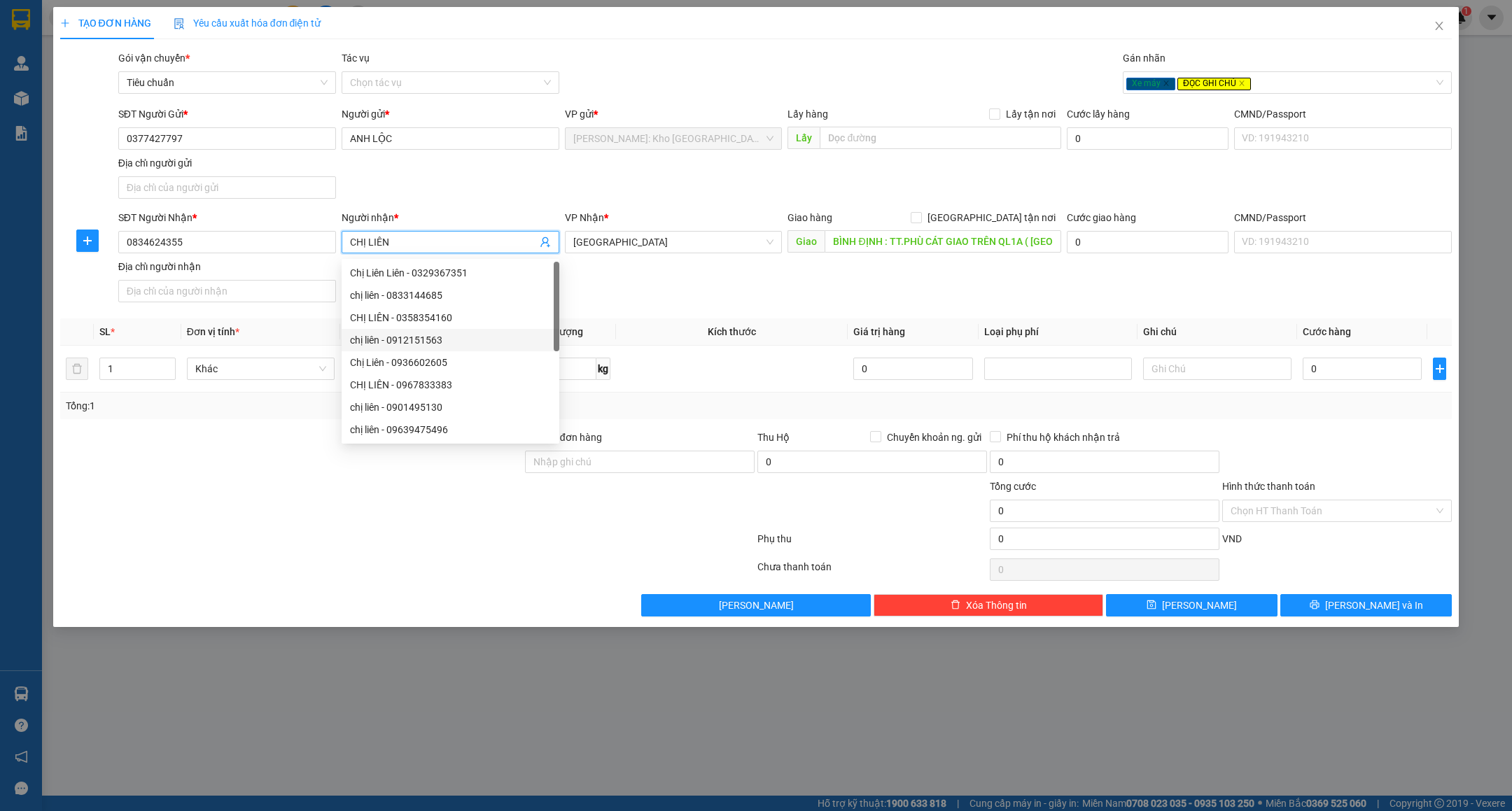
type input "CHỊ LIÊN"
click at [196, 527] on div at bounding box center [292, 502] width 464 height 49
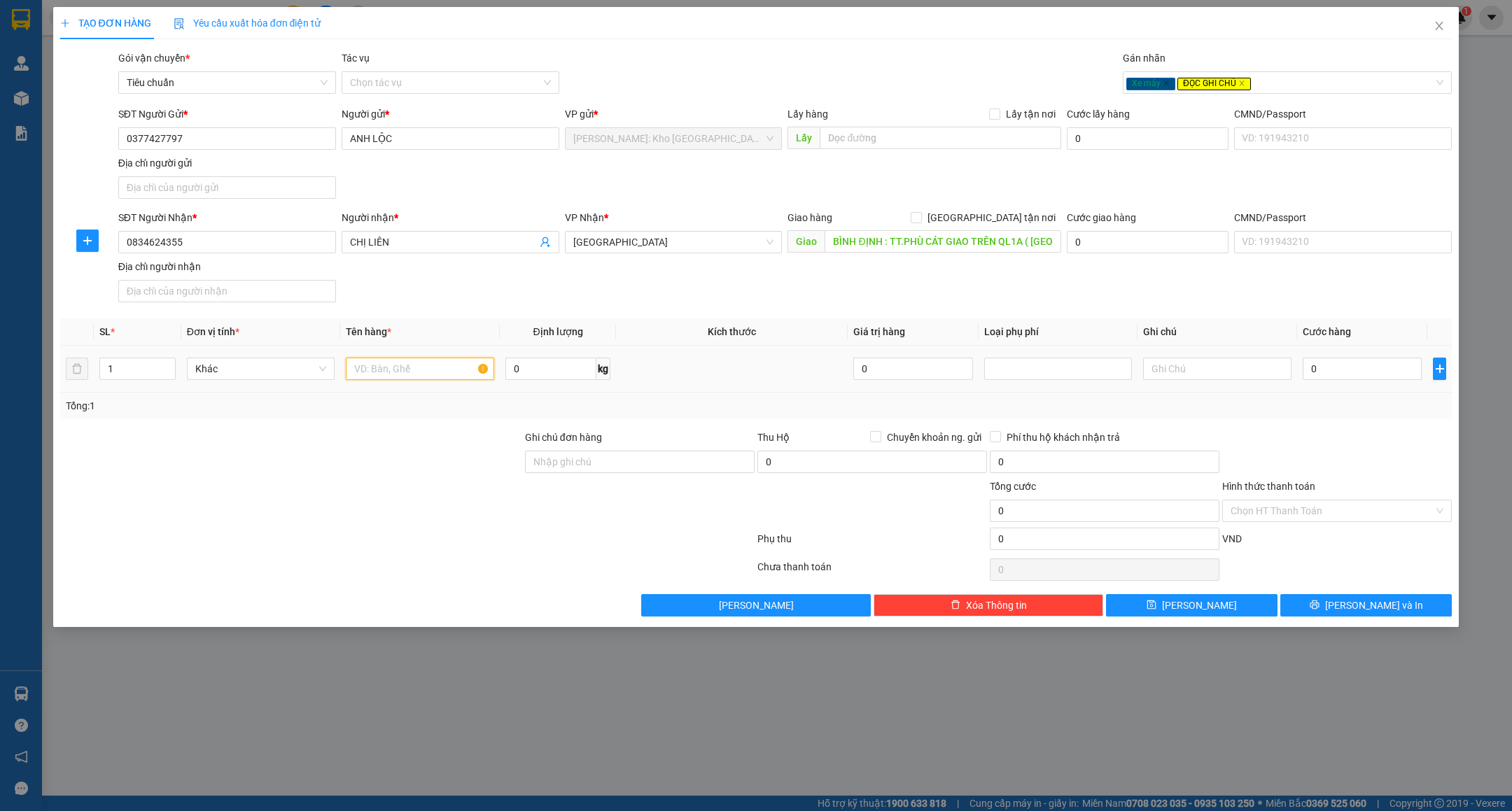
click at [412, 373] on input "text" at bounding box center [420, 368] width 148 height 22
type input "1 XE MÁY SH-MOD ( BS 77E1 - 453.78 )"
click at [582, 472] on input "Ghi chú đơn hàng" at bounding box center [639, 461] width 229 height 22
type input "CHÌA KHÓA - GIẤY TỜ XE QUẤN TAY LÁI + 2 KIẾNG XE"
click at [614, 522] on div at bounding box center [639, 502] width 232 height 49
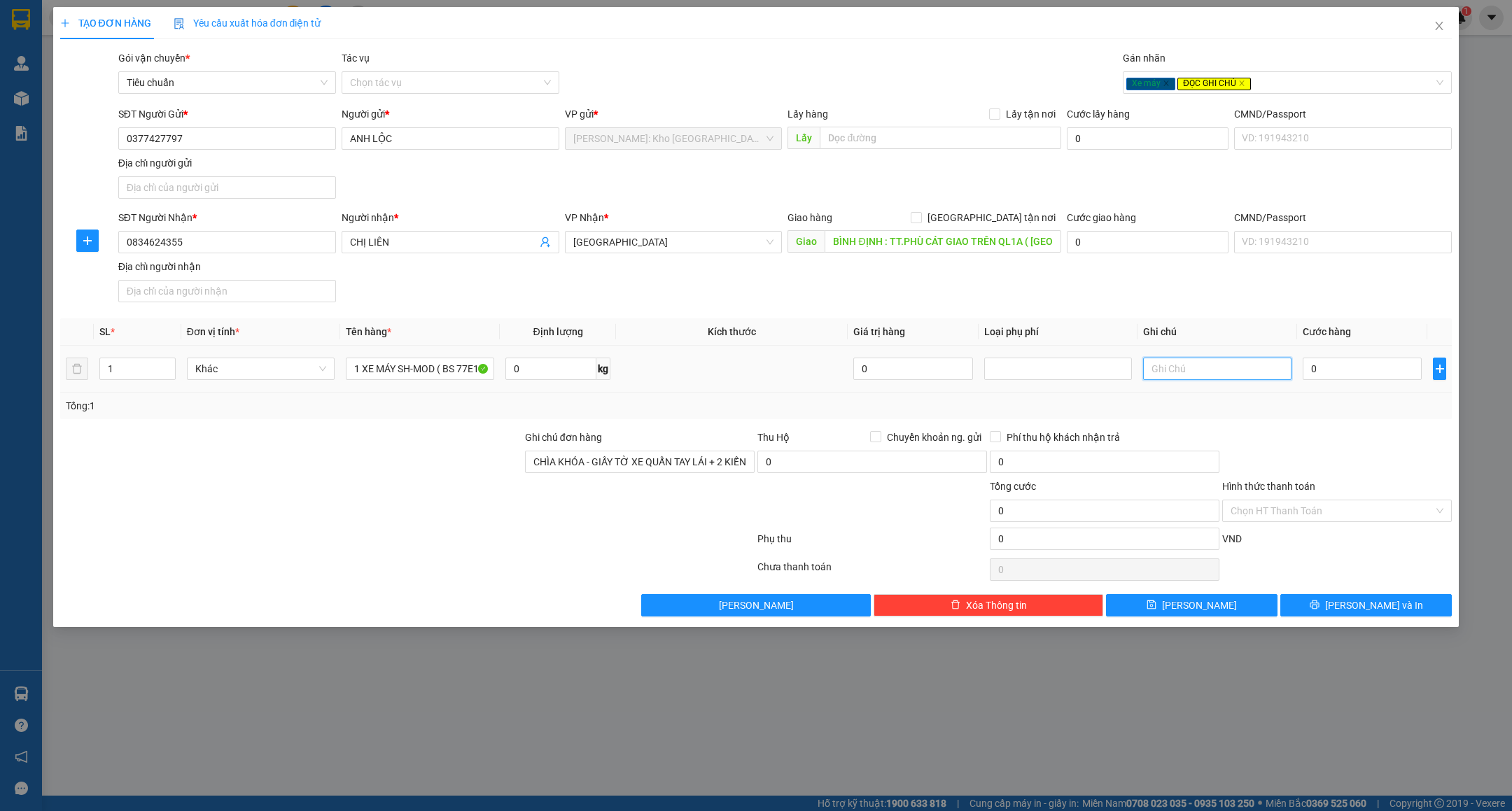
click at [1252, 373] on input "text" at bounding box center [1217, 368] width 148 height 22
click at [1376, 371] on input "0" at bounding box center [1362, 368] width 119 height 22
type input "7"
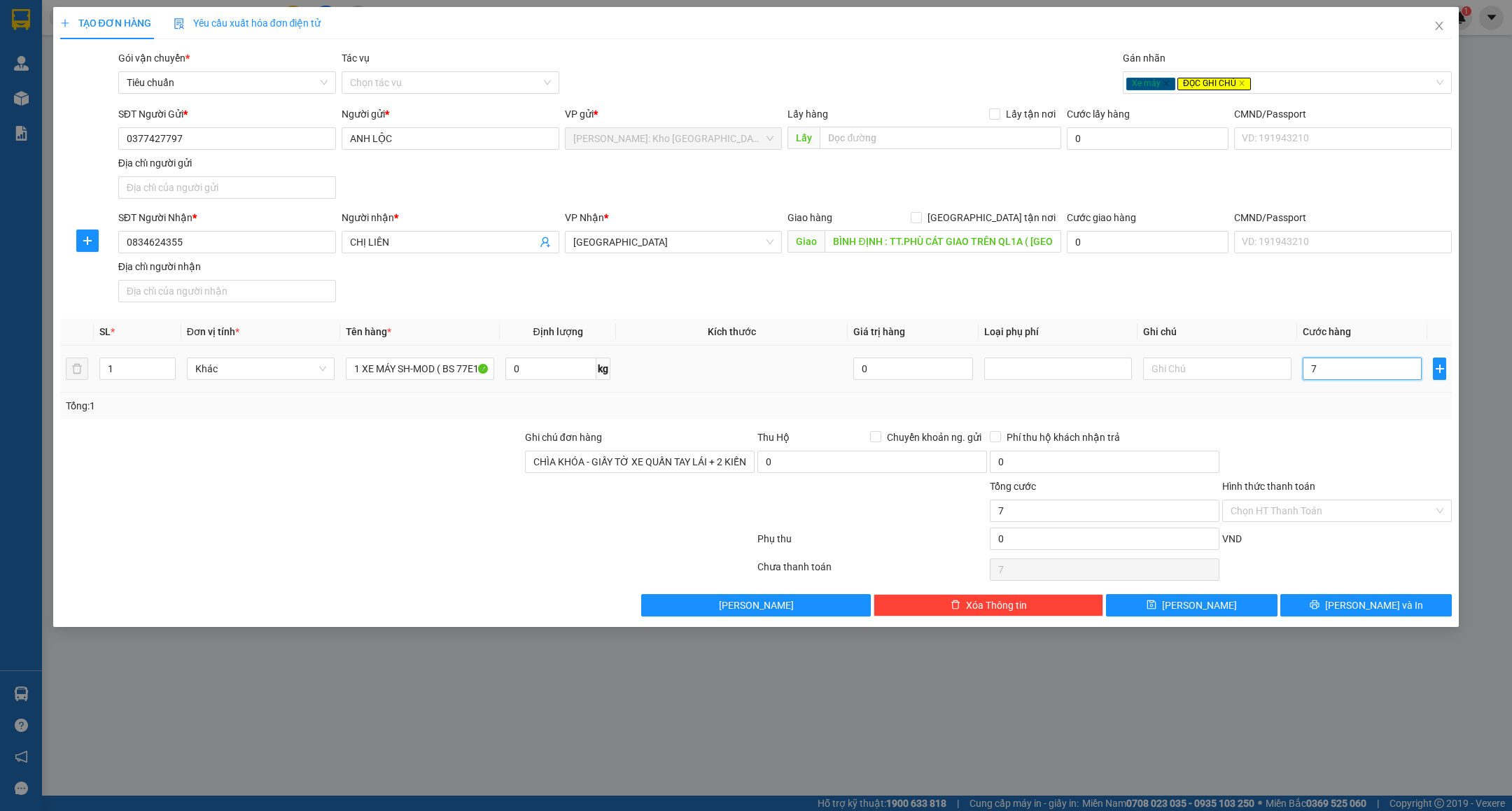
type input "73"
type input "730"
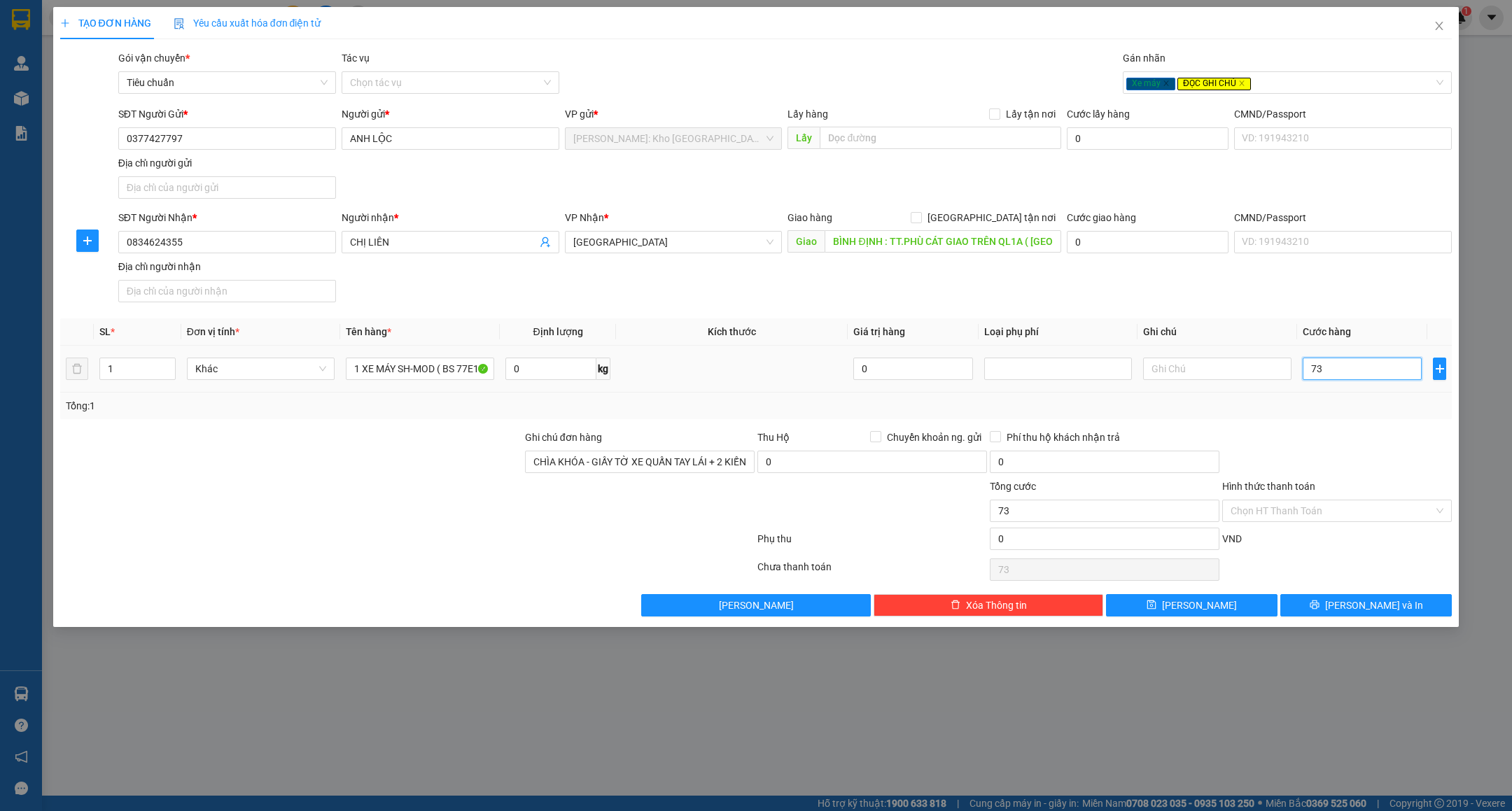
type input "730"
click at [1364, 466] on div at bounding box center [1337, 454] width 232 height 49
type input "730.000"
click at [1300, 511] on input "Hình thức thanh toán" at bounding box center [1332, 511] width 203 height 21
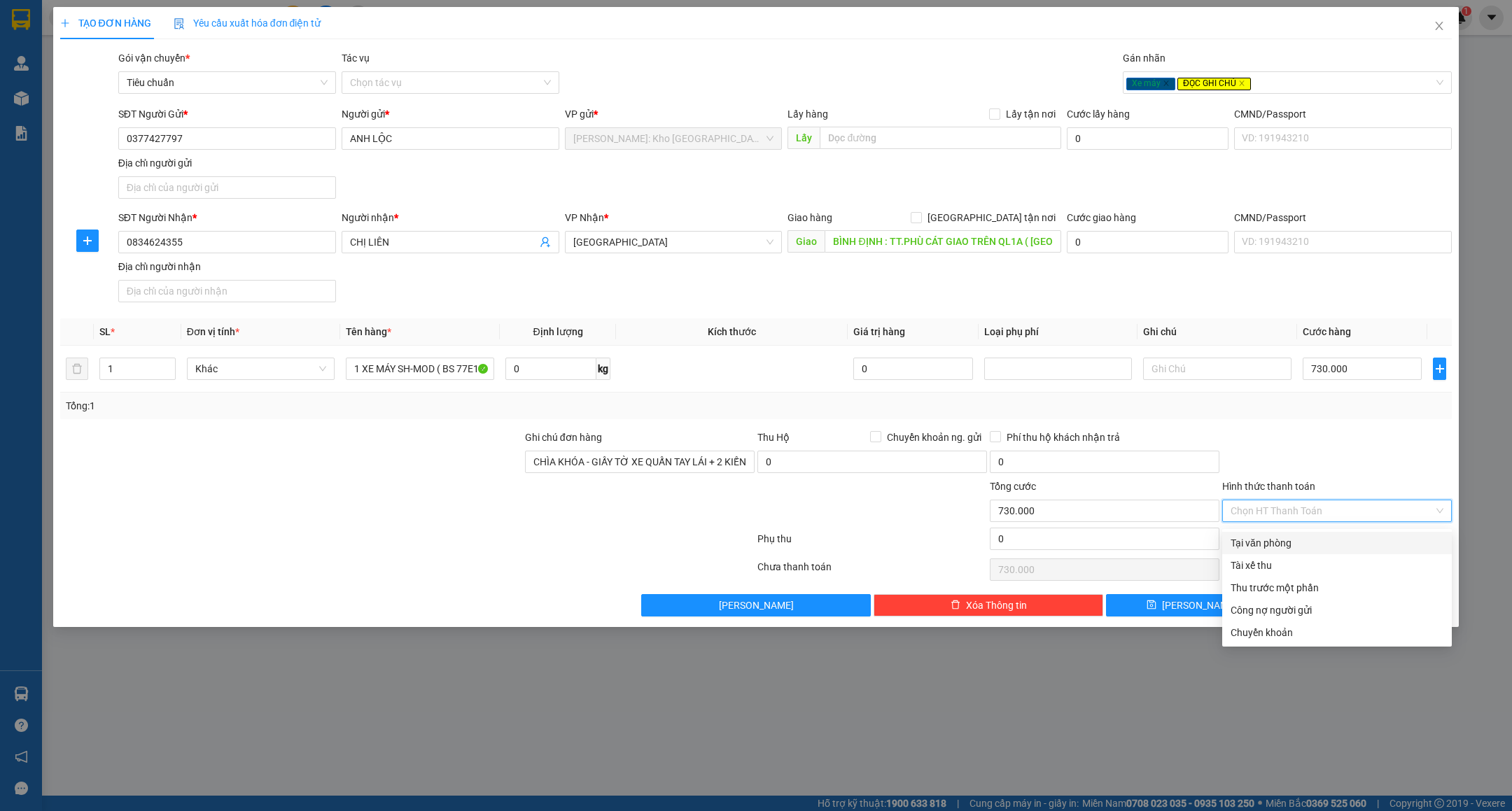
click at [1286, 535] on div "Tại văn phòng" at bounding box center [1337, 543] width 213 height 15
type input "0"
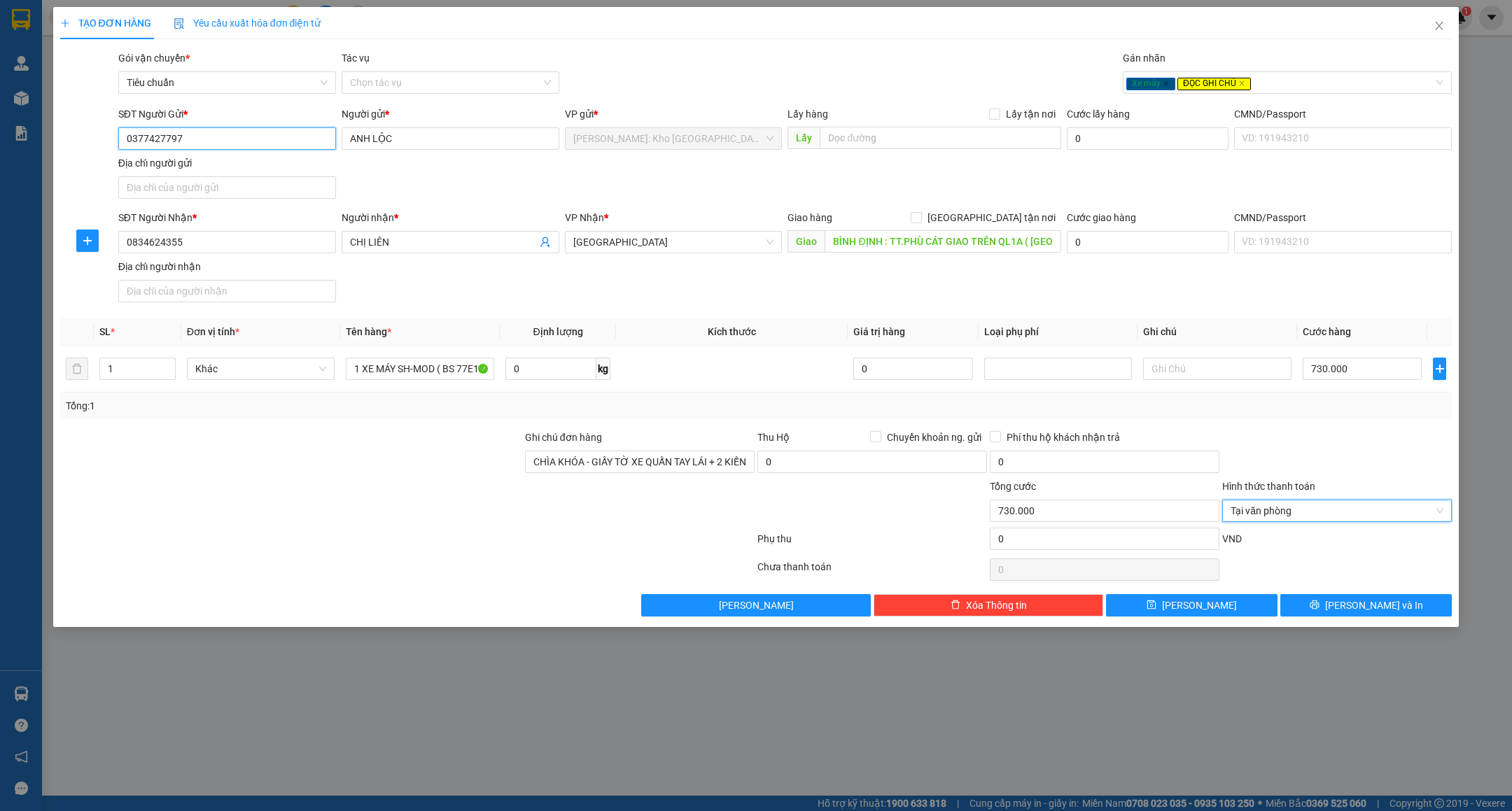
click at [281, 149] on input "0377427797" at bounding box center [227, 138] width 218 height 22
drag, startPoint x: 459, startPoint y: 187, endPoint x: 475, endPoint y: 200, distance: 20.6
click at [458, 189] on div "SĐT Người Gửi * 0377427797 0377427797 Người gửi * [PERSON_NAME] VP gửi * [GEOGR…" at bounding box center [786, 155] width 1340 height 98
click at [1320, 609] on icon "printer" at bounding box center [1315, 605] width 10 height 10
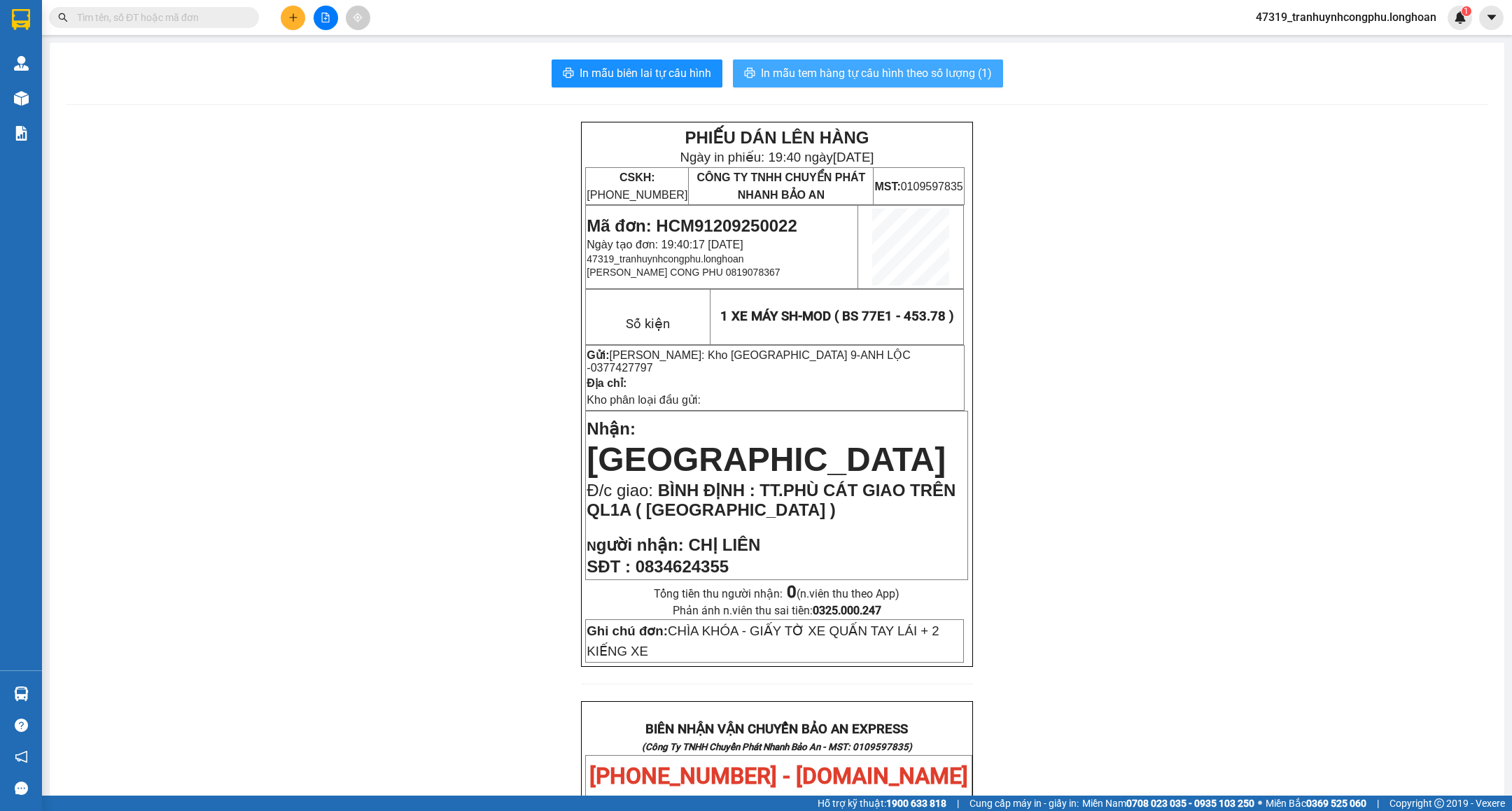
click at [922, 78] on span "In mẫu tem hàng tự cấu hình theo số lượng (1)" at bounding box center [876, 73] width 231 height 17
click at [917, 80] on span "In mẫu tem hàng tự cấu hình theo số lượng (1)" at bounding box center [876, 73] width 231 height 17
click at [713, 213] on td "Mã đơn: HCM91209250022 Ngày tạo đơn: 19:40:17 [DATE] 47319_tranhuynhcongphu.[PE…" at bounding box center [722, 246] width 272 height 83
click at [715, 219] on span "Mã đơn: HCM91209250022" at bounding box center [692, 225] width 210 height 19
